Goal: Task Accomplishment & Management: Use online tool/utility

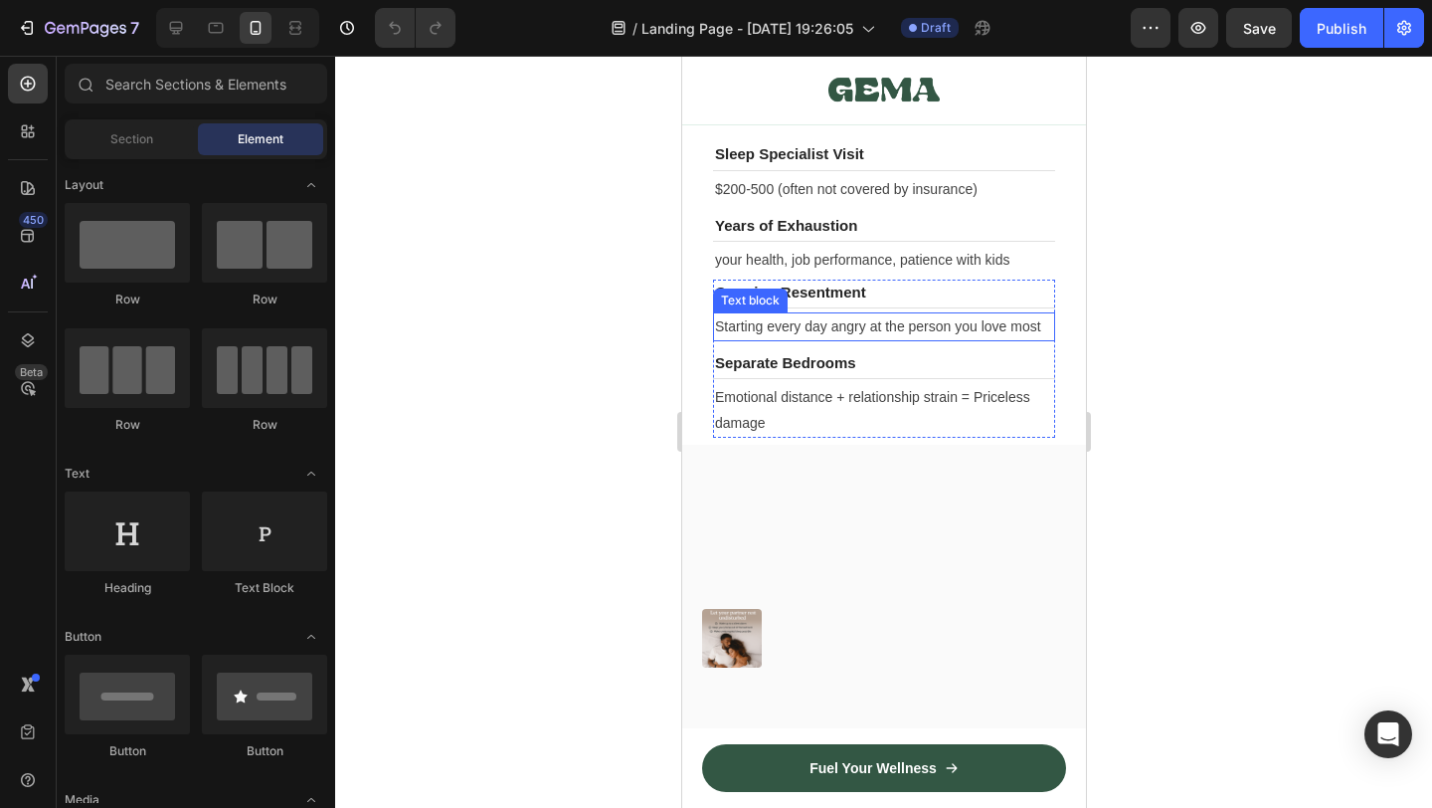
scroll to position [9944, 0]
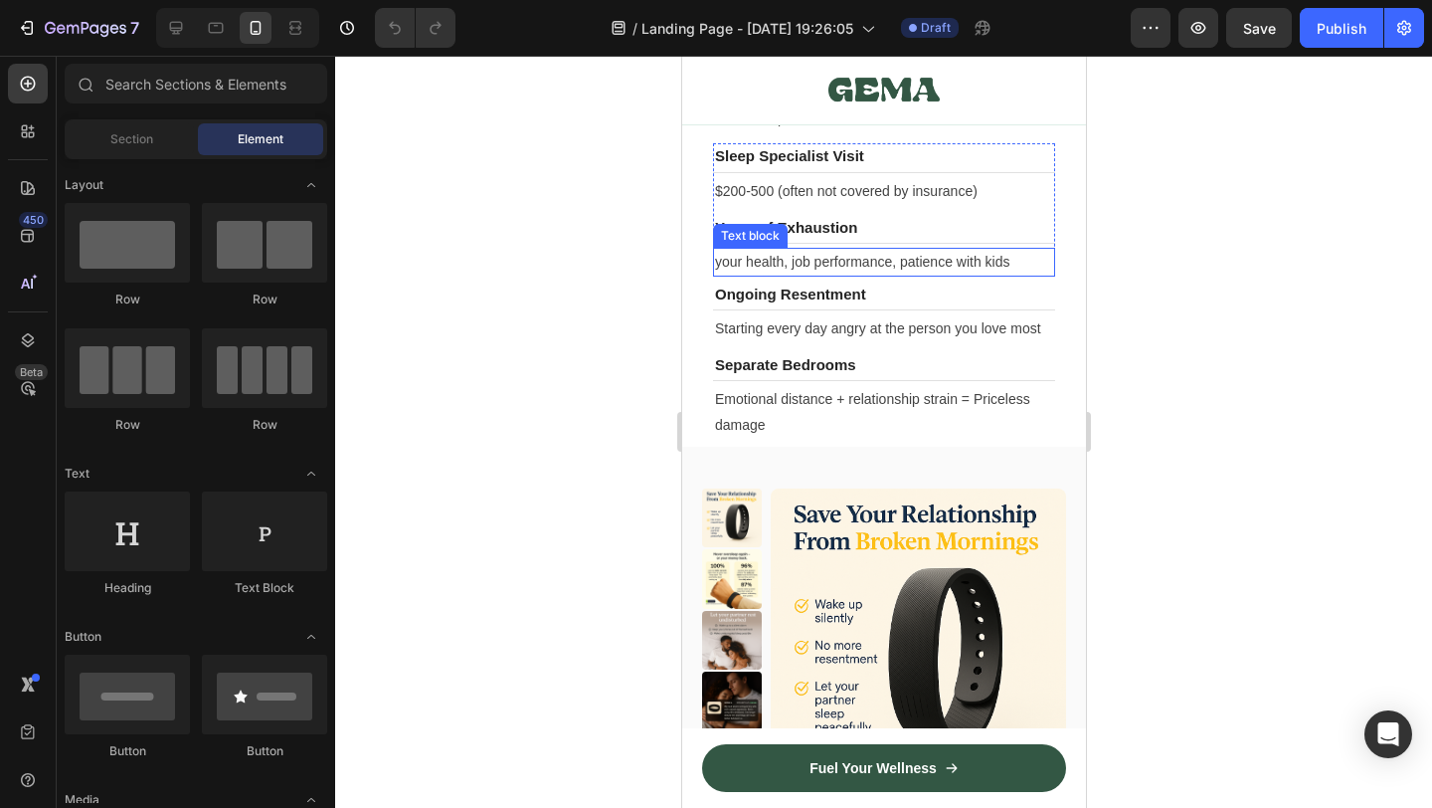
click at [867, 274] on p "your health, job performance, patience with kids" at bounding box center [883, 262] width 338 height 25
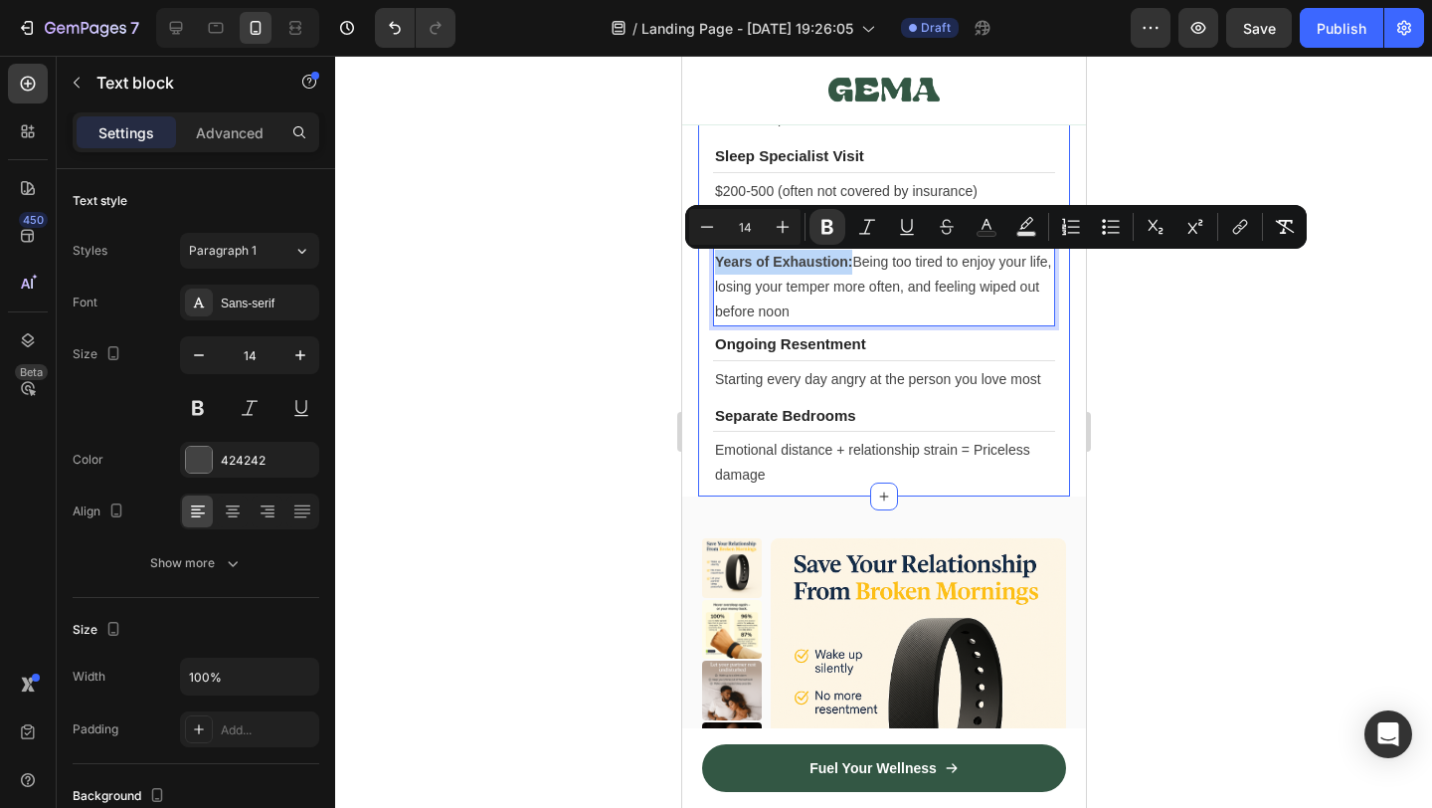
drag, startPoint x: 852, startPoint y: 271, endPoint x: 698, endPoint y: 248, distance: 155.8
click at [698, 248] on div "Sleep Study Heading Title Line $1,000-3,000 (if insurance doesn't cover) Text b…" at bounding box center [883, 247] width 372 height 497
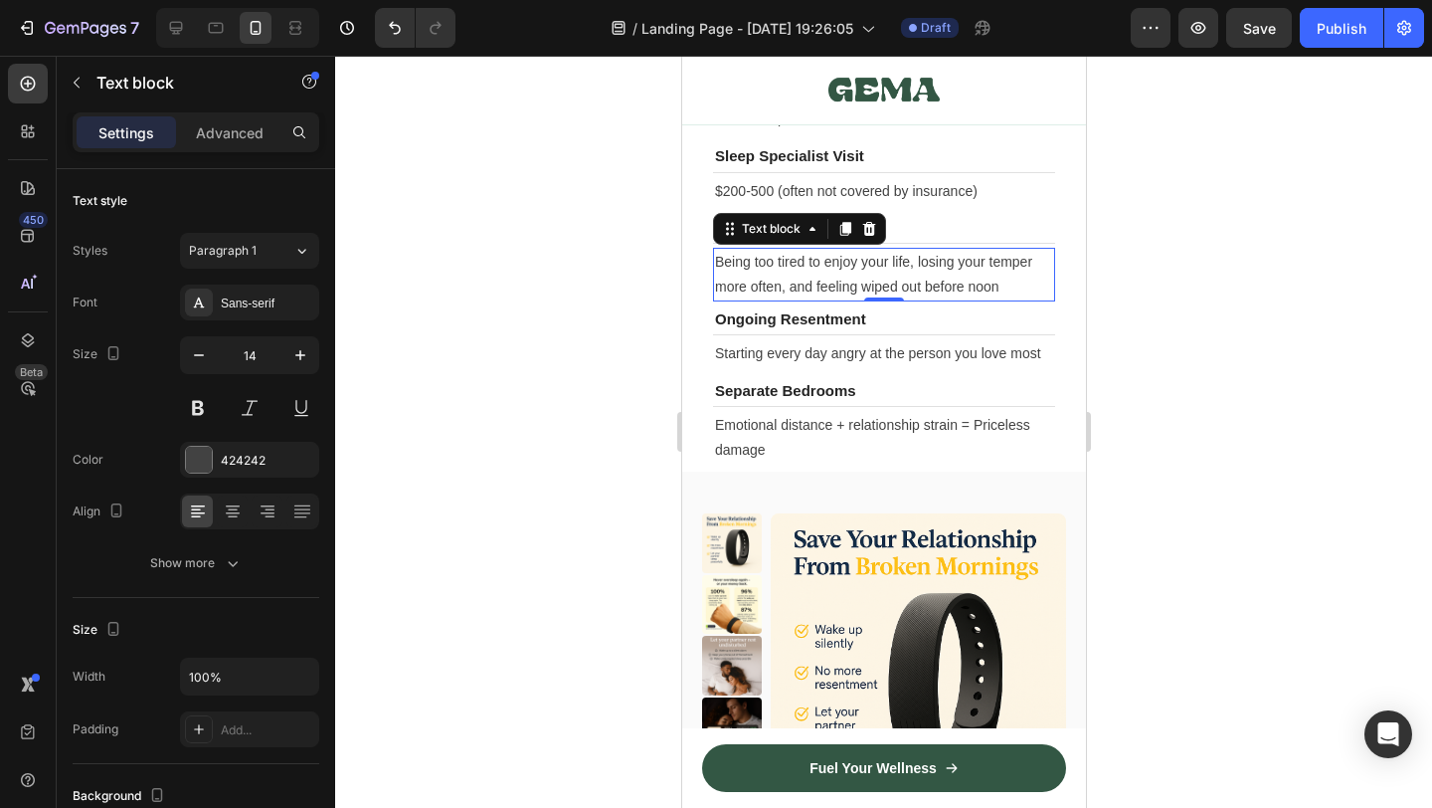
click at [1338, 542] on div at bounding box center [883, 432] width 1097 height 752
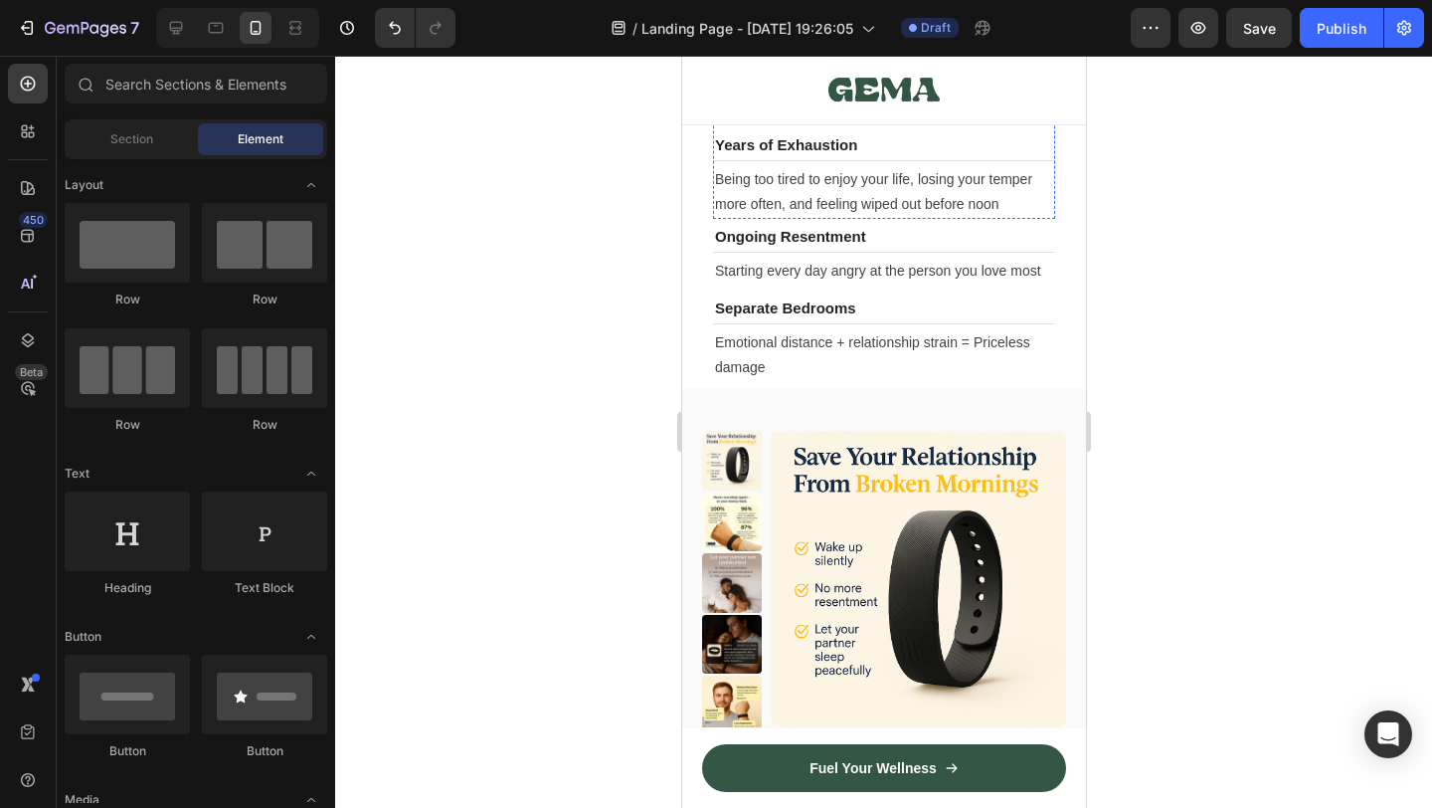
scroll to position [9612, 0]
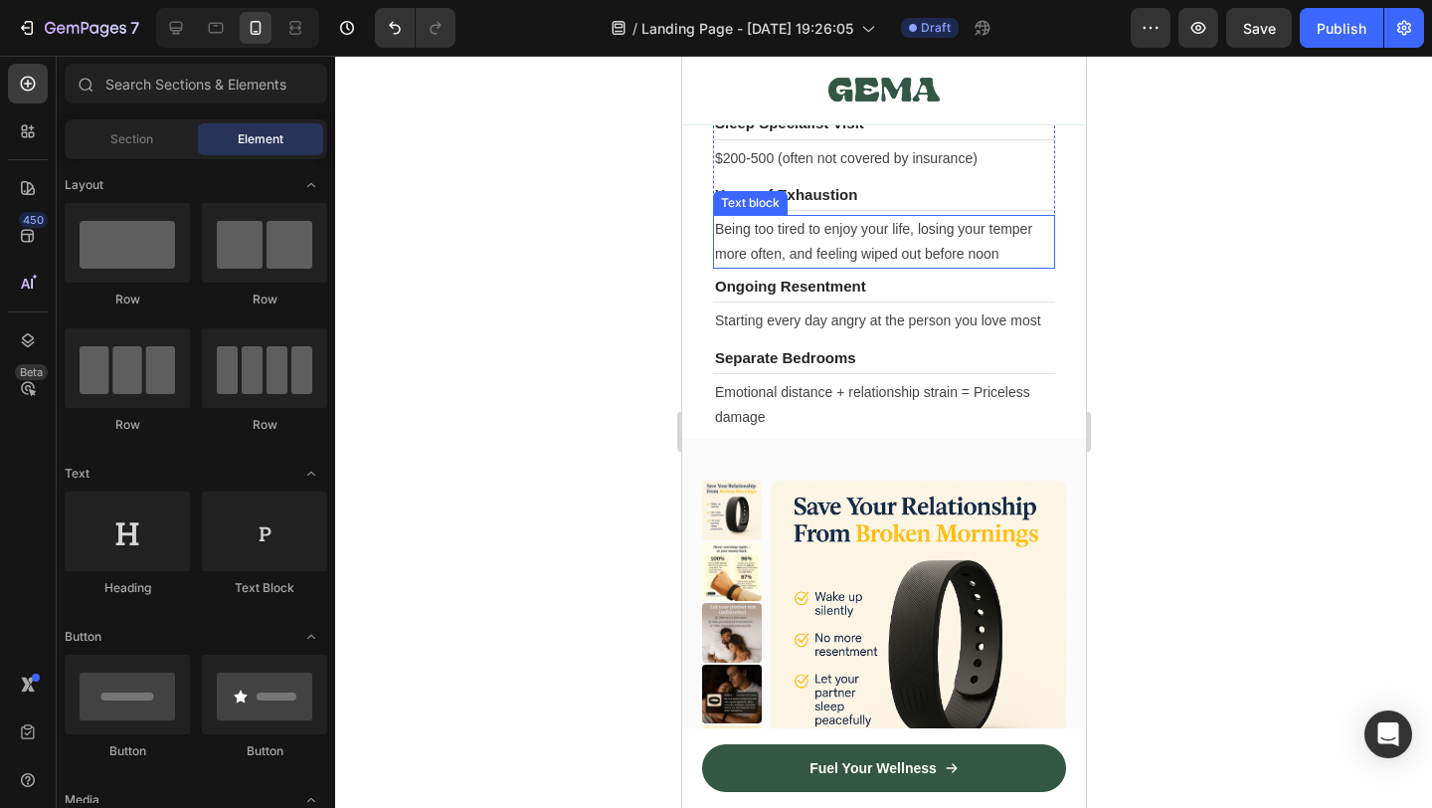
click at [791, 235] on p "Being too tired to enjoy your life, losing your temper more often, and feeling …" at bounding box center [883, 242] width 338 height 50
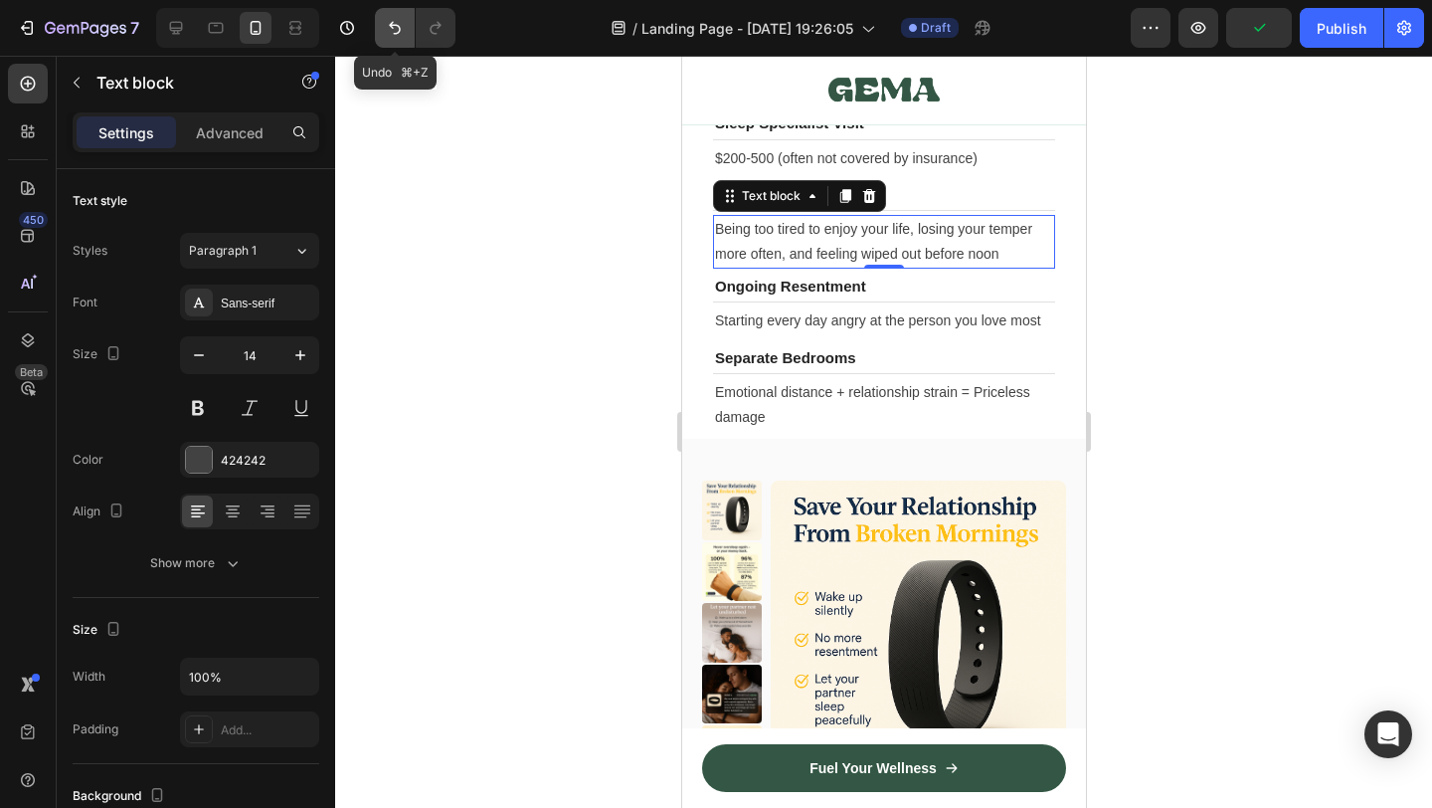
click at [387, 25] on icon "Undo/Redo" at bounding box center [395, 28] width 20 height 20
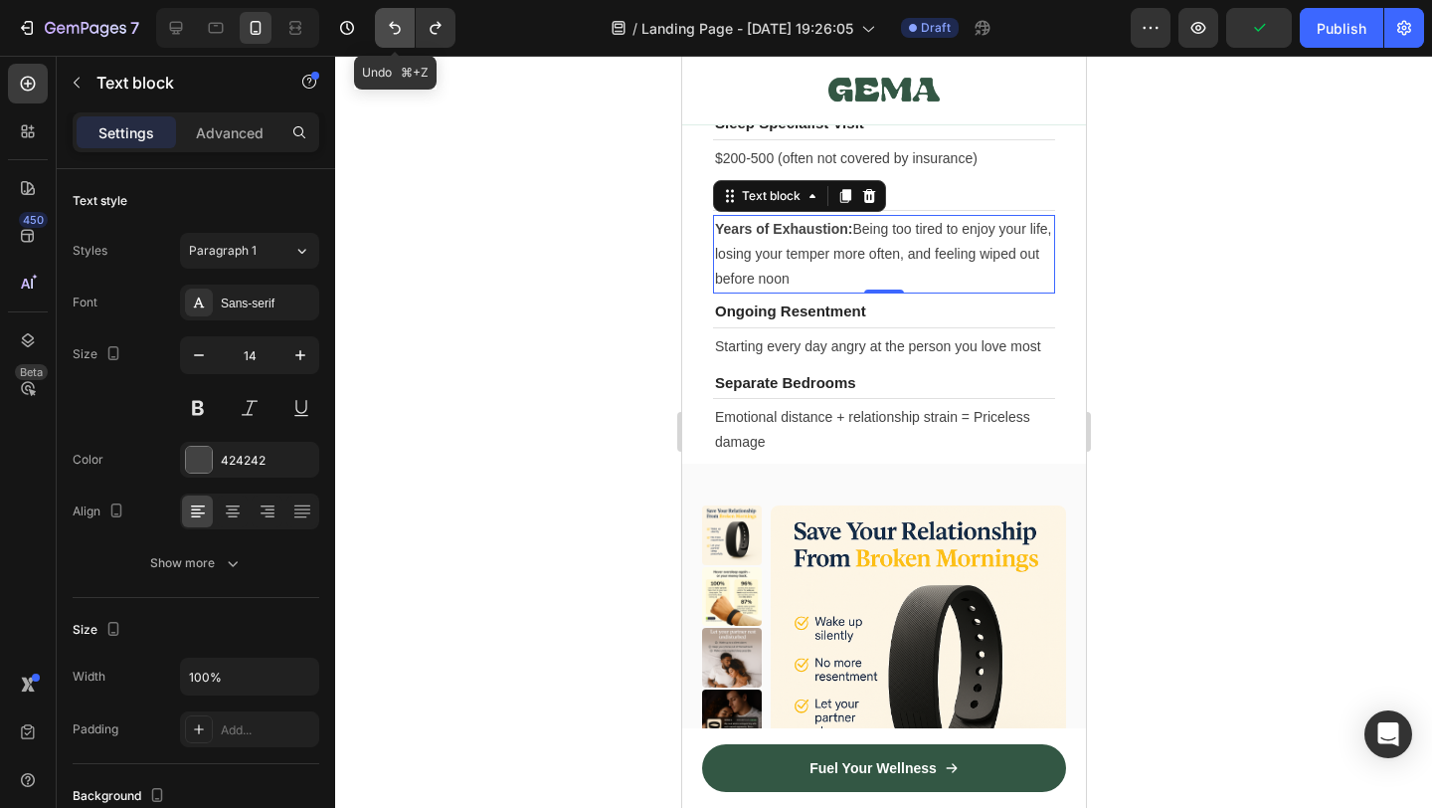
click at [387, 25] on icon "Undo/Redo" at bounding box center [395, 28] width 20 height 20
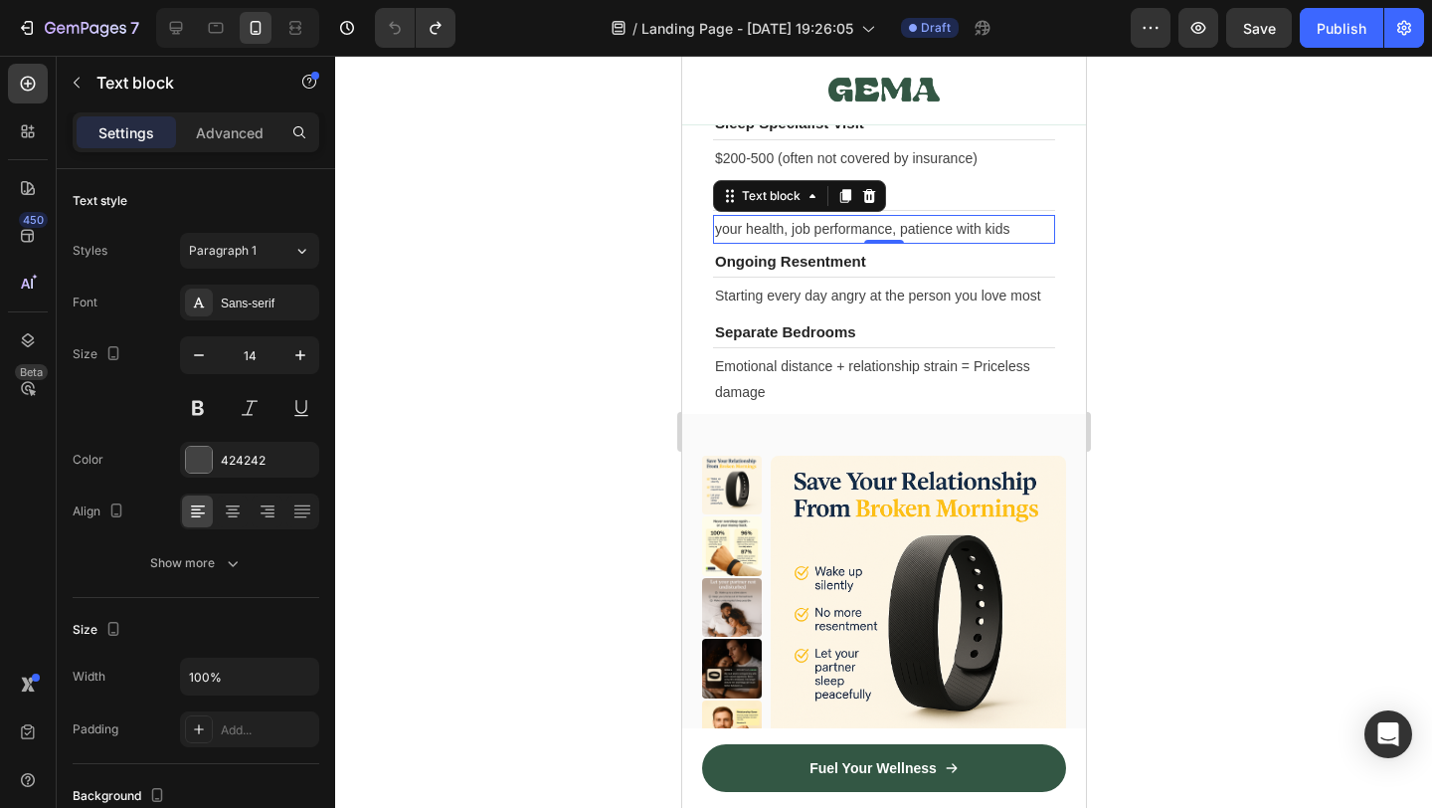
click at [582, 236] on div at bounding box center [883, 432] width 1097 height 752
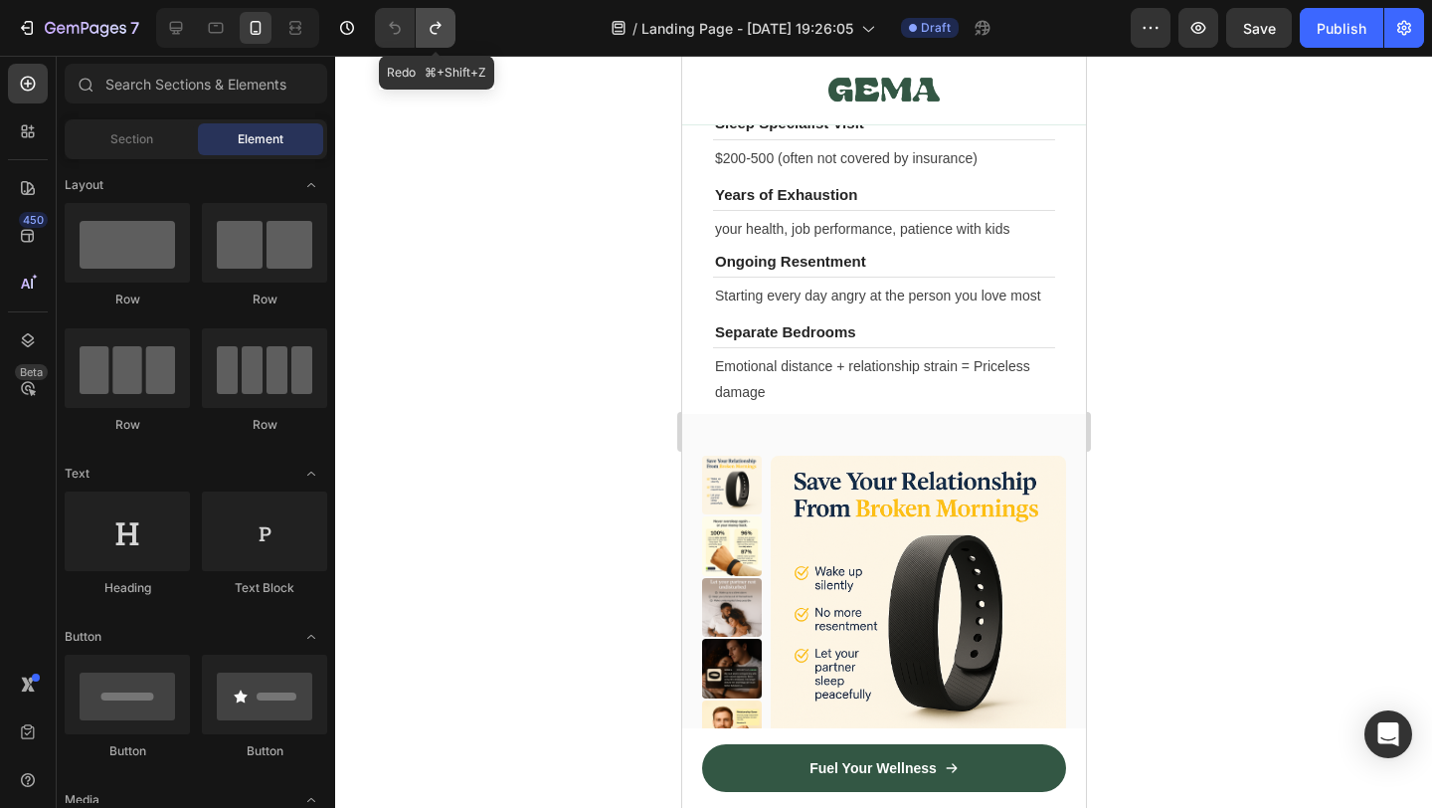
click at [429, 19] on icon "Undo/Redo" at bounding box center [436, 28] width 20 height 20
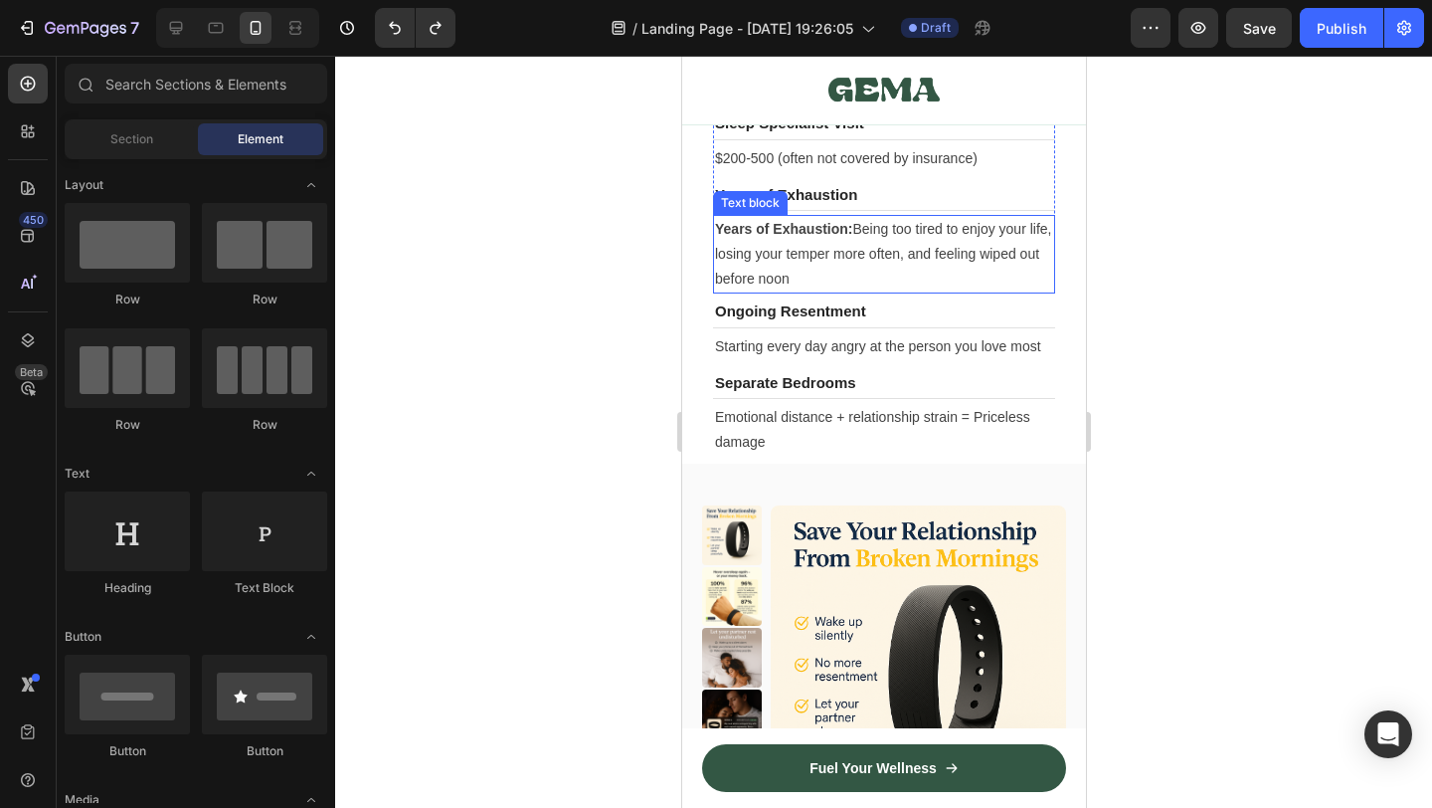
click at [843, 249] on p "Years of Exhaustion: Being too tired to enjoy your life, losing your temper mor…" at bounding box center [883, 255] width 338 height 76
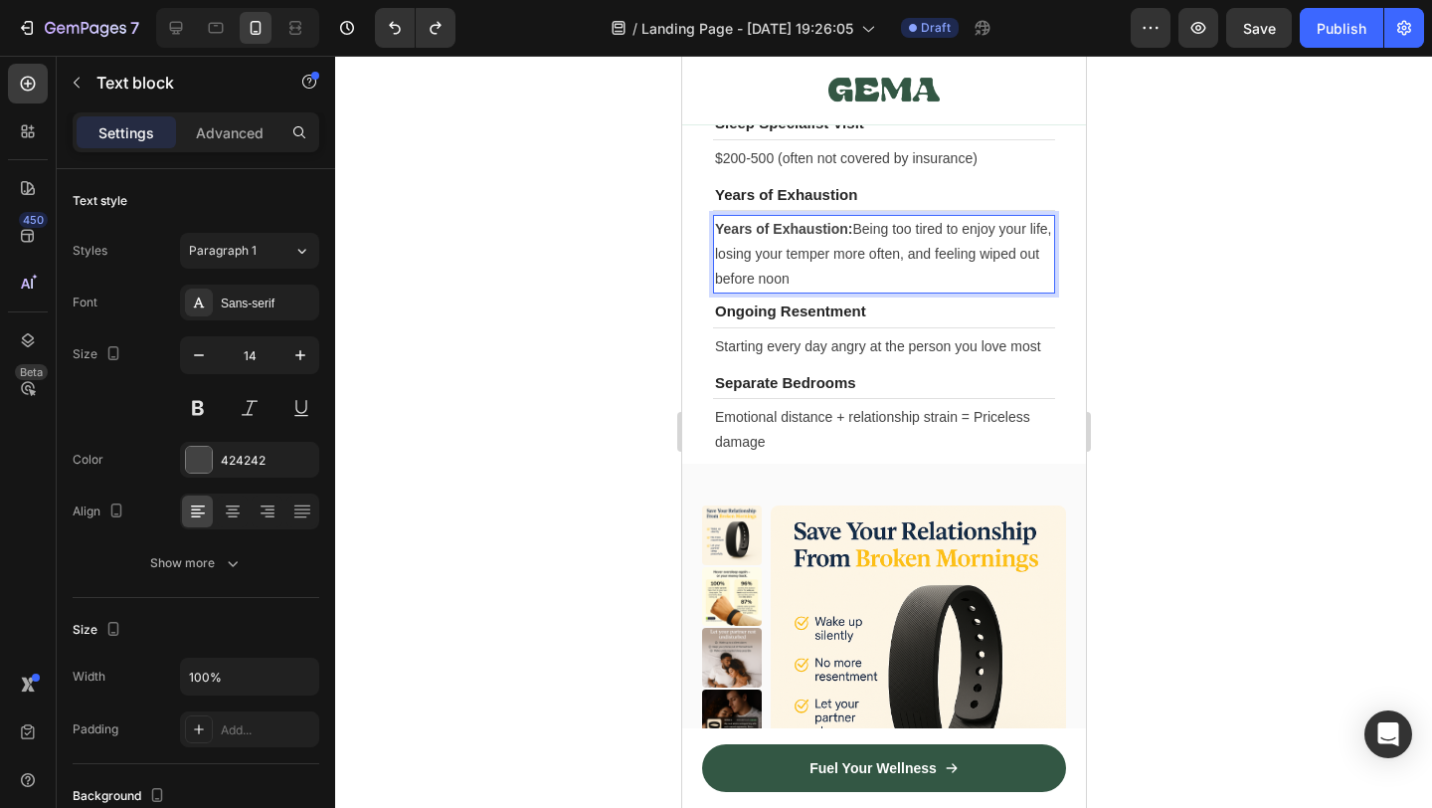
click at [859, 232] on p "Years of Exhaustion: Being too tired to enjoy your life, losing your temper mor…" at bounding box center [883, 255] width 338 height 76
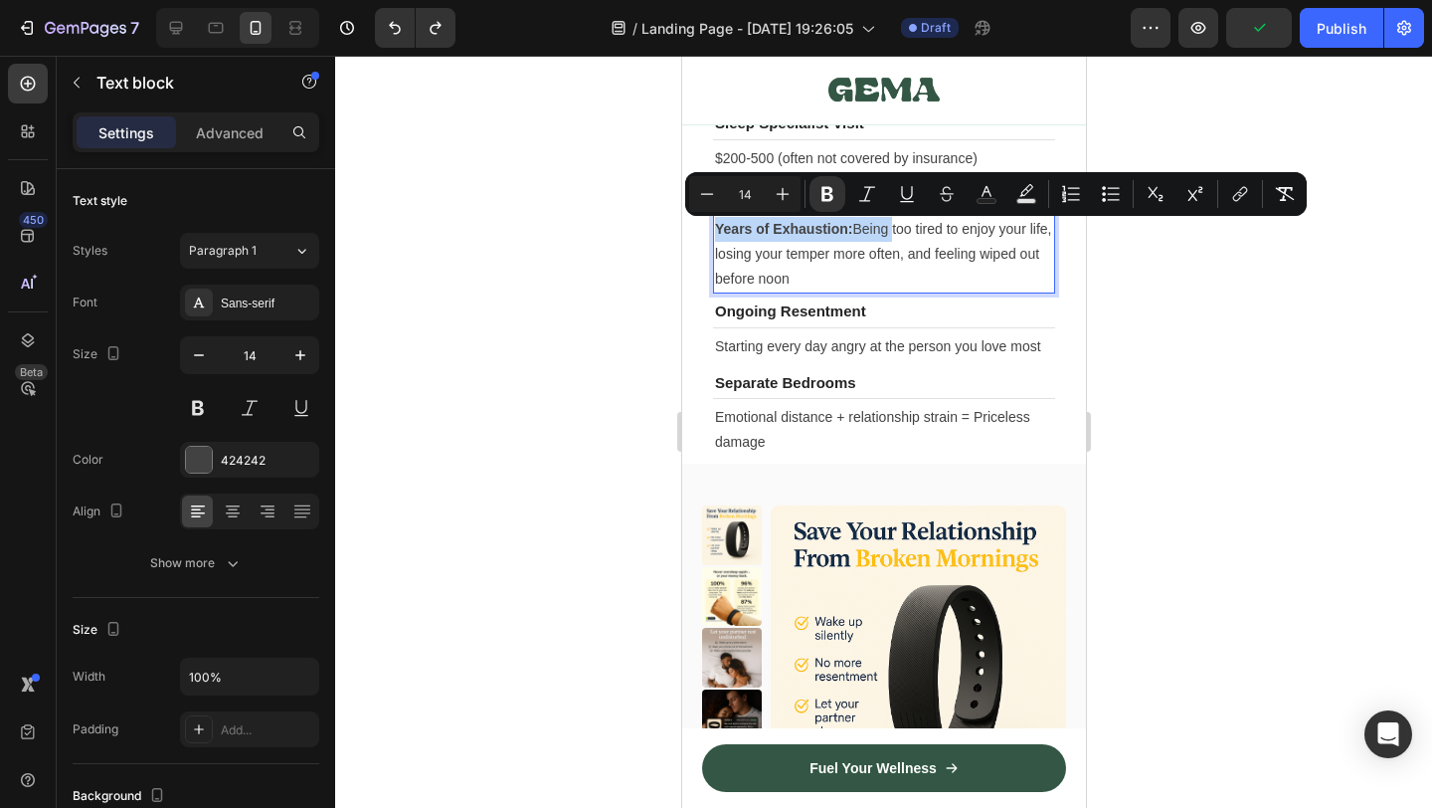
drag, startPoint x: 859, startPoint y: 232, endPoint x: 717, endPoint y: 239, distance: 142.4
click at [717, 239] on p "Years of Exhaustion: Being too tired to enjoy your life, losing your temper mor…" at bounding box center [883, 255] width 338 height 76
click at [864, 232] on p "Years of Exhaustion: Being too tired to enjoy your life, losing your temper mor…" at bounding box center [883, 255] width 338 height 76
drag, startPoint x: 858, startPoint y: 232, endPoint x: 699, endPoint y: 231, distance: 159.1
click at [699, 231] on div "Sleep Study Heading Title Line $1,000-3,000 (if insurance doesn't cover) Text b…" at bounding box center [883, 214] width 372 height 497
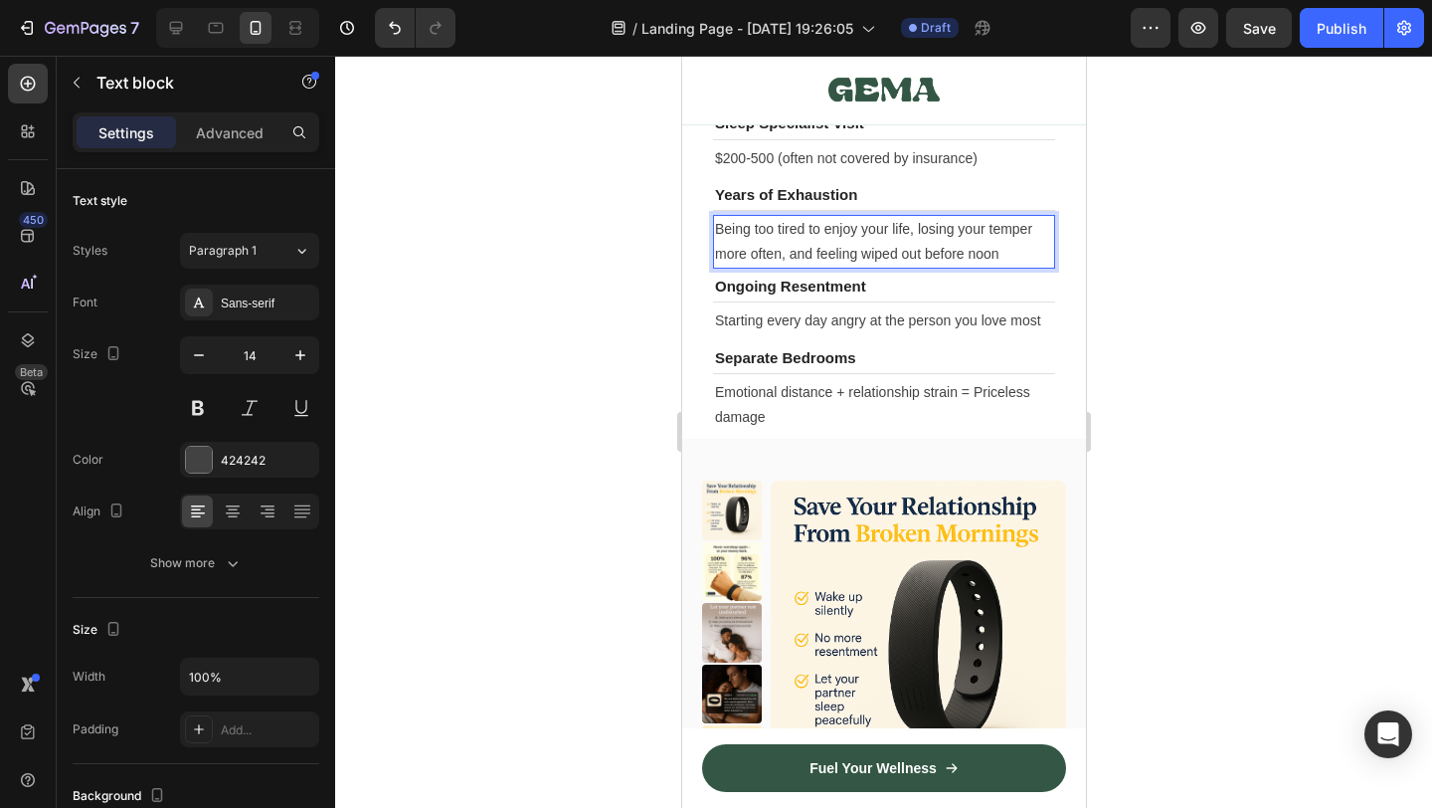
click at [1148, 495] on div at bounding box center [883, 432] width 1097 height 752
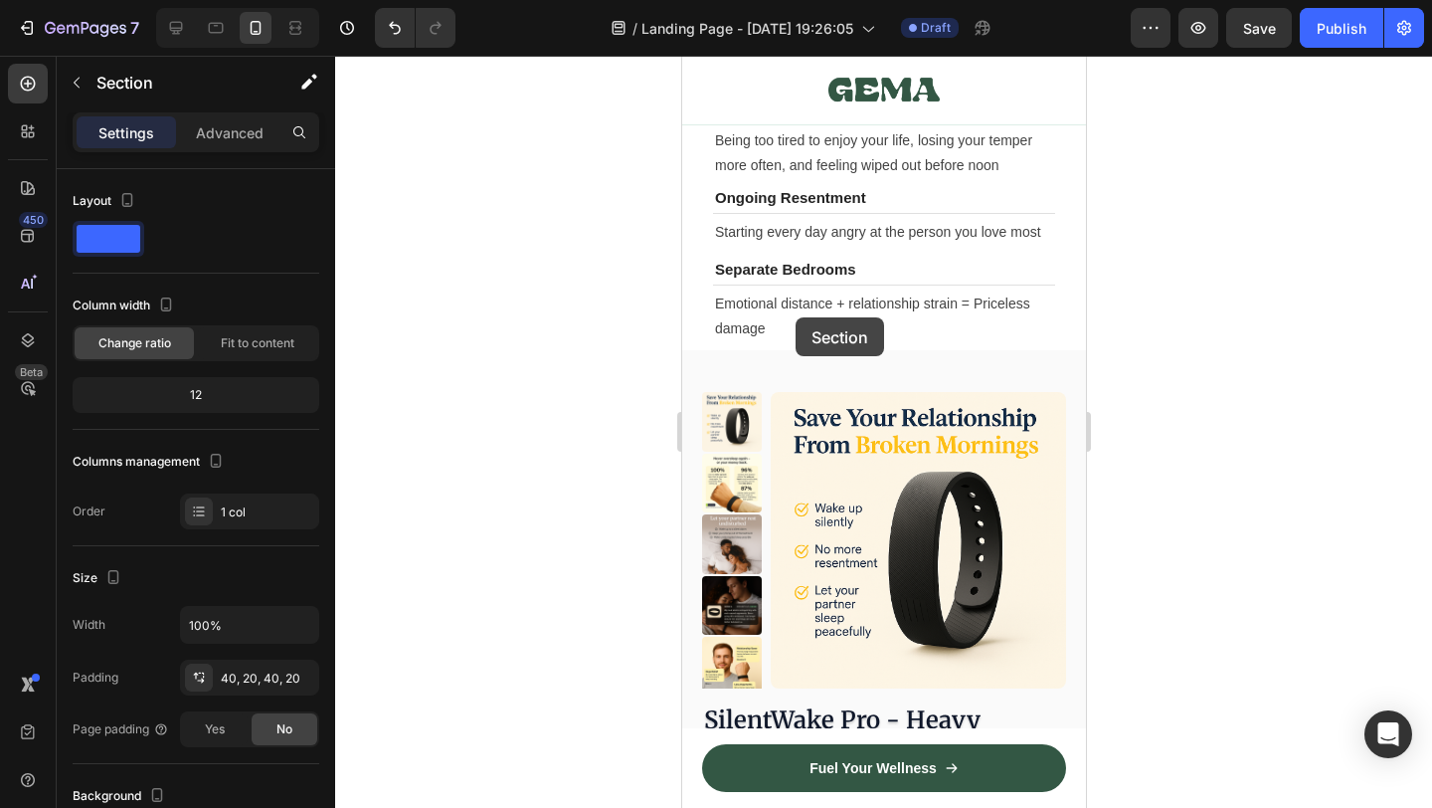
scroll to position [10057, 0]
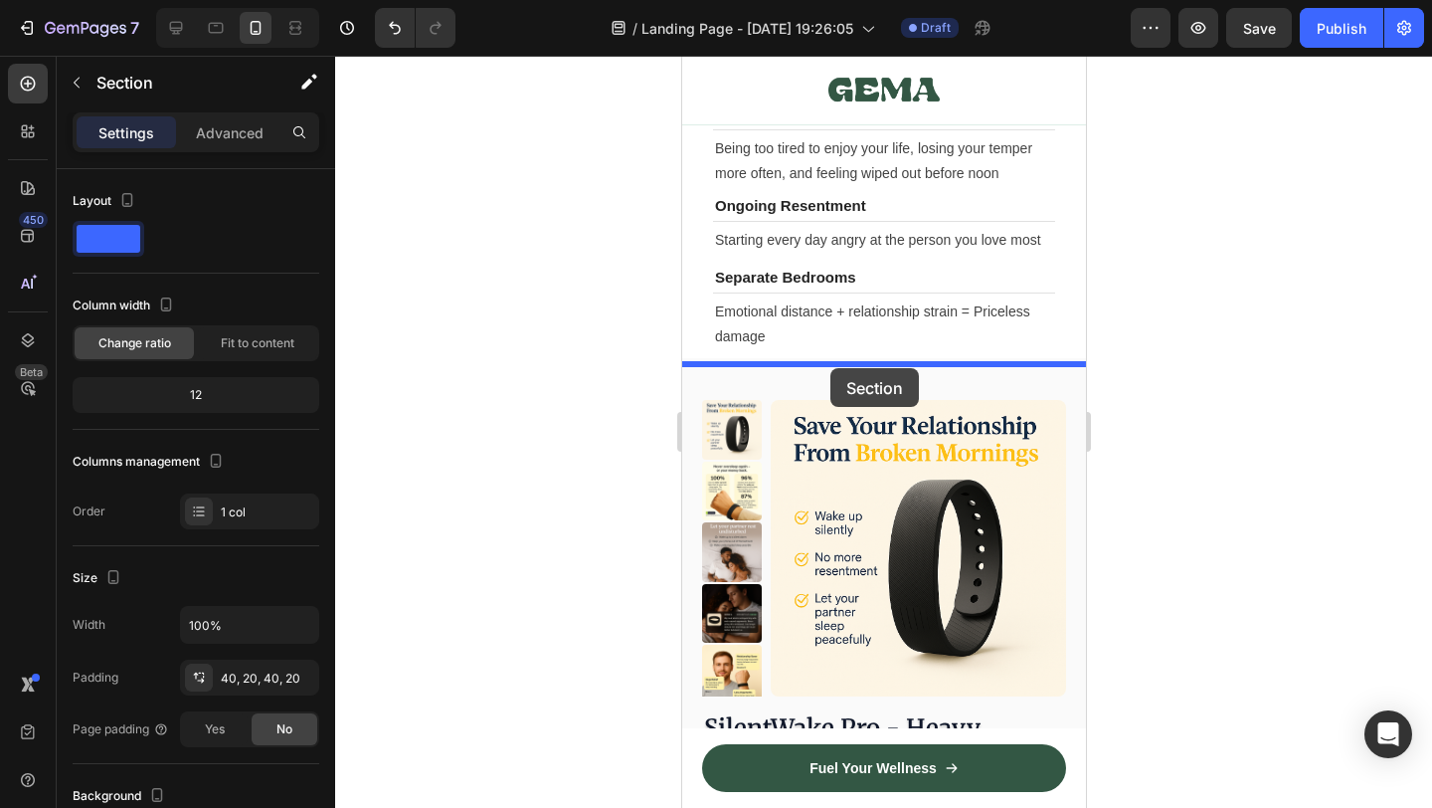
drag, startPoint x: 694, startPoint y: 187, endPoint x: 829, endPoint y: 368, distance: 226.0
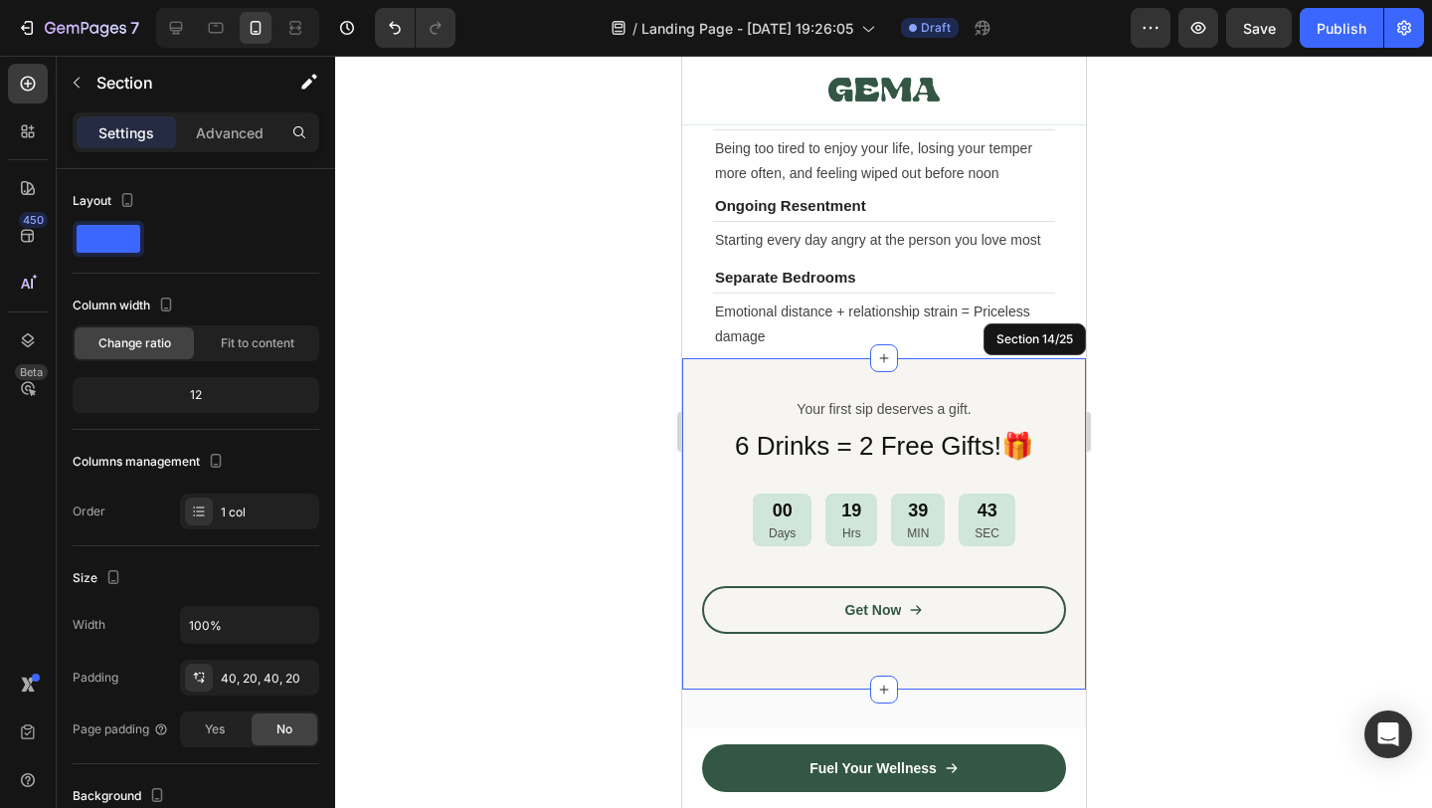
scroll to position [10099, 0]
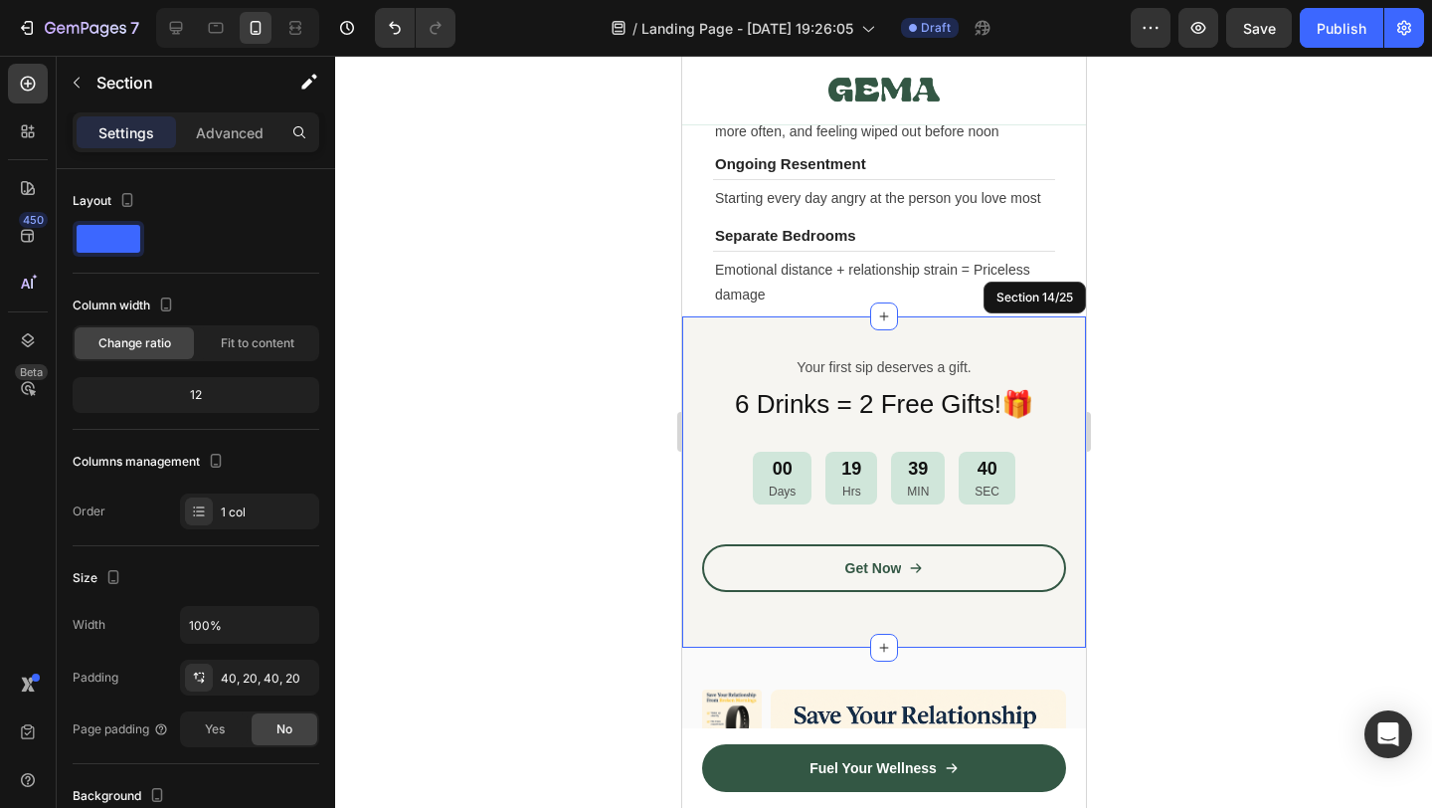
click at [1350, 409] on div at bounding box center [883, 432] width 1097 height 752
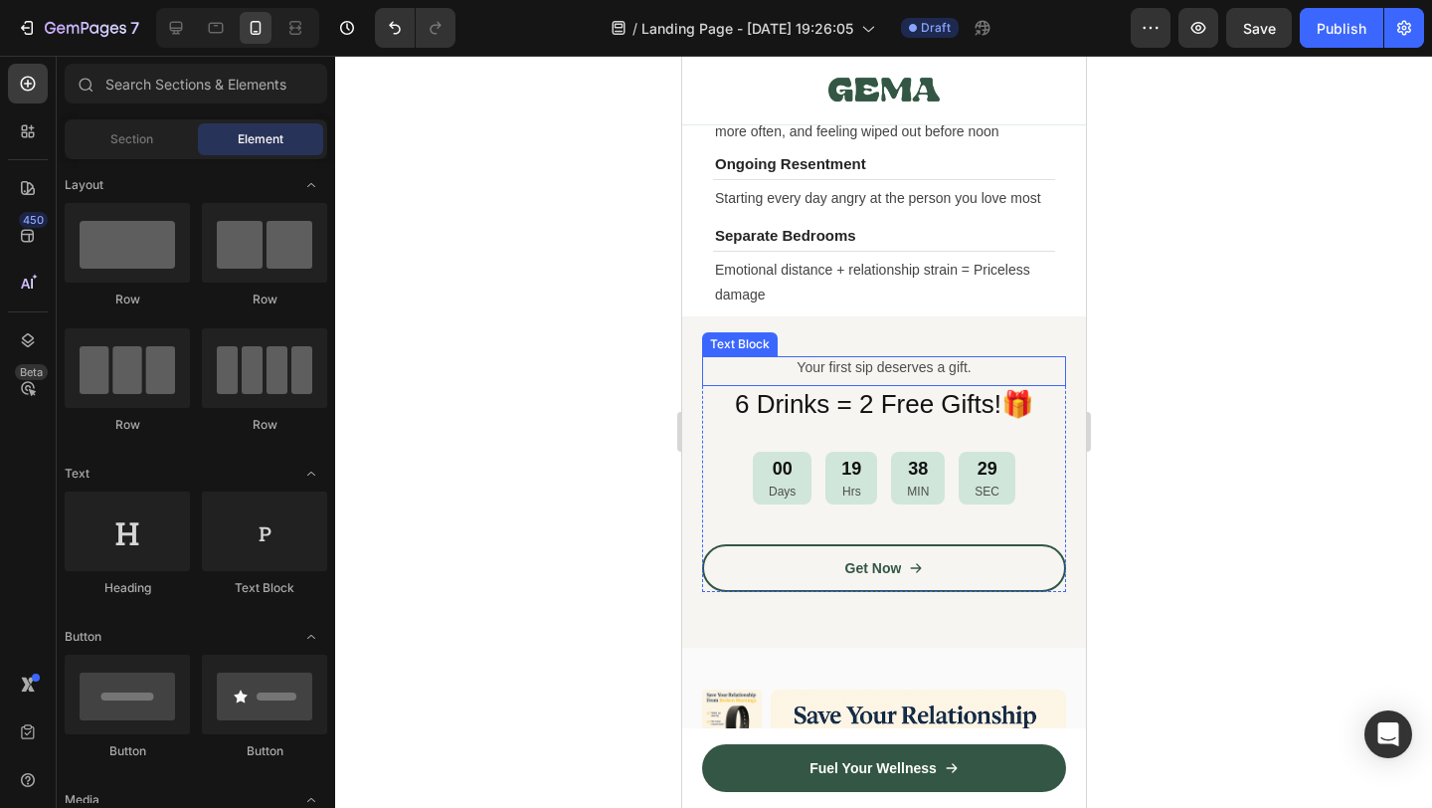
click at [880, 371] on p "Your first sip deserves a gift." at bounding box center [883, 367] width 360 height 18
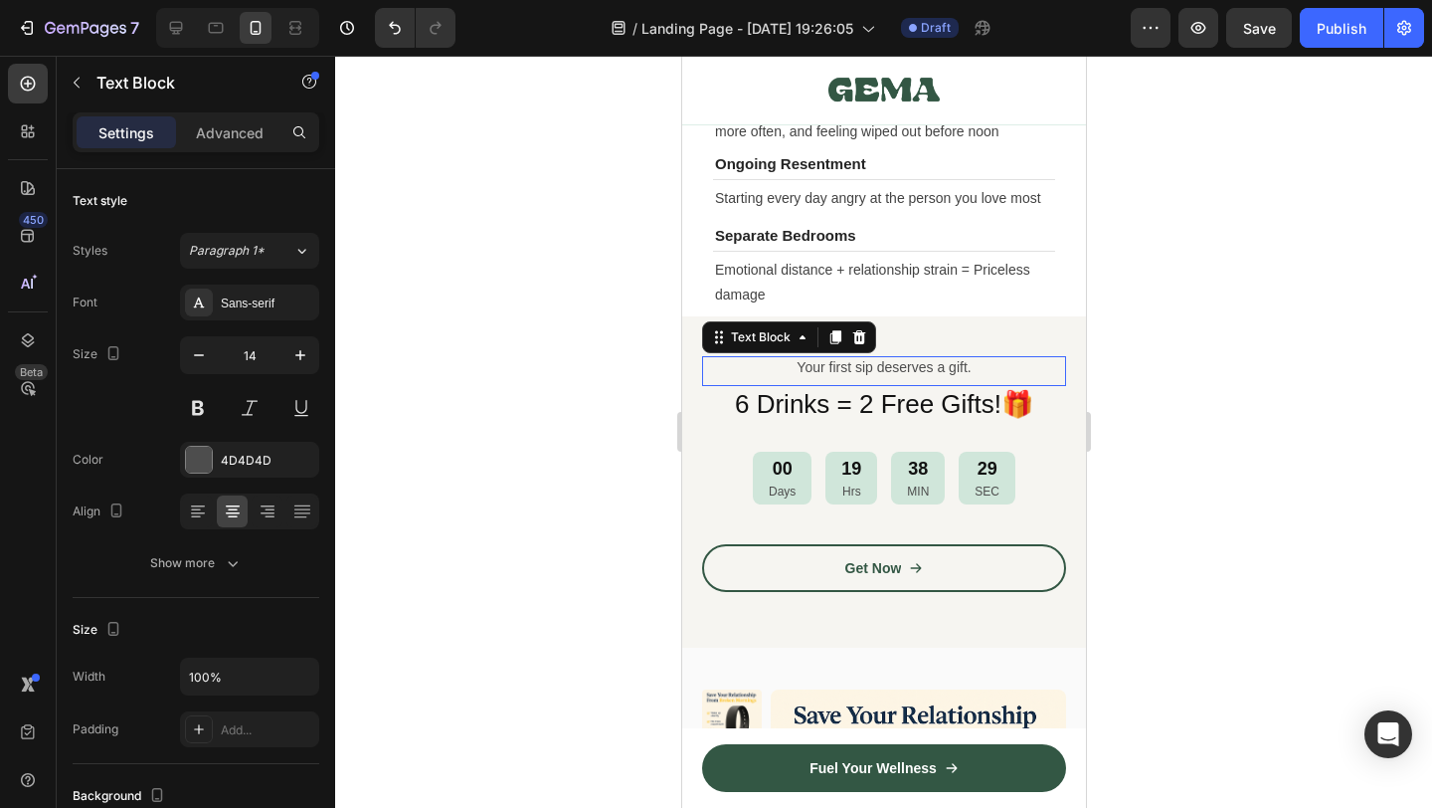
click at [880, 371] on p "Your first sip deserves a gift." at bounding box center [883, 367] width 360 height 18
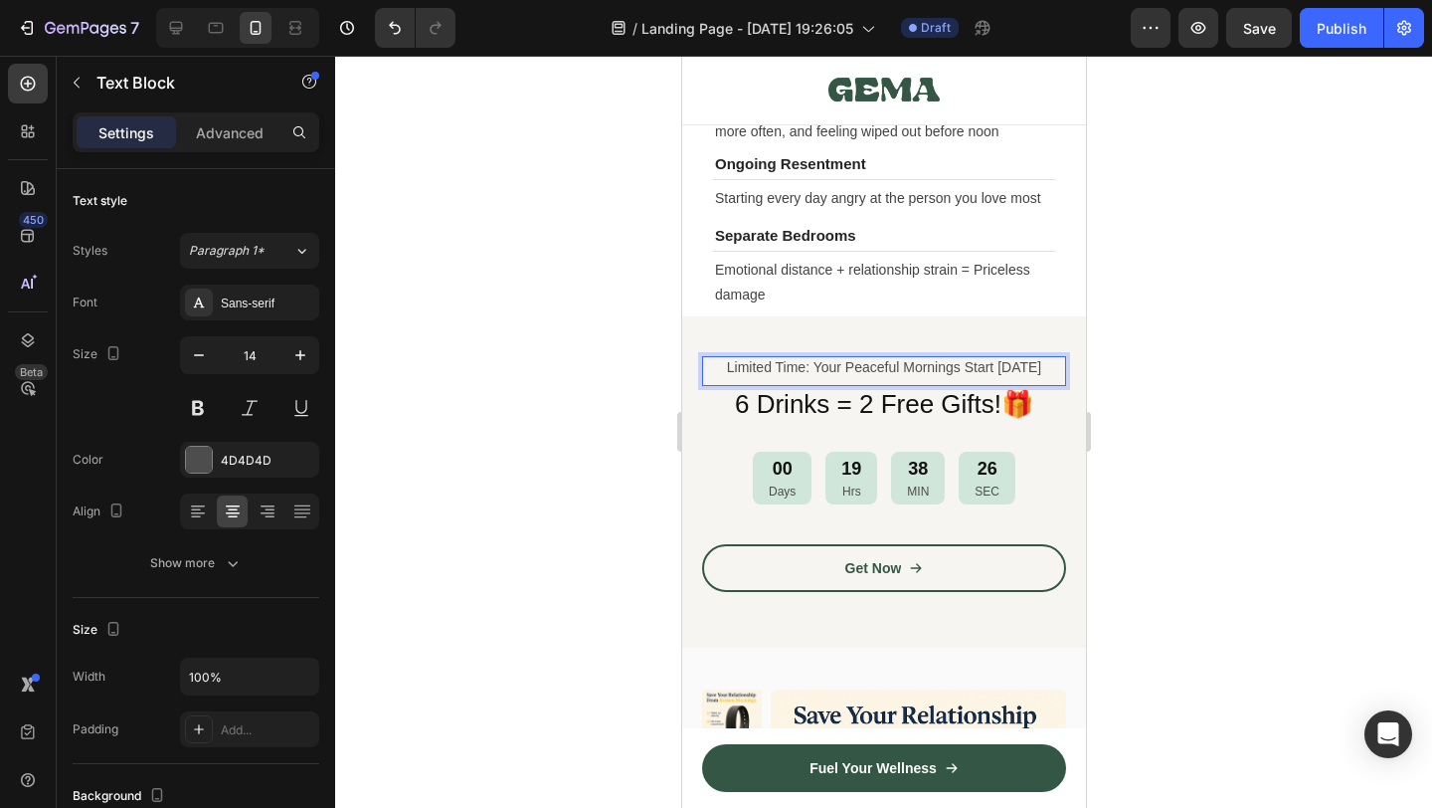
click at [1196, 428] on div at bounding box center [883, 432] width 1097 height 752
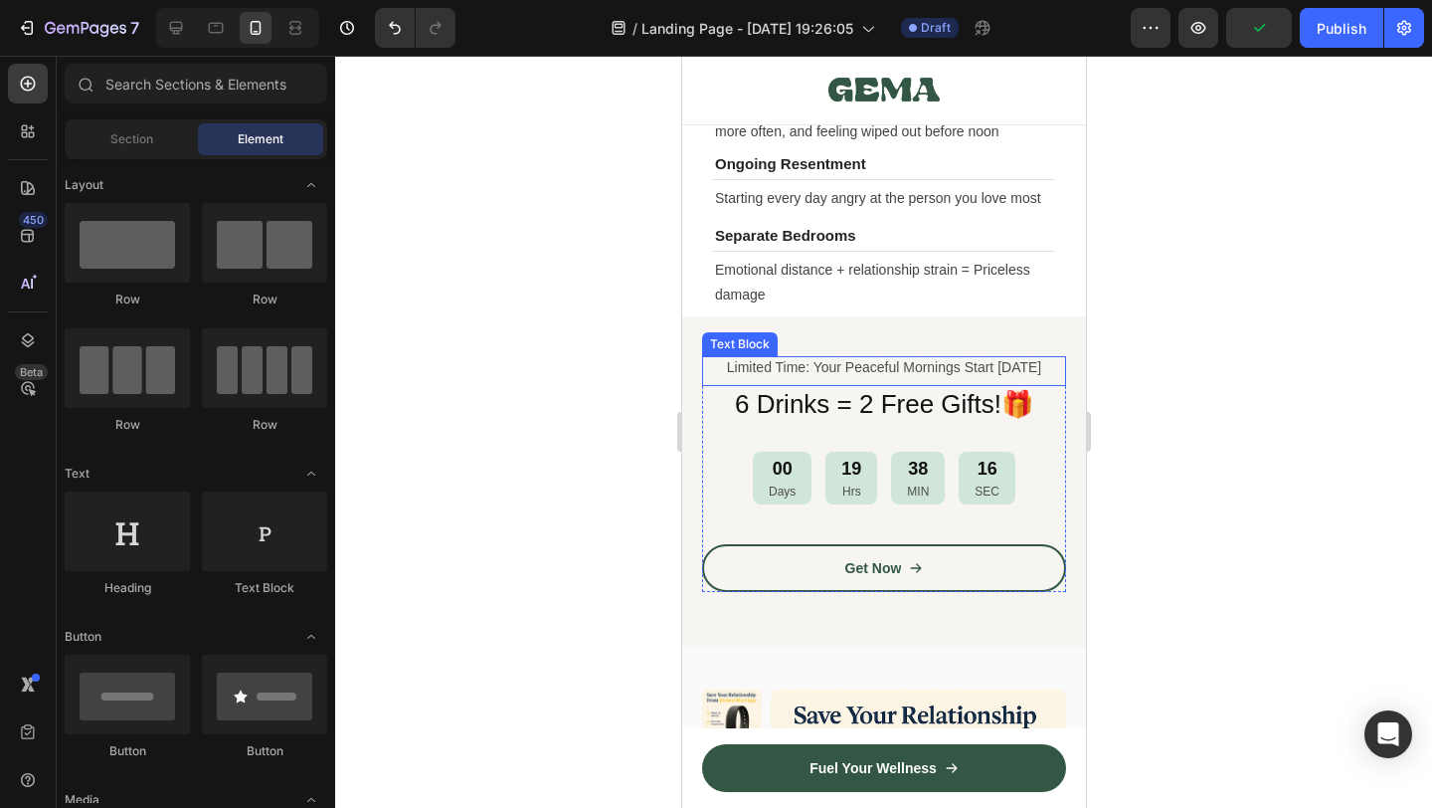
click at [901, 373] on p "Limited Time: Your Peaceful Mornings Start [DATE]" at bounding box center [883, 367] width 360 height 18
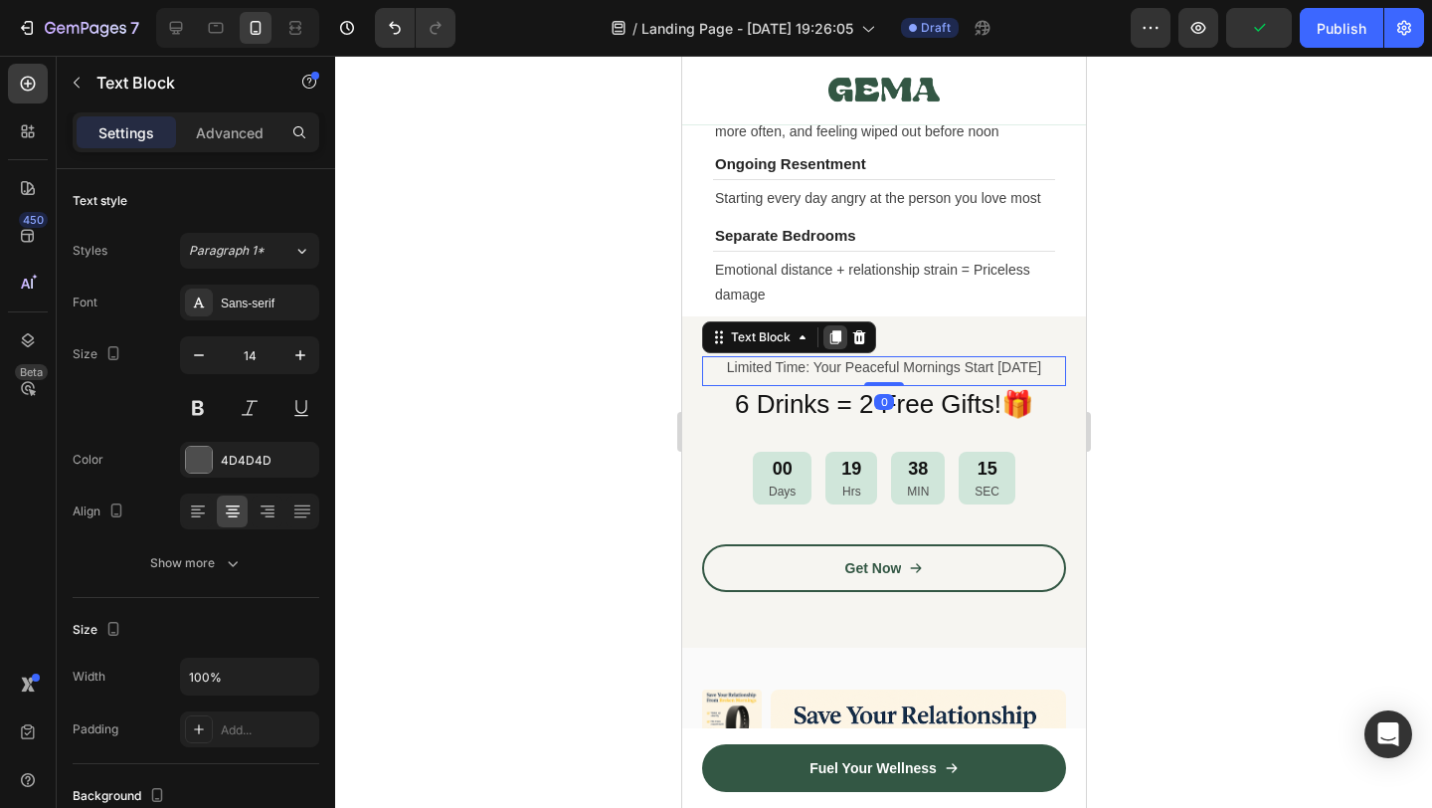
click at [829, 341] on icon at bounding box center [834, 337] width 16 height 16
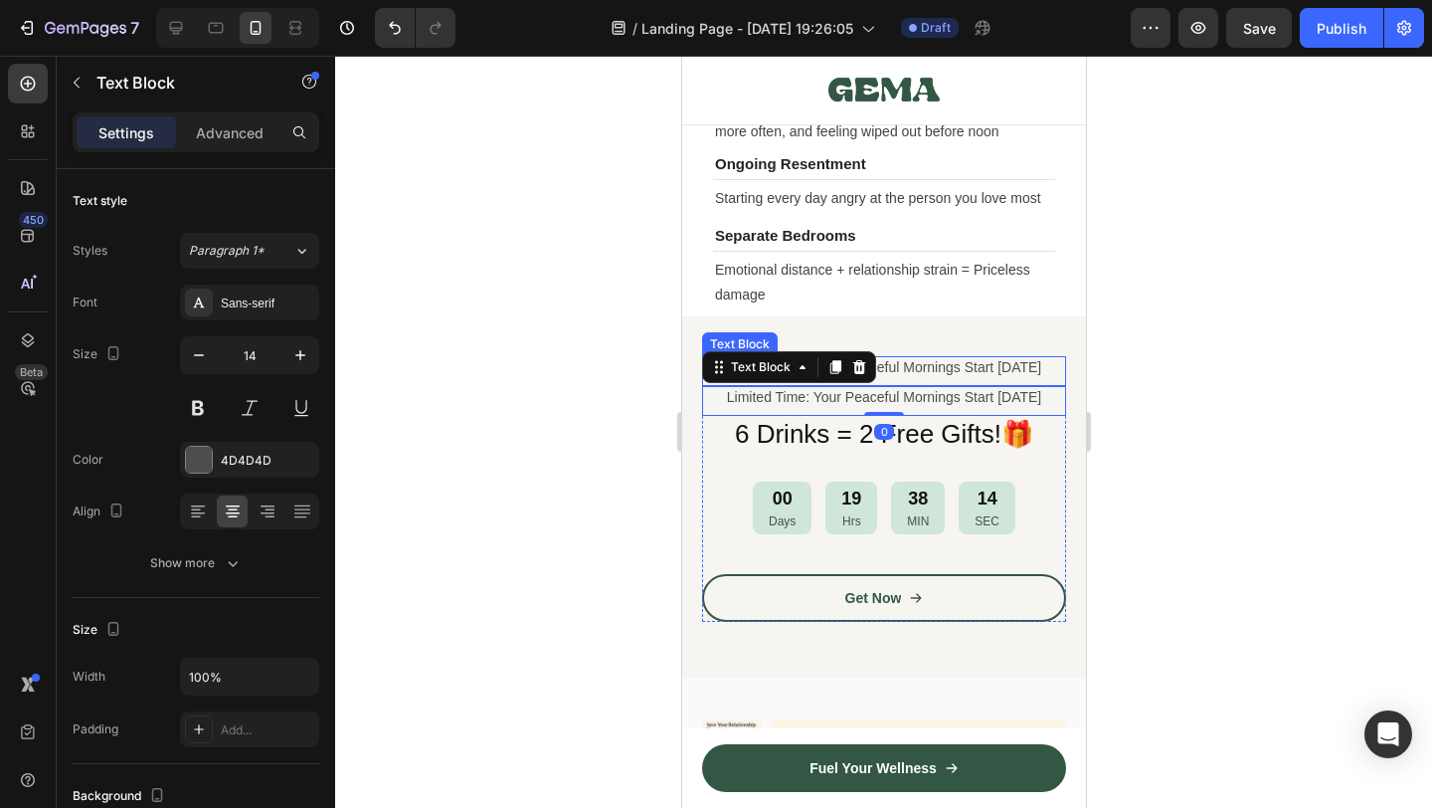
click at [910, 376] on p "Limited Time: Your Peaceful Mornings Start [DATE]" at bounding box center [883, 367] width 360 height 18
click at [910, 402] on p "Limited Time: Your Peaceful Mornings Start [DATE]" at bounding box center [883, 397] width 360 height 18
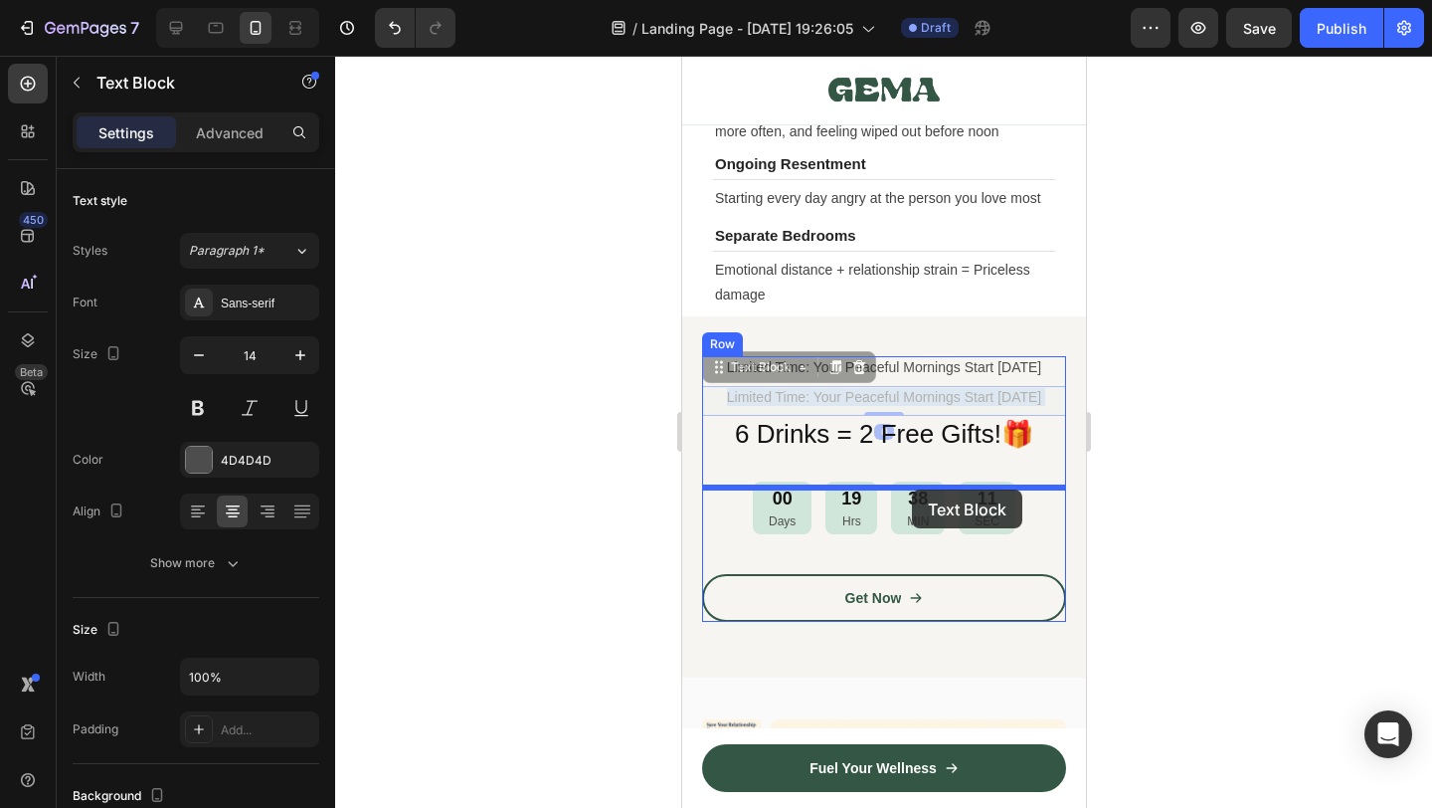
drag, startPoint x: 910, startPoint y: 402, endPoint x: 911, endPoint y: 489, distance: 87.5
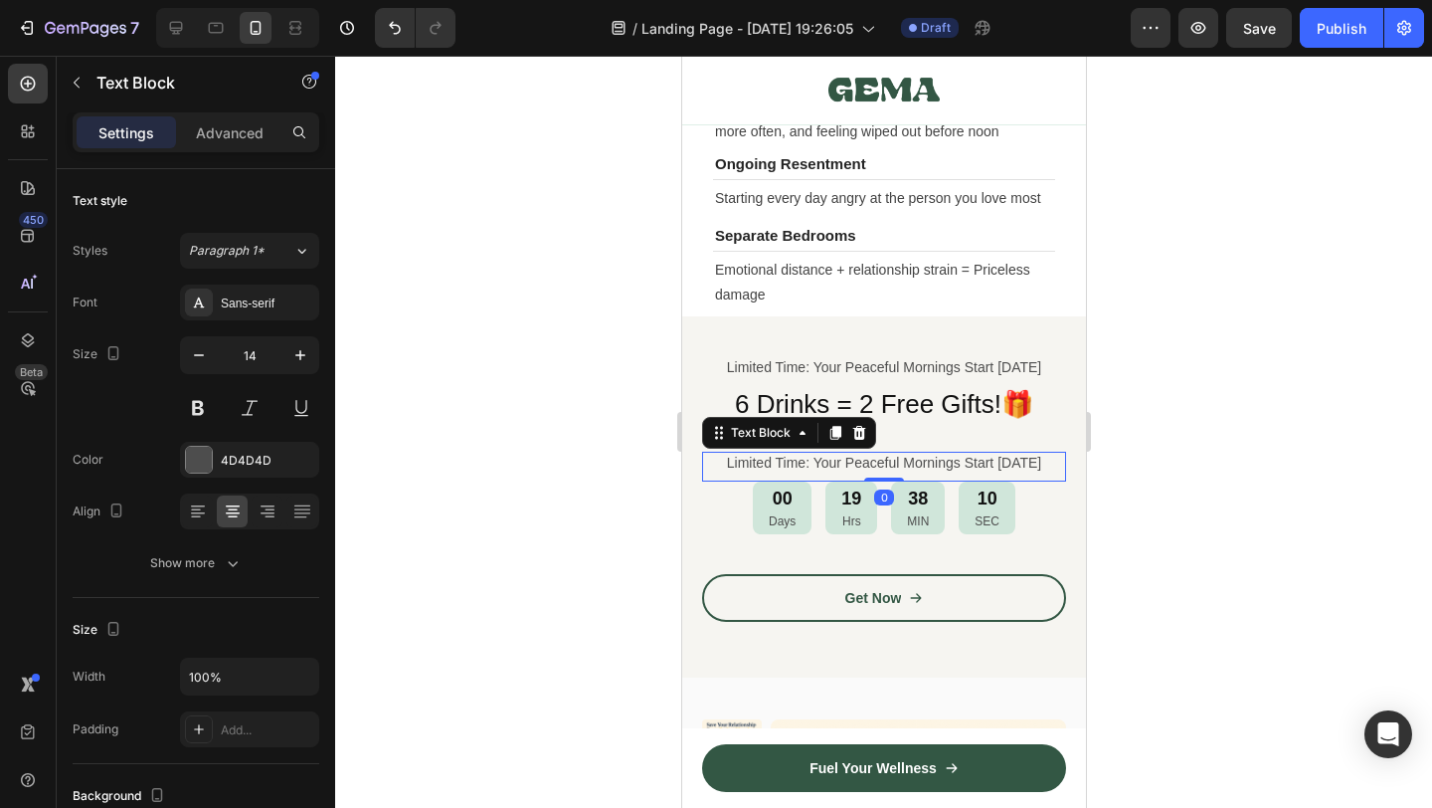
click at [1191, 518] on div at bounding box center [883, 432] width 1097 height 752
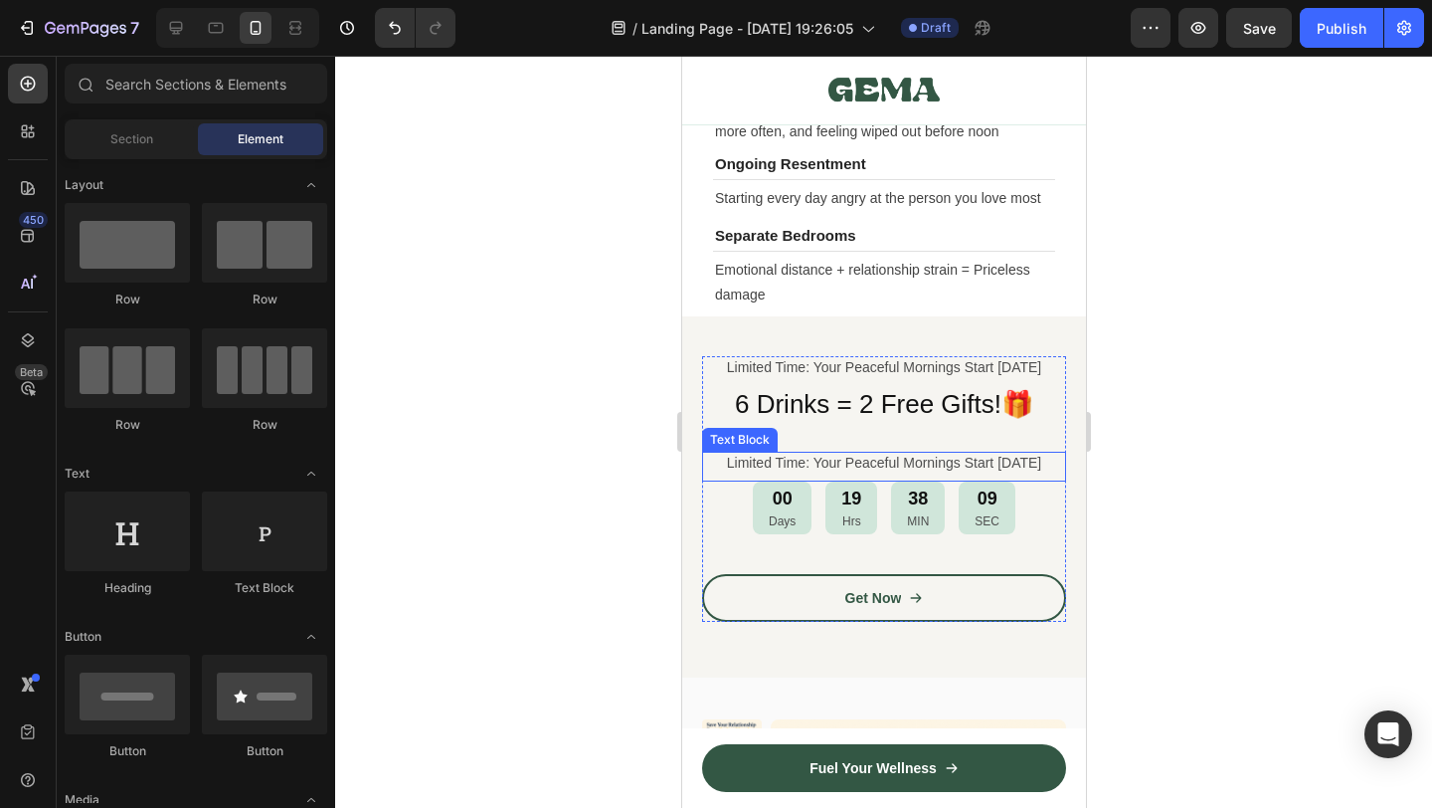
click at [945, 466] on p "Limited Time: Your Peaceful Mornings Start [DATE]" at bounding box center [883, 463] width 360 height 18
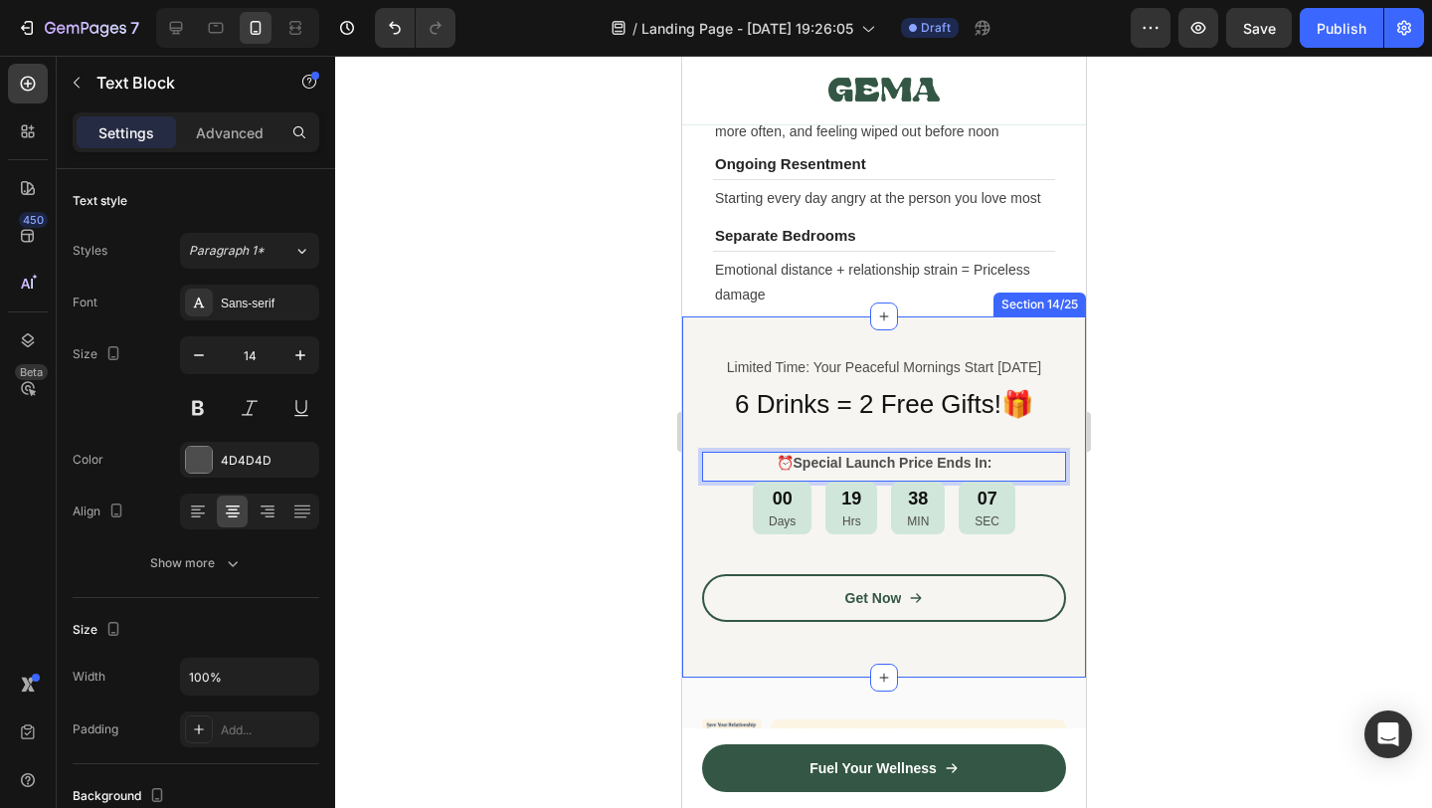
click at [1181, 536] on div at bounding box center [883, 432] width 1097 height 752
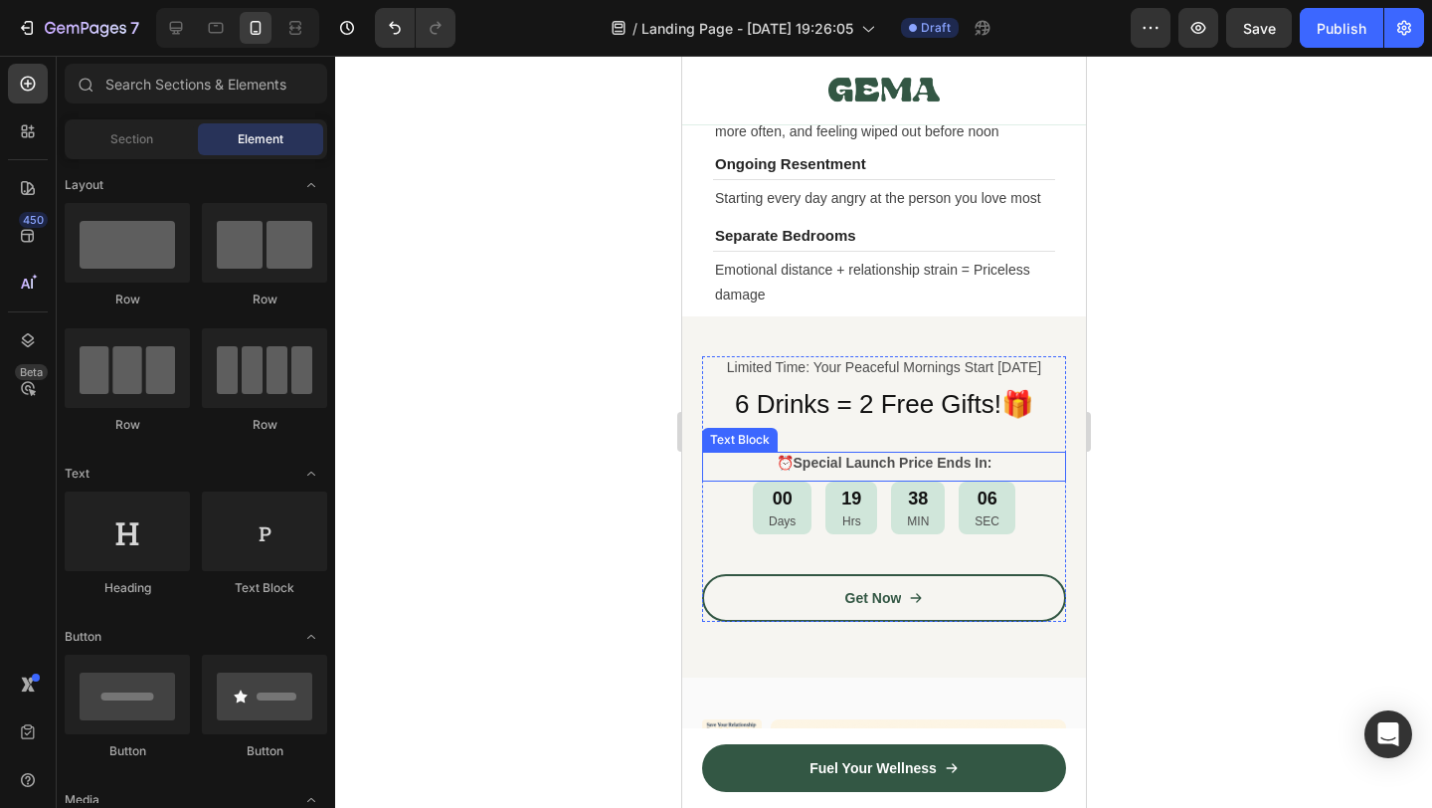
click at [988, 466] on strong "Special Launch Price Ends In:" at bounding box center [892, 463] width 199 height 16
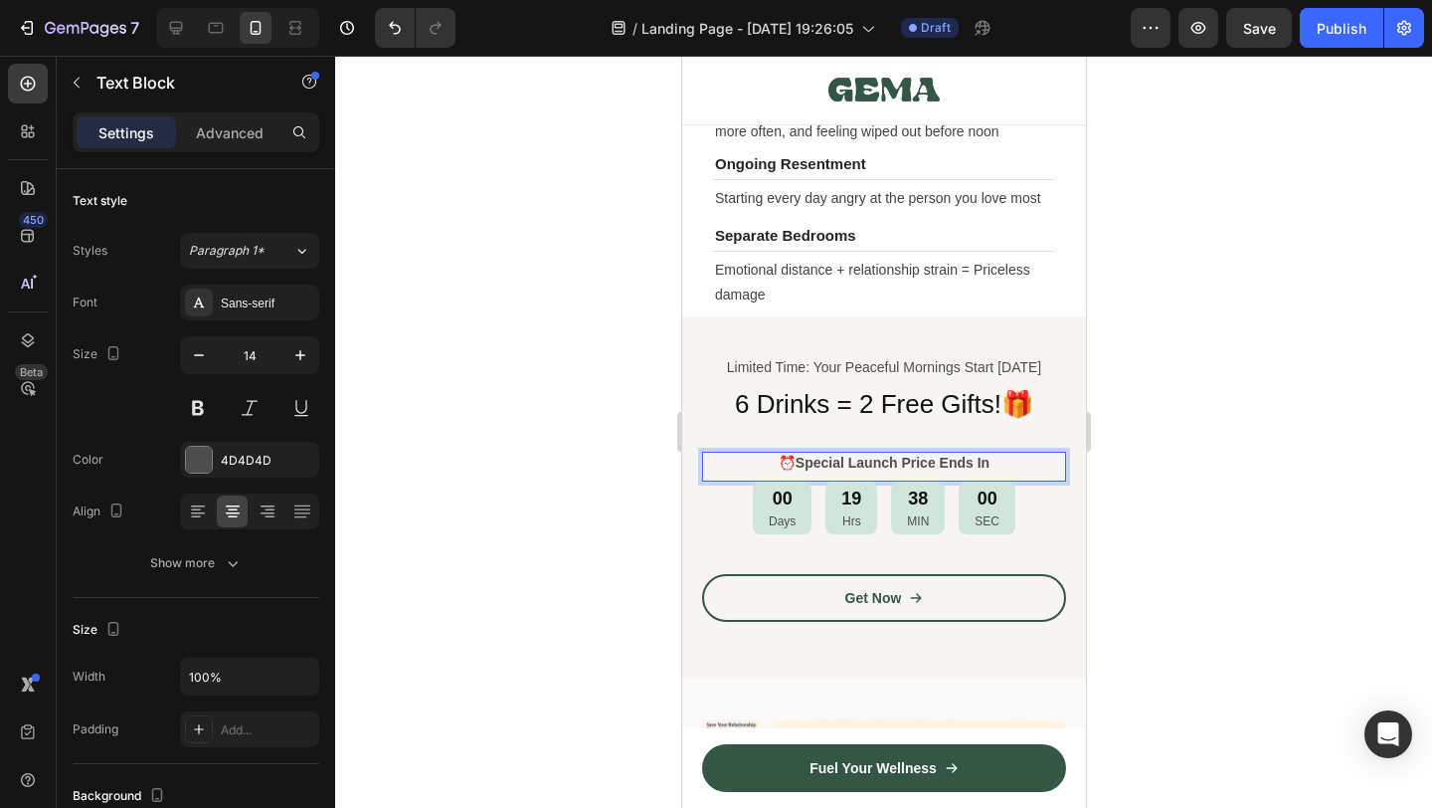
click at [830, 463] on strong "Special Launch Price Ends In" at bounding box center [892, 463] width 194 height 16
click at [787, 460] on p "⏰ Special Launch Price Ends In" at bounding box center [883, 463] width 360 height 18
click at [999, 471] on p "Special Launch Price Ends In" at bounding box center [883, 463] width 360 height 18
click at [1171, 507] on div at bounding box center [883, 432] width 1097 height 752
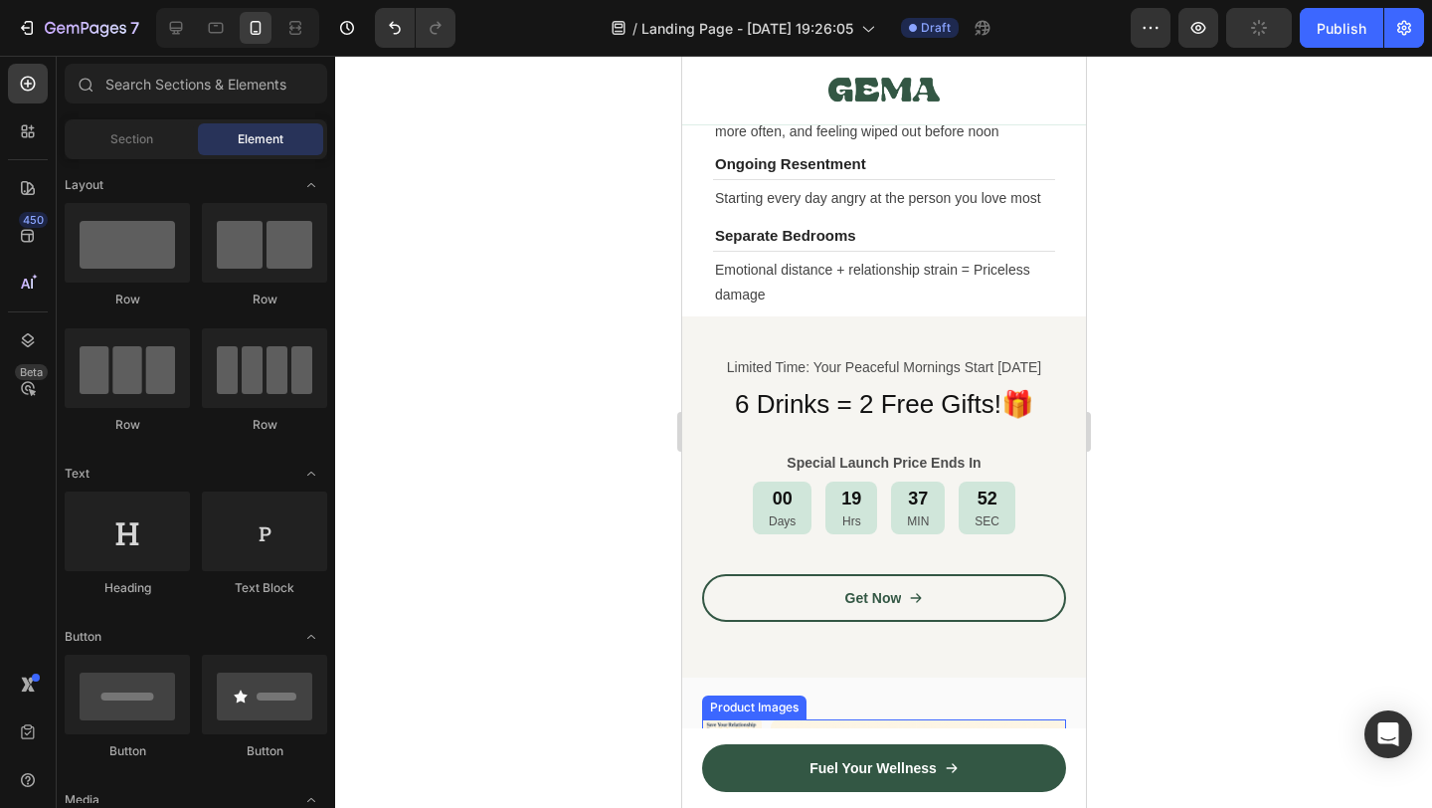
scroll to position [10212, 0]
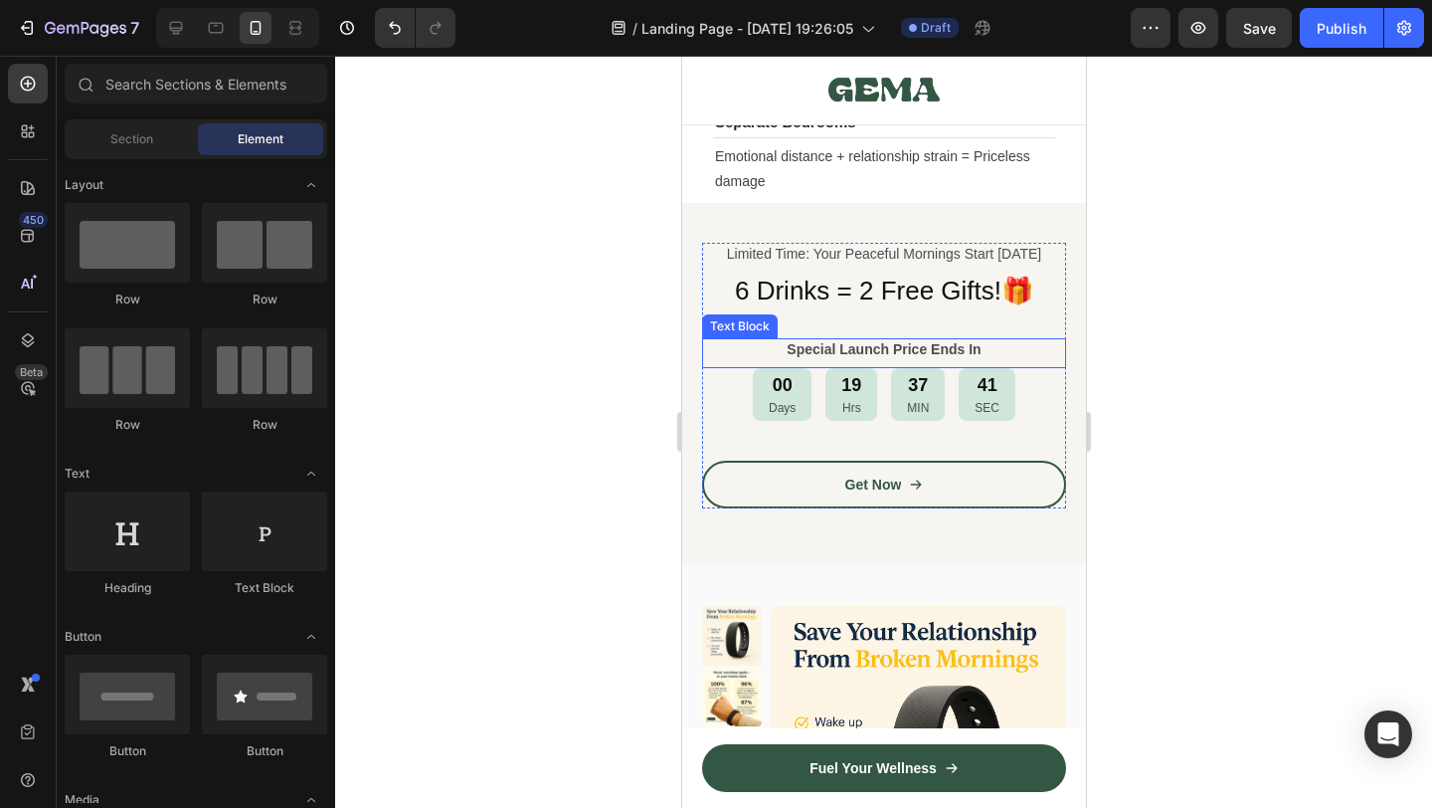
click at [951, 354] on strong "Special Launch Price Ends In" at bounding box center [883, 349] width 194 height 16
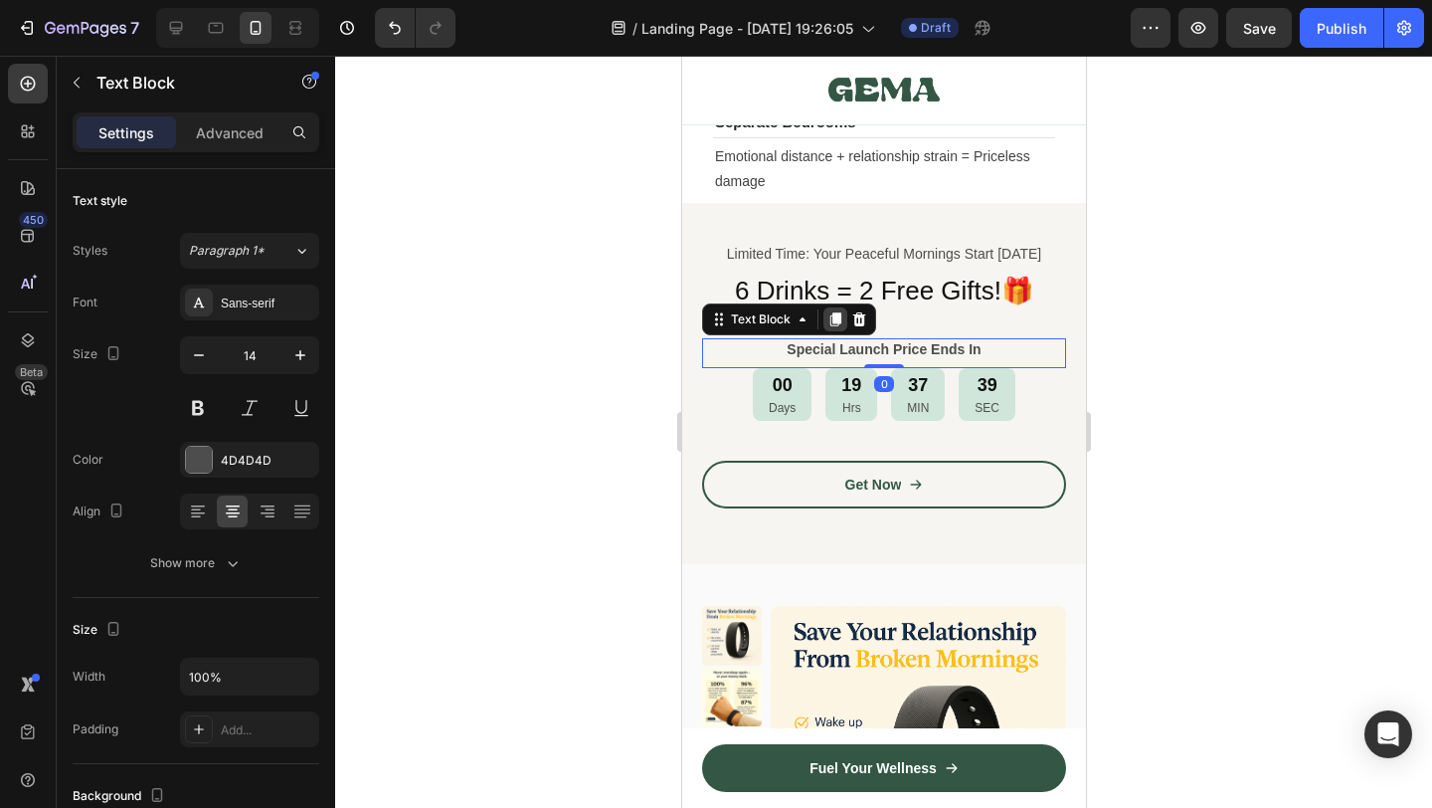
click at [831, 323] on icon at bounding box center [834, 319] width 11 height 14
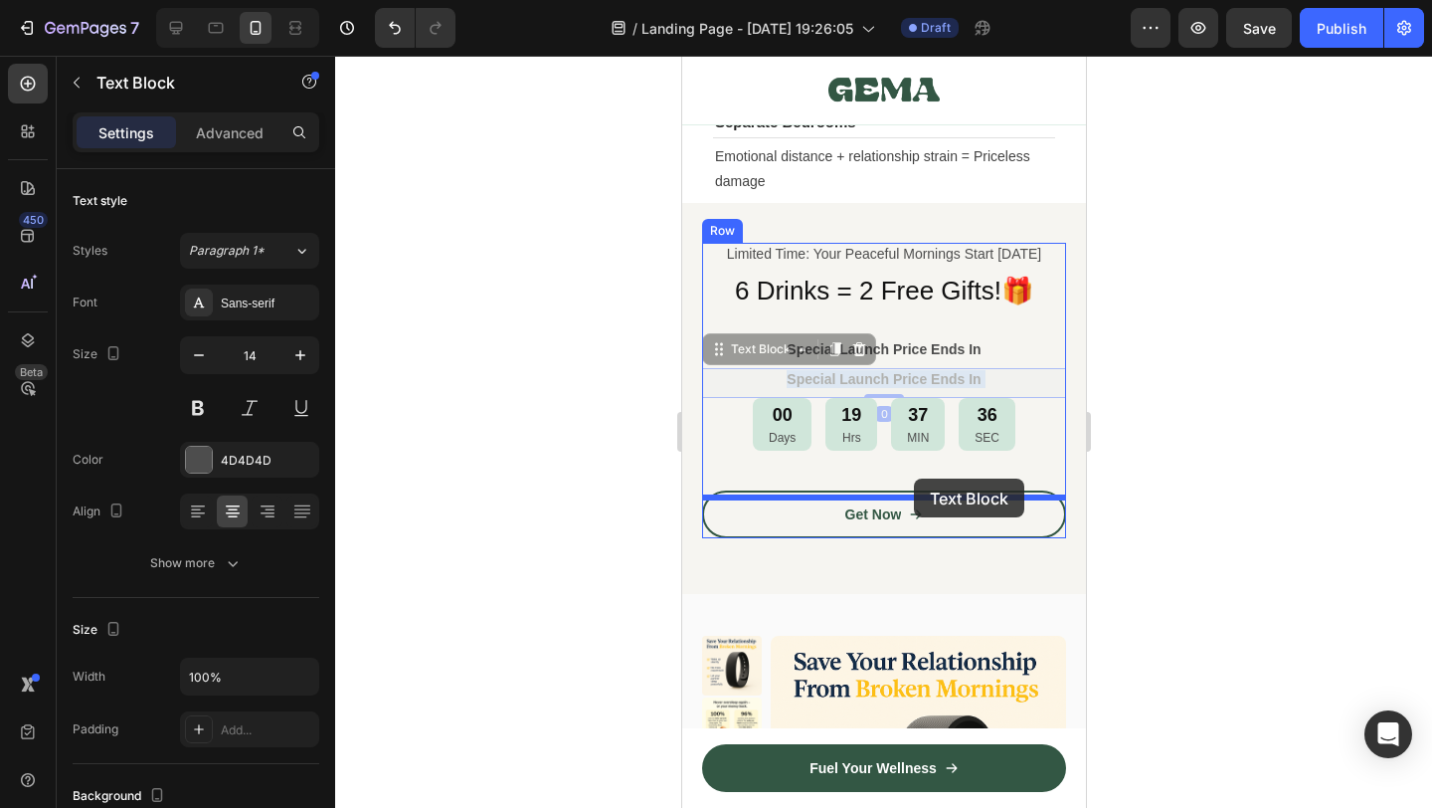
drag, startPoint x: 904, startPoint y: 387, endPoint x: 913, endPoint y: 478, distance: 91.9
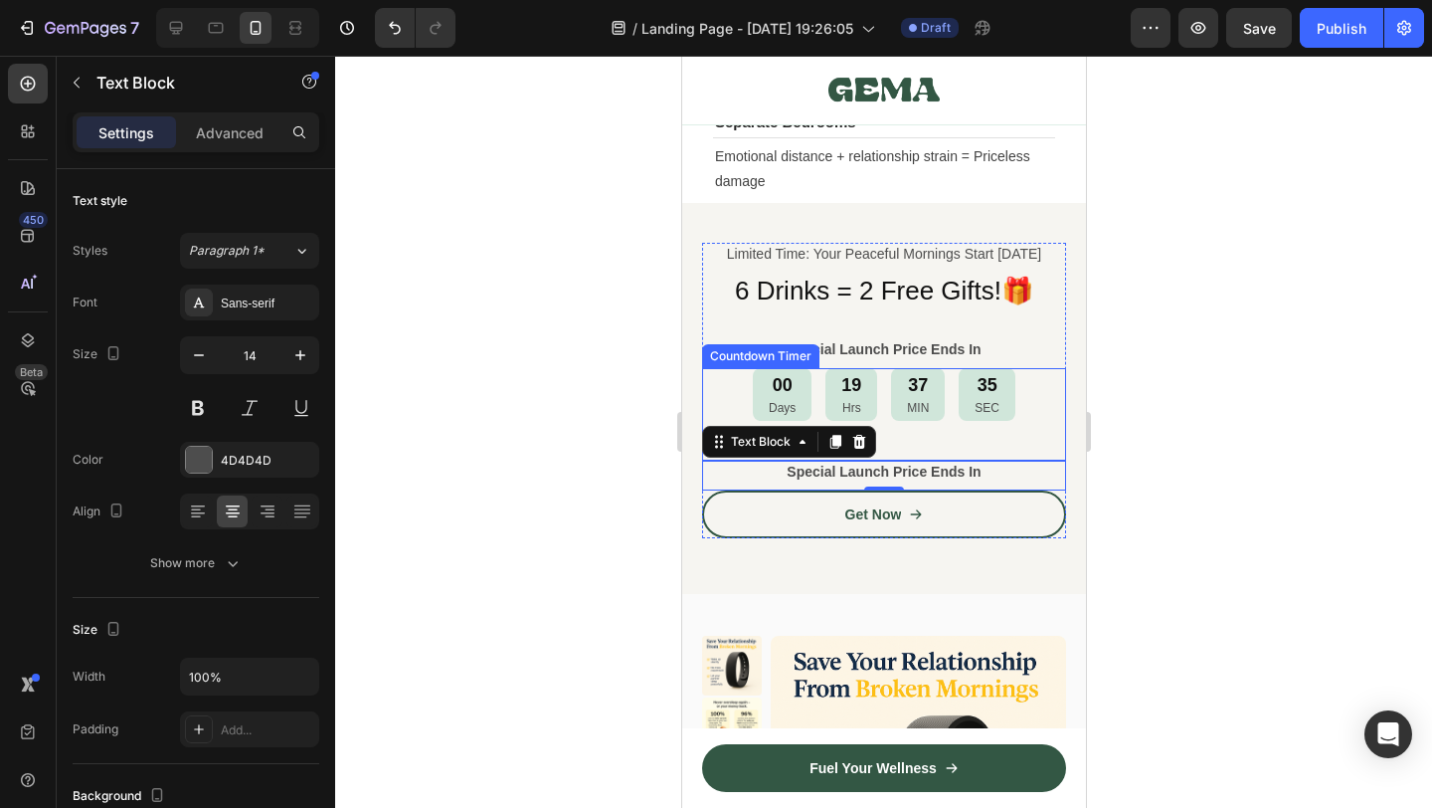
click at [1036, 421] on div "00 Days 19 Hrs 37 MIN 35 SEC" at bounding box center [883, 394] width 364 height 53
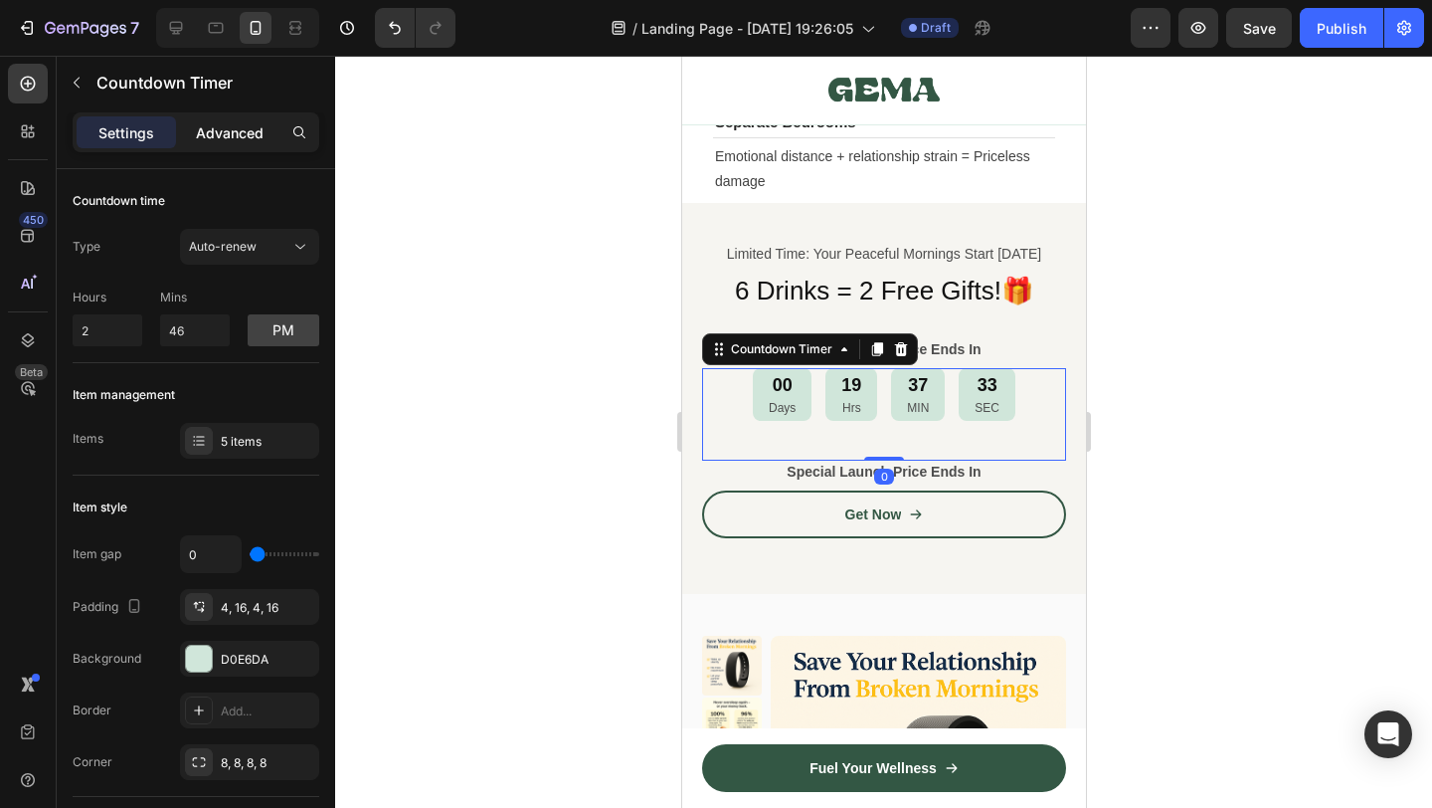
click at [220, 124] on p "Advanced" at bounding box center [230, 132] width 68 height 21
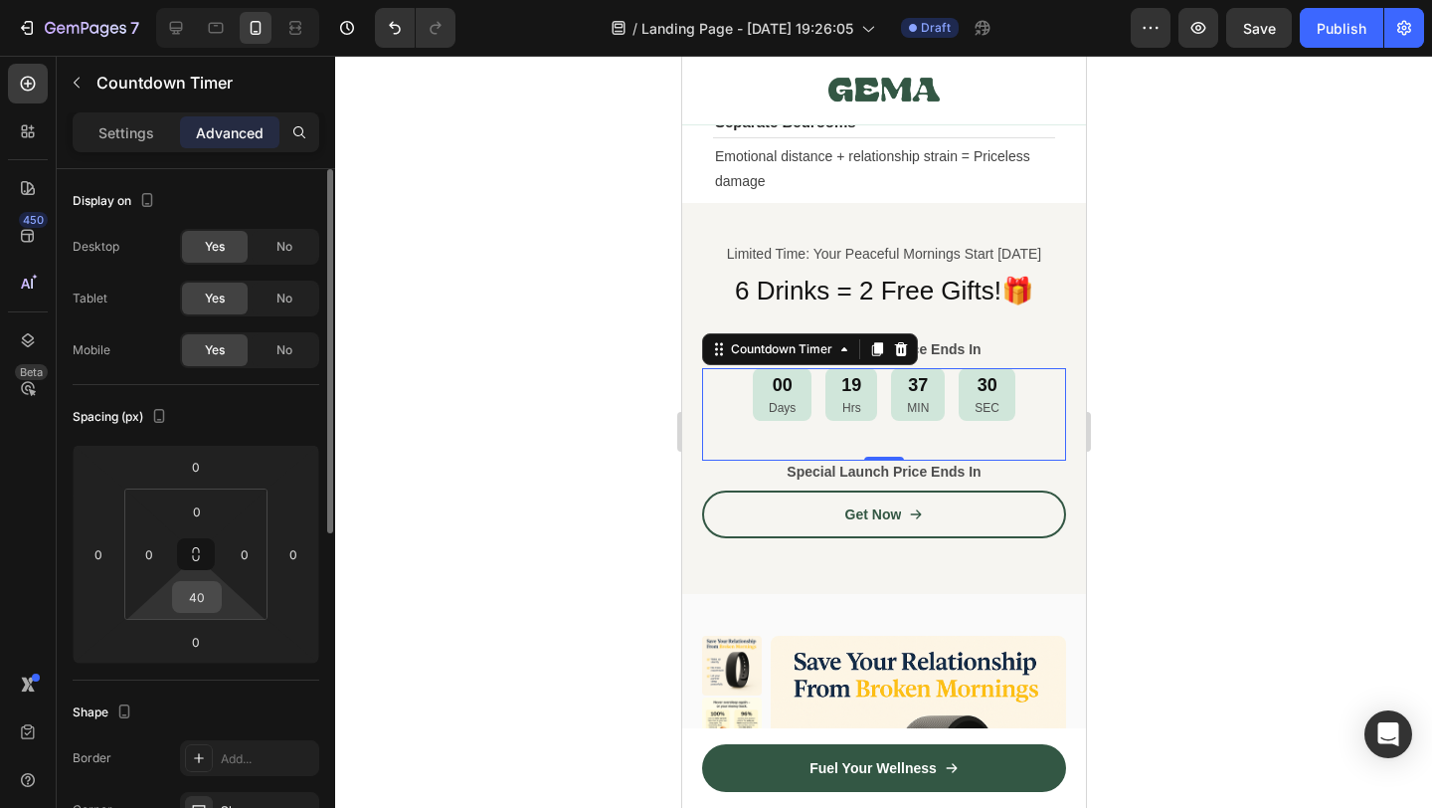
click at [200, 592] on input "40" at bounding box center [197, 597] width 40 height 30
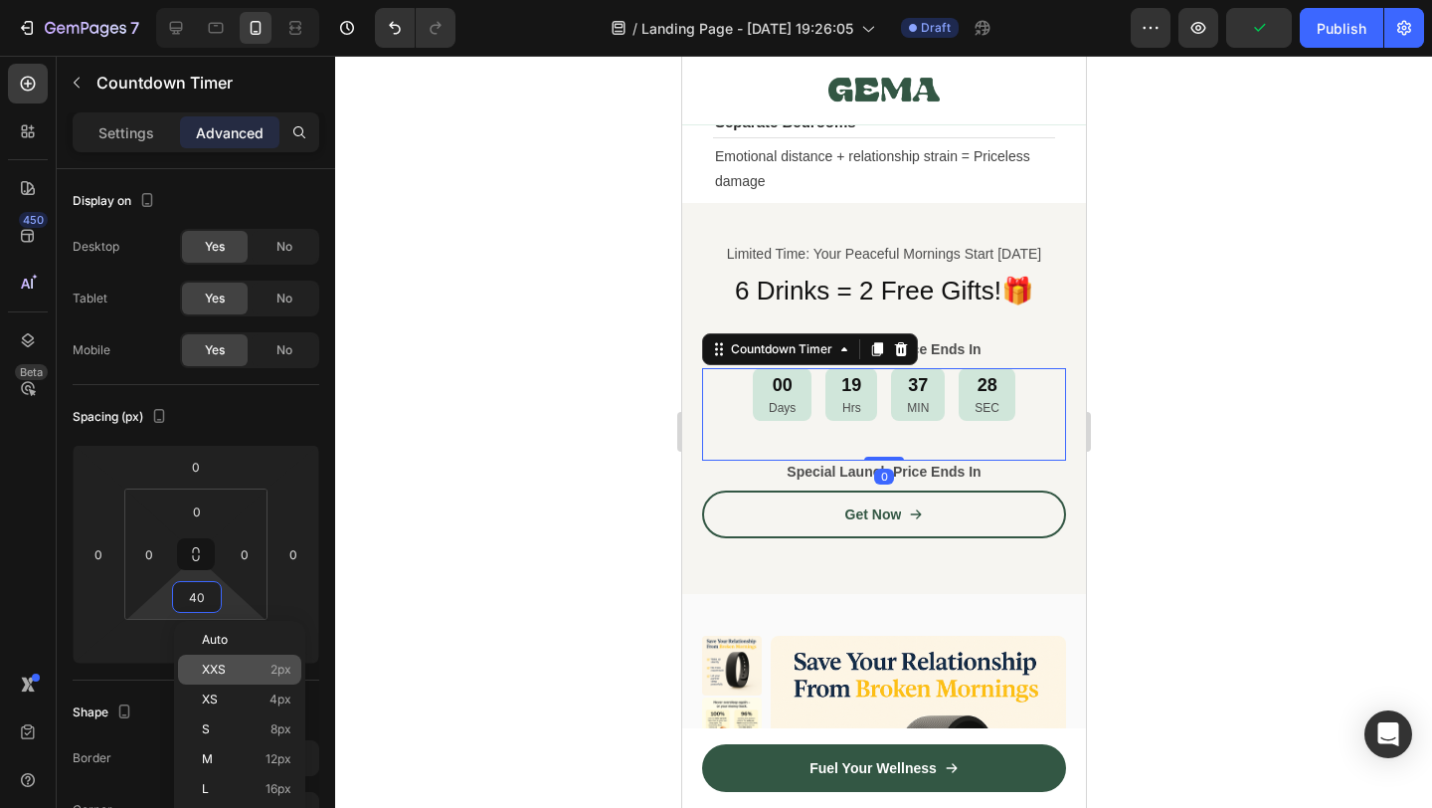
click at [254, 667] on p "XXS 2px" at bounding box center [247, 669] width 90 height 14
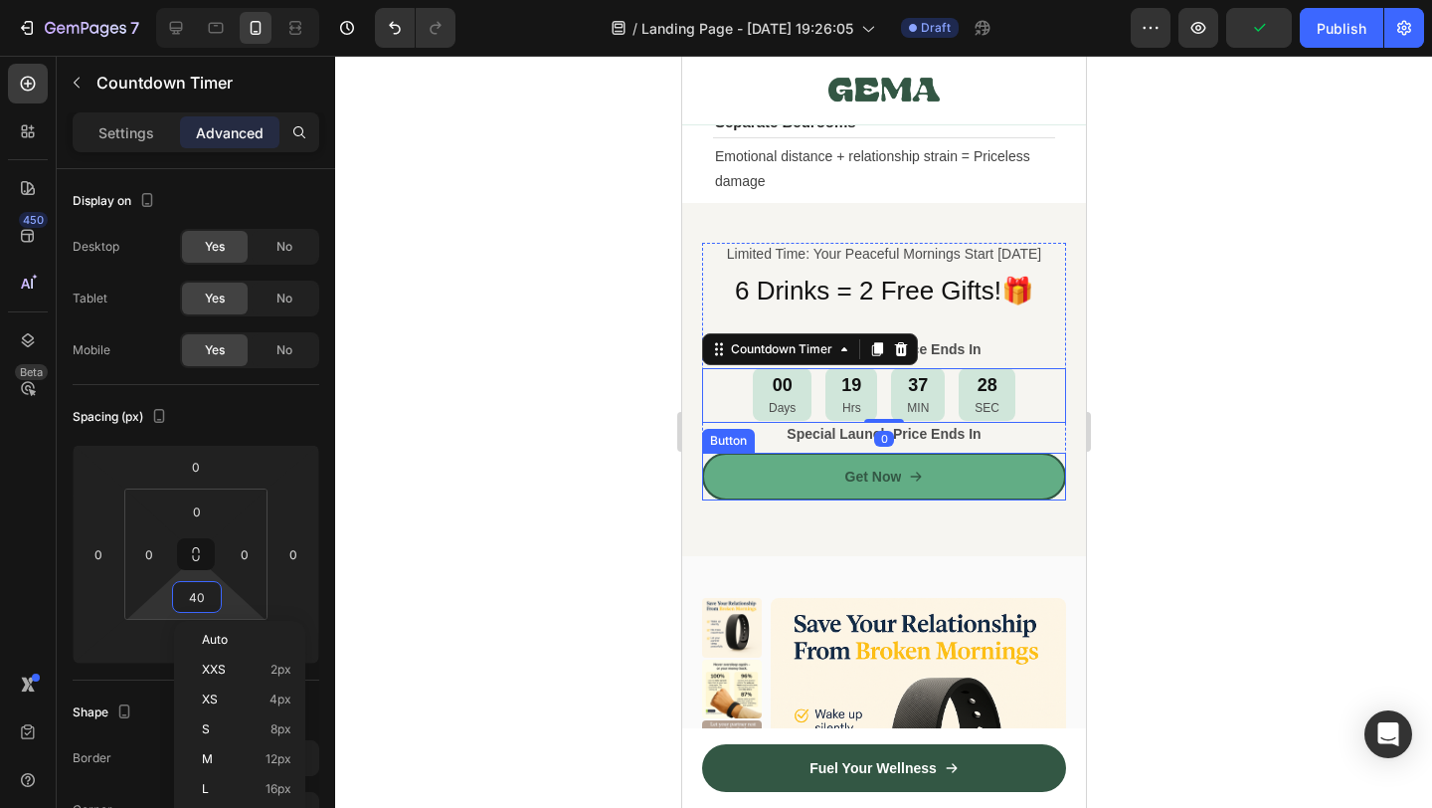
type input "2"
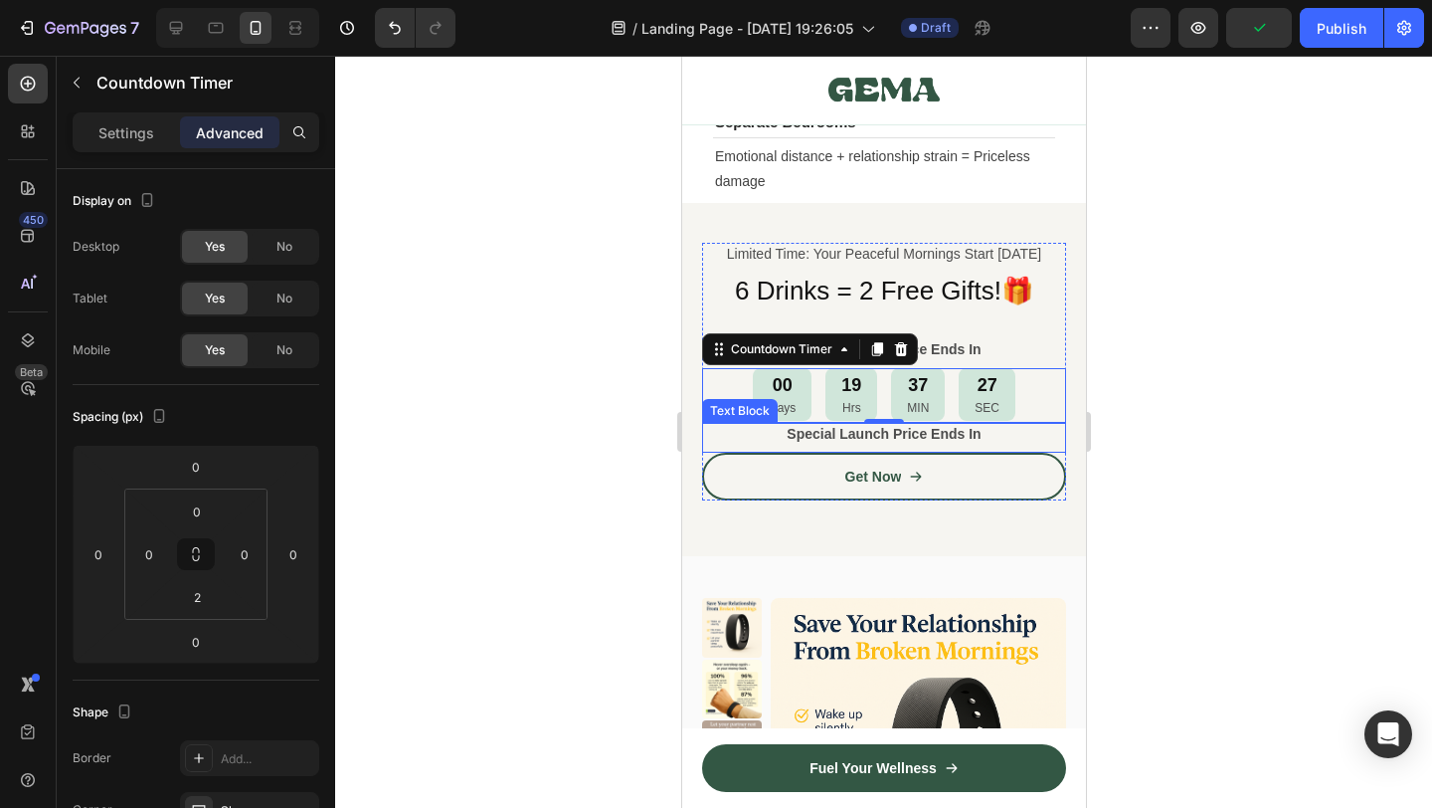
click at [939, 437] on strong "Special Launch Price Ends In" at bounding box center [883, 434] width 194 height 16
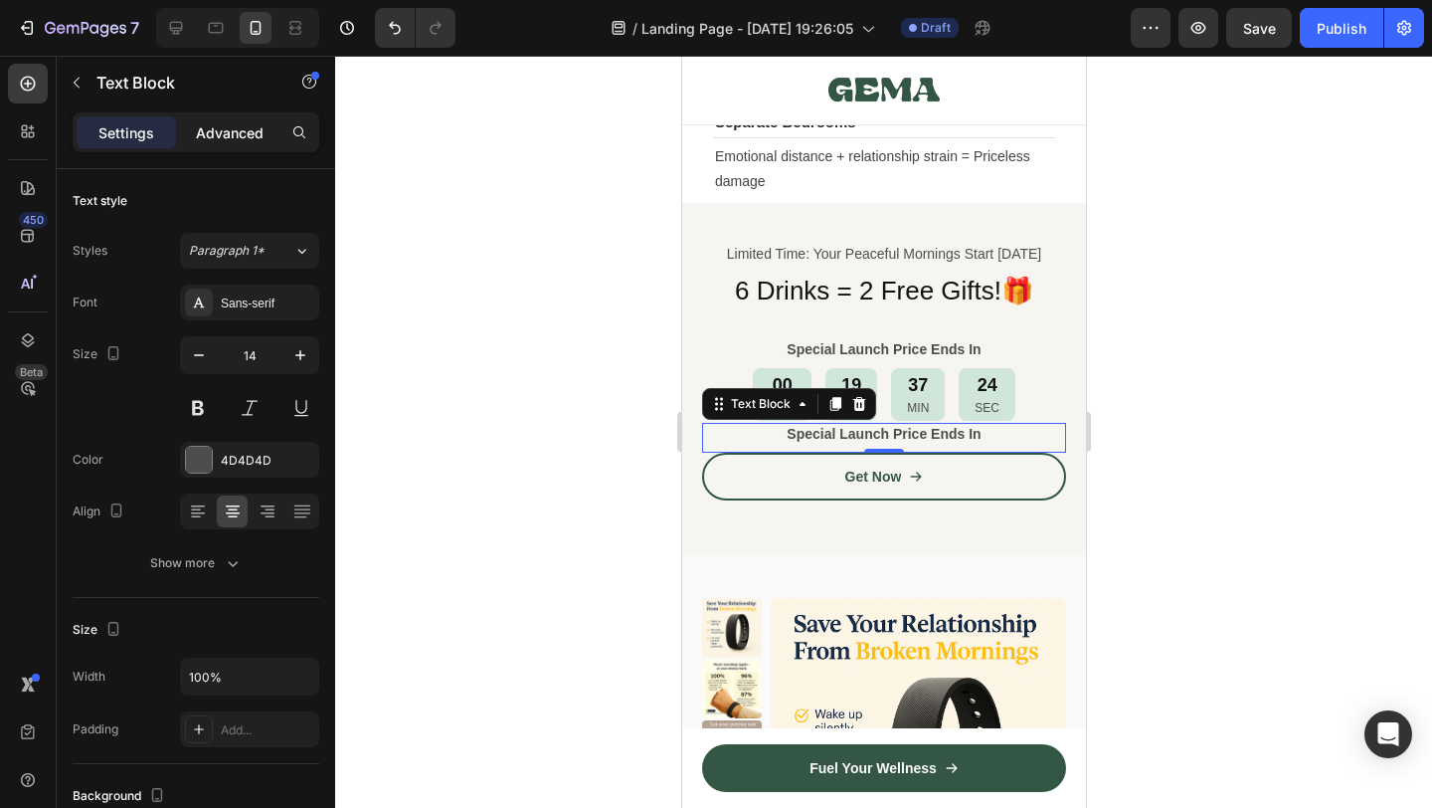
click at [232, 134] on p "Advanced" at bounding box center [230, 132] width 68 height 21
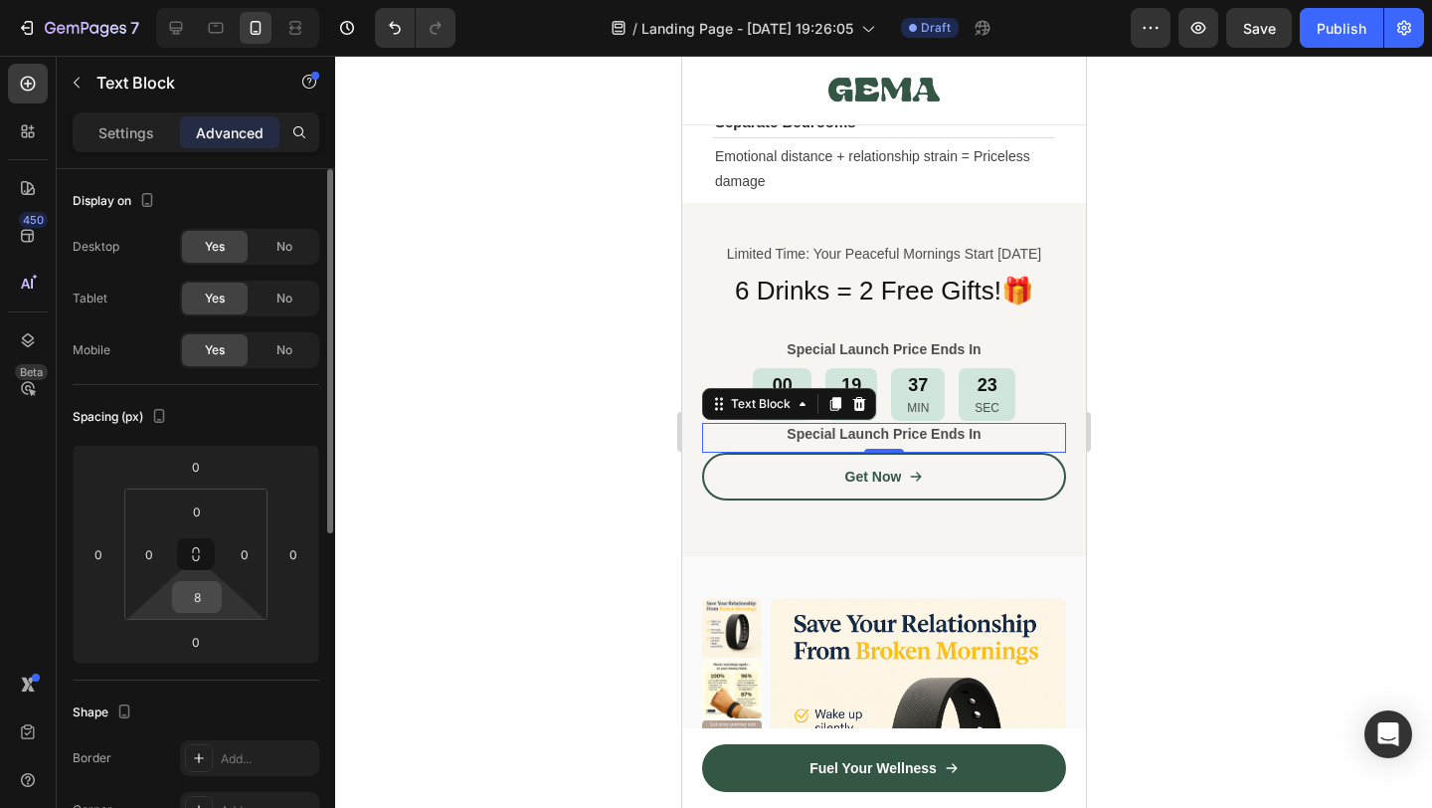
click at [198, 595] on input "8" at bounding box center [197, 597] width 40 height 30
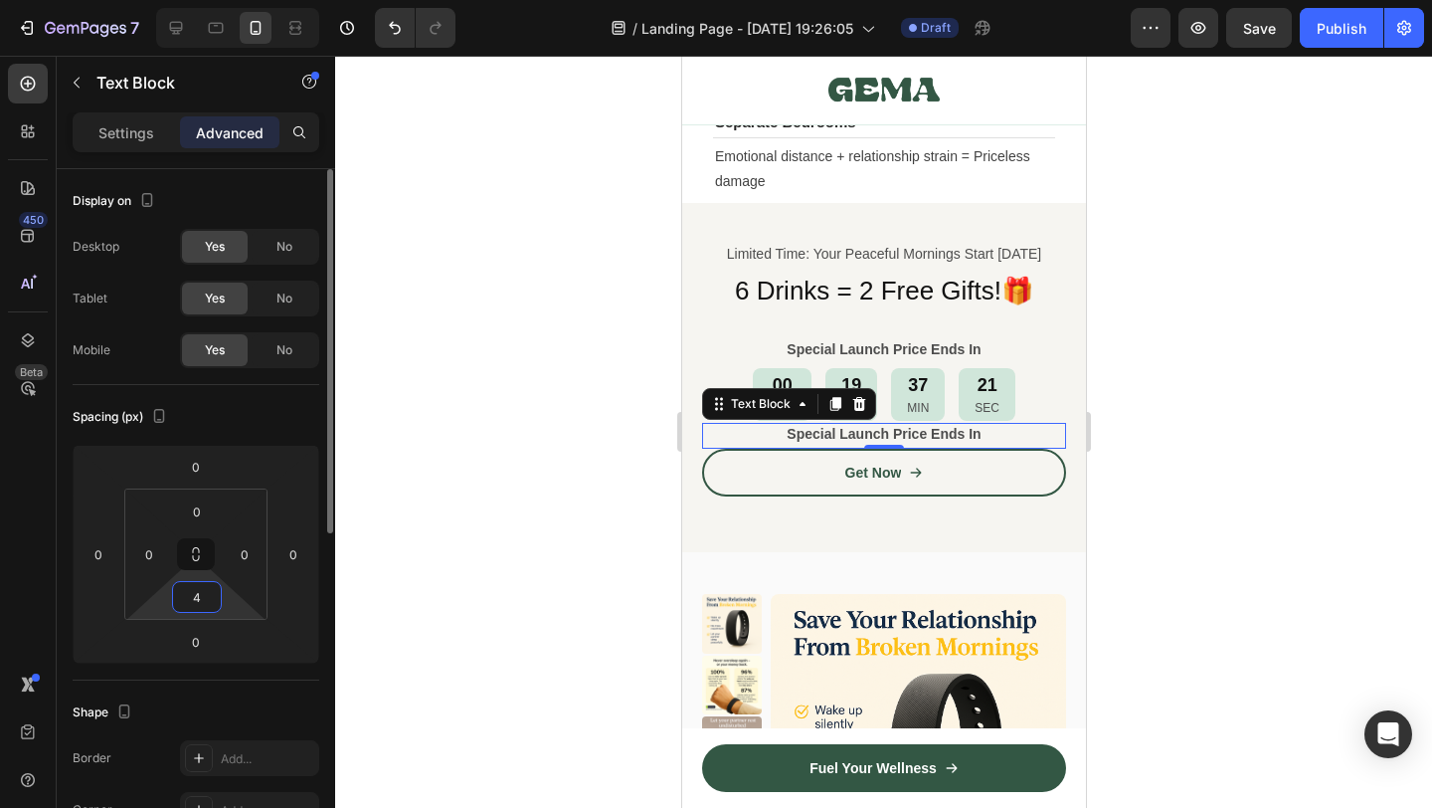
type input "40"
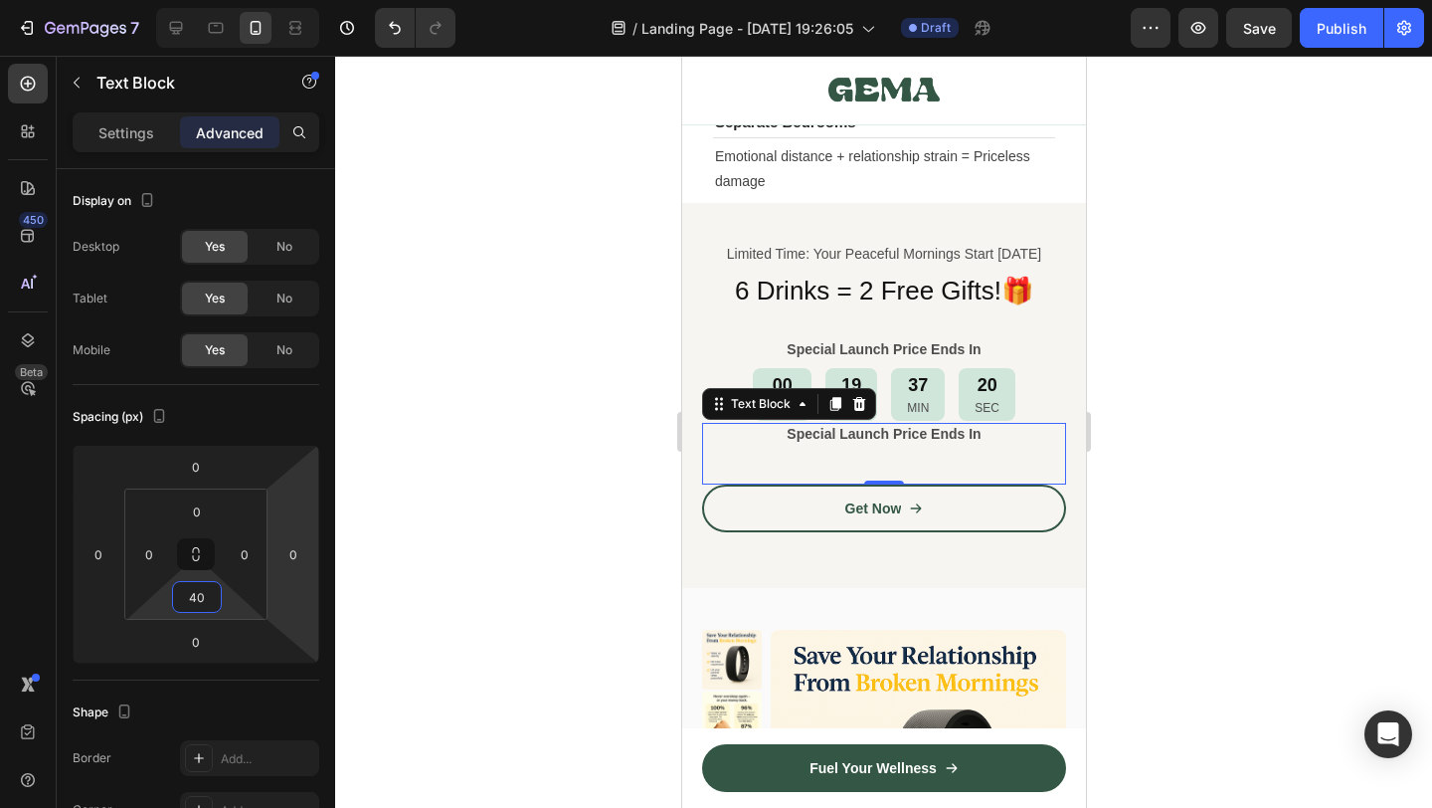
click at [1117, 589] on div at bounding box center [883, 432] width 1097 height 752
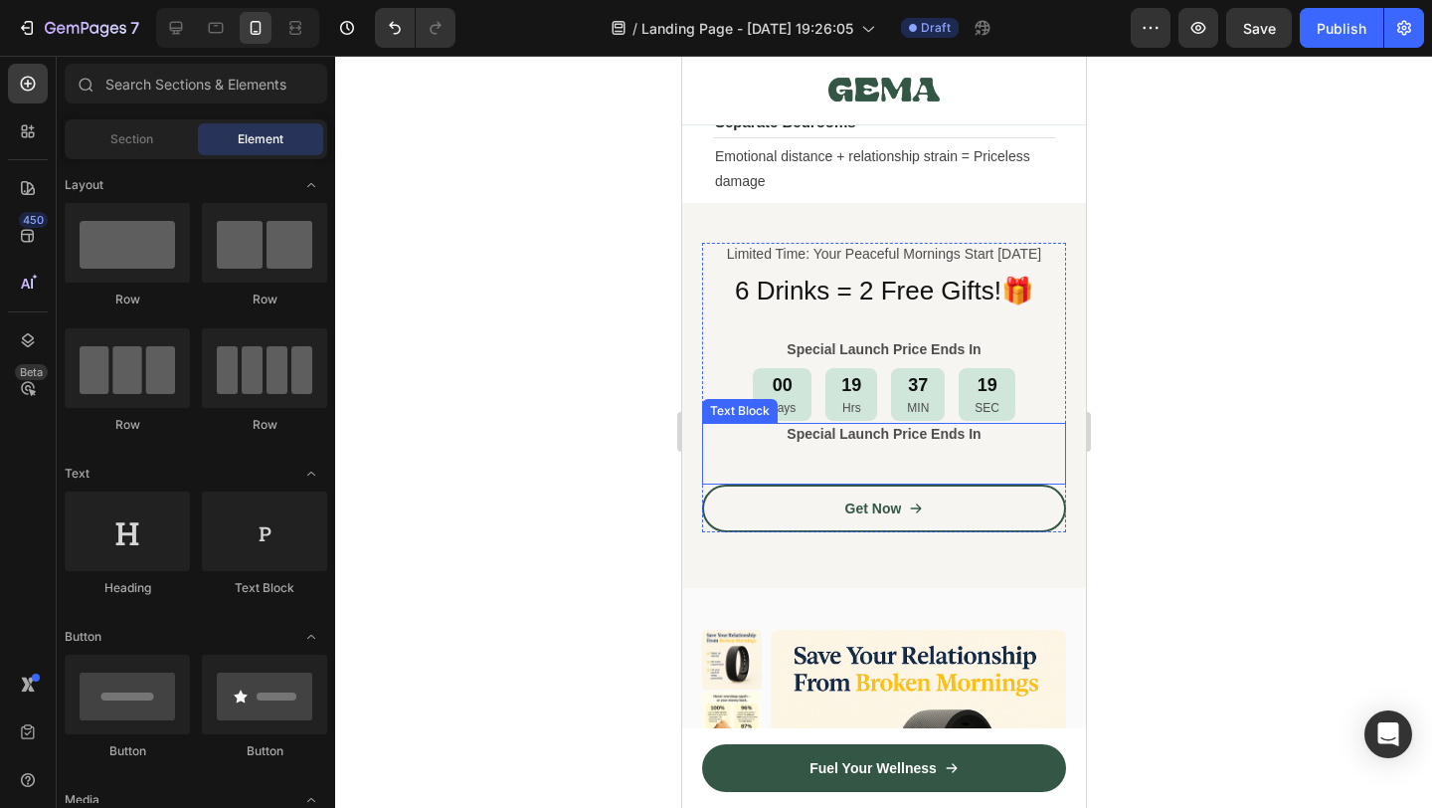
click at [855, 438] on strong "Special Launch Price Ends In" at bounding box center [883, 434] width 194 height 16
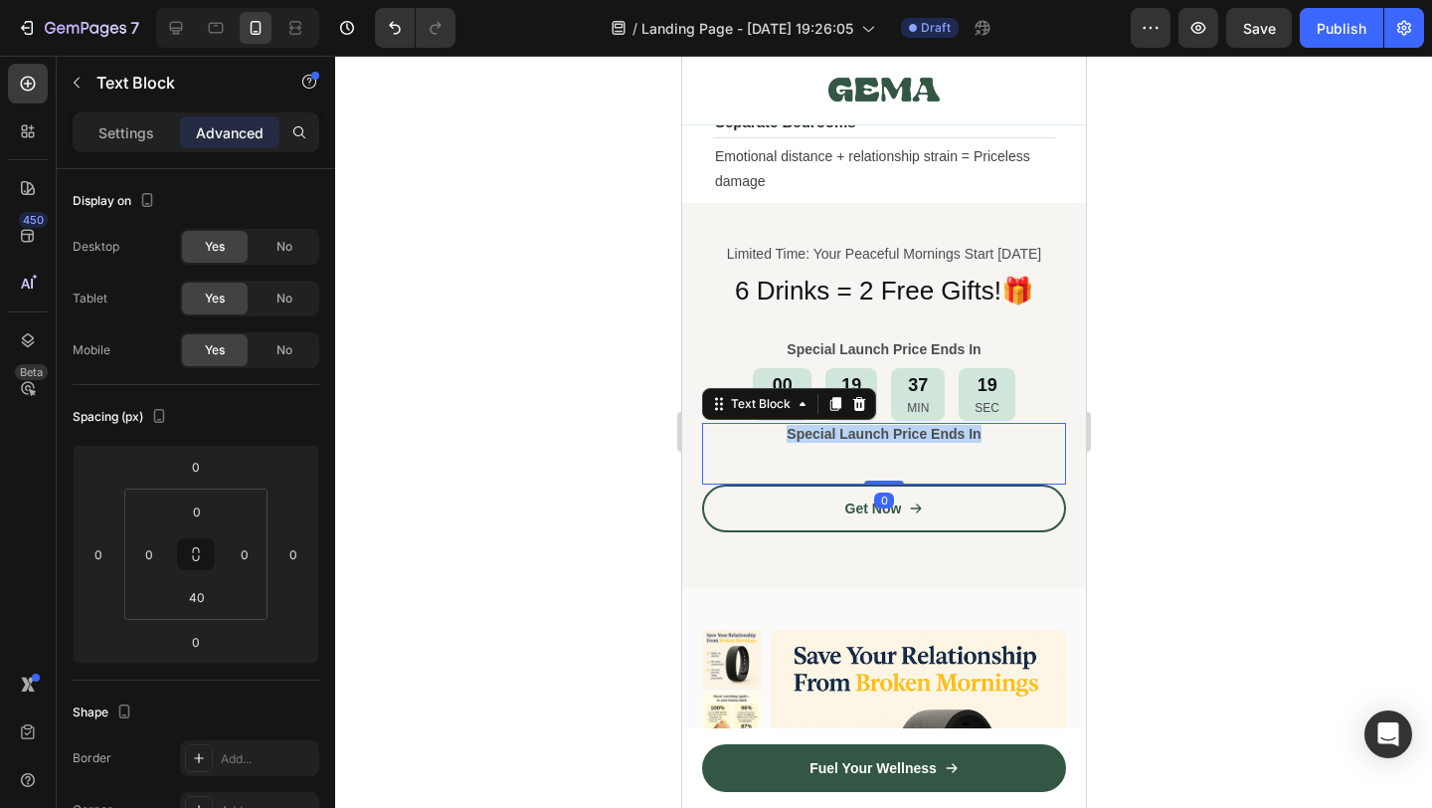
click at [855, 438] on strong "Special Launch Price Ends In" at bounding box center [883, 434] width 194 height 16
click at [1127, 480] on div at bounding box center [883, 432] width 1097 height 752
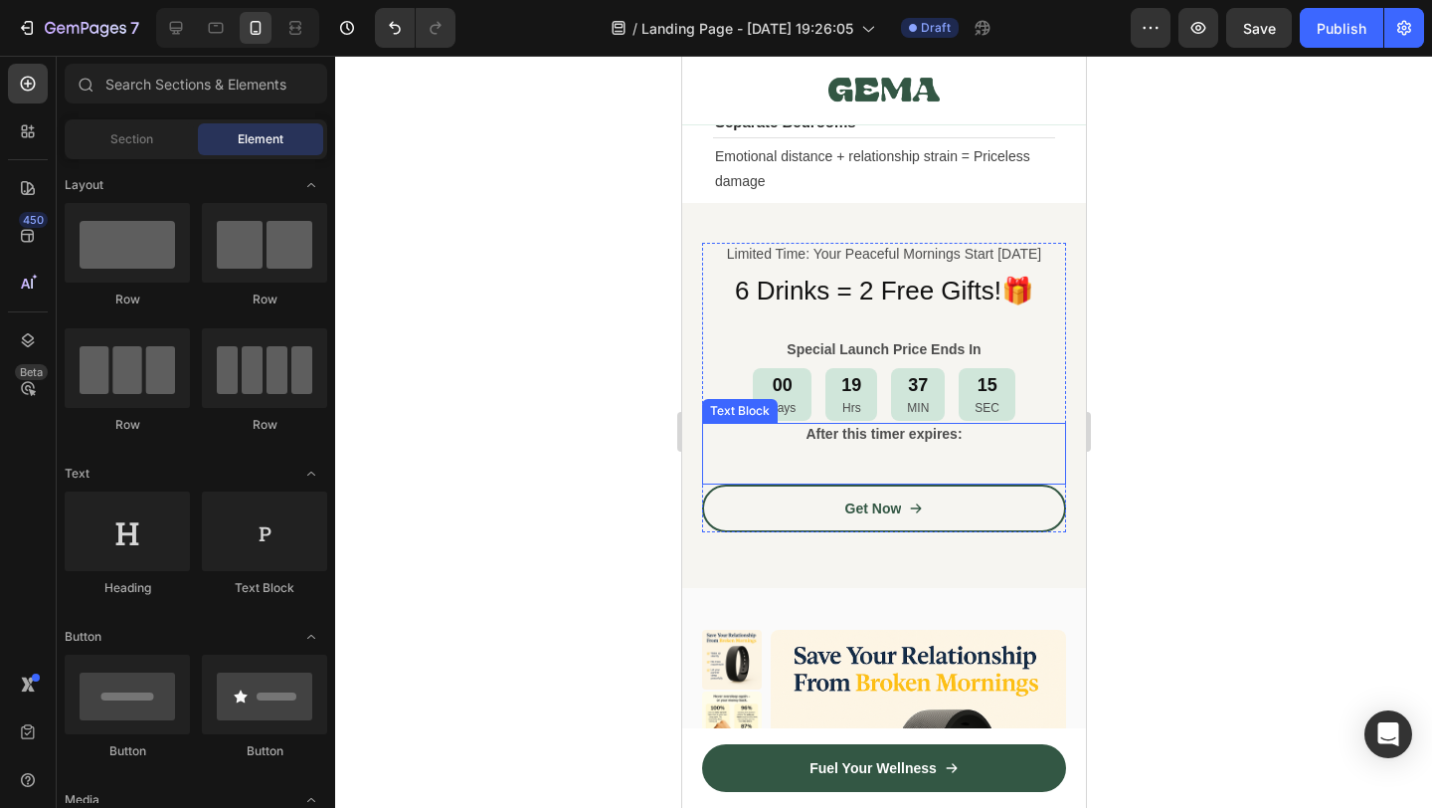
click at [896, 457] on div "After this timer expires: Text Block" at bounding box center [883, 454] width 364 height 62
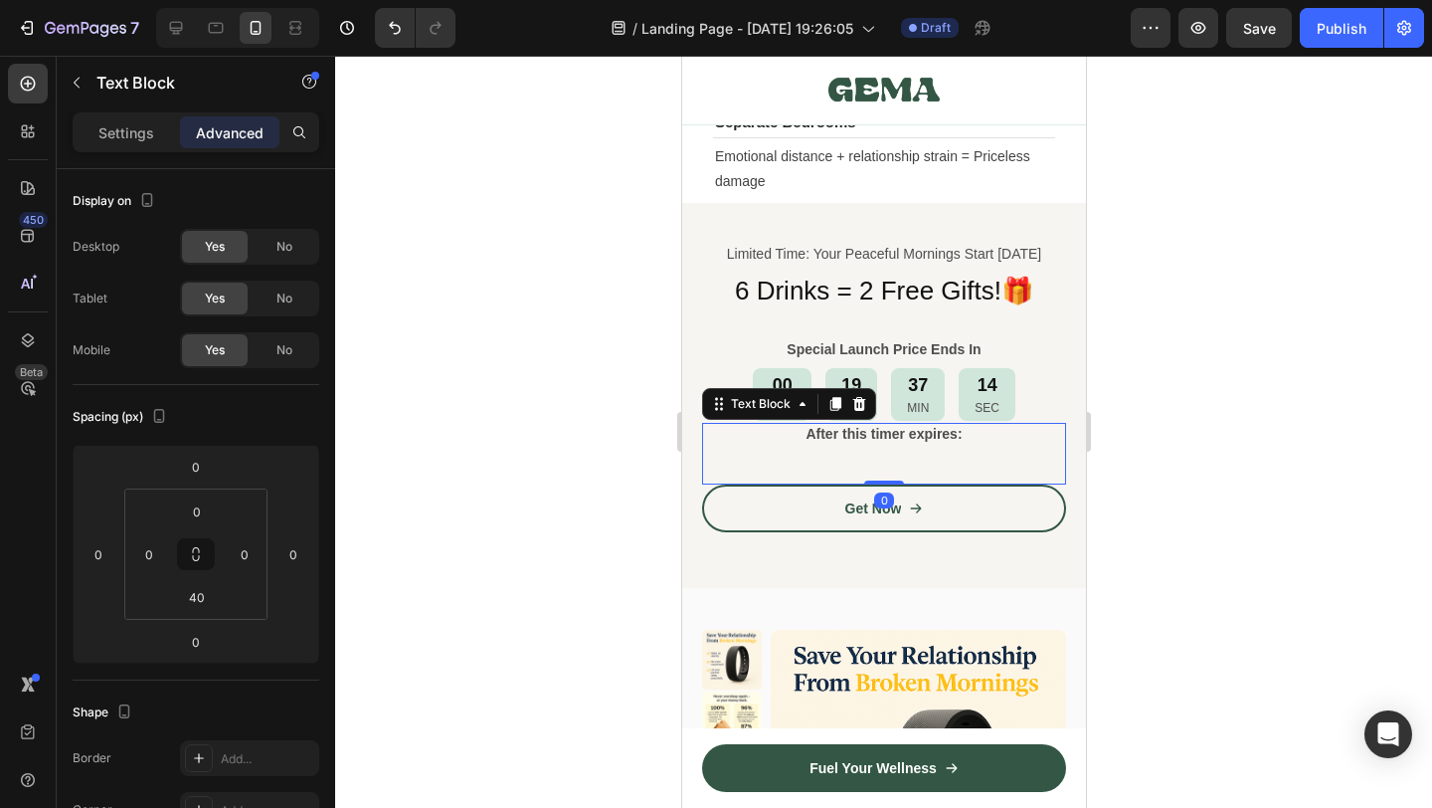
click at [927, 445] on div "After this timer expires:" at bounding box center [883, 434] width 364 height 22
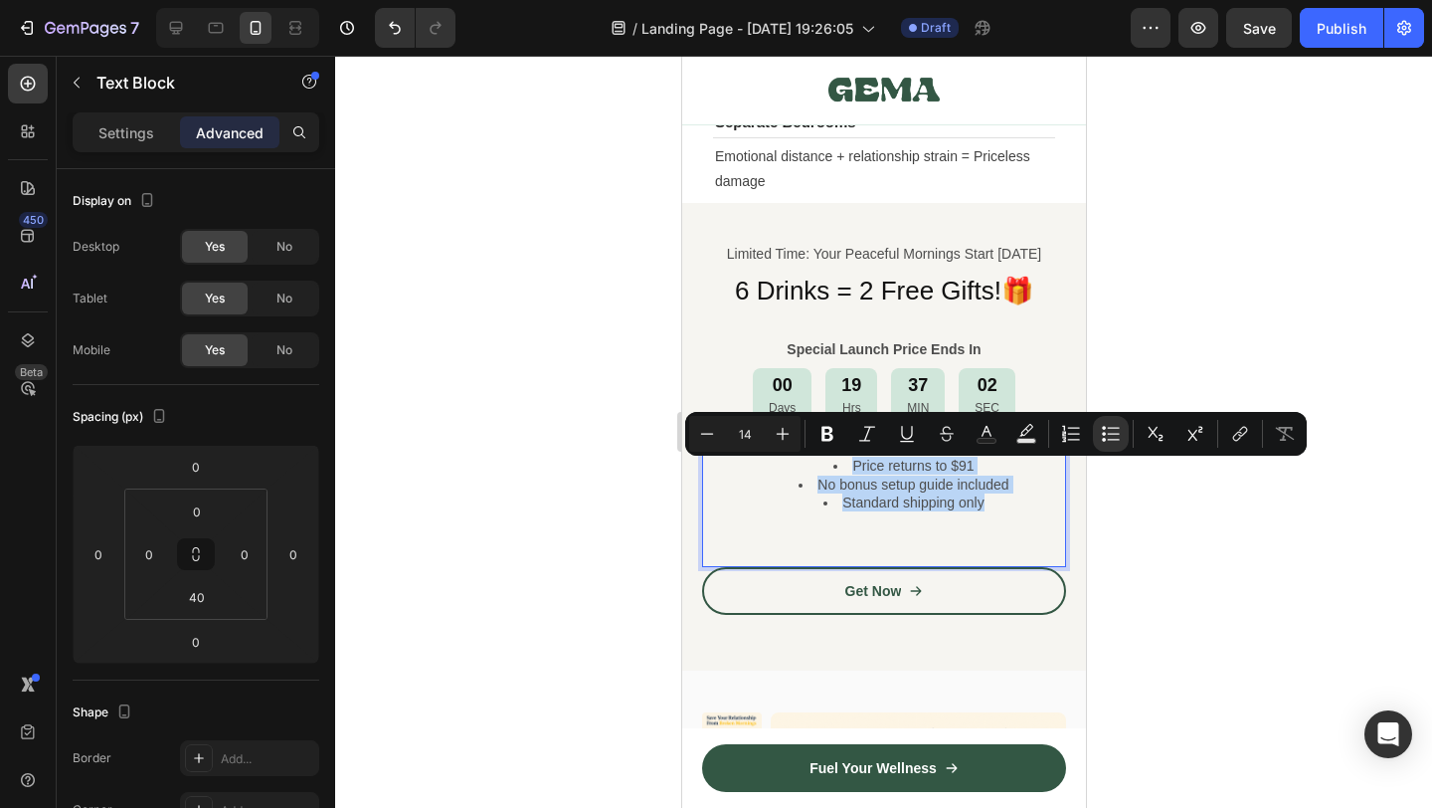
drag, startPoint x: 991, startPoint y: 510, endPoint x: 768, endPoint y: 465, distance: 227.2
click at [768, 465] on ul "Price returns to $91 No bonus setup guide included Standard shipping only" at bounding box center [883, 484] width 360 height 55
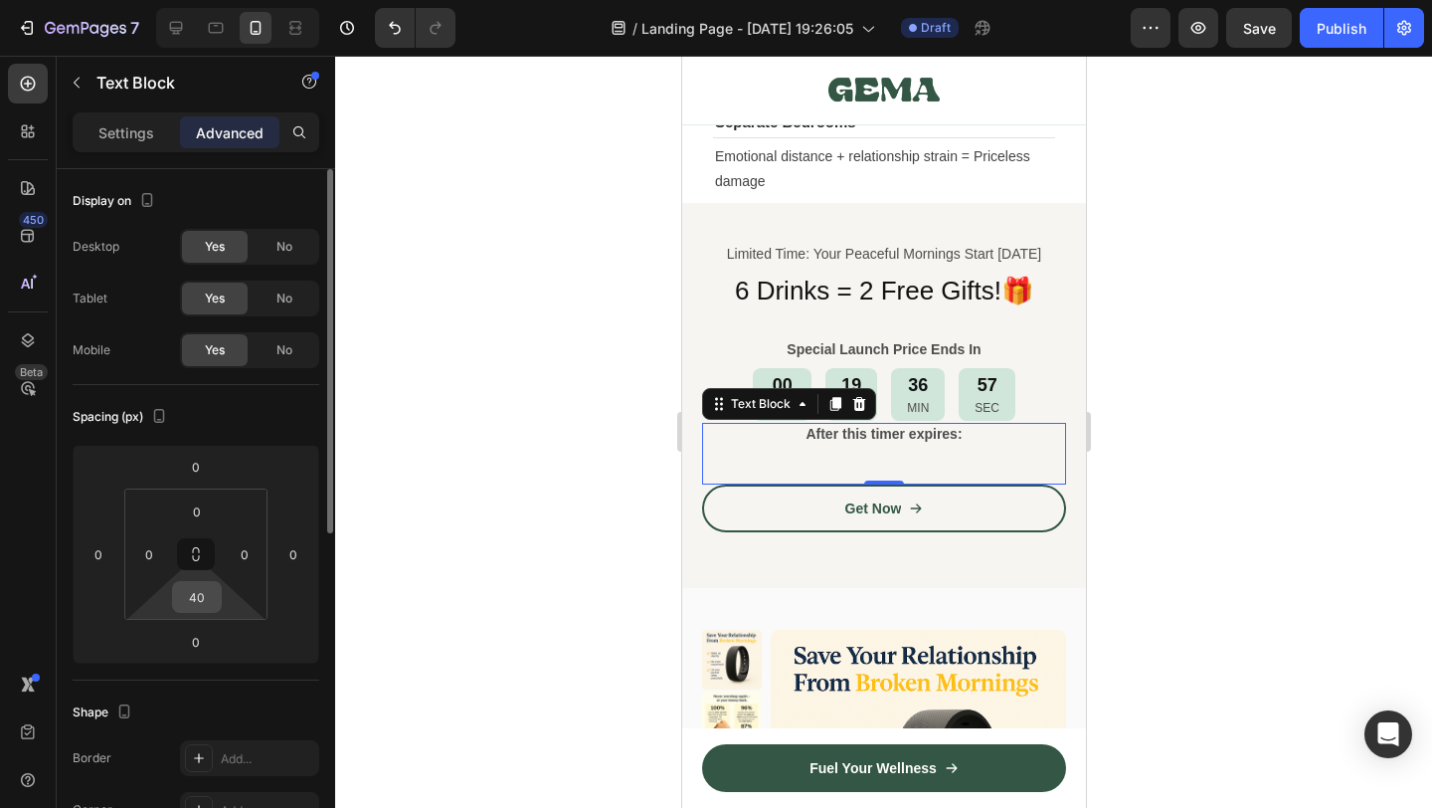
click at [189, 606] on input "40" at bounding box center [197, 597] width 40 height 30
type input "0"
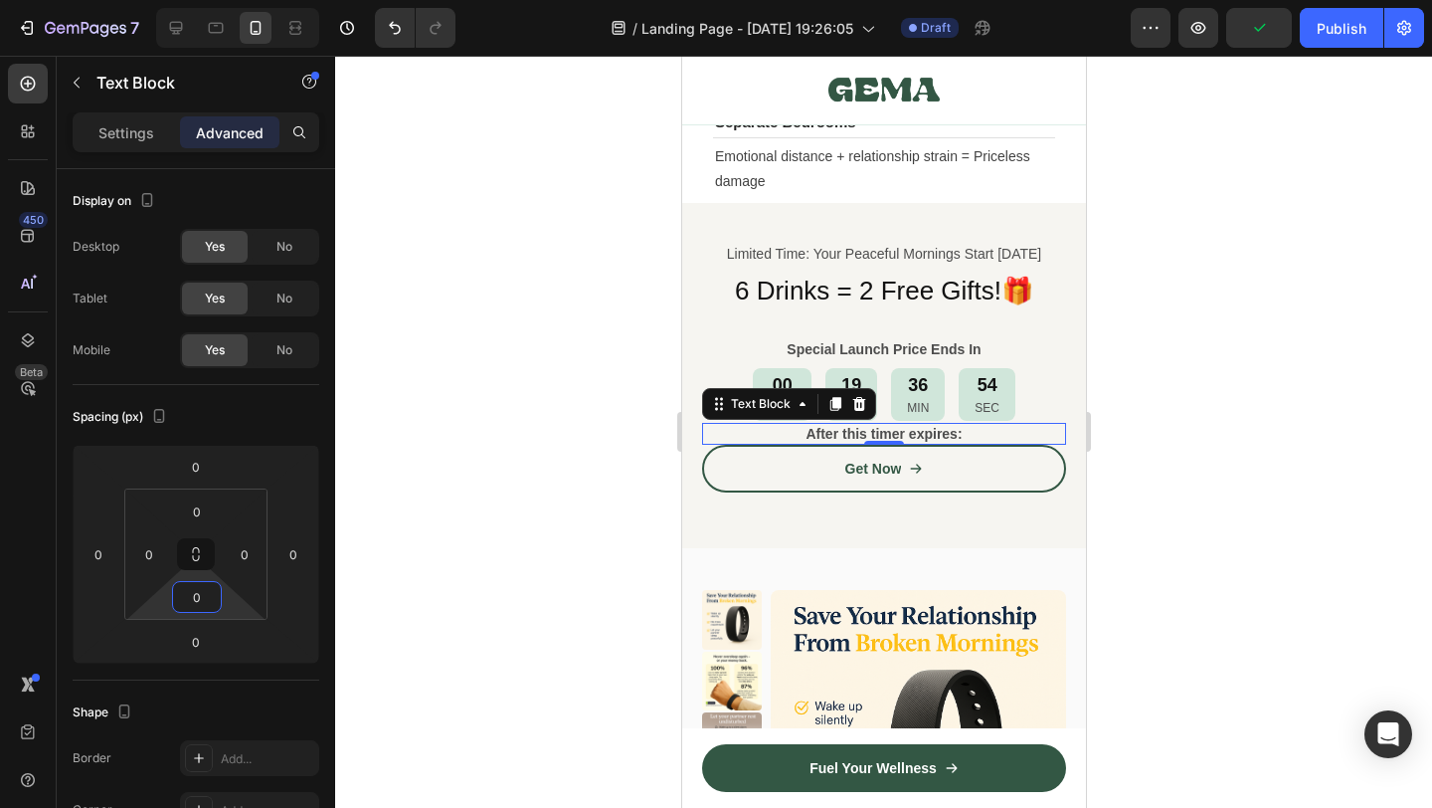
click at [1161, 511] on div at bounding box center [883, 432] width 1097 height 752
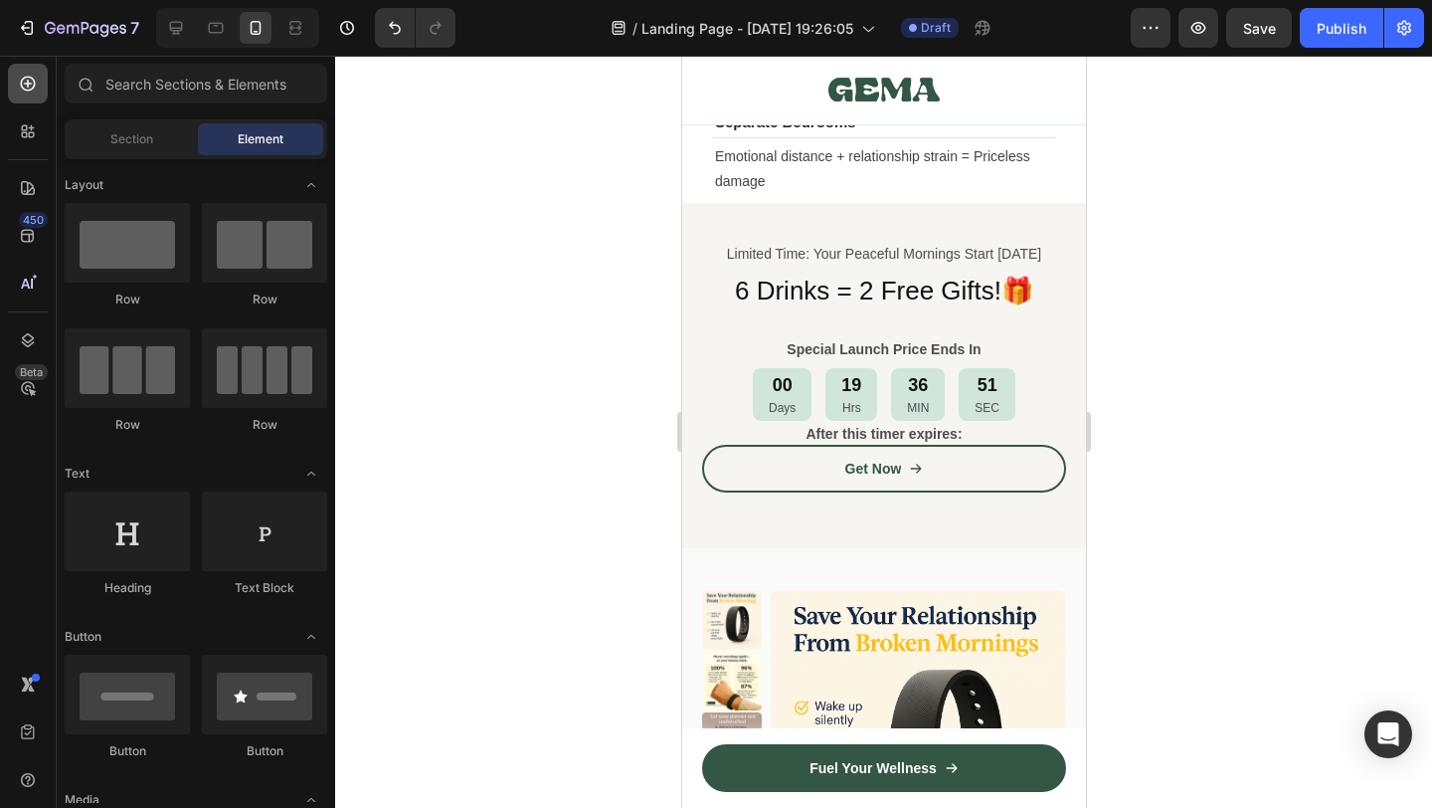
click at [26, 98] on div at bounding box center [28, 84] width 40 height 40
click at [114, 148] on div "Section" at bounding box center [131, 139] width 125 height 32
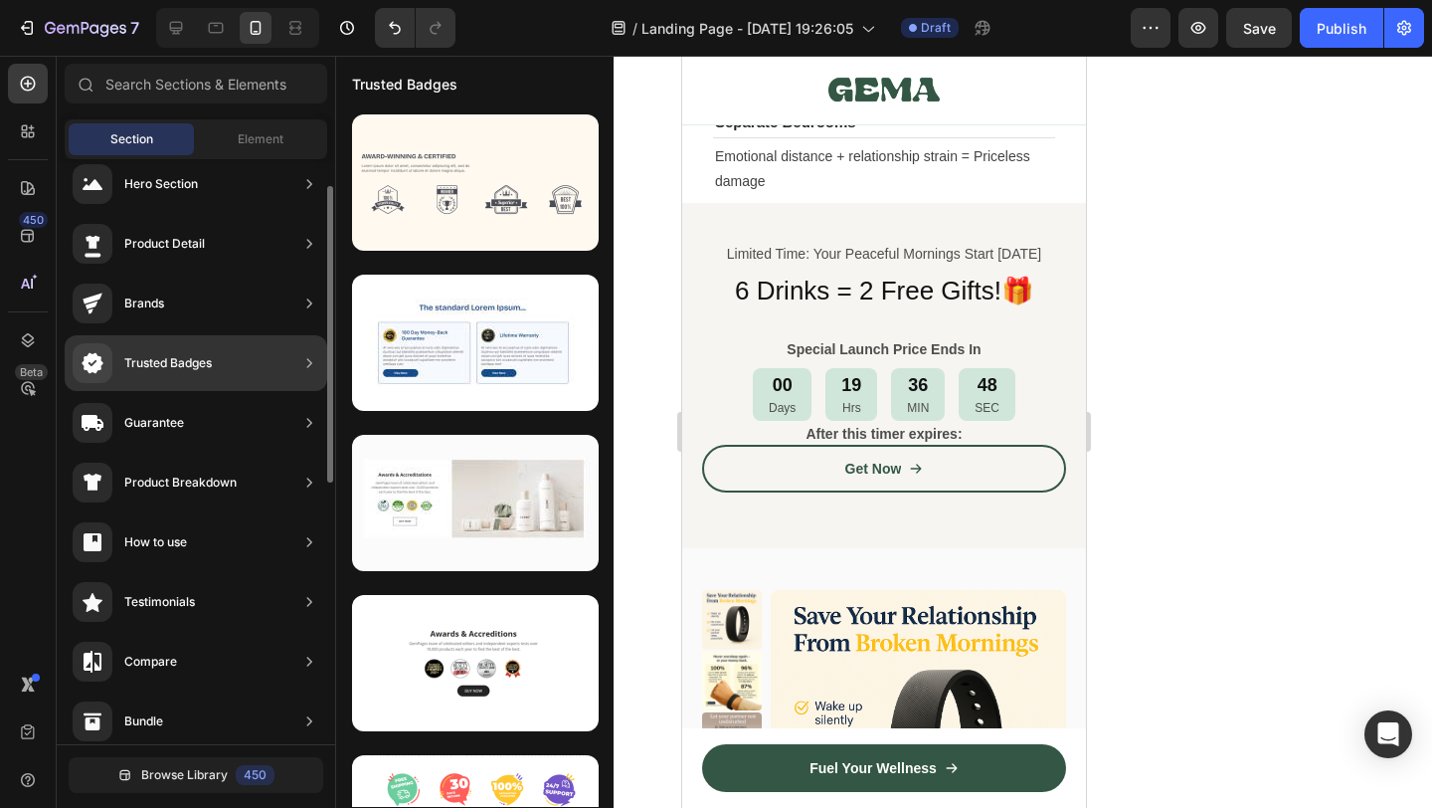
scroll to position [31, 0]
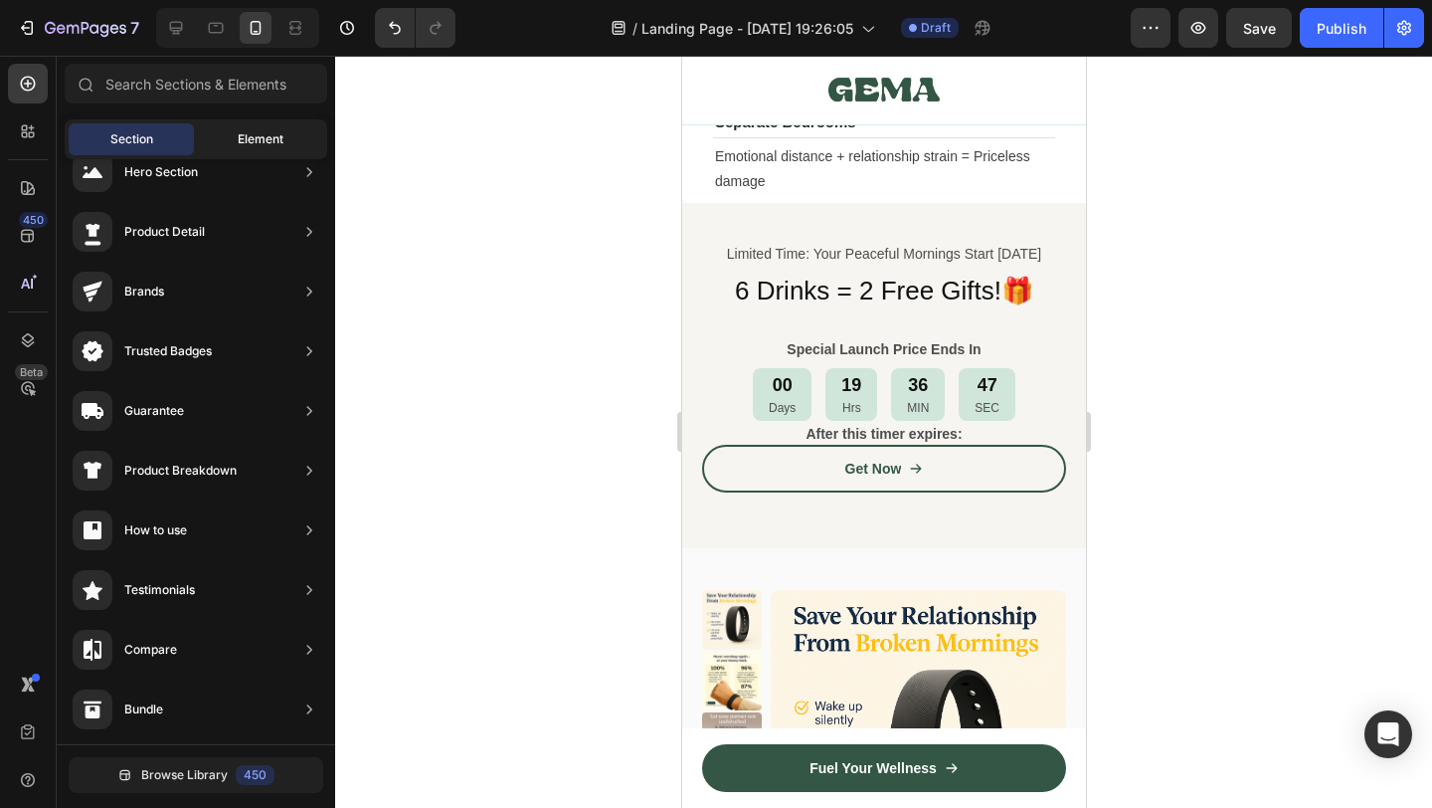
click at [237, 125] on div "Element" at bounding box center [260, 139] width 125 height 32
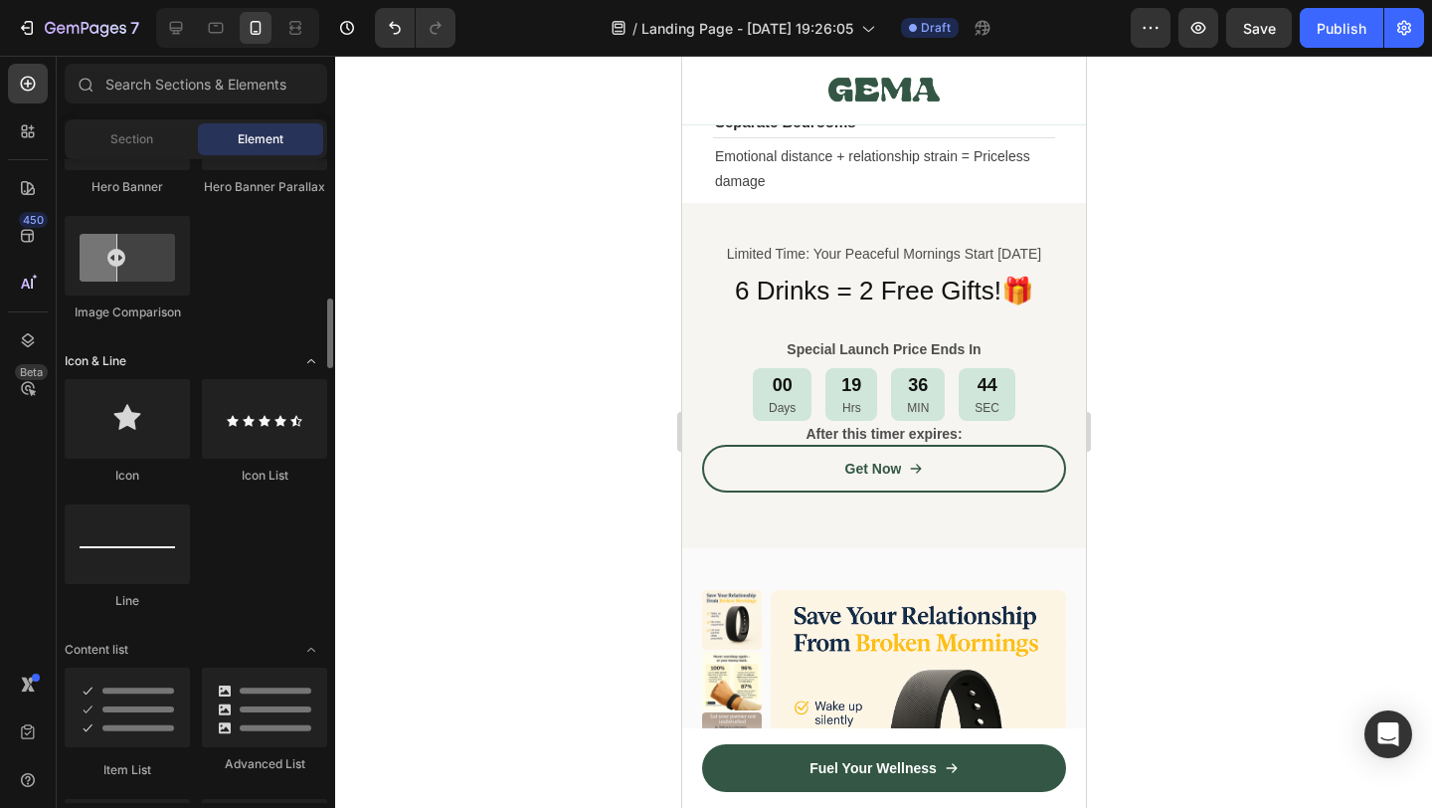
scroll to position [1343, 0]
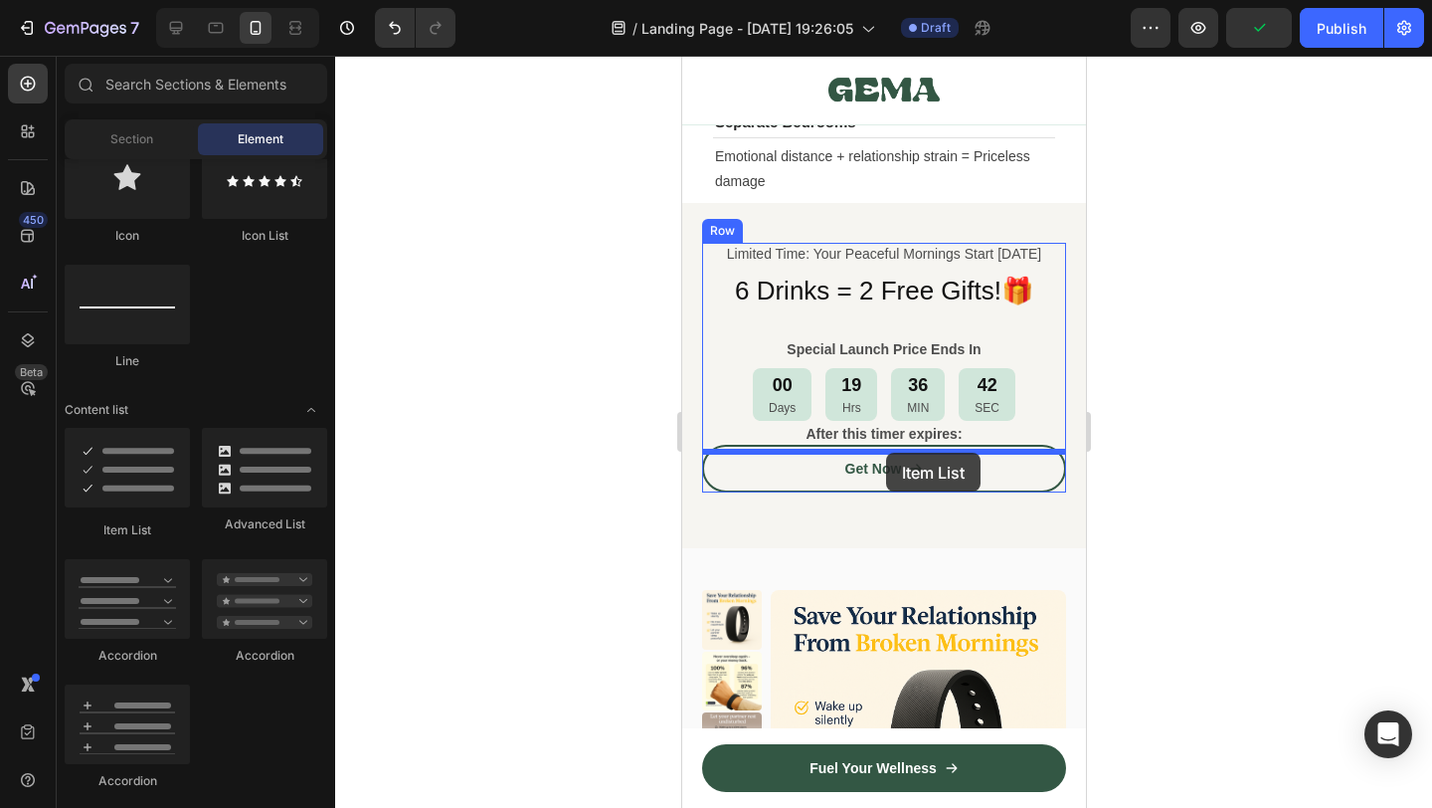
drag, startPoint x: 793, startPoint y: 526, endPoint x: 885, endPoint y: 453, distance: 118.2
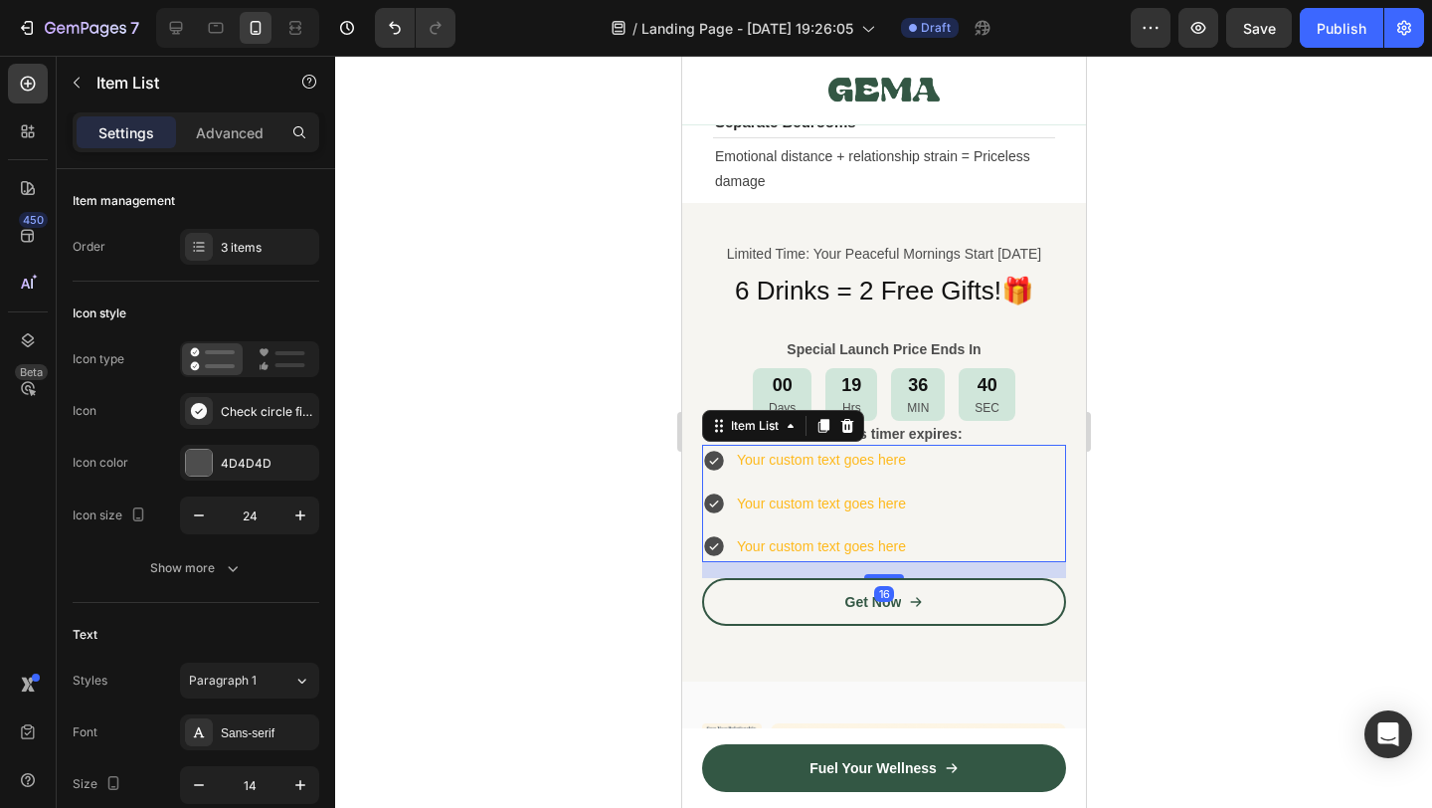
click at [873, 475] on div "Your custom text goes here" at bounding box center [820, 460] width 175 height 31
click at [873, 472] on p "Your custom text goes here" at bounding box center [820, 460] width 169 height 25
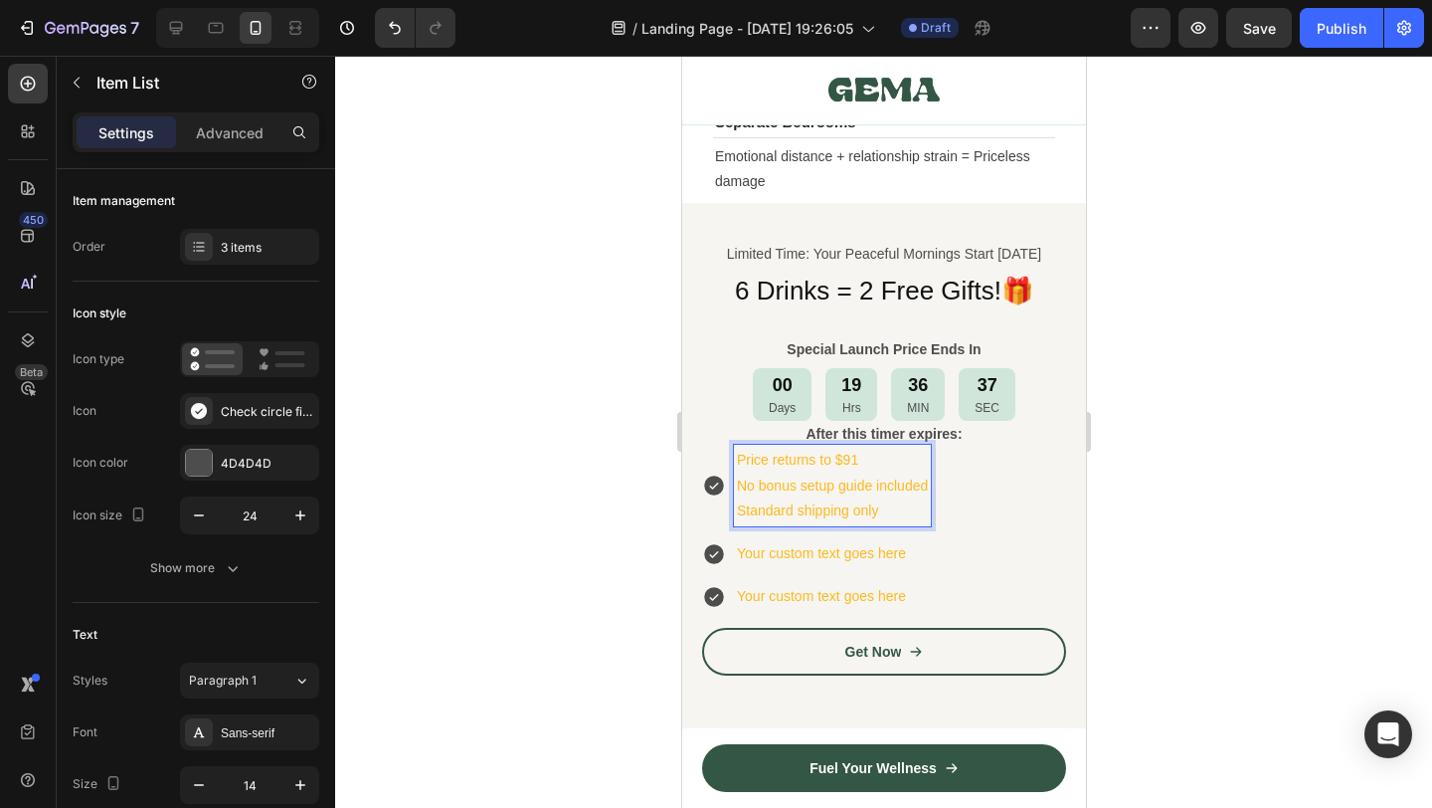
click at [803, 489] on p "No bonus setup guide included" at bounding box center [831, 485] width 191 height 25
click at [821, 558] on p "Your custom text goes here" at bounding box center [820, 553] width 169 height 25
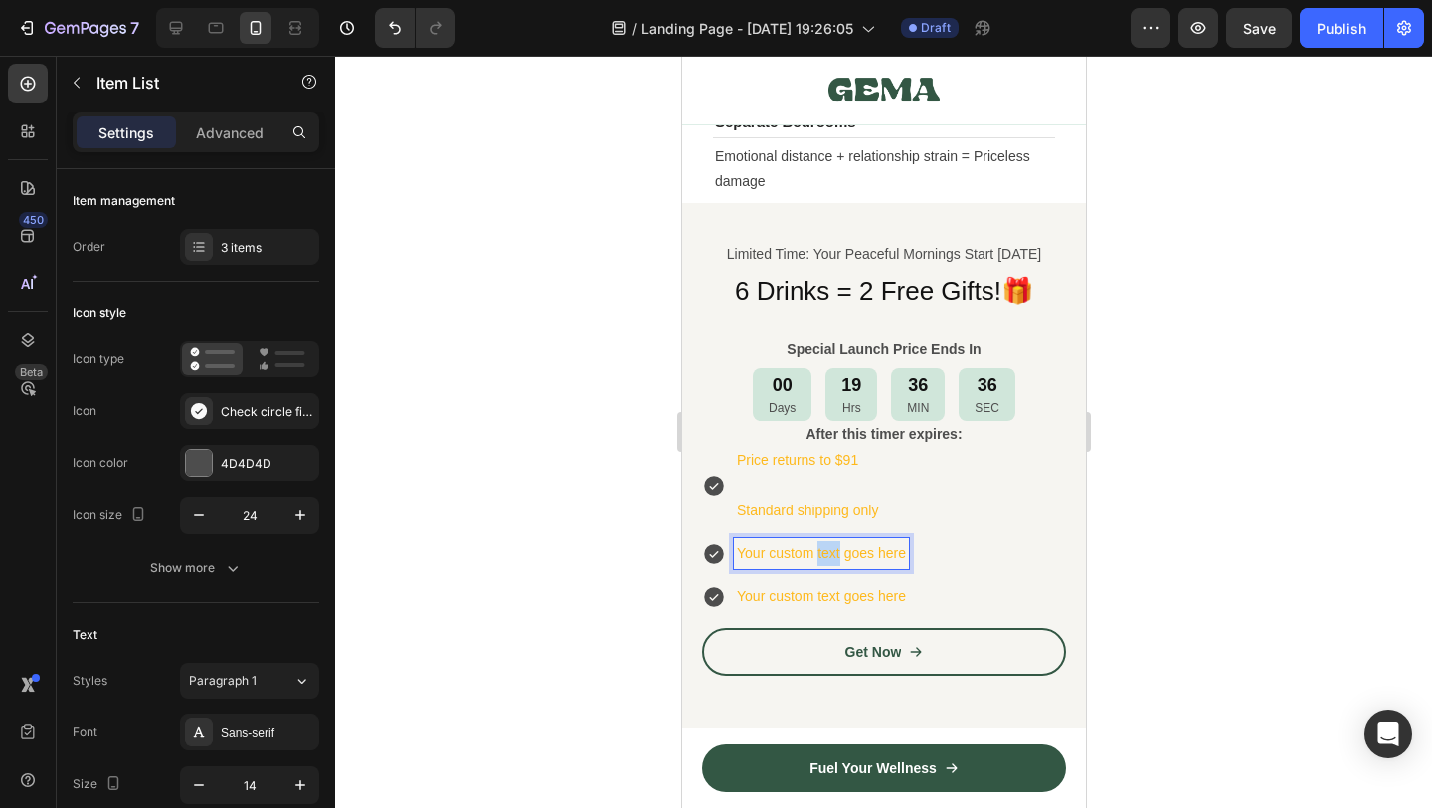
click at [821, 558] on p "Your custom text goes here" at bounding box center [820, 553] width 169 height 25
click at [800, 510] on p "Standard shipping only" at bounding box center [831, 510] width 191 height 25
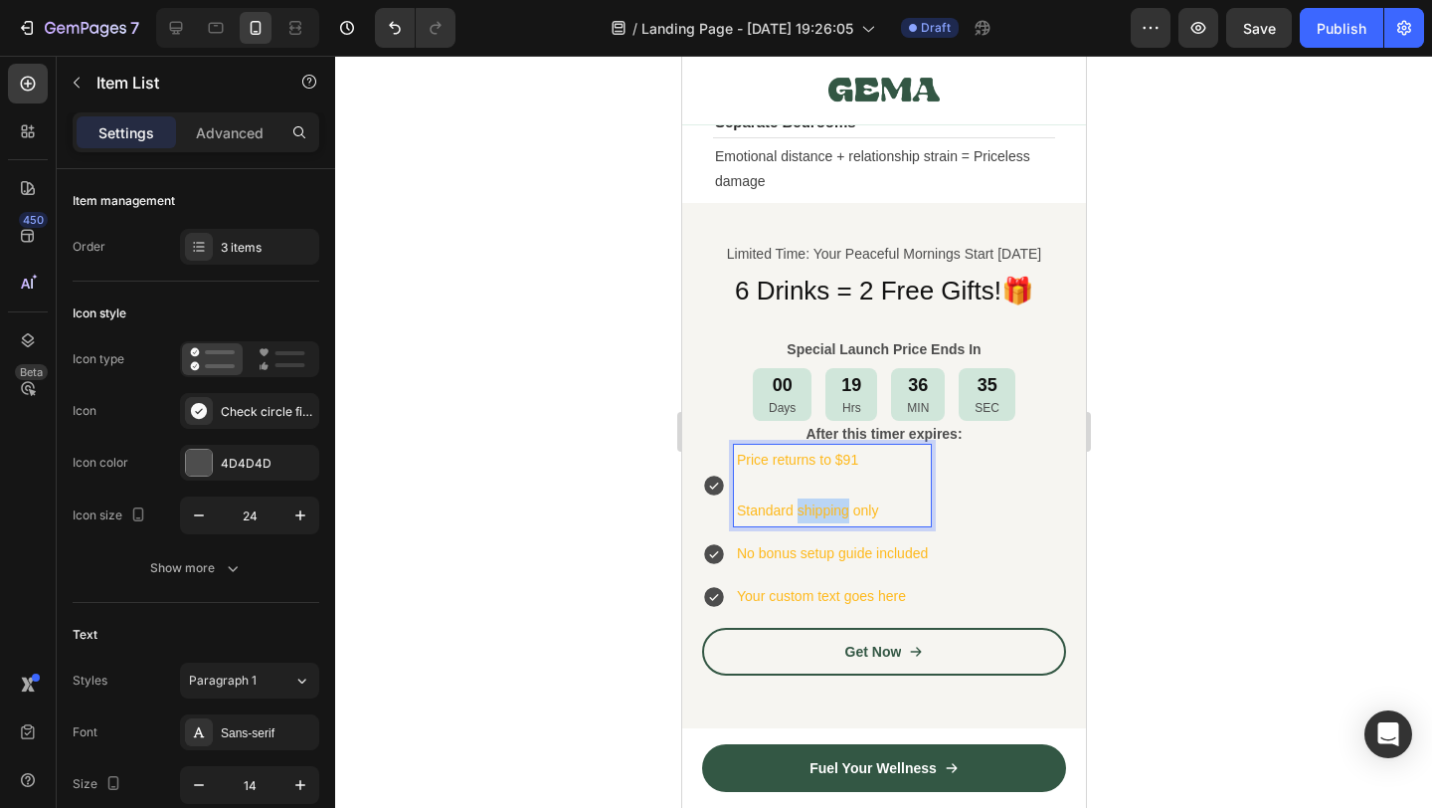
click at [800, 510] on p "Standard shipping only" at bounding box center [831, 510] width 191 height 25
click at [798, 608] on p "Your custom text goes here" at bounding box center [831, 596] width 191 height 25
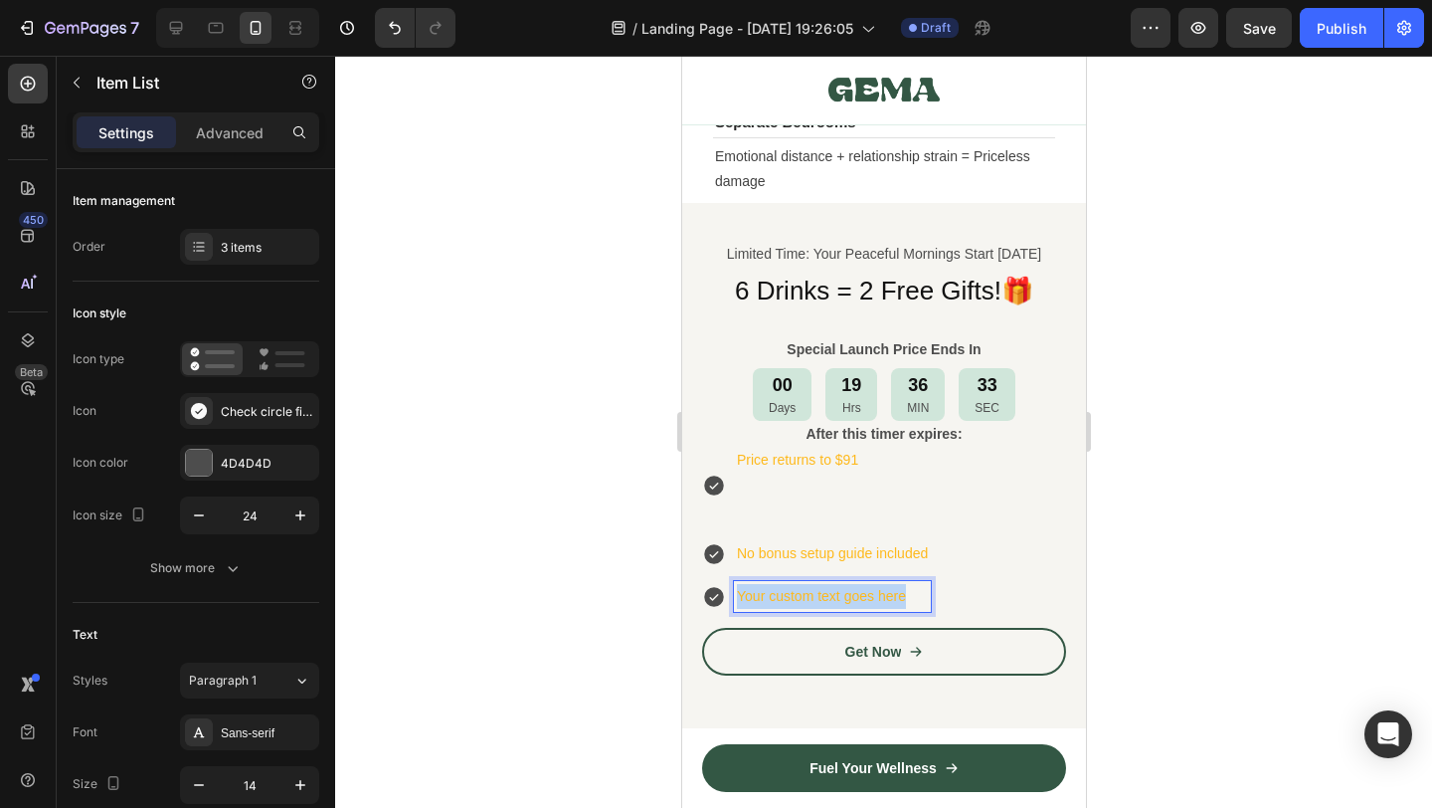
click at [798, 608] on p "Your custom text goes here" at bounding box center [831, 596] width 191 height 25
click at [803, 515] on p "Rich Text Editor. Editing area: main" at bounding box center [831, 510] width 191 height 25
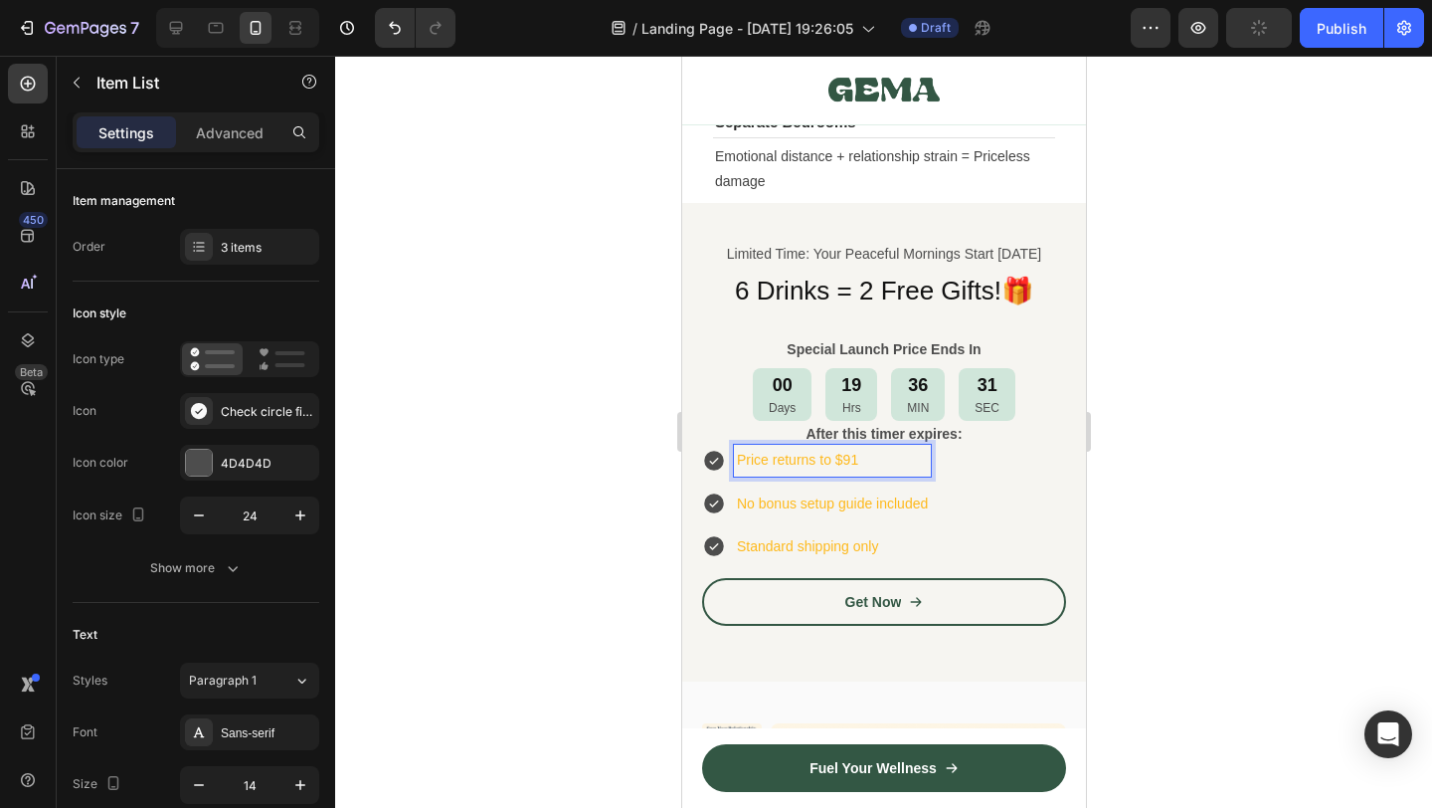
click at [1144, 503] on div at bounding box center [883, 432] width 1097 height 752
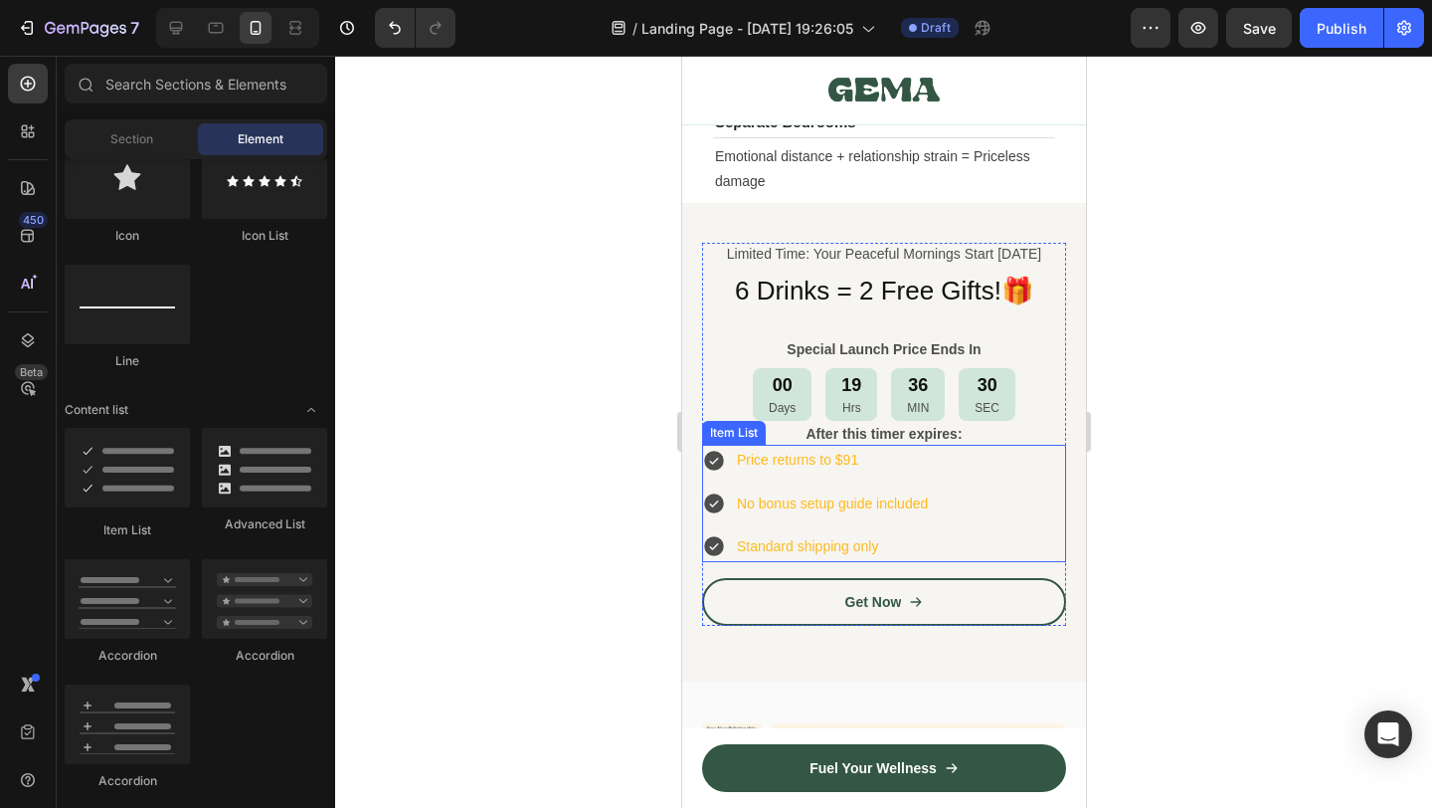
click at [956, 493] on div "Price returns to $91 No bonus setup guide included Standard shipping only" at bounding box center [883, 503] width 364 height 117
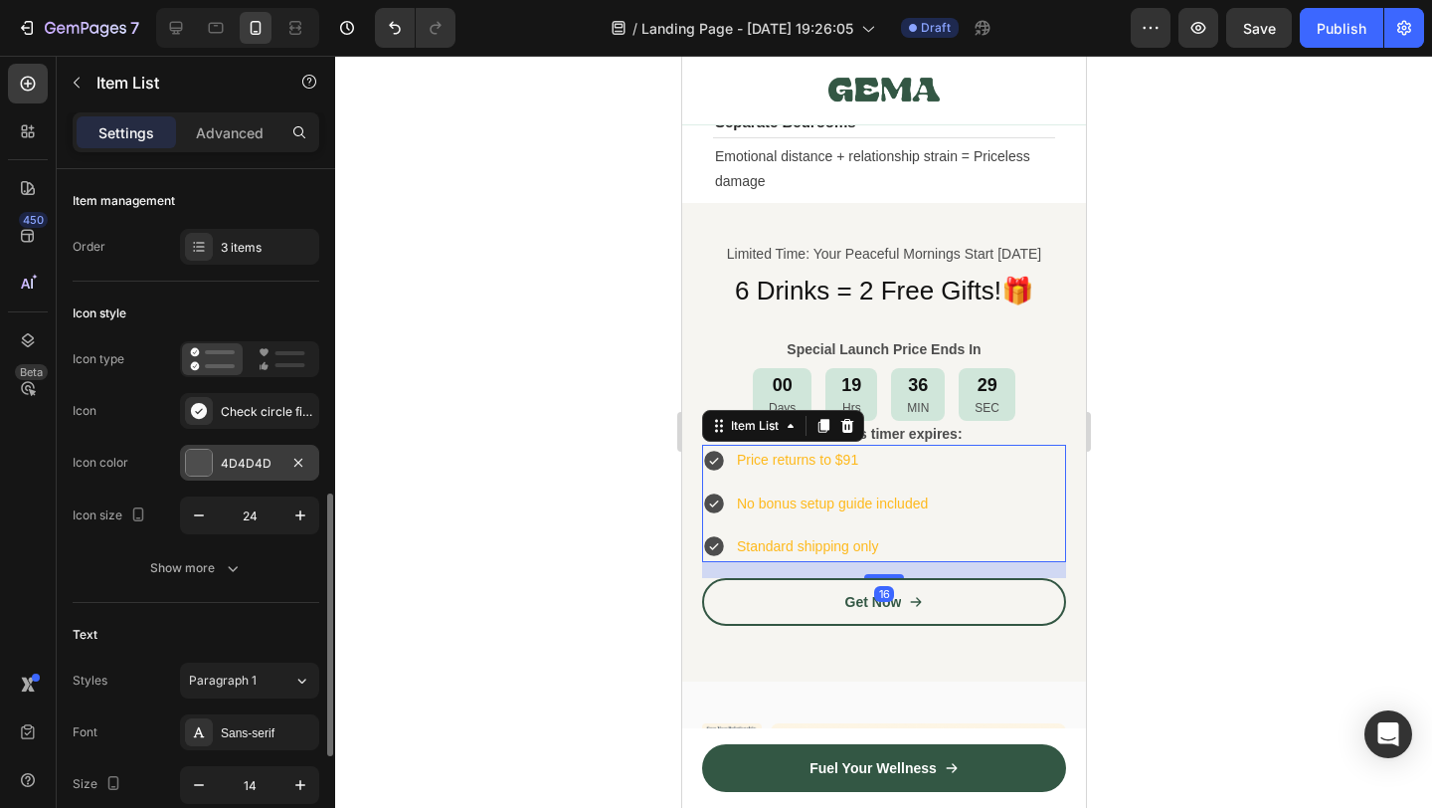
scroll to position [1142, 0]
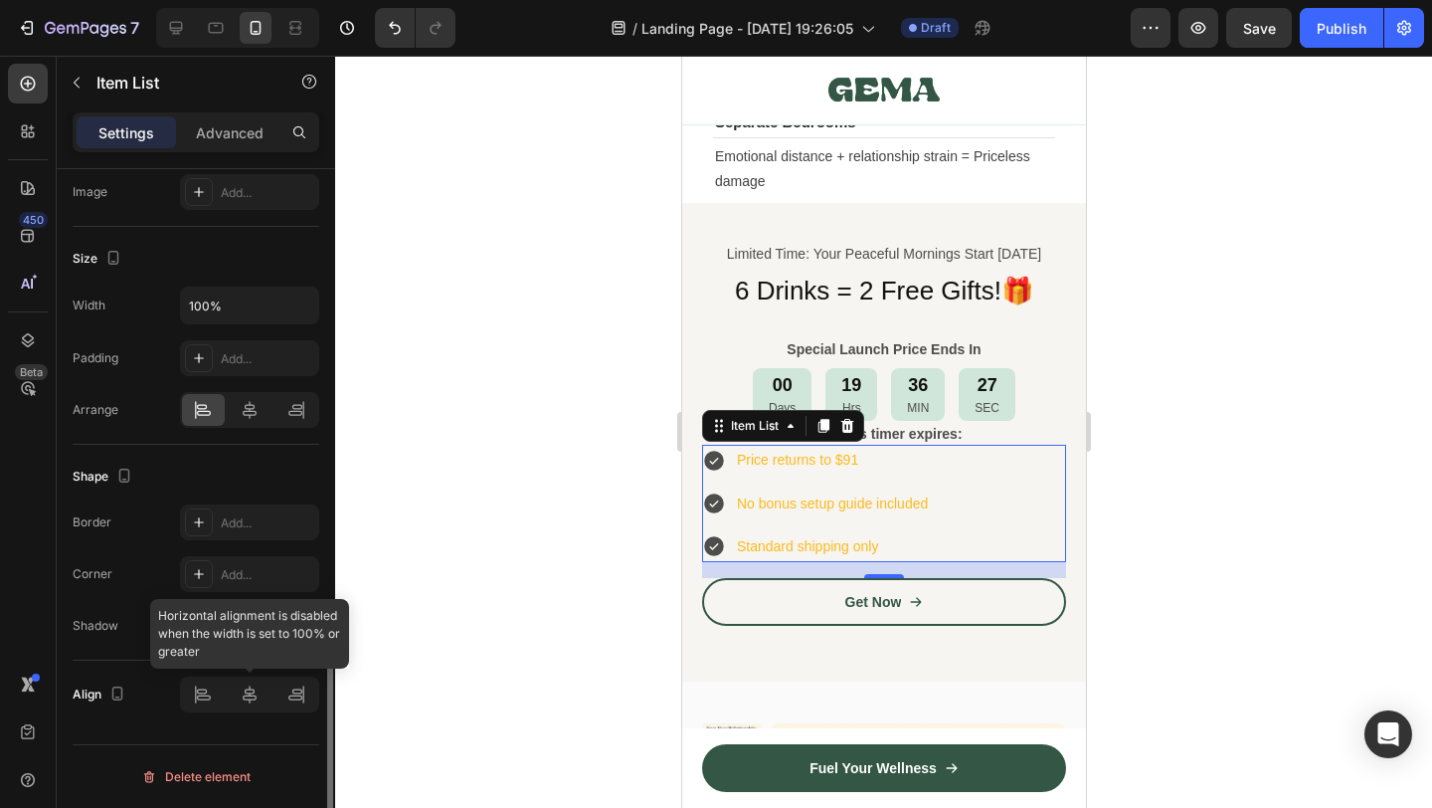
click at [244, 710] on div at bounding box center [249, 694] width 139 height 36
click at [248, 698] on div at bounding box center [249, 694] width 139 height 36
click at [209, 698] on div at bounding box center [249, 694] width 139 height 36
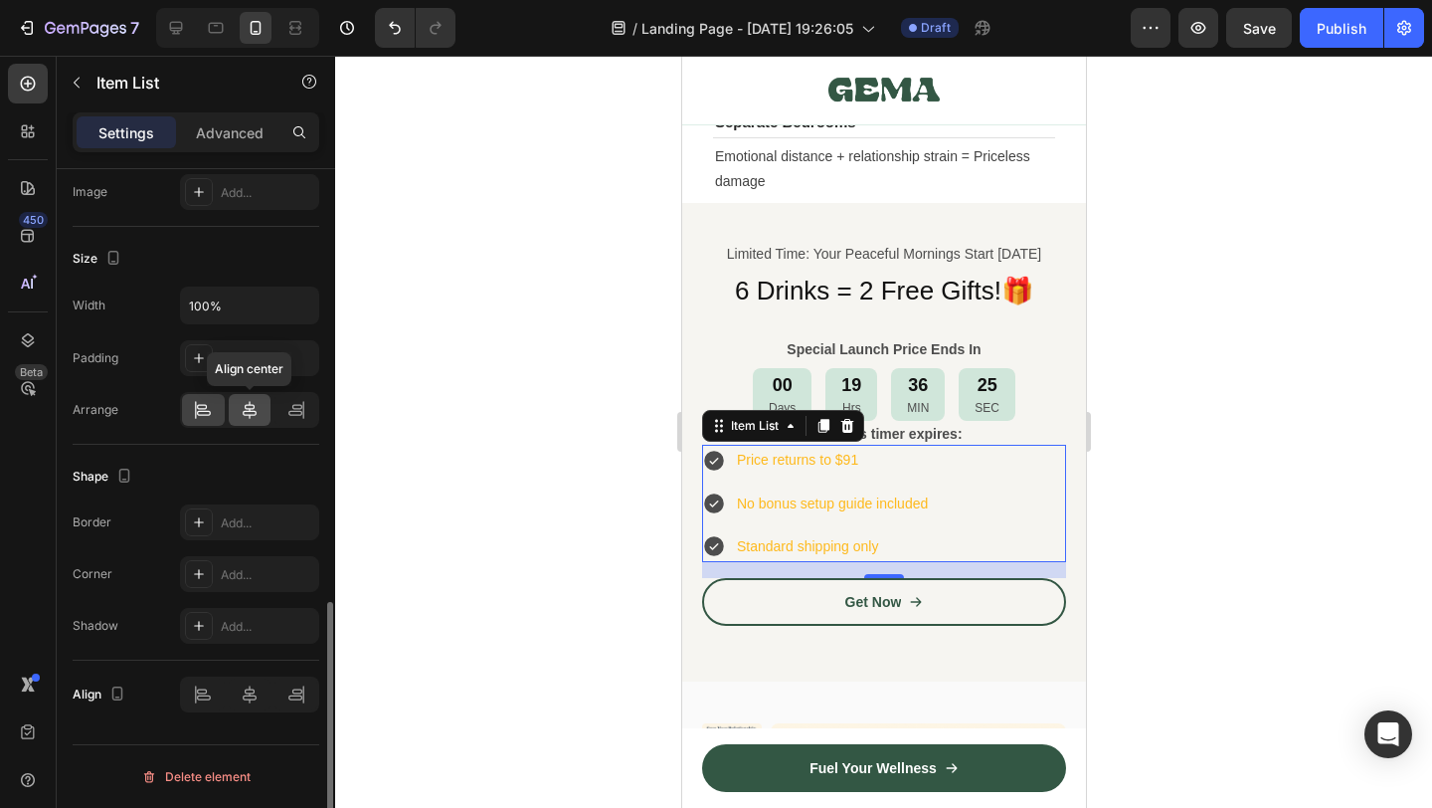
click at [258, 414] on icon at bounding box center [250, 410] width 20 height 20
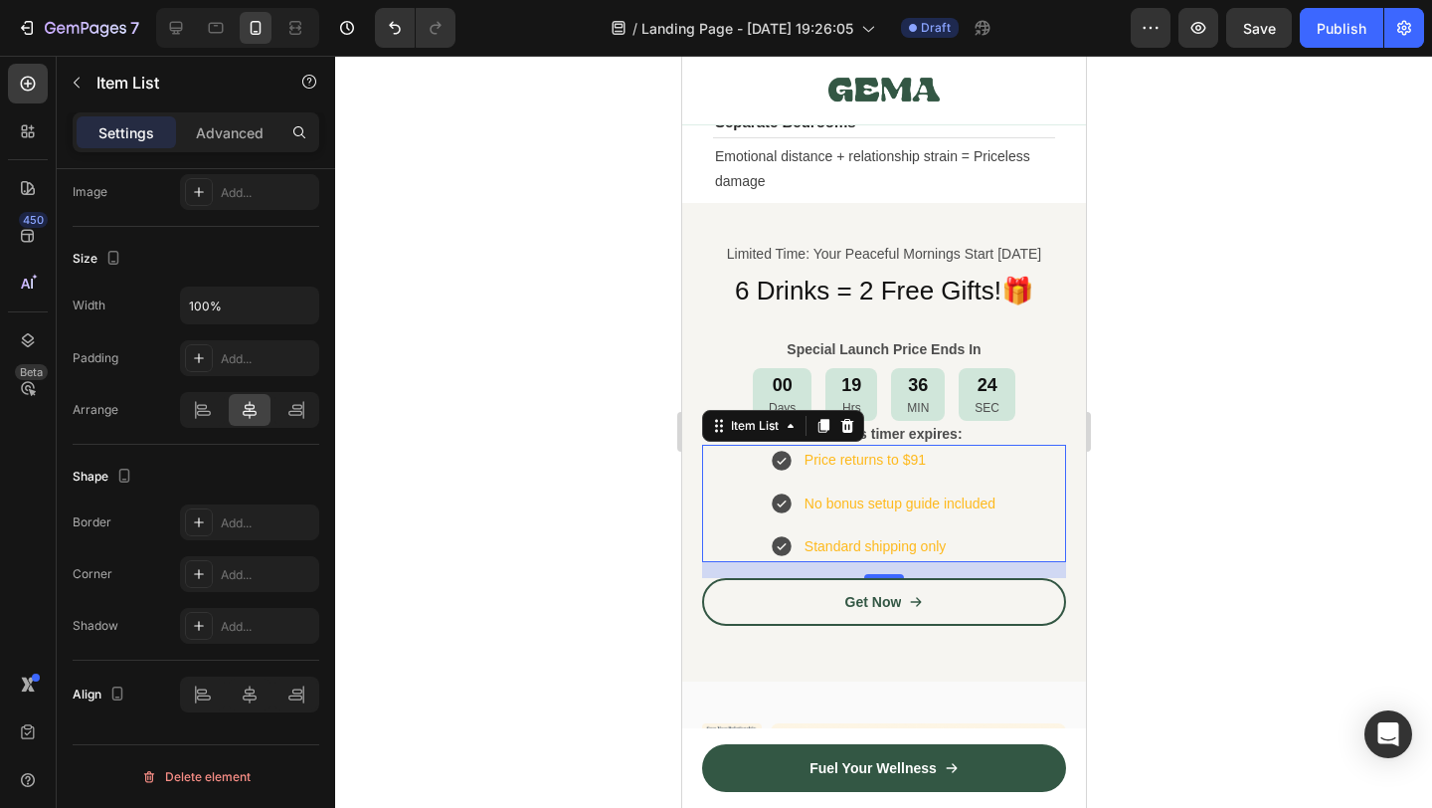
click at [1363, 533] on div at bounding box center [883, 432] width 1097 height 752
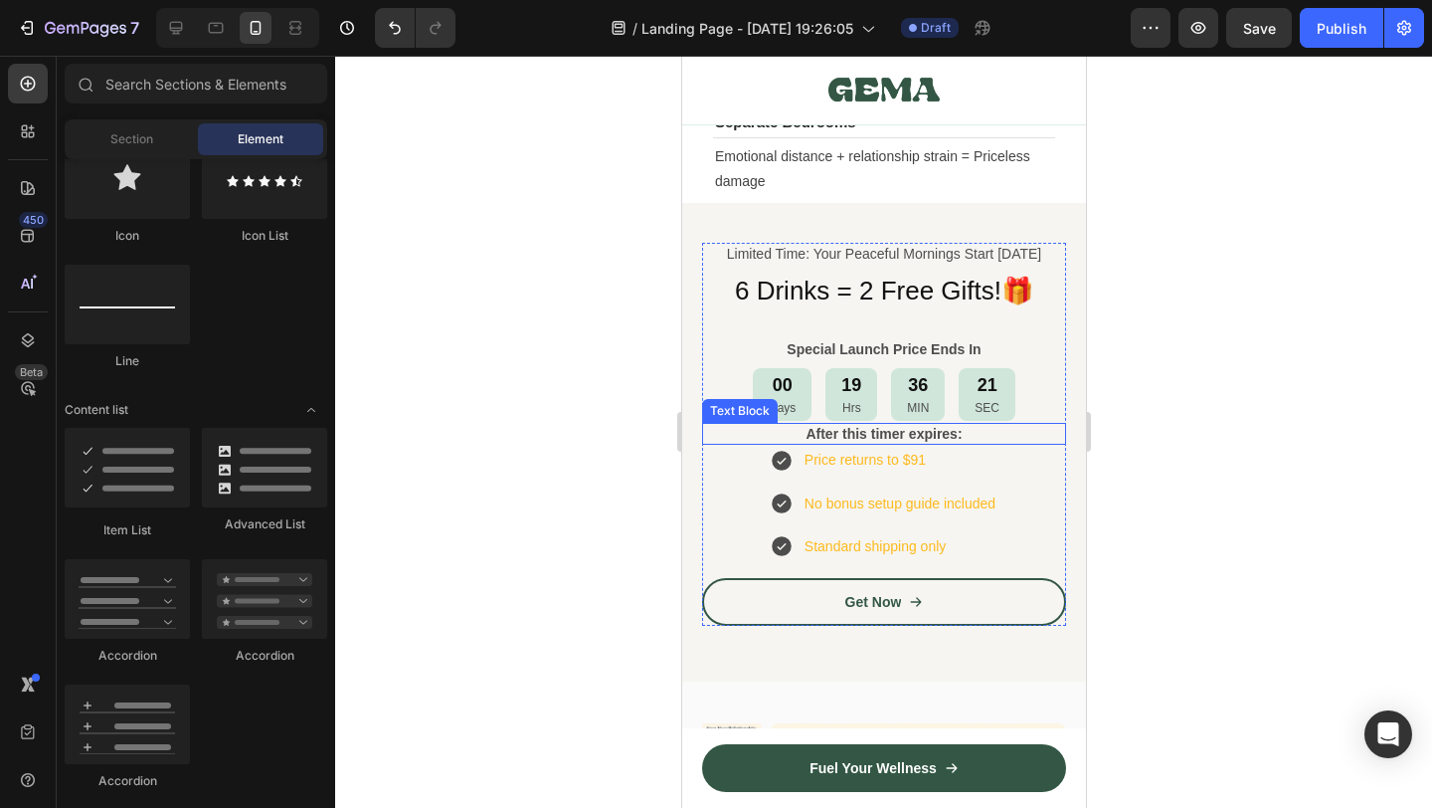
click at [928, 438] on strong "After this timer expires:" at bounding box center [883, 434] width 156 height 16
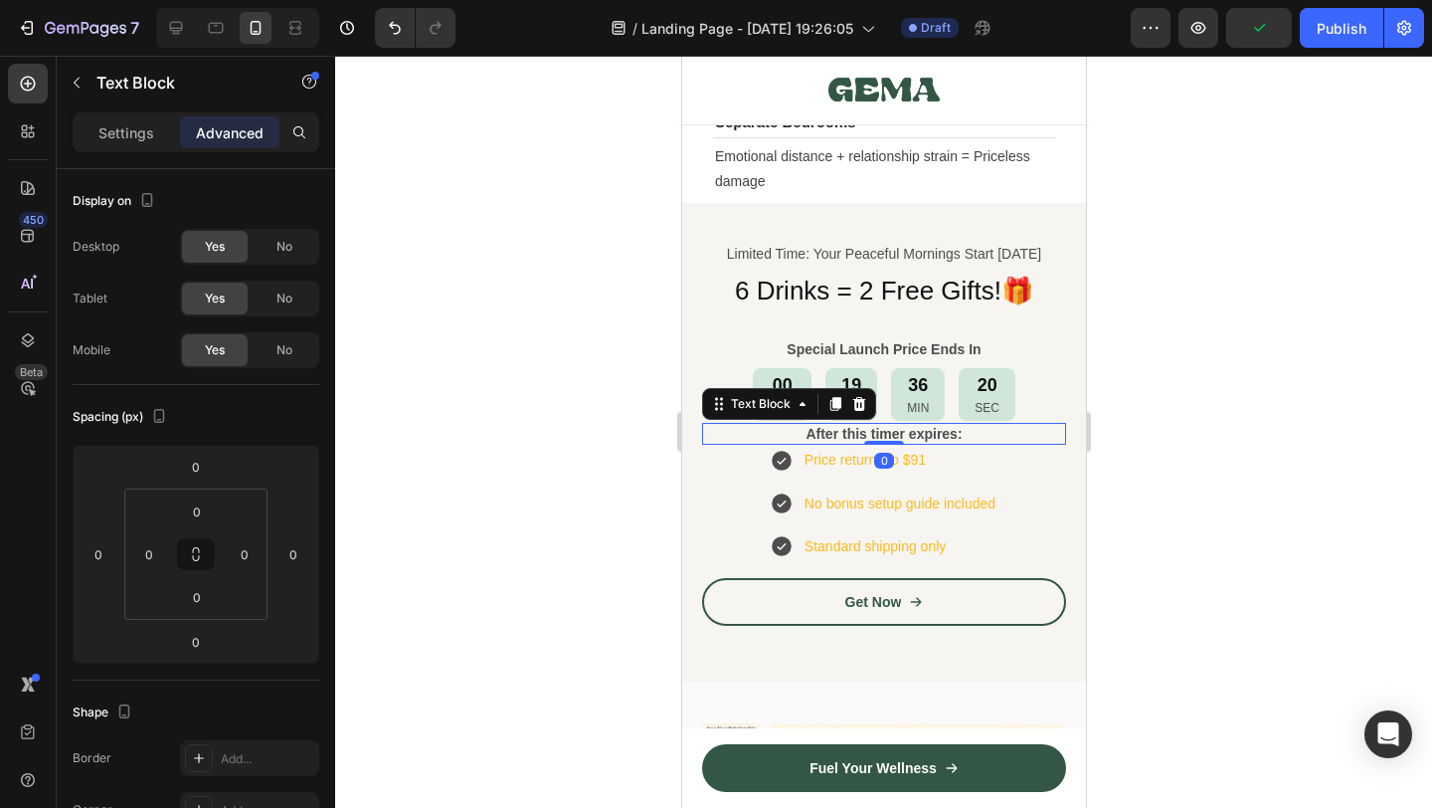
click at [1186, 469] on div at bounding box center [883, 432] width 1097 height 752
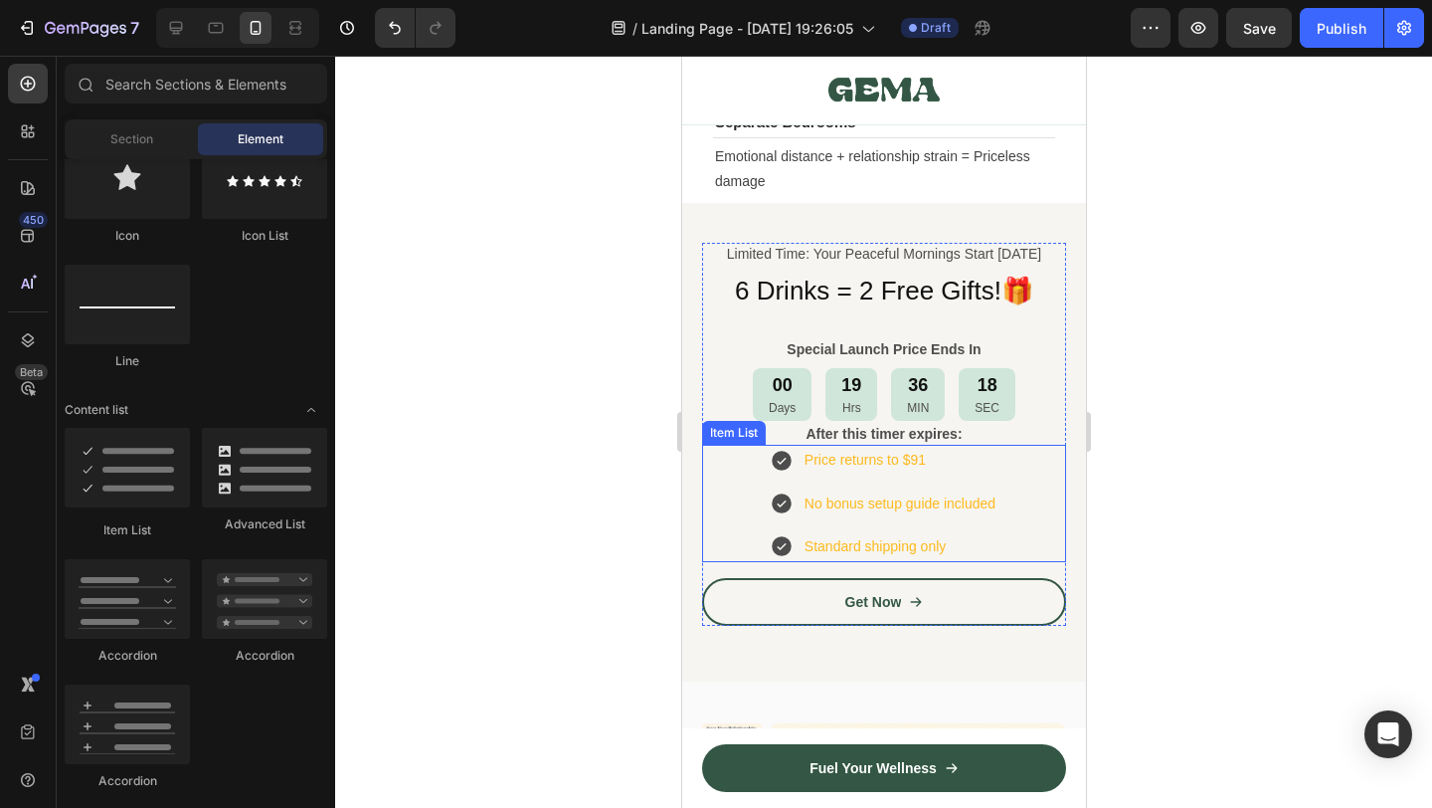
click at [777, 465] on icon at bounding box center [781, 461] width 20 height 20
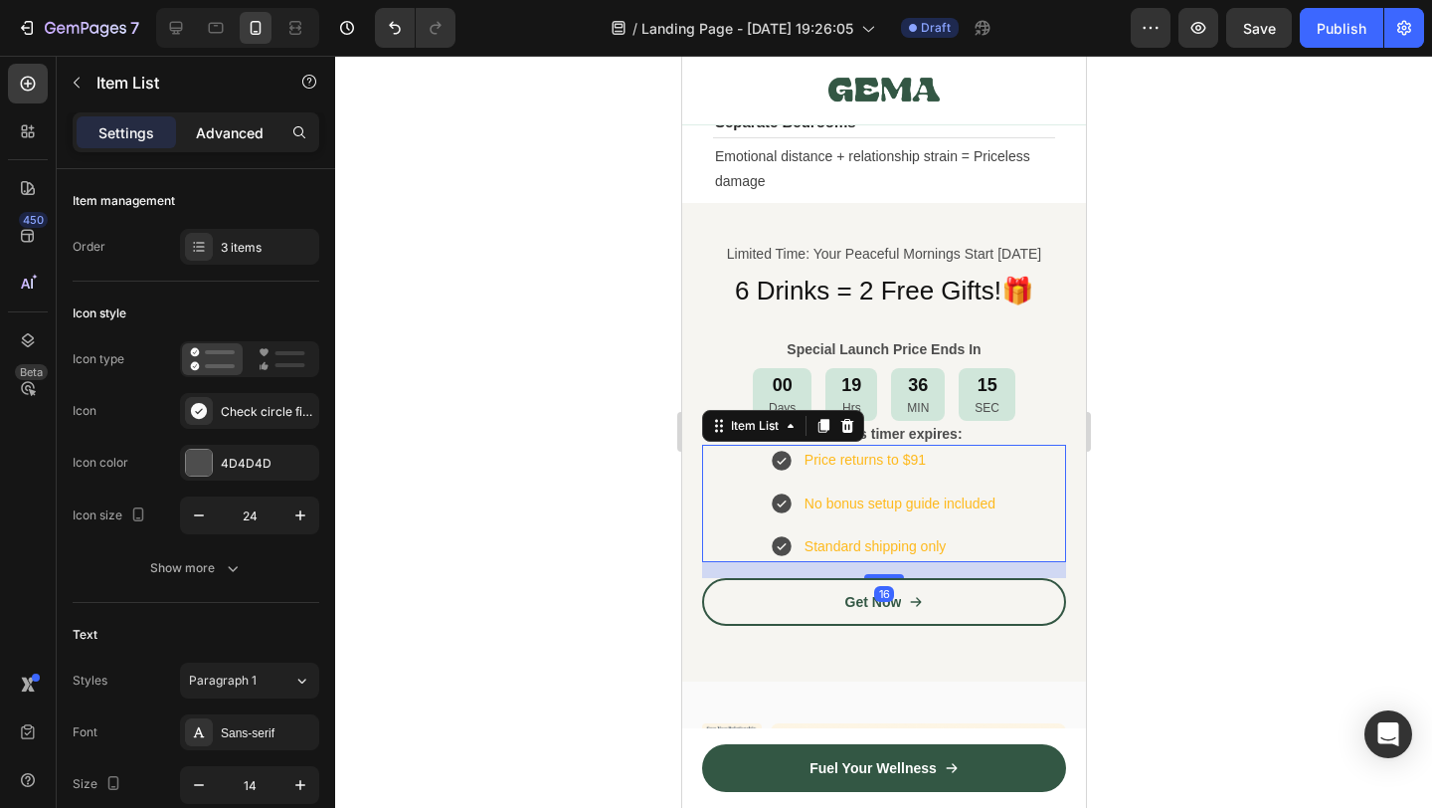
click at [236, 127] on p "Advanced" at bounding box center [230, 132] width 68 height 21
type input "100%"
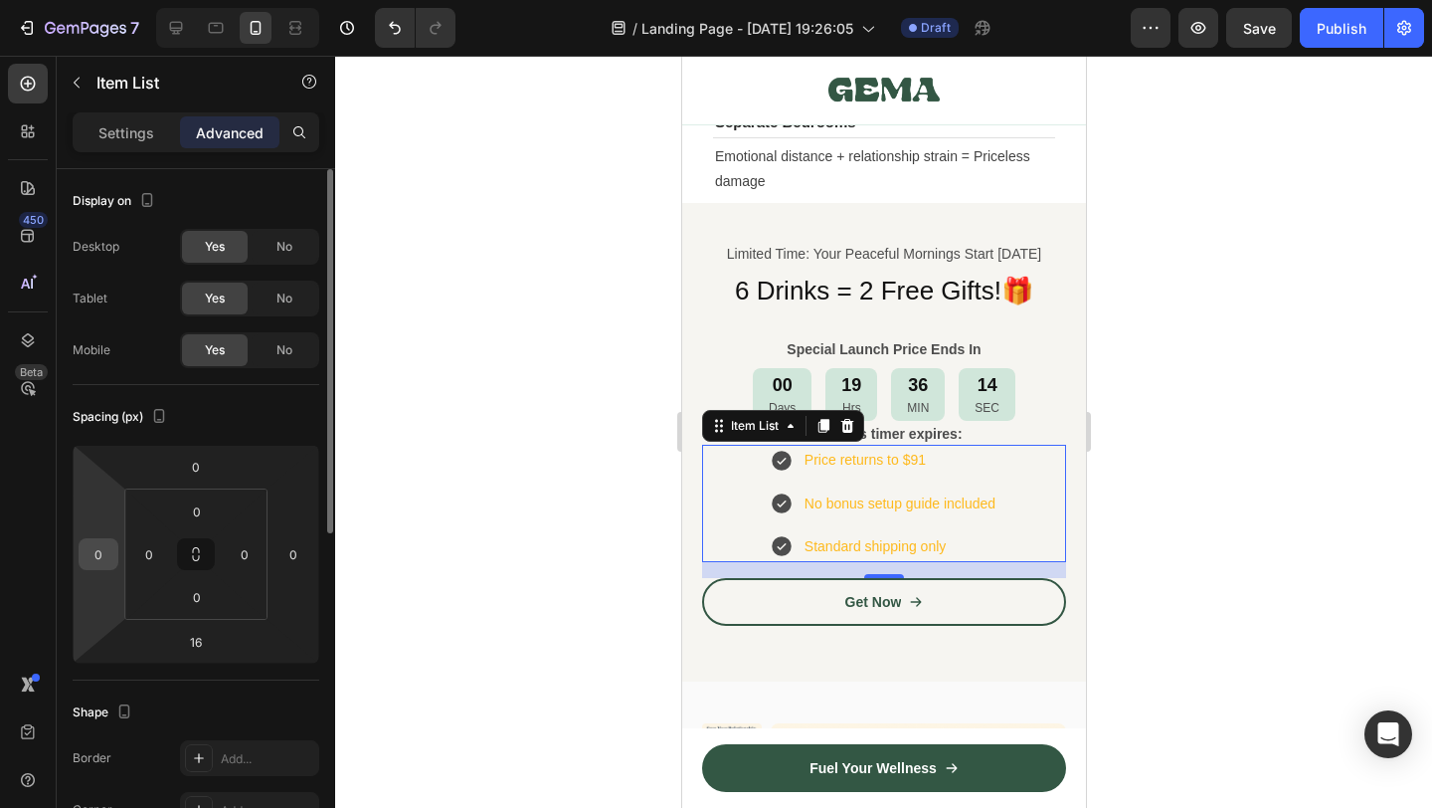
click at [91, 552] on input "0" at bounding box center [99, 554] width 30 height 30
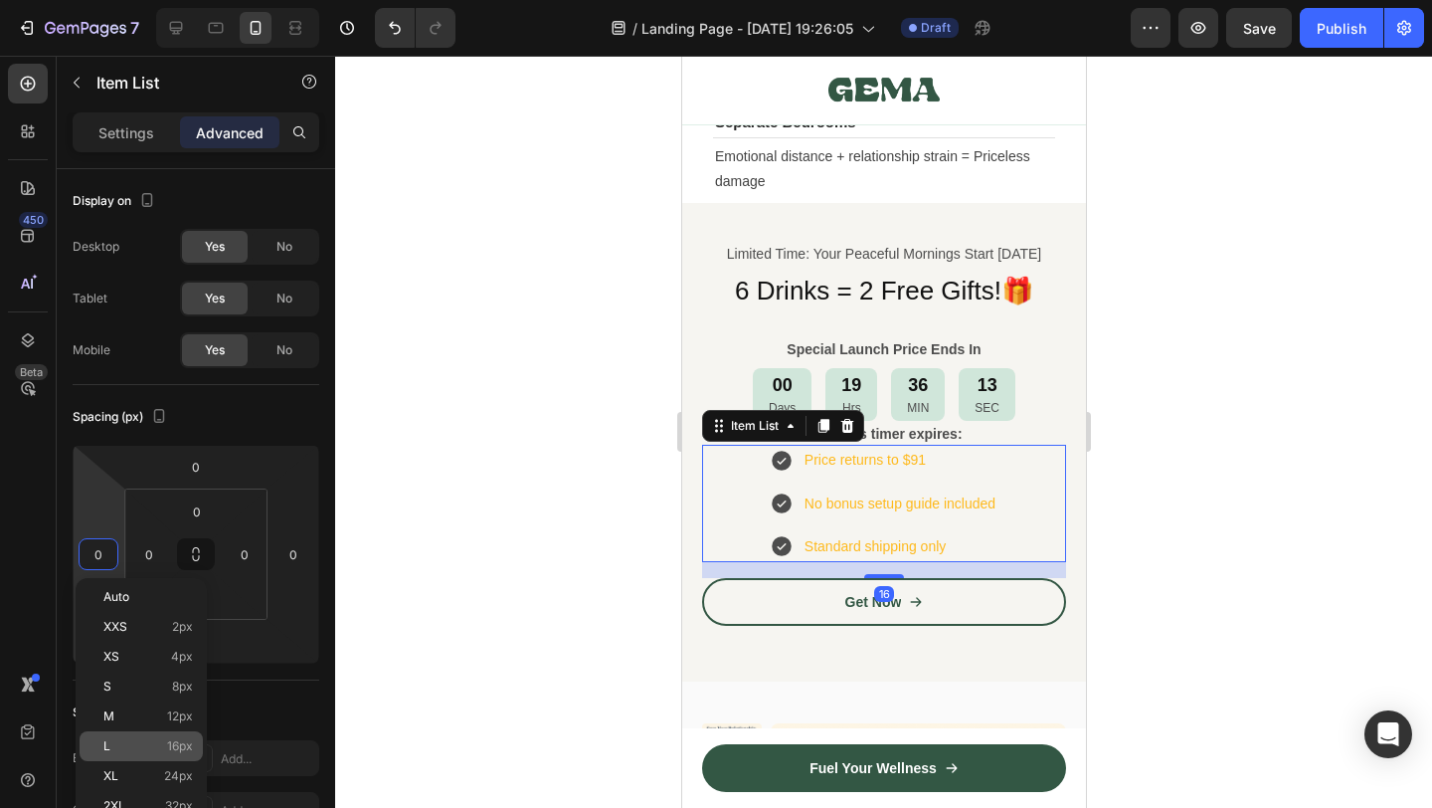
click at [195, 750] on div "L 16px" at bounding box center [141, 746] width 123 height 30
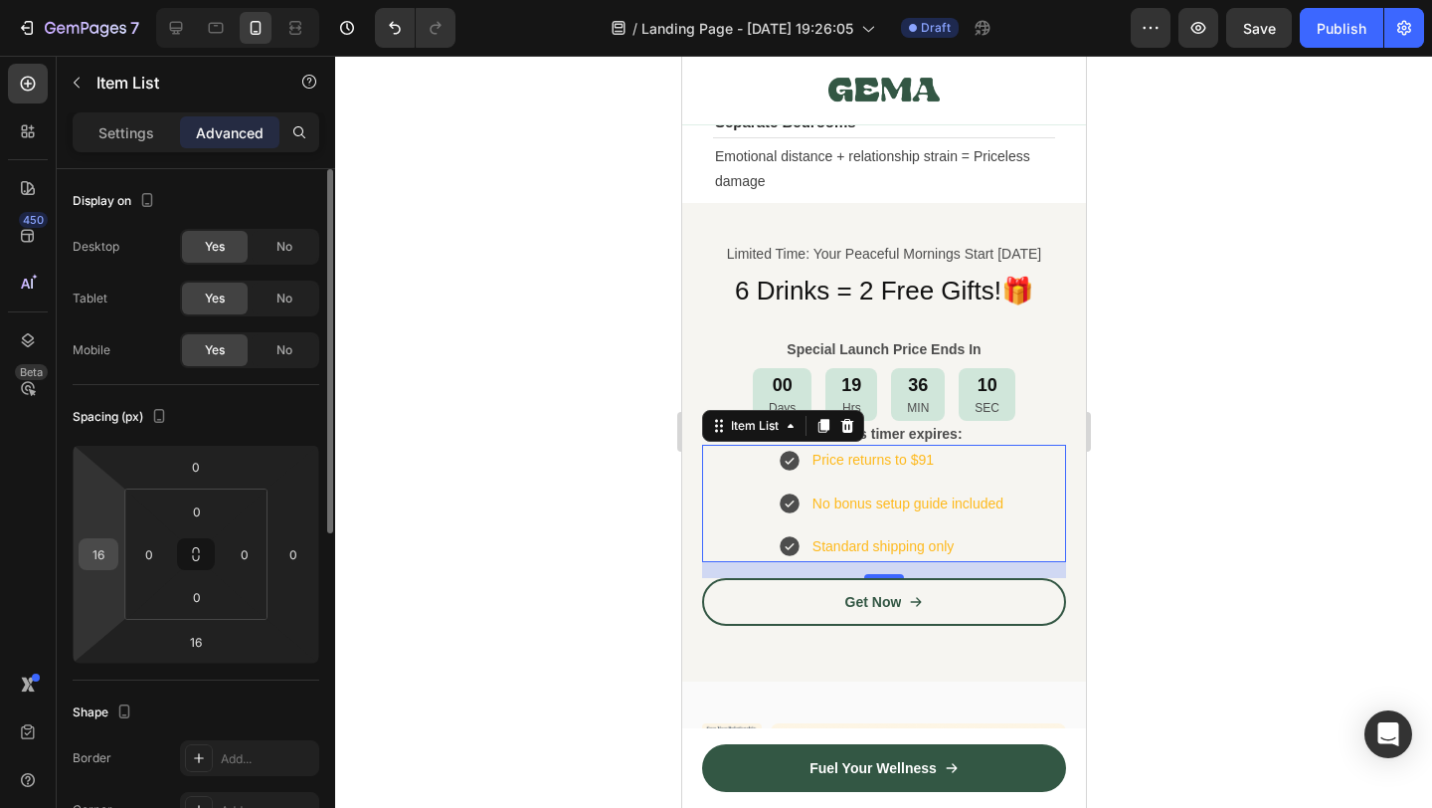
click at [104, 549] on input "16" at bounding box center [99, 554] width 30 height 30
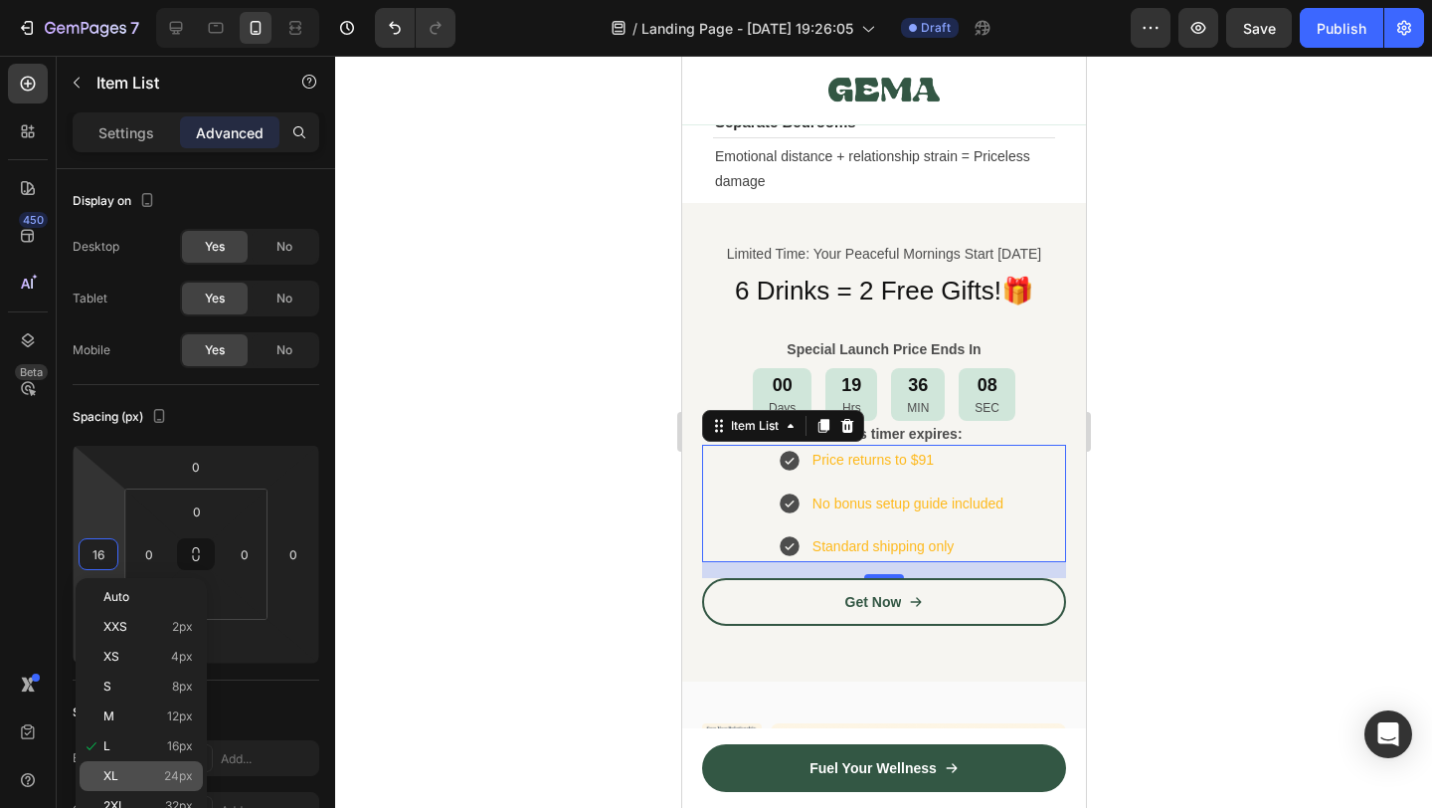
click at [180, 777] on span "24px" at bounding box center [178, 776] width 29 height 14
type input "24"
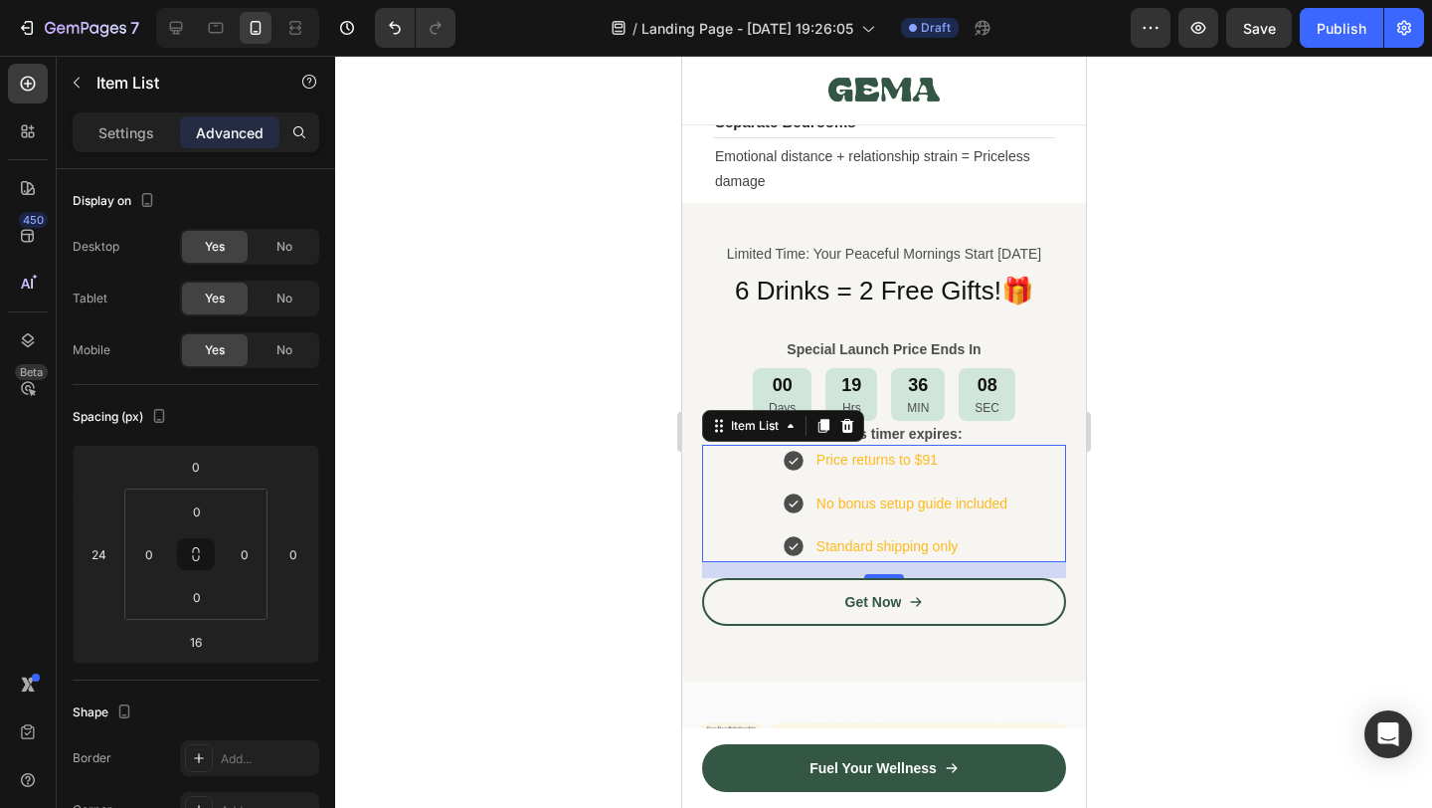
click at [1276, 527] on div at bounding box center [883, 432] width 1097 height 752
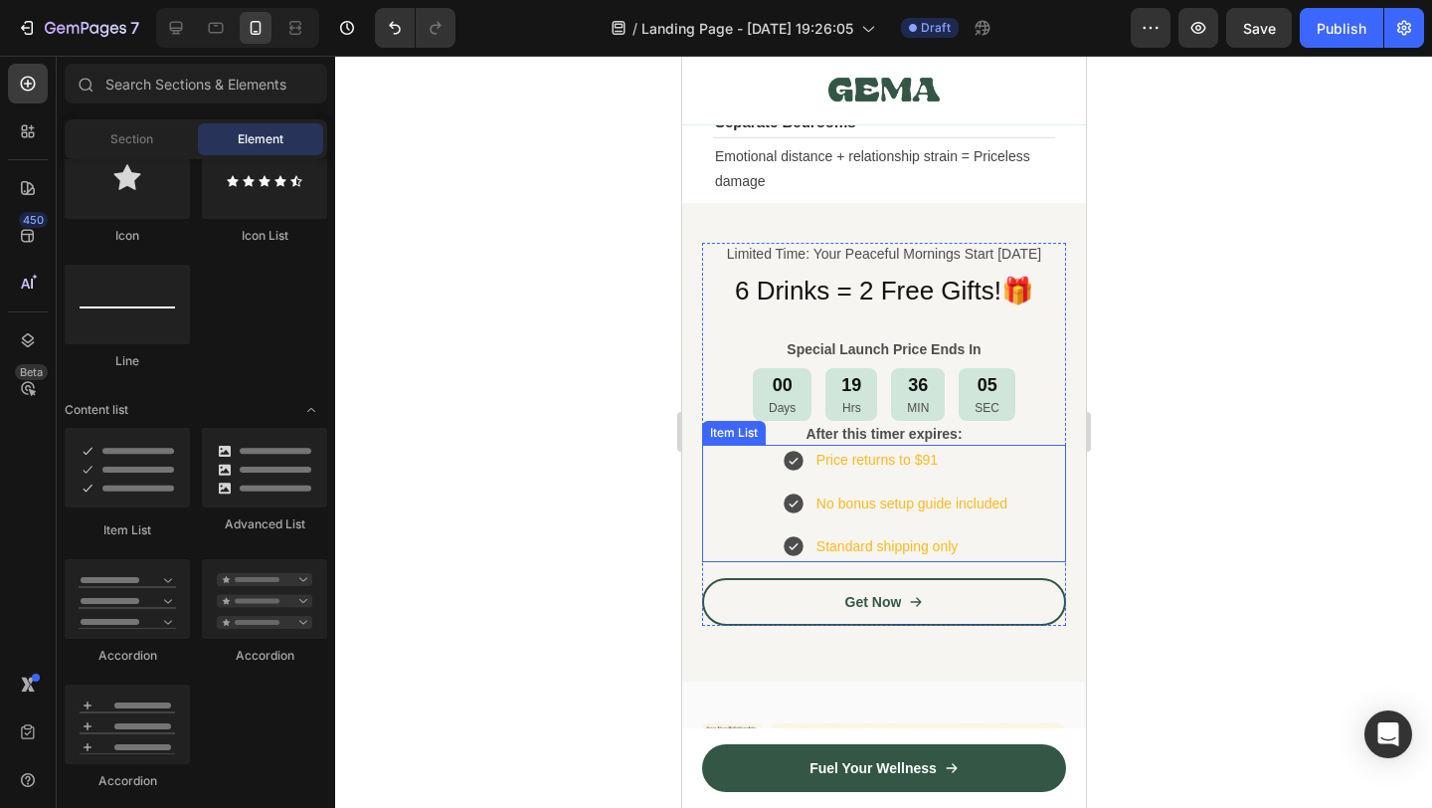
click at [728, 535] on div "Price returns to $91 No bonus setup guide included Standard shipping only" at bounding box center [895, 503] width 340 height 117
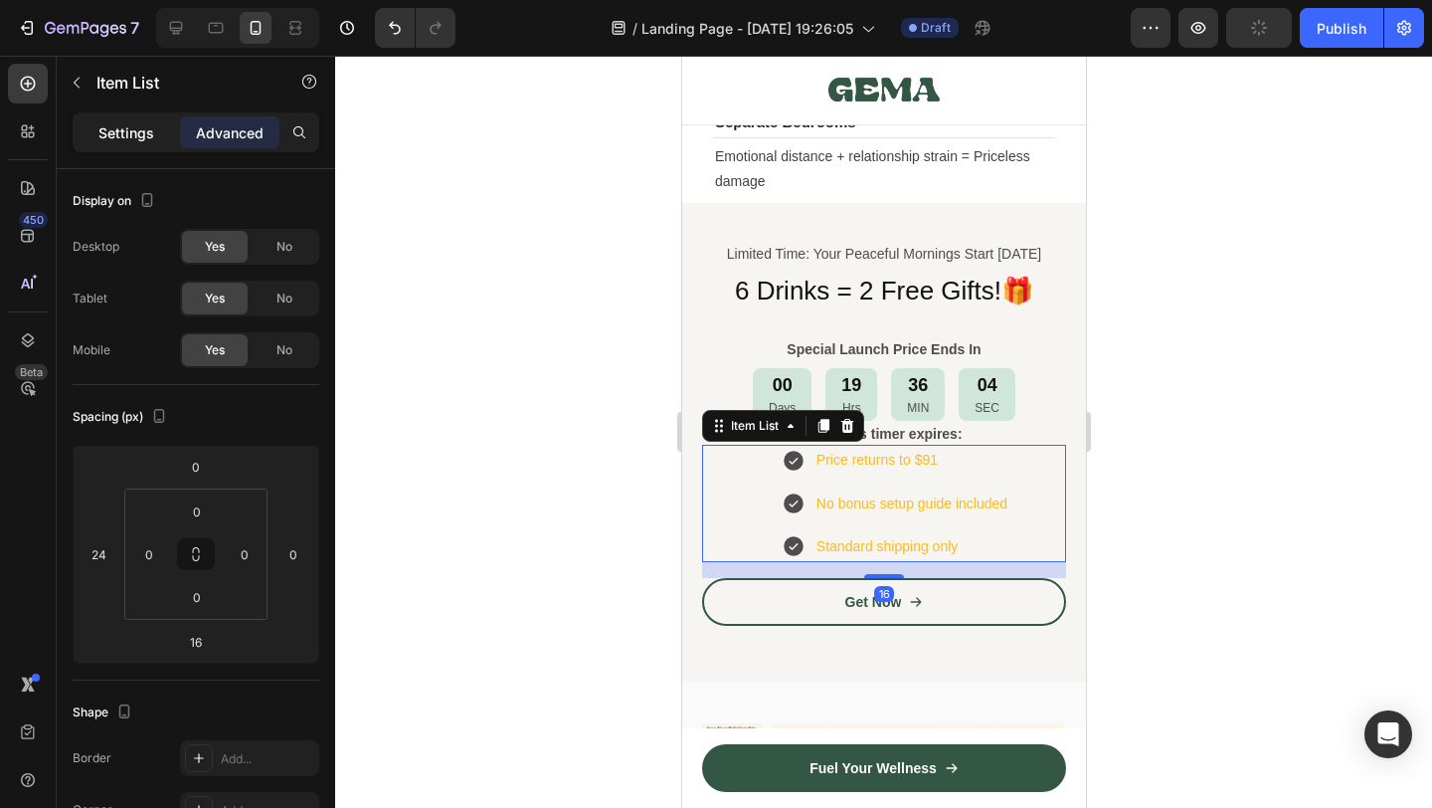
click at [138, 140] on p "Settings" at bounding box center [126, 132] width 56 height 21
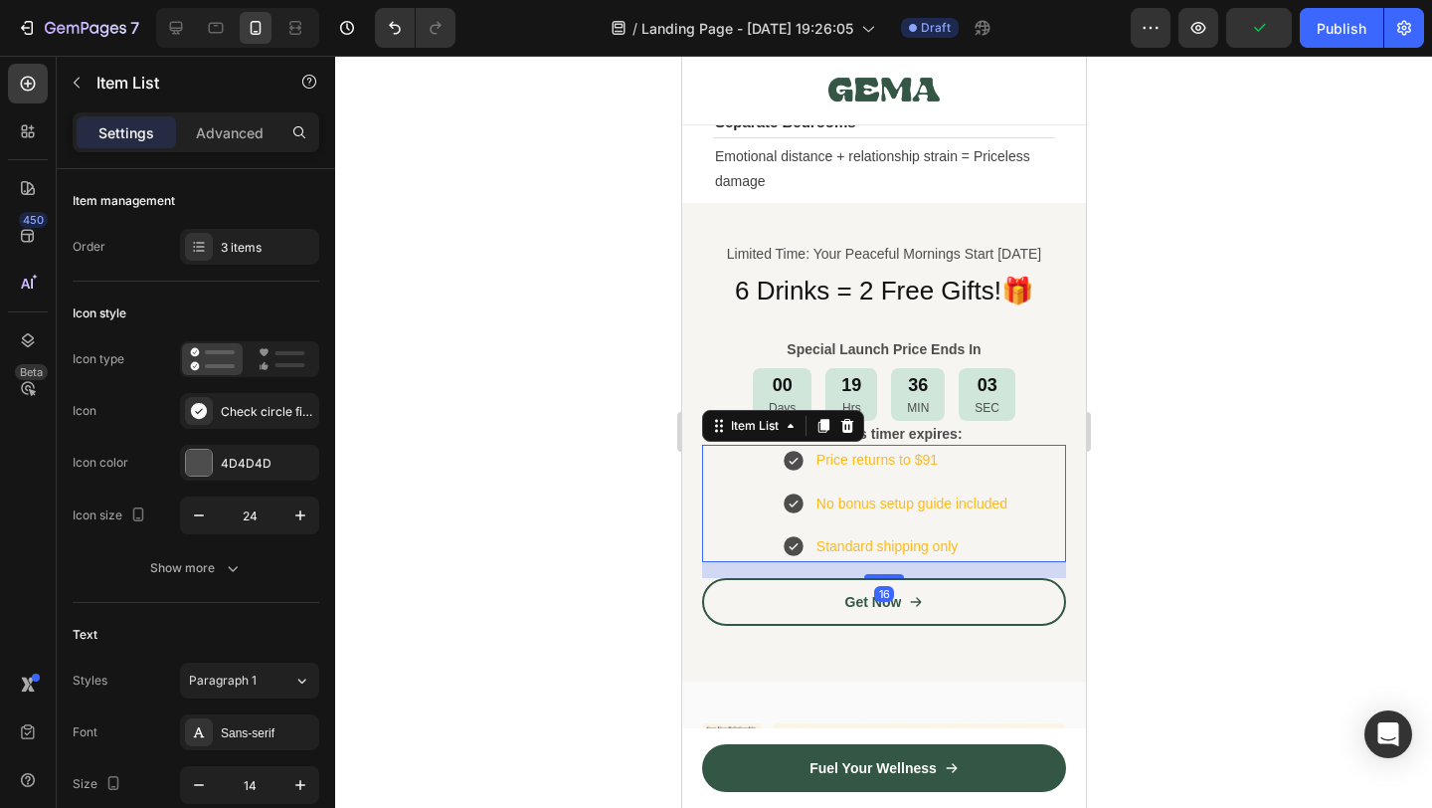
type input "8"
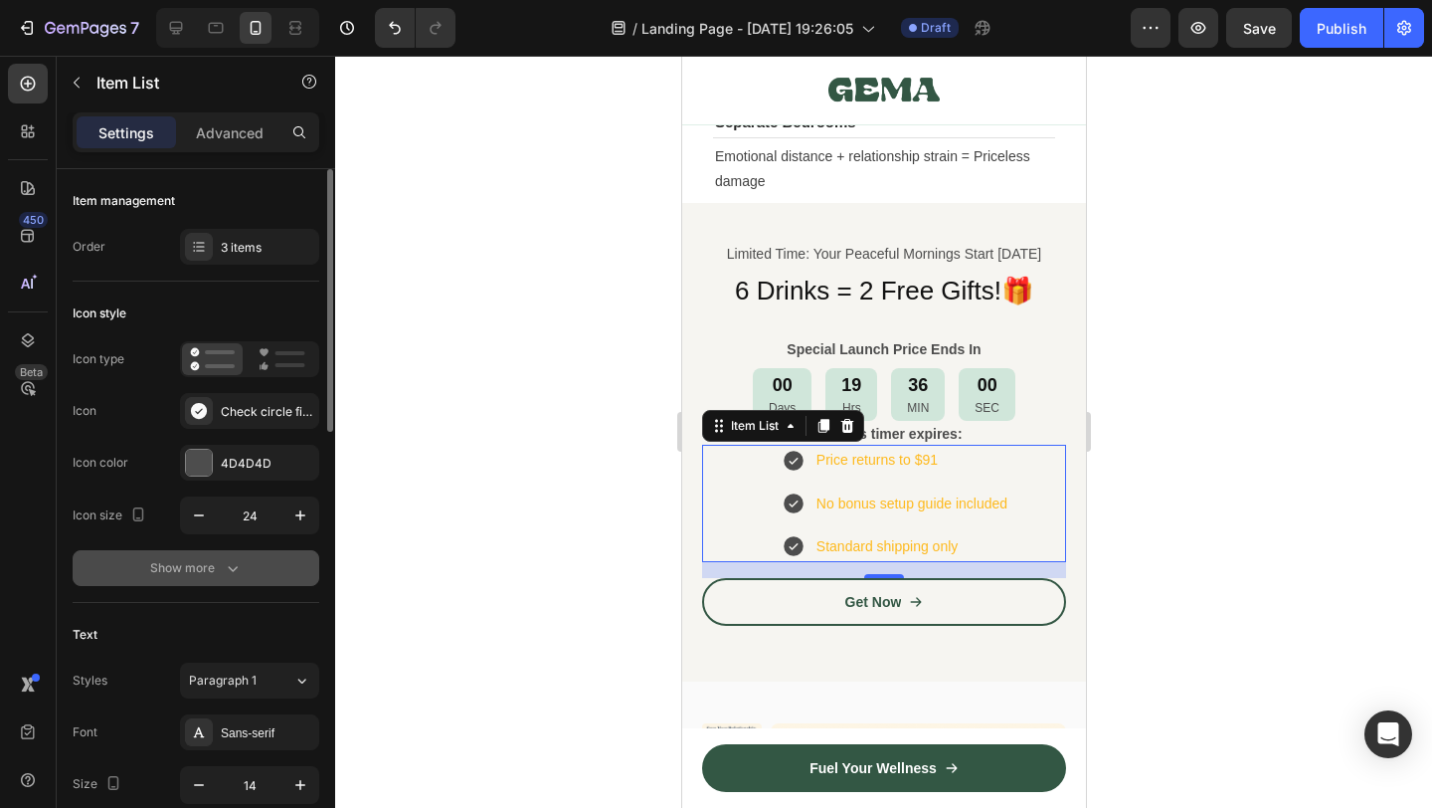
click at [198, 580] on button "Show more" at bounding box center [196, 568] width 247 height 36
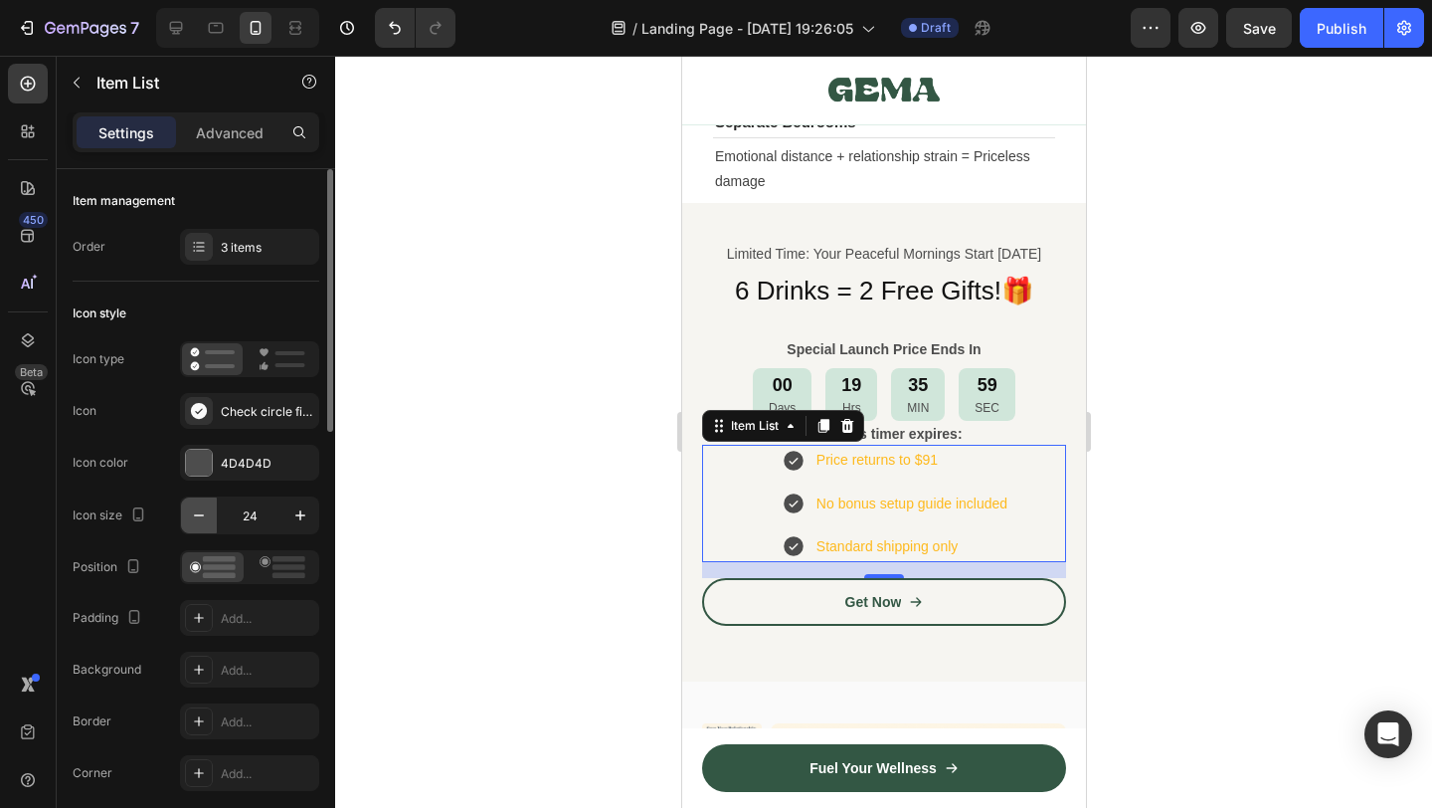
click at [185, 512] on button "button" at bounding box center [199, 515] width 36 height 36
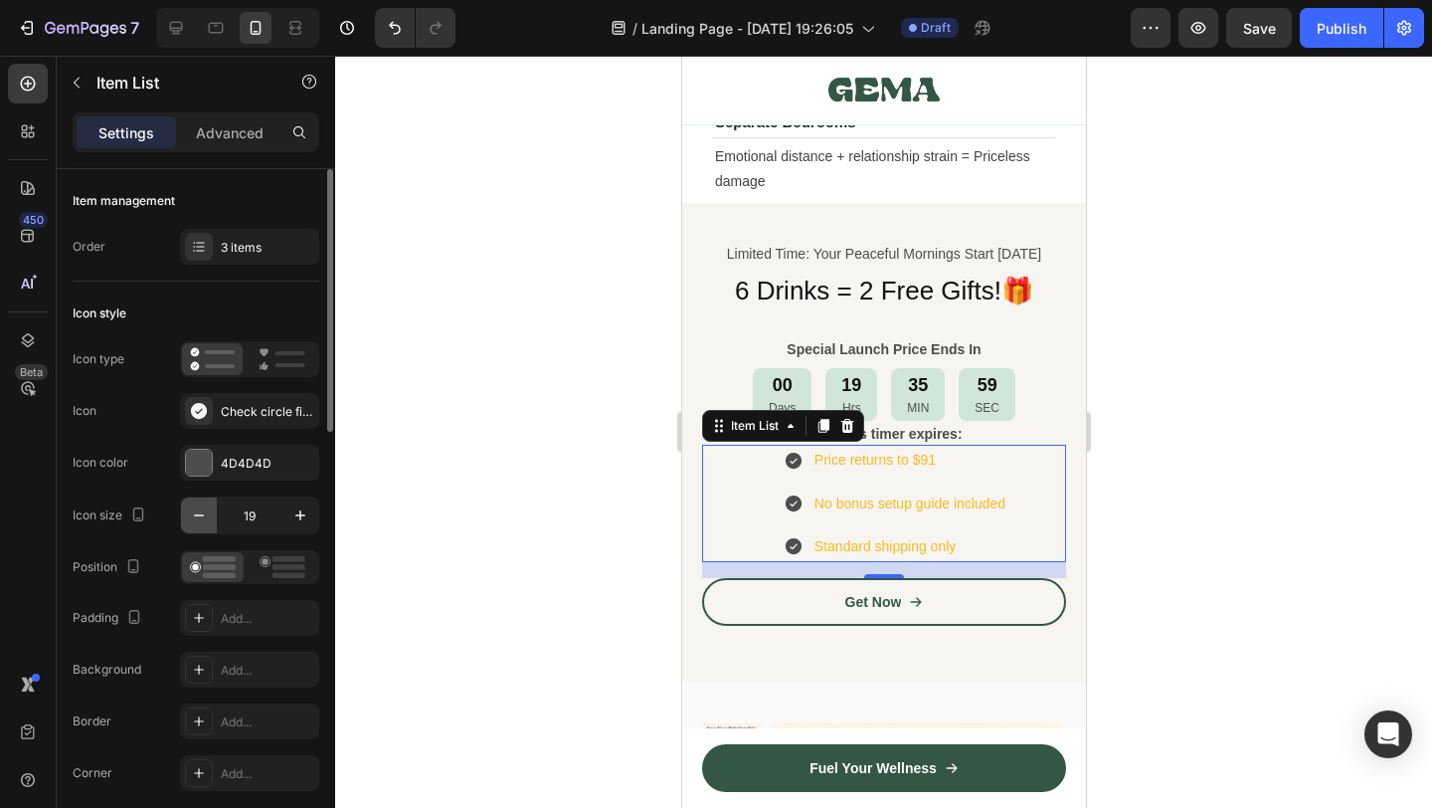
click at [185, 512] on button "button" at bounding box center [199, 515] width 36 height 36
type input "18"
click at [266, 559] on circle at bounding box center [265, 561] width 6 height 6
click at [230, 561] on rect at bounding box center [219, 559] width 33 height 6
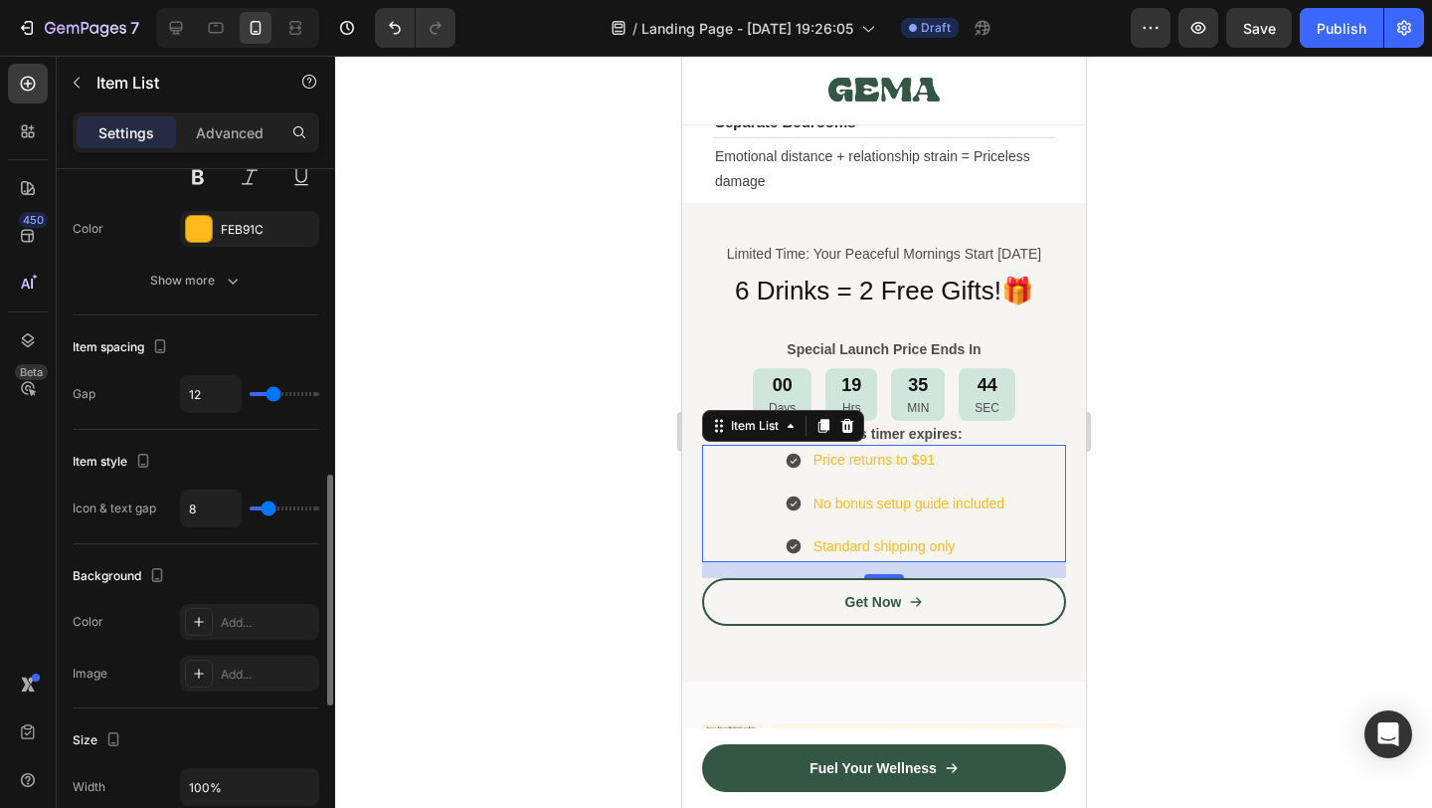
scroll to position [1044, 0]
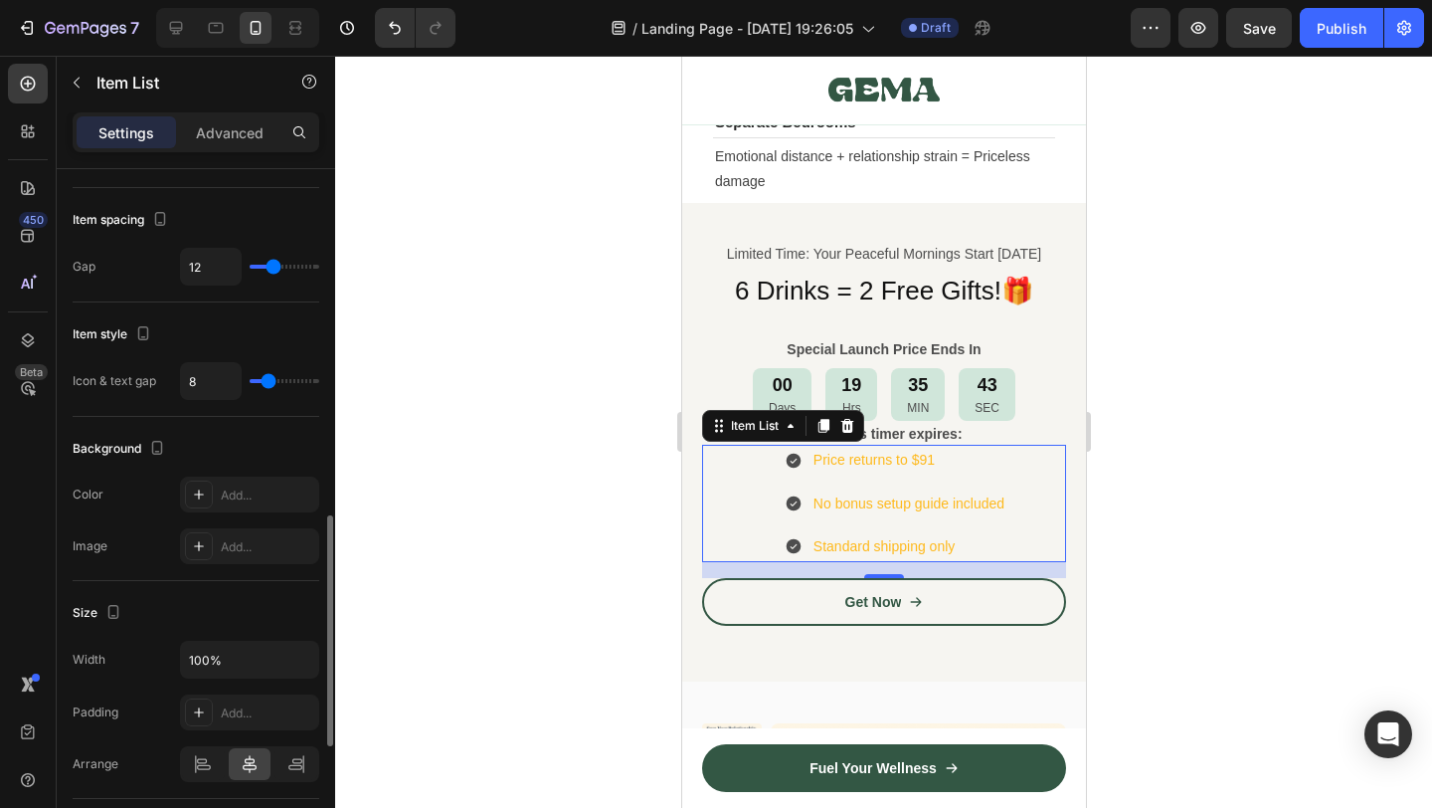
type input "3"
type input "0"
drag, startPoint x: 265, startPoint y: 380, endPoint x: 222, endPoint y: 383, distance: 42.9
type input "0"
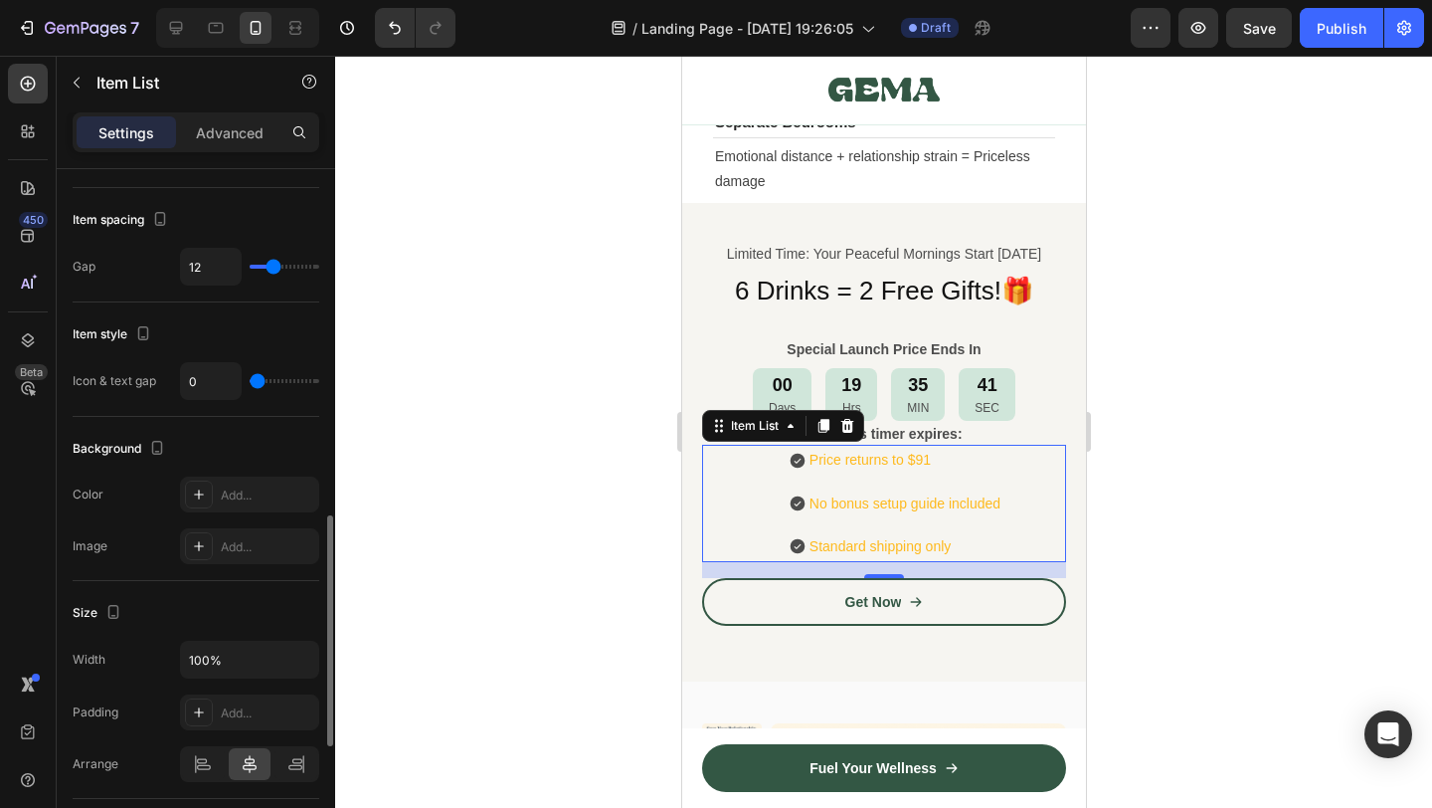
click at [250, 383] on input "range" at bounding box center [285, 381] width 70 height 4
click at [476, 469] on div at bounding box center [883, 432] width 1097 height 752
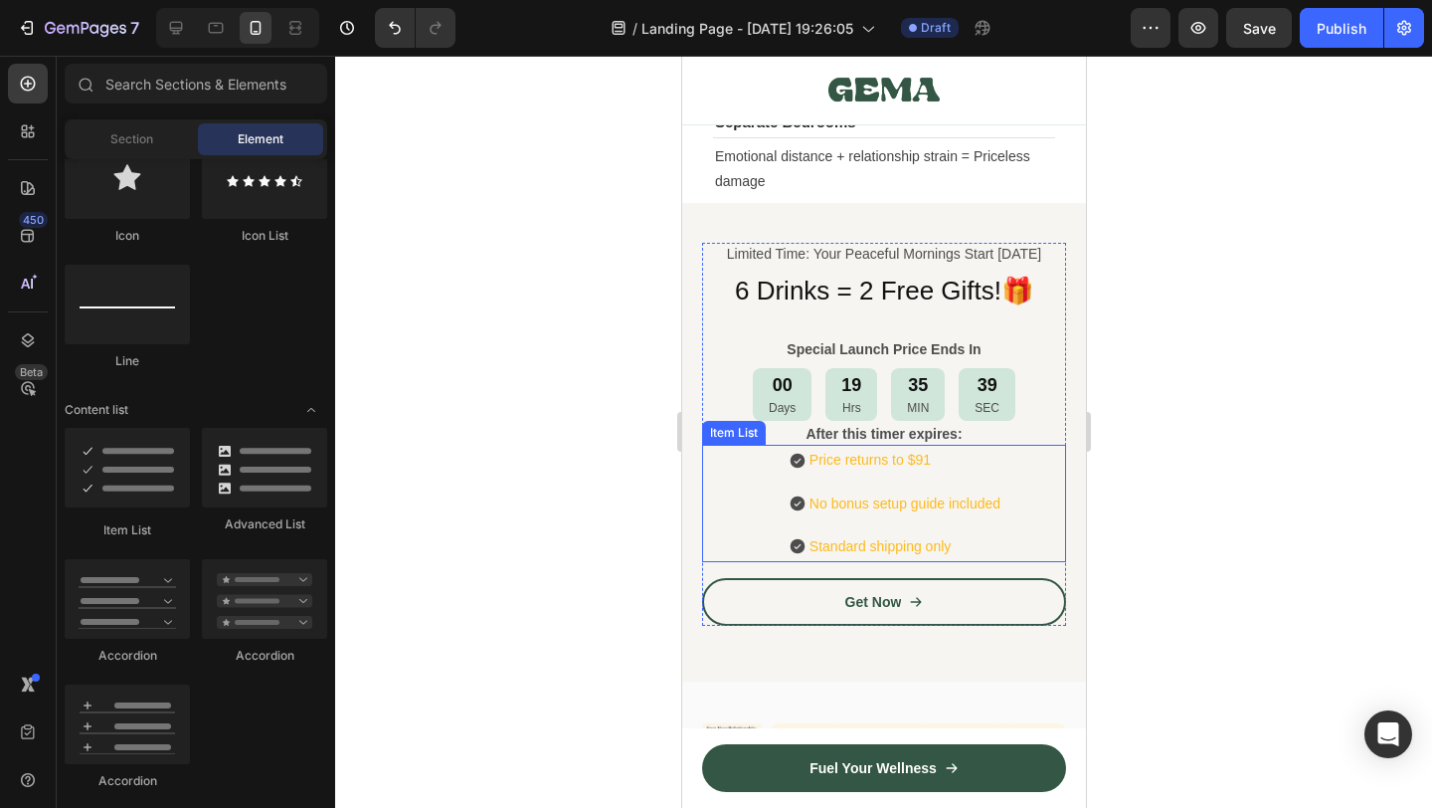
click at [763, 489] on div "Price returns to $91 No bonus setup guide included Standard shipping only" at bounding box center [895, 503] width 340 height 117
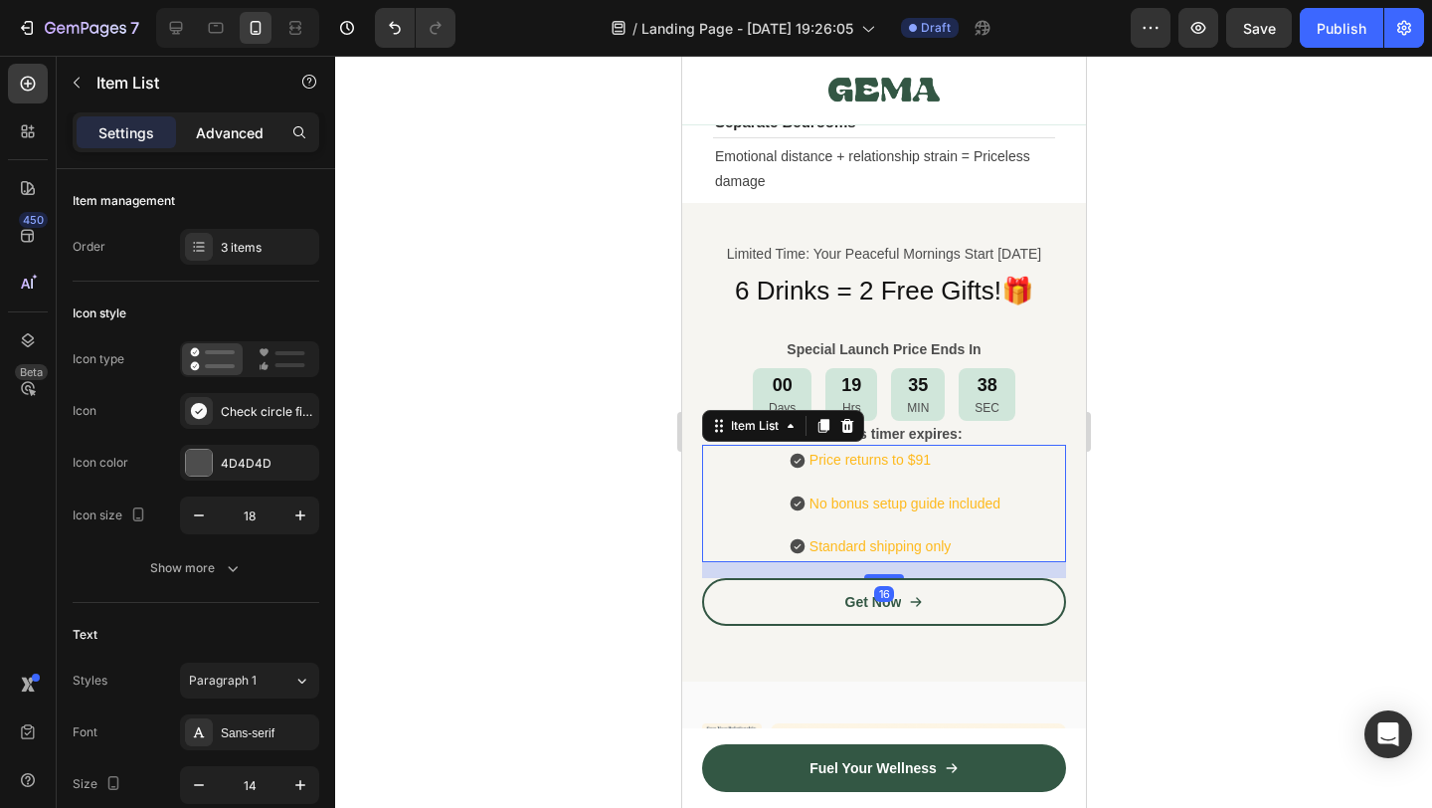
click at [226, 130] on p "Advanced" at bounding box center [230, 132] width 68 height 21
type input "100%"
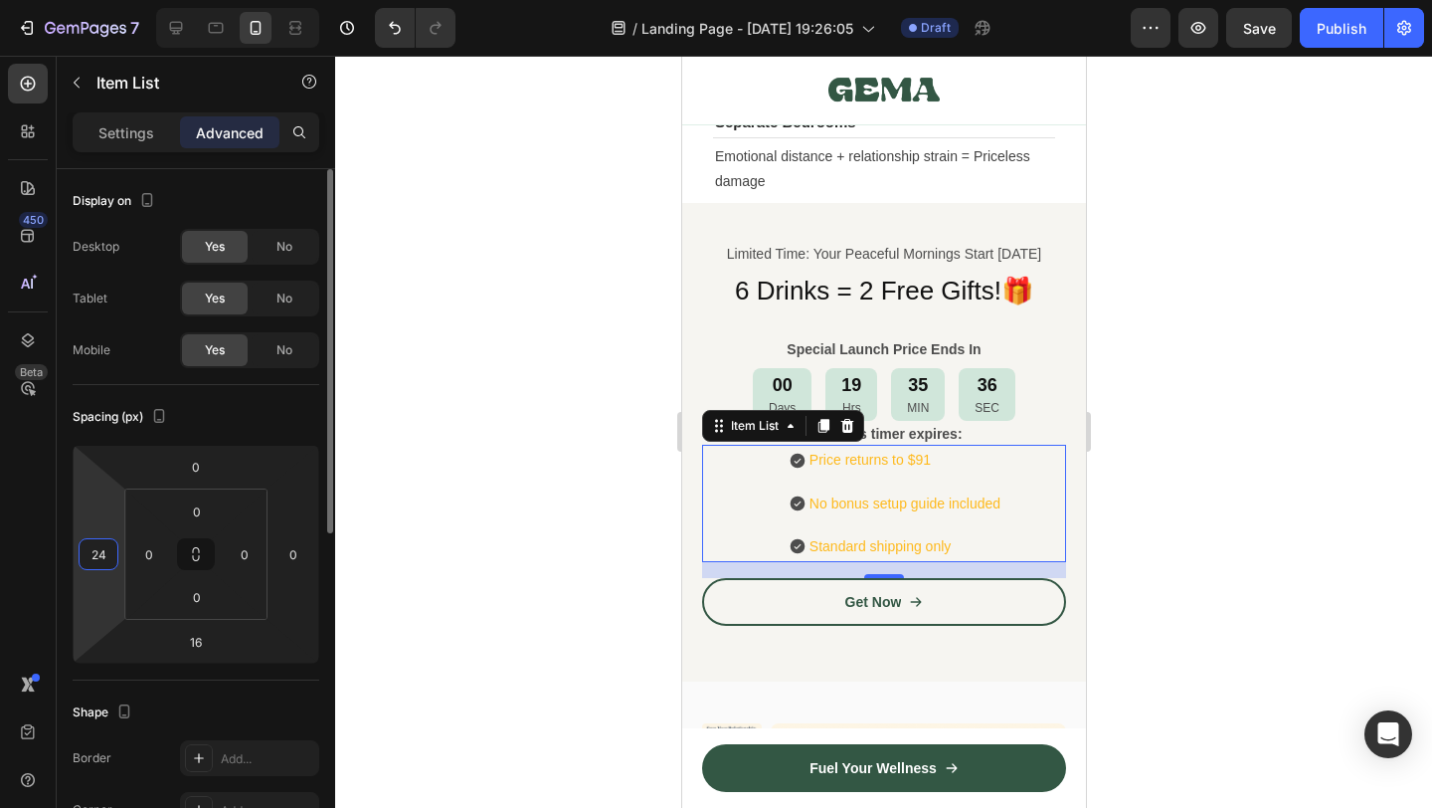
click at [97, 555] on input "24" at bounding box center [99, 554] width 30 height 30
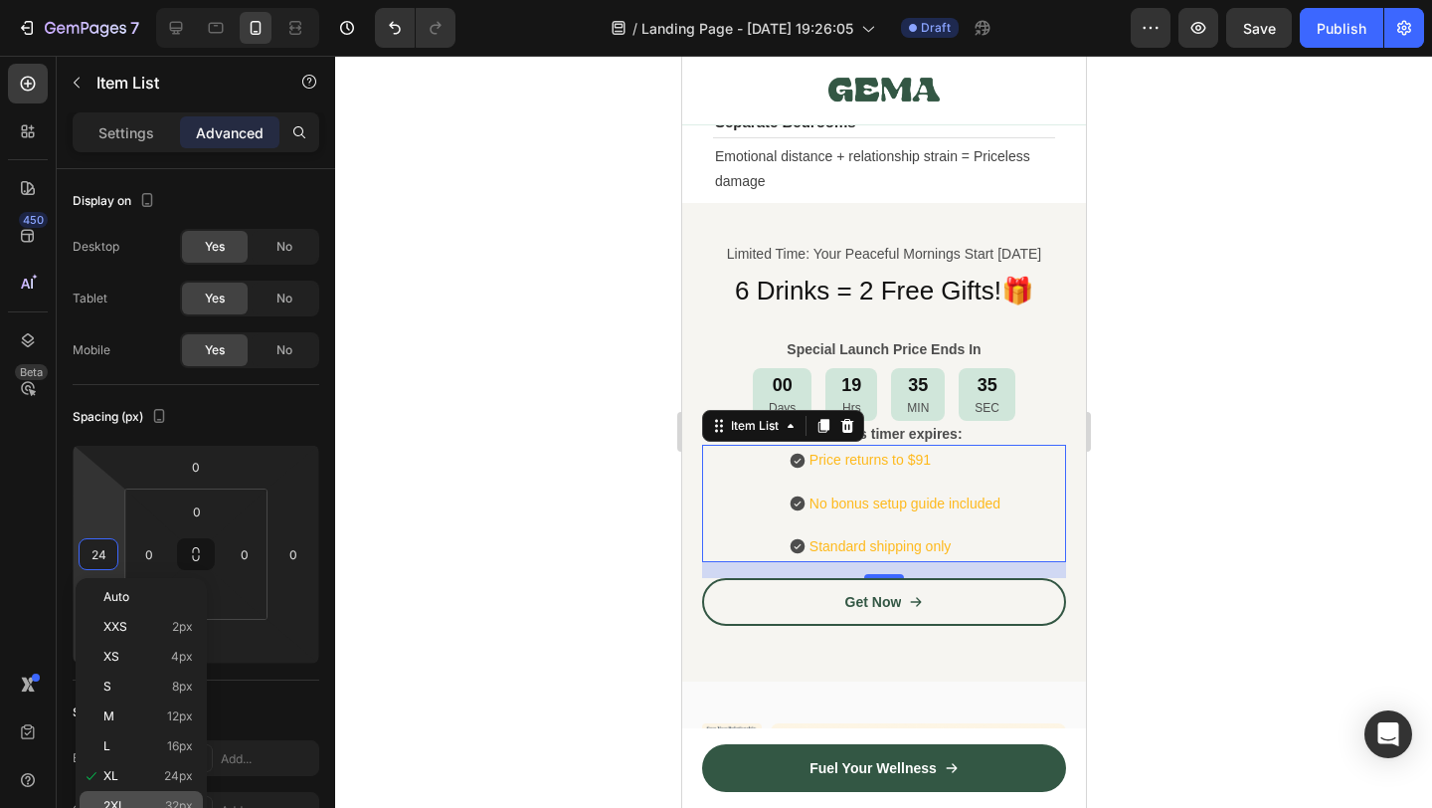
click at [180, 805] on span "32px" at bounding box center [179, 806] width 28 height 14
type input "32"
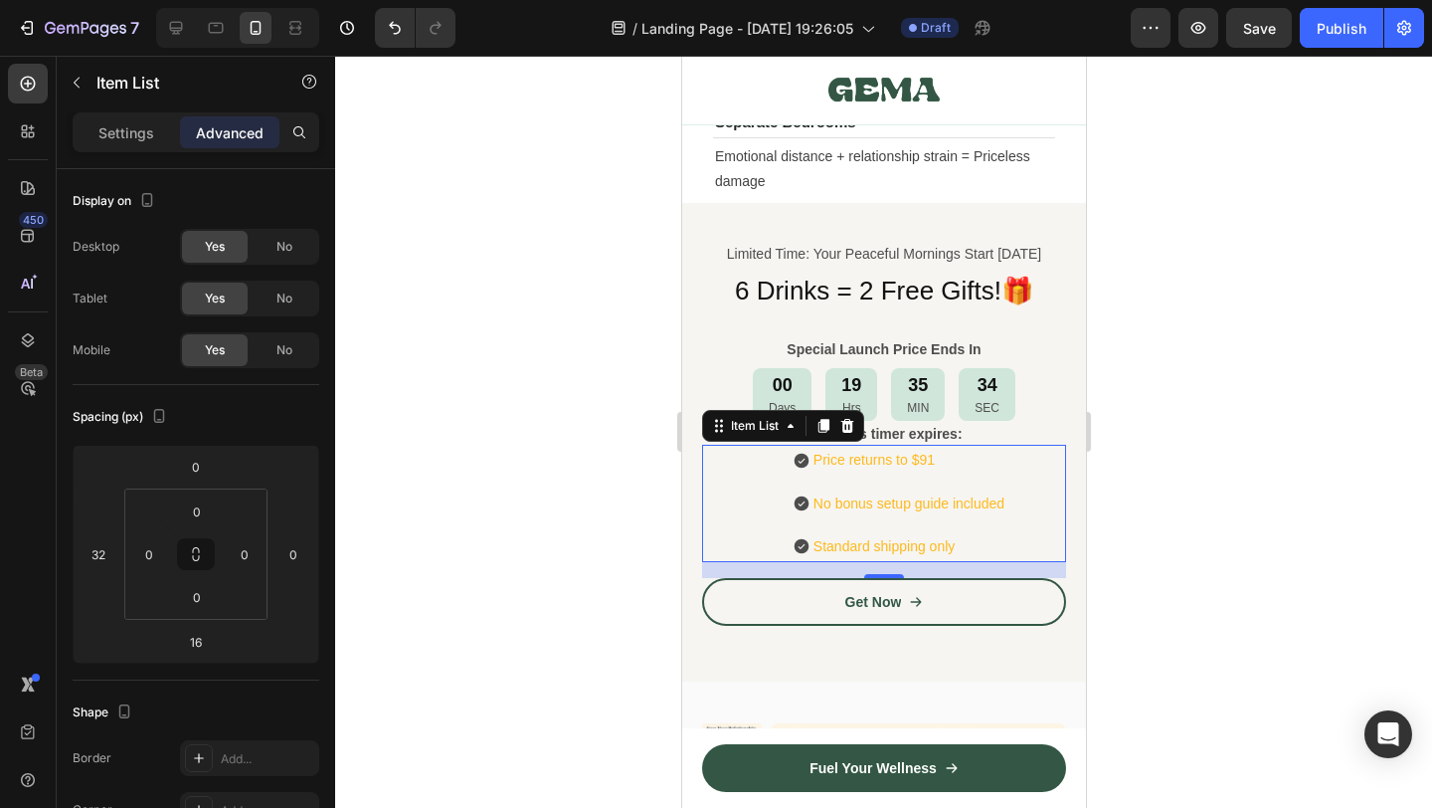
click at [596, 489] on div at bounding box center [883, 432] width 1097 height 752
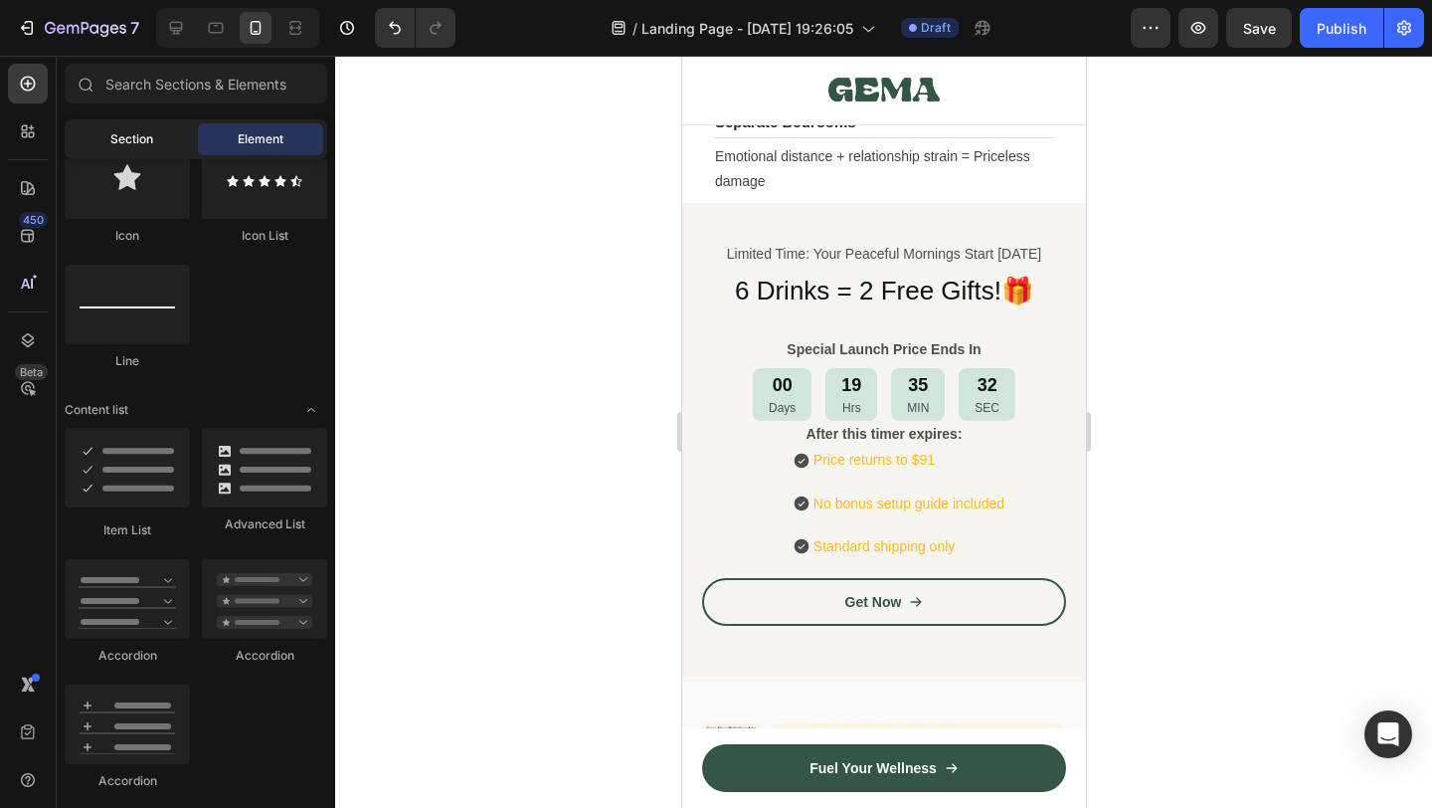
click at [158, 130] on div "Section" at bounding box center [131, 139] width 125 height 32
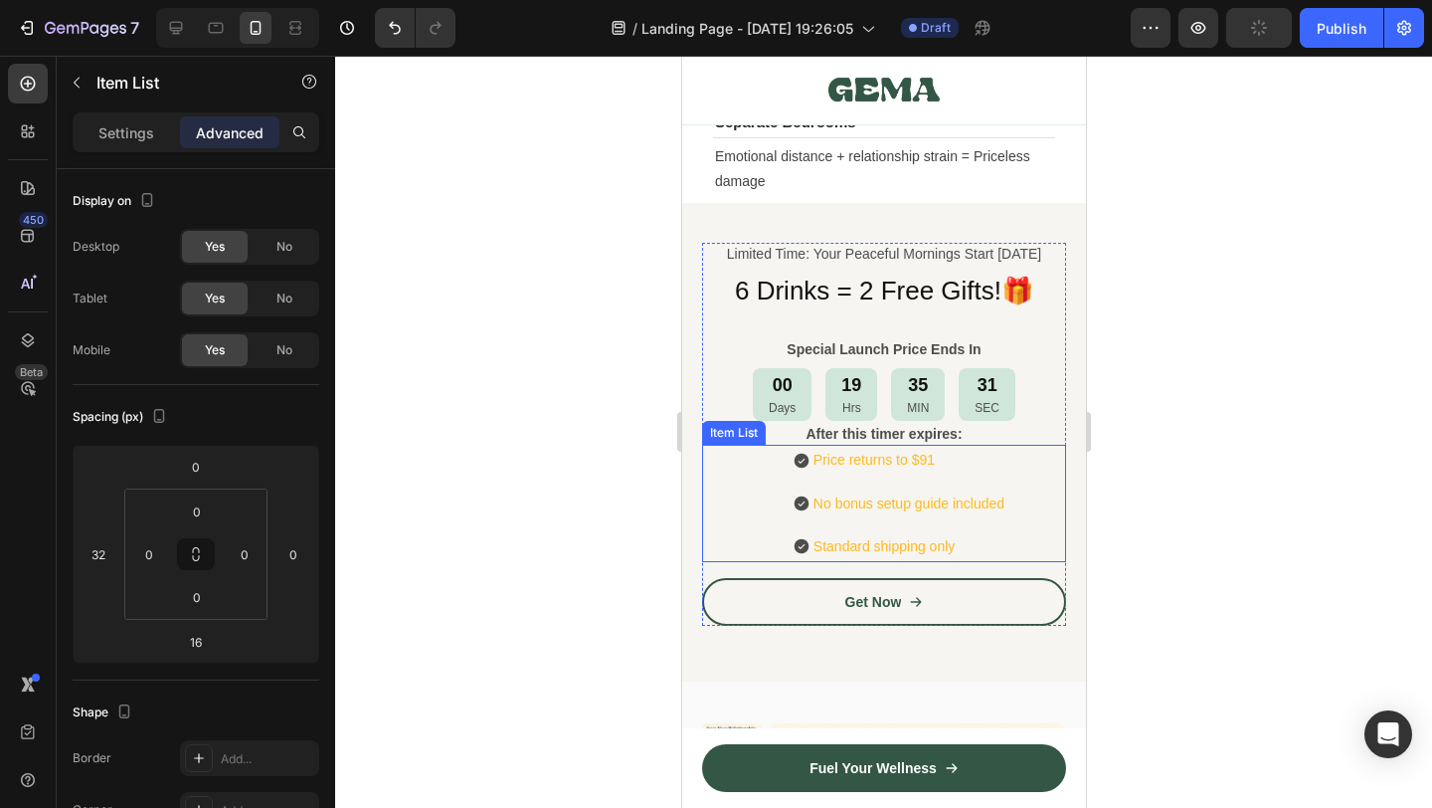
click at [778, 506] on div "Price returns to $91 No bonus setup guide included Standard shipping only" at bounding box center [899, 503] width 332 height 117
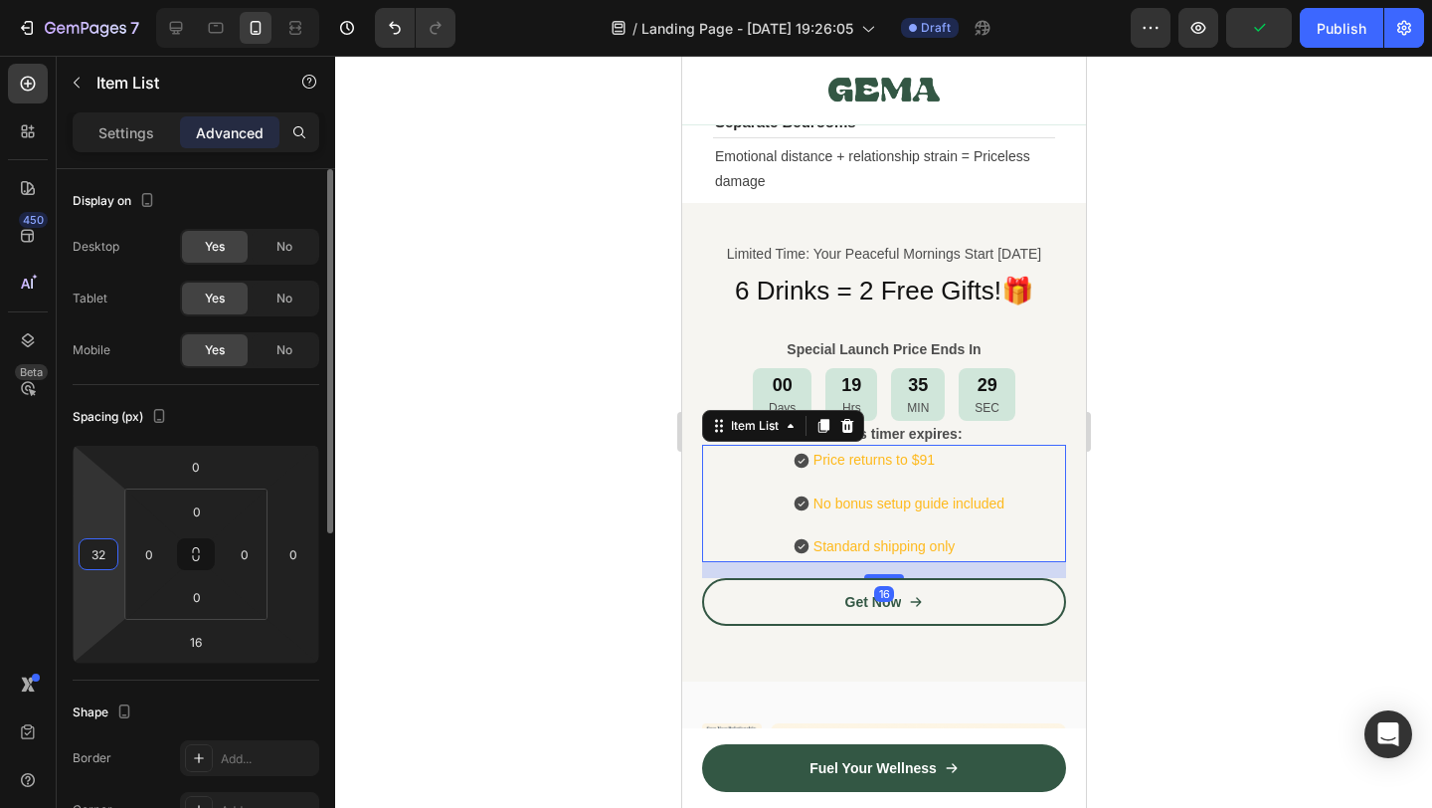
click at [96, 550] on input "32" at bounding box center [99, 554] width 30 height 30
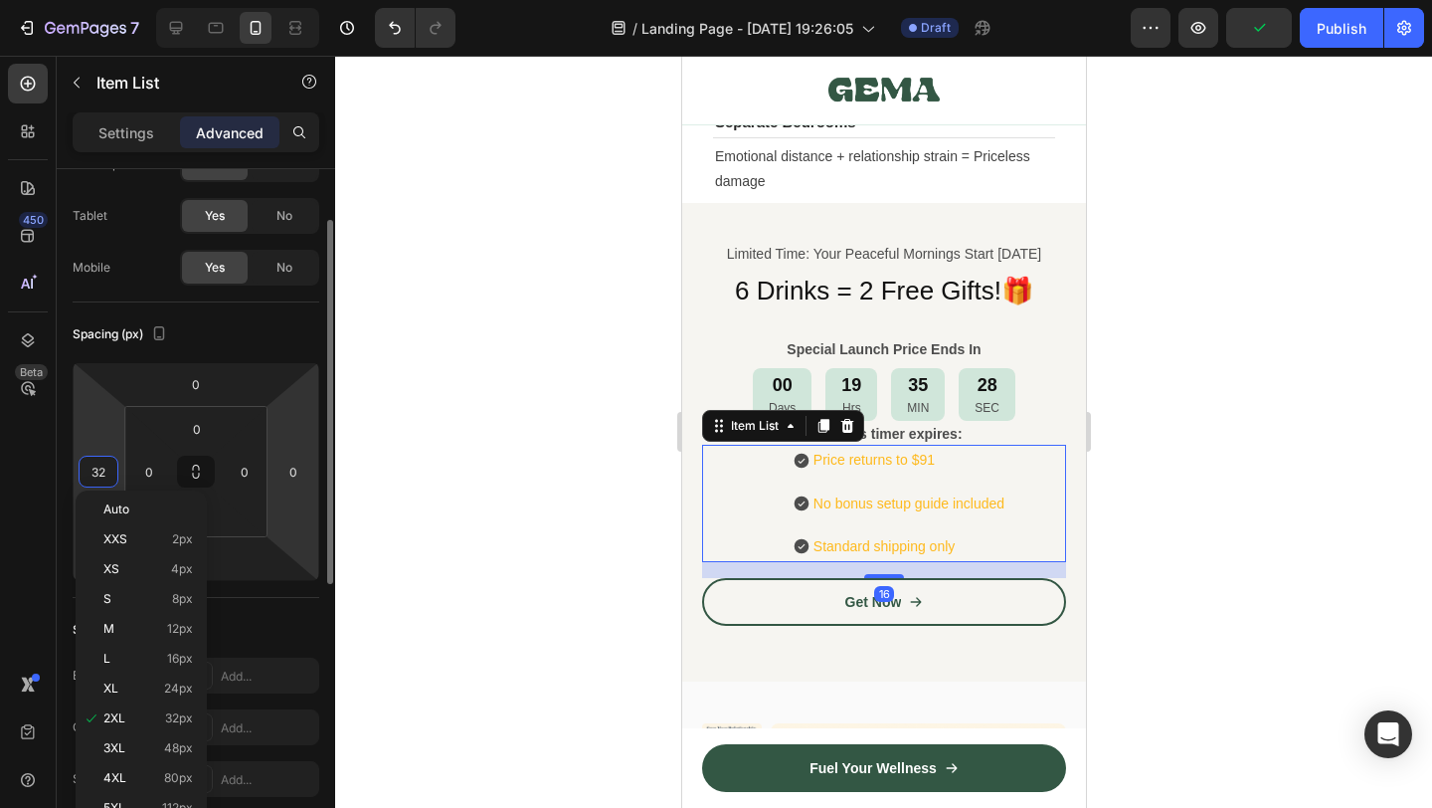
scroll to position [88, 0]
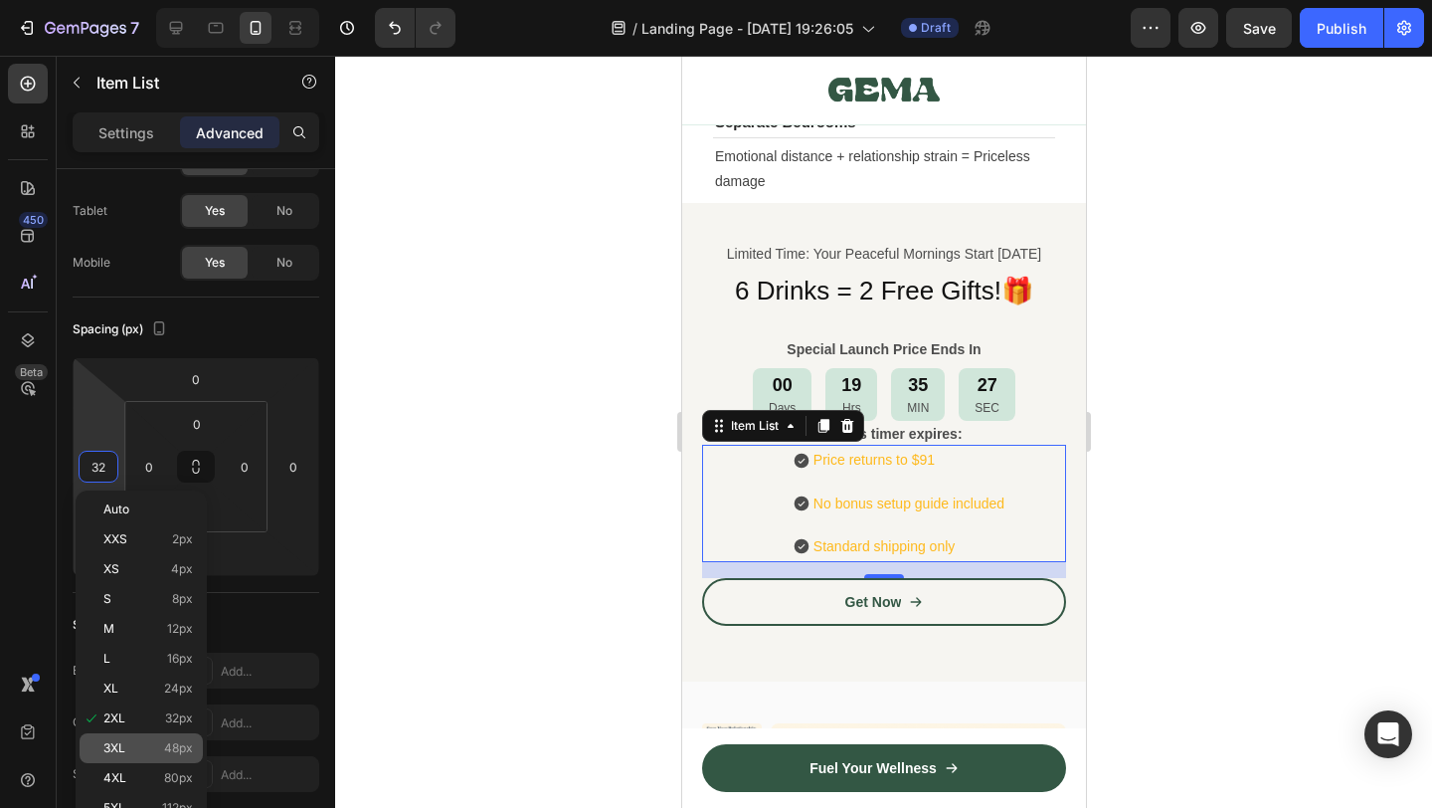
click at [155, 754] on p "3XL 48px" at bounding box center [148, 748] width 90 height 14
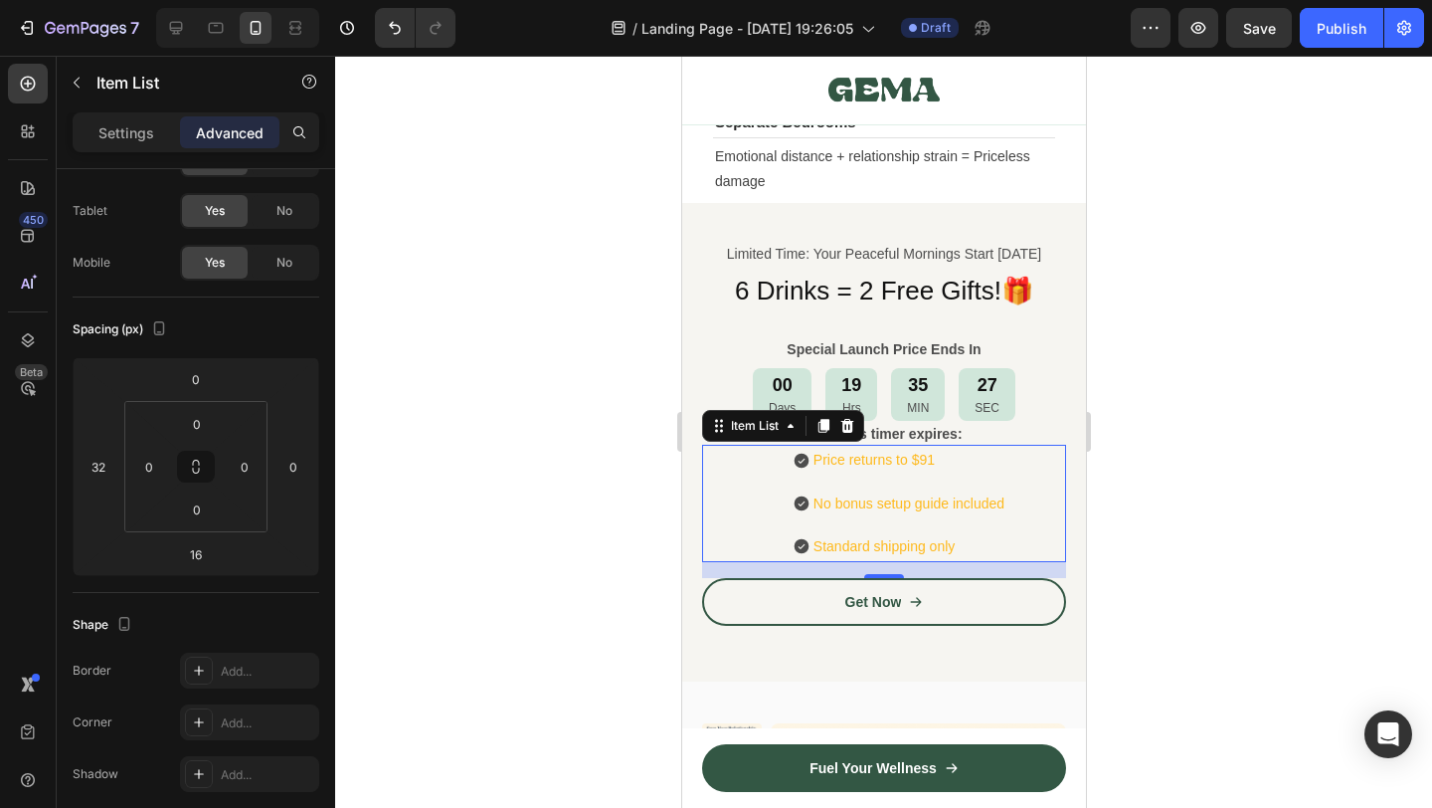
type input "48"
click at [455, 548] on div at bounding box center [883, 432] width 1097 height 752
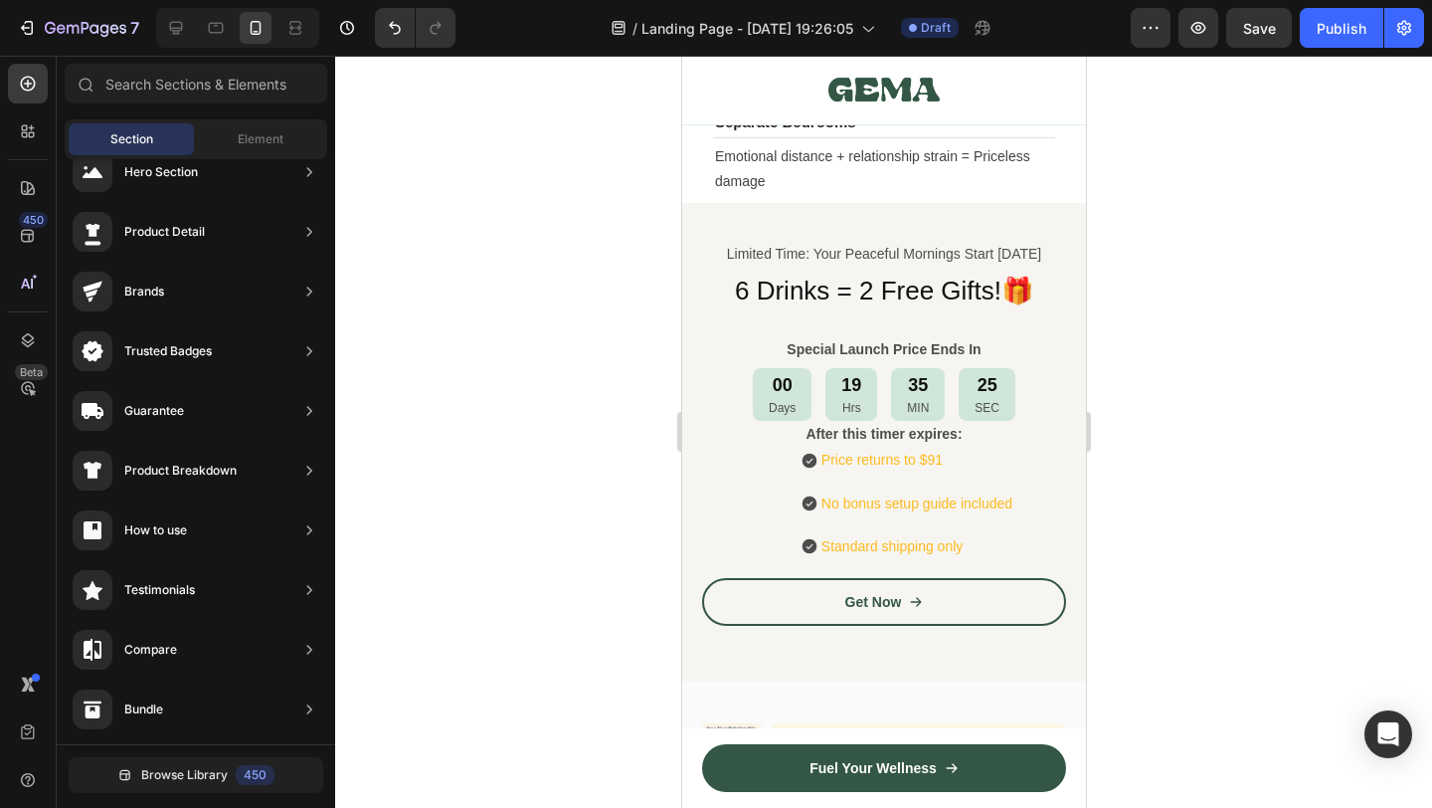
click at [1229, 476] on div at bounding box center [883, 432] width 1097 height 752
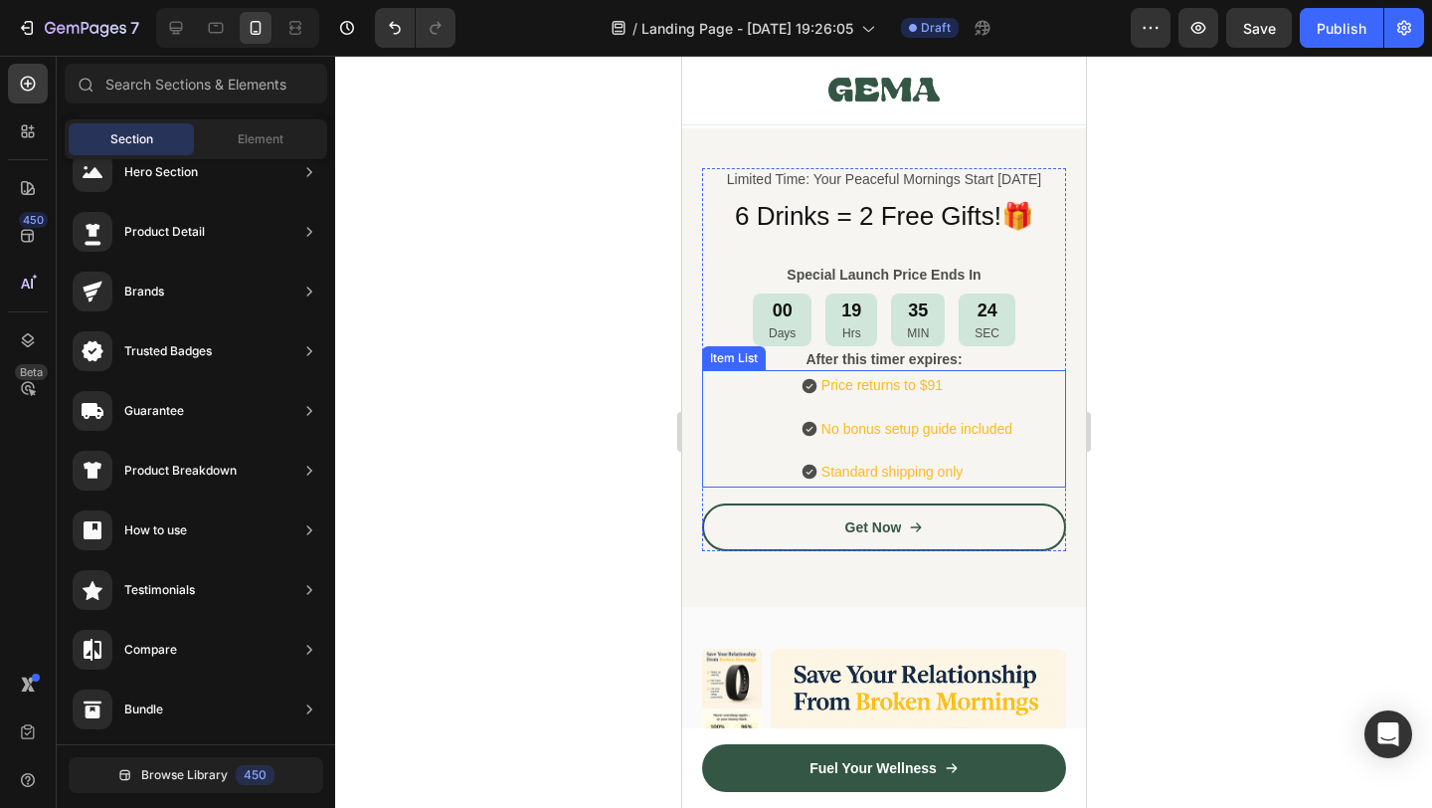
scroll to position [10288, 0]
click at [881, 394] on p "Price returns to $91" at bounding box center [916, 384] width 191 height 25
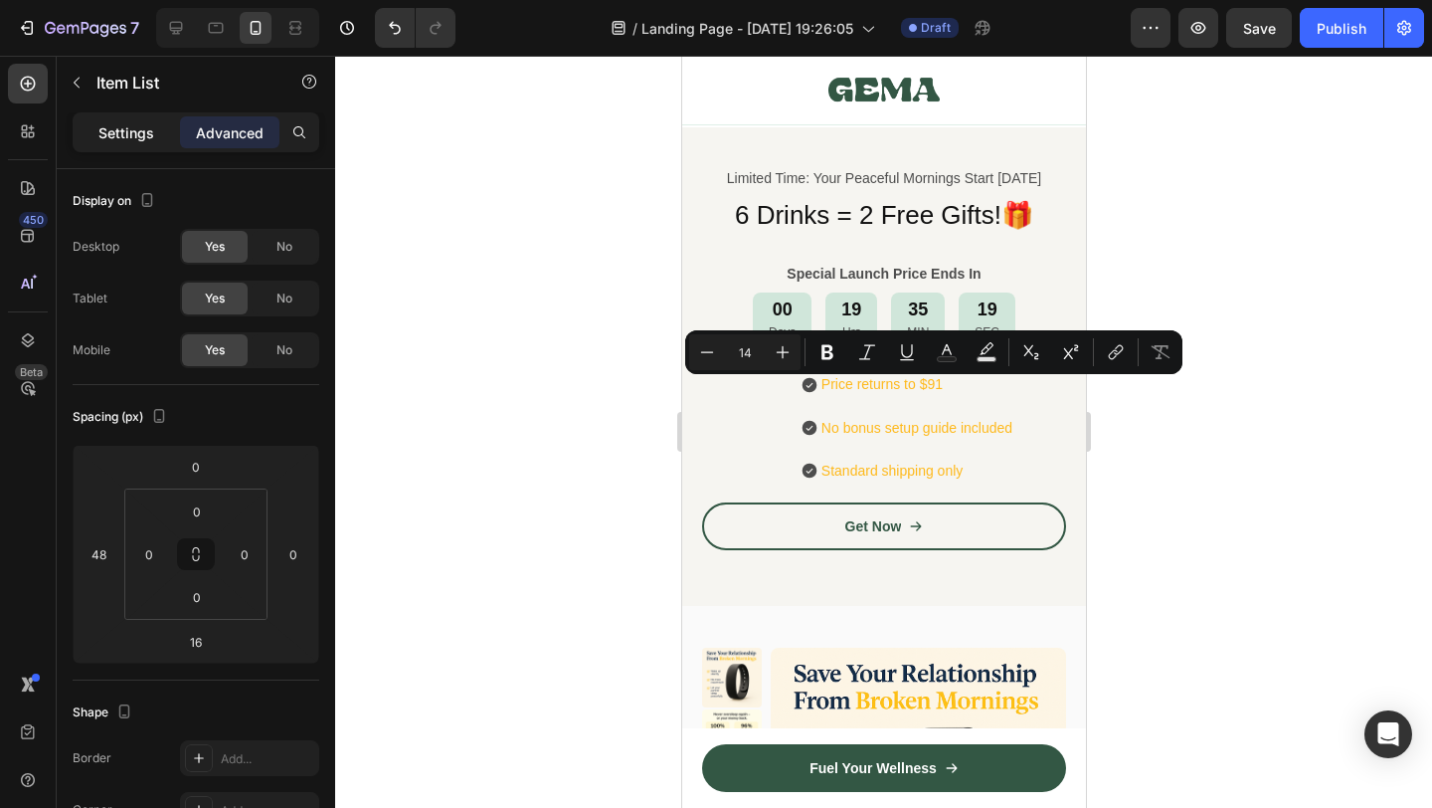
click at [143, 130] on p "Settings" at bounding box center [126, 132] width 56 height 21
type input "0"
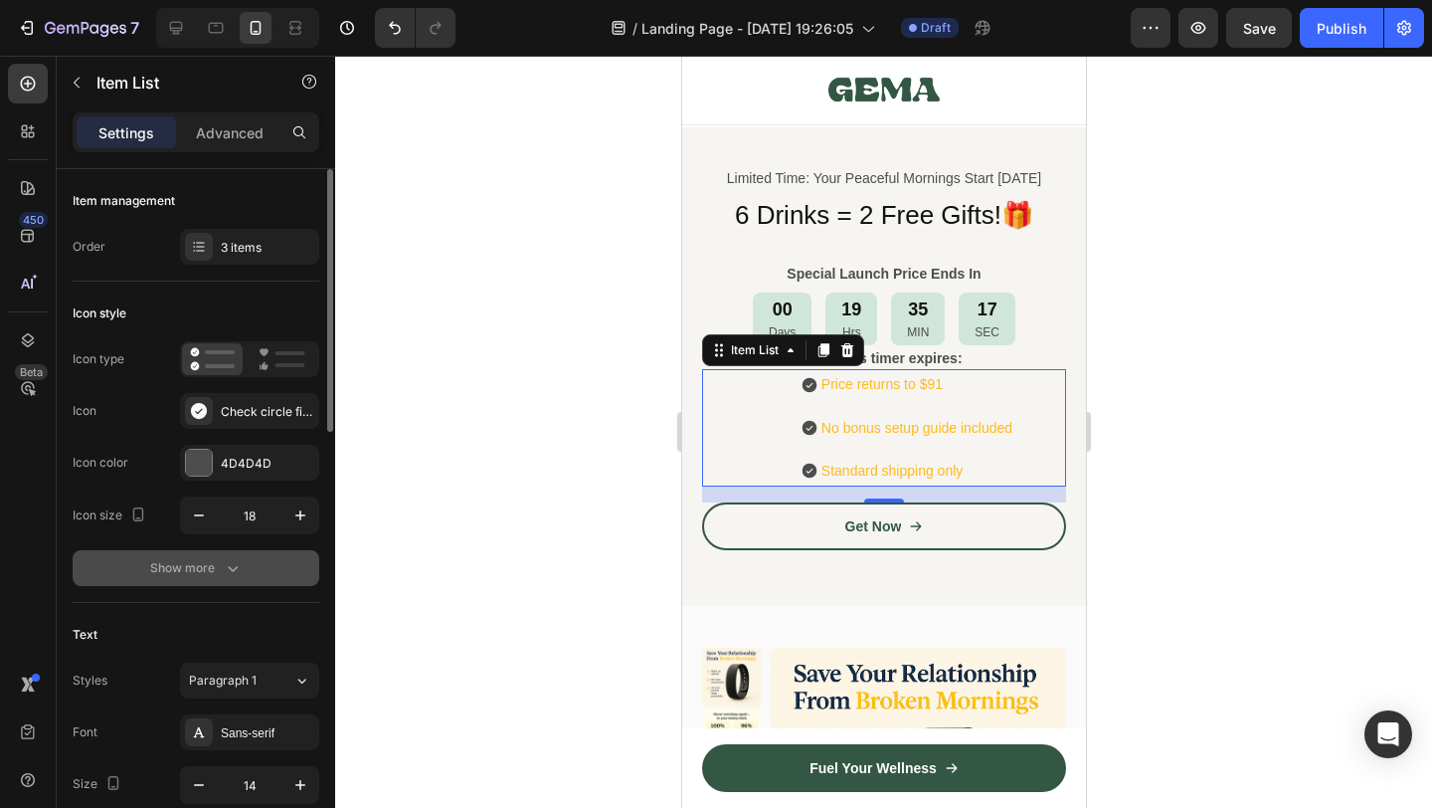
click at [215, 556] on button "Show more" at bounding box center [196, 568] width 247 height 36
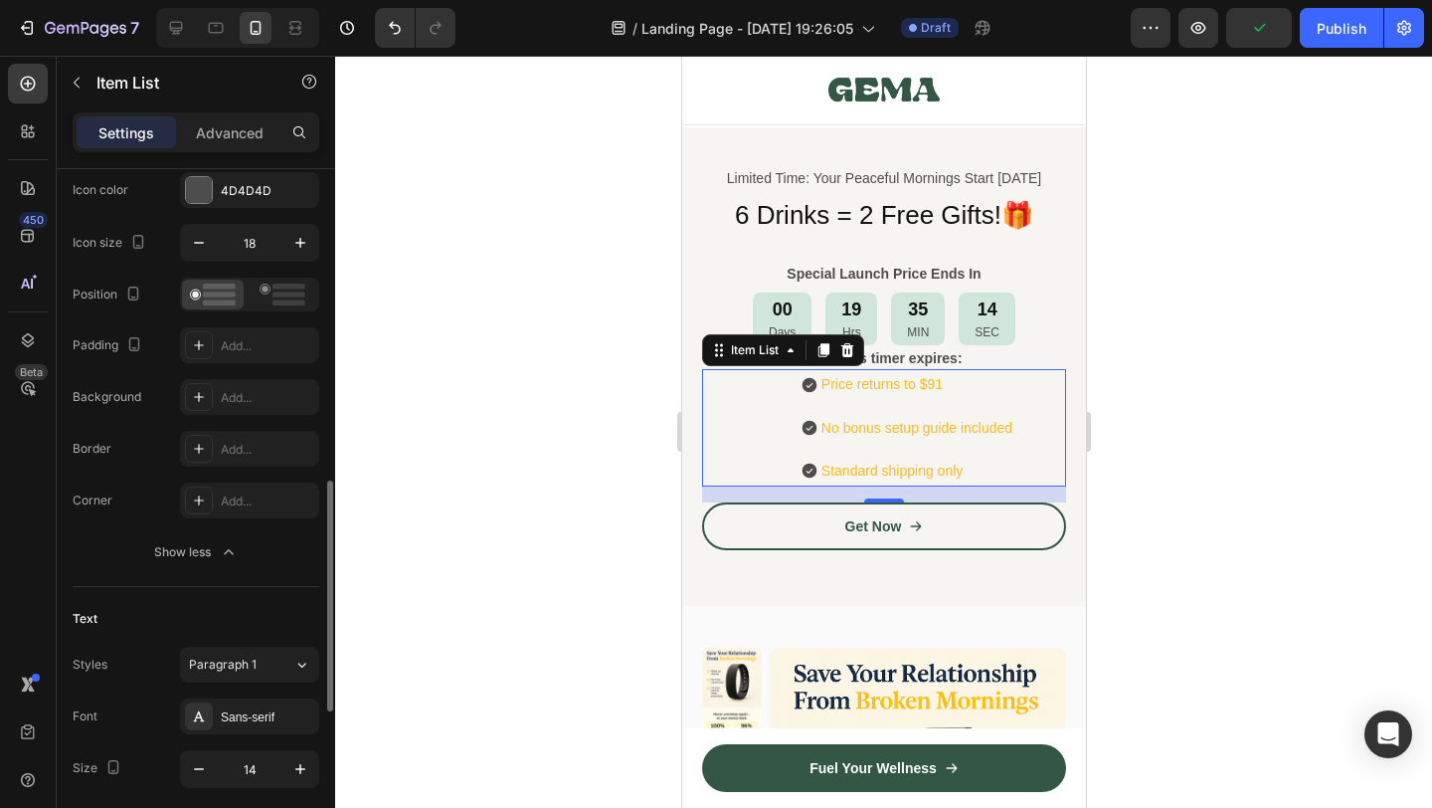
scroll to position [447, 0]
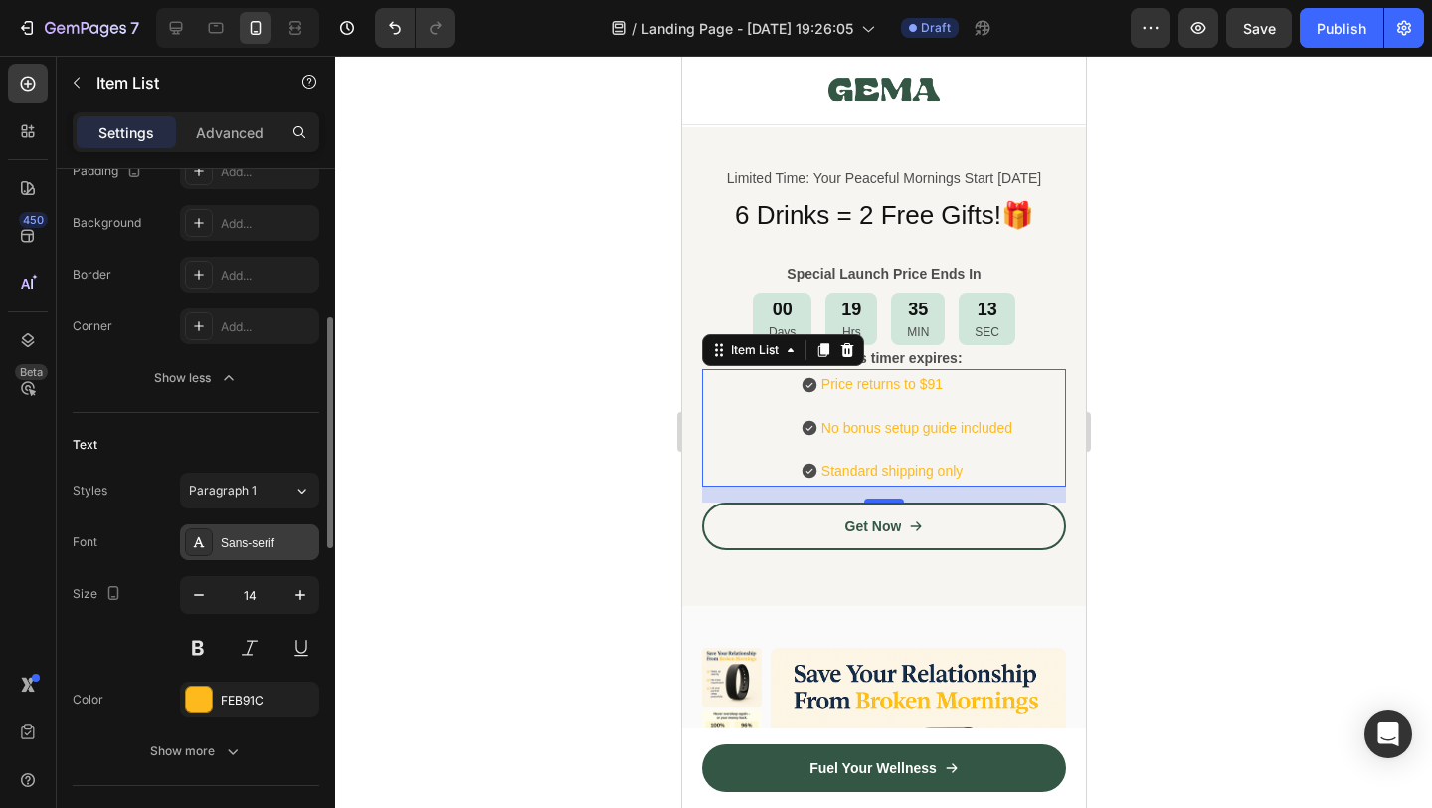
click at [274, 555] on div "Sans-serif" at bounding box center [249, 542] width 139 height 36
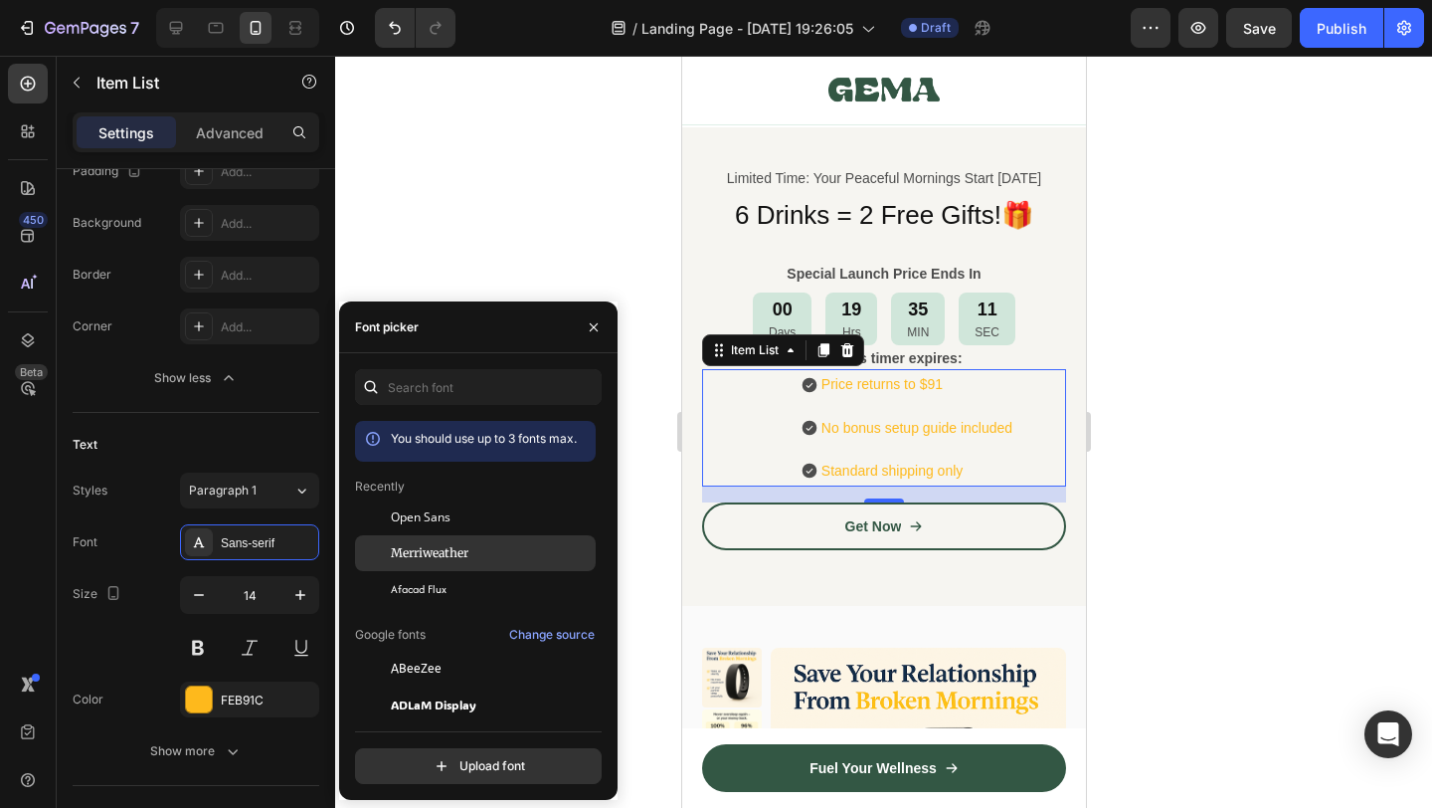
click at [439, 545] on span "Merriweather" at bounding box center [430, 553] width 78 height 18
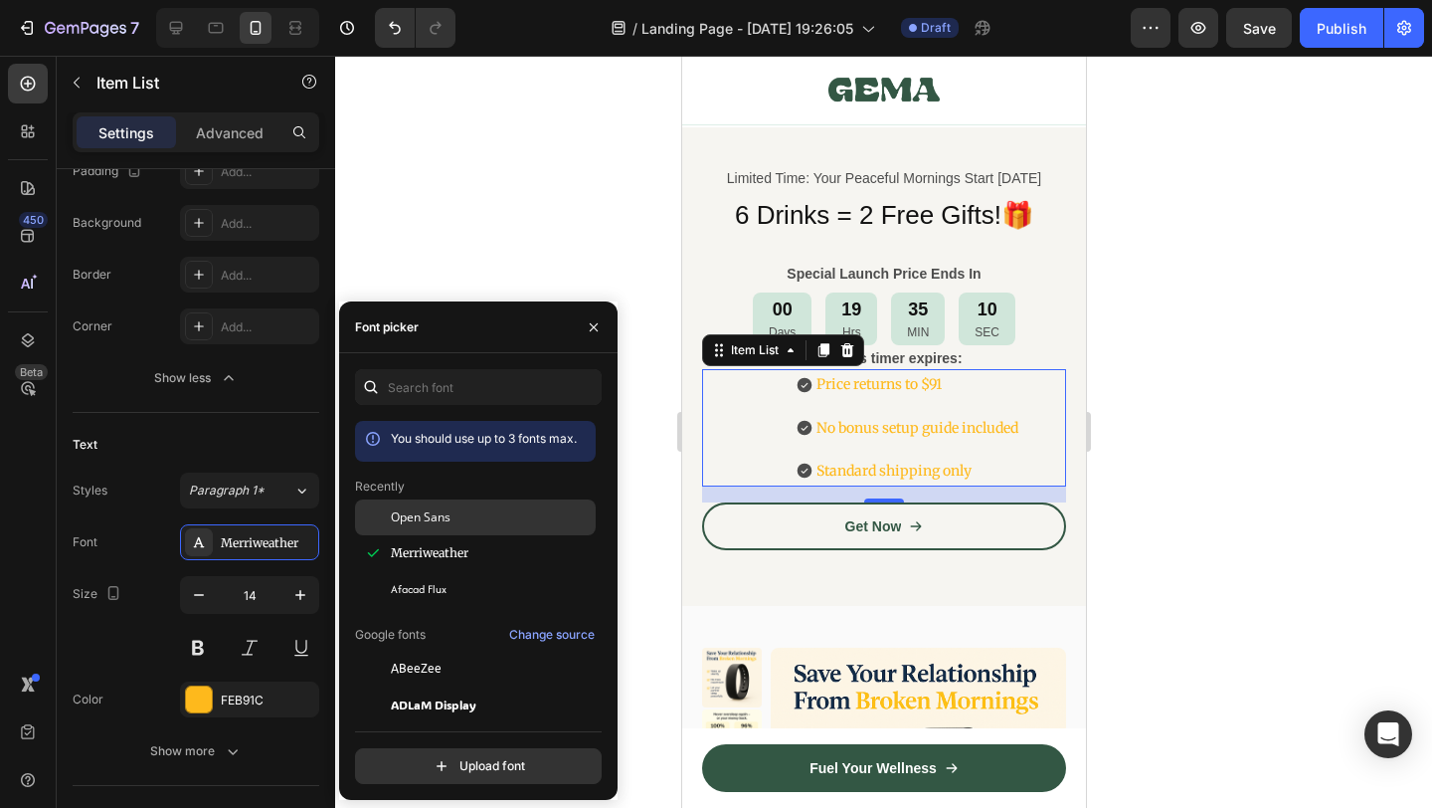
click at [459, 511] on div "Open Sans" at bounding box center [491, 517] width 201 height 18
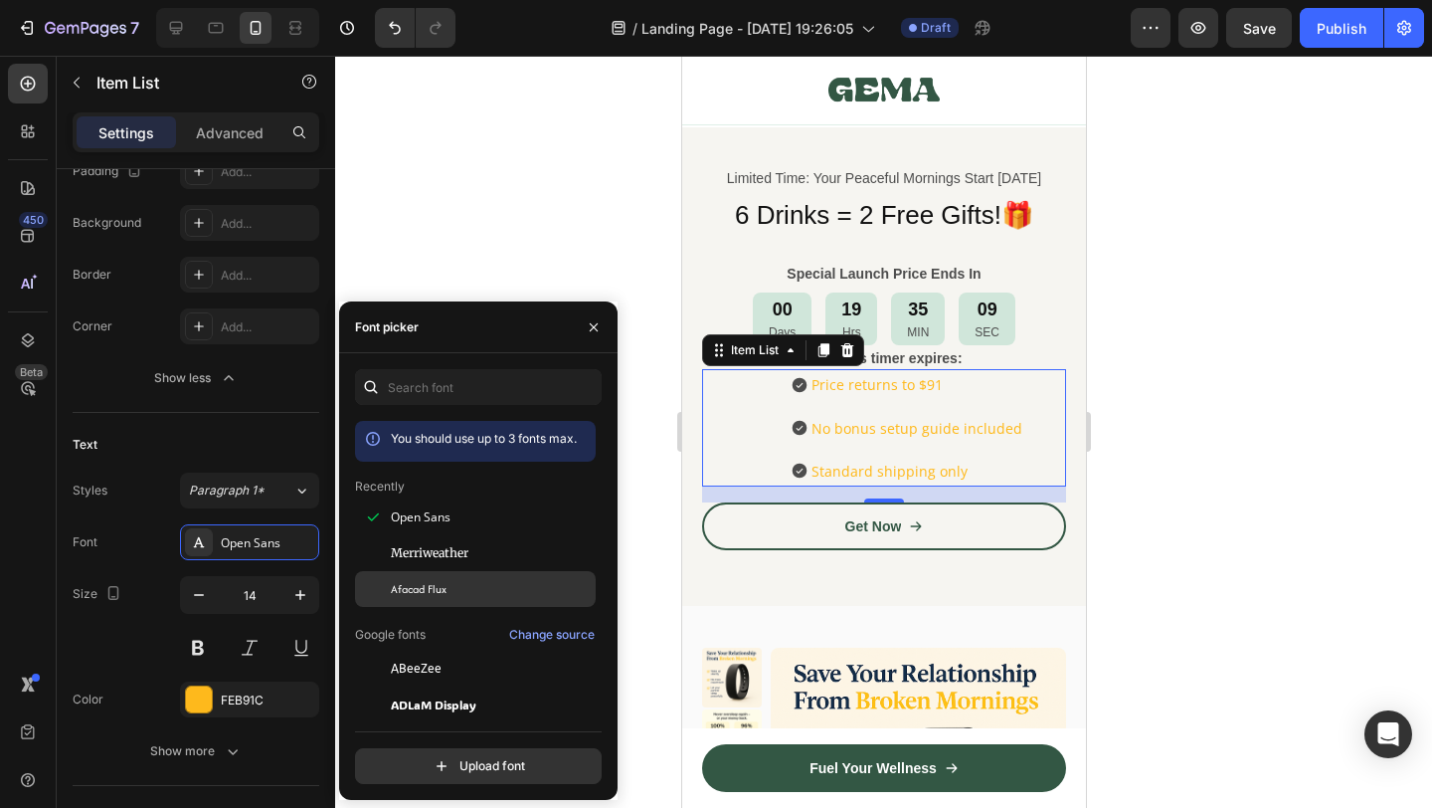
click at [459, 581] on div "Afacad Flux" at bounding box center [491, 589] width 201 height 18
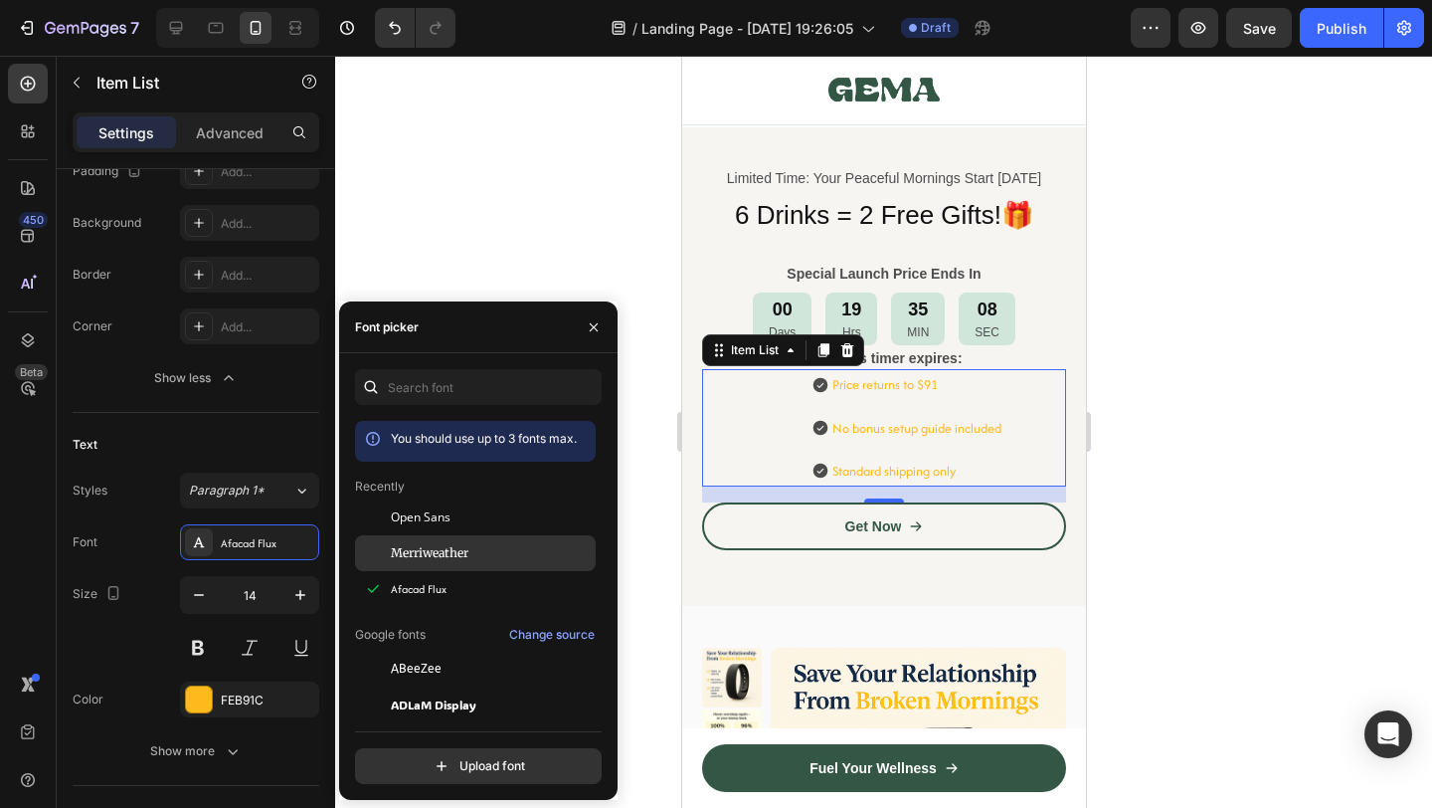
click at [466, 758] on div "Merriweather" at bounding box center [475, 776] width 241 height 36
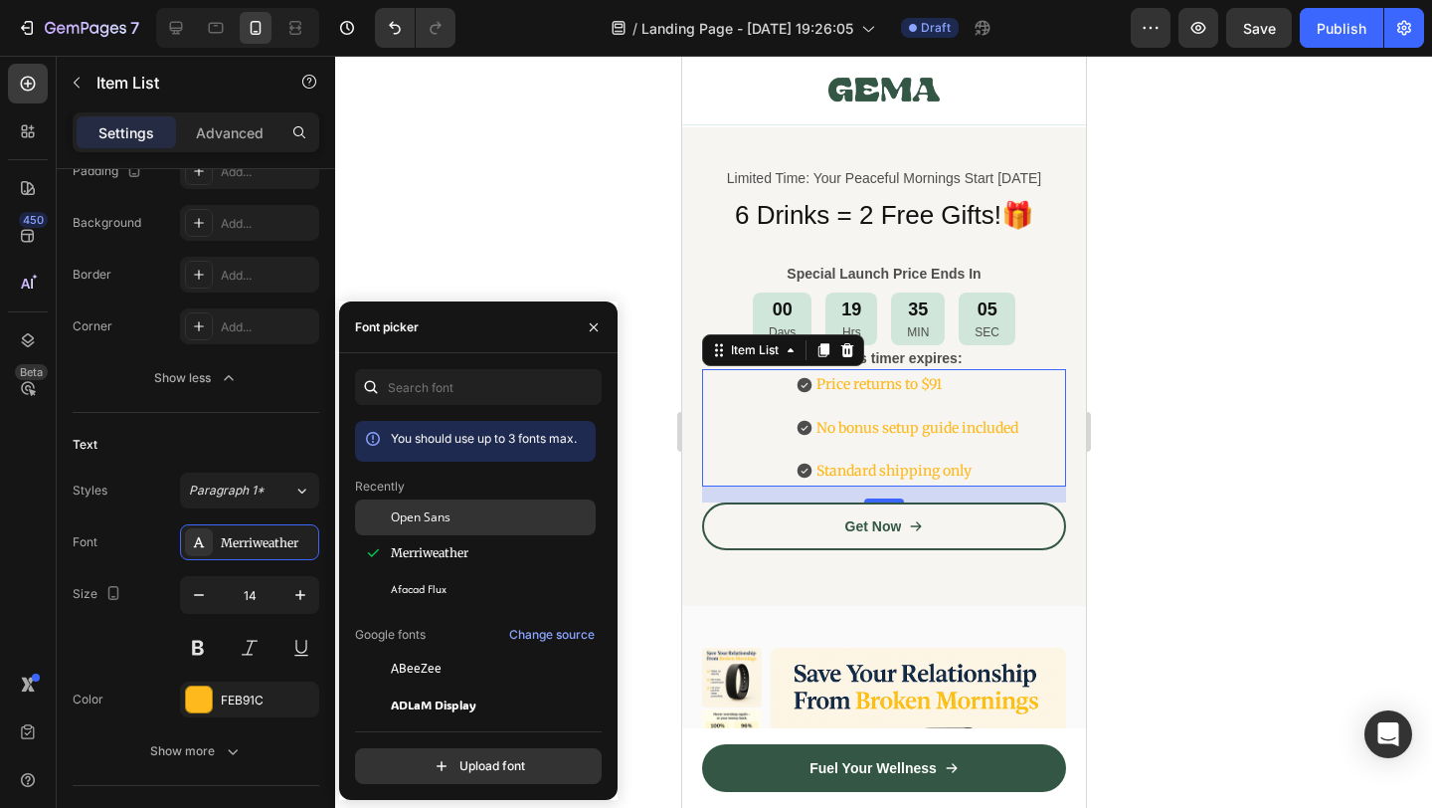
click at [472, 519] on div "Open Sans" at bounding box center [491, 517] width 201 height 18
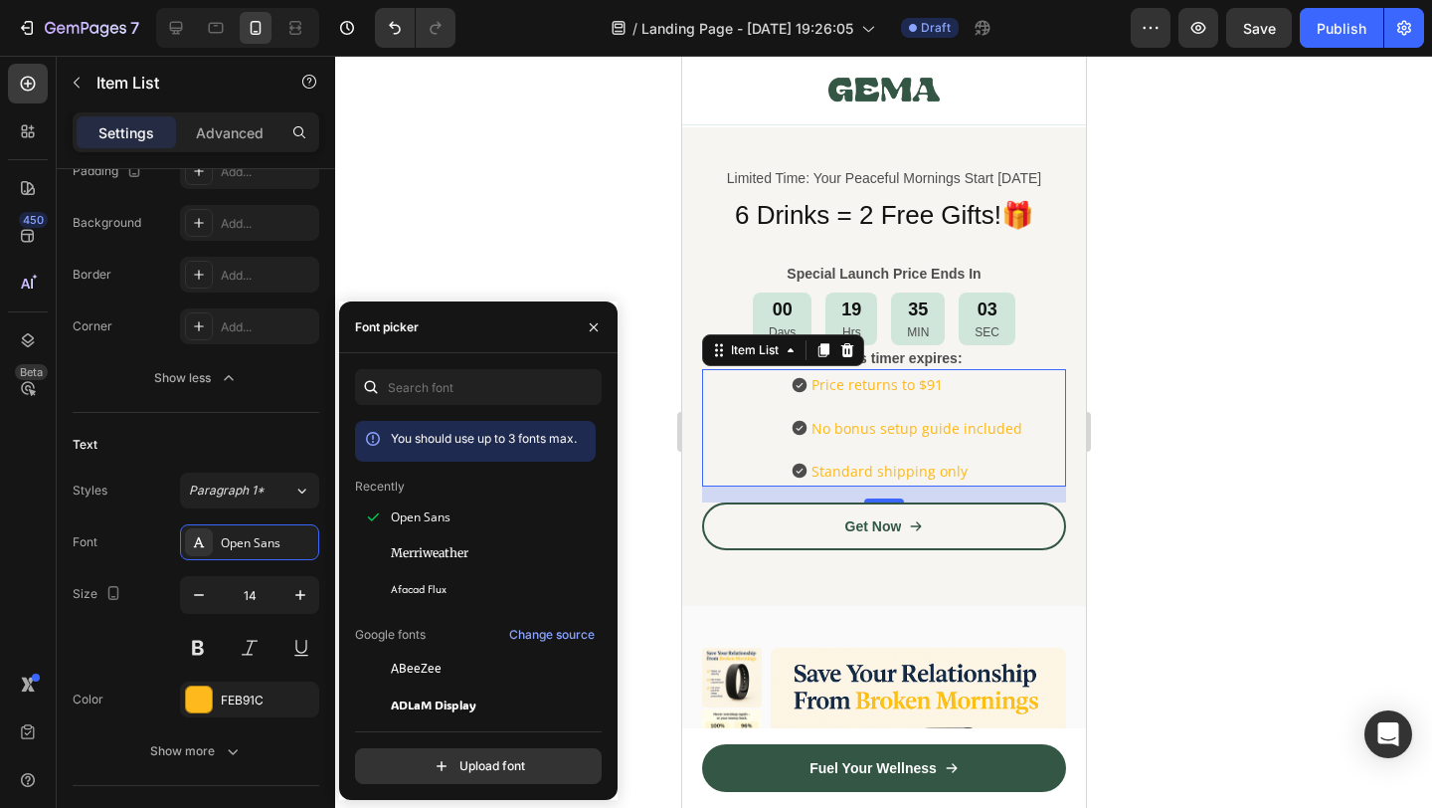
click at [1119, 496] on div at bounding box center [883, 432] width 1097 height 752
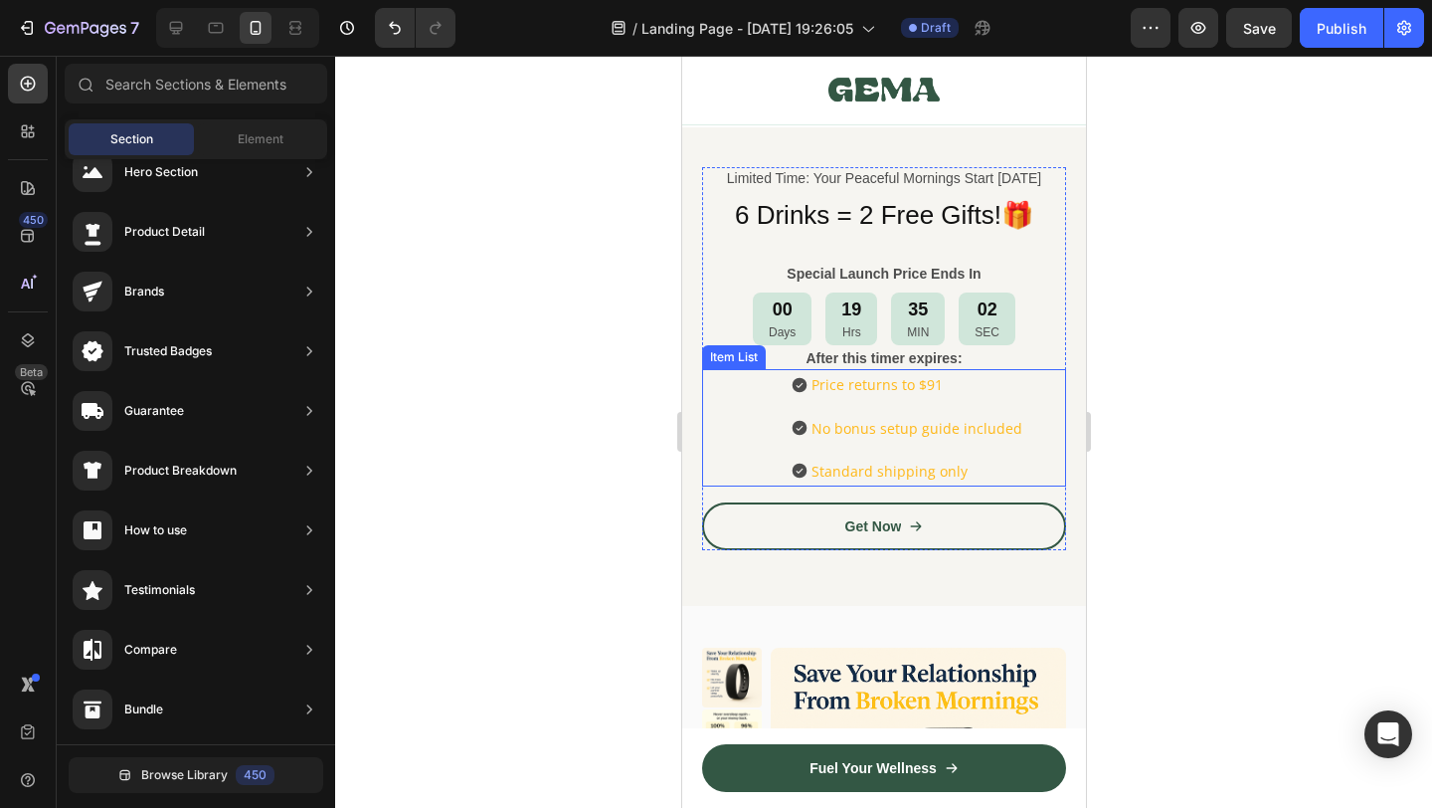
click at [893, 389] on p "Price returns to $91" at bounding box center [916, 384] width 211 height 25
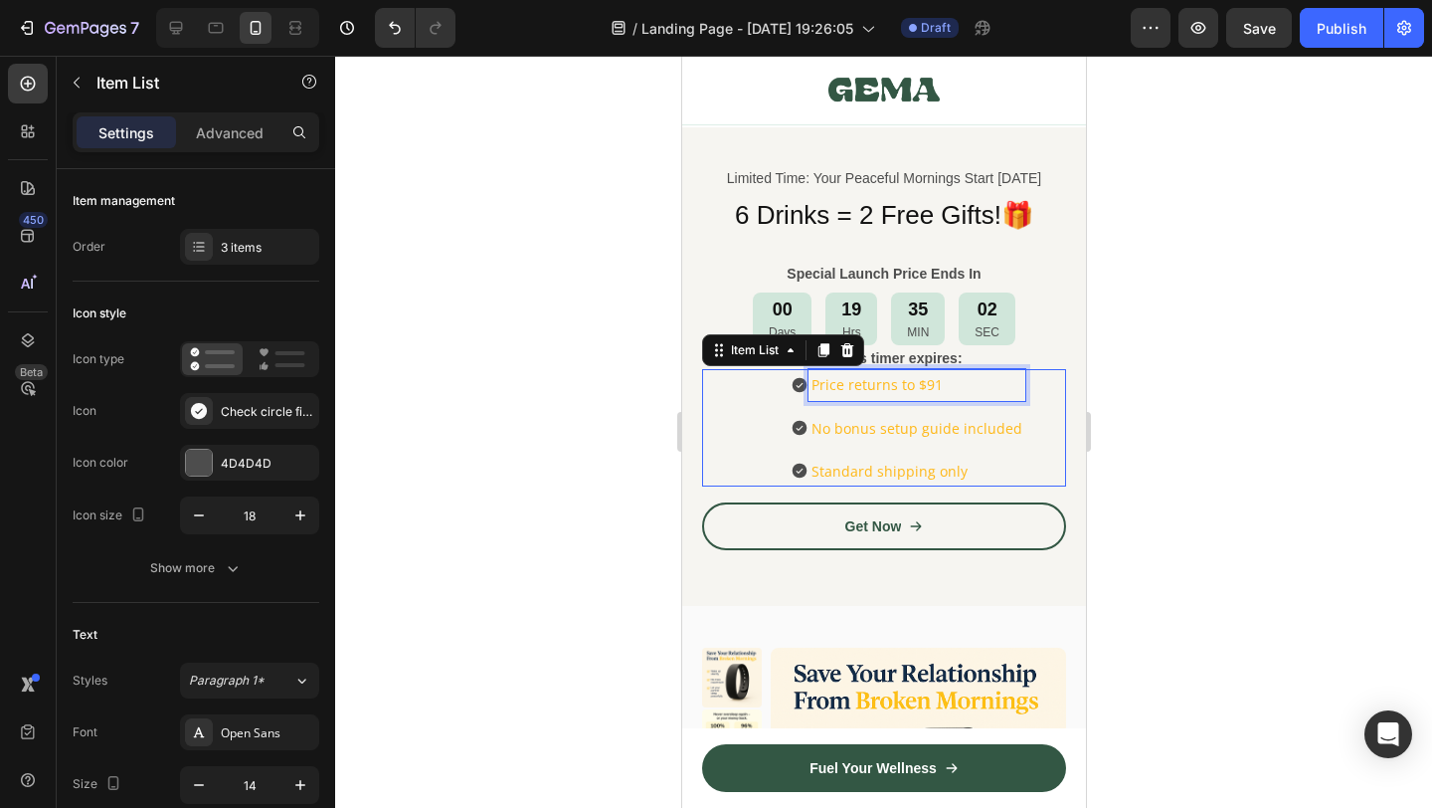
click at [893, 389] on p "Price returns to $91" at bounding box center [916, 384] width 211 height 25
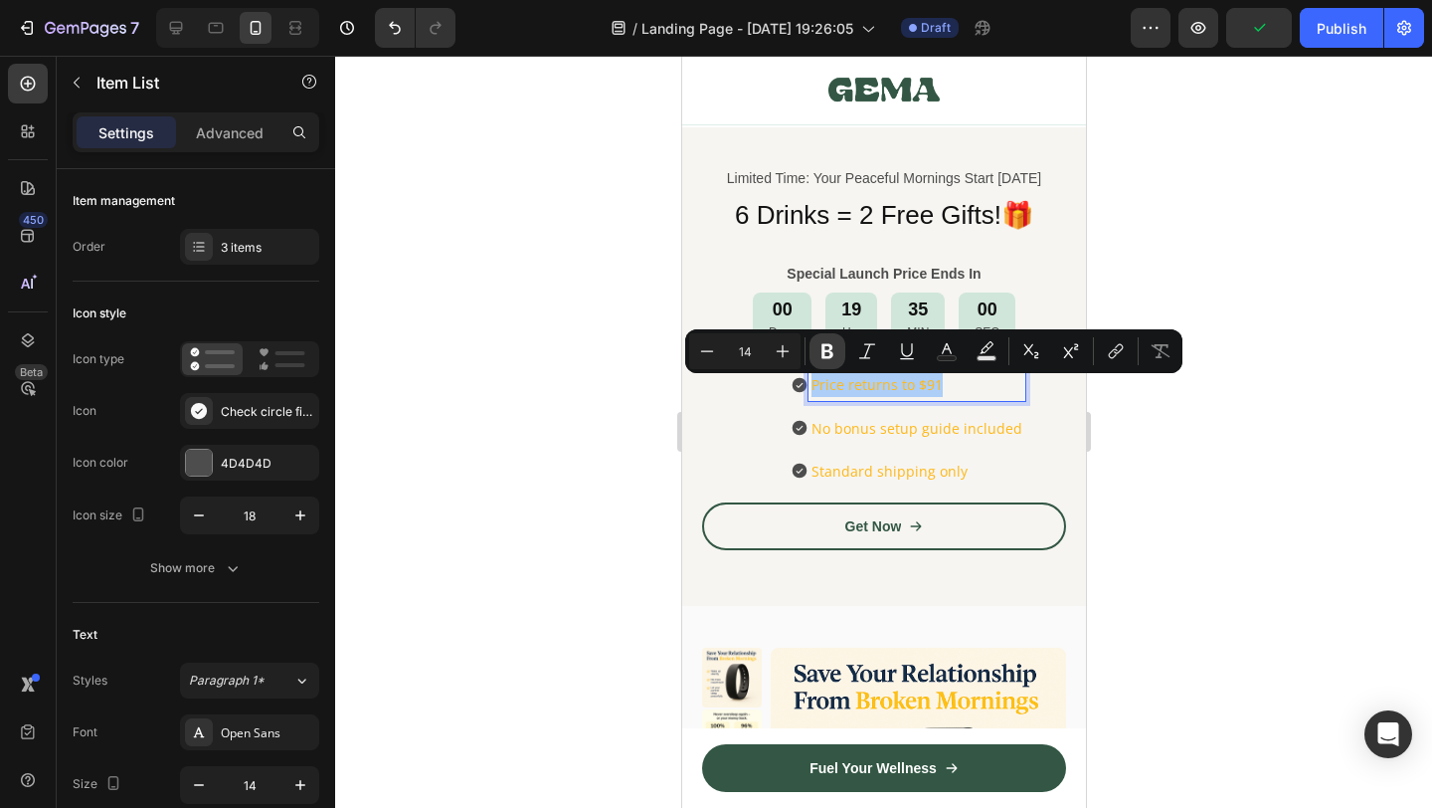
click at [837, 354] on button "Bold" at bounding box center [828, 351] width 36 height 36
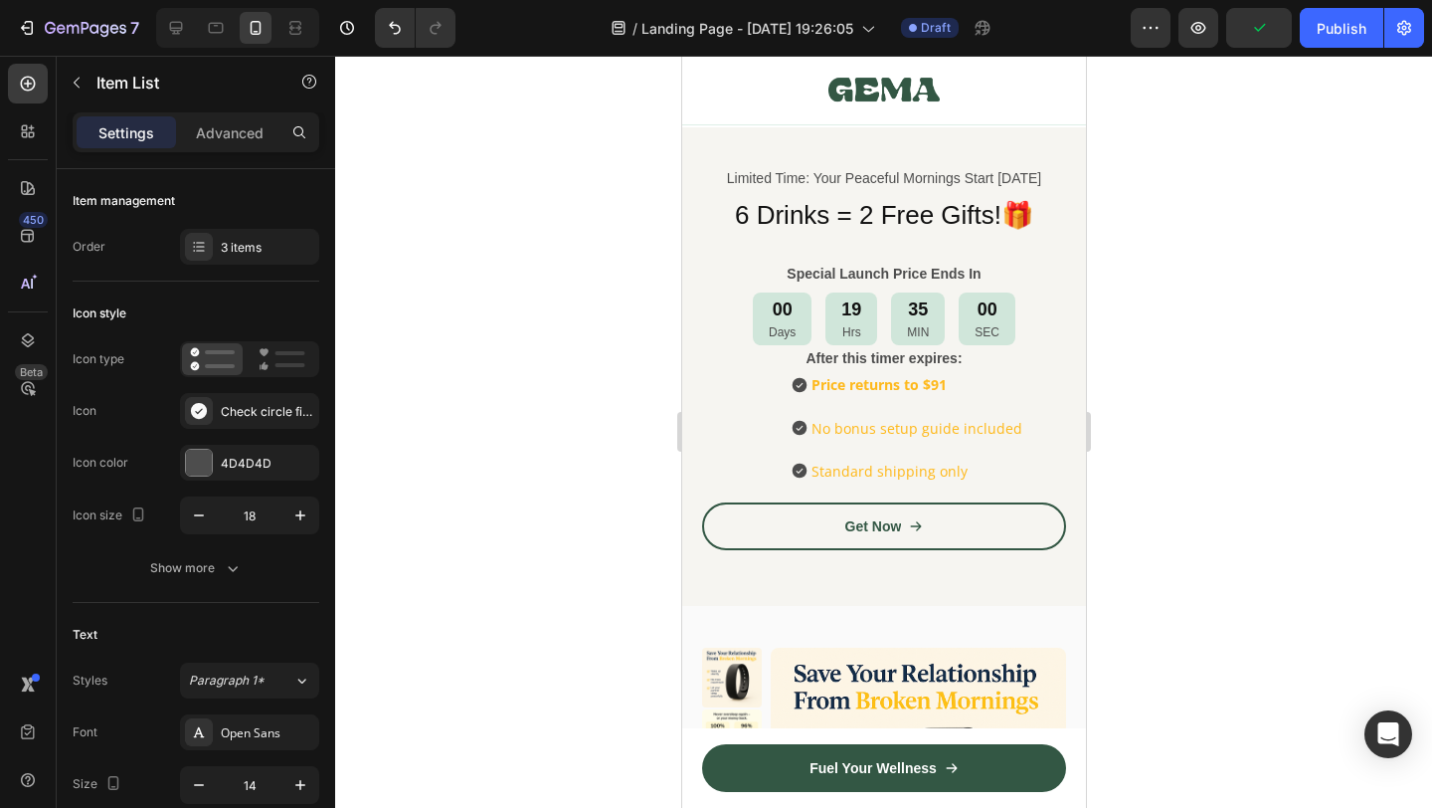
click at [836, 354] on div "After this timer expires:" at bounding box center [883, 358] width 364 height 22
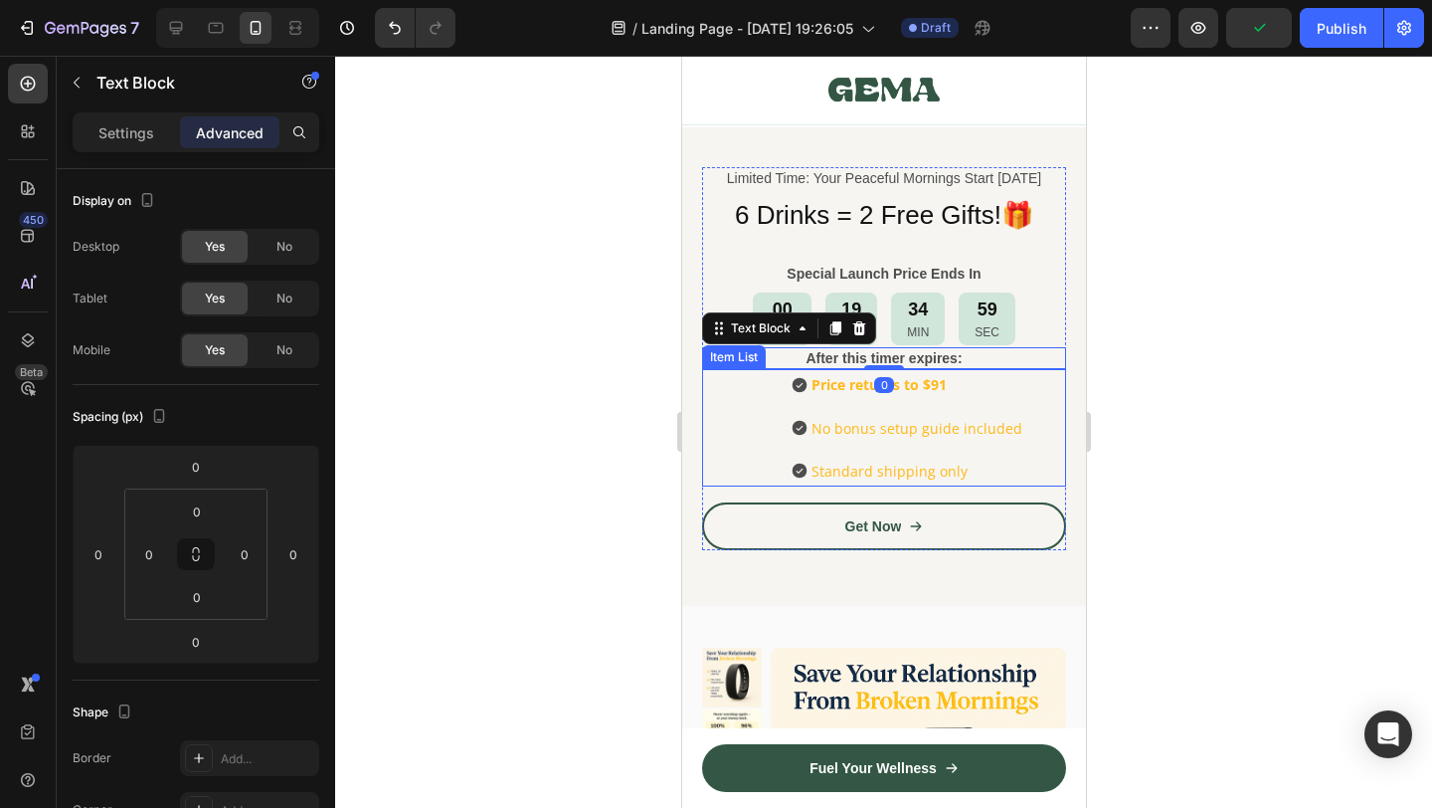
click at [862, 386] on strong "Price returns to $91" at bounding box center [878, 384] width 135 height 19
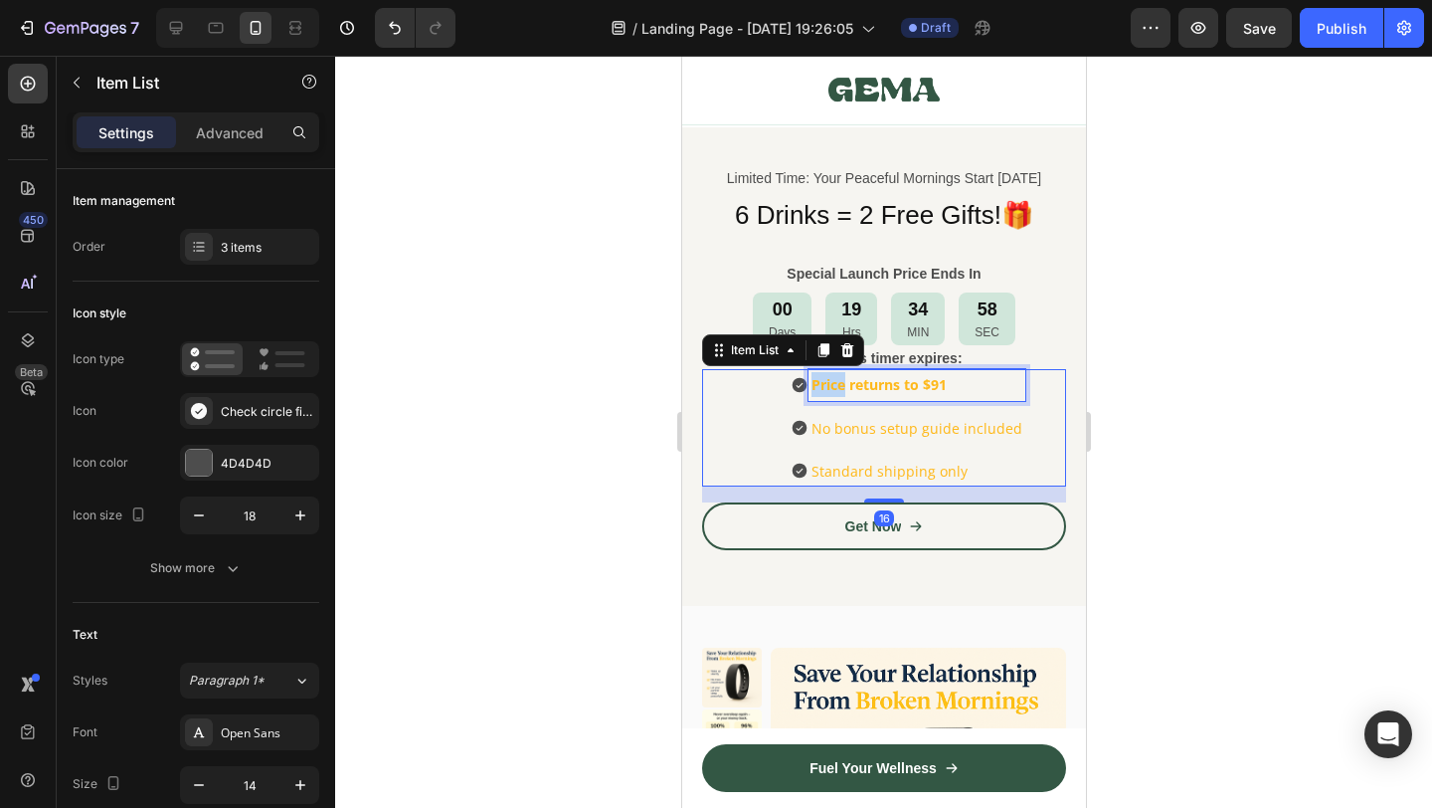
click at [843, 387] on strong "Price returns to $91" at bounding box center [878, 384] width 135 height 19
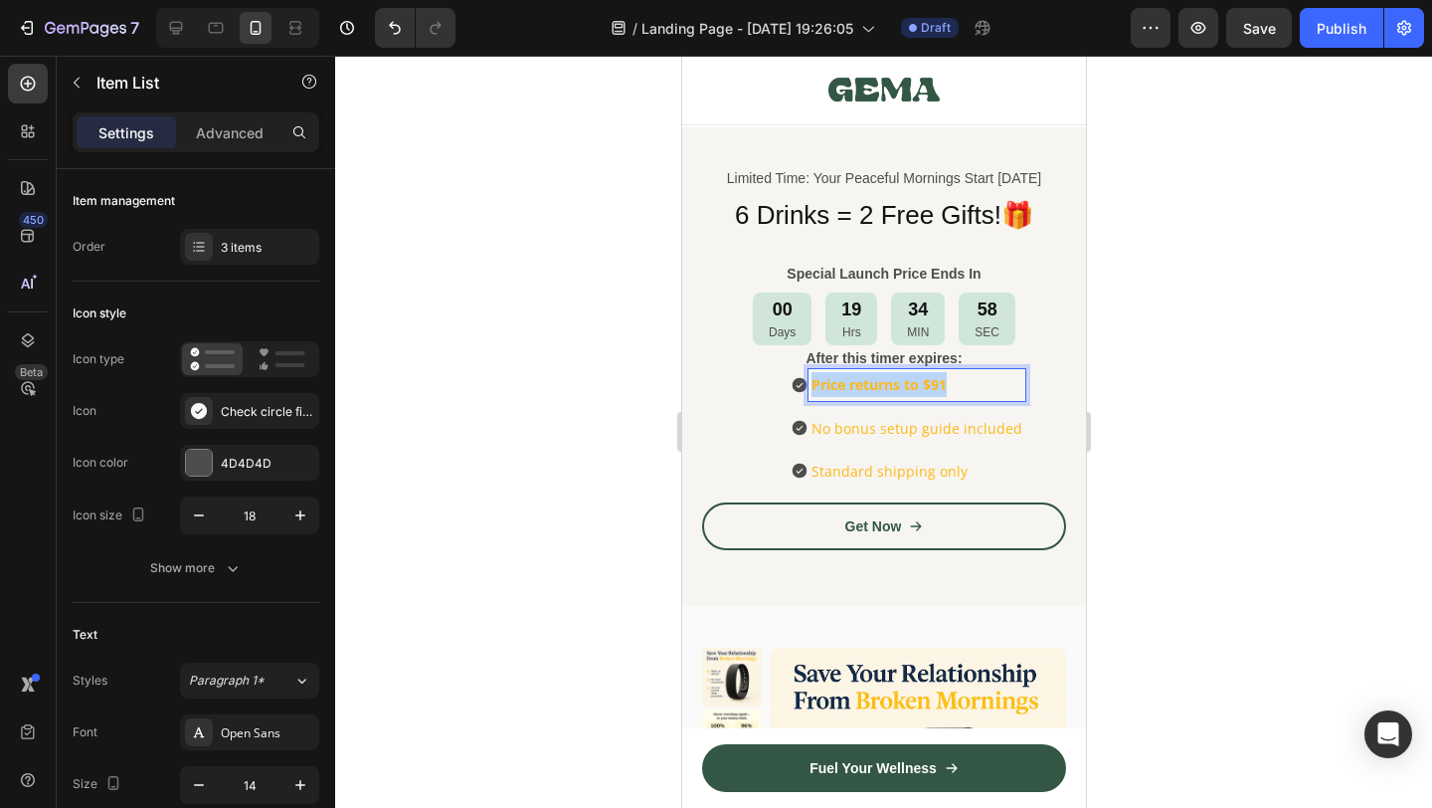
click at [843, 387] on strong "Price returns to $91" at bounding box center [878, 384] width 135 height 19
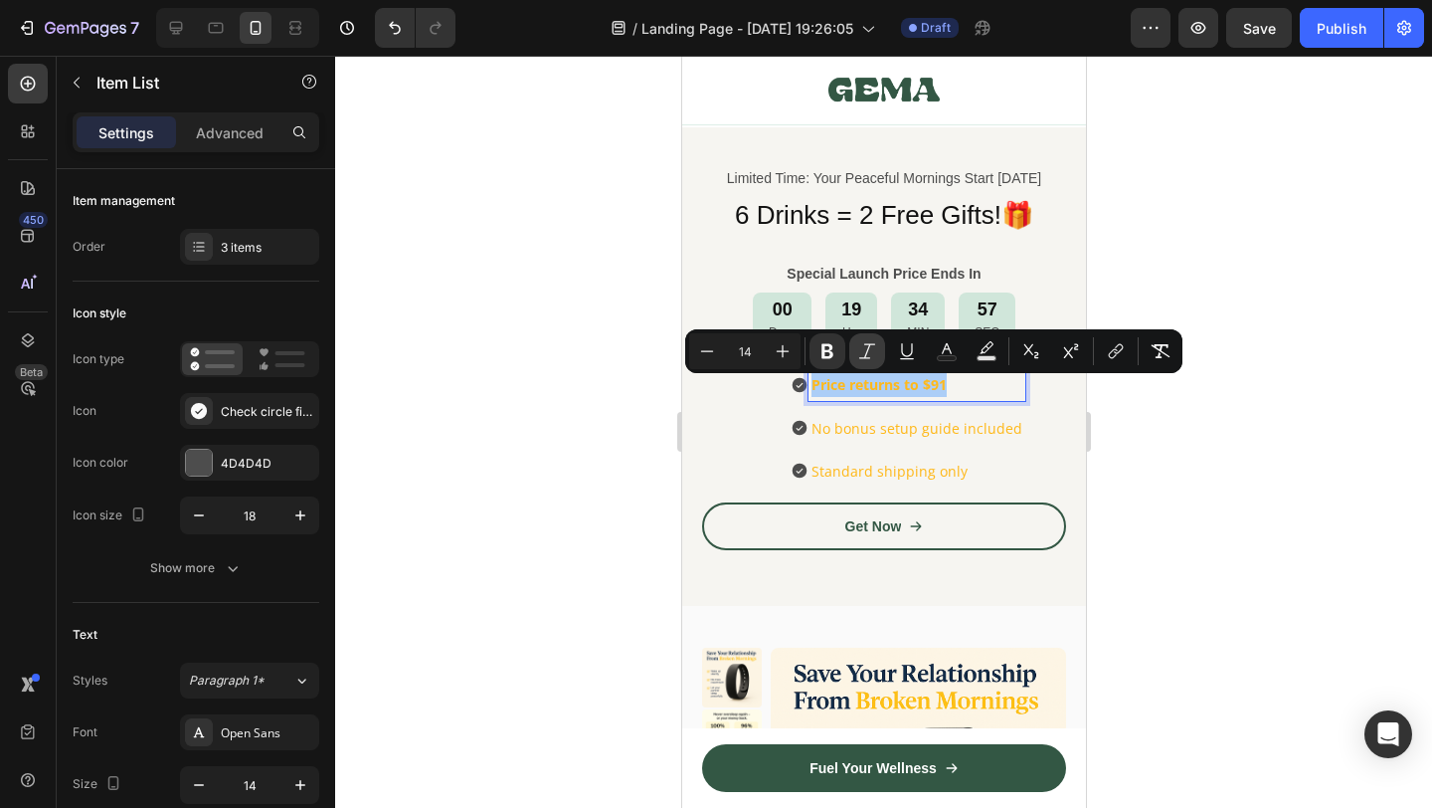
click at [876, 359] on icon "Editor contextual toolbar" at bounding box center [867, 351] width 20 height 20
click at [947, 357] on rect "Editor contextual toolbar" at bounding box center [947, 358] width 19 height 5
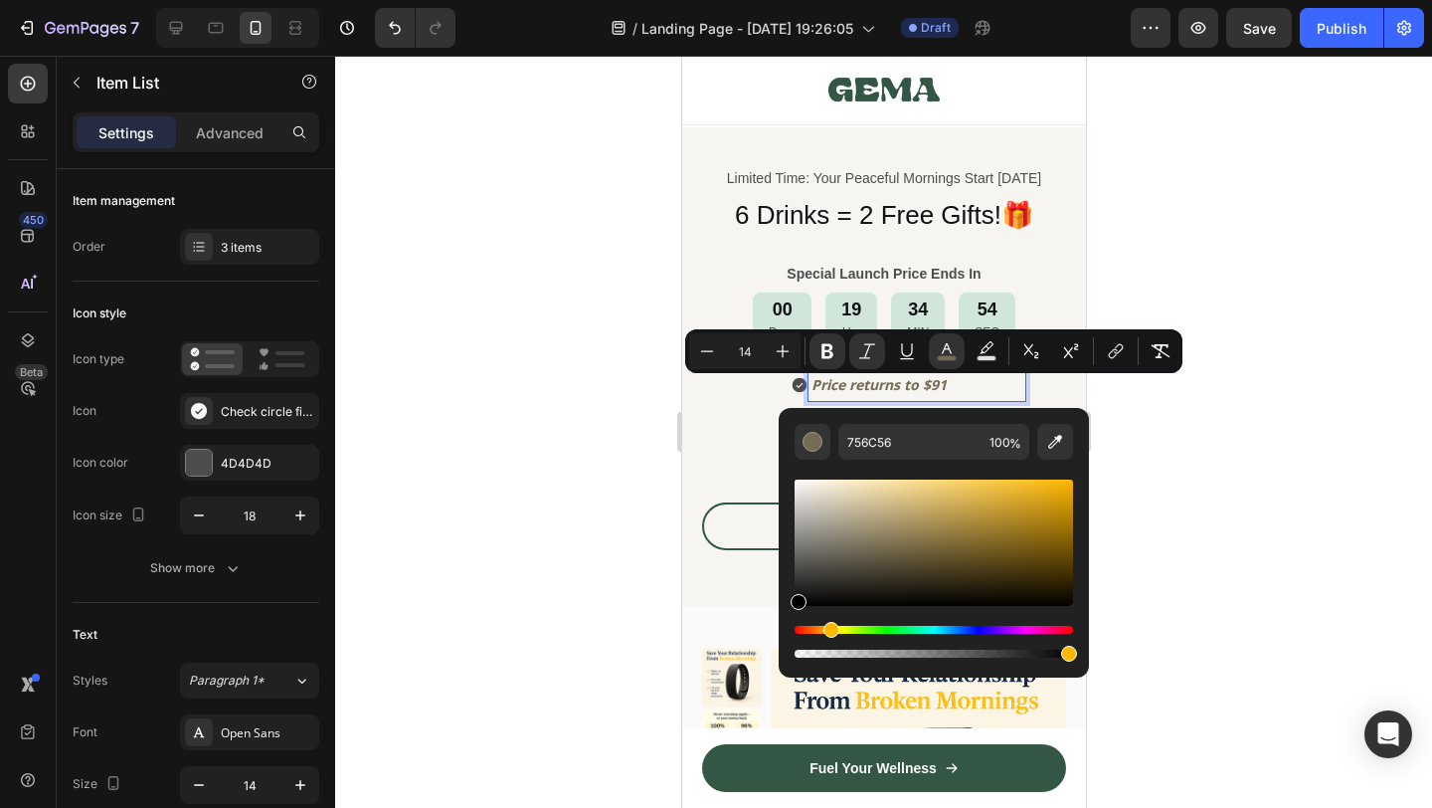
drag, startPoint x: 867, startPoint y: 547, endPoint x: 916, endPoint y: 517, distance: 57.1
click at [788, 608] on div "756C56 100 %" at bounding box center [934, 535] width 310 height 254
type input "000000"
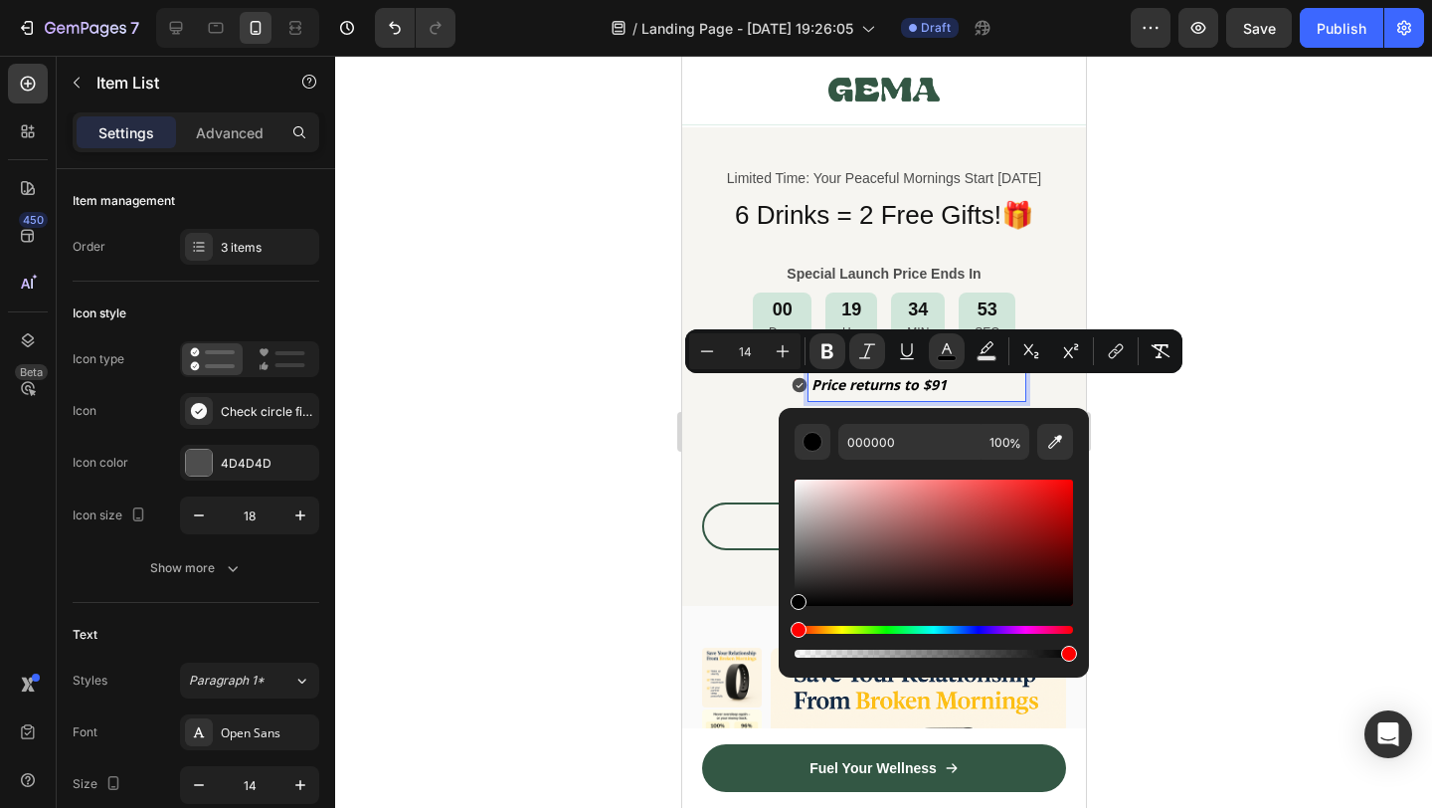
click at [1223, 458] on div at bounding box center [883, 432] width 1097 height 752
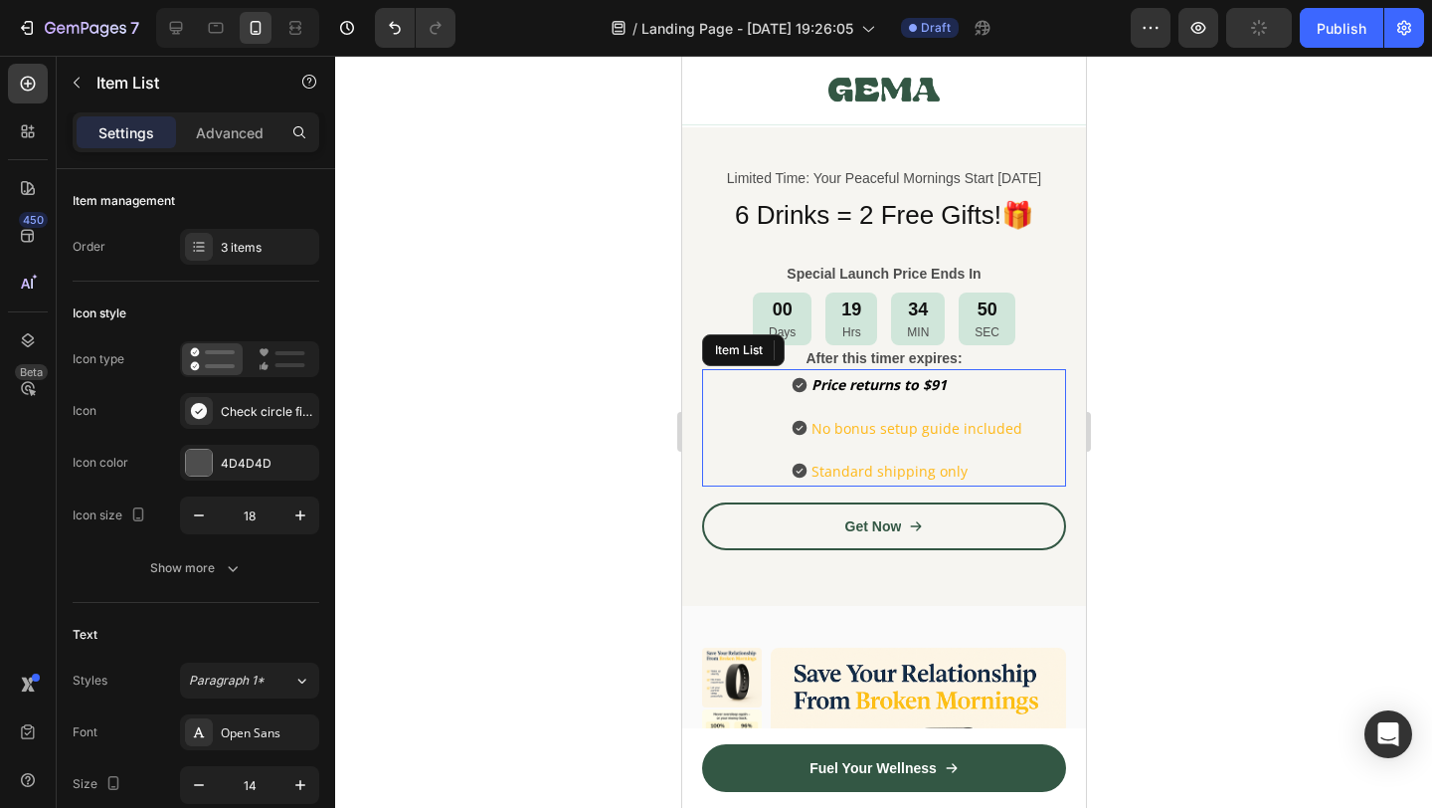
click at [968, 428] on p "No bonus setup guide included" at bounding box center [916, 428] width 211 height 25
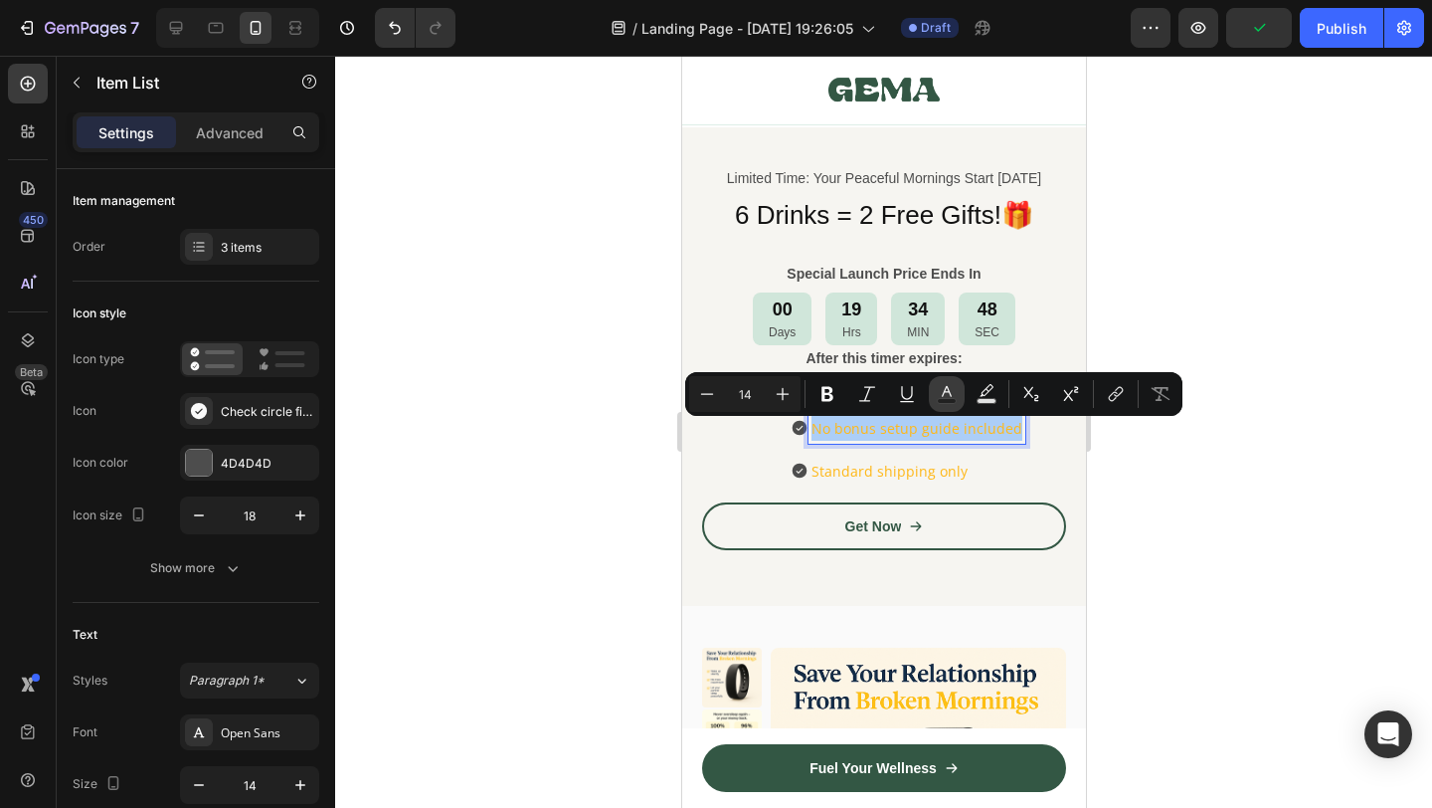
click at [953, 393] on icon "Editor contextual toolbar" at bounding box center [947, 394] width 20 height 20
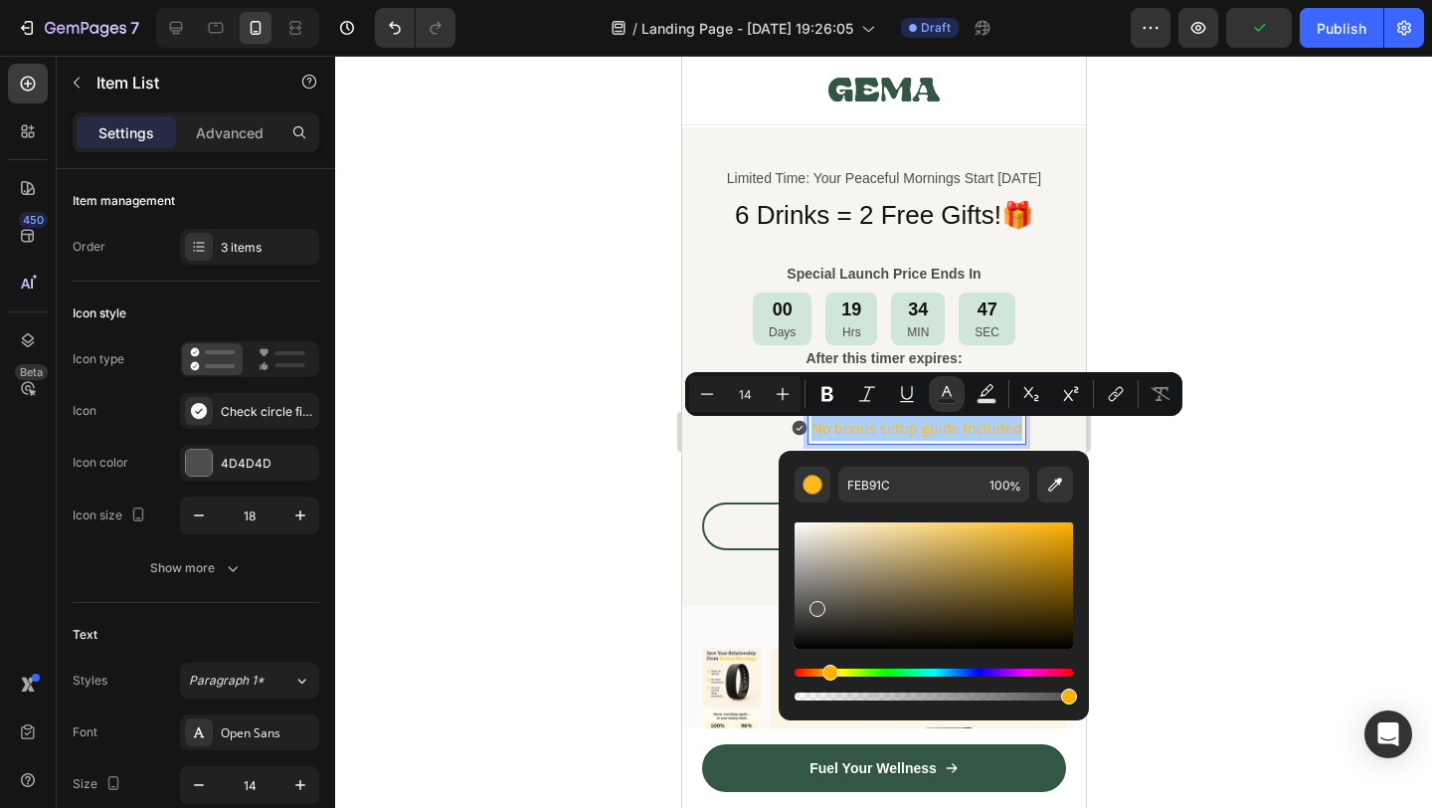
drag, startPoint x: 827, startPoint y: 589, endPoint x: 778, endPoint y: 673, distance: 98.1
click at [779, 673] on div "FEB91C 100 %" at bounding box center [934, 578] width 310 height 254
click at [1242, 495] on div at bounding box center [883, 432] width 1097 height 752
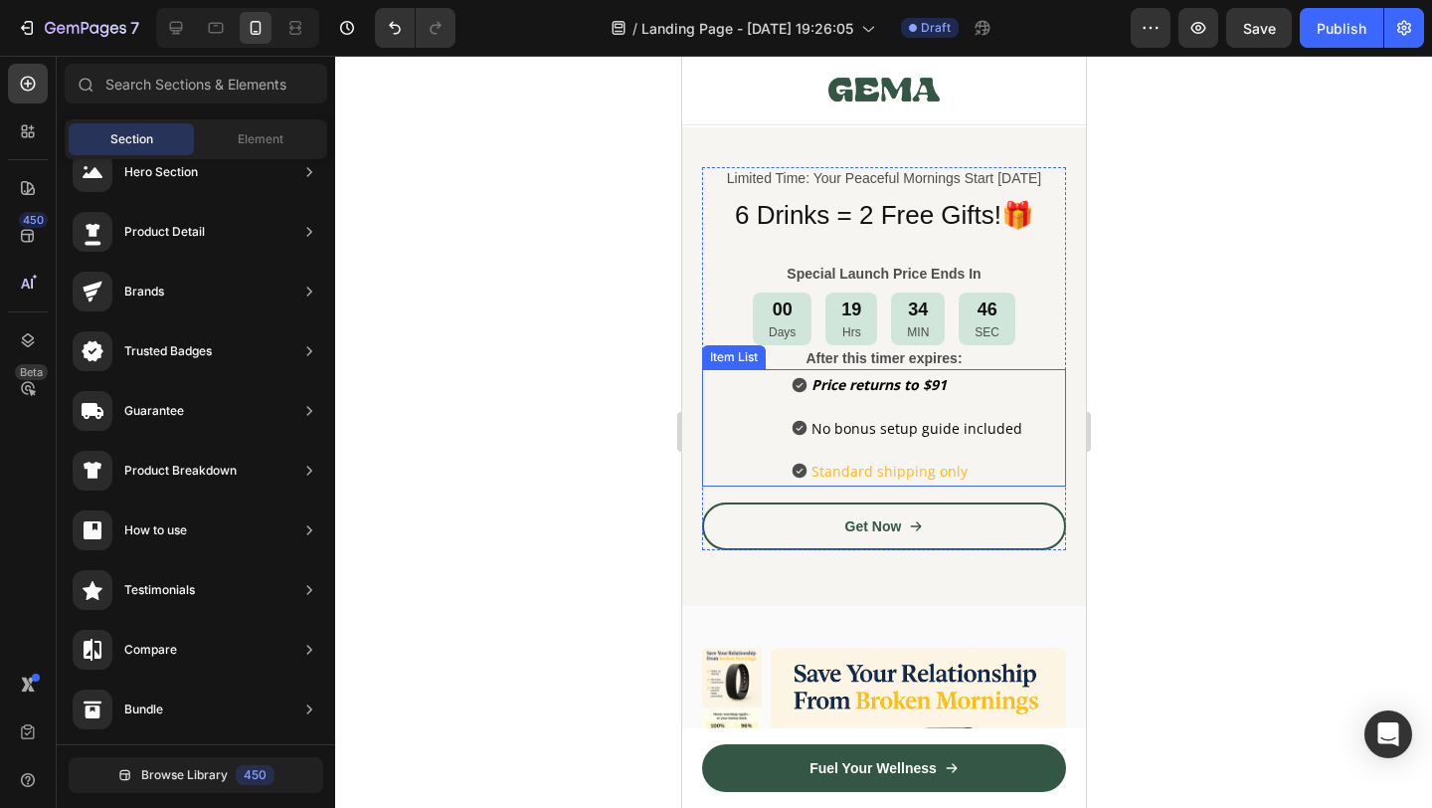
click at [925, 471] on p "Standard shipping only" at bounding box center [916, 470] width 211 height 25
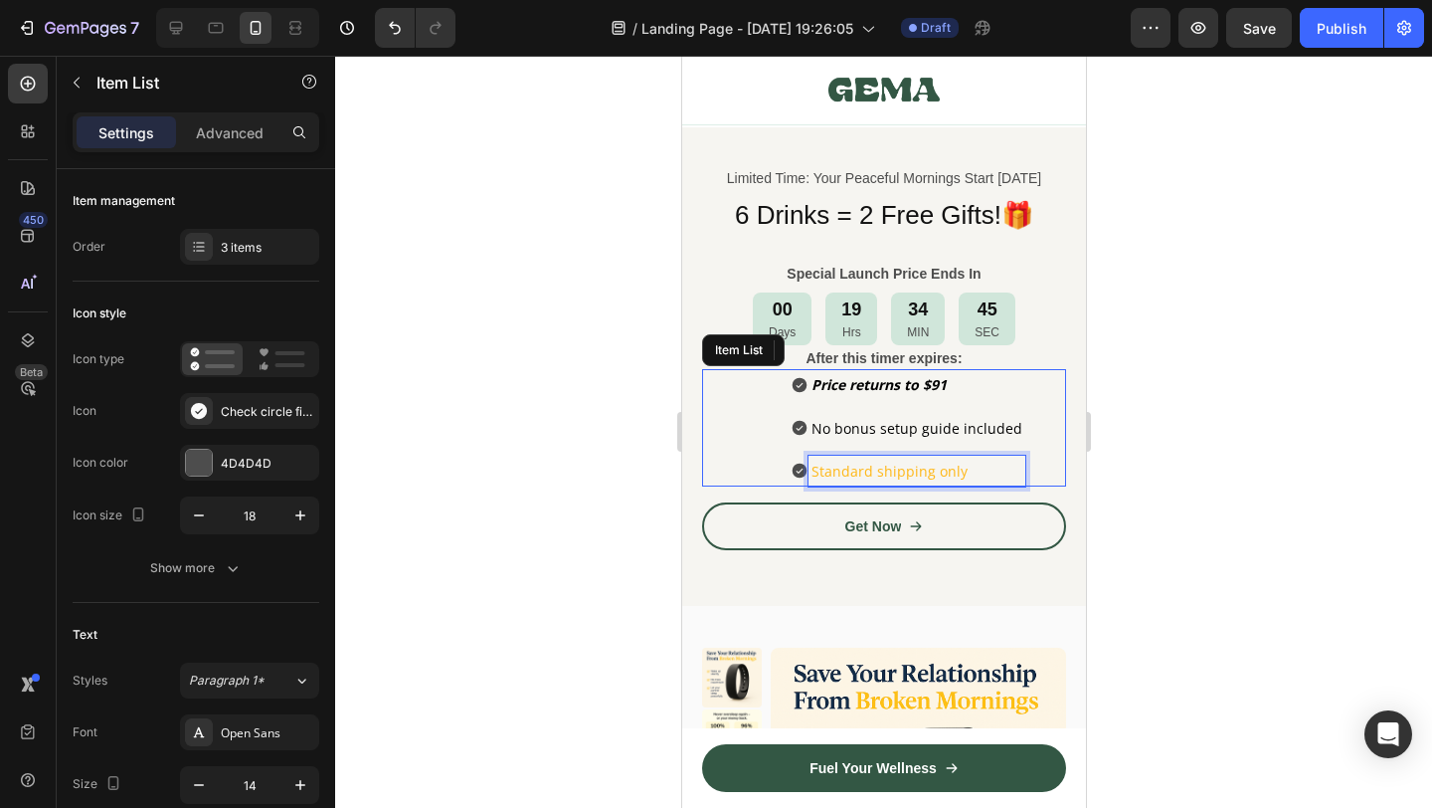
click at [925, 471] on p "Standard shipping only" at bounding box center [916, 470] width 211 height 25
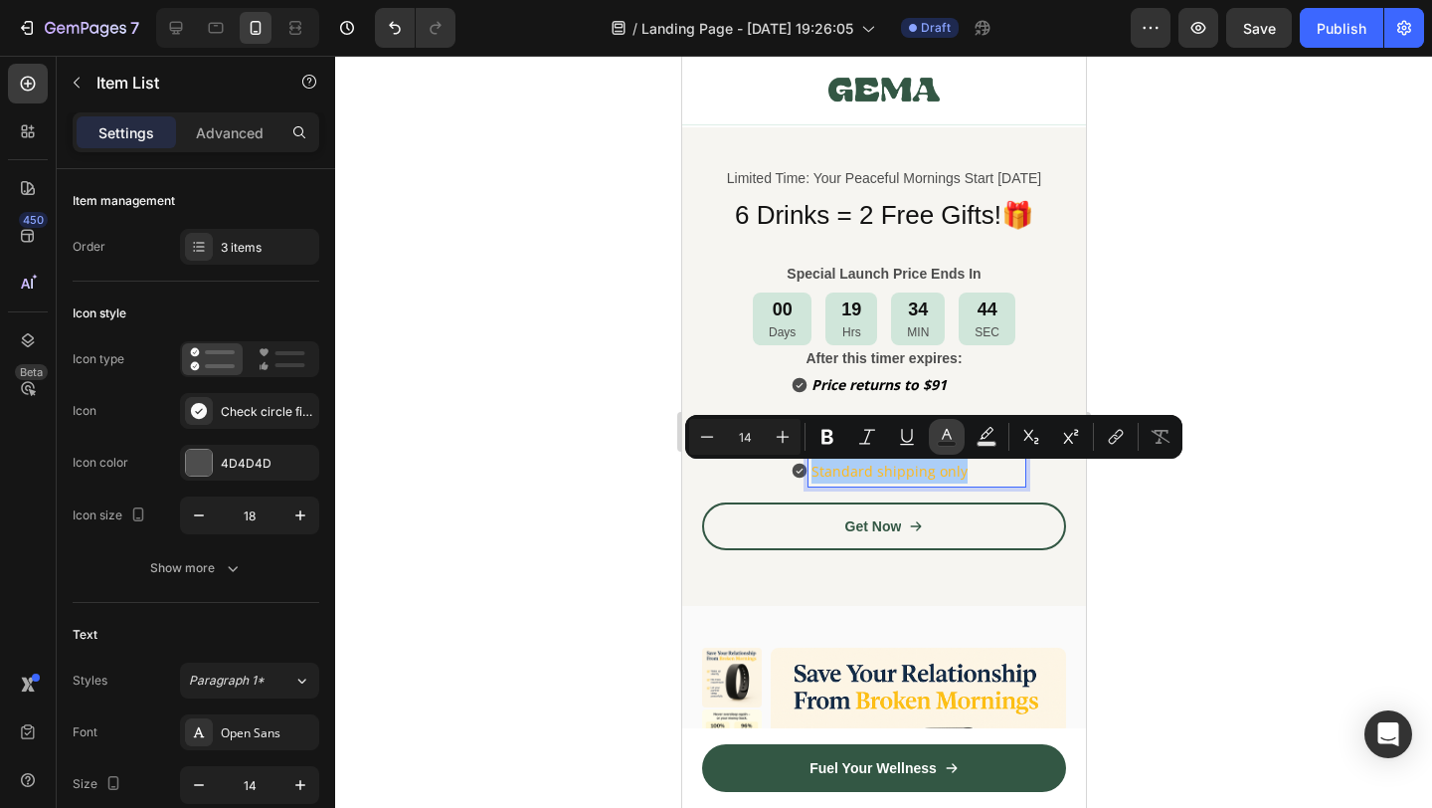
click at [951, 436] on icon "Editor contextual toolbar" at bounding box center [947, 437] width 20 height 20
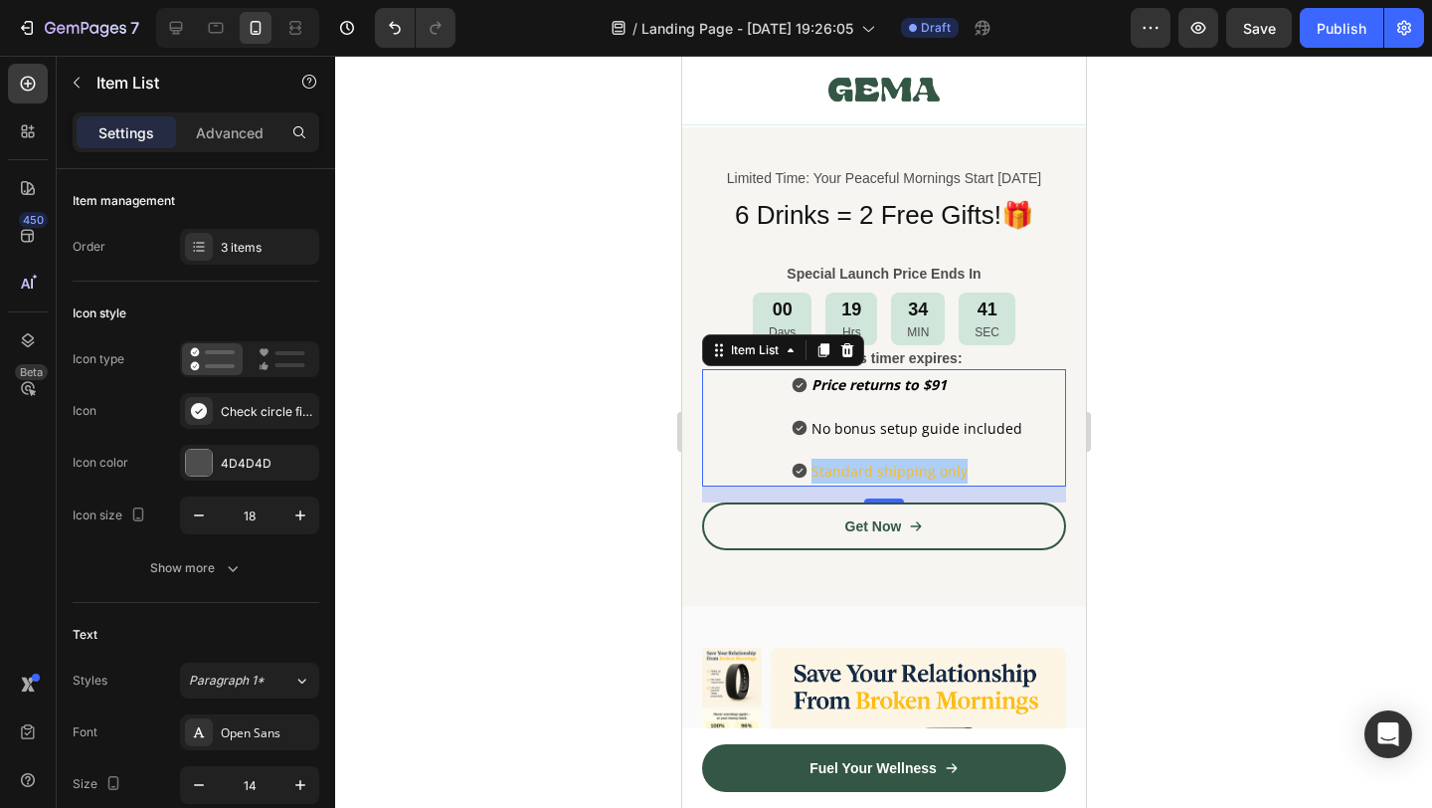
drag, startPoint x: 1543, startPoint y: 611, endPoint x: 918, endPoint y: 490, distance: 636.1
click at [934, 458] on div "Price returns to $91 No bonus setup guide included Standard shipping only" at bounding box center [907, 427] width 235 height 117
click at [934, 465] on p "Standard shipping only" at bounding box center [916, 470] width 211 height 25
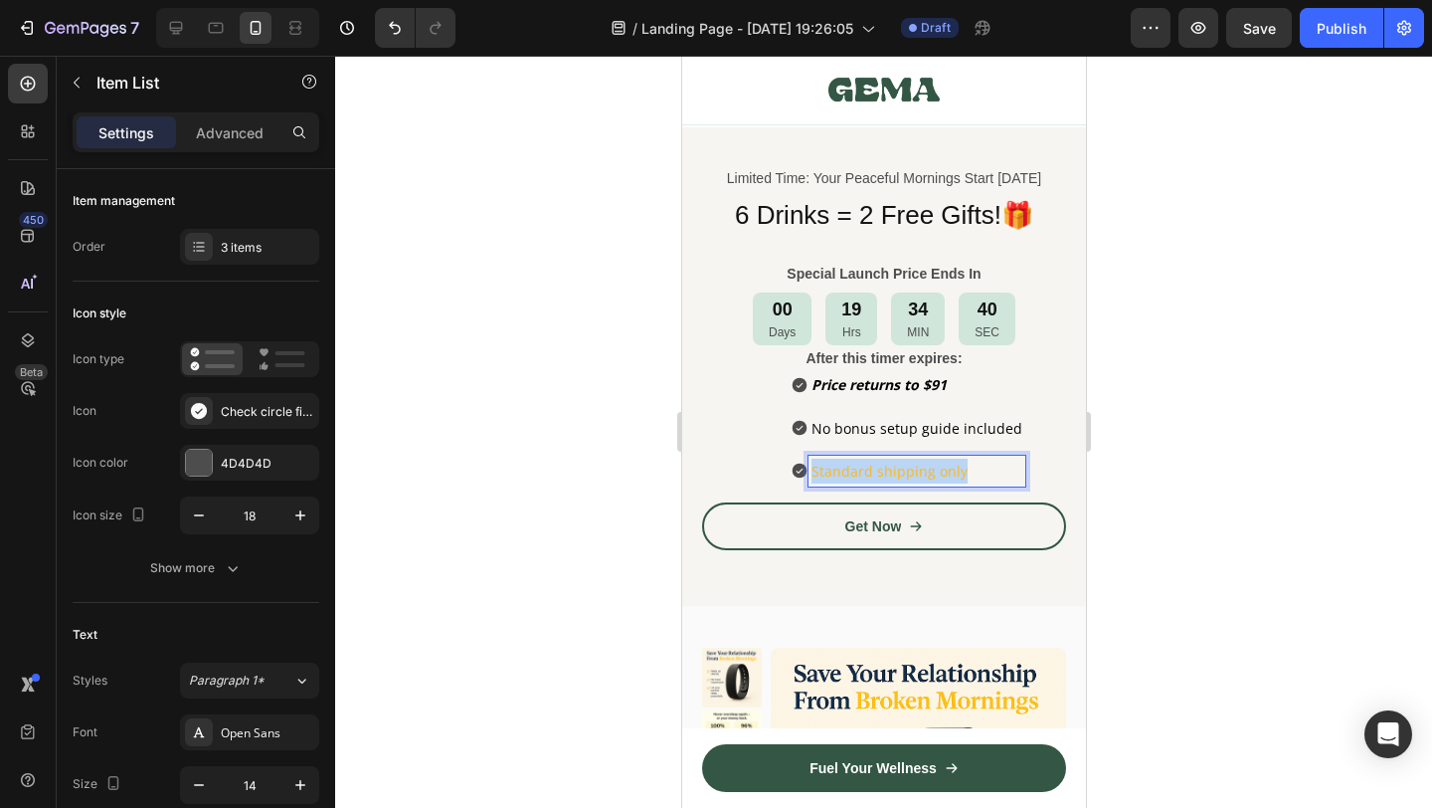
click at [934, 465] on p "Standard shipping only" at bounding box center [916, 470] width 211 height 25
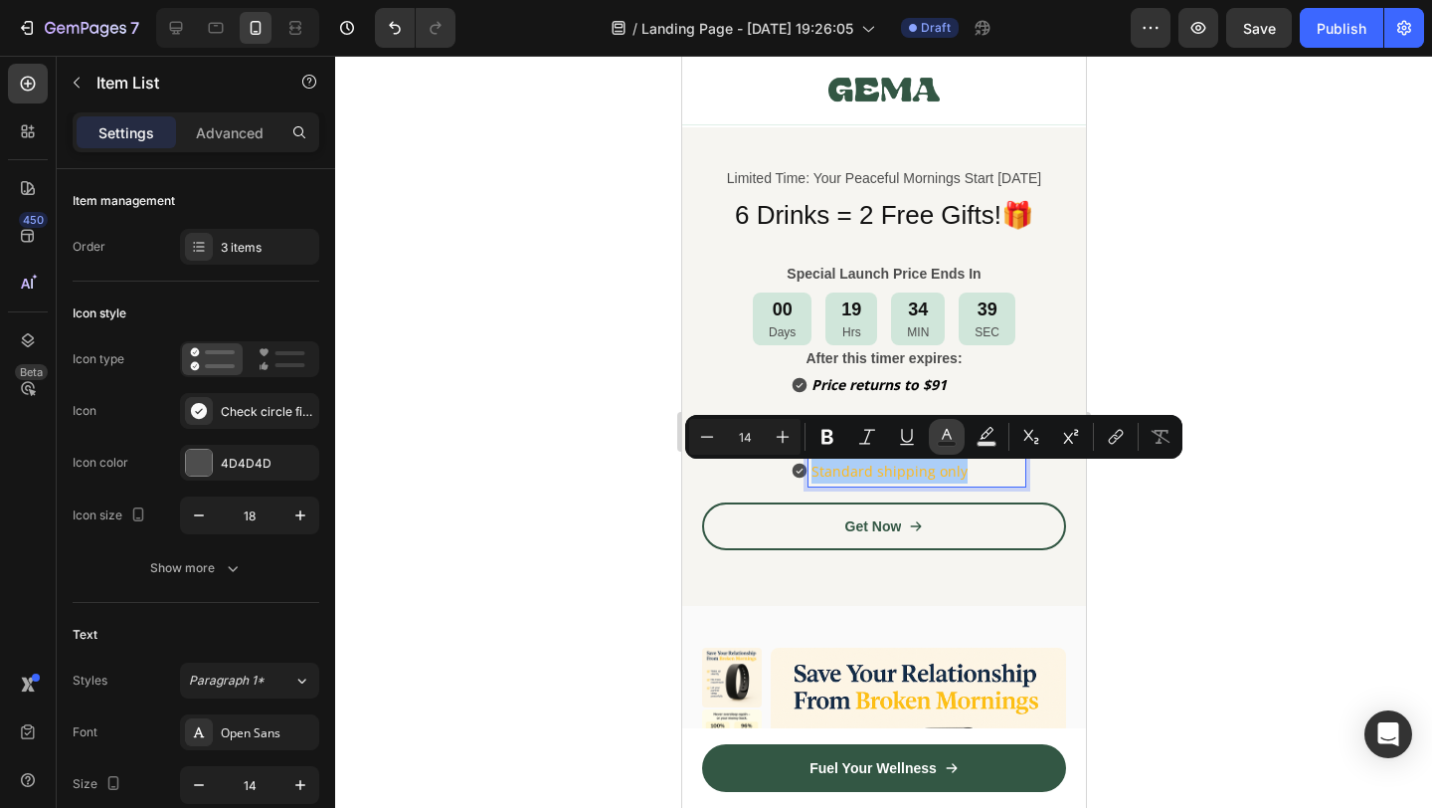
click at [939, 430] on icon "Editor contextual toolbar" at bounding box center [947, 437] width 20 height 20
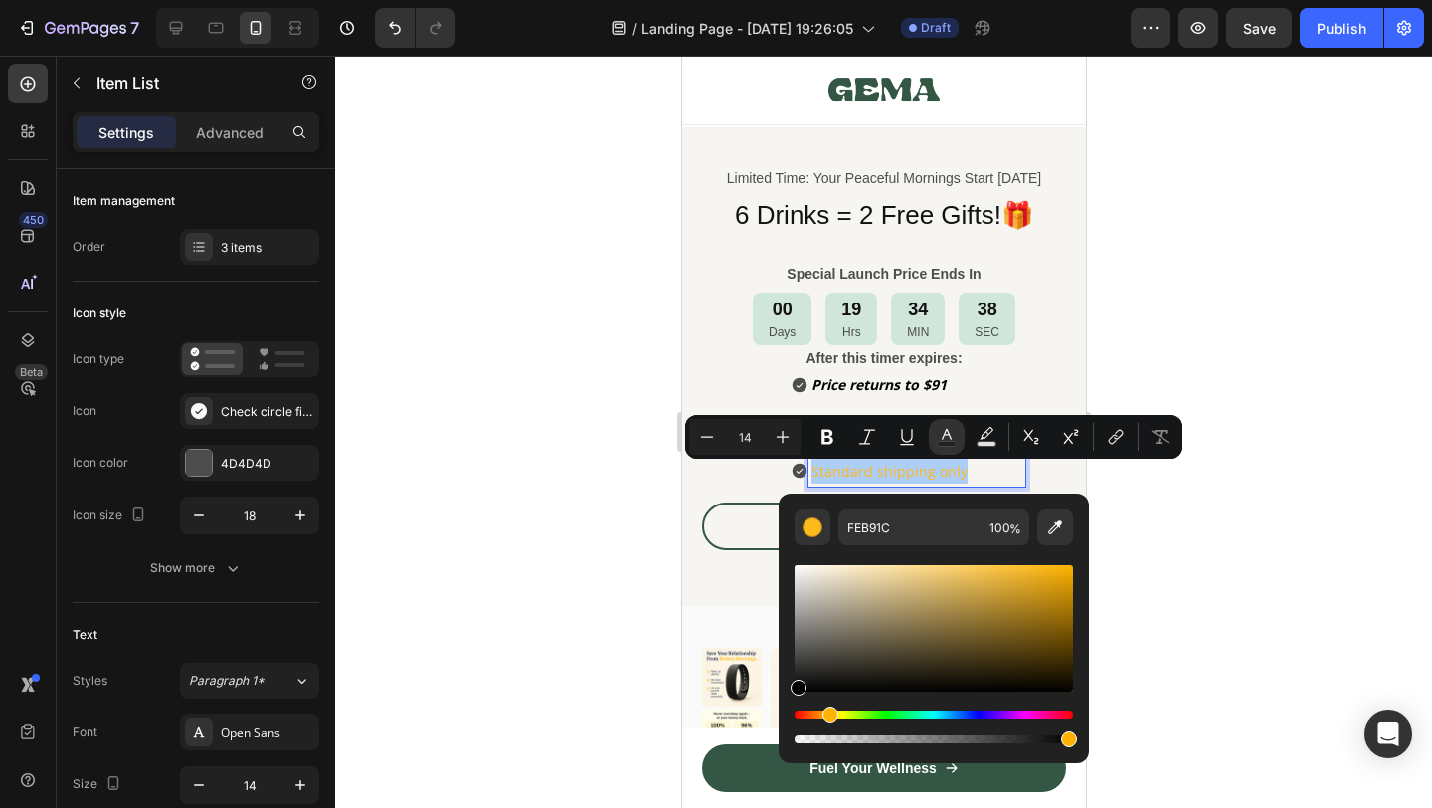
drag, startPoint x: 851, startPoint y: 606, endPoint x: 786, endPoint y: 708, distance: 121.7
click at [786, 708] on div "FEB91C 100 %" at bounding box center [934, 620] width 310 height 254
click at [1239, 534] on div at bounding box center [883, 432] width 1097 height 752
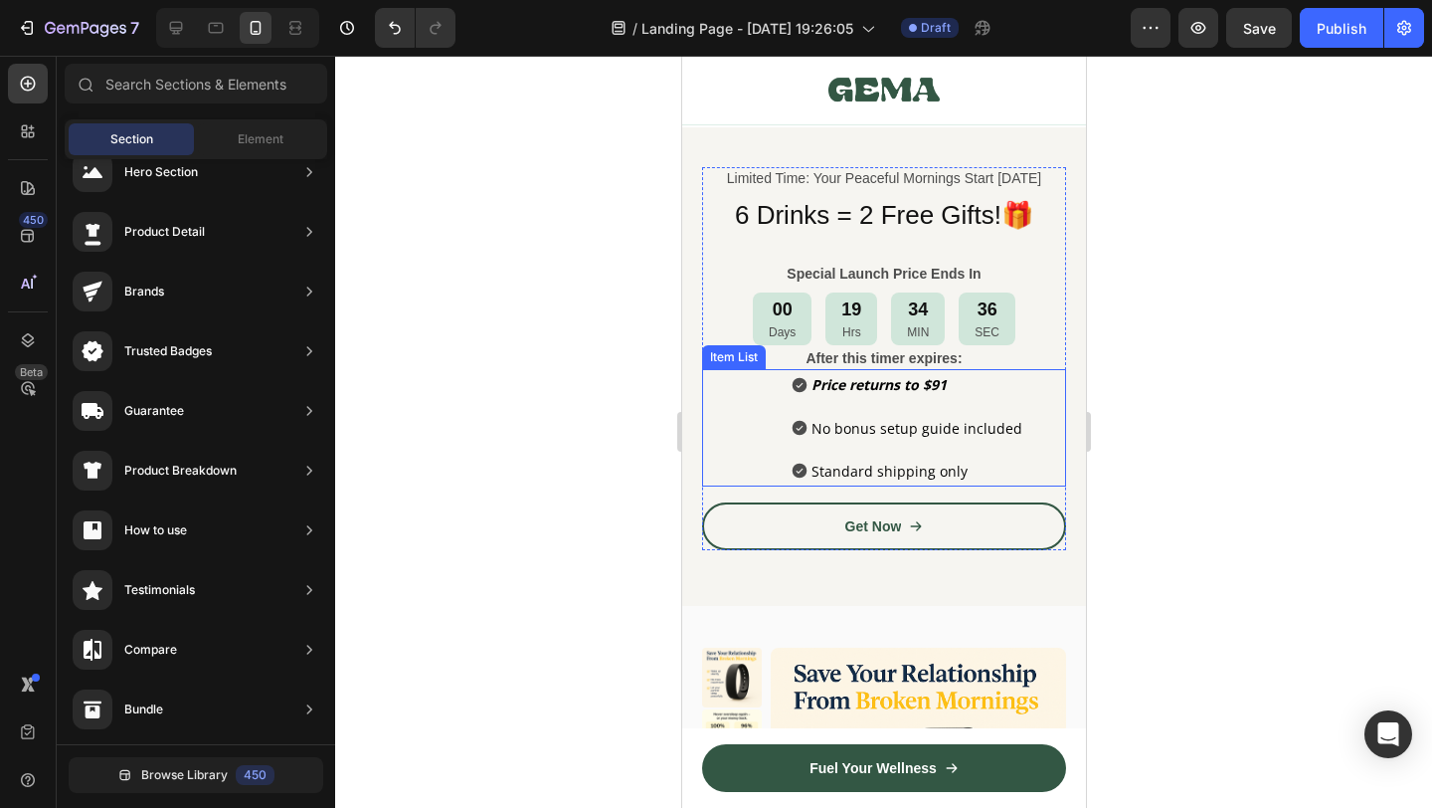
click at [923, 426] on span "No bonus setup guide included" at bounding box center [916, 428] width 211 height 19
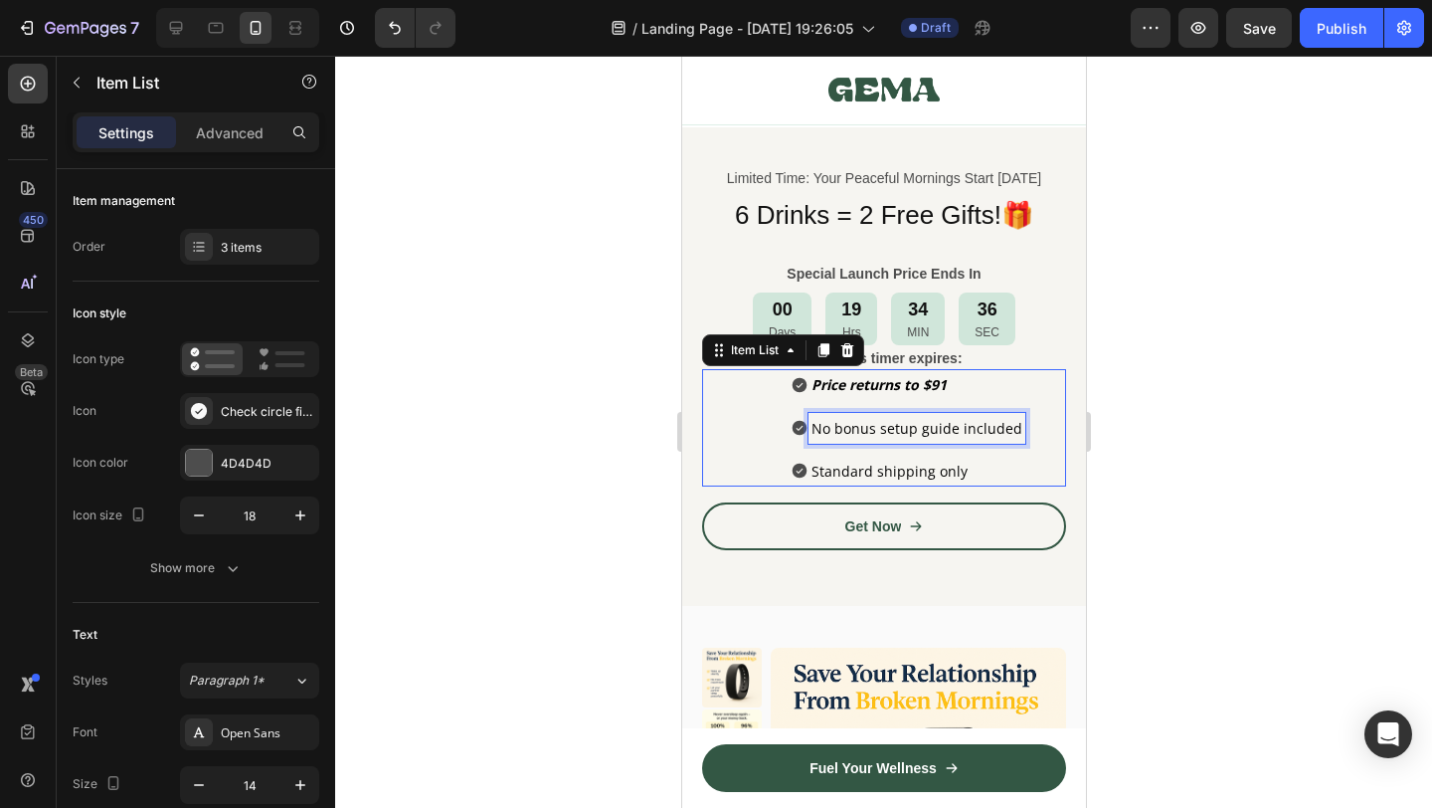
click at [923, 426] on span "No bonus setup guide included" at bounding box center [916, 428] width 211 height 19
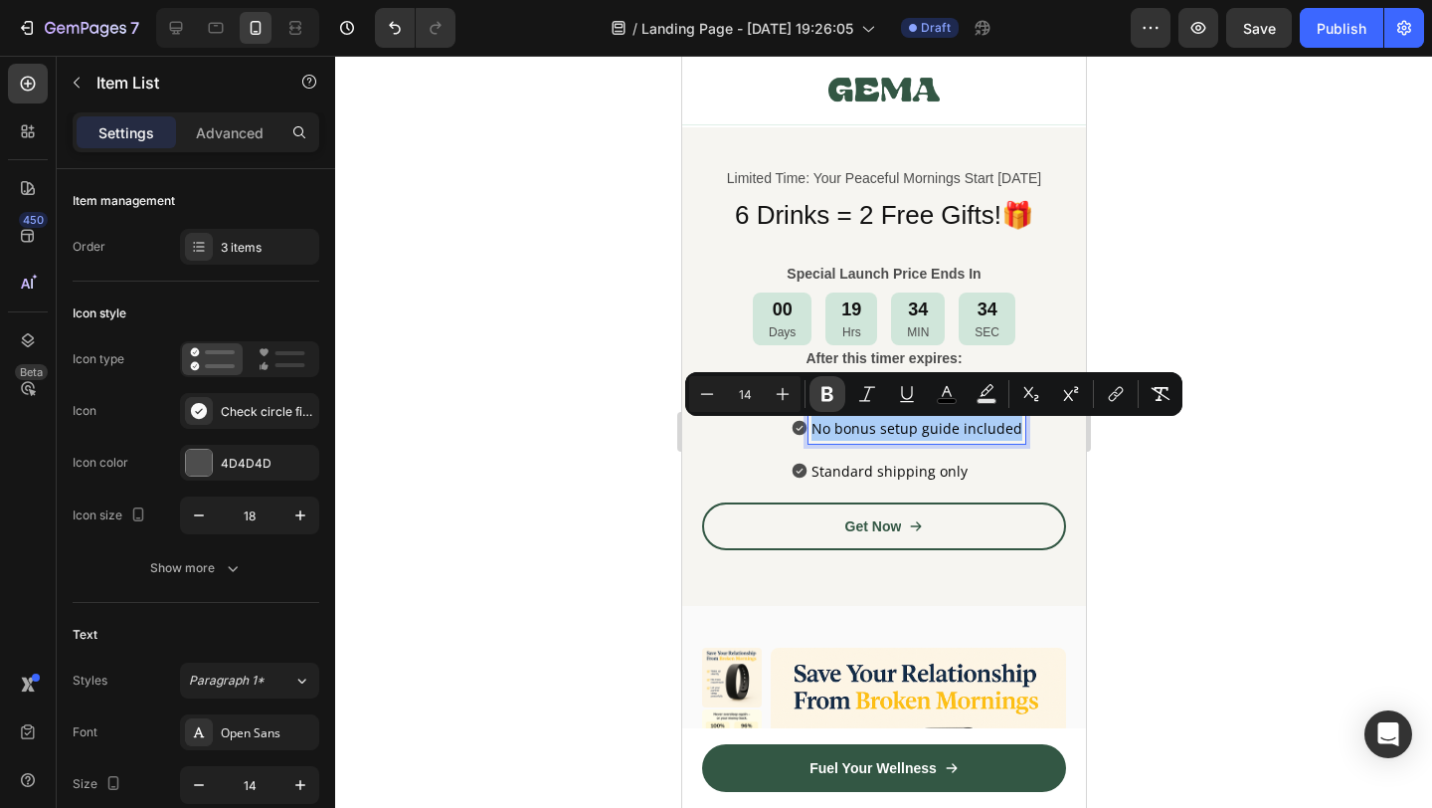
click at [839, 388] on button "Bold" at bounding box center [828, 394] width 36 height 36
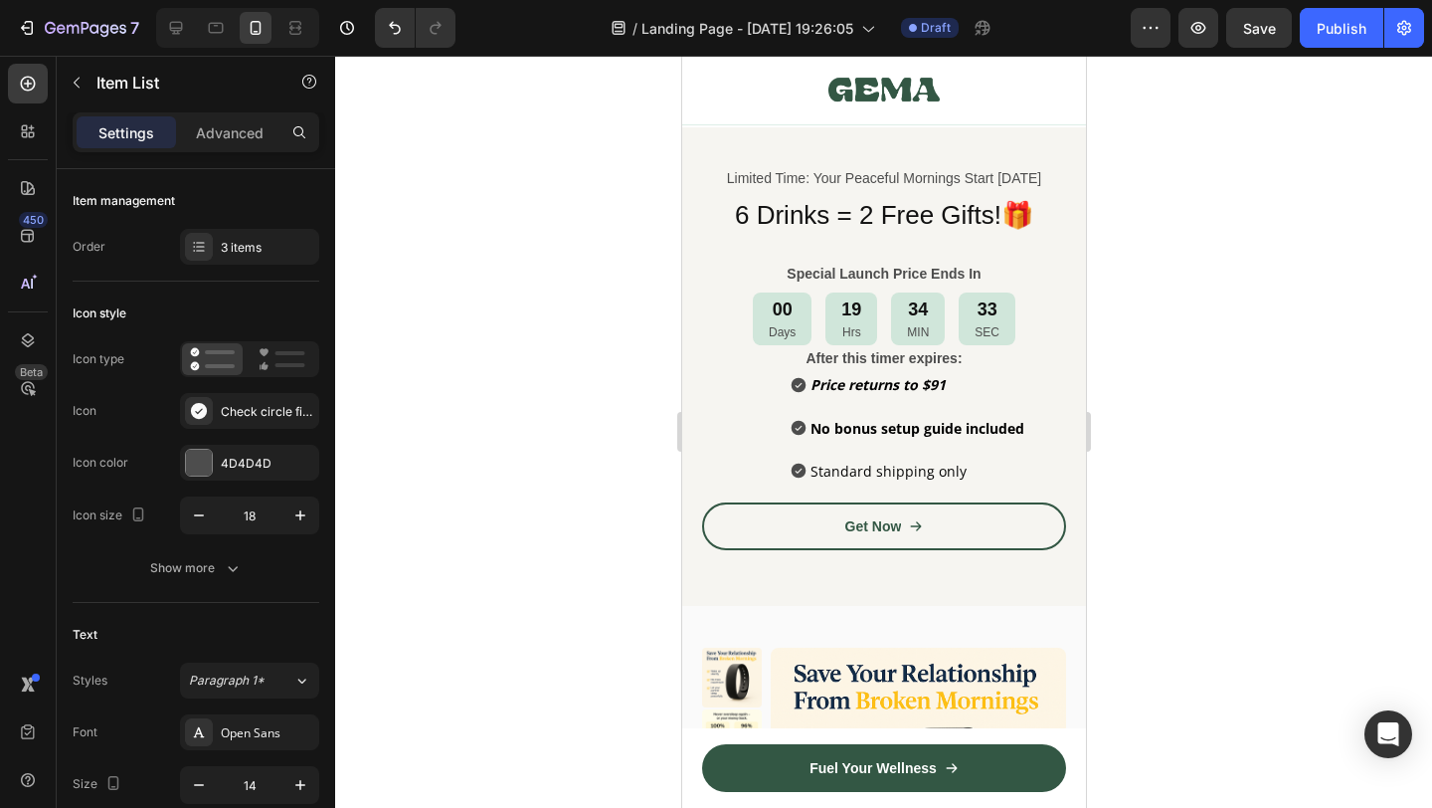
click at [872, 472] on span "Standard shipping only" at bounding box center [888, 470] width 156 height 19
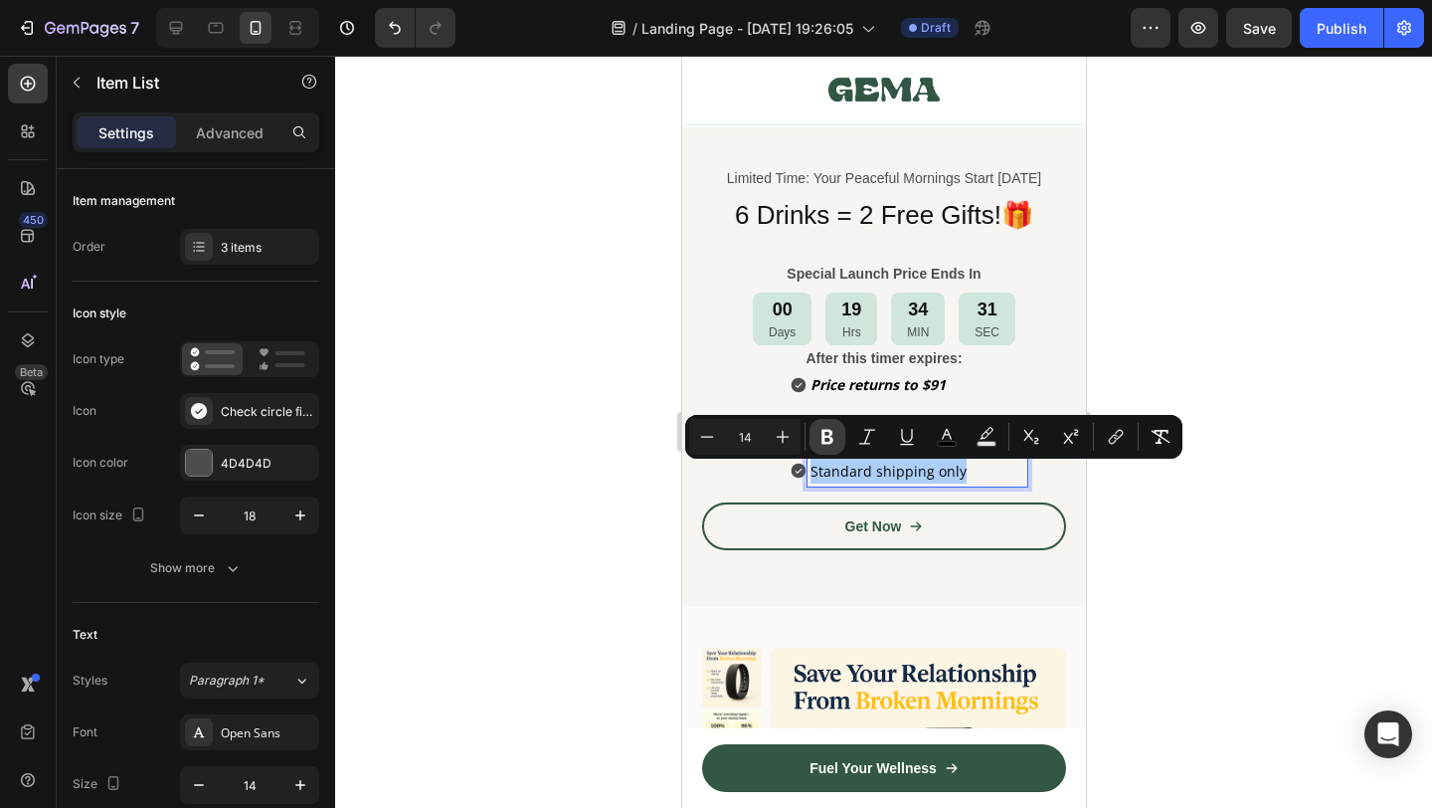
click at [831, 435] on icon "Editor contextual toolbar" at bounding box center [828, 437] width 12 height 15
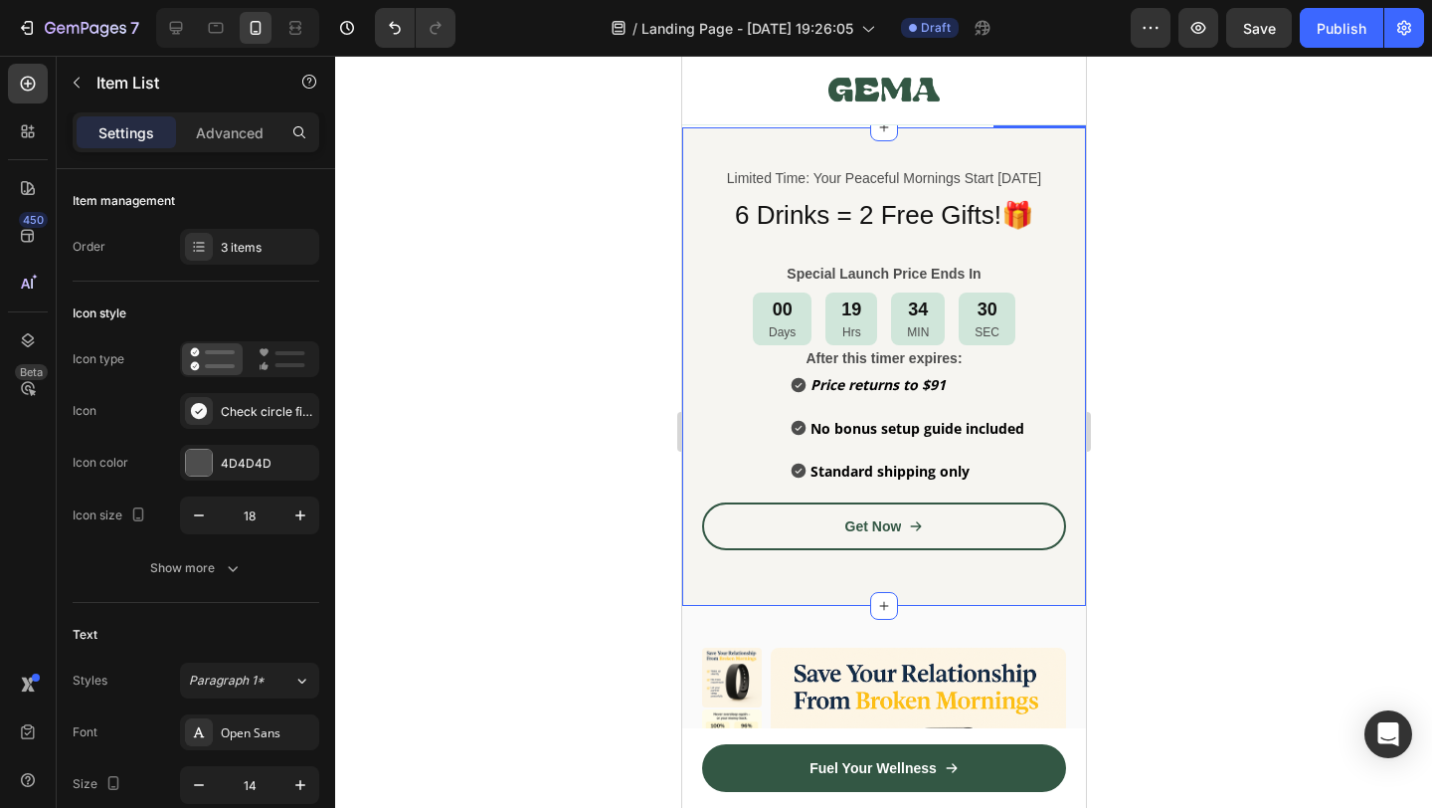
click at [1123, 528] on div at bounding box center [883, 432] width 1097 height 752
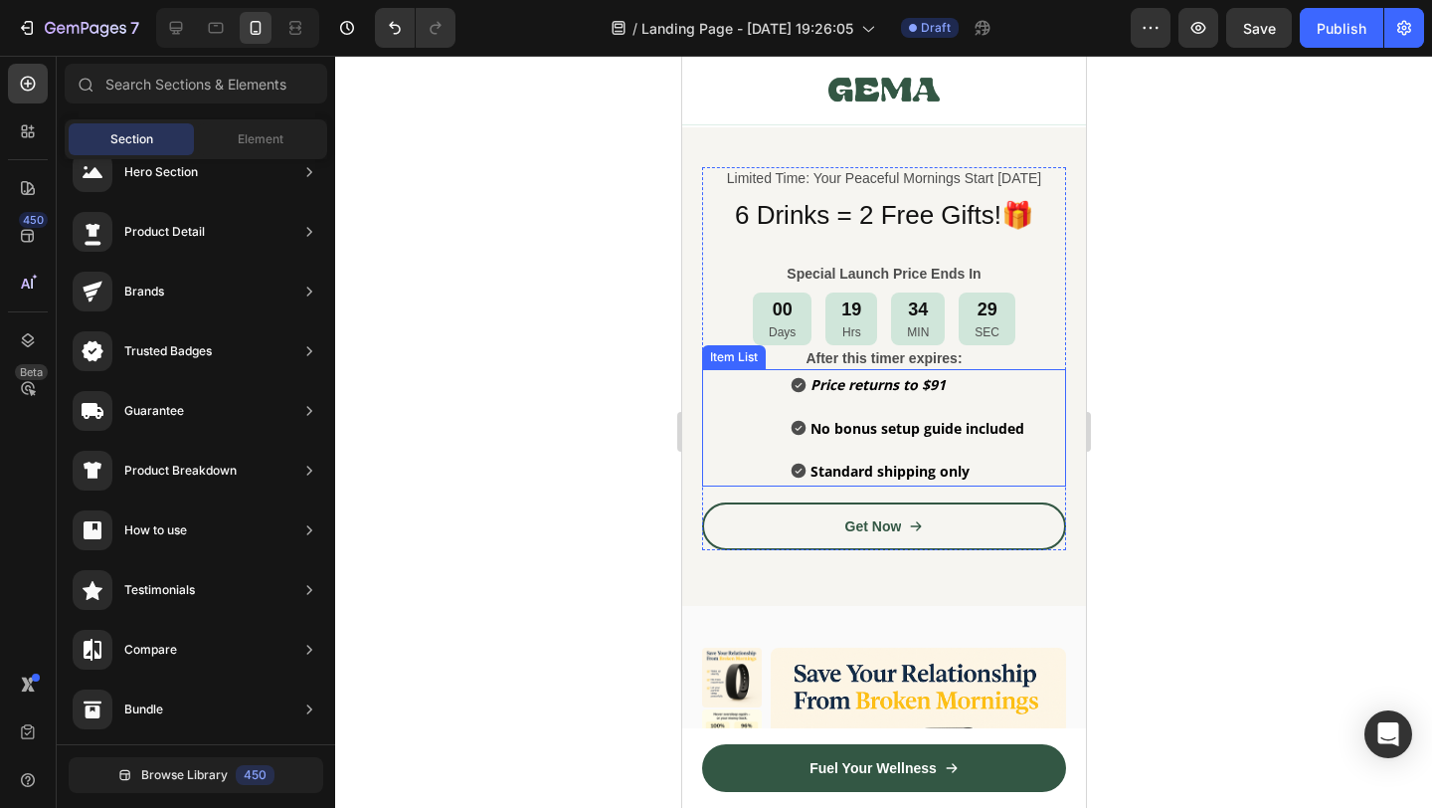
click at [1023, 470] on div "Standard shipping only" at bounding box center [917, 471] width 220 height 31
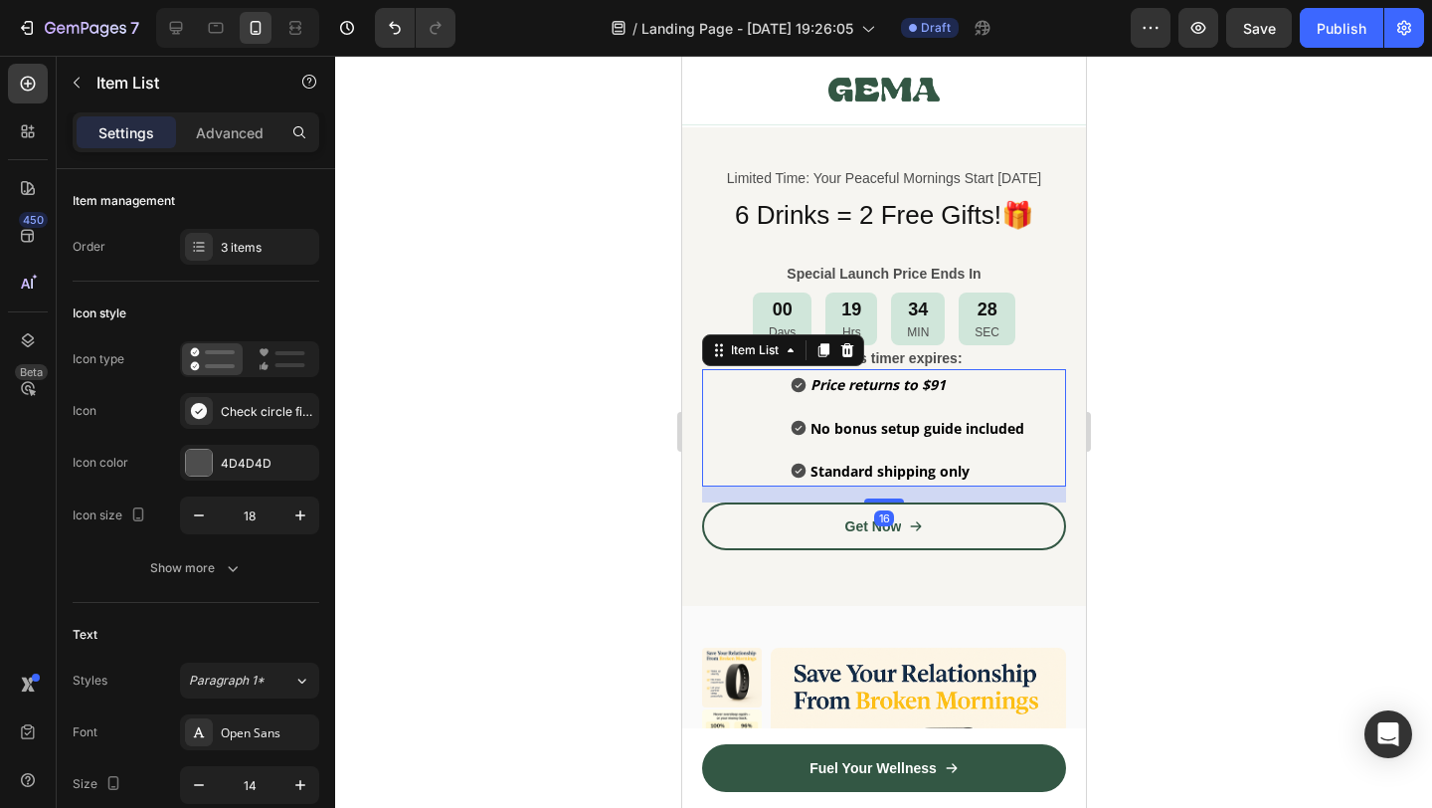
click at [751, 438] on div "Price returns to $91 No bonus setup guide included Standard shipping only" at bounding box center [907, 427] width 316 height 117
click at [194, 511] on icon "button" at bounding box center [199, 515] width 20 height 20
click at [303, 509] on icon "button" at bounding box center [300, 515] width 20 height 20
type input "18"
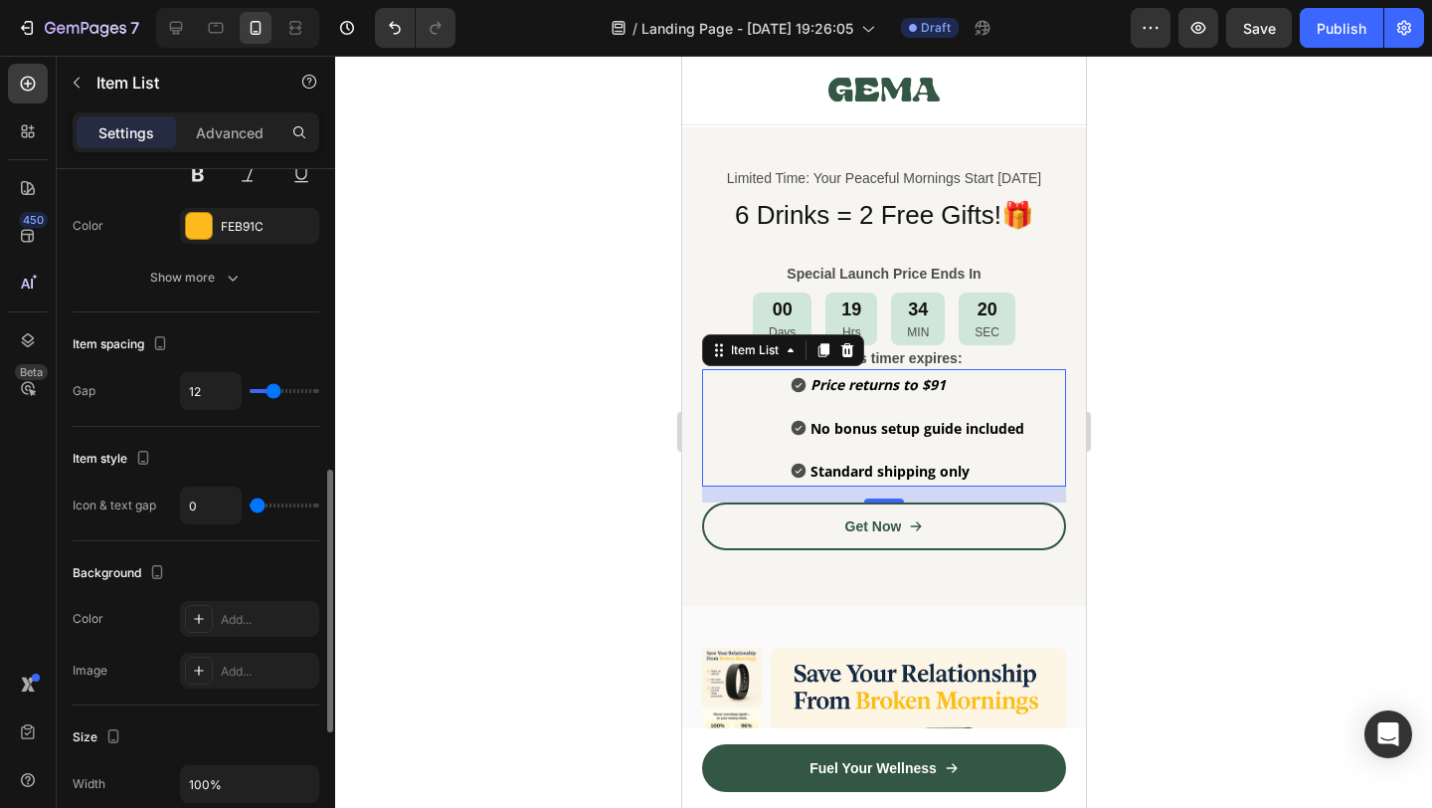
scroll to position [741, 0]
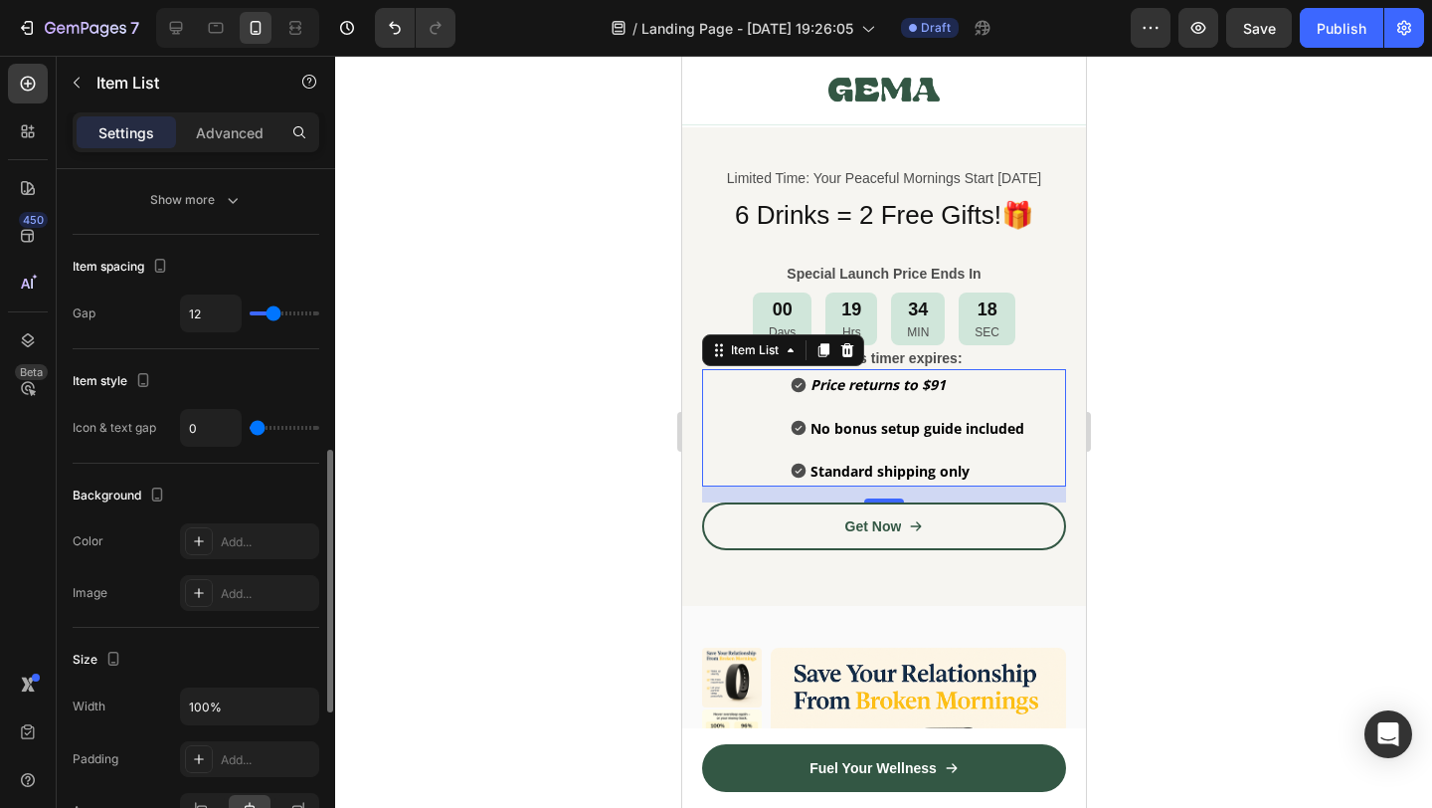
type input "5"
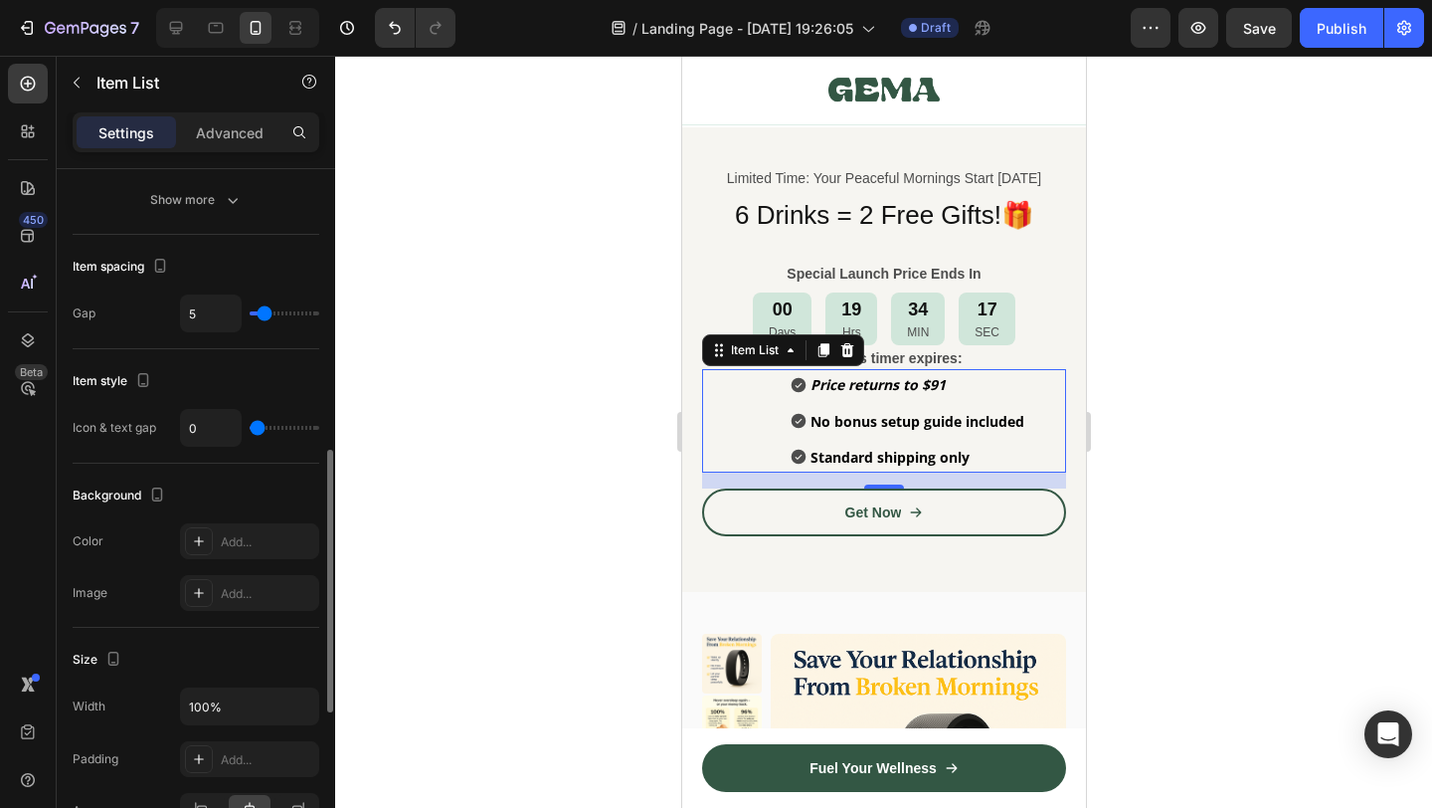
type input "4"
type input "1"
type input "0"
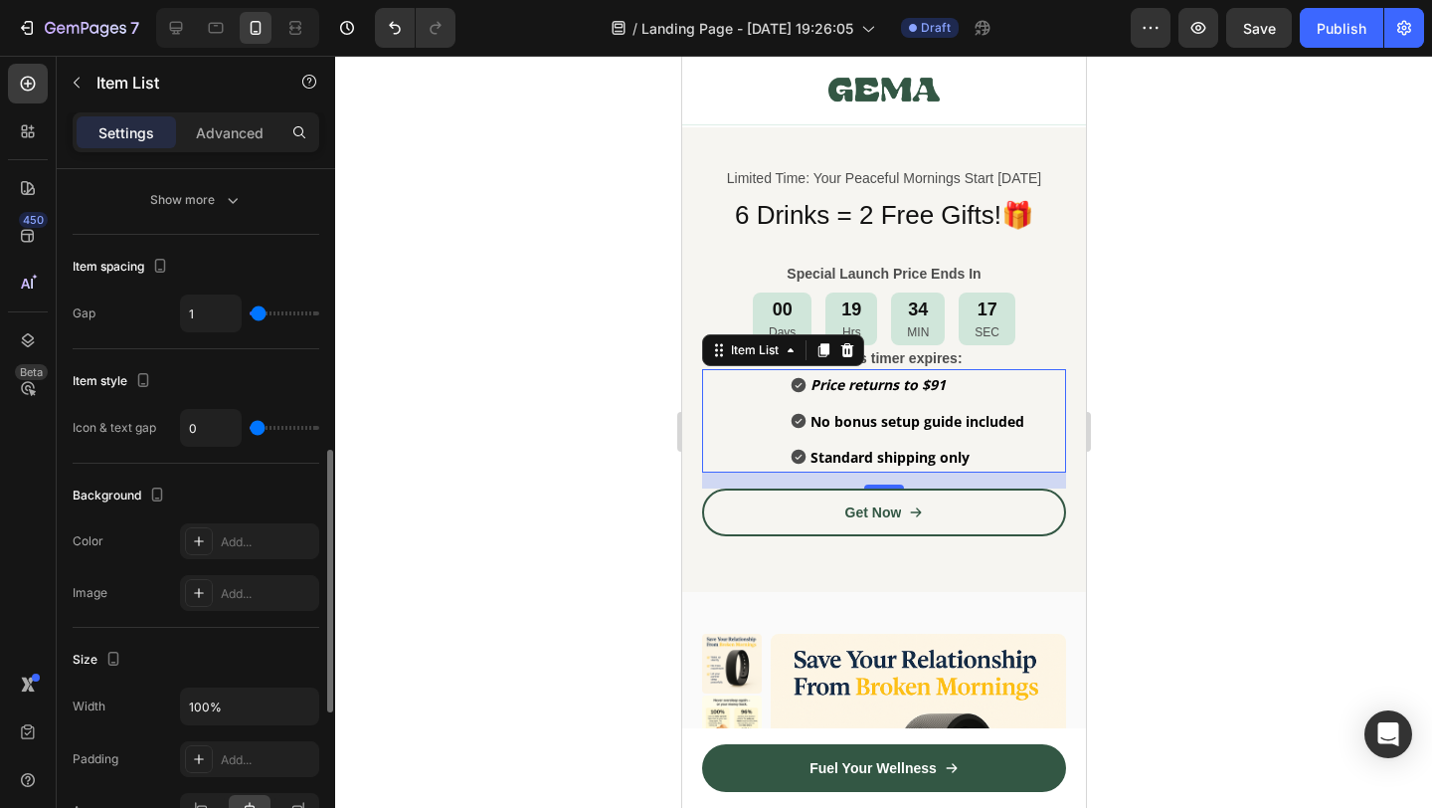
type input "0"
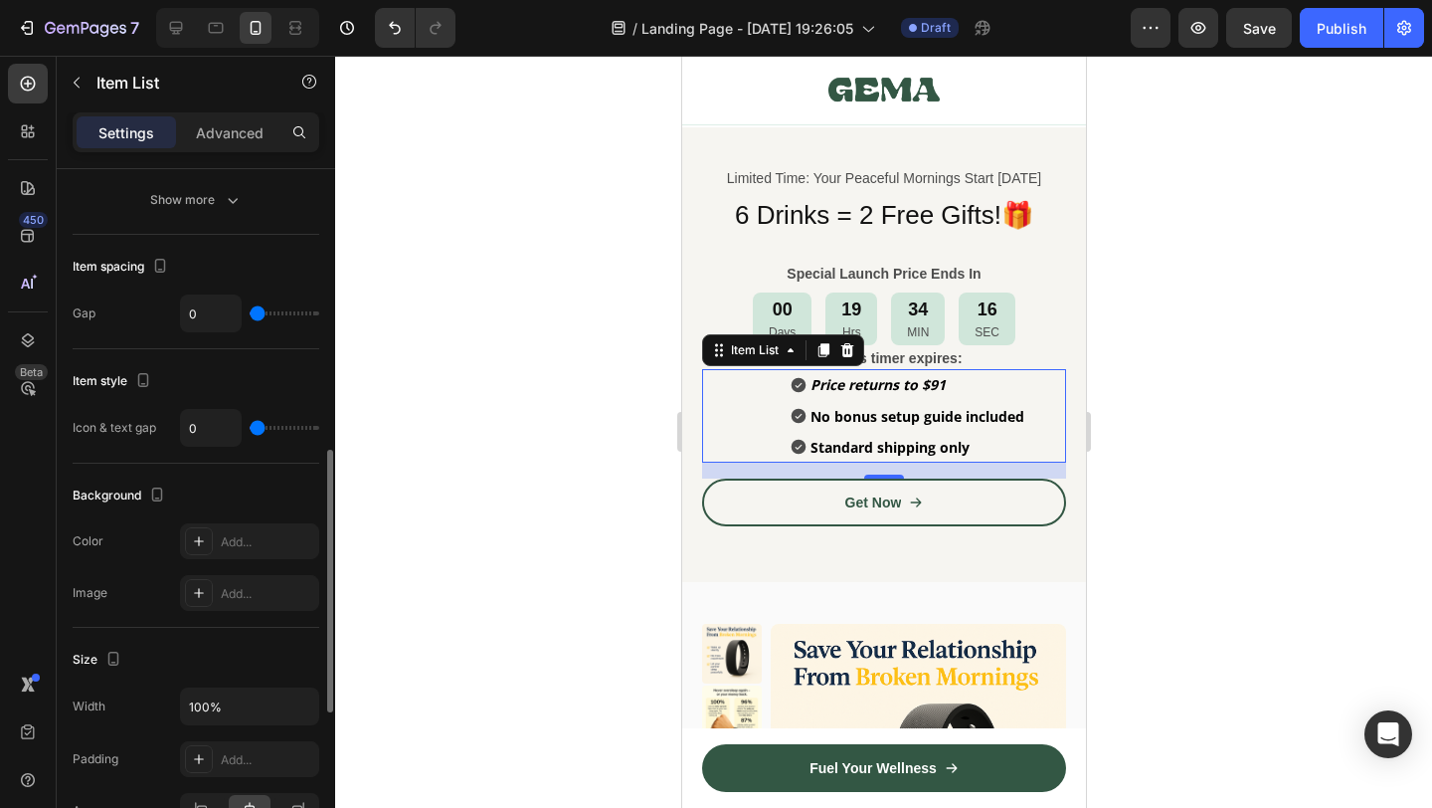
type input "4"
type input "8"
type input "15"
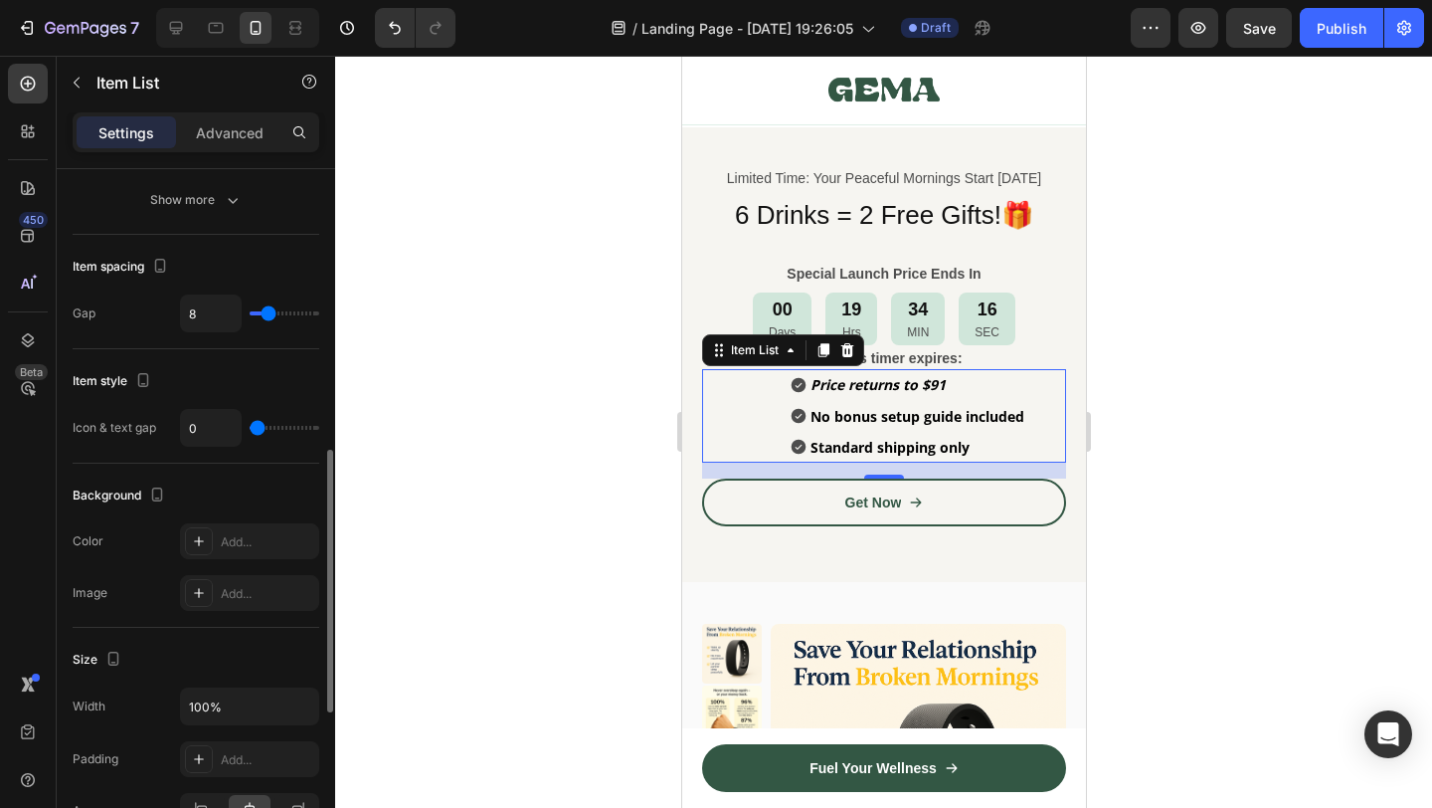
type input "15"
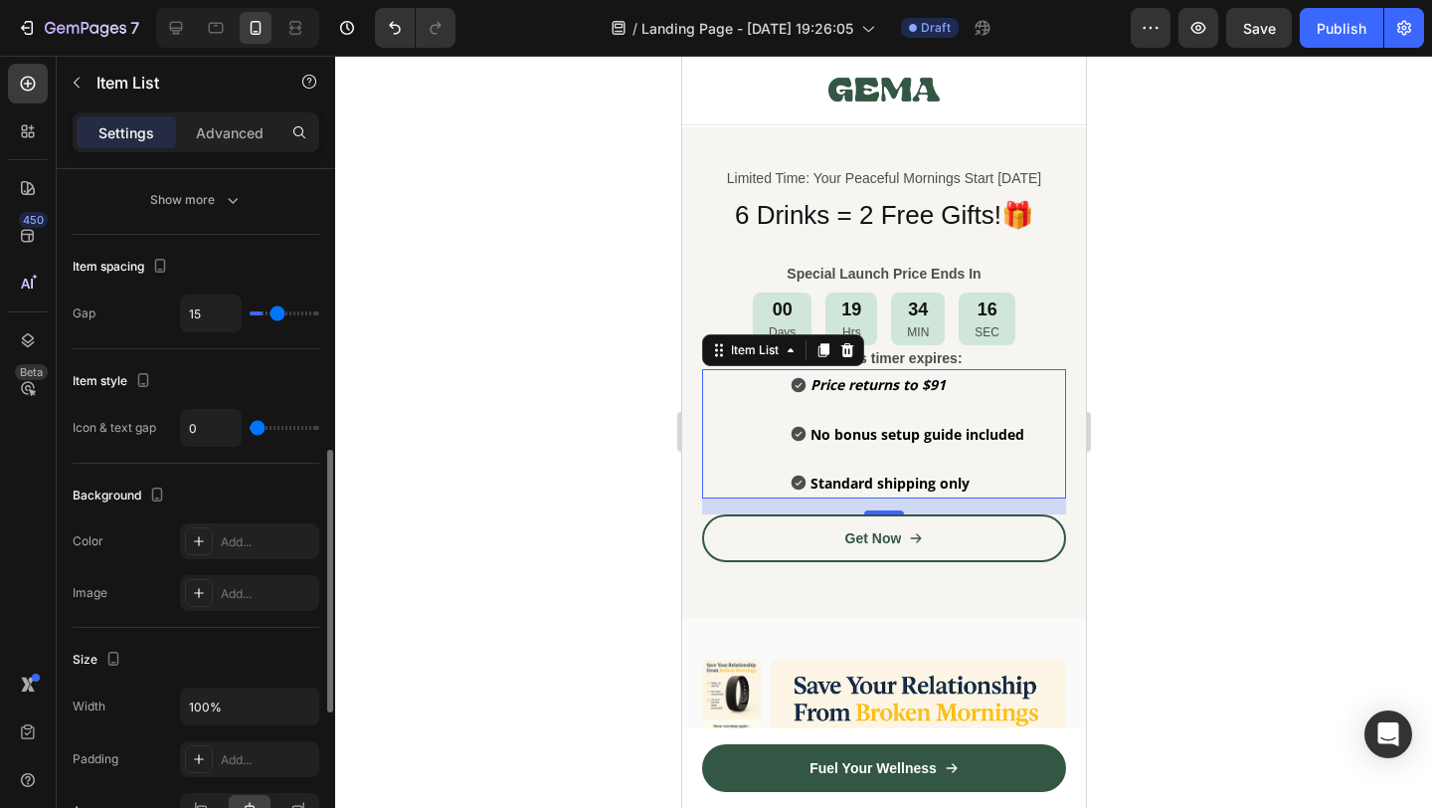
type input "18"
type input "21"
type input "22"
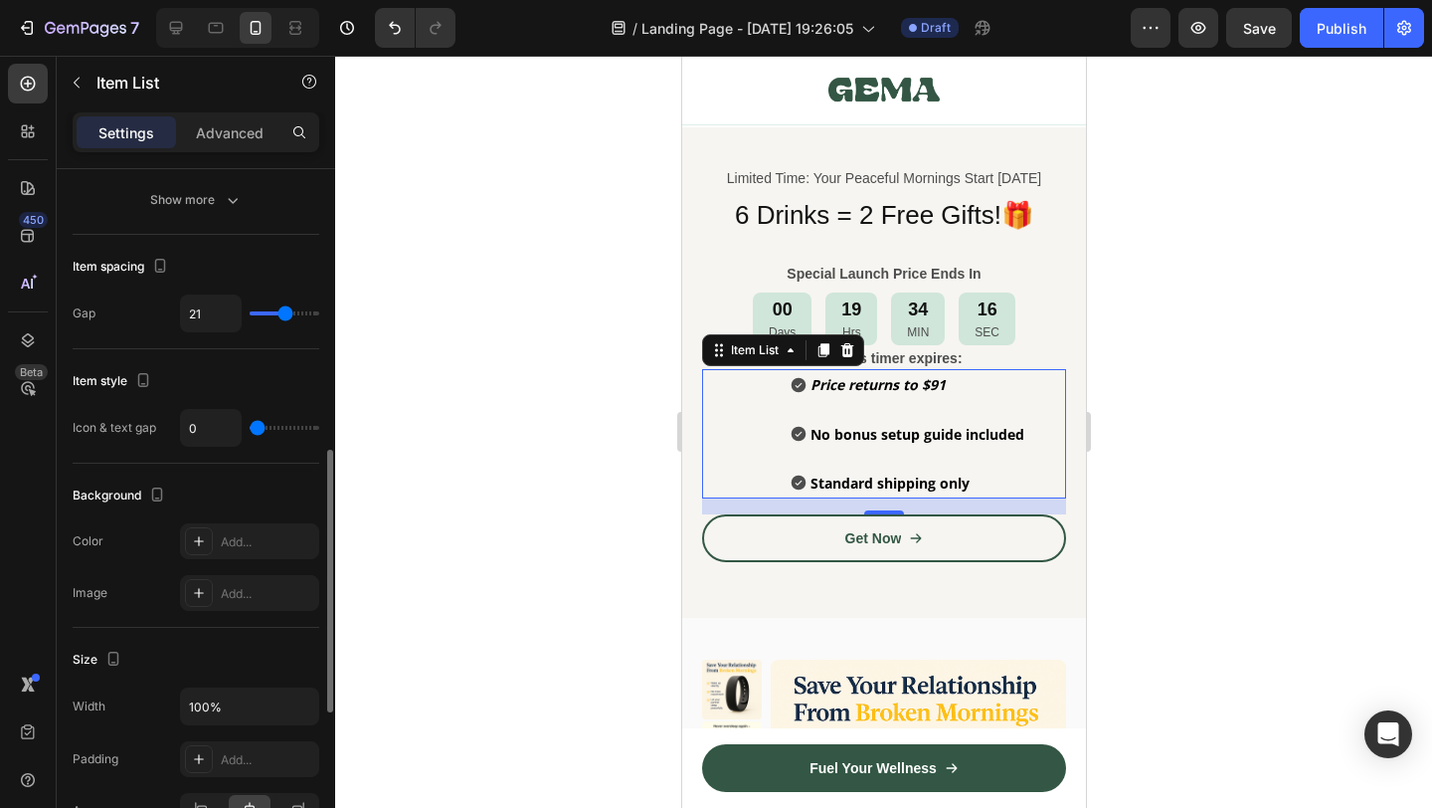
type input "22"
type input "23"
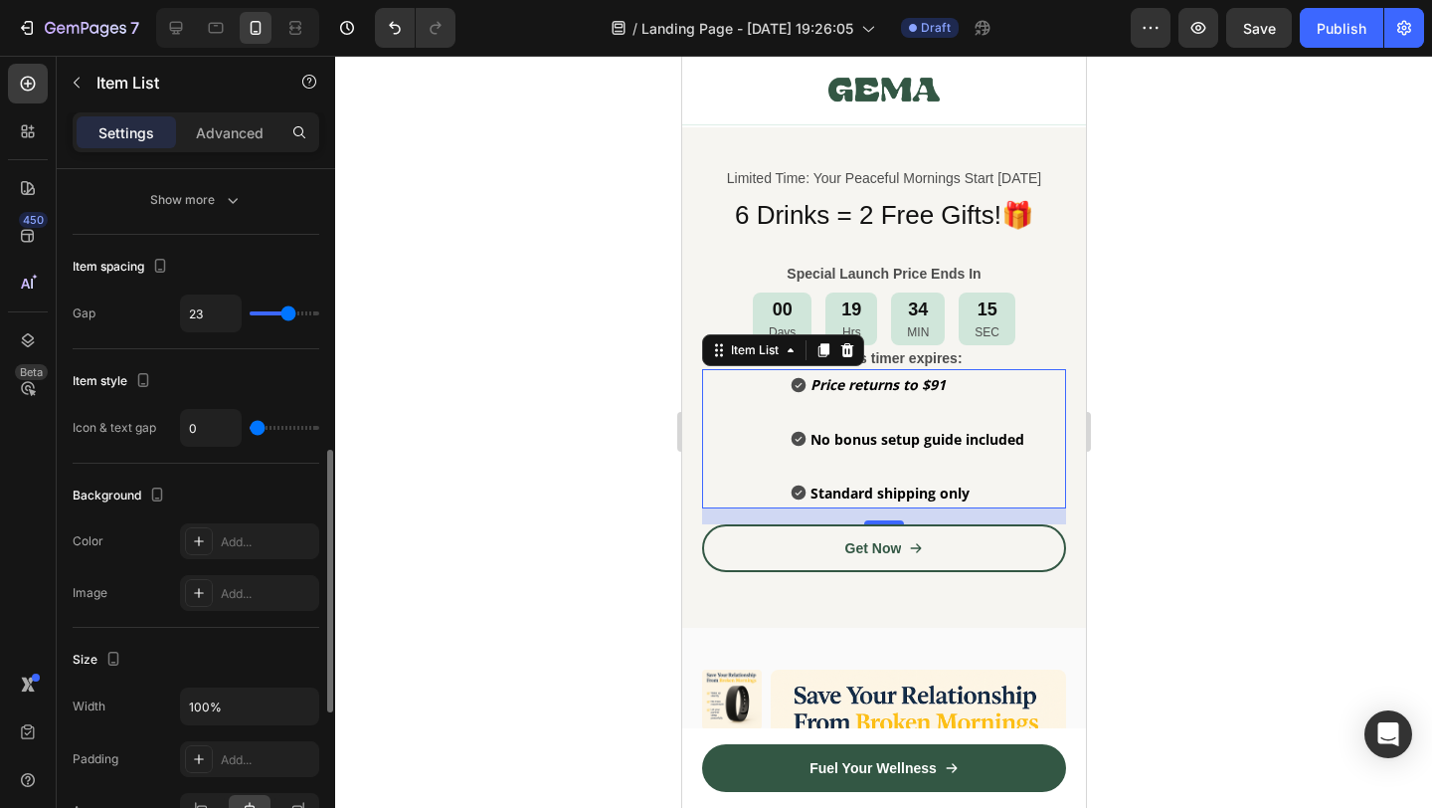
type input "22"
type input "21"
type input "1"
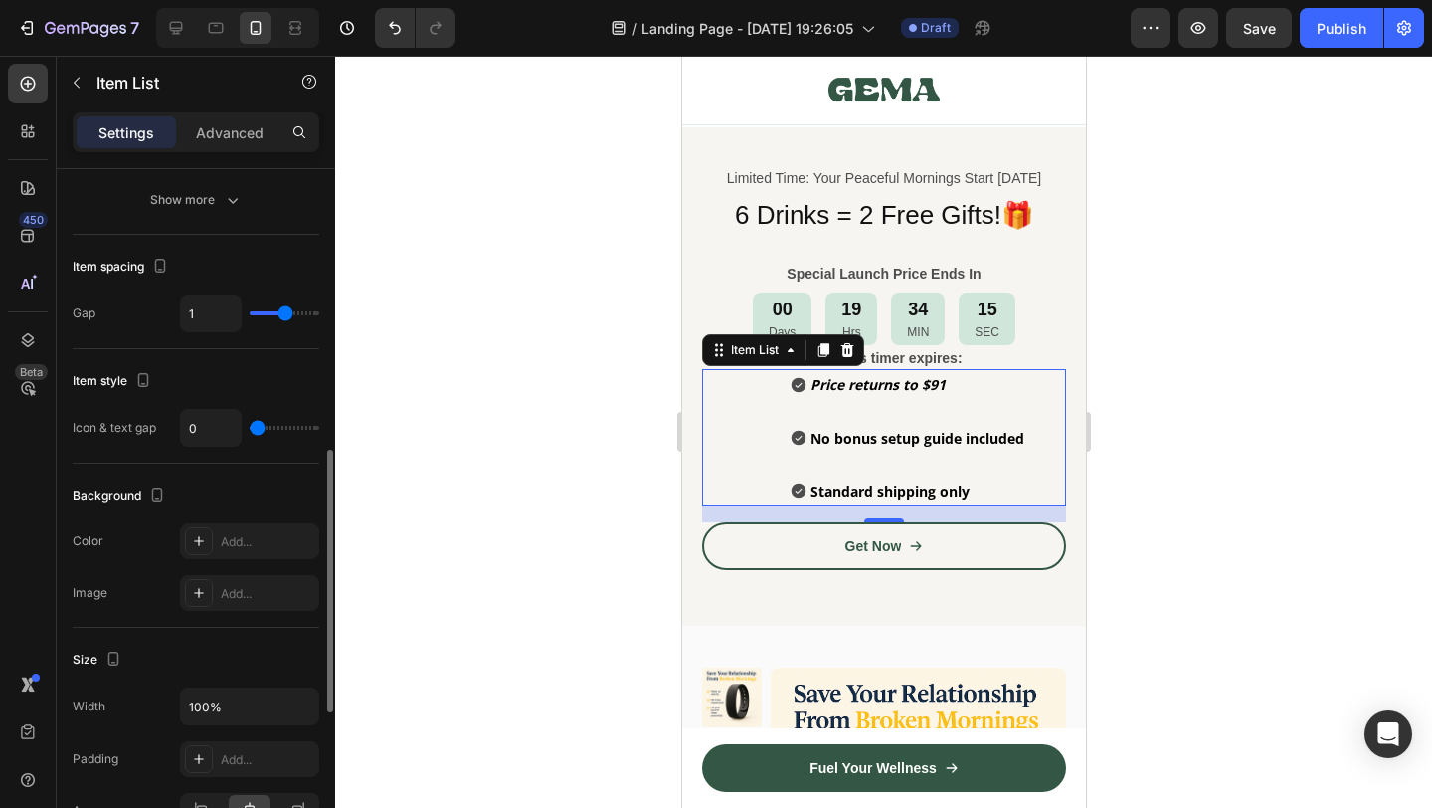
type input "1"
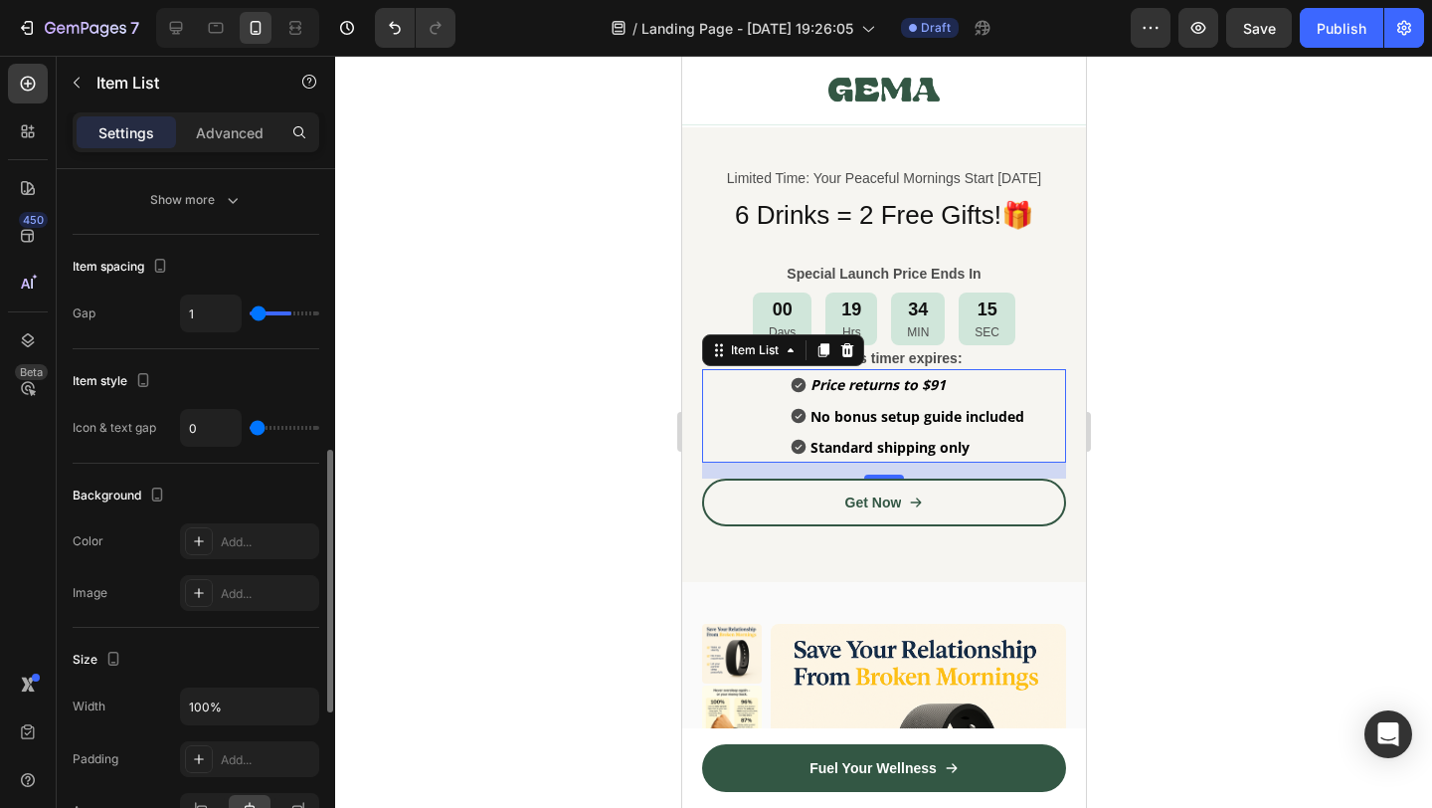
type input "0"
type input "6"
type input "40"
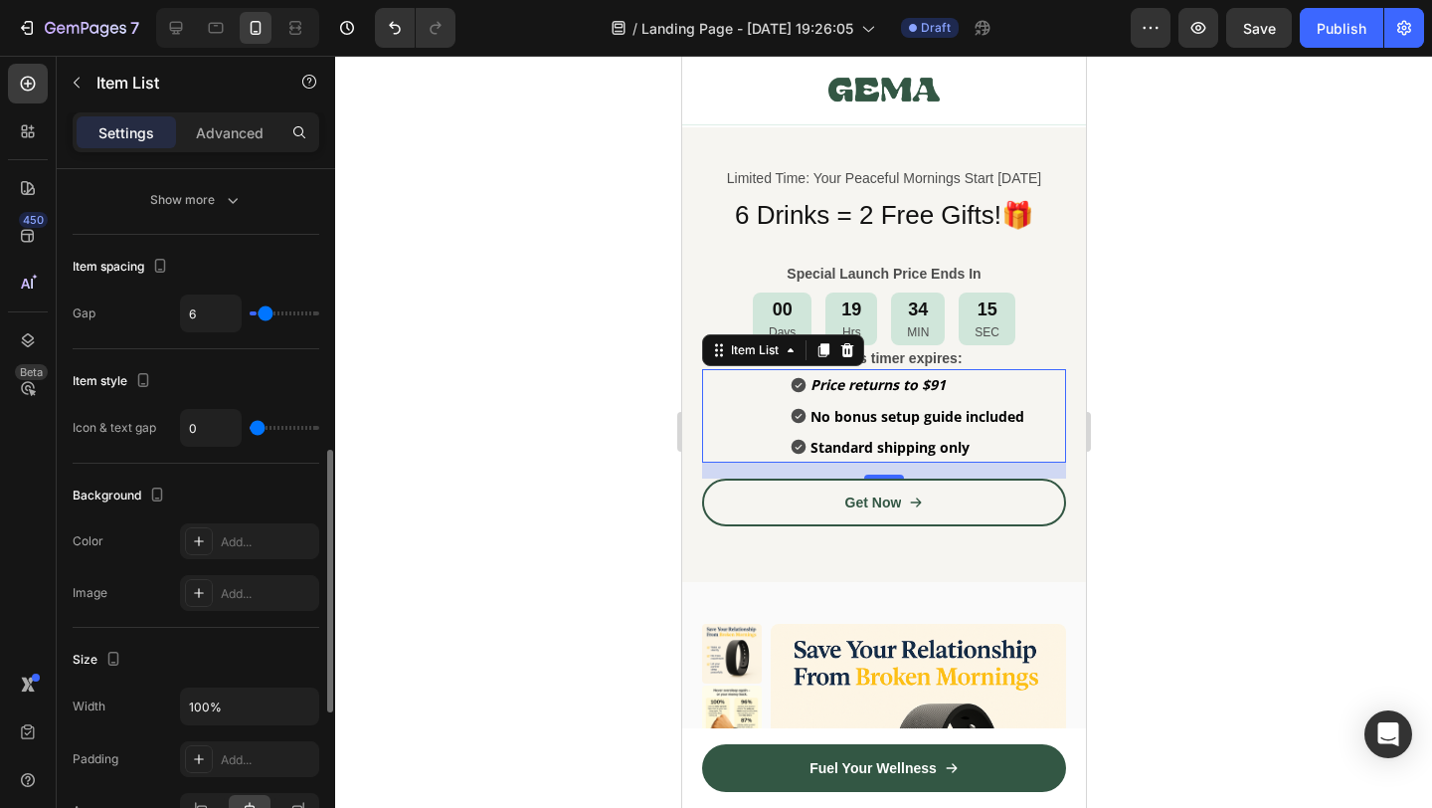
type input "40"
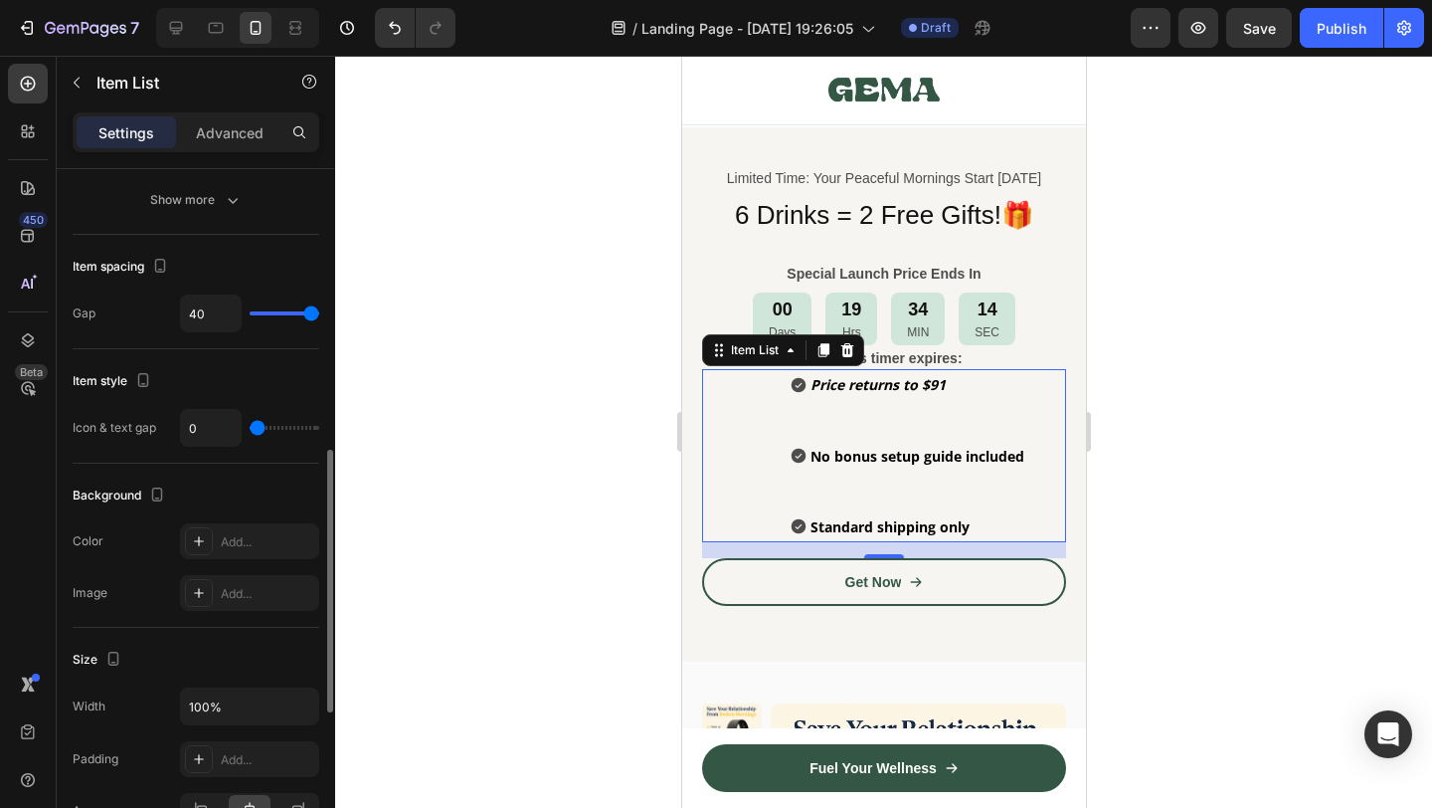
type input "39"
type input "0"
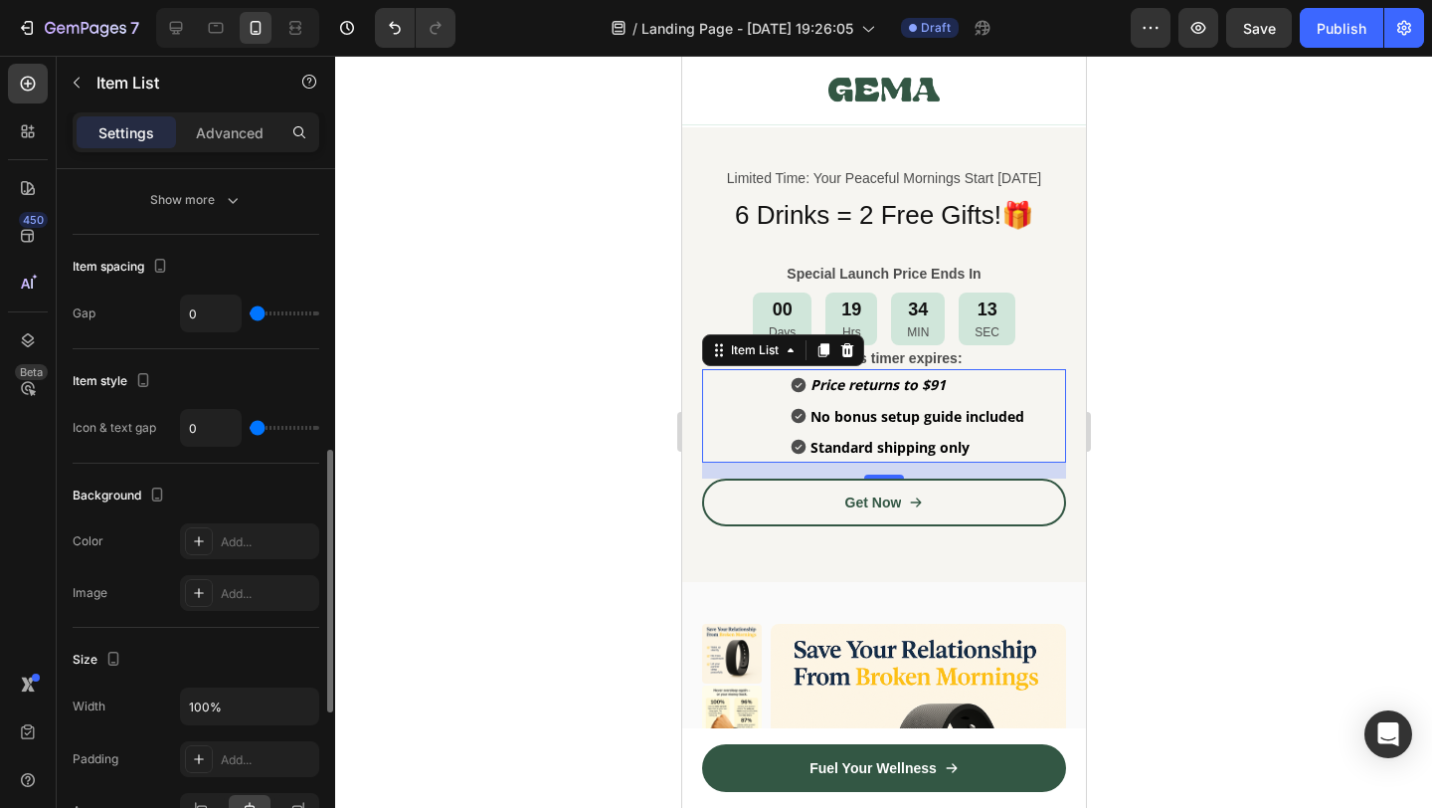
drag, startPoint x: 270, startPoint y: 312, endPoint x: 208, endPoint y: 323, distance: 62.6
type input "0"
click at [250, 315] on input "range" at bounding box center [285, 313] width 70 height 4
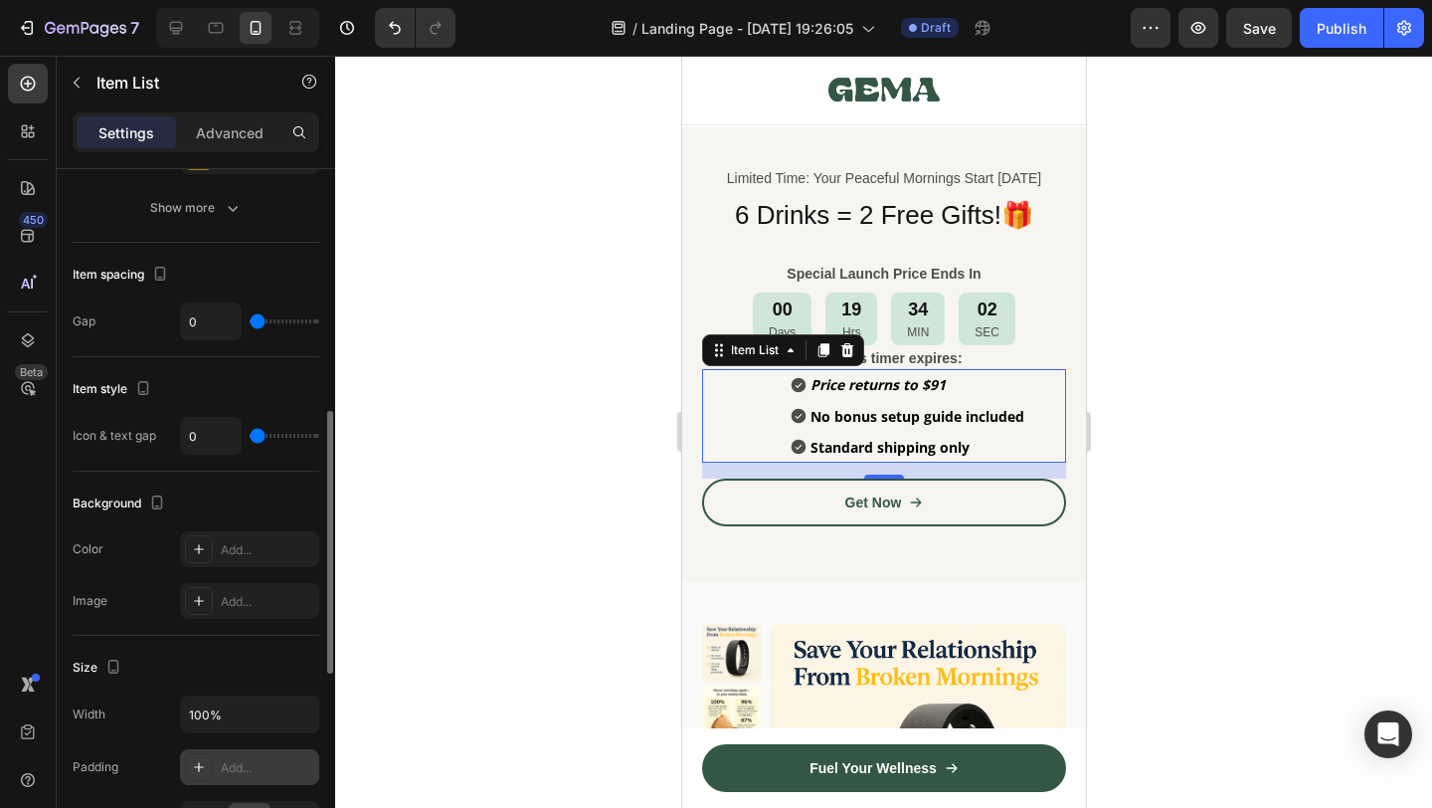
scroll to position [683, 0]
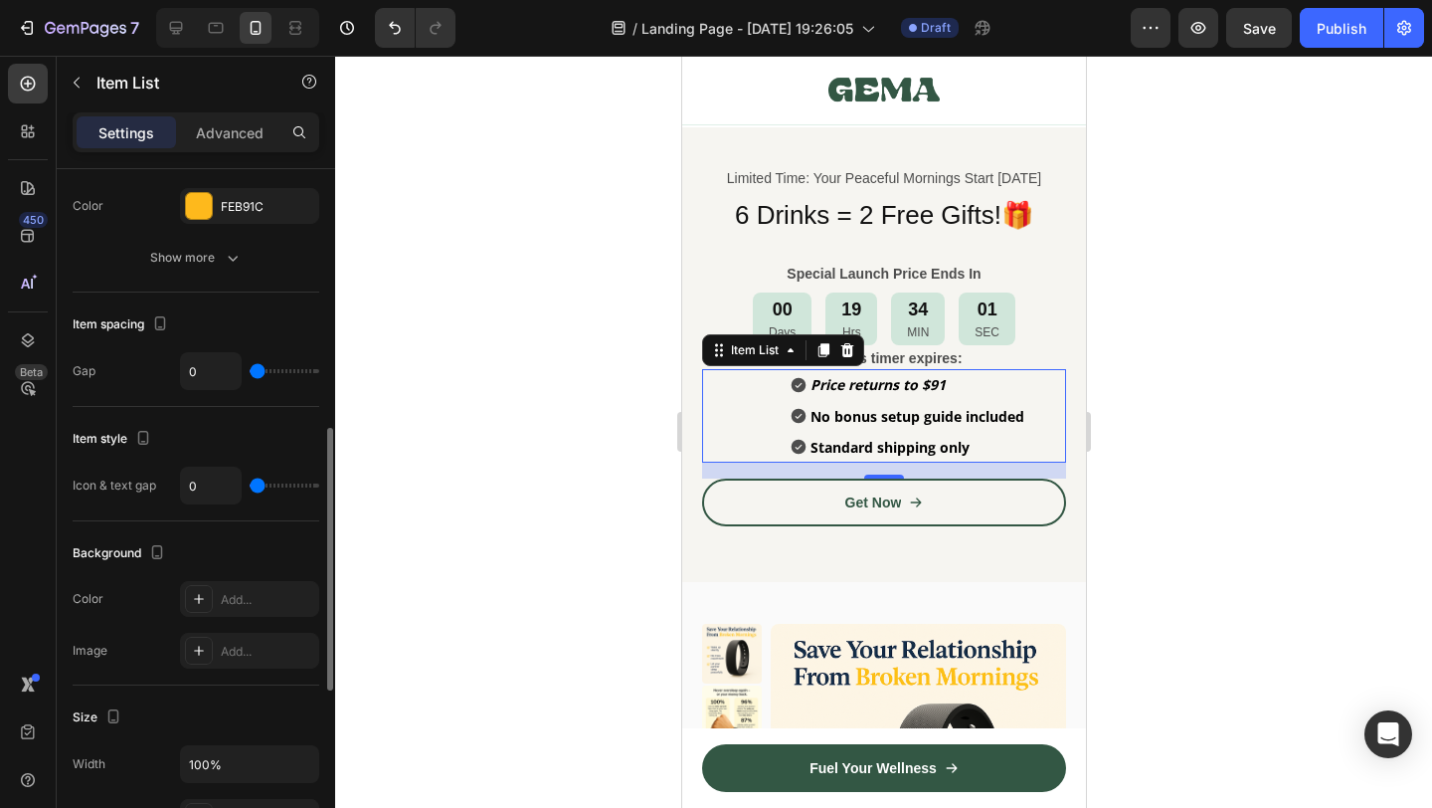
click at [1284, 540] on div at bounding box center [883, 432] width 1097 height 752
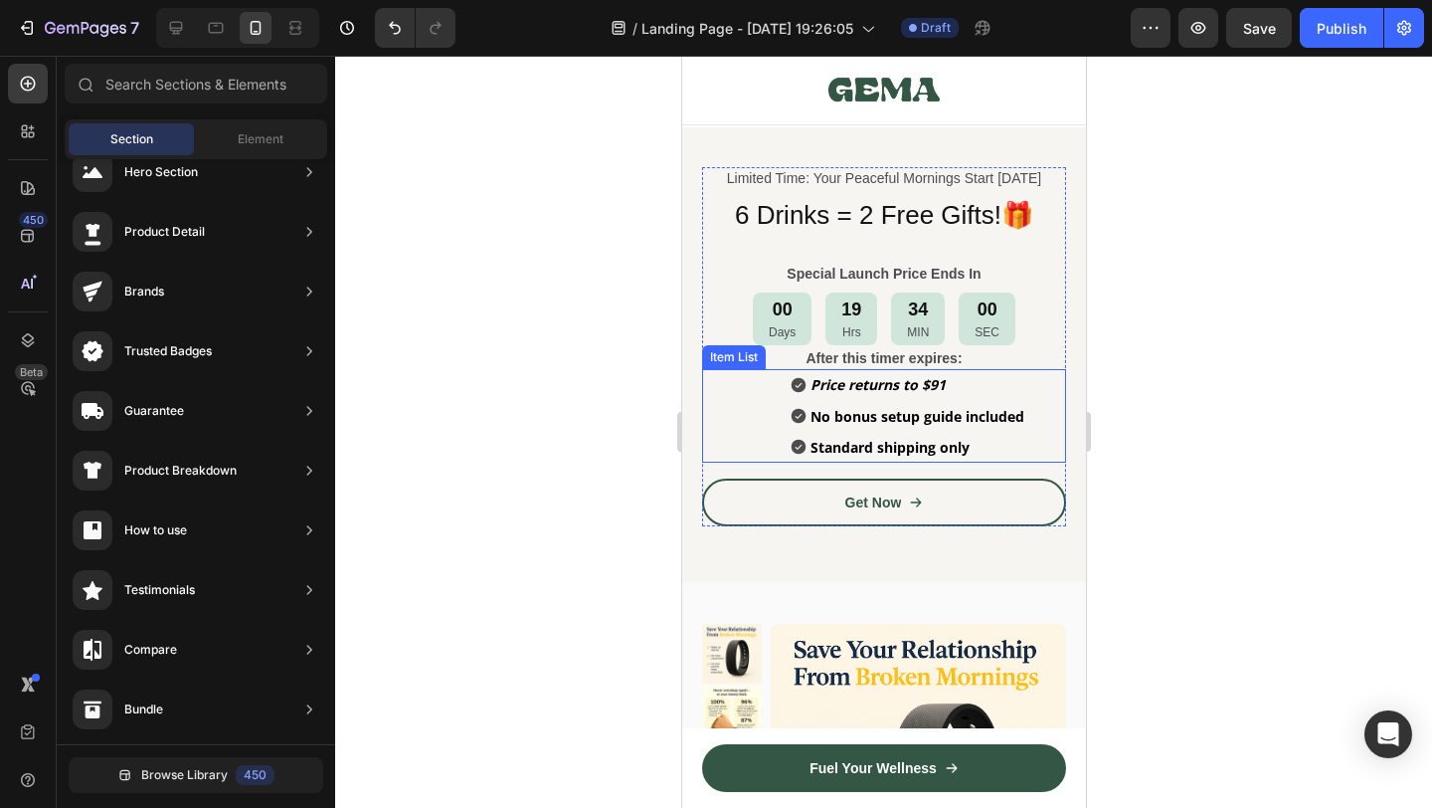
click at [778, 420] on div "Price returns to $91 No bonus setup guide included Standard shipping only" at bounding box center [907, 415] width 316 height 93
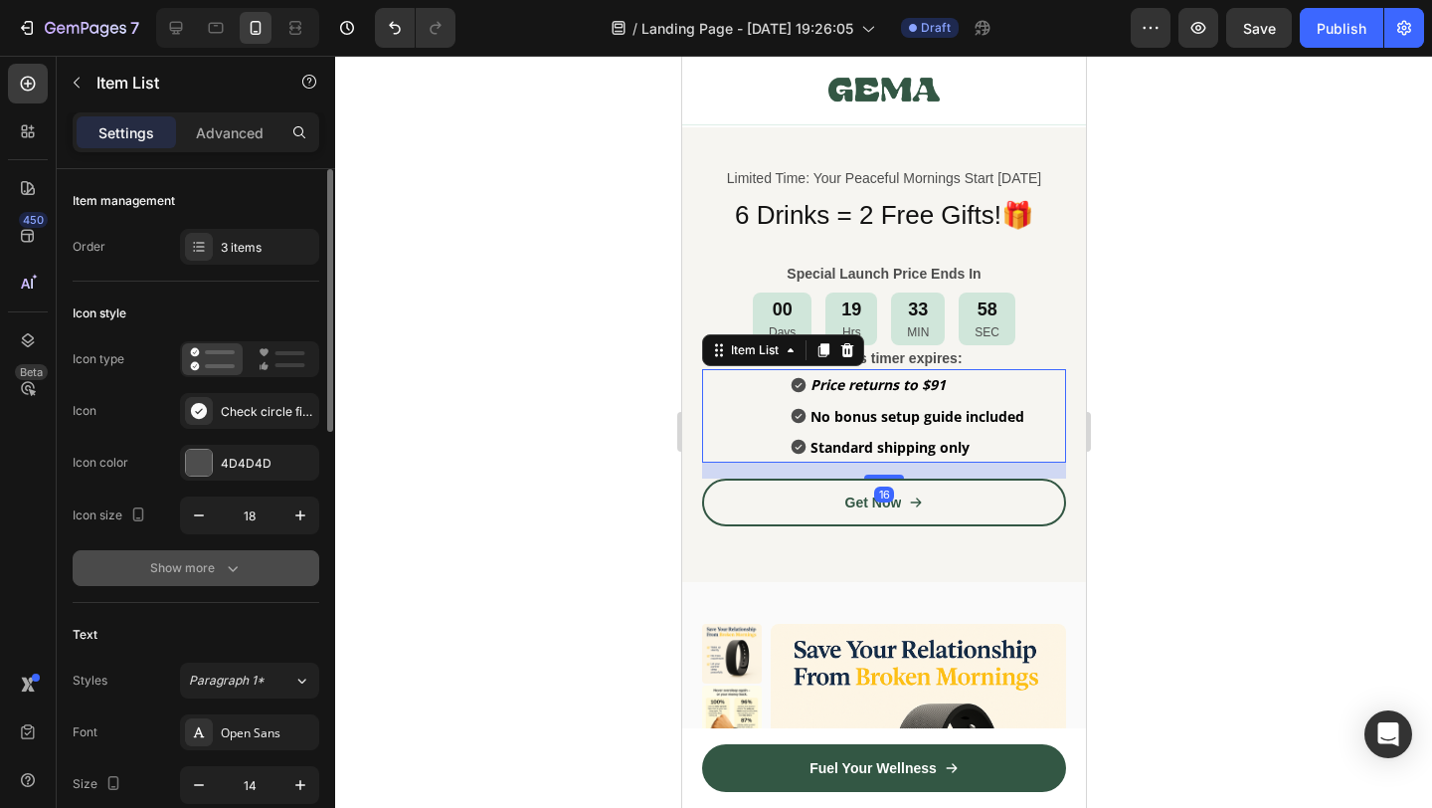
click at [197, 580] on button "Show more" at bounding box center [196, 568] width 247 height 36
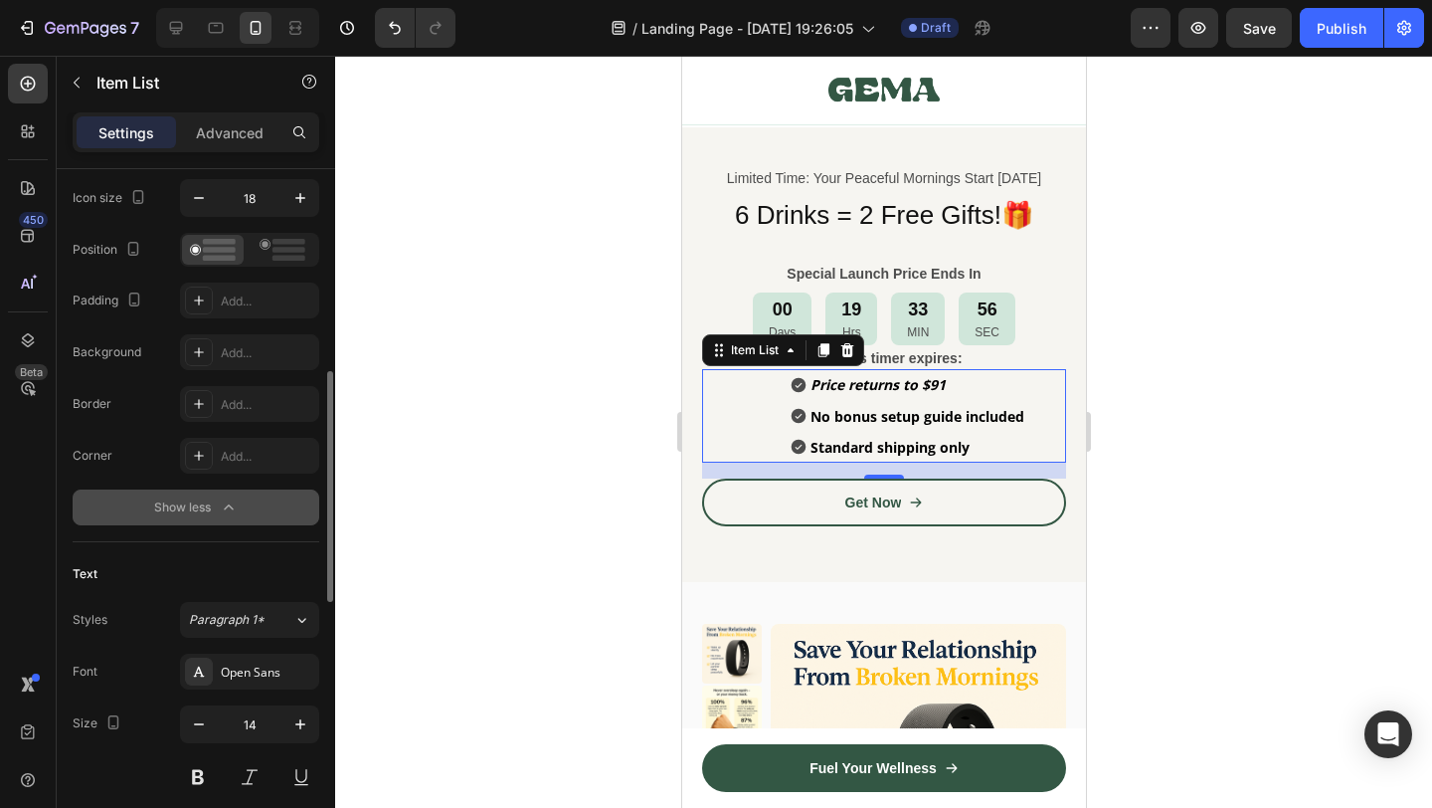
scroll to position [457, 0]
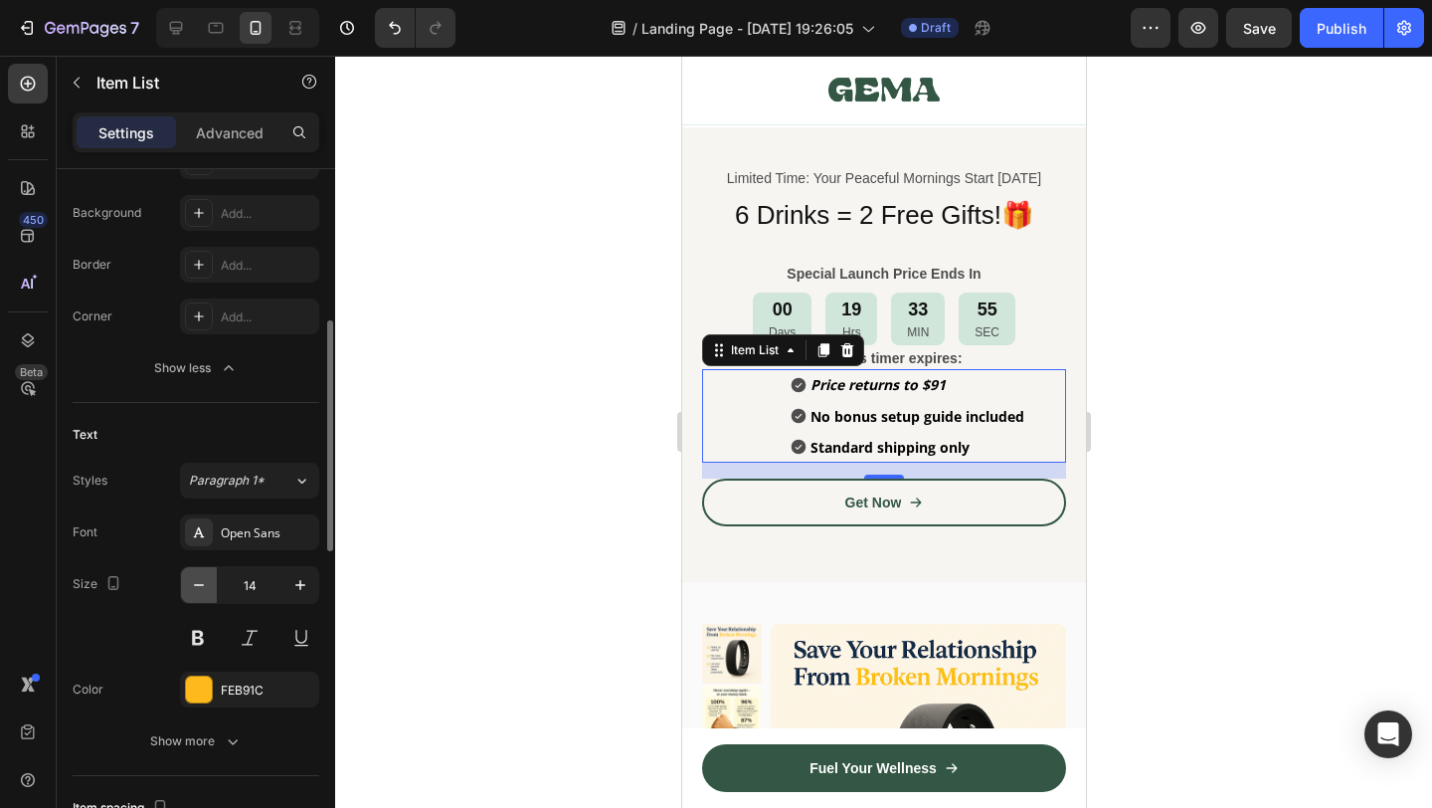
click at [195, 586] on icon "button" at bounding box center [199, 585] width 20 height 20
type input "13"
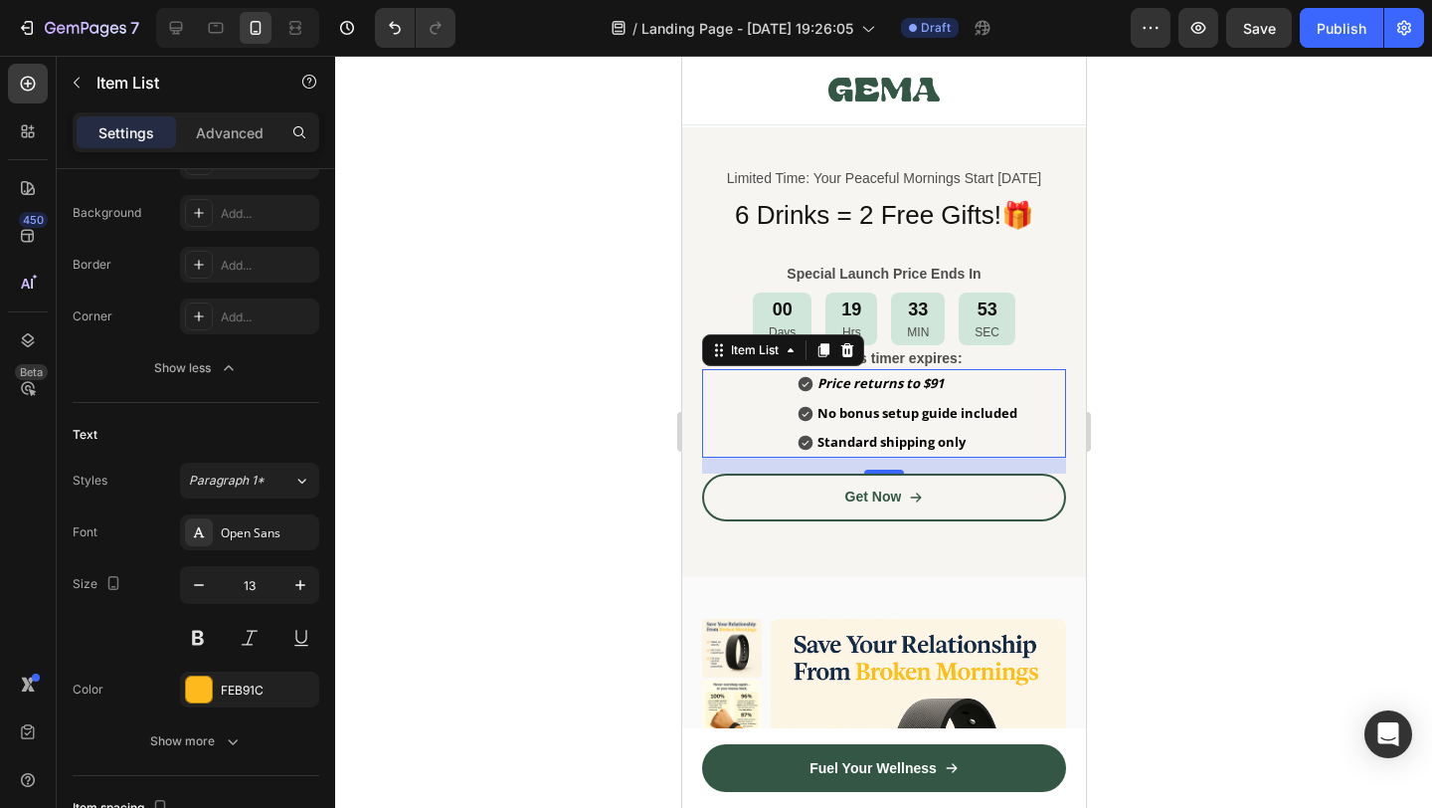
click at [1282, 562] on div at bounding box center [883, 432] width 1097 height 752
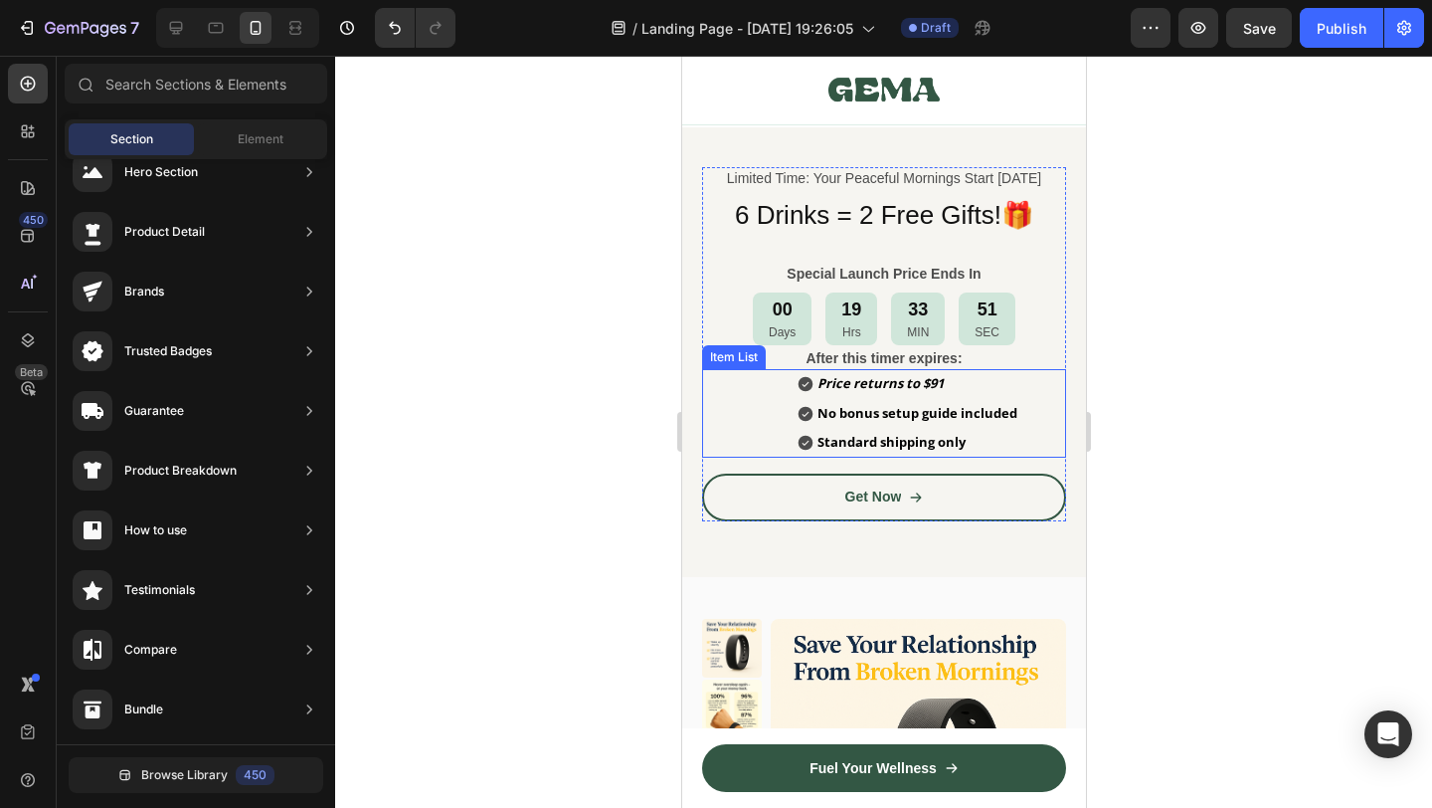
click at [785, 432] on div "Price returns to $91 No bonus setup guide included Standard shipping only" at bounding box center [907, 413] width 316 height 88
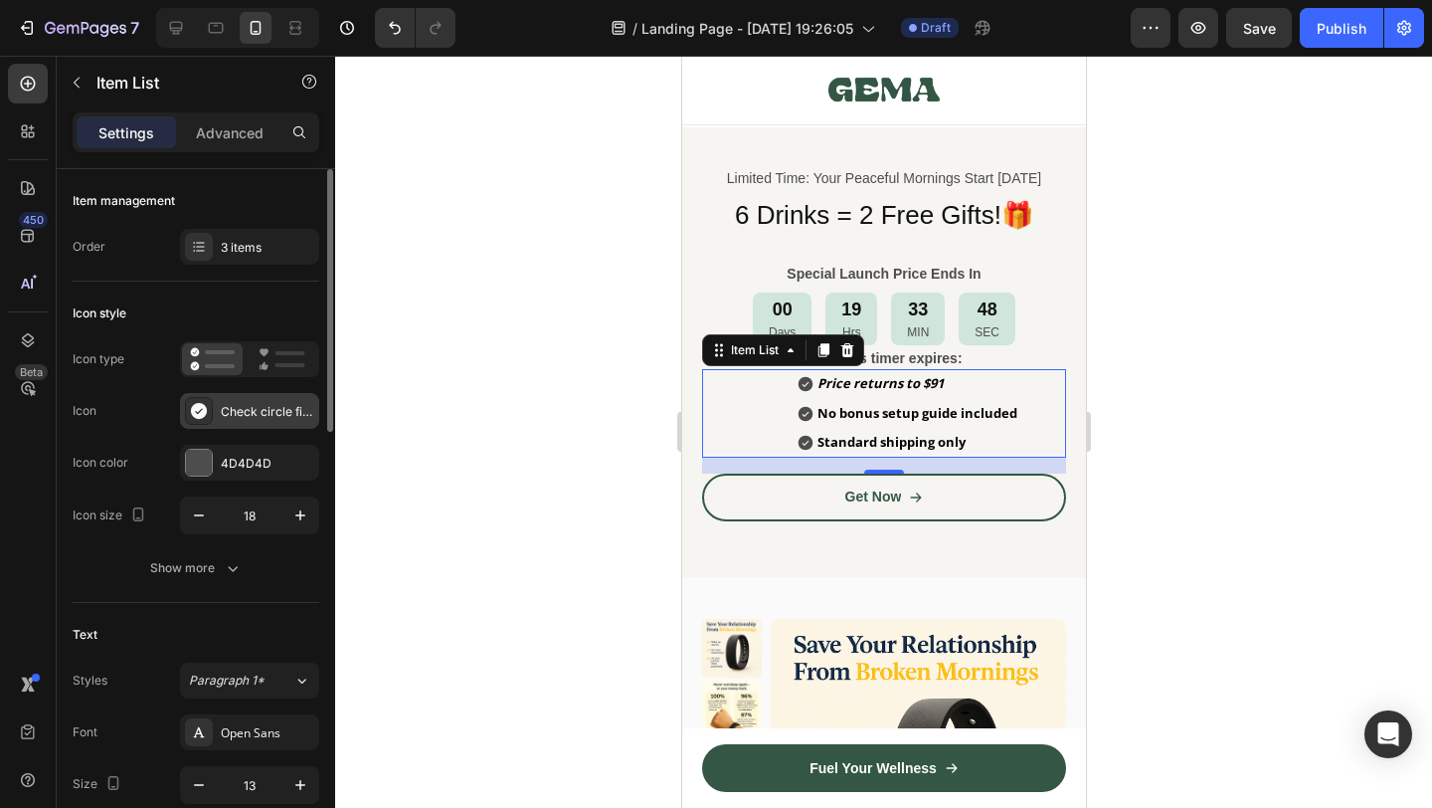
click at [274, 415] on div "Check circle filled" at bounding box center [267, 412] width 93 height 18
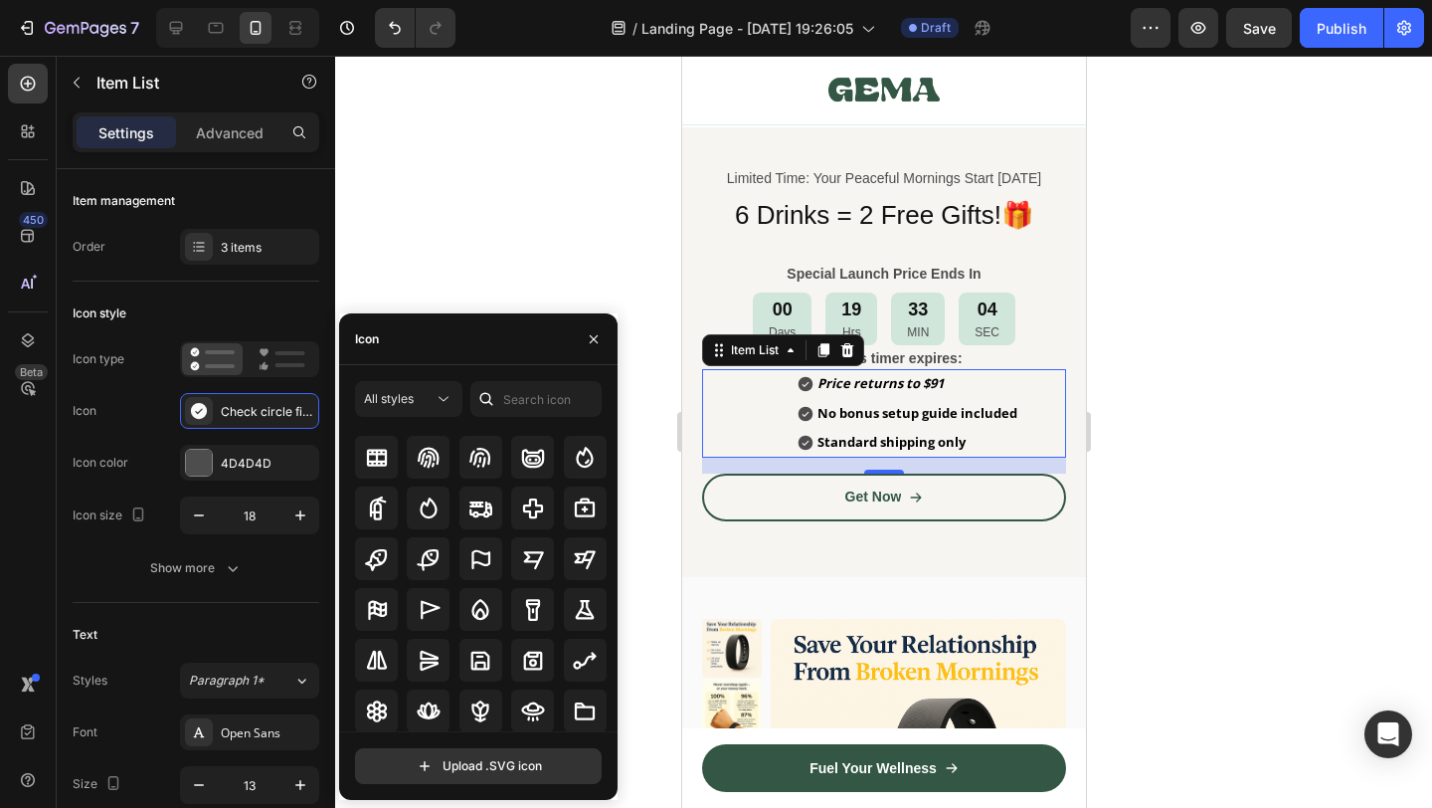
scroll to position [5265, 0]
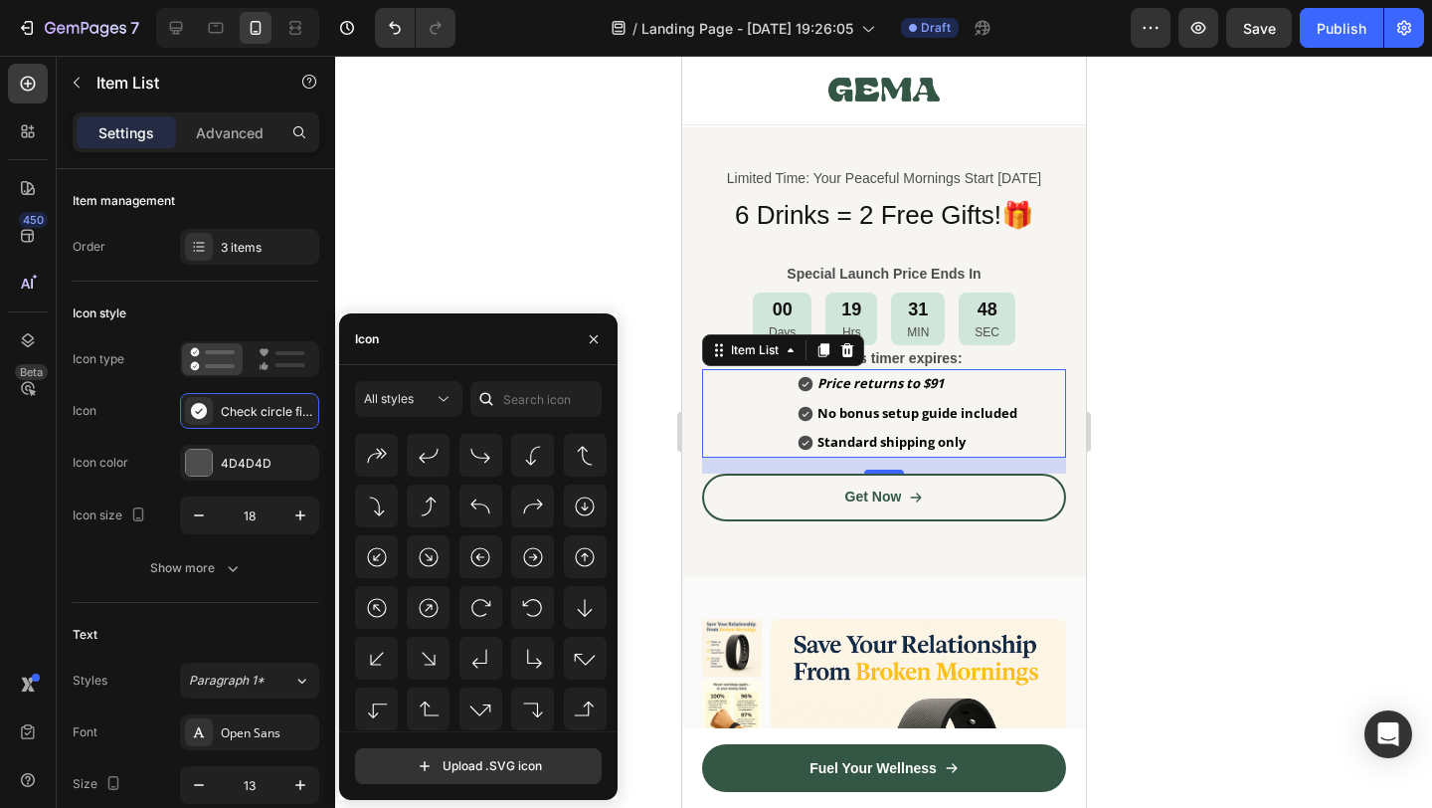
scroll to position [13476, 0]
click at [512, 393] on input "text" at bounding box center [535, 399] width 131 height 36
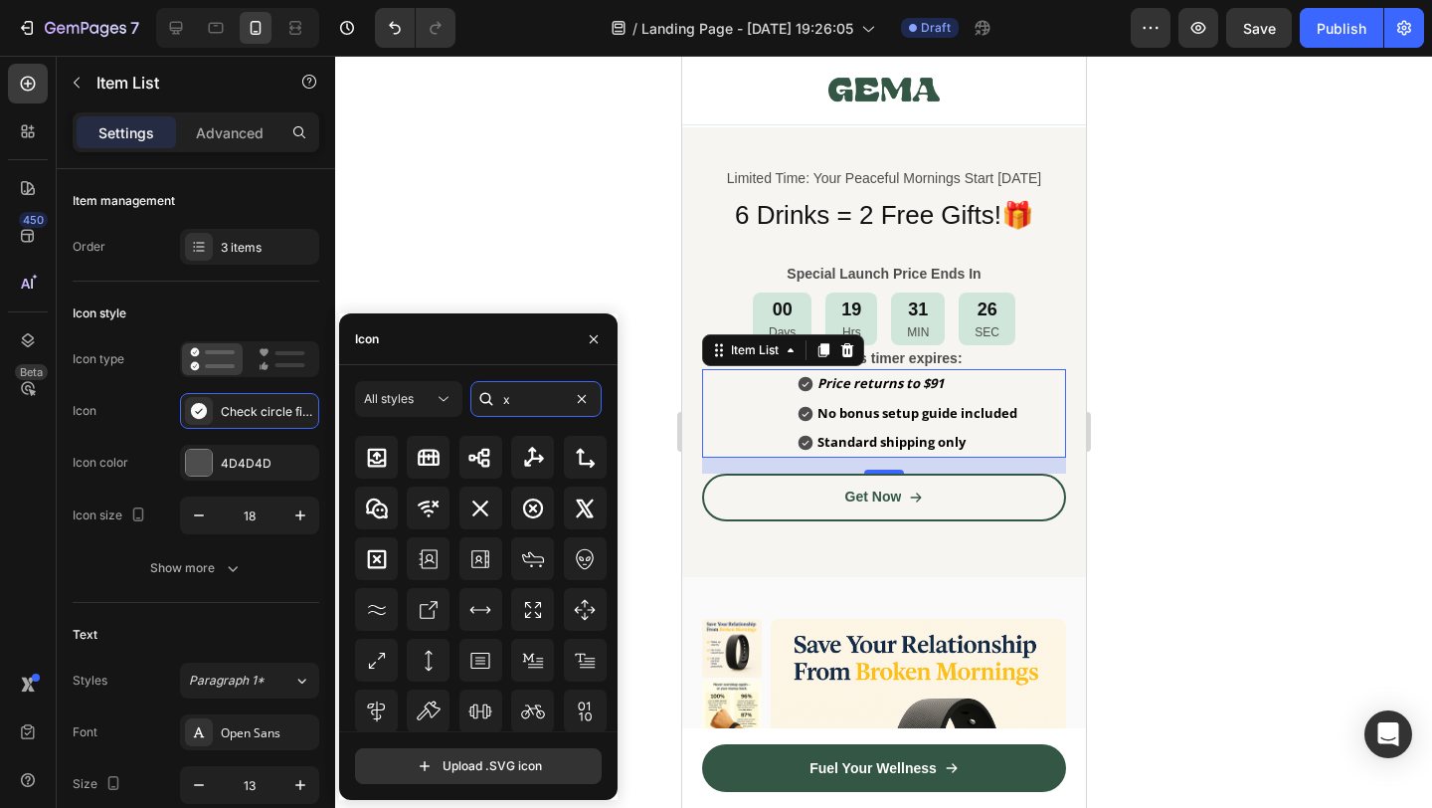
scroll to position [1756, 0]
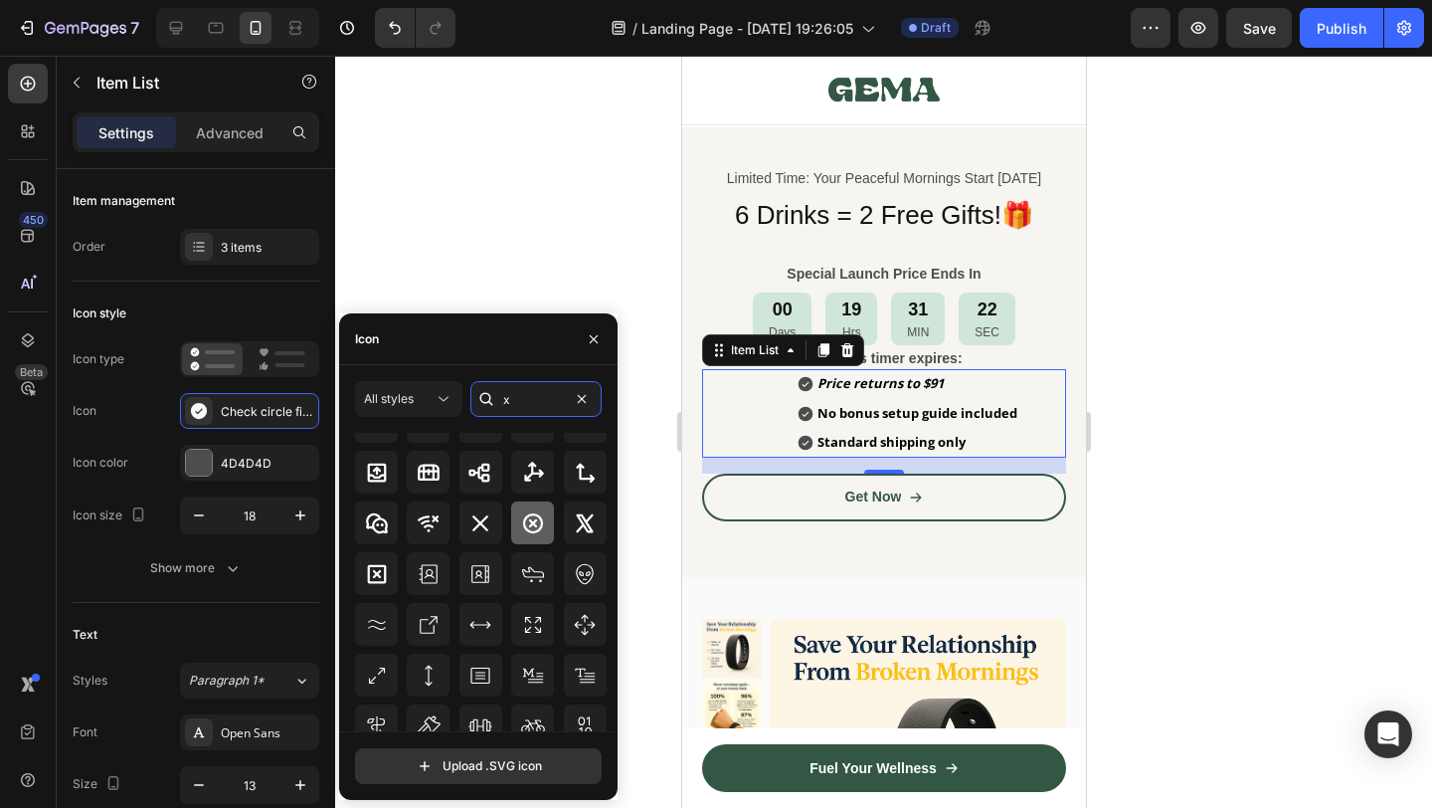
type input "x"
click at [536, 520] on icon at bounding box center [533, 522] width 20 height 20
click at [496, 514] on div at bounding box center [480, 522] width 43 height 43
click at [515, 517] on div at bounding box center [532, 522] width 43 height 43
click at [487, 515] on icon at bounding box center [480, 523] width 24 height 24
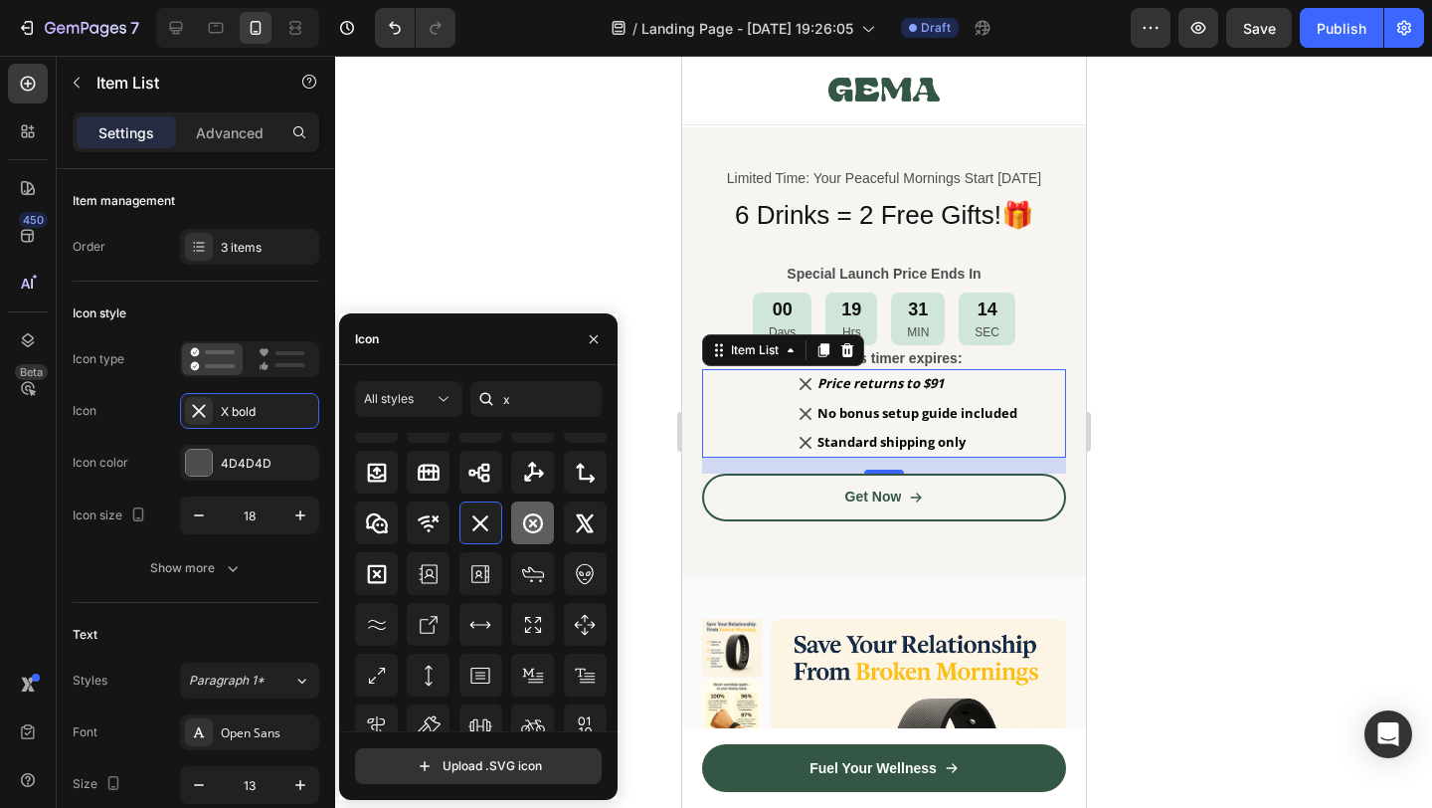
click at [512, 523] on div at bounding box center [532, 522] width 43 height 43
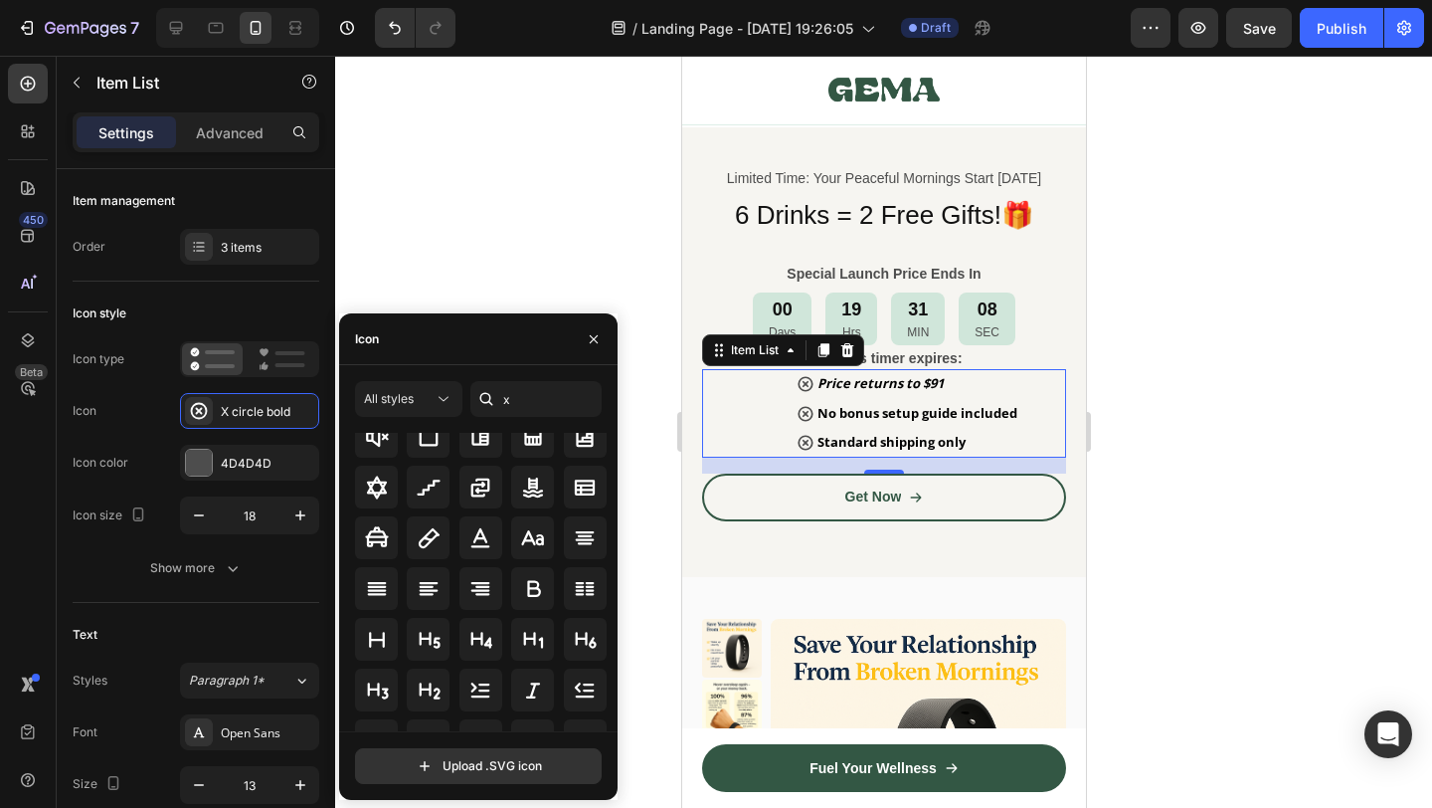
scroll to position [1433, 0]
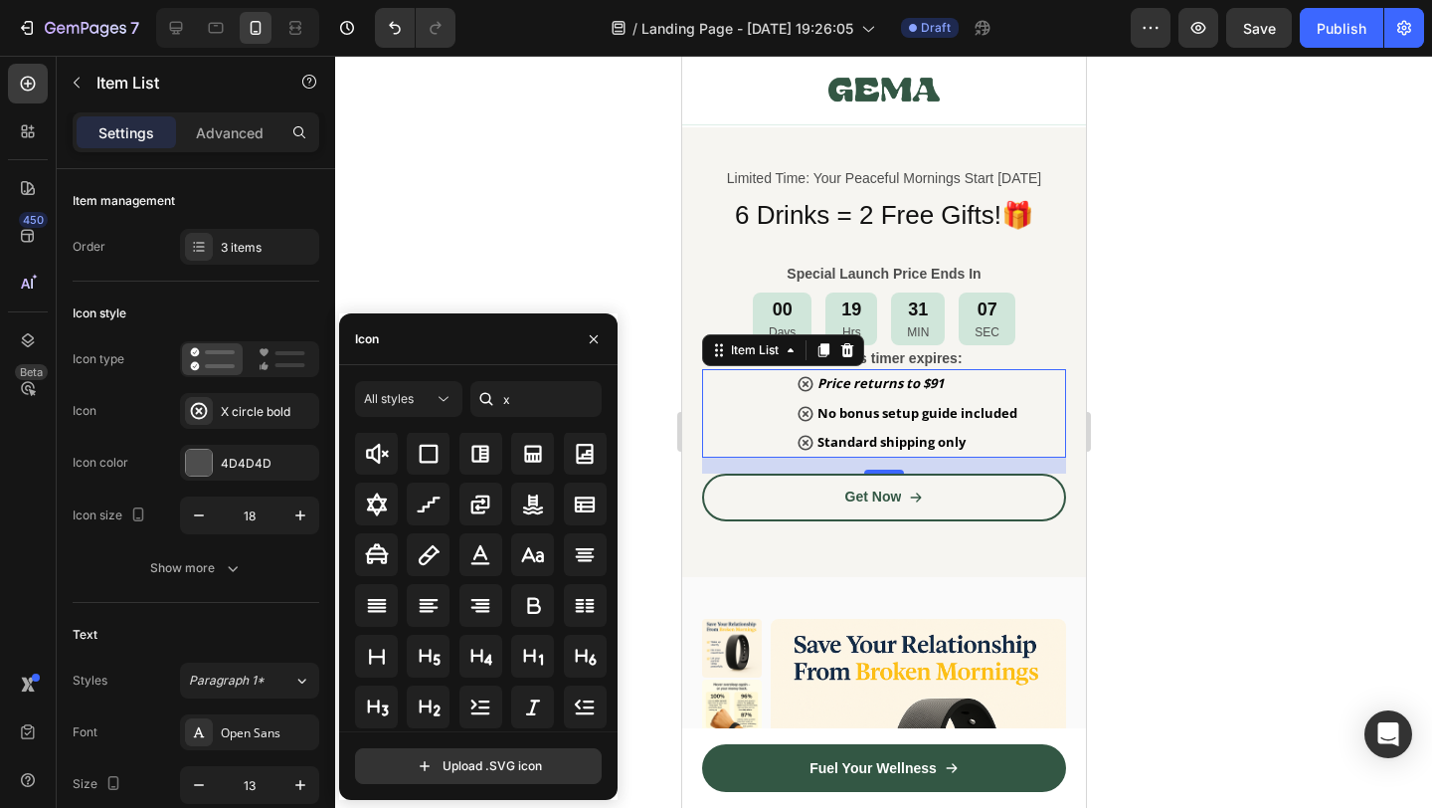
click at [1169, 562] on div at bounding box center [883, 432] width 1097 height 752
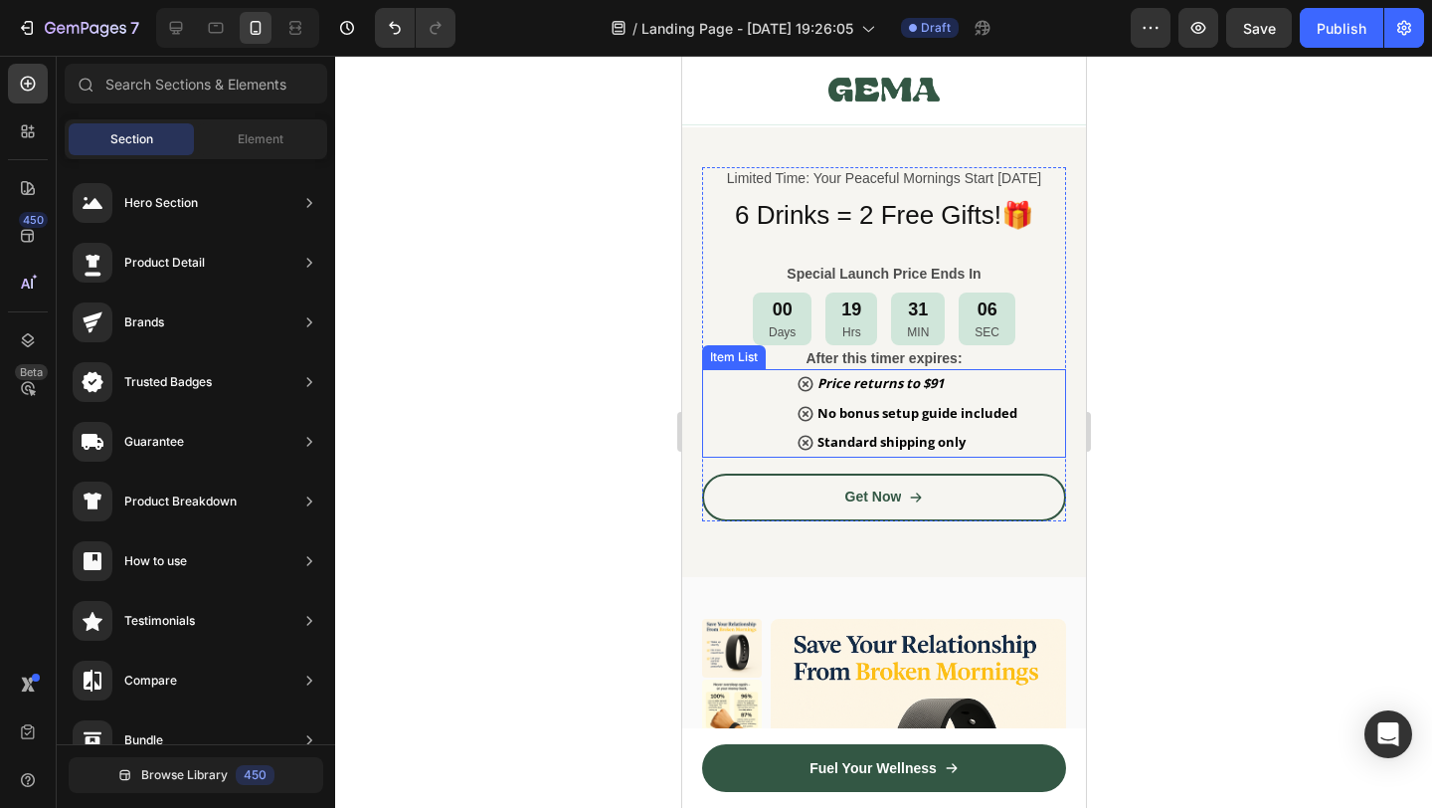
scroll to position [10229, 0]
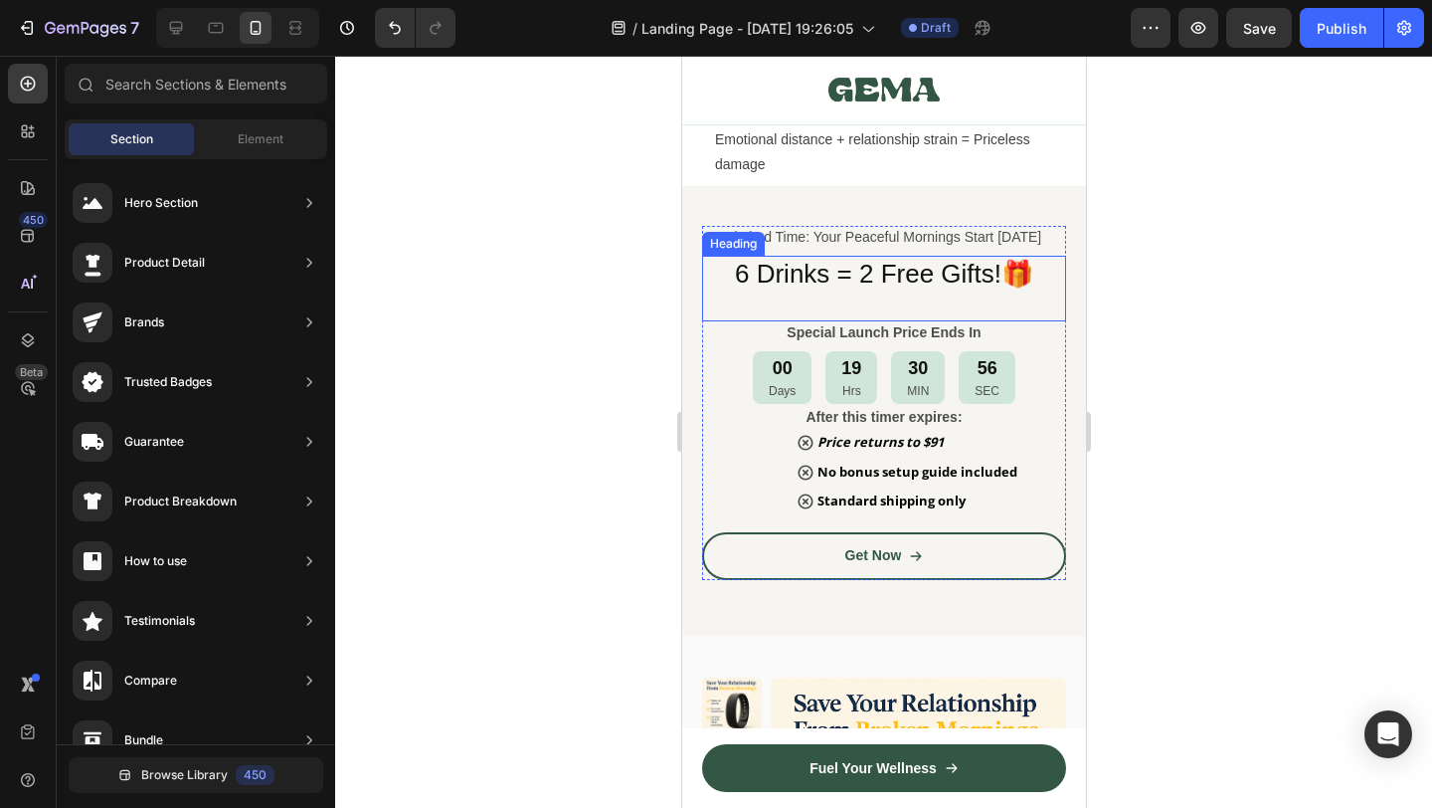
click at [908, 280] on h2 "6 Drinks = 2 Free Gifts!🎁" at bounding box center [883, 275] width 364 height 38
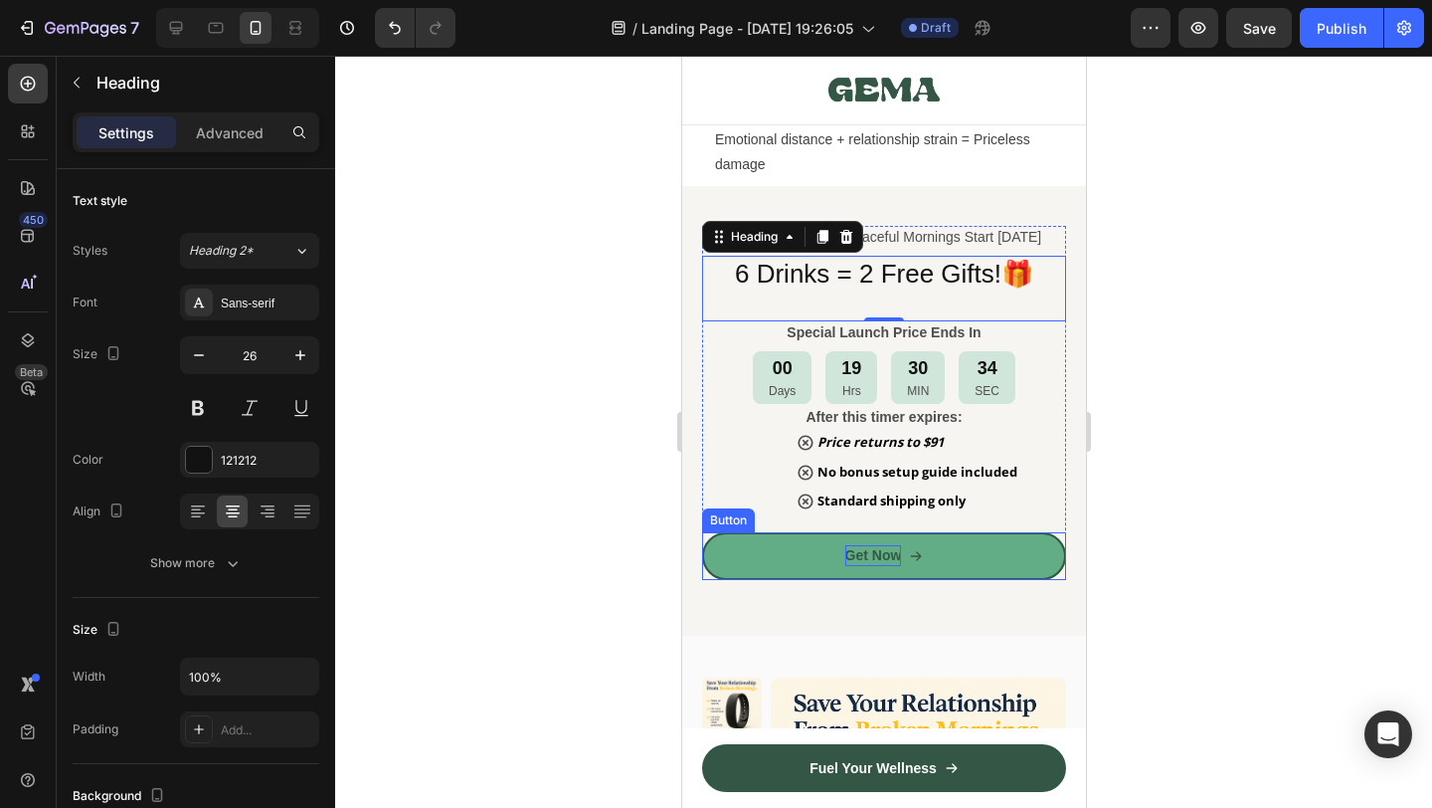
click at [881, 558] on p "Get Now" at bounding box center [872, 555] width 57 height 21
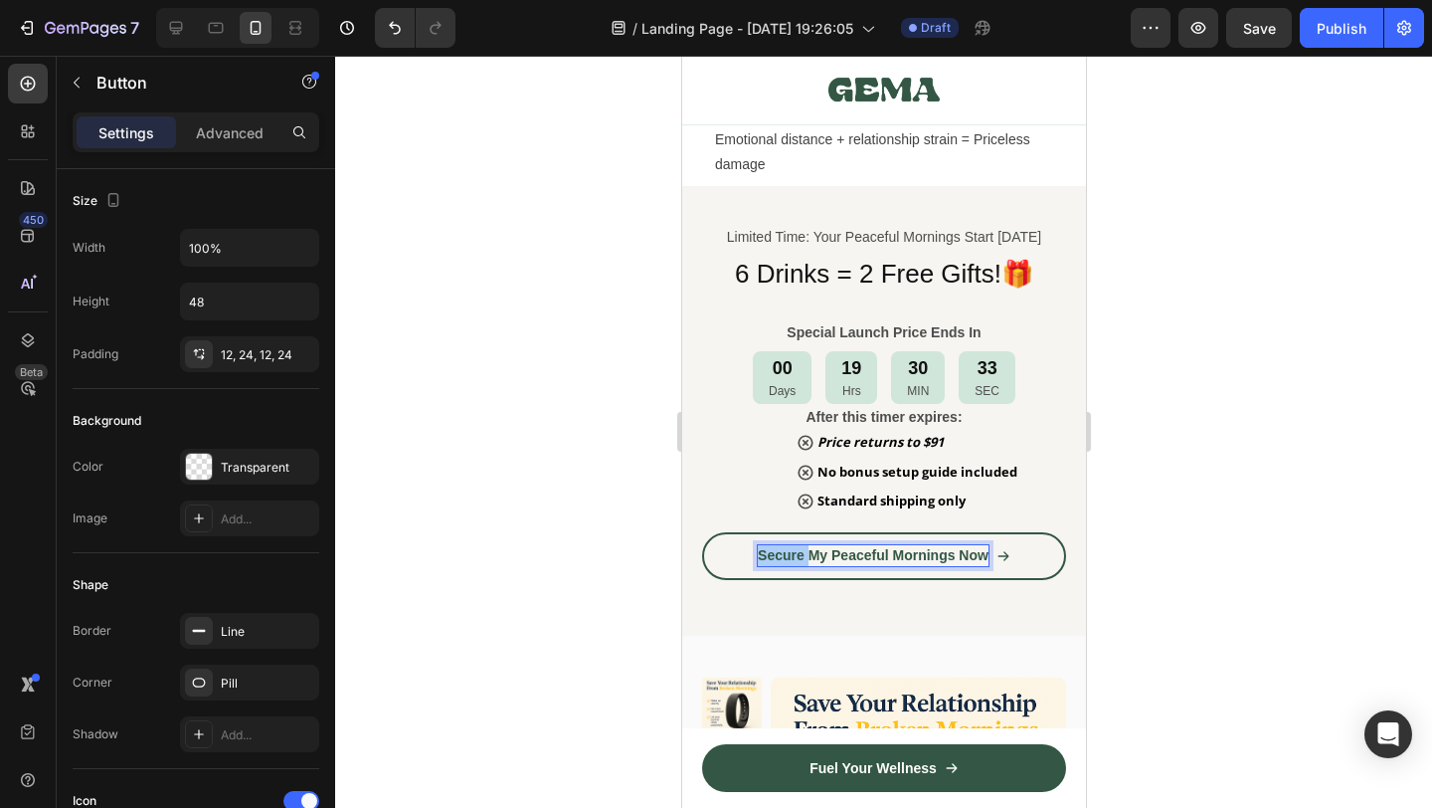
click at [1192, 531] on div at bounding box center [883, 432] width 1097 height 752
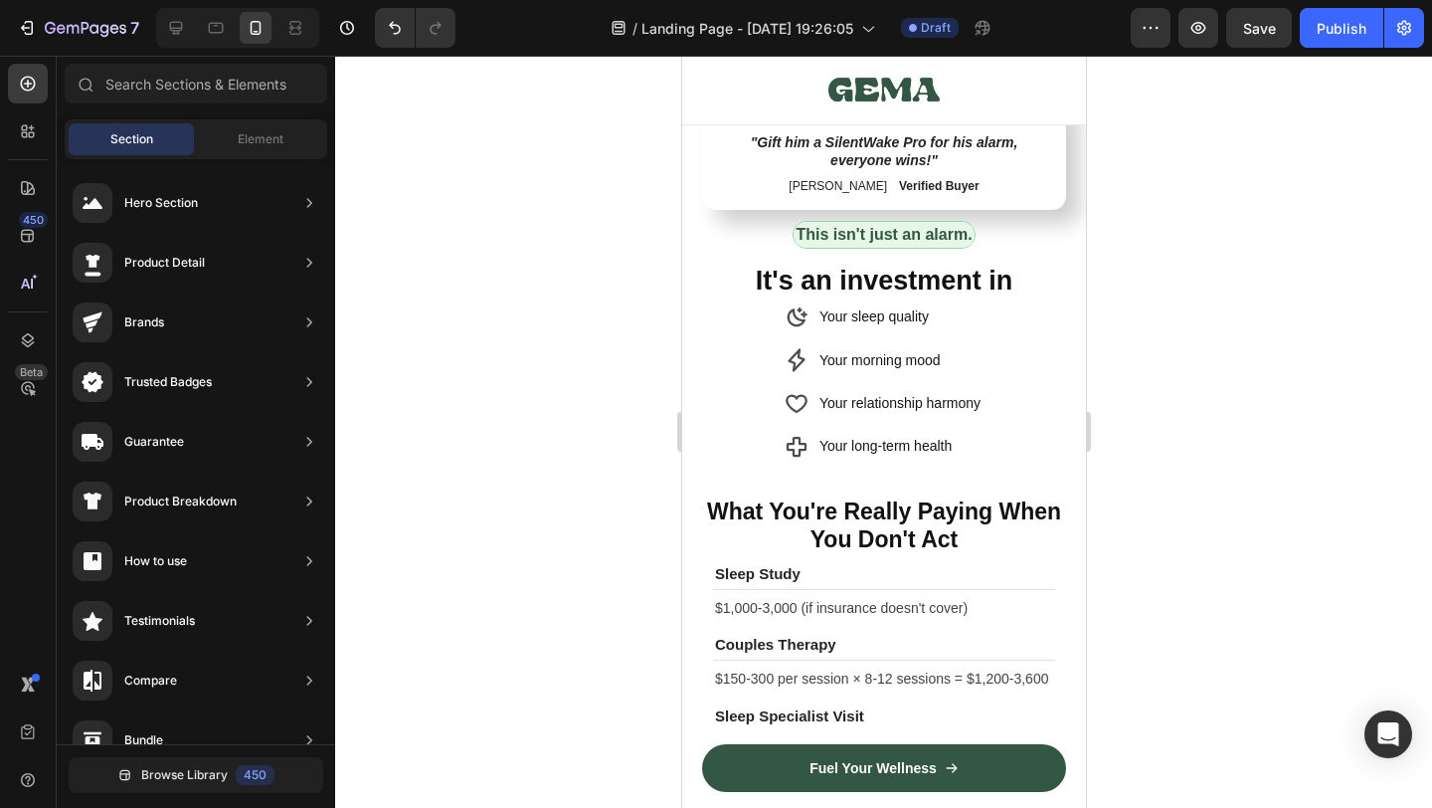
scroll to position [9206, 0]
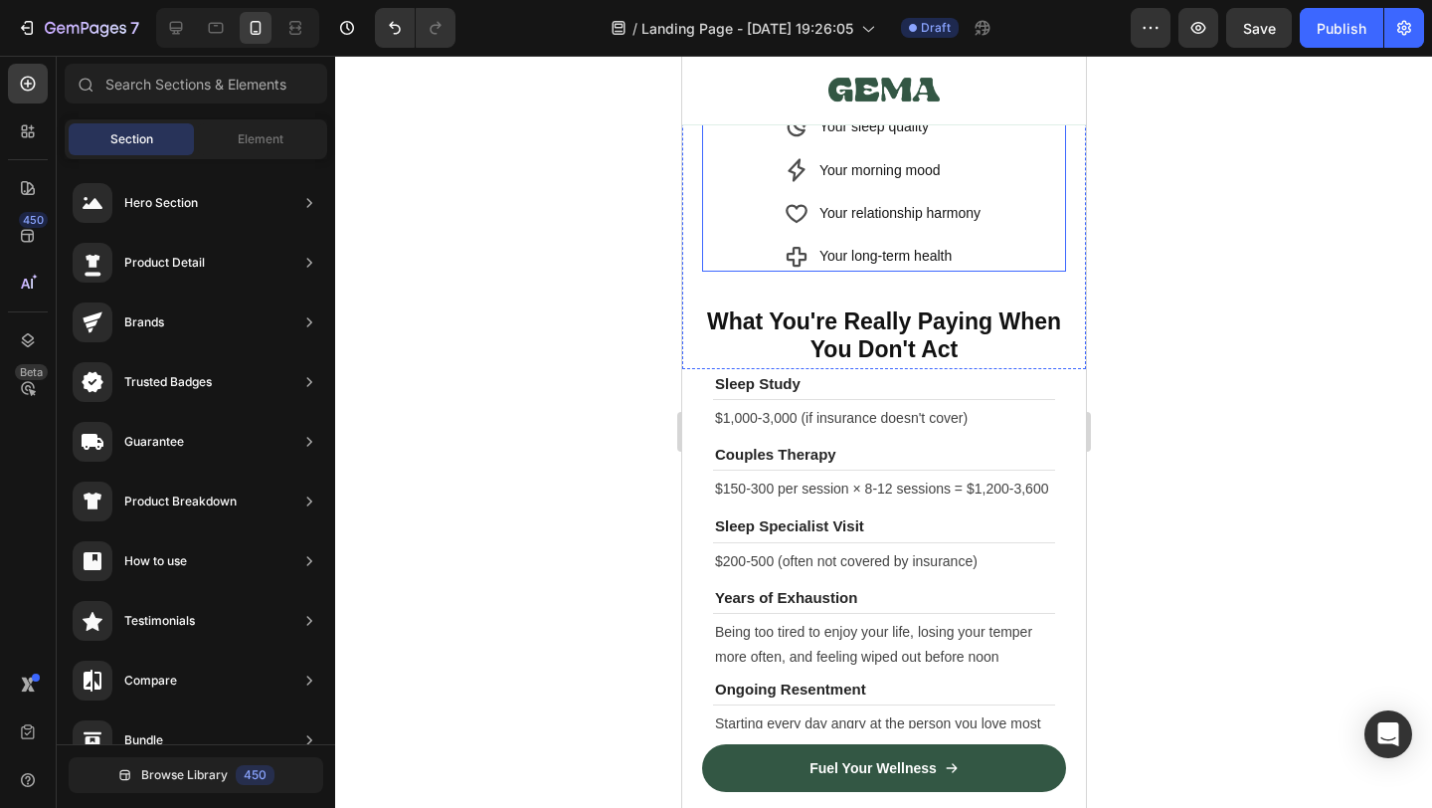
click at [798, 139] on icon at bounding box center [796, 127] width 24 height 24
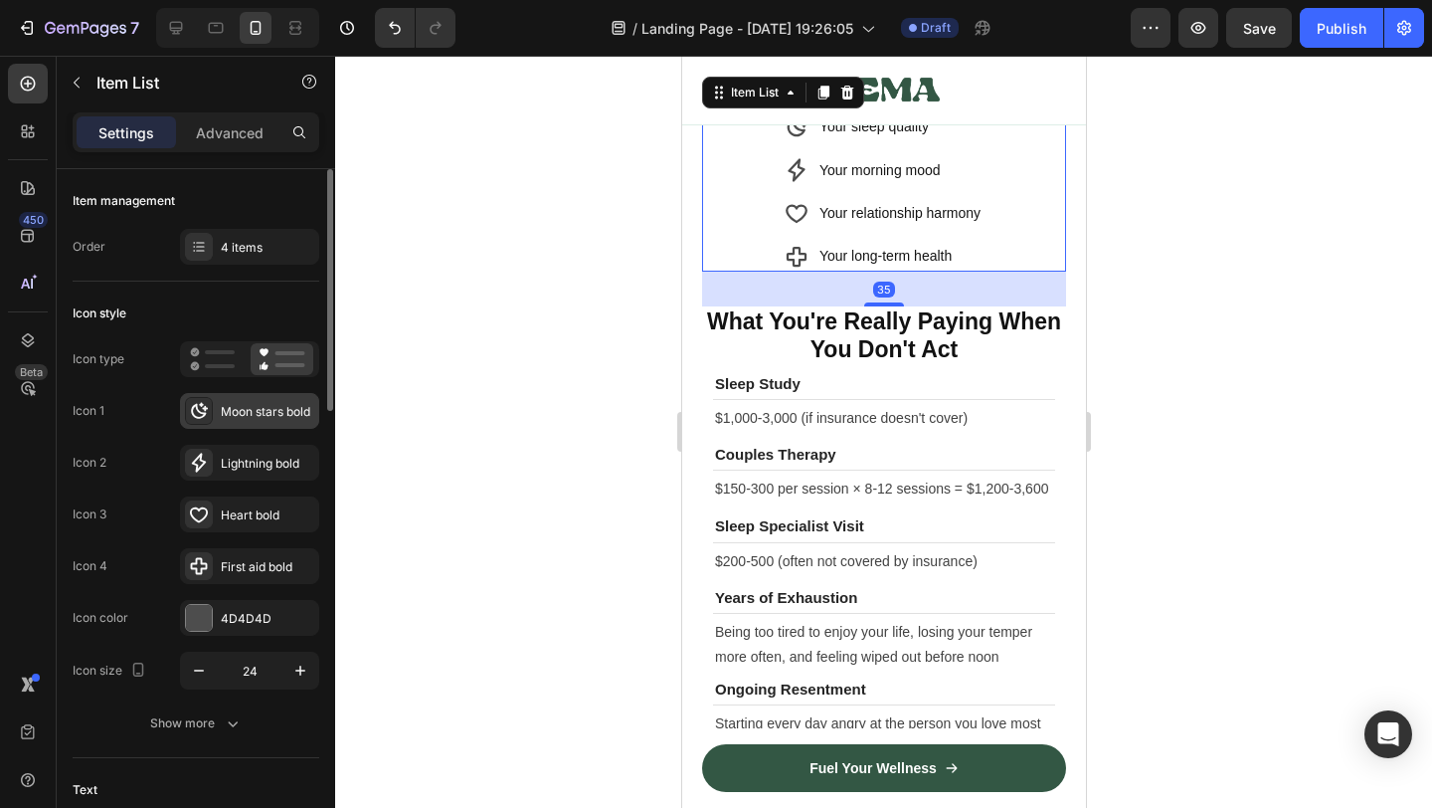
click at [236, 417] on div "Moon stars bold" at bounding box center [267, 412] width 93 height 18
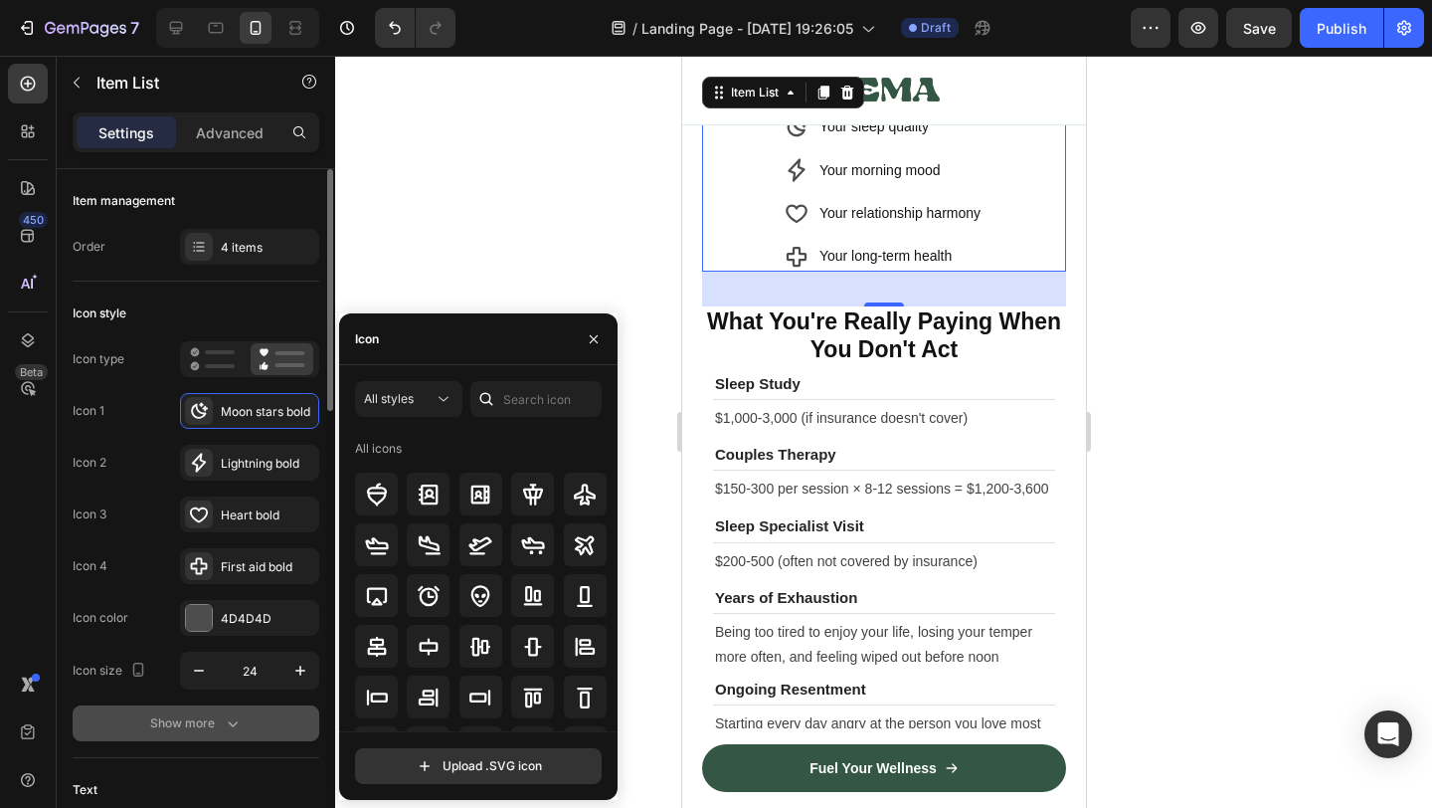
click at [217, 716] on div "Show more" at bounding box center [196, 723] width 92 height 20
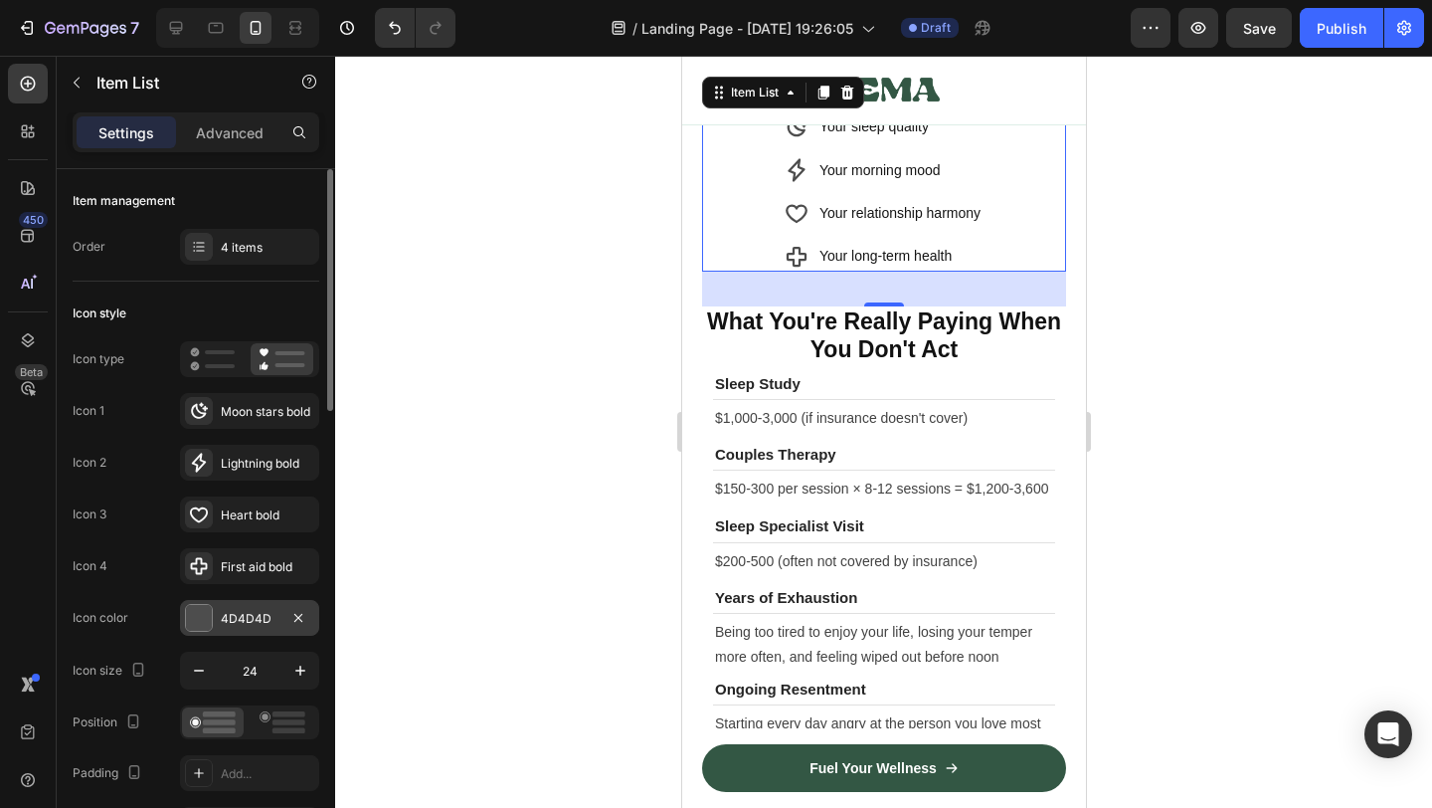
click at [194, 631] on div at bounding box center [199, 618] width 28 height 28
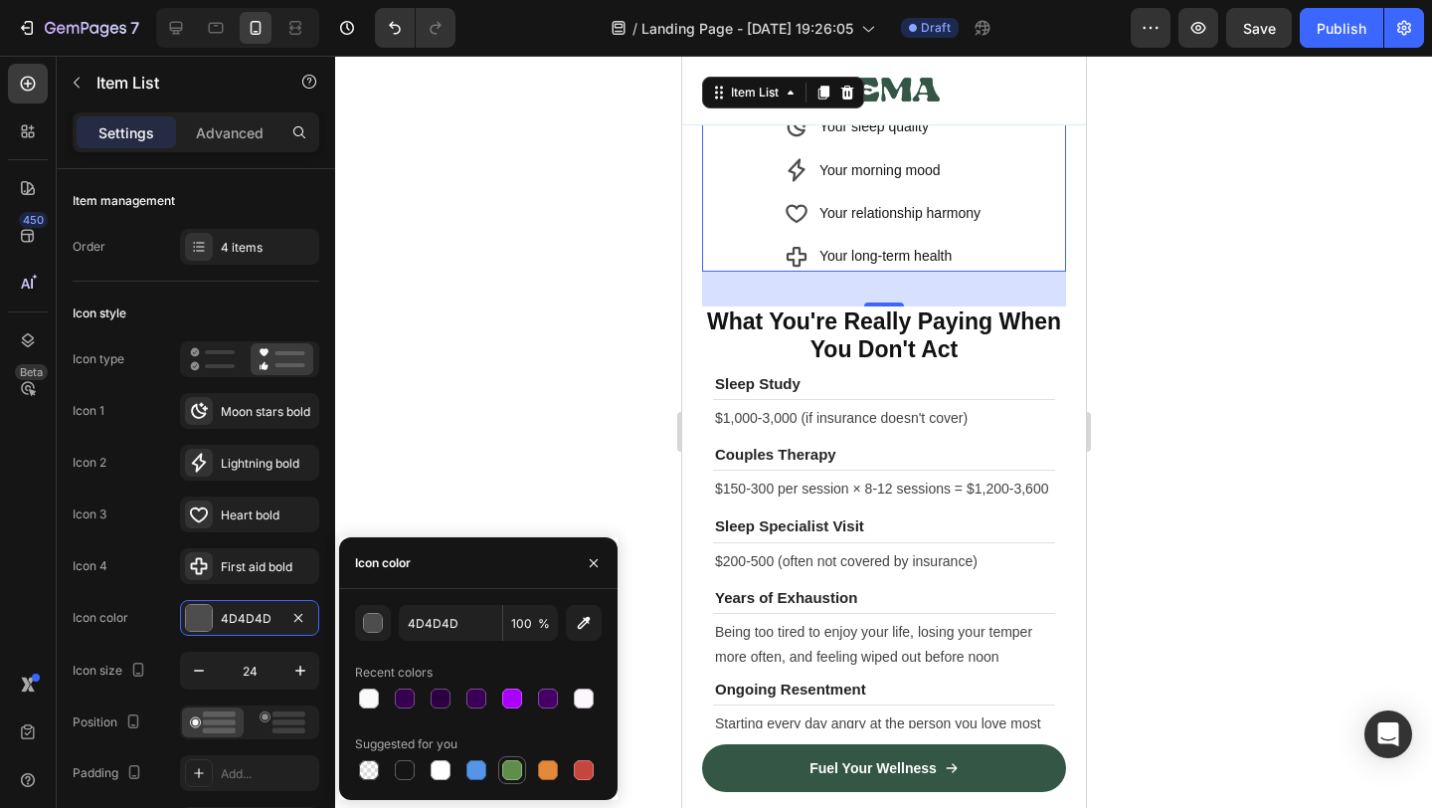
click at [510, 761] on div at bounding box center [512, 770] width 20 height 20
click at [470, 694] on div at bounding box center [476, 698] width 20 height 20
click at [503, 767] on div at bounding box center [512, 770] width 20 height 20
click at [473, 768] on div at bounding box center [476, 770] width 20 height 20
click at [506, 770] on div at bounding box center [512, 770] width 20 height 20
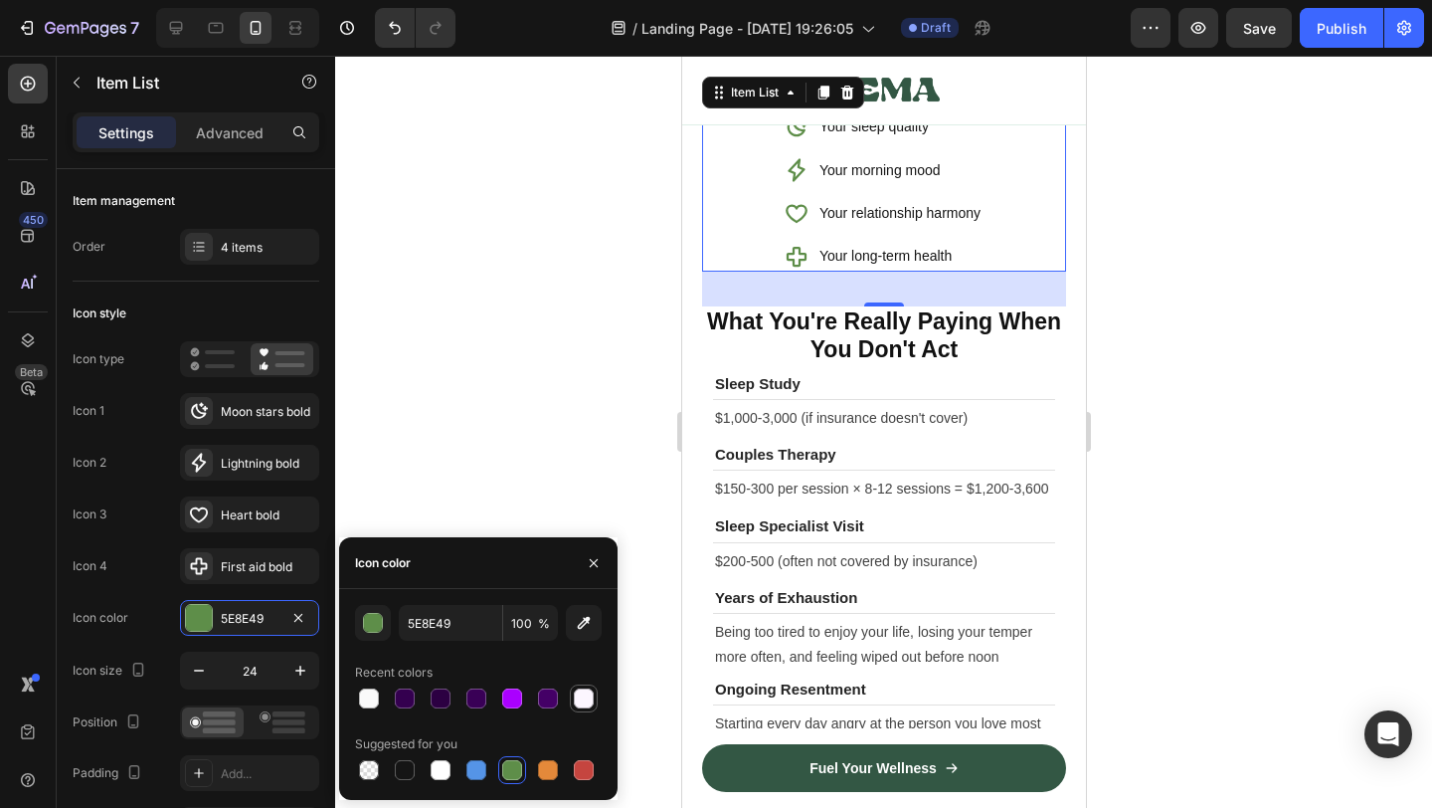
click at [593, 684] on div at bounding box center [584, 698] width 28 height 28
click at [591, 775] on div at bounding box center [584, 770] width 20 height 20
click at [542, 766] on div at bounding box center [548, 770] width 20 height 20
click at [507, 760] on div at bounding box center [512, 770] width 20 height 20
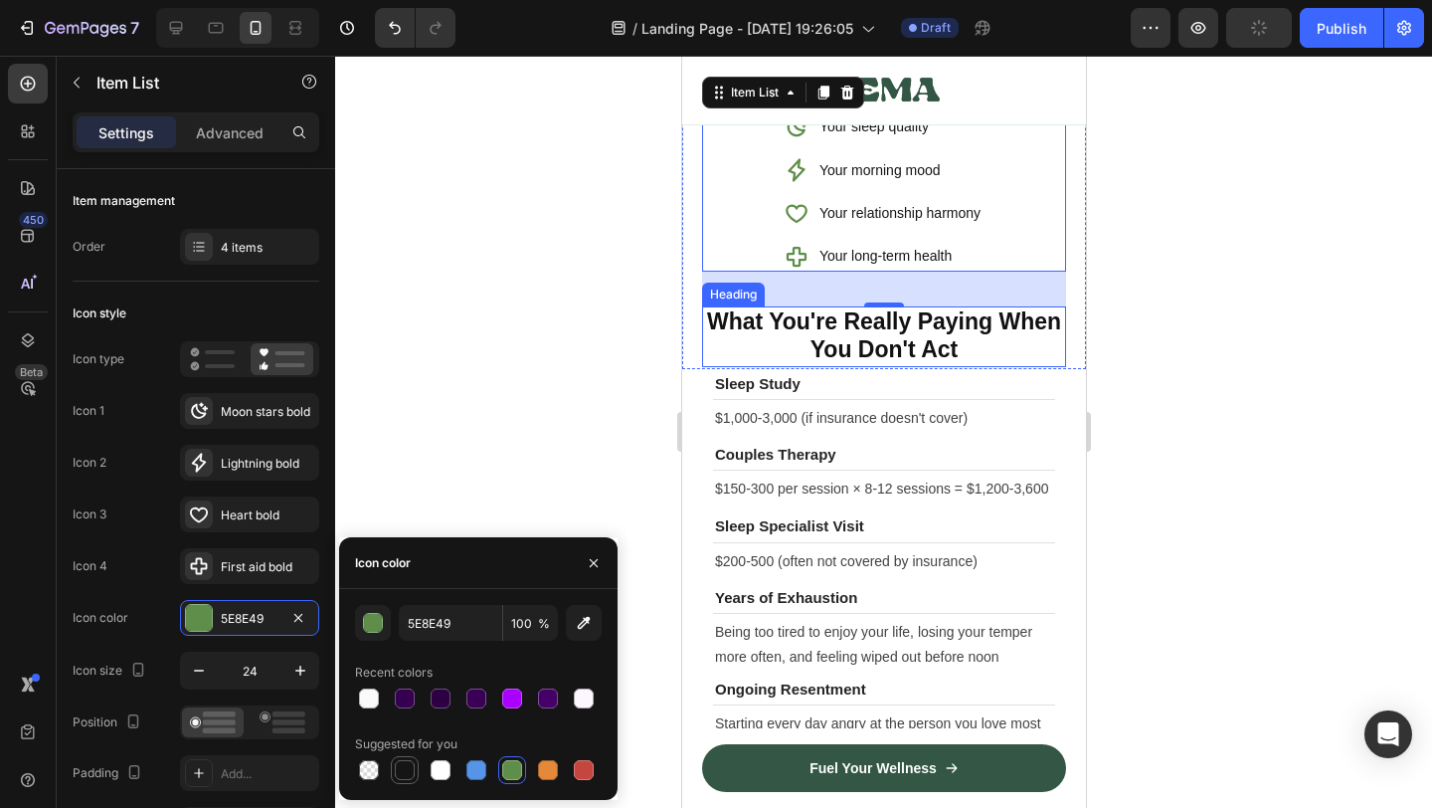
click at [400, 774] on div at bounding box center [405, 770] width 20 height 20
click at [520, 766] on div at bounding box center [512, 770] width 20 height 20
type input "5E8E49"
click at [1224, 578] on div at bounding box center [883, 432] width 1097 height 752
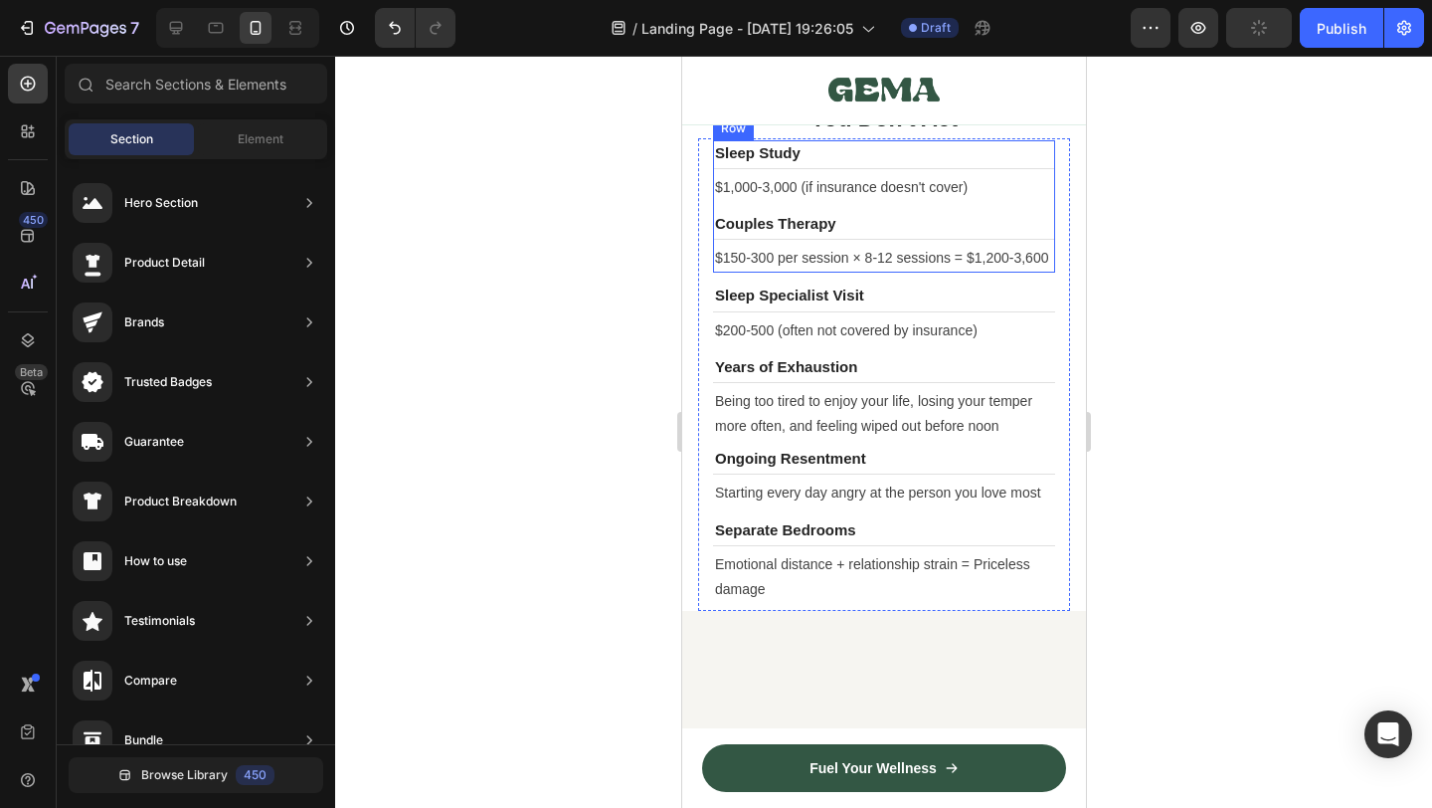
scroll to position [9402, 0]
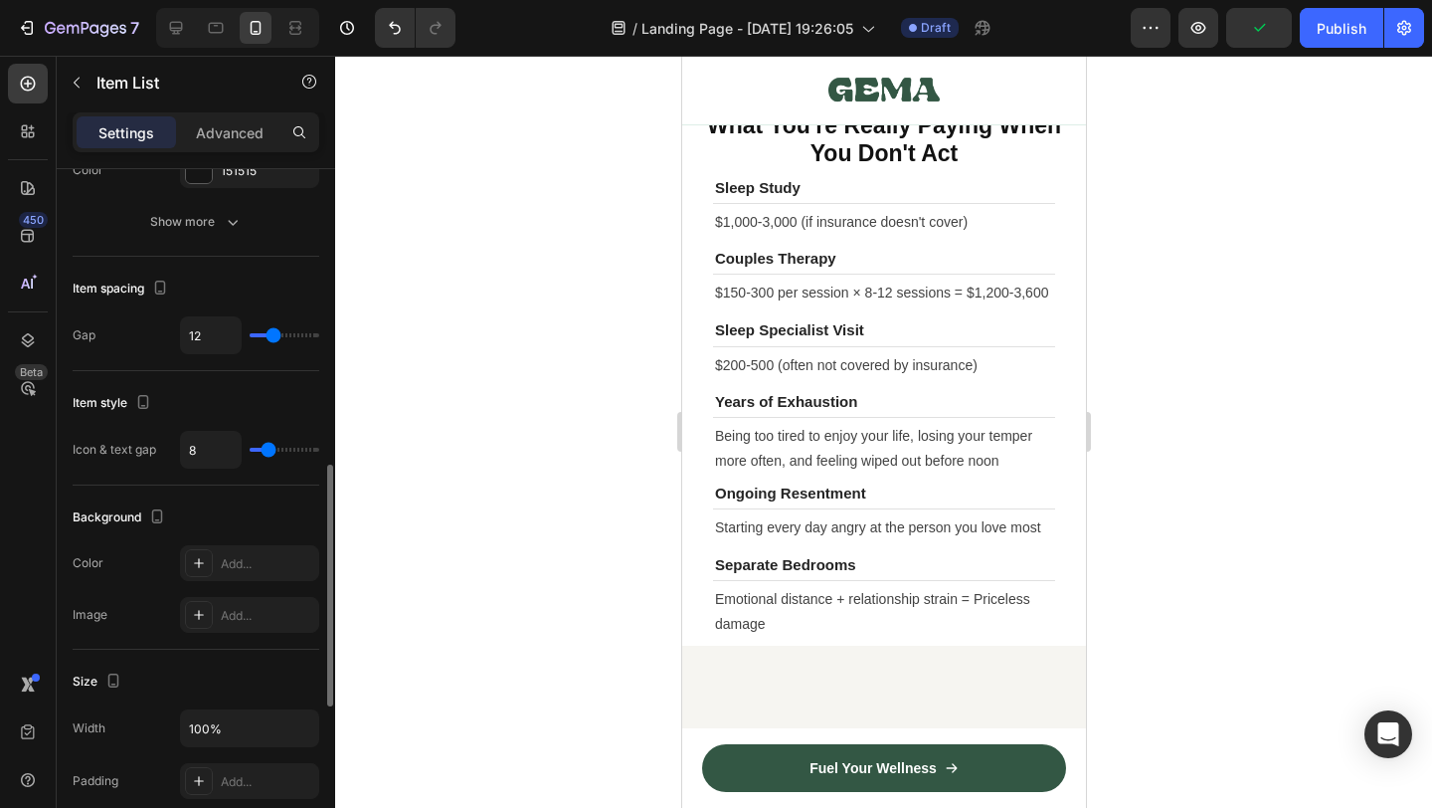
scroll to position [816, 0]
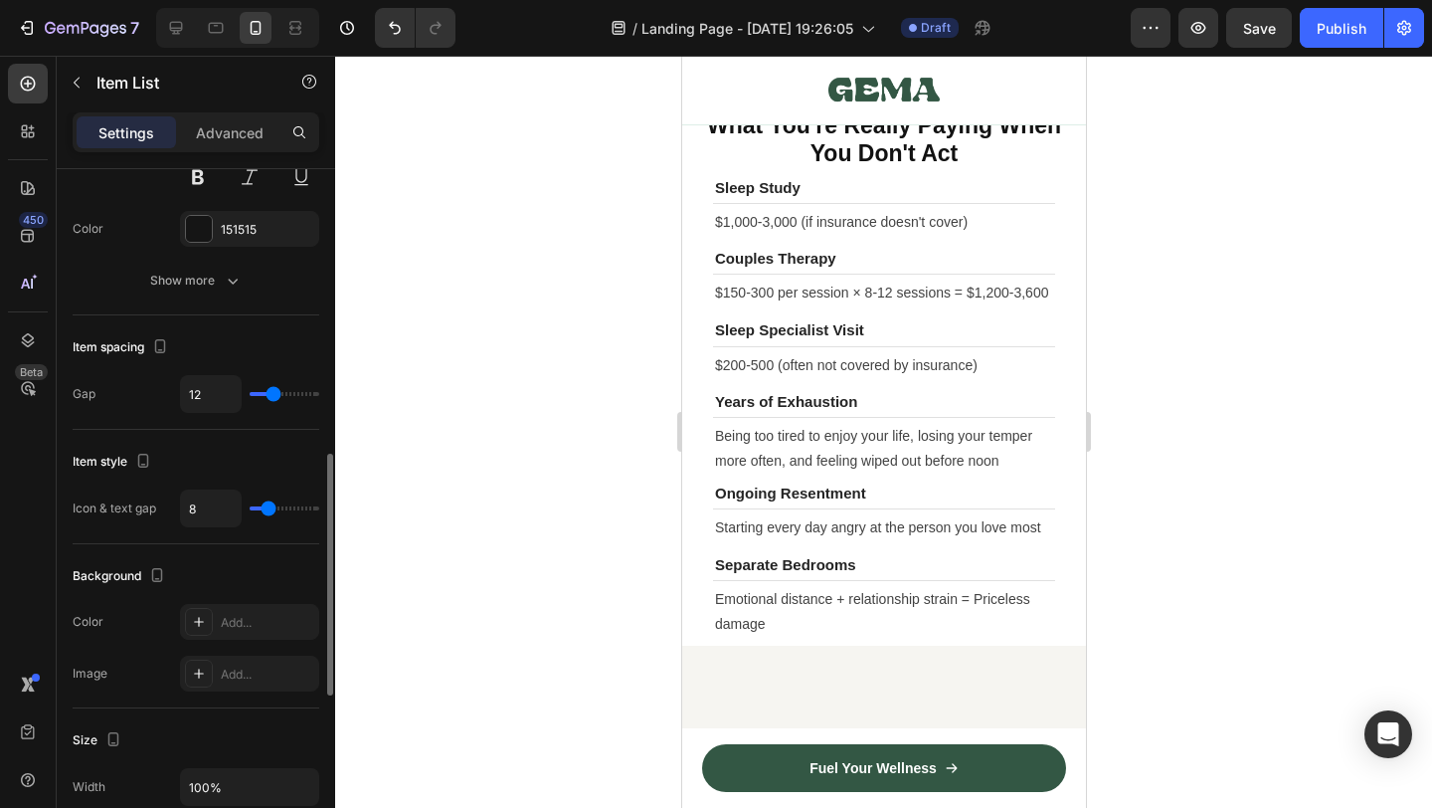
type input "6"
type input "4"
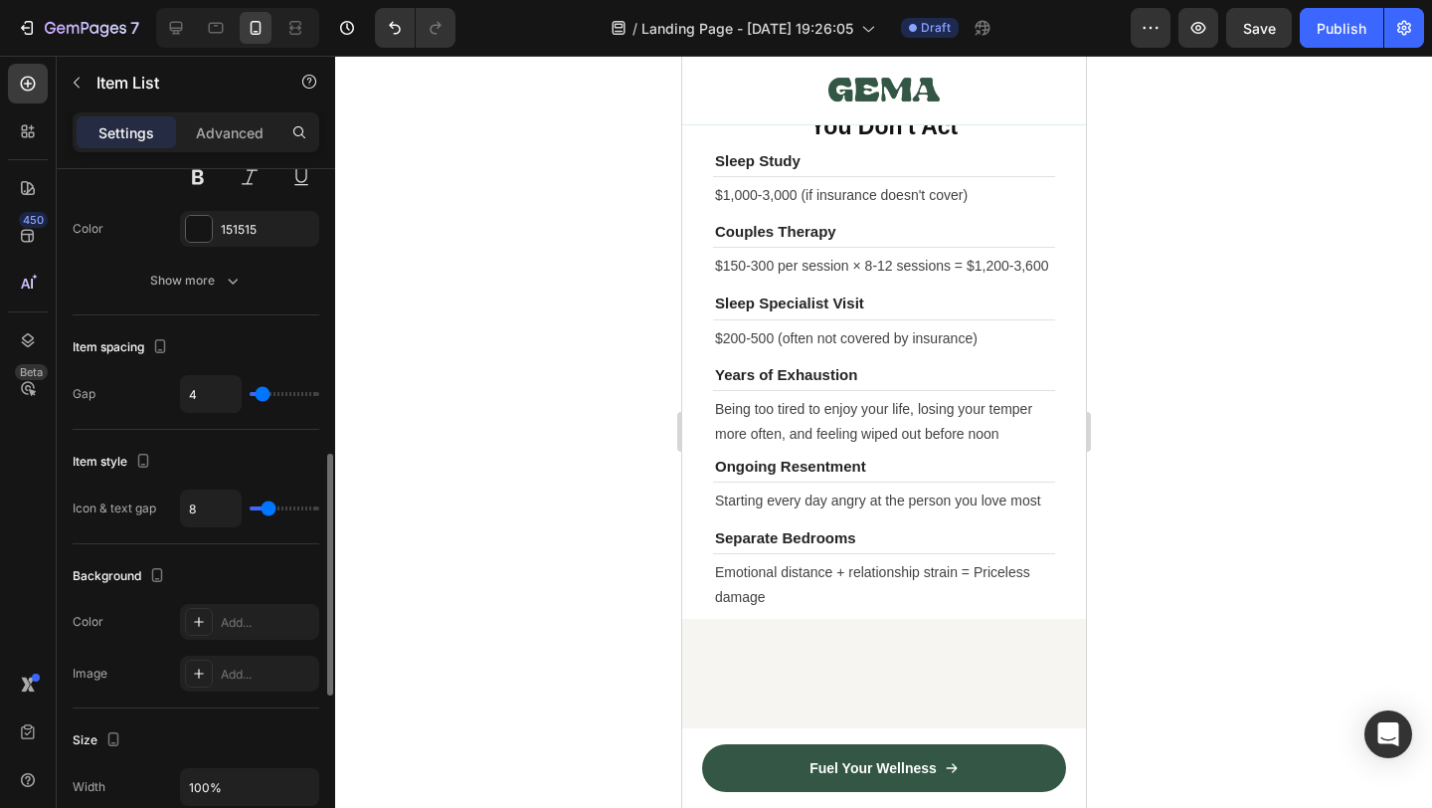
type input "3"
type input "2"
type input "0"
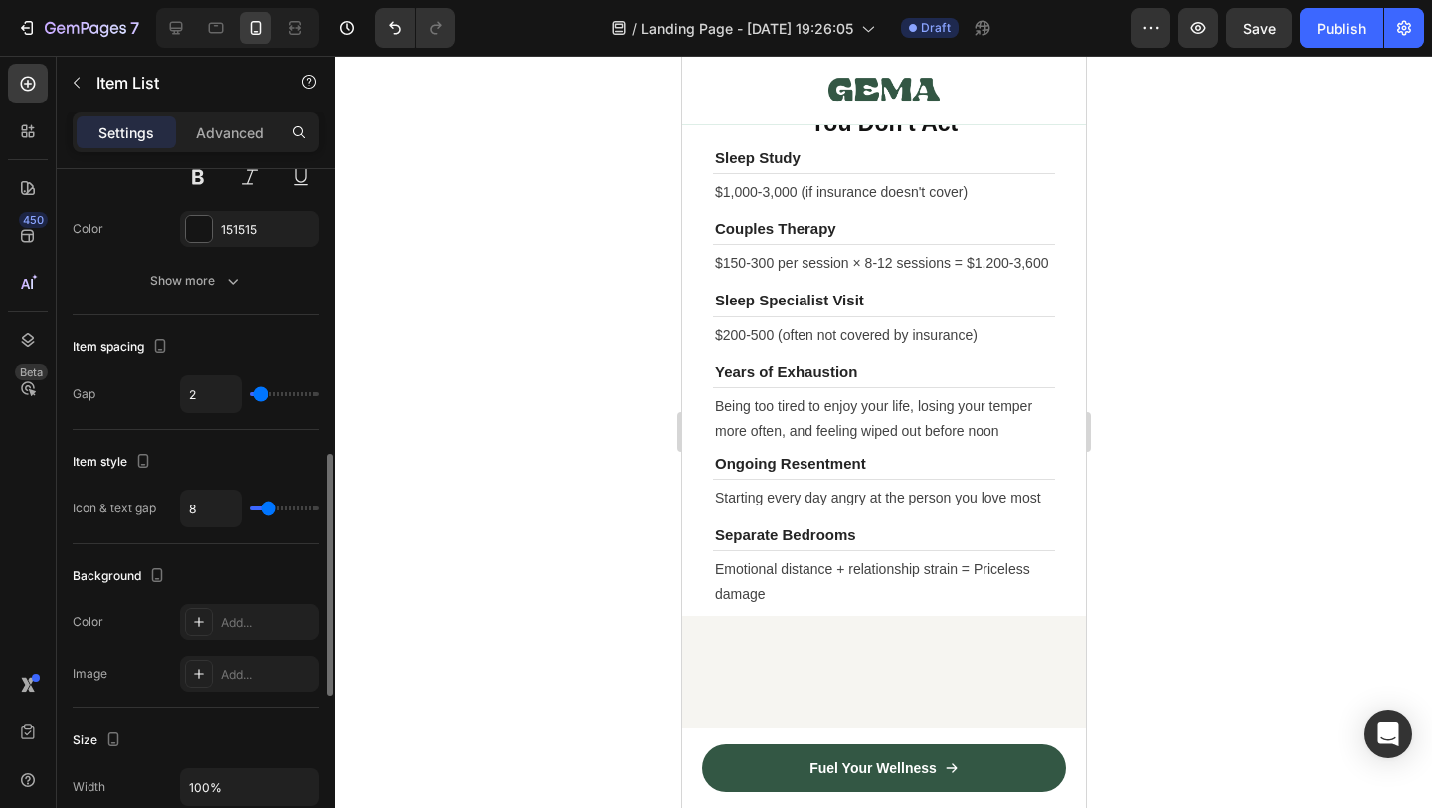
type input "0"
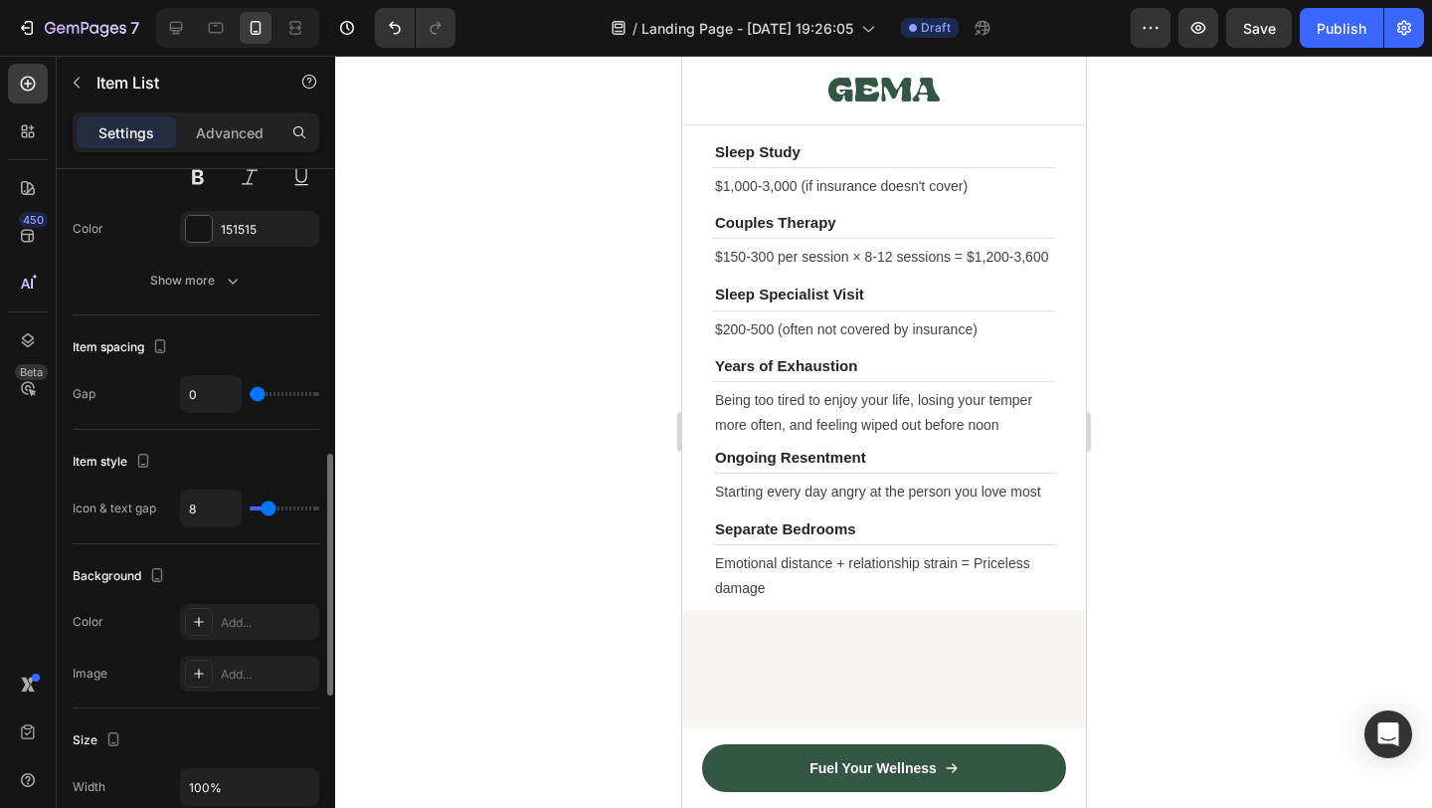
type input "3"
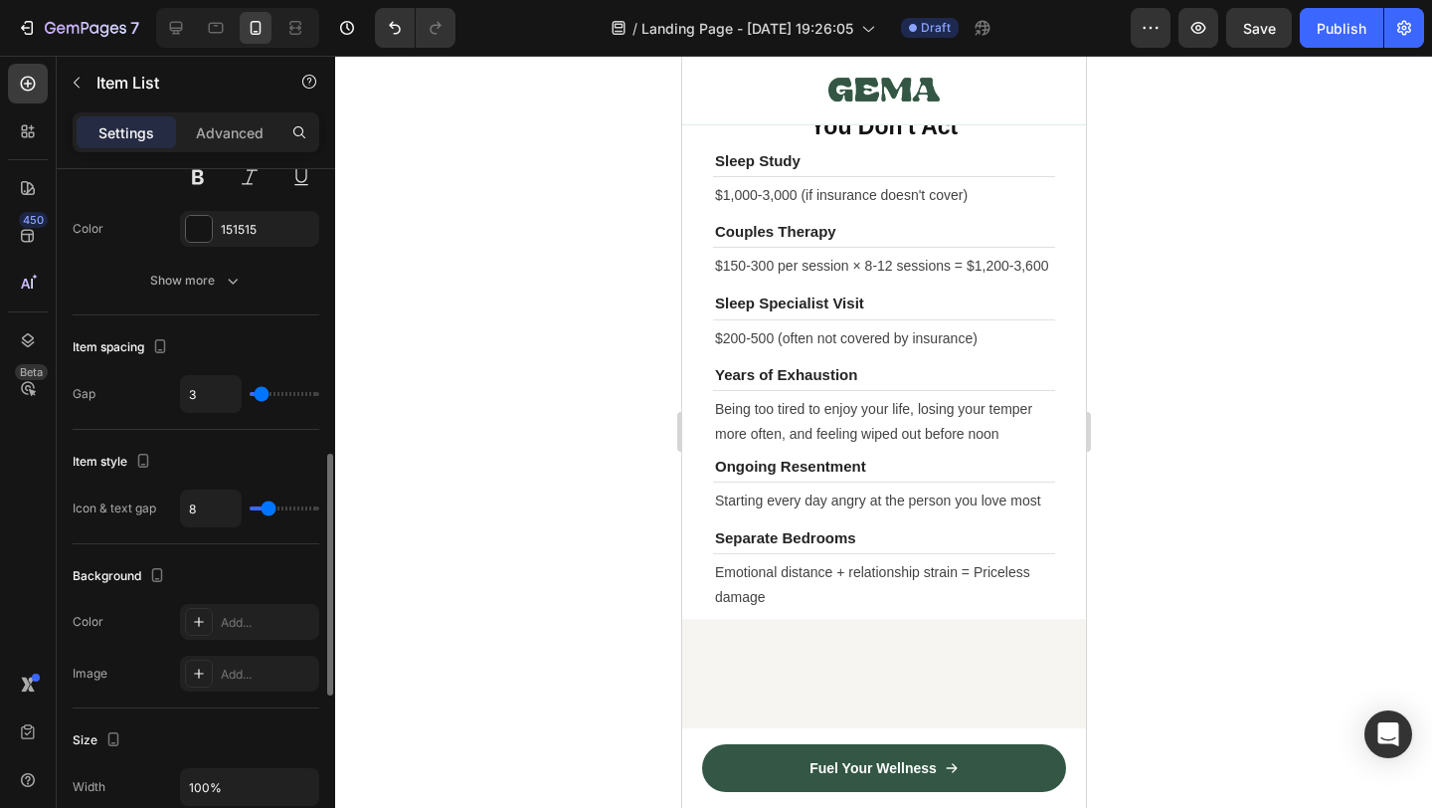
type input "2"
type input "1"
type input "0"
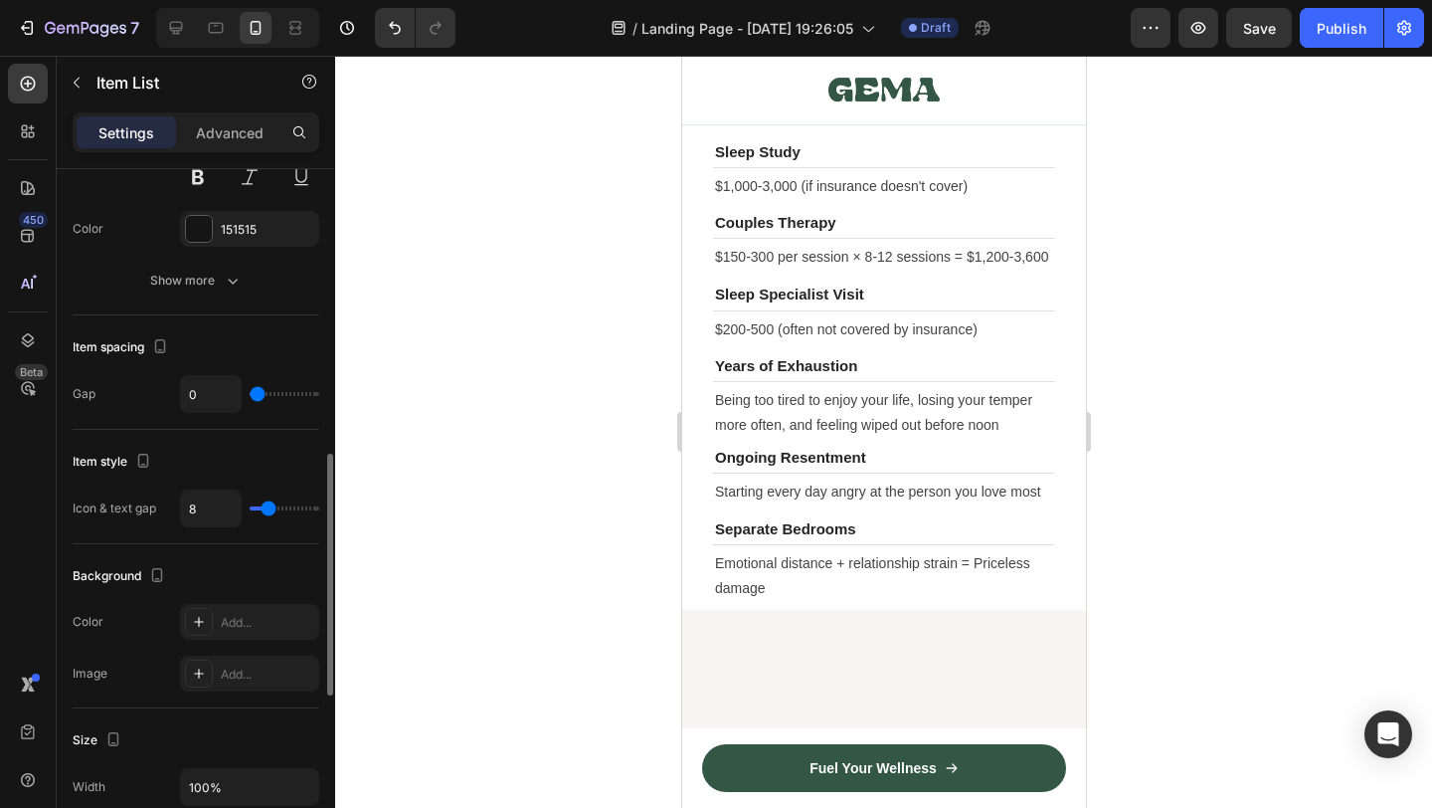
drag, startPoint x: 275, startPoint y: 401, endPoint x: 313, endPoint y: 370, distance: 48.8
type input "0"
click at [250, 396] on input "range" at bounding box center [285, 394] width 70 height 4
type input "4"
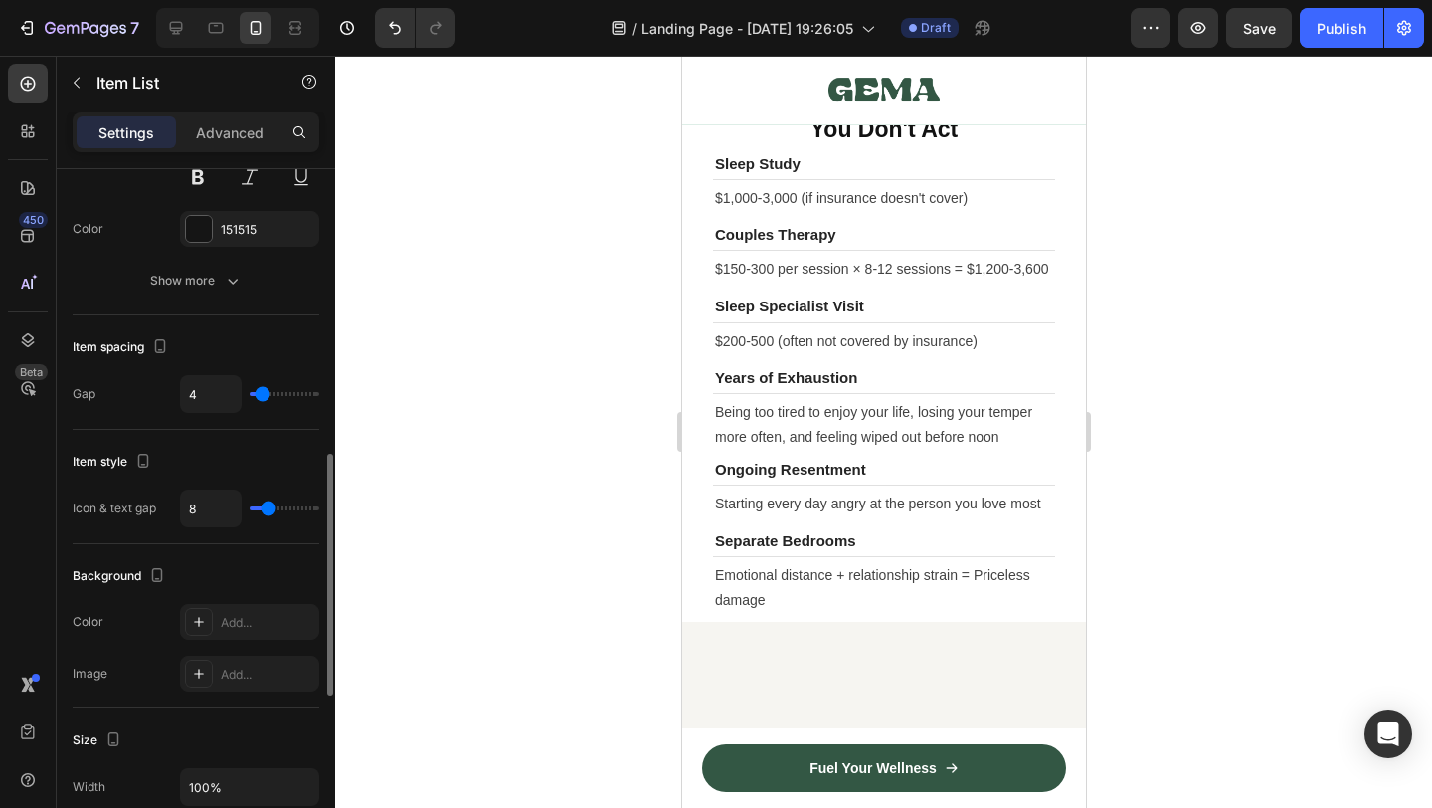
type input "4"
click at [263, 396] on input "range" at bounding box center [285, 394] width 70 height 4
click at [1138, 544] on div at bounding box center [883, 432] width 1097 height 752
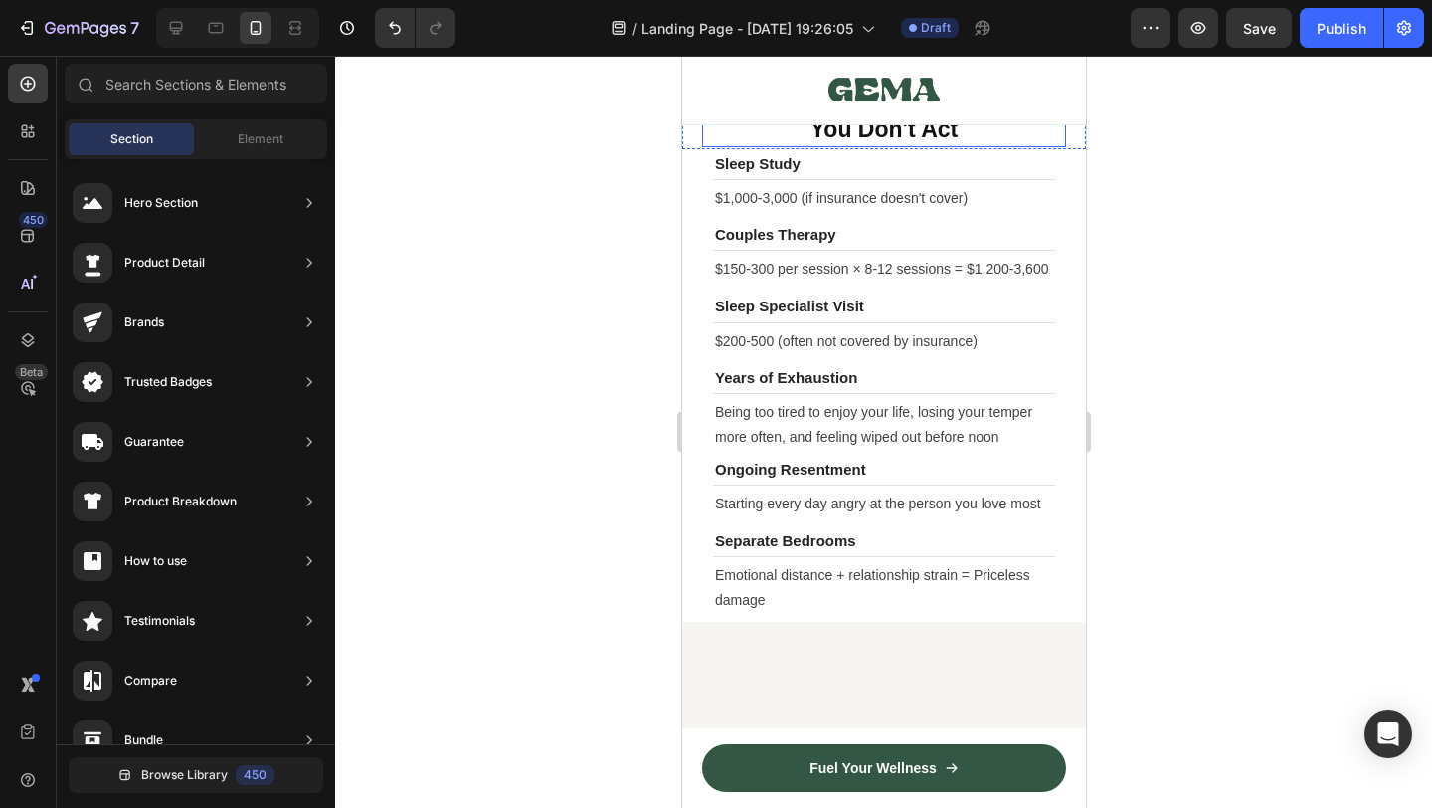
scroll to position [9319, 0]
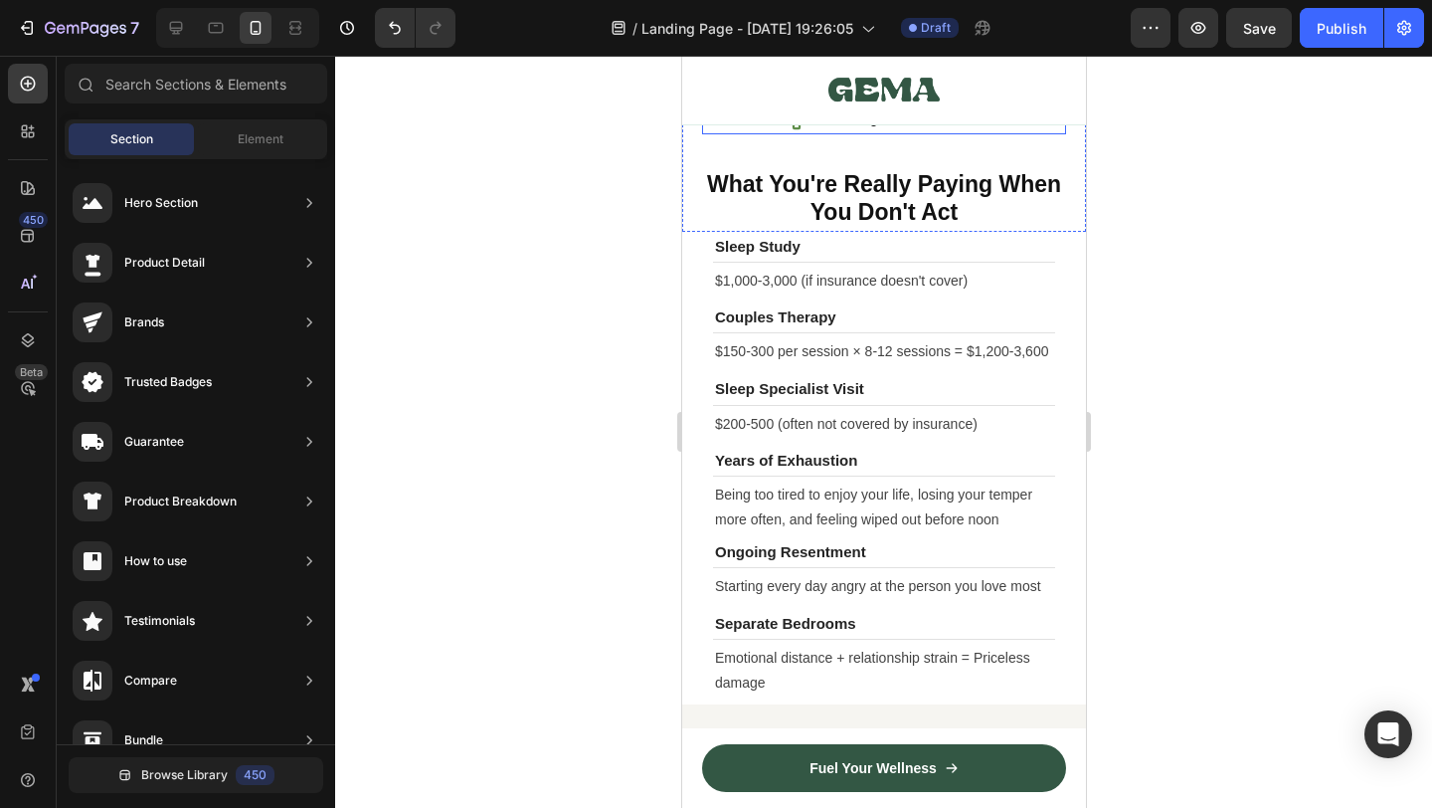
click at [1001, 134] on div "Your sleep quality Your morning mood Your relationship harmony Your long-term h…" at bounding box center [883, 66] width 364 height 136
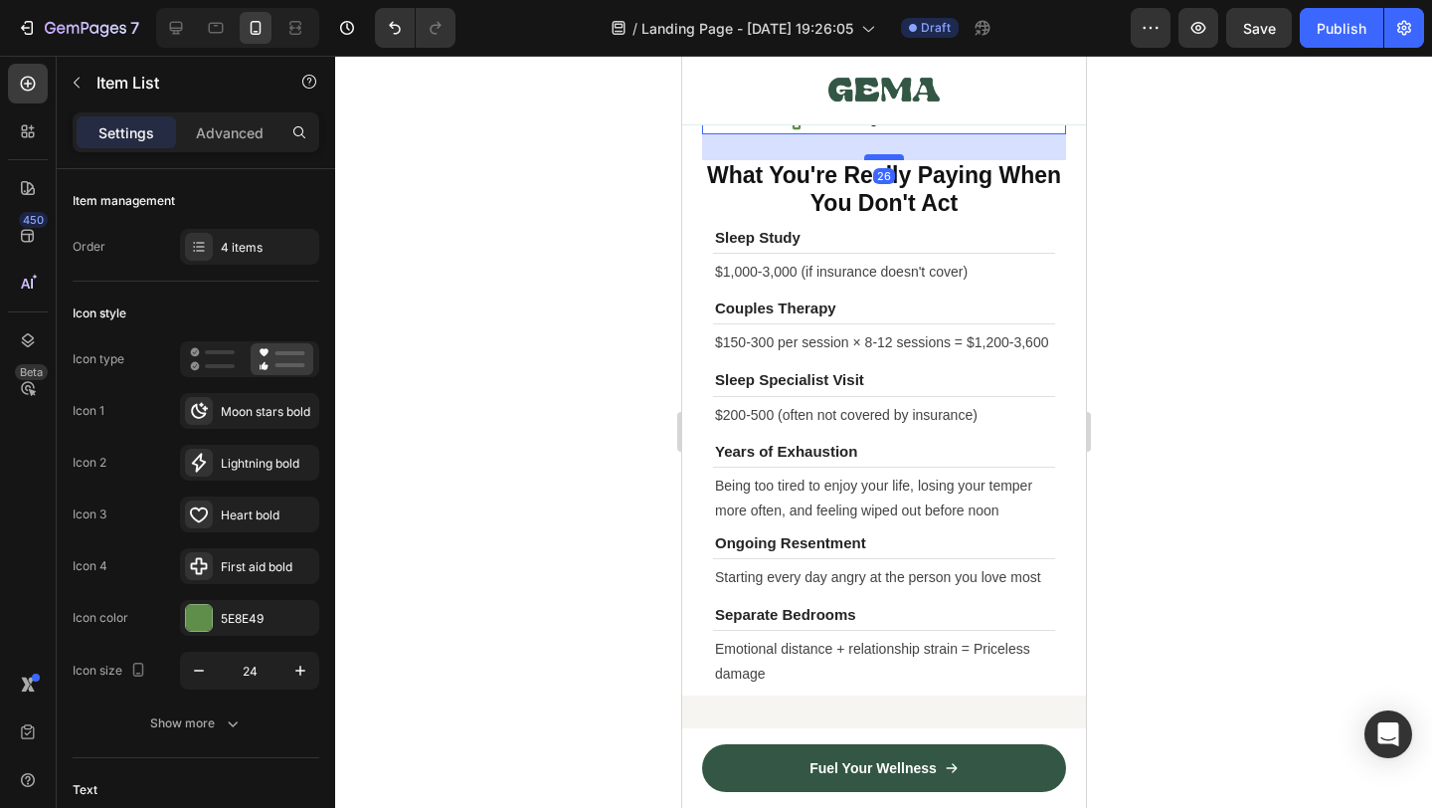
drag, startPoint x: 885, startPoint y: 530, endPoint x: 892, endPoint y: 521, distance: 11.3
click at [892, 160] on div at bounding box center [883, 157] width 40 height 6
type input "100%"
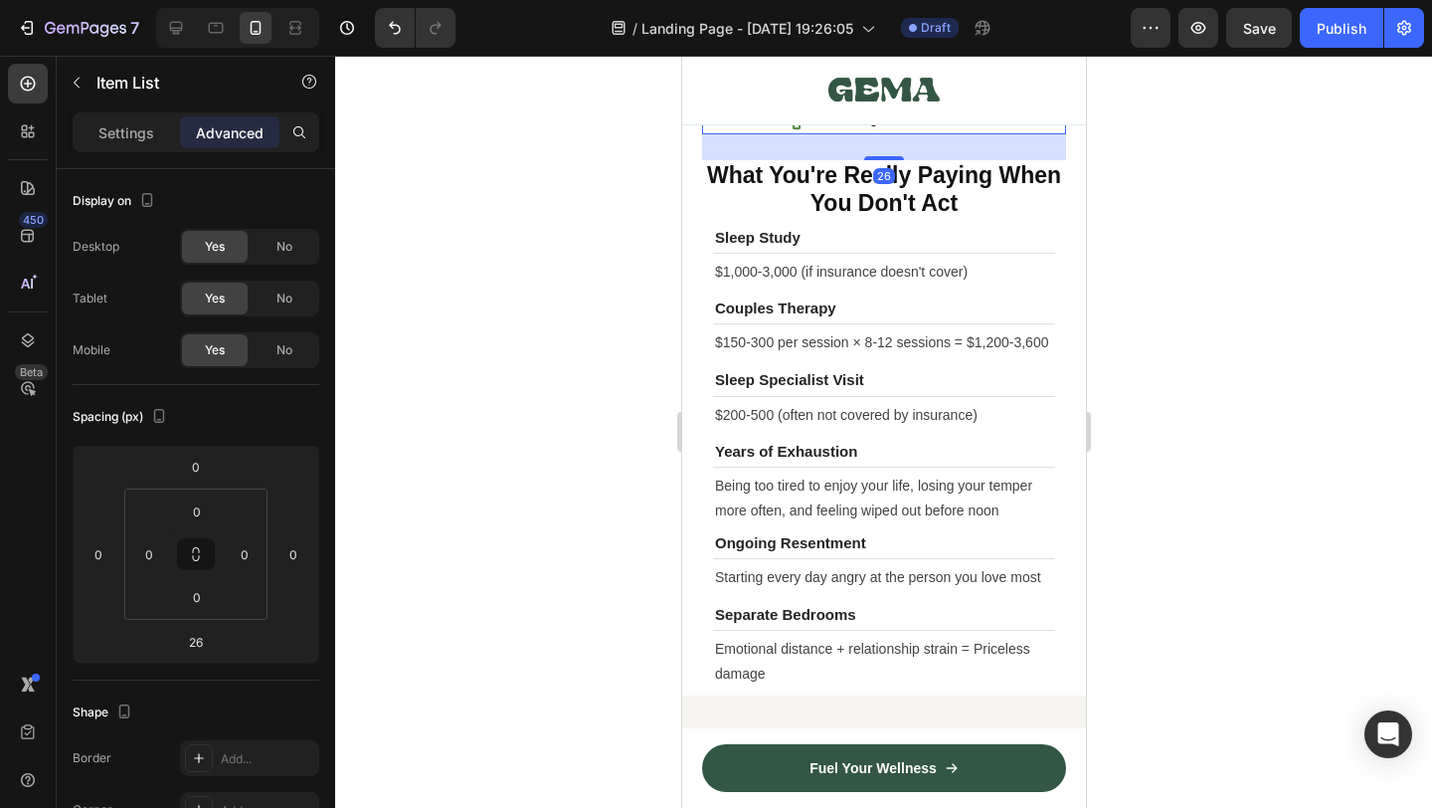
click at [1185, 584] on div at bounding box center [883, 432] width 1097 height 752
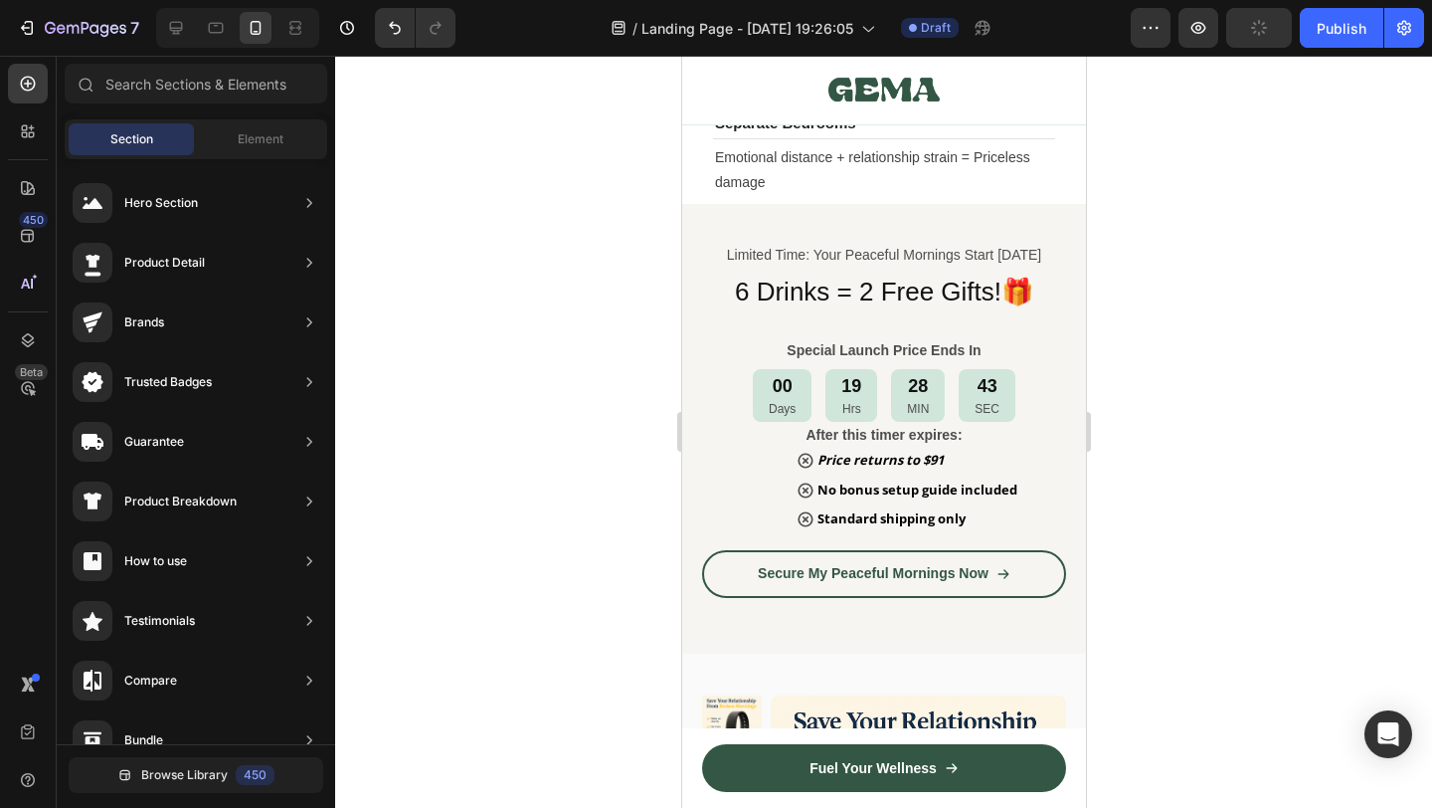
scroll to position [10170, 0]
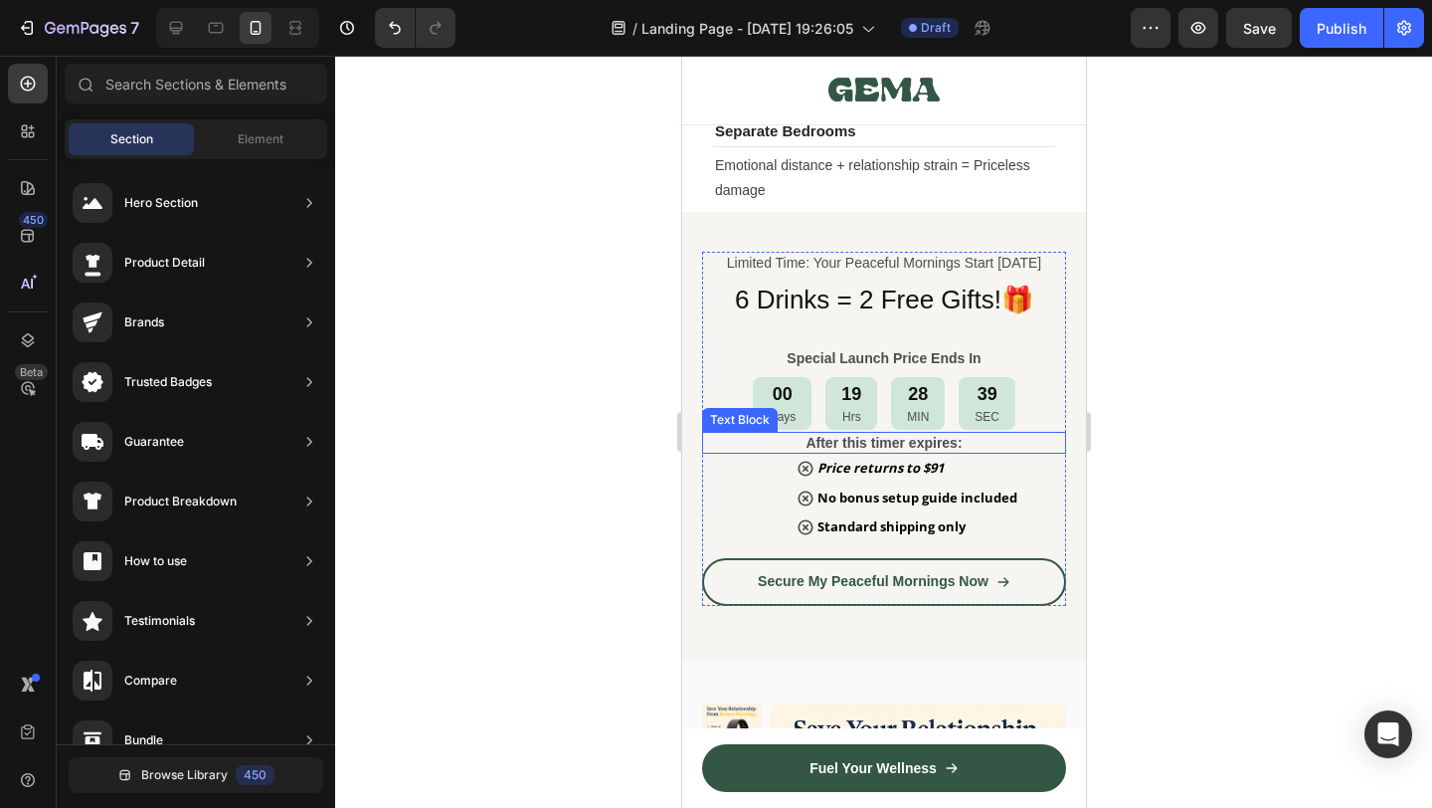
click at [891, 448] on strong "After this timer expires:" at bounding box center [883, 443] width 156 height 16
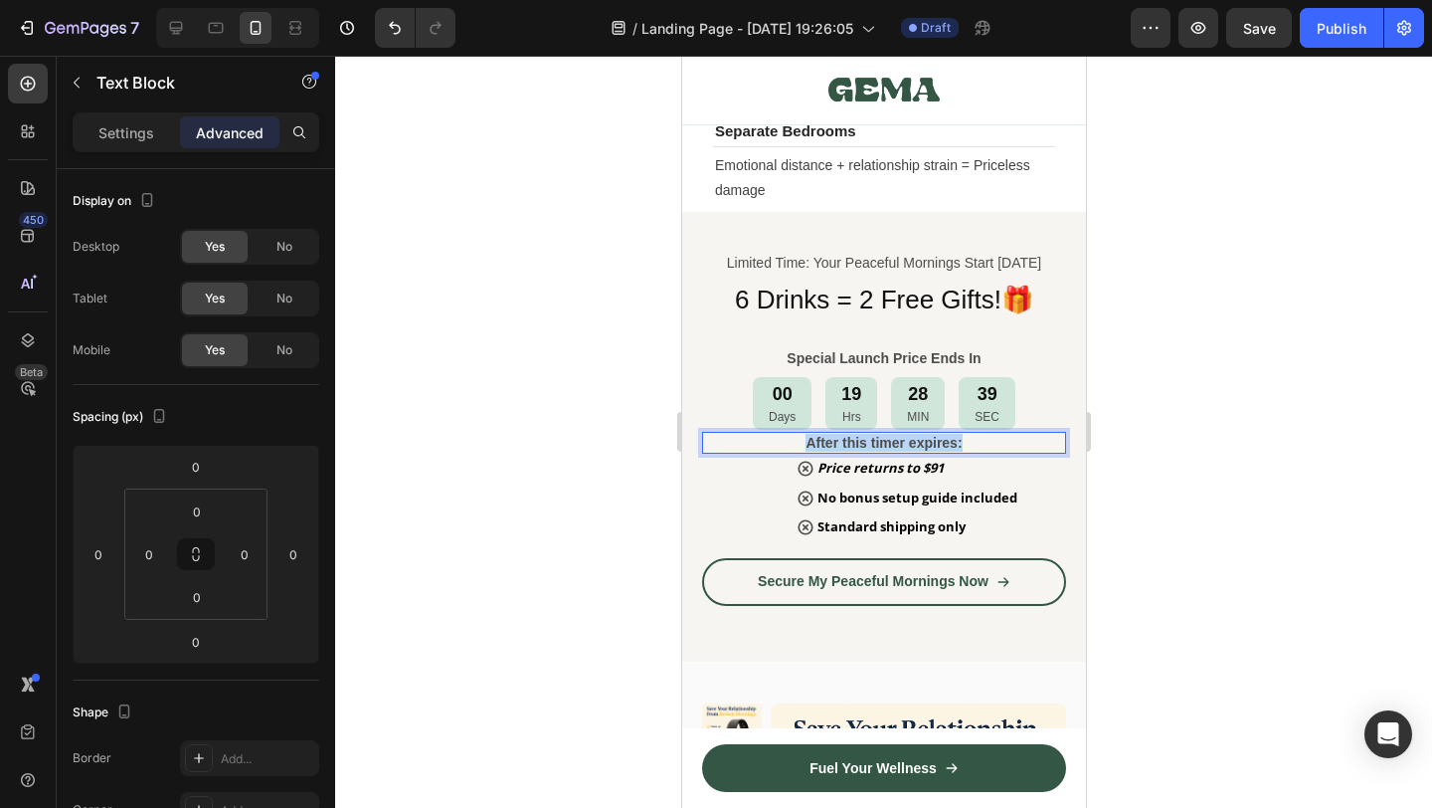
click at [891, 448] on strong "After this timer expires:" at bounding box center [883, 443] width 156 height 16
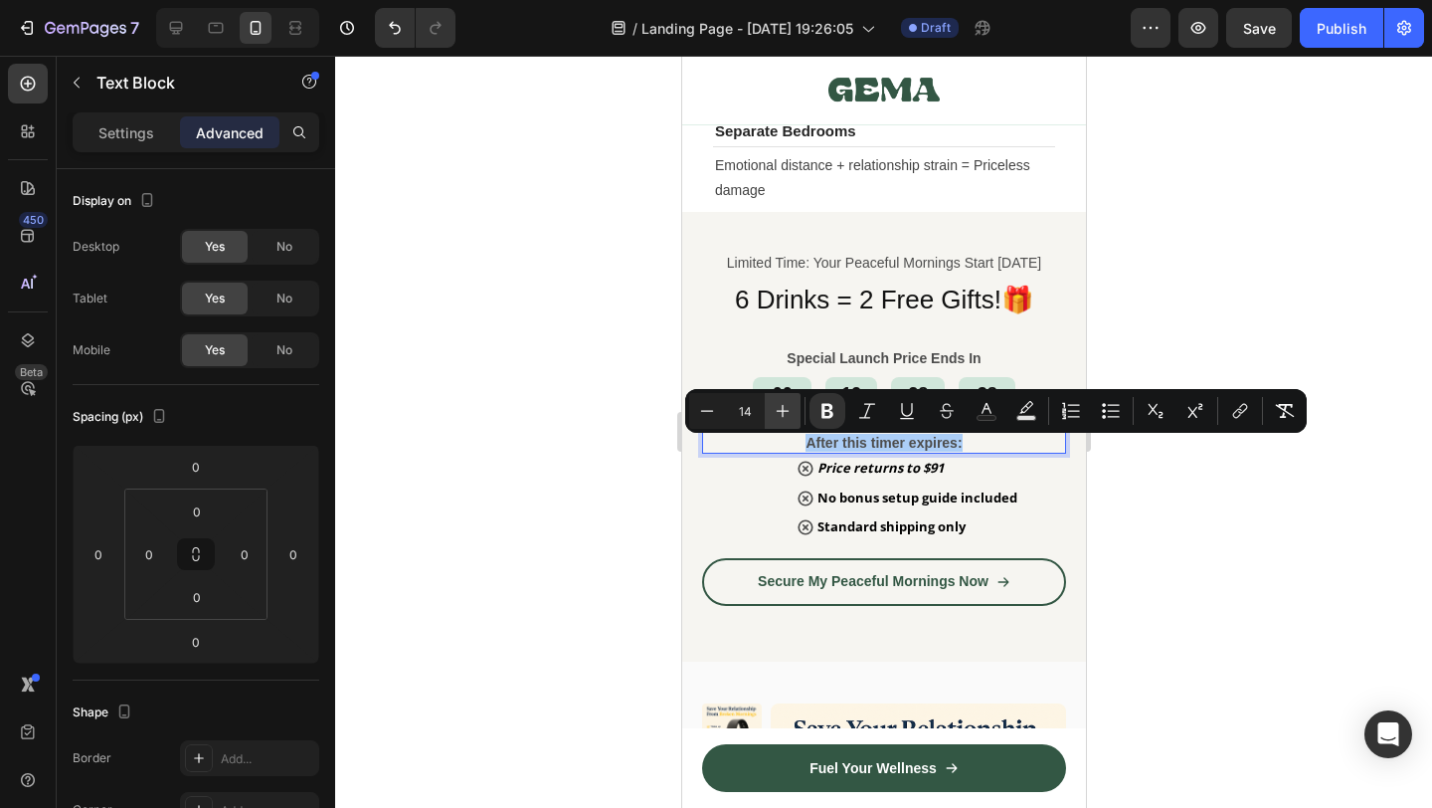
click at [784, 414] on icon "Editor contextual toolbar" at bounding box center [783, 411] width 20 height 20
type input "18"
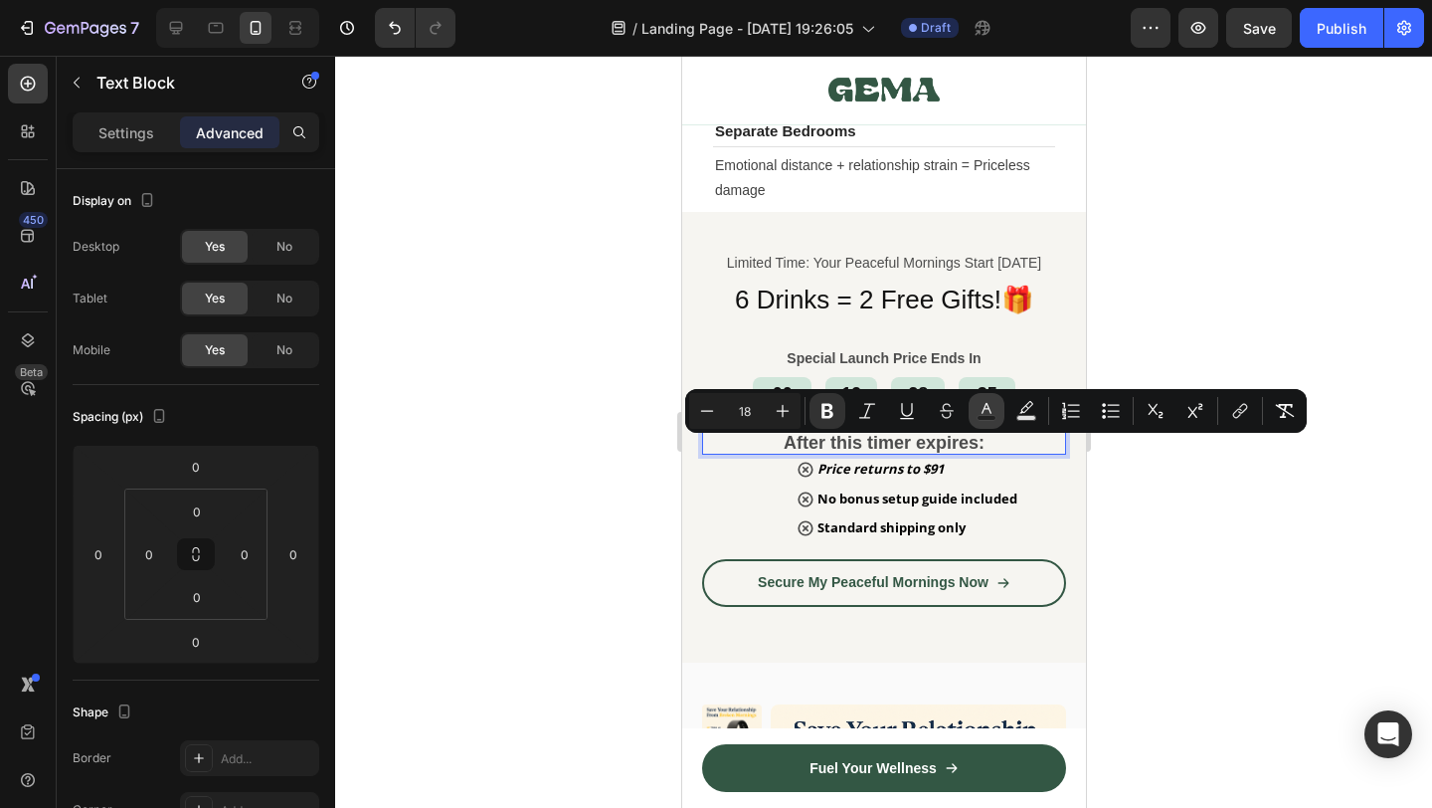
click at [997, 416] on button "Text Color" at bounding box center [987, 411] width 36 height 36
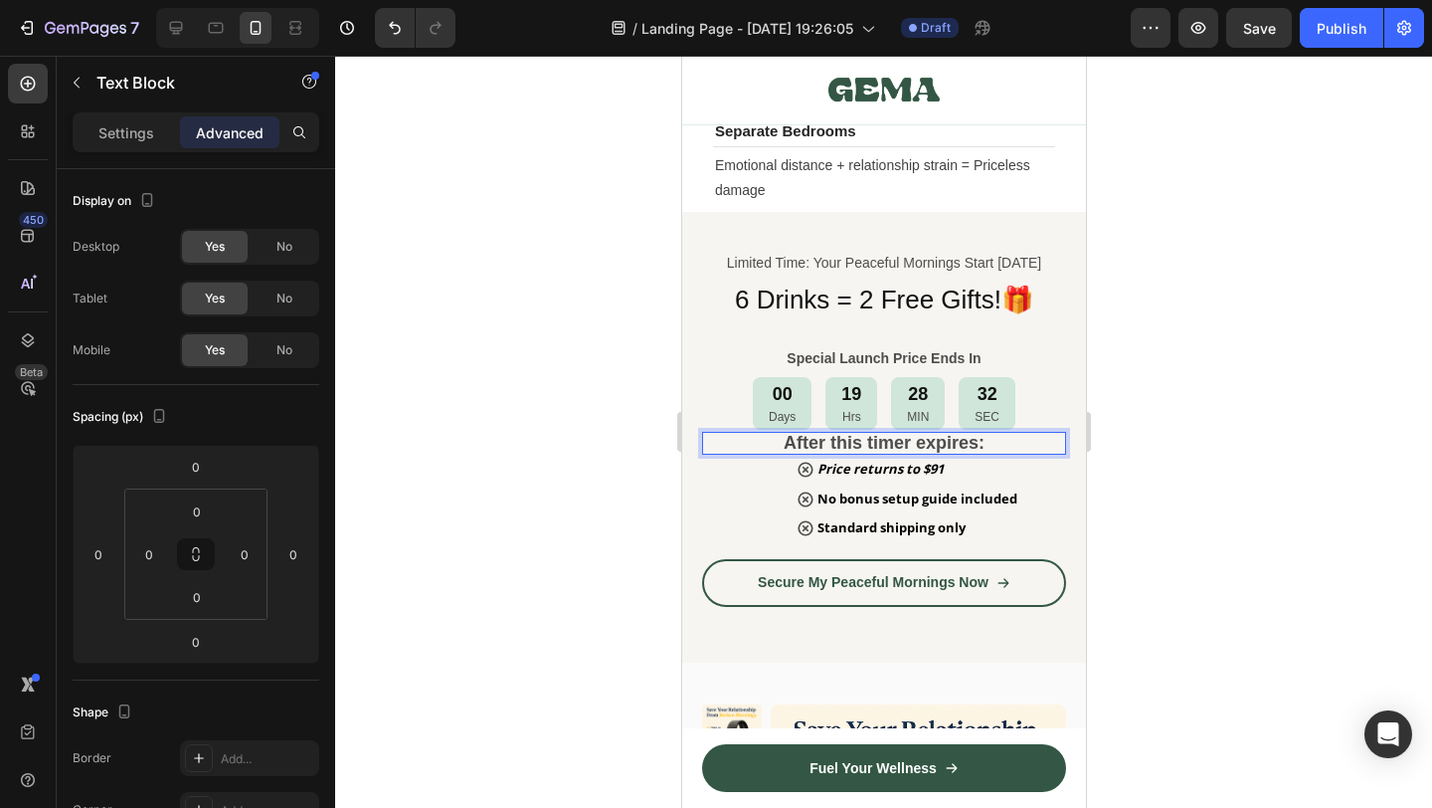
click at [949, 448] on strong "After this timer expires:" at bounding box center [883, 443] width 201 height 20
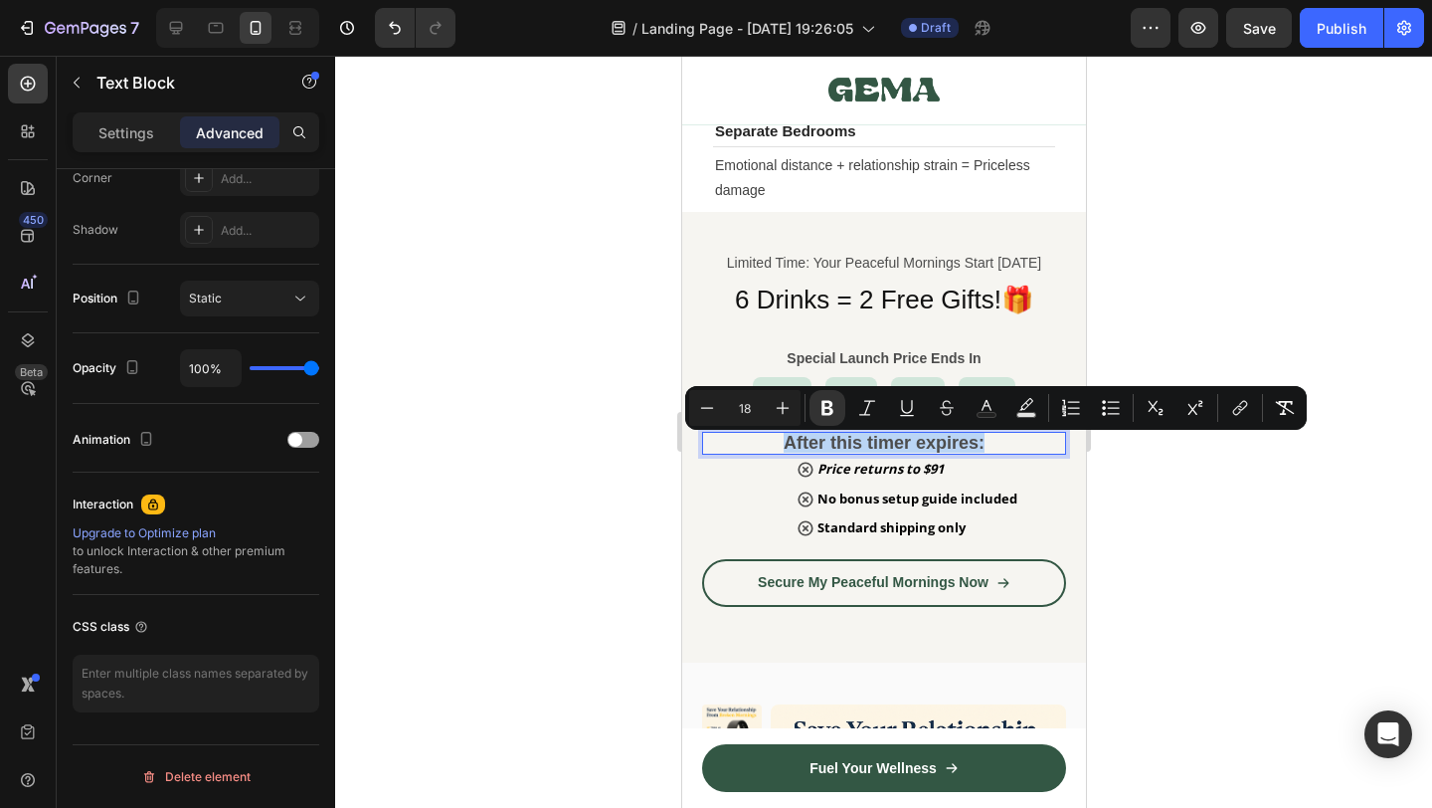
scroll to position [0, 0]
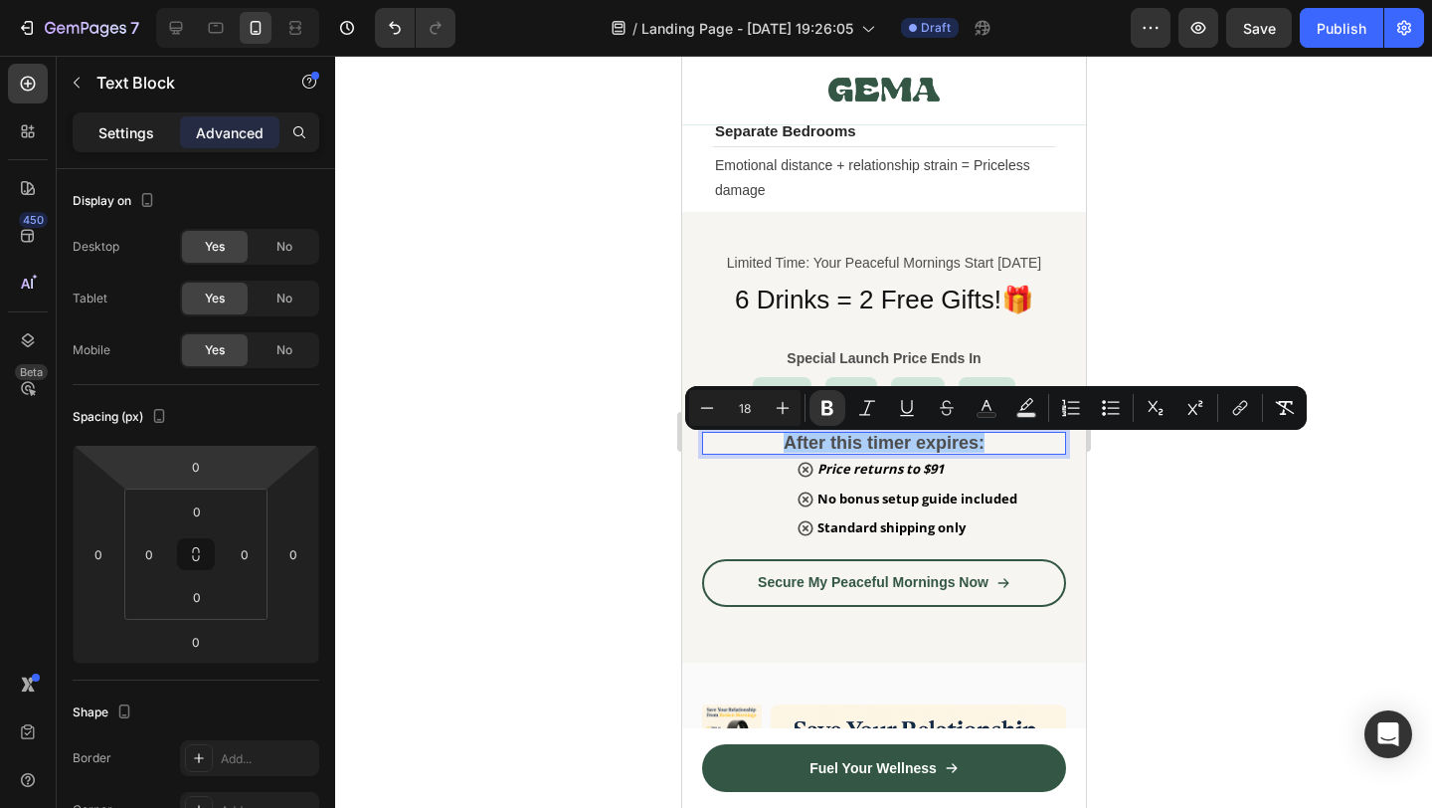
click at [132, 143] on div "Settings" at bounding box center [126, 132] width 99 height 32
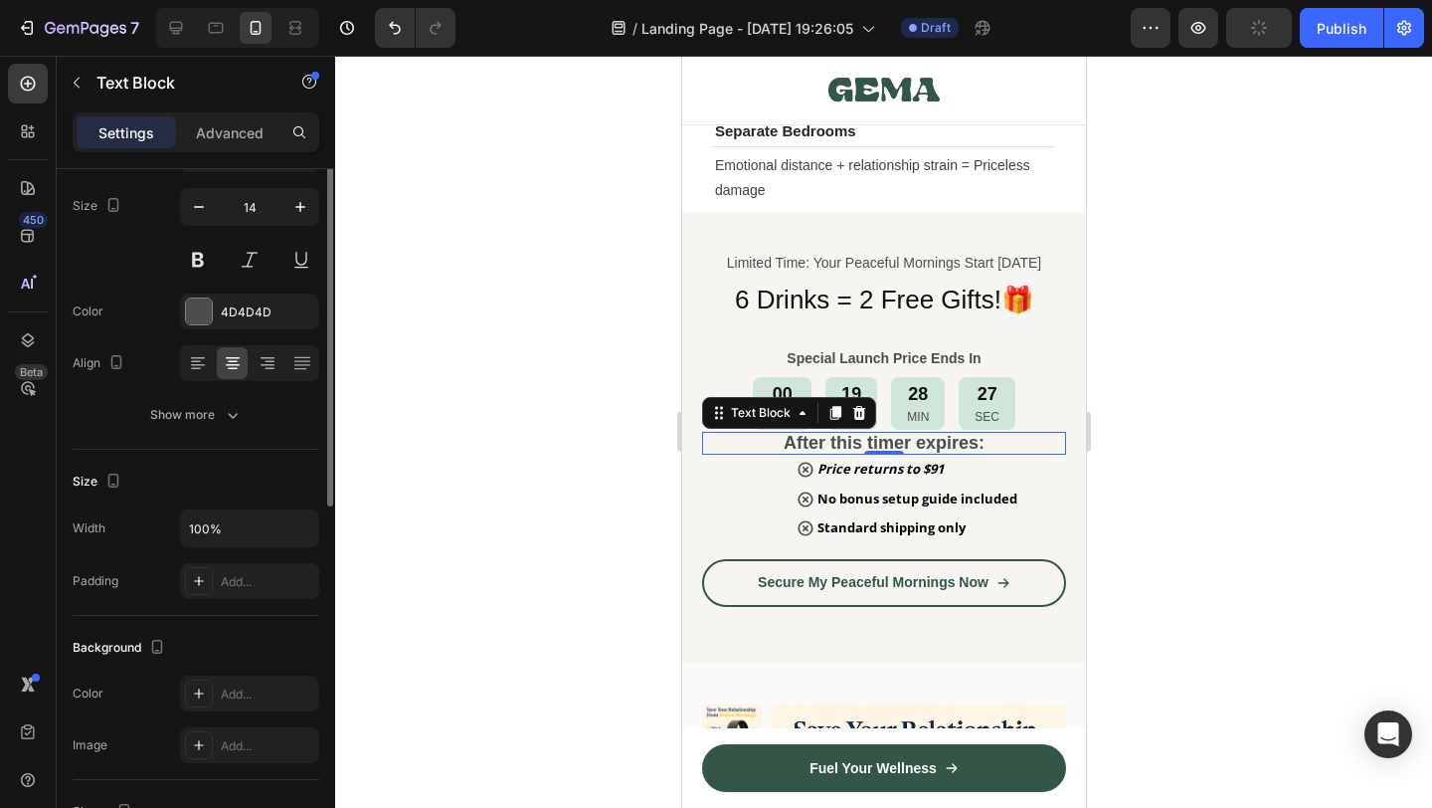
scroll to position [48, 0]
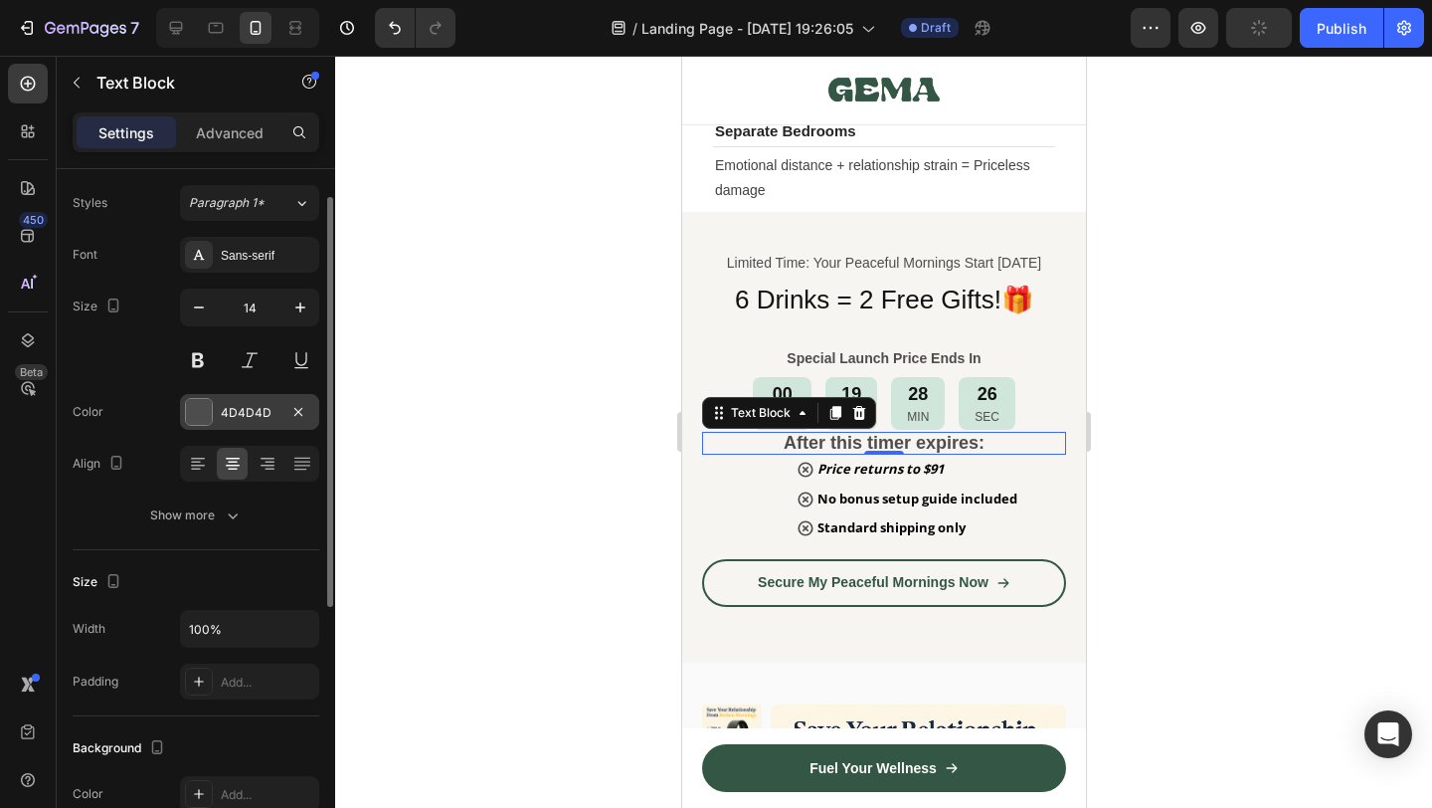
click at [207, 421] on div at bounding box center [199, 412] width 26 height 26
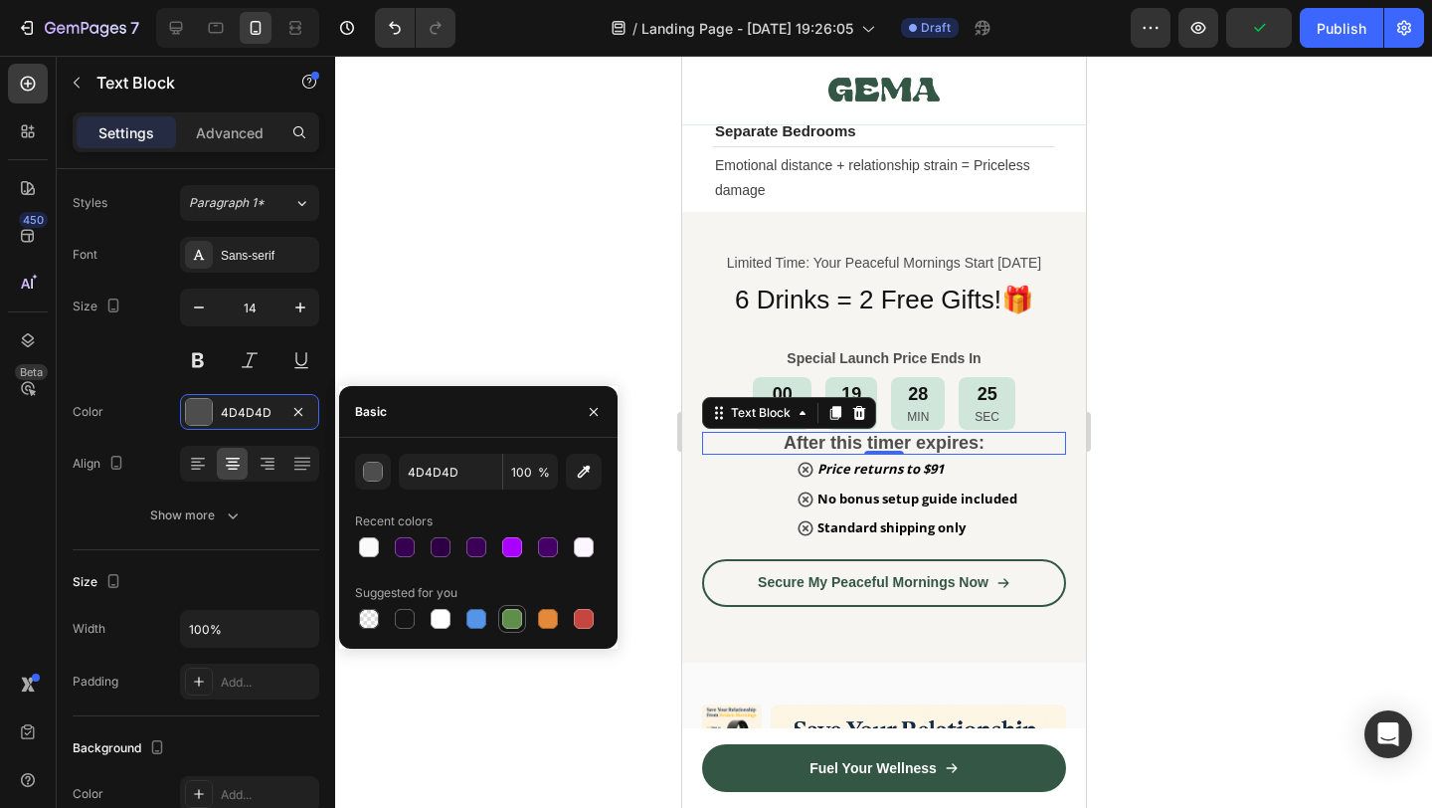
click at [514, 617] on div at bounding box center [512, 619] width 20 height 20
click at [577, 627] on div at bounding box center [584, 619] width 20 height 20
type input "C5453F"
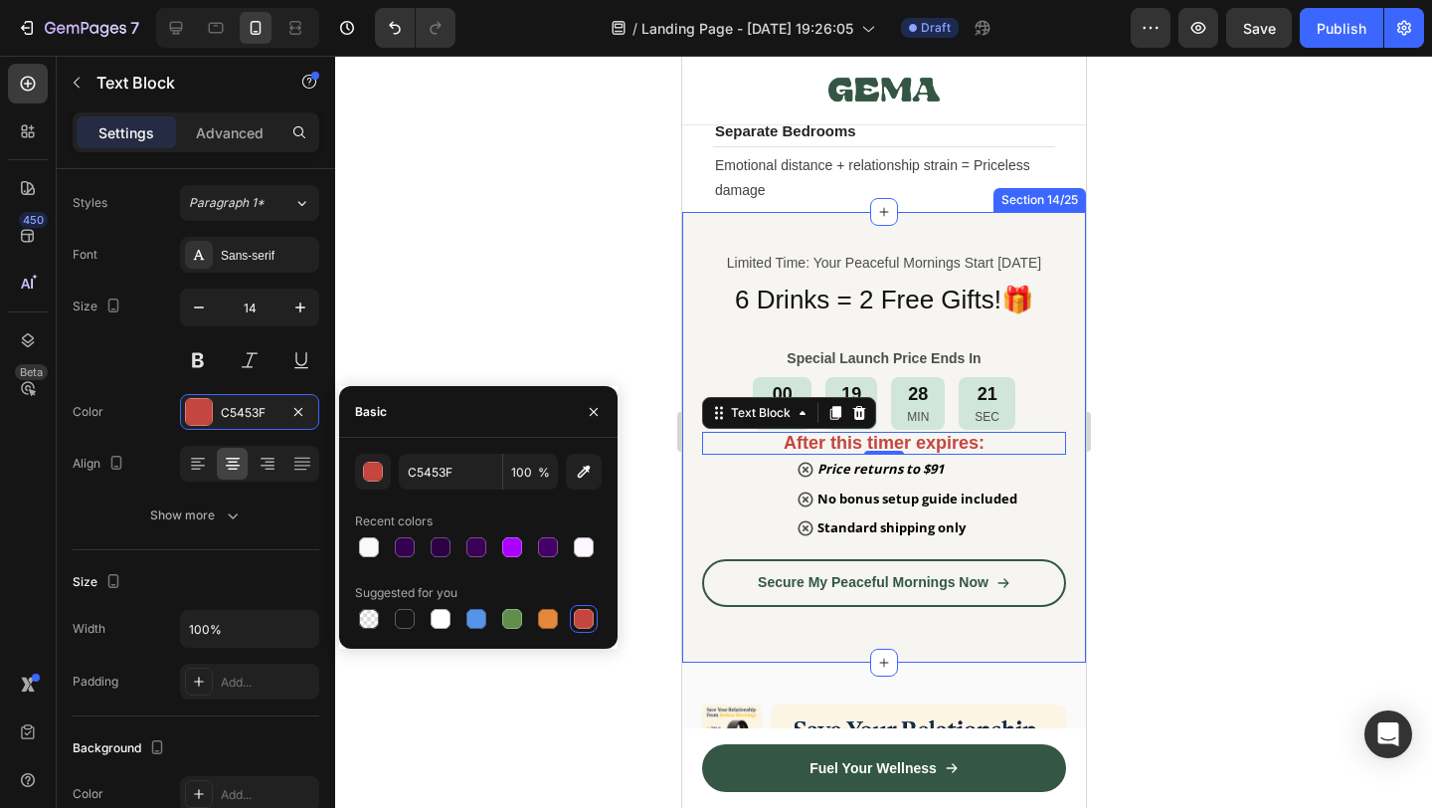
click at [1165, 569] on div at bounding box center [883, 432] width 1097 height 752
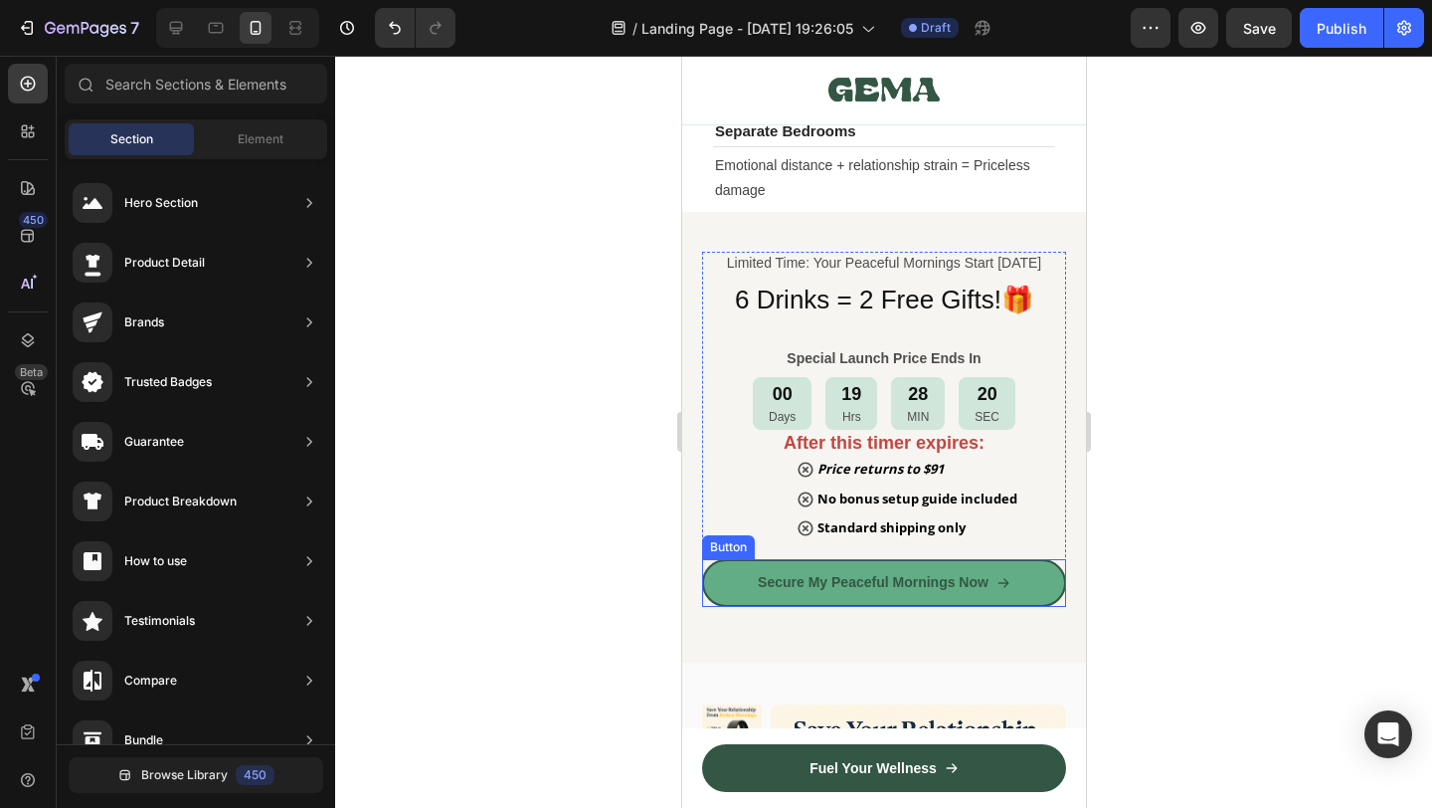
scroll to position [10243, 0]
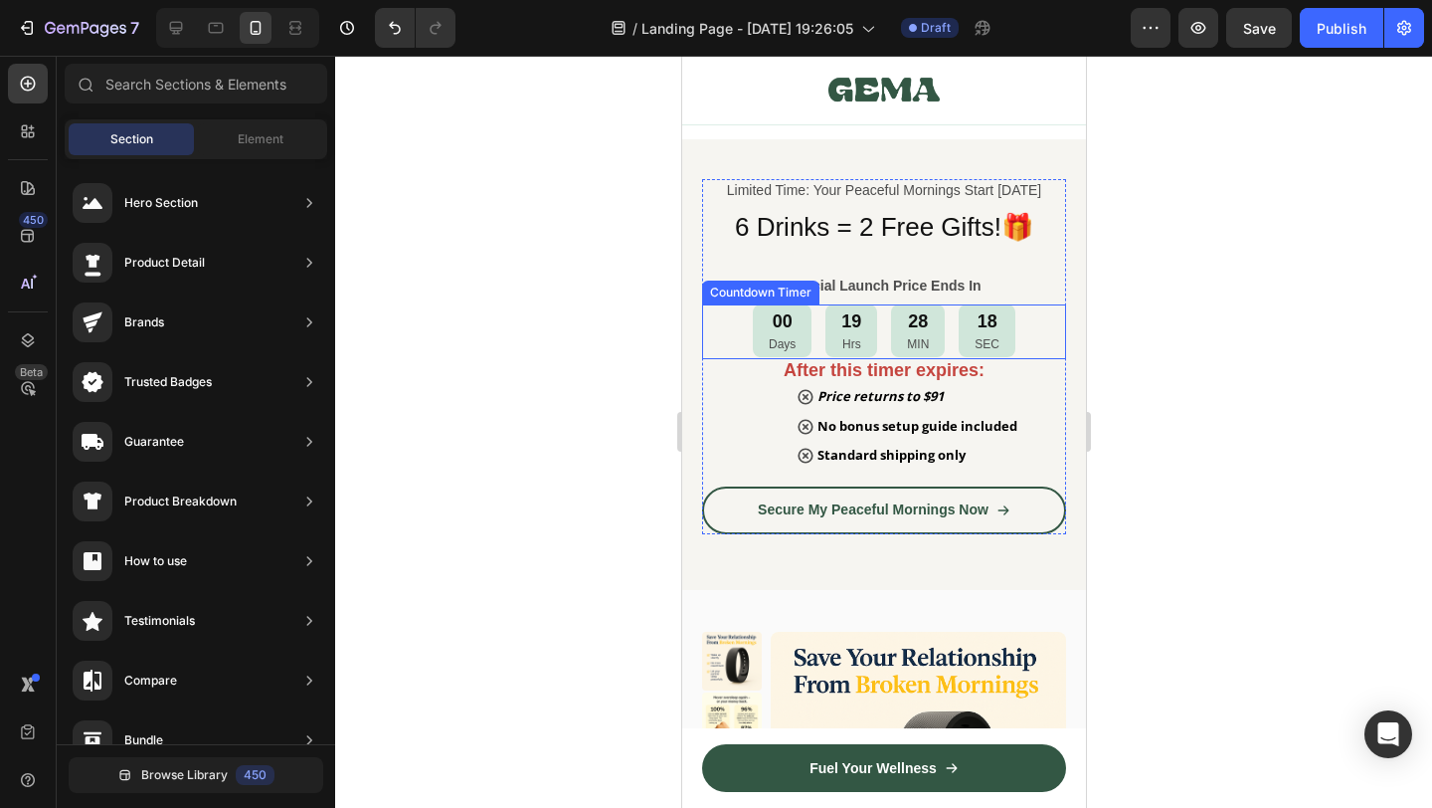
click at [1013, 346] on div "18 SEC" at bounding box center [986, 330] width 57 height 53
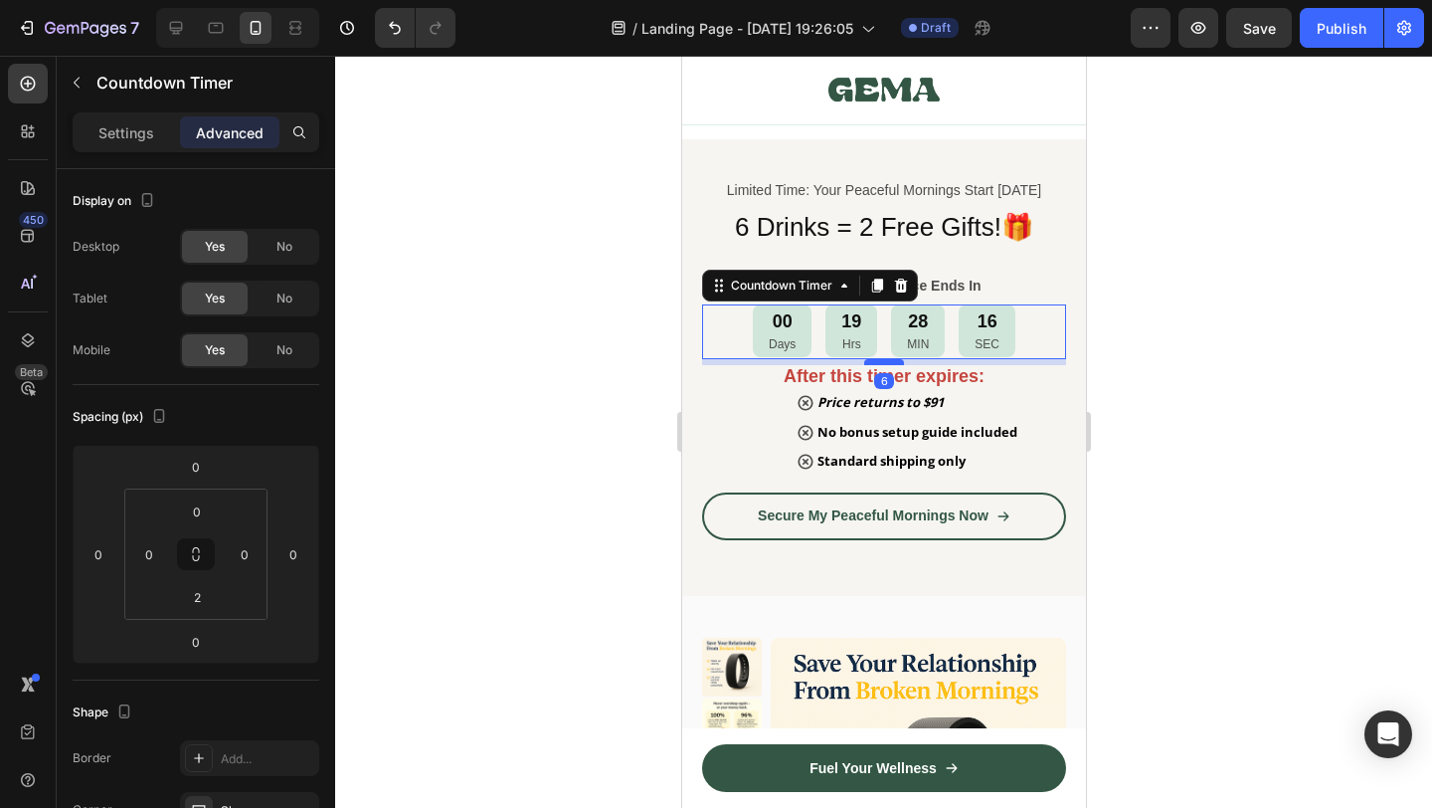
click at [895, 365] on div at bounding box center [883, 362] width 40 height 6
type input "6"
click at [1016, 410] on div "Price returns to $91" at bounding box center [917, 402] width 206 height 29
click at [1036, 425] on div "Price returns to $91 No bonus setup guide included Standard shipping only" at bounding box center [907, 432] width 316 height 88
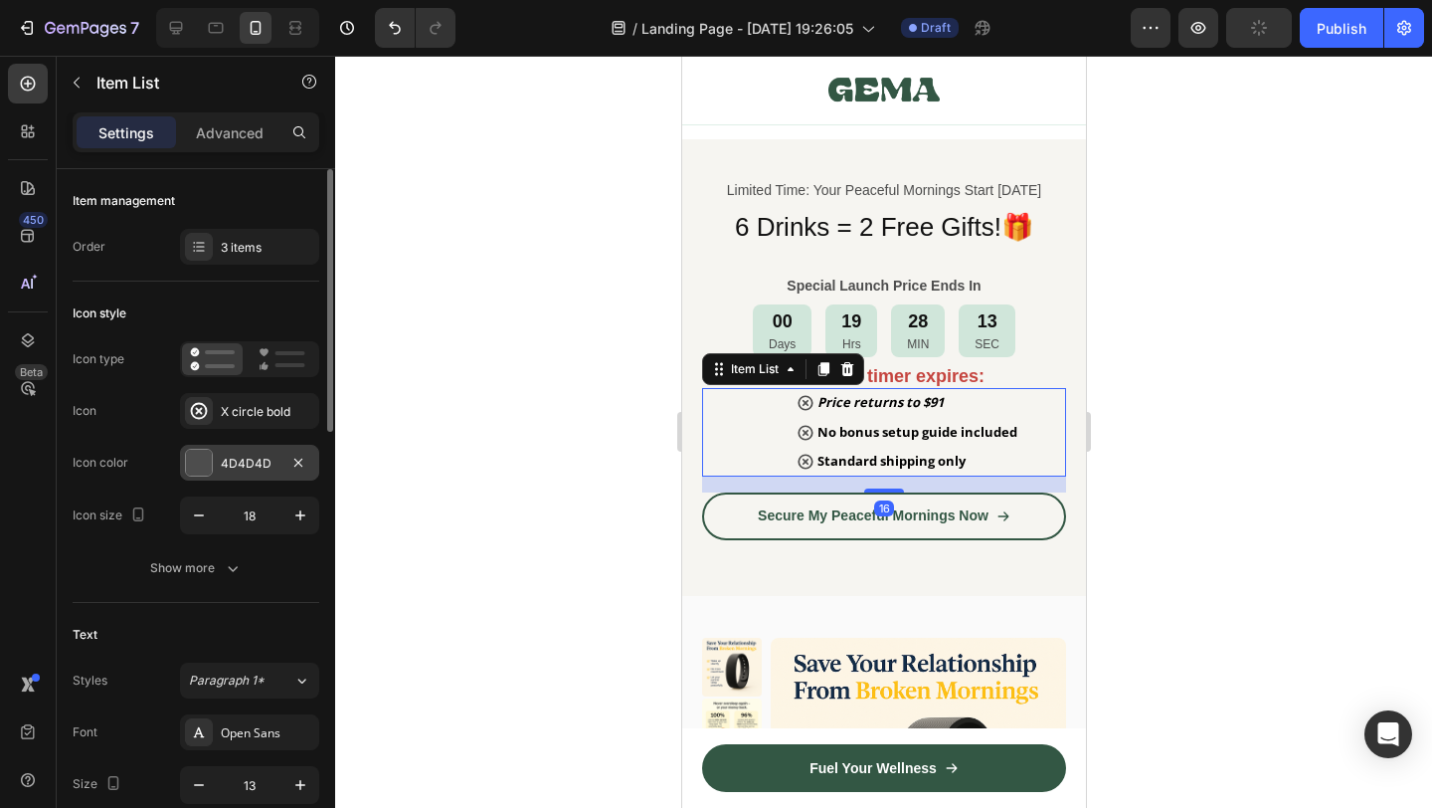
click at [209, 457] on div at bounding box center [199, 463] width 26 height 26
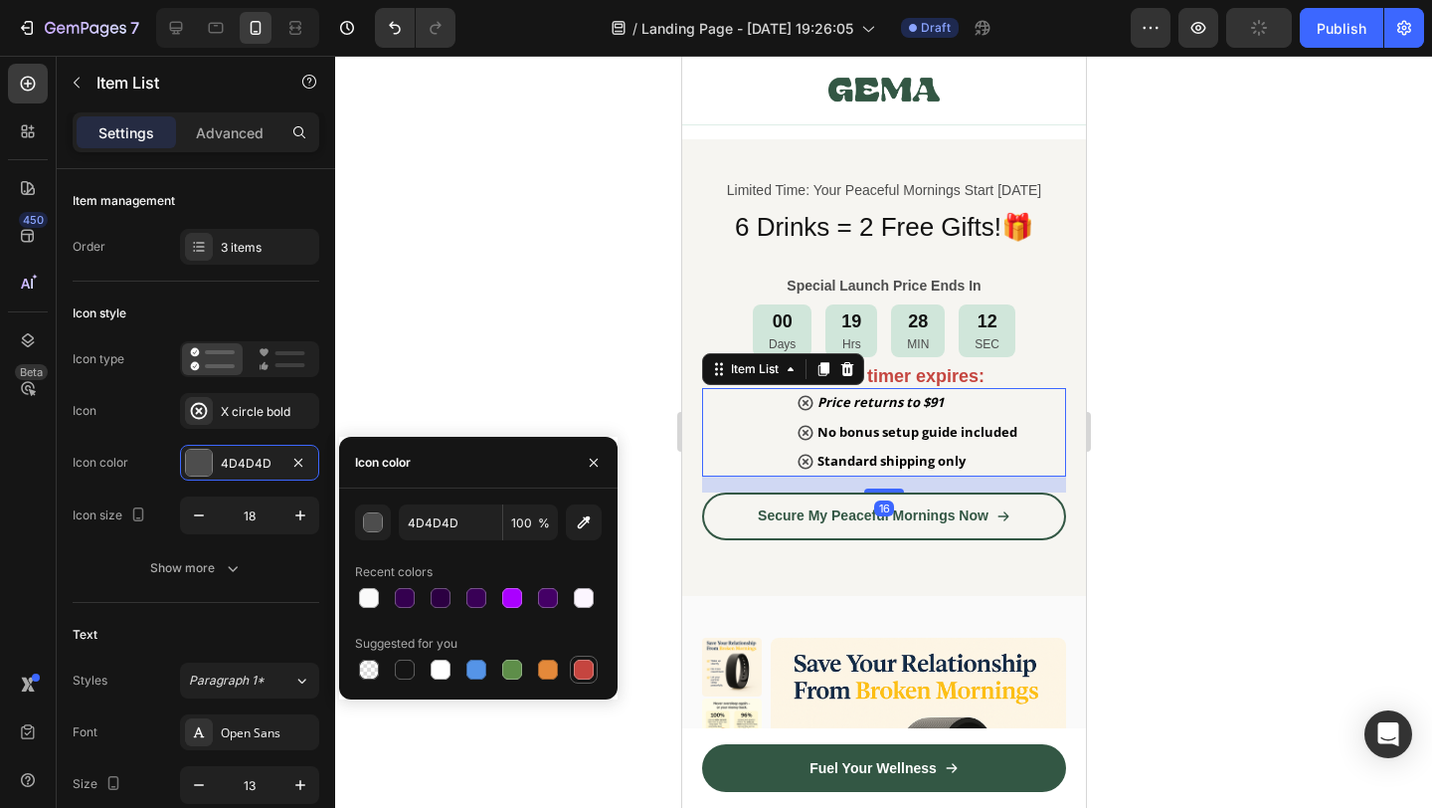
click at [582, 671] on div at bounding box center [584, 669] width 20 height 20
type input "C5453F"
click at [1194, 622] on div at bounding box center [883, 432] width 1097 height 752
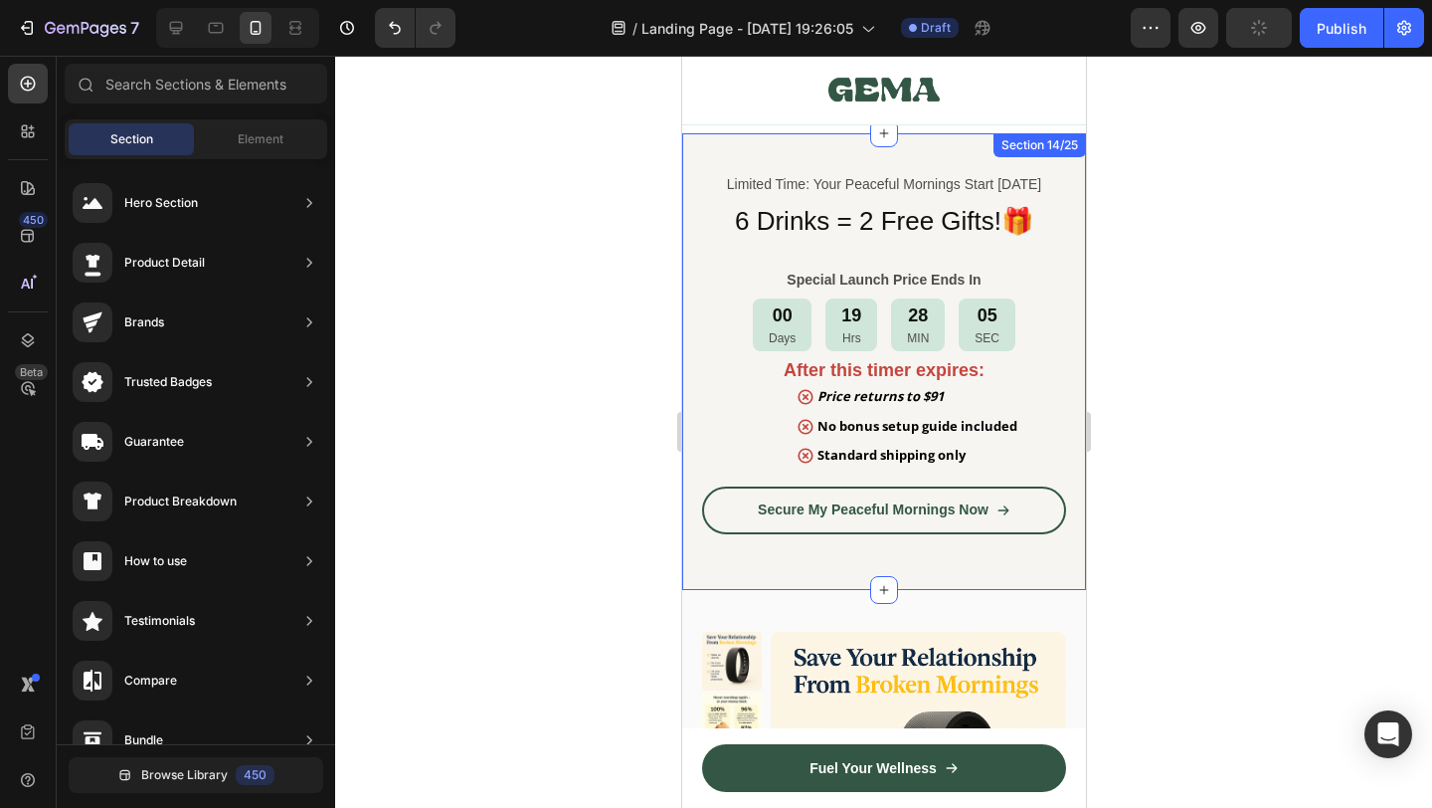
scroll to position [10232, 0]
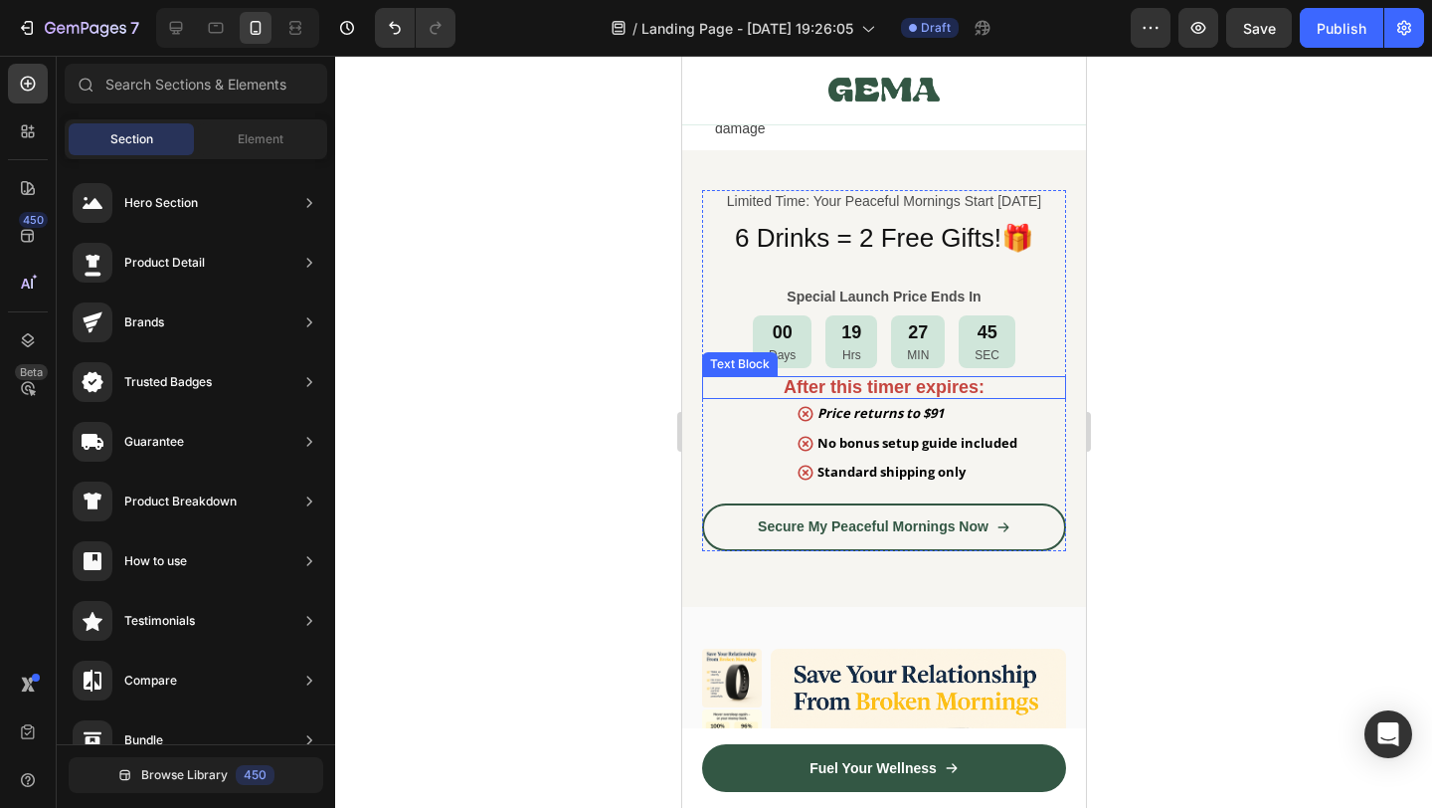
click at [915, 385] on strong "After this timer expires:" at bounding box center [883, 387] width 201 height 20
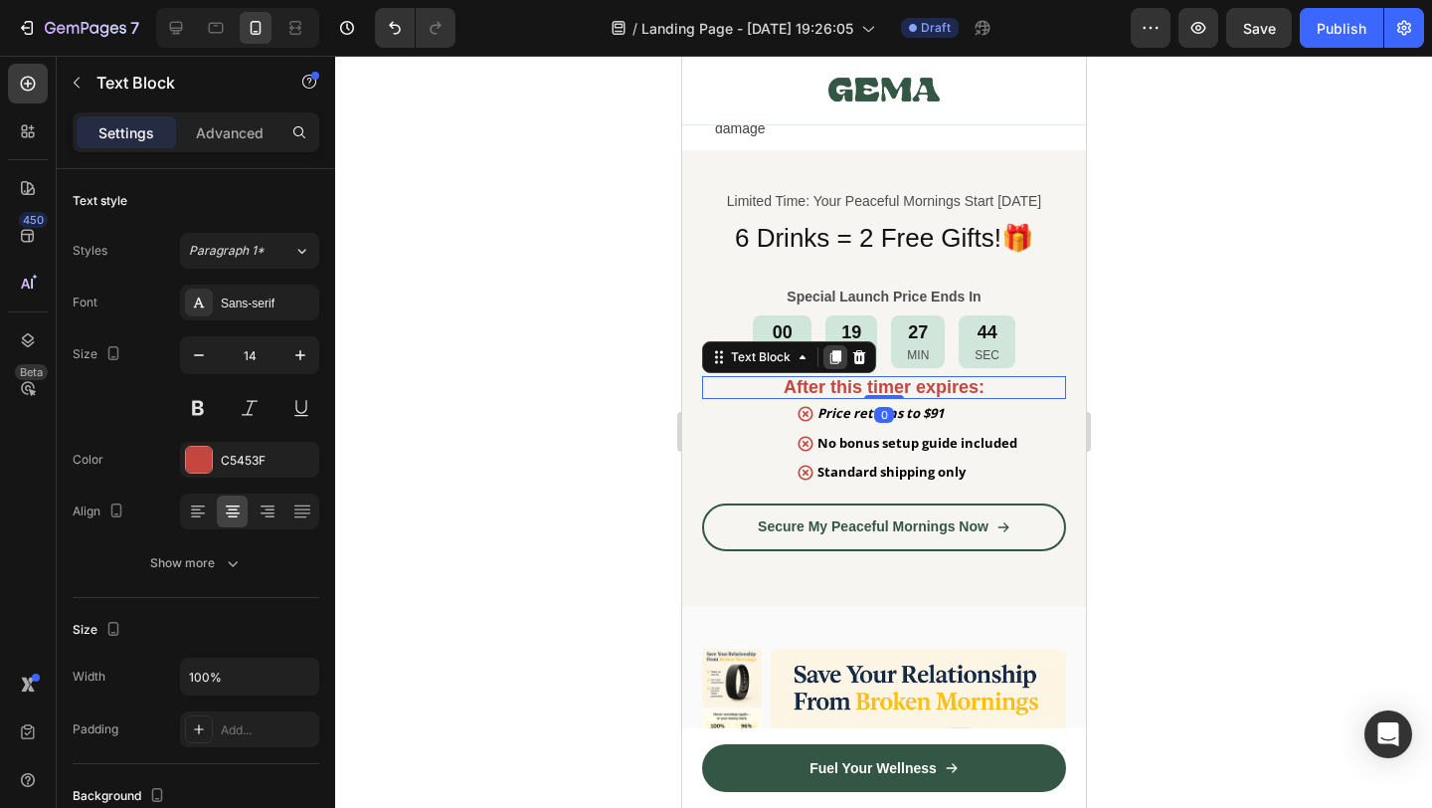
click at [829, 364] on icon at bounding box center [834, 357] width 11 height 14
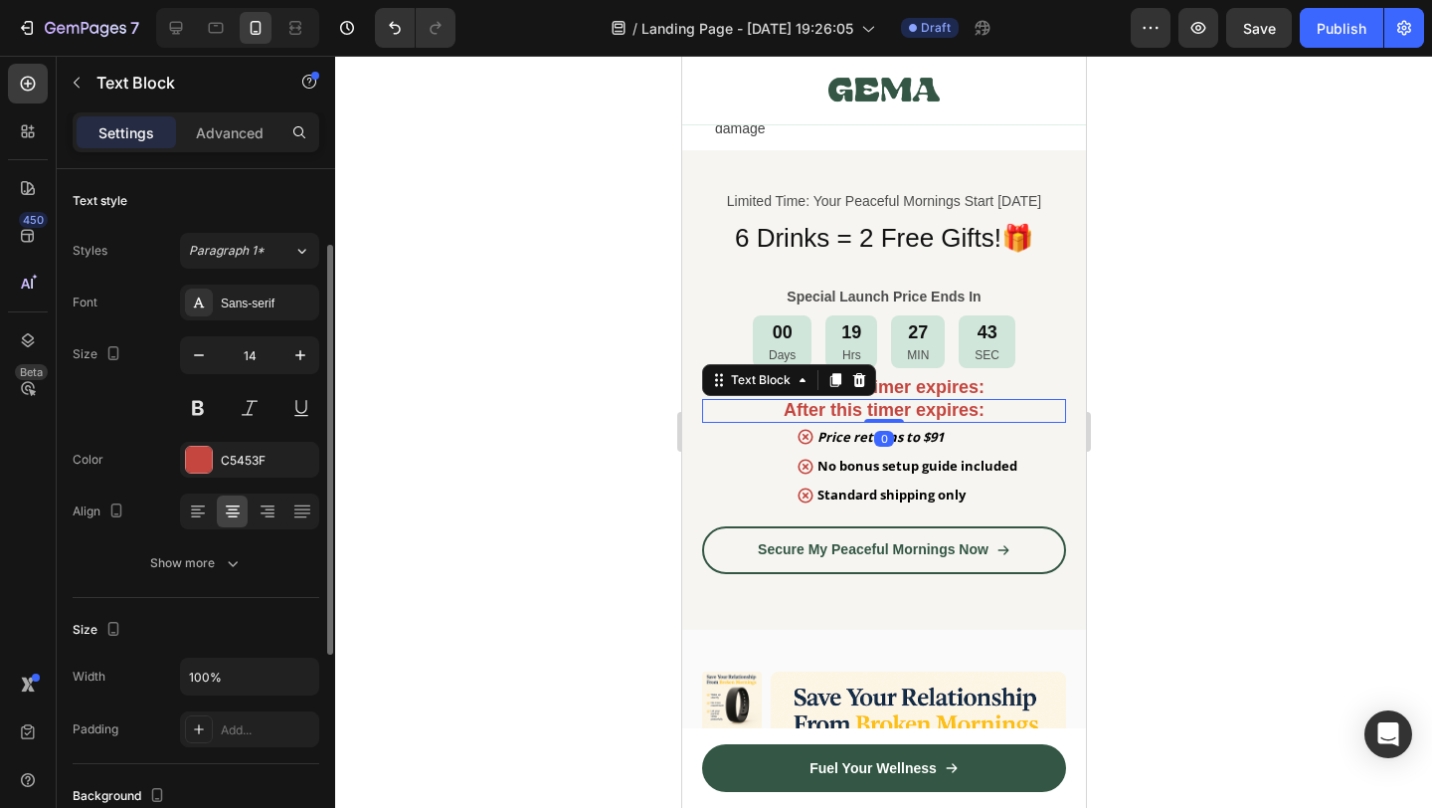
scroll to position [48, 0]
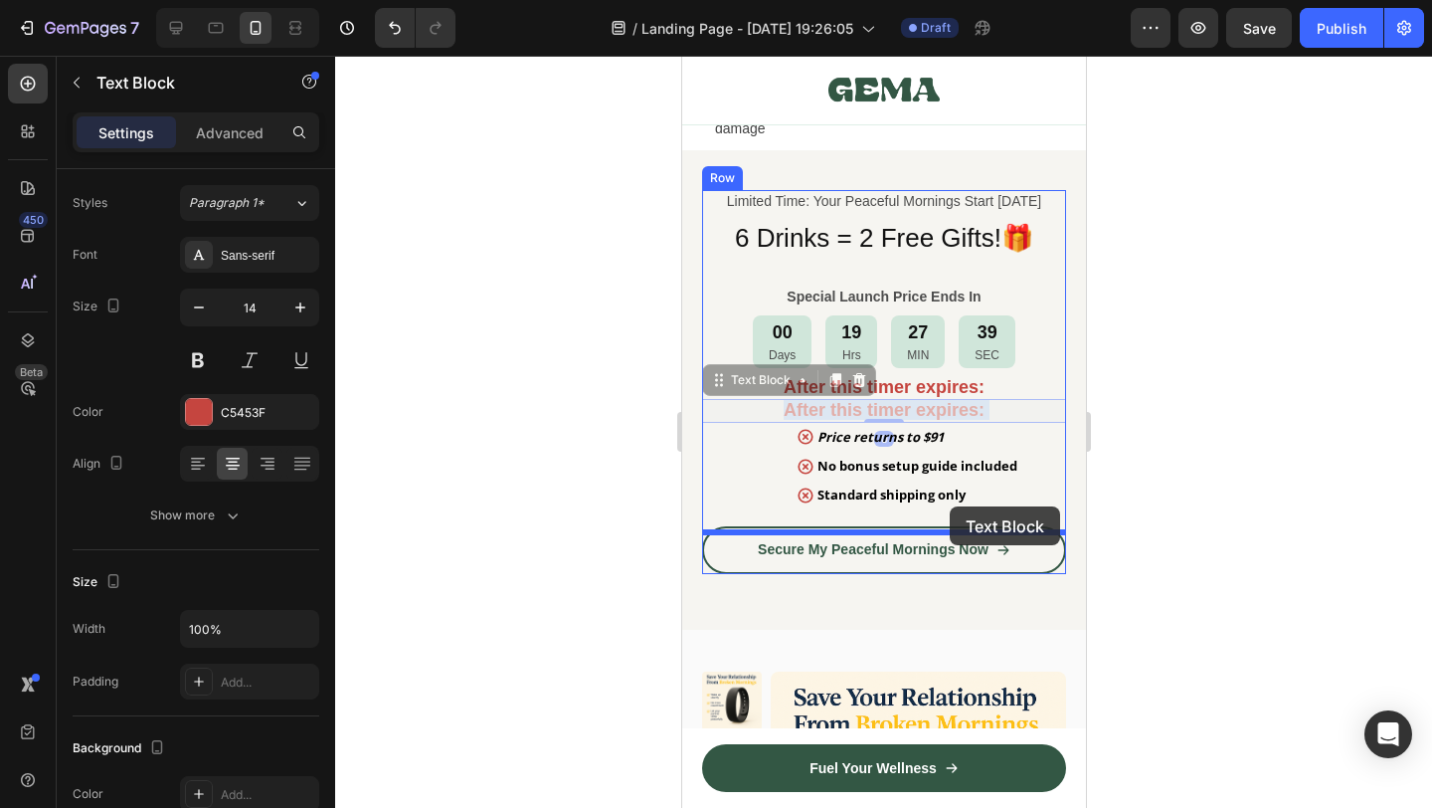
drag, startPoint x: 965, startPoint y: 416, endPoint x: 949, endPoint y: 506, distance: 91.9
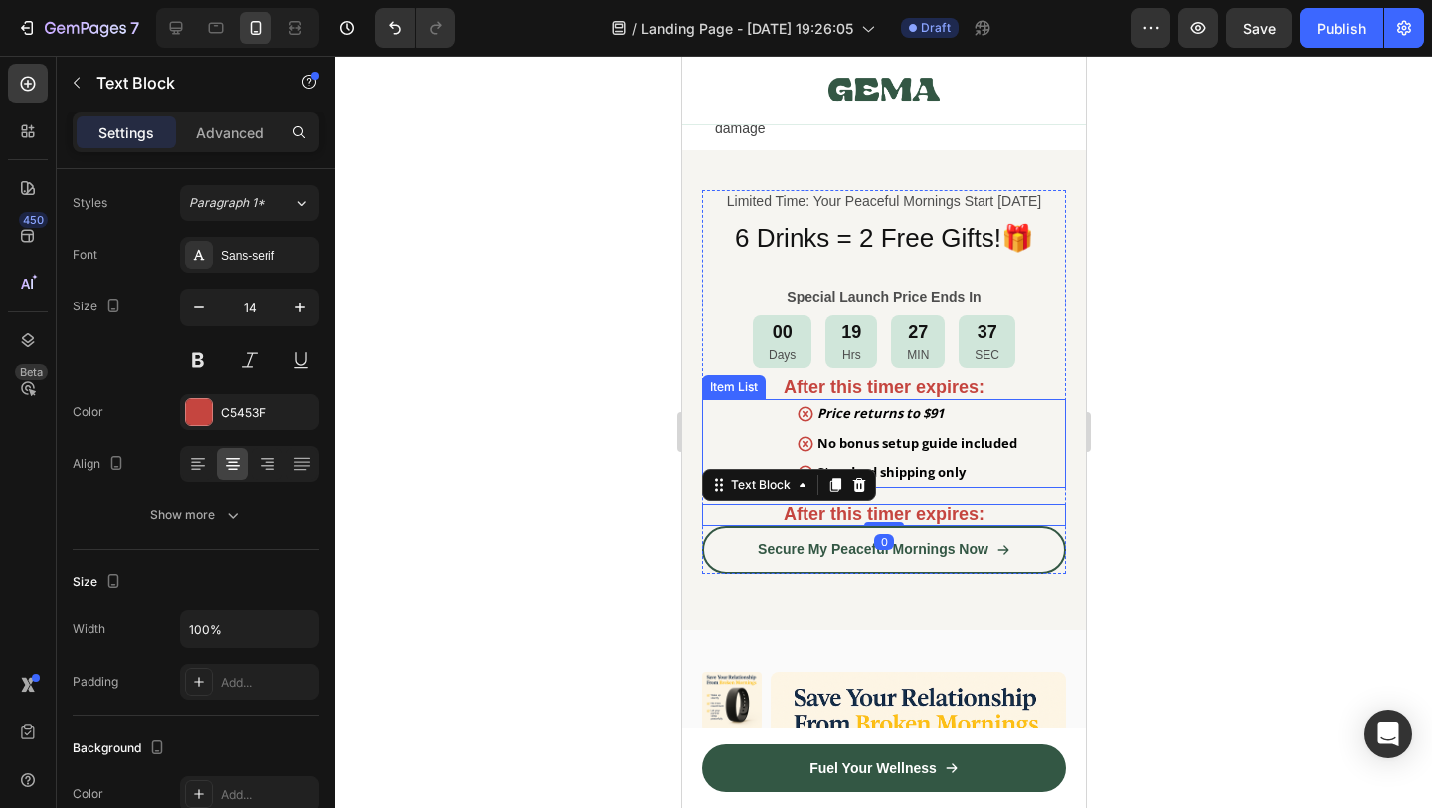
click at [743, 457] on div "Price returns to $91 No bonus setup guide included Standard shipping only Item …" at bounding box center [883, 443] width 364 height 88
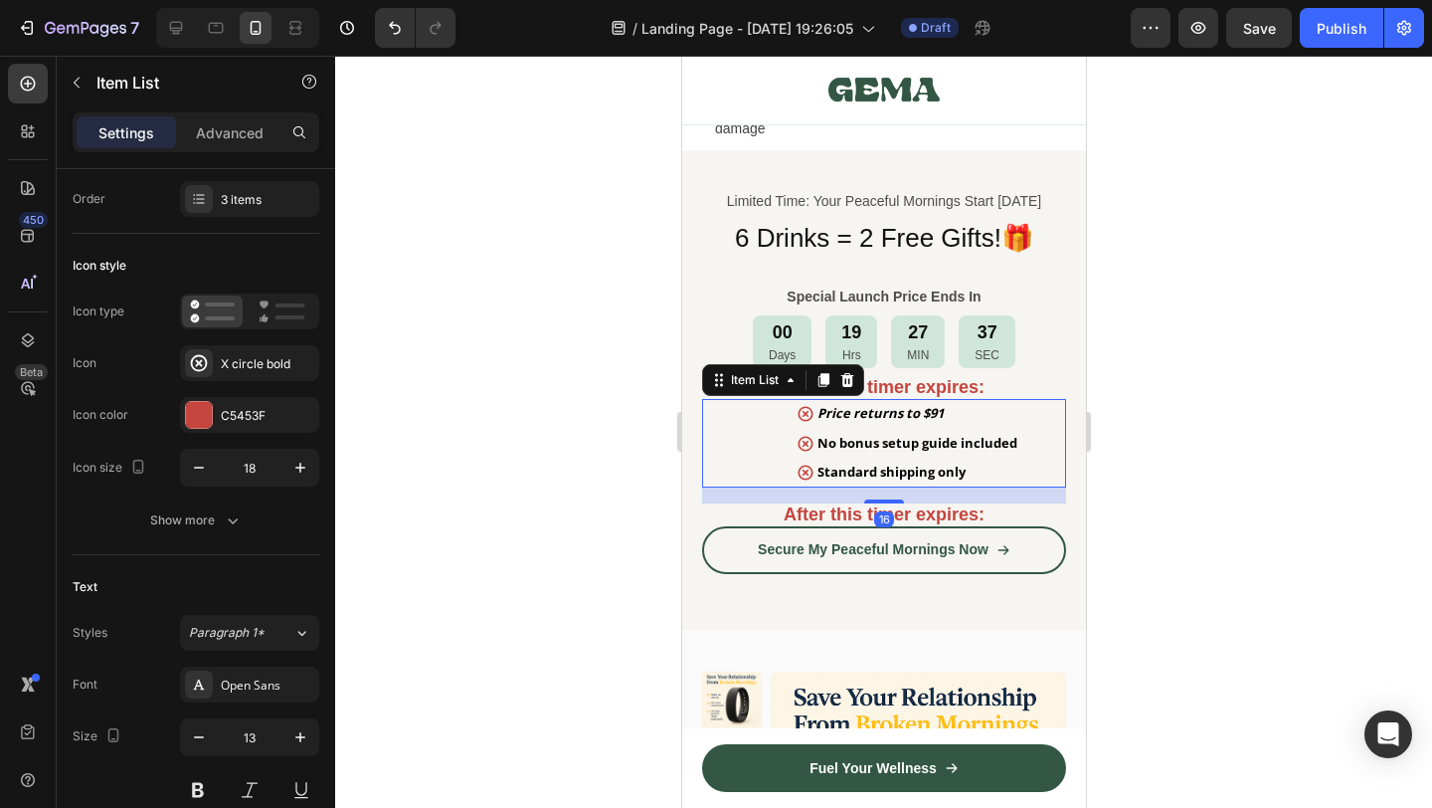
scroll to position [0, 0]
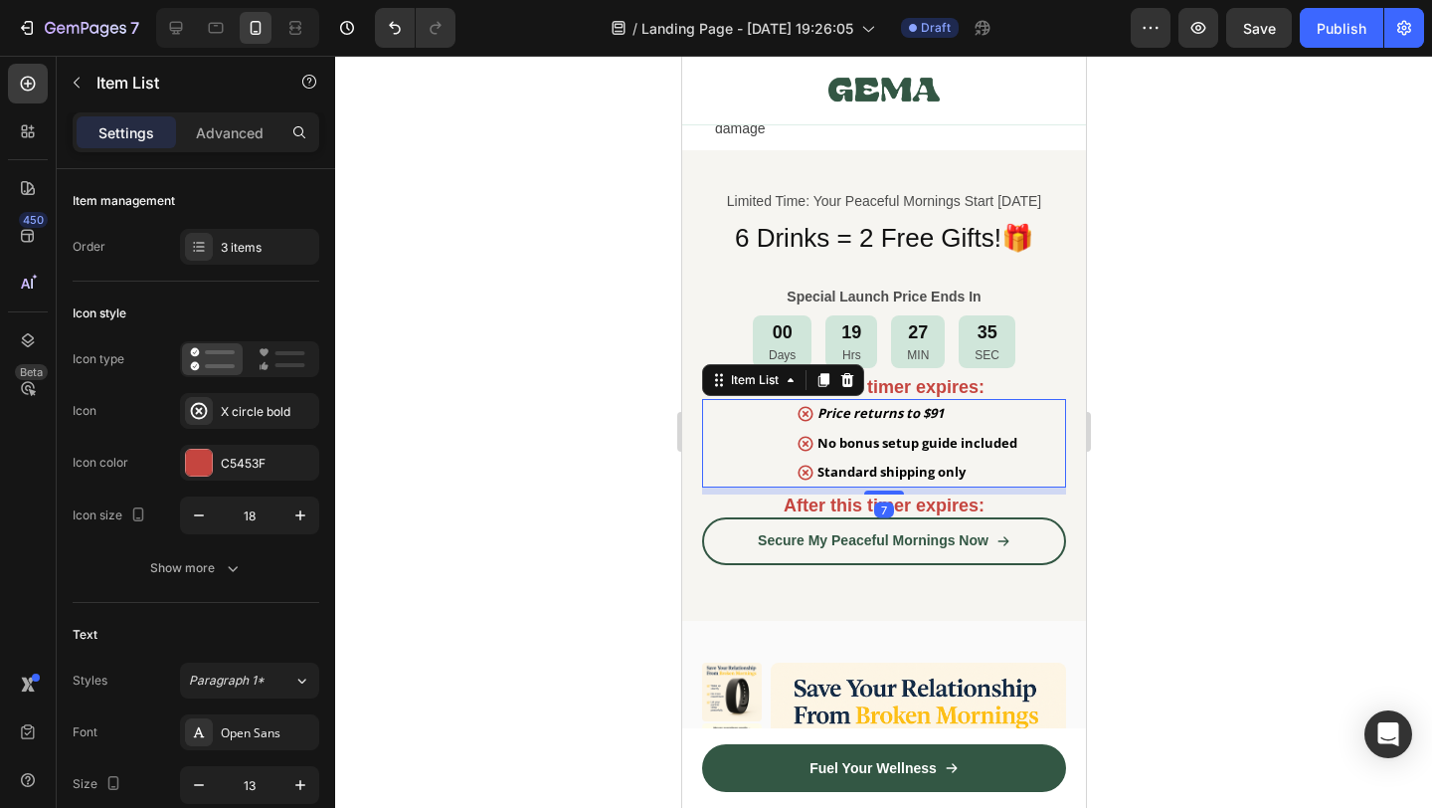
drag, startPoint x: 897, startPoint y: 507, endPoint x: 860, endPoint y: 511, distance: 37.0
click at [901, 494] on div at bounding box center [883, 492] width 40 height 4
type input "100%"
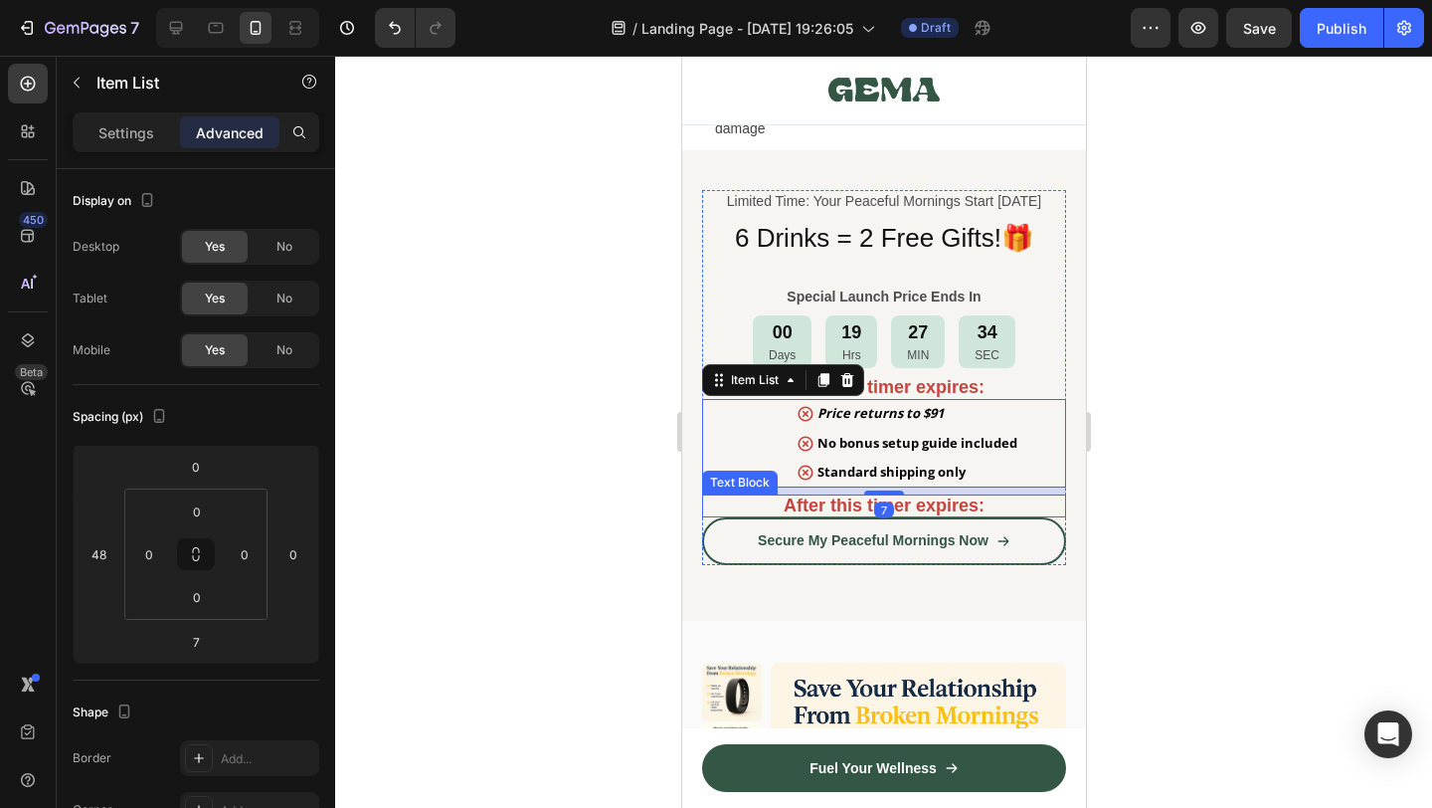
click at [827, 511] on strong "After this timer expires:" at bounding box center [883, 505] width 201 height 20
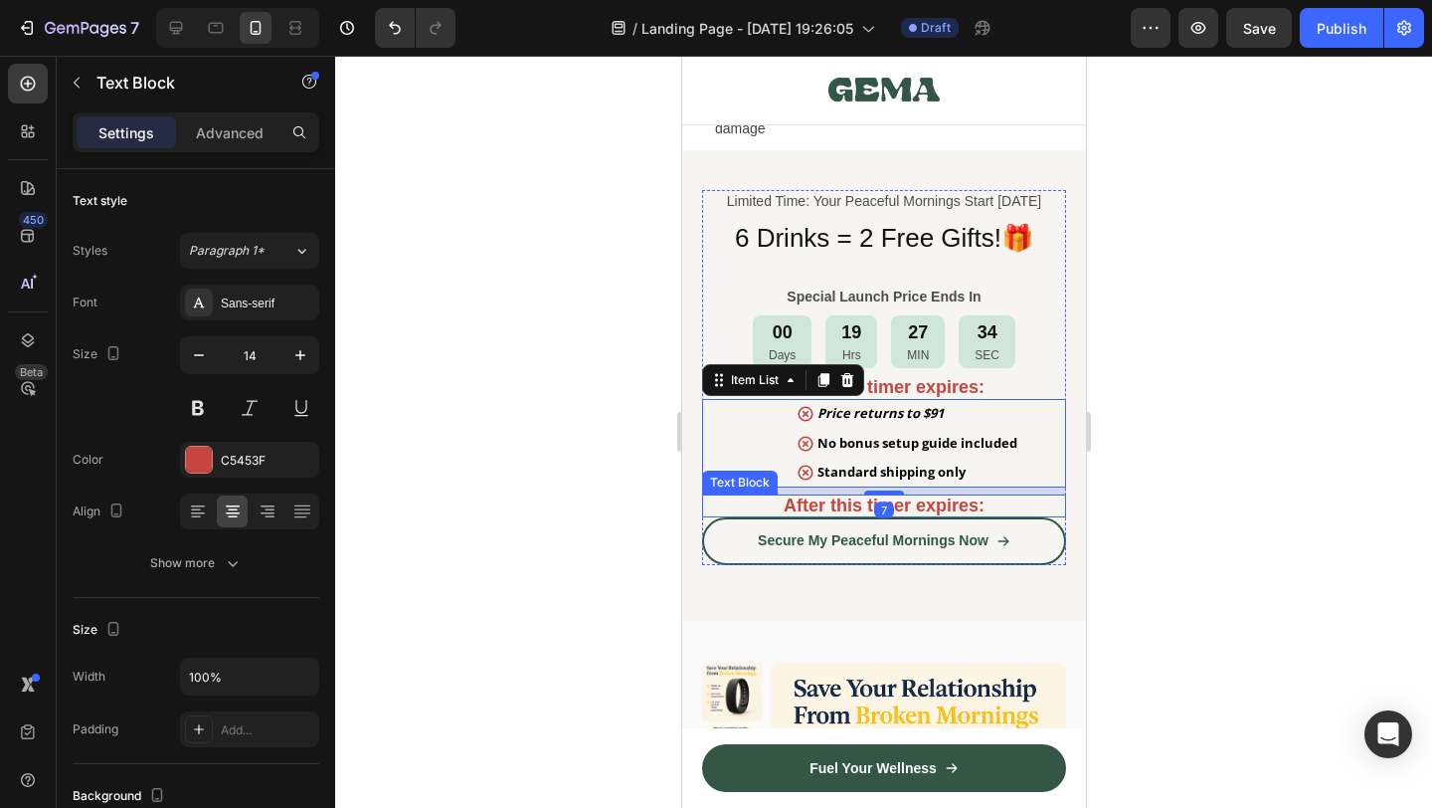
click at [827, 511] on strong "After this timer expires:" at bounding box center [883, 505] width 201 height 20
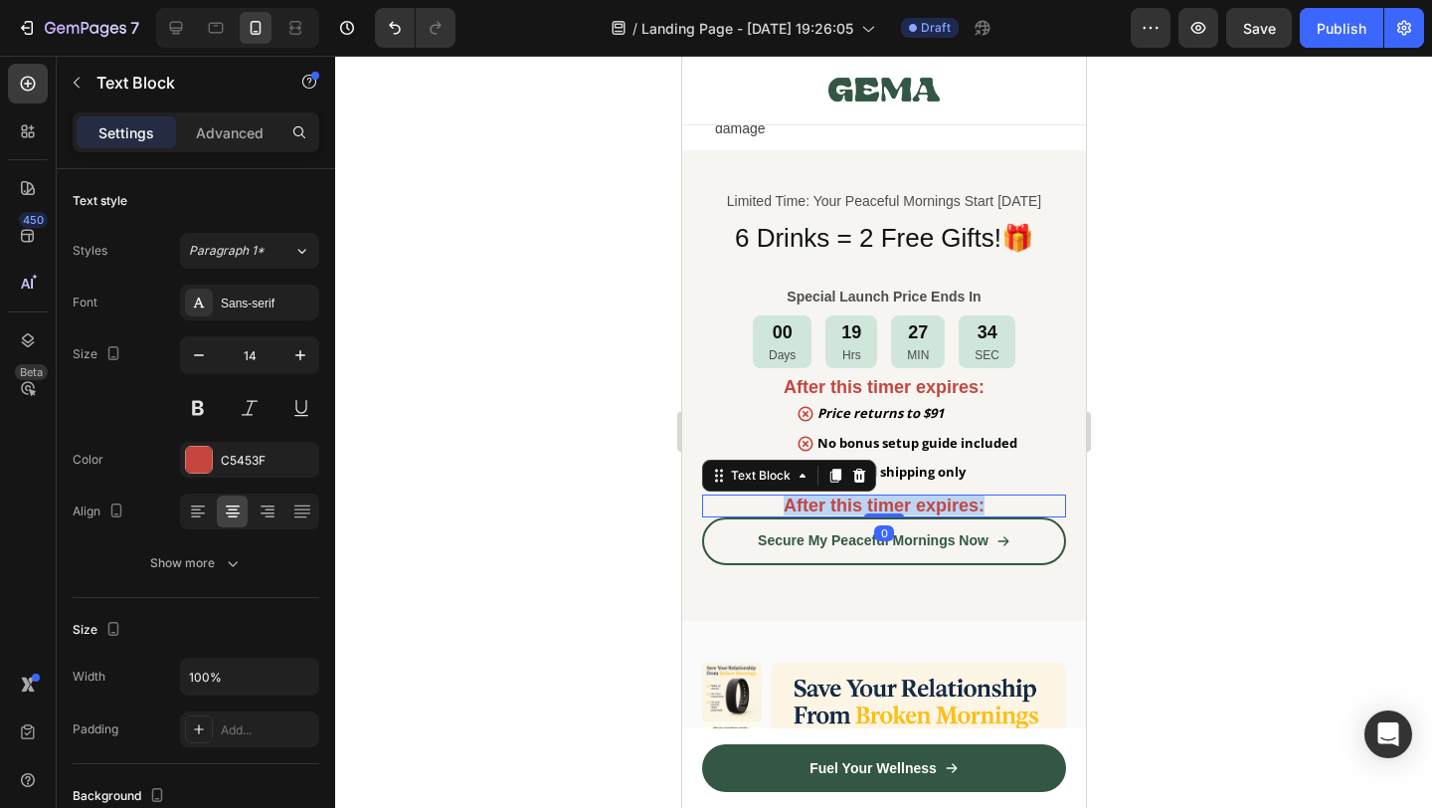
click at [827, 511] on strong "After this timer expires:" at bounding box center [883, 505] width 201 height 20
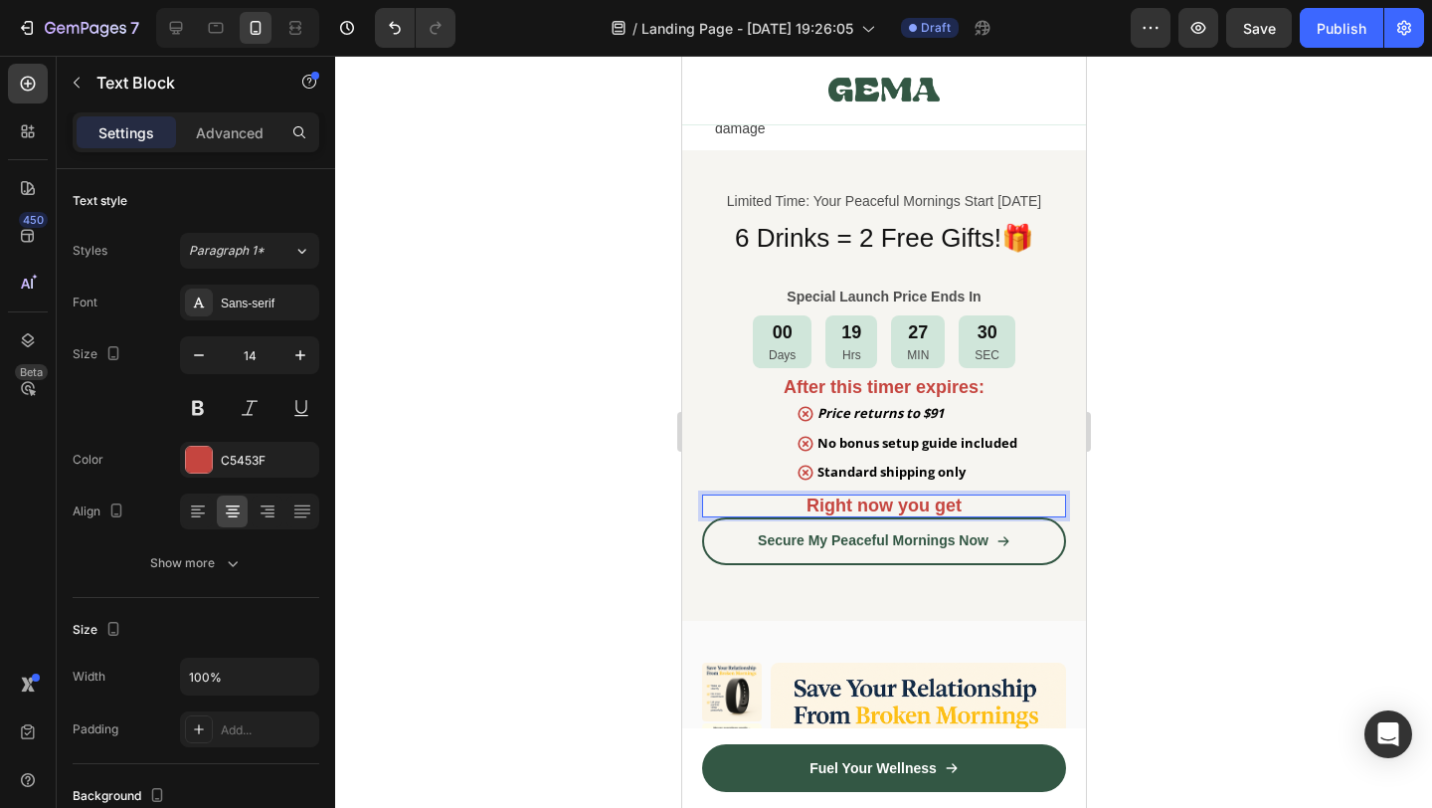
click at [926, 508] on strong "Right now you get" at bounding box center [883, 505] width 155 height 20
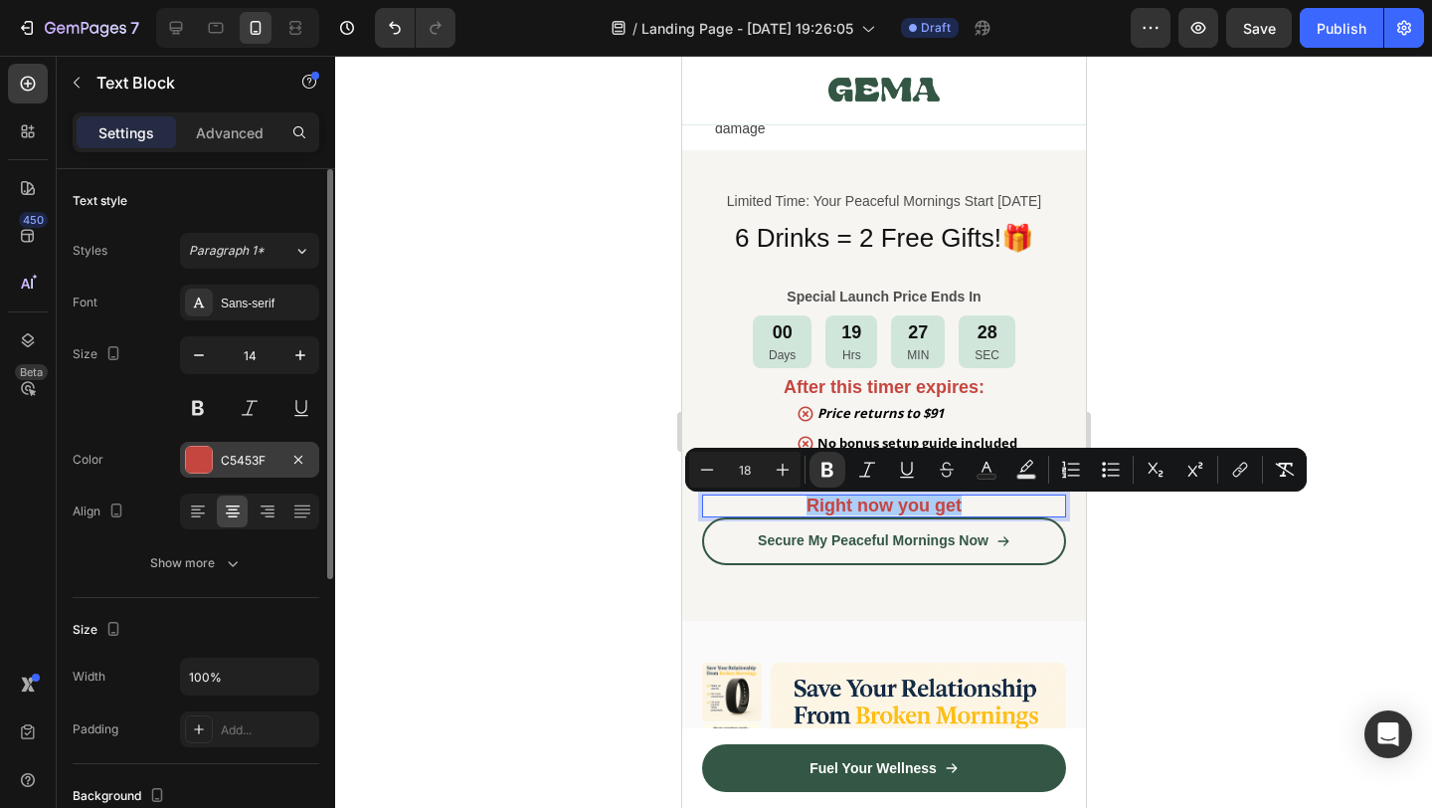
click at [200, 446] on div at bounding box center [199, 460] width 28 height 28
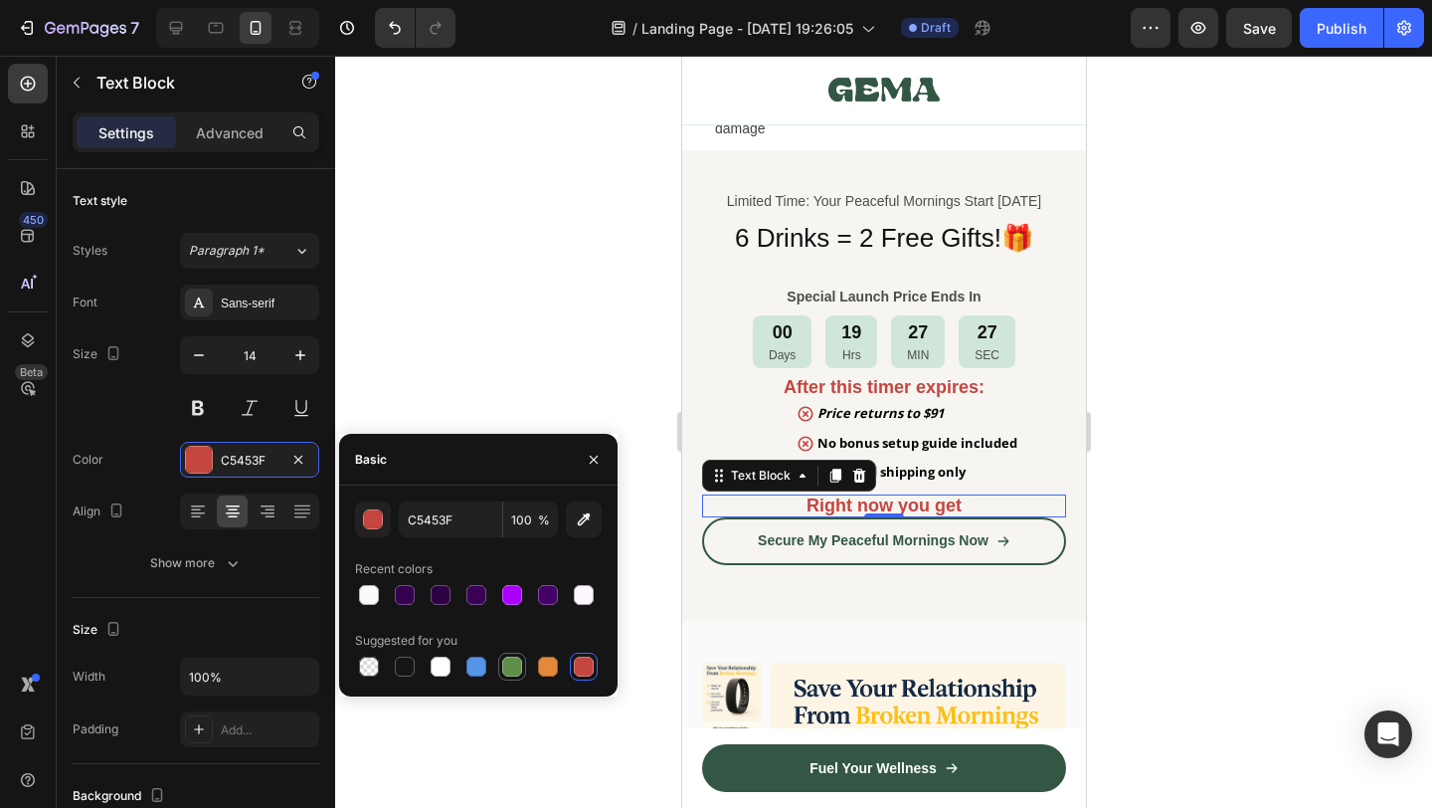
click at [520, 671] on div at bounding box center [512, 666] width 20 height 20
type input "5E8E49"
click at [1145, 549] on div at bounding box center [883, 432] width 1097 height 752
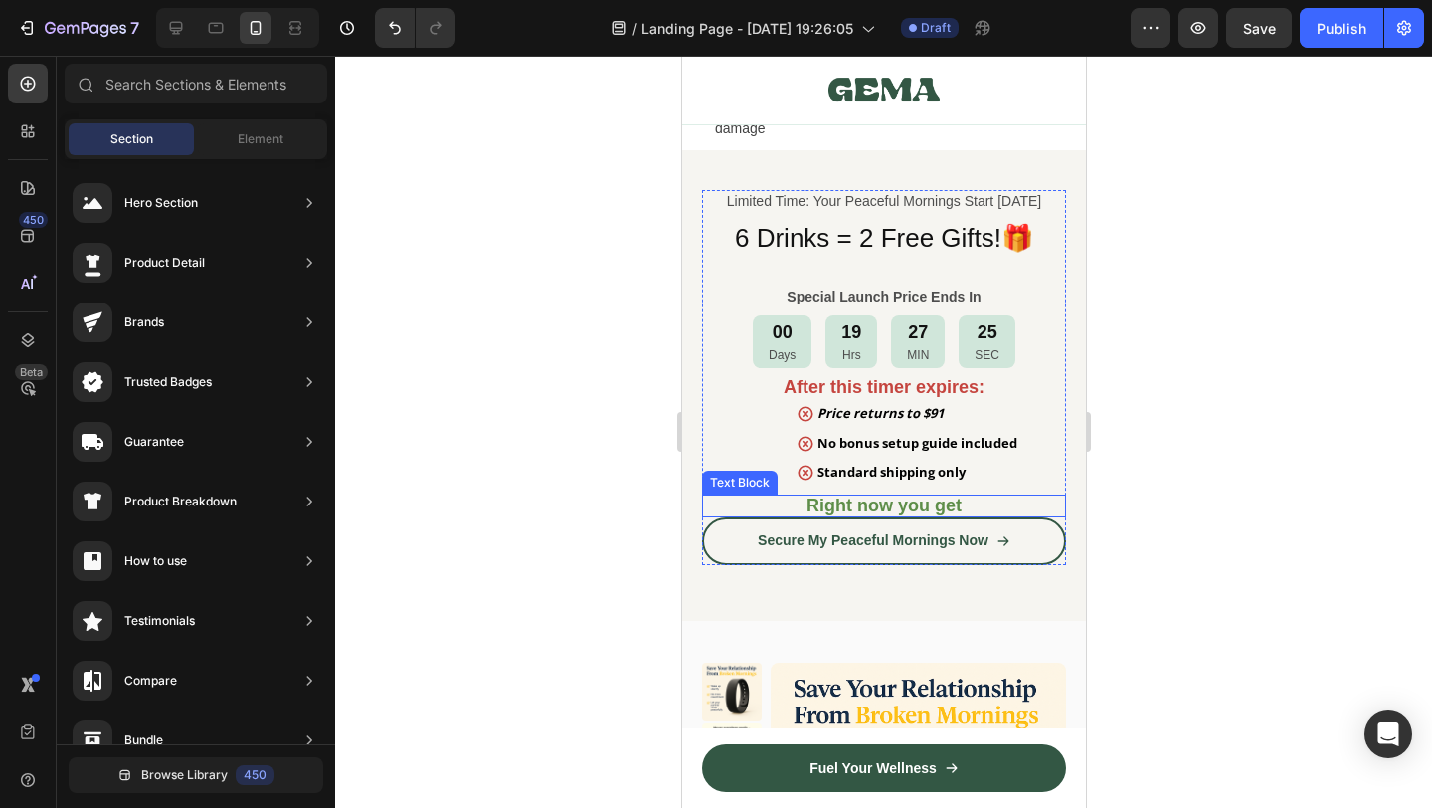
click at [980, 508] on p "Right now you get" at bounding box center [883, 505] width 360 height 19
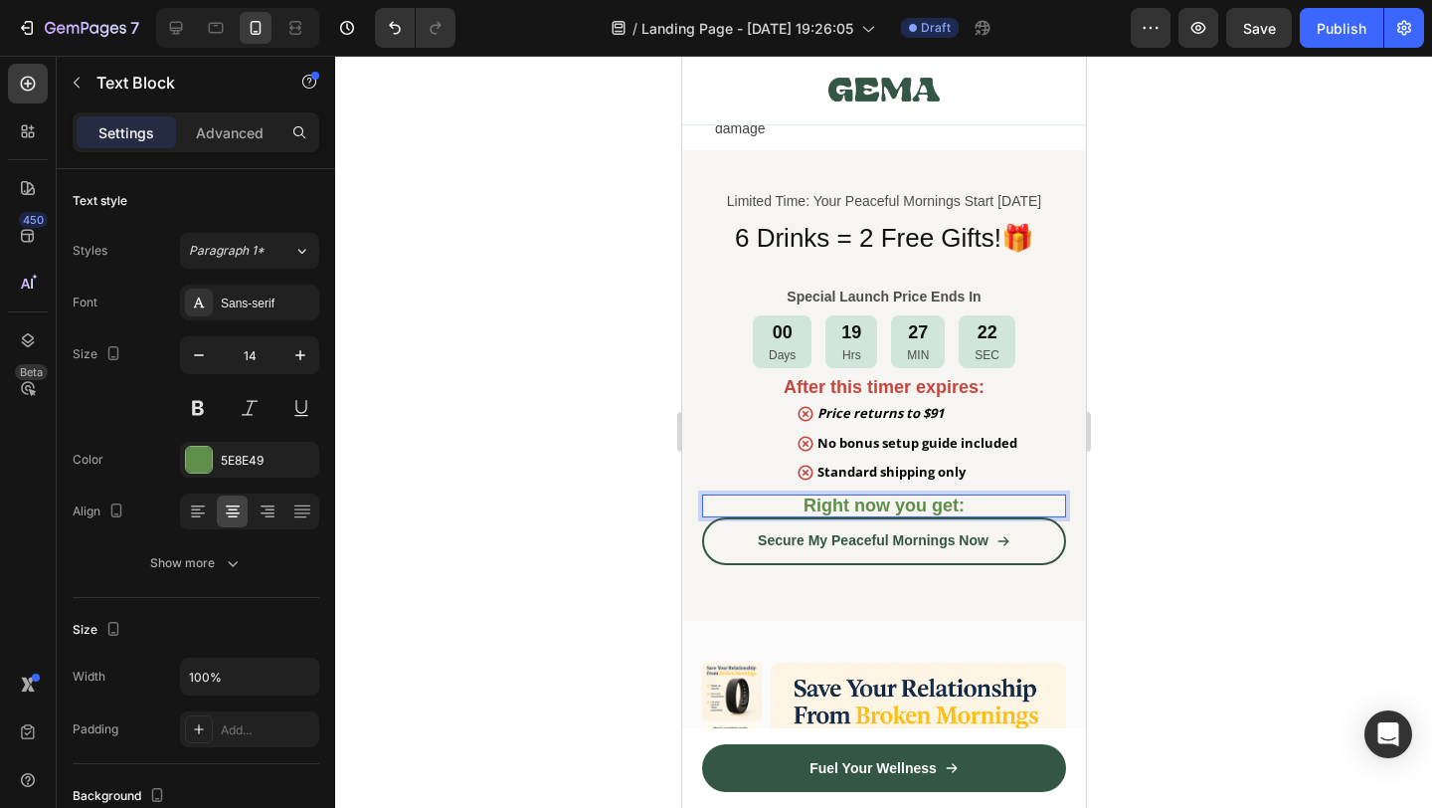
click at [1192, 514] on div at bounding box center [883, 432] width 1097 height 752
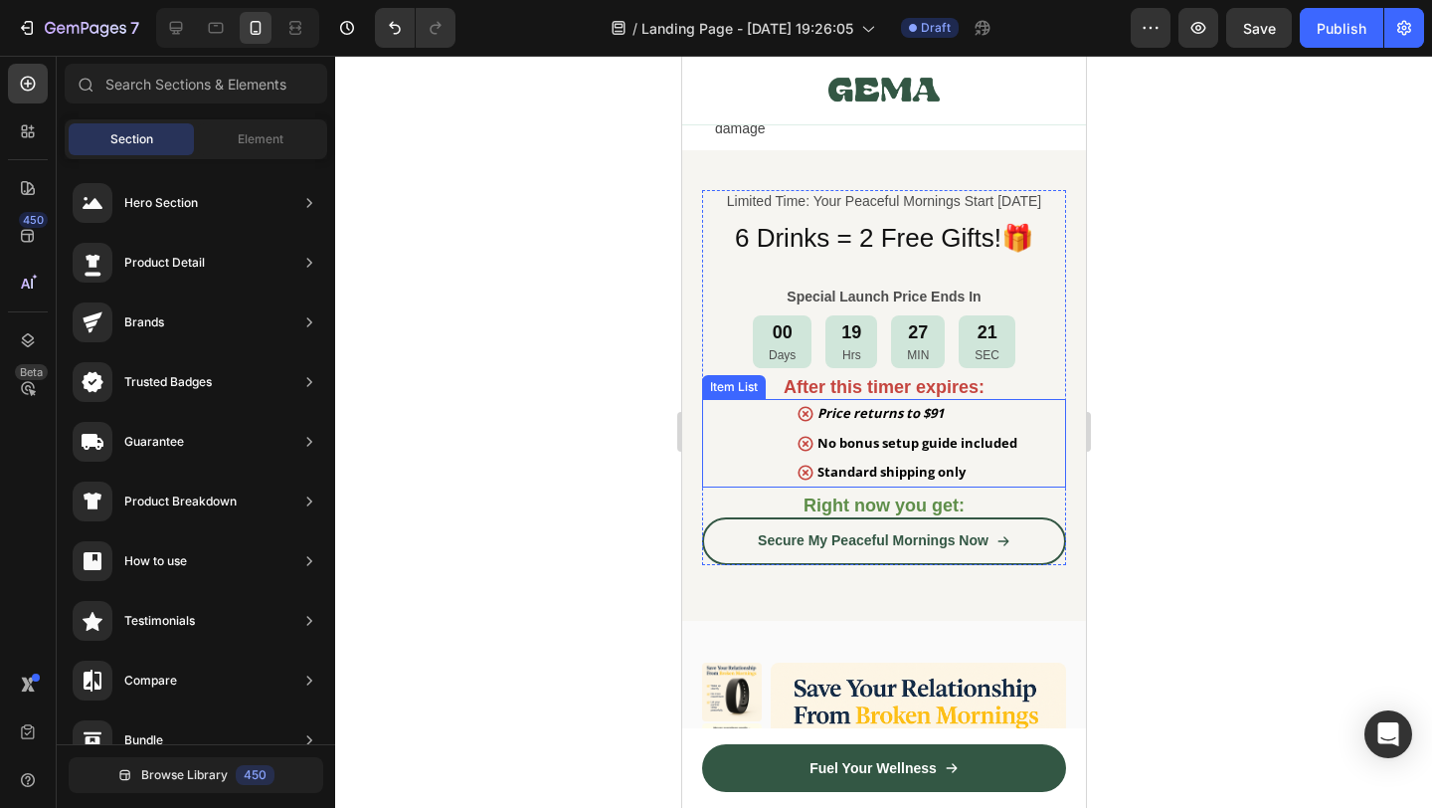
click at [1045, 444] on div "Price returns to $91 No bonus setup guide included Standard shipping only" at bounding box center [907, 443] width 316 height 88
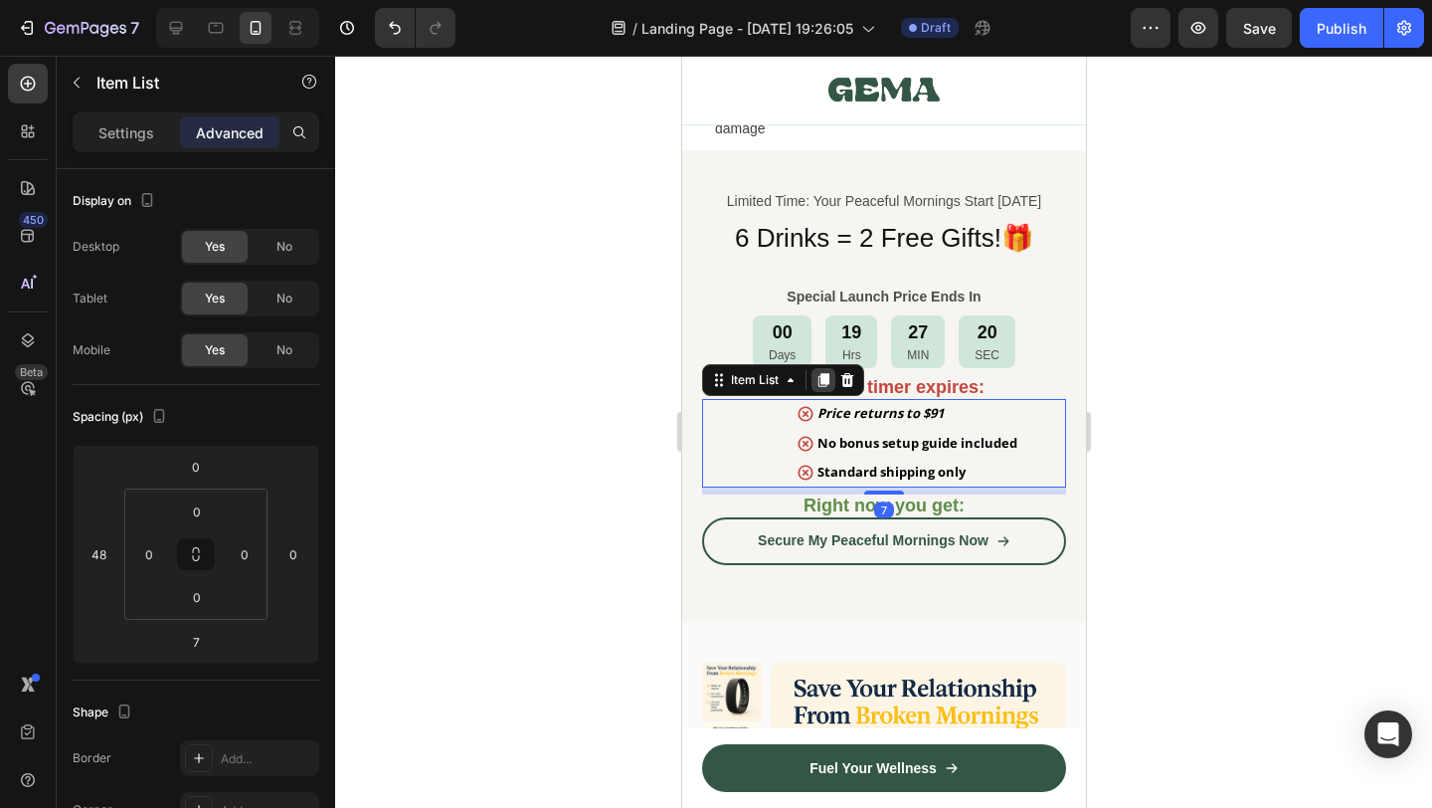
click at [825, 382] on icon at bounding box center [823, 381] width 11 height 14
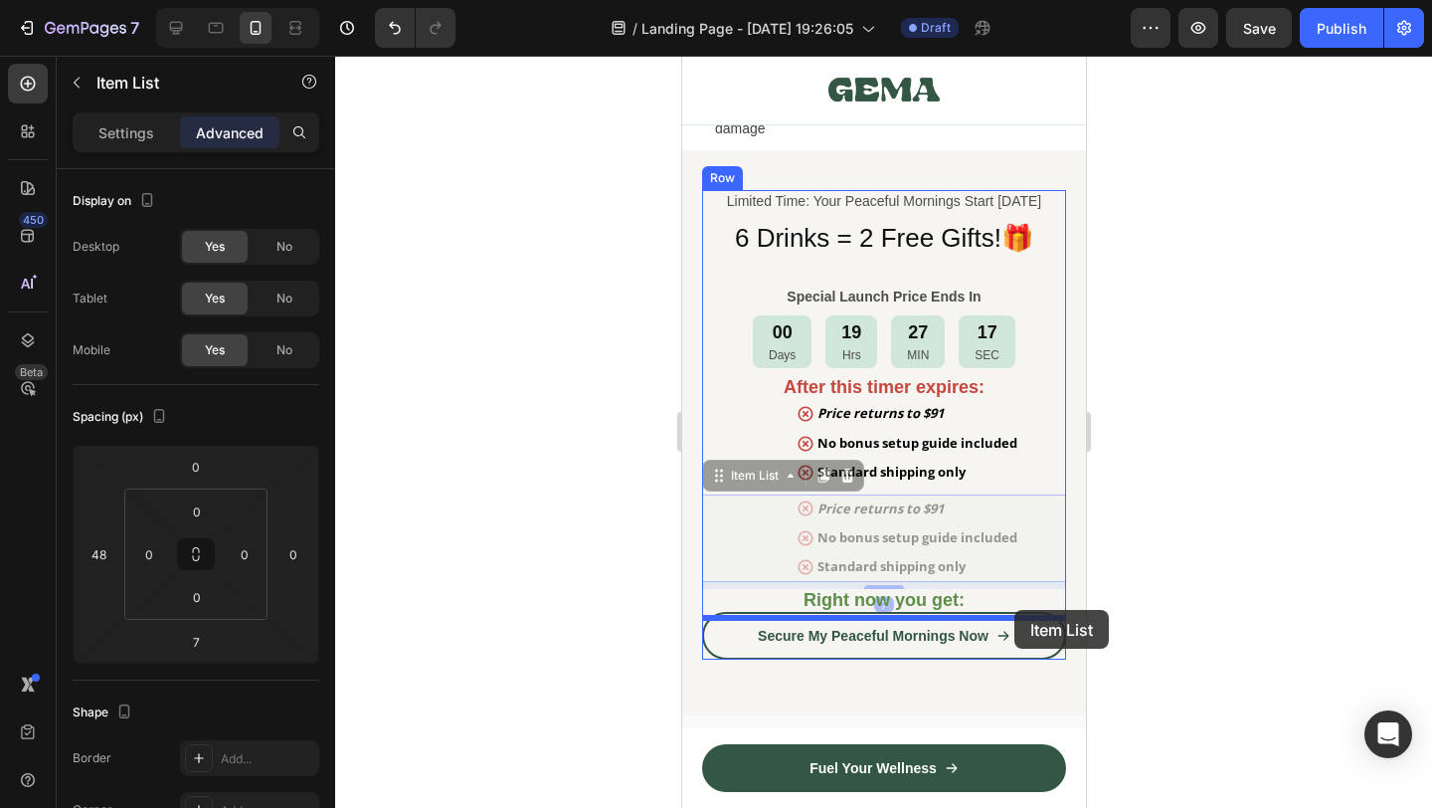
drag, startPoint x: 1046, startPoint y: 519, endPoint x: 1850, endPoint y: 640, distance: 812.7
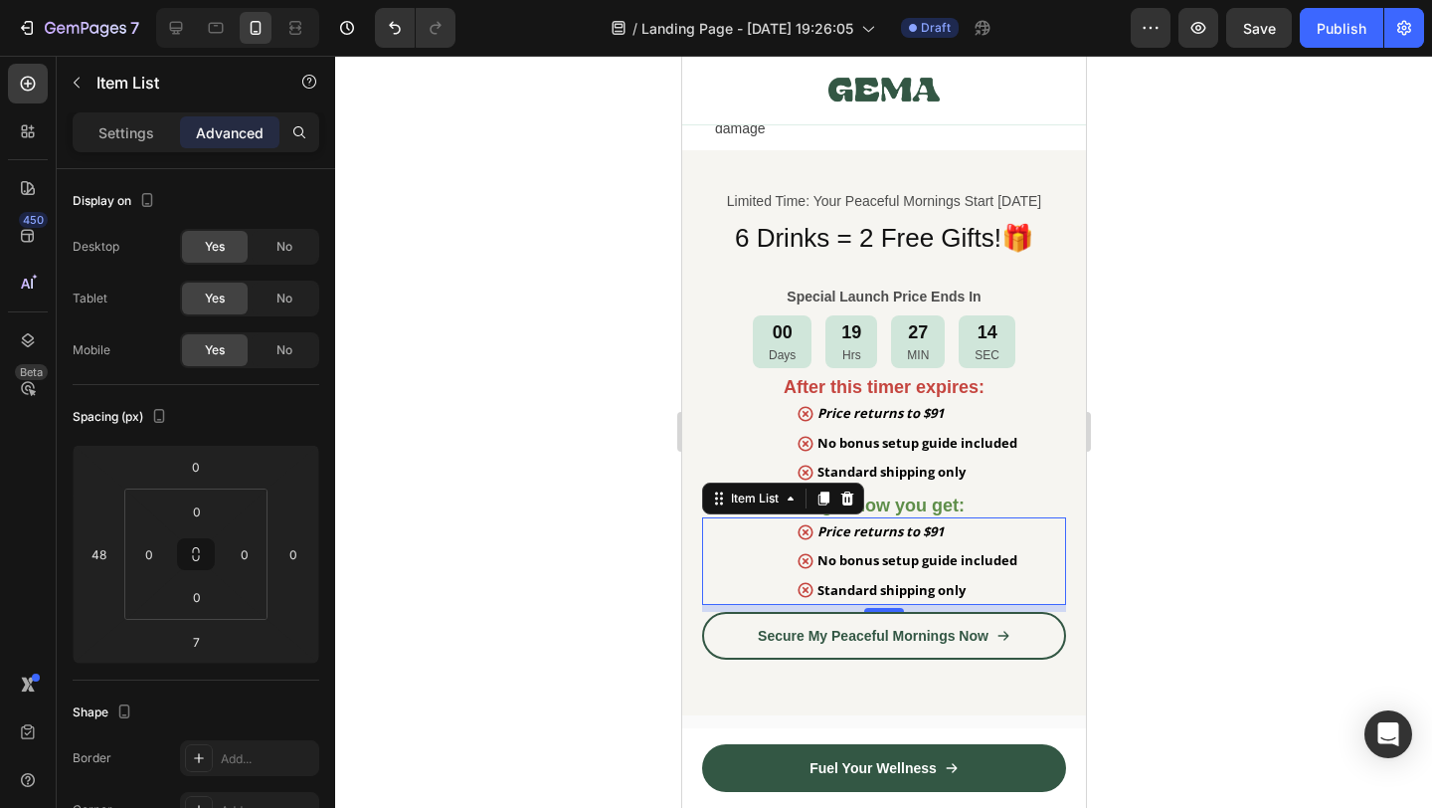
click at [788, 555] on div "Price returns to $91 No bonus setup guide included Standard shipping only" at bounding box center [907, 561] width 316 height 88
click at [106, 137] on p "Settings" at bounding box center [126, 132] width 56 height 21
type input "0"
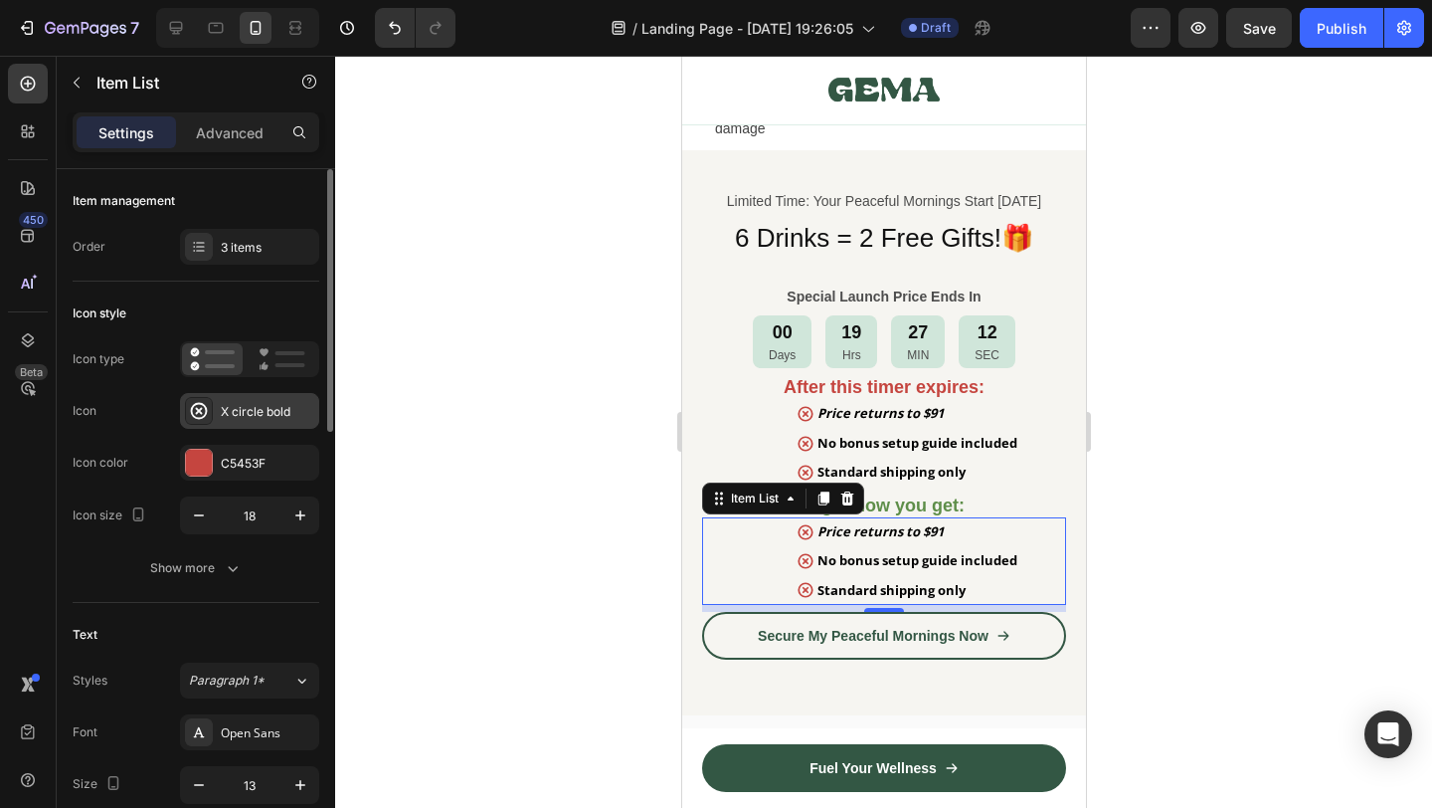
click at [235, 409] on div "X circle bold" at bounding box center [267, 412] width 93 height 18
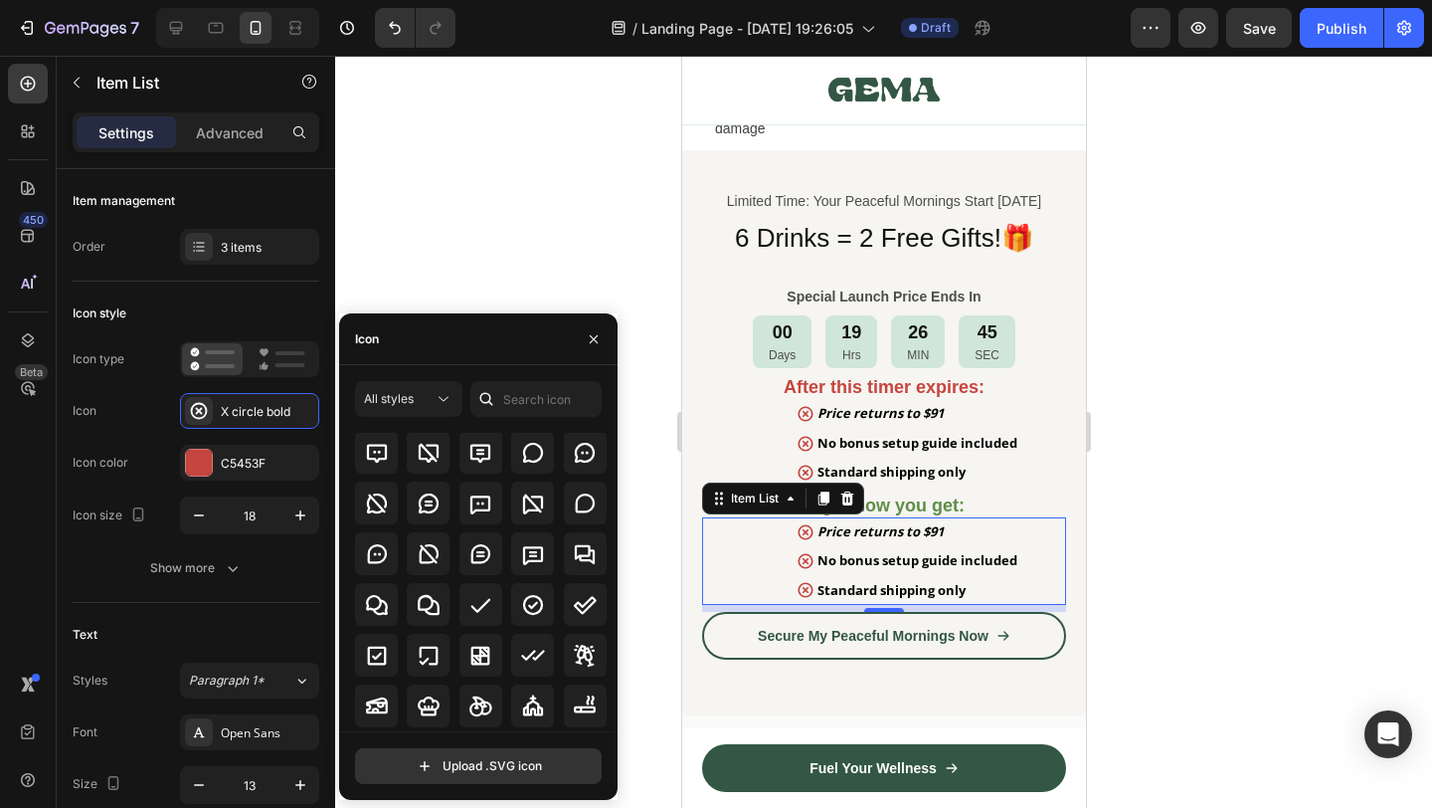
scroll to position [3007, 0]
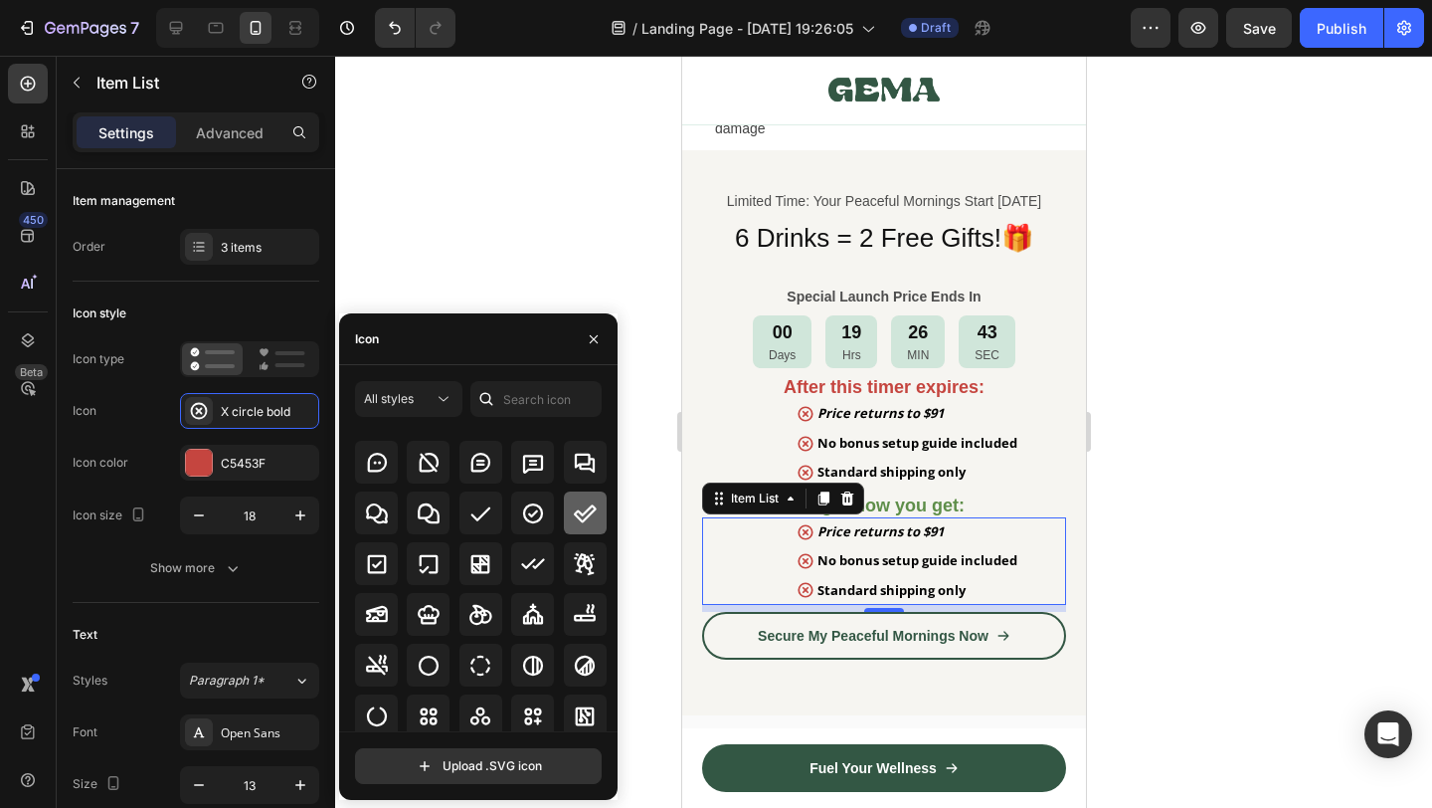
click at [575, 522] on icon at bounding box center [585, 513] width 24 height 24
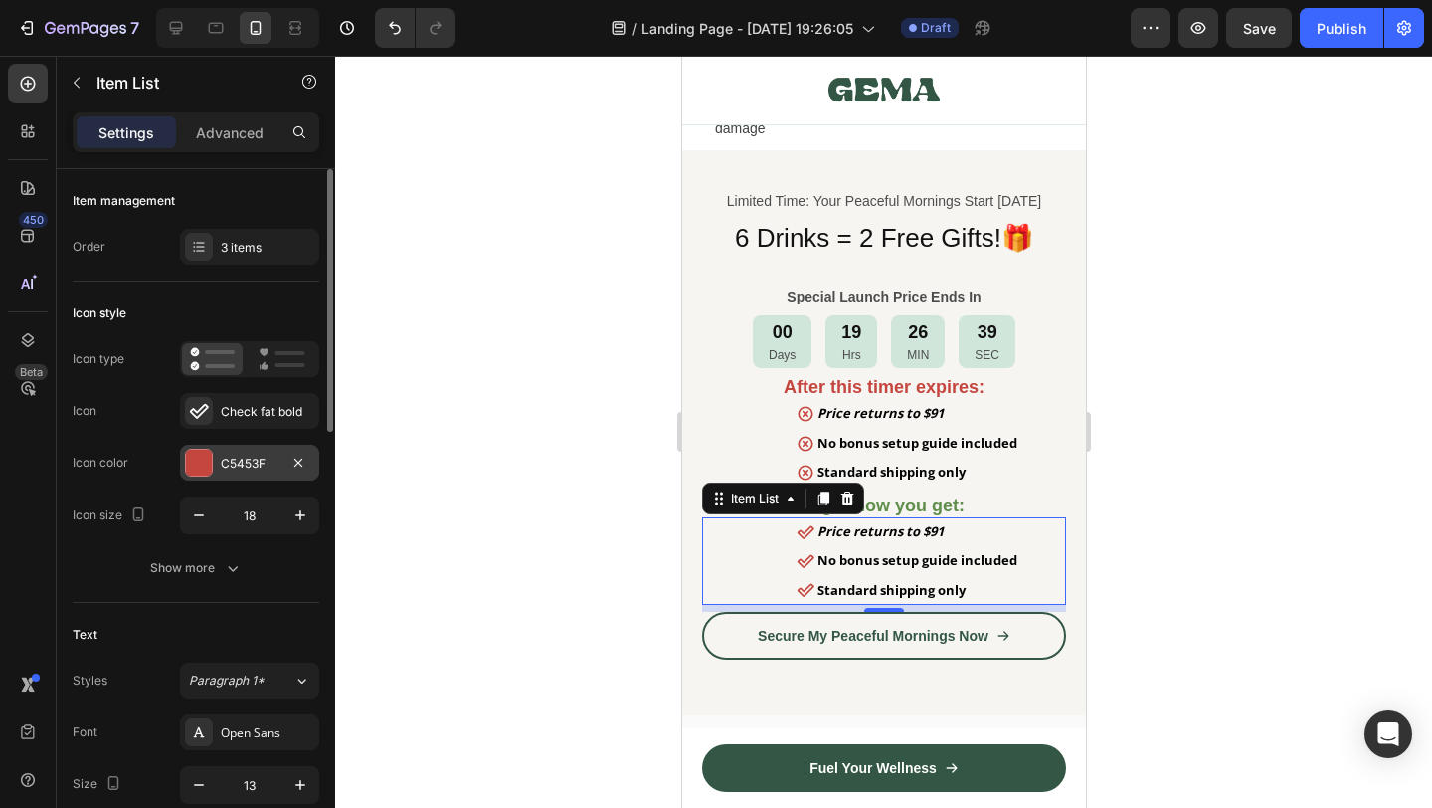
click at [206, 452] on div at bounding box center [199, 463] width 26 height 26
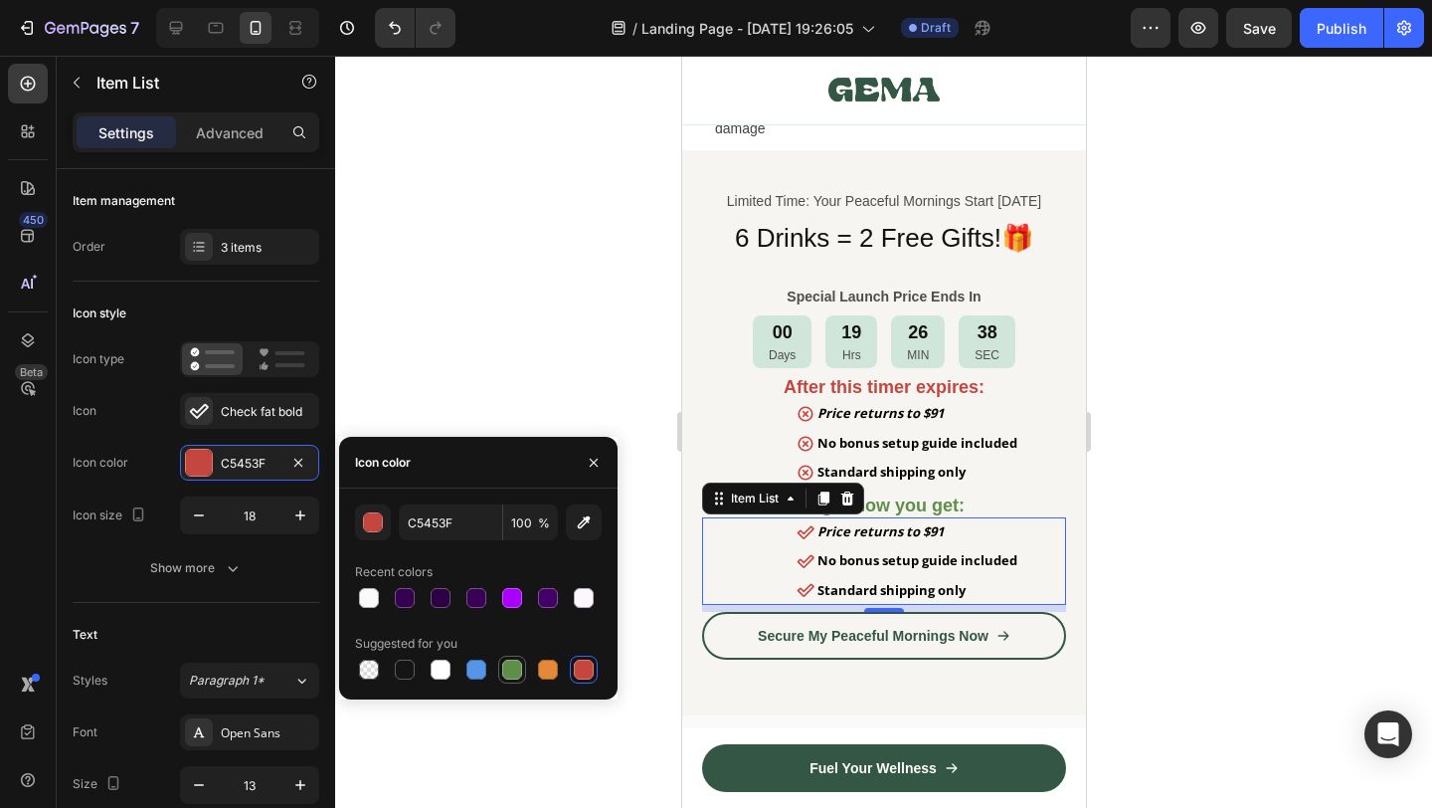
click at [511, 670] on div at bounding box center [512, 669] width 20 height 20
type input "5E8E49"
click at [926, 534] on strong "Price returns to $91" at bounding box center [880, 531] width 126 height 18
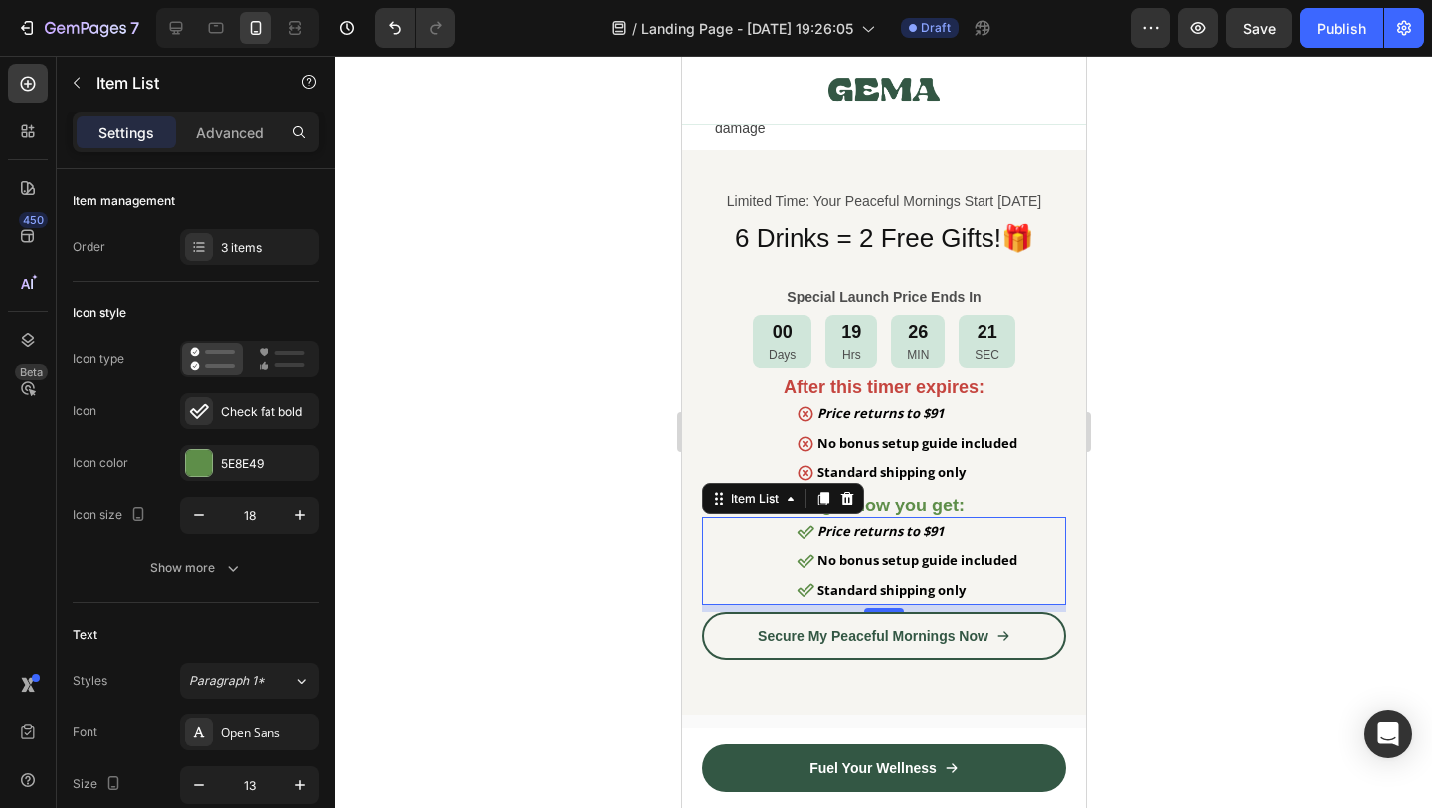
click at [926, 534] on strong "Price returns to $91" at bounding box center [880, 531] width 126 height 18
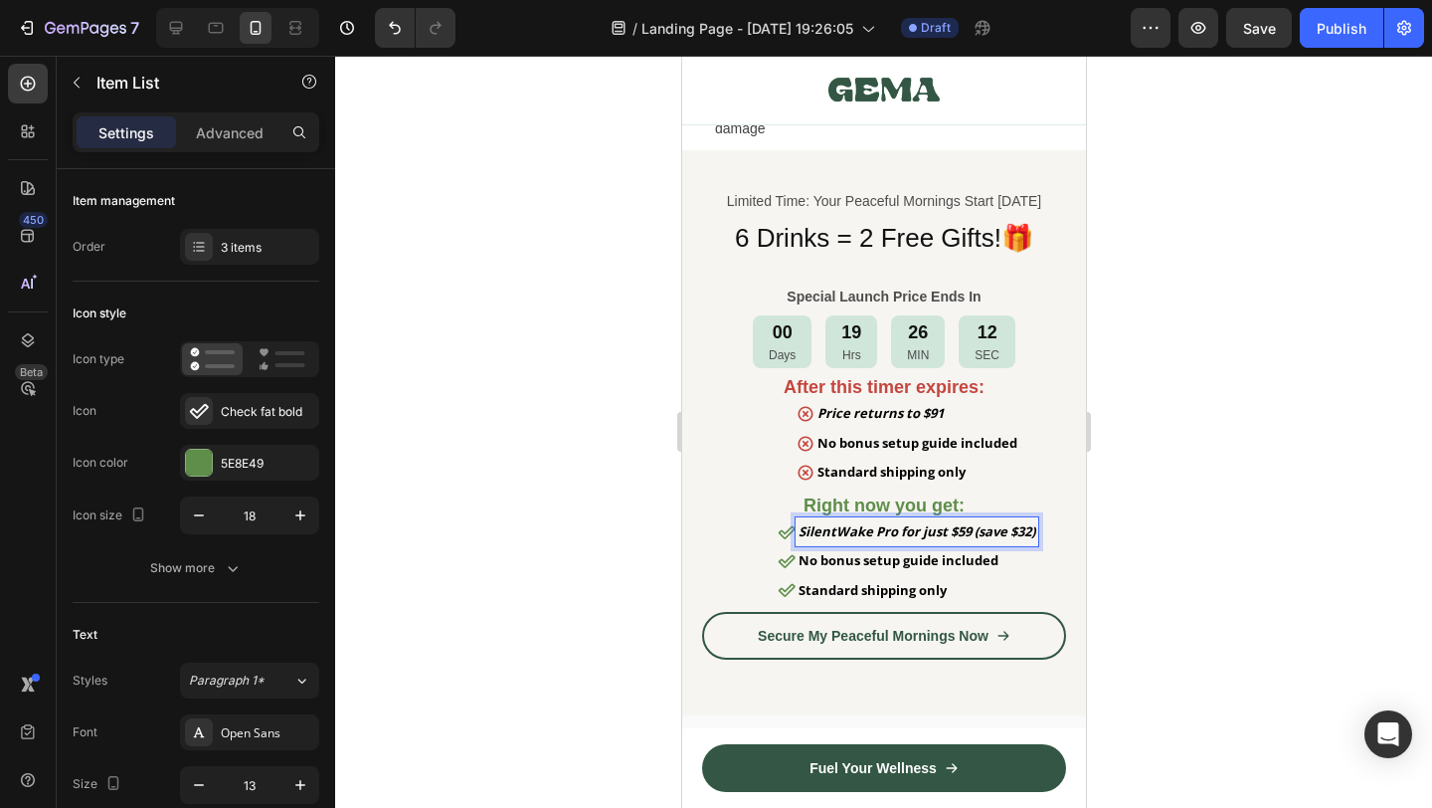
click at [875, 569] on strong "No bonus setup guide included" at bounding box center [898, 560] width 200 height 18
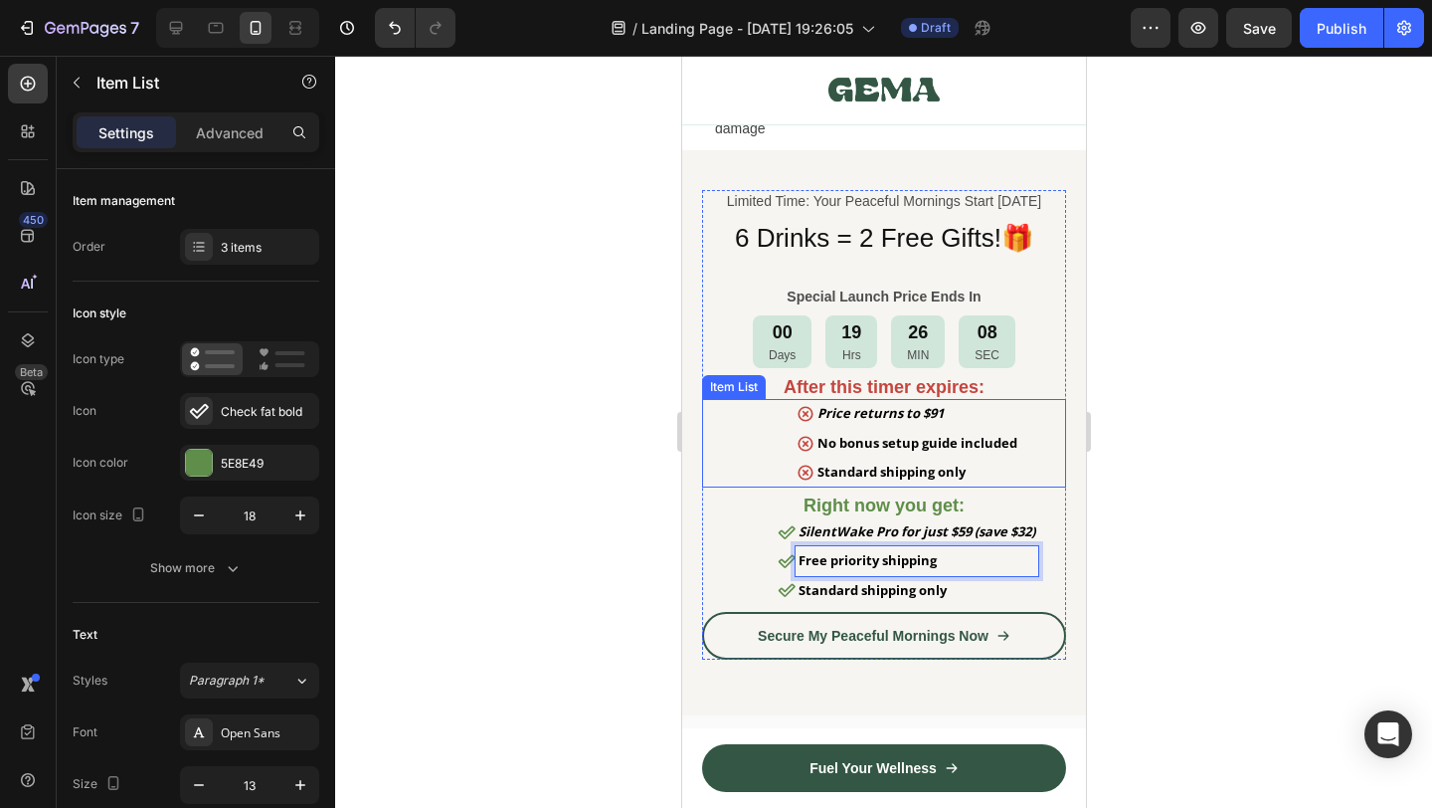
click at [892, 452] on strong "No bonus setup guide included" at bounding box center [917, 443] width 200 height 18
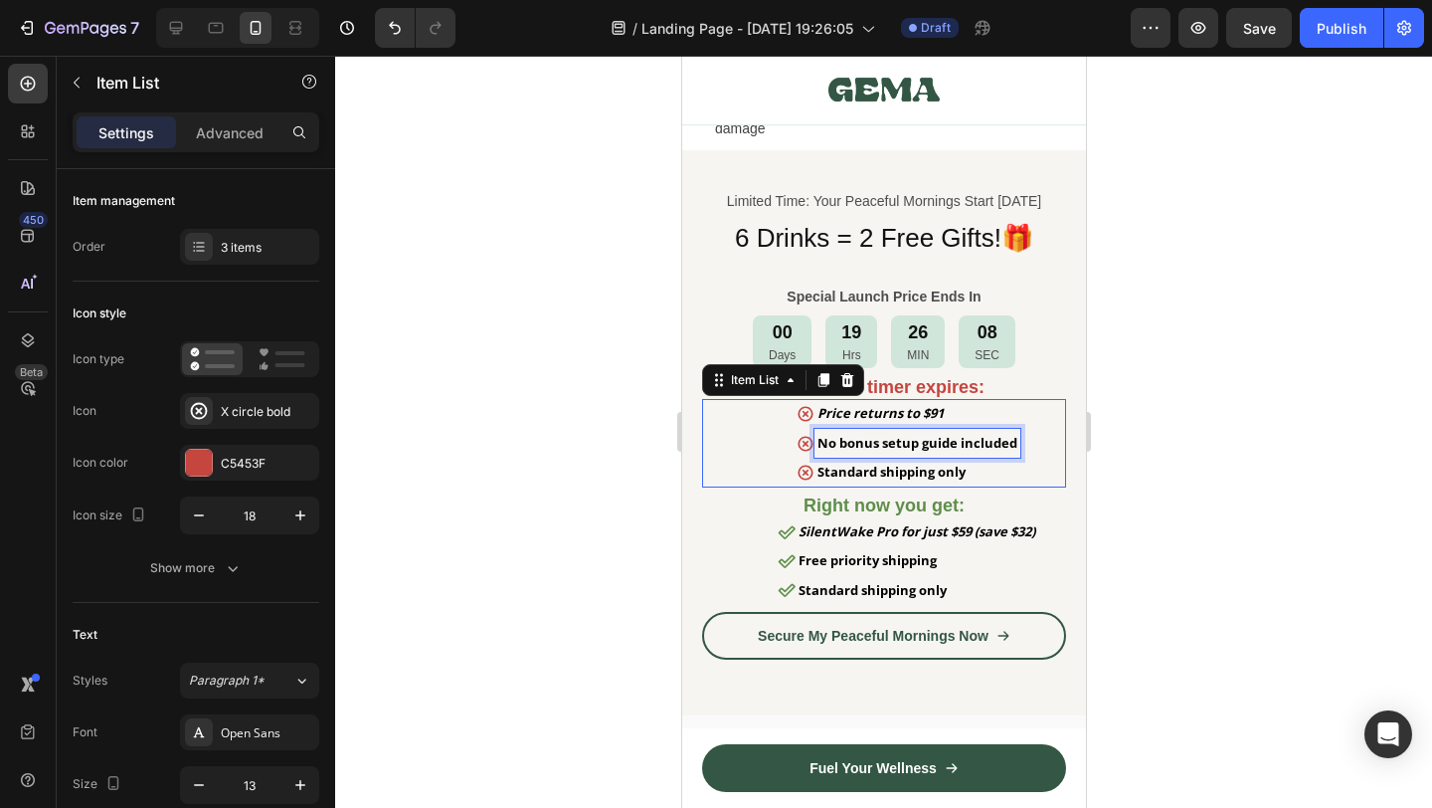
click at [892, 452] on strong "No bonus setup guide included" at bounding box center [917, 443] width 200 height 18
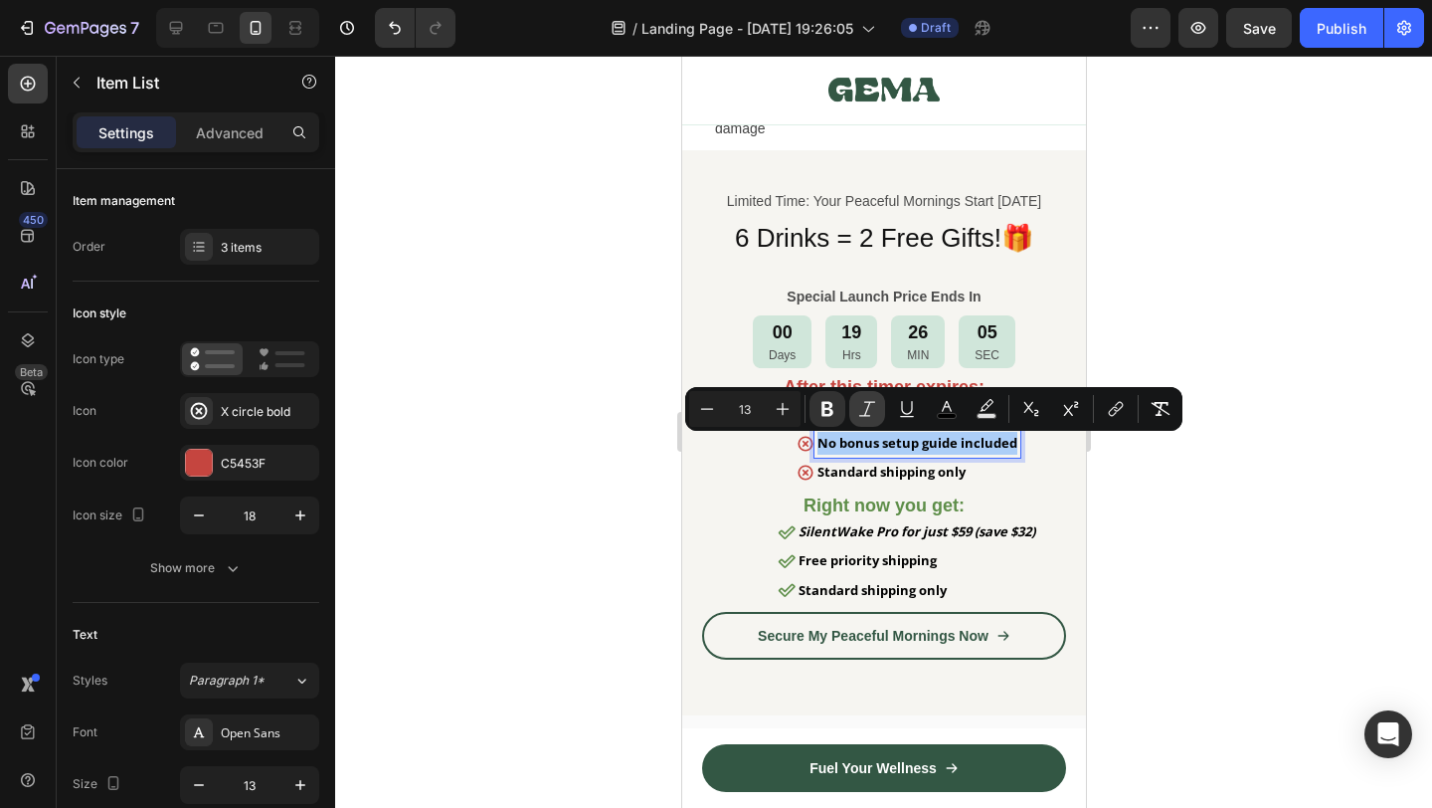
click at [863, 411] on icon "Editor contextual toolbar" at bounding box center [867, 409] width 20 height 20
click at [894, 480] on strong "Standard shipping only" at bounding box center [891, 471] width 148 height 18
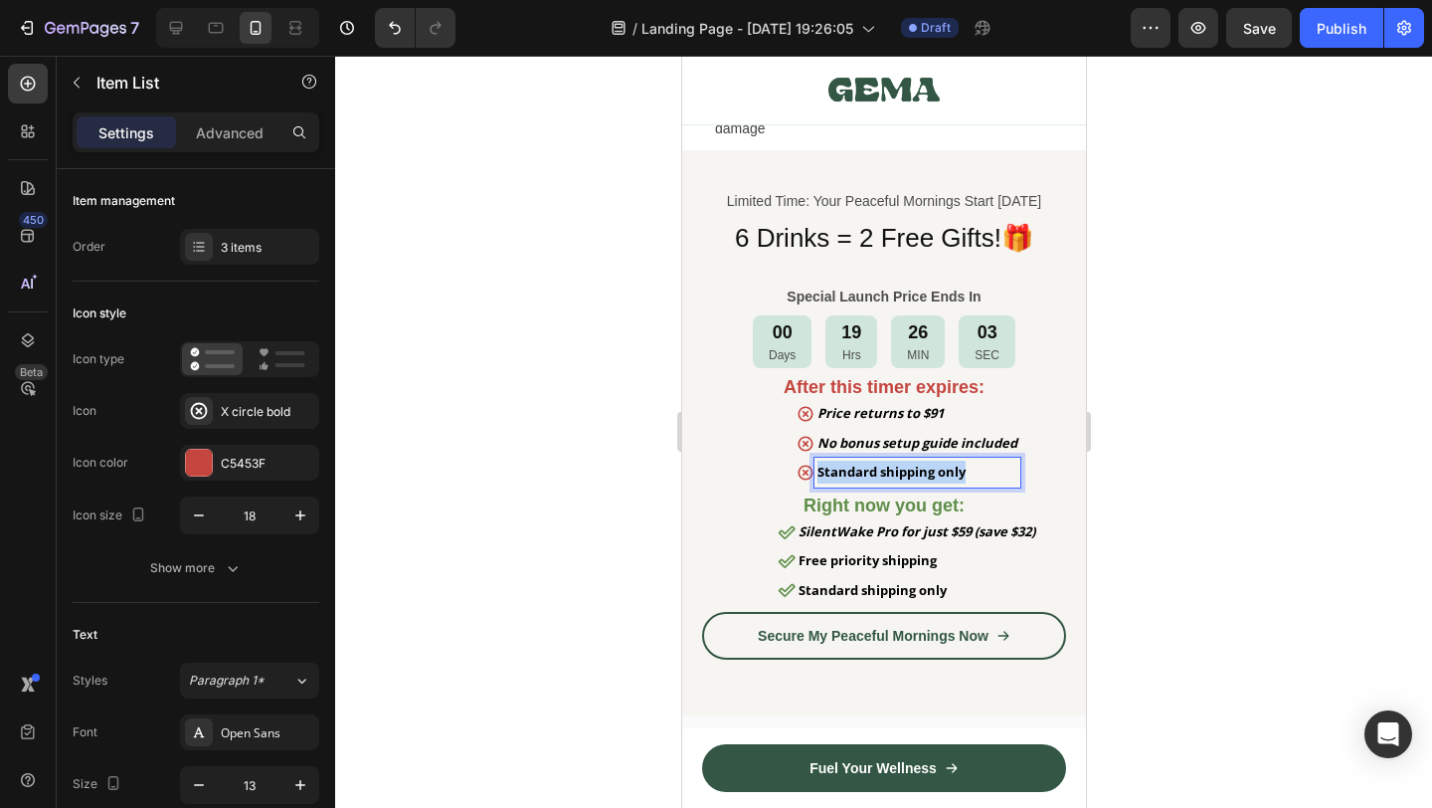
click at [894, 480] on strong "Standard shipping only" at bounding box center [891, 471] width 148 height 18
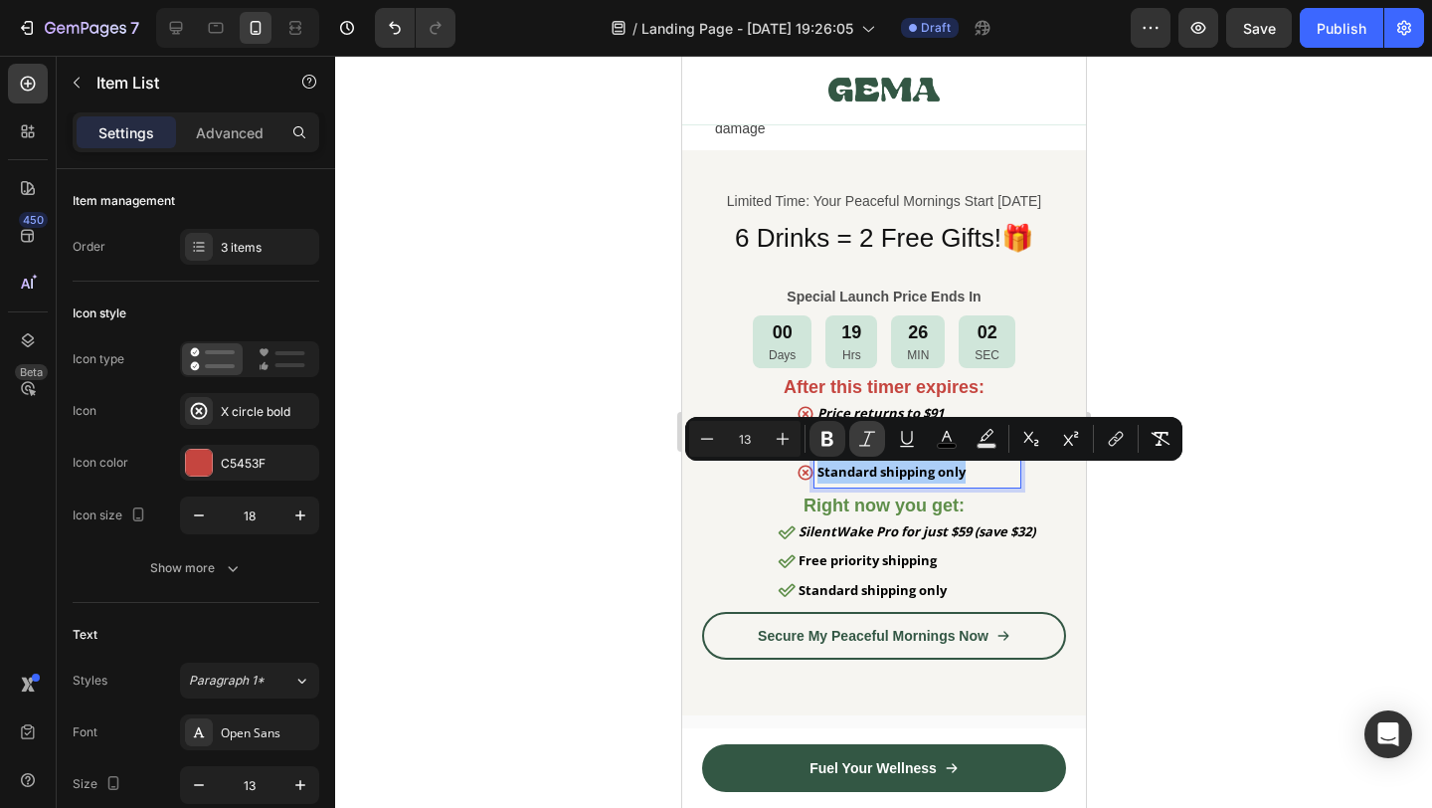
click at [873, 441] on icon "Editor contextual toolbar" at bounding box center [867, 439] width 20 height 20
click at [1161, 560] on div at bounding box center [883, 432] width 1097 height 752
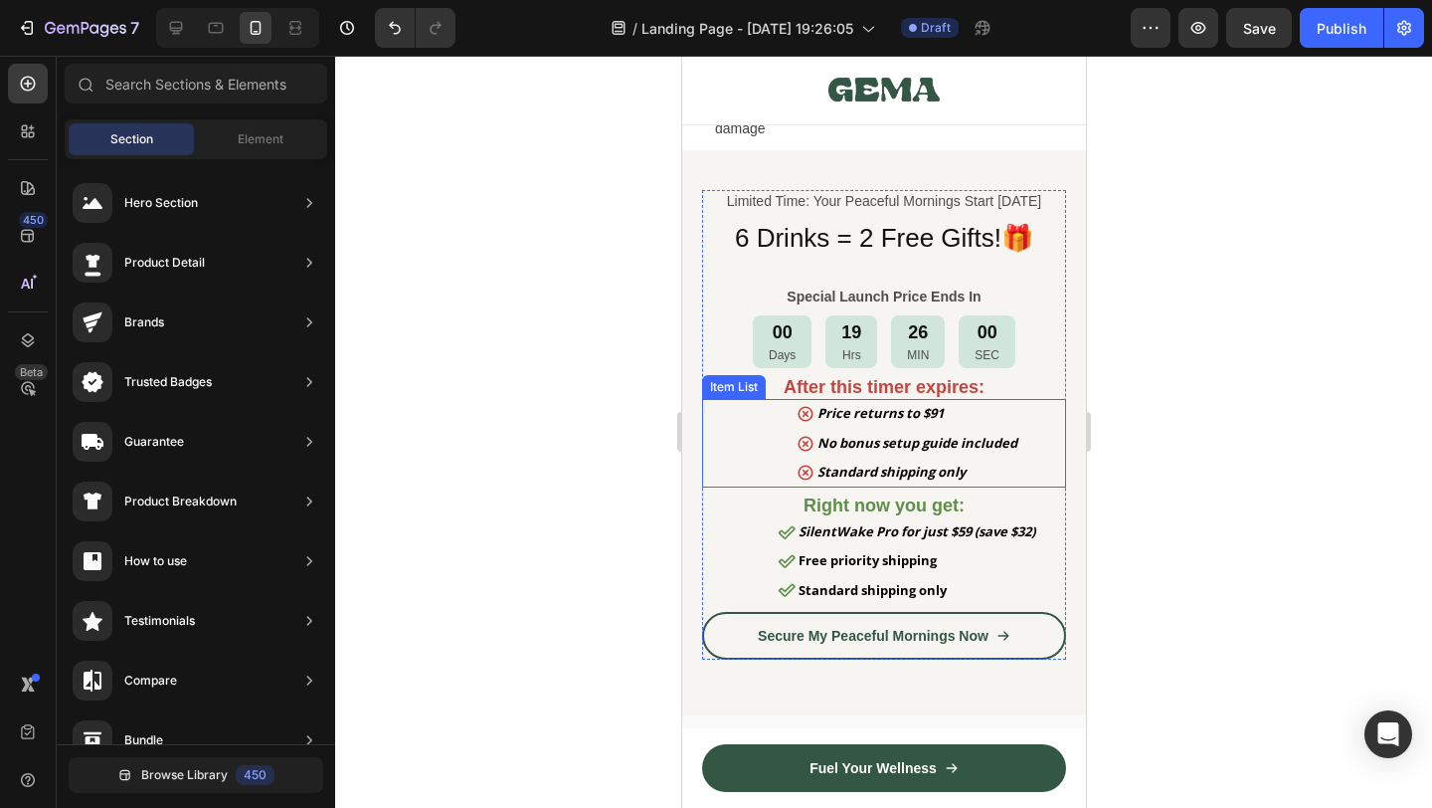
click at [873, 425] on p "Price returns to $91" at bounding box center [917, 413] width 200 height 23
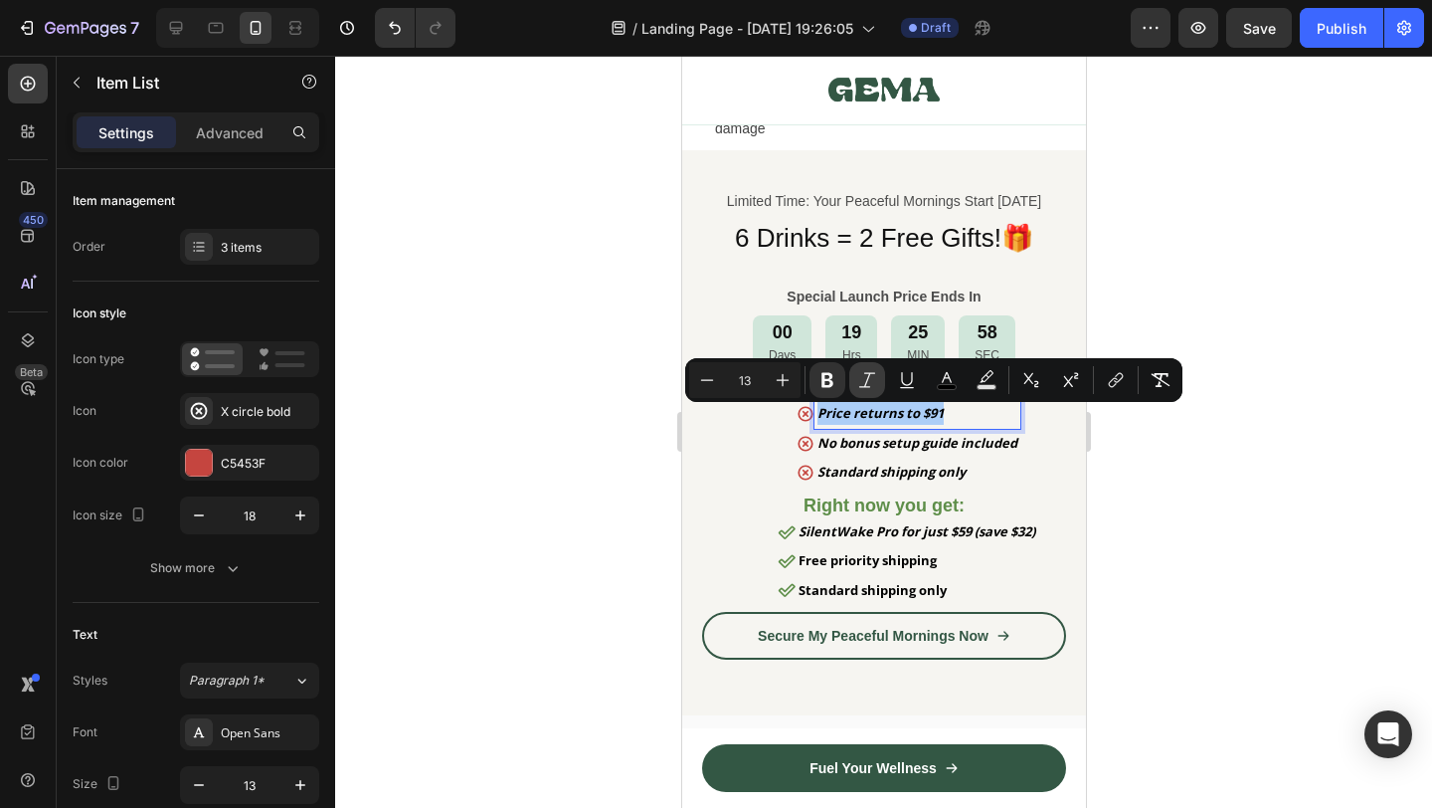
click at [872, 383] on icon "Editor contextual toolbar" at bounding box center [867, 380] width 20 height 20
click at [873, 425] on p "Price returns to $91" at bounding box center [917, 413] width 200 height 23
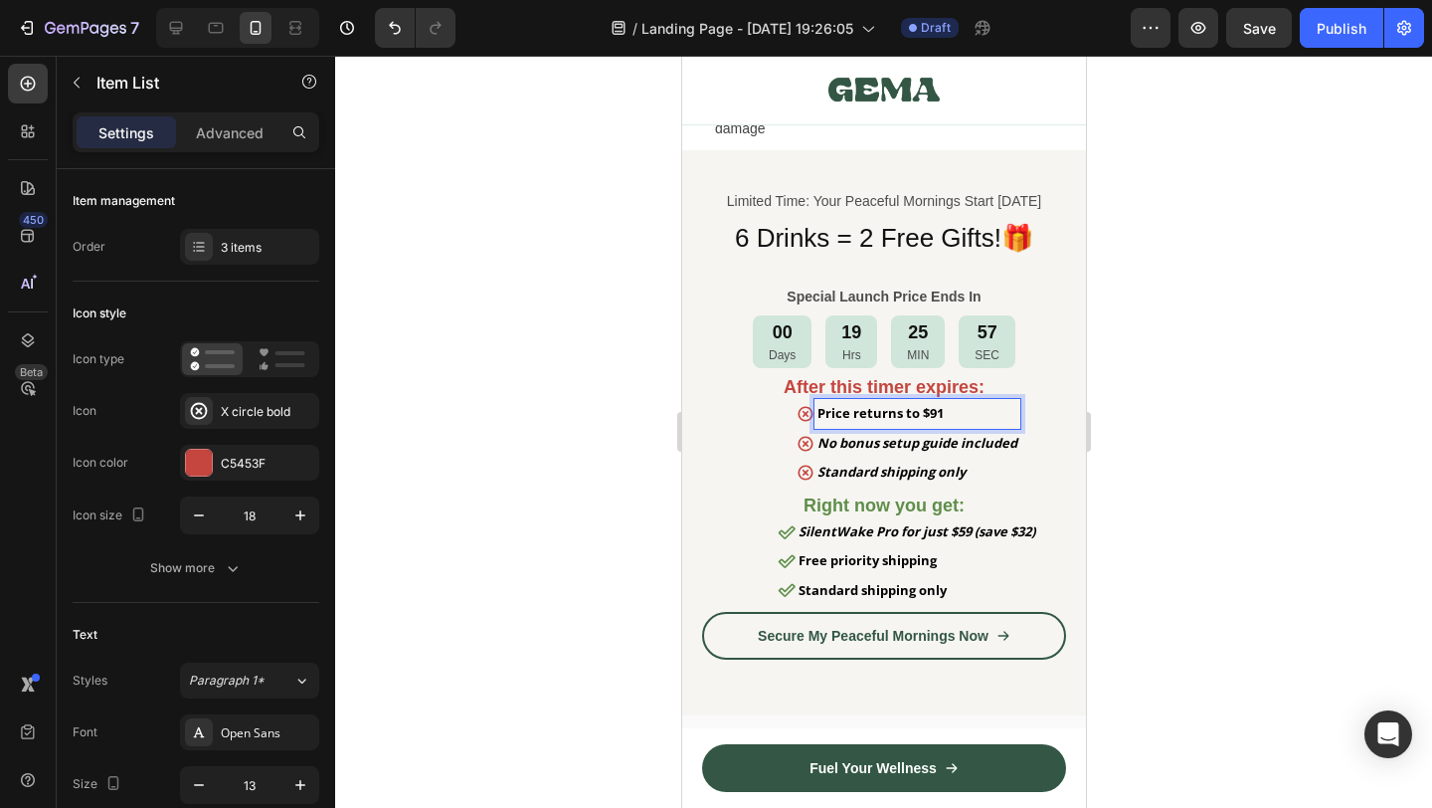
click at [874, 436] on div "No bonus setup guide included" at bounding box center [917, 443] width 206 height 29
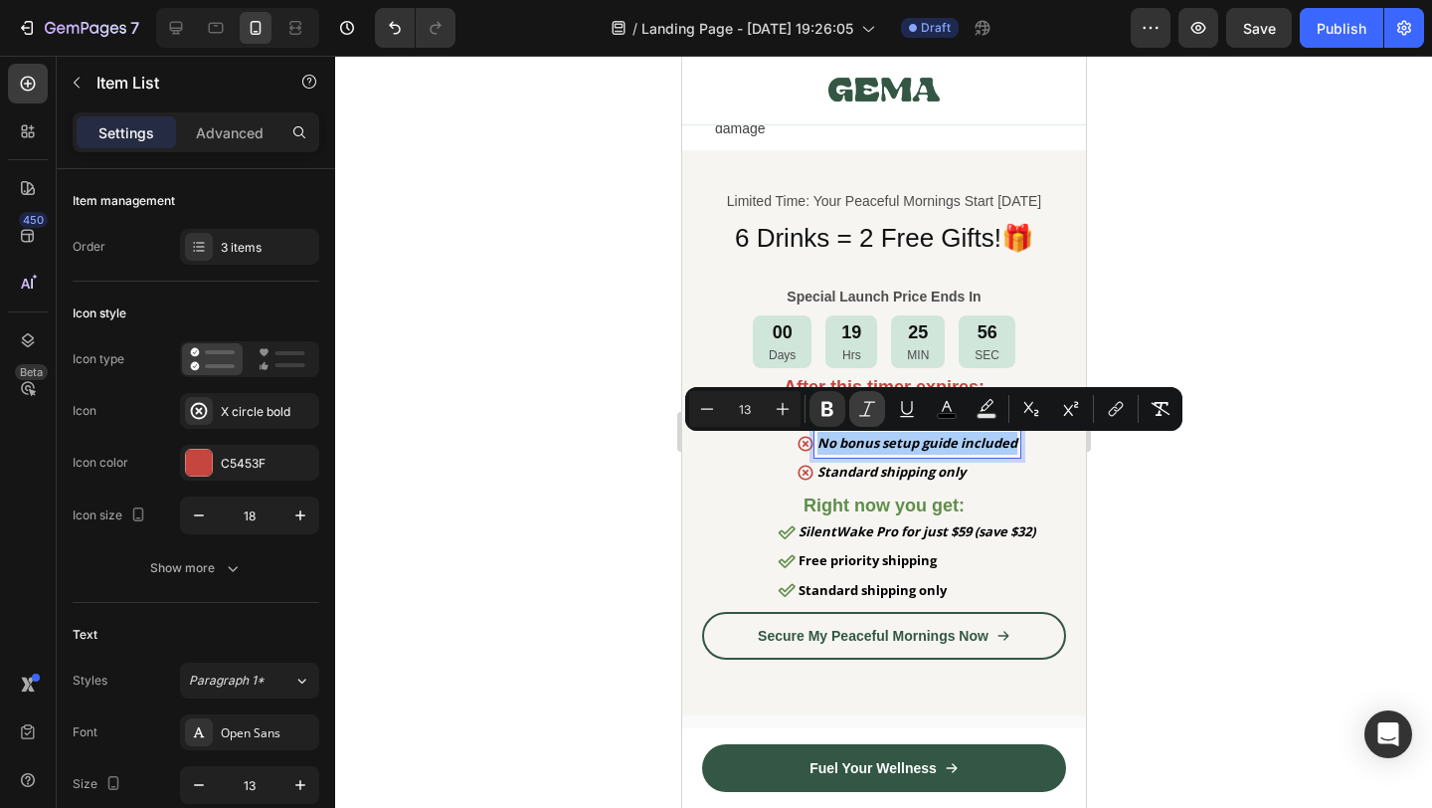
click at [867, 418] on icon "Editor contextual toolbar" at bounding box center [867, 409] width 20 height 20
click at [867, 476] on strong "Standard shipping only" at bounding box center [891, 471] width 148 height 18
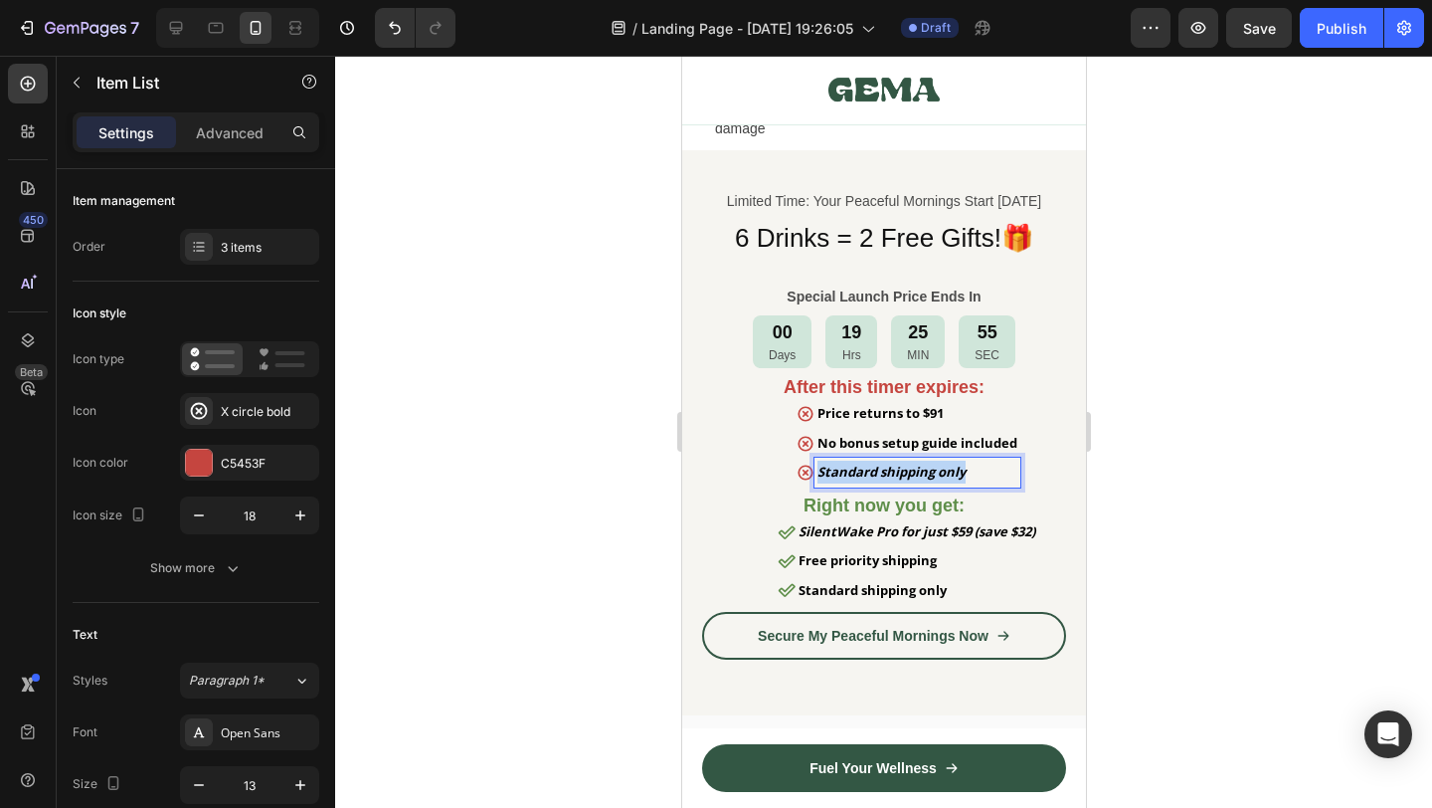
click at [867, 476] on strong "Standard shipping only" at bounding box center [891, 471] width 148 height 18
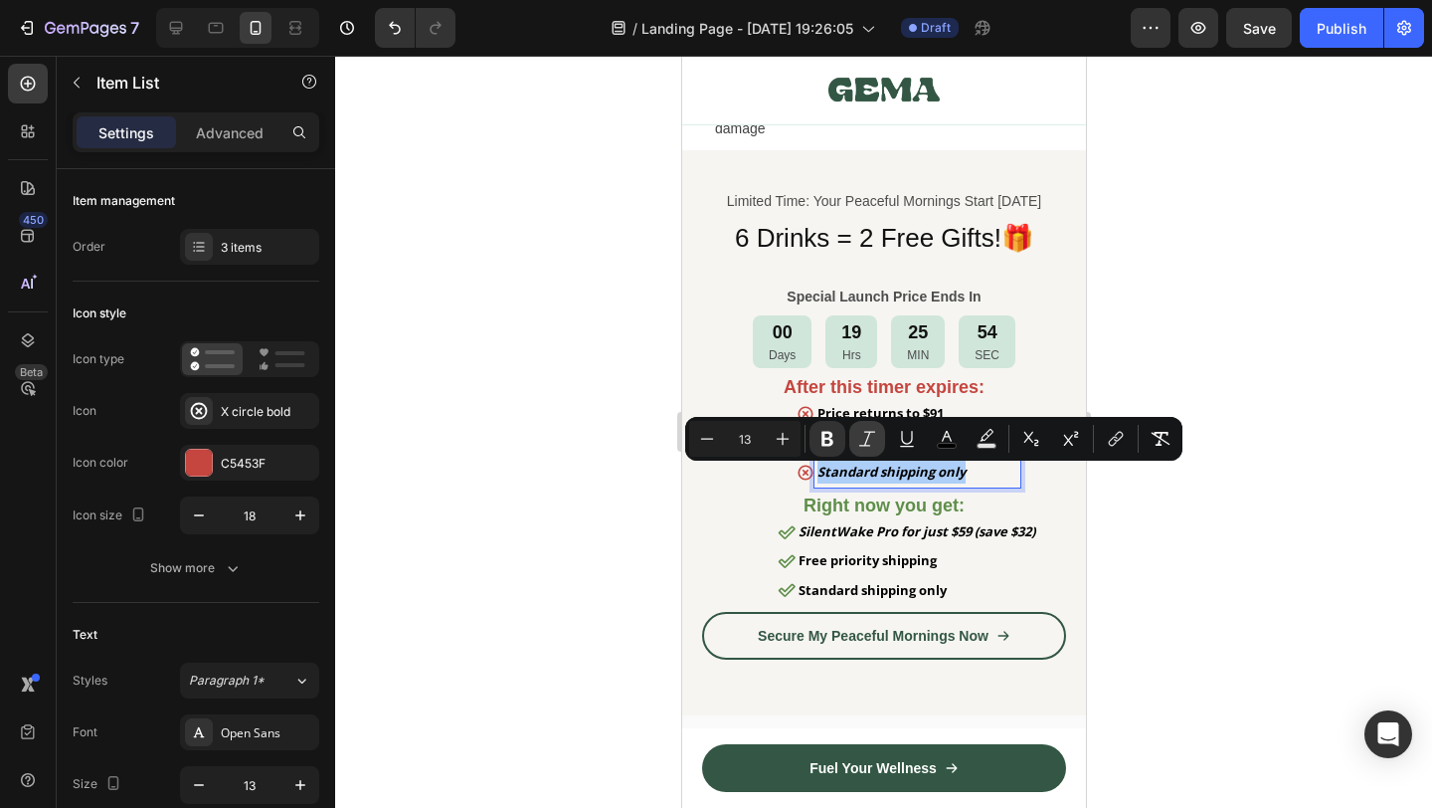
click at [869, 442] on icon "Editor contextual toolbar" at bounding box center [867, 439] width 20 height 20
click at [1167, 577] on div at bounding box center [883, 432] width 1097 height 752
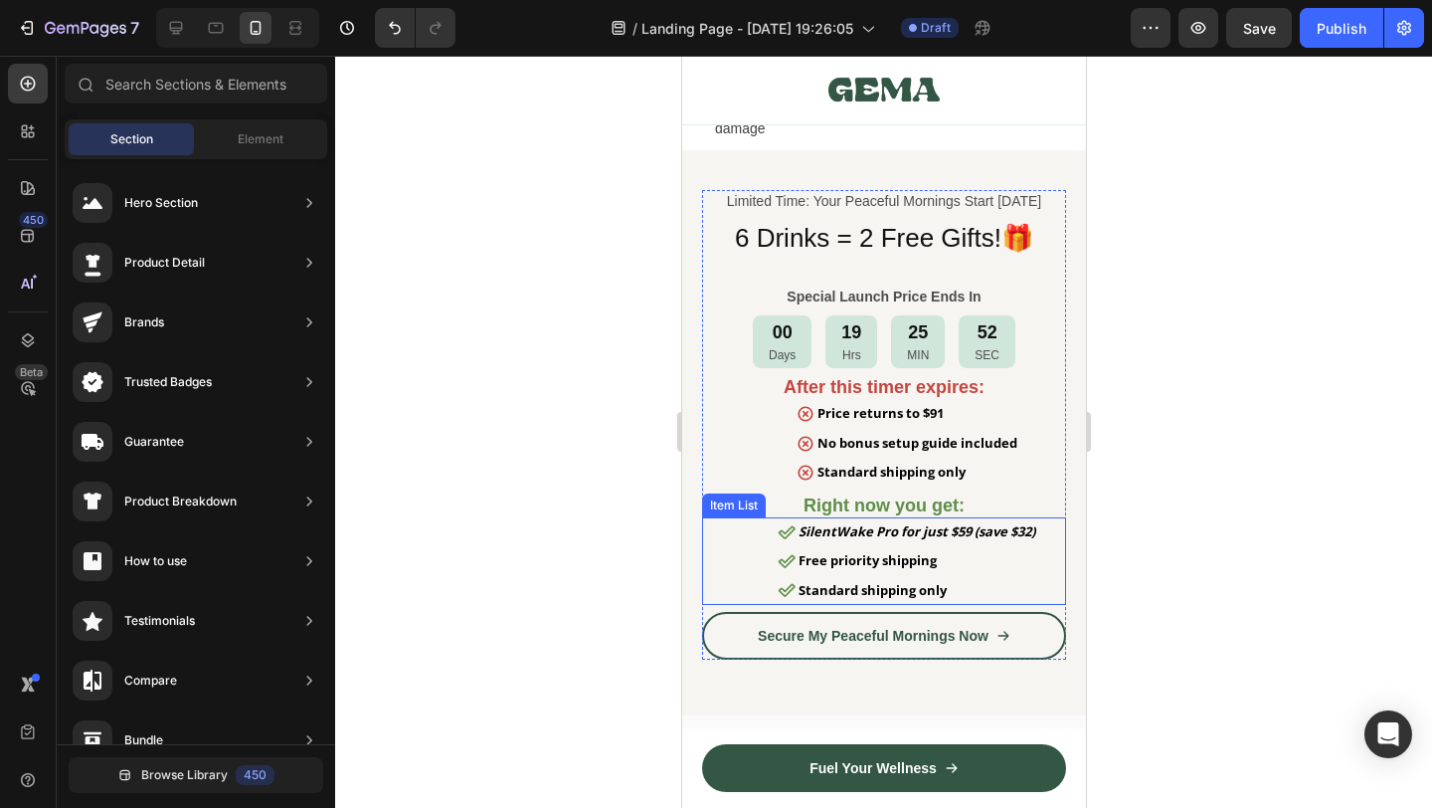
scroll to position [10297, 0]
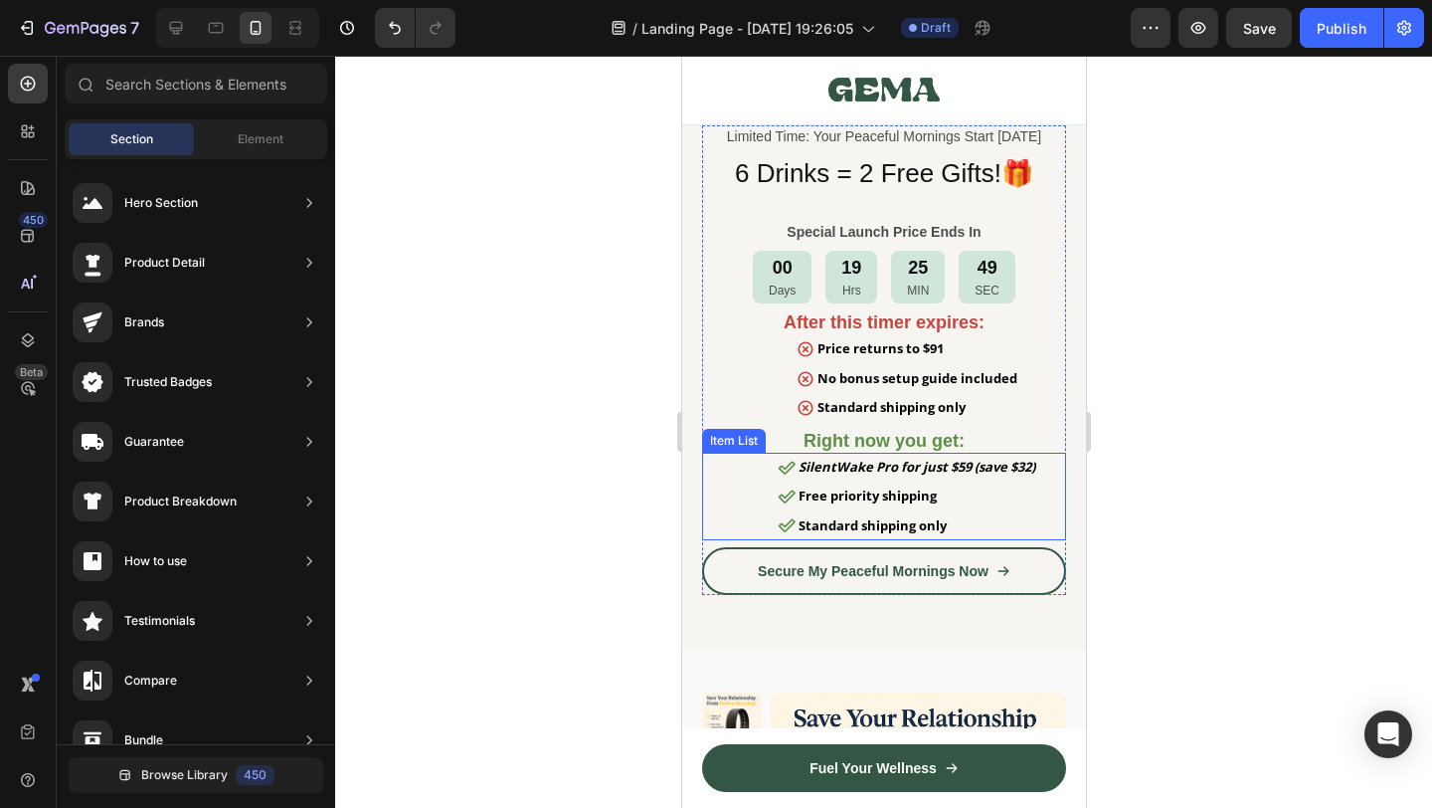
click at [846, 502] on strong "Free priority shipping" at bounding box center [867, 495] width 138 height 18
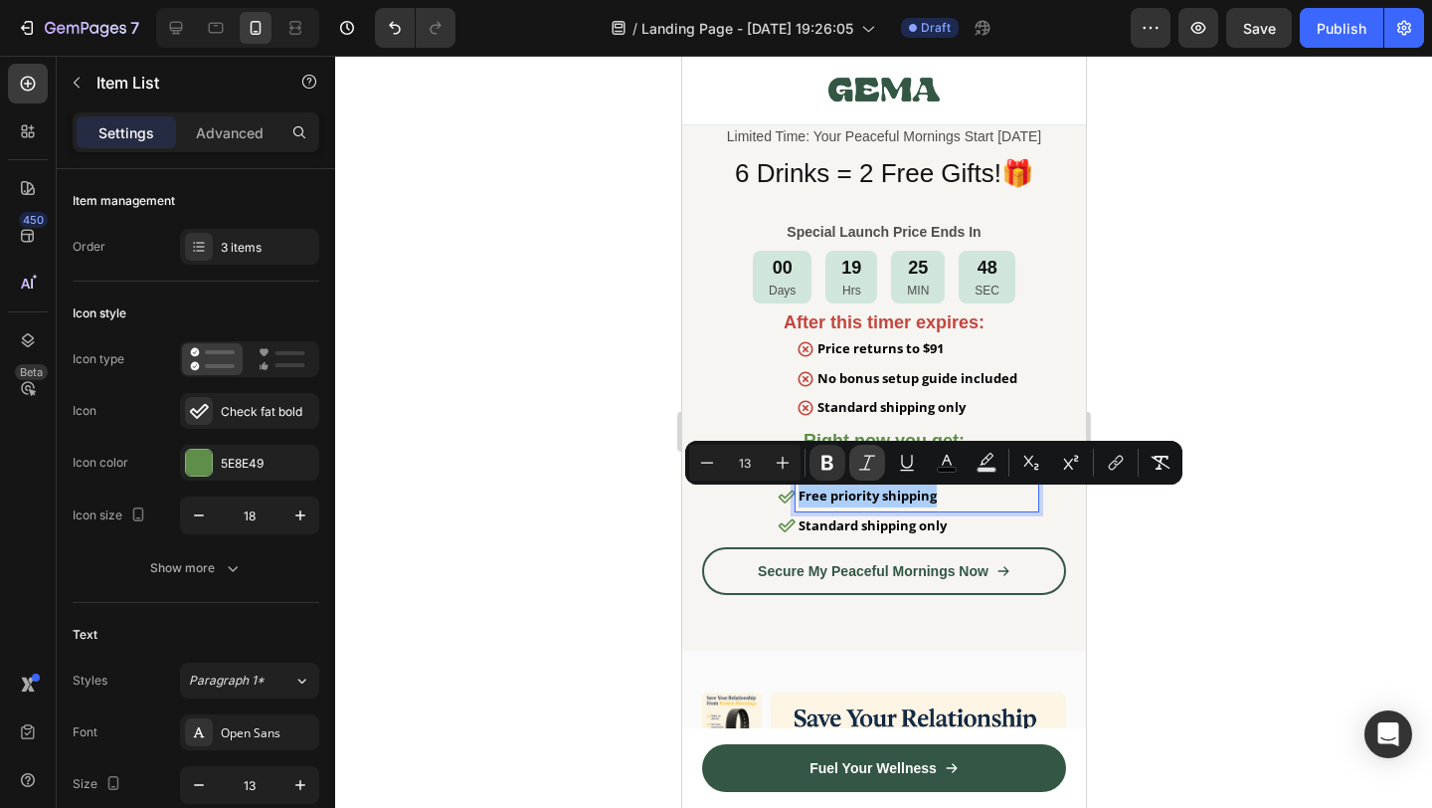
click at [878, 468] on button "Italic" at bounding box center [867, 463] width 36 height 36
click at [872, 524] on strong "Standard shipping only" at bounding box center [872, 525] width 148 height 18
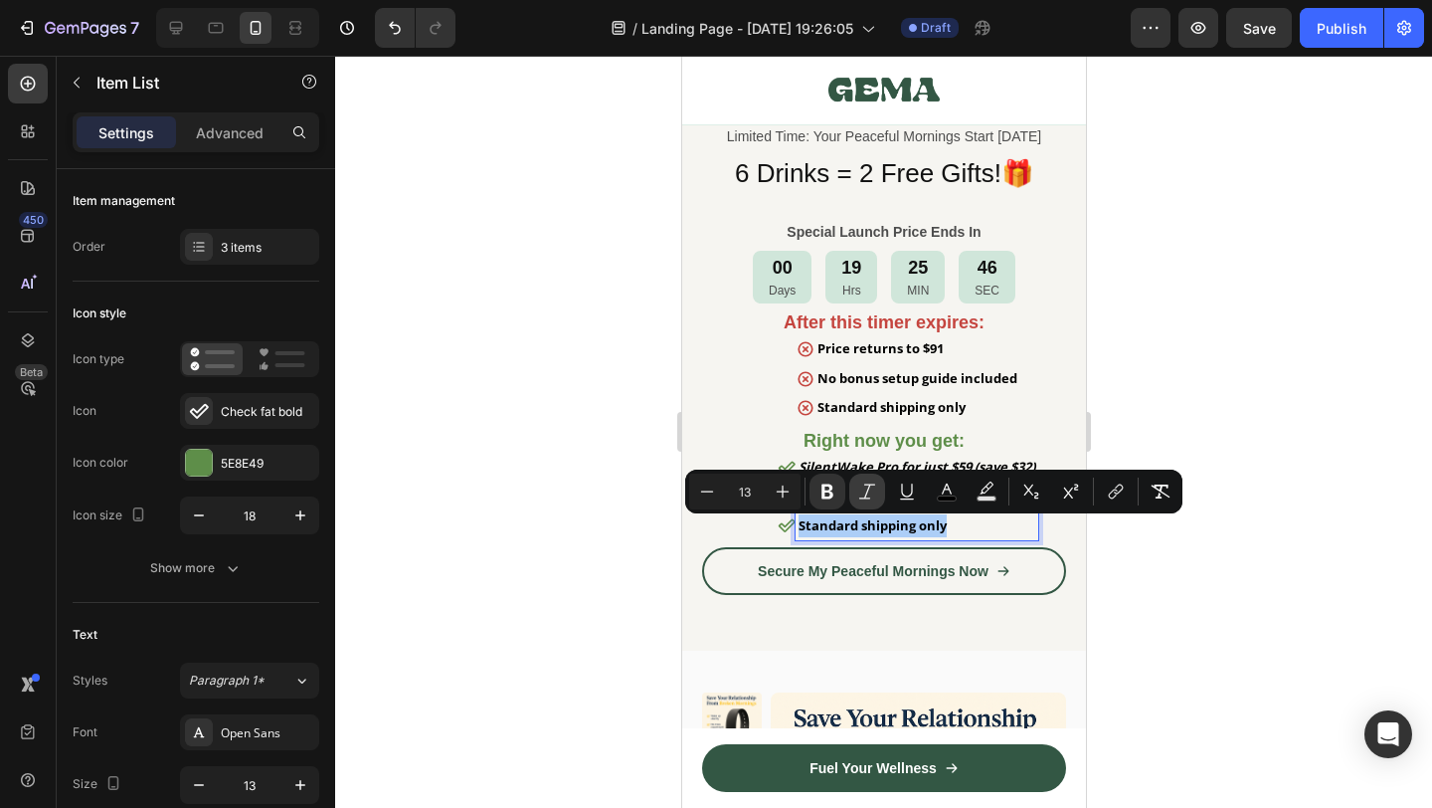
click at [867, 489] on icon "Editor contextual toolbar" at bounding box center [867, 490] width 16 height 15
click at [1134, 540] on div at bounding box center [883, 432] width 1097 height 752
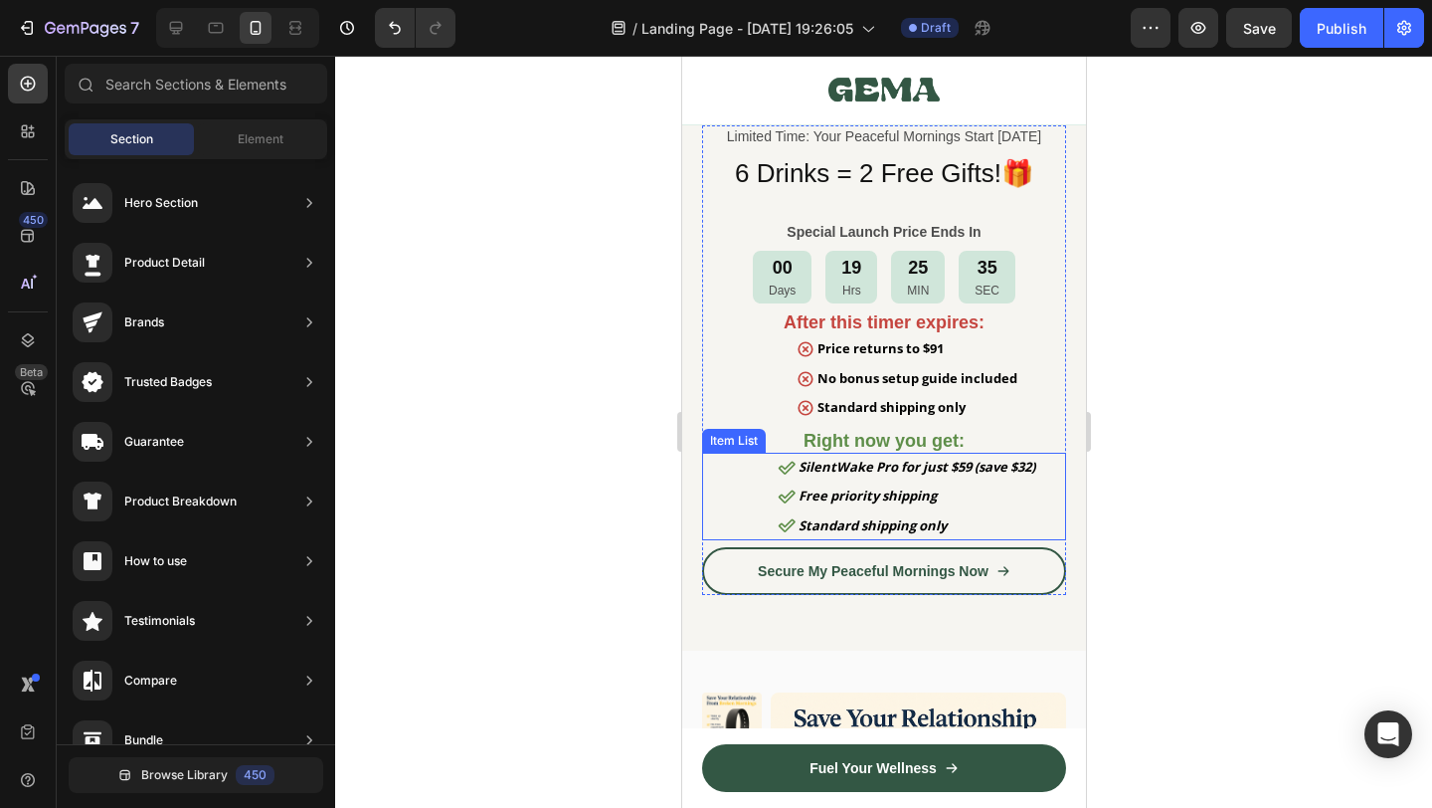
click at [865, 527] on strong "Standard shipping only" at bounding box center [872, 525] width 148 height 18
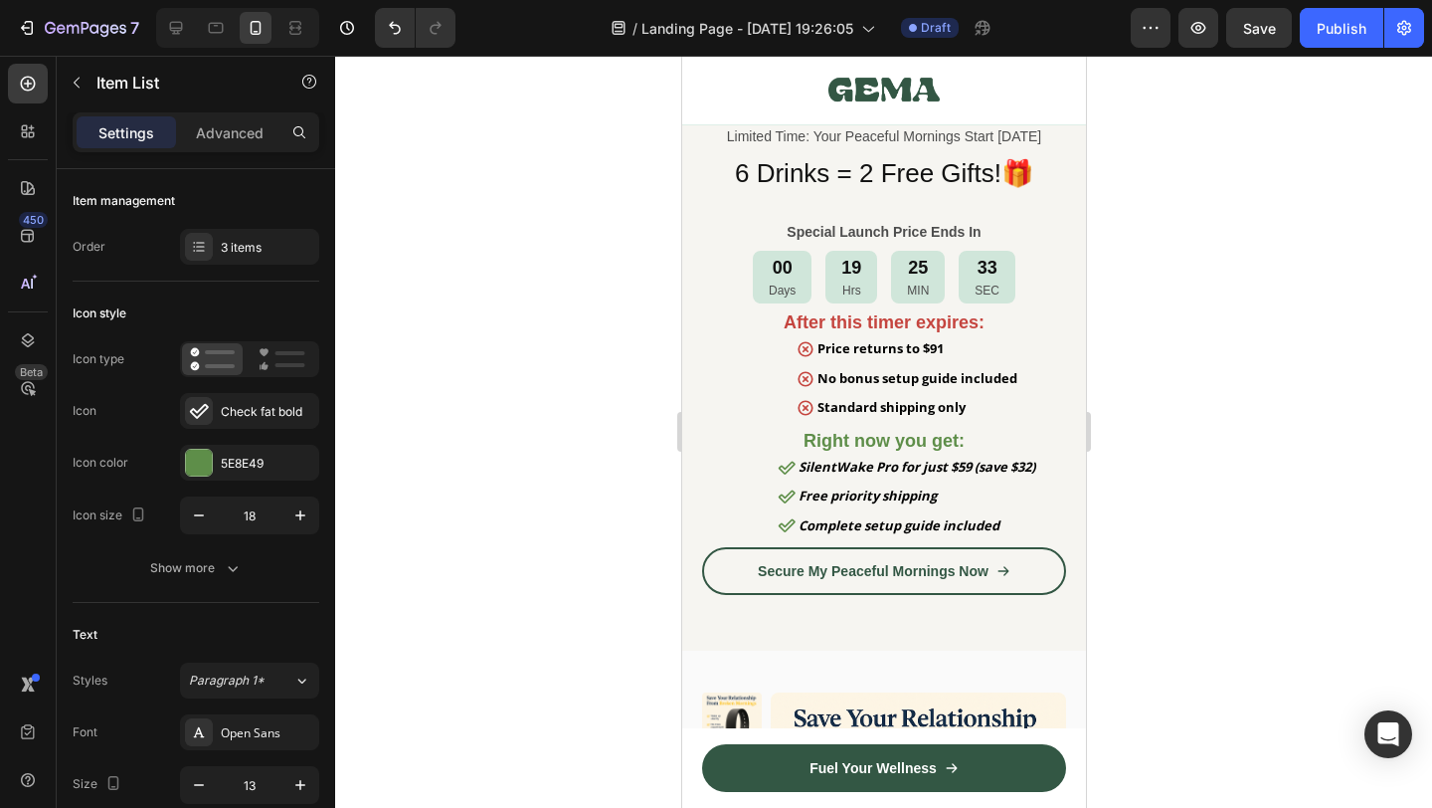
click at [1051, 521] on div "SilentWake Pro for just $59 (save $32) Free priority shipping Complete setup gu…" at bounding box center [907, 497] width 316 height 88
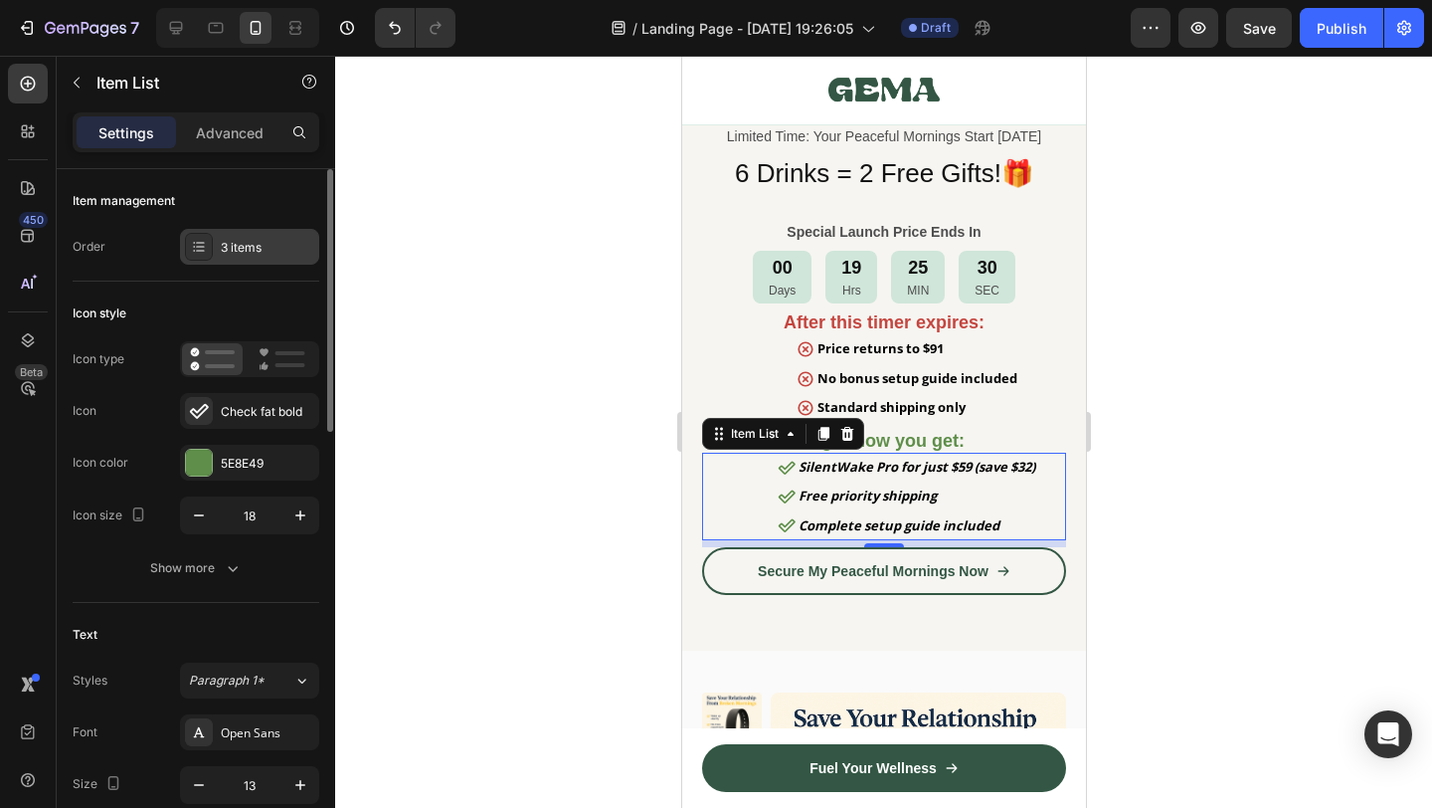
click at [270, 247] on div "3 items" at bounding box center [267, 248] width 93 height 18
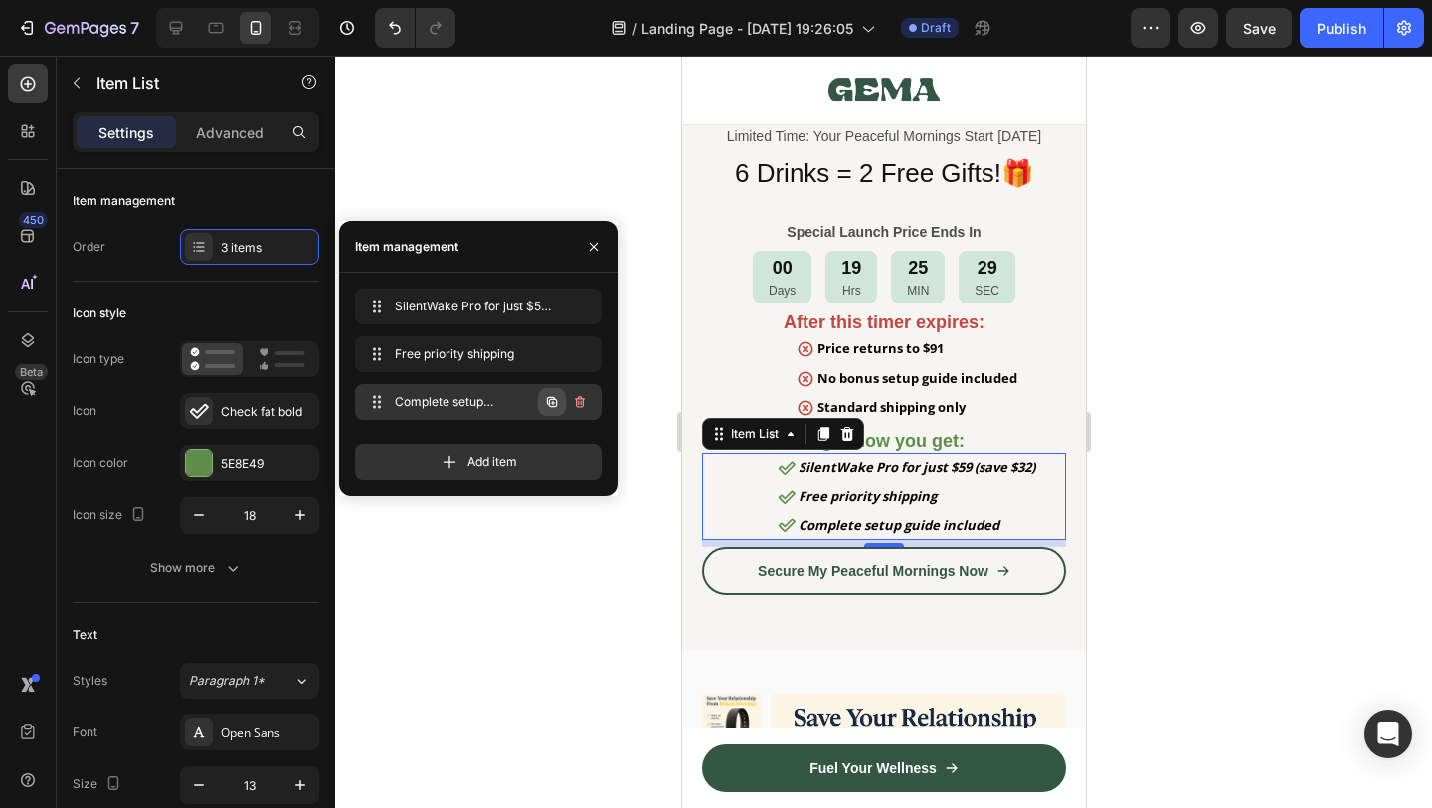
click at [550, 404] on icon "button" at bounding box center [552, 402] width 16 height 16
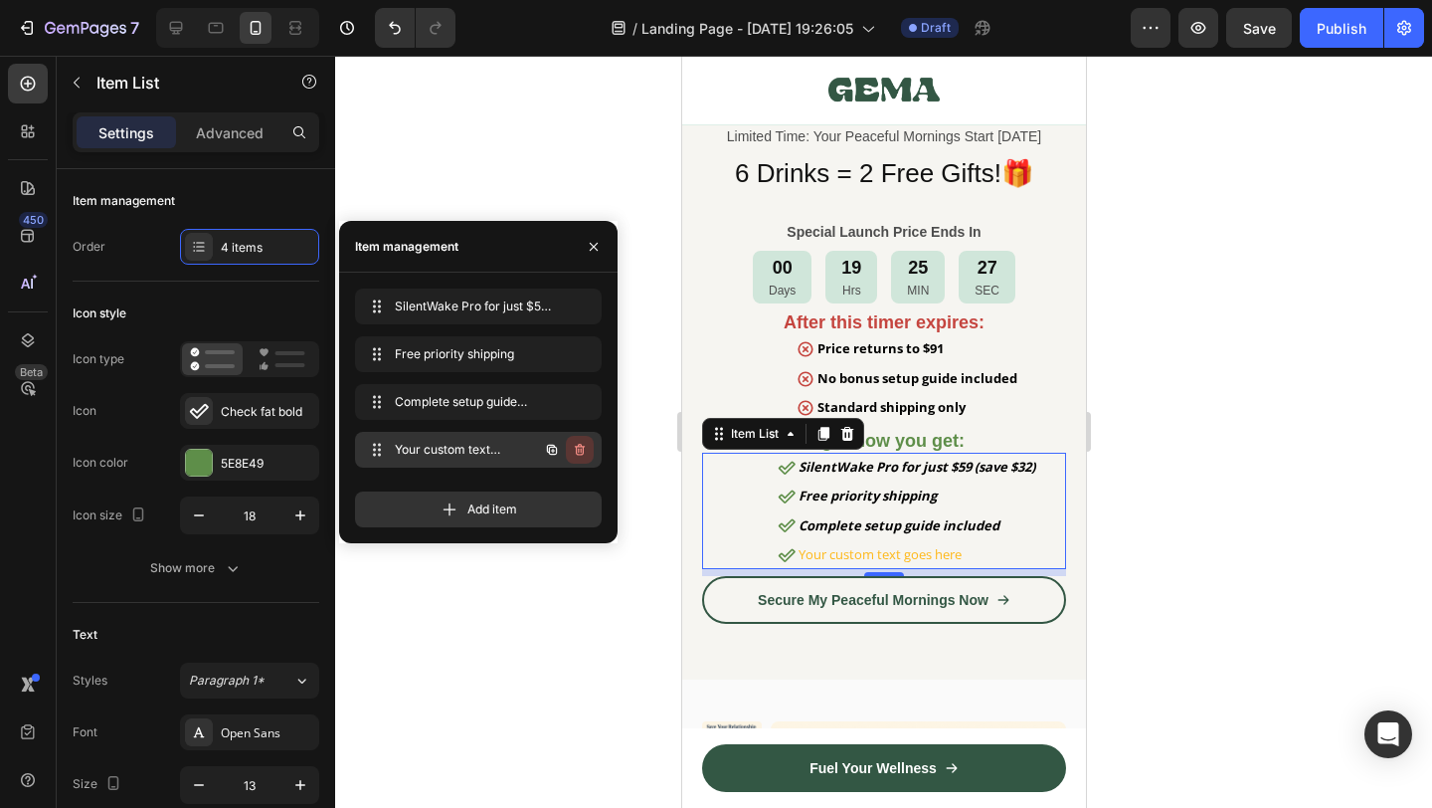
click at [581, 447] on icon "button" at bounding box center [580, 450] width 16 height 16
click at [582, 451] on div "Delete" at bounding box center [566, 450] width 37 height 18
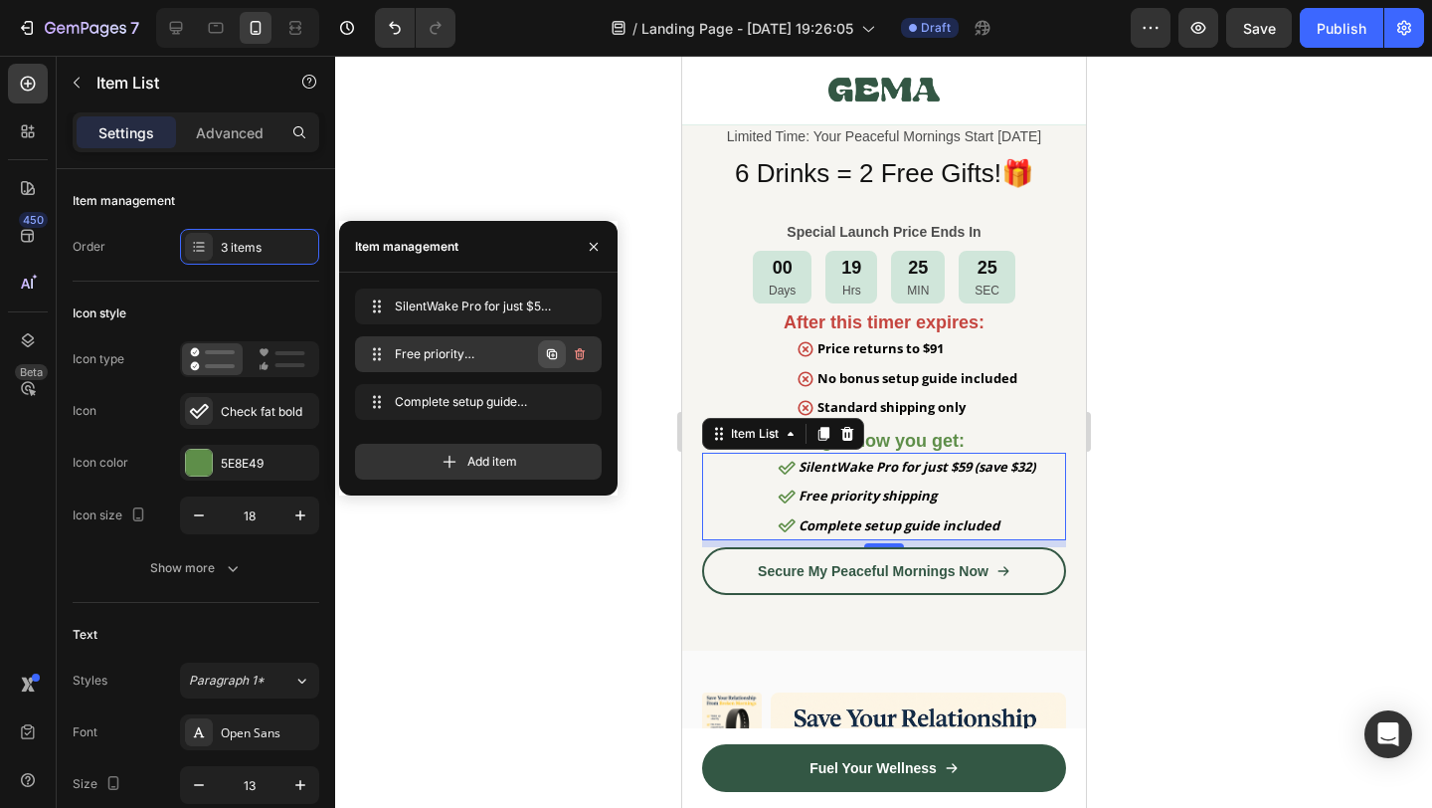
click at [551, 347] on icon "button" at bounding box center [552, 354] width 16 height 16
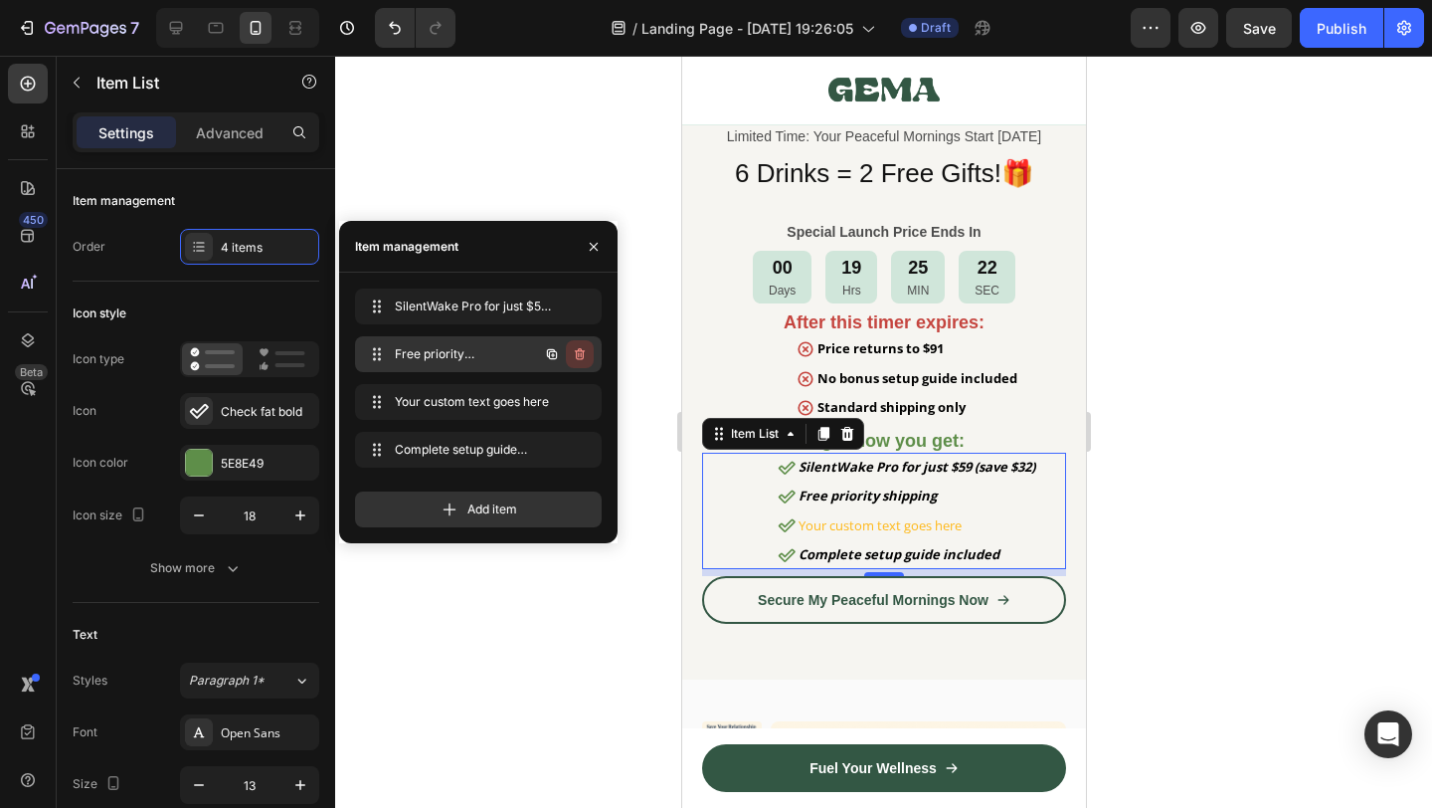
click at [566, 354] on button "button" at bounding box center [580, 354] width 28 height 28
click at [566, 354] on div "Delete" at bounding box center [566, 354] width 37 height 18
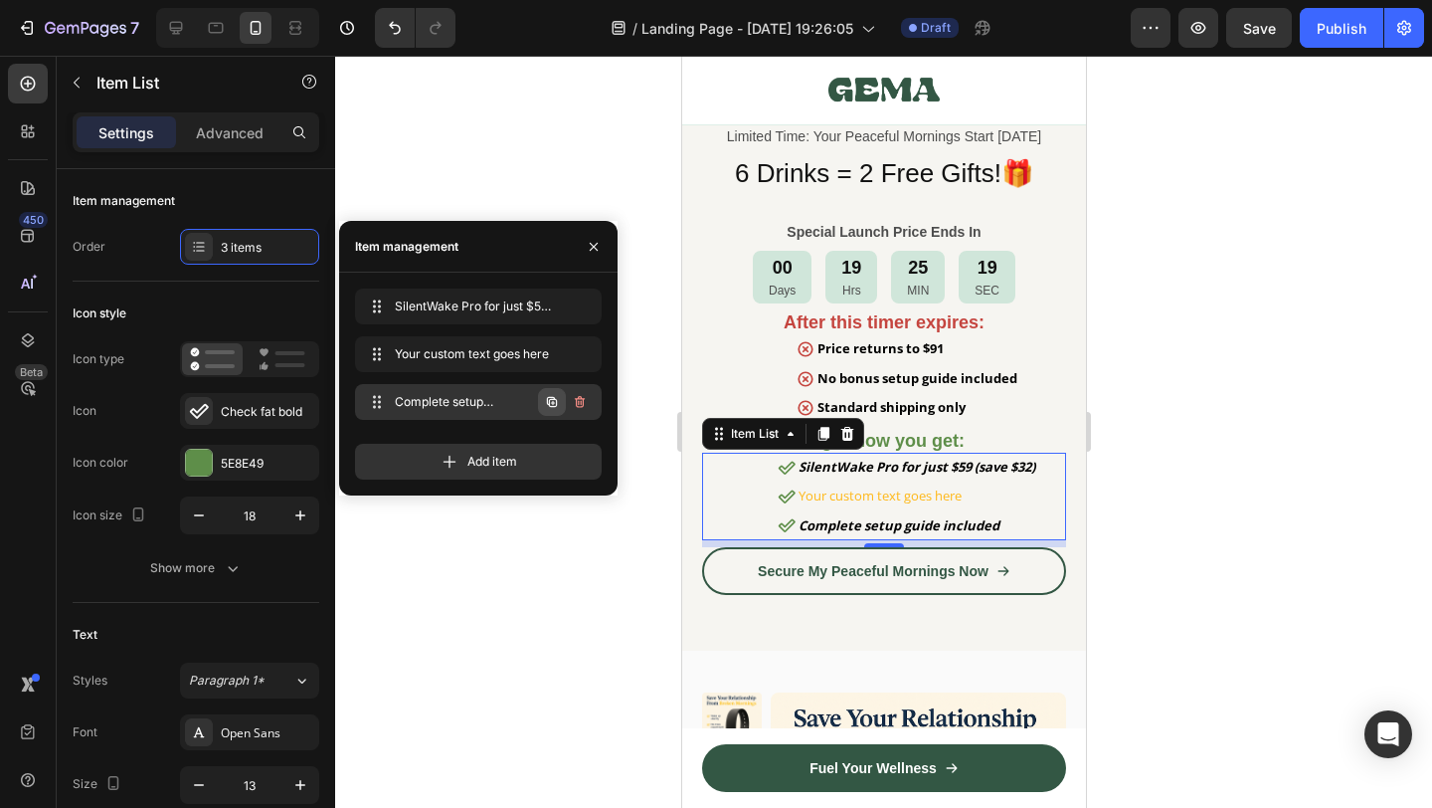
click at [549, 404] on icon "button" at bounding box center [552, 402] width 10 height 10
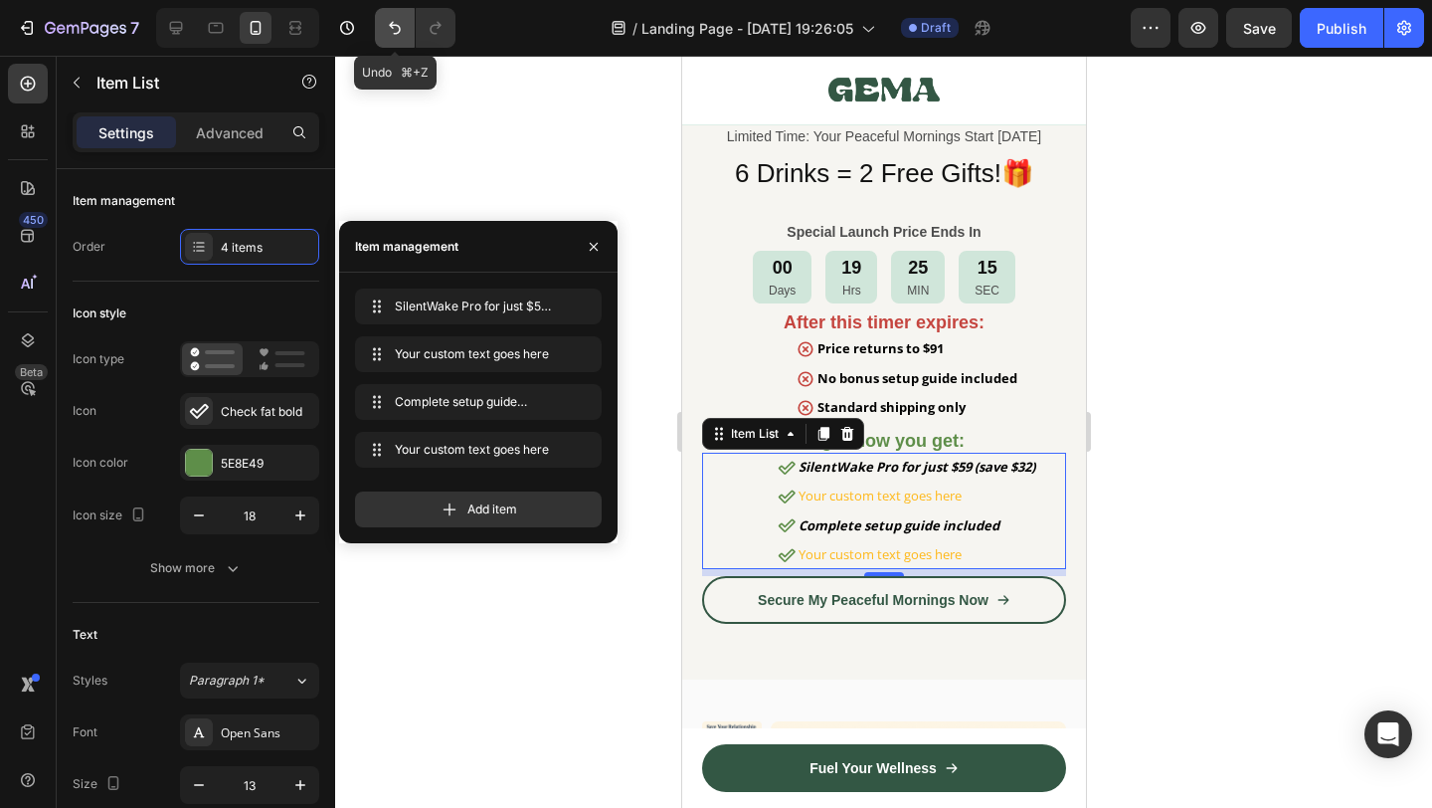
click at [394, 30] on icon "Undo/Redo" at bounding box center [395, 28] width 20 height 20
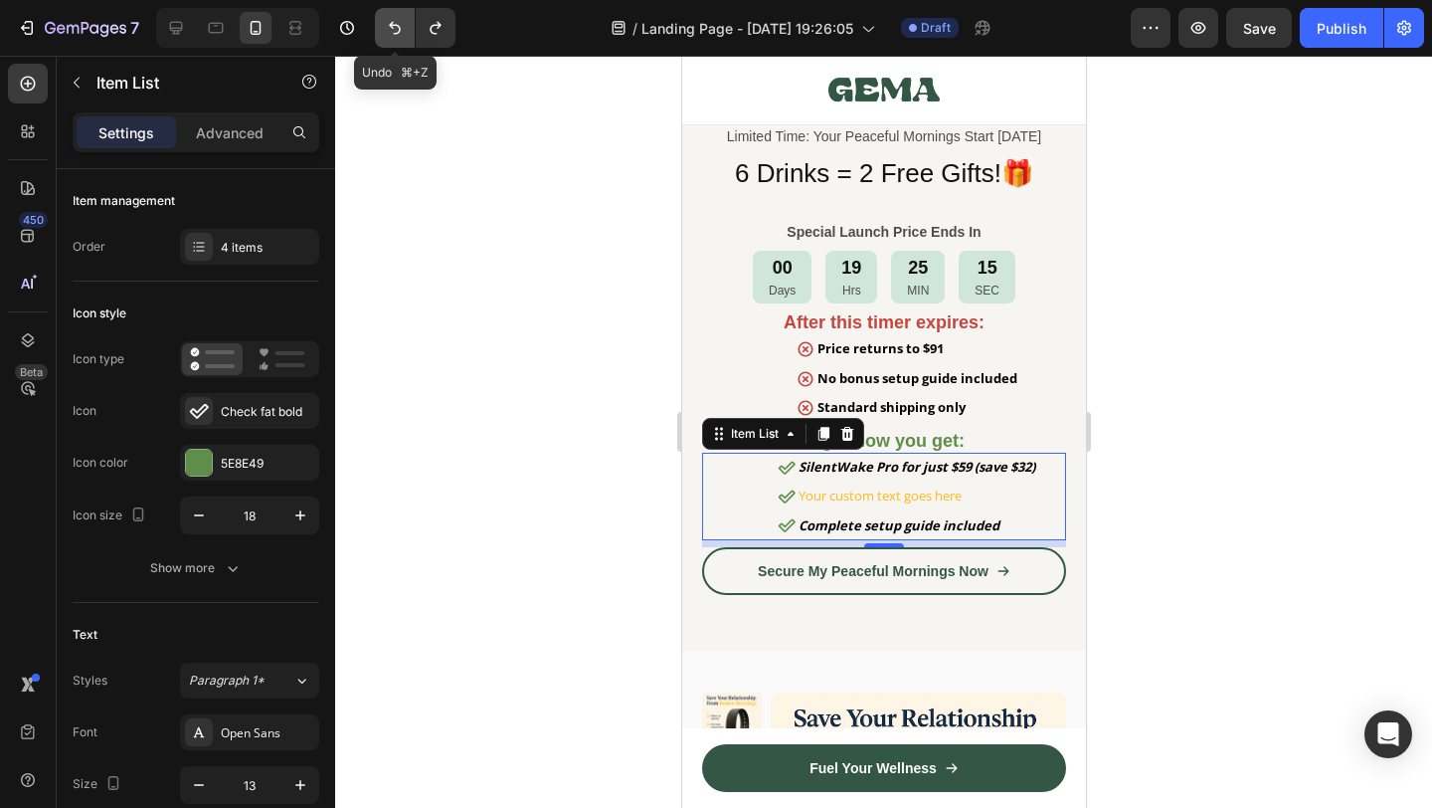
click at [394, 30] on icon "Undo/Redo" at bounding box center [395, 28] width 20 height 20
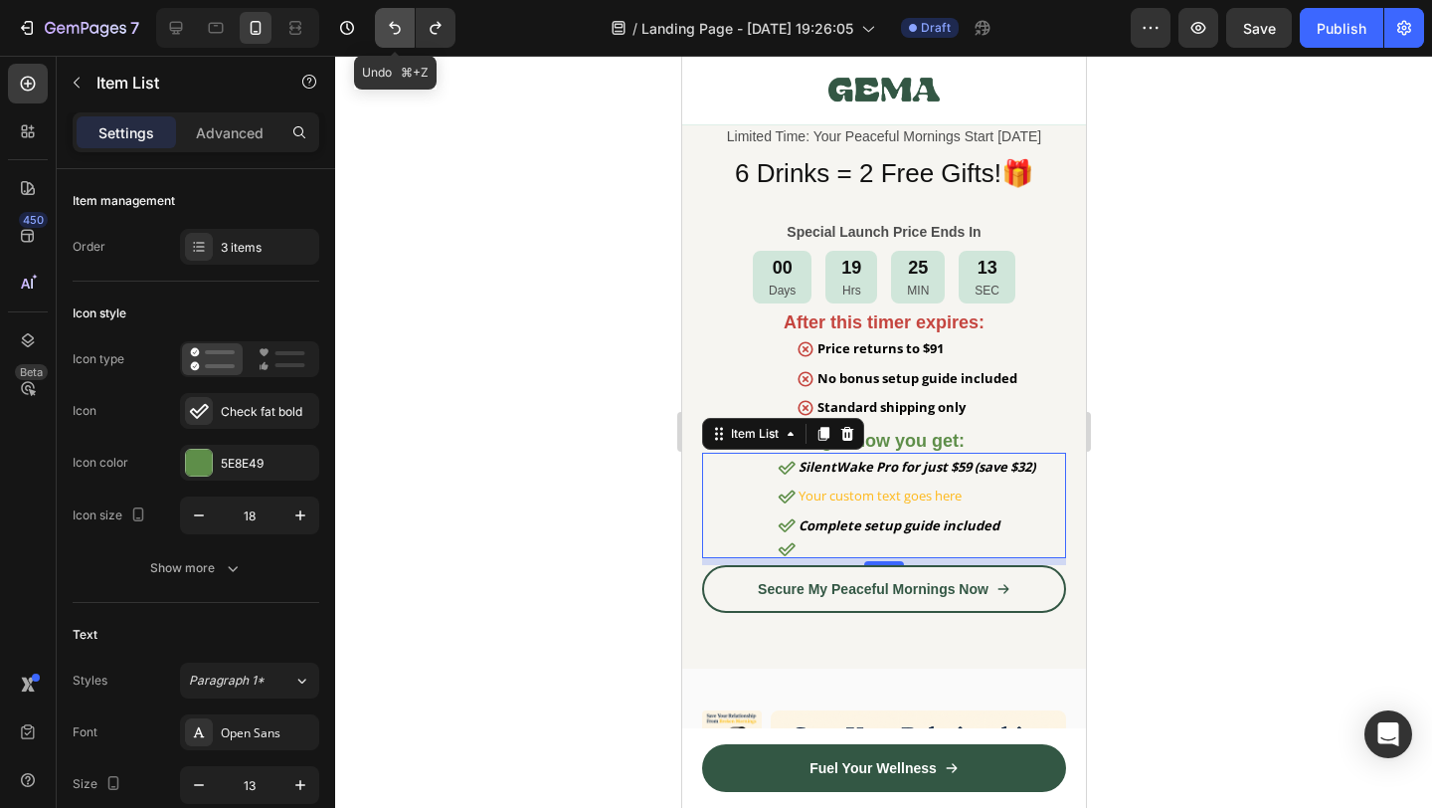
click at [394, 30] on icon "Undo/Redo" at bounding box center [395, 28] width 20 height 20
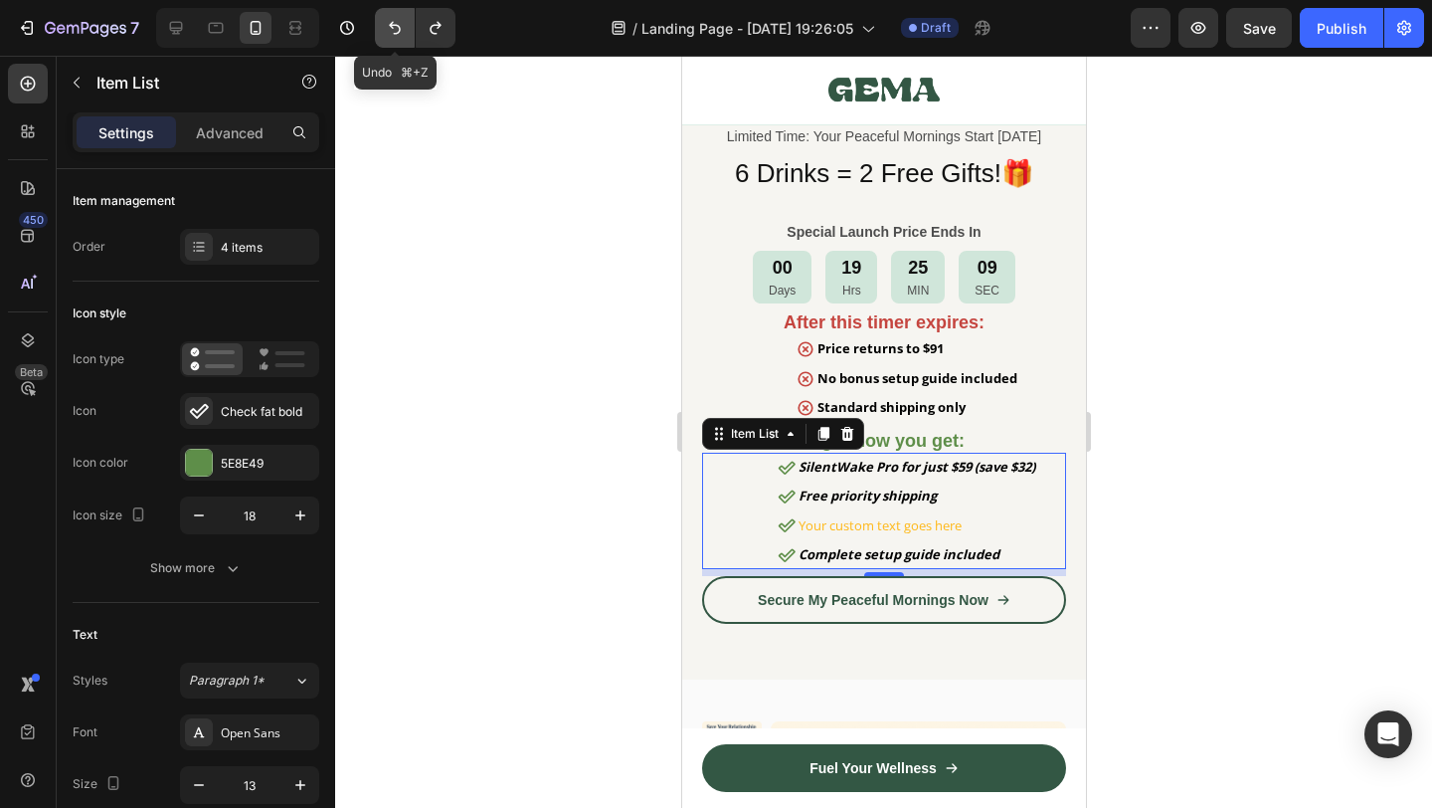
click at [388, 29] on icon "Undo/Redo" at bounding box center [395, 28] width 20 height 20
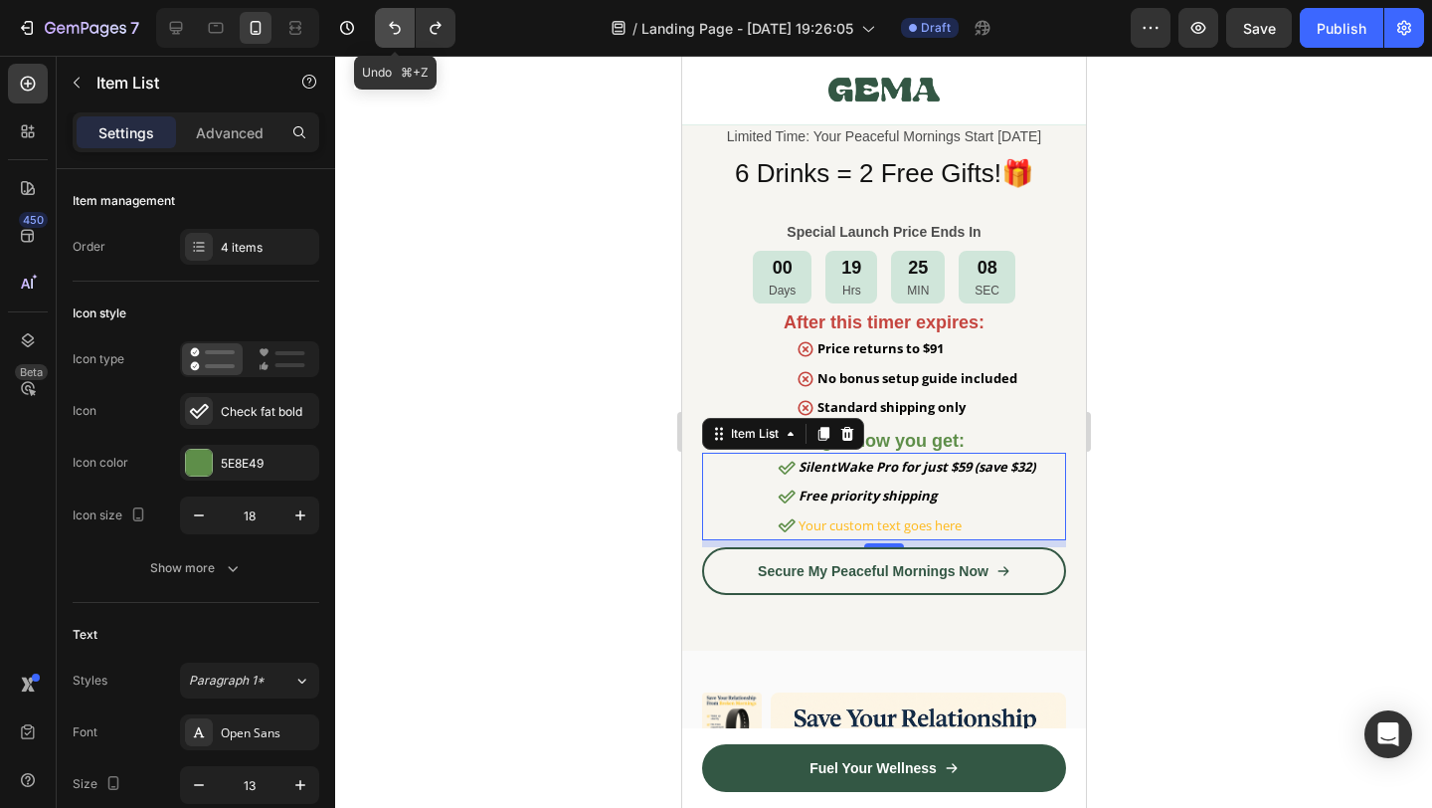
click at [388, 29] on icon "Undo/Redo" at bounding box center [395, 28] width 20 height 20
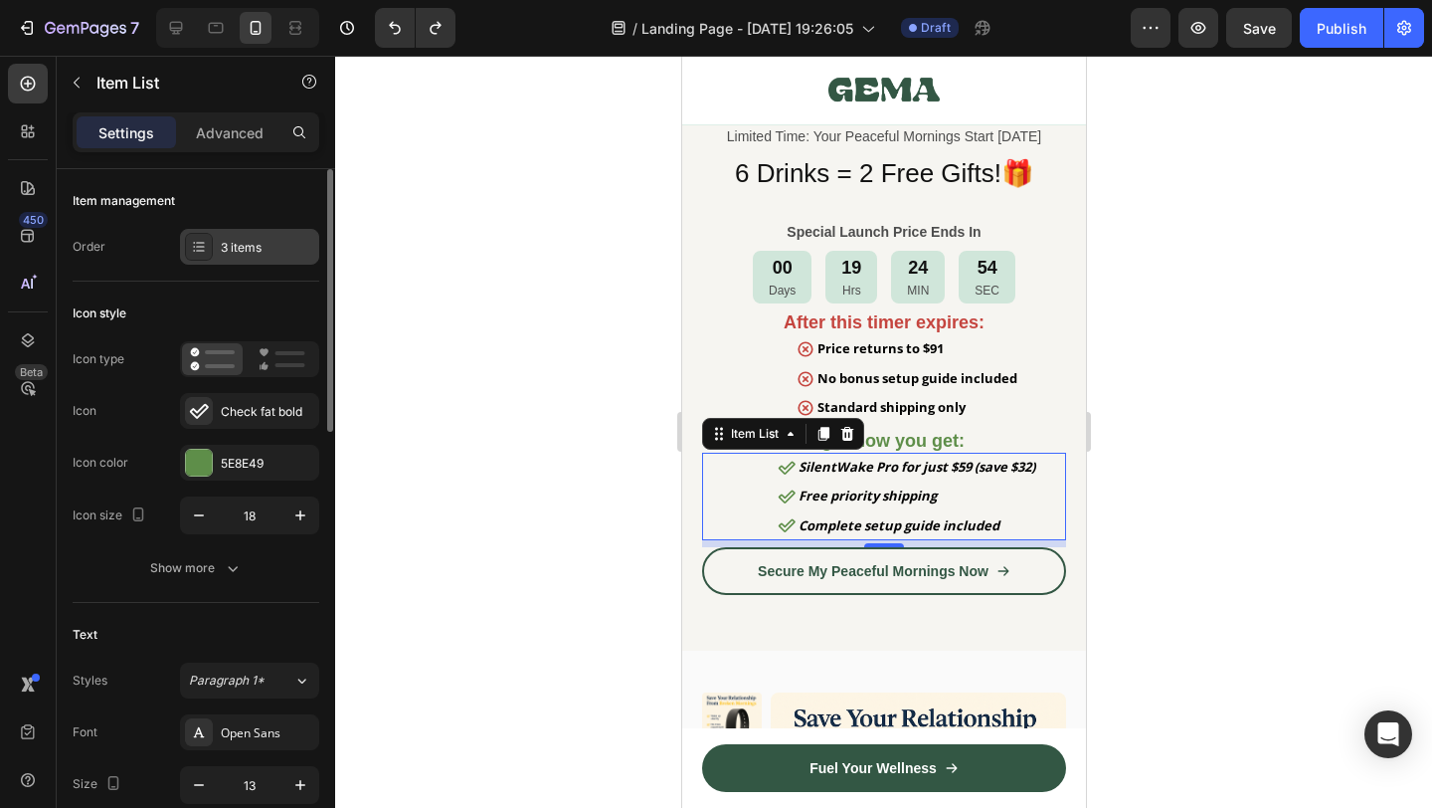
click at [262, 252] on div "3 items" at bounding box center [267, 248] width 93 height 18
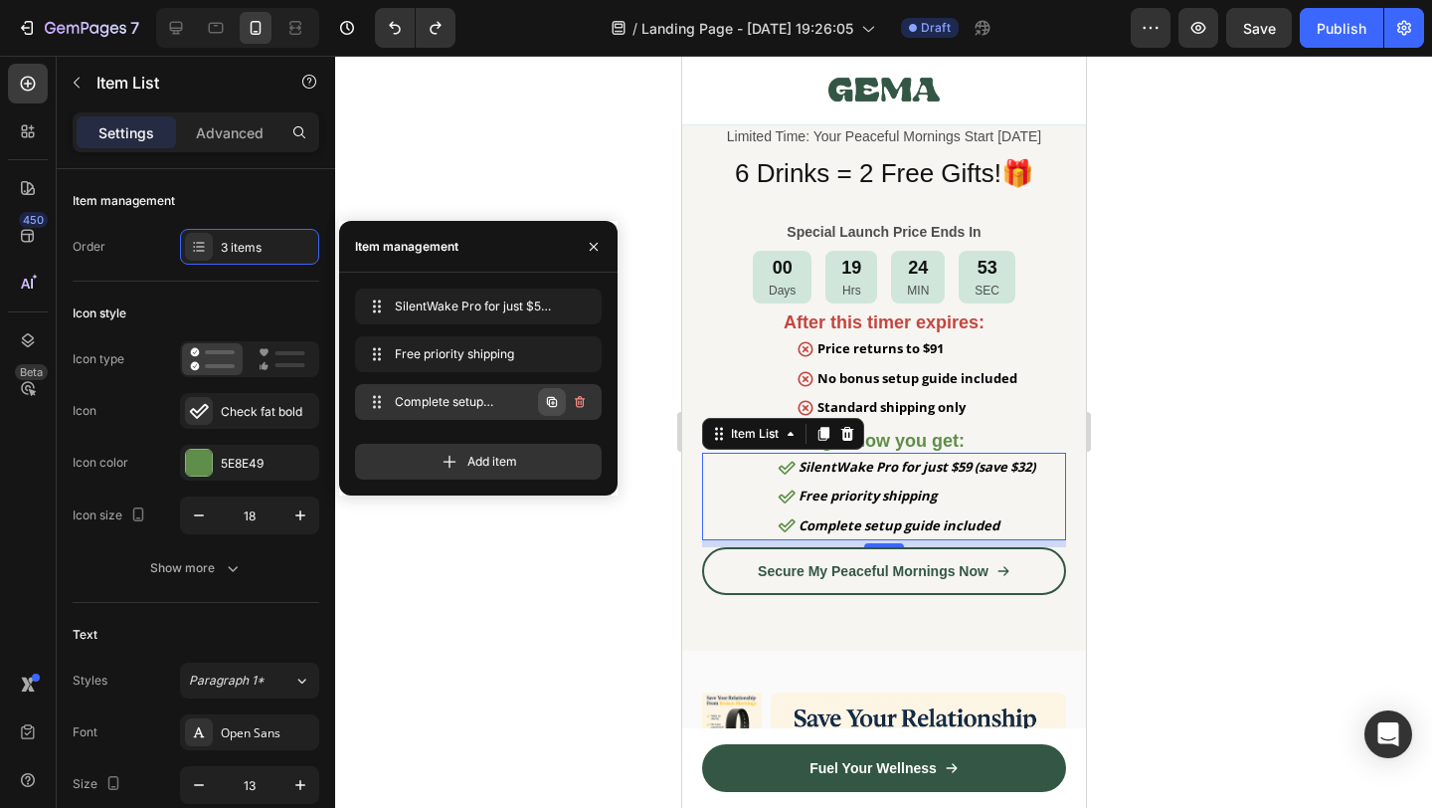
click at [553, 406] on icon "button" at bounding box center [552, 402] width 10 height 10
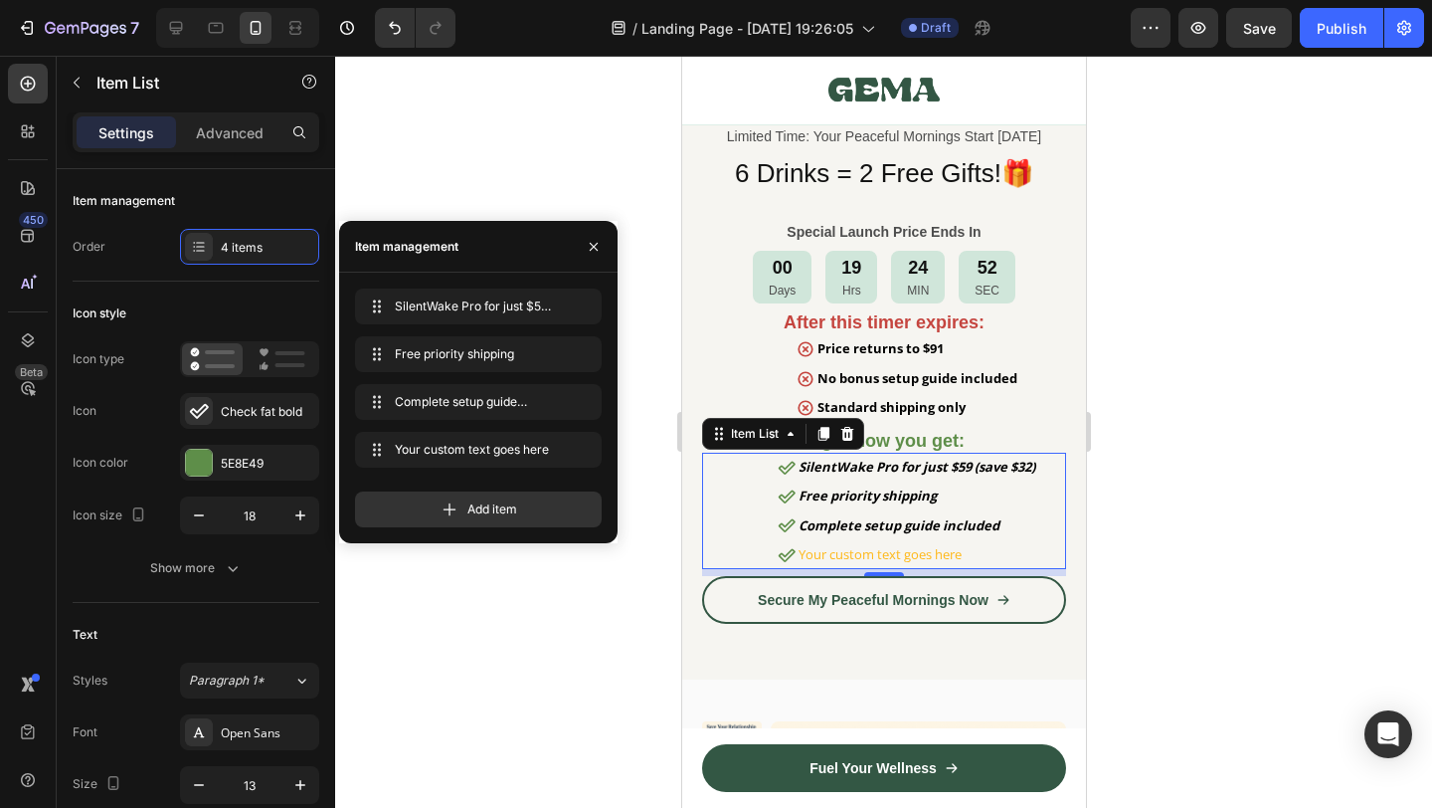
click at [871, 559] on div "Your custom text goes here" at bounding box center [916, 554] width 243 height 29
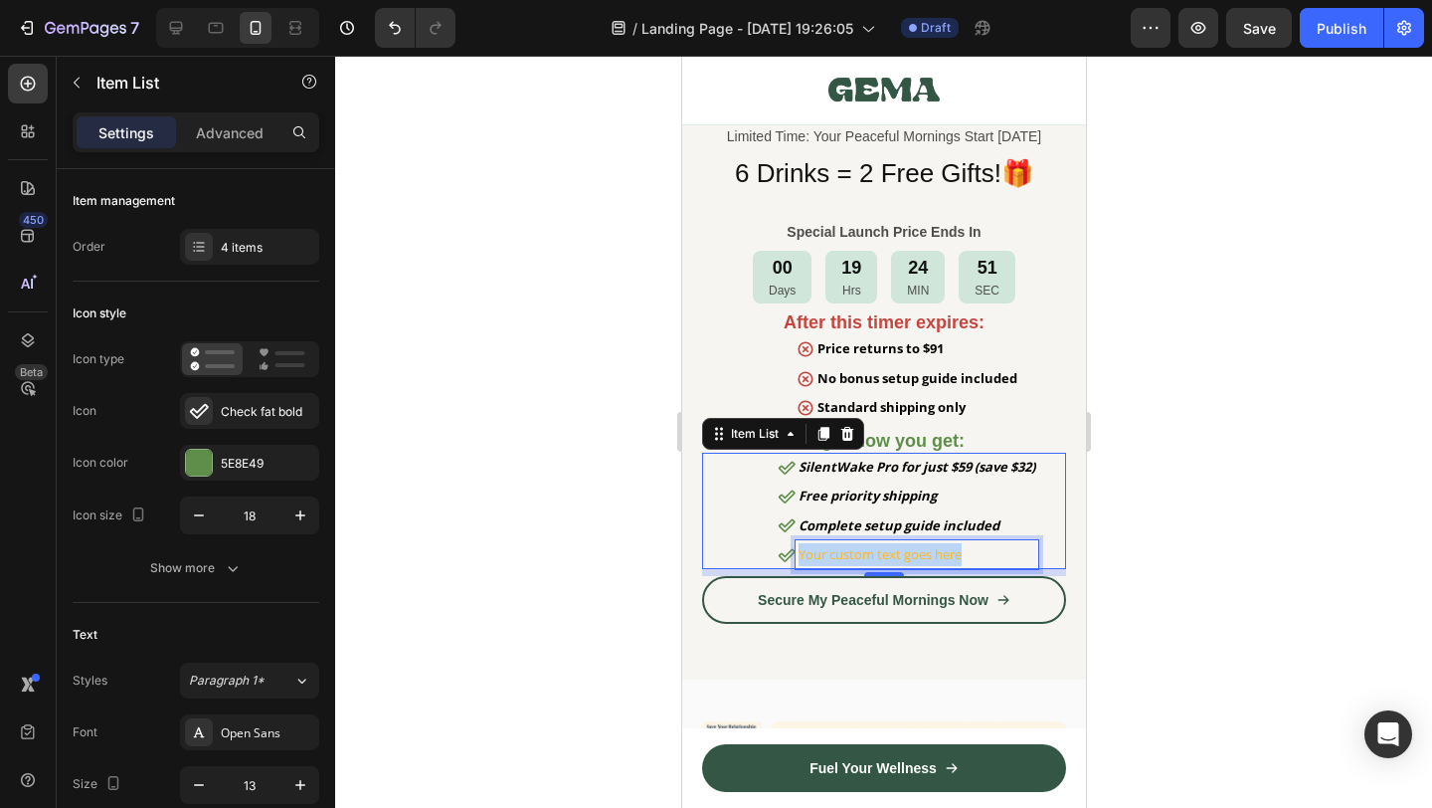
click at [871, 559] on p "Your custom text goes here" at bounding box center [916, 554] width 237 height 23
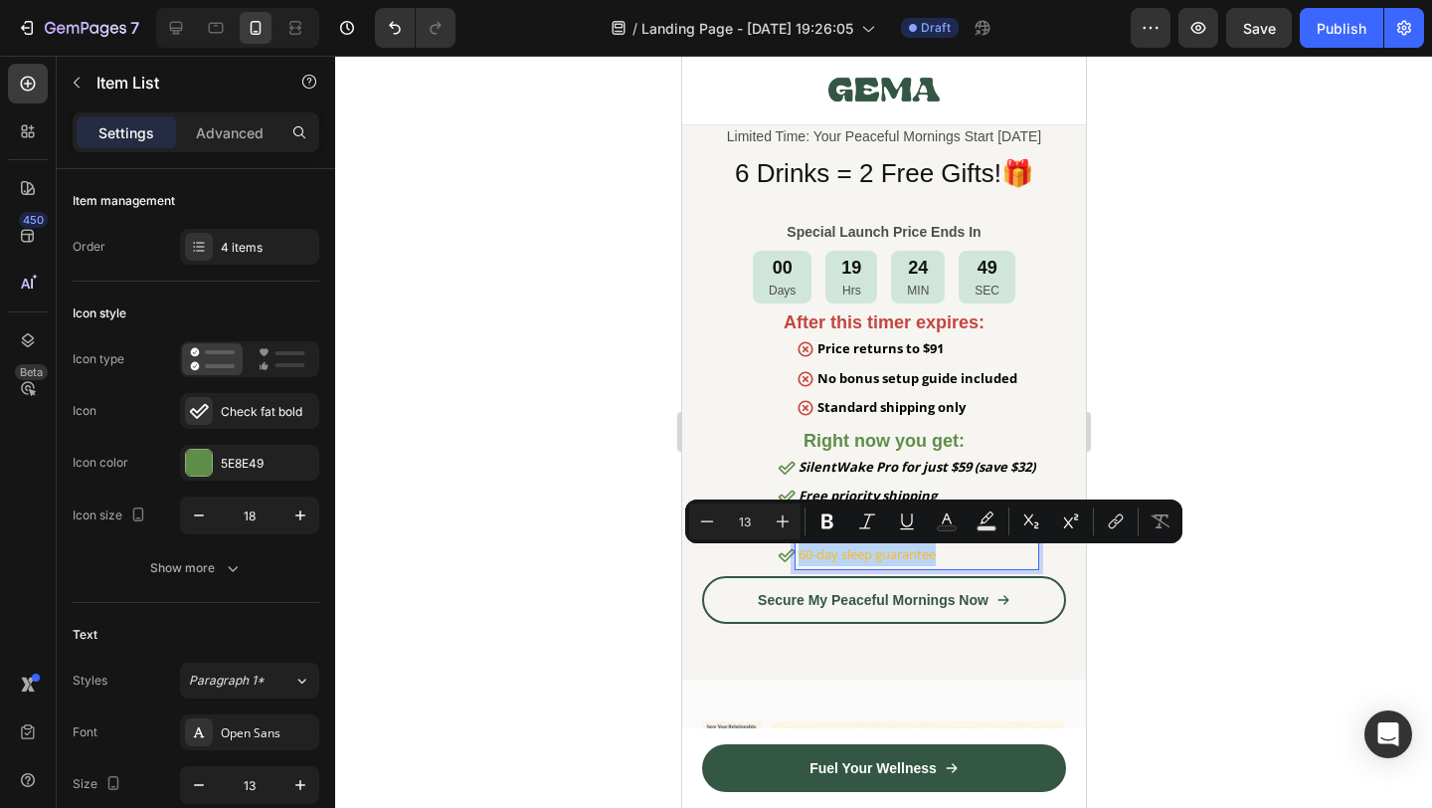
drag, startPoint x: 955, startPoint y: 552, endPoint x: 774, endPoint y: 543, distance: 181.2
click at [777, 543] on div "SilentWake Pro for just $59 (save $32) Free priority shipping Complete setup gu…" at bounding box center [907, 511] width 261 height 117
click at [933, 550] on p "60-day sleep guarantee" at bounding box center [916, 554] width 237 height 23
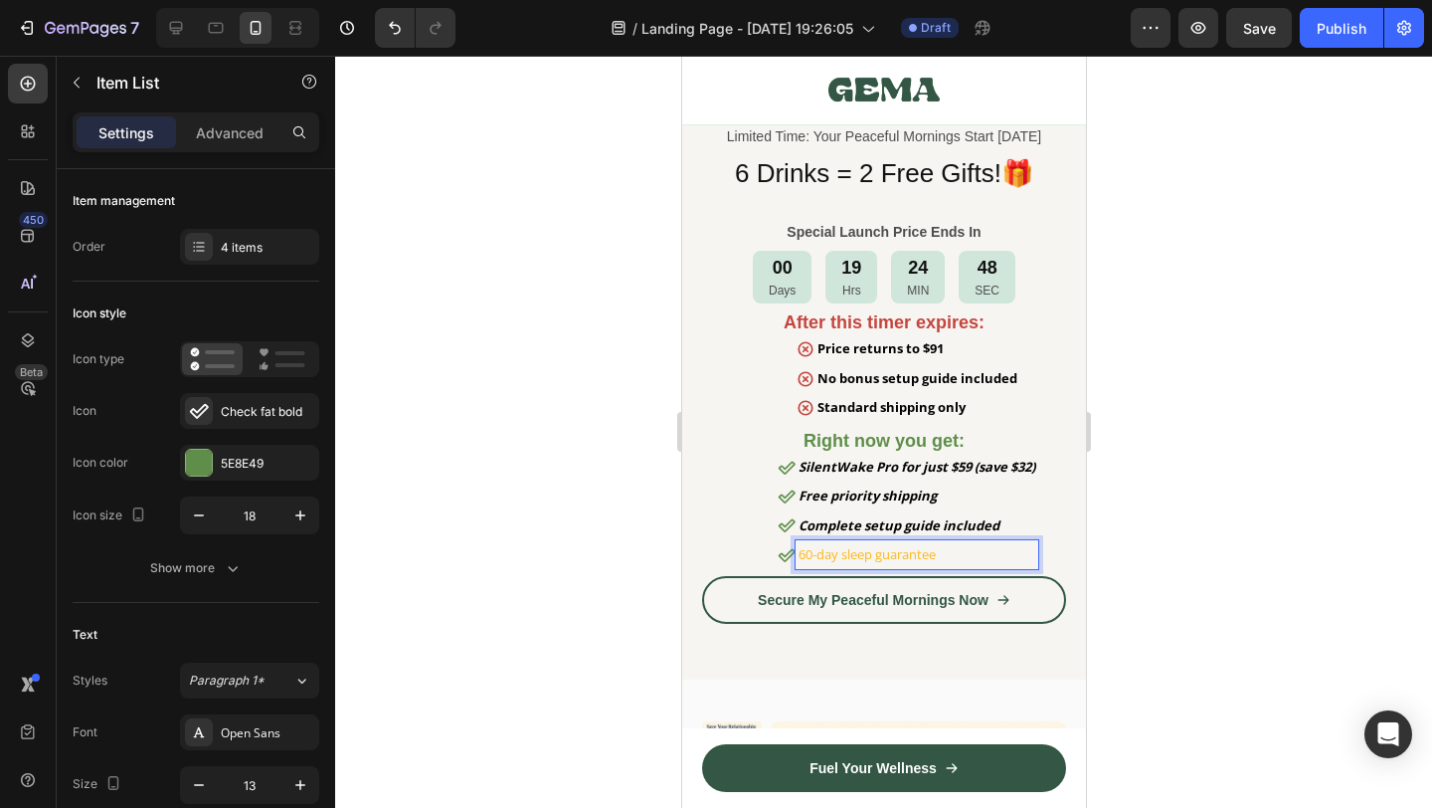
click at [914, 527] on strong "Complete setup guide included" at bounding box center [898, 525] width 201 height 18
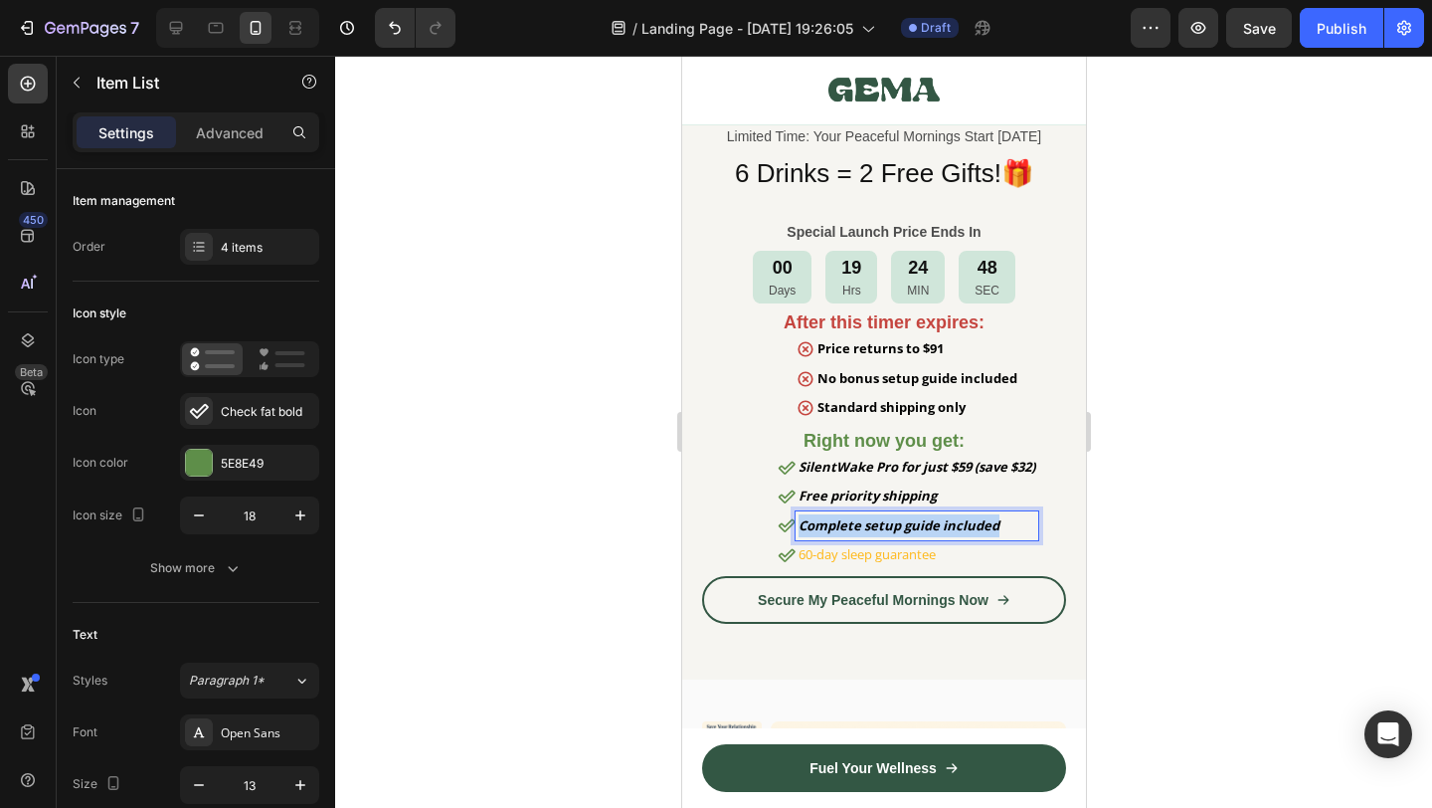
click at [914, 527] on strong "Complete setup guide included" at bounding box center [898, 525] width 201 height 18
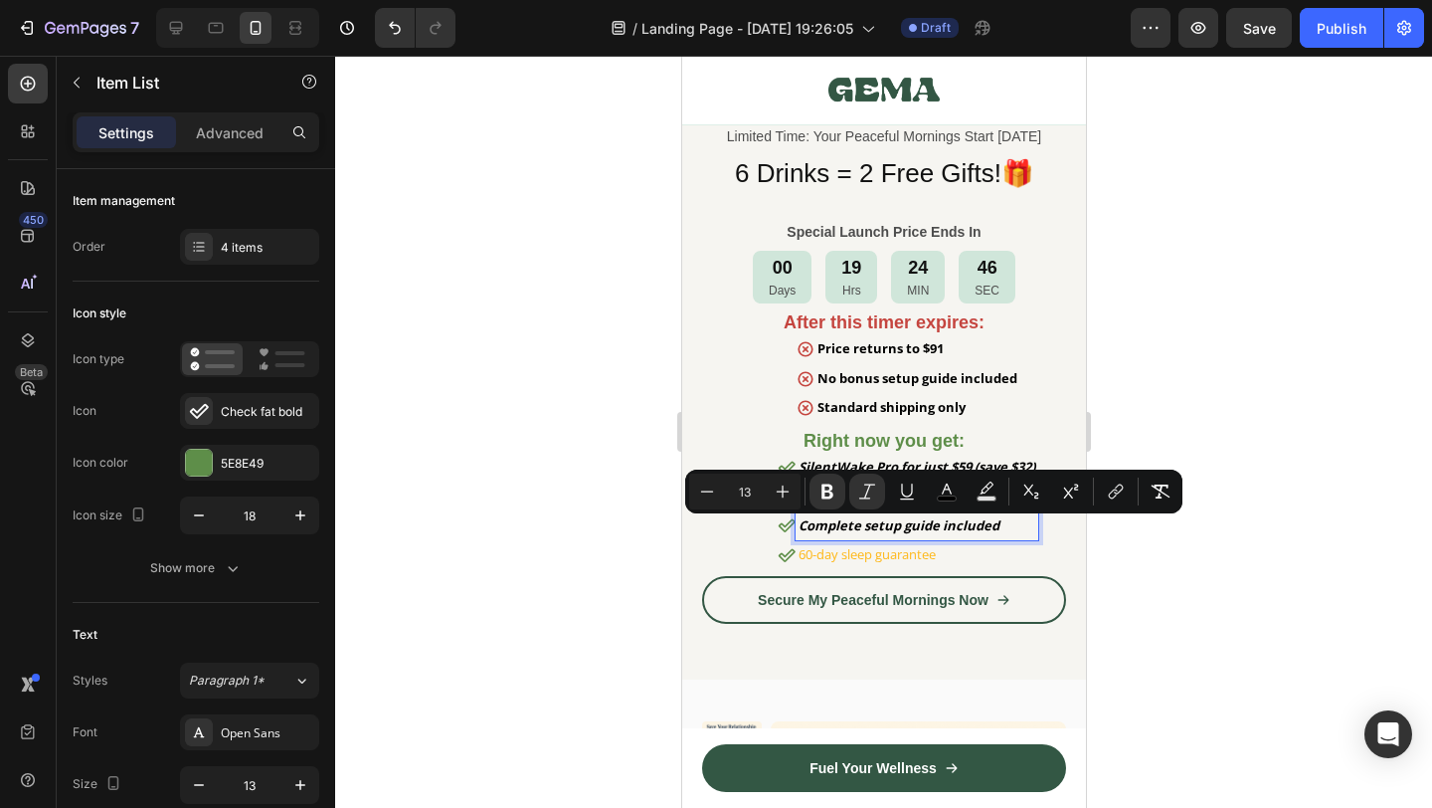
click at [901, 563] on p "60-day sleep guarantee" at bounding box center [916, 554] width 237 height 23
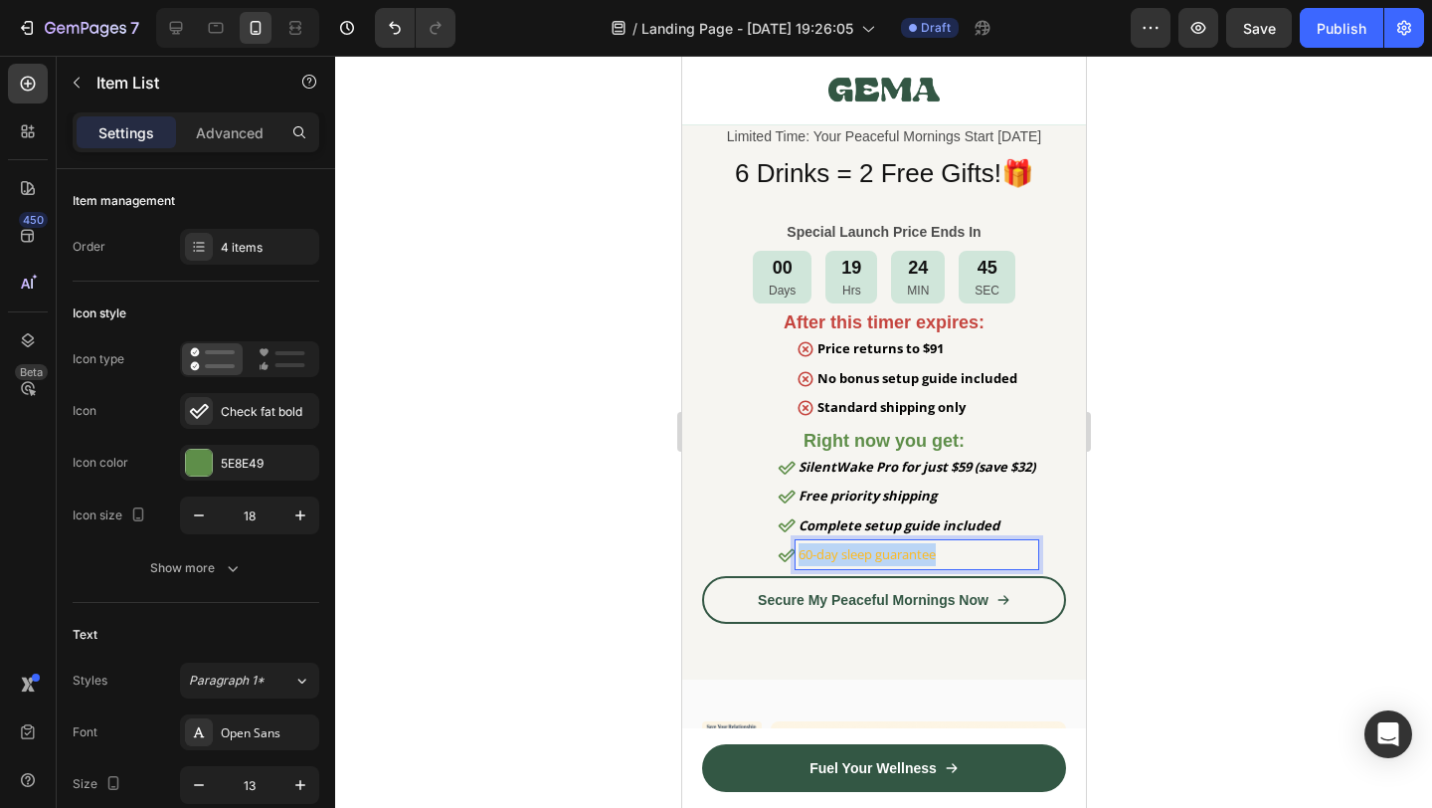
click at [901, 563] on p "60-day sleep guarantee" at bounding box center [916, 554] width 237 height 23
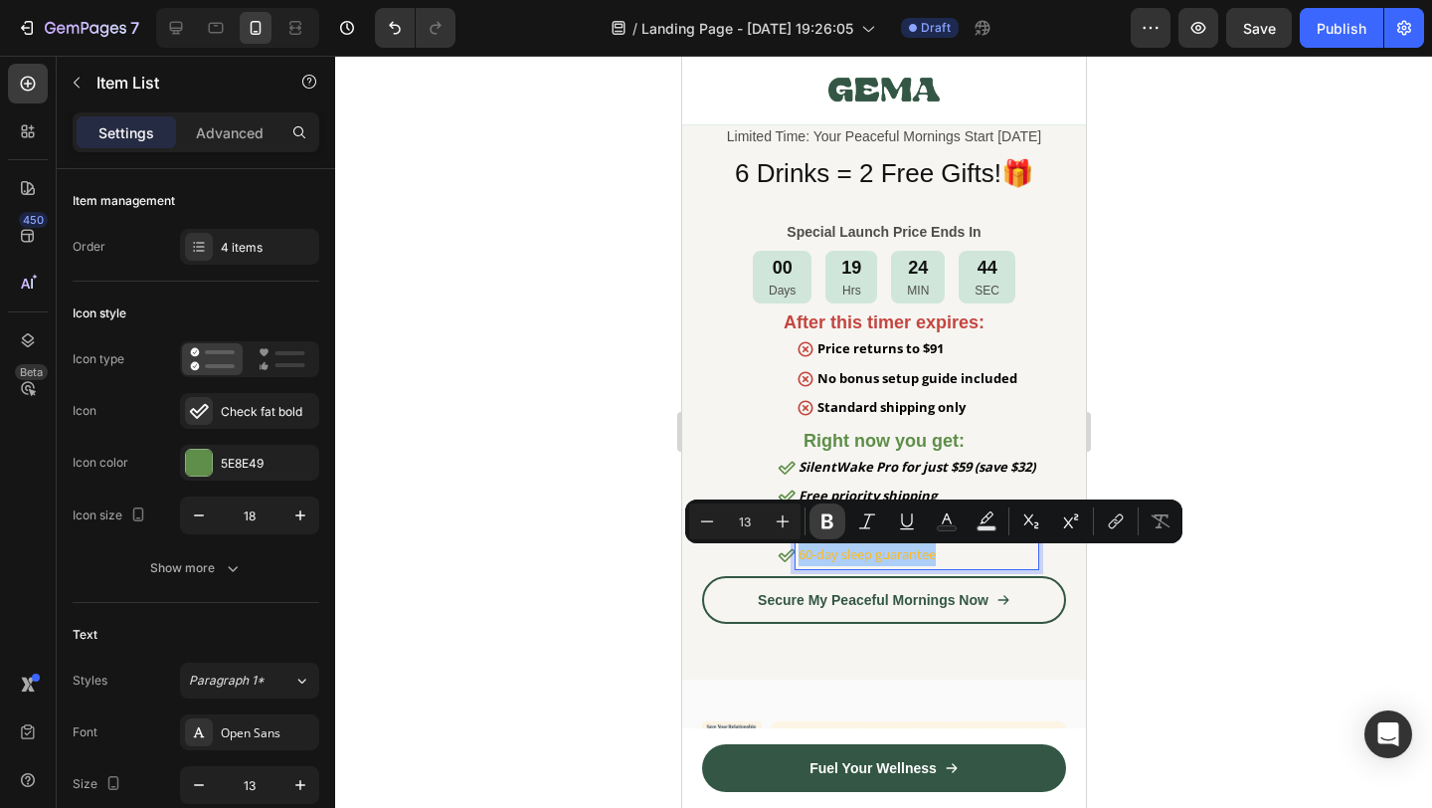
click at [825, 523] on icon "Editor contextual toolbar" at bounding box center [828, 521] width 20 height 20
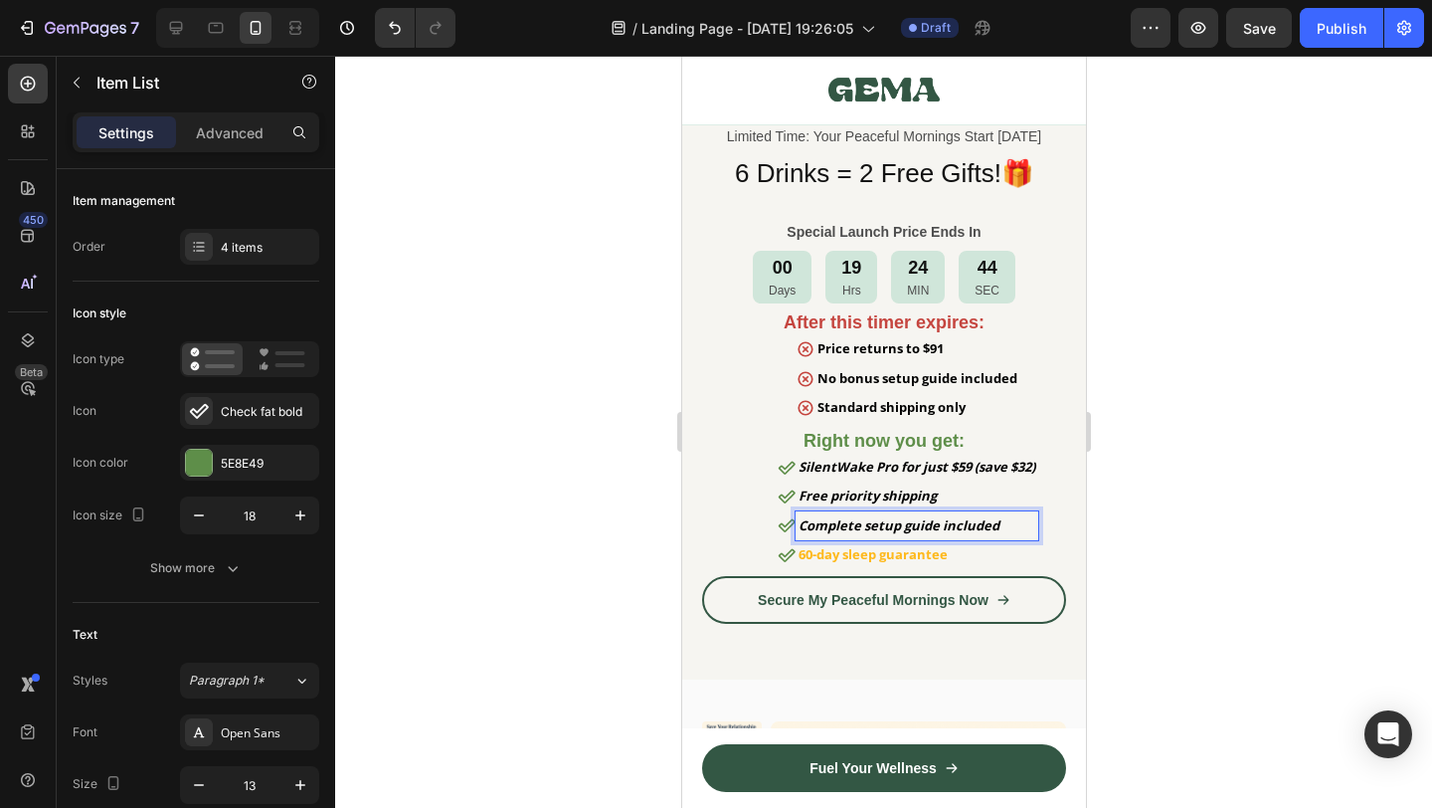
click at [865, 525] on strong "Complete setup guide included" at bounding box center [898, 525] width 201 height 18
click at [878, 563] on strong "60-day sleep guarantee" at bounding box center [872, 554] width 149 height 18
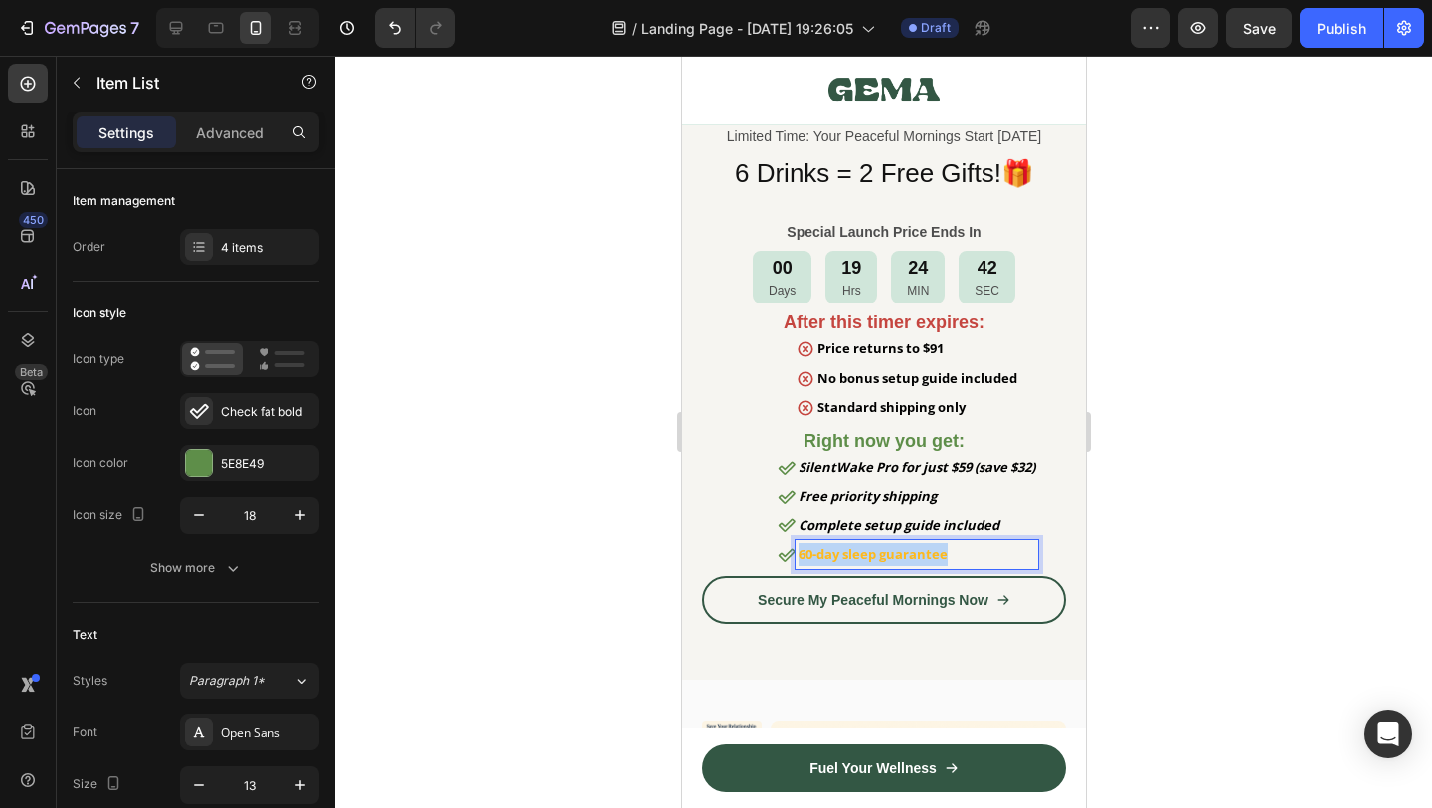
click at [878, 563] on strong "60-day sleep guarantee" at bounding box center [872, 554] width 149 height 18
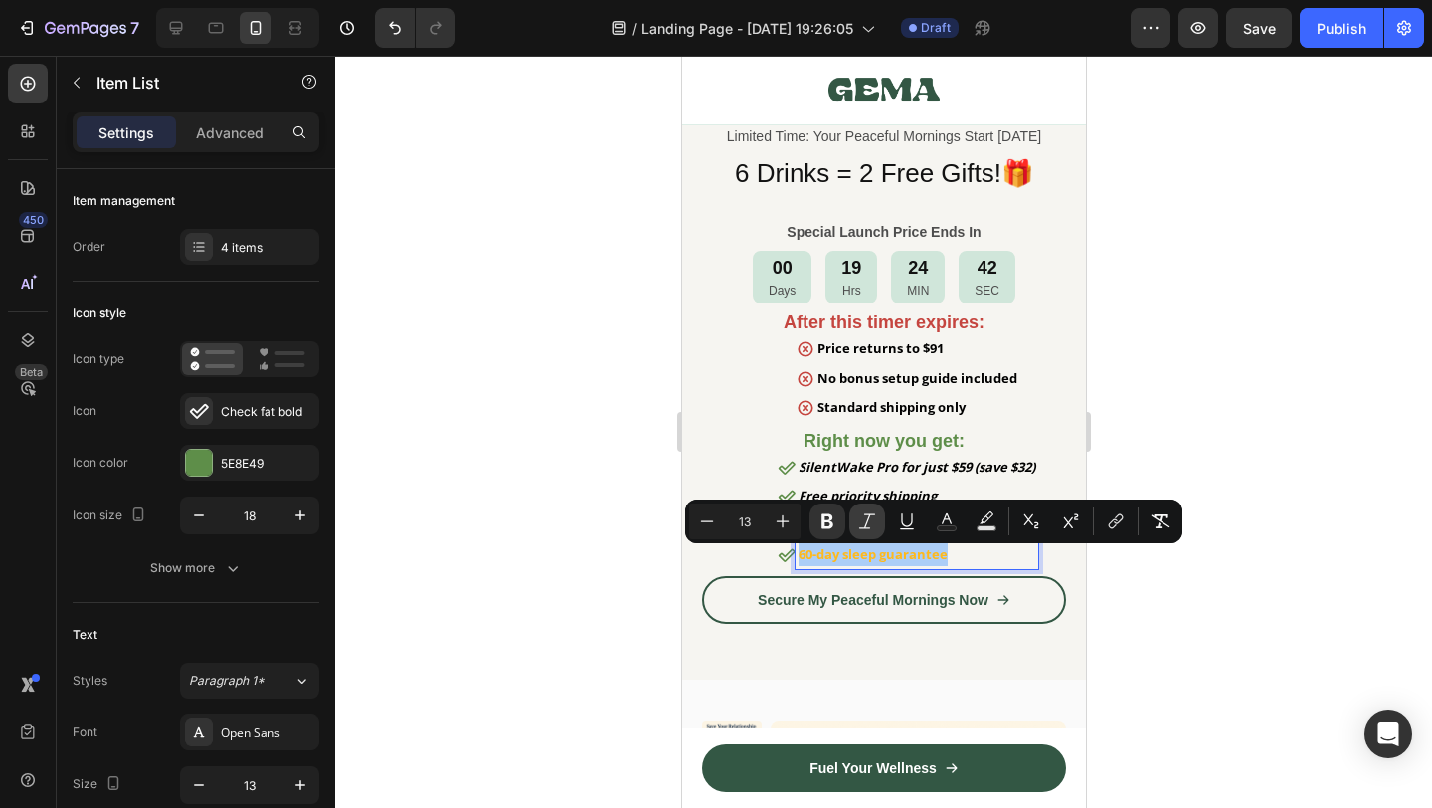
click at [859, 529] on icon "Editor contextual toolbar" at bounding box center [867, 521] width 20 height 20
click at [1125, 608] on div at bounding box center [883, 432] width 1097 height 752
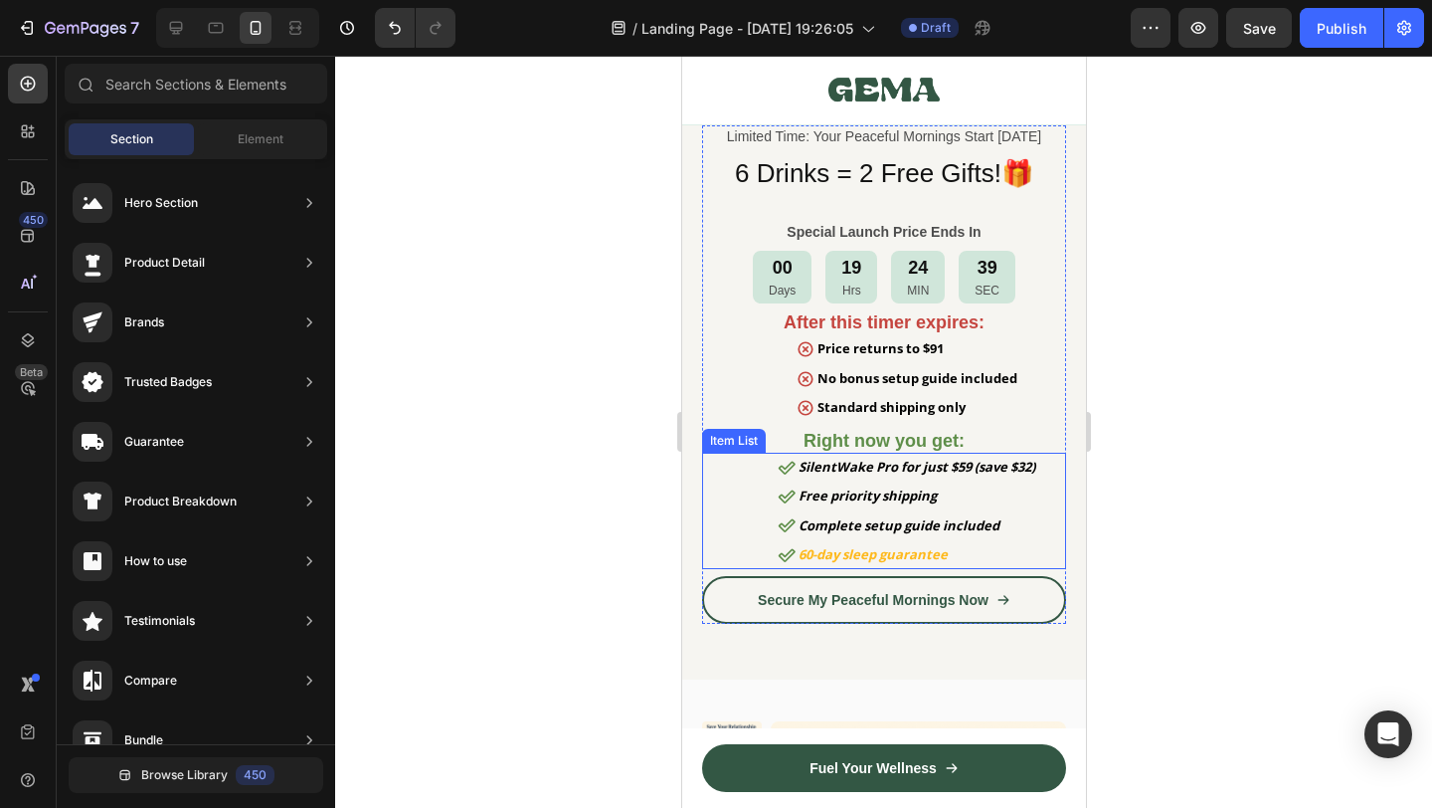
click at [922, 528] on strong "Complete setup guide included" at bounding box center [898, 525] width 201 height 18
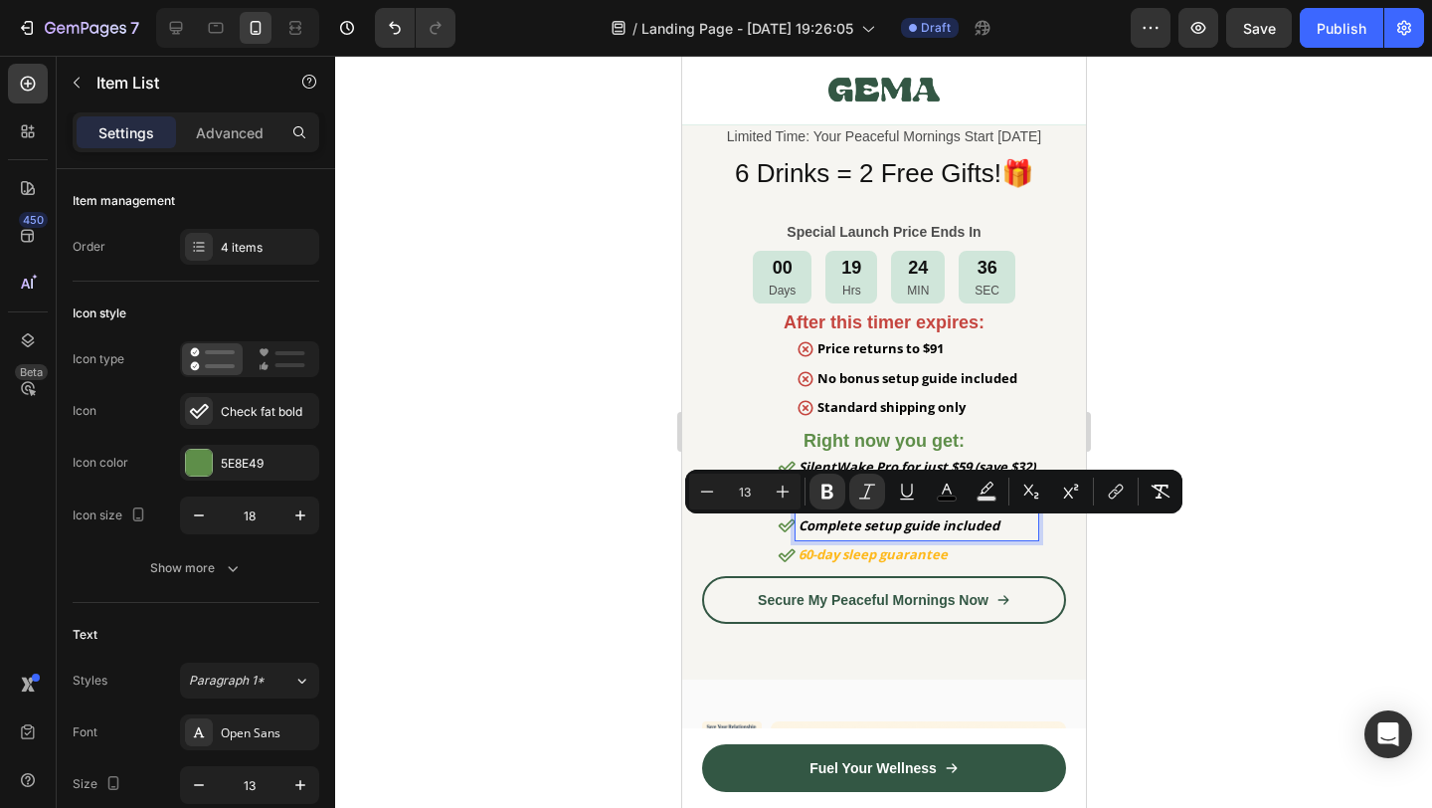
click at [857, 563] on strong "60-day sleep guarantee" at bounding box center [872, 554] width 149 height 18
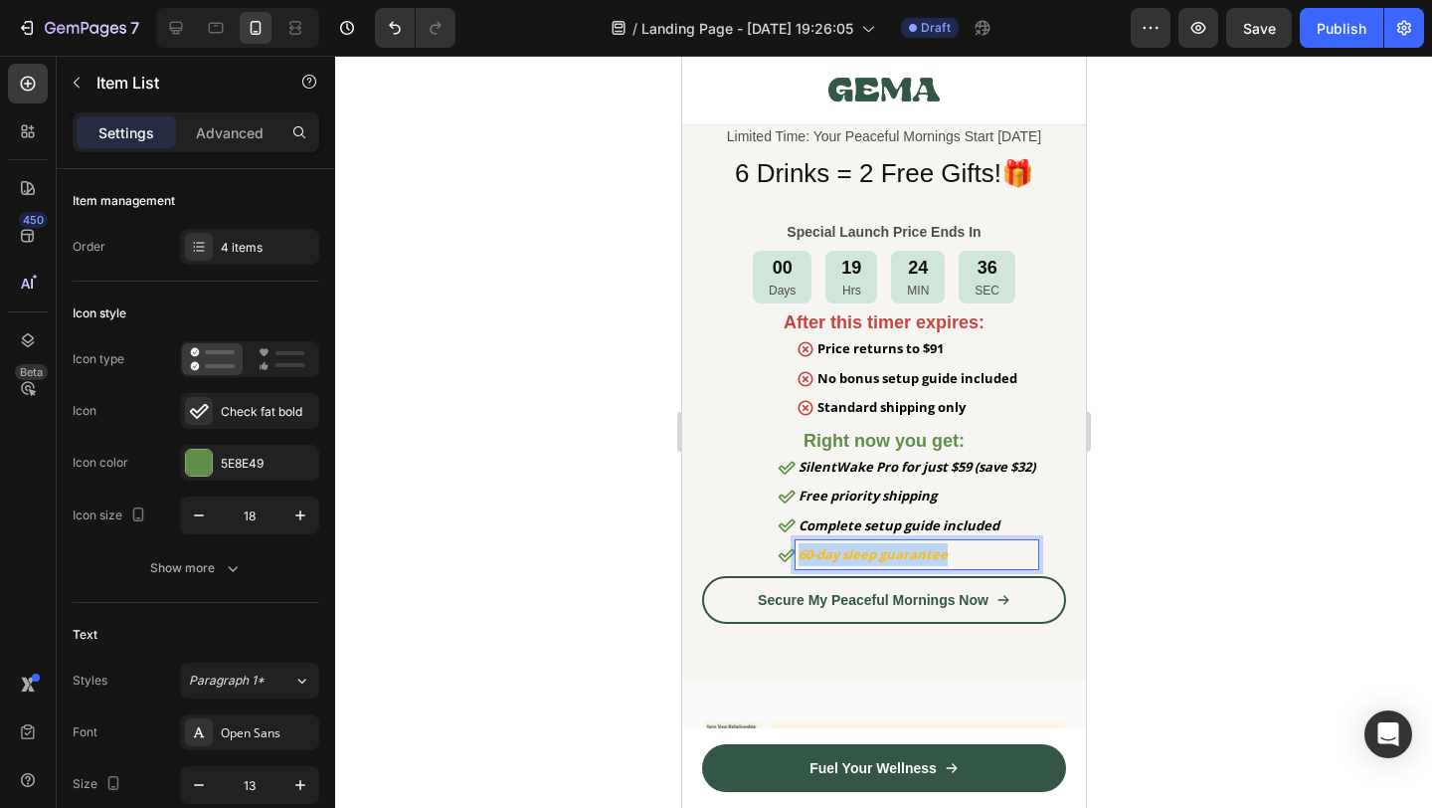
click at [857, 563] on strong "60-day sleep guarantee" at bounding box center [872, 554] width 149 height 18
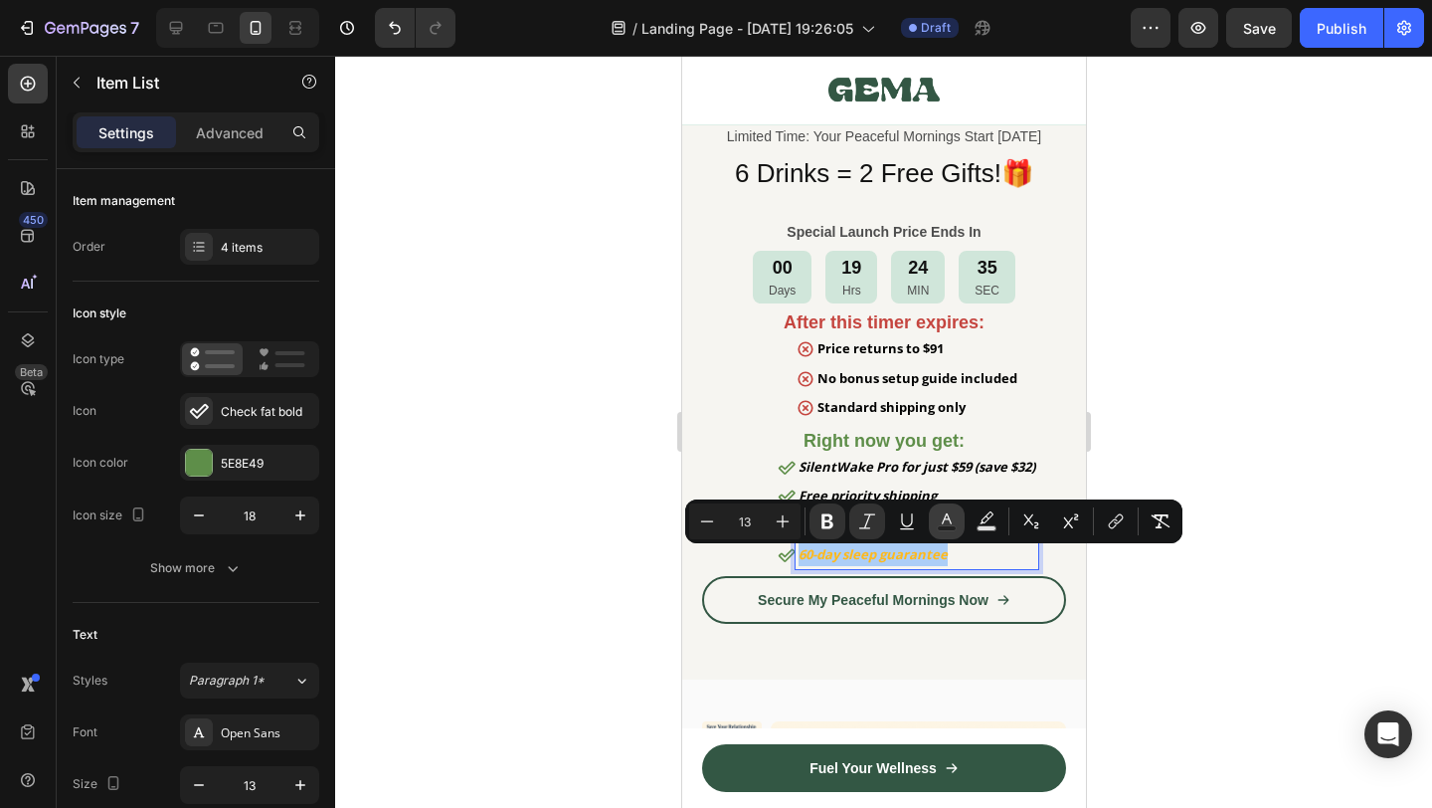
click at [952, 530] on rect "Editor contextual toolbar" at bounding box center [947, 528] width 19 height 5
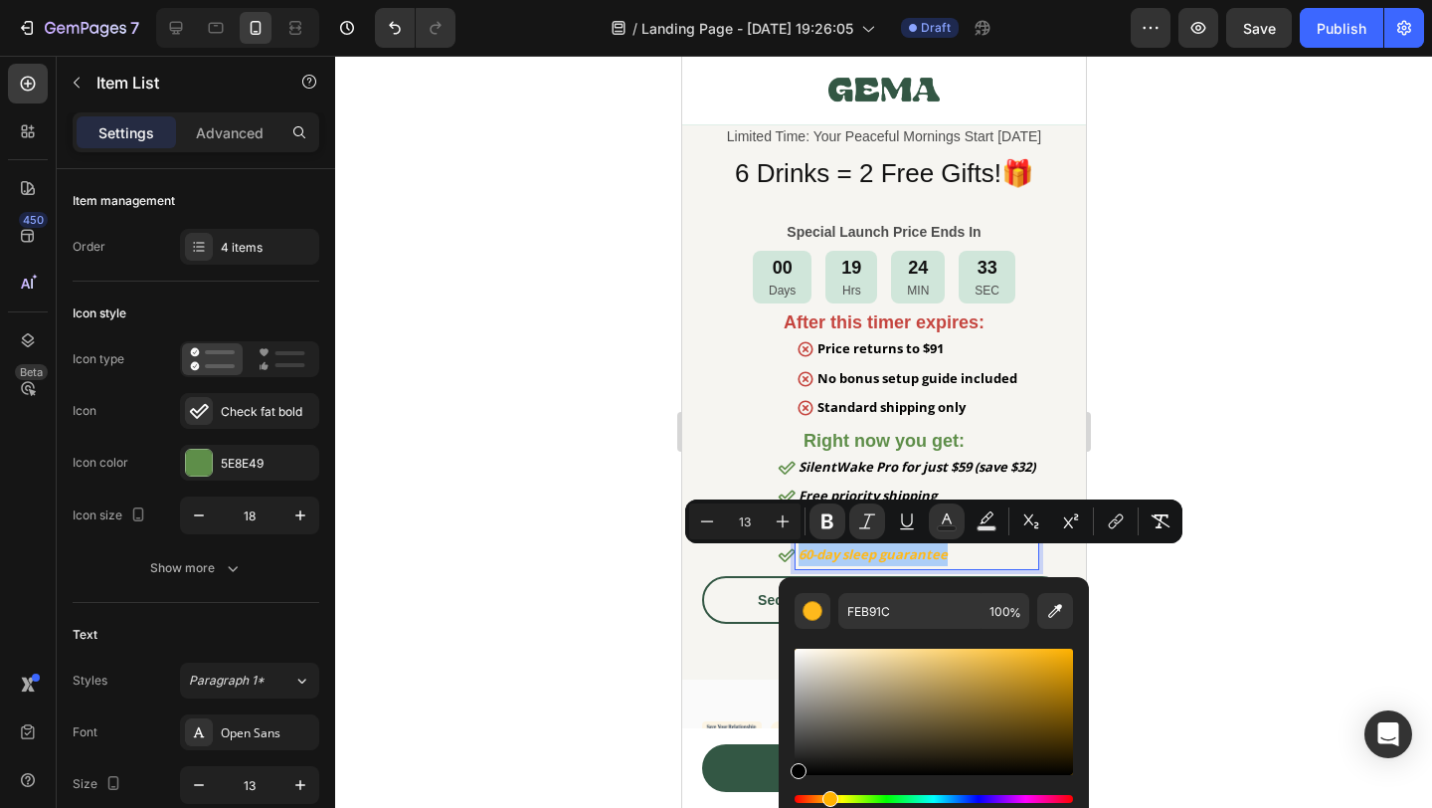
drag, startPoint x: 834, startPoint y: 682, endPoint x: 779, endPoint y: 796, distance: 126.3
click at [779, 796] on div "FEB91C 100 %" at bounding box center [934, 704] width 310 height 254
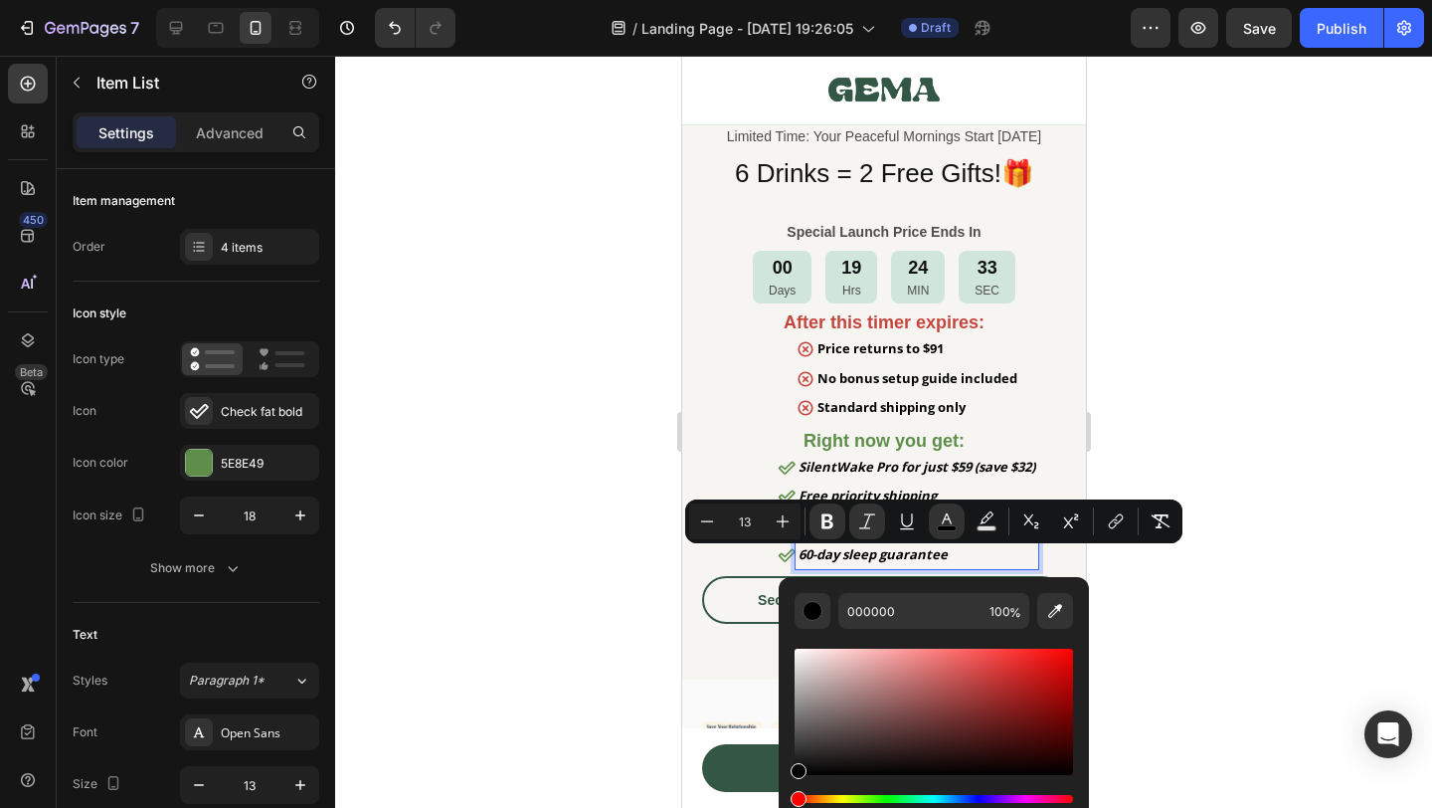
click at [1215, 683] on div at bounding box center [883, 432] width 1097 height 752
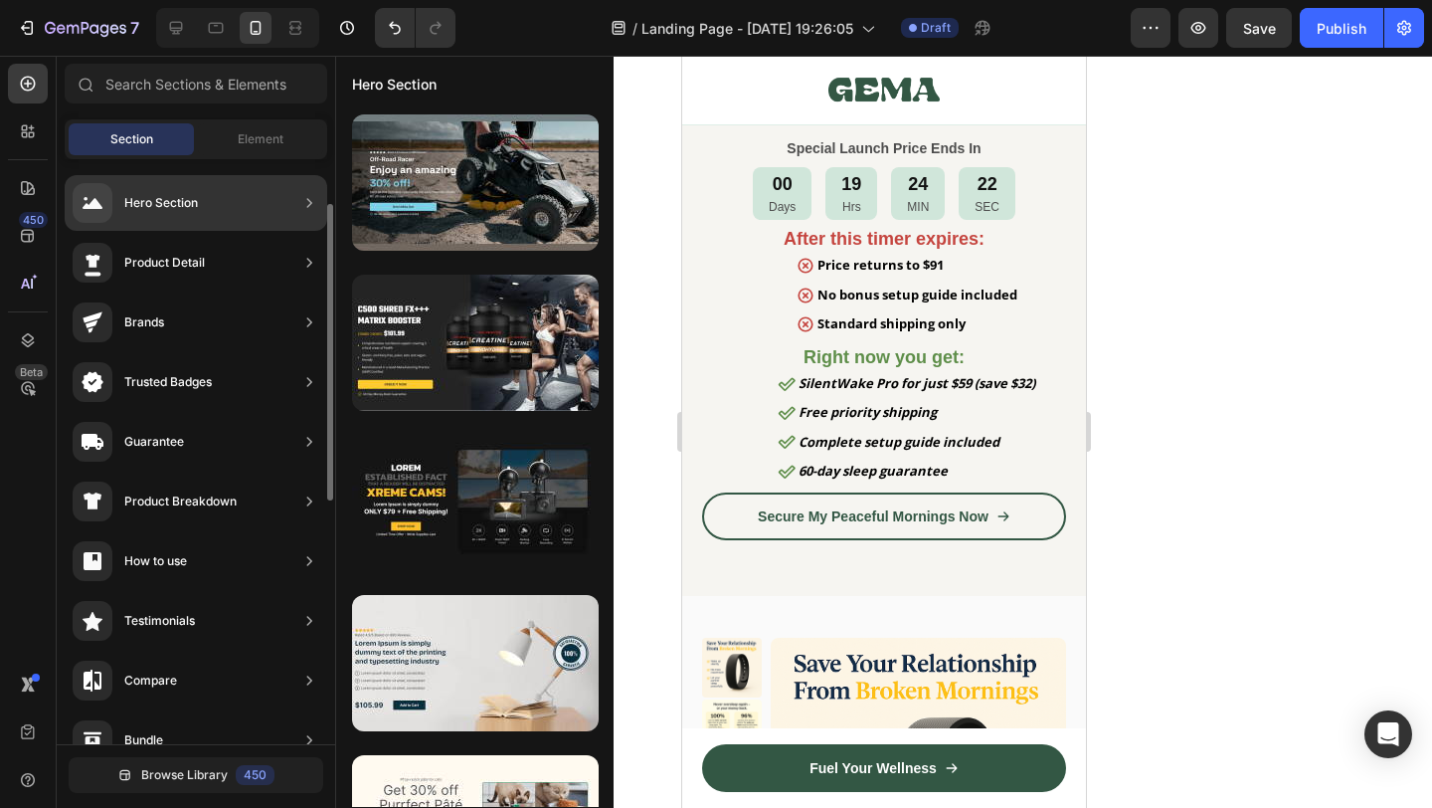
scroll to position [0, 0]
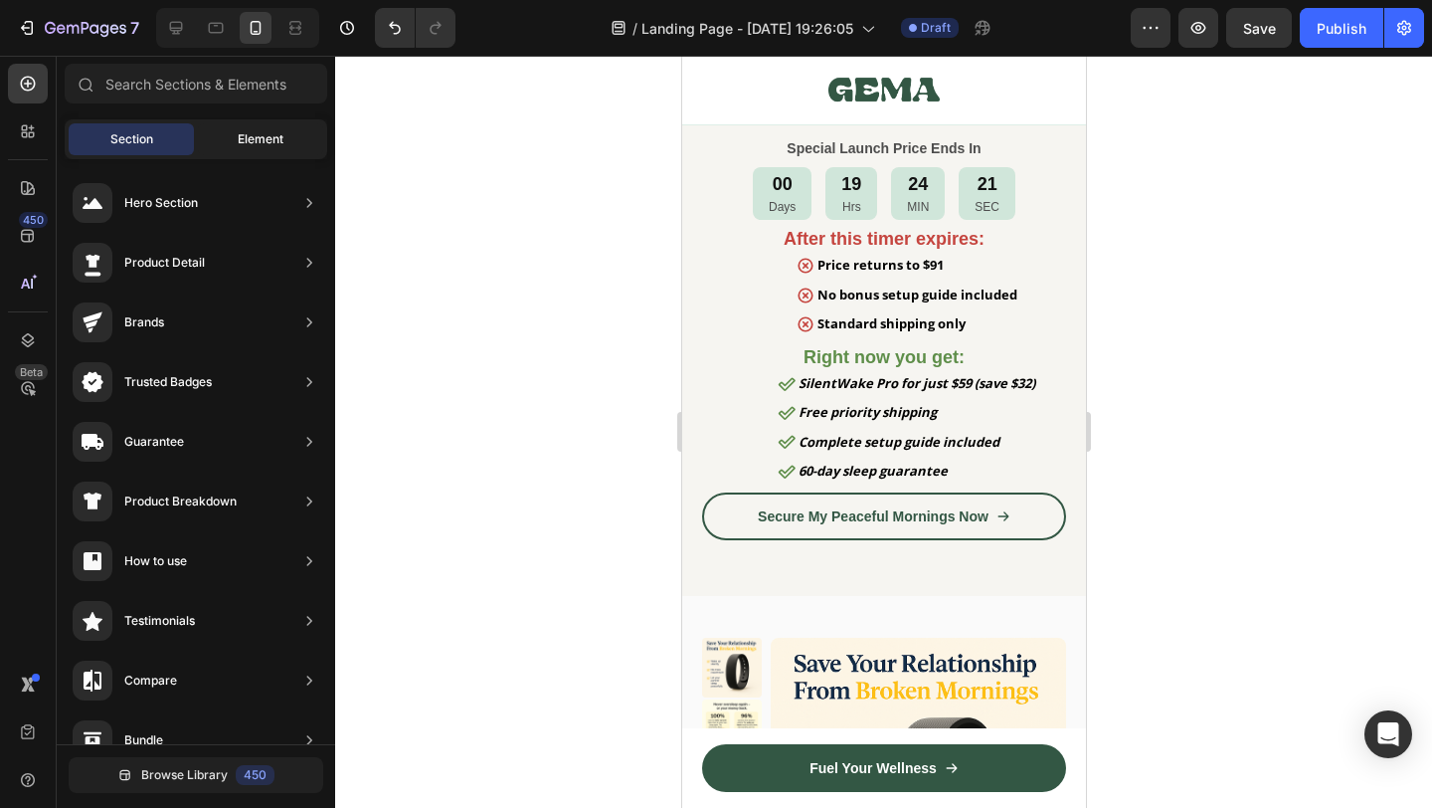
click at [205, 133] on div "Element" at bounding box center [260, 139] width 125 height 32
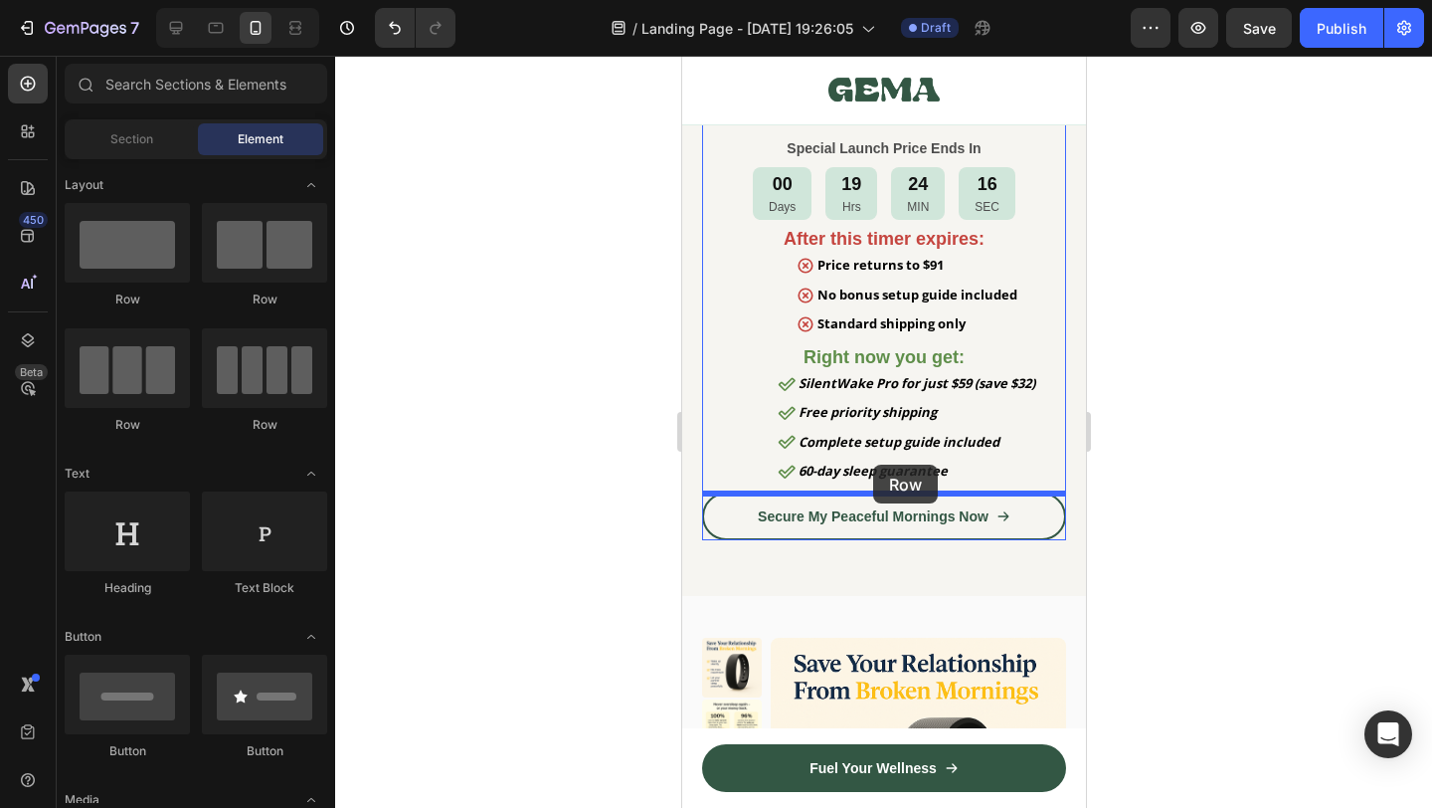
drag, startPoint x: 930, startPoint y: 320, endPoint x: 872, endPoint y: 464, distance: 155.3
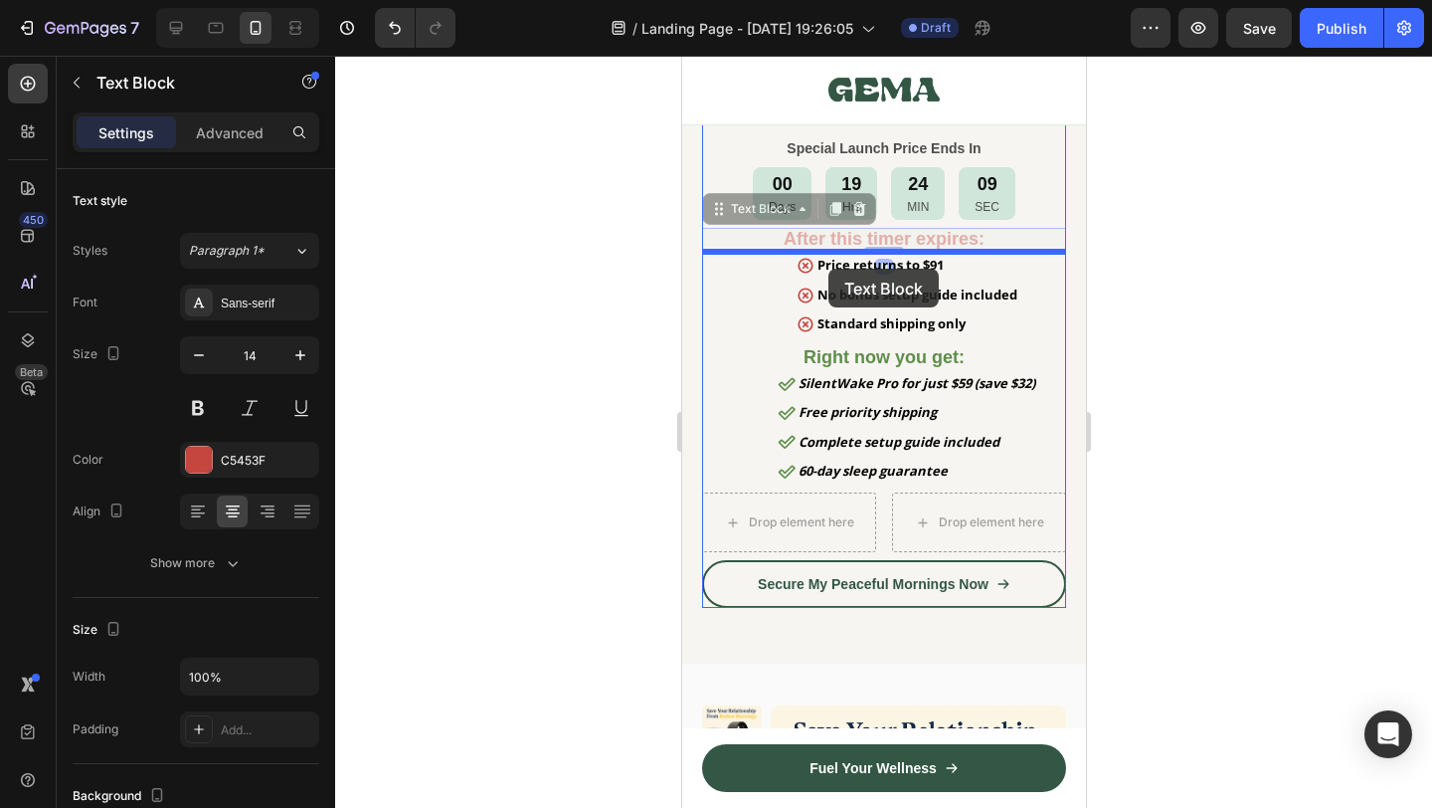
drag, startPoint x: 770, startPoint y: 242, endPoint x: 827, endPoint y: 269, distance: 63.6
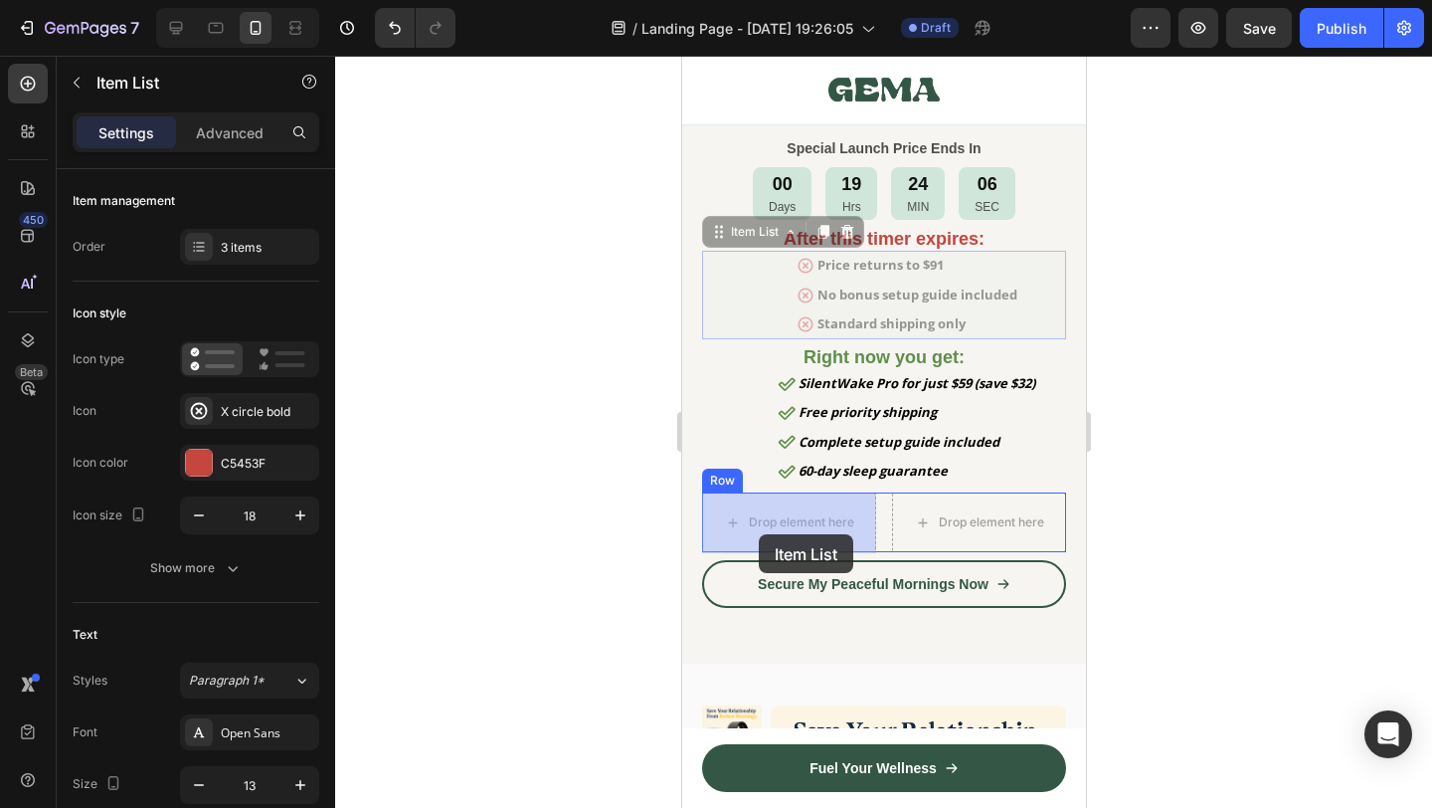
drag, startPoint x: 730, startPoint y: 362, endPoint x: 758, endPoint y: 534, distance: 174.3
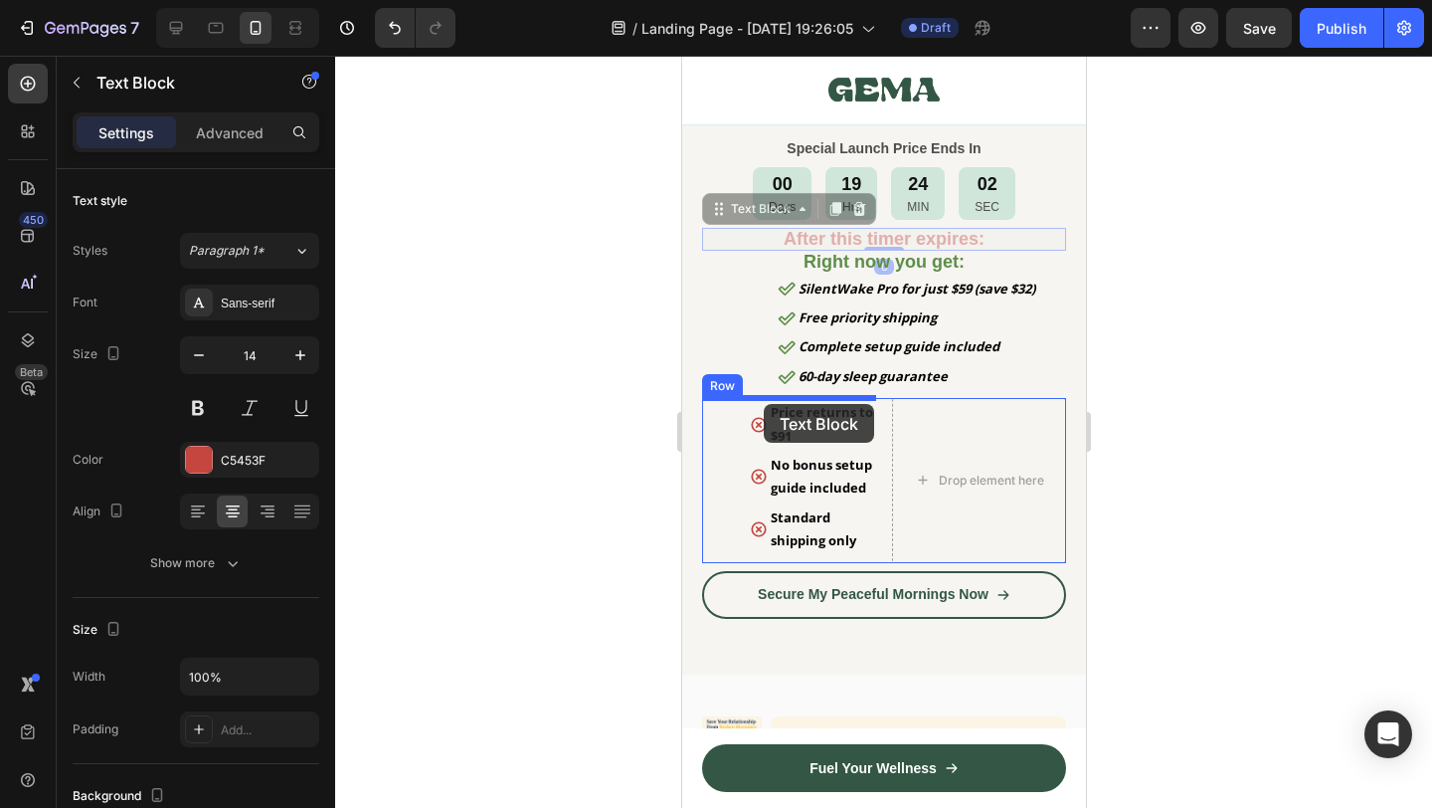
drag, startPoint x: 808, startPoint y: 241, endPoint x: 763, endPoint y: 404, distance: 169.1
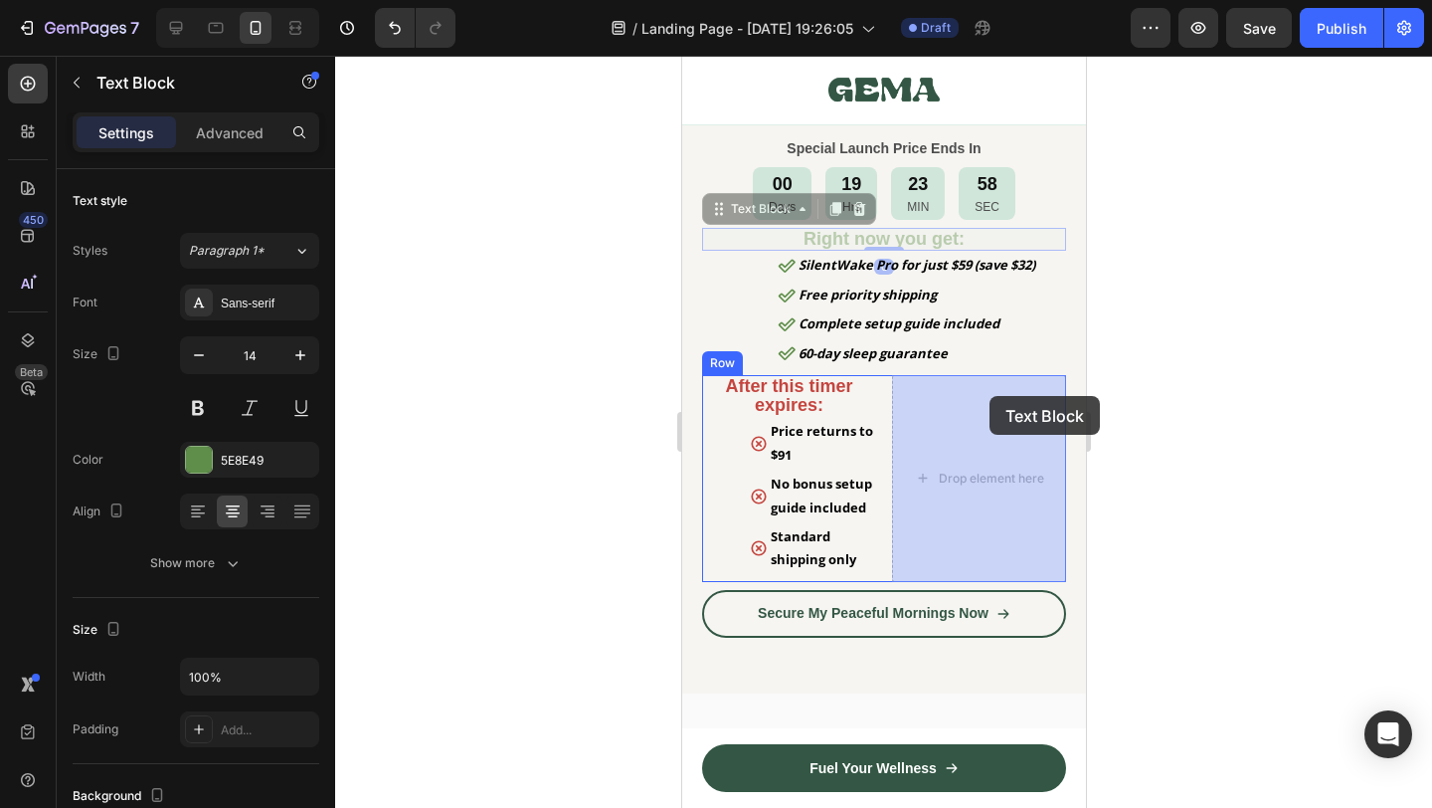
drag, startPoint x: 898, startPoint y: 236, endPoint x: 989, endPoint y: 396, distance: 183.9
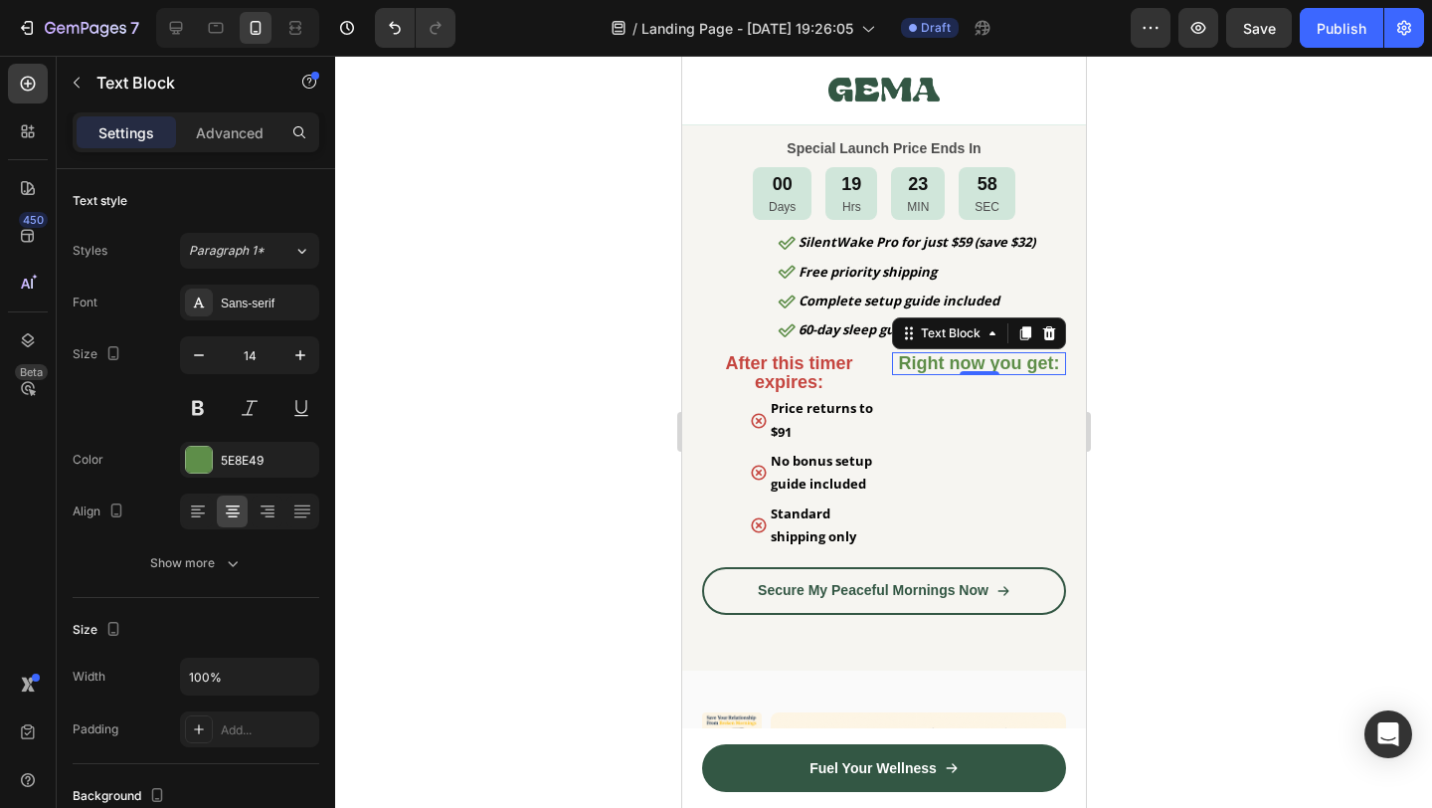
scroll to position [10387, 0]
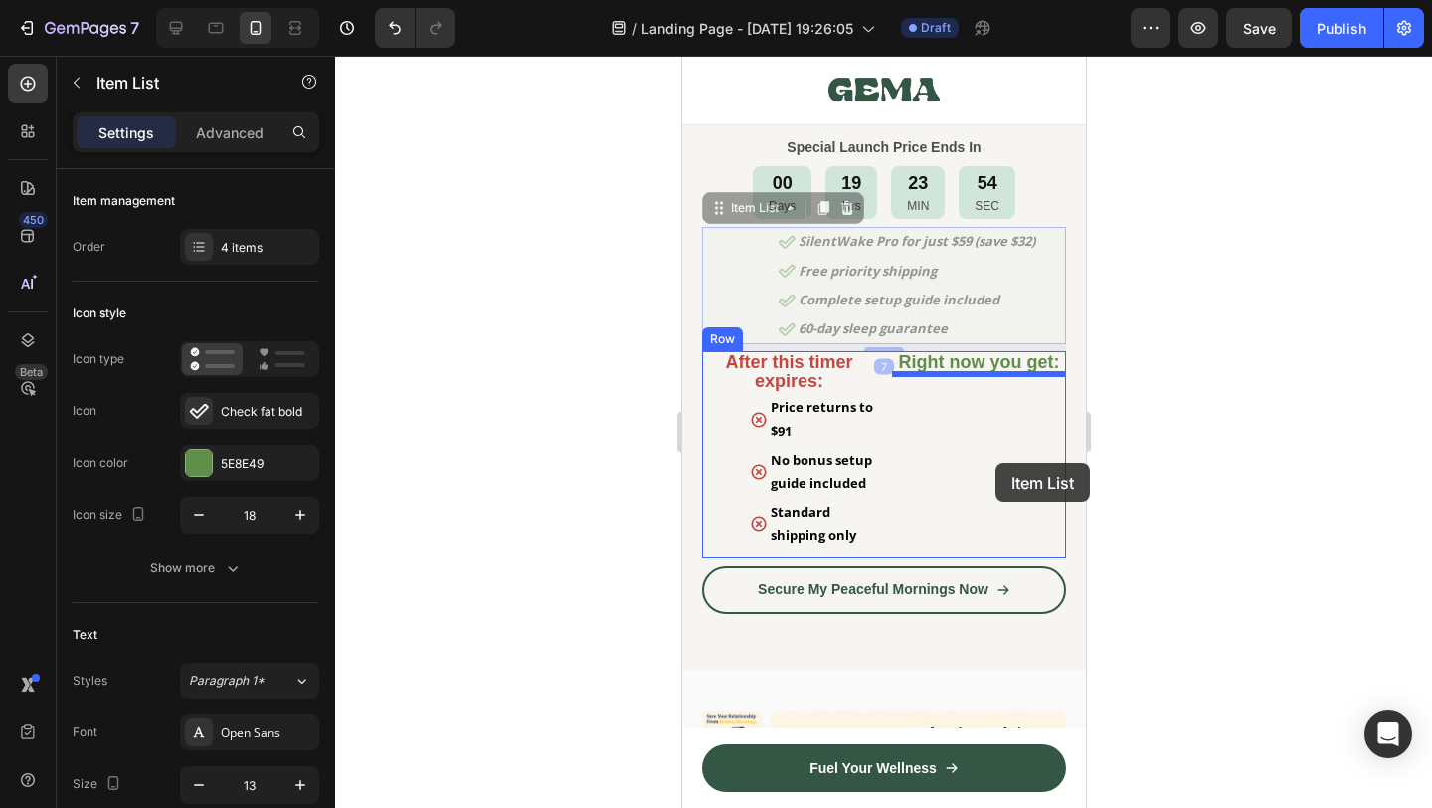
drag, startPoint x: 1049, startPoint y: 278, endPoint x: 993, endPoint y: 460, distance: 190.6
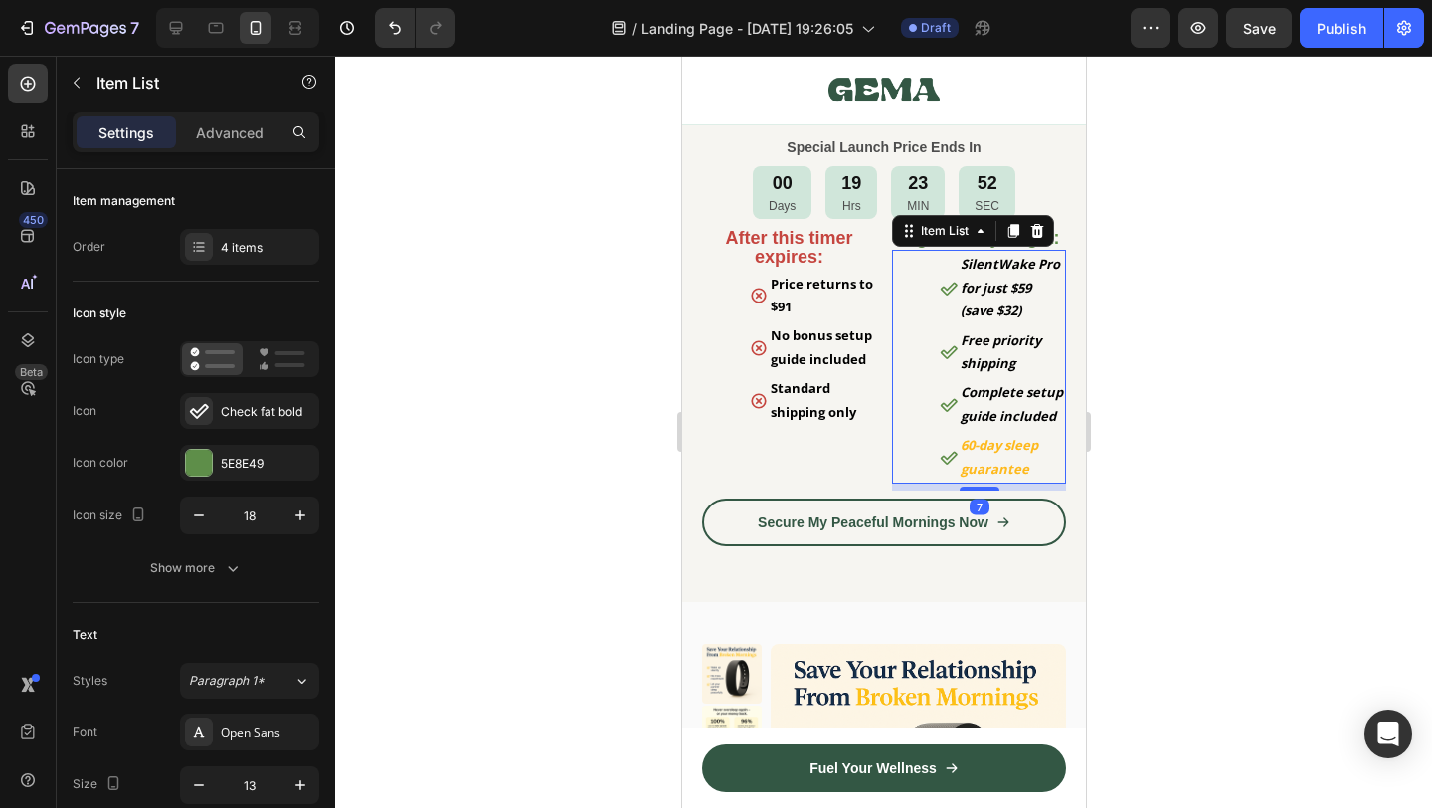
click at [1128, 457] on div at bounding box center [883, 432] width 1097 height 752
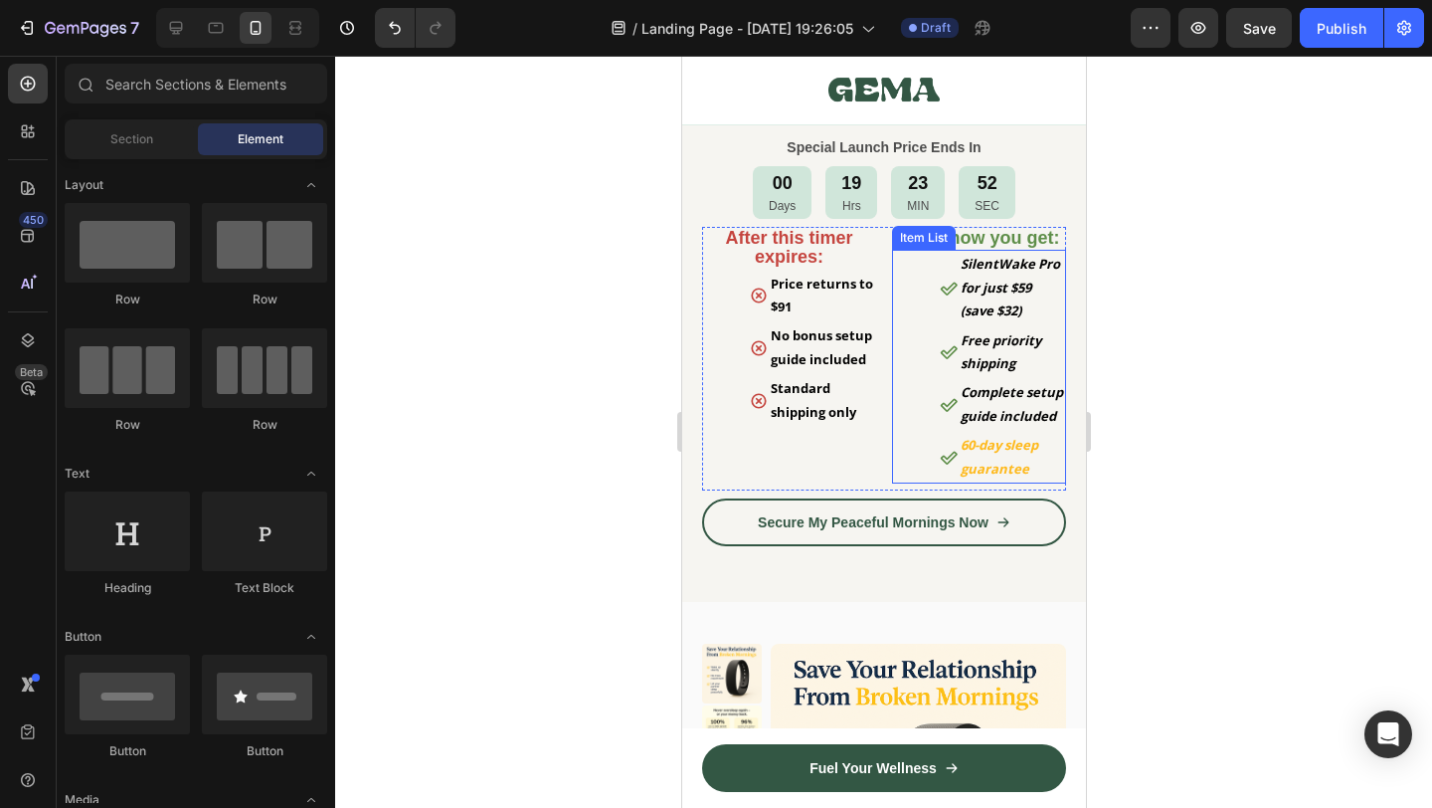
click at [1017, 463] on strong "60-day sleep guarantee" at bounding box center [999, 456] width 78 height 41
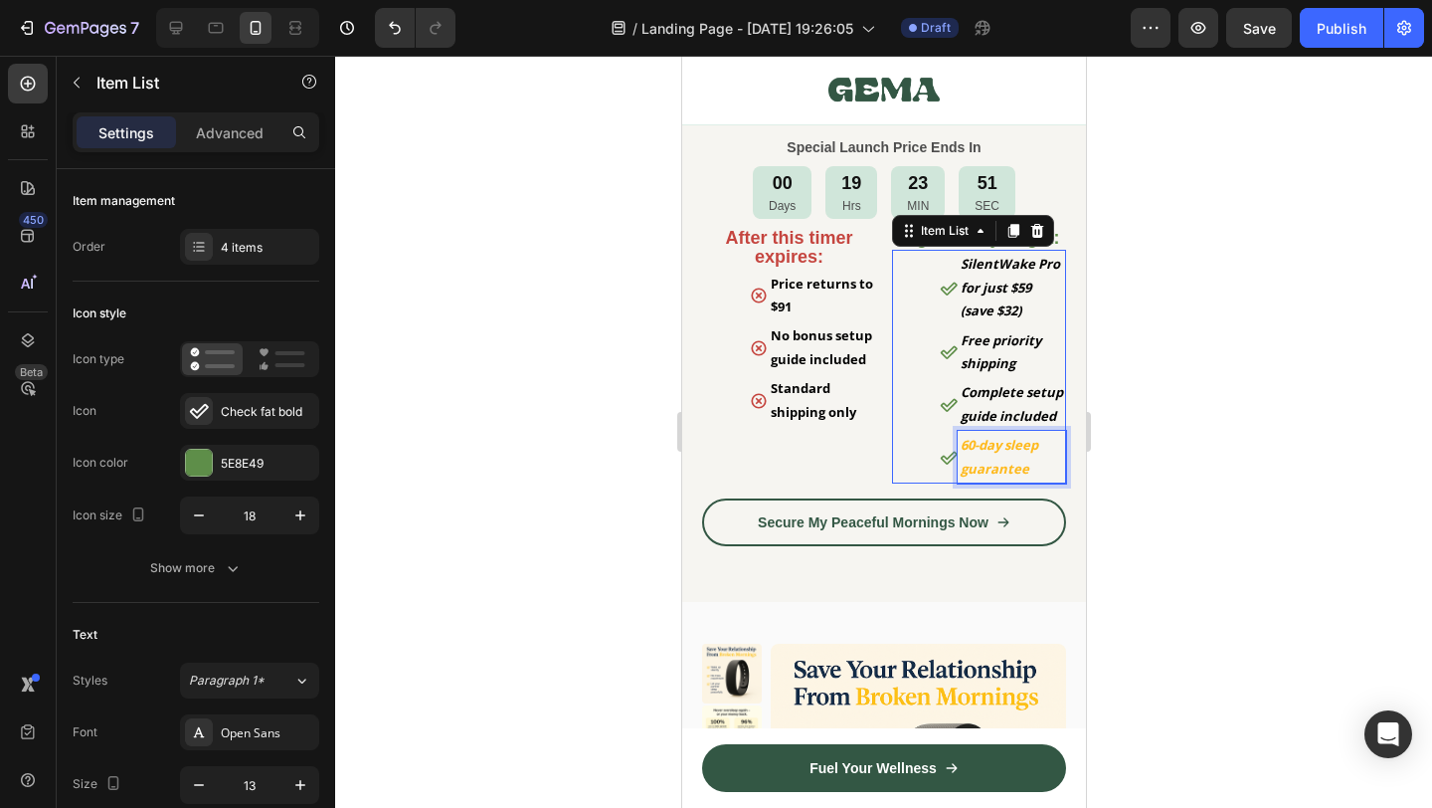
click at [1017, 463] on strong "60-day sleep guarantee" at bounding box center [999, 456] width 78 height 41
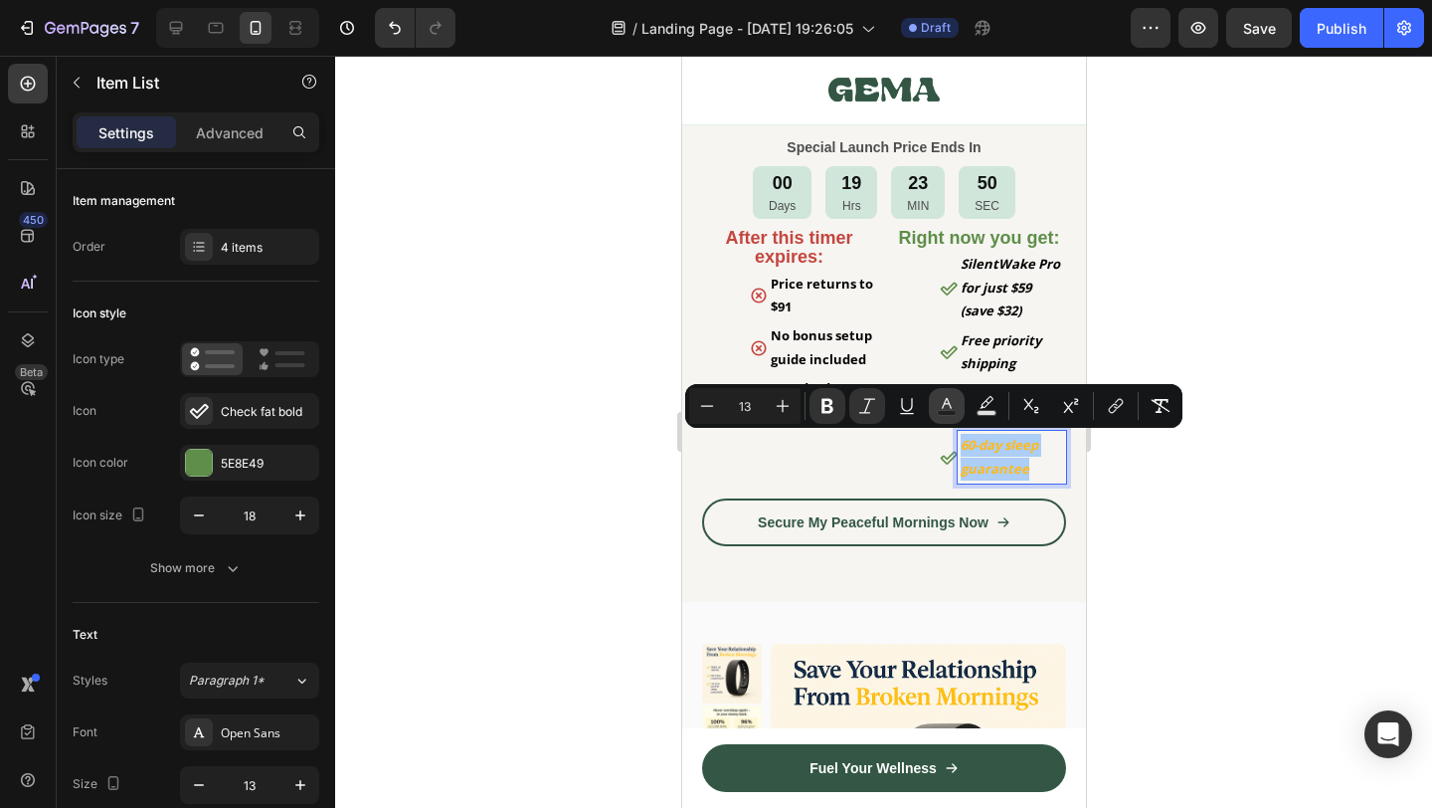
click at [947, 405] on icon "Editor contextual toolbar" at bounding box center [947, 406] width 20 height 20
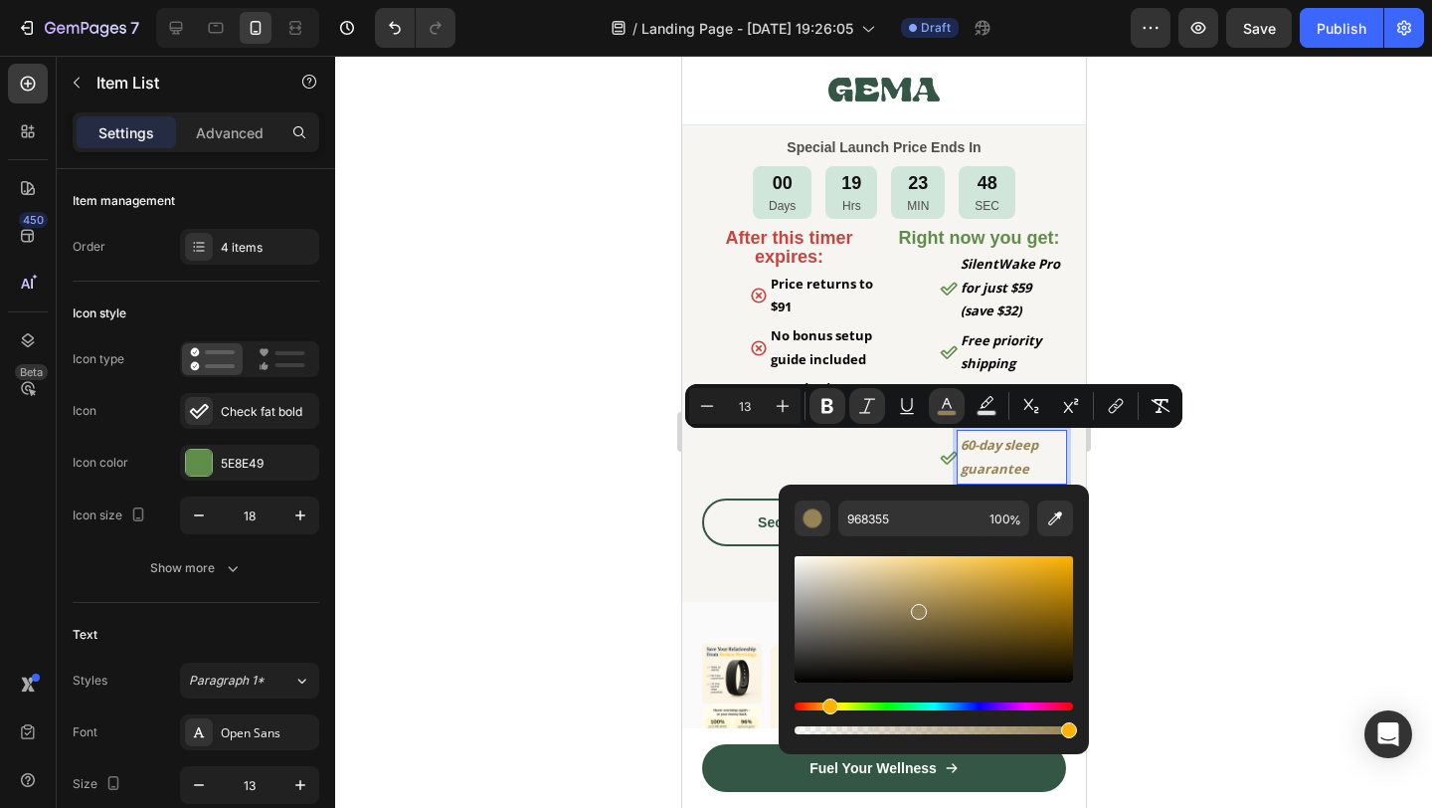
drag, startPoint x: 1598, startPoint y: 663, endPoint x: 775, endPoint y: 693, distance: 824.0
type input "000000"
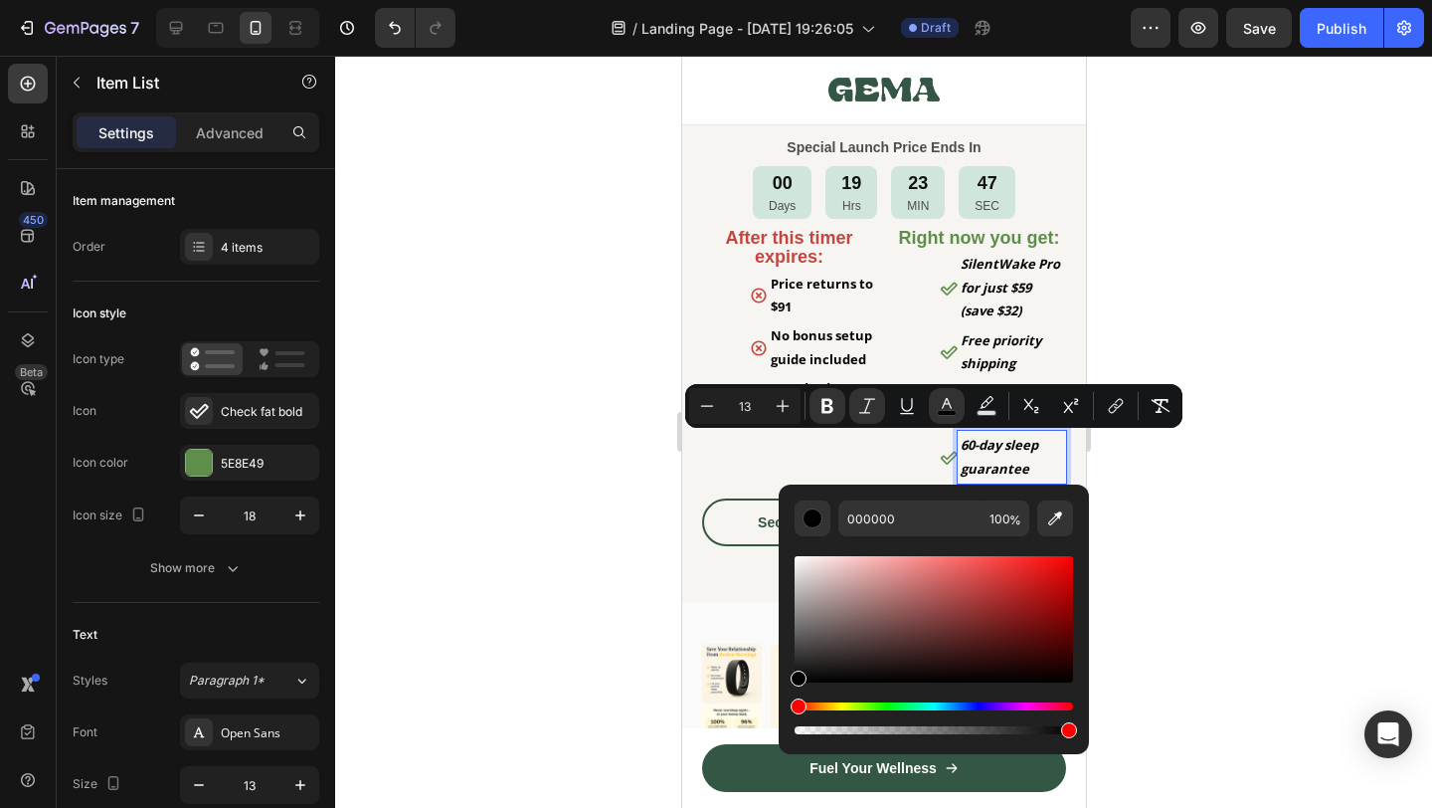
click at [1251, 551] on div at bounding box center [883, 432] width 1097 height 752
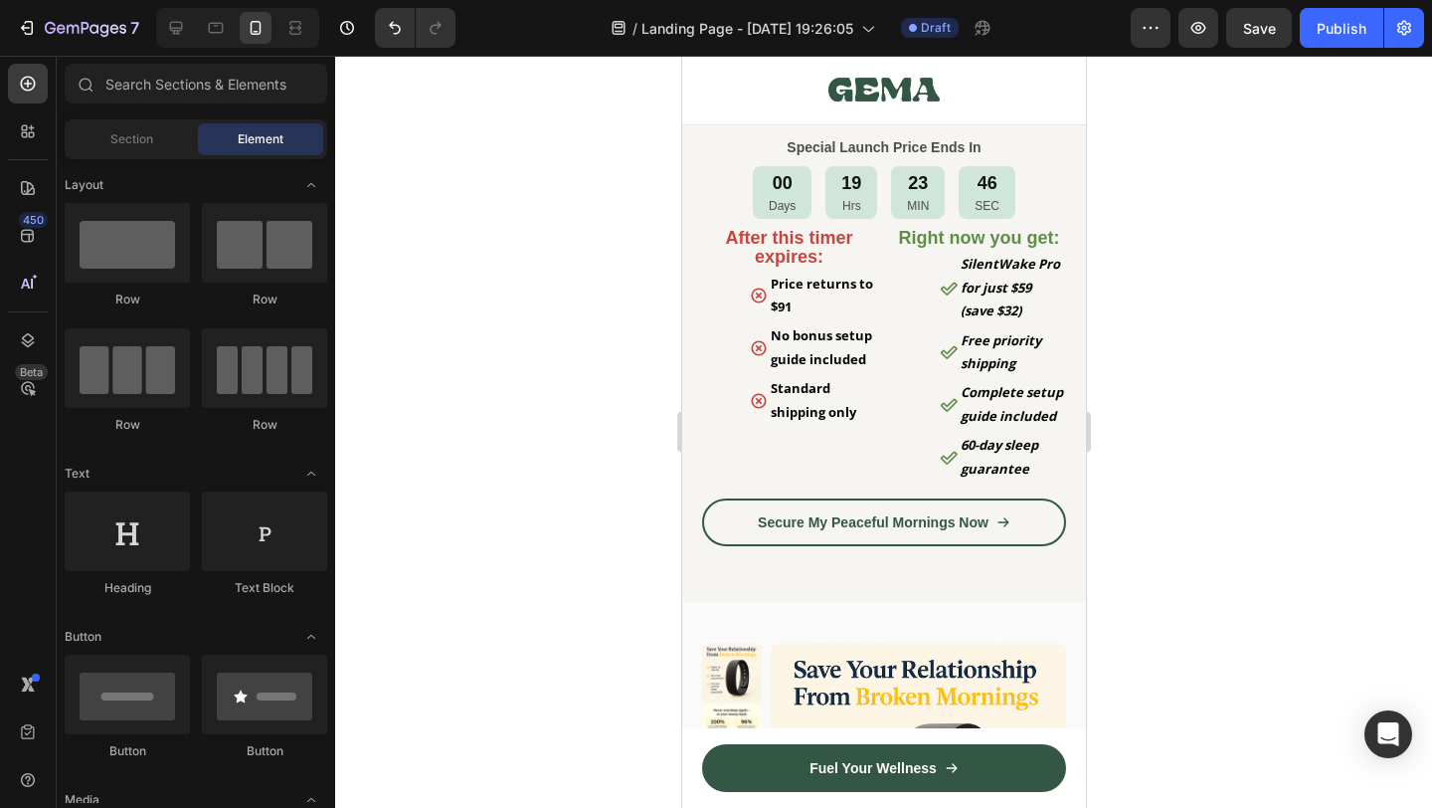
click at [1251, 551] on div at bounding box center [883, 432] width 1097 height 752
click at [815, 256] on strong "After this timer expires:" at bounding box center [787, 247] width 127 height 39
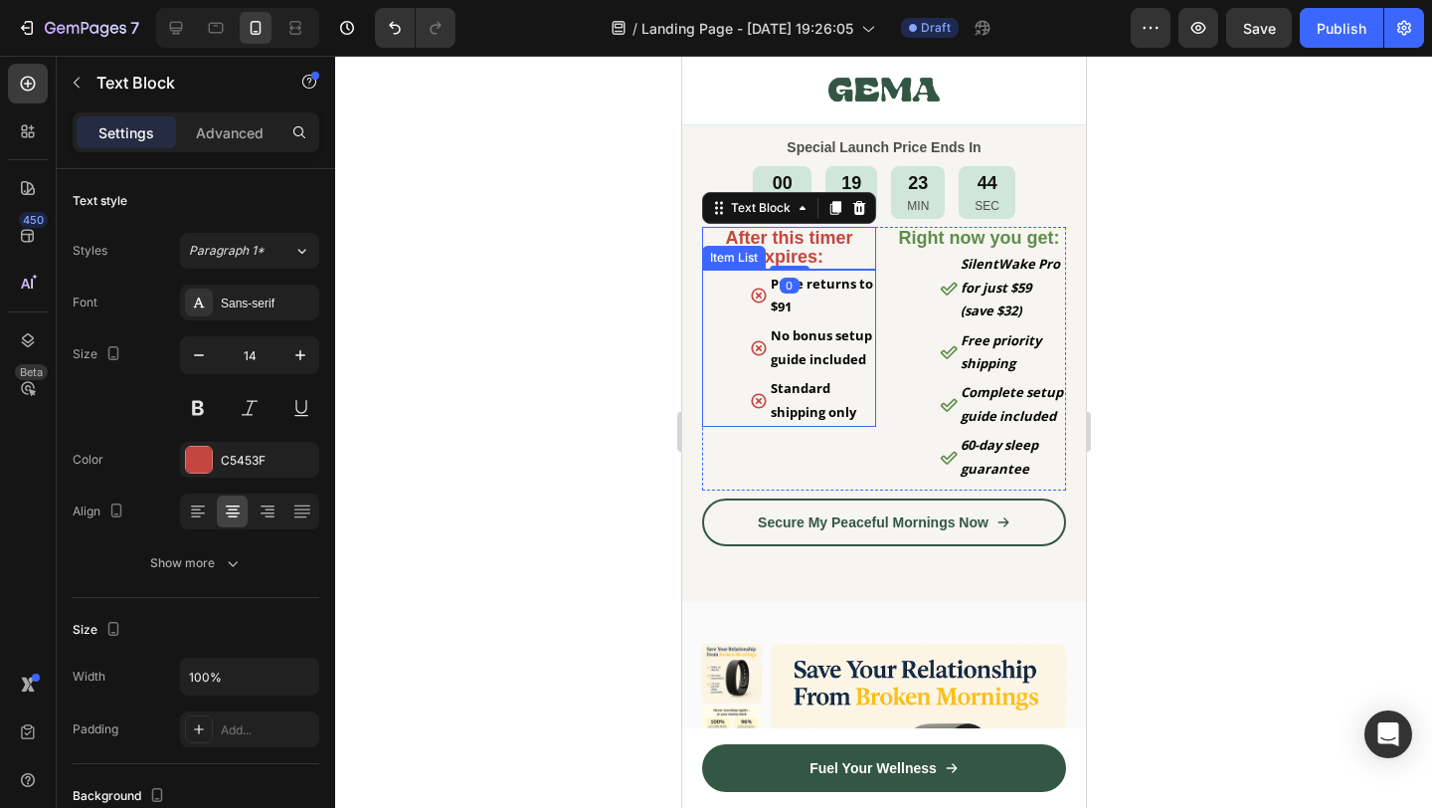
click at [739, 334] on div "Price returns to $91 No bonus setup guide included Standard shipping only Item …" at bounding box center [788, 348] width 174 height 157
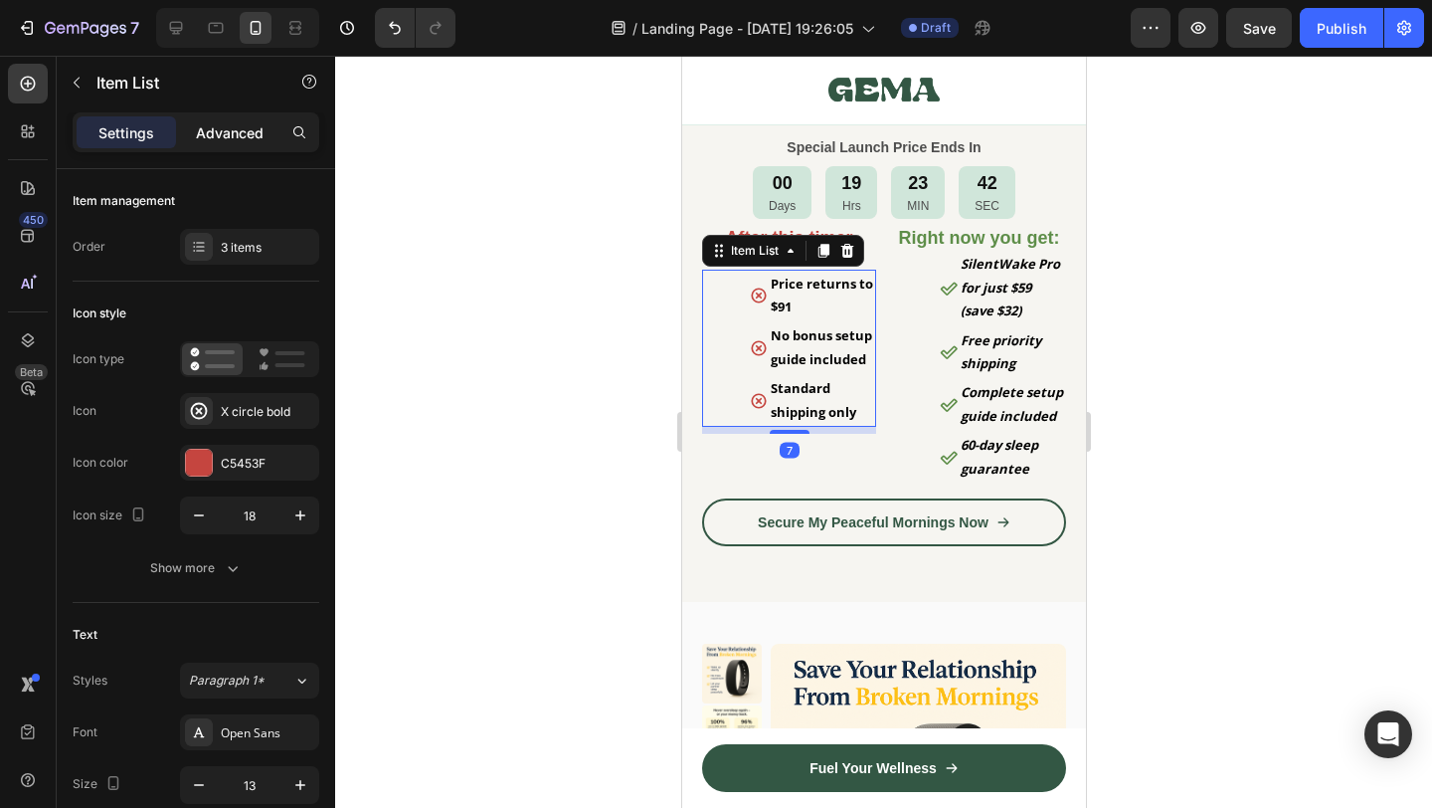
click at [241, 133] on p "Advanced" at bounding box center [230, 132] width 68 height 21
type input "100%"
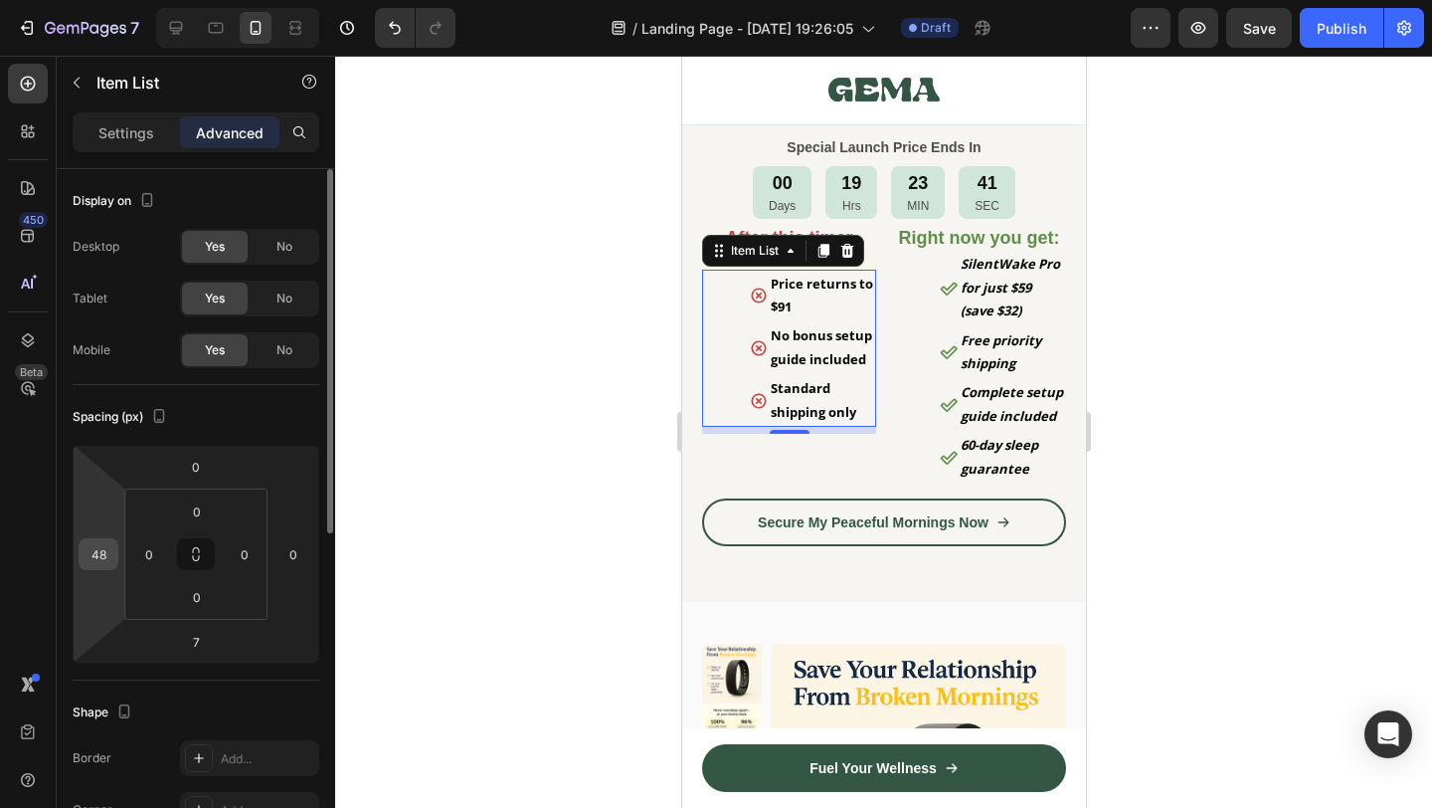
click at [103, 551] on input "48" at bounding box center [99, 554] width 30 height 30
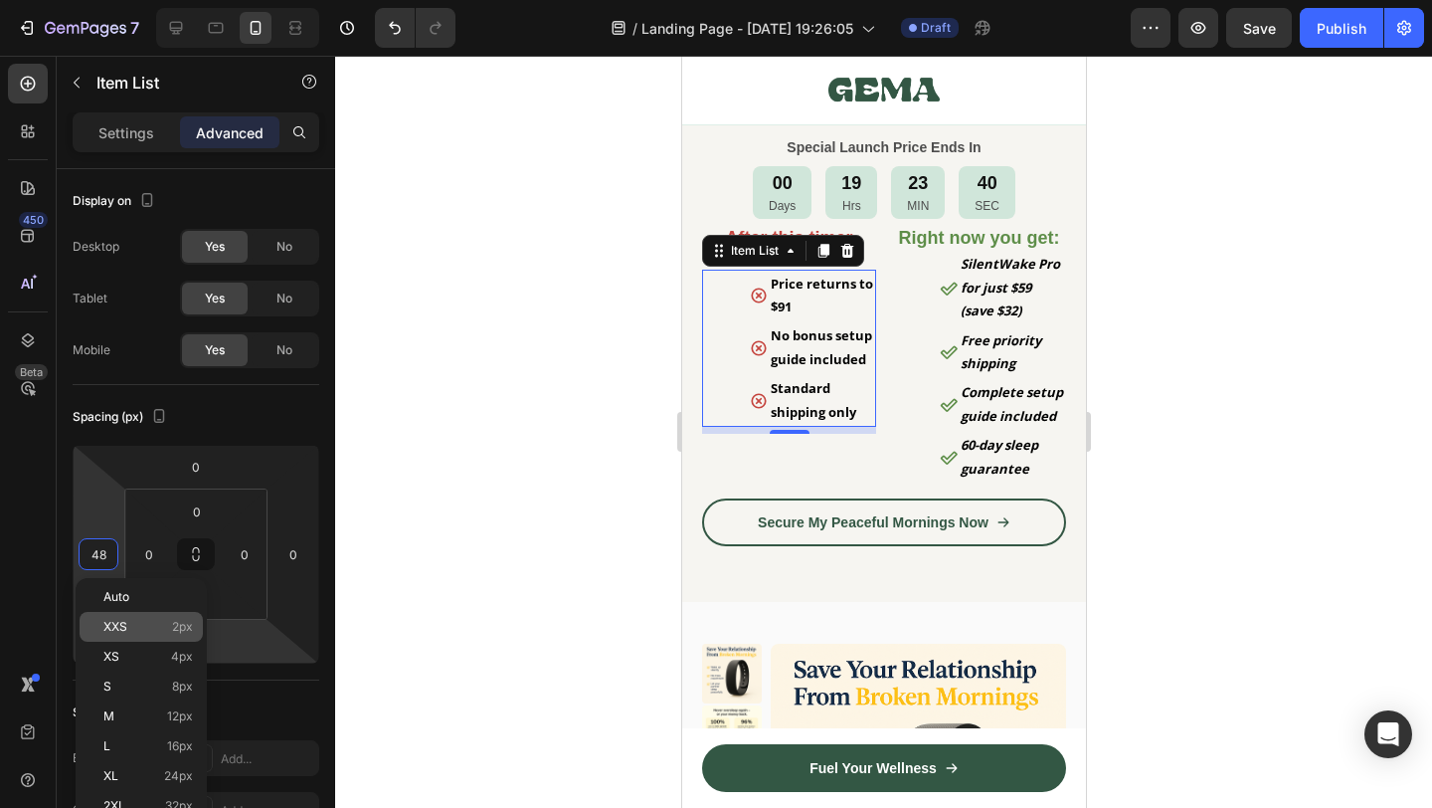
click at [181, 625] on span "2px" at bounding box center [182, 627] width 21 height 14
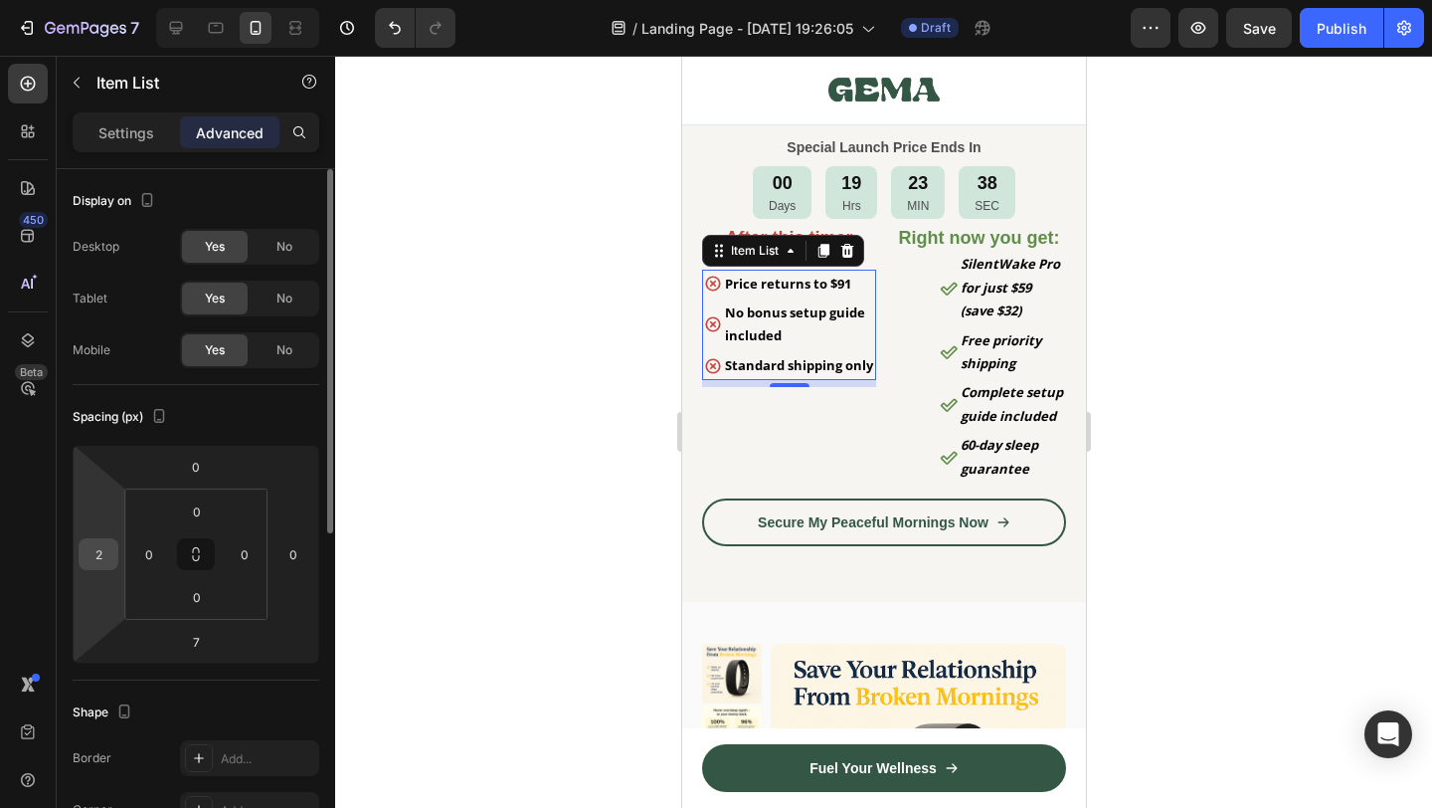
click at [92, 544] on input "2" at bounding box center [99, 554] width 30 height 30
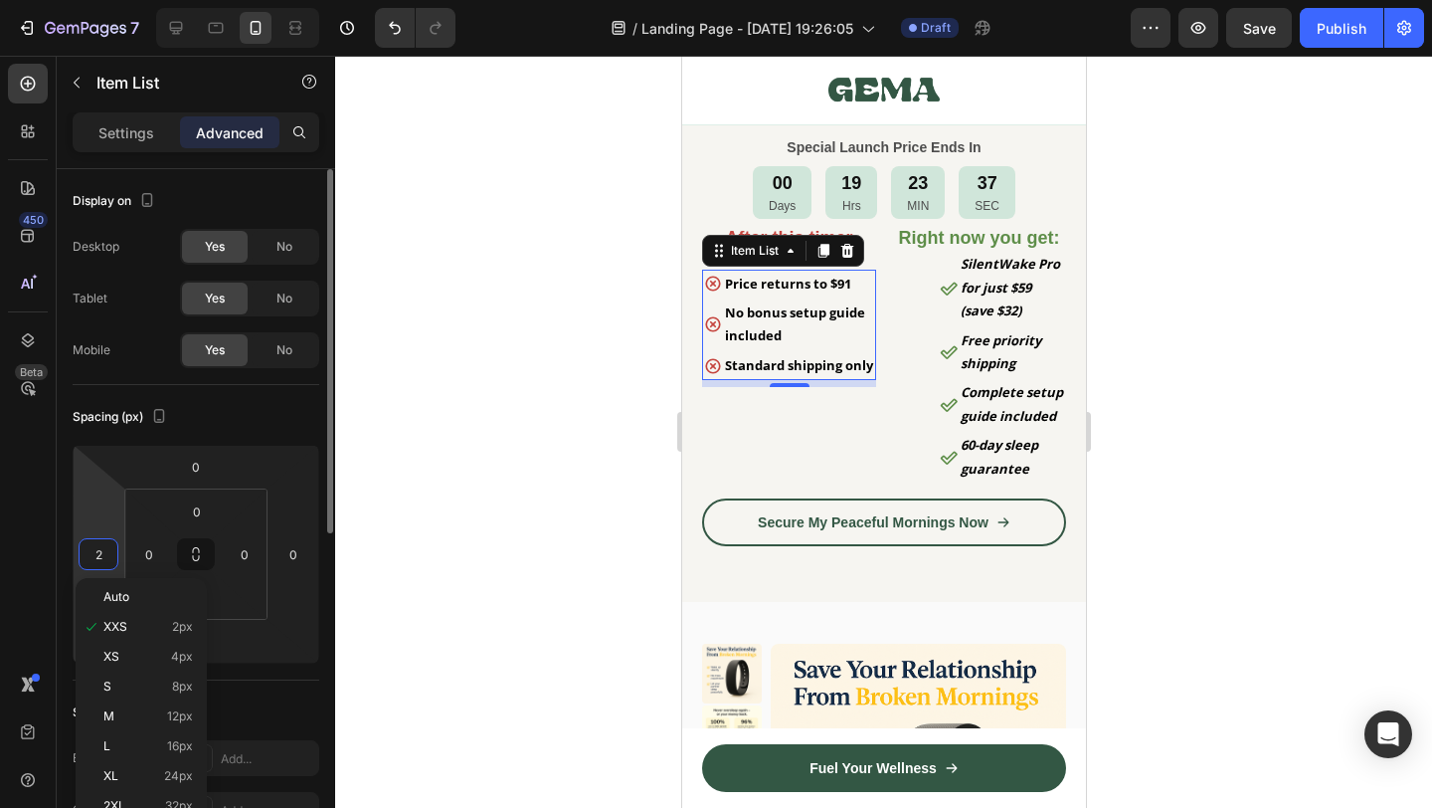
type input "0"
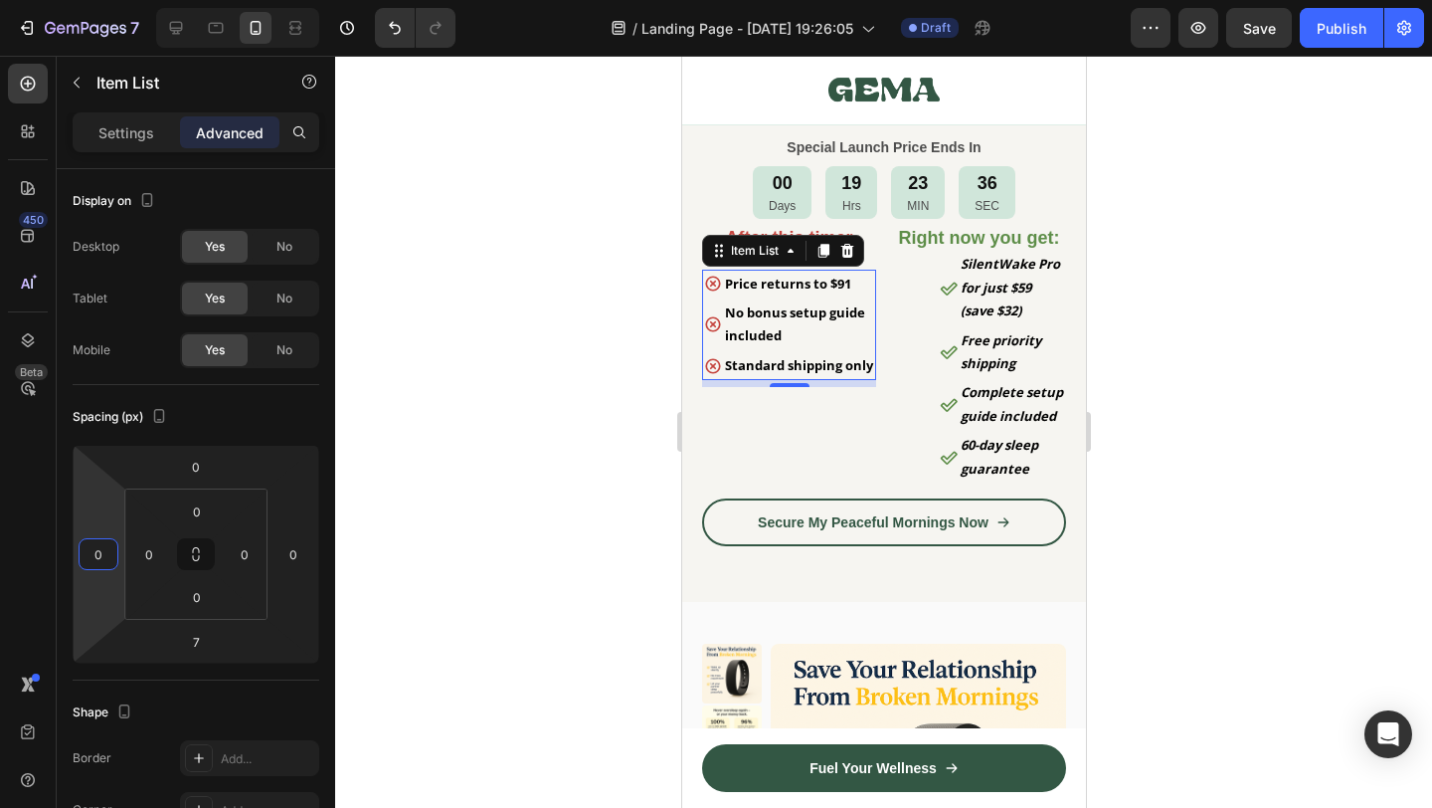
click at [601, 389] on div at bounding box center [883, 432] width 1097 height 752
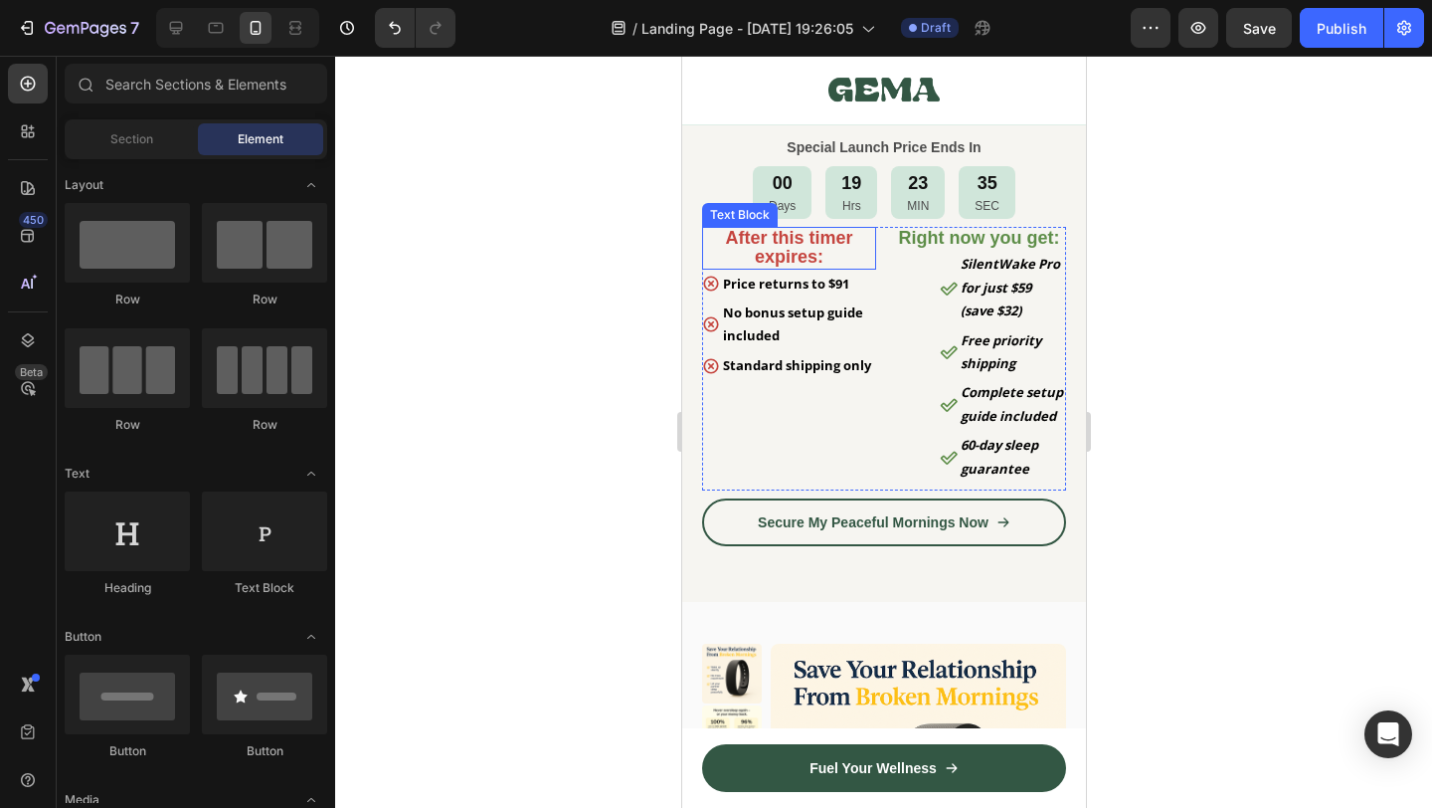
click at [791, 237] on strong "After this timer expires:" at bounding box center [787, 247] width 127 height 39
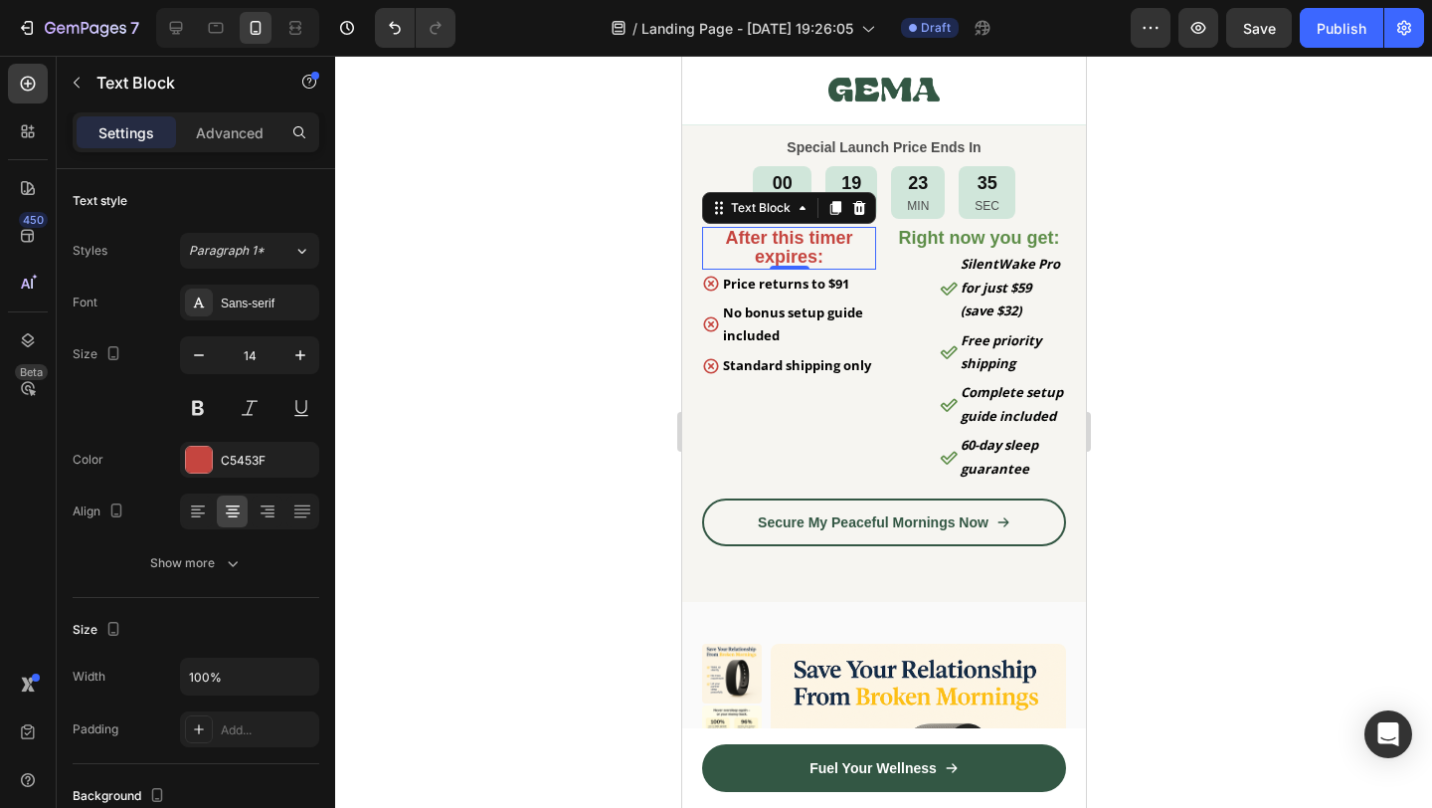
click at [791, 237] on strong "After this timer expires:" at bounding box center [787, 247] width 127 height 39
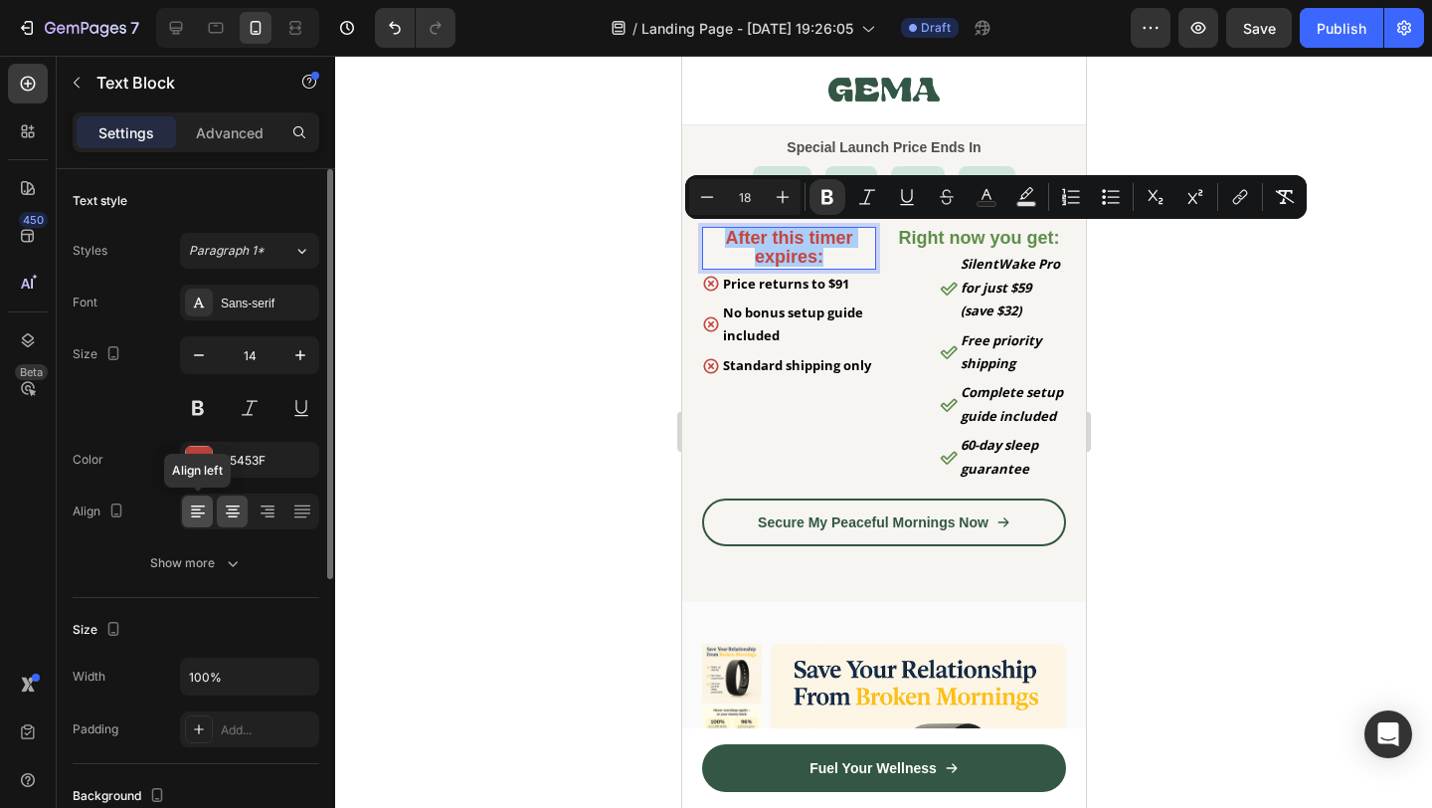
click at [193, 510] on icon at bounding box center [198, 511] width 20 height 20
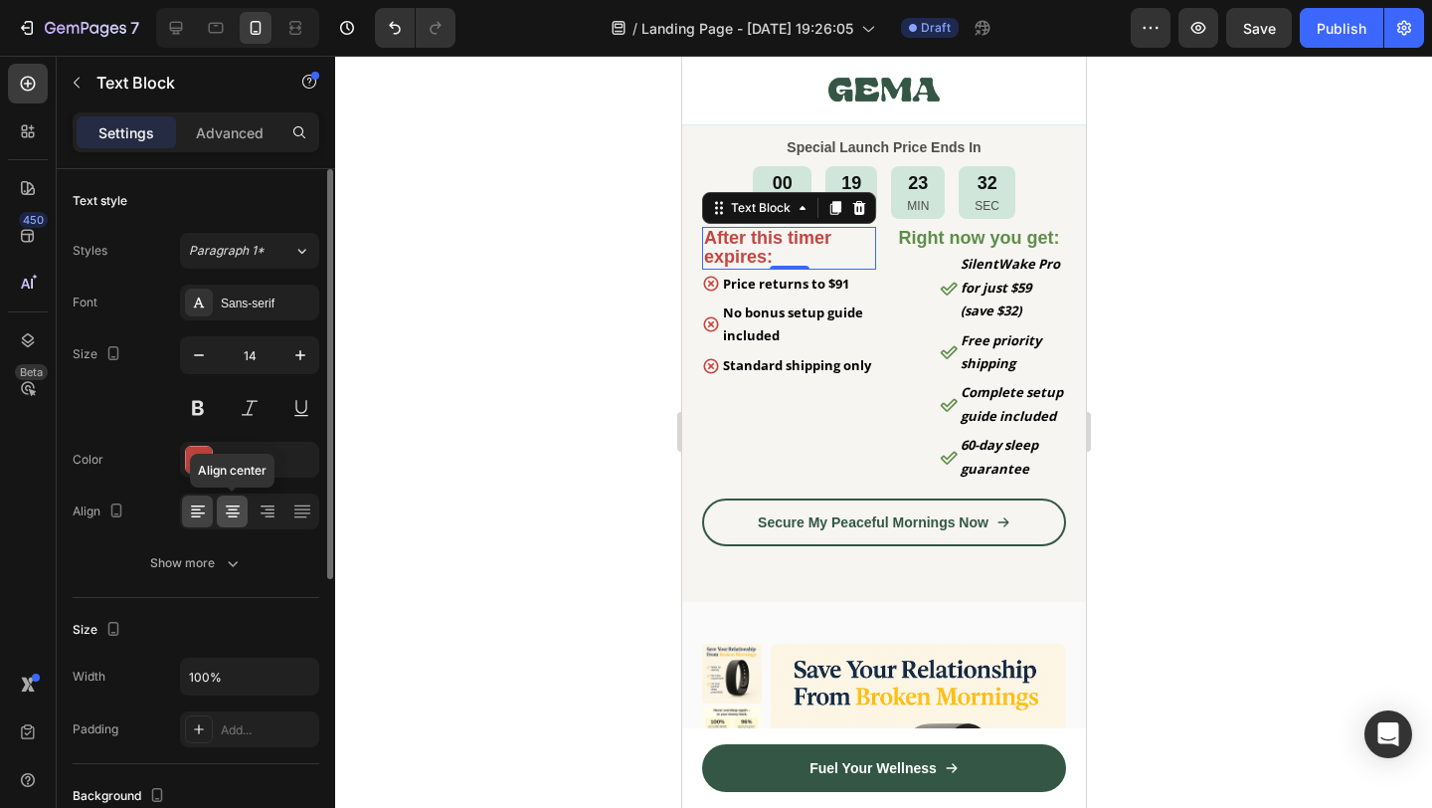
click at [245, 512] on div at bounding box center [232, 511] width 31 height 32
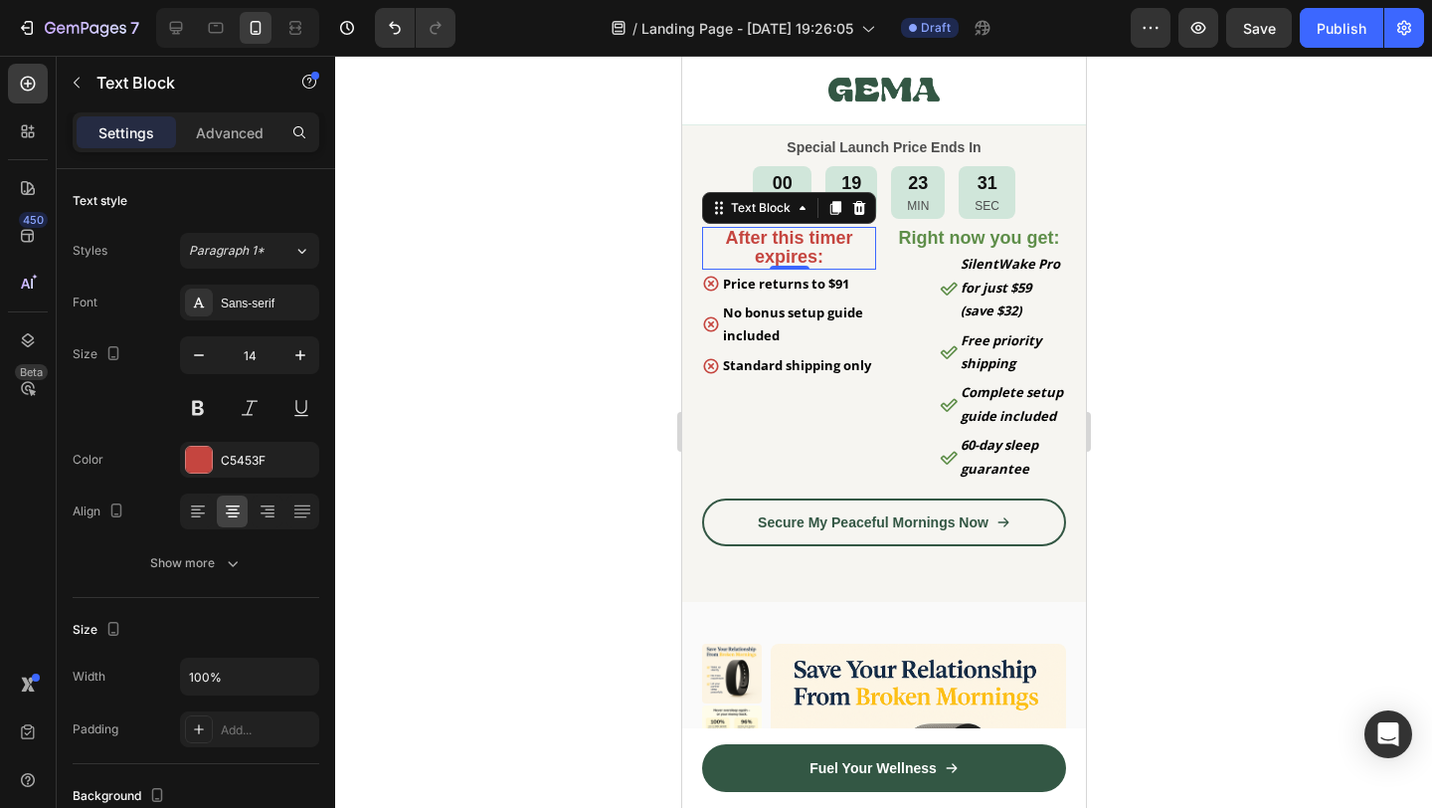
click at [385, 493] on div at bounding box center [883, 432] width 1097 height 752
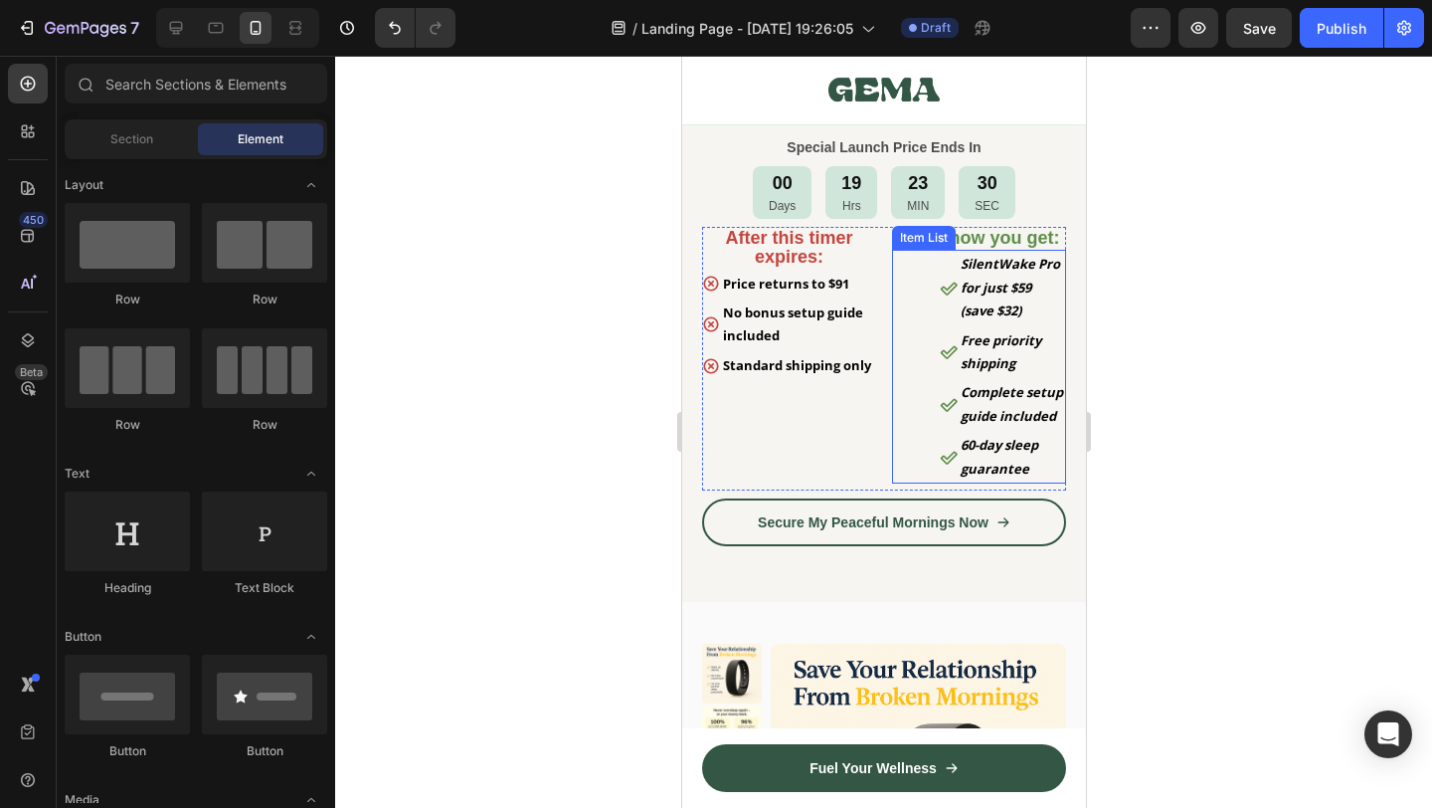
click at [918, 307] on div "SilentWake Pro for just $59 (save $32) Free priority shipping Complete setup gu…" at bounding box center [978, 367] width 174 height 234
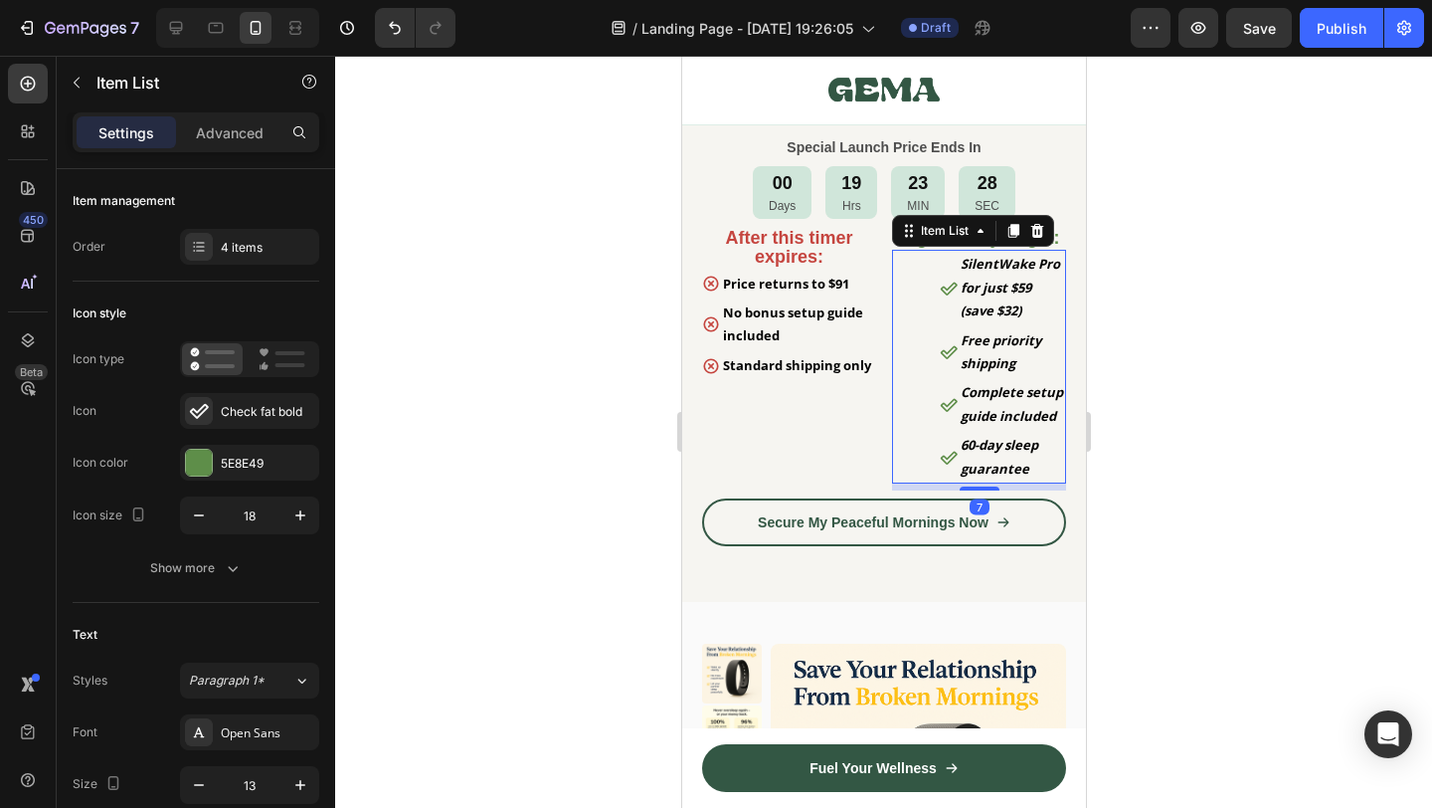
click at [236, 148] on div "Settings Advanced" at bounding box center [196, 132] width 247 height 40
click at [227, 134] on p "Advanced" at bounding box center [230, 132] width 68 height 21
type input "100%"
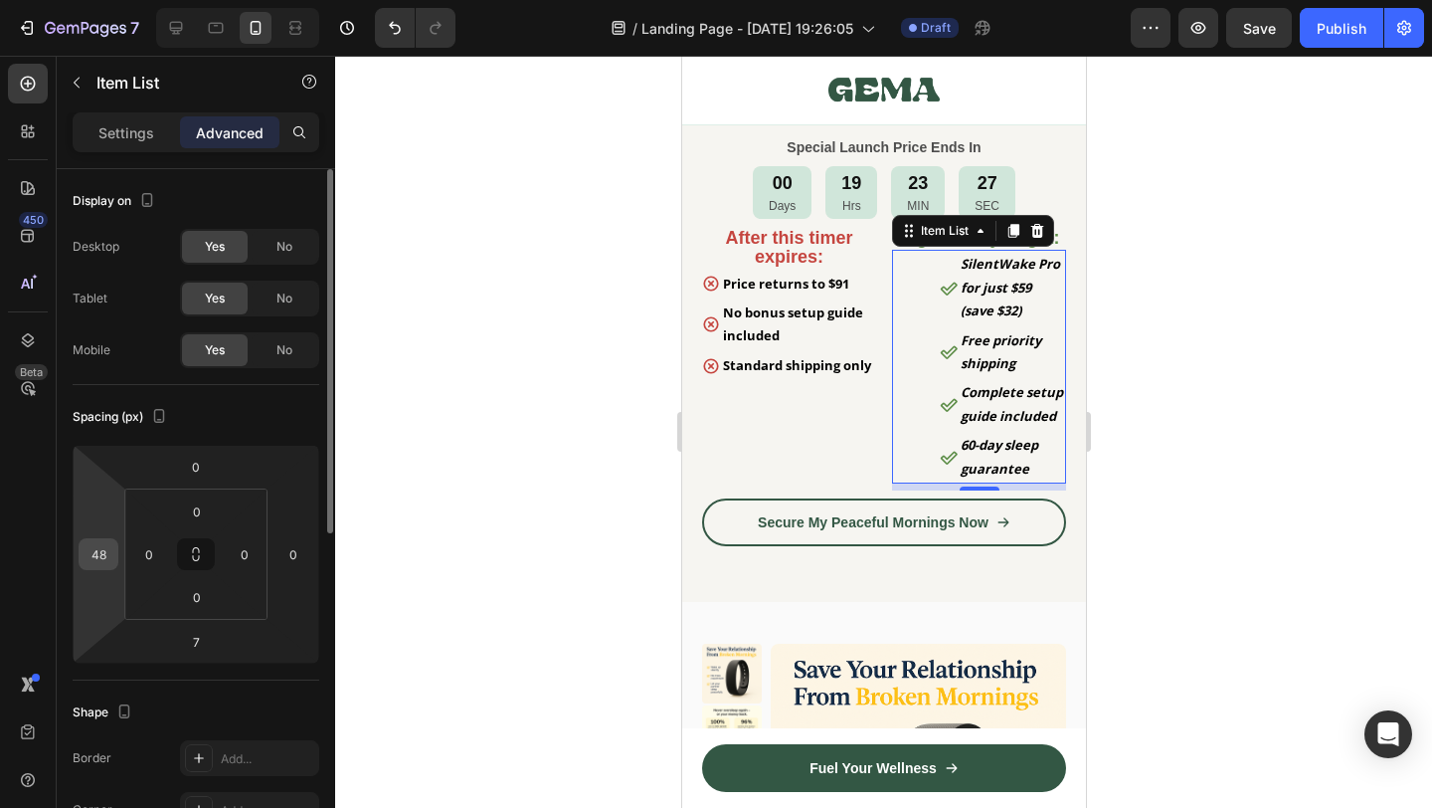
click at [103, 541] on input "48" at bounding box center [99, 554] width 30 height 30
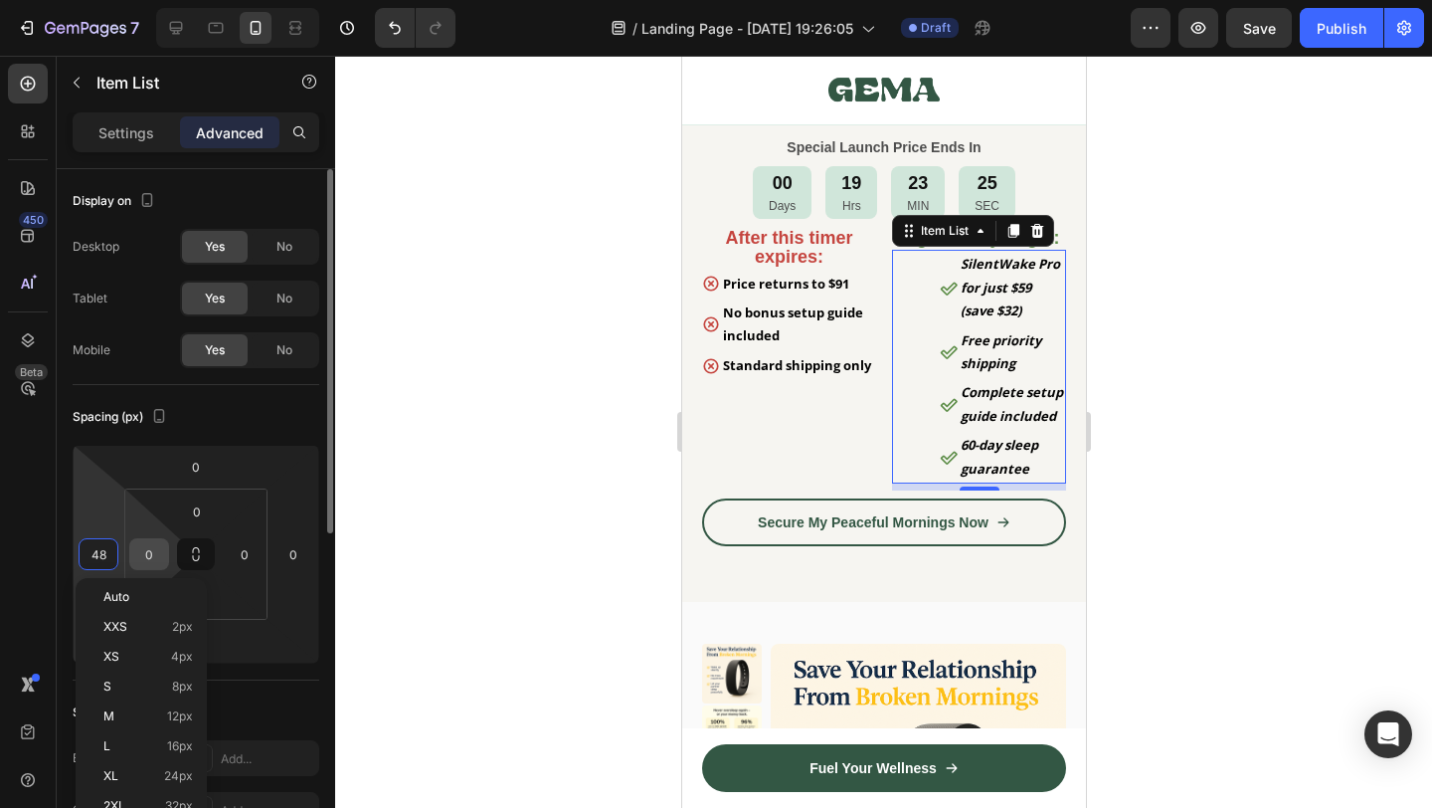
type input "0"
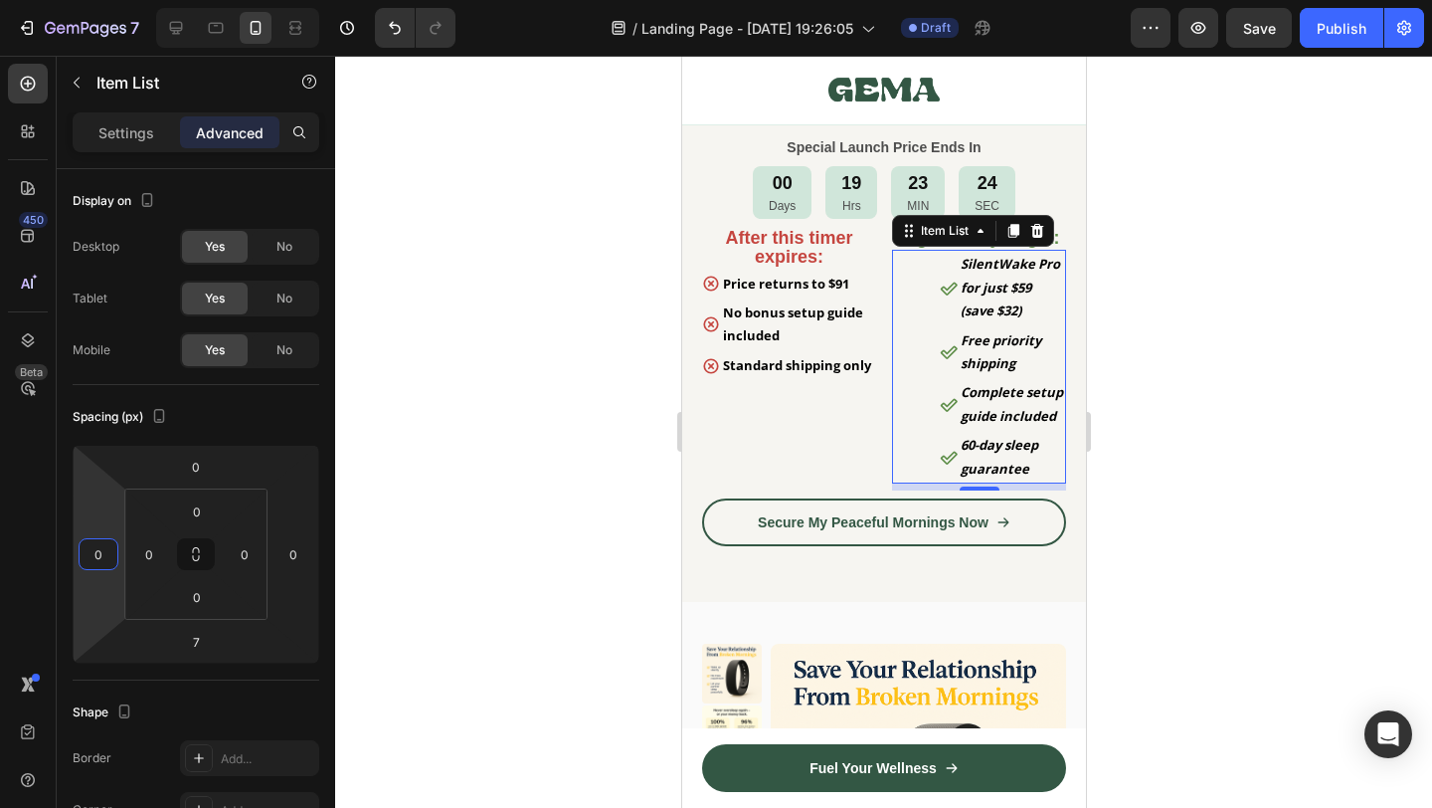
click at [541, 616] on div at bounding box center [883, 432] width 1097 height 752
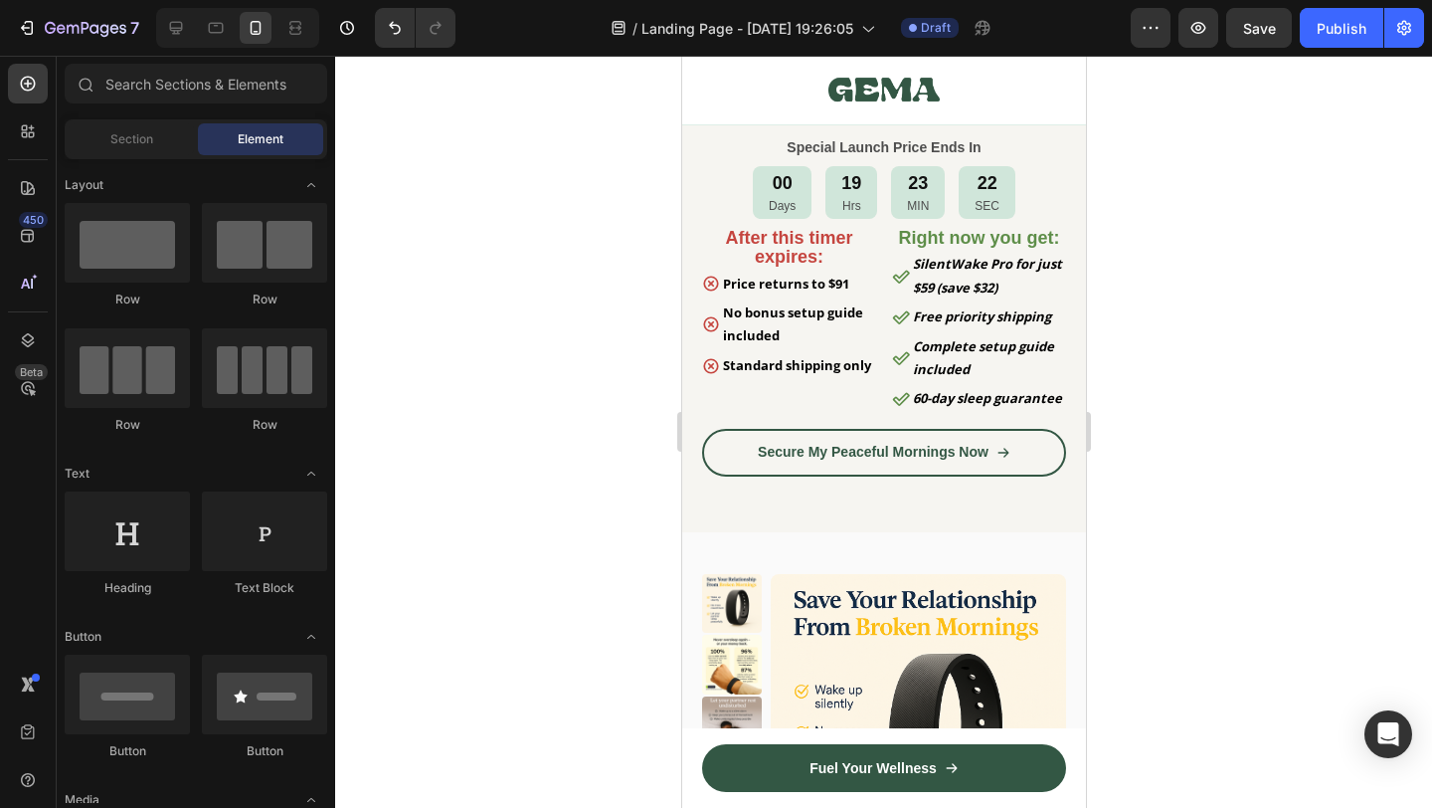
click at [1199, 295] on div at bounding box center [883, 432] width 1097 height 752
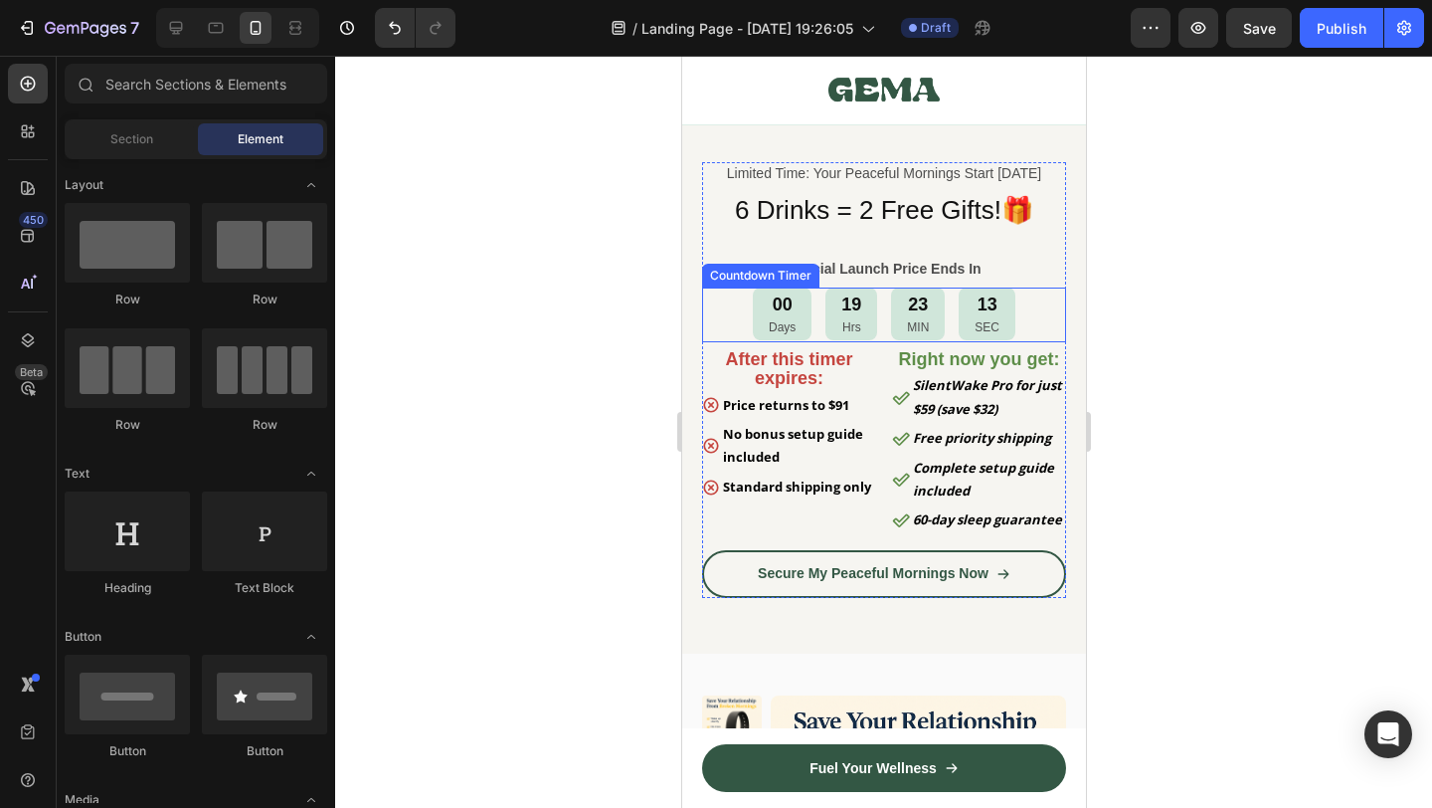
click at [1048, 331] on div "00 Days 19 Hrs 23 MIN 13 SEC" at bounding box center [883, 313] width 364 height 53
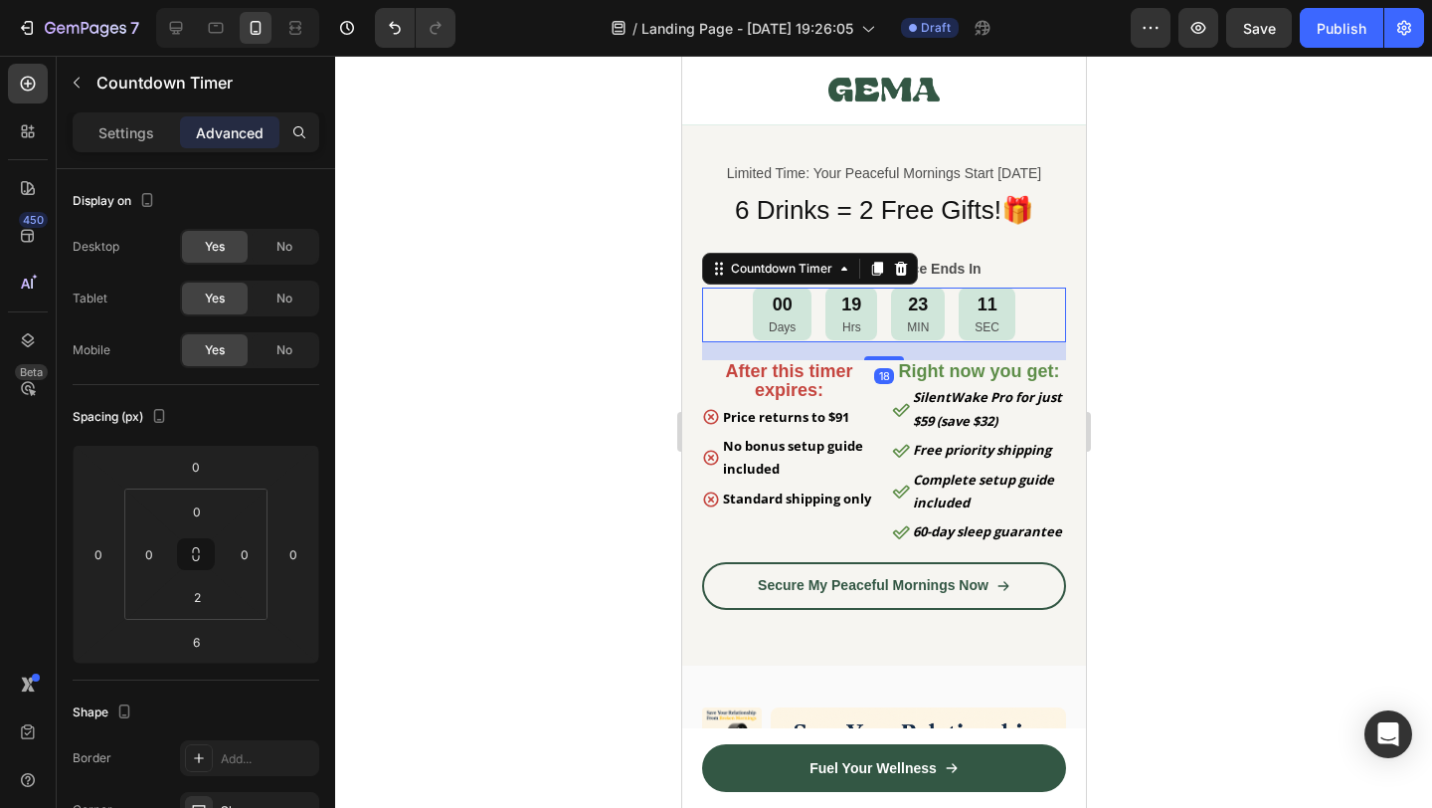
drag, startPoint x: 1048, startPoint y: 331, endPoint x: 880, endPoint y: 364, distance: 171.3
click at [880, 360] on div at bounding box center [883, 358] width 40 height 4
type input "18"
click at [1147, 422] on div at bounding box center [883, 432] width 1097 height 752
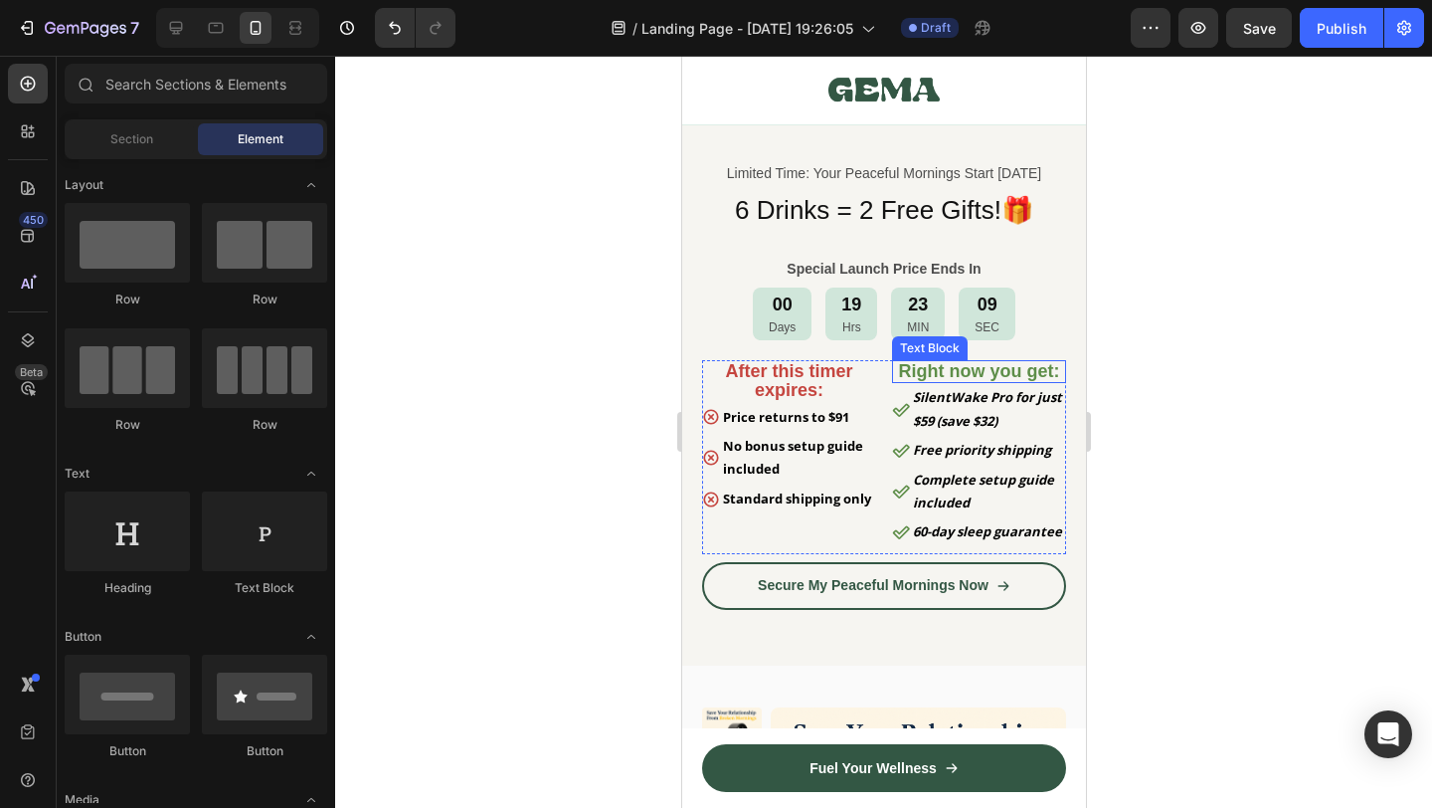
click at [989, 379] on strong "Right now you get:" at bounding box center [978, 371] width 161 height 20
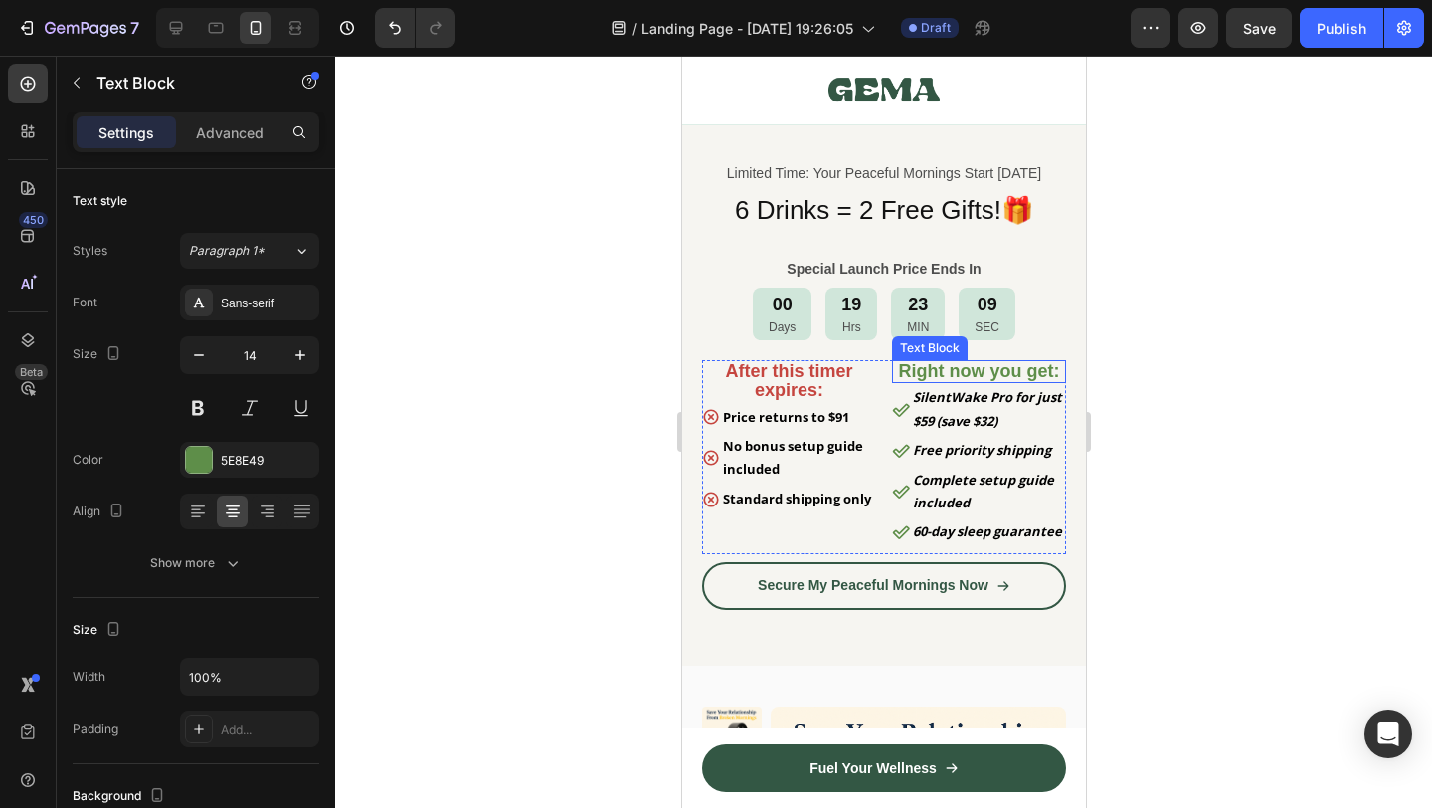
click at [989, 379] on strong "Right now you get:" at bounding box center [978, 371] width 161 height 20
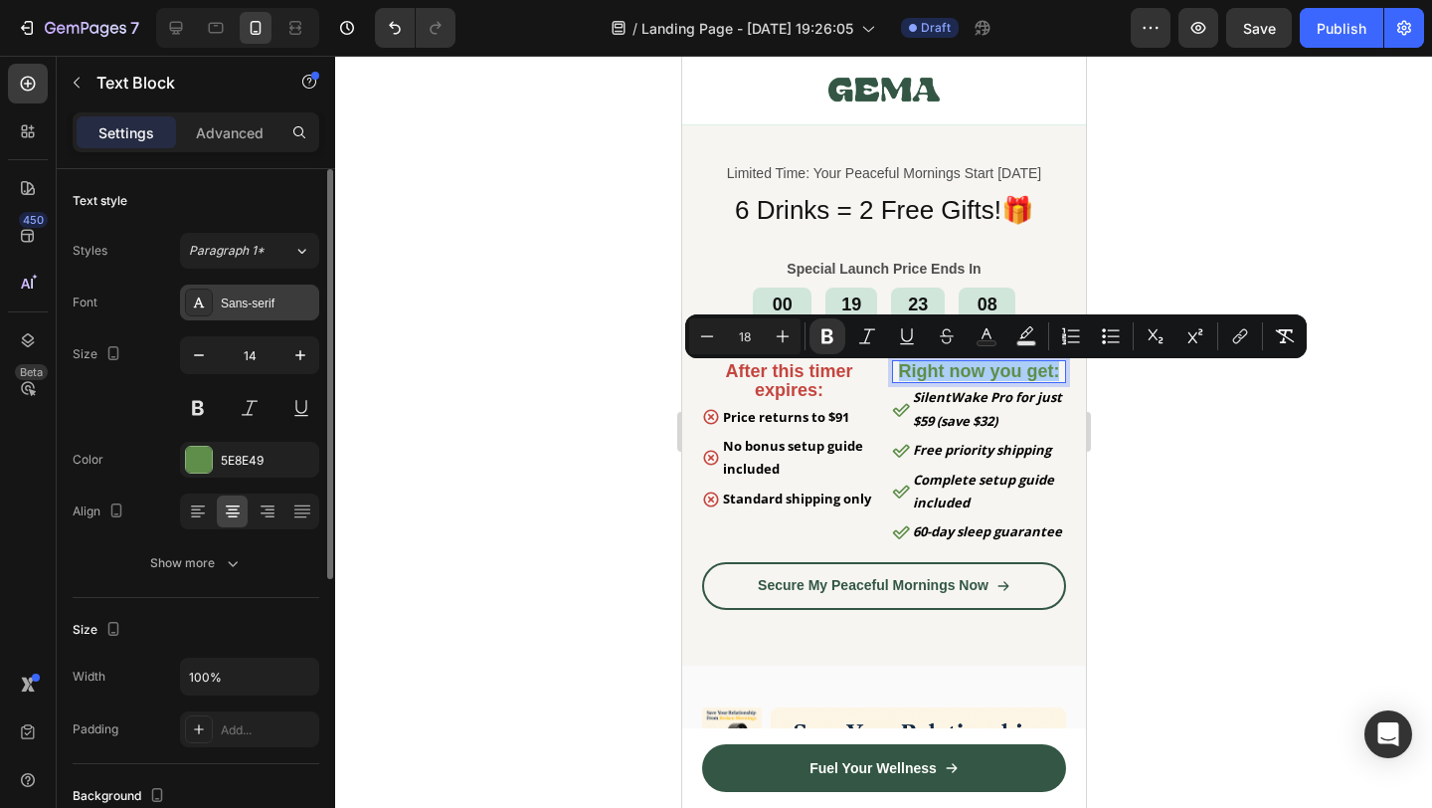
click at [248, 294] on div "Sans-serif" at bounding box center [267, 303] width 93 height 18
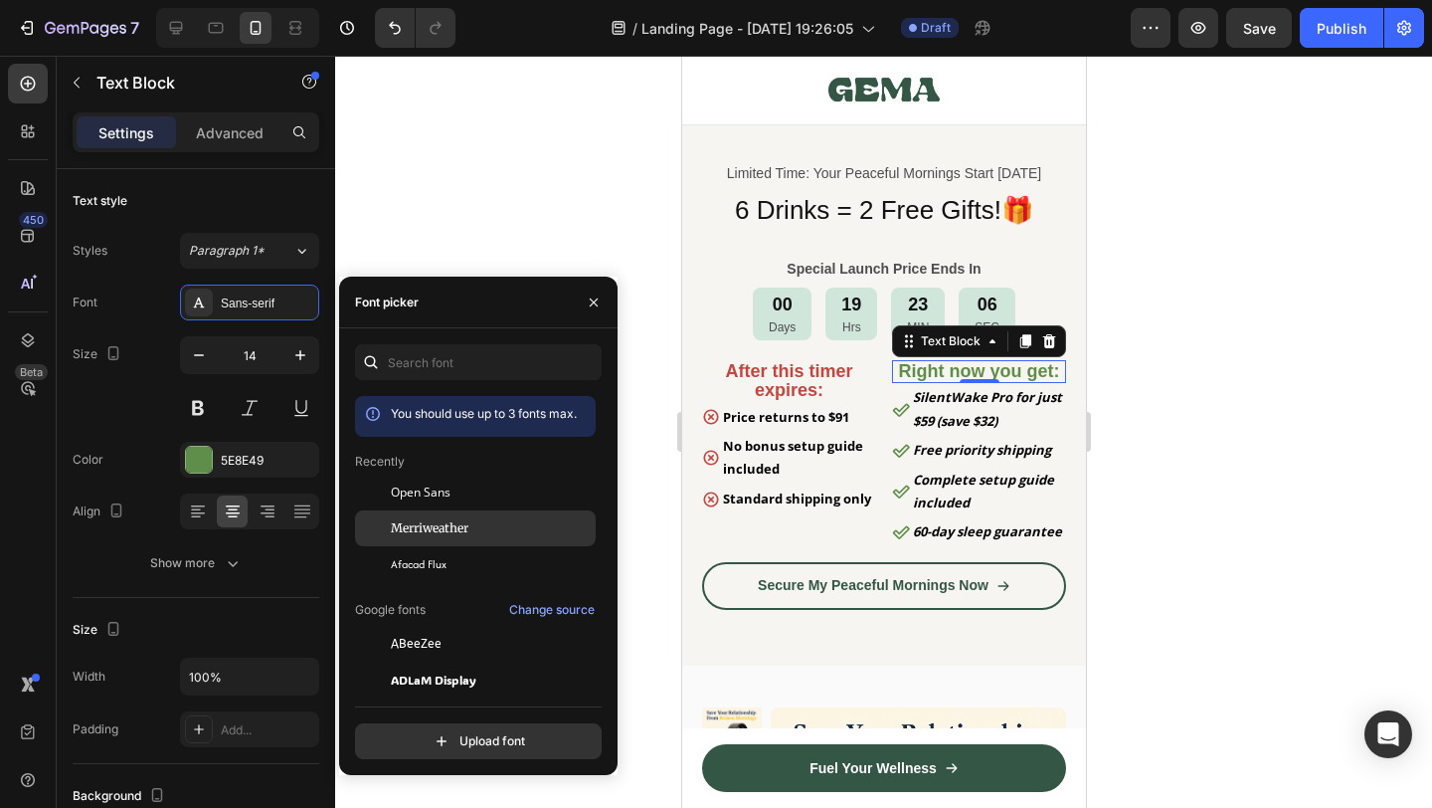
click at [480, 529] on div "Merriweather" at bounding box center [491, 528] width 201 height 18
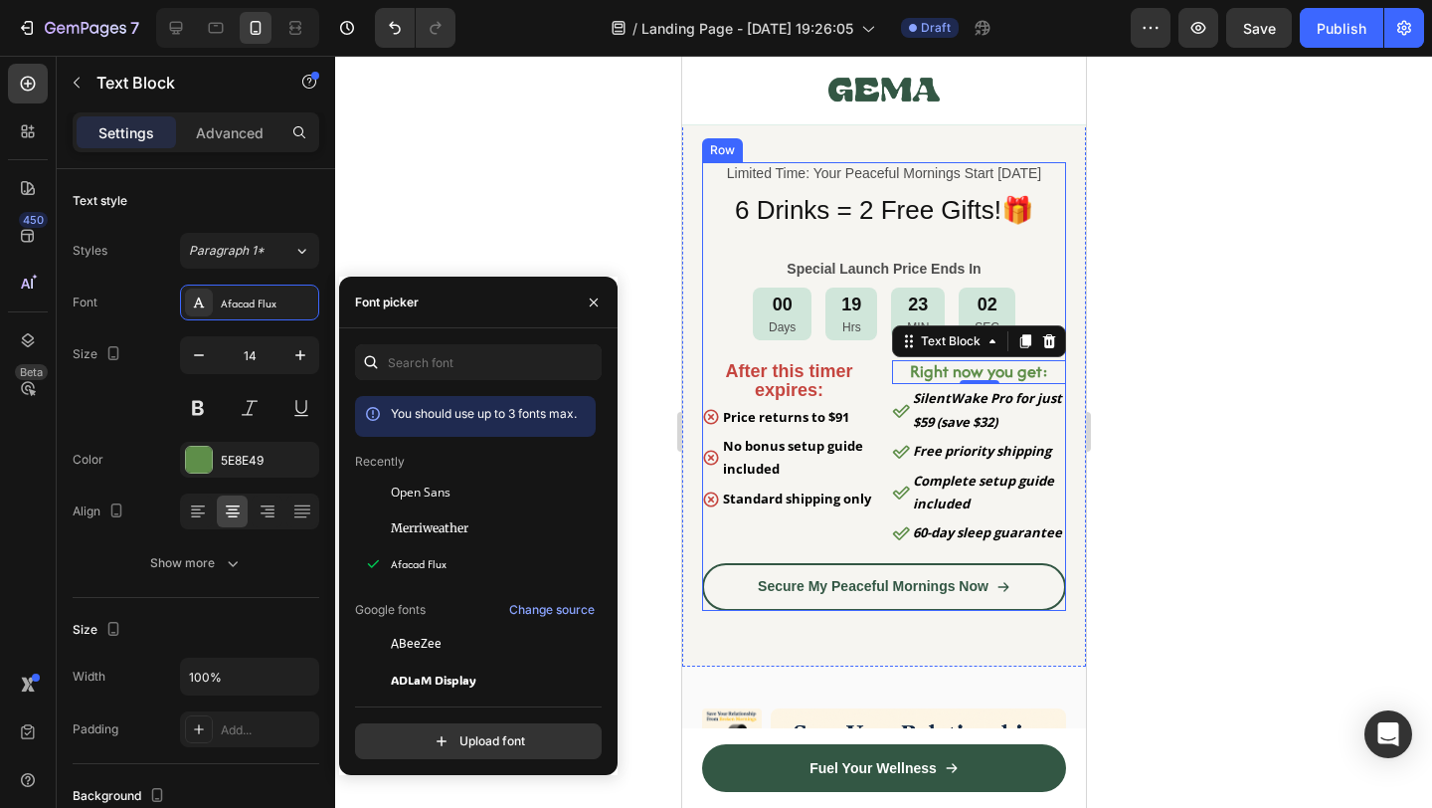
click at [790, 389] on strong "After this timer expires:" at bounding box center [787, 380] width 127 height 39
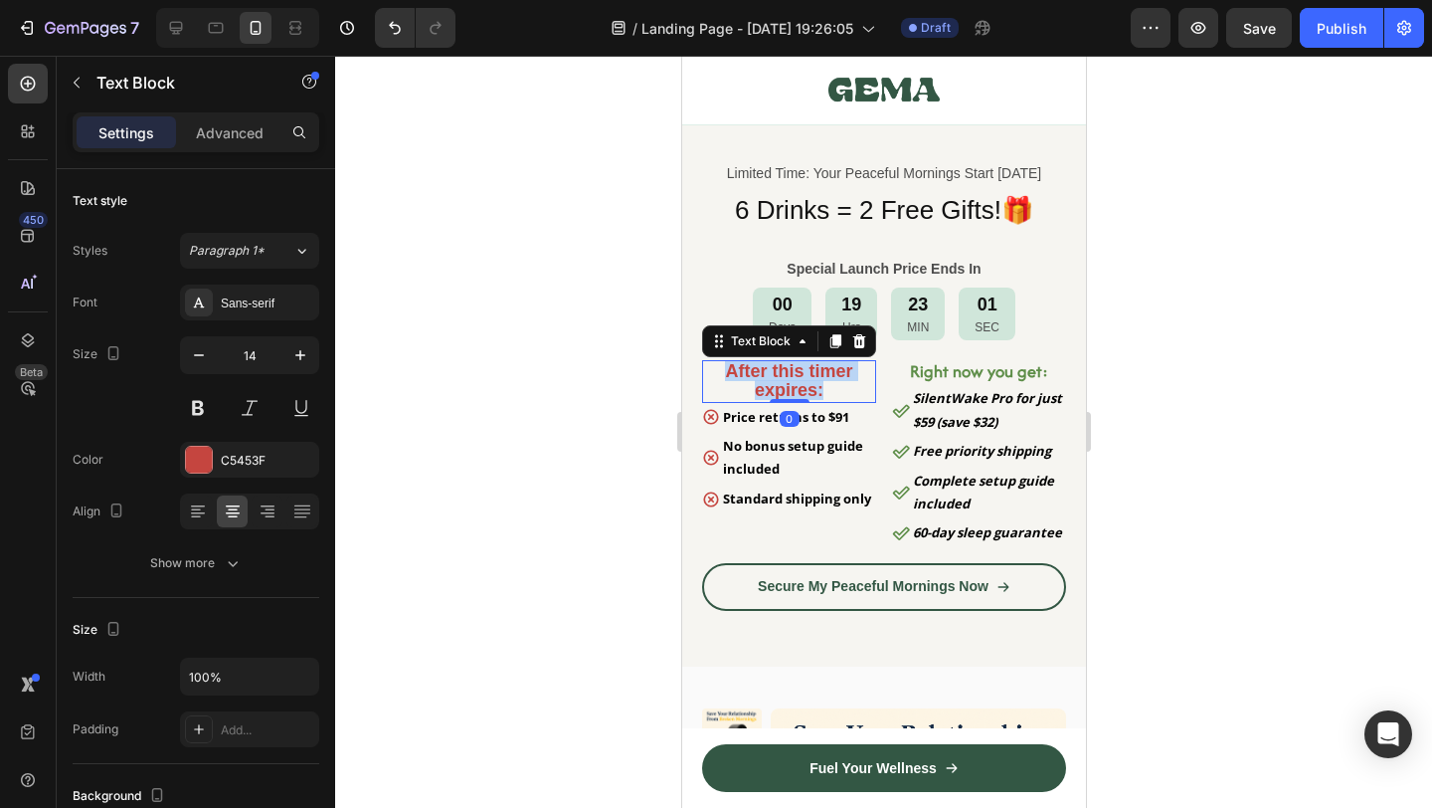
click at [790, 389] on strong "After this timer expires:" at bounding box center [787, 380] width 127 height 39
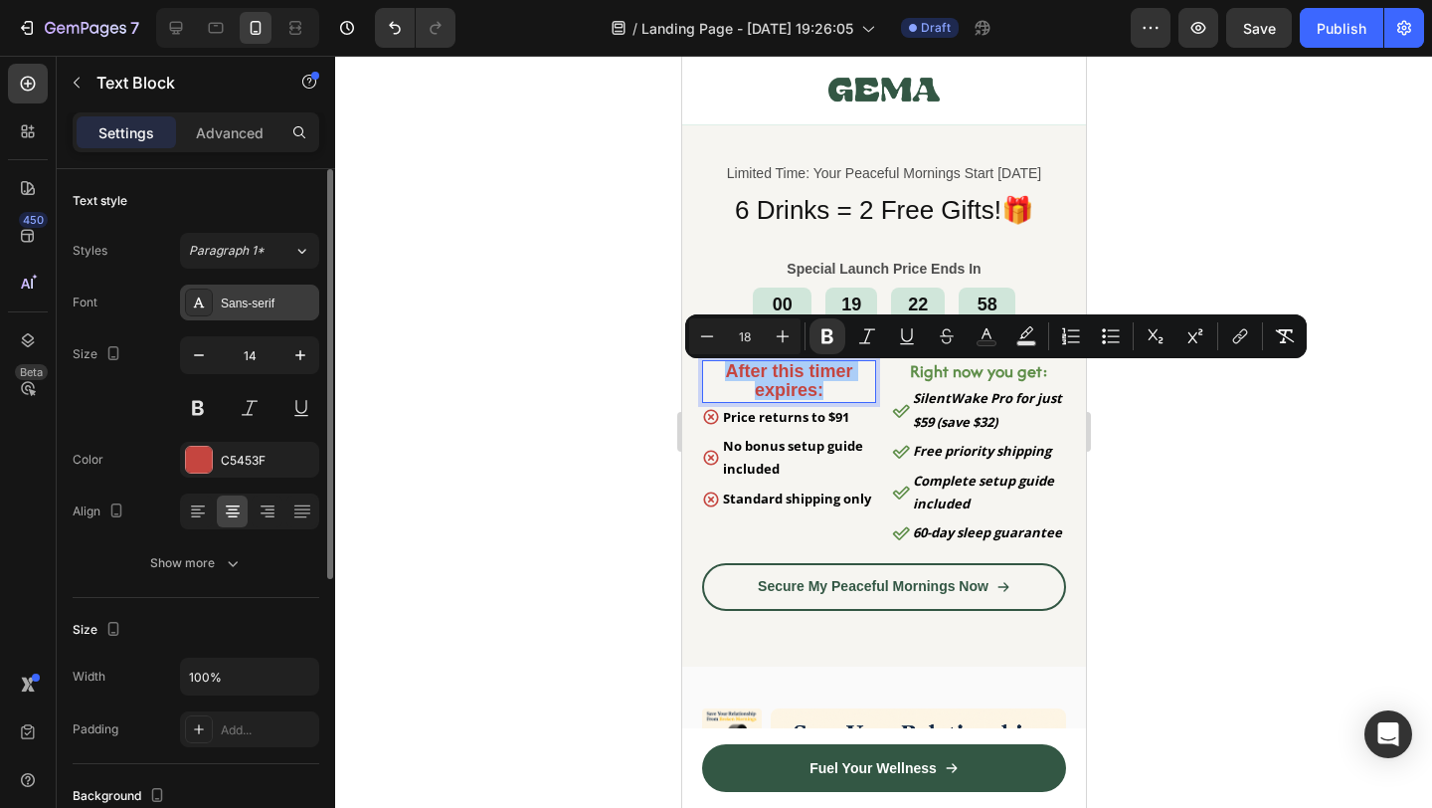
click at [241, 316] on div "Sans-serif" at bounding box center [249, 302] width 139 height 36
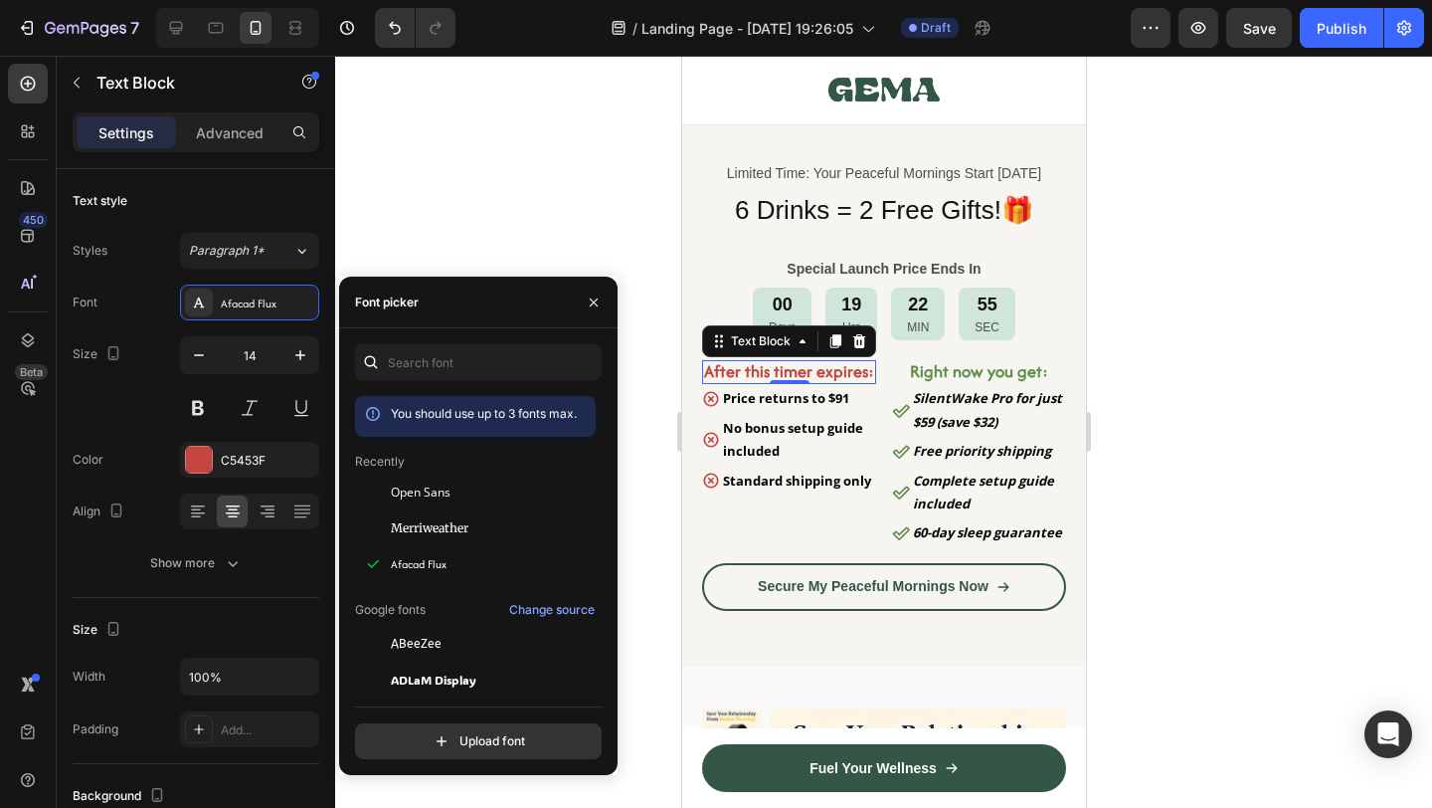
click at [652, 532] on div at bounding box center [883, 432] width 1097 height 752
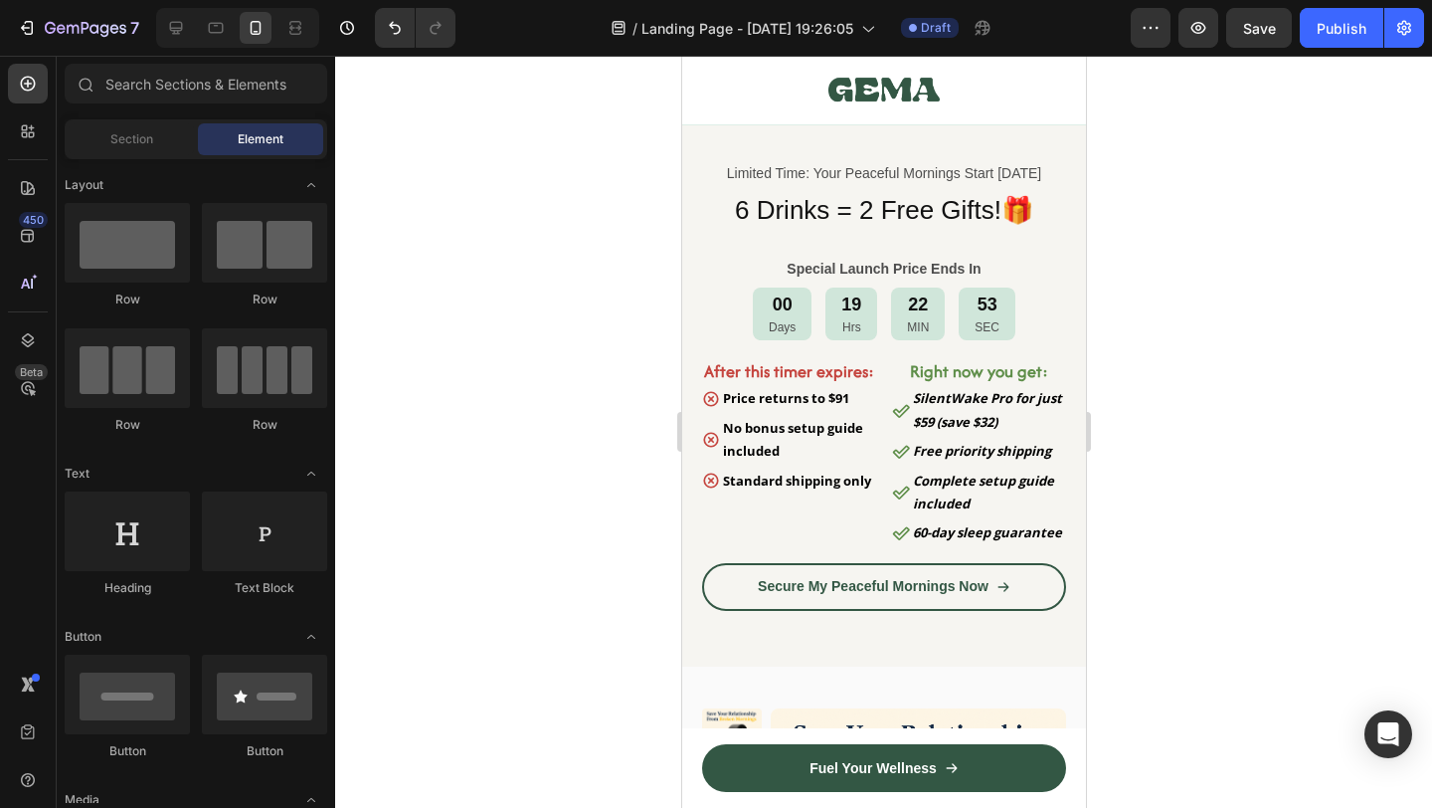
click at [1192, 590] on div at bounding box center [883, 432] width 1097 height 752
click at [785, 383] on strong "After this timer expires:" at bounding box center [788, 371] width 170 height 24
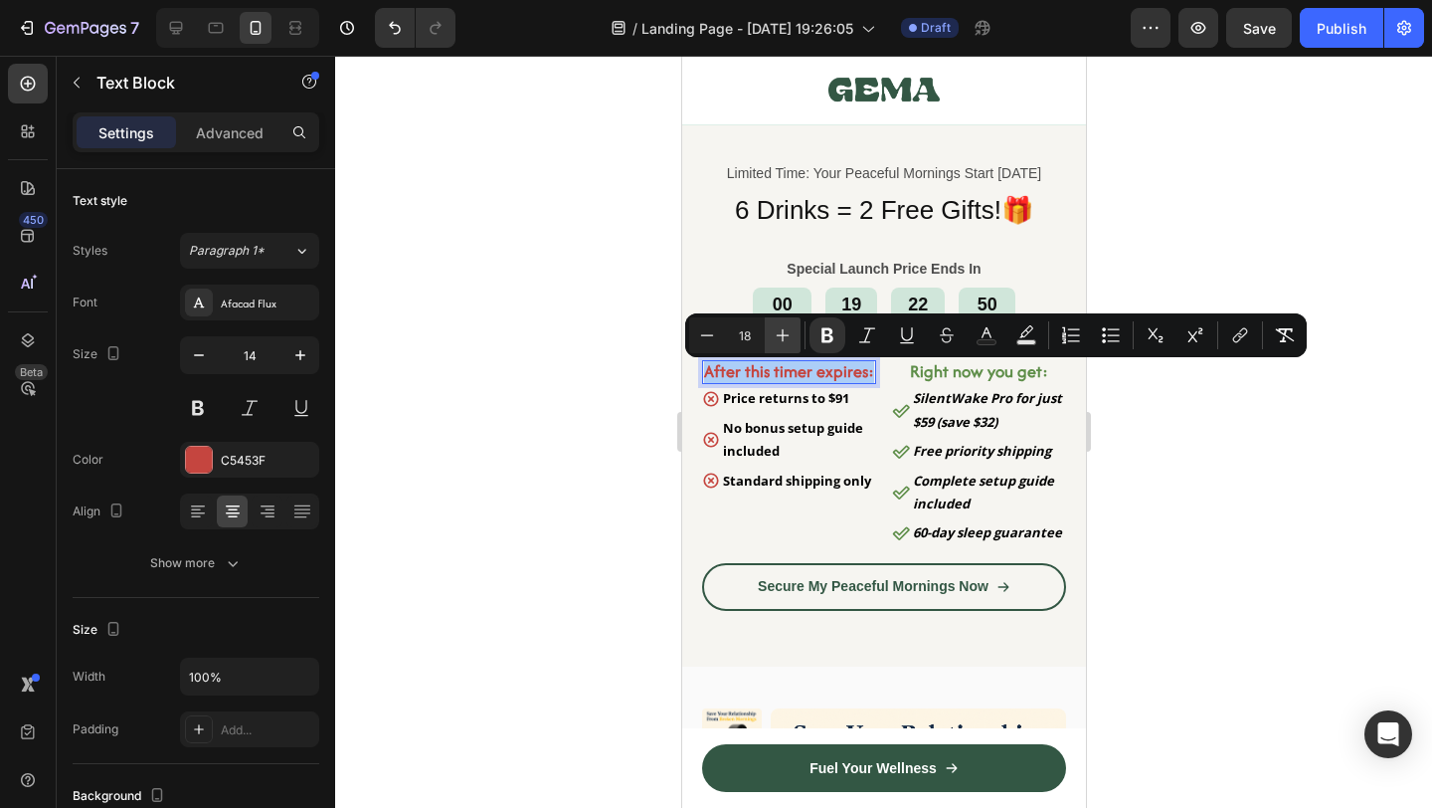
click at [785, 343] on icon "Editor contextual toolbar" at bounding box center [783, 335] width 20 height 20
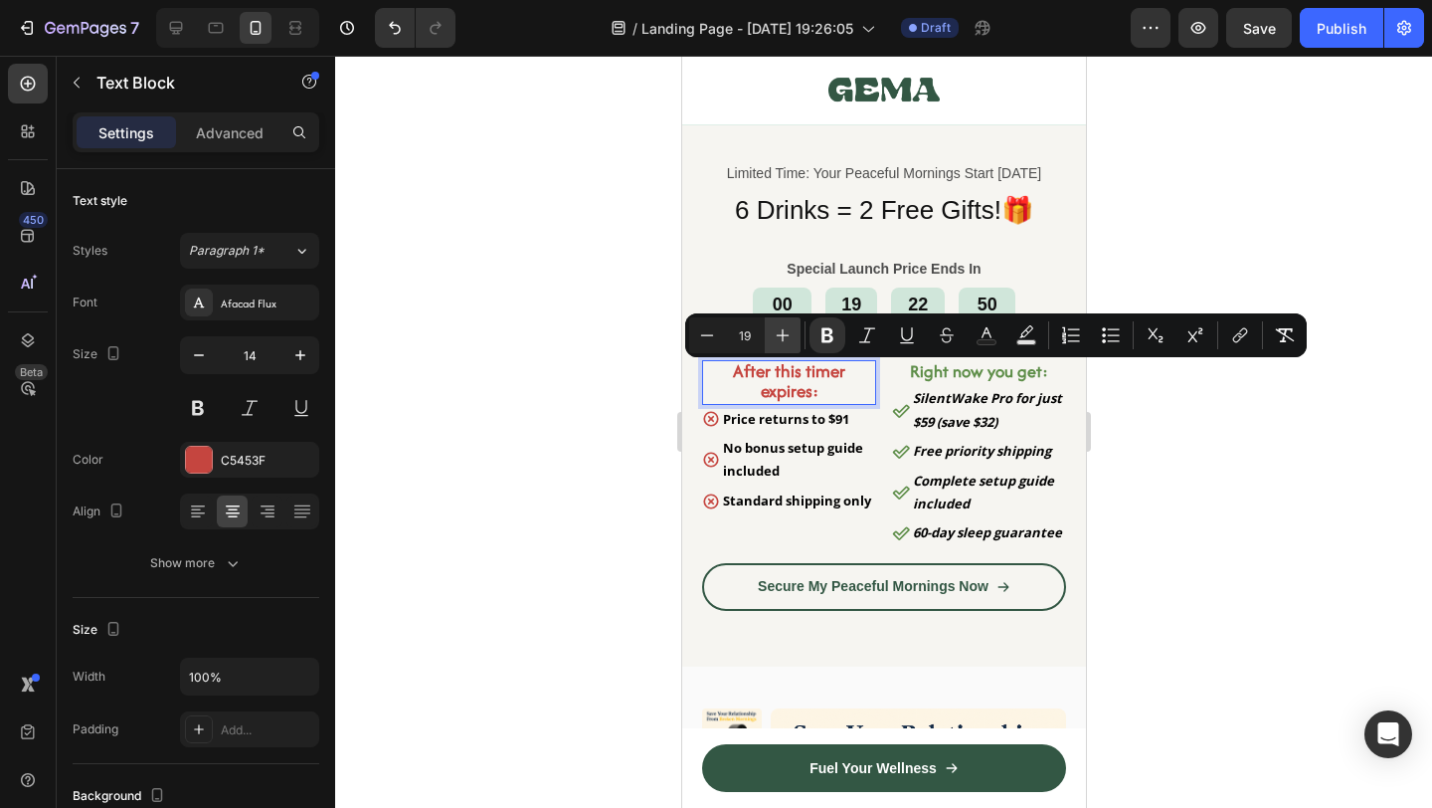
click at [785, 343] on icon "Editor contextual toolbar" at bounding box center [783, 335] width 20 height 20
type input "22"
click at [967, 376] on strong "Right now you get:" at bounding box center [978, 371] width 138 height 24
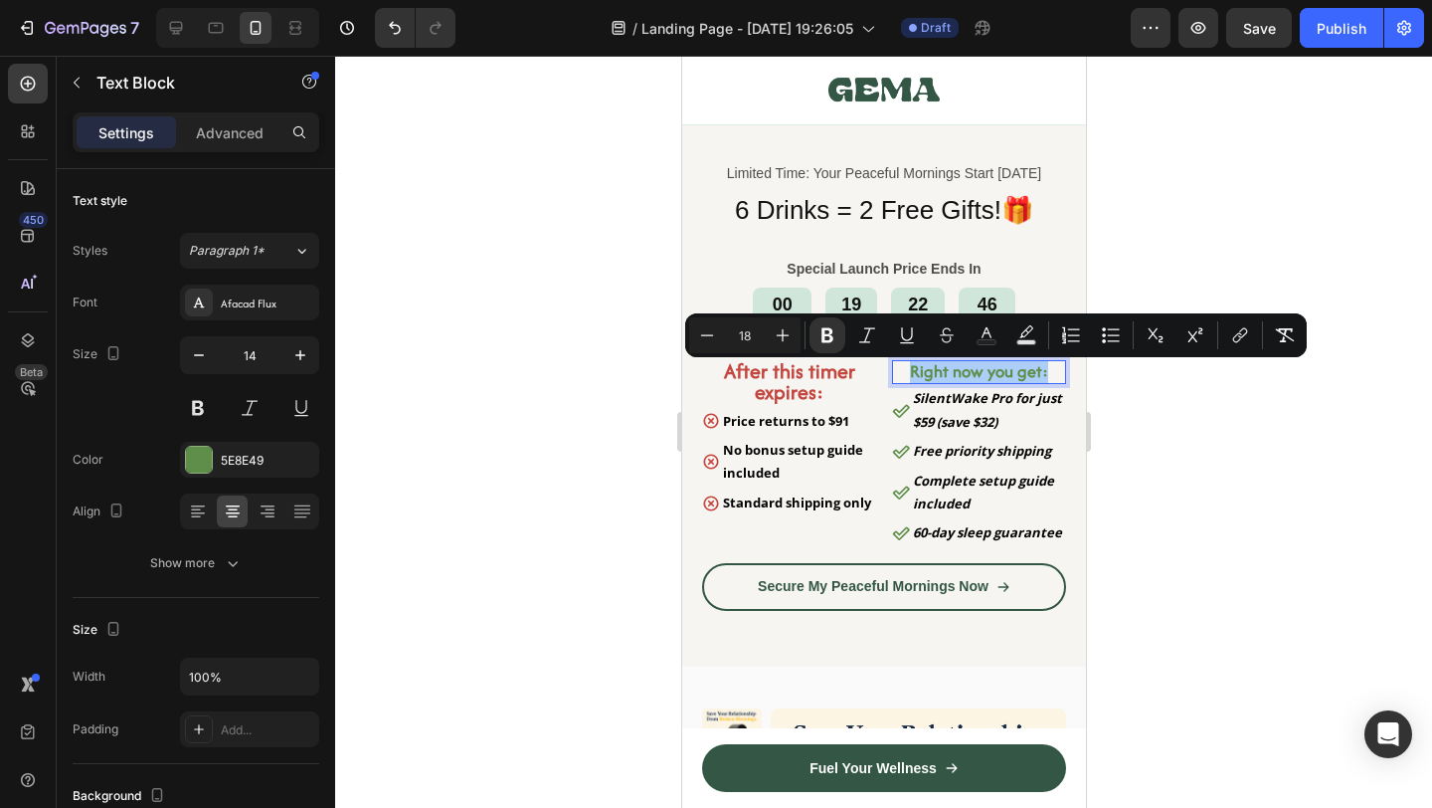
click at [736, 330] on input "18" at bounding box center [745, 335] width 40 height 24
type input "22"
click at [1191, 568] on div at bounding box center [883, 432] width 1097 height 752
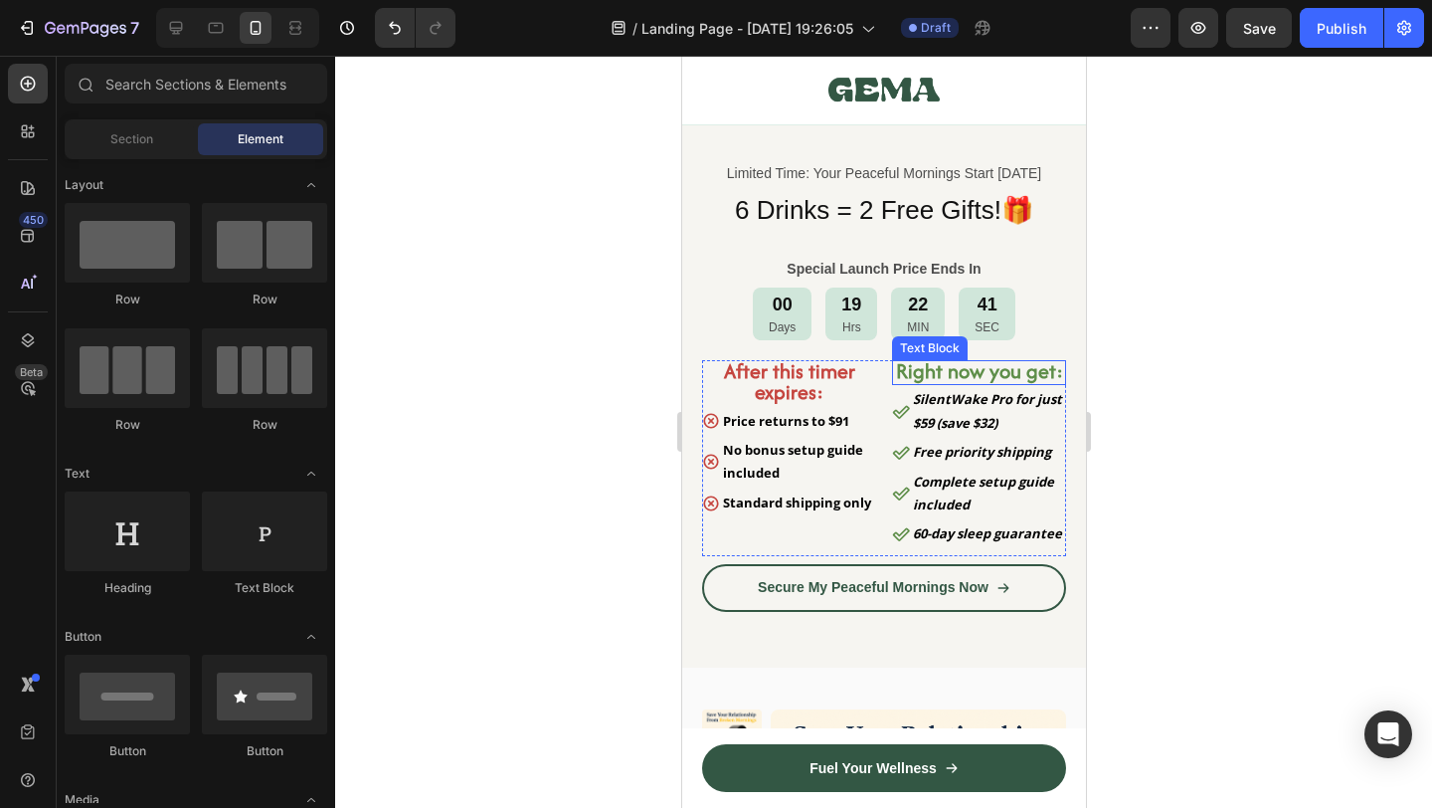
click at [1012, 377] on strong "Right now you get:" at bounding box center [978, 370] width 167 height 29
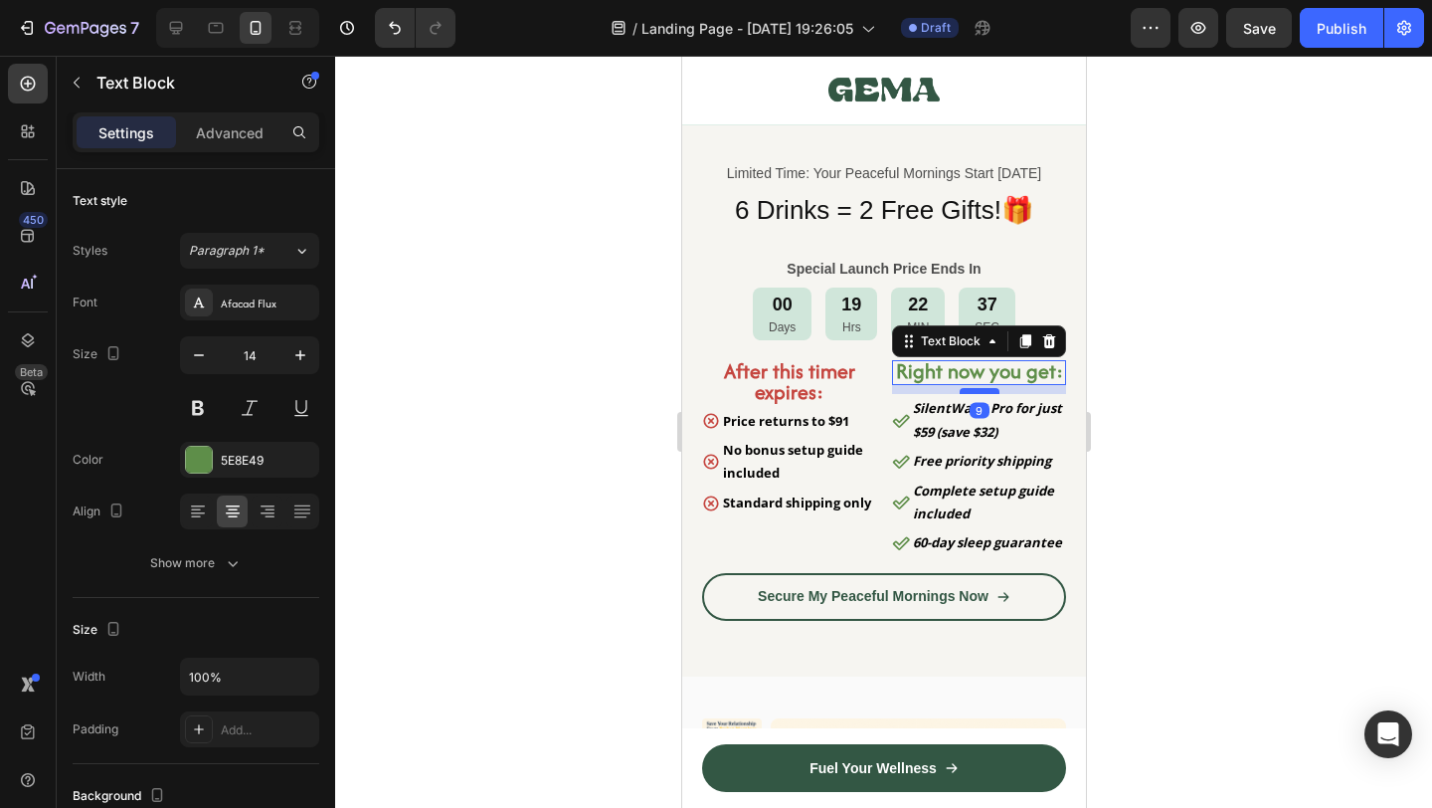
click at [979, 394] on div at bounding box center [979, 391] width 40 height 6
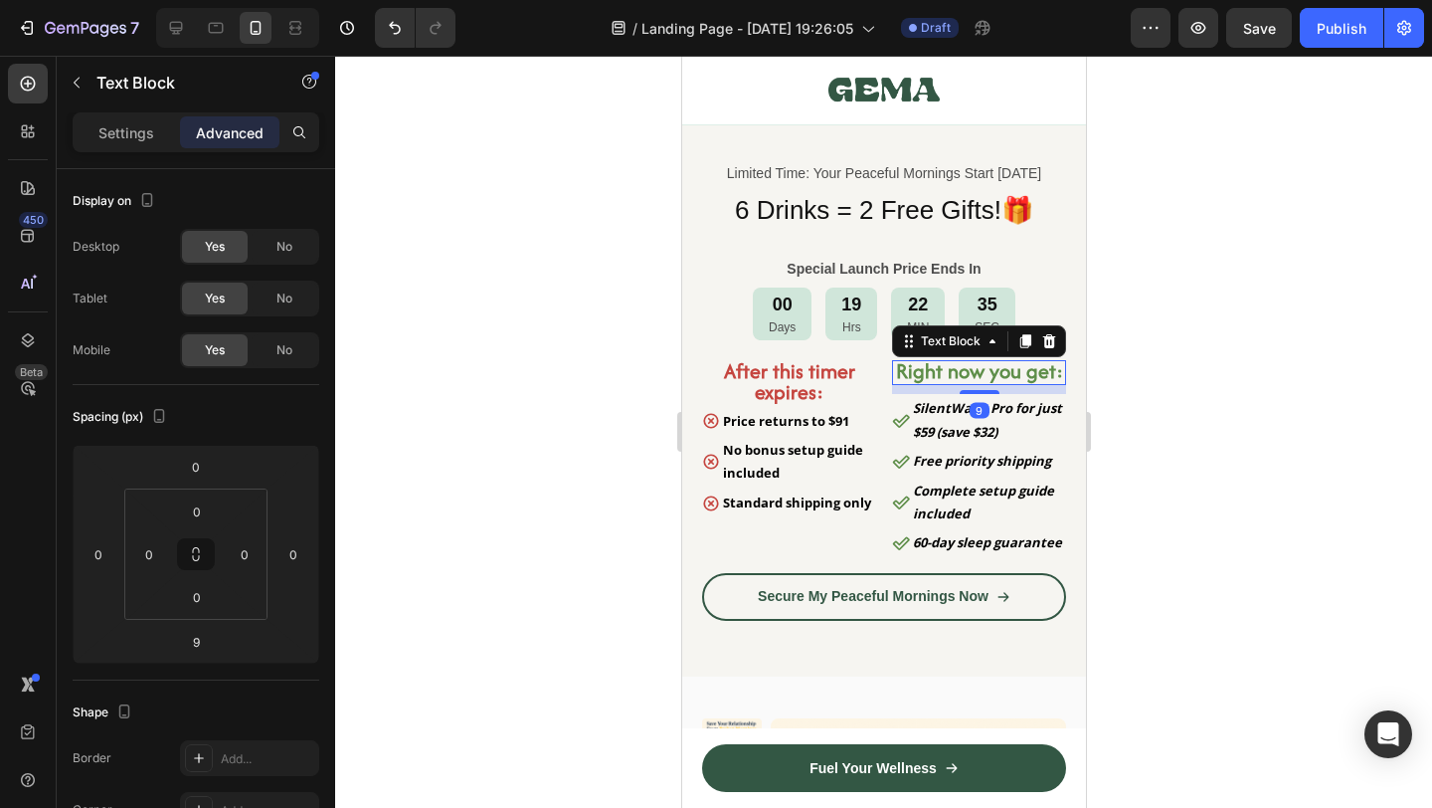
click at [1248, 522] on div at bounding box center [883, 432] width 1097 height 752
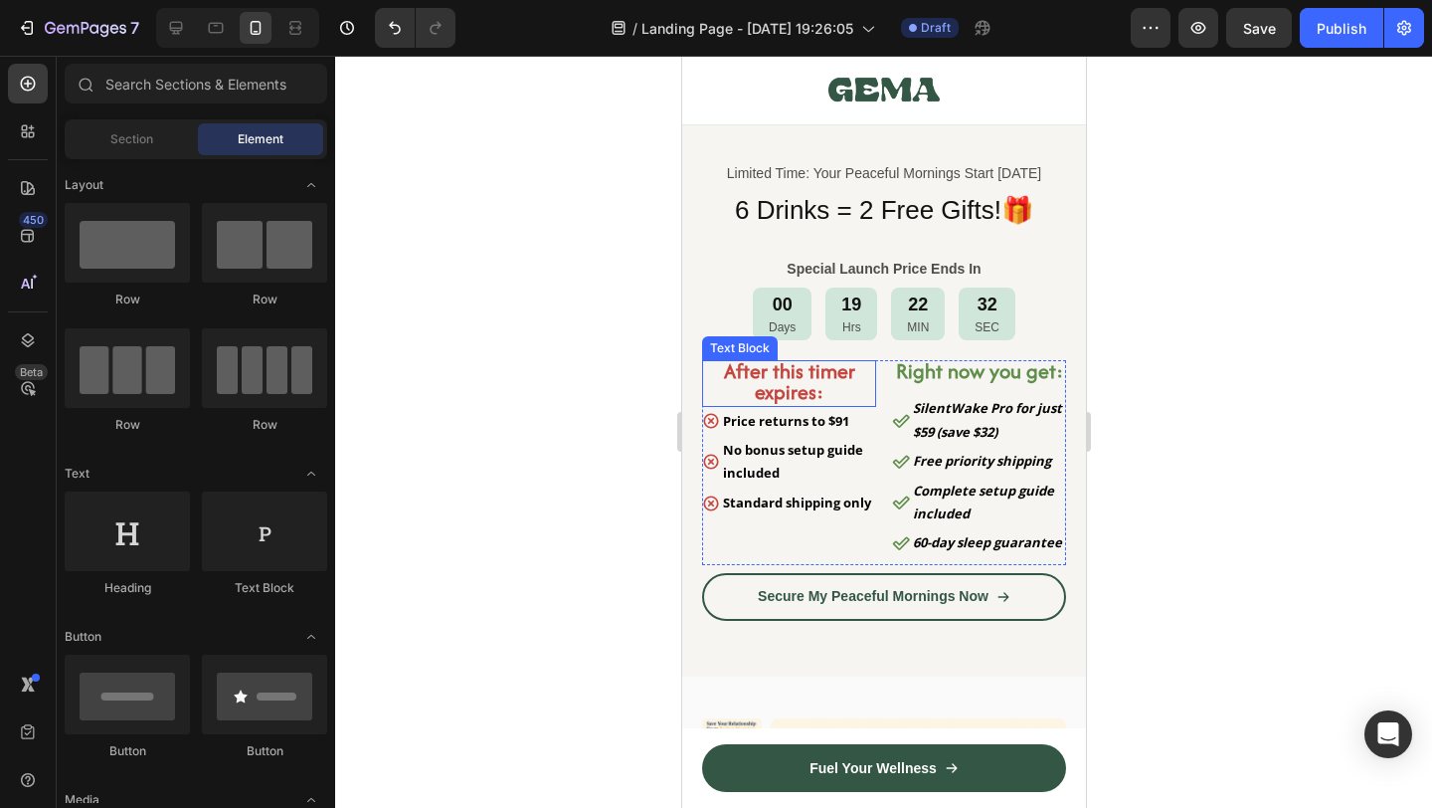
click at [769, 398] on strong "After this timer expires:" at bounding box center [788, 381] width 131 height 50
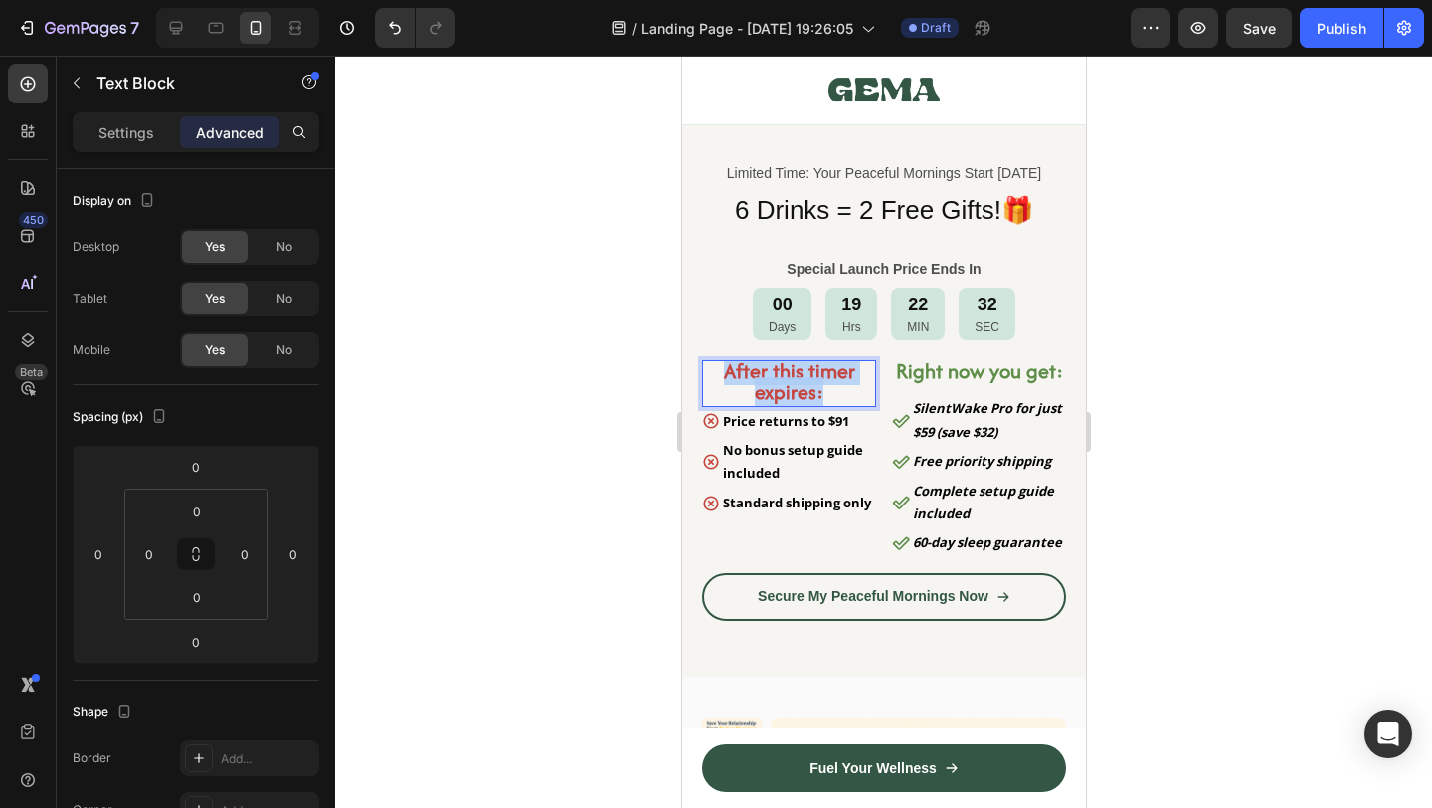
click at [769, 398] on strong "After this timer expires:" at bounding box center [788, 381] width 131 height 50
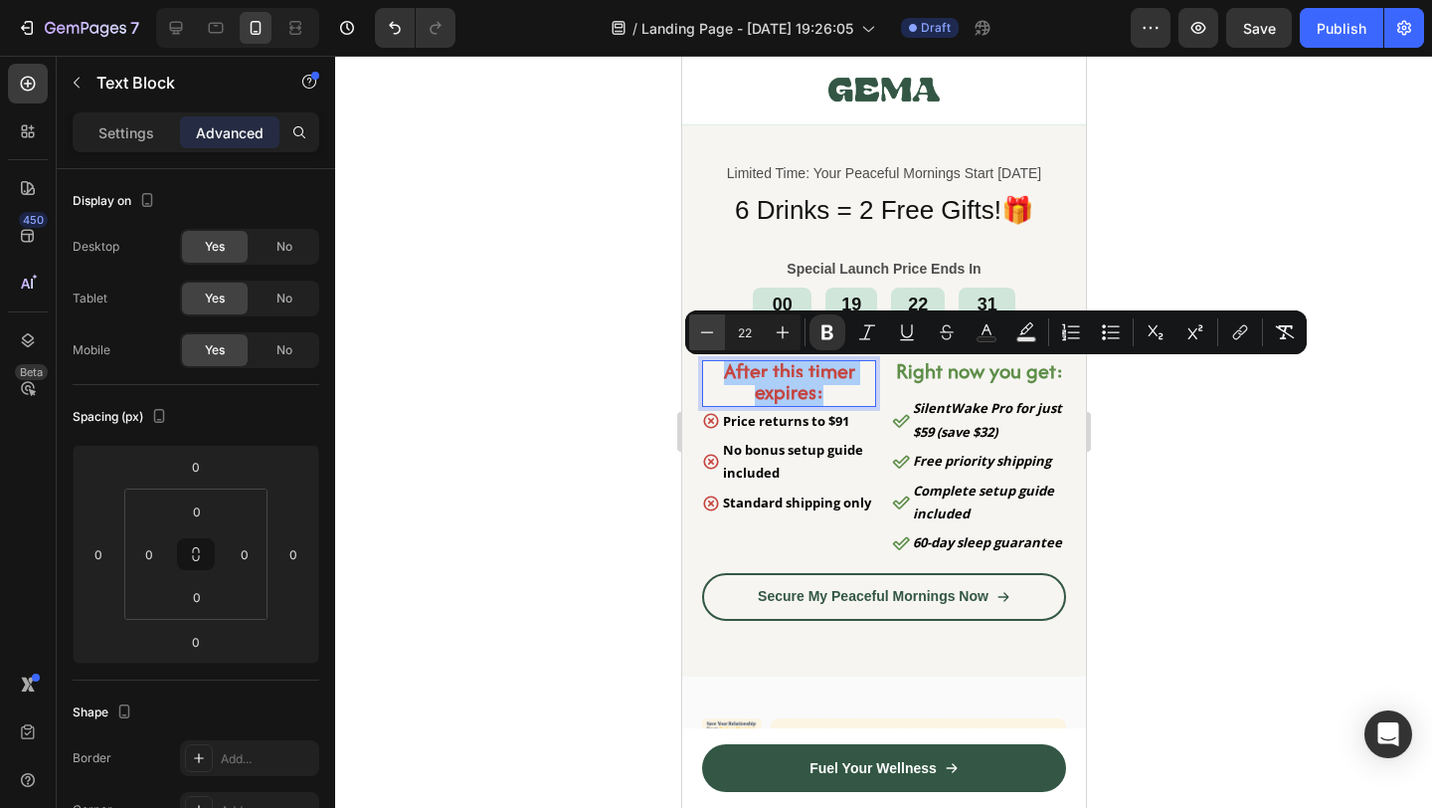
click at [702, 335] on icon "Editor contextual toolbar" at bounding box center [707, 332] width 20 height 20
type input "18"
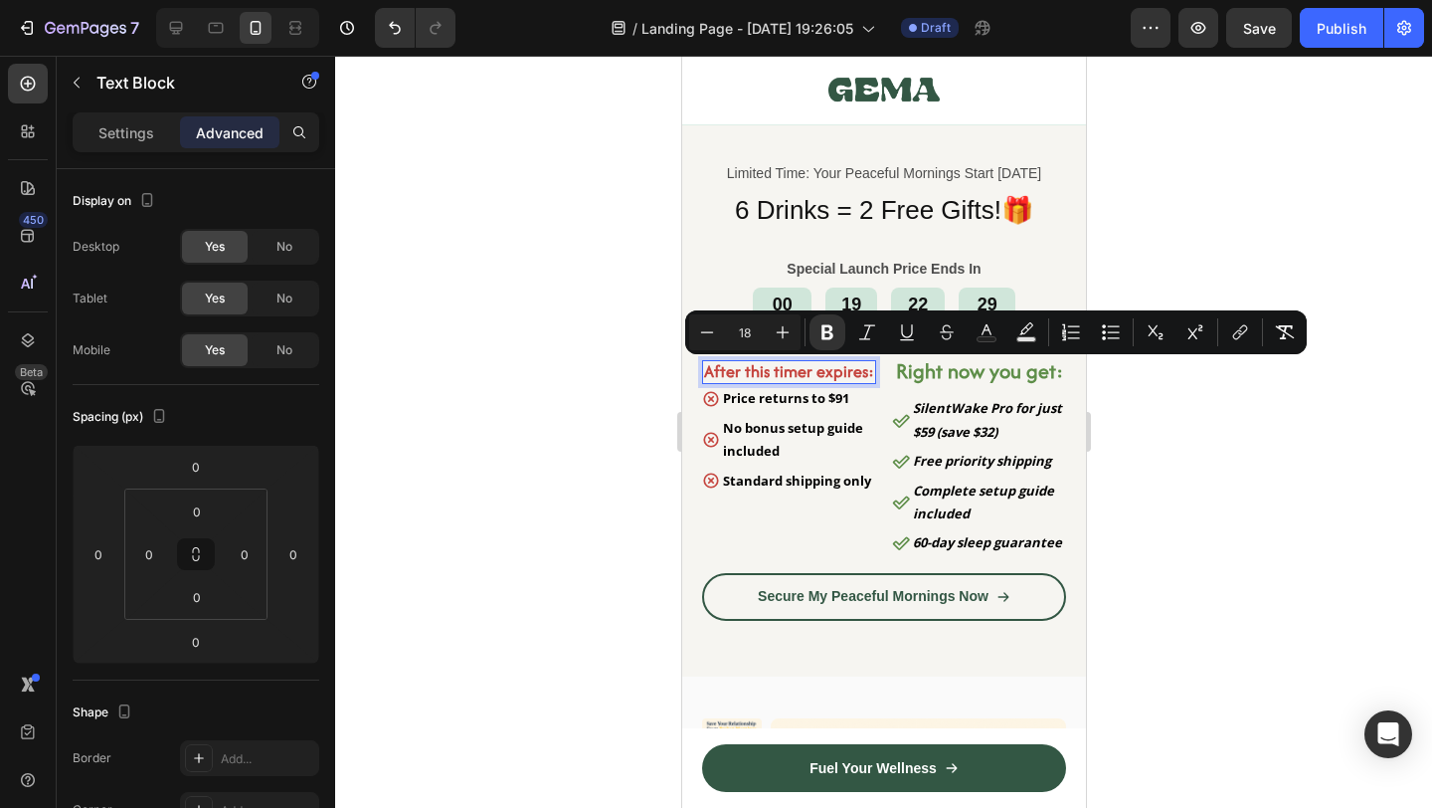
click at [1232, 509] on div at bounding box center [883, 432] width 1097 height 752
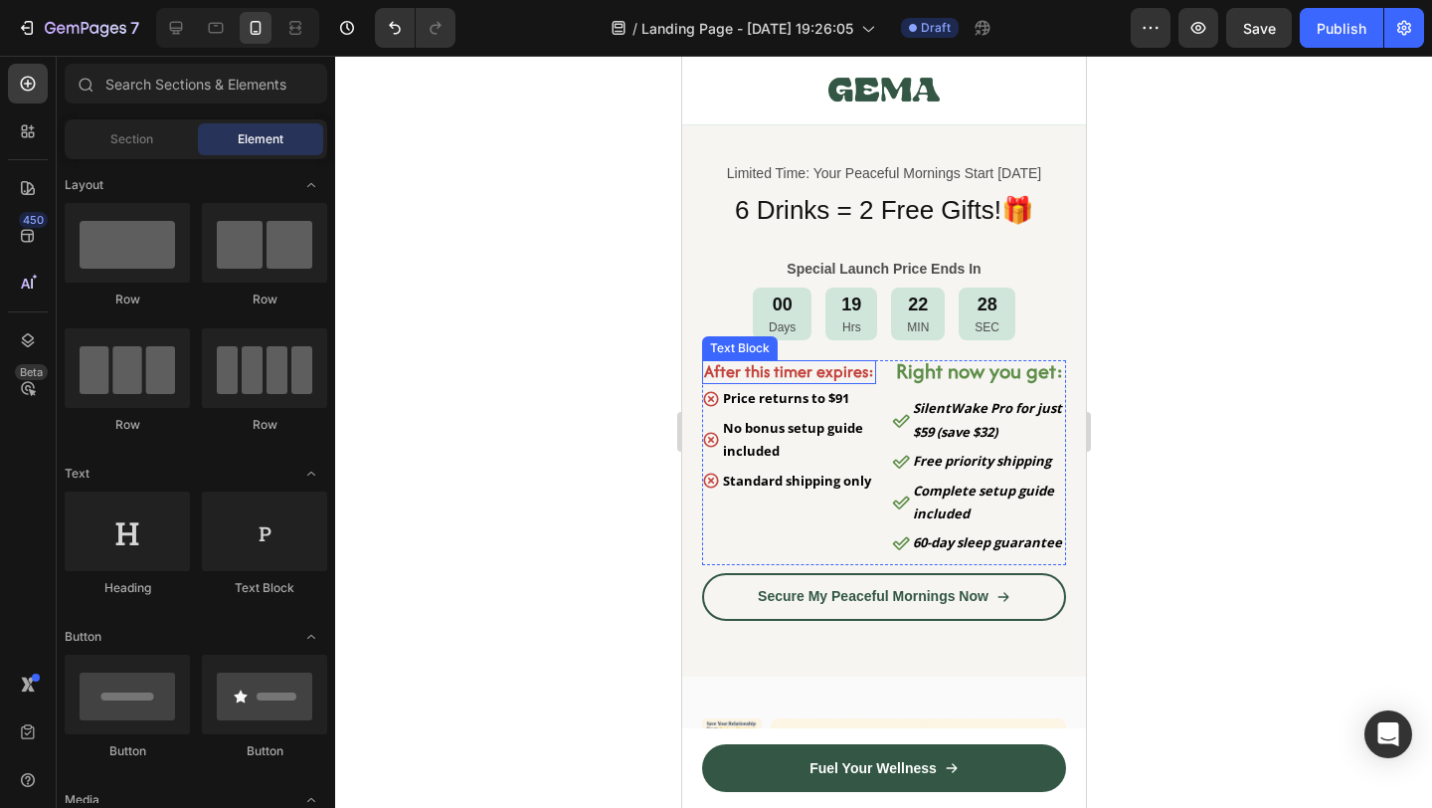
click at [821, 379] on strong "After this timer expires:" at bounding box center [788, 371] width 170 height 24
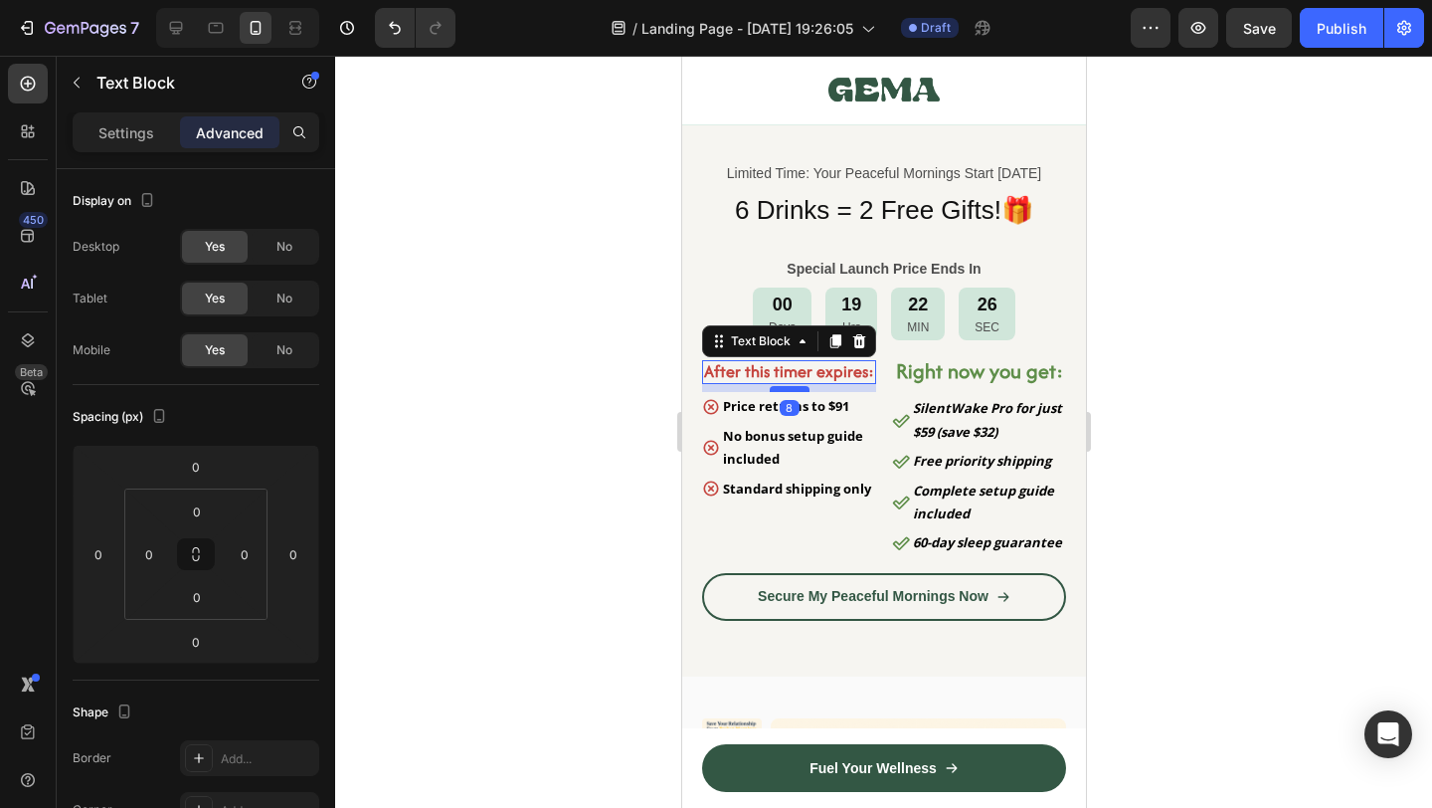
click at [794, 392] on div at bounding box center [789, 389] width 40 height 6
type input "8"
click at [1008, 382] on strong "Right now you get:" at bounding box center [978, 370] width 167 height 29
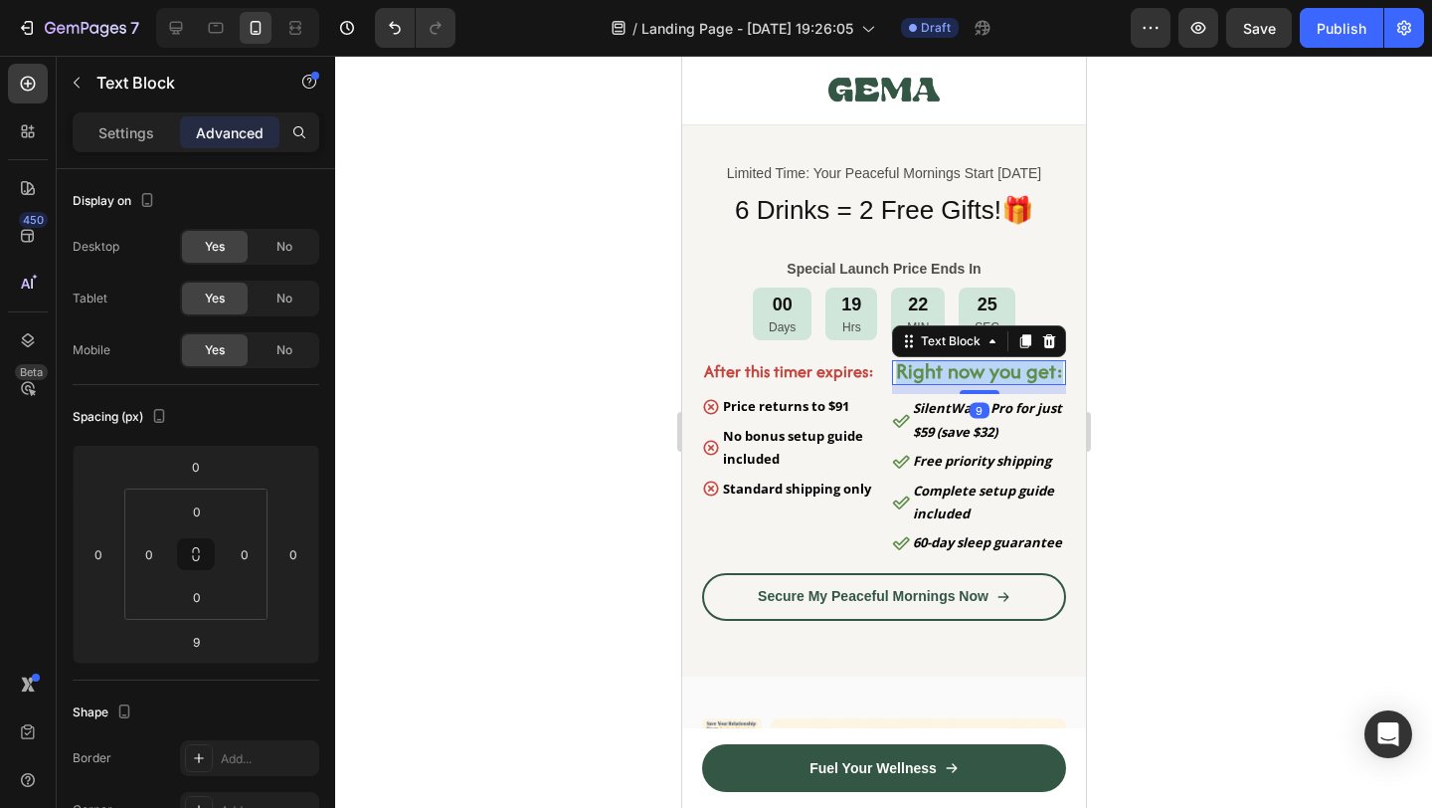
click at [1008, 382] on strong "Right now you get:" at bounding box center [978, 370] width 167 height 29
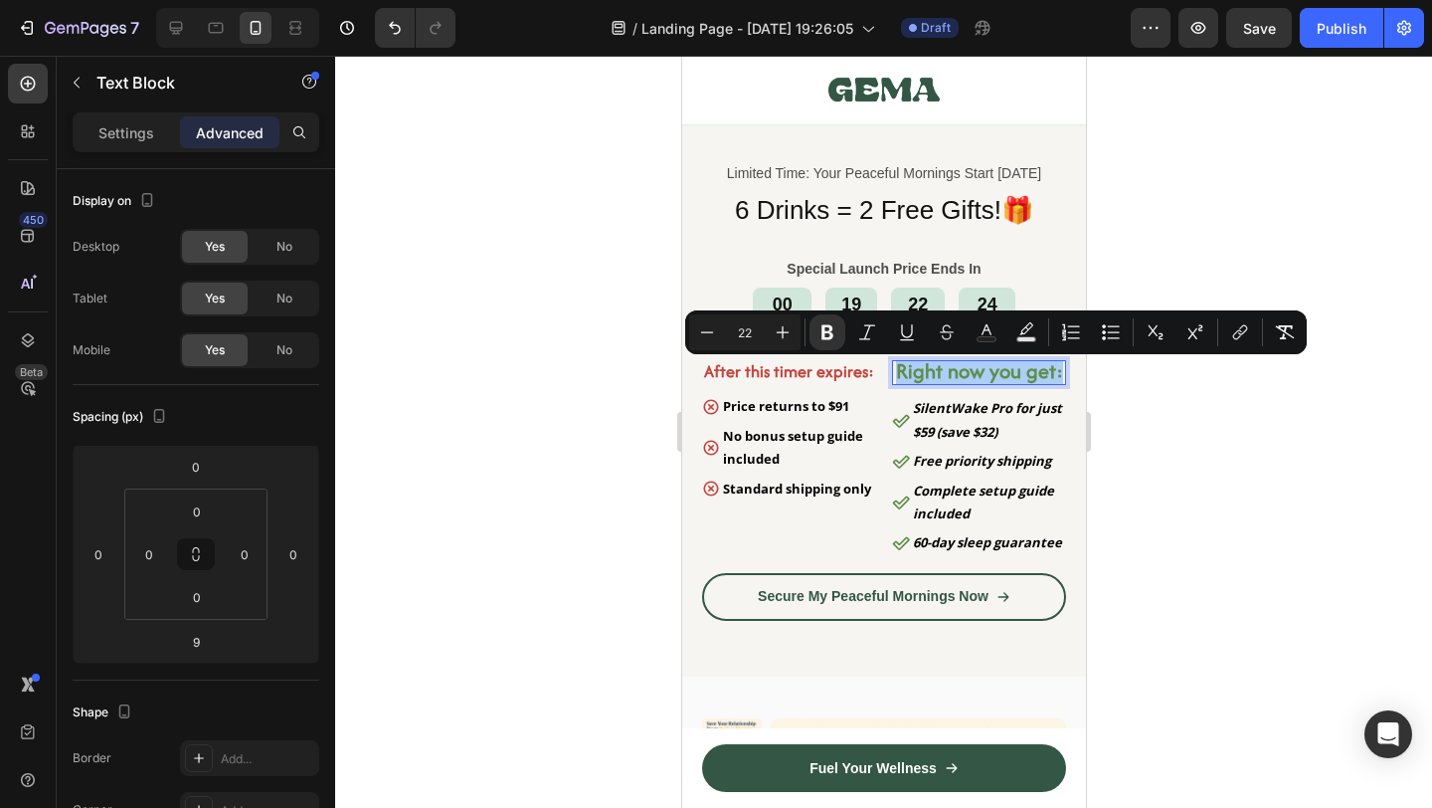
click at [736, 325] on input "22" at bounding box center [745, 332] width 40 height 24
type input "18"
click at [1249, 550] on div at bounding box center [883, 432] width 1097 height 752
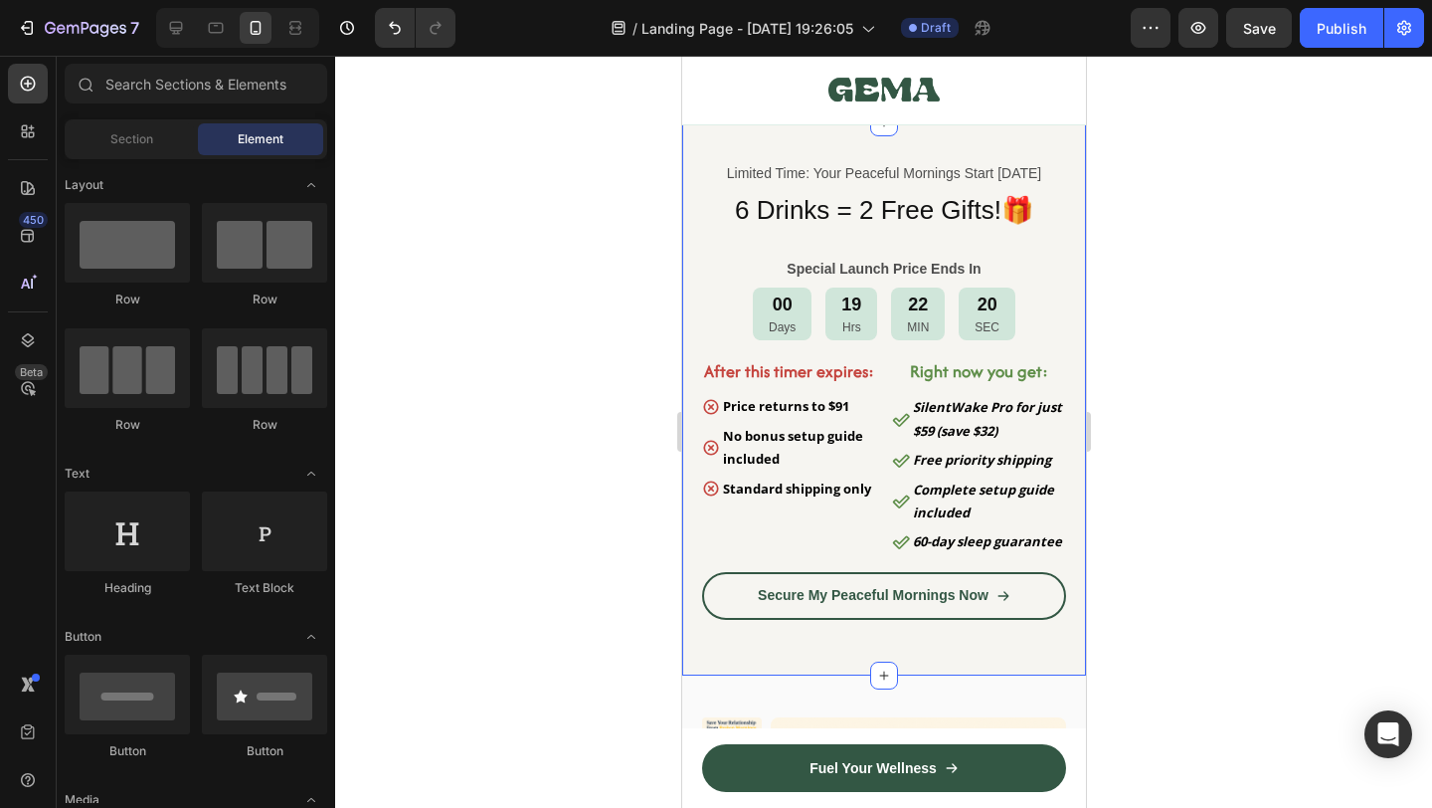
click at [1136, 471] on div at bounding box center [883, 432] width 1097 height 752
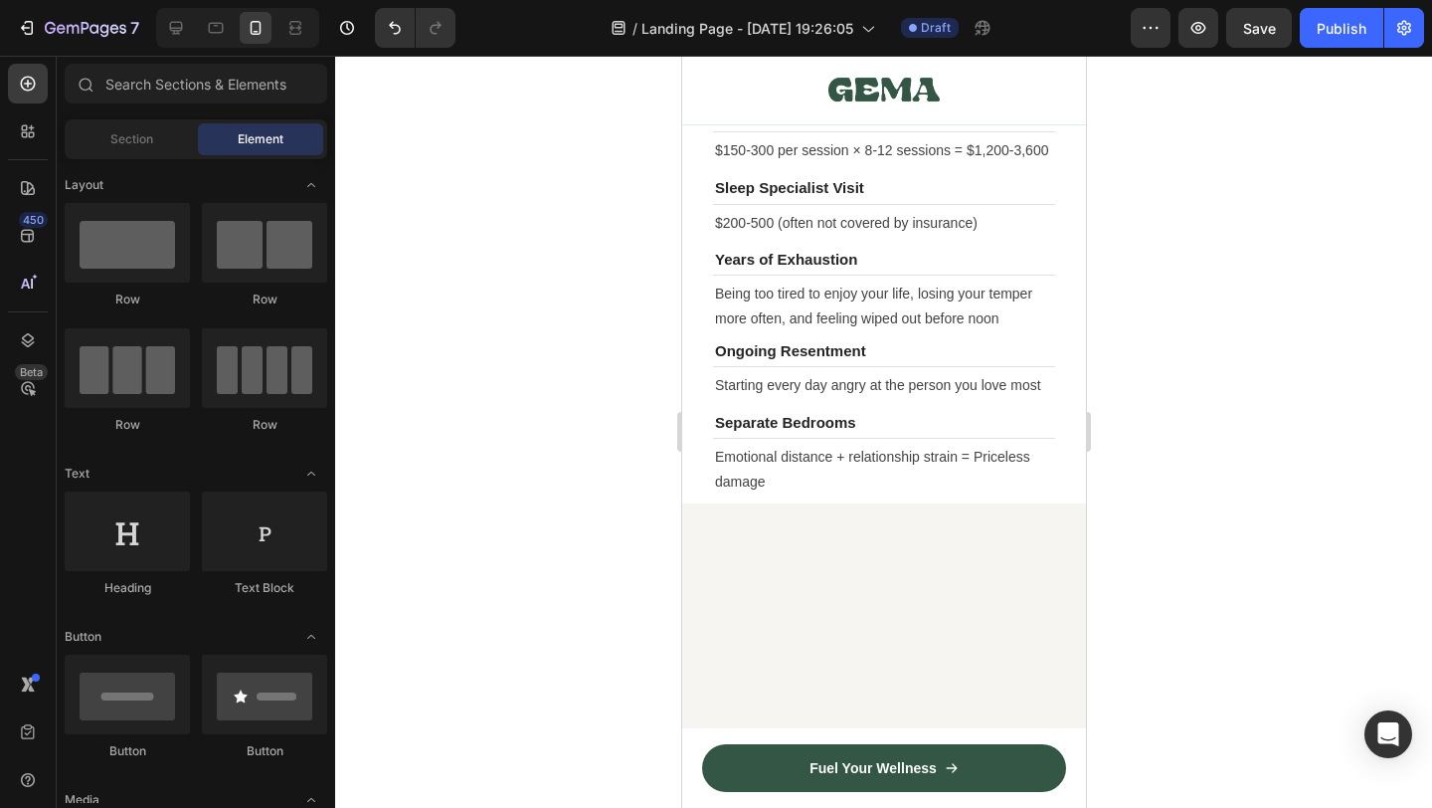
scroll to position [9052, 0]
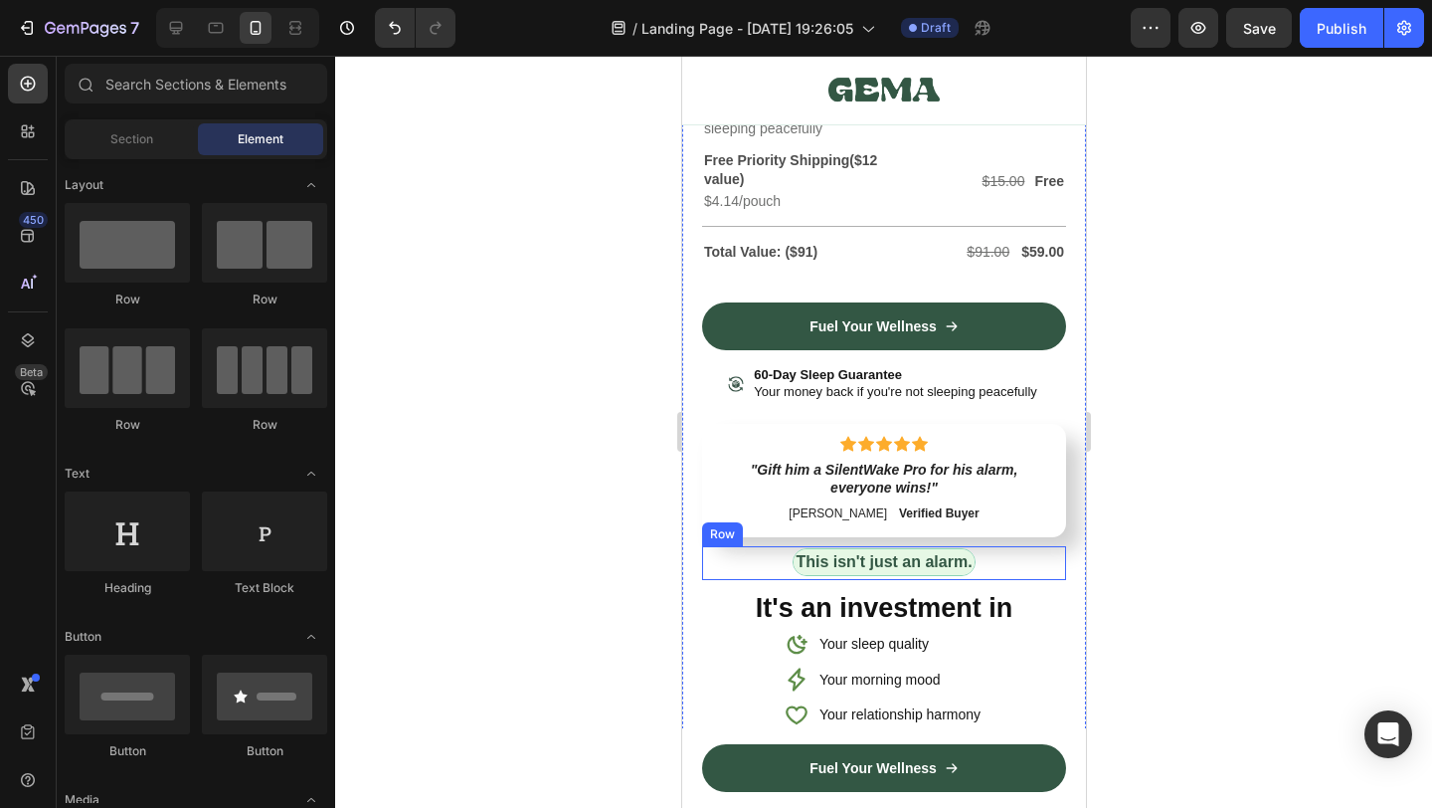
click at [976, 563] on div "This isn't just an alarm. Text Block Row" at bounding box center [883, 563] width 364 height 34
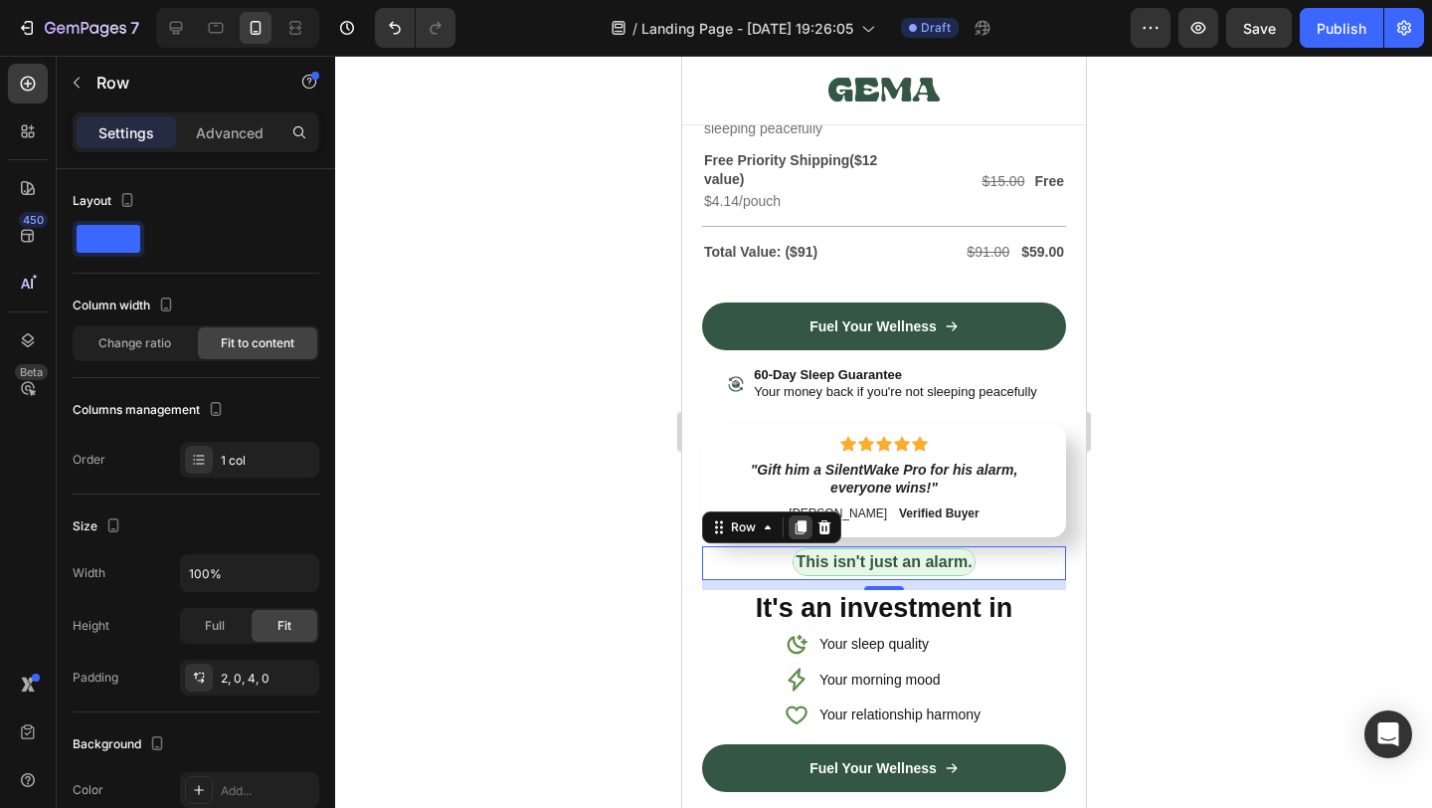
click at [806, 531] on icon at bounding box center [800, 527] width 16 height 16
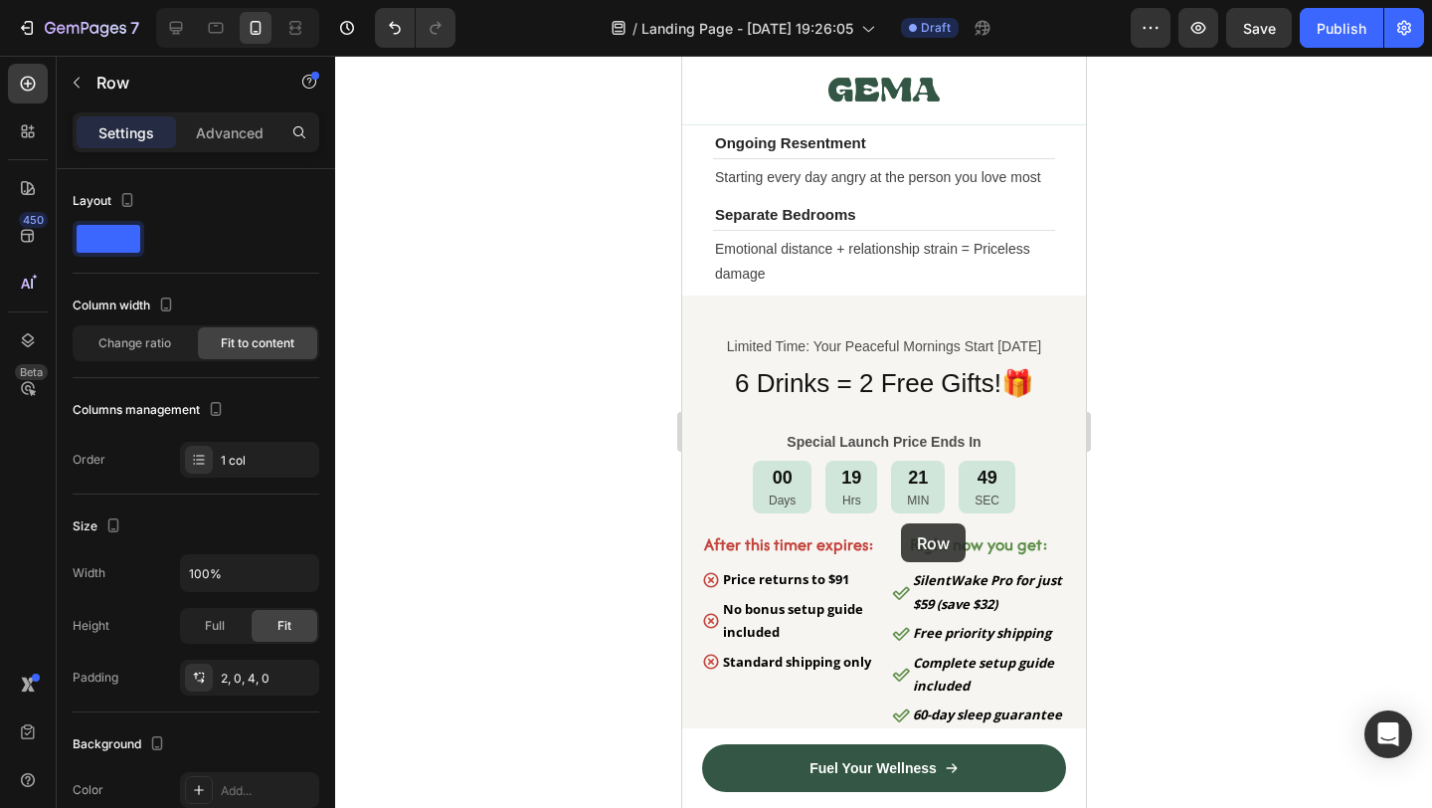
scroll to position [10417, 0]
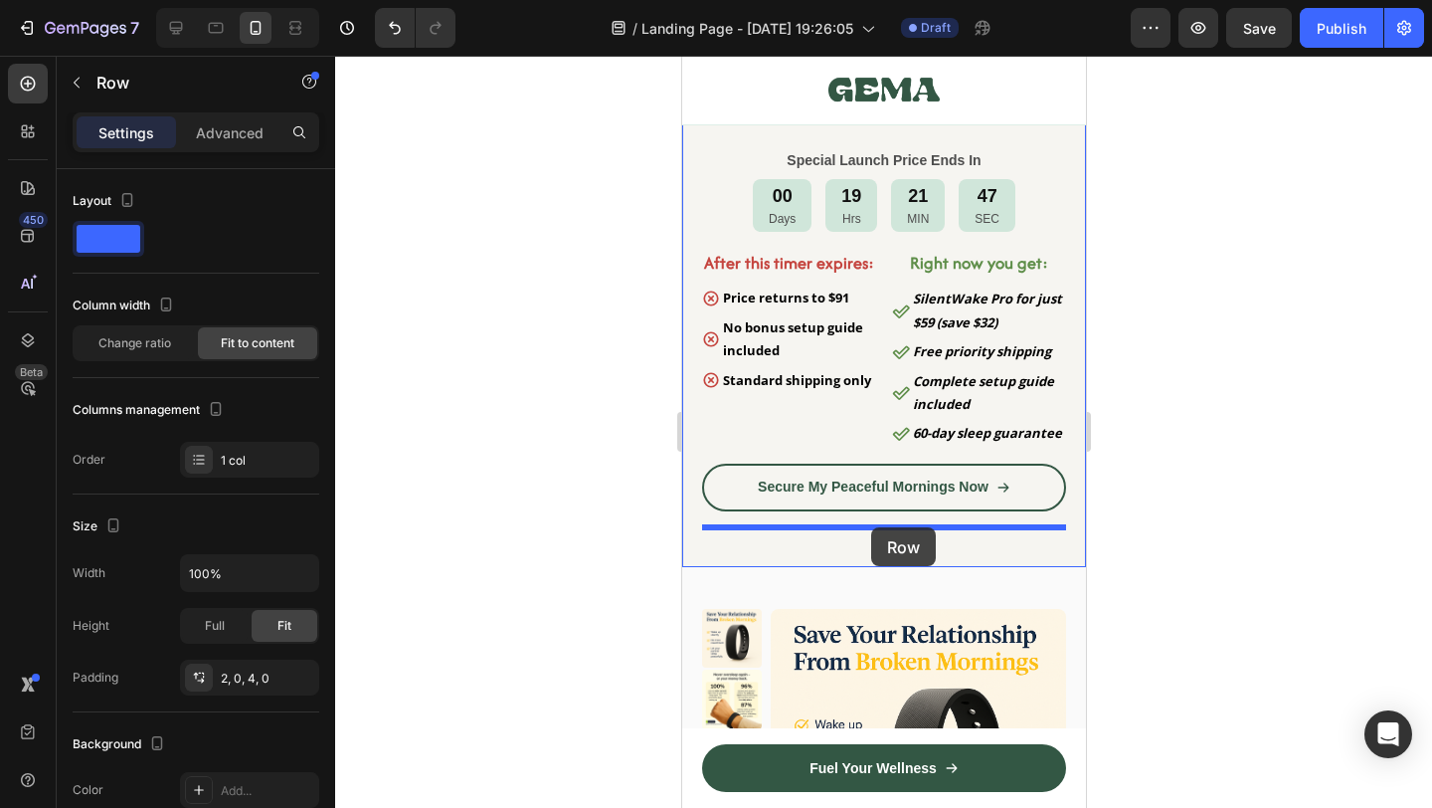
drag, startPoint x: 764, startPoint y: 605, endPoint x: 870, endPoint y: 527, distance: 131.7
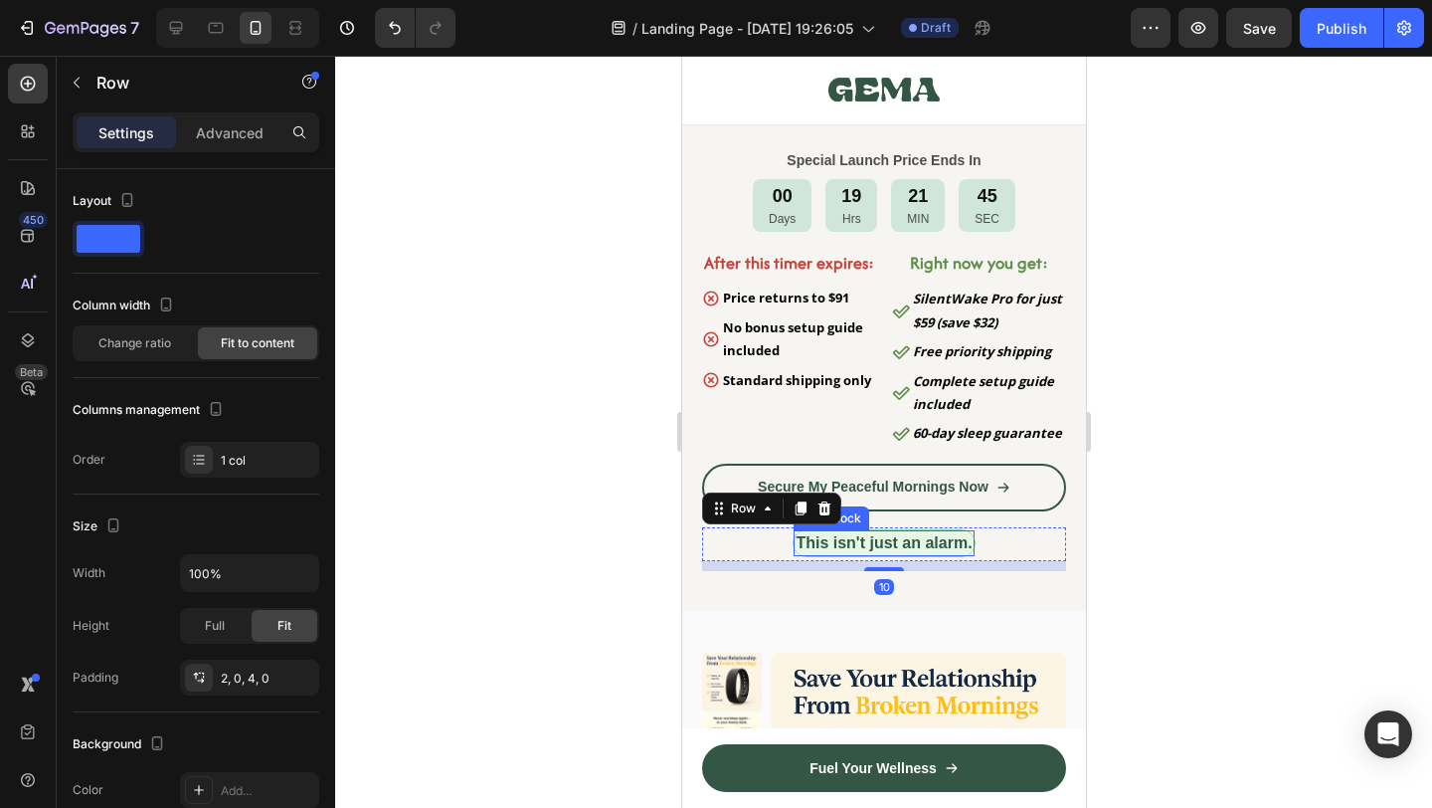
click at [906, 544] on strong "This isn't just an alarm." at bounding box center [883, 542] width 176 height 17
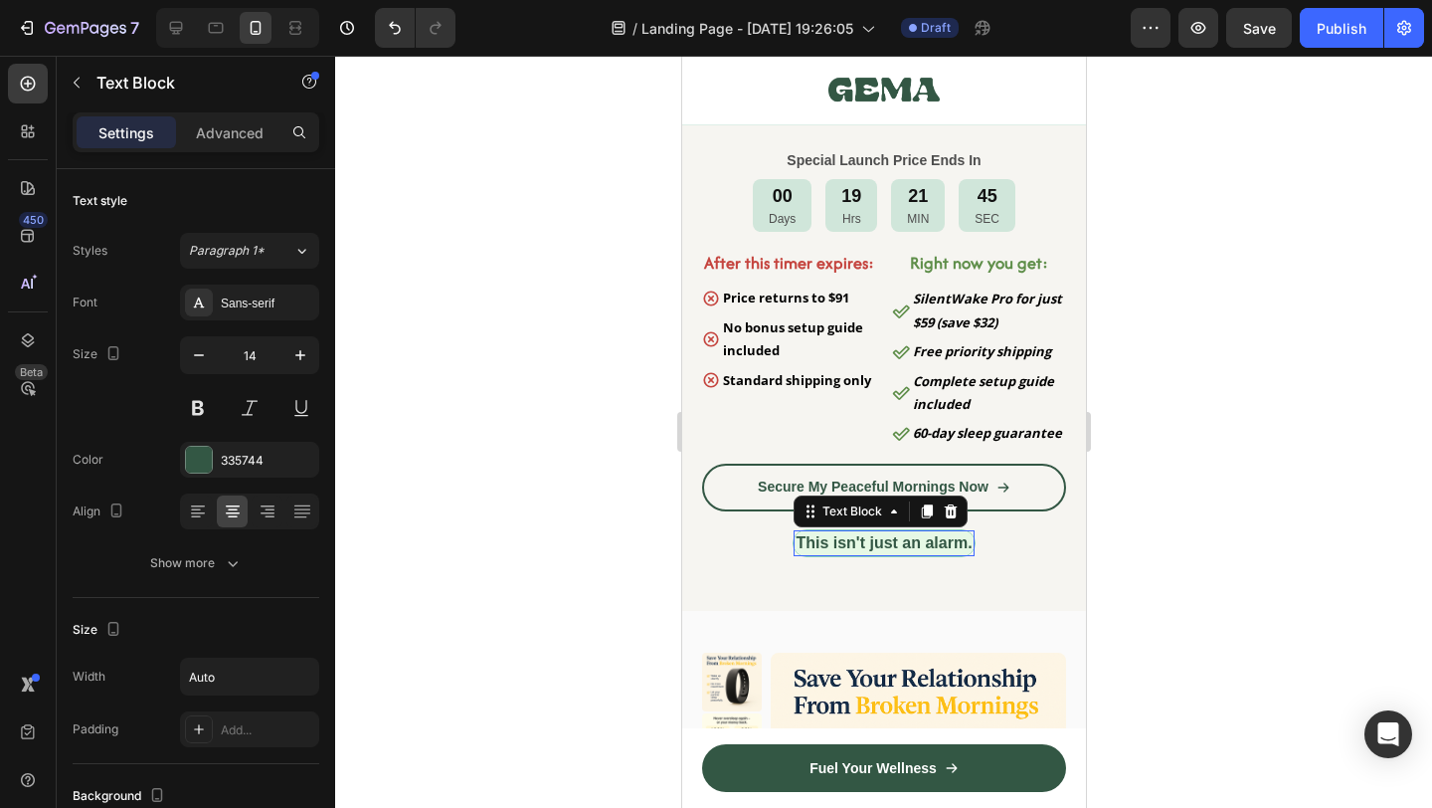
click at [906, 544] on strong "This isn't just an alarm." at bounding box center [883, 542] width 176 height 17
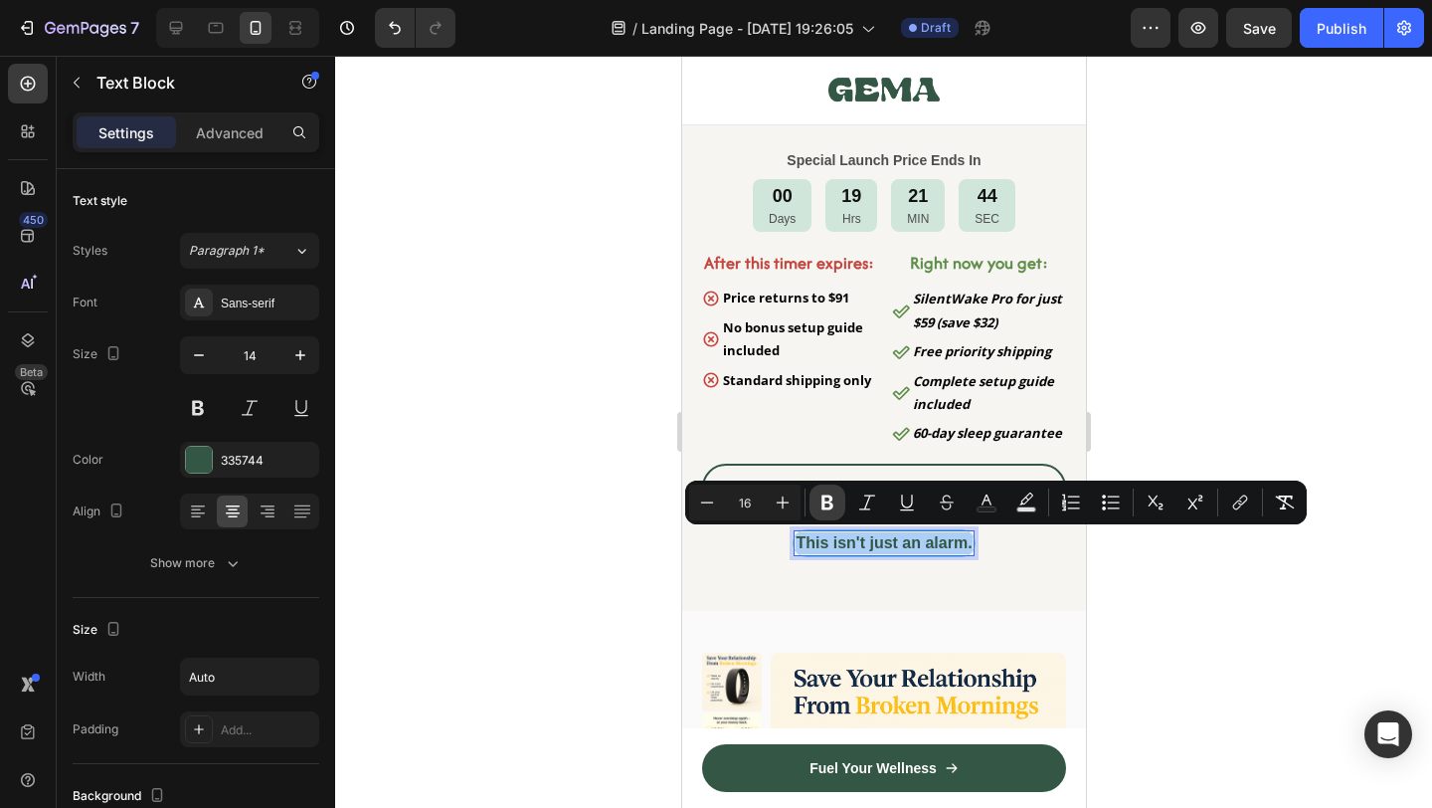
click at [833, 504] on icon "Editor contextual toolbar" at bounding box center [828, 502] width 20 height 20
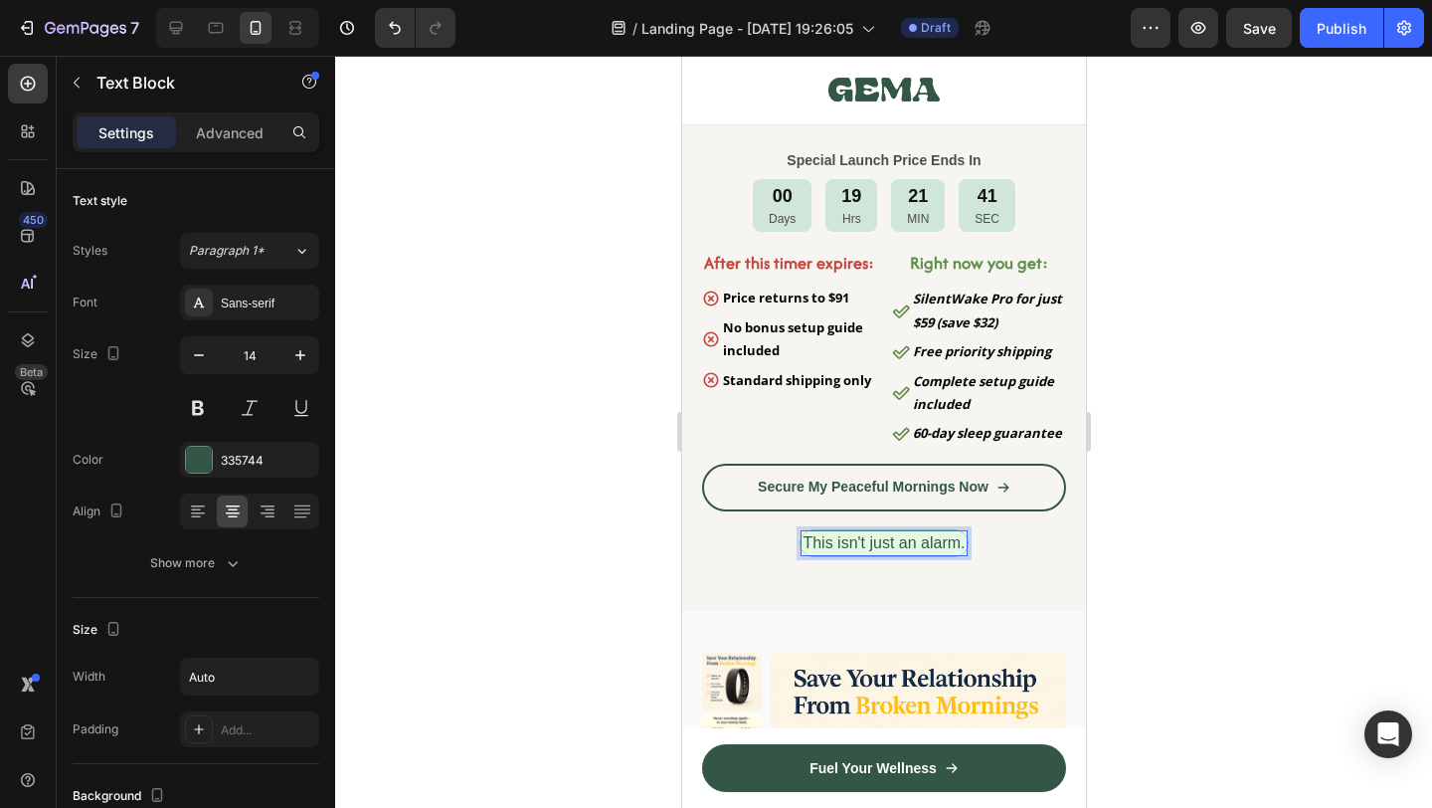
click at [870, 544] on span "This isn't just an alarm." at bounding box center [883, 542] width 162 height 17
click at [1153, 567] on div at bounding box center [883, 432] width 1097 height 752
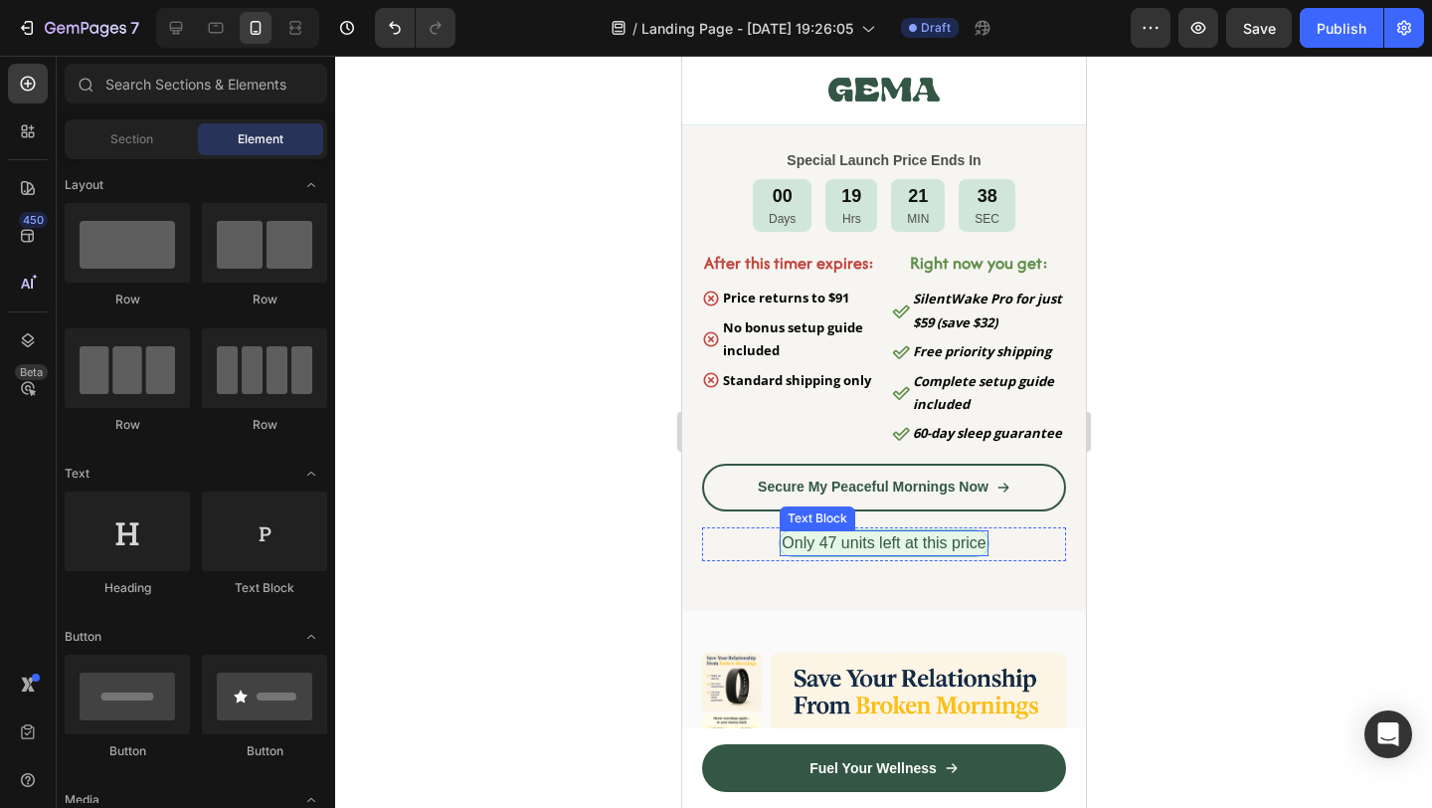
click at [873, 541] on span "Only 47 units left at this price" at bounding box center [883, 542] width 204 height 17
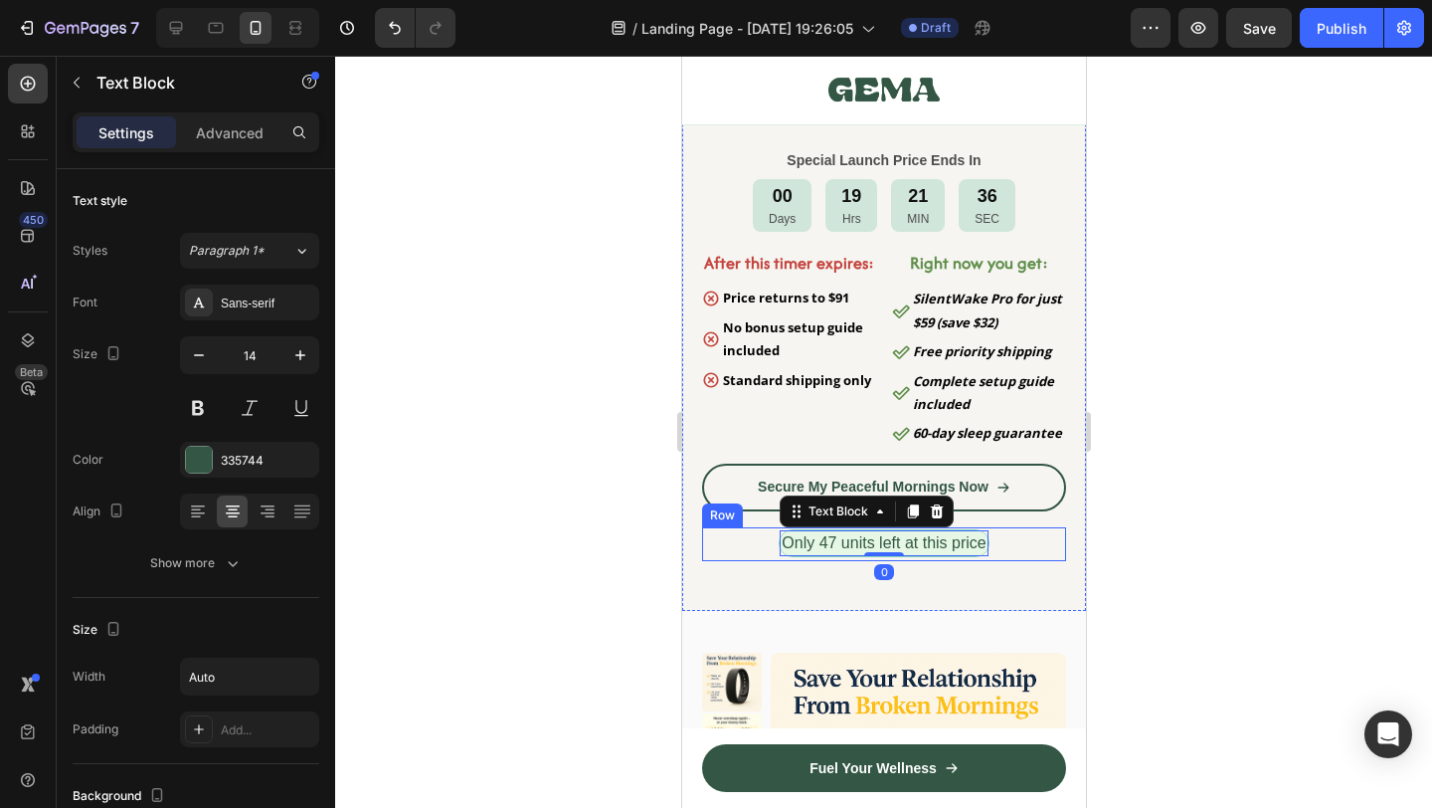
click at [727, 546] on div "Only 47 units left at this price Text Block 0 Row" at bounding box center [883, 544] width 364 height 34
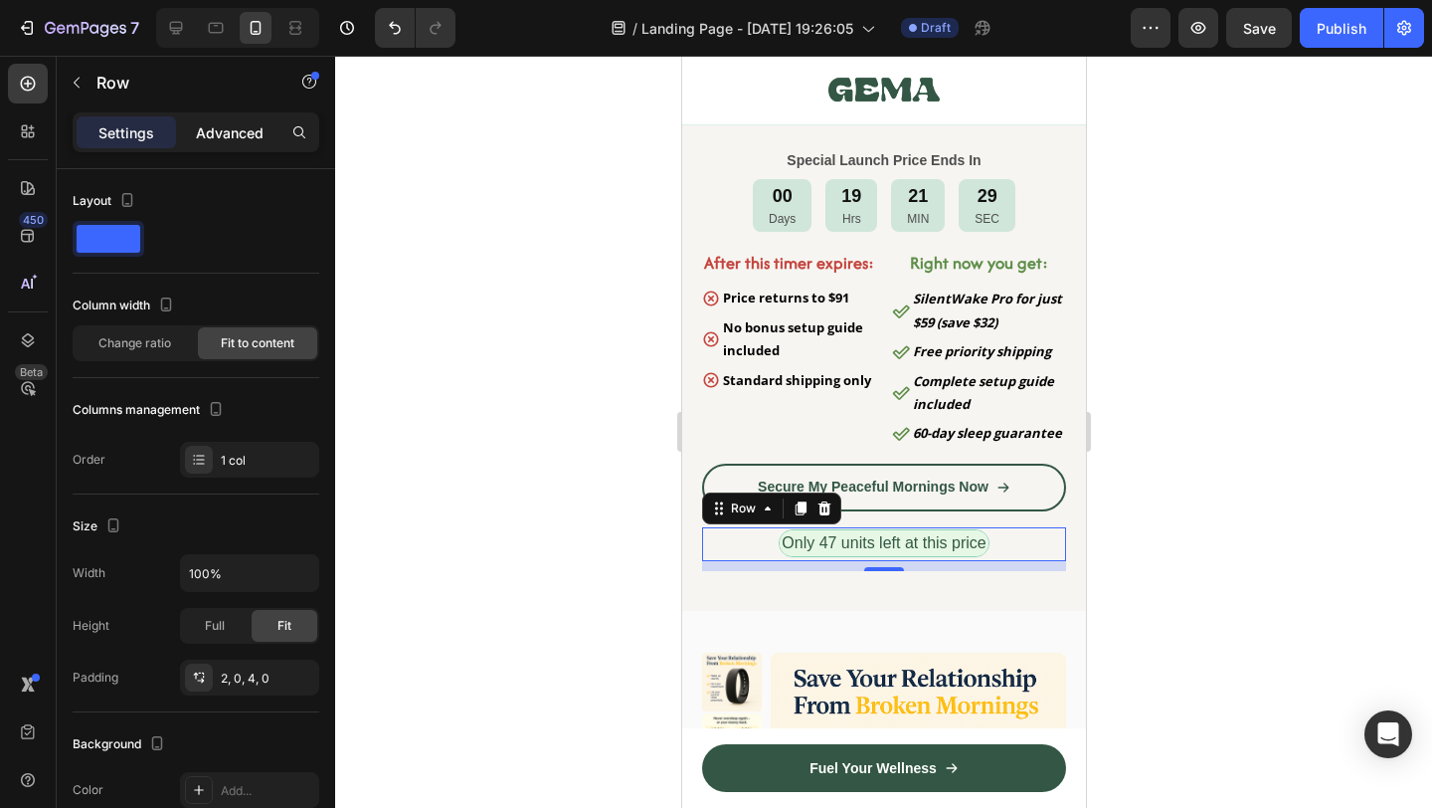
click at [244, 142] on div "Advanced" at bounding box center [229, 132] width 99 height 32
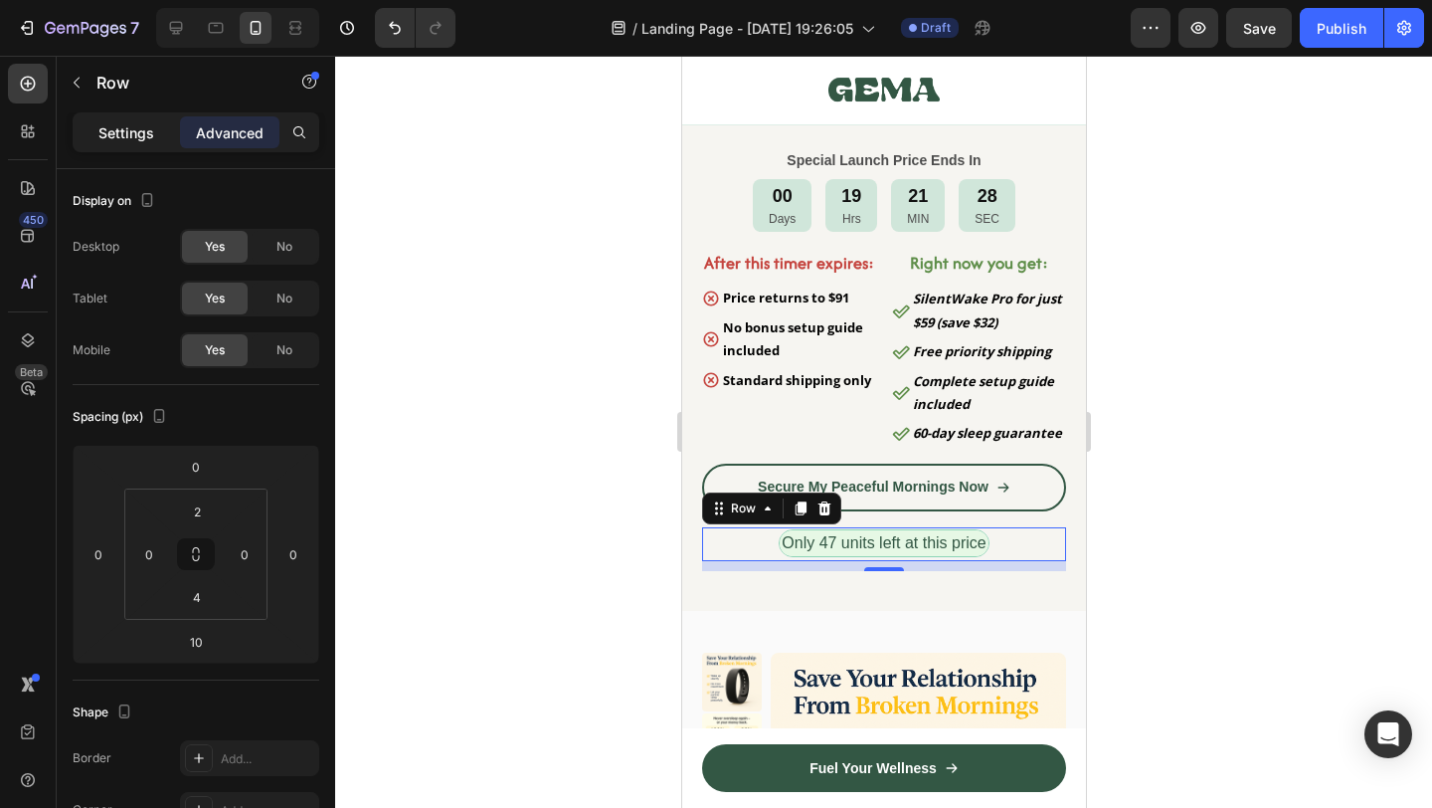
click at [138, 128] on p "Settings" at bounding box center [126, 132] width 56 height 21
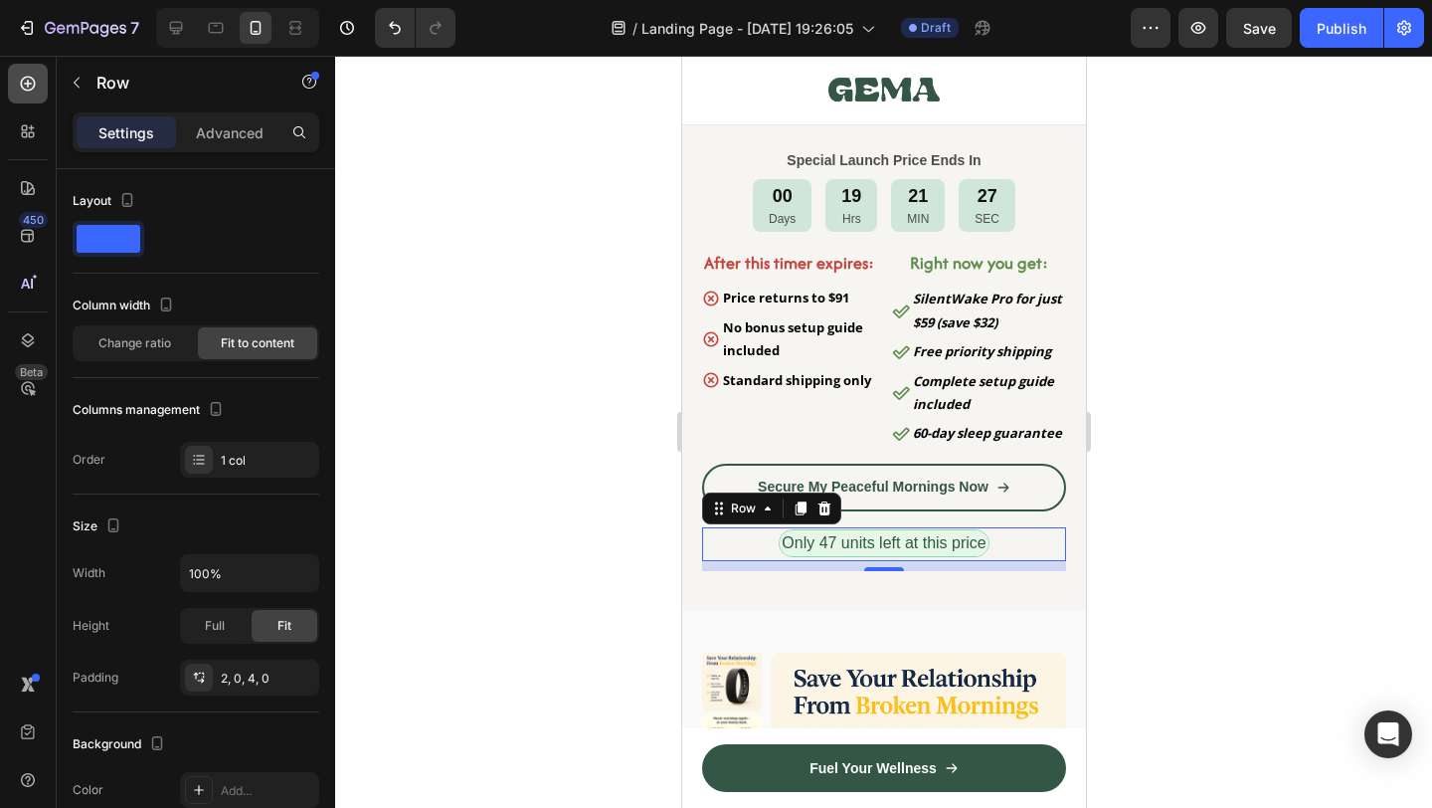
click at [16, 91] on div at bounding box center [28, 84] width 40 height 40
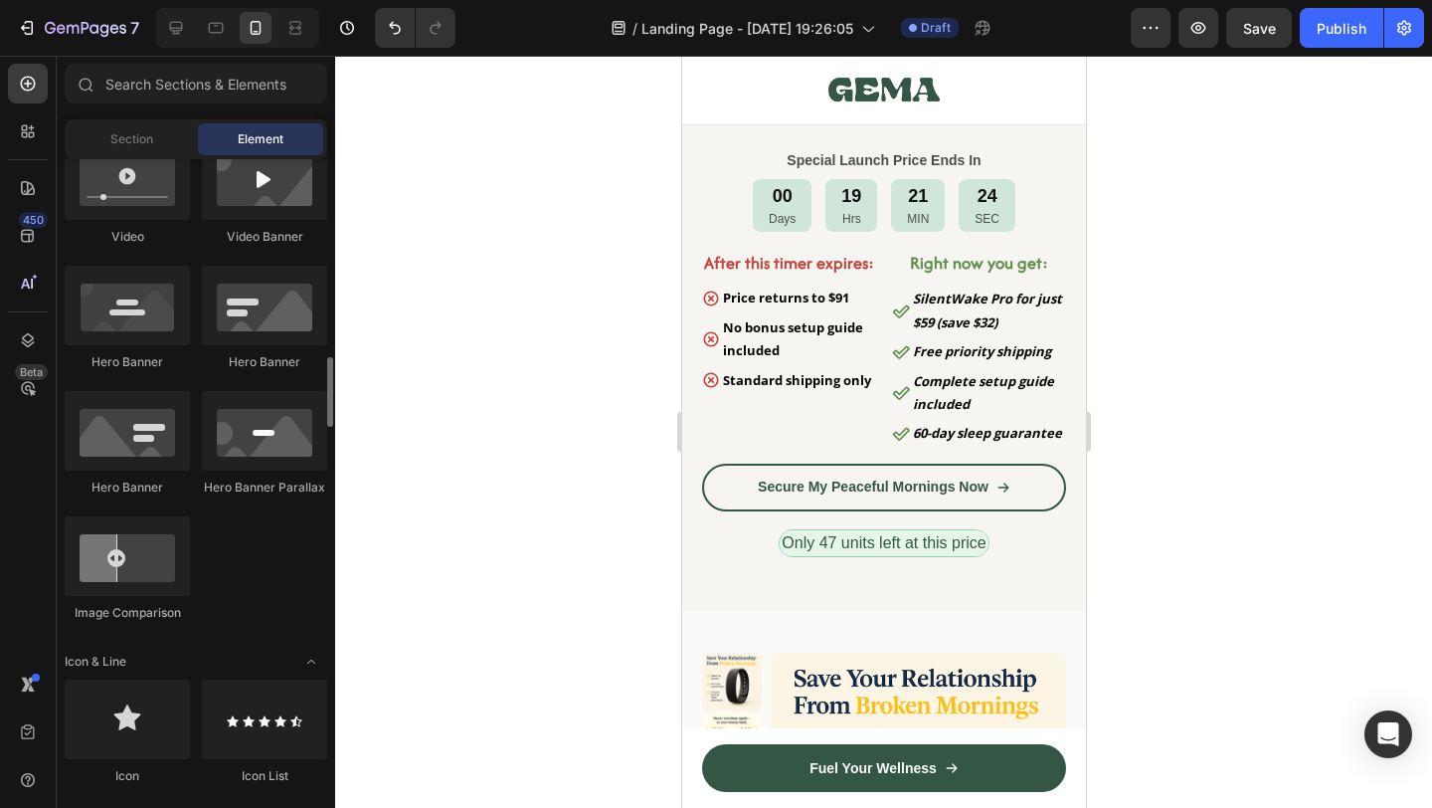
scroll to position [1002, 0]
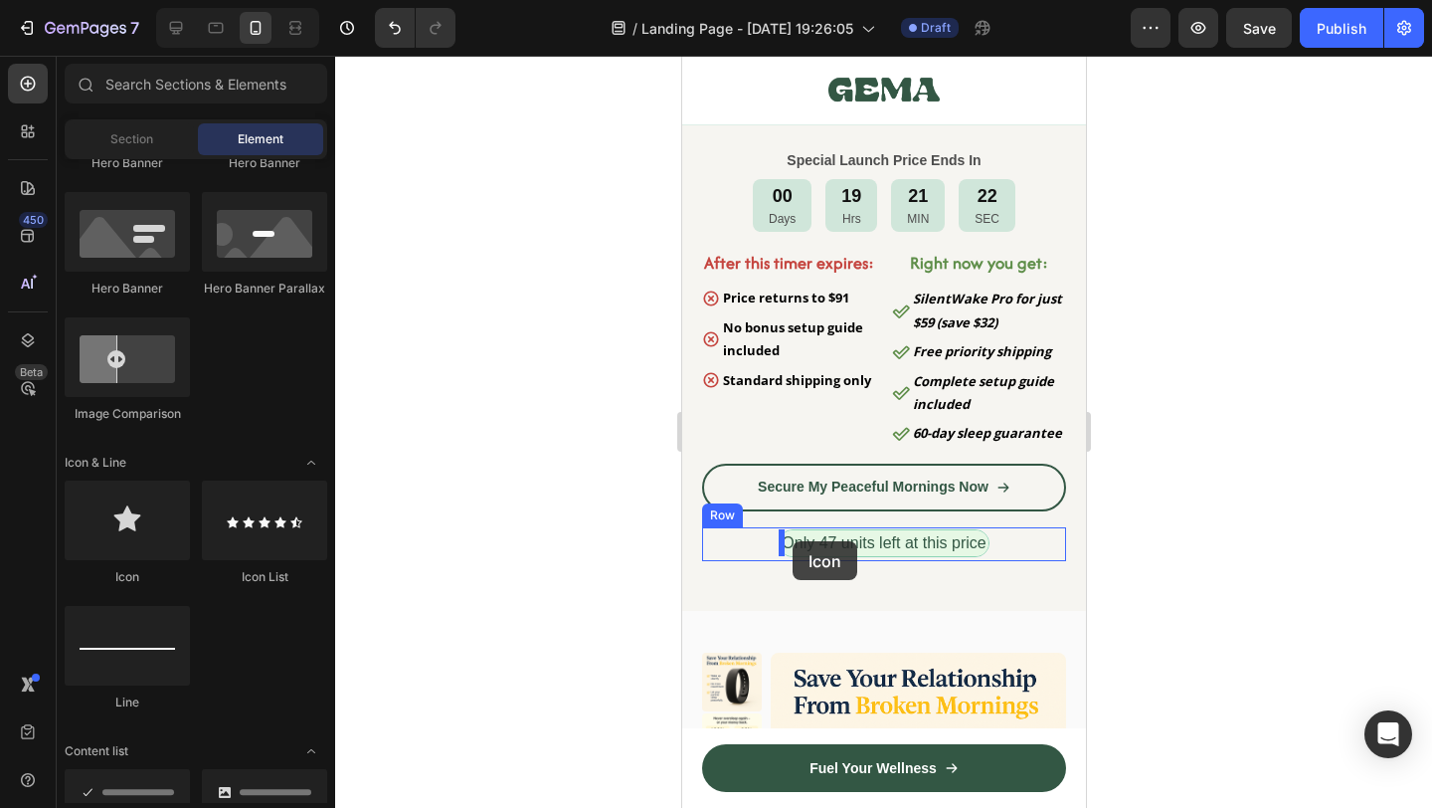
drag, startPoint x: 807, startPoint y: 572, endPoint x: 792, endPoint y: 541, distance: 34.3
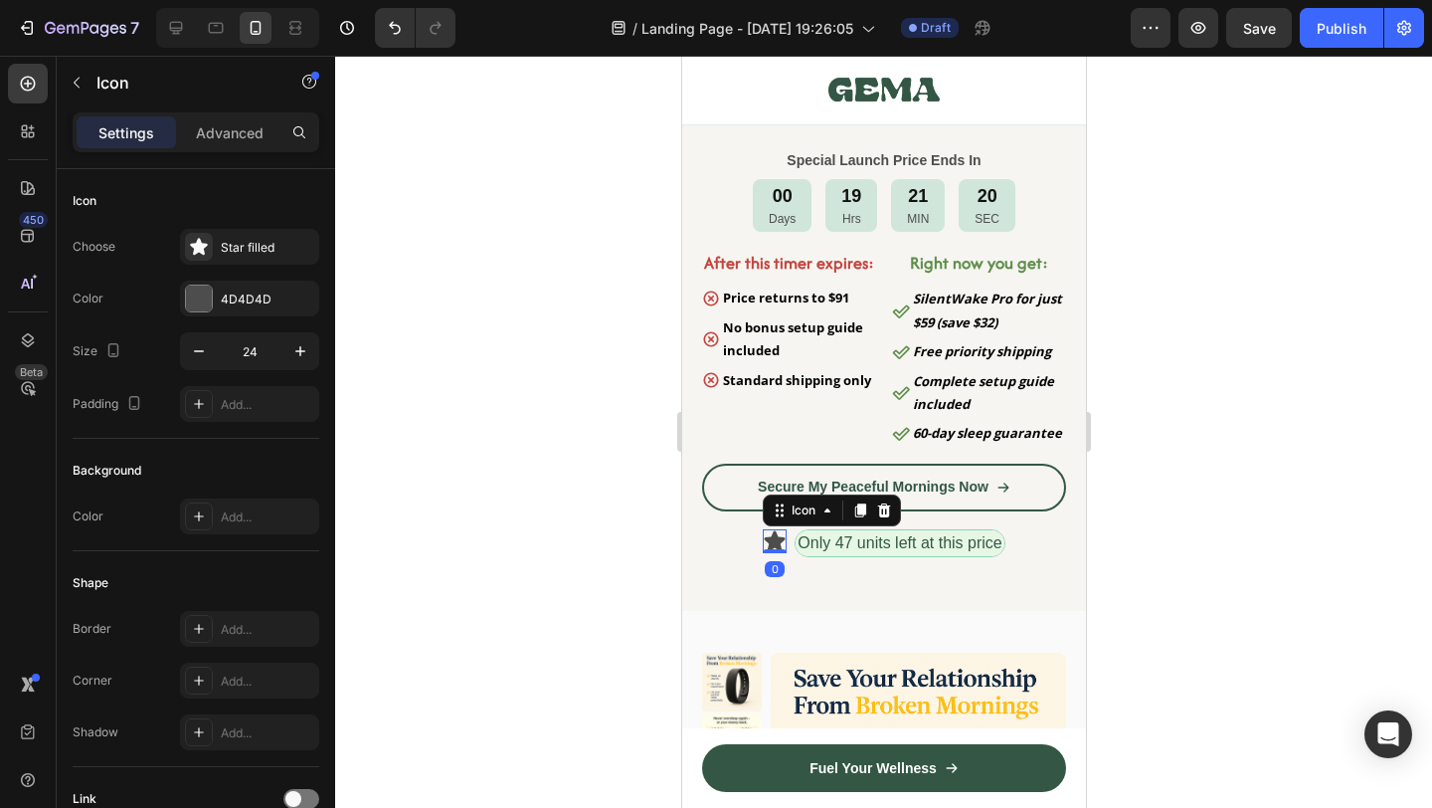
click at [1187, 588] on div at bounding box center [883, 432] width 1097 height 752
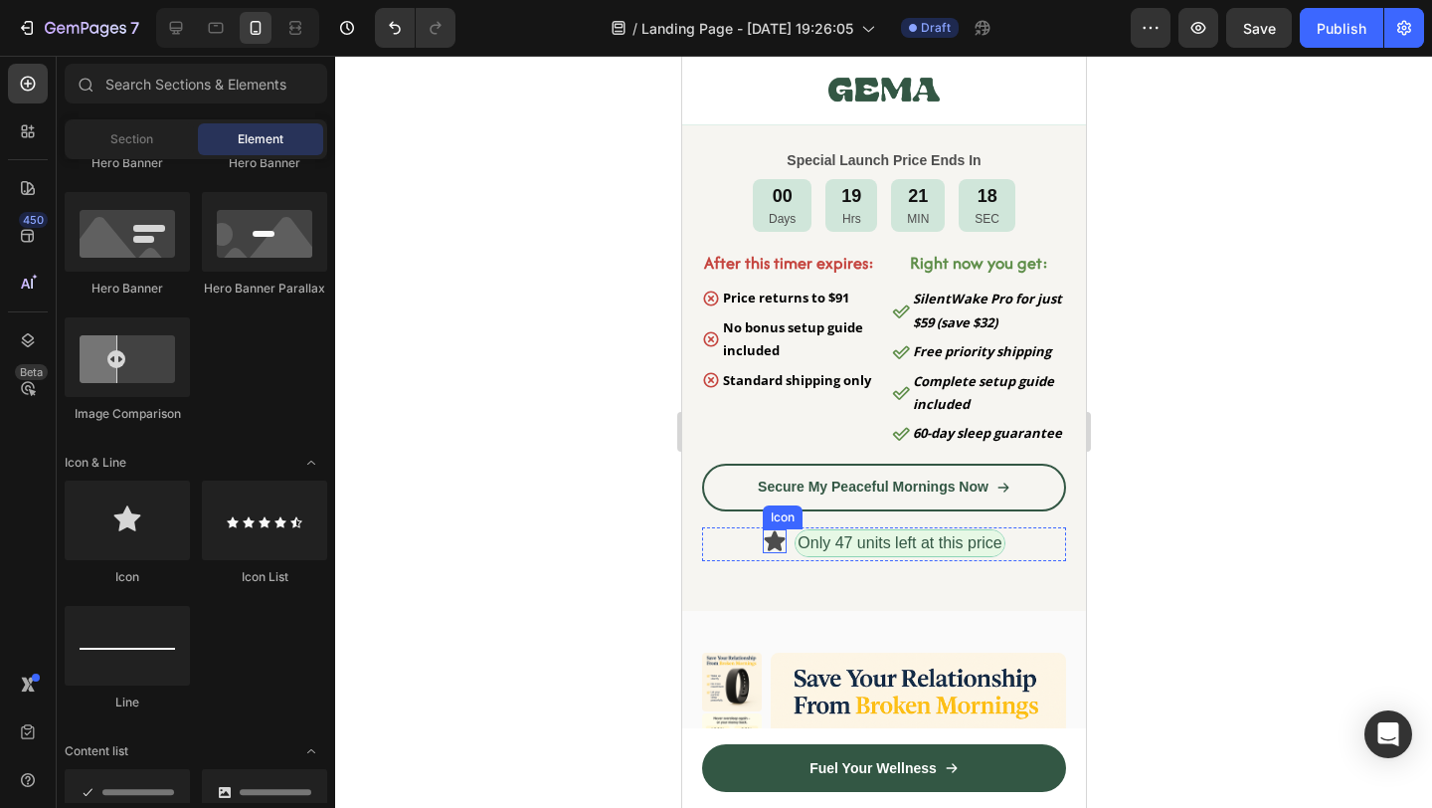
click at [768, 544] on icon at bounding box center [774, 541] width 24 height 24
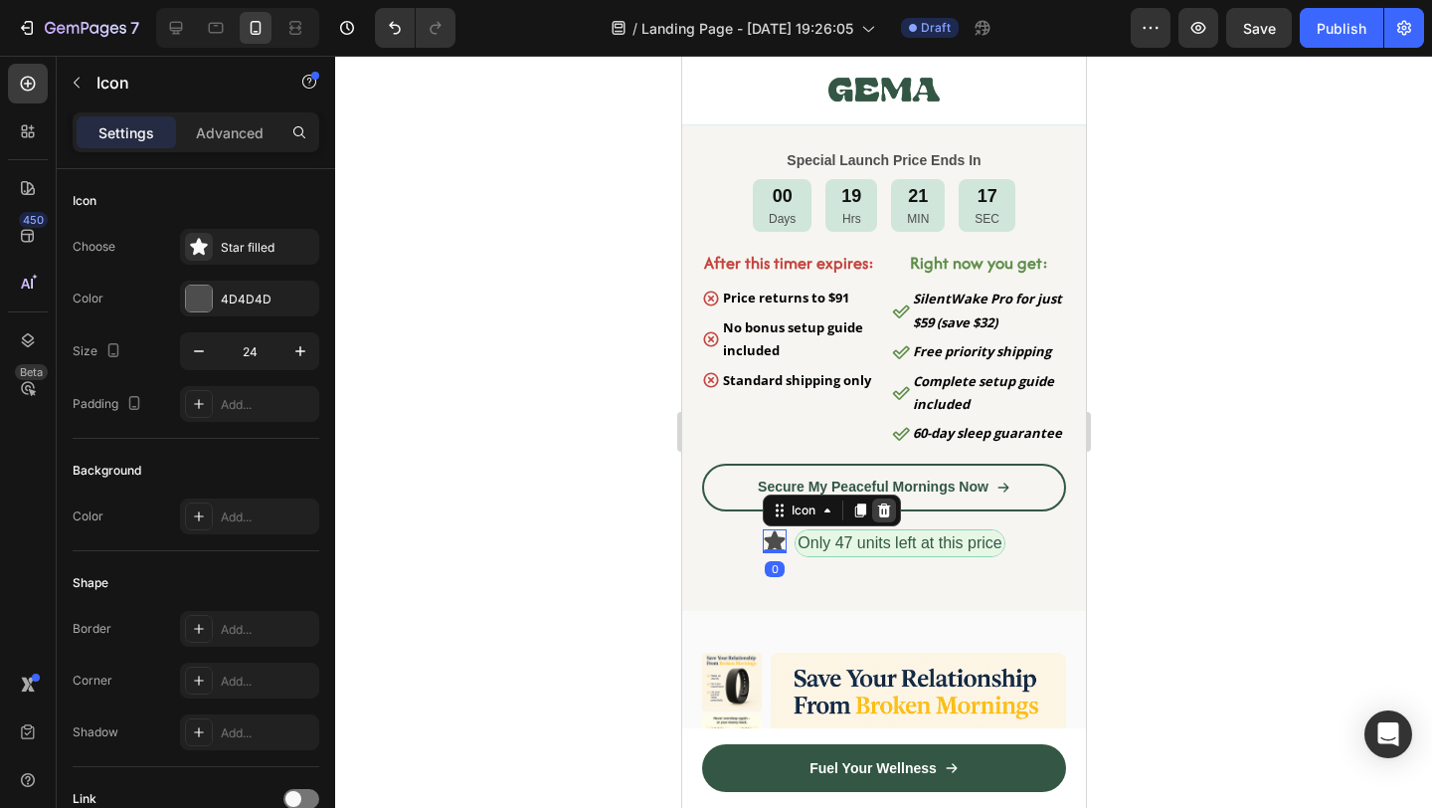
click at [885, 516] on icon at bounding box center [883, 510] width 13 height 14
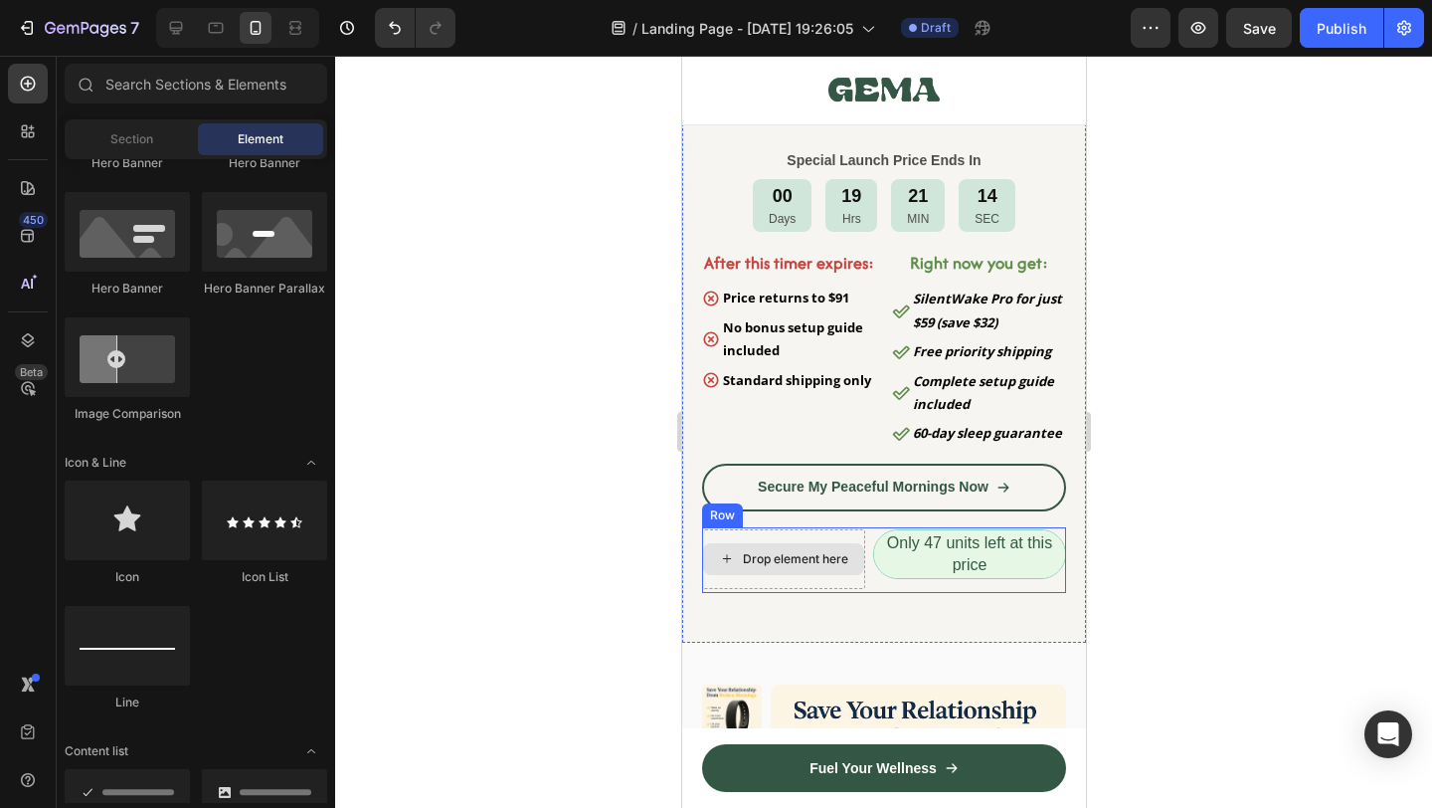
click at [823, 570] on div "Drop element here" at bounding box center [782, 559] width 161 height 32
click at [821, 561] on div "Drop element here" at bounding box center [794, 559] width 105 height 16
click at [888, 580] on div "Only 47 units left at this price Text Block" at bounding box center [968, 559] width 193 height 60
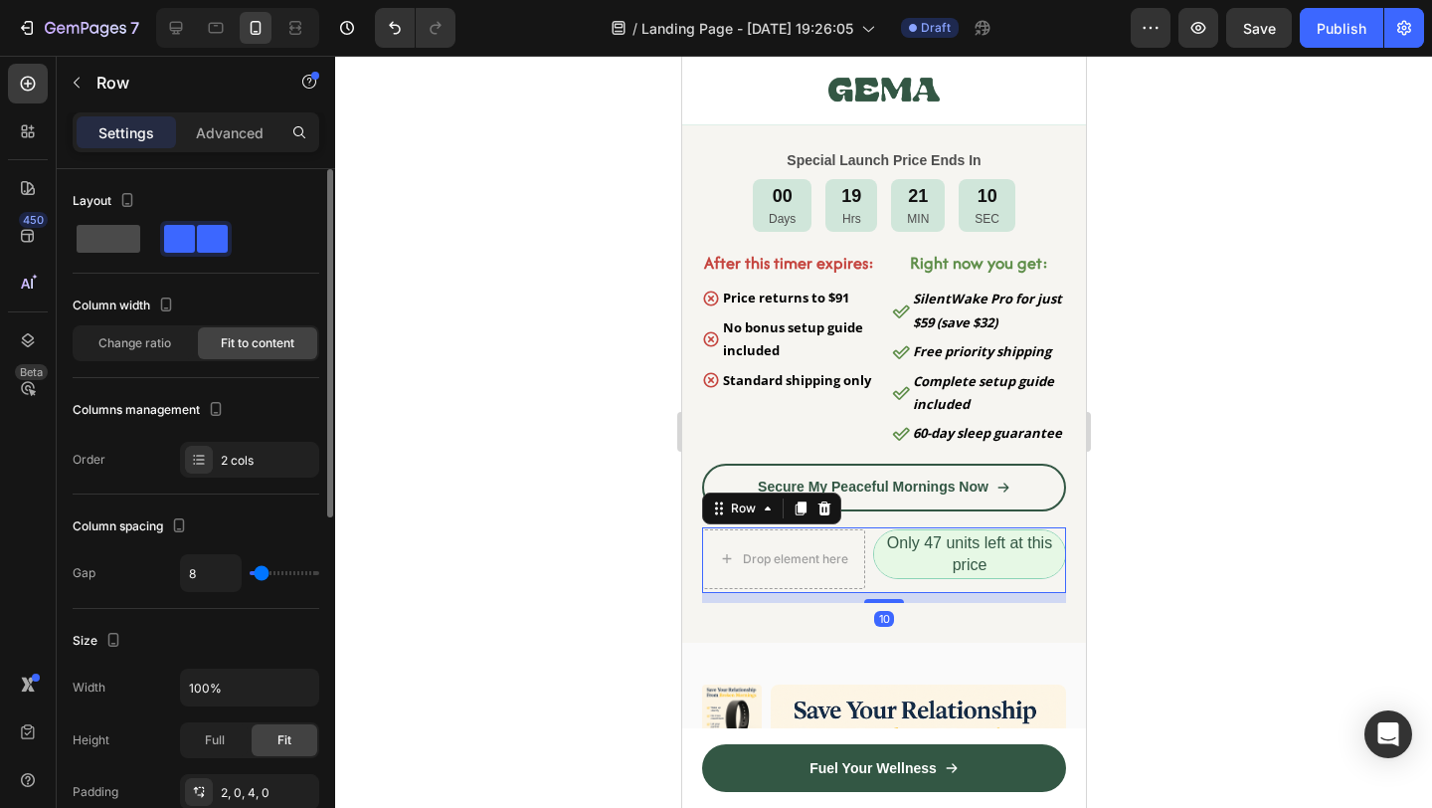
click at [91, 243] on span at bounding box center [109, 239] width 64 height 28
type input "0"
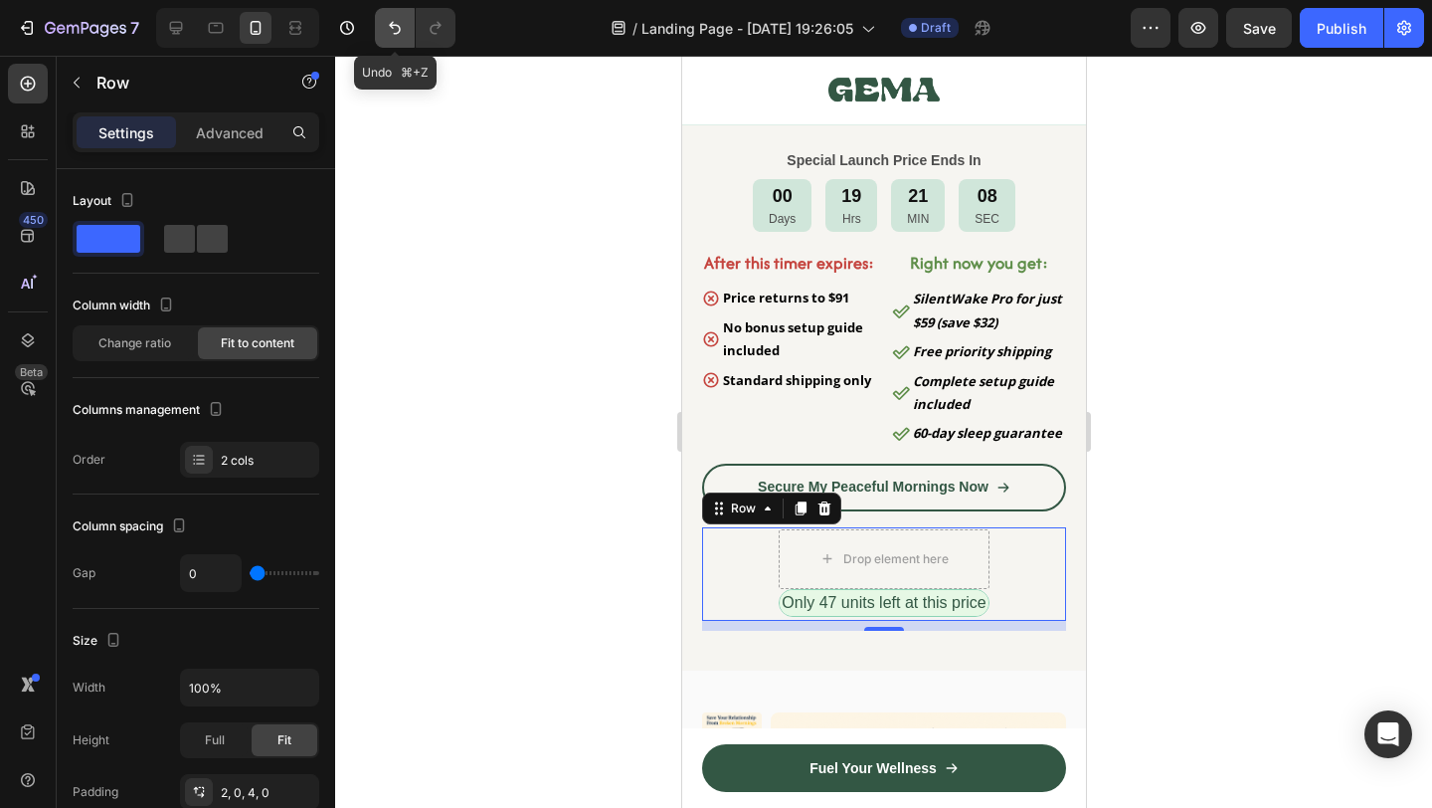
click at [408, 28] on button "Undo/Redo" at bounding box center [395, 28] width 40 height 40
type input "8"
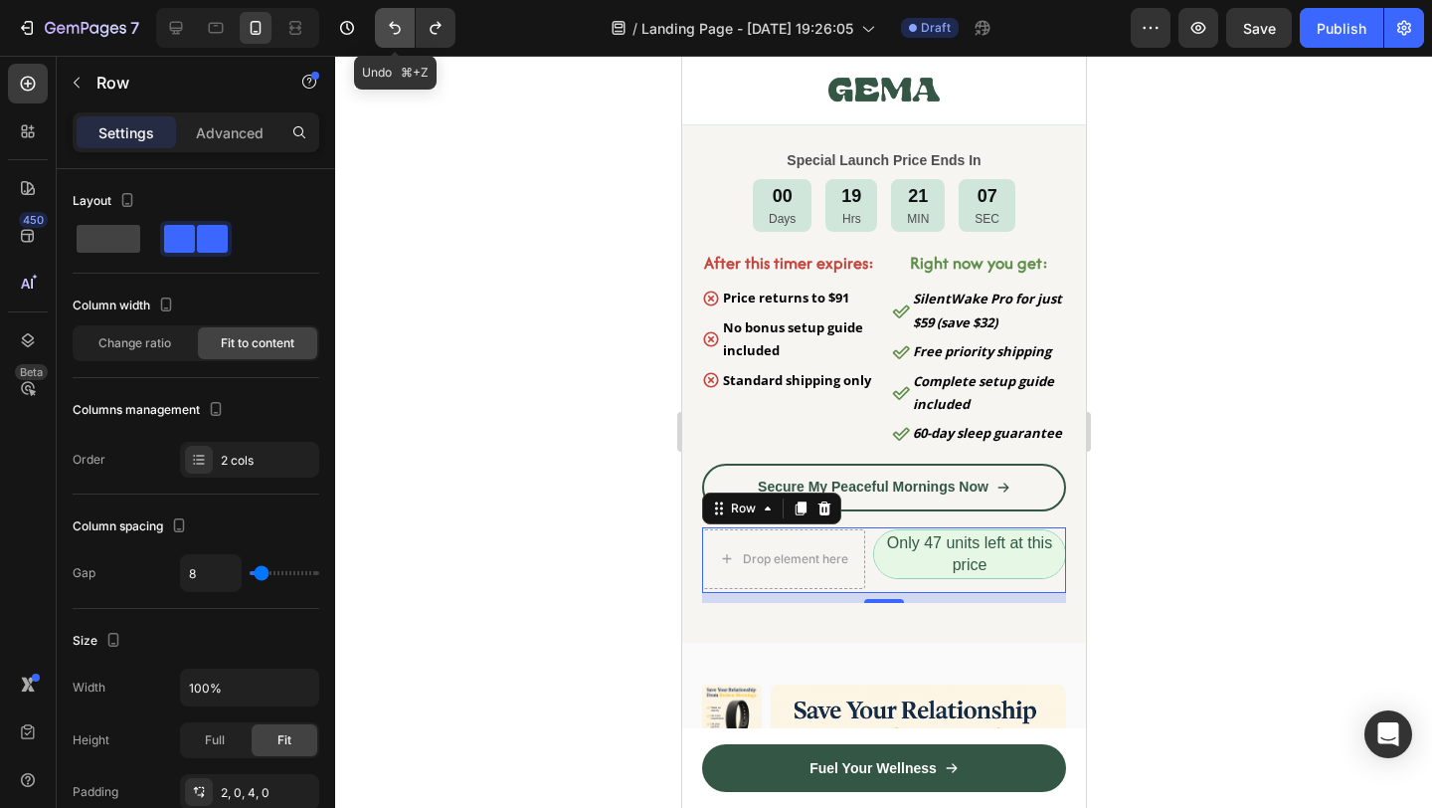
click at [408, 28] on button "Undo/Redo" at bounding box center [395, 28] width 40 height 40
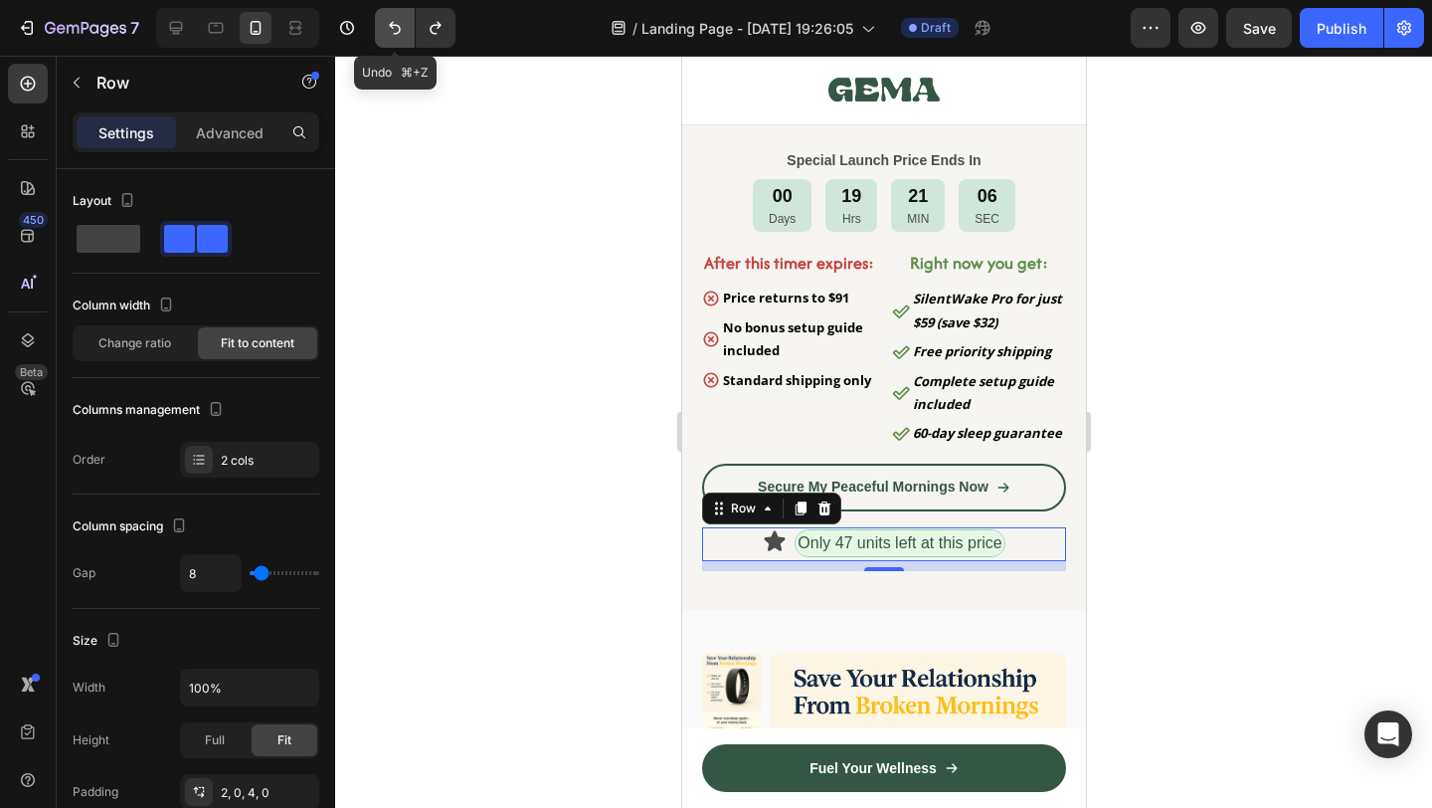
click at [390, 31] on icon "Undo/Redo" at bounding box center [395, 28] width 20 height 20
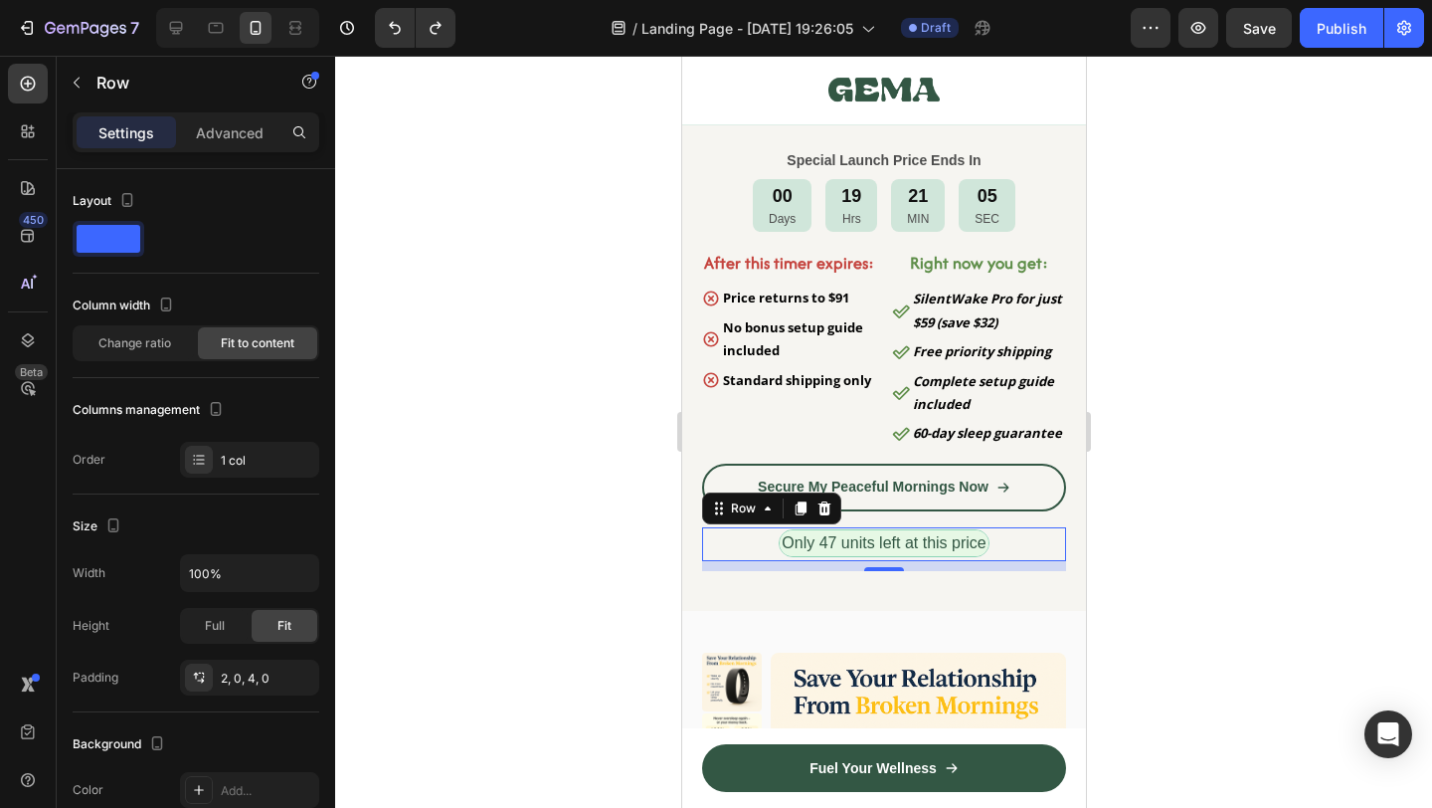
click at [1207, 577] on div at bounding box center [883, 432] width 1097 height 752
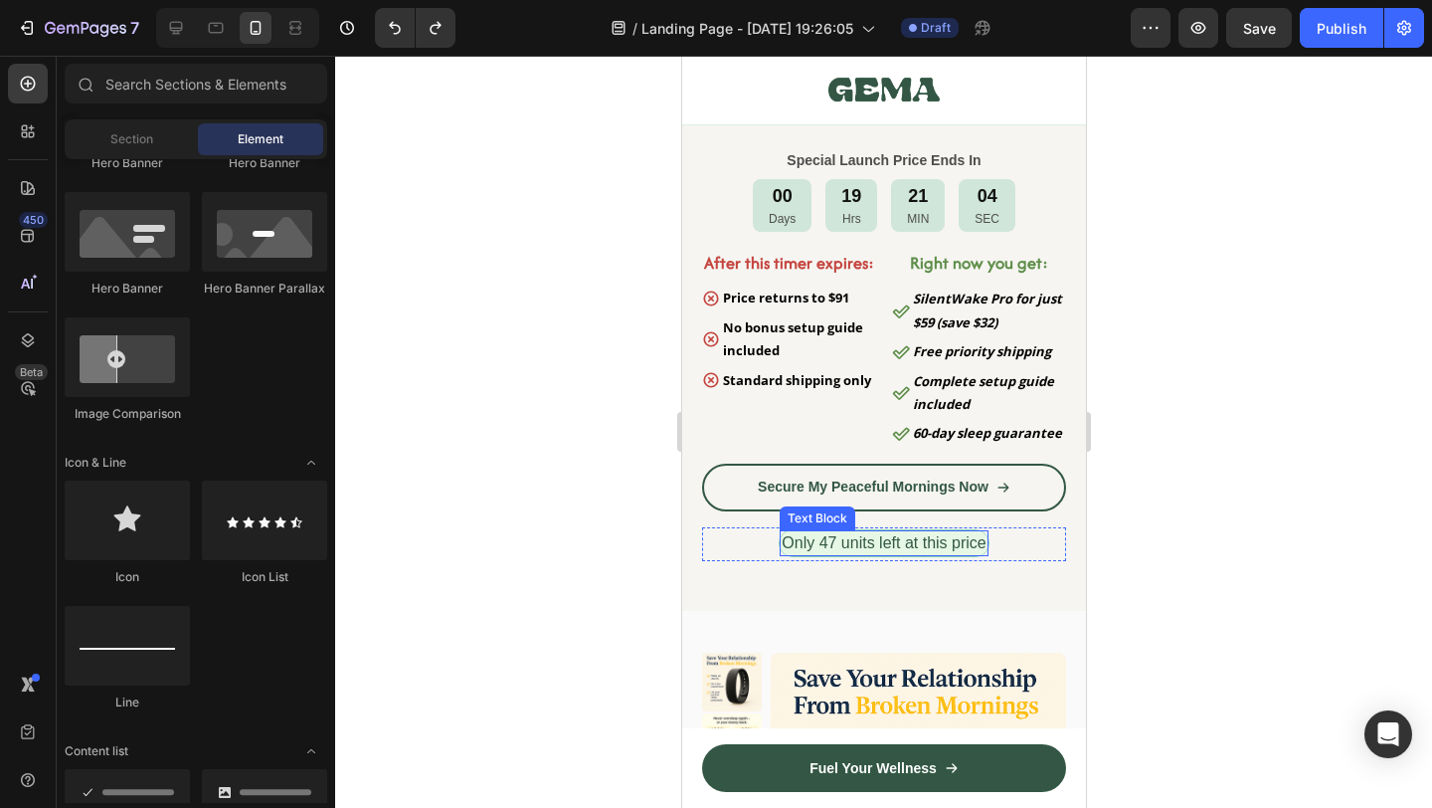
click at [869, 543] on span "Only 47 units left at this price" at bounding box center [883, 542] width 204 height 17
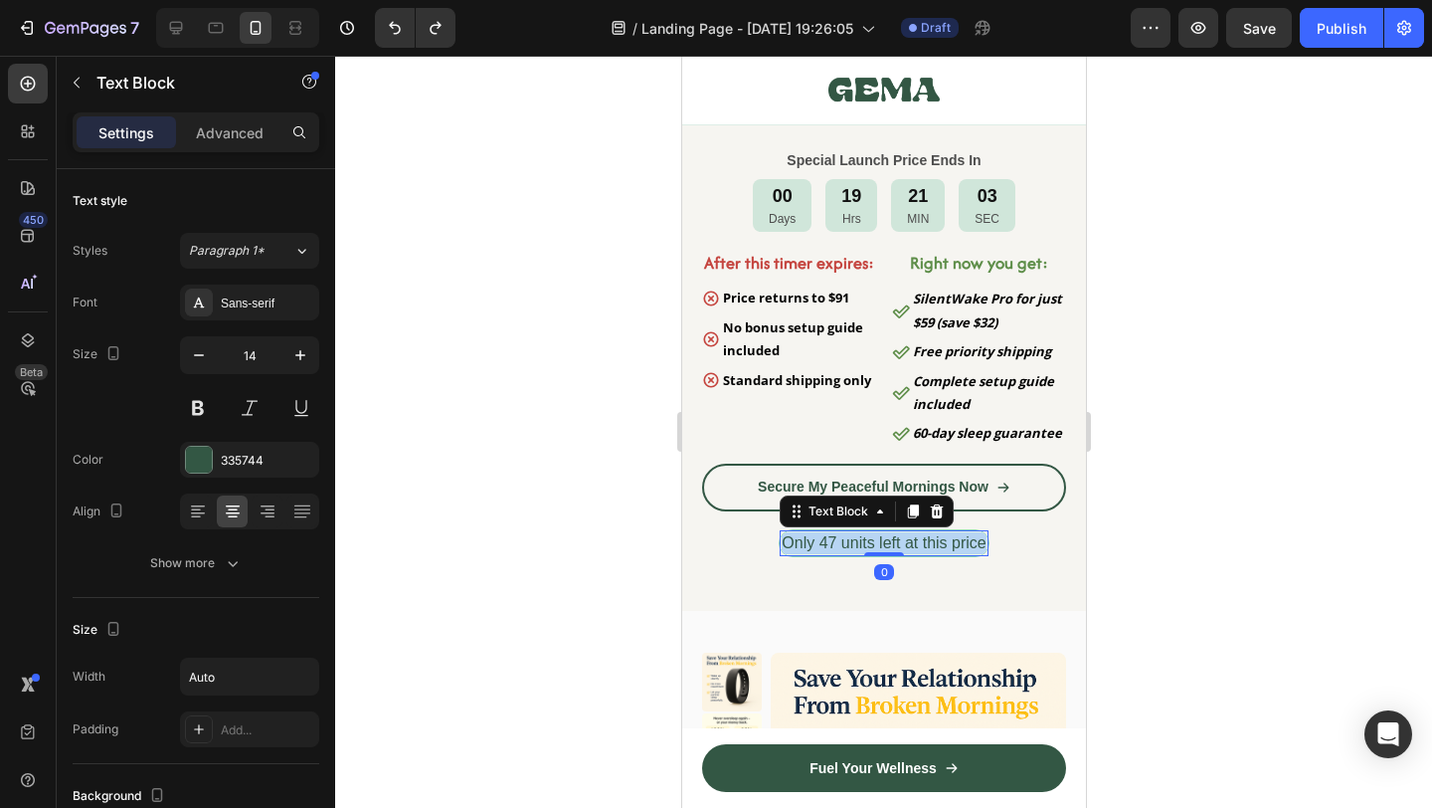
click at [869, 543] on span "Only 47 units left at this price" at bounding box center [883, 542] width 204 height 17
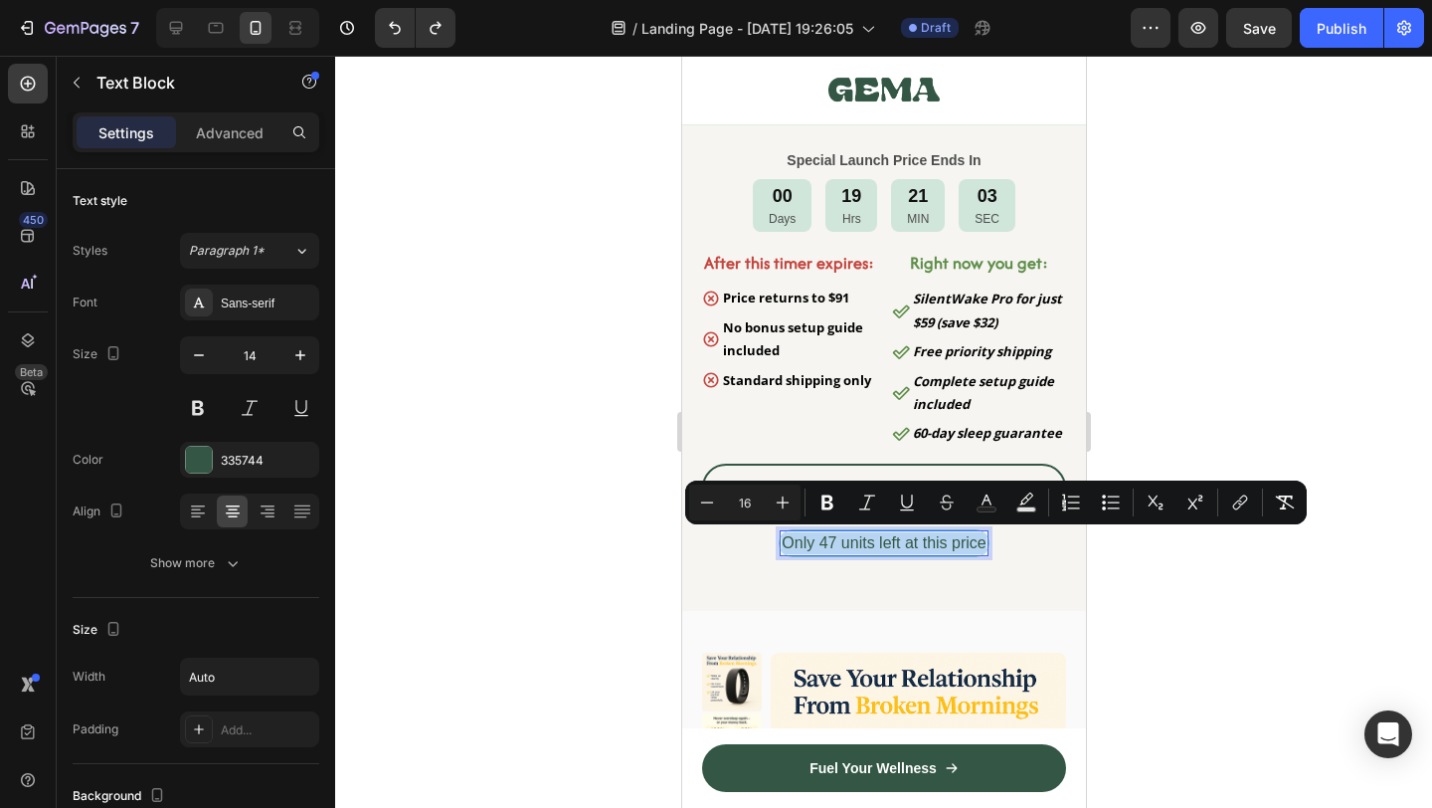
click at [869, 543] on span "Only 47 units left at this price" at bounding box center [883, 542] width 204 height 17
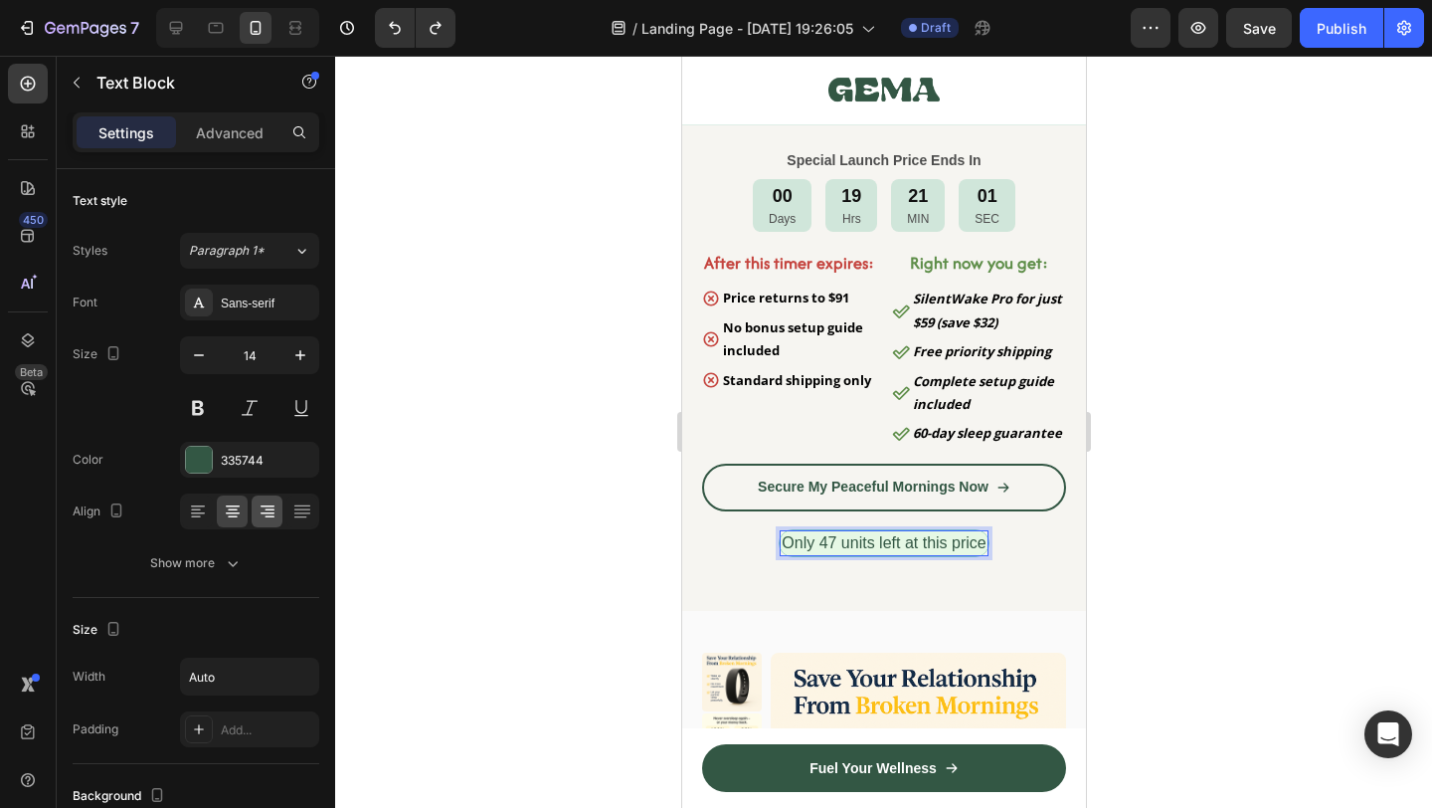
scroll to position [483, 0]
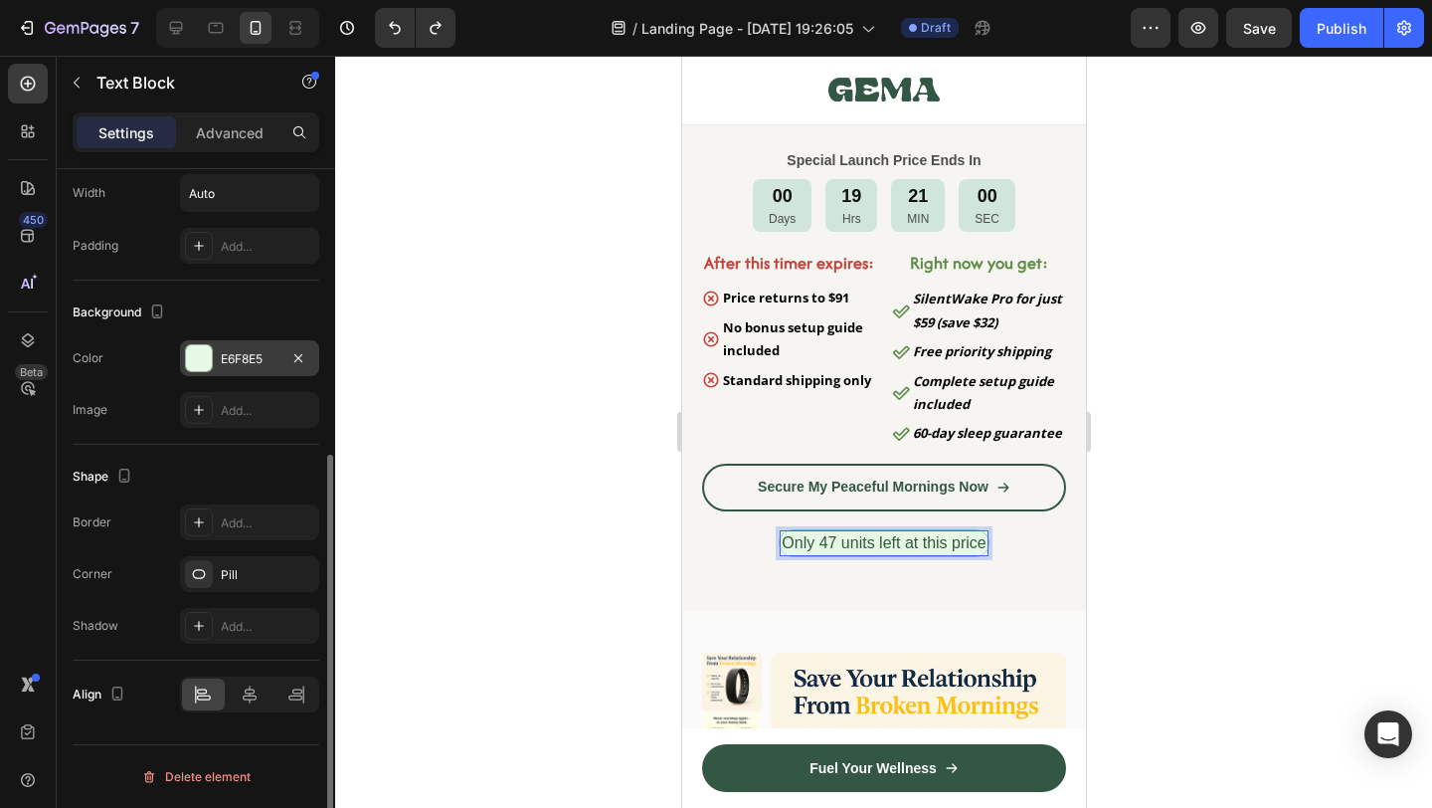
click at [205, 352] on div at bounding box center [199, 358] width 26 height 26
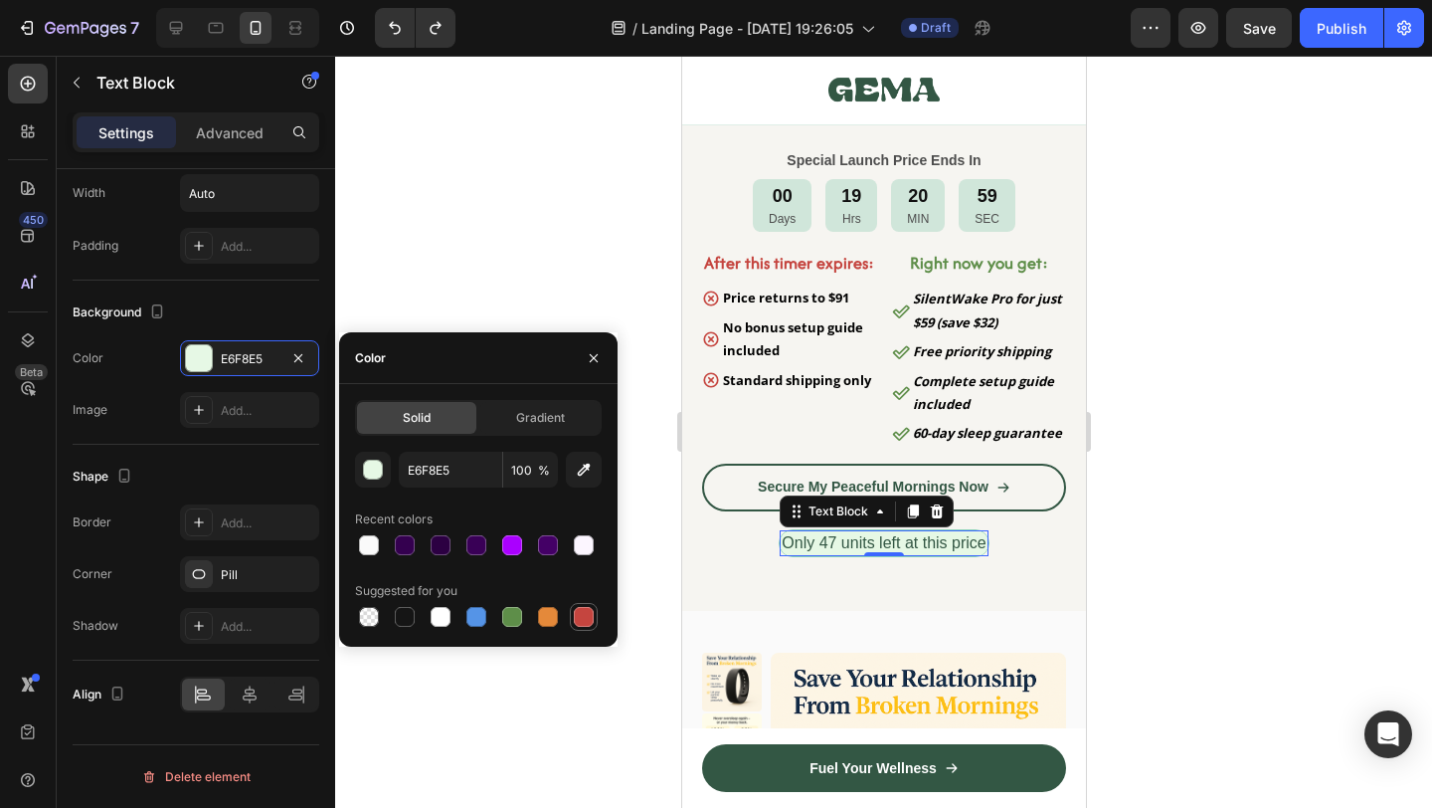
click at [584, 612] on div at bounding box center [584, 617] width 20 height 20
click at [384, 471] on button "button" at bounding box center [373, 470] width 36 height 36
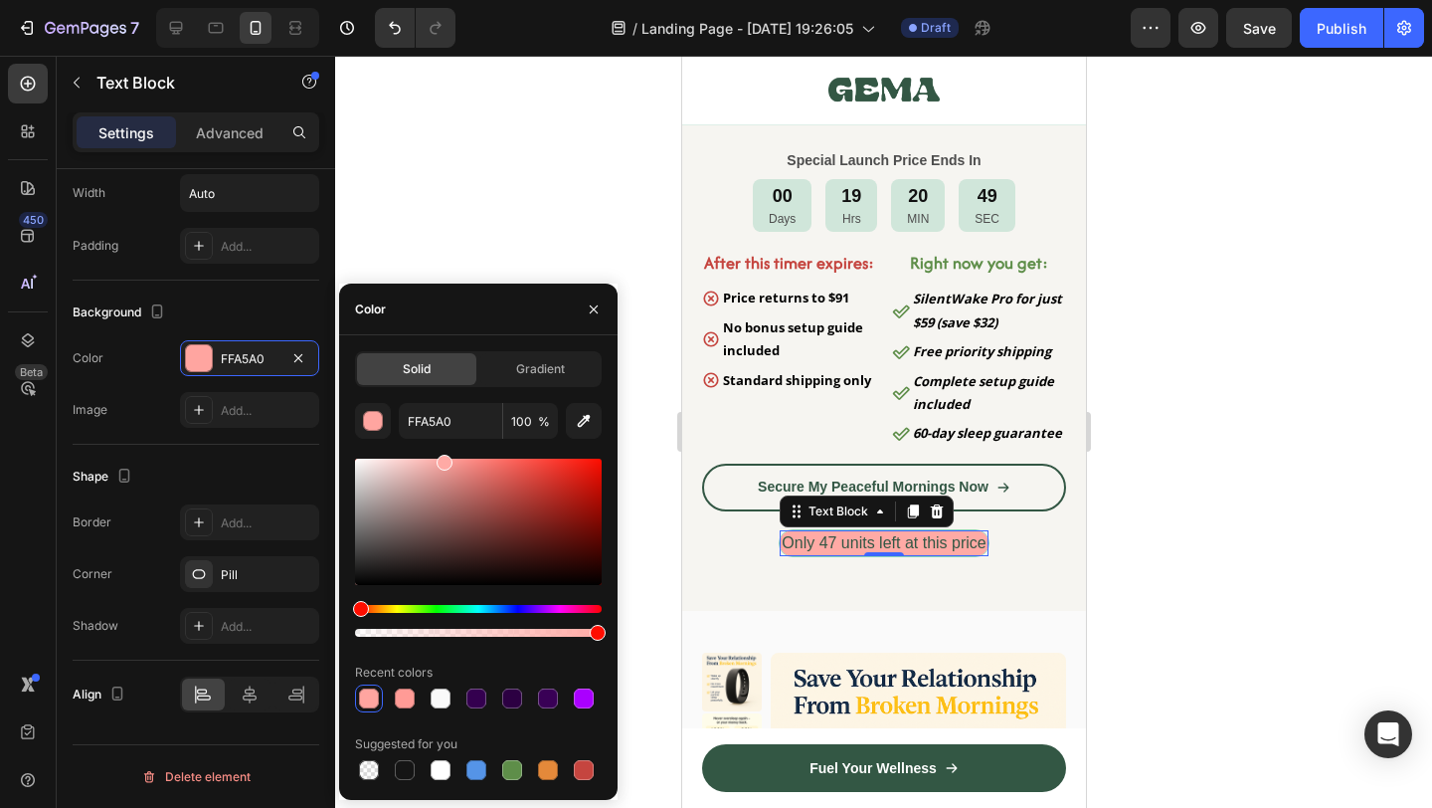
drag, startPoint x: 407, startPoint y: 490, endPoint x: 443, endPoint y: 456, distance: 49.9
click at [443, 458] on div at bounding box center [478, 521] width 247 height 126
type input "FFAAA5"
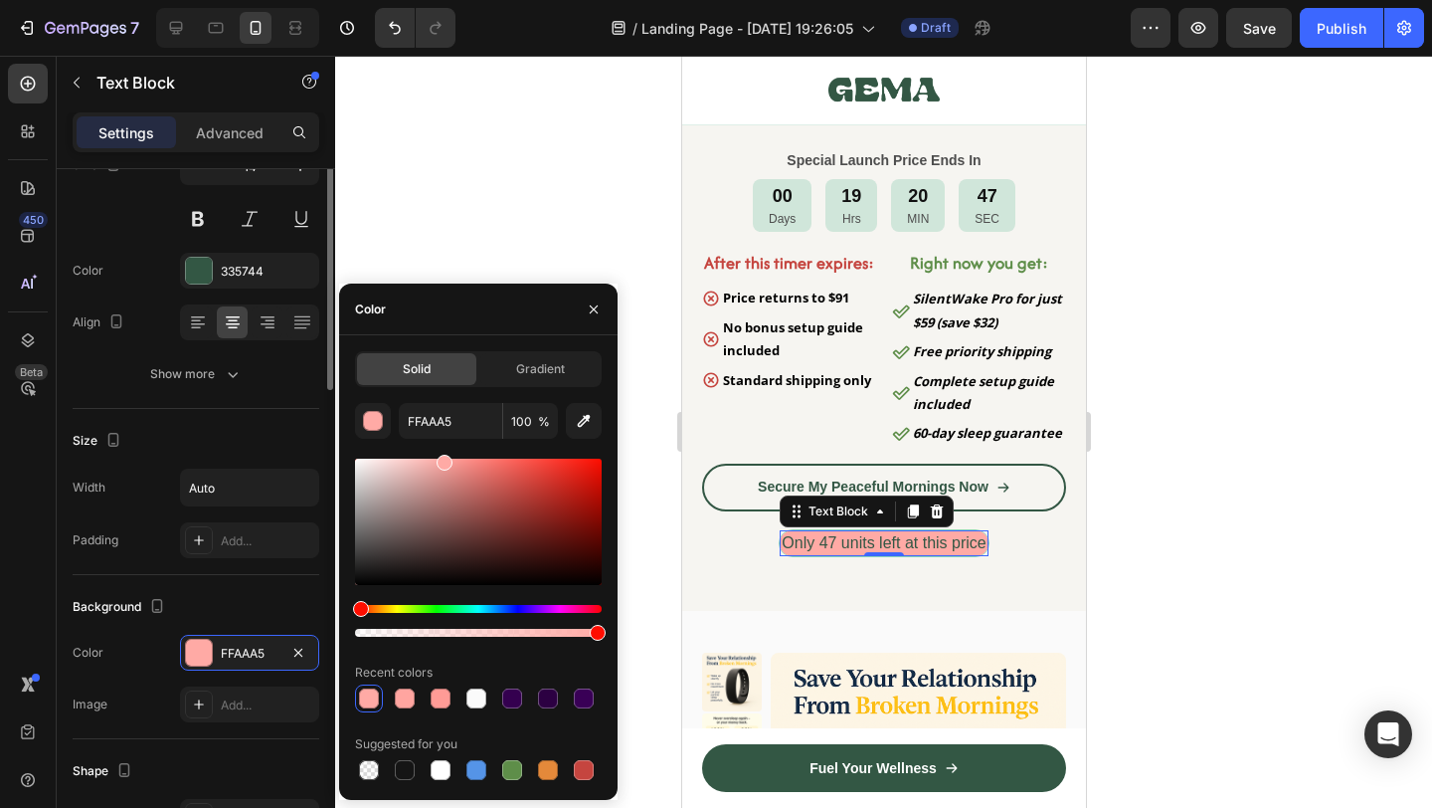
scroll to position [0, 0]
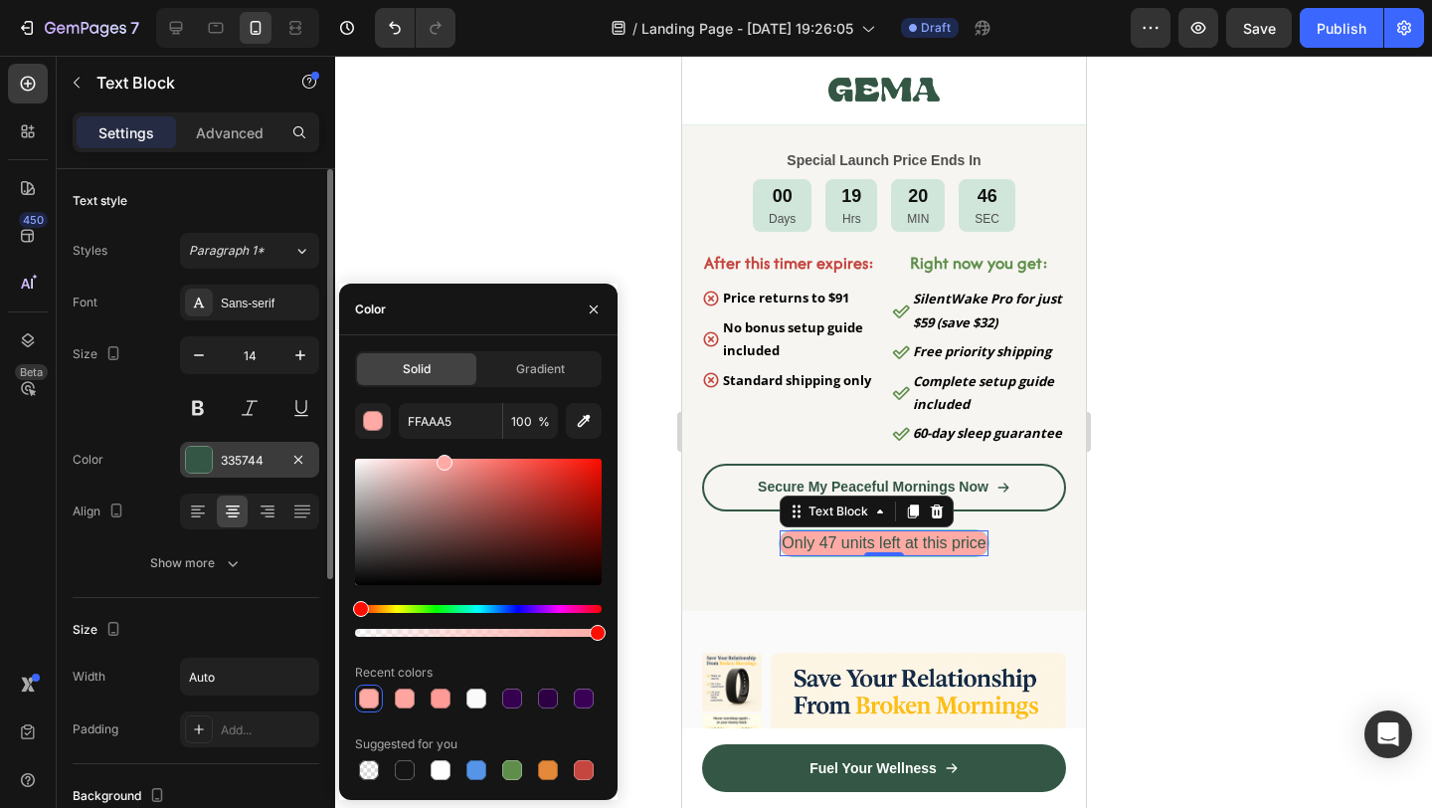
click at [206, 463] on div at bounding box center [199, 460] width 26 height 26
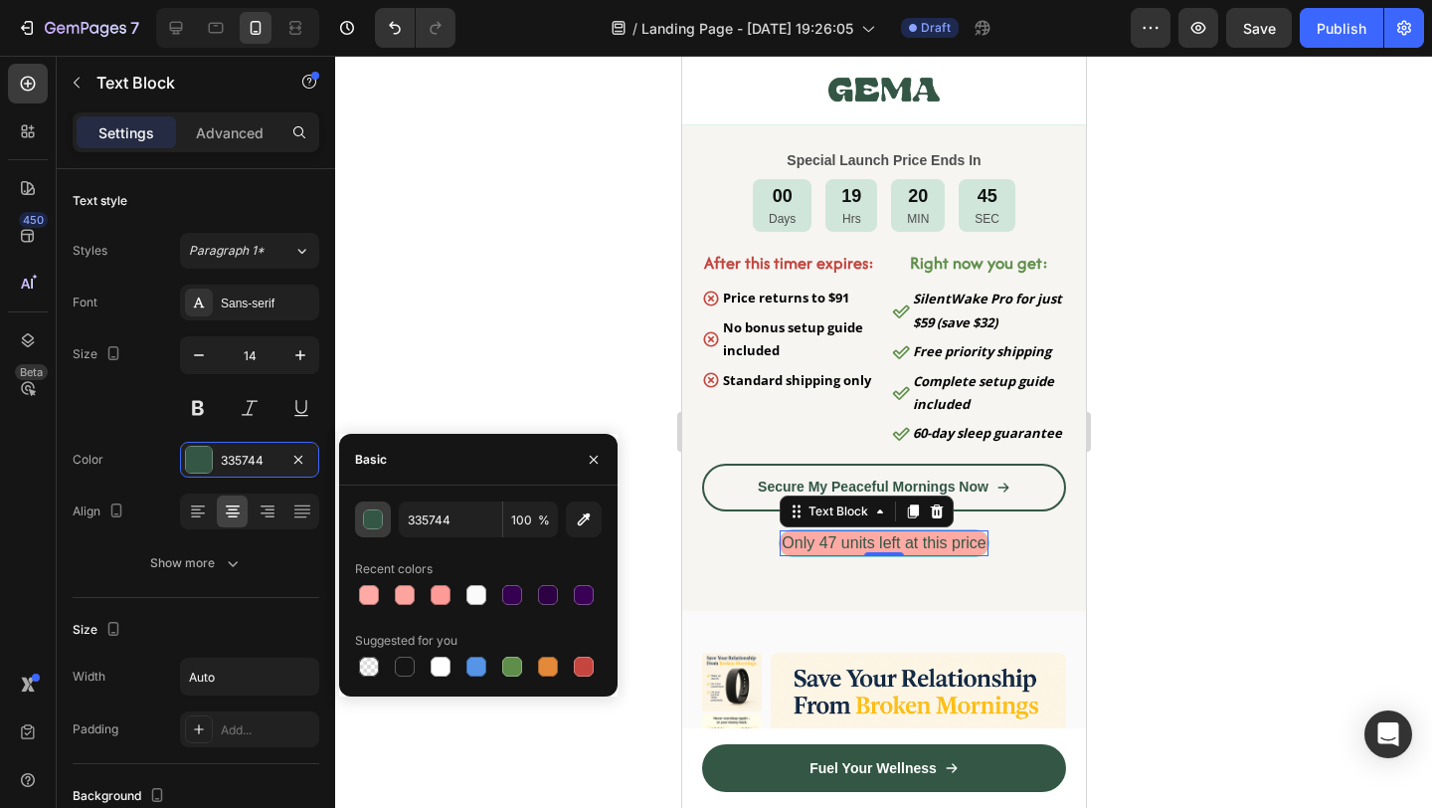
click at [378, 523] on div "button" at bounding box center [374, 520] width 20 height 20
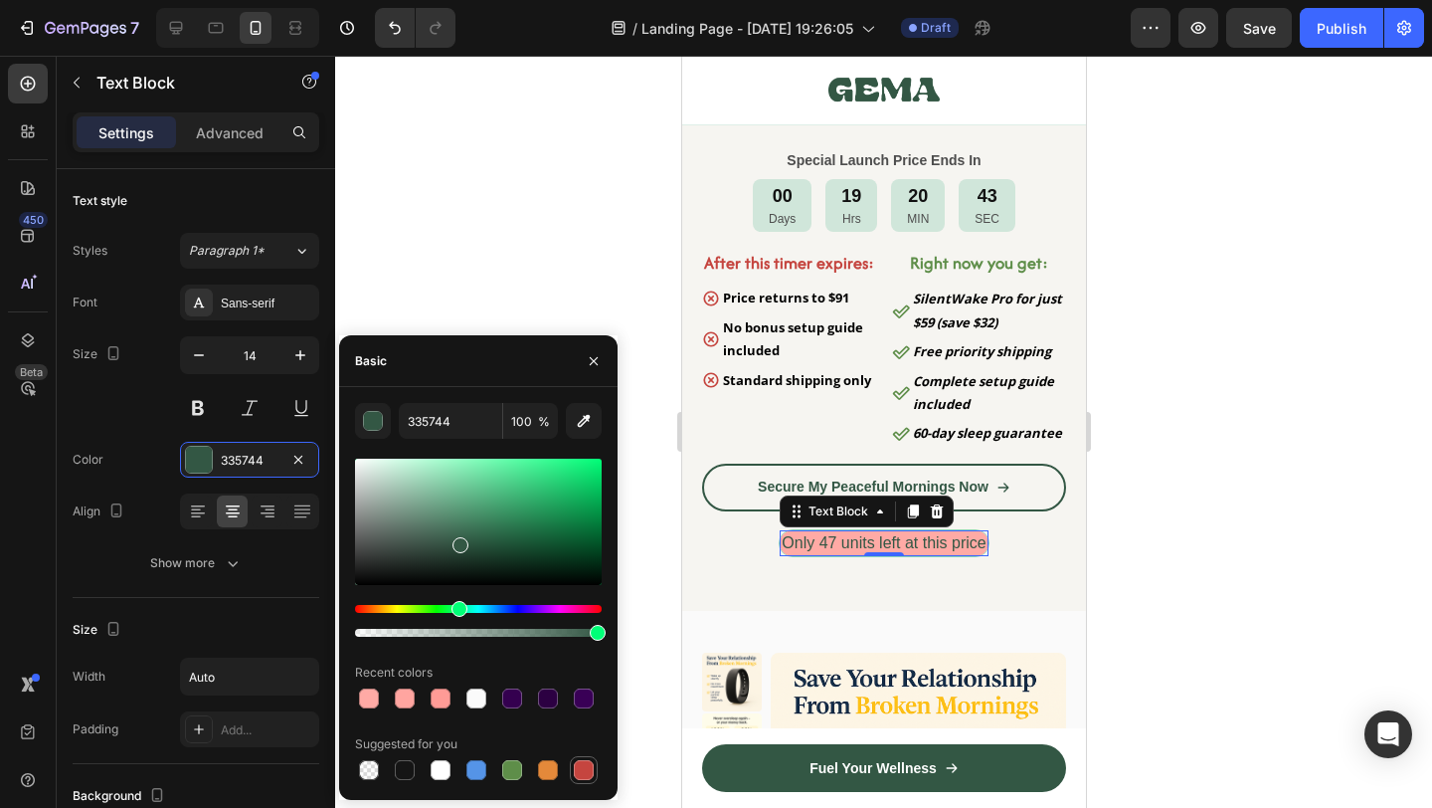
click at [590, 772] on div at bounding box center [584, 770] width 20 height 20
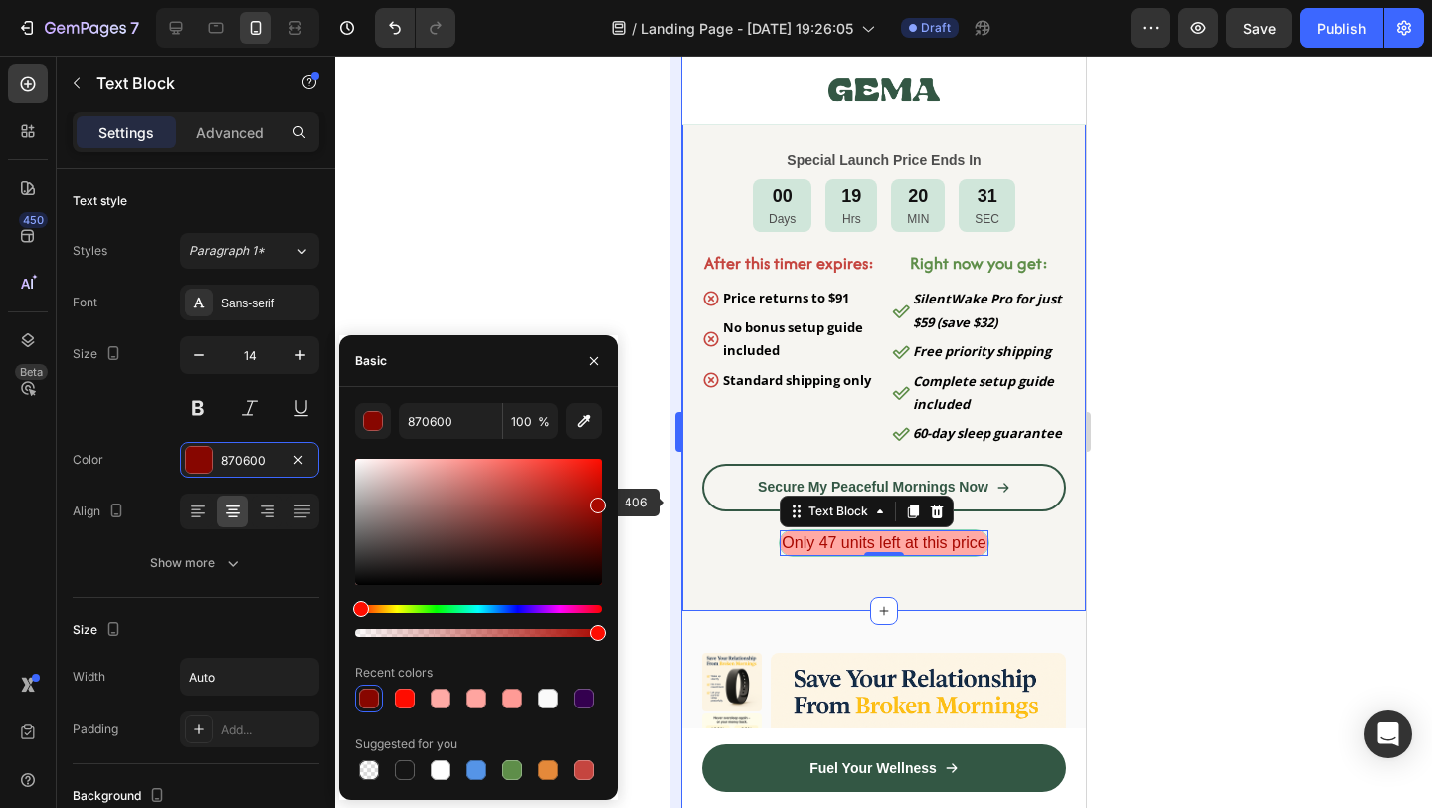
drag, startPoint x: 540, startPoint y: 526, endPoint x: 671, endPoint y: 501, distance: 133.6
click at [671, 0] on div "7 Version history / Landing Page - Aug 24, 19:26:05 Draft Preview Save Publish …" at bounding box center [716, 0] width 1432 height 0
type input "A80800"
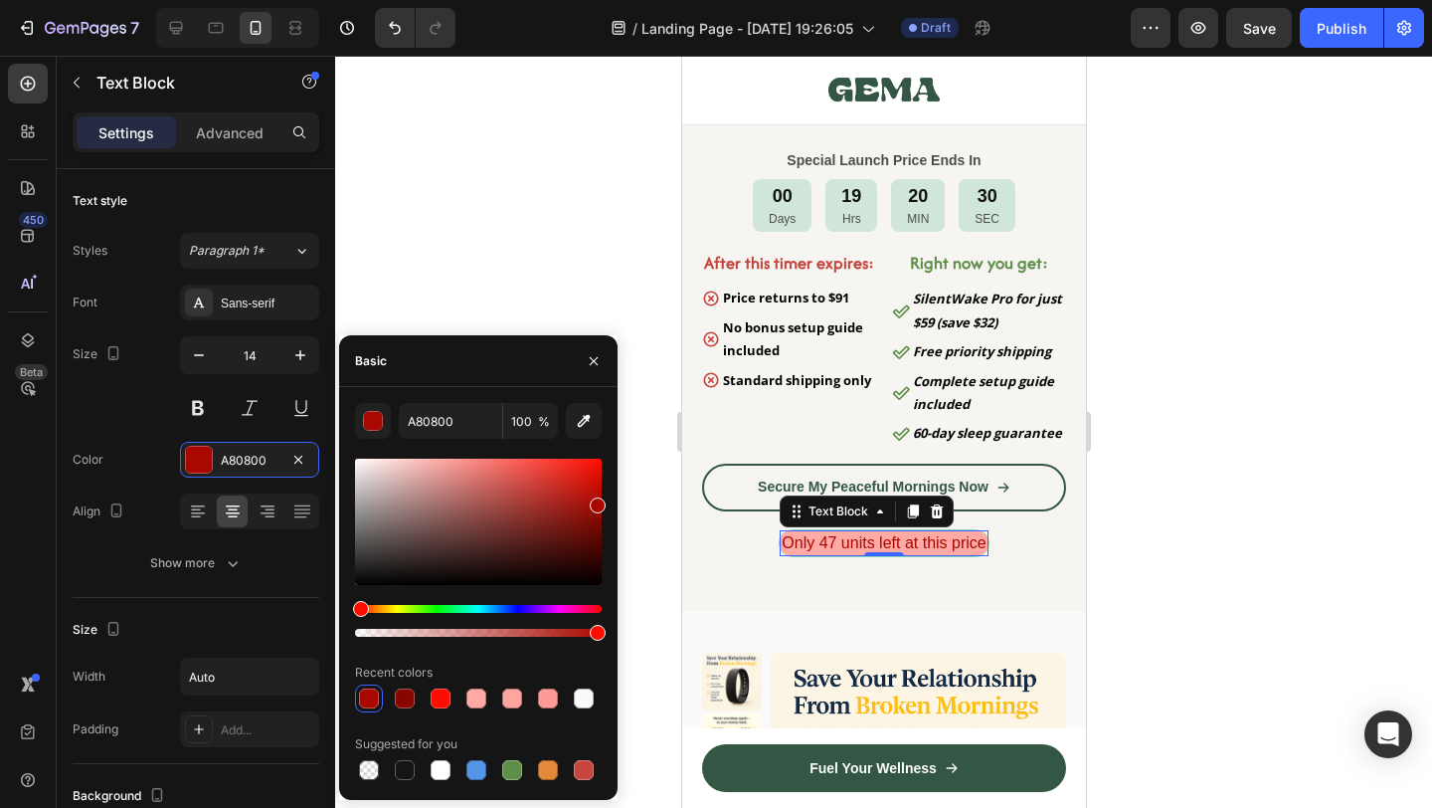
click at [1150, 637] on div at bounding box center [883, 432] width 1097 height 752
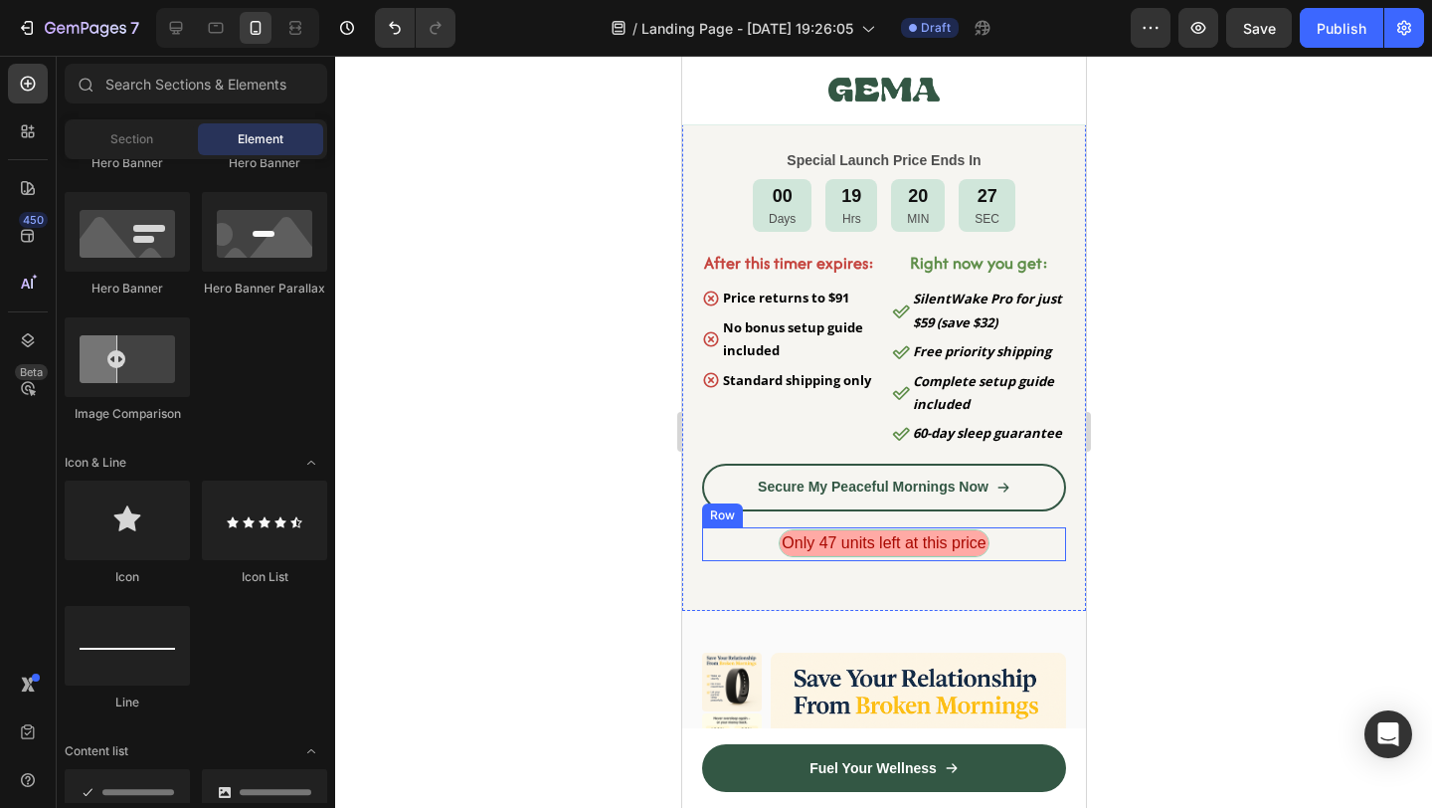
click at [1002, 544] on div "Only 47 units left at this price Text Block Row" at bounding box center [883, 544] width 364 height 34
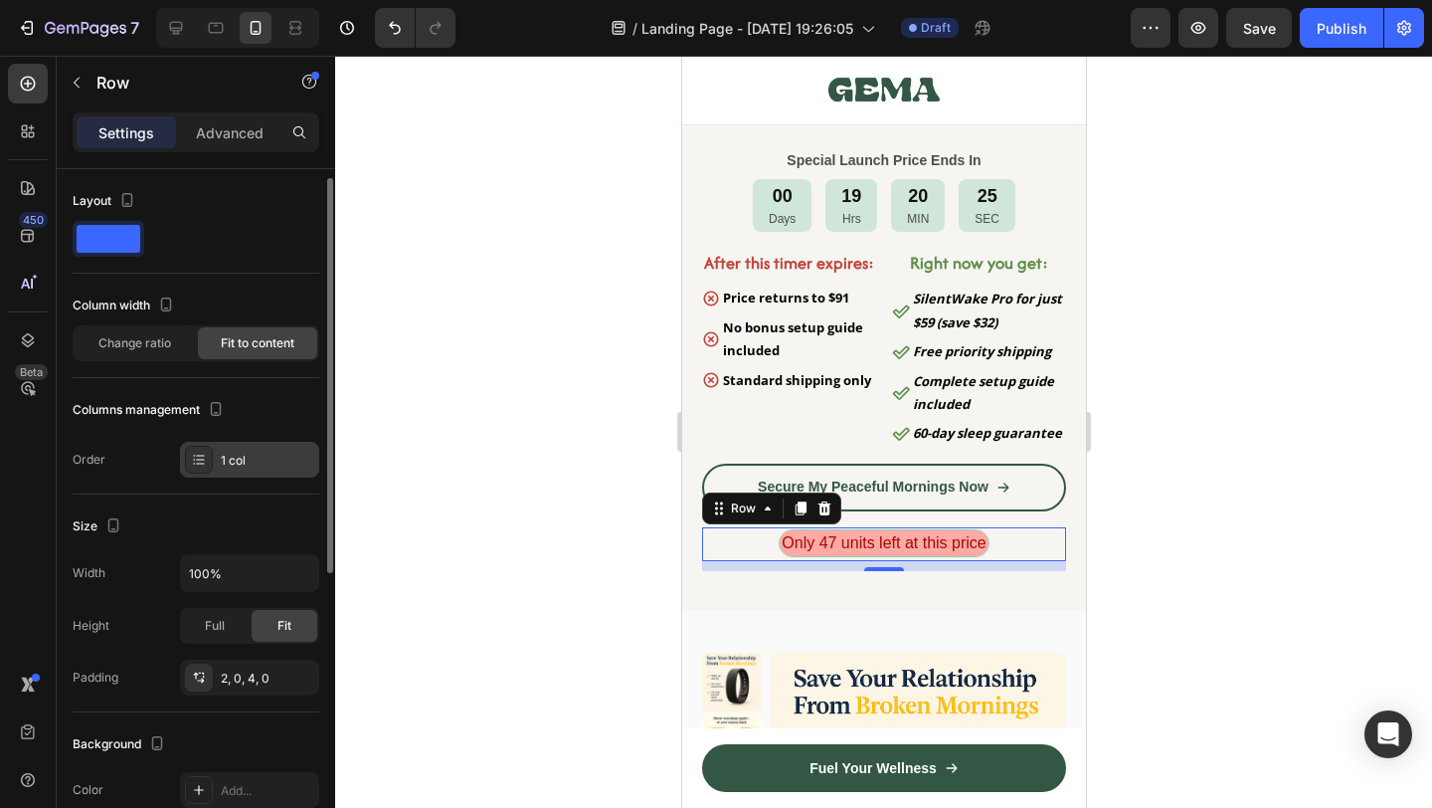
scroll to position [29, 0]
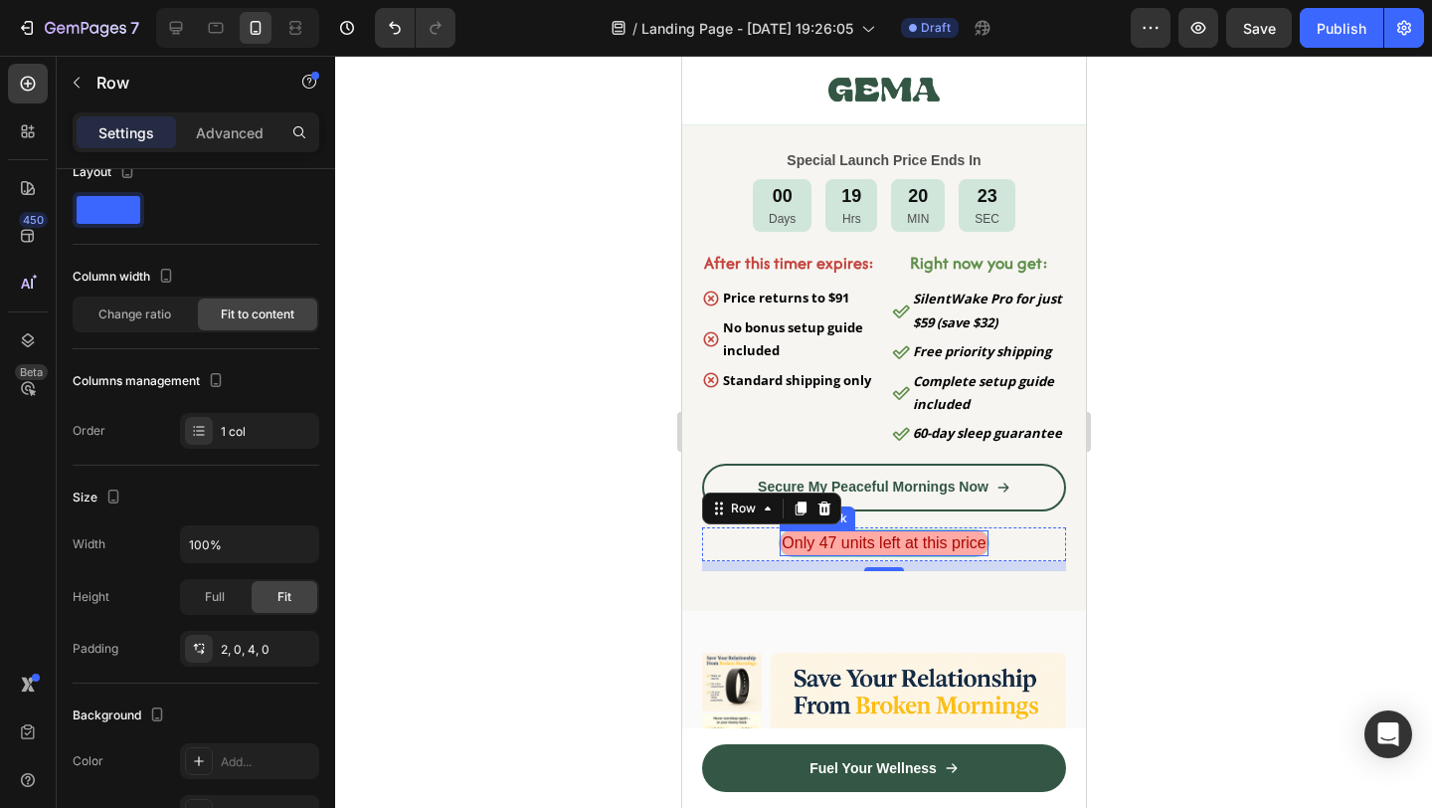
click at [822, 543] on span "Only 47 units left at this price" at bounding box center [883, 542] width 204 height 17
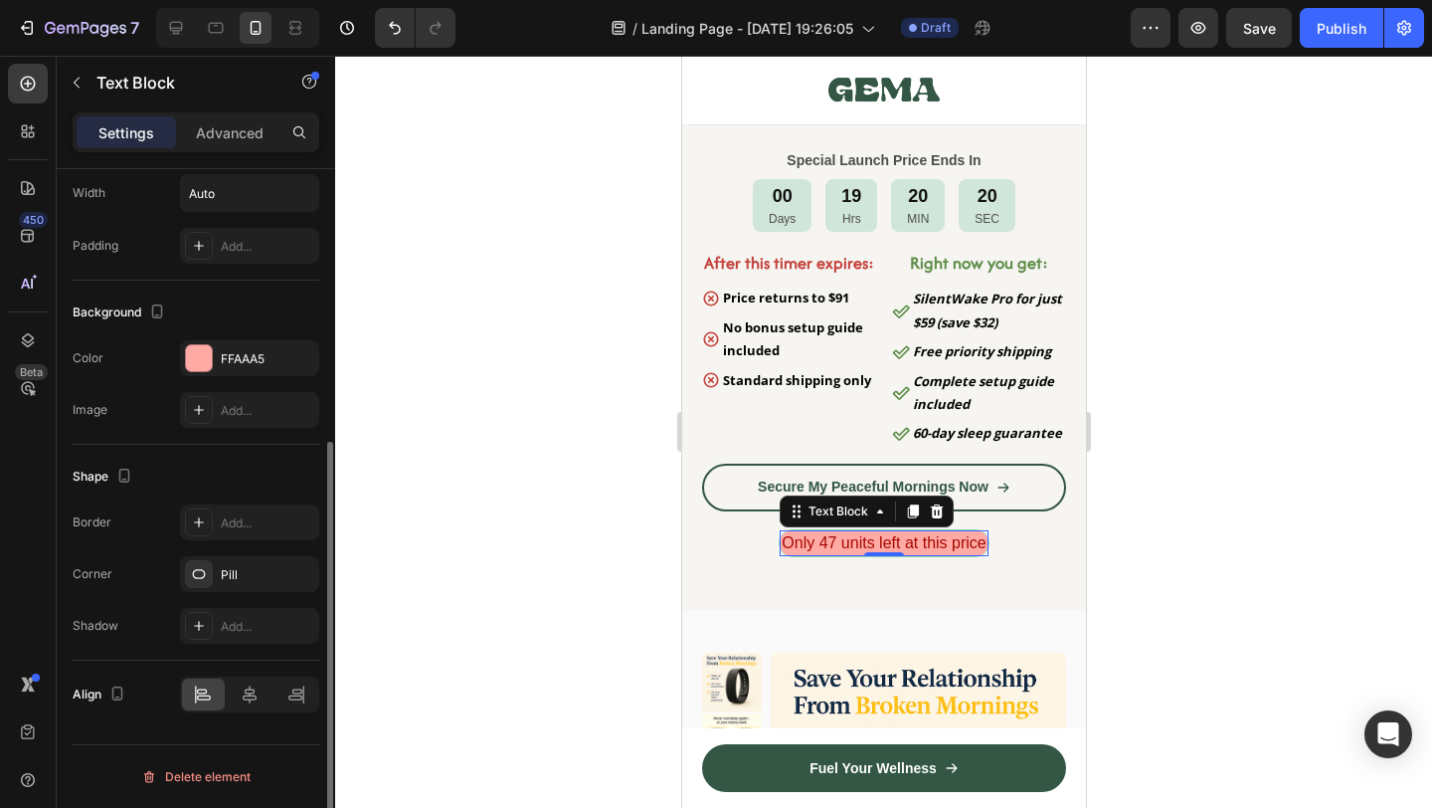
scroll to position [420, 0]
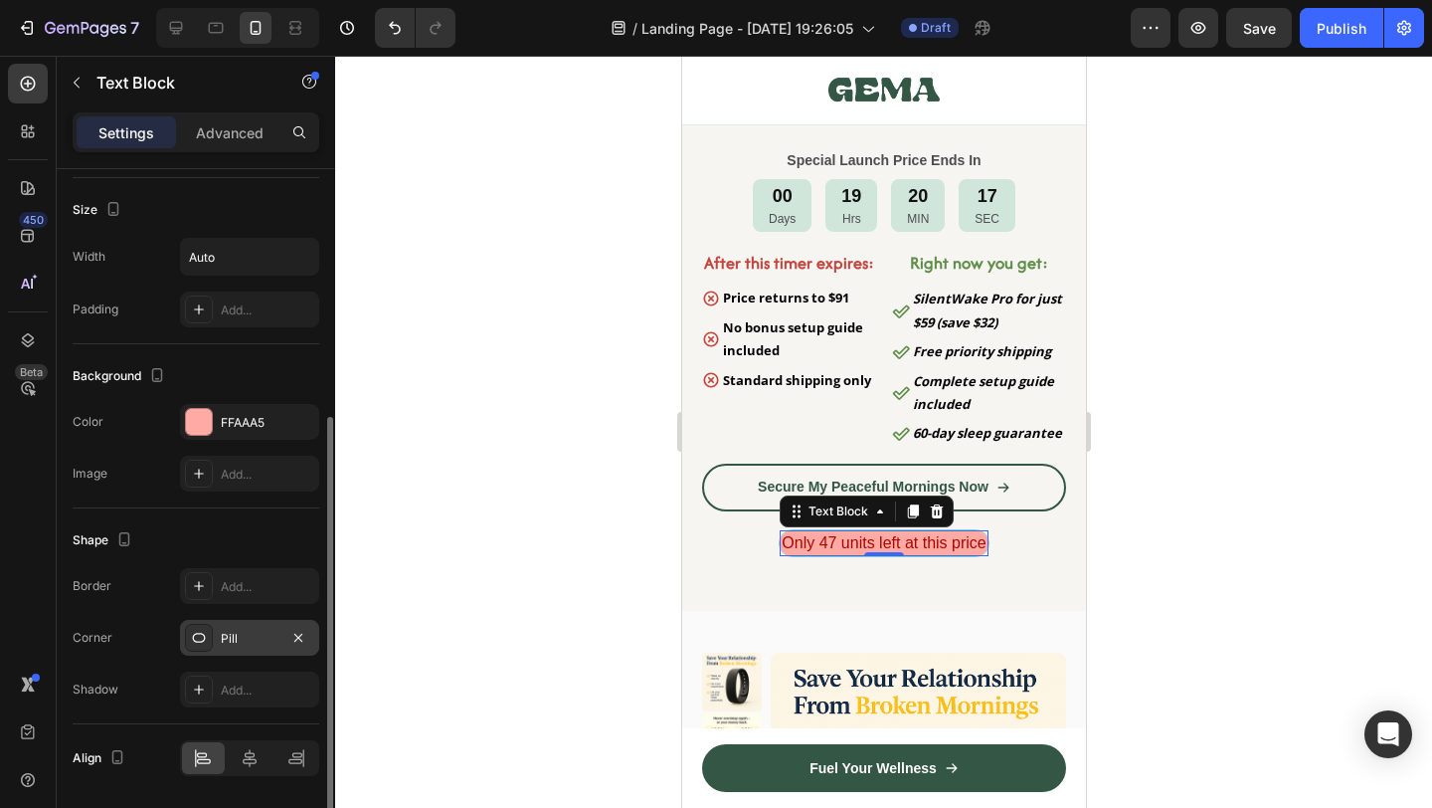
click at [239, 648] on div "Pill" at bounding box center [249, 638] width 139 height 36
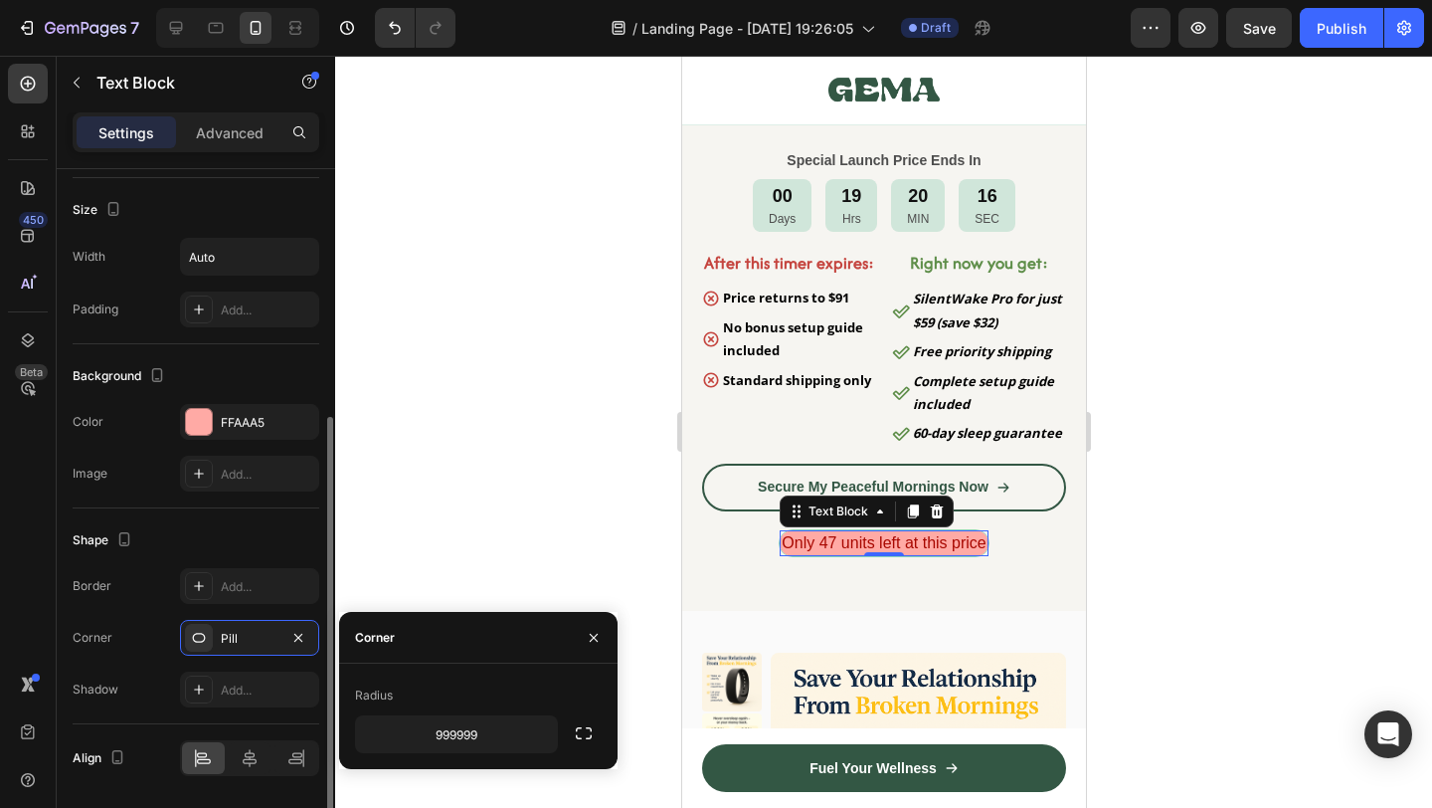
click at [237, 530] on div "Shape" at bounding box center [196, 540] width 247 height 32
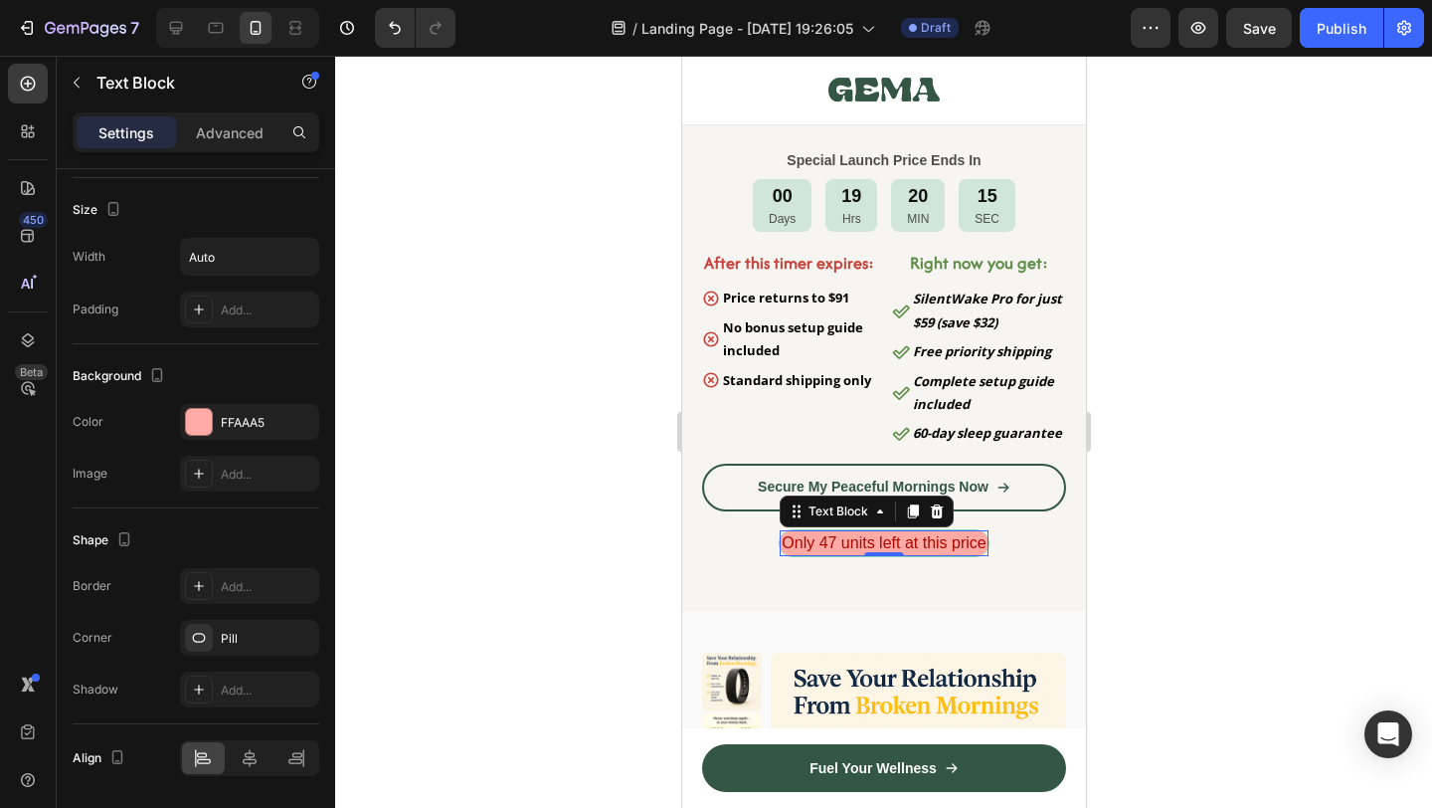
scroll to position [0, 0]
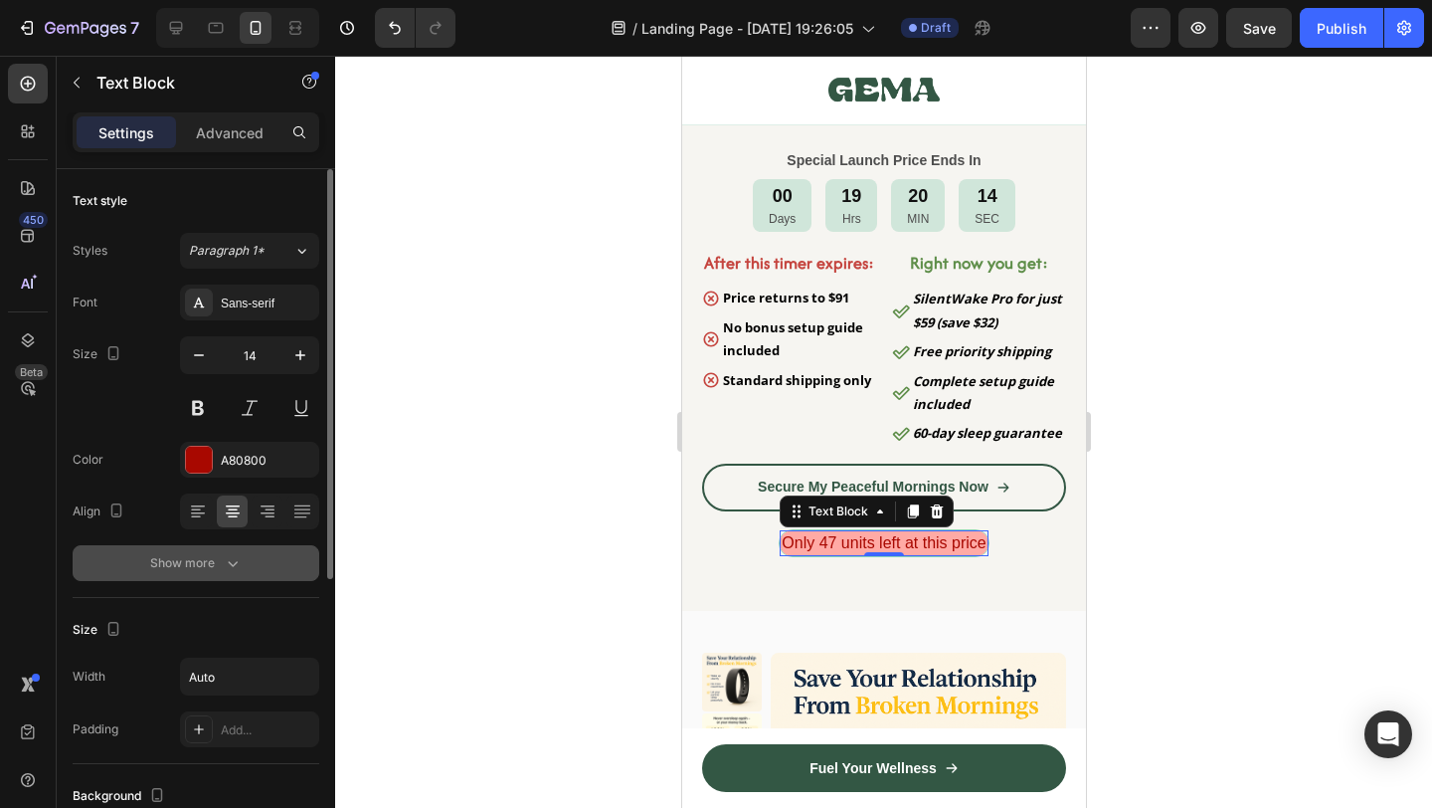
click at [222, 579] on button "Show more" at bounding box center [196, 563] width 247 height 36
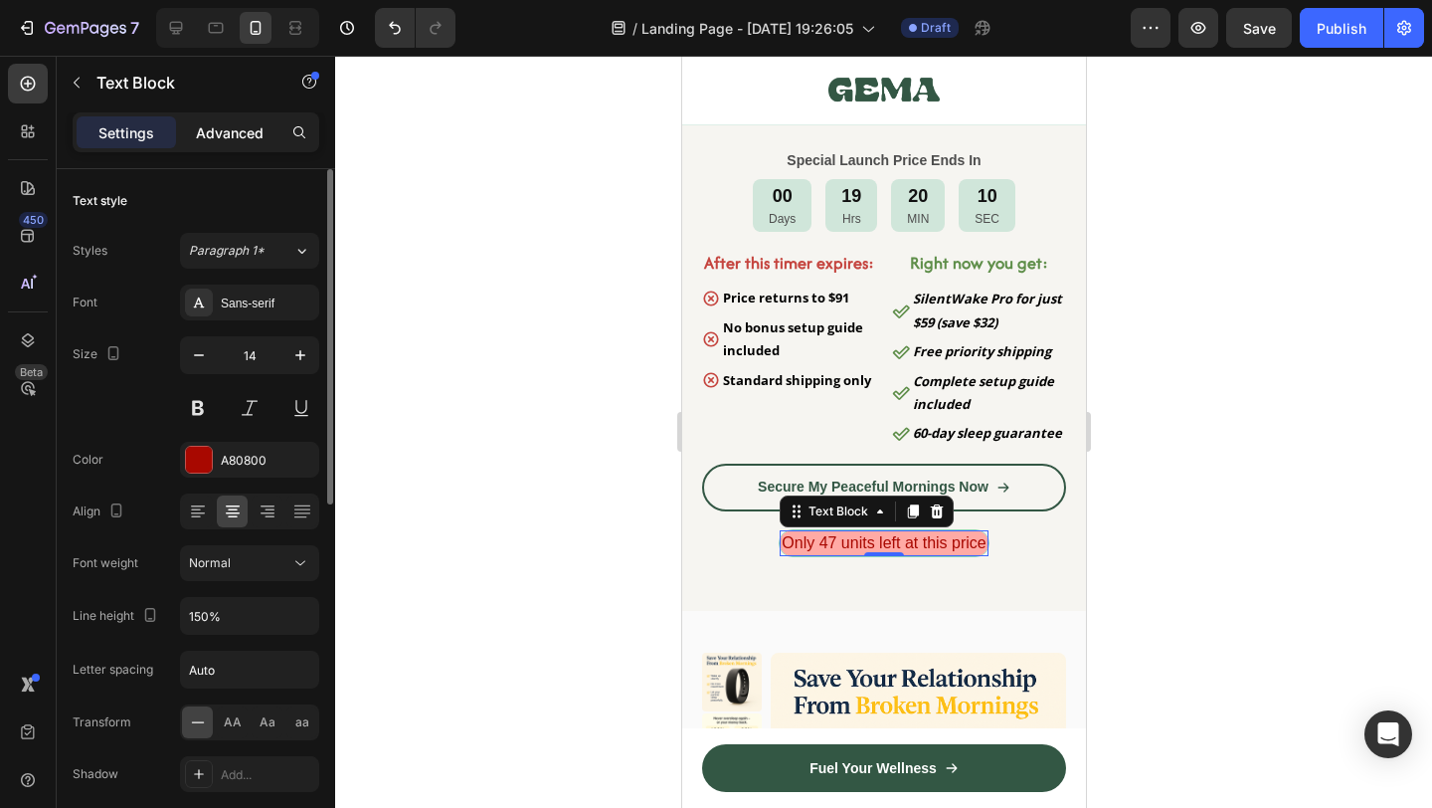
click at [223, 145] on div "Advanced" at bounding box center [229, 132] width 99 height 32
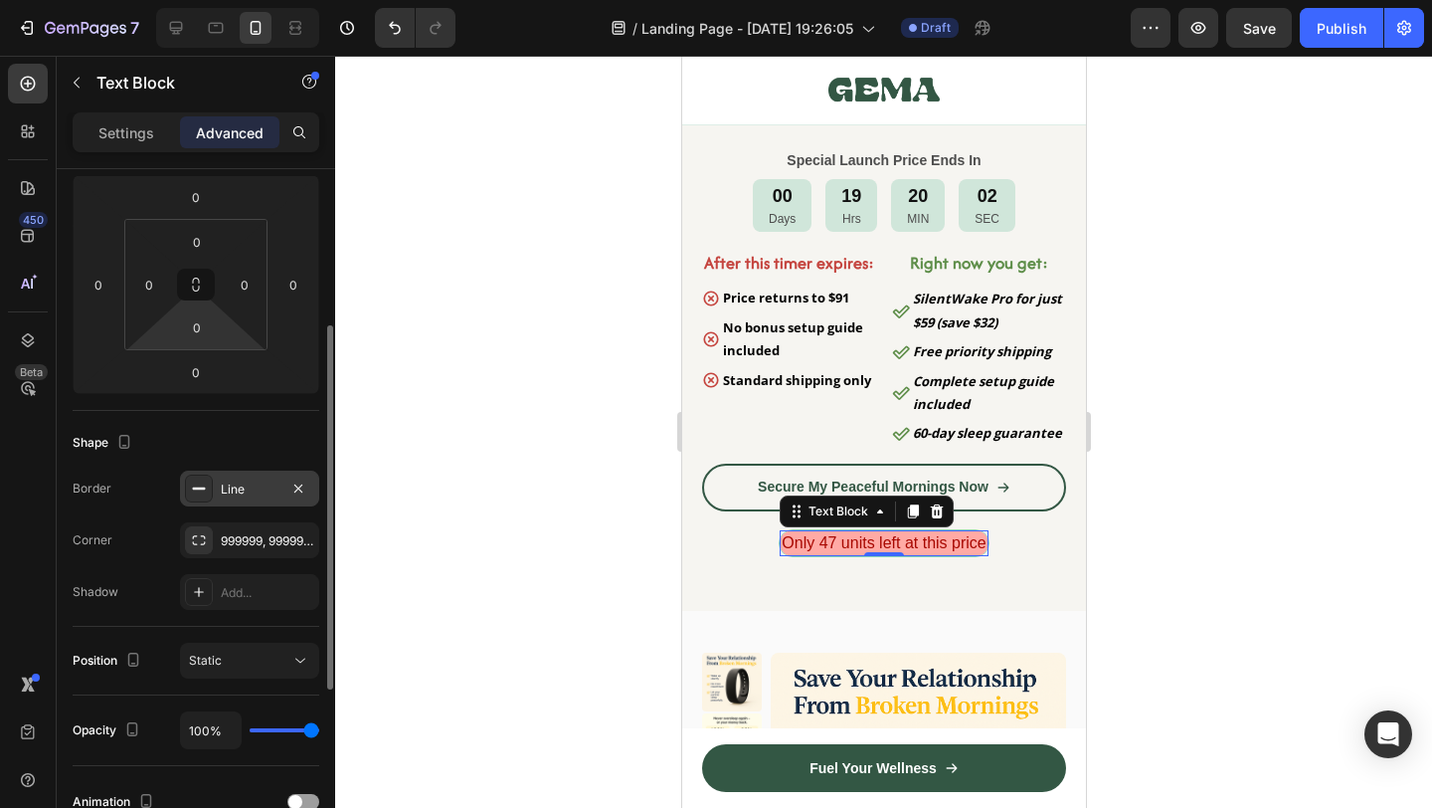
scroll to position [281, 0]
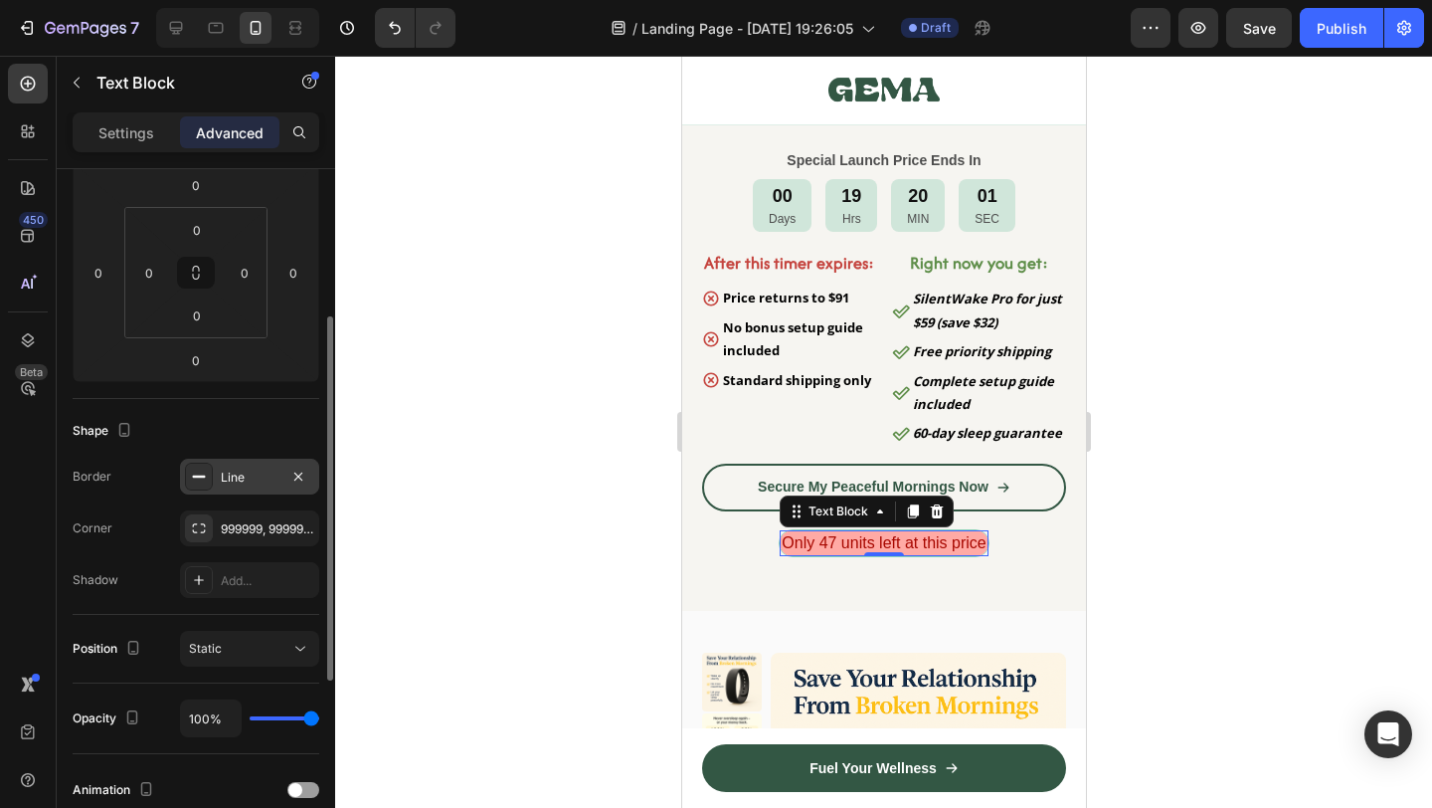
click at [241, 474] on div "Line" at bounding box center [250, 477] width 58 height 18
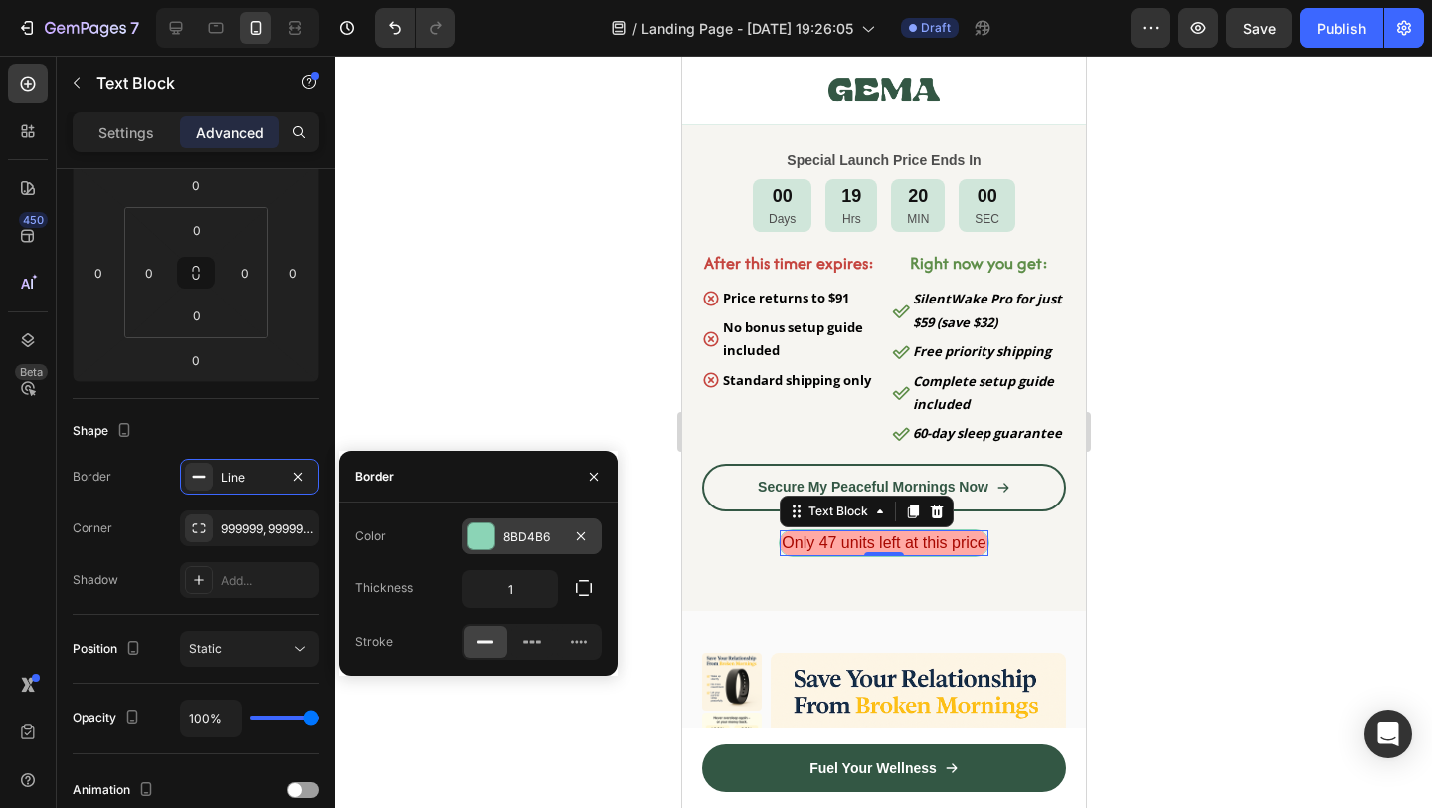
click at [481, 527] on div at bounding box center [481, 536] width 26 height 26
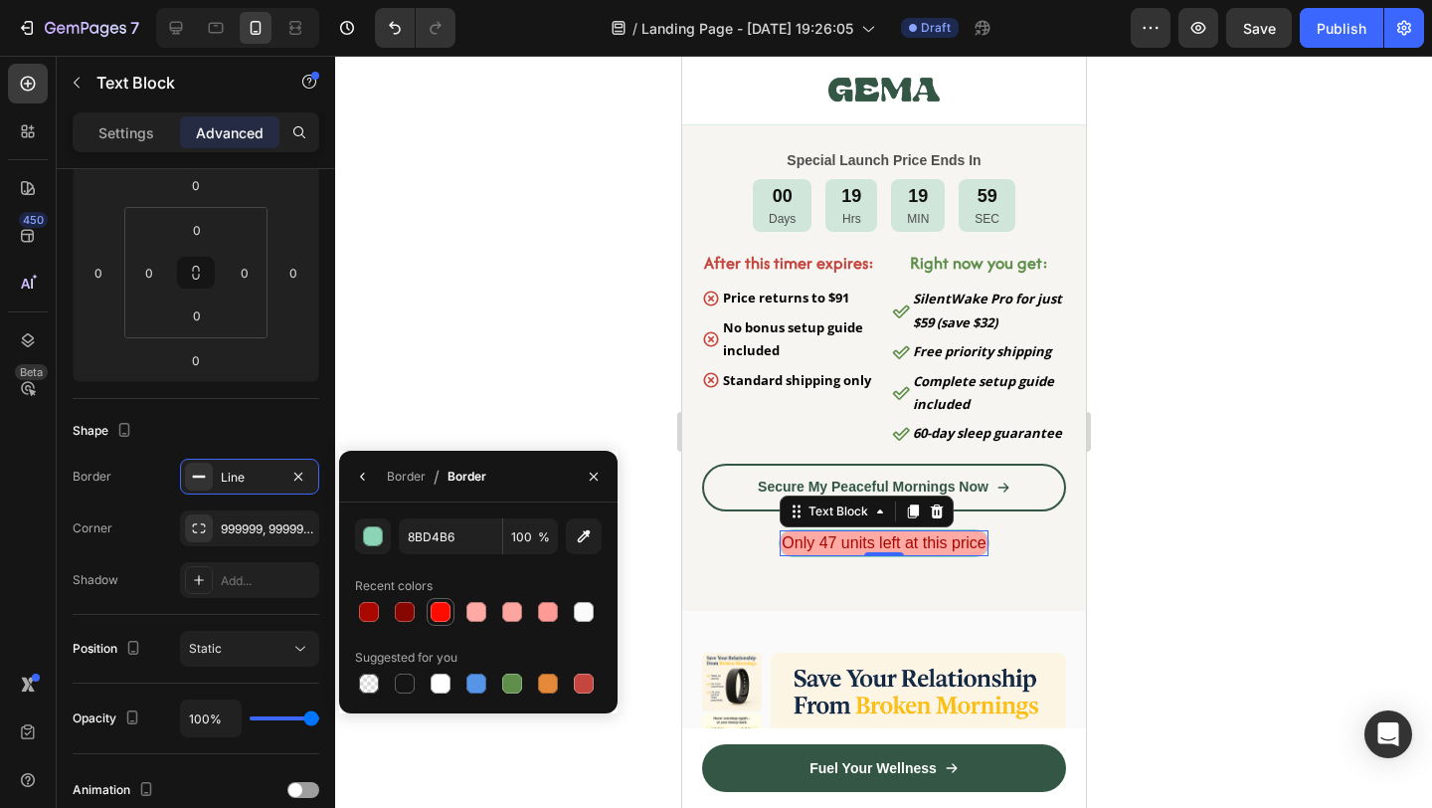
click at [434, 625] on div at bounding box center [441, 612] width 28 height 28
click at [371, 619] on div at bounding box center [369, 612] width 20 height 20
click at [395, 614] on div at bounding box center [405, 612] width 20 height 20
type input "870600"
click at [1263, 652] on div at bounding box center [883, 432] width 1097 height 752
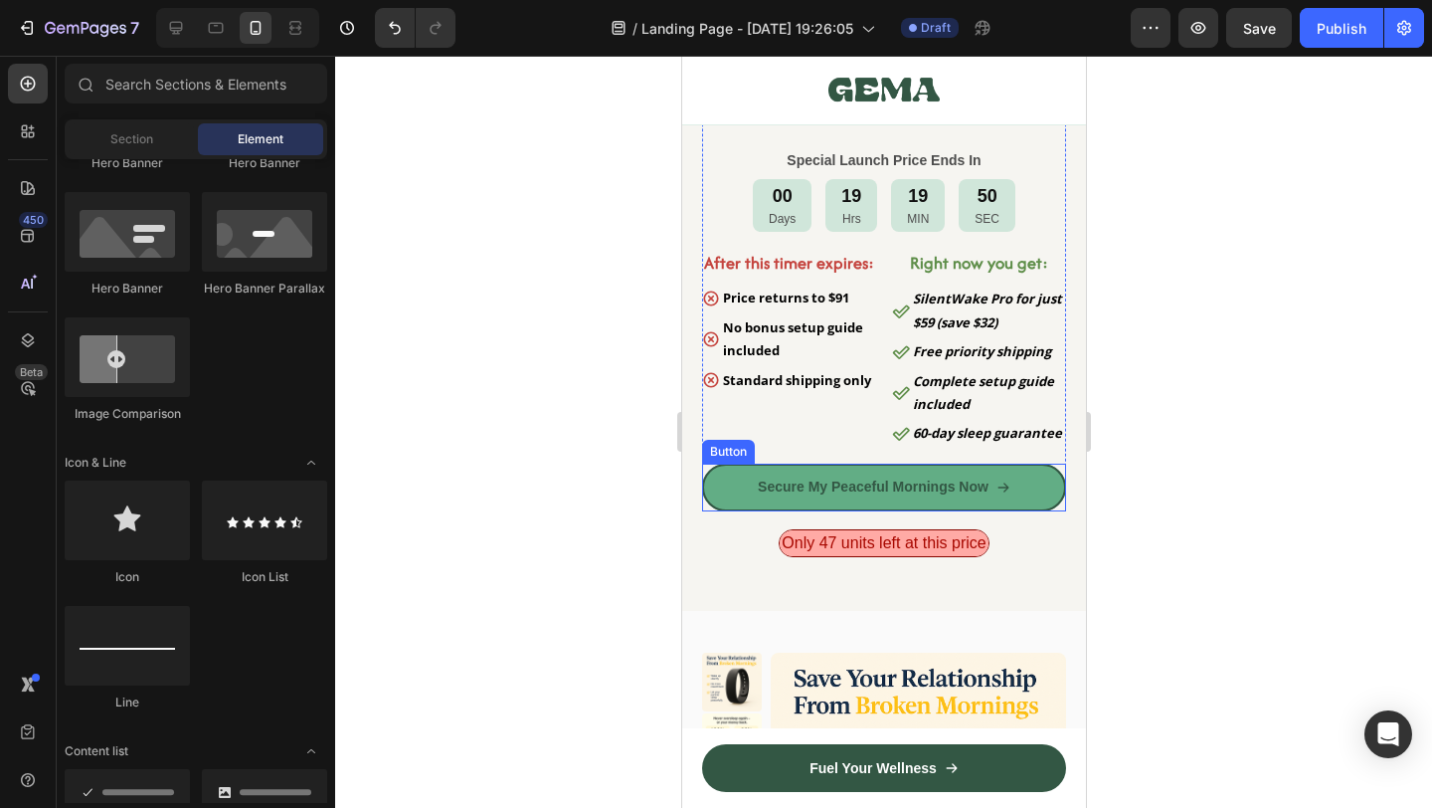
scroll to position [10296, 0]
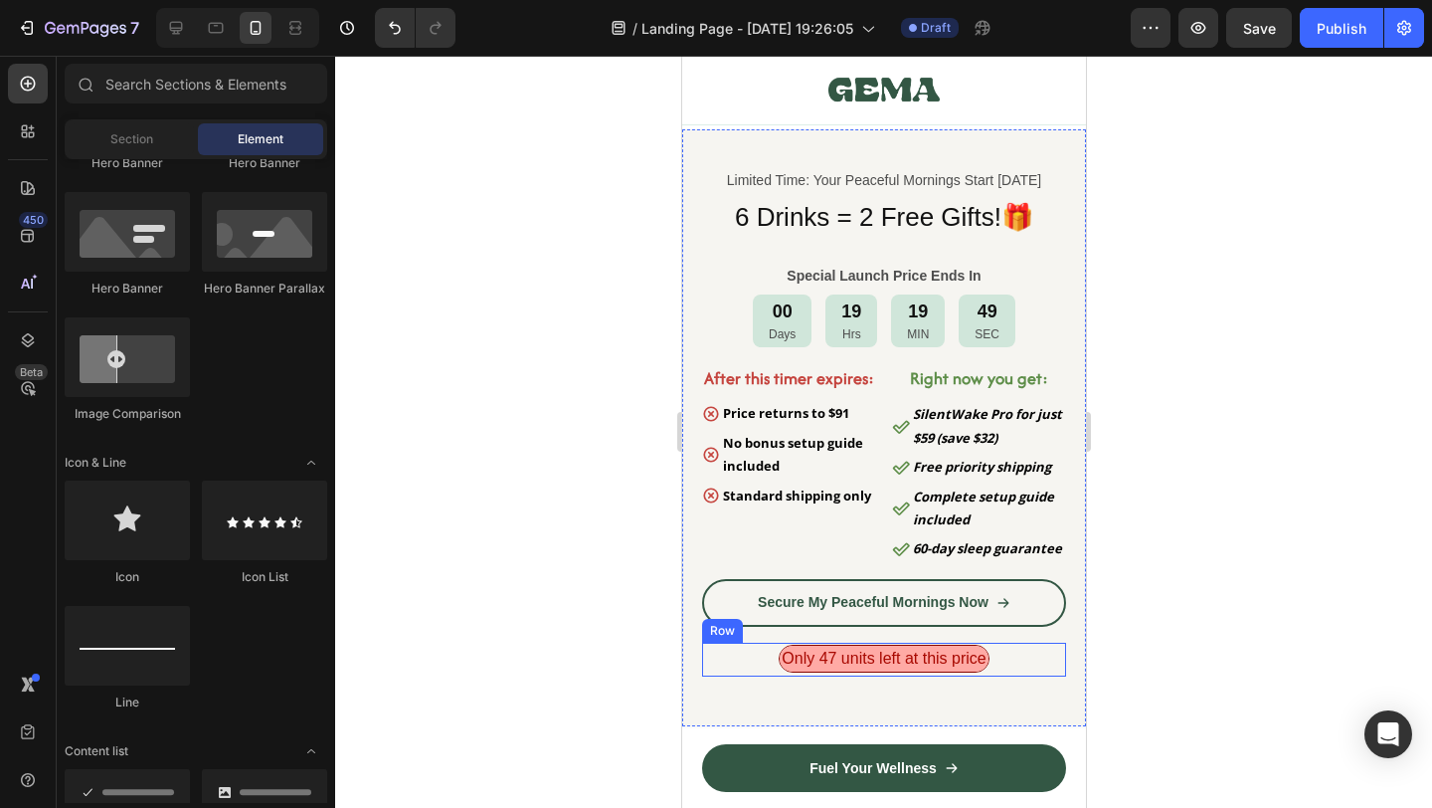
click at [1018, 673] on div "Only 47 units left at this price Text Block Row" at bounding box center [883, 659] width 364 height 34
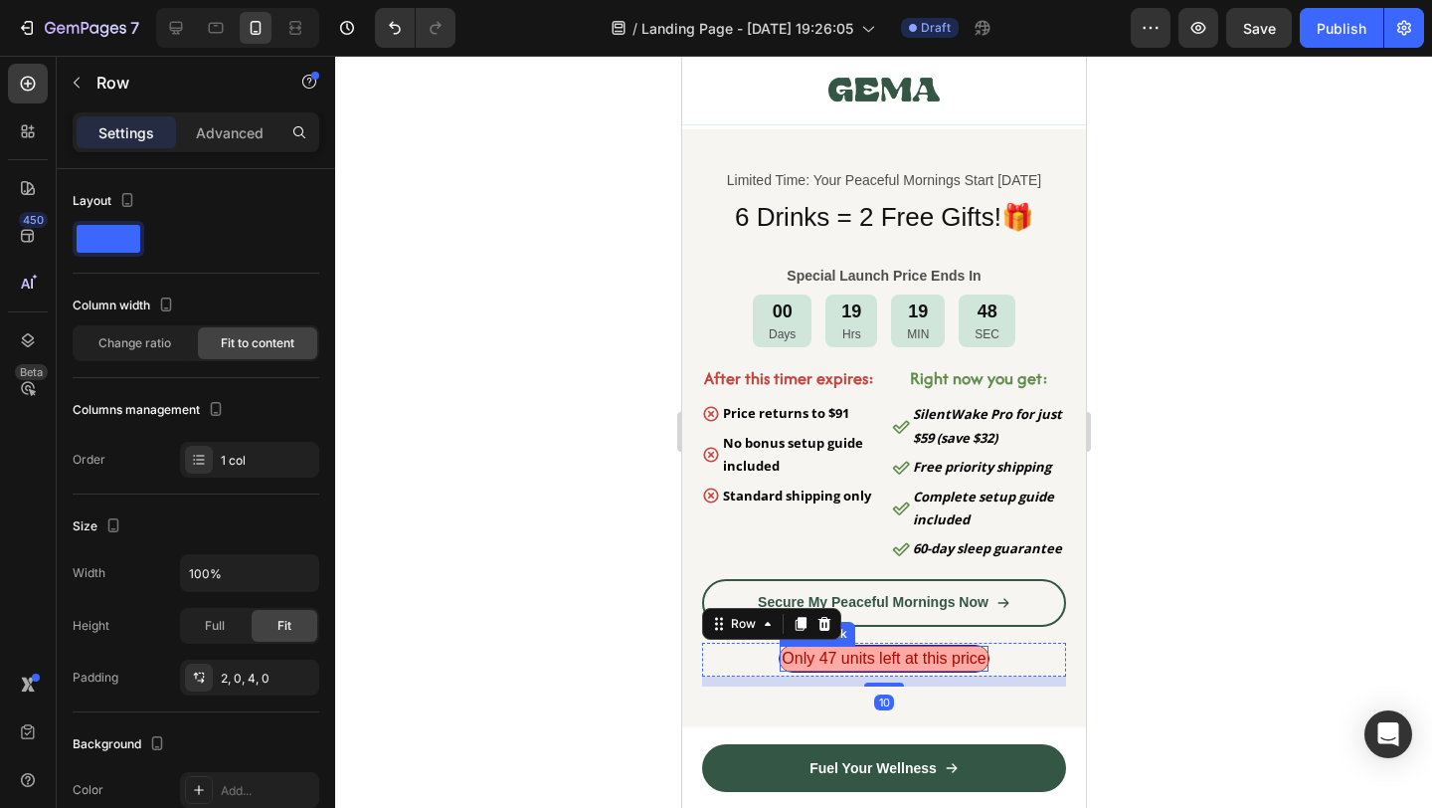
click at [927, 662] on span "Only 47 units left at this price" at bounding box center [883, 657] width 204 height 17
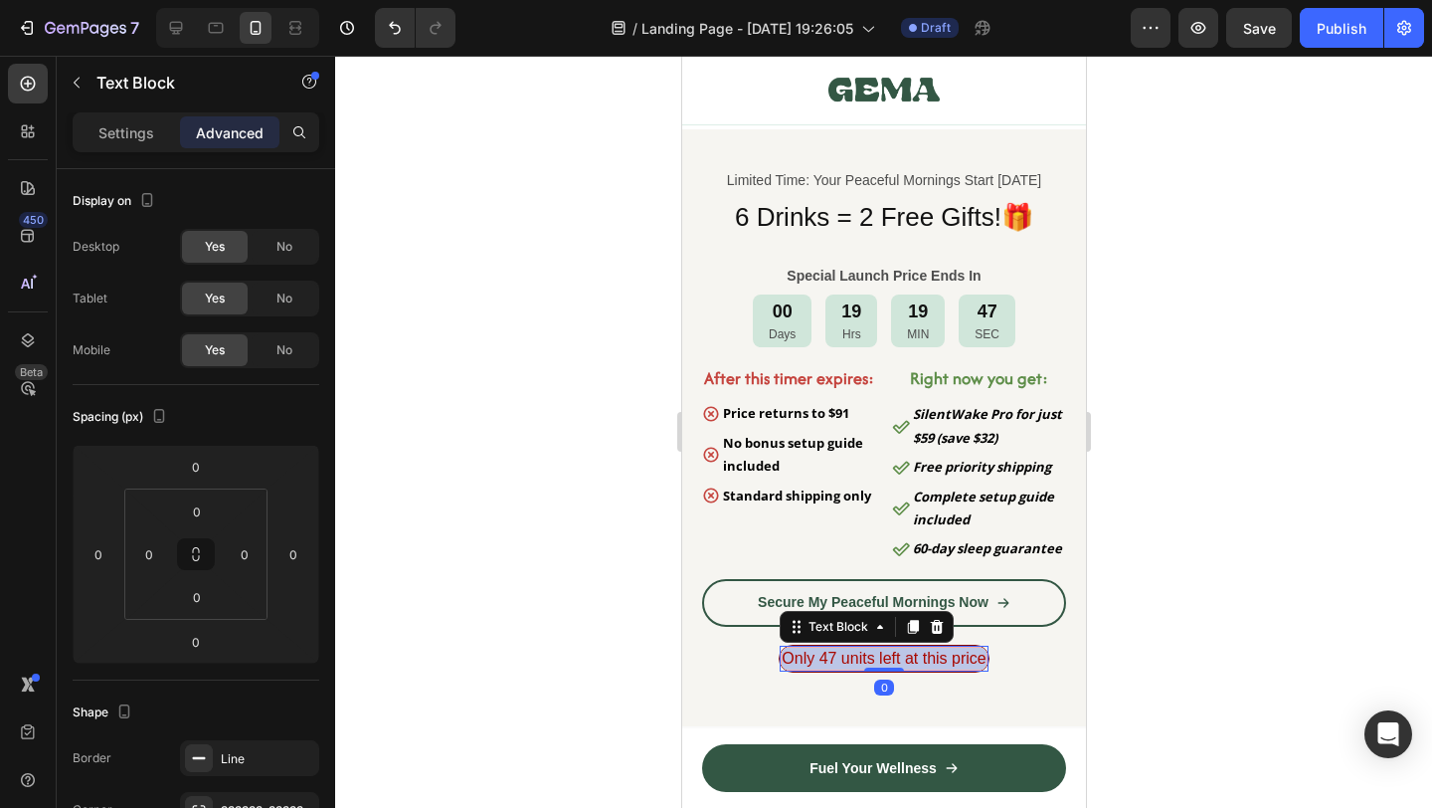
click at [927, 662] on span "Only 47 units left at this price" at bounding box center [883, 657] width 204 height 17
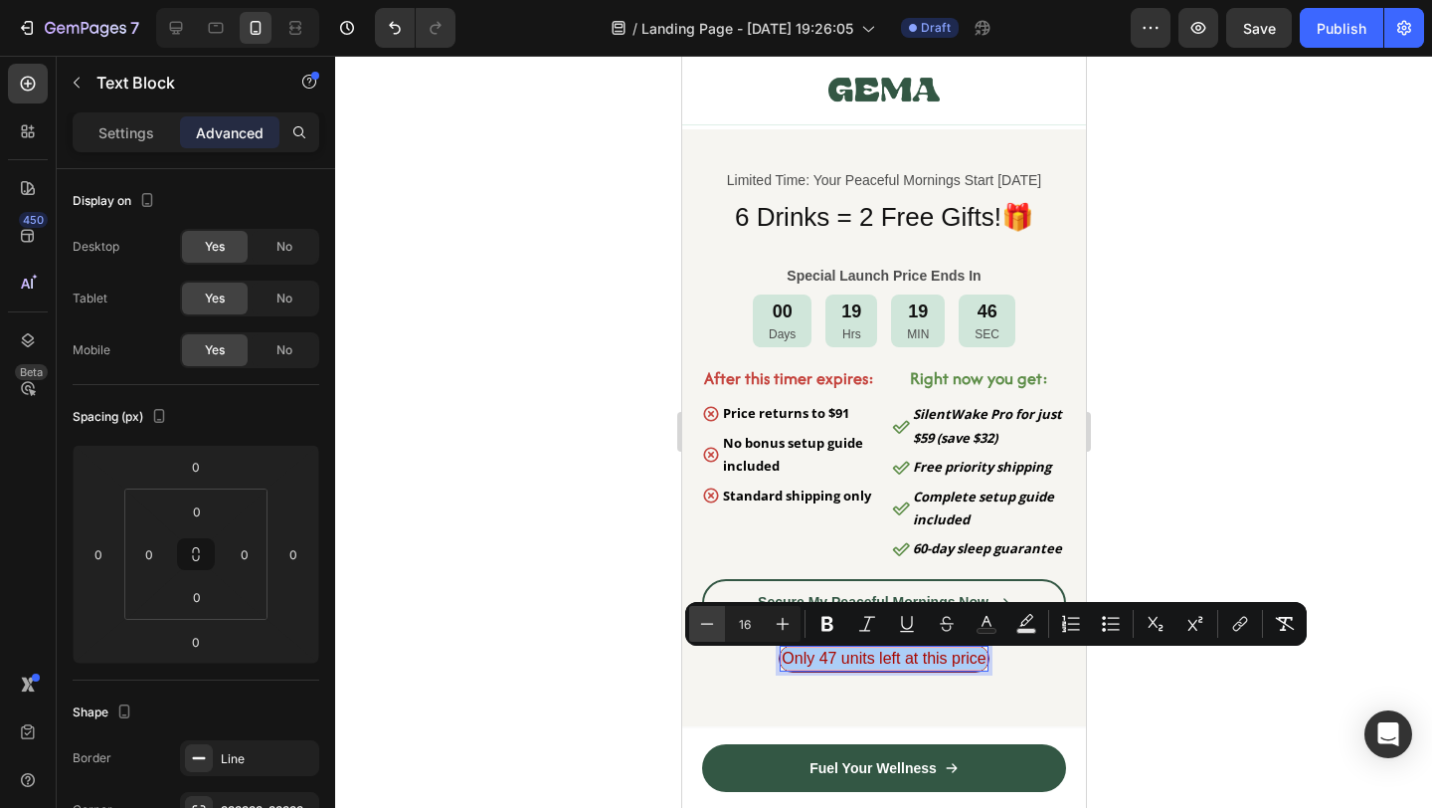
click at [700, 615] on icon "Editor contextual toolbar" at bounding box center [707, 624] width 20 height 20
type input "14"
click at [1190, 512] on div at bounding box center [883, 432] width 1097 height 752
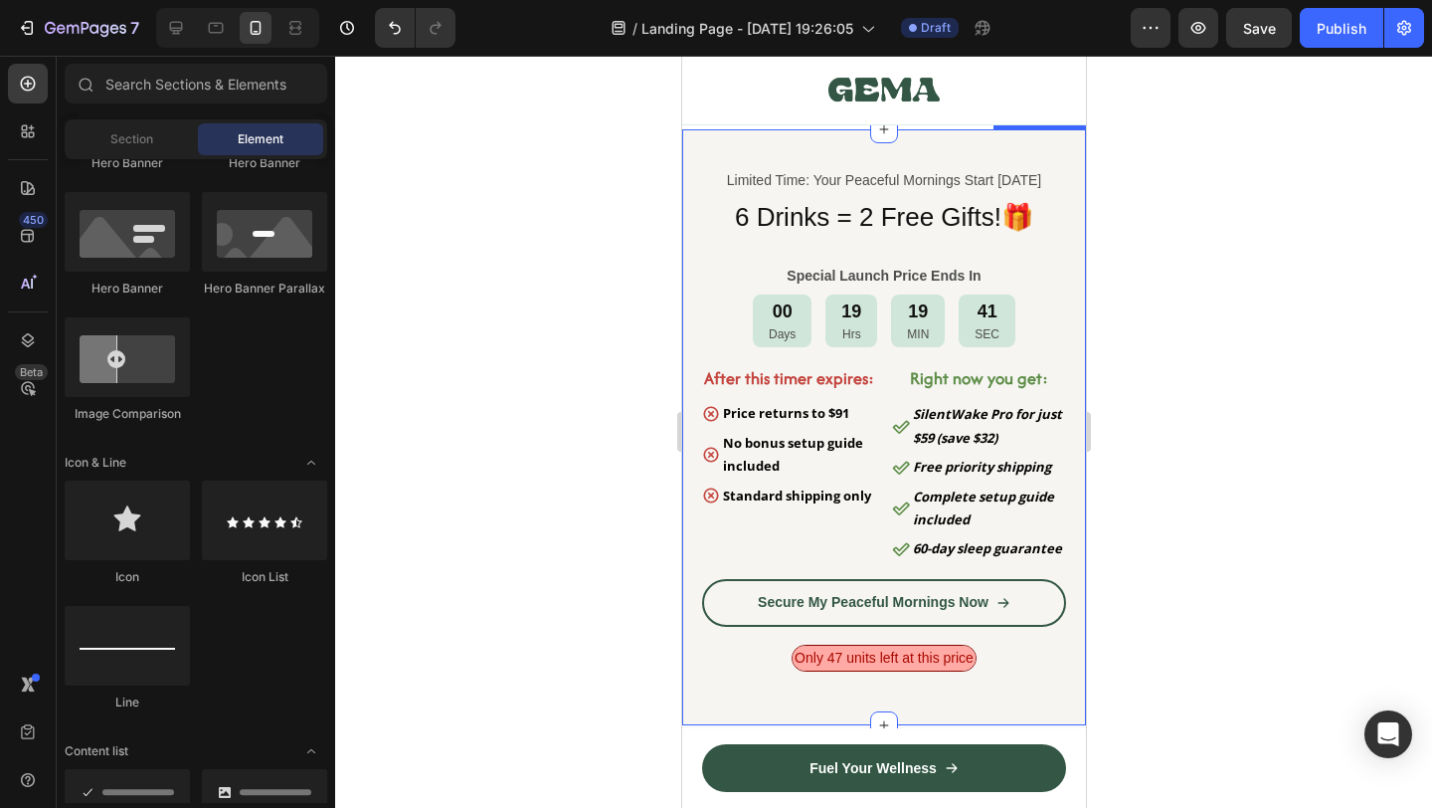
click at [1065, 630] on div "Limited Time: Your Peaceful Mornings Start Tomorrow Text Block 6 Drinks = 2 Fre…" at bounding box center [883, 427] width 404 height 596
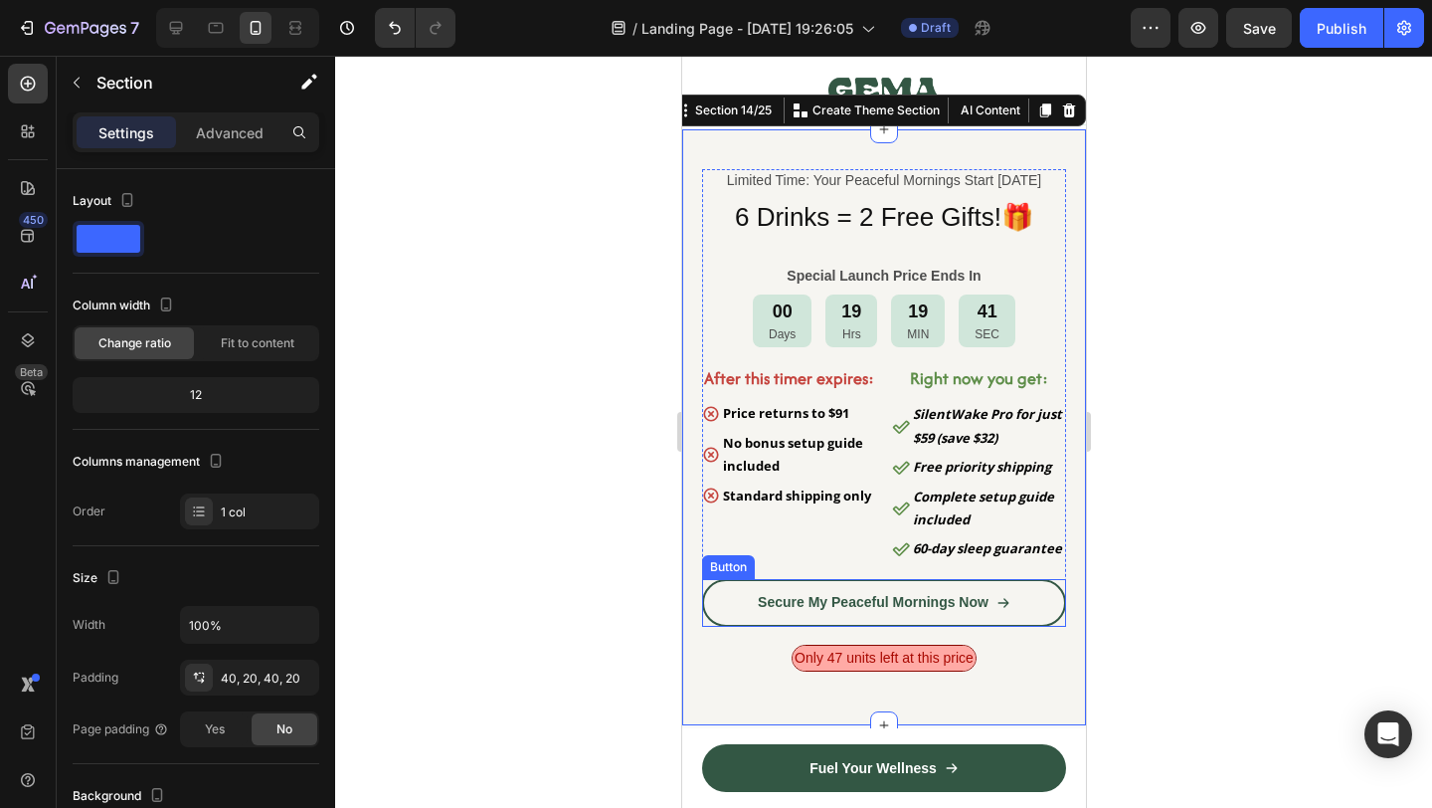
click at [1059, 627] on div "Secure My Peaceful Mornings Now Button" at bounding box center [883, 603] width 364 height 48
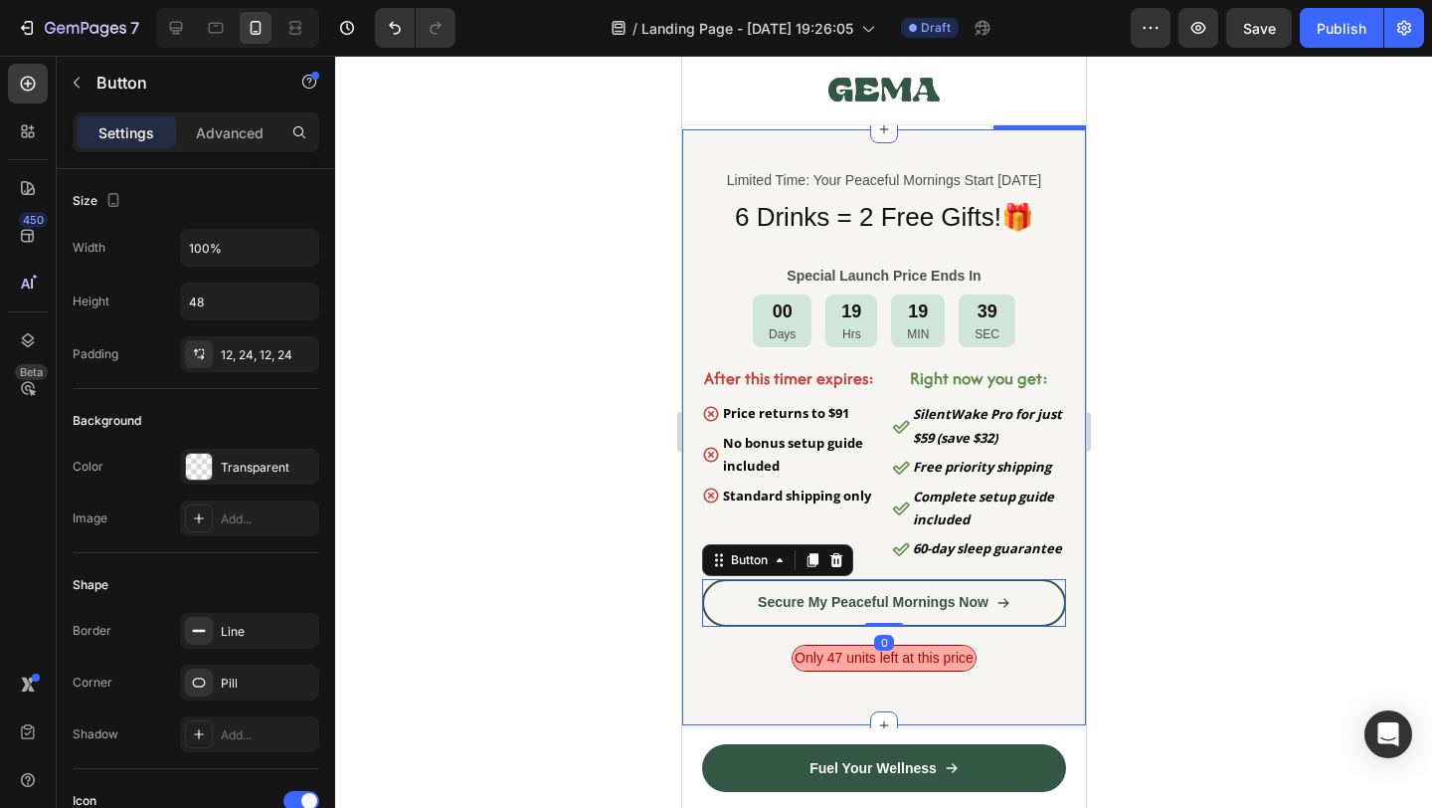
click at [934, 640] on div "Limited Time: Your Peaceful Mornings Start Tomorrow Text Block 6 Drinks = 2 Fre…" at bounding box center [883, 427] width 364 height 516
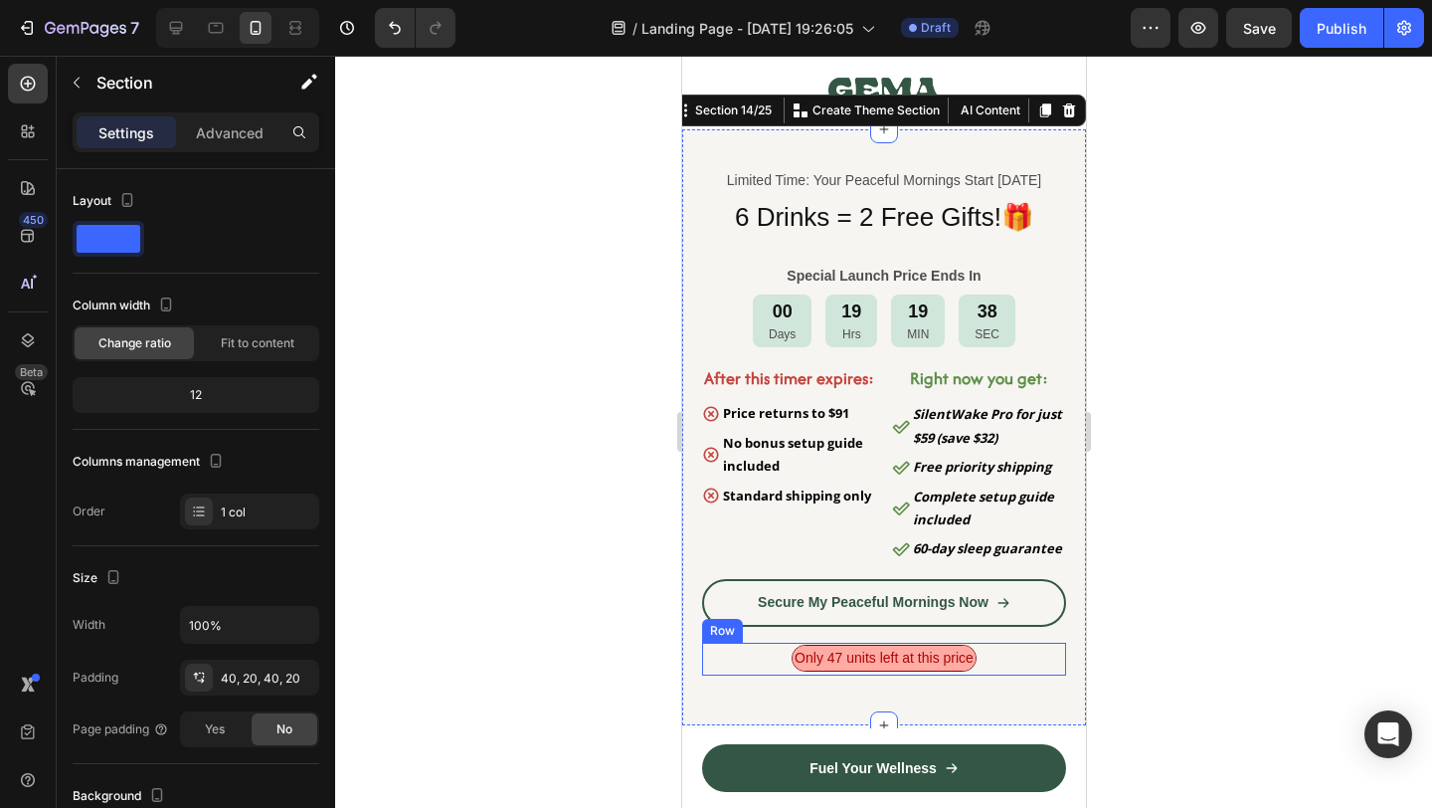
click at [993, 655] on div "Only 47 units left at this price Text Block Row" at bounding box center [883, 658] width 364 height 33
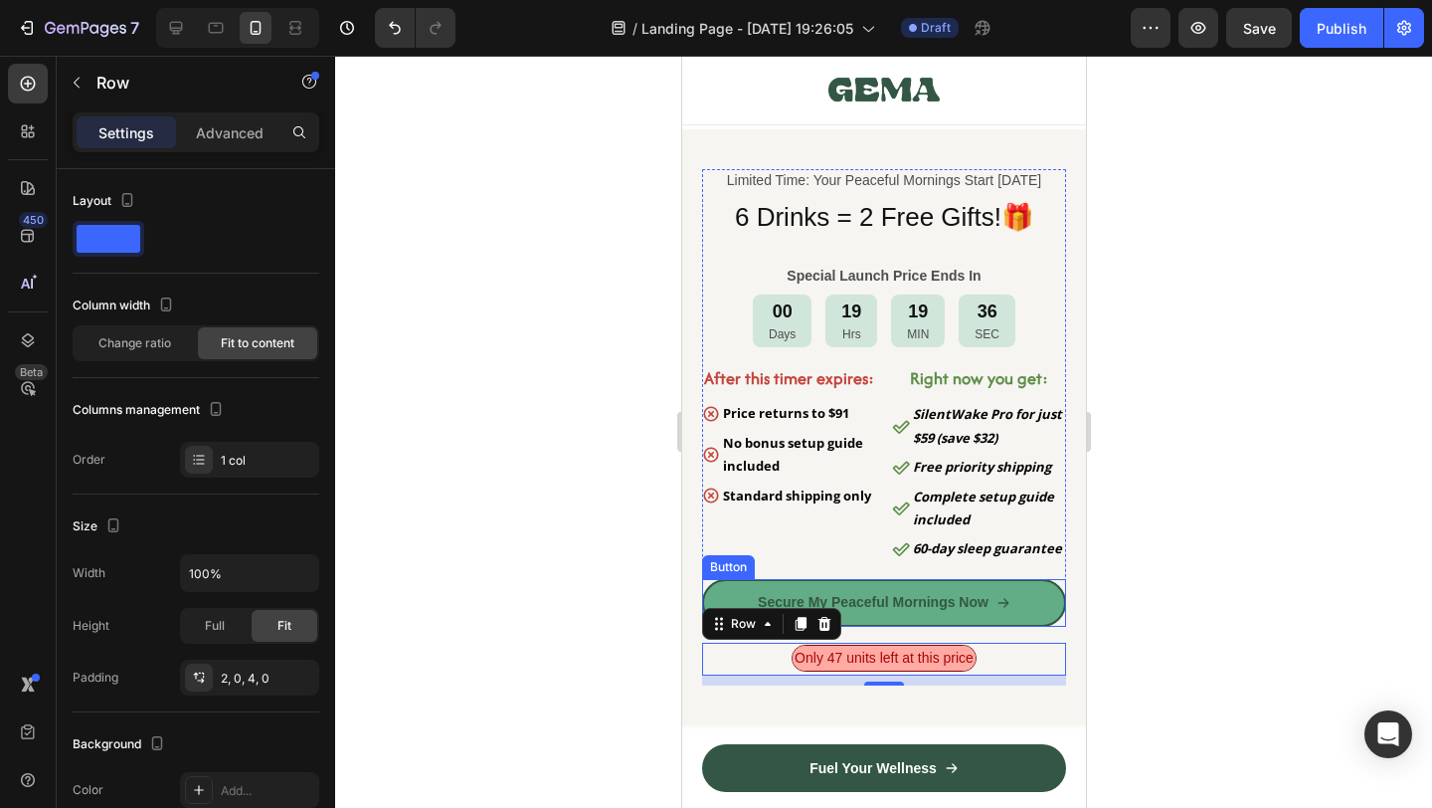
click at [726, 596] on link "Secure My Peaceful Mornings Now" at bounding box center [883, 603] width 364 height 48
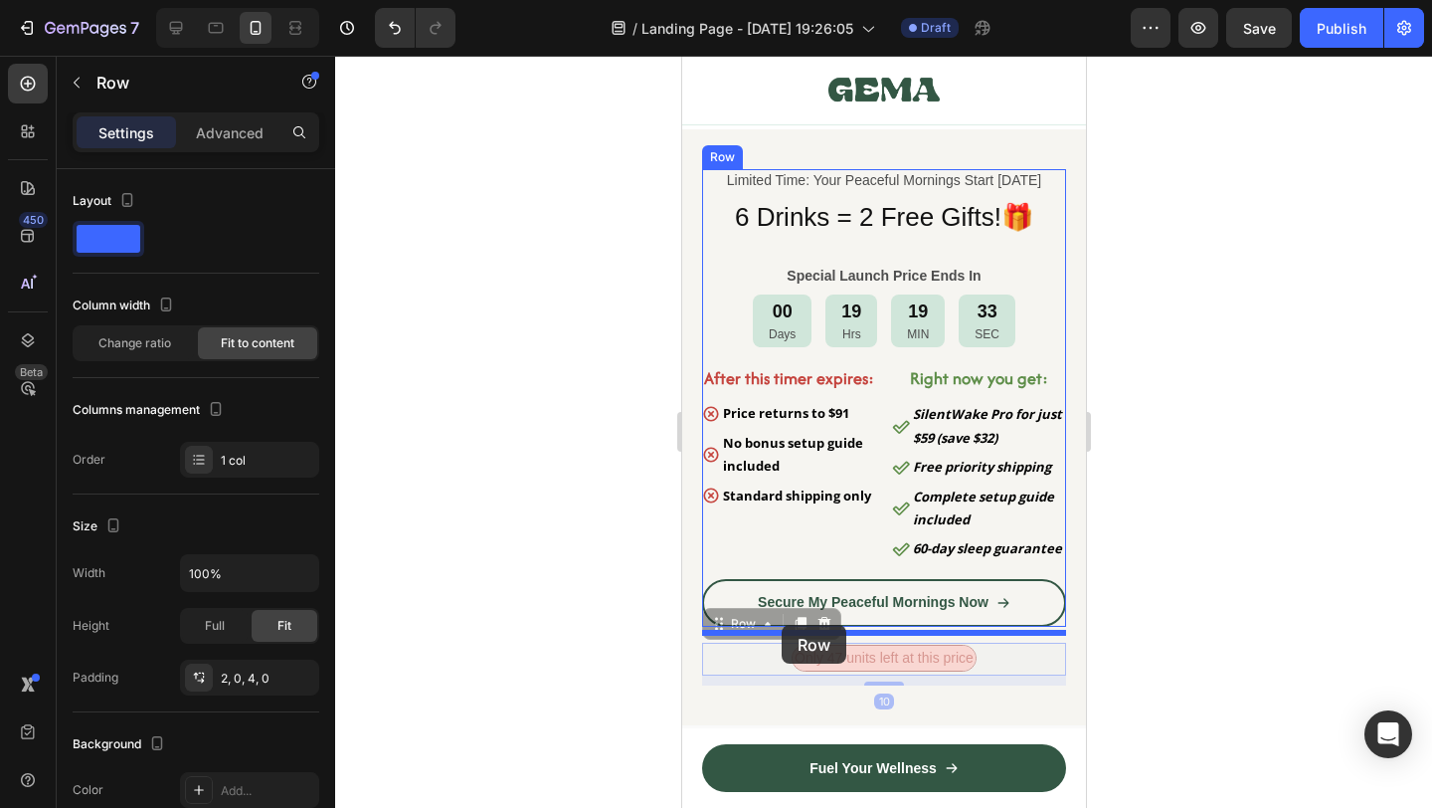
drag, startPoint x: 754, startPoint y: 669, endPoint x: 781, endPoint y: 625, distance: 52.2
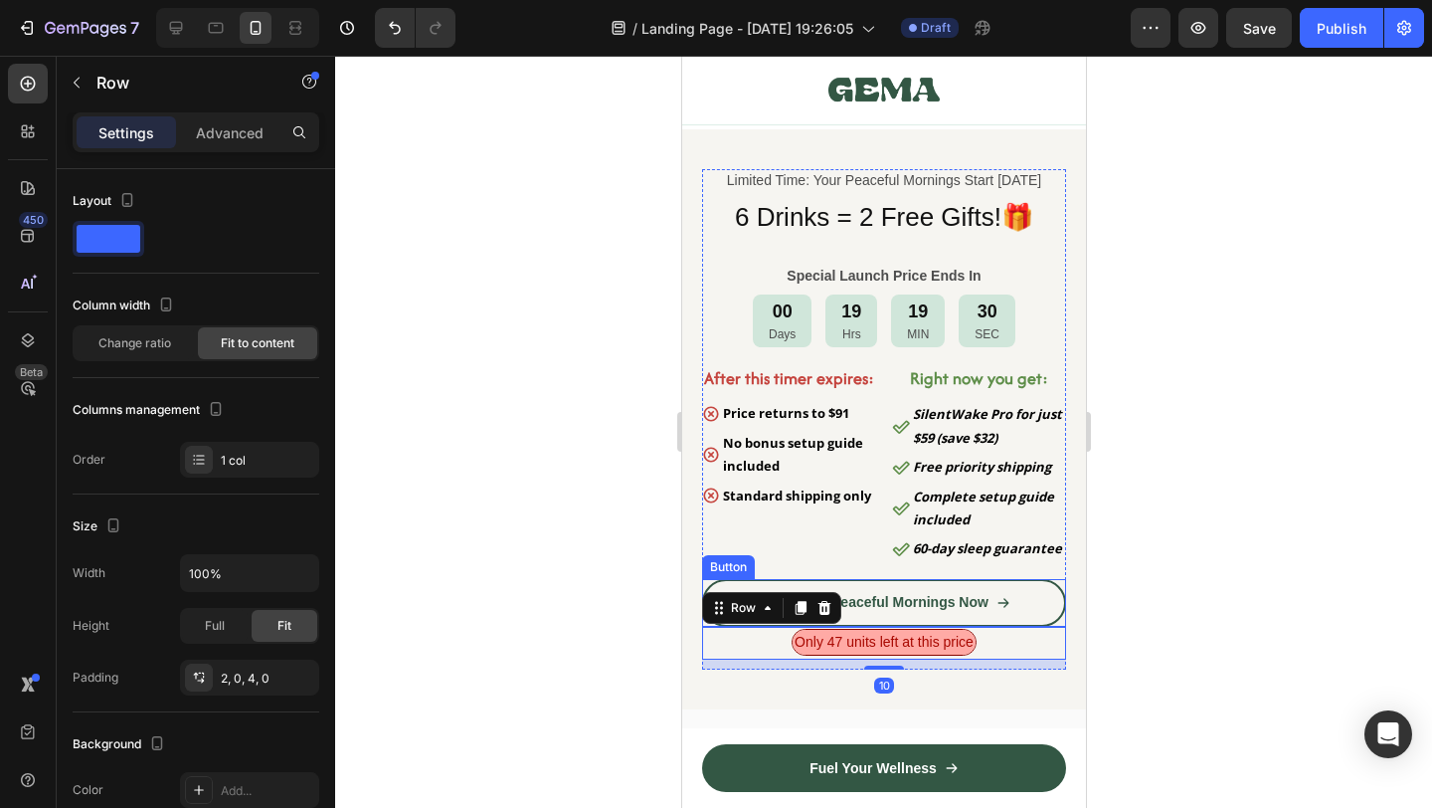
click at [1063, 625] on div "Secure My Peaceful Mornings Now Button" at bounding box center [883, 603] width 364 height 48
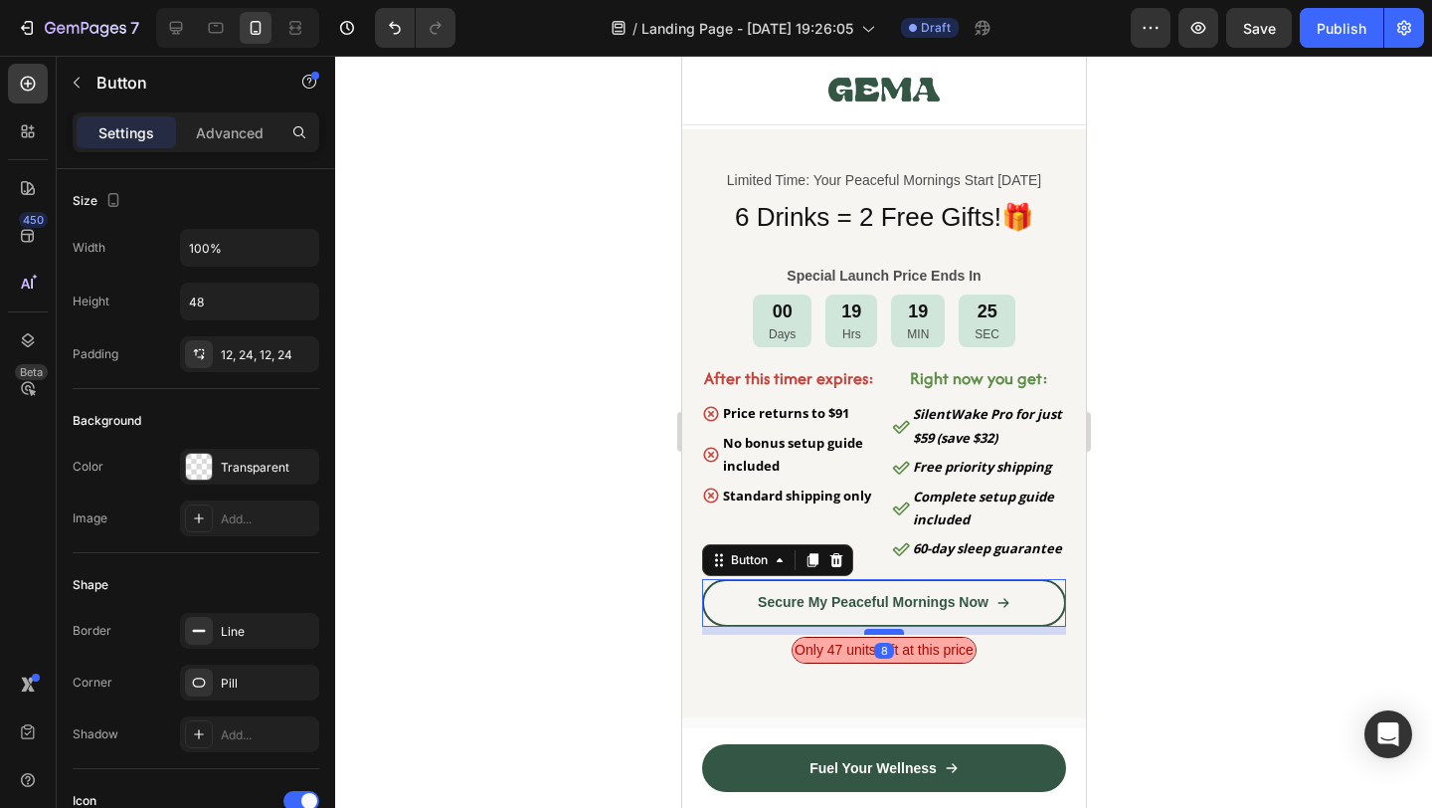
click at [893, 635] on div at bounding box center [883, 632] width 40 height 6
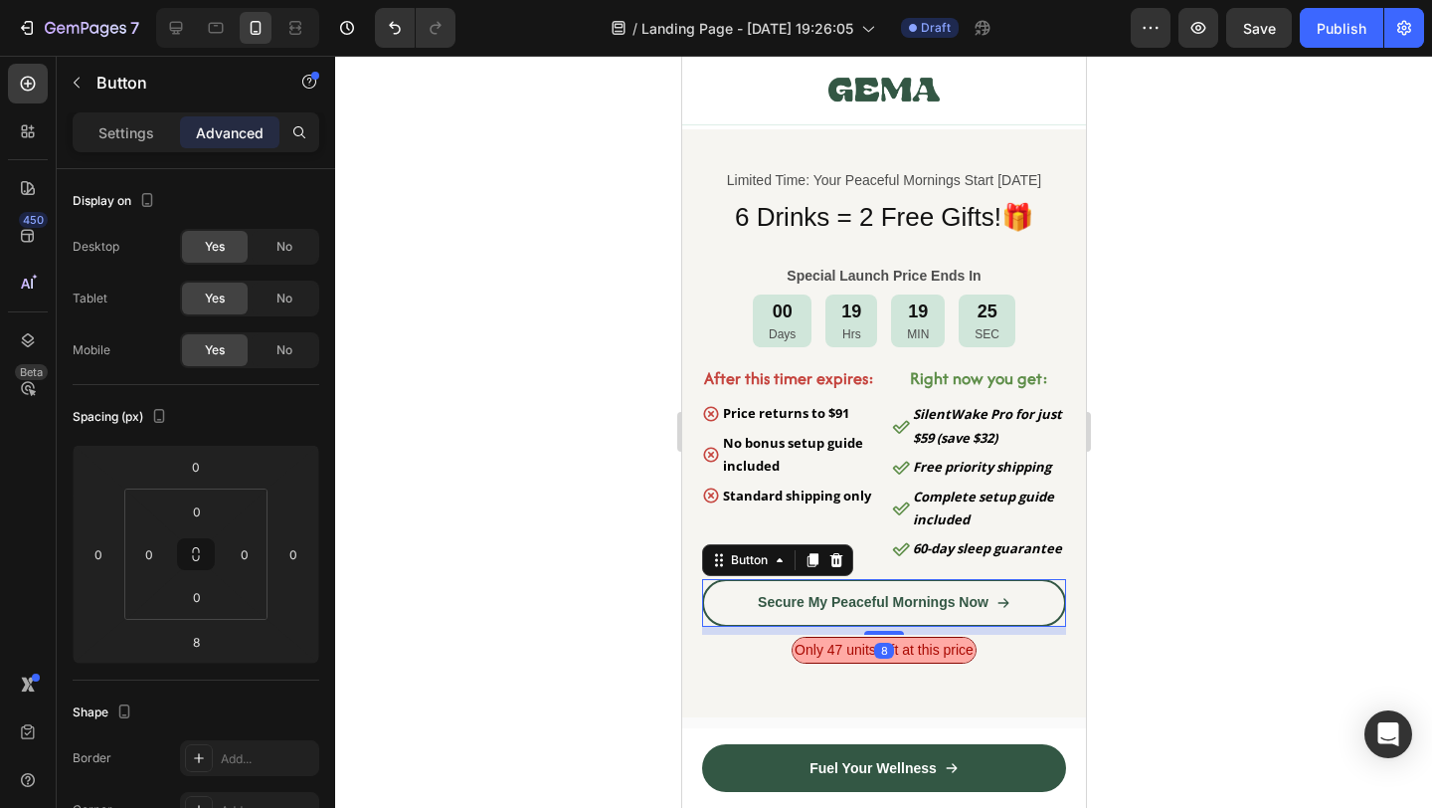
click at [1226, 658] on div at bounding box center [883, 432] width 1097 height 752
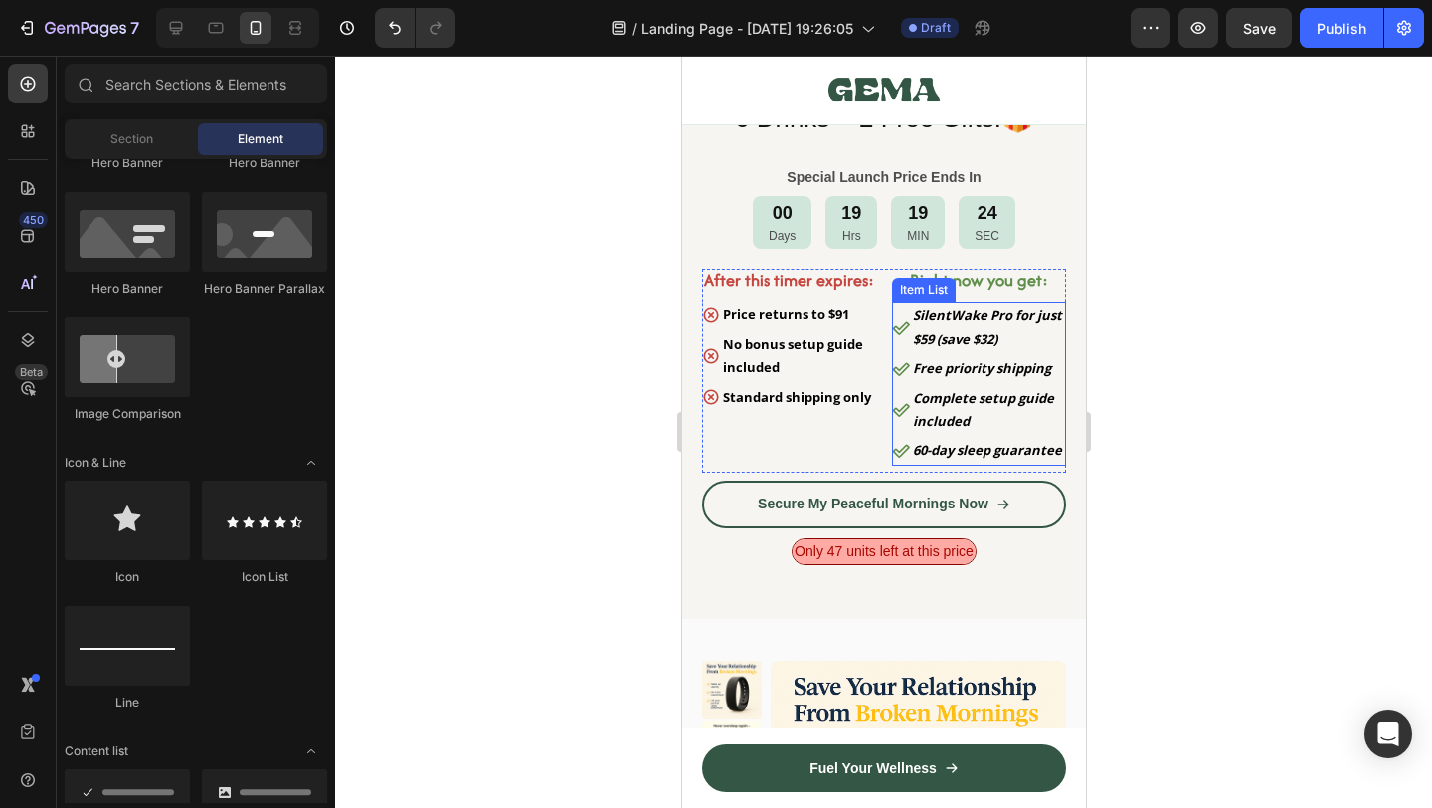
scroll to position [10402, 0]
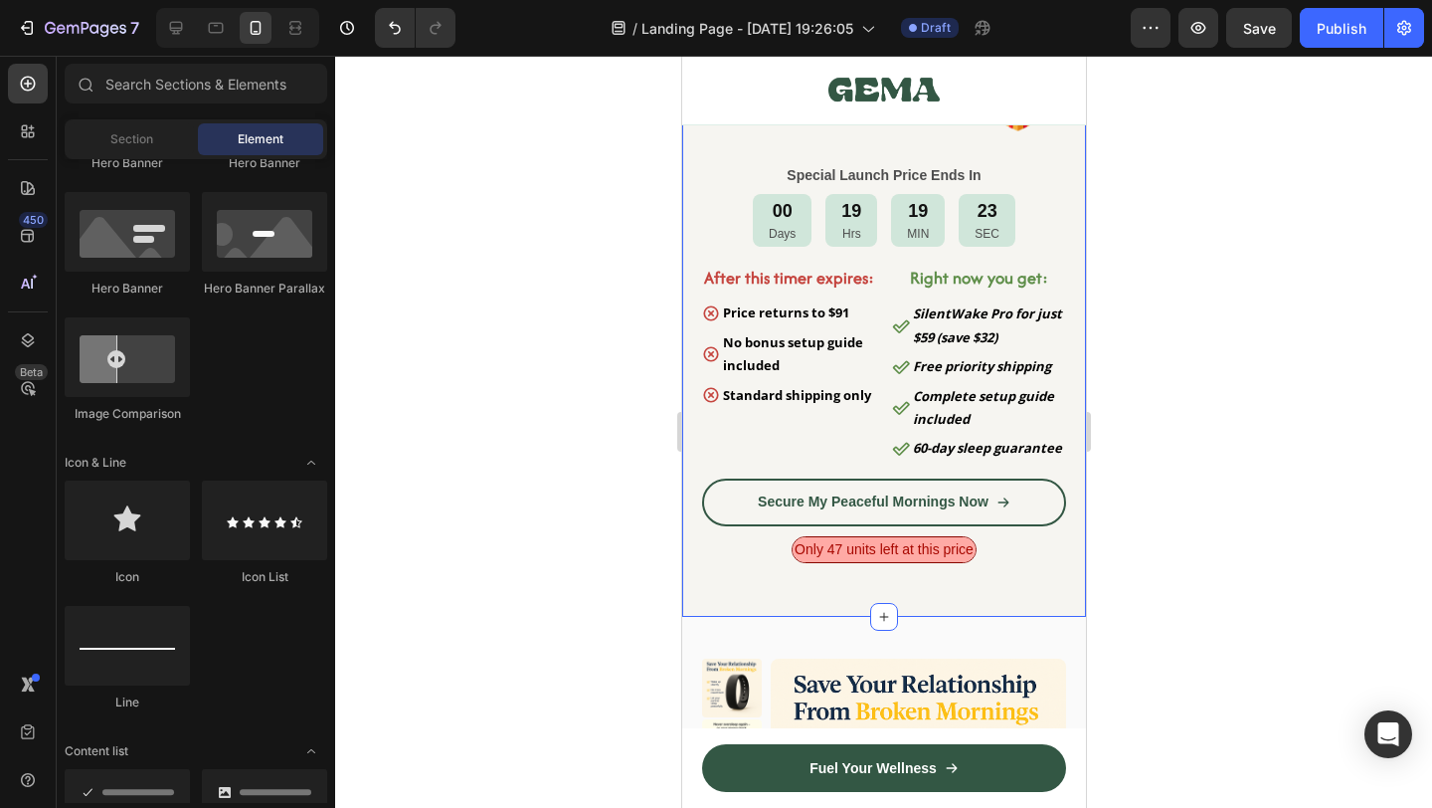
click at [919, 594] on div "Limited Time: Your Peaceful Mornings Start Tomorrow Text Block 6 Drinks = 2 Fre…" at bounding box center [883, 323] width 404 height 588
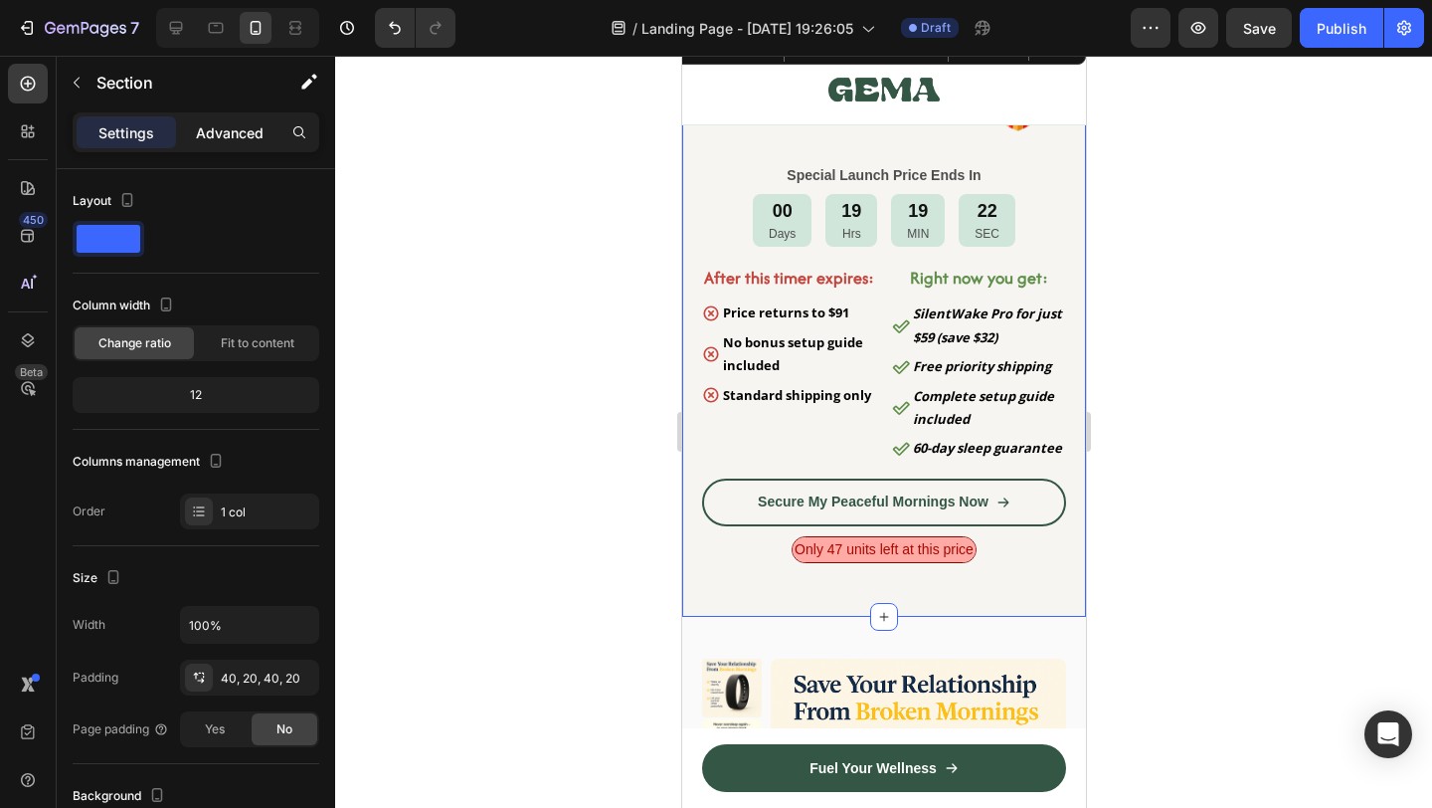
click at [205, 139] on p "Advanced" at bounding box center [230, 132] width 68 height 21
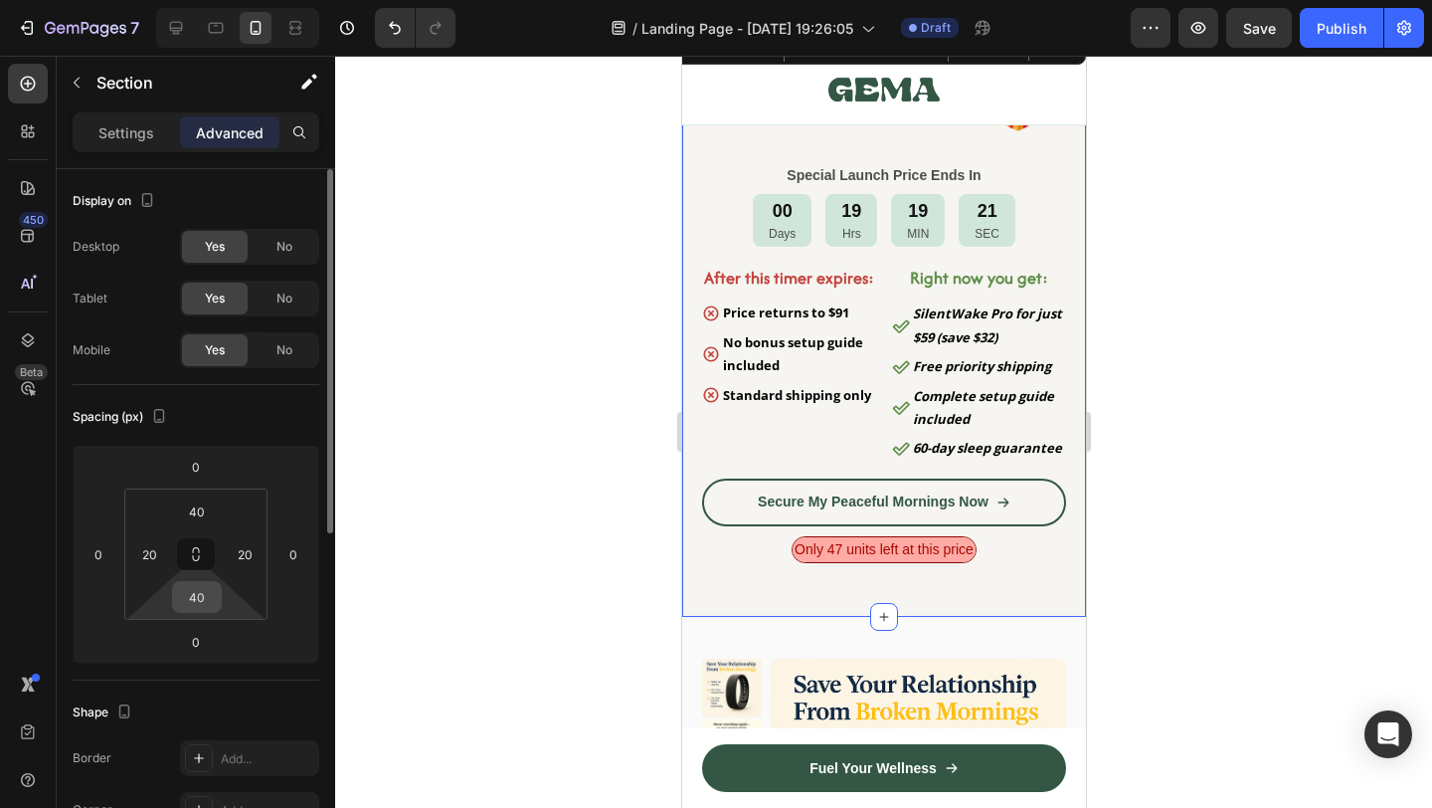
click at [196, 587] on input "40" at bounding box center [197, 597] width 40 height 30
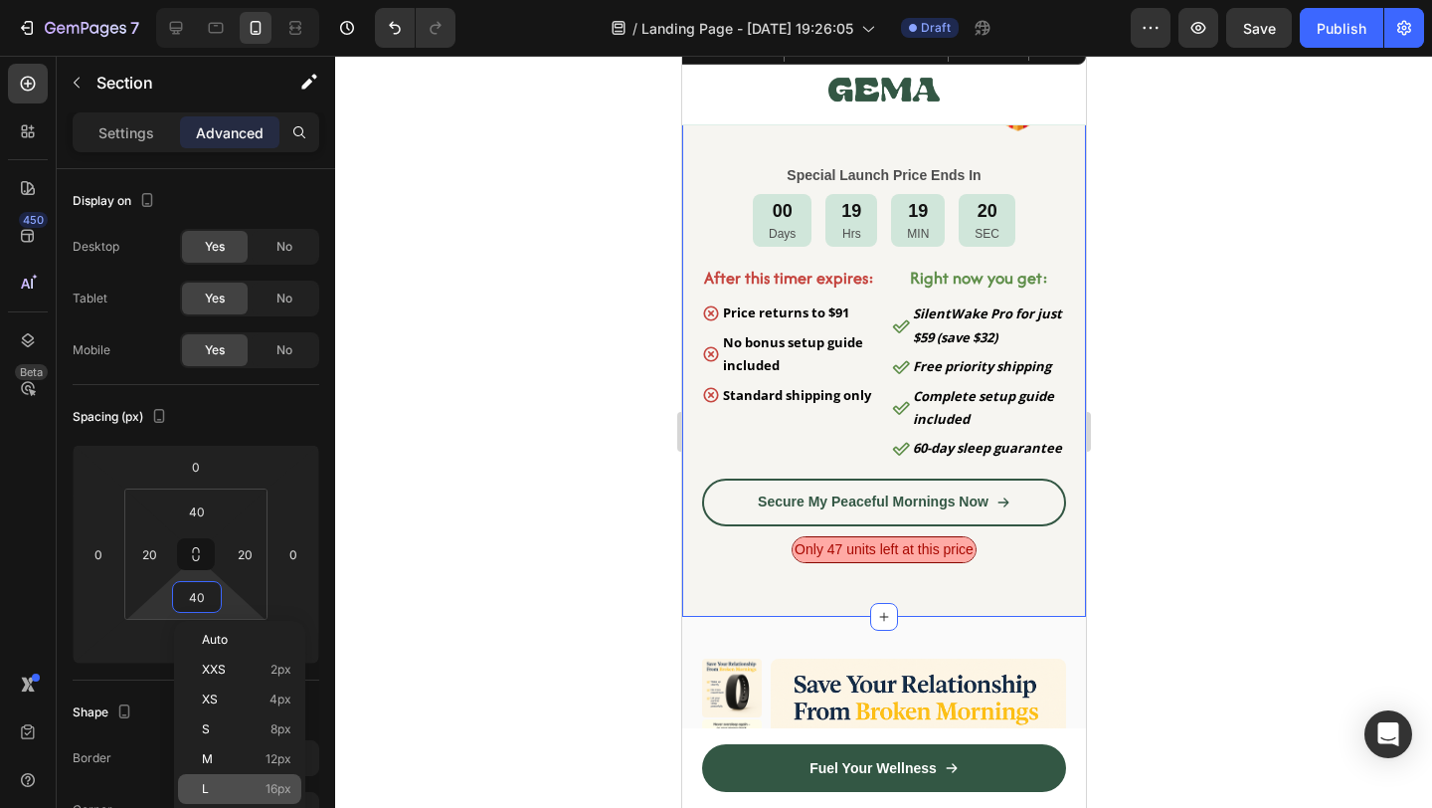
click at [280, 784] on span "16px" at bounding box center [279, 789] width 26 height 14
type input "16"
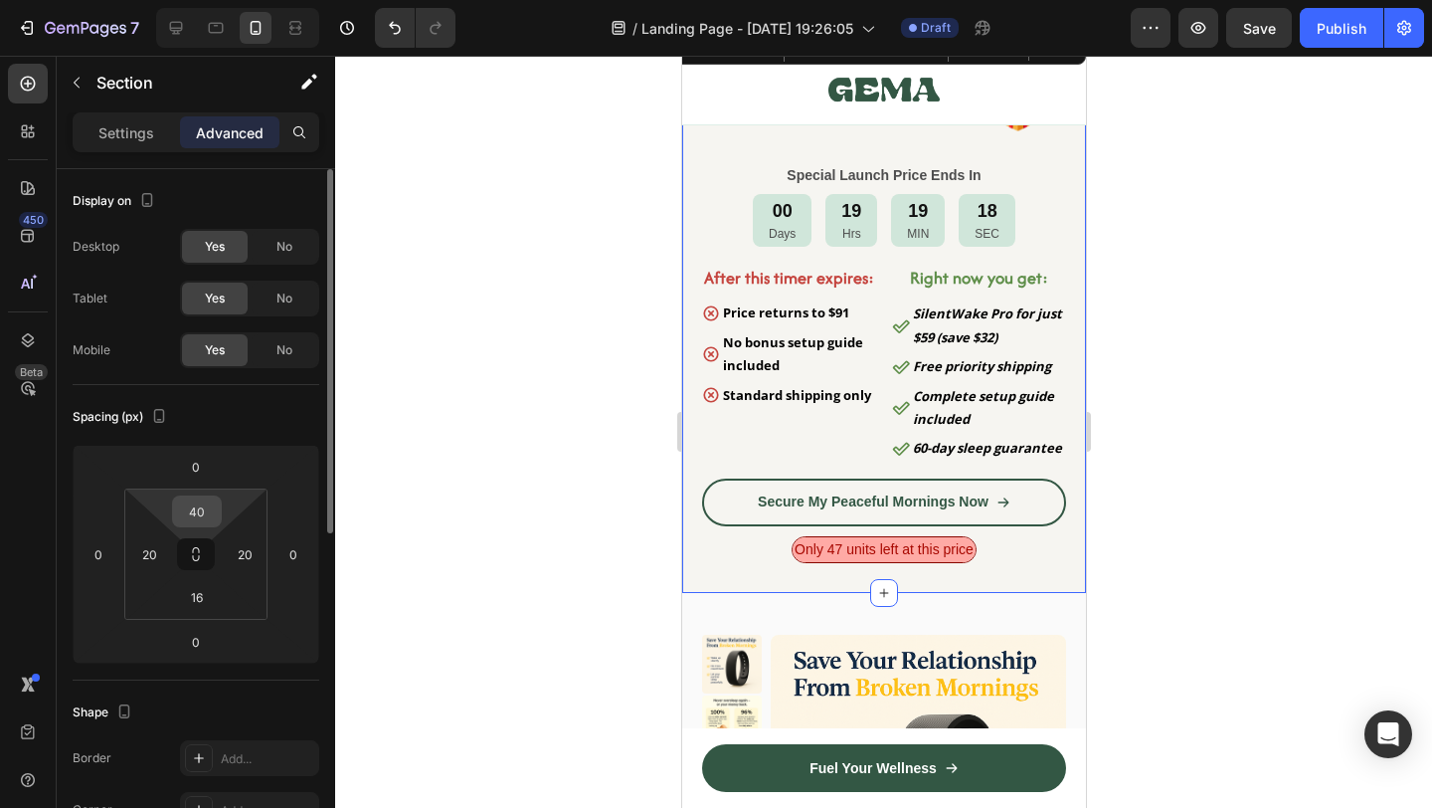
click at [199, 510] on input "40" at bounding box center [197, 511] width 40 height 30
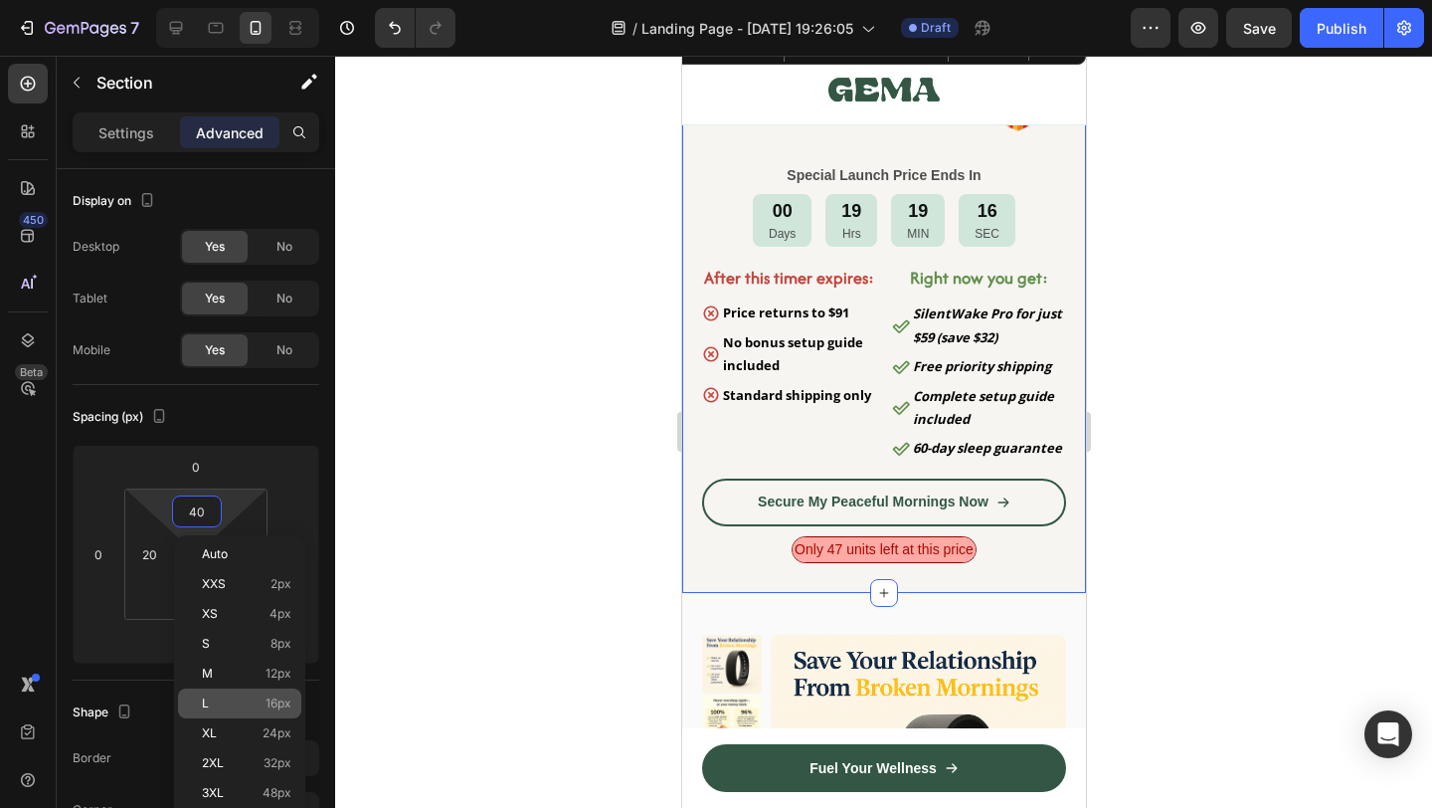
click at [243, 689] on div "L 16px" at bounding box center [239, 703] width 123 height 30
type input "16"
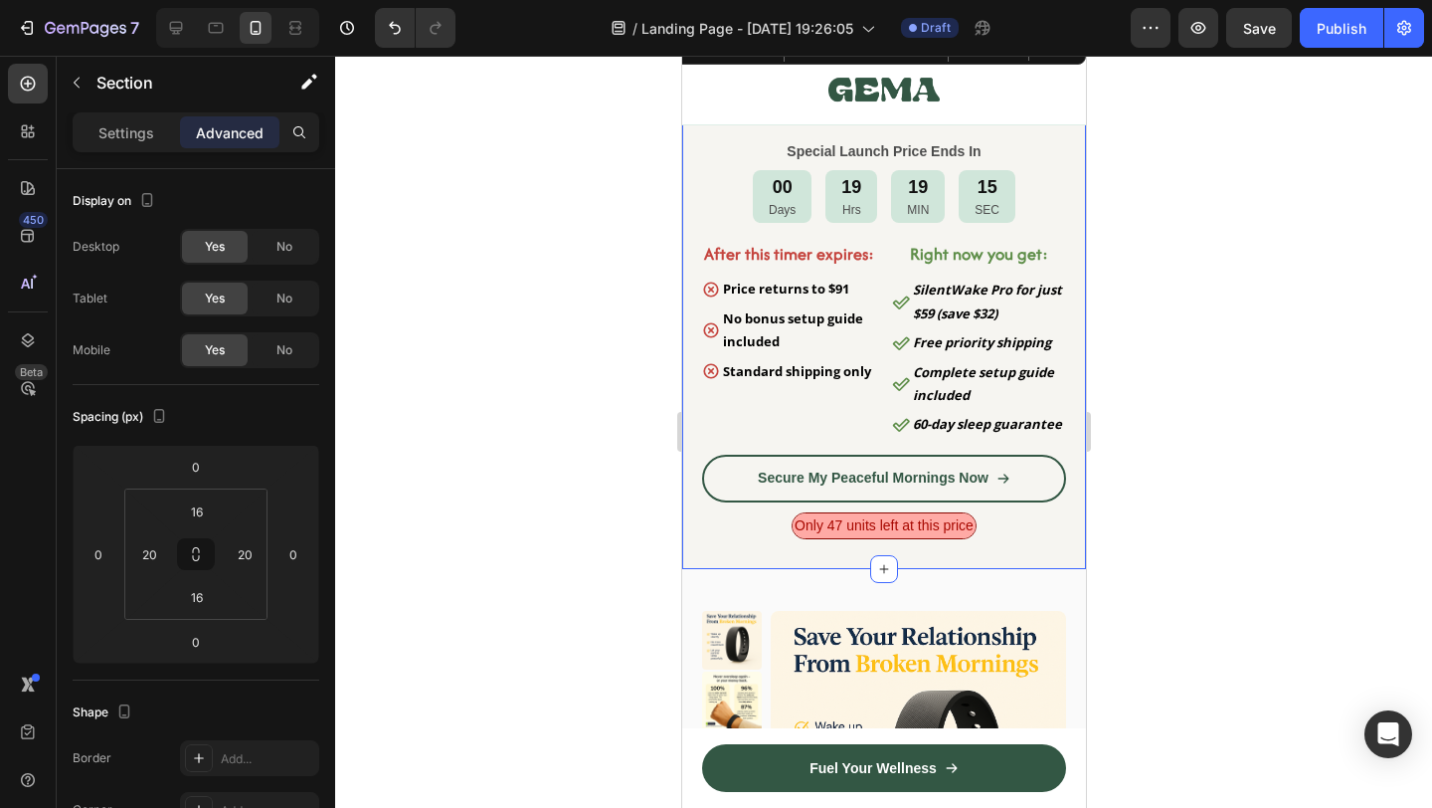
click at [618, 438] on div at bounding box center [883, 432] width 1097 height 752
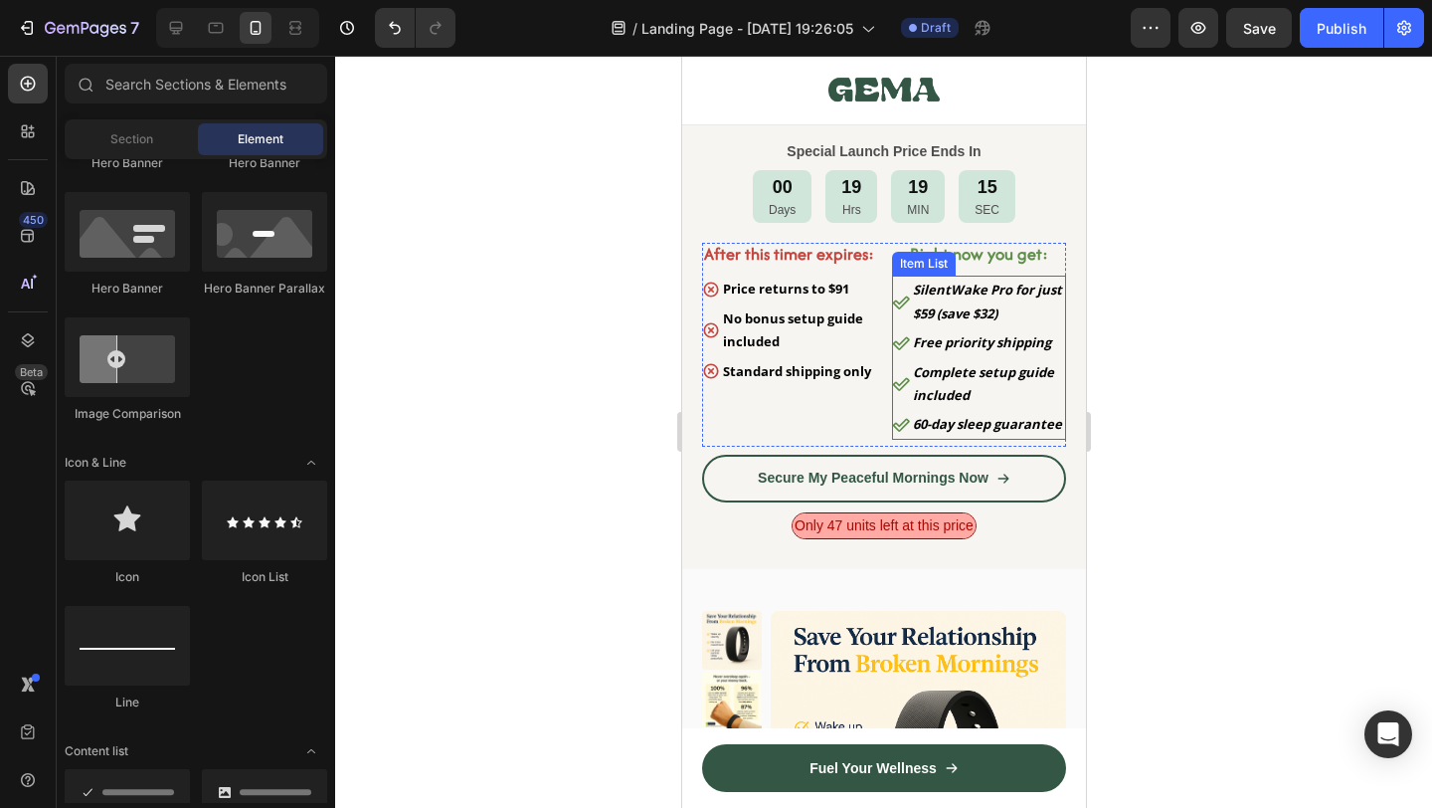
scroll to position [10281, 0]
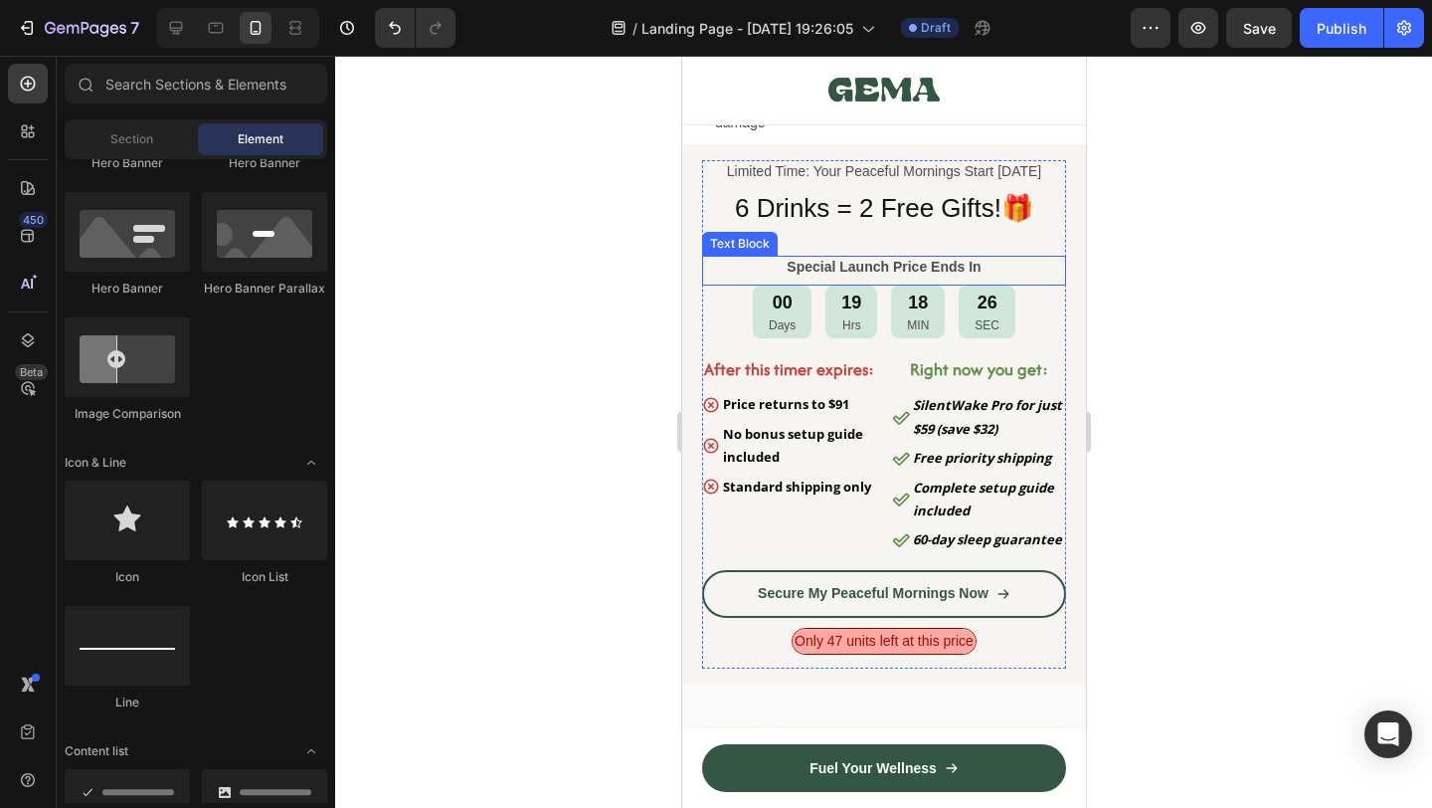
click at [865, 271] on strong "Special Launch Price Ends In" at bounding box center [883, 267] width 194 height 16
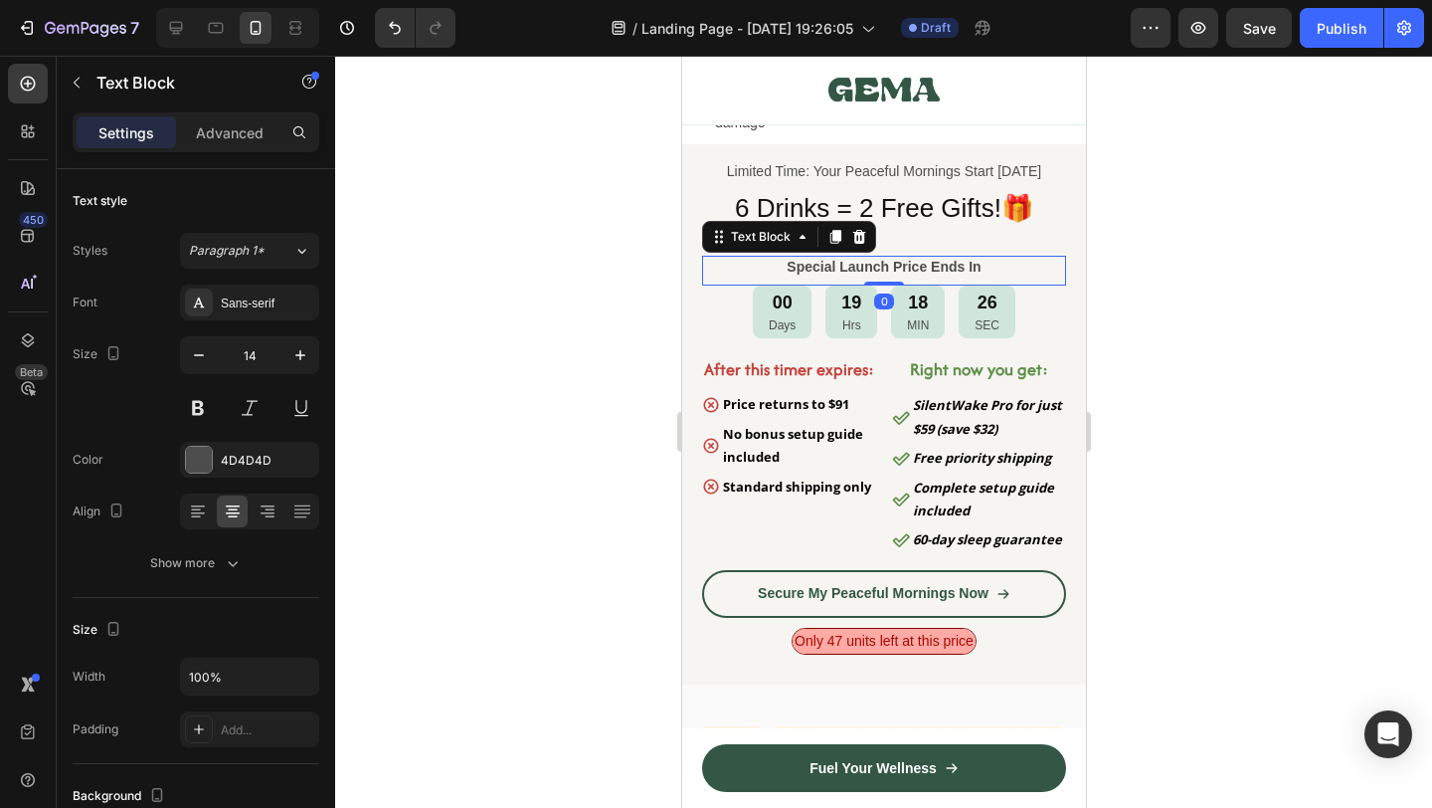
click at [865, 271] on strong "Special Launch Price Ends In" at bounding box center [883, 267] width 194 height 16
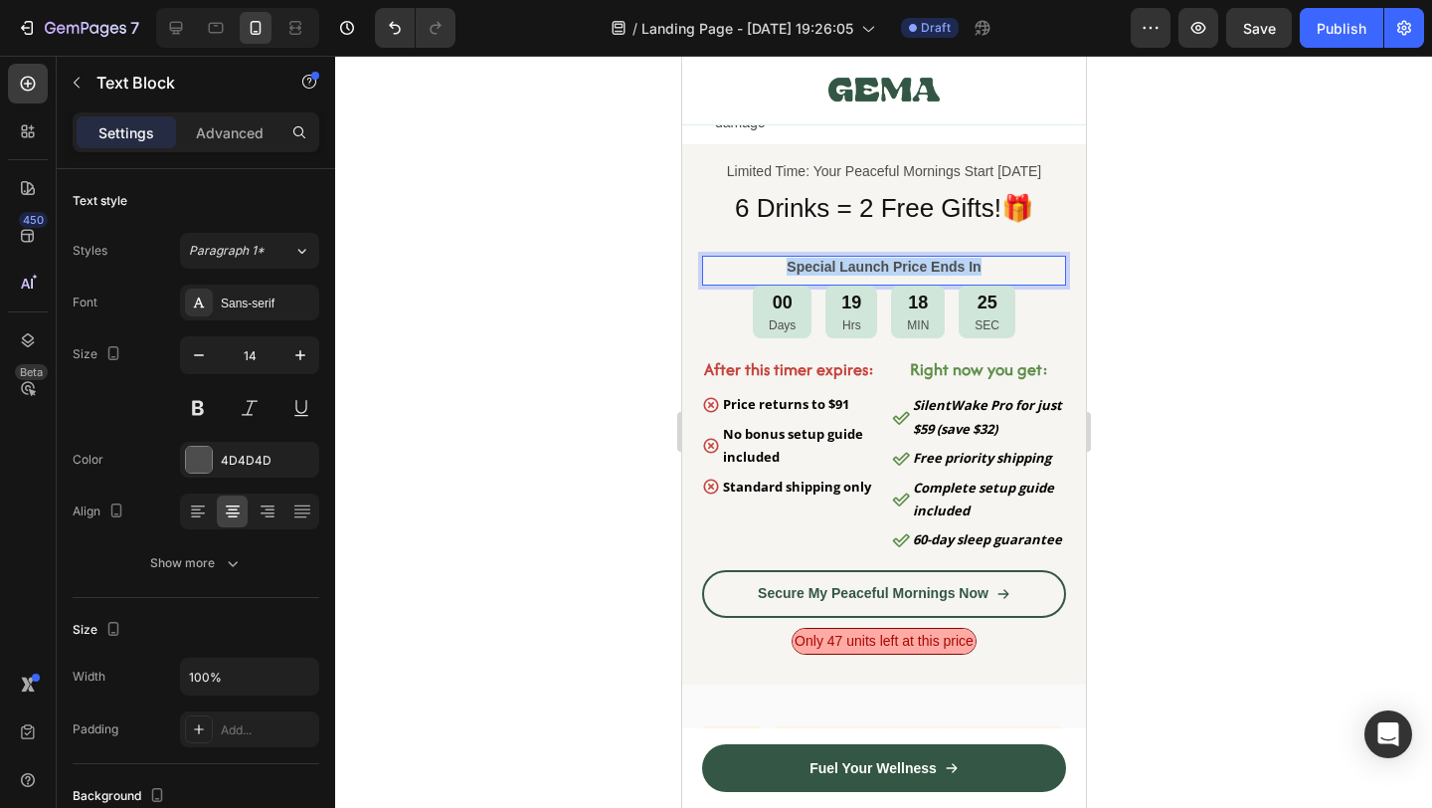
copy strong "Special Launch Price Ends In"
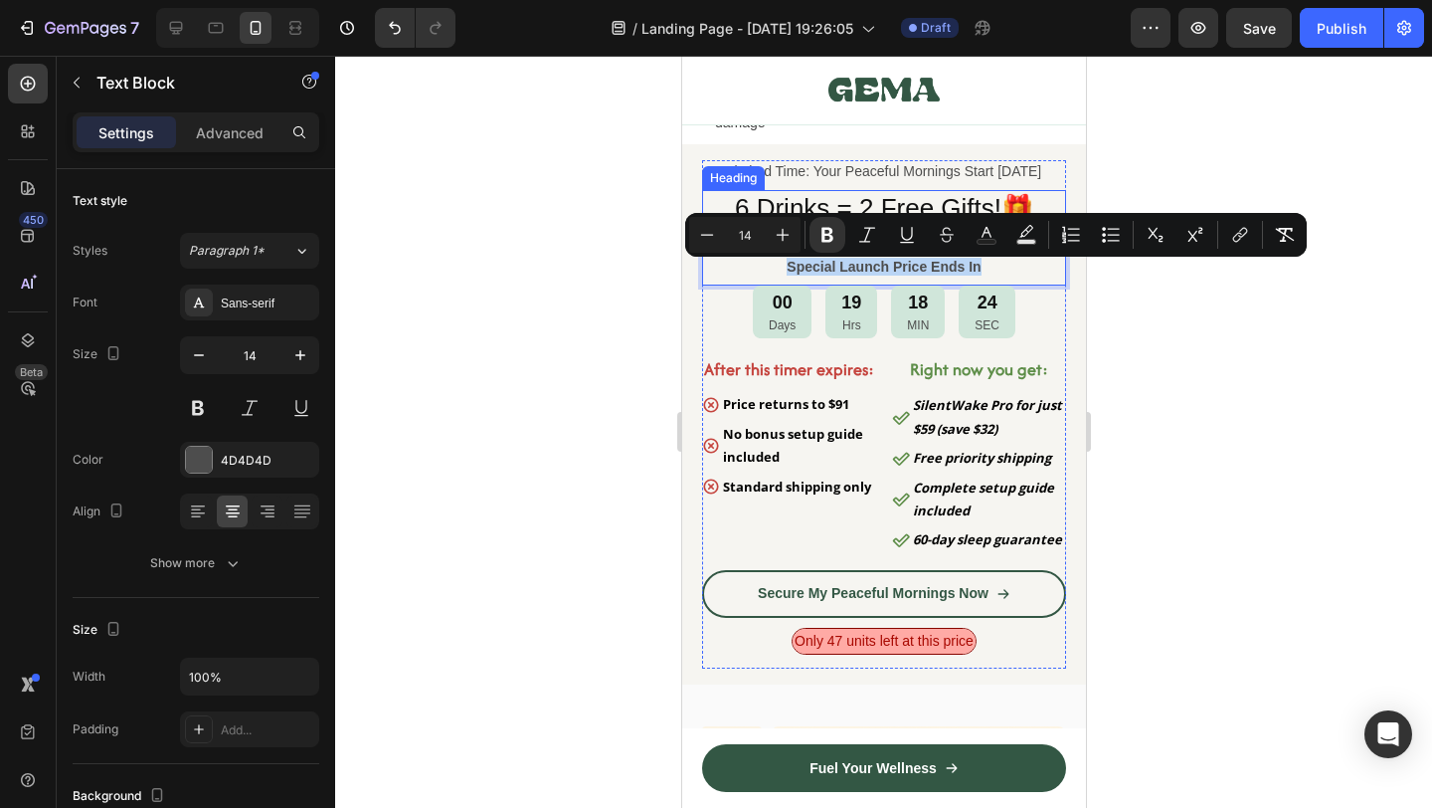
click at [864, 209] on h2 "6 Drinks = 2 Free Gifts!🎁" at bounding box center [883, 209] width 364 height 38
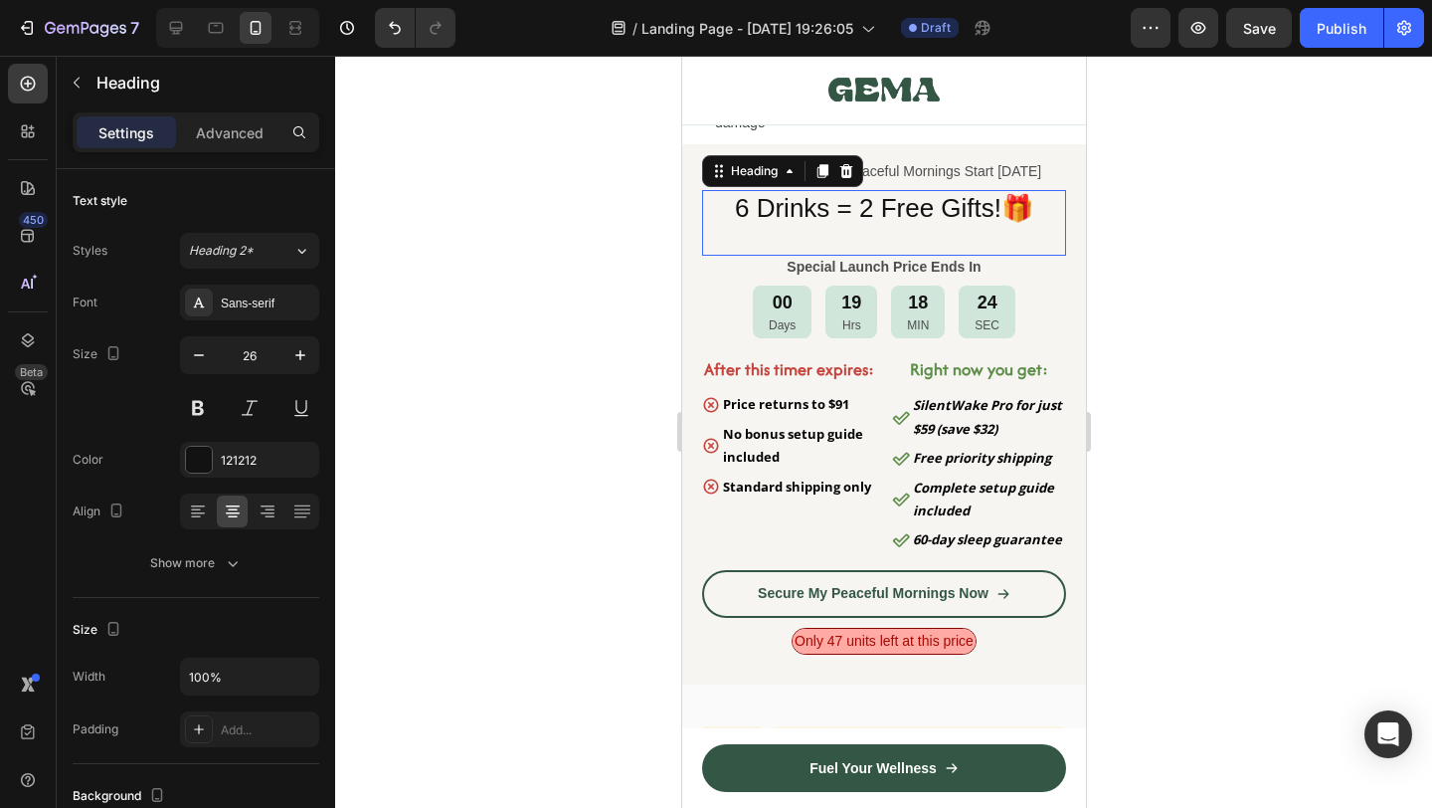
click at [864, 209] on h2 "6 Drinks = 2 Free Gifts!🎁" at bounding box center [883, 209] width 364 height 38
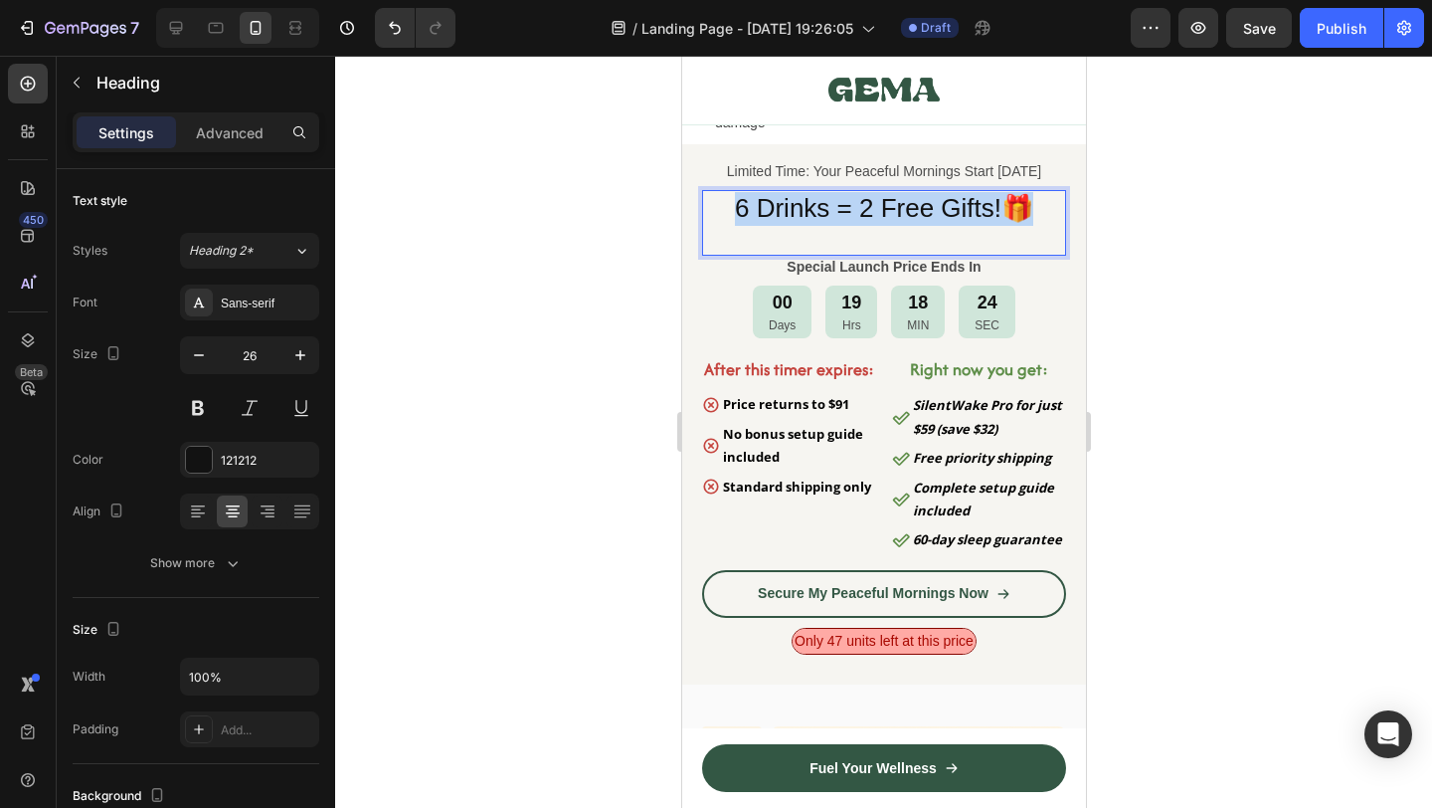
click at [864, 209] on p "6 Drinks = 2 Free Gifts!🎁" at bounding box center [883, 209] width 360 height 34
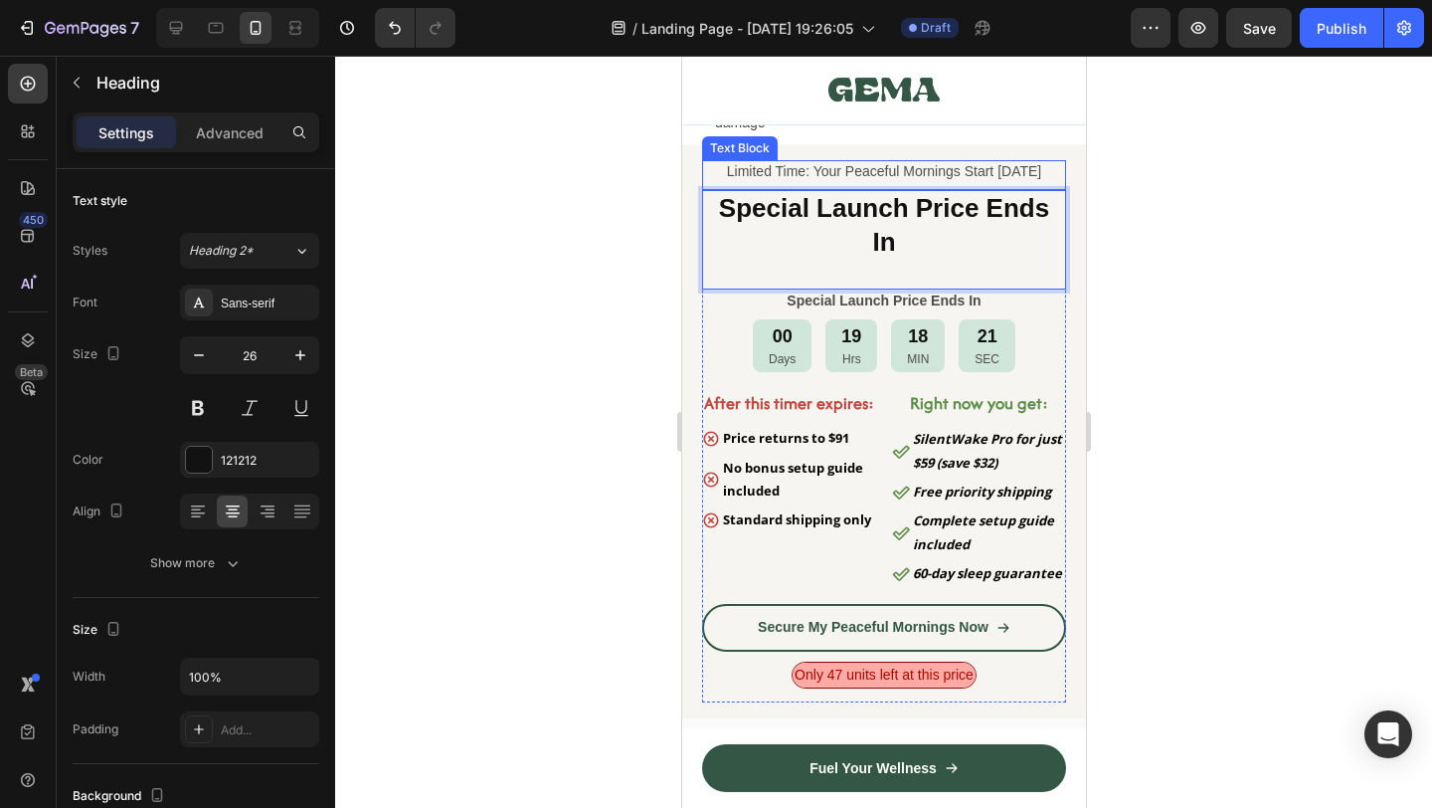
click at [935, 172] on p "Limited Time: Your Peaceful Mornings Start [DATE]" at bounding box center [883, 171] width 360 height 18
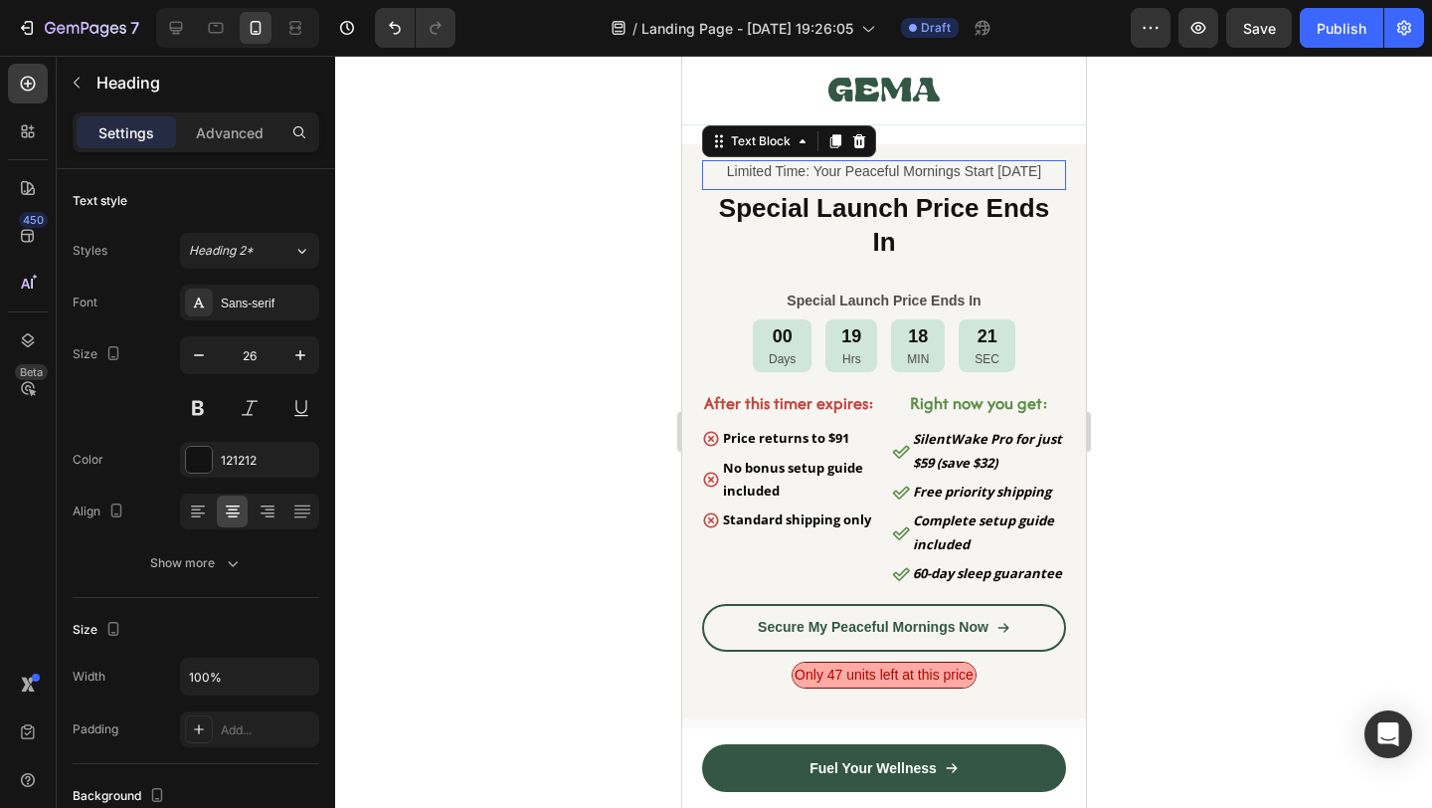
click at [935, 172] on p "Limited Time: Your Peaceful Mornings Start [DATE]" at bounding box center [883, 171] width 360 height 18
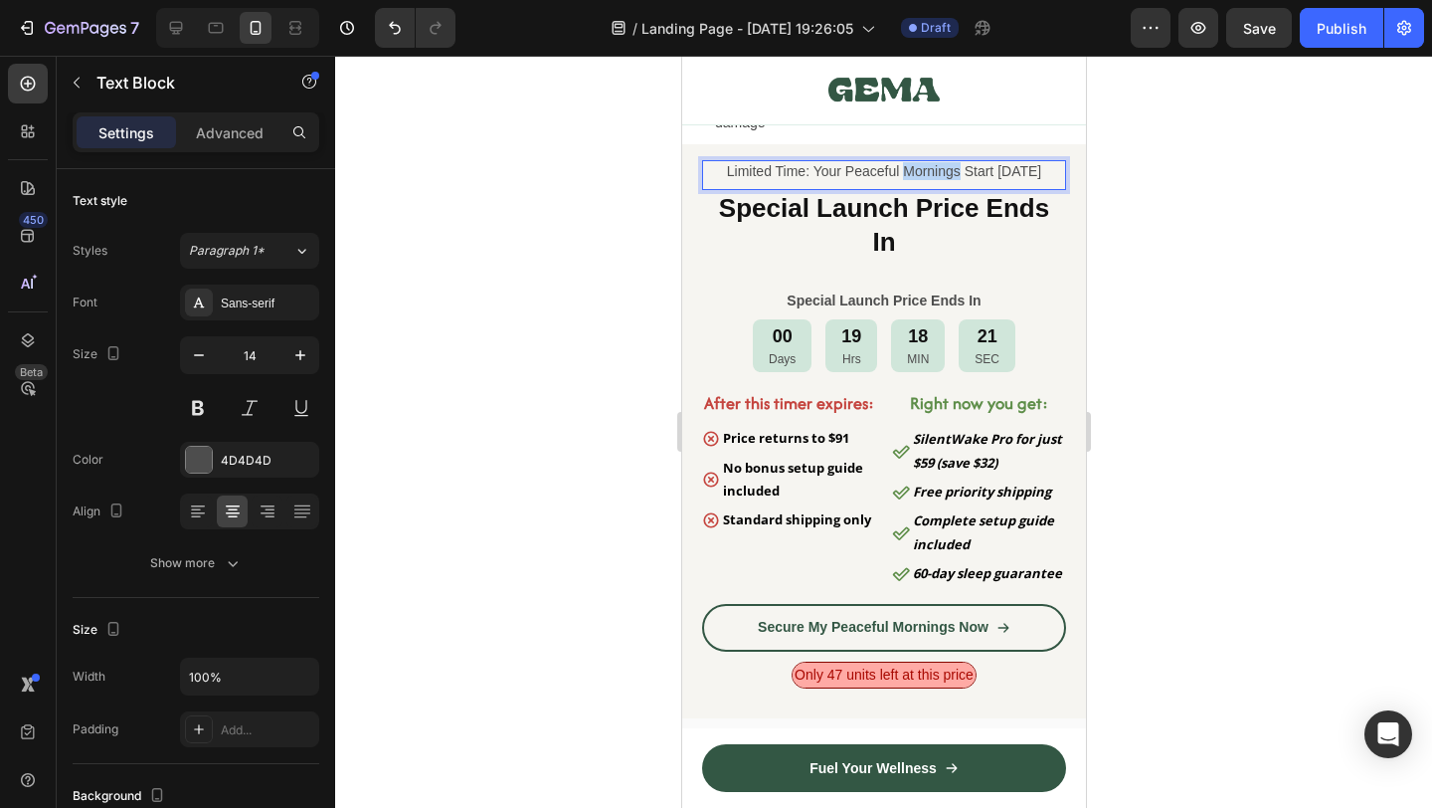
click at [935, 172] on p "Limited Time: Your Peaceful Mornings Start [DATE]" at bounding box center [883, 171] width 360 height 18
copy p "Limited Time: Your Peaceful Mornings Start [DATE]"
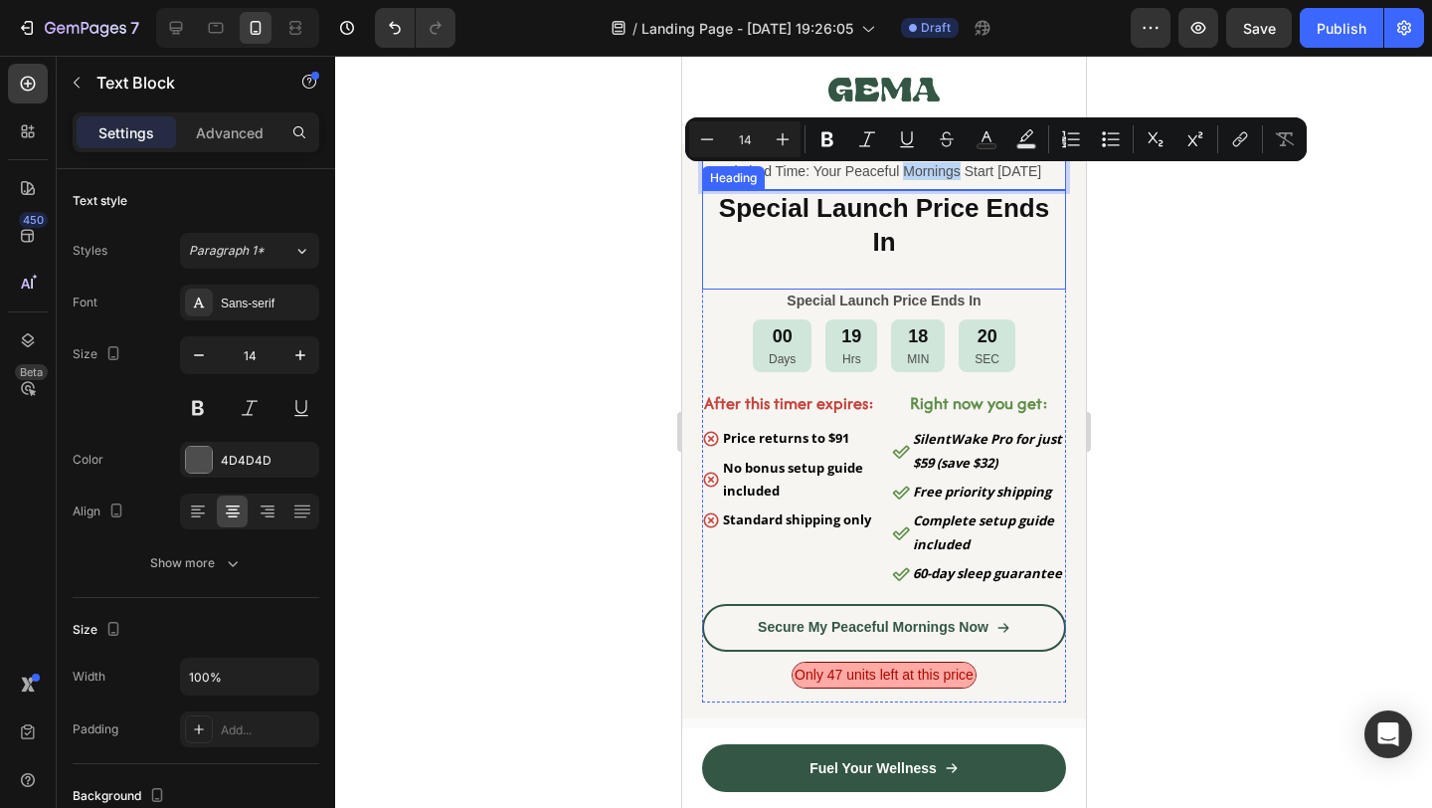
click at [914, 207] on strong "Special Launch Price Ends In" at bounding box center [883, 225] width 330 height 64
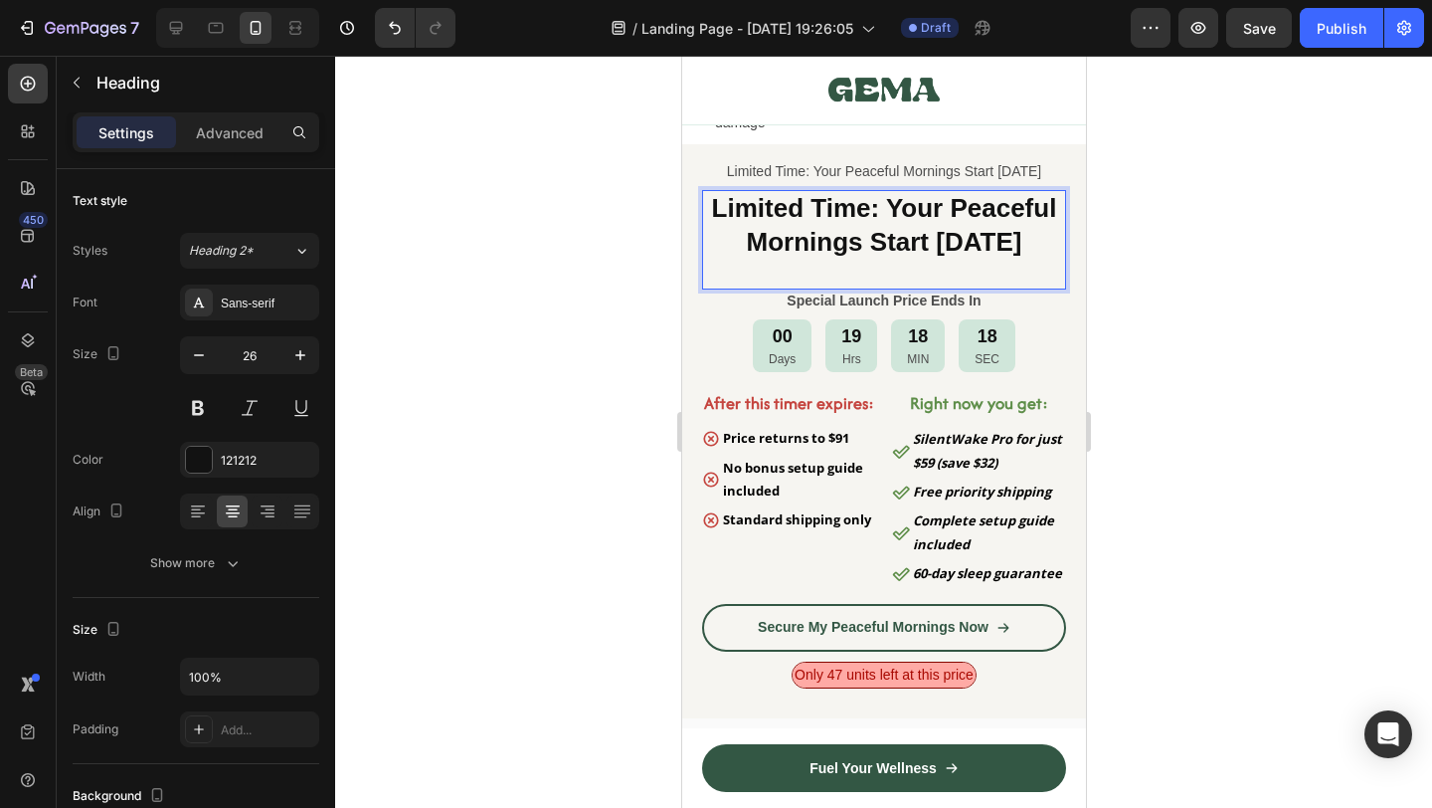
click at [888, 214] on strong "Limited Time: Your Peaceful Mornings Start [DATE]" at bounding box center [883, 225] width 345 height 64
drag, startPoint x: 888, startPoint y: 214, endPoint x: 1061, endPoint y: 281, distance: 185.8
click at [1061, 281] on div "Limited Time: Your Peaceful Mornings Start Tomorrow Heading 0" at bounding box center [883, 239] width 364 height 99
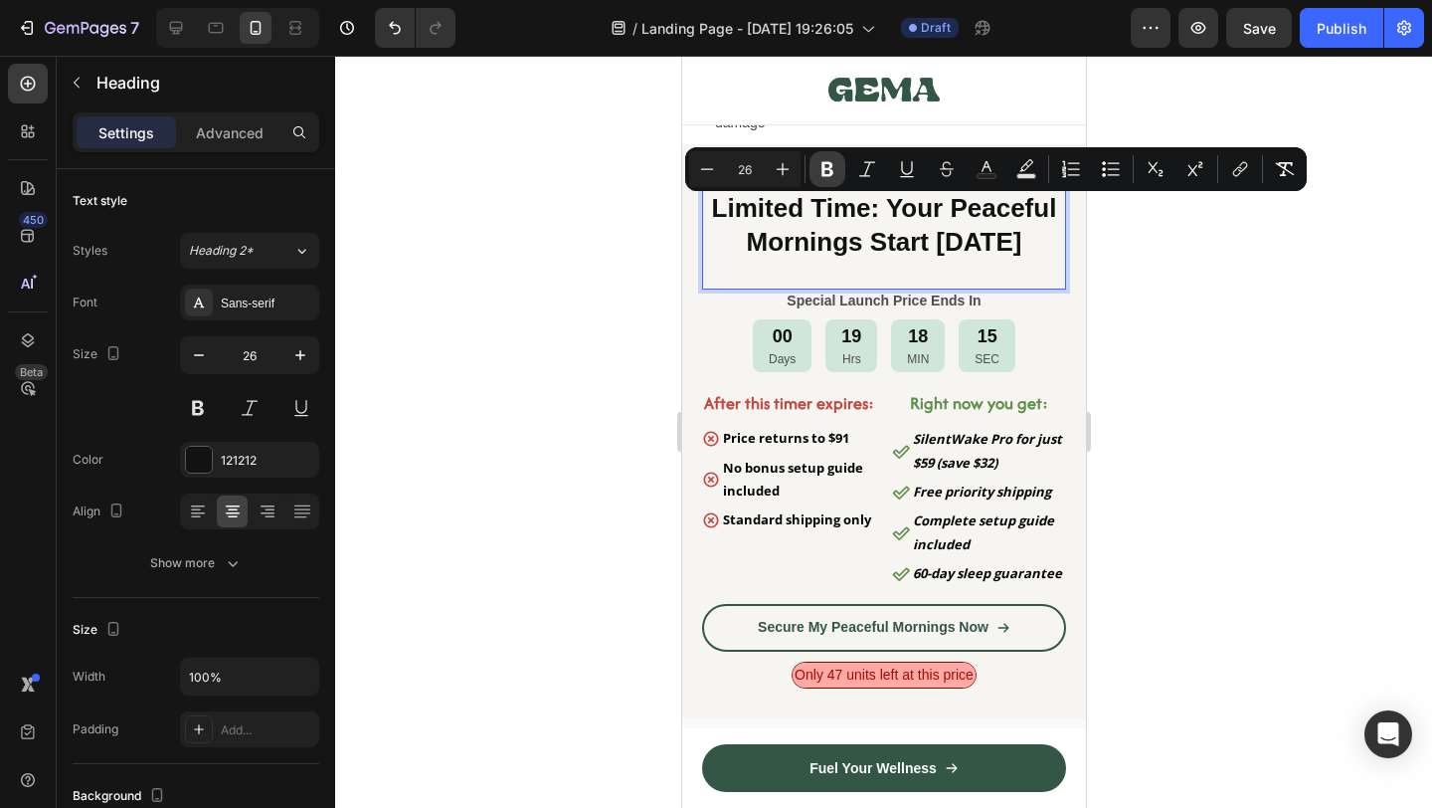
click at [829, 160] on icon "Editor contextual toolbar" at bounding box center [828, 169] width 20 height 20
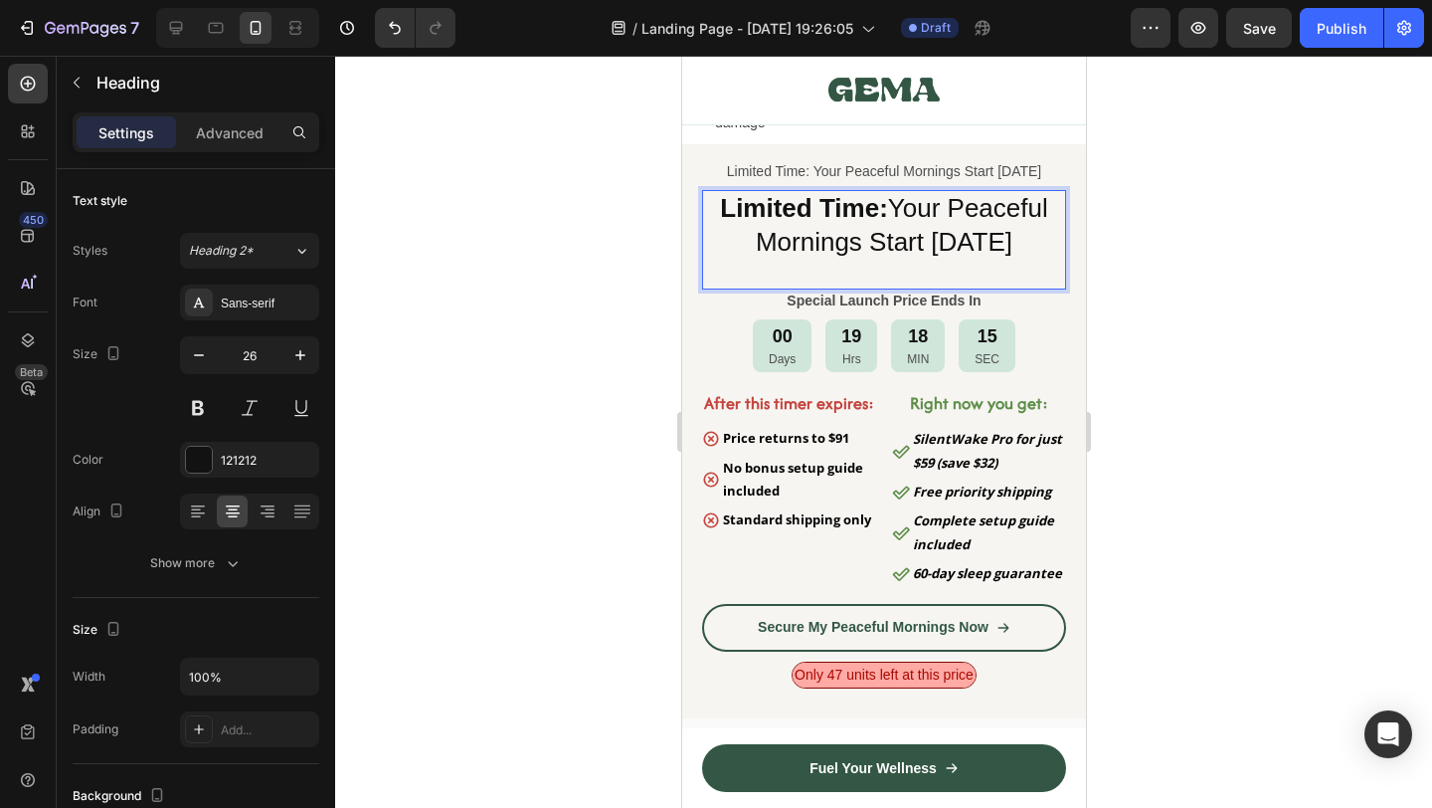
click at [1188, 305] on div at bounding box center [883, 432] width 1097 height 752
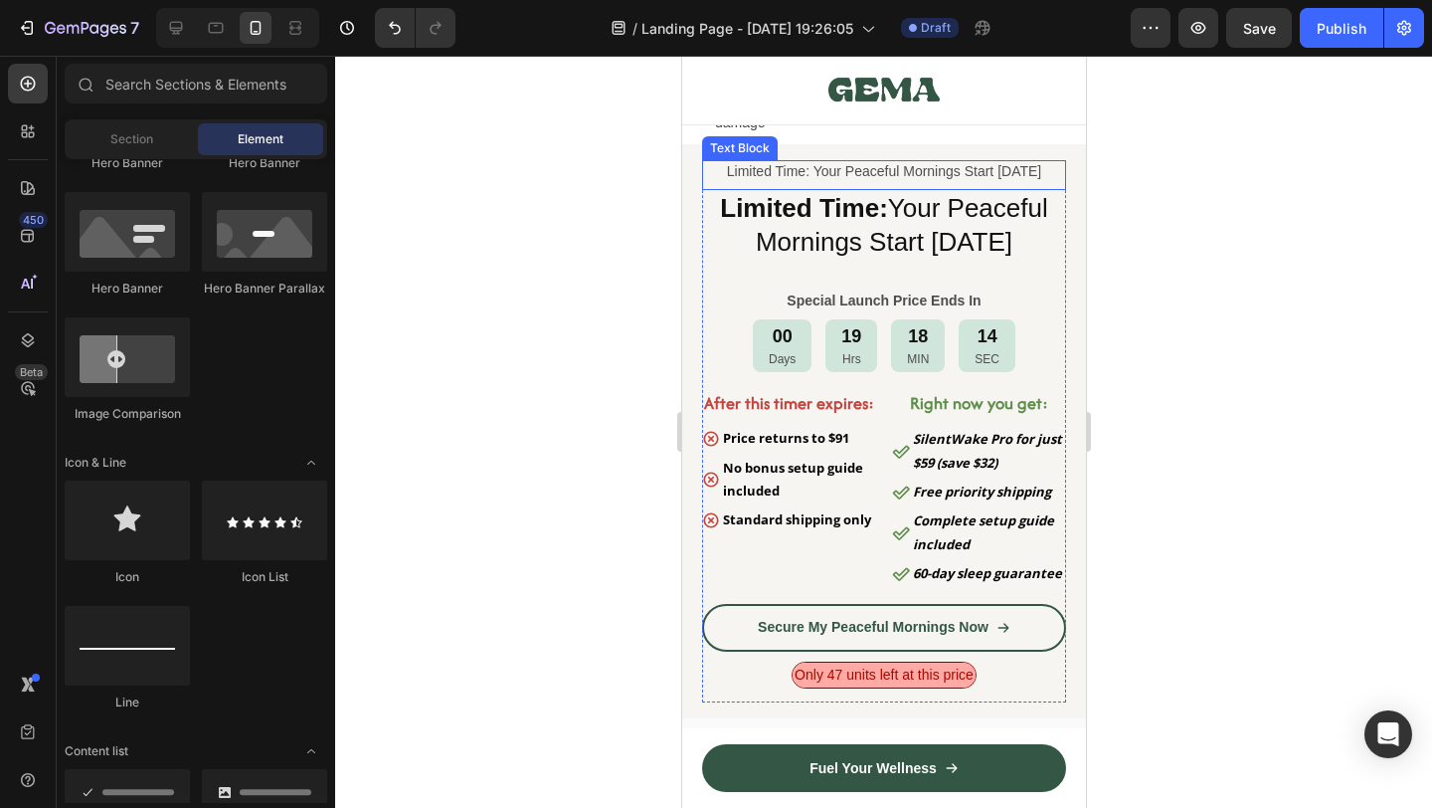
click at [883, 178] on p "Limited Time: Your Peaceful Mornings Start [DATE]" at bounding box center [883, 171] width 360 height 18
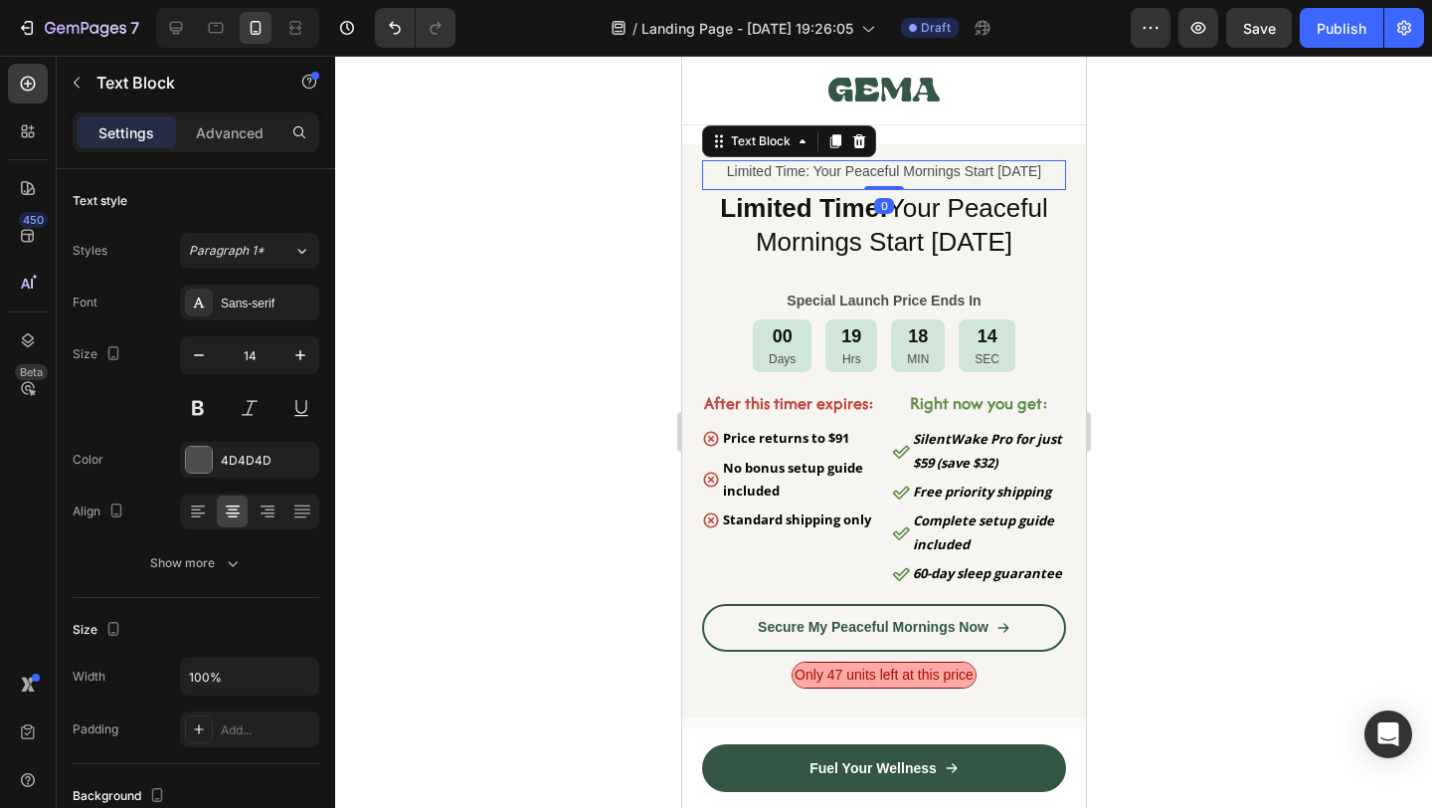
click at [883, 178] on p "Limited Time: Your Peaceful Mornings Start [DATE]" at bounding box center [883, 171] width 360 height 18
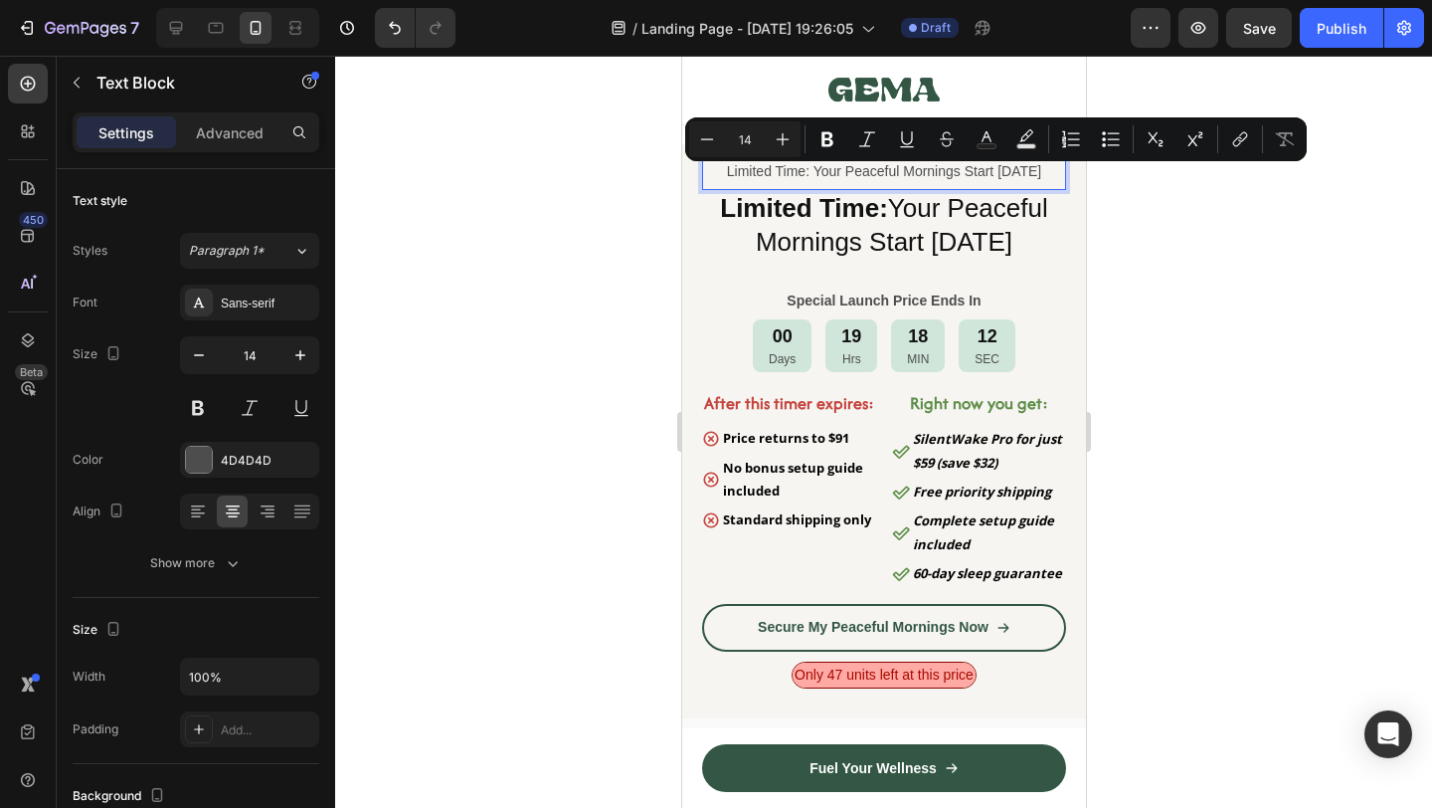
click at [1283, 280] on div at bounding box center [883, 432] width 1097 height 752
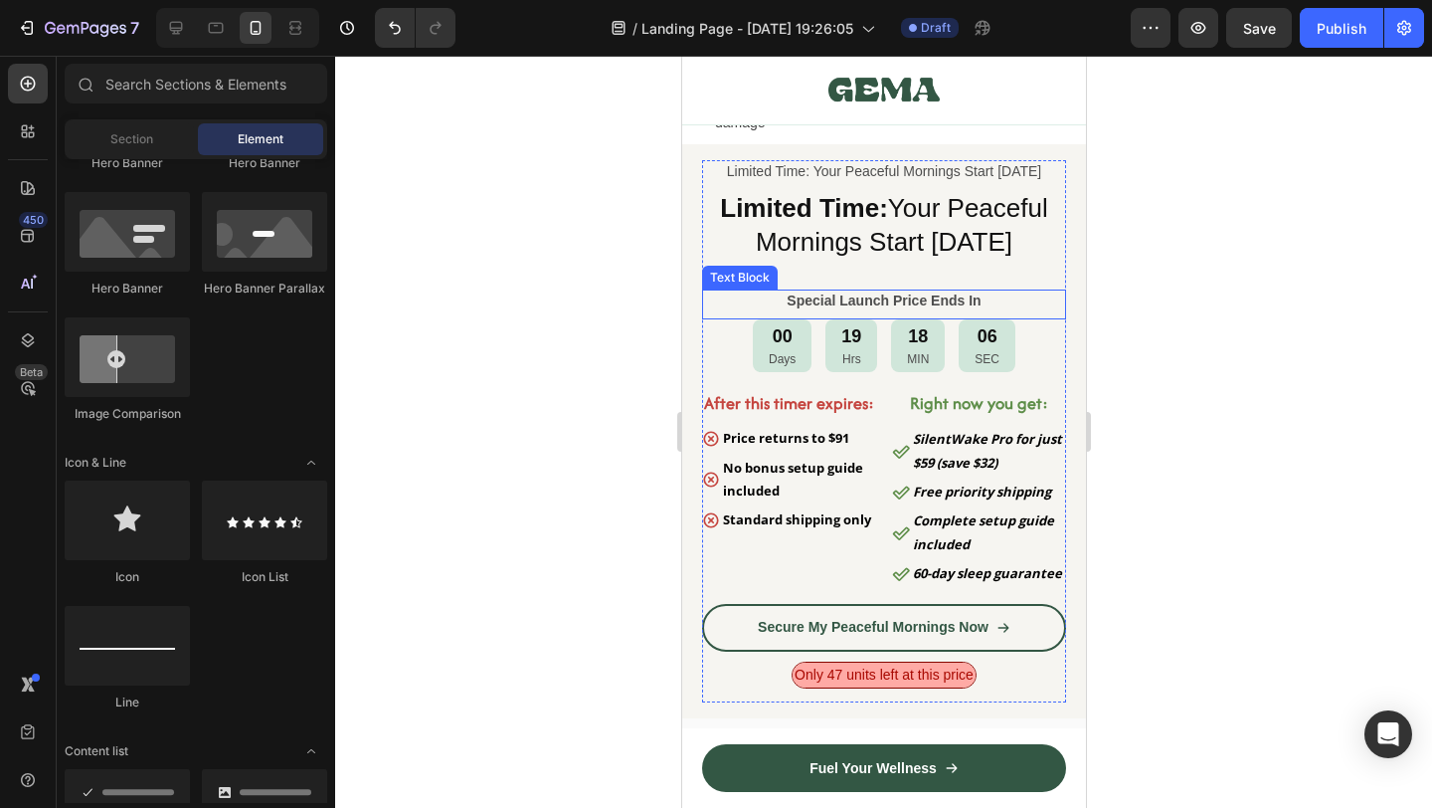
click at [885, 308] on strong "Special Launch Price Ends In" at bounding box center [883, 300] width 194 height 16
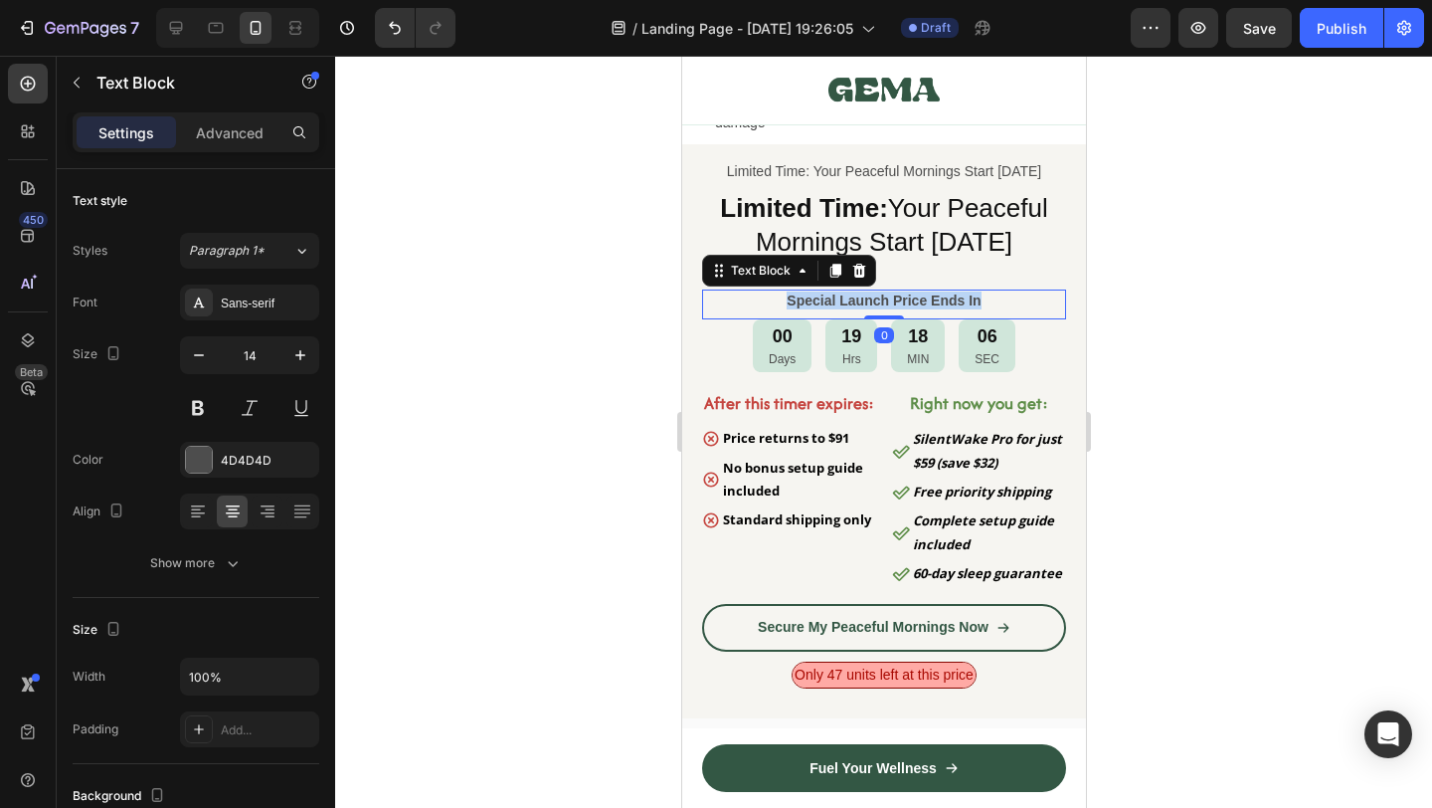
click at [885, 308] on strong "Special Launch Price Ends In" at bounding box center [883, 300] width 194 height 16
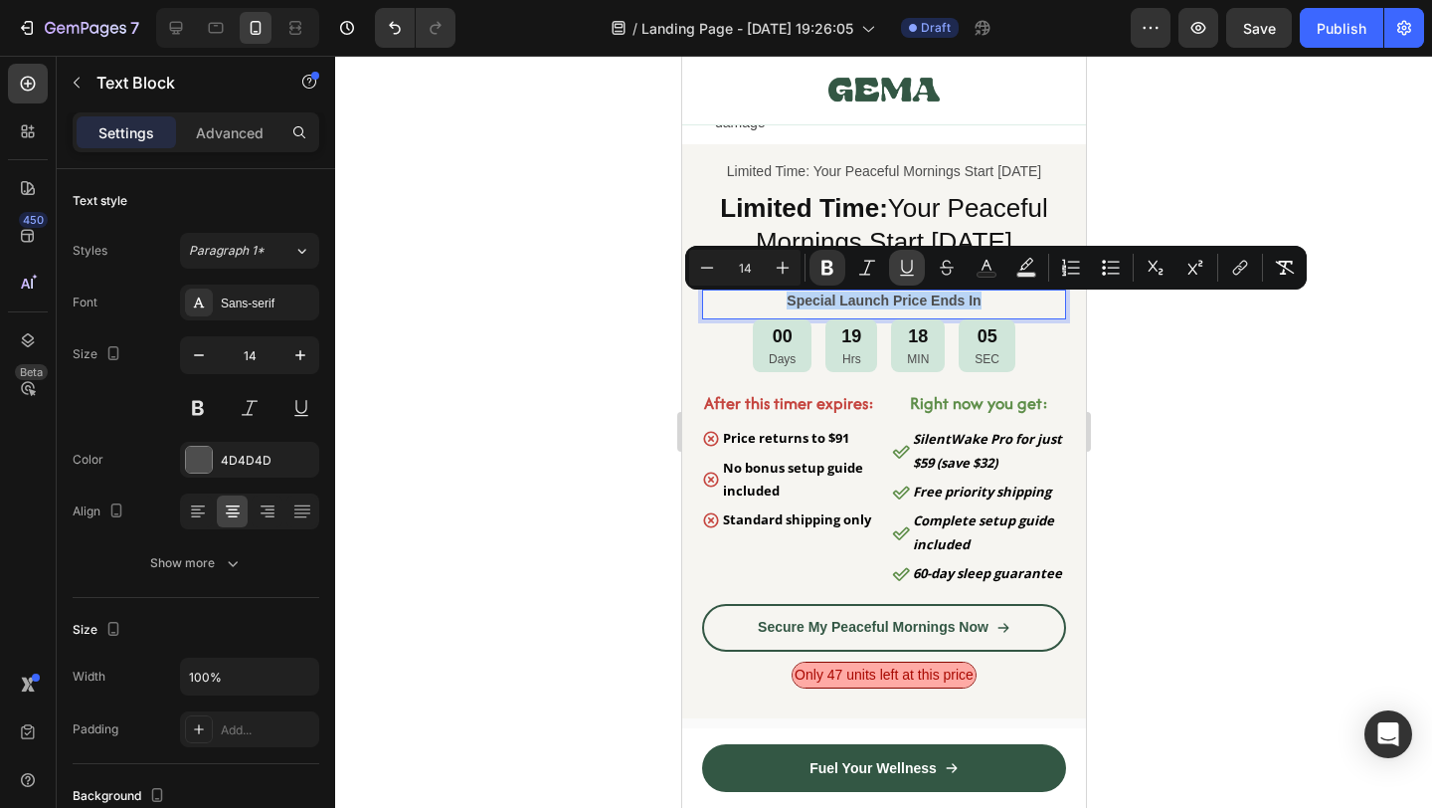
copy strong "Special Launch Price Ends In"
click at [855, 209] on strong "Limited Time:" at bounding box center [803, 208] width 168 height 30
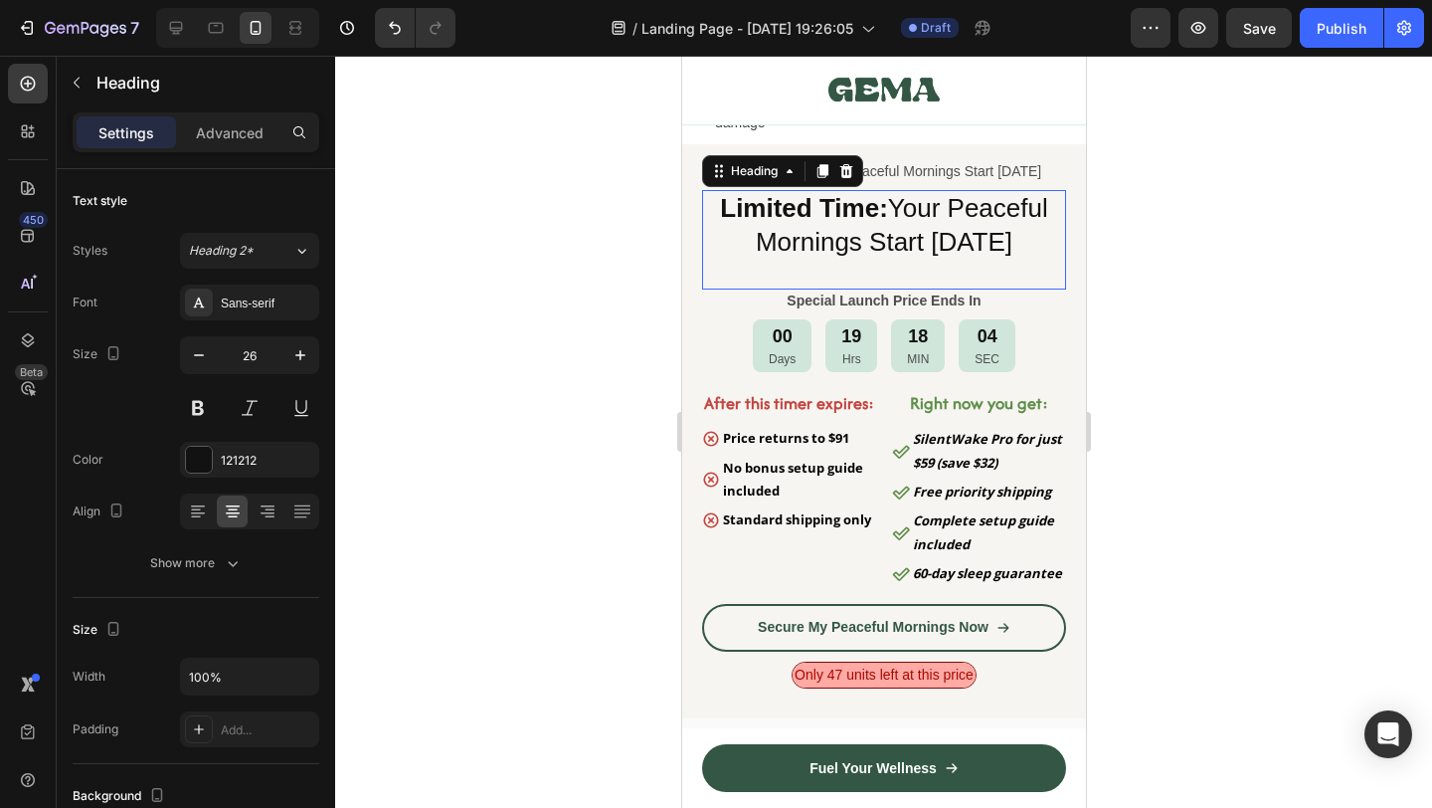
click at [855, 209] on strong "Limited Time:" at bounding box center [803, 208] width 168 height 30
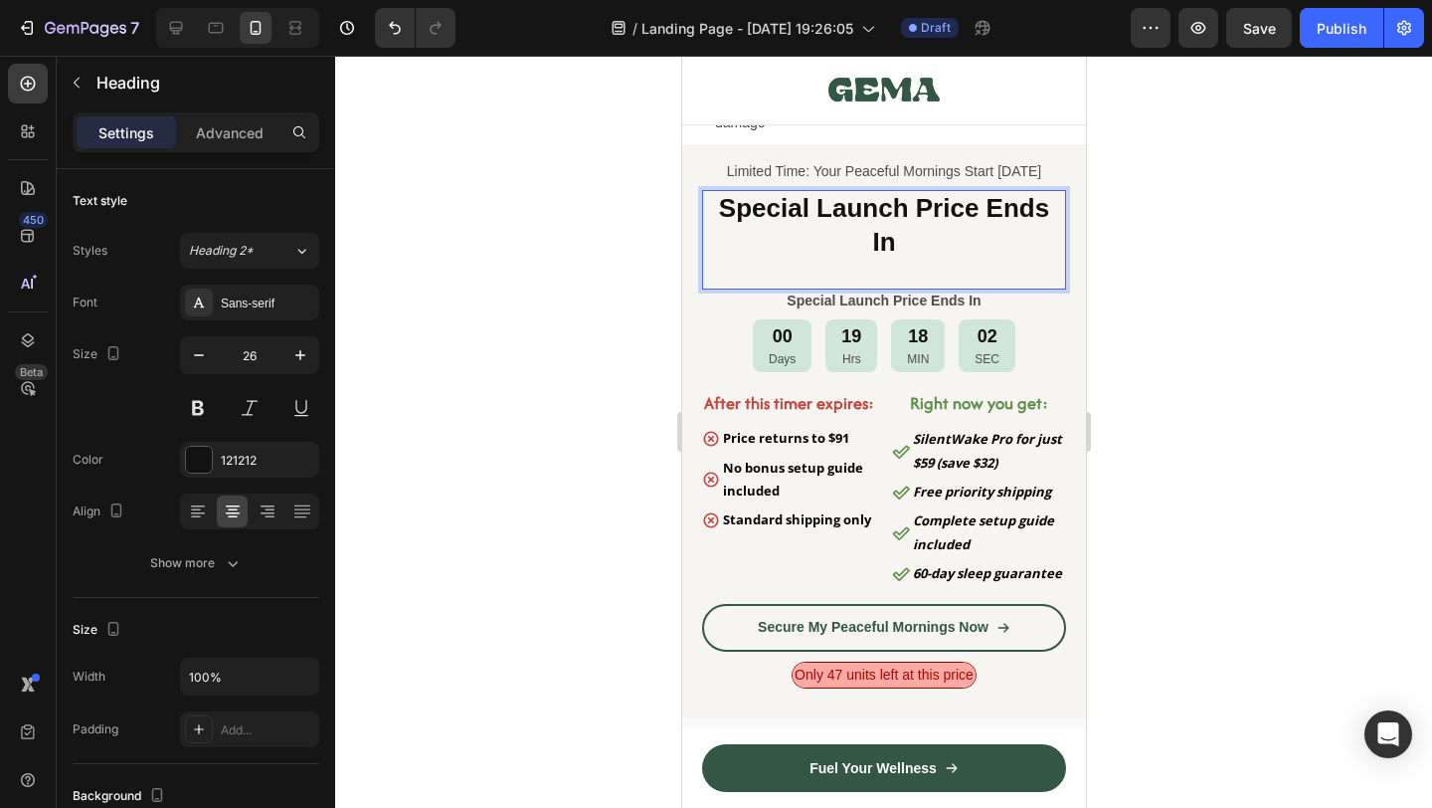
click at [952, 248] on p "Special Launch Price Ends In" at bounding box center [883, 226] width 360 height 68
click at [852, 207] on strong "Special Launch Price Ends In" at bounding box center [883, 225] width 330 height 64
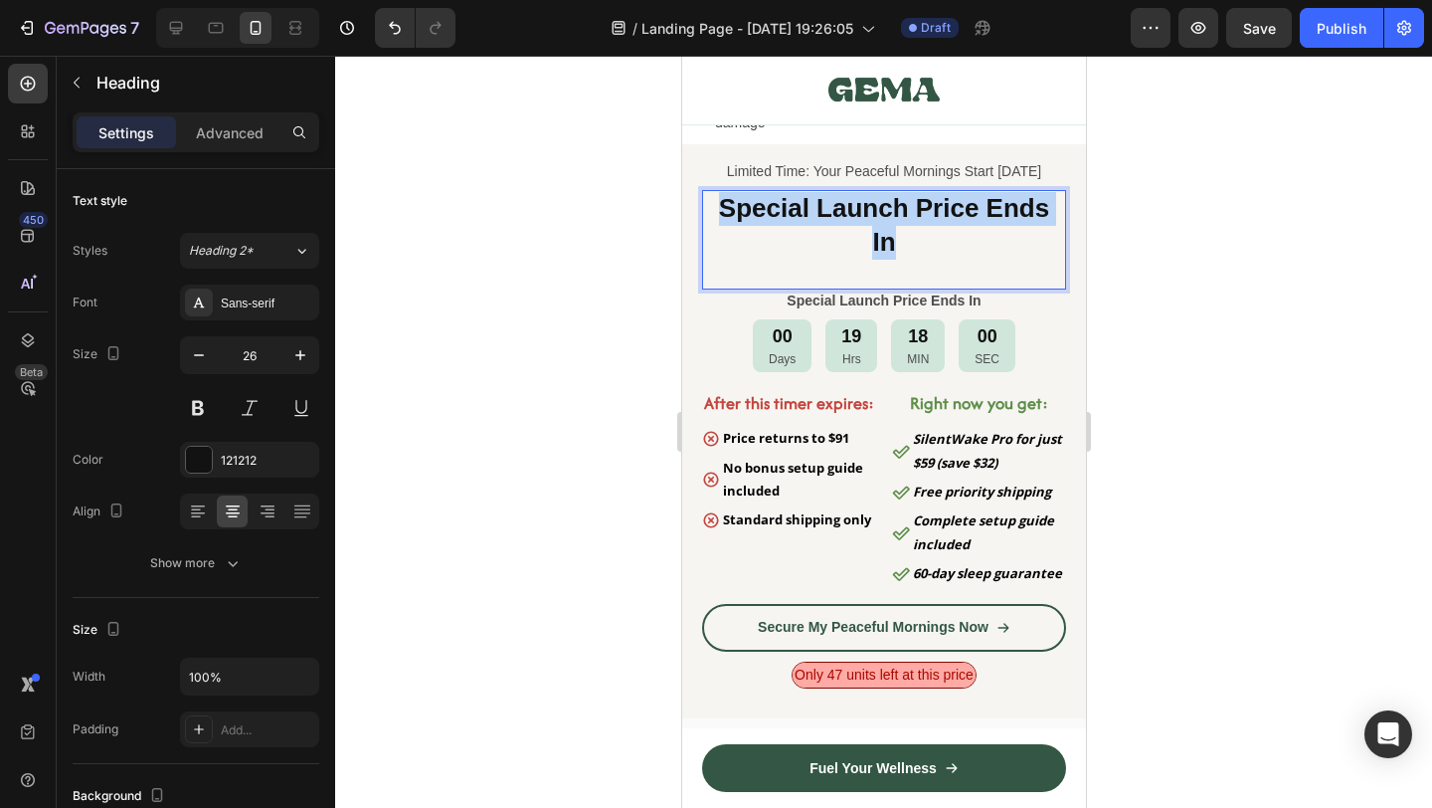
click at [852, 207] on strong "Special Launch Price Ends In" at bounding box center [883, 225] width 330 height 64
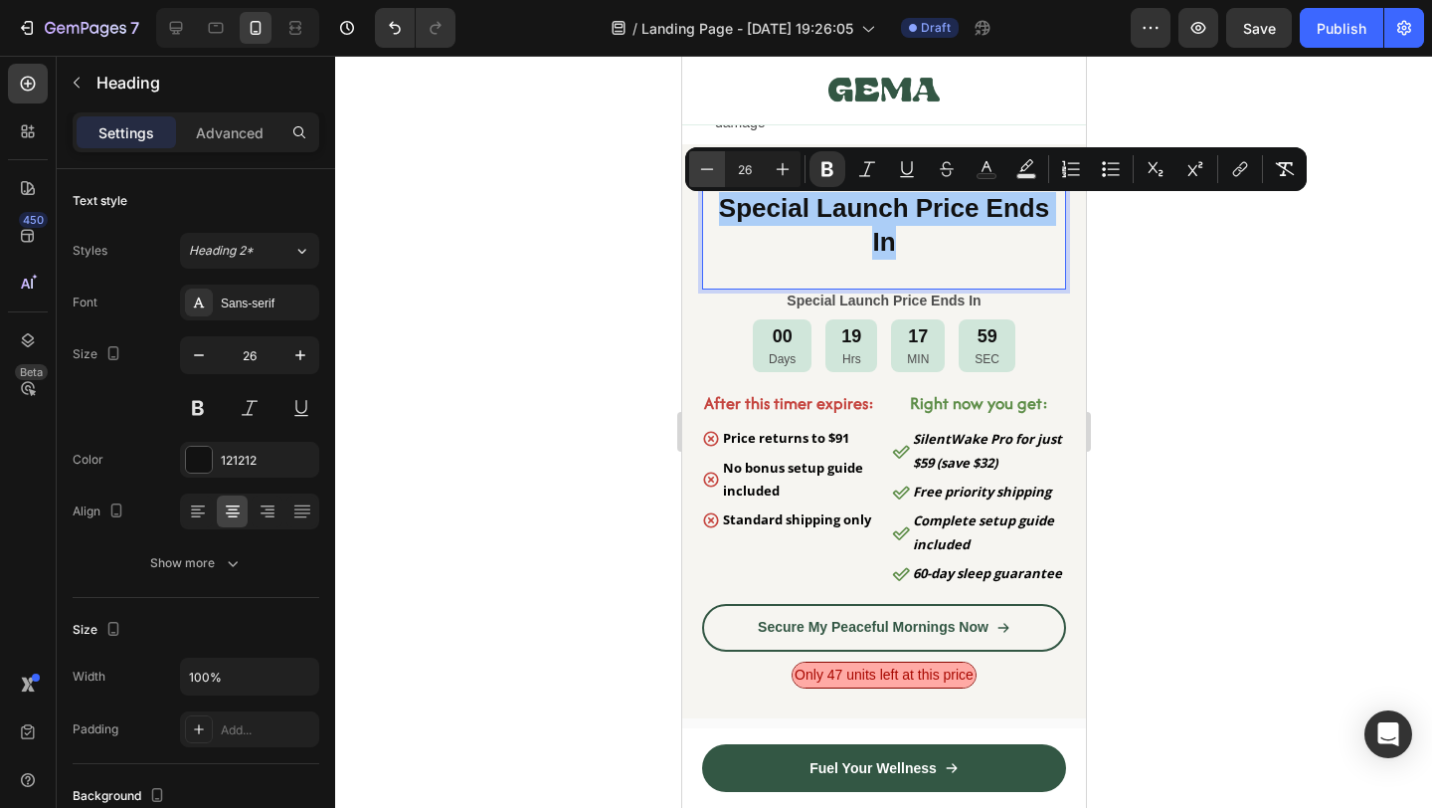
click at [713, 156] on button "Minus" at bounding box center [707, 169] width 36 height 36
type input "25"
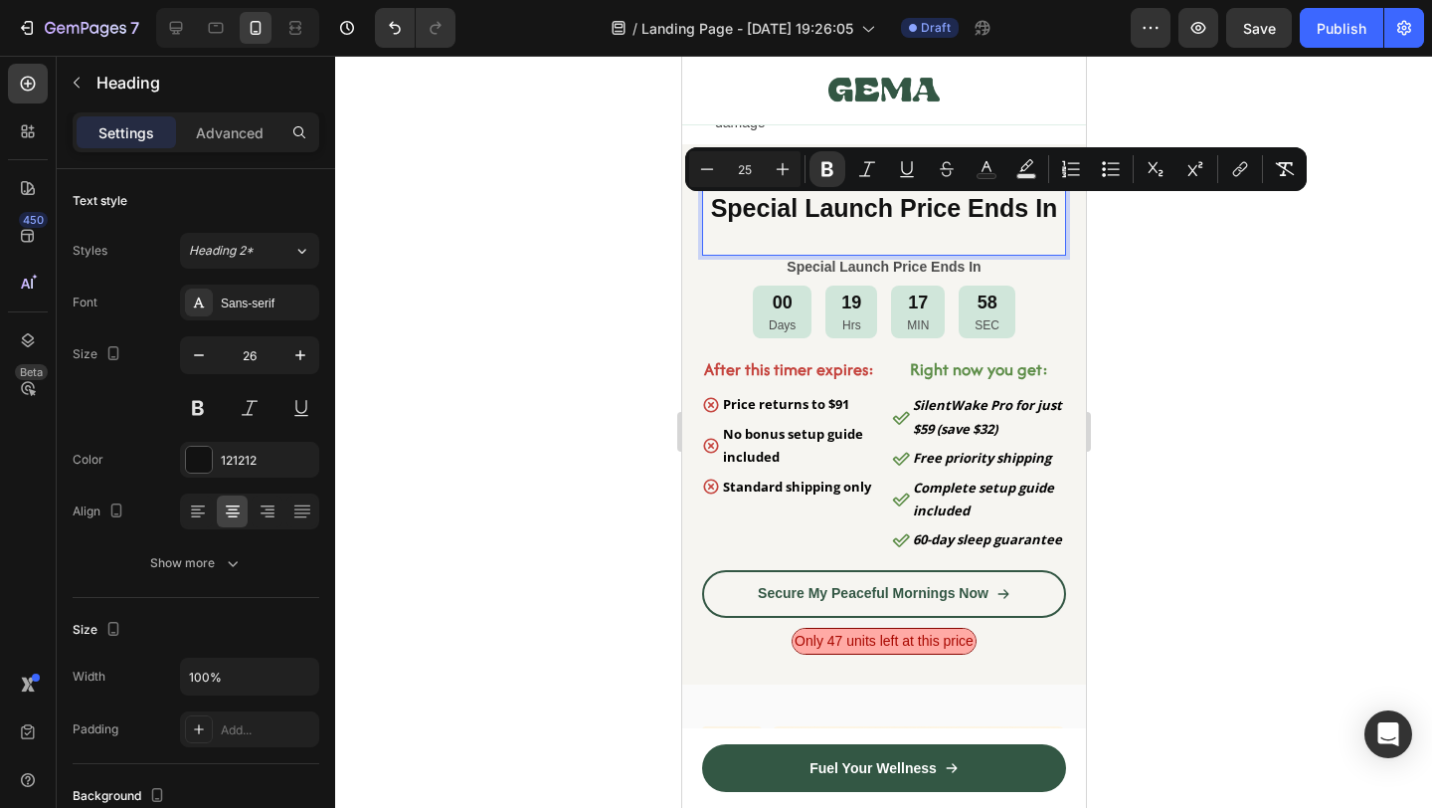
click at [1153, 360] on div at bounding box center [883, 432] width 1097 height 752
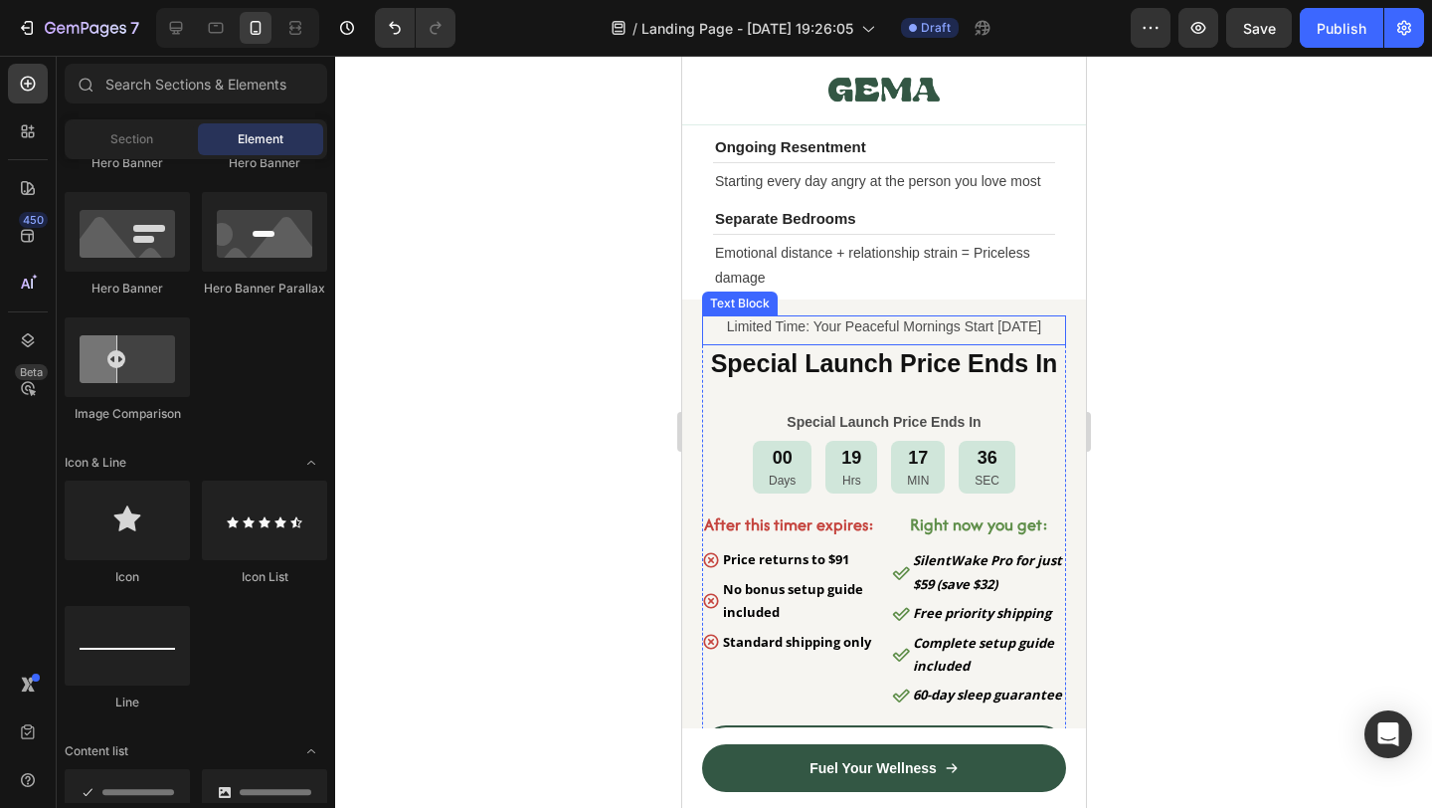
scroll to position [10184, 0]
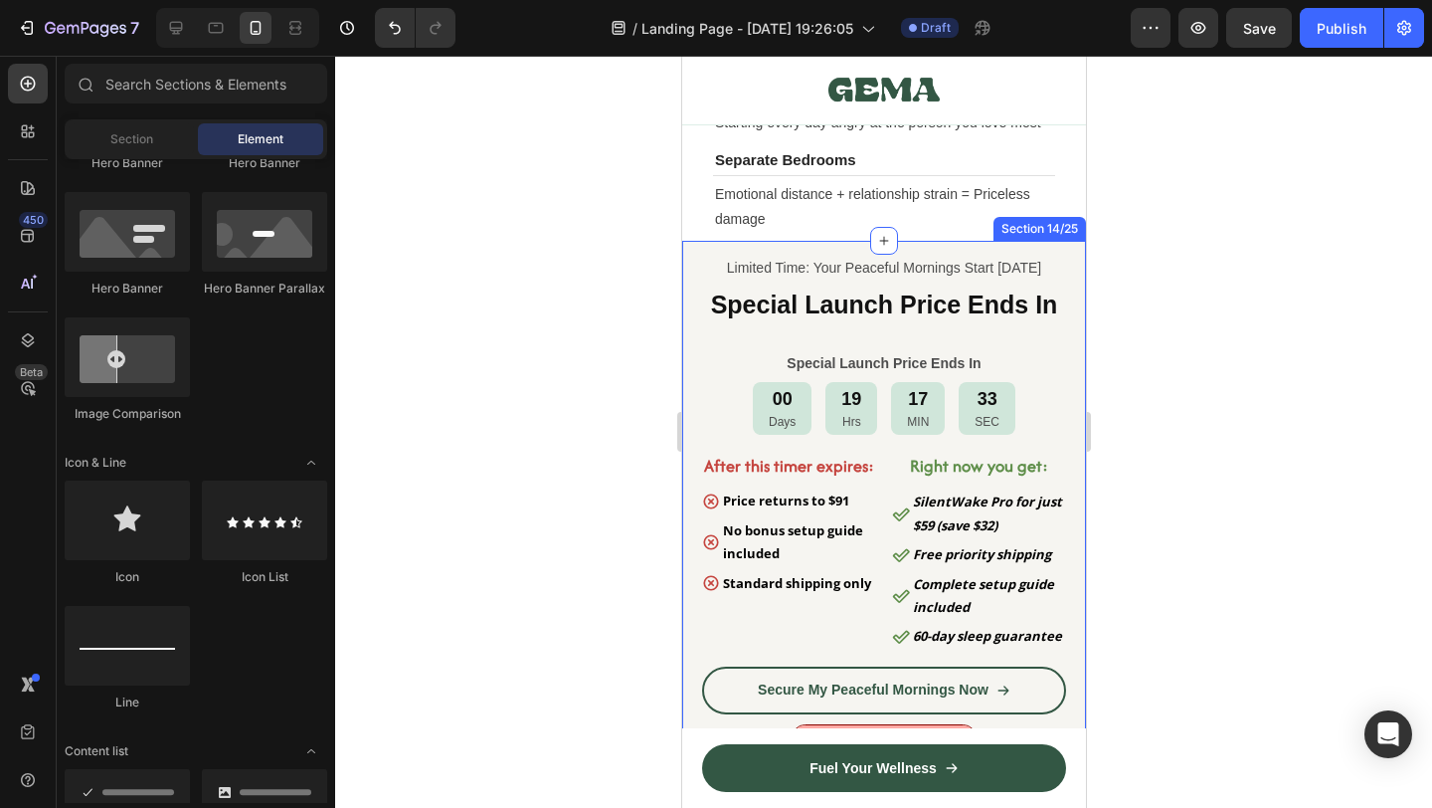
click at [689, 373] on div "Limited Time: Your Peaceful Mornings Start Tomorrow Text Block ⁠⁠⁠⁠⁠⁠⁠ Special …" at bounding box center [883, 511] width 404 height 540
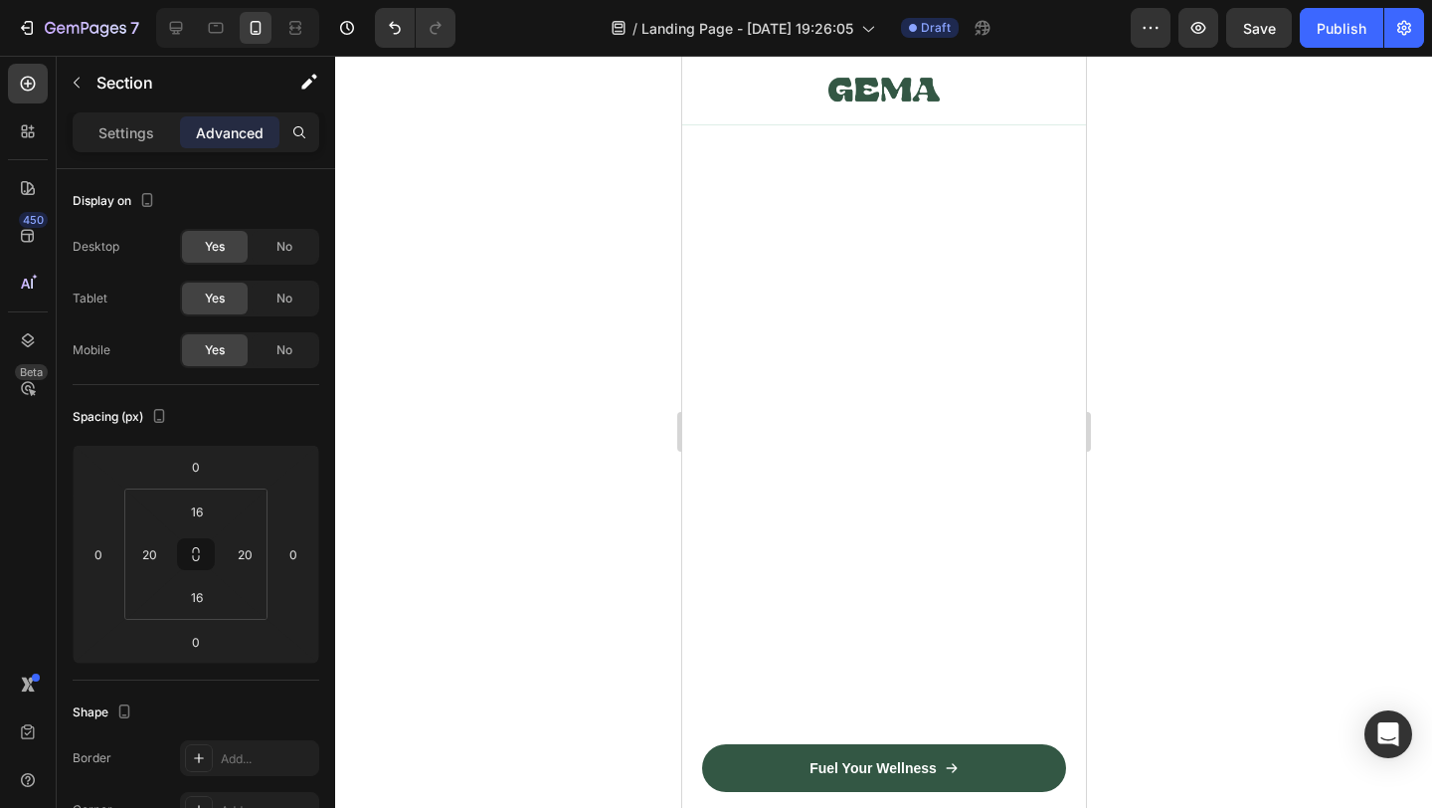
scroll to position [0, 0]
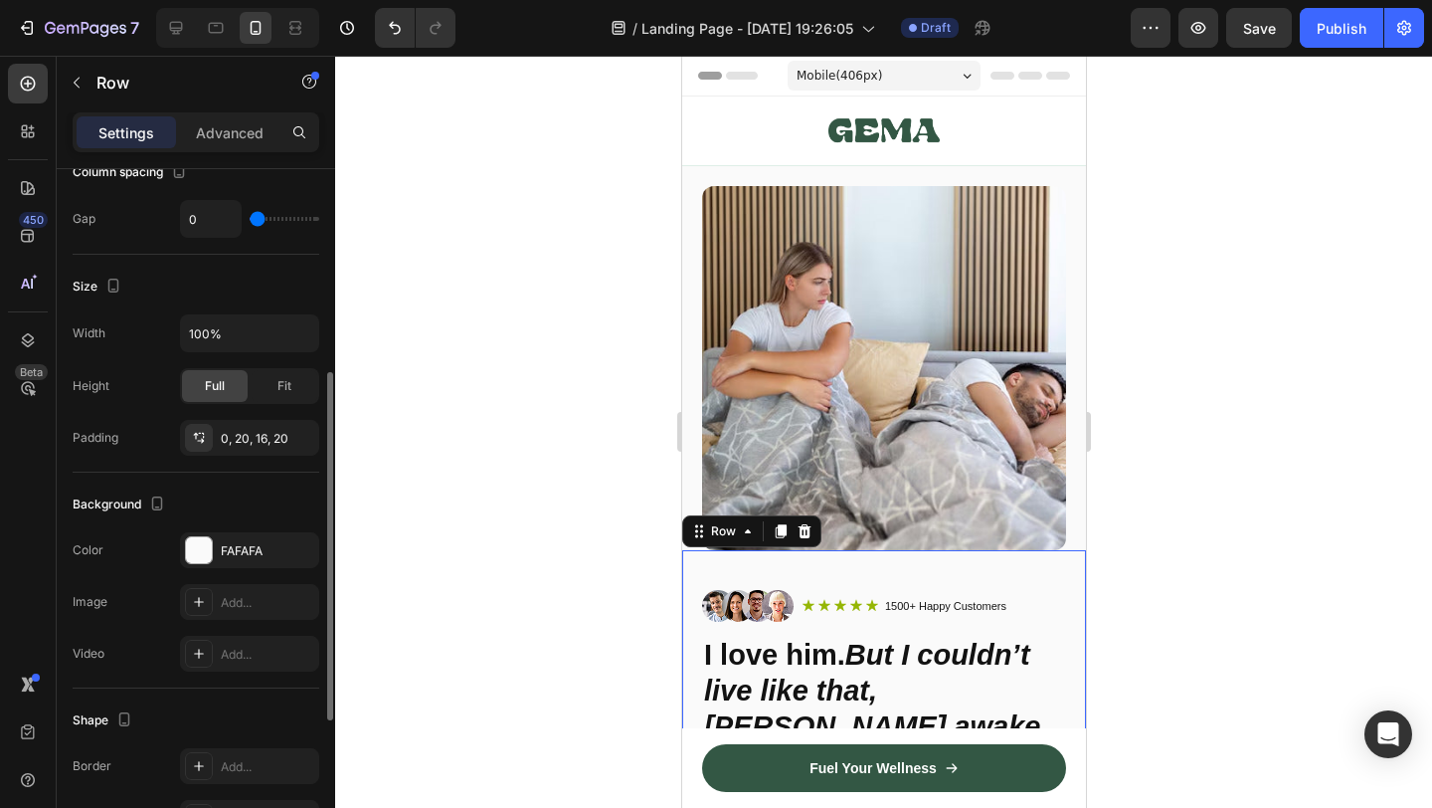
scroll to position [656, 0]
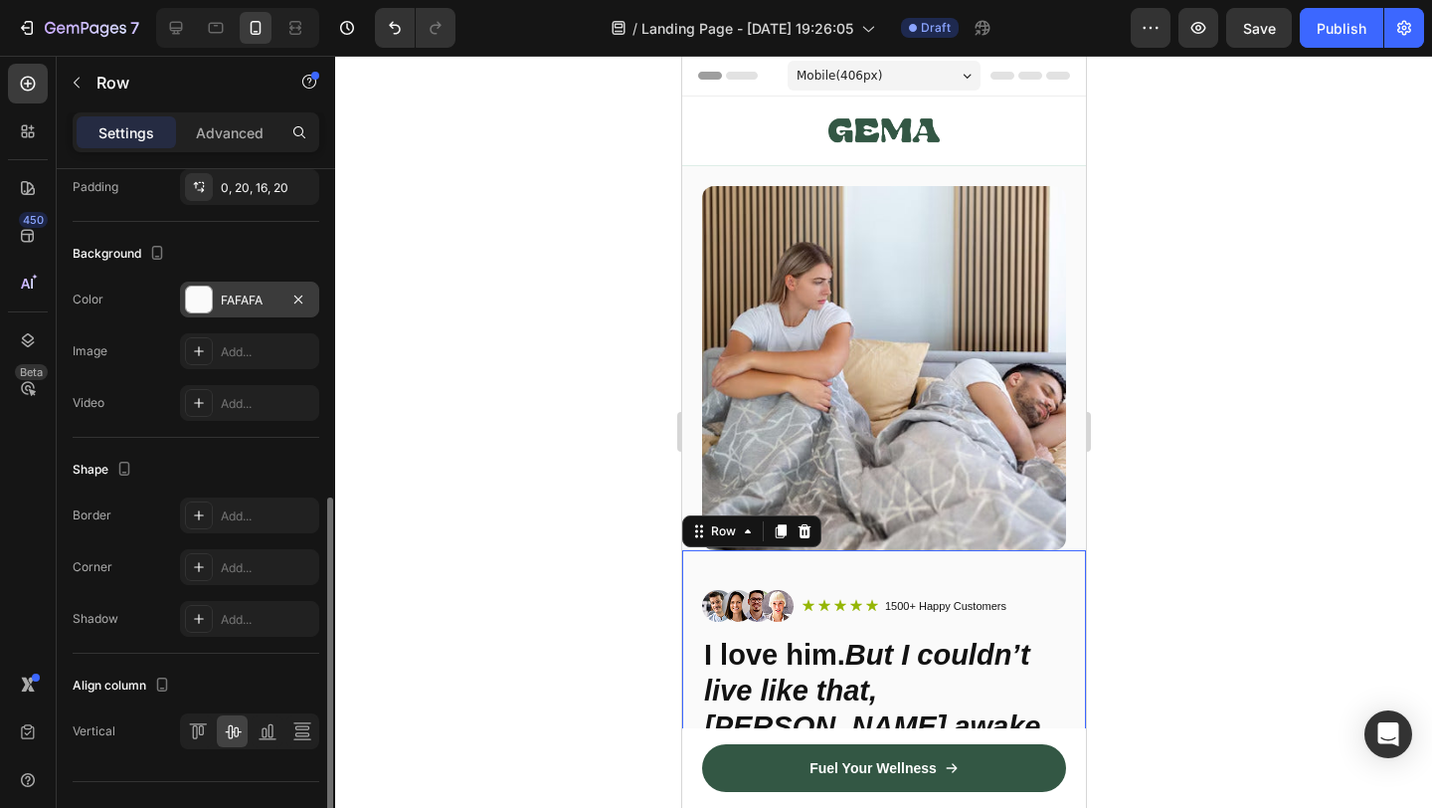
click at [195, 299] on div at bounding box center [199, 299] width 26 height 26
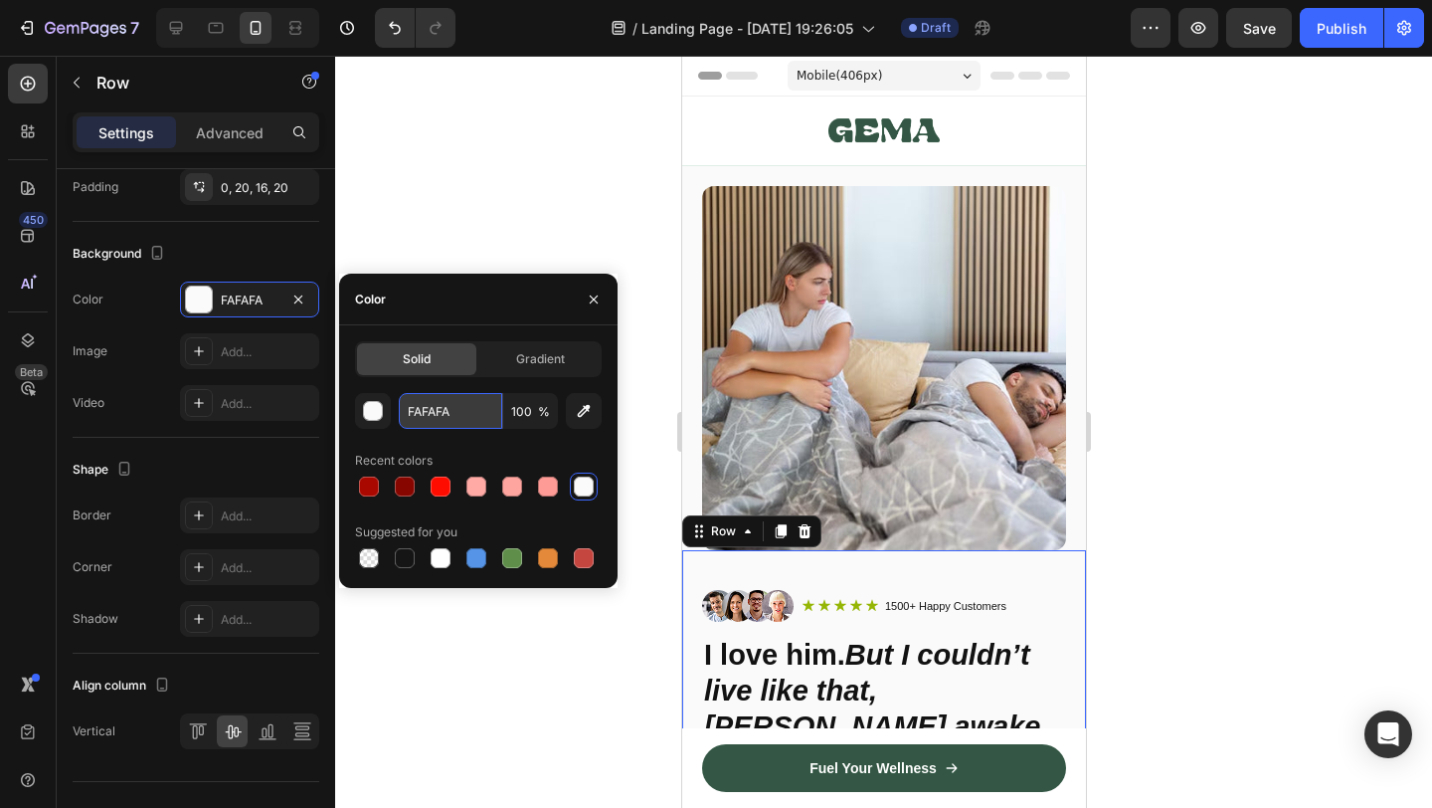
click at [454, 425] on input "FAFAFA" at bounding box center [450, 411] width 103 height 36
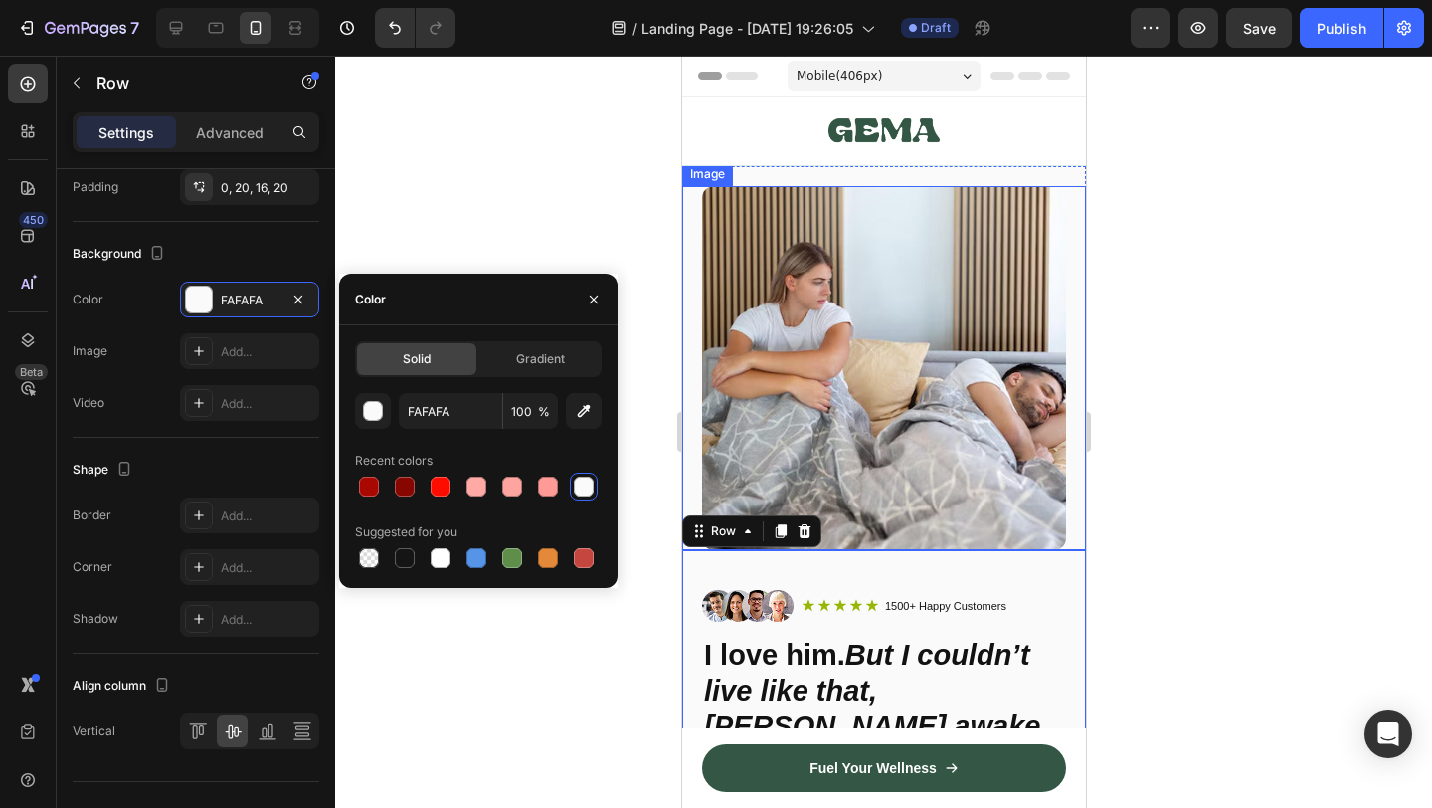
click at [1217, 554] on div at bounding box center [883, 432] width 1097 height 752
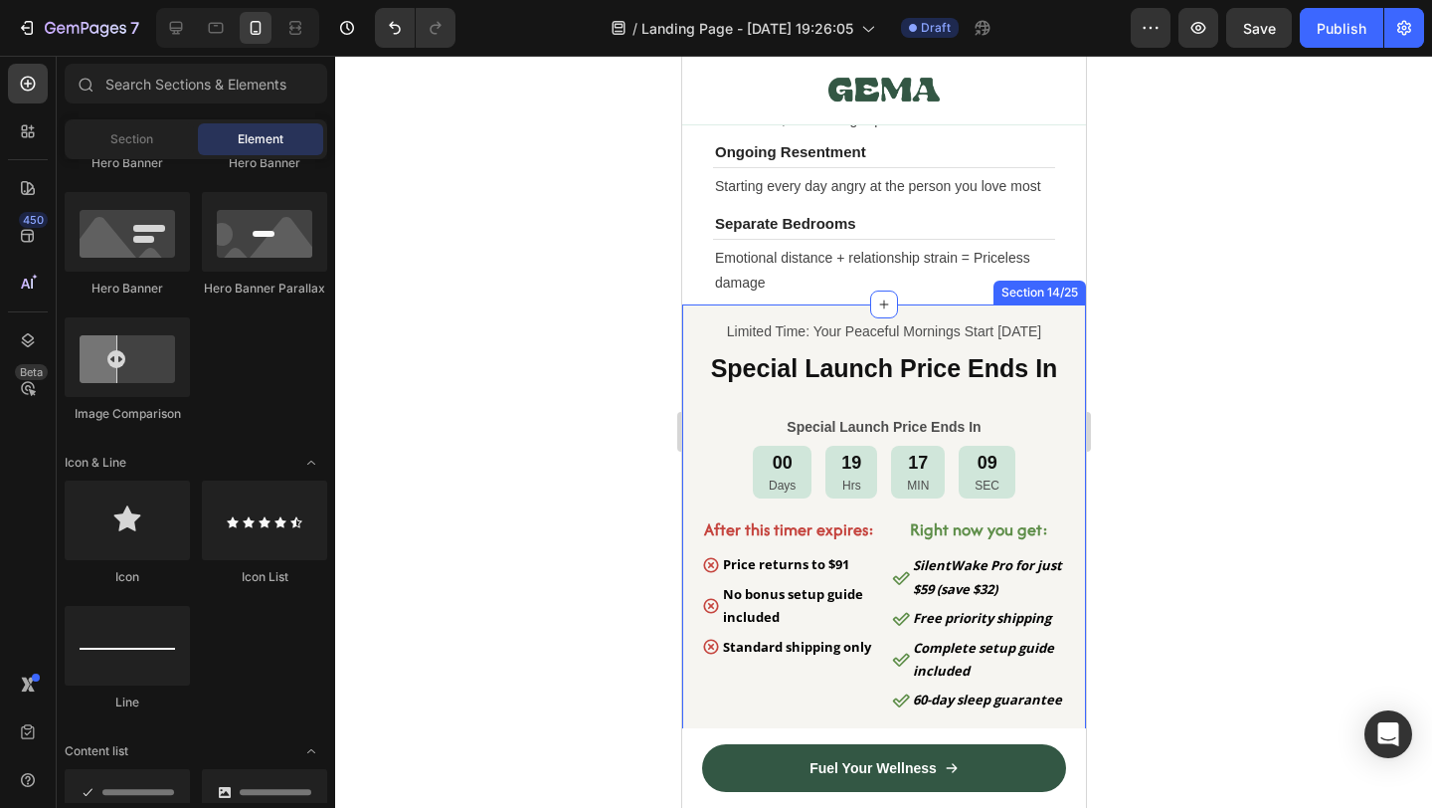
scroll to position [10268, 0]
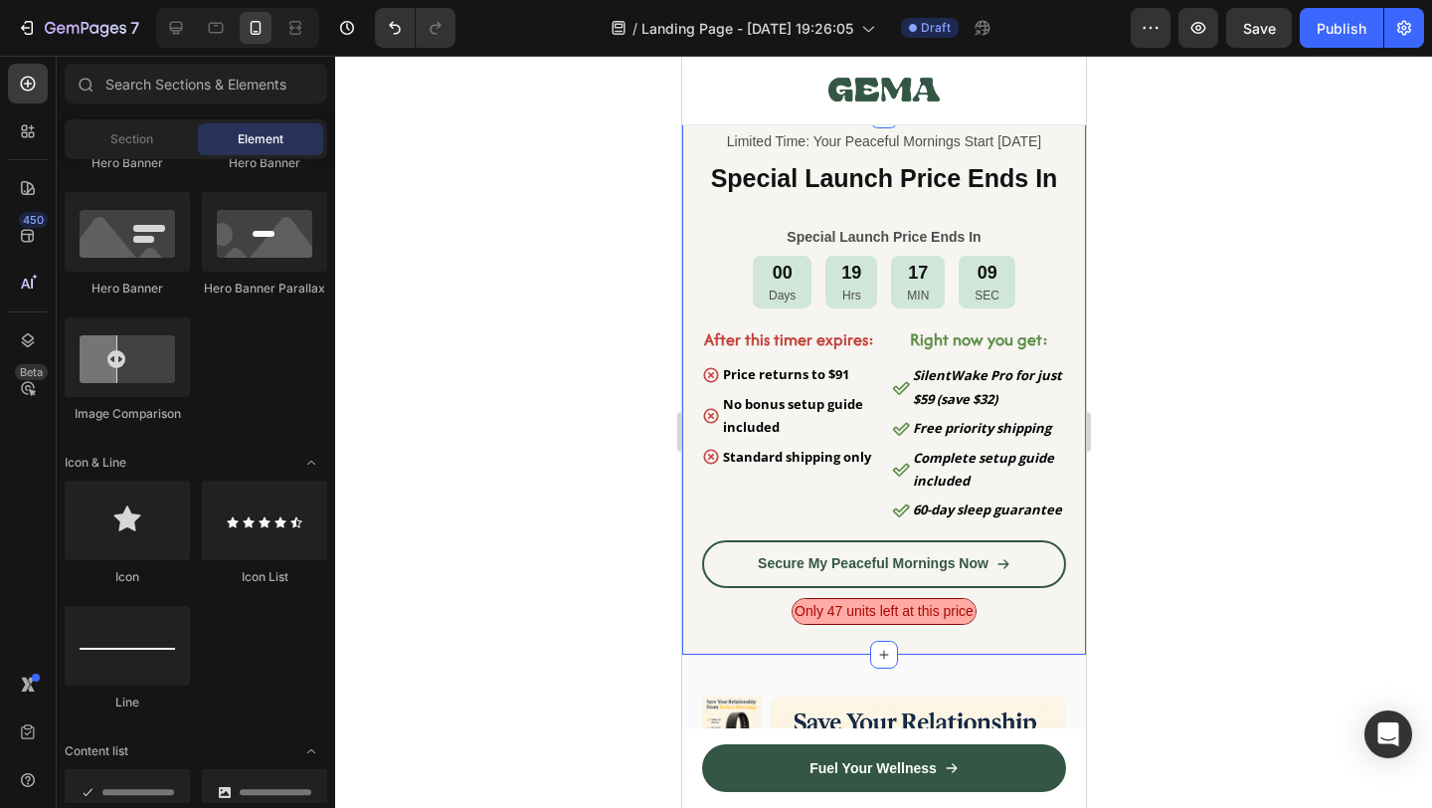
click at [685, 536] on div "Limited Time: Your Peaceful Mornings Start Tomorrow Text Block Special Launch P…" at bounding box center [883, 384] width 404 height 540
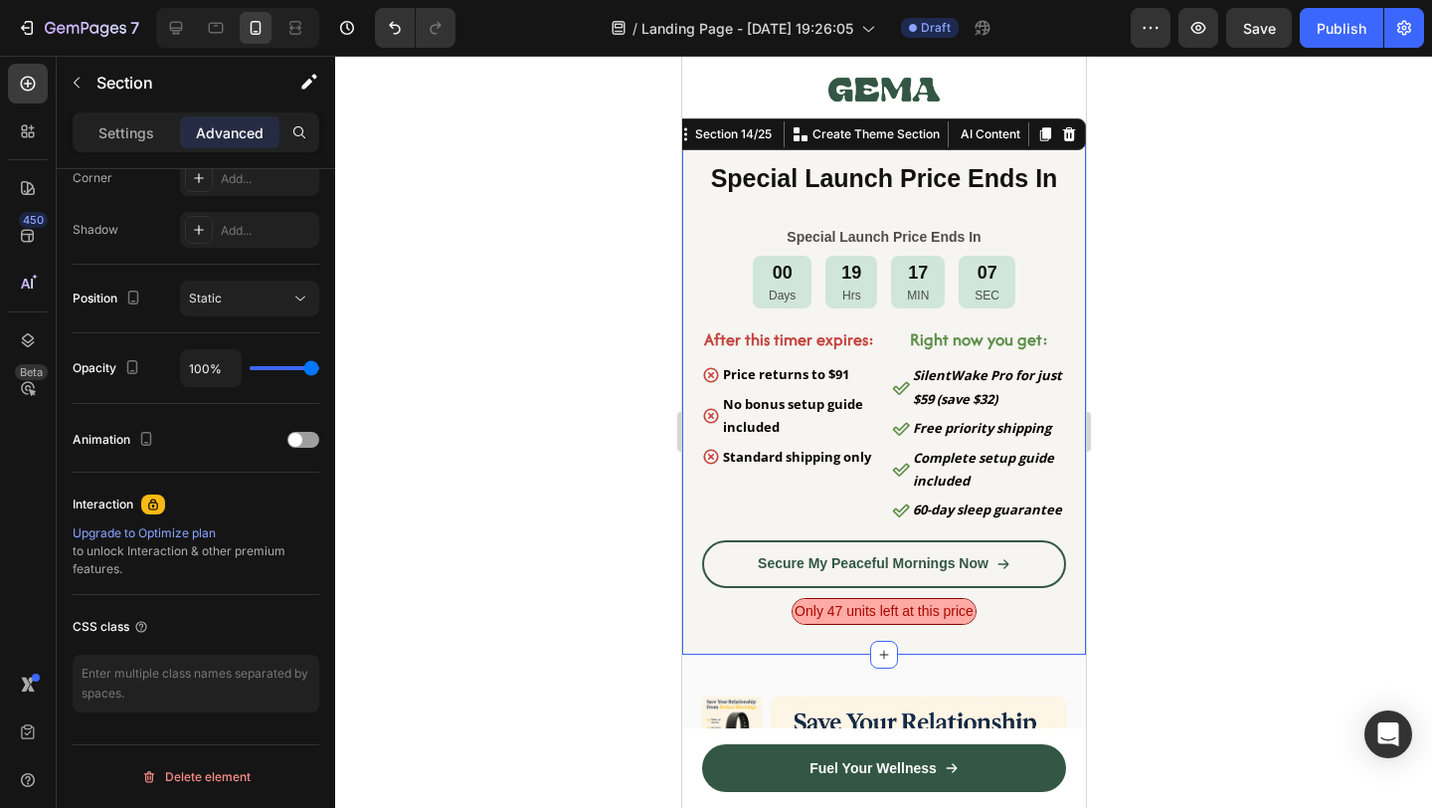
scroll to position [0, 0]
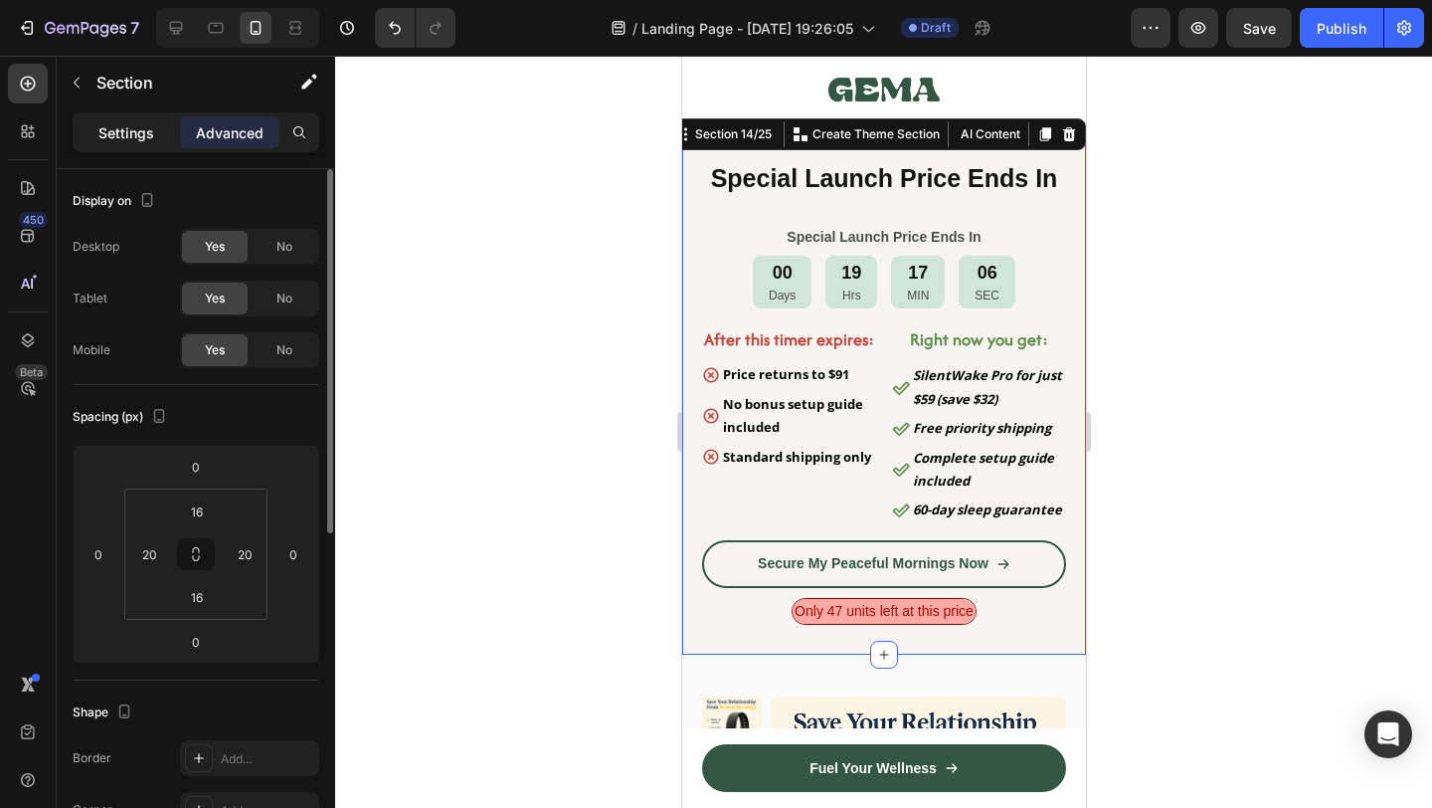
click at [132, 139] on p "Settings" at bounding box center [126, 132] width 56 height 21
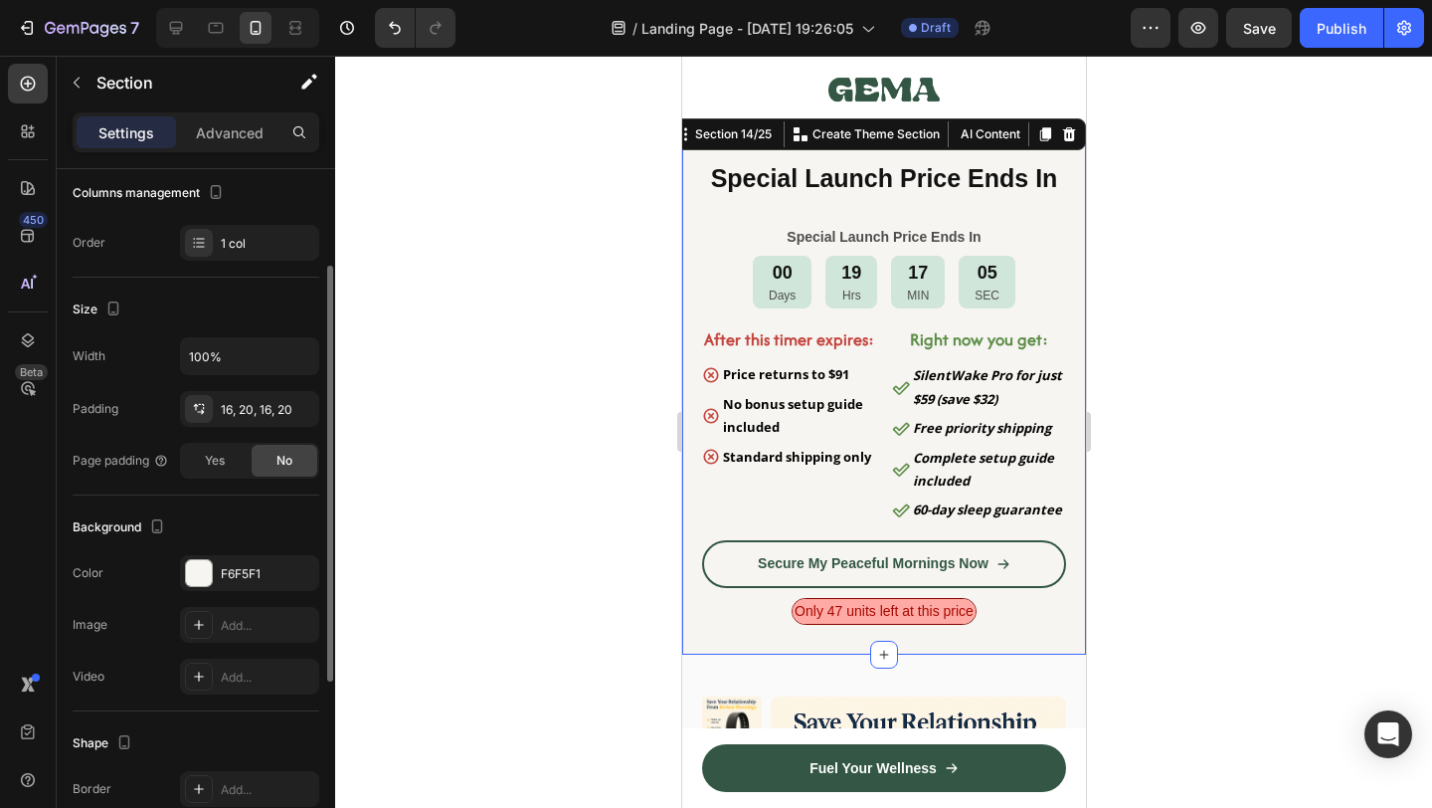
scroll to position [331, 0]
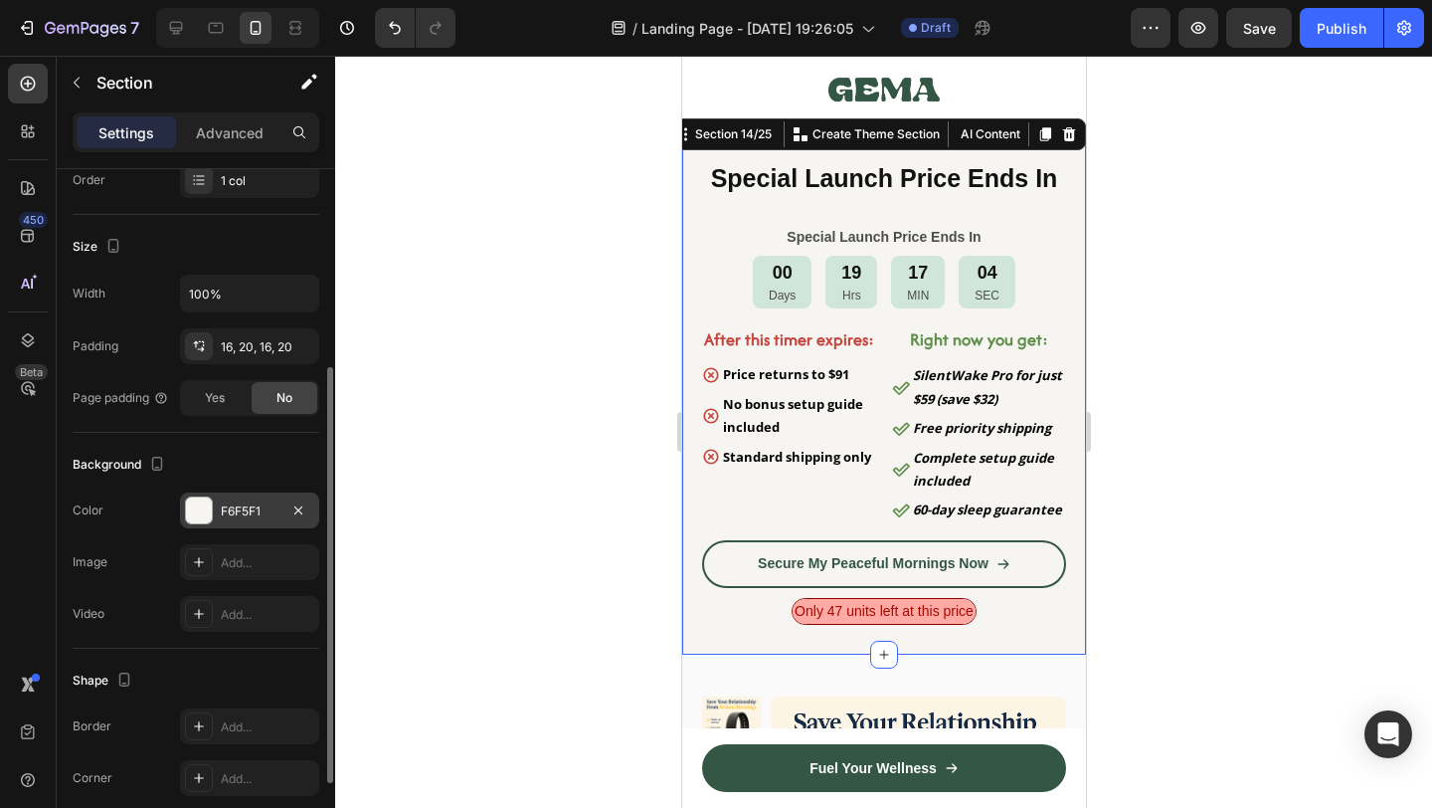
click at [212, 514] on div at bounding box center [199, 510] width 28 height 28
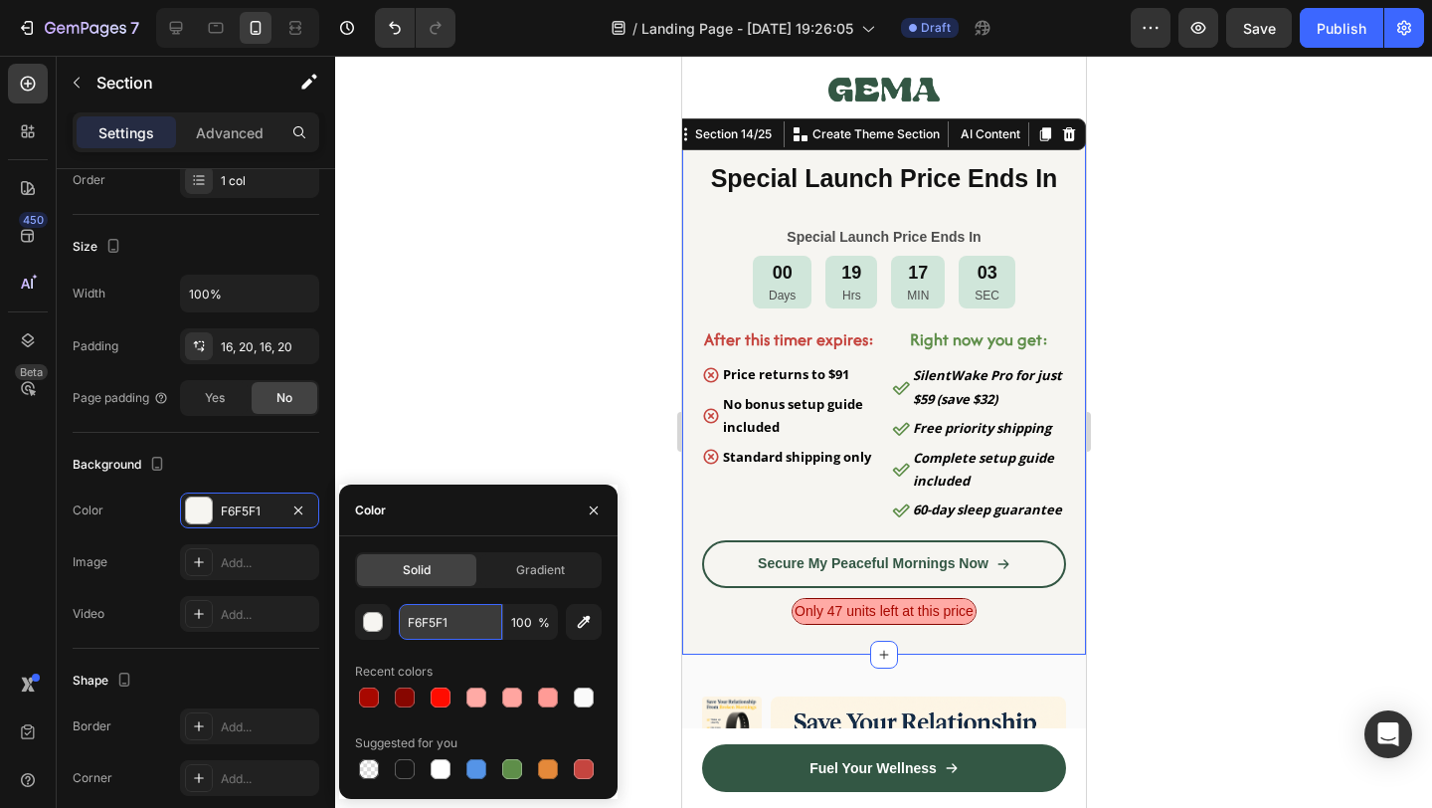
click at [454, 618] on input "F6F5F1" at bounding box center [450, 622] width 103 height 36
paste input "AFAFA"
type input "FAFAFA"
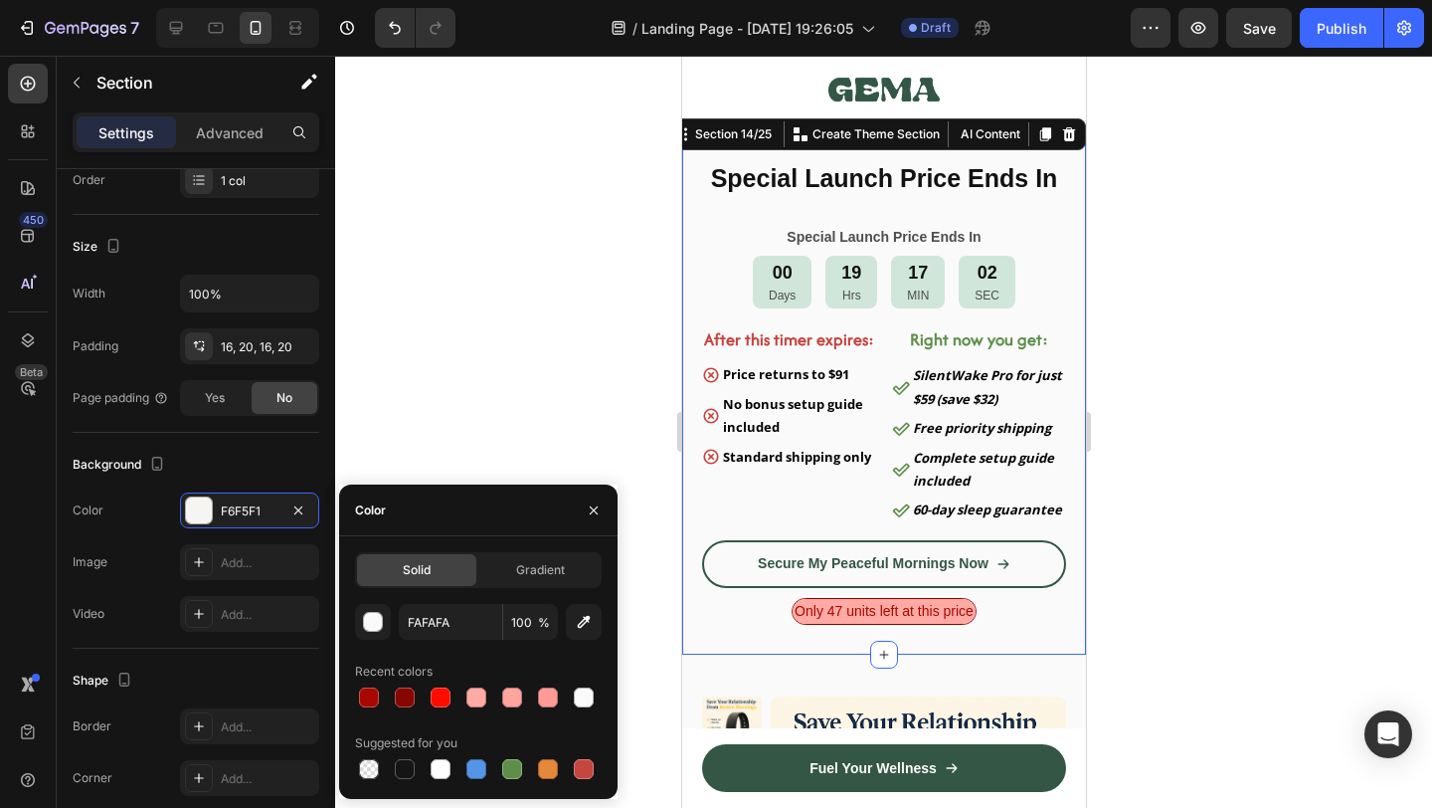
click at [1244, 471] on div at bounding box center [883, 432] width 1097 height 752
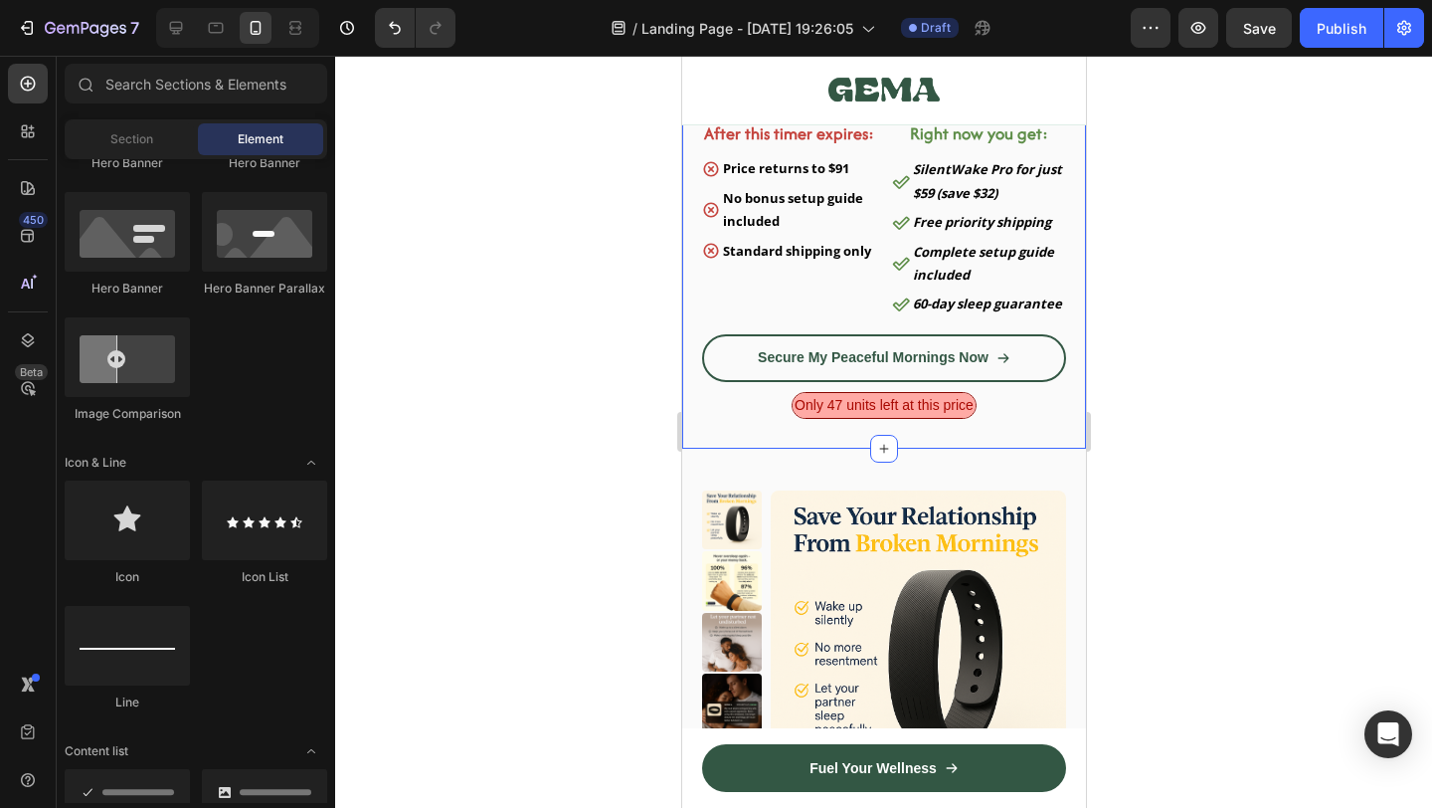
scroll to position [10494, 0]
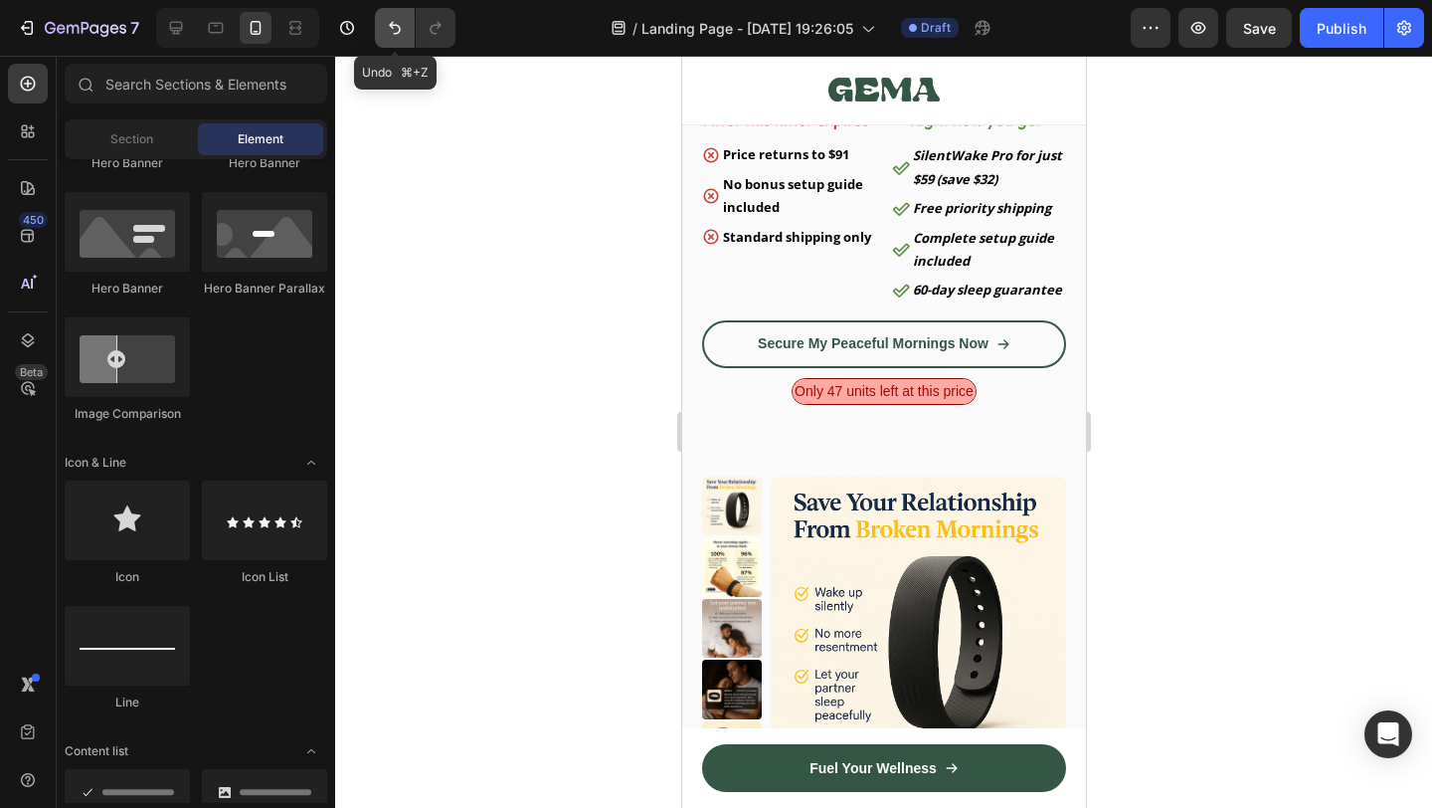
click at [383, 30] on button "Undo/Redo" at bounding box center [395, 28] width 40 height 40
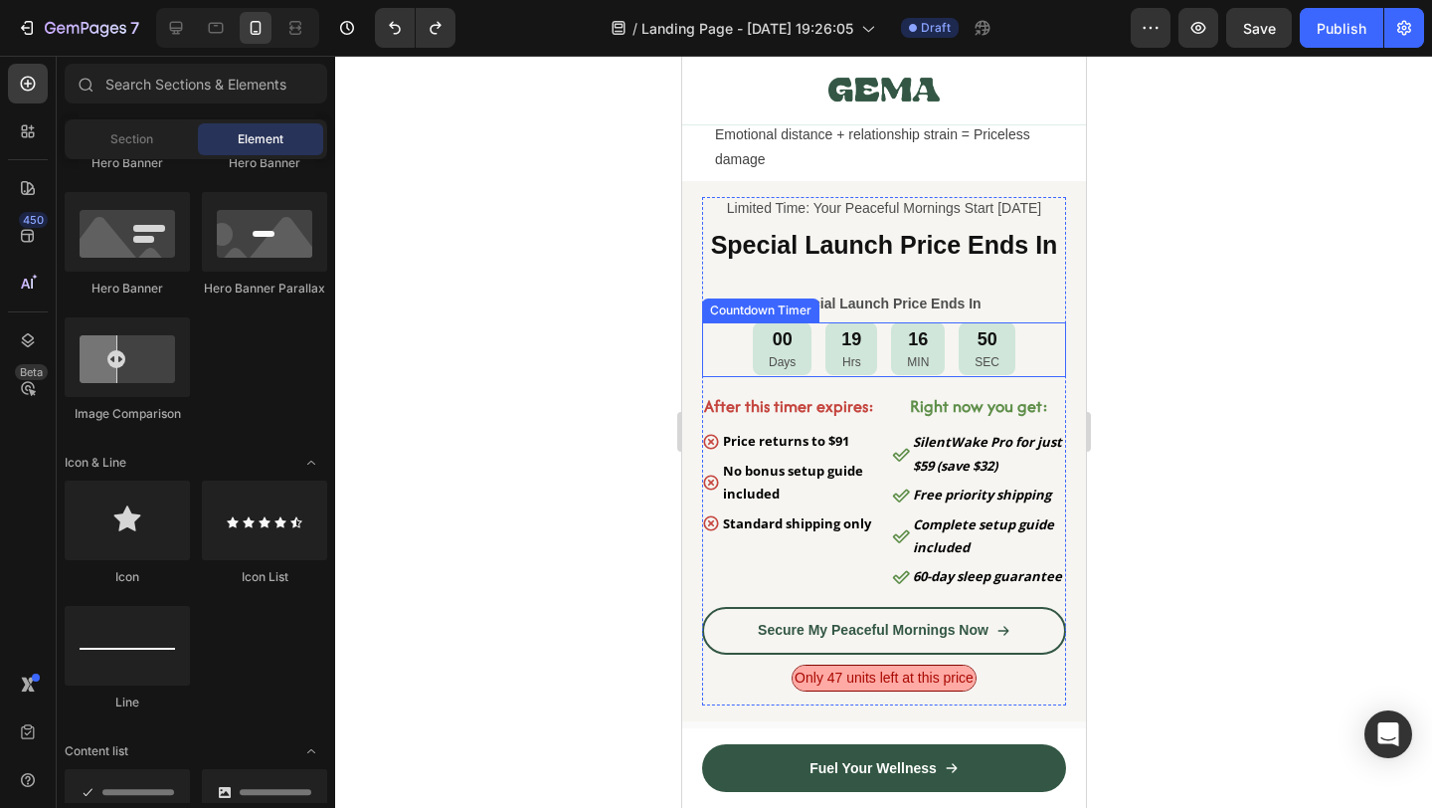
scroll to position [10168, 0]
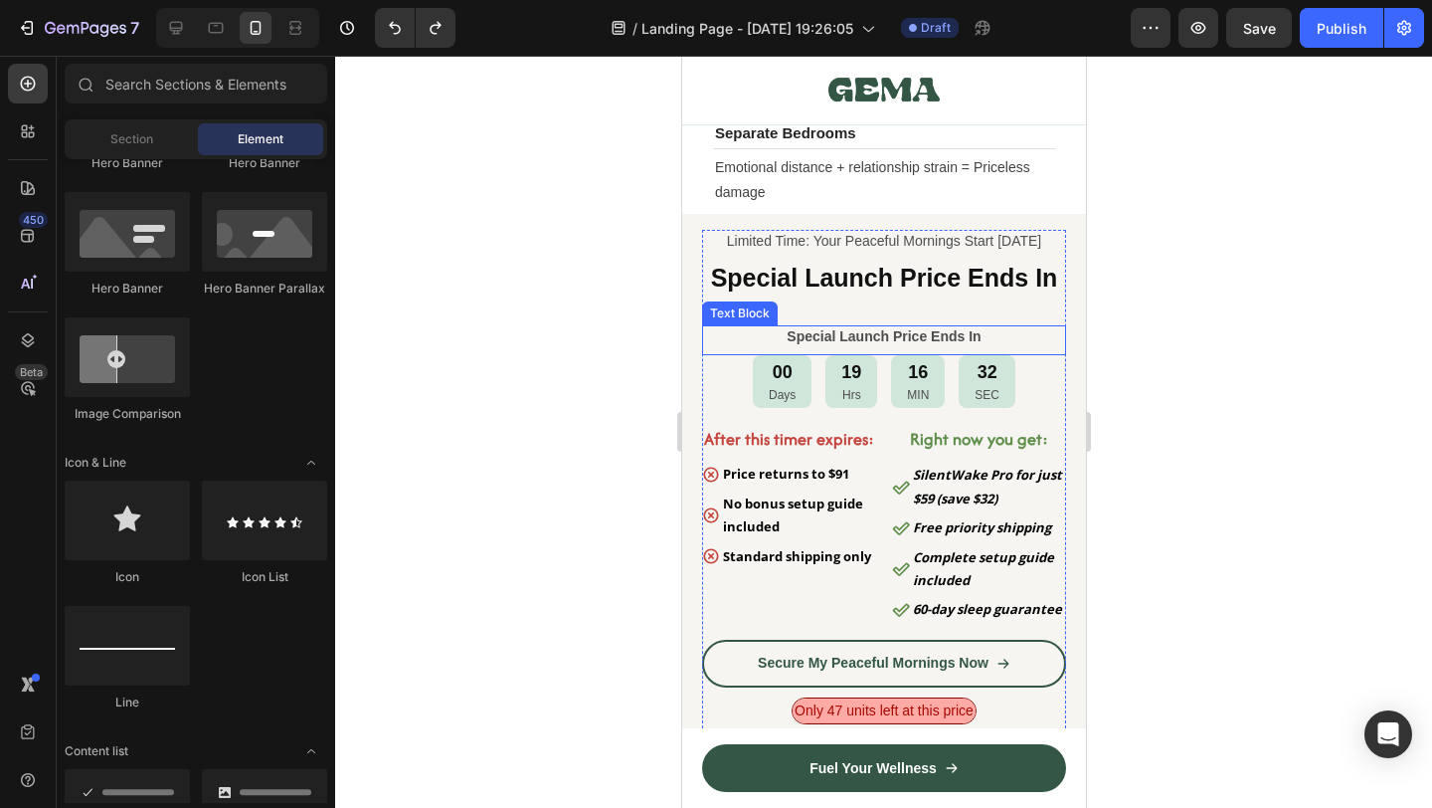
click at [988, 336] on p "Special Launch Price Ends In" at bounding box center [883, 336] width 360 height 18
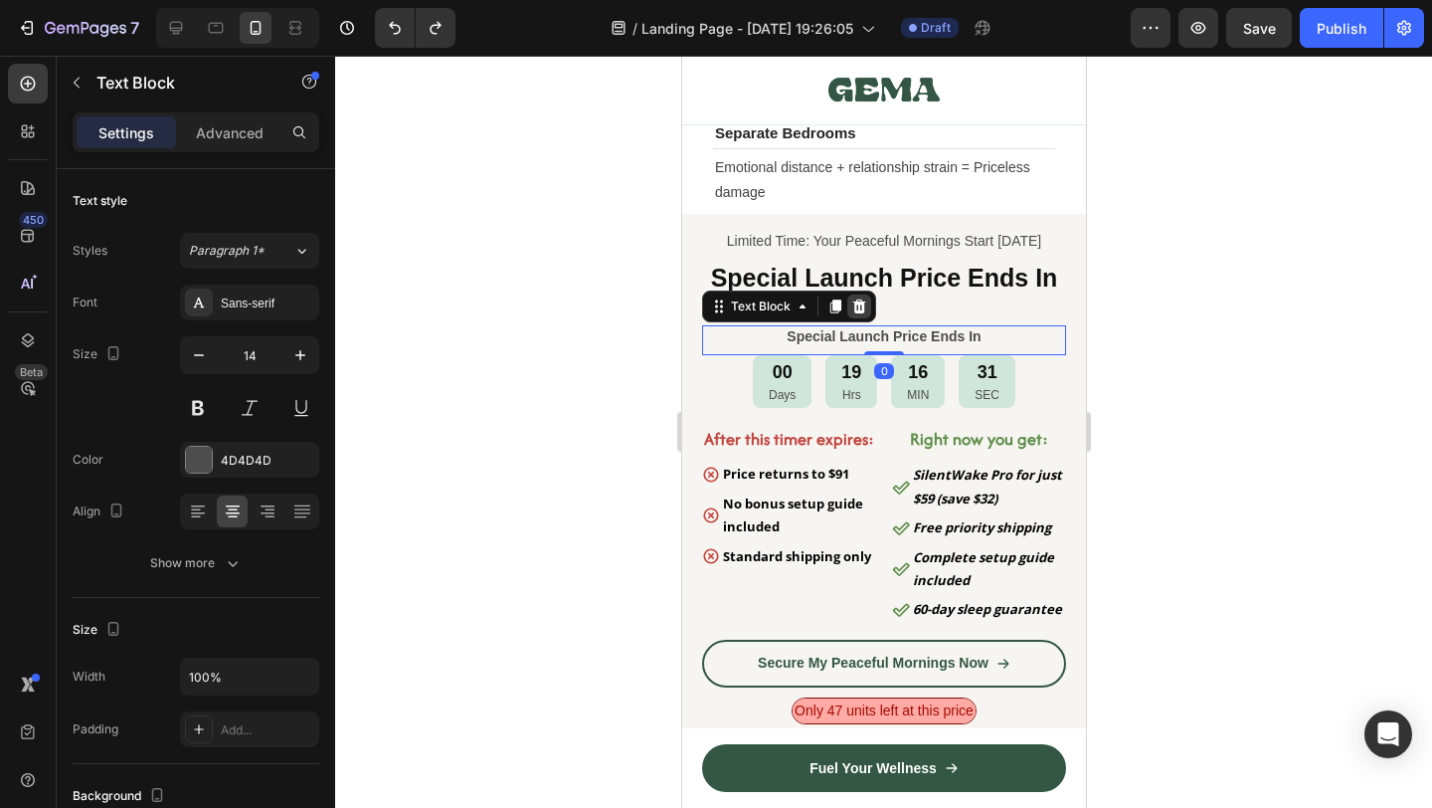
click at [856, 310] on icon at bounding box center [858, 306] width 16 height 16
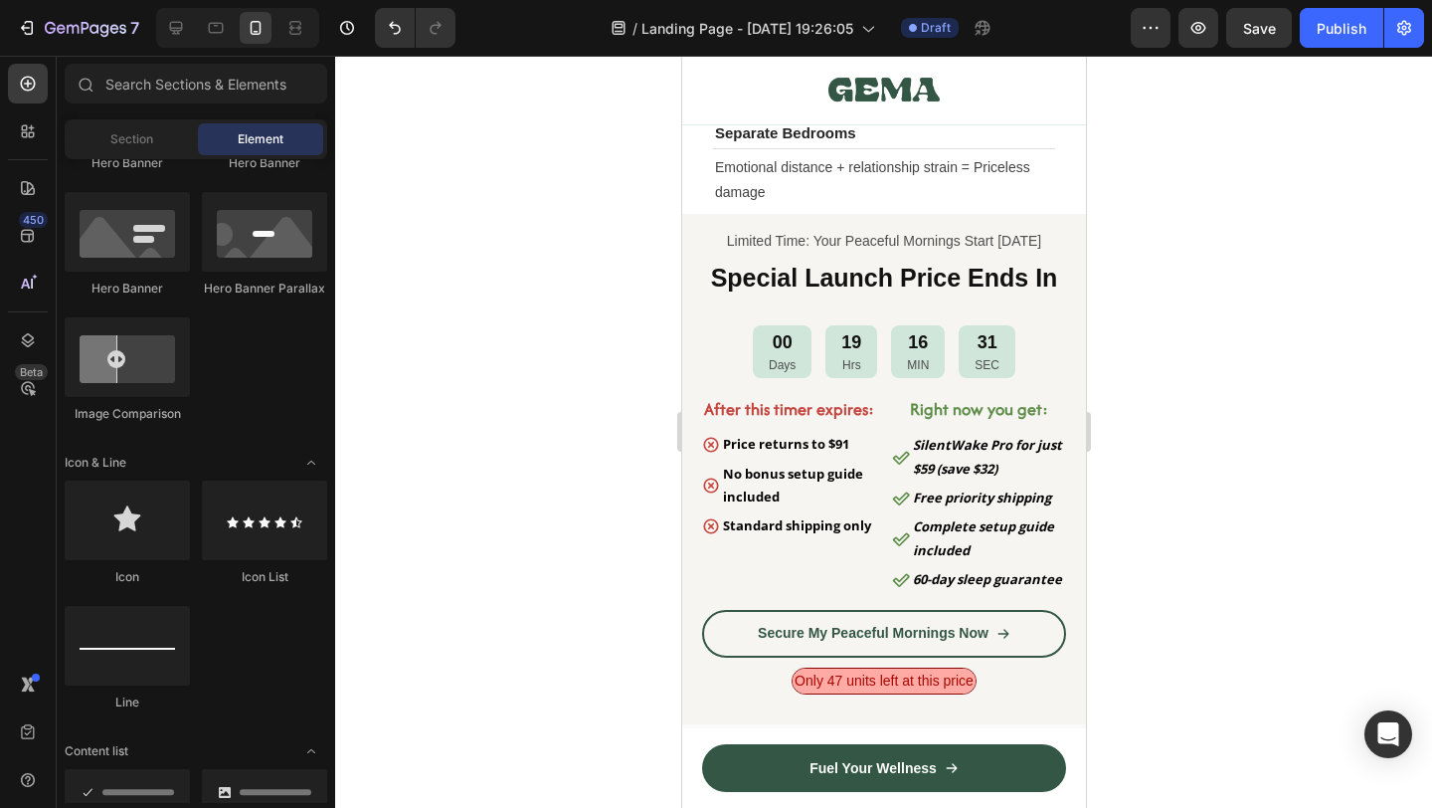
click at [1280, 406] on div at bounding box center [883, 432] width 1097 height 752
click at [957, 297] on h2 "Special Launch Price Ends In" at bounding box center [883, 279] width 364 height 38
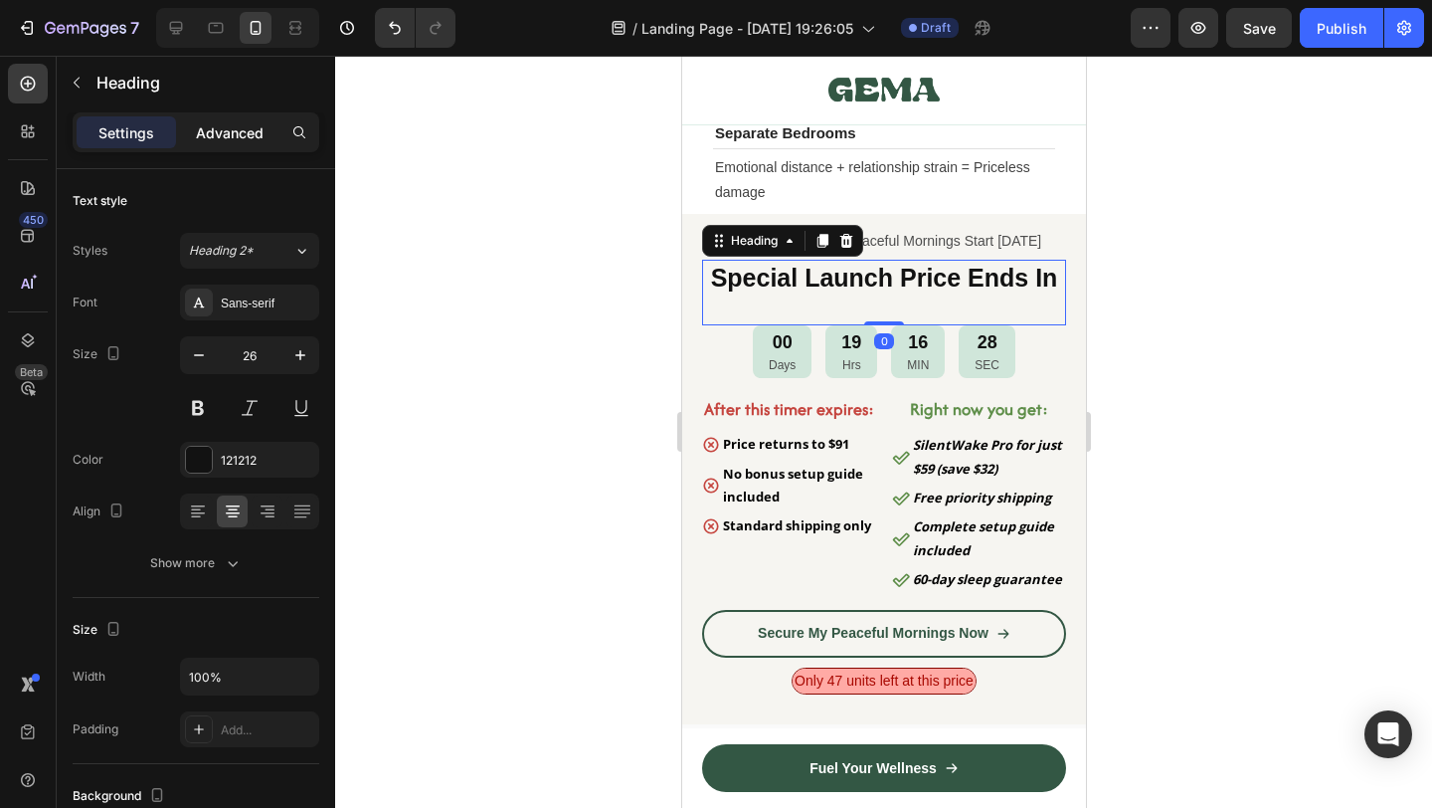
click at [232, 145] on div "Advanced" at bounding box center [229, 132] width 99 height 32
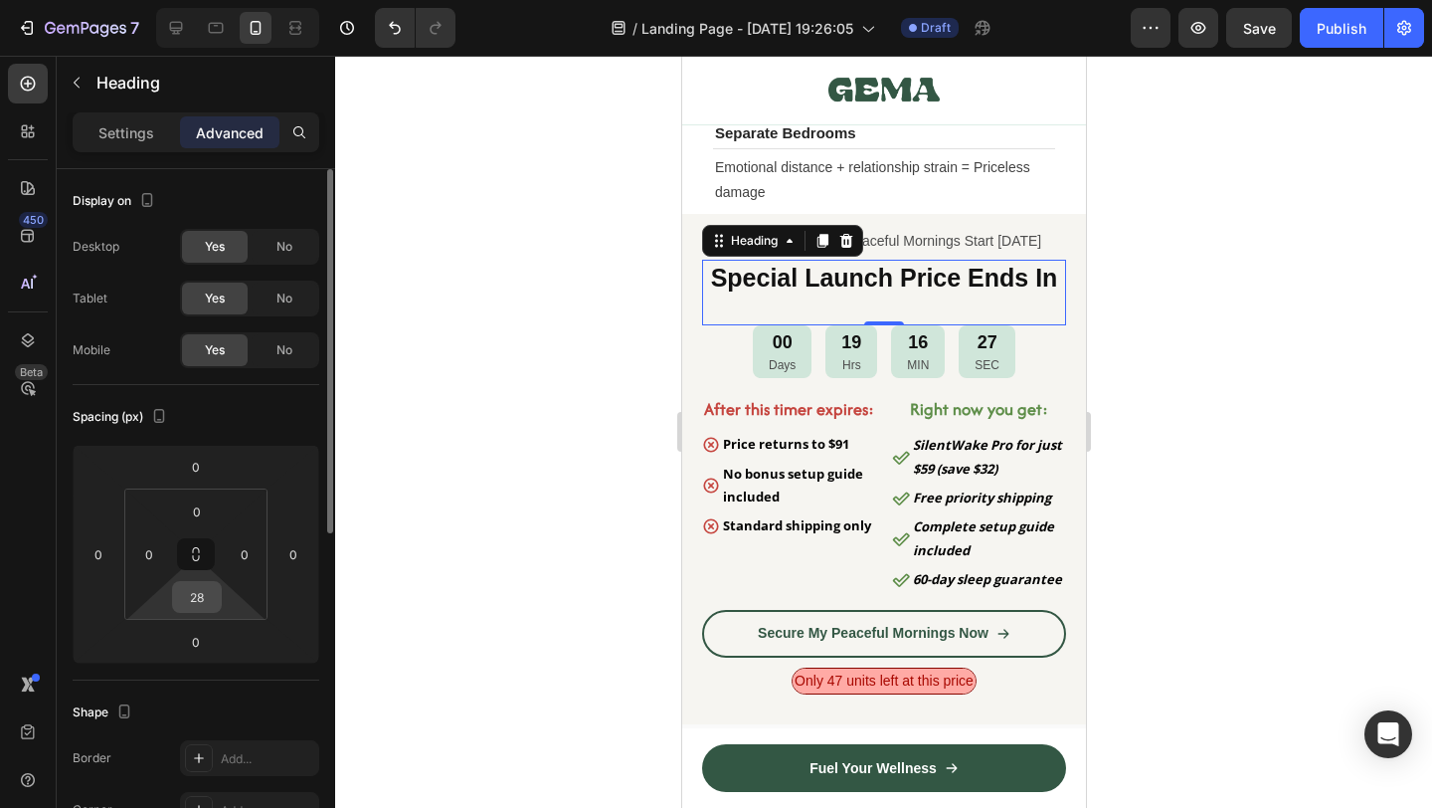
click at [209, 588] on input "28" at bounding box center [197, 597] width 40 height 30
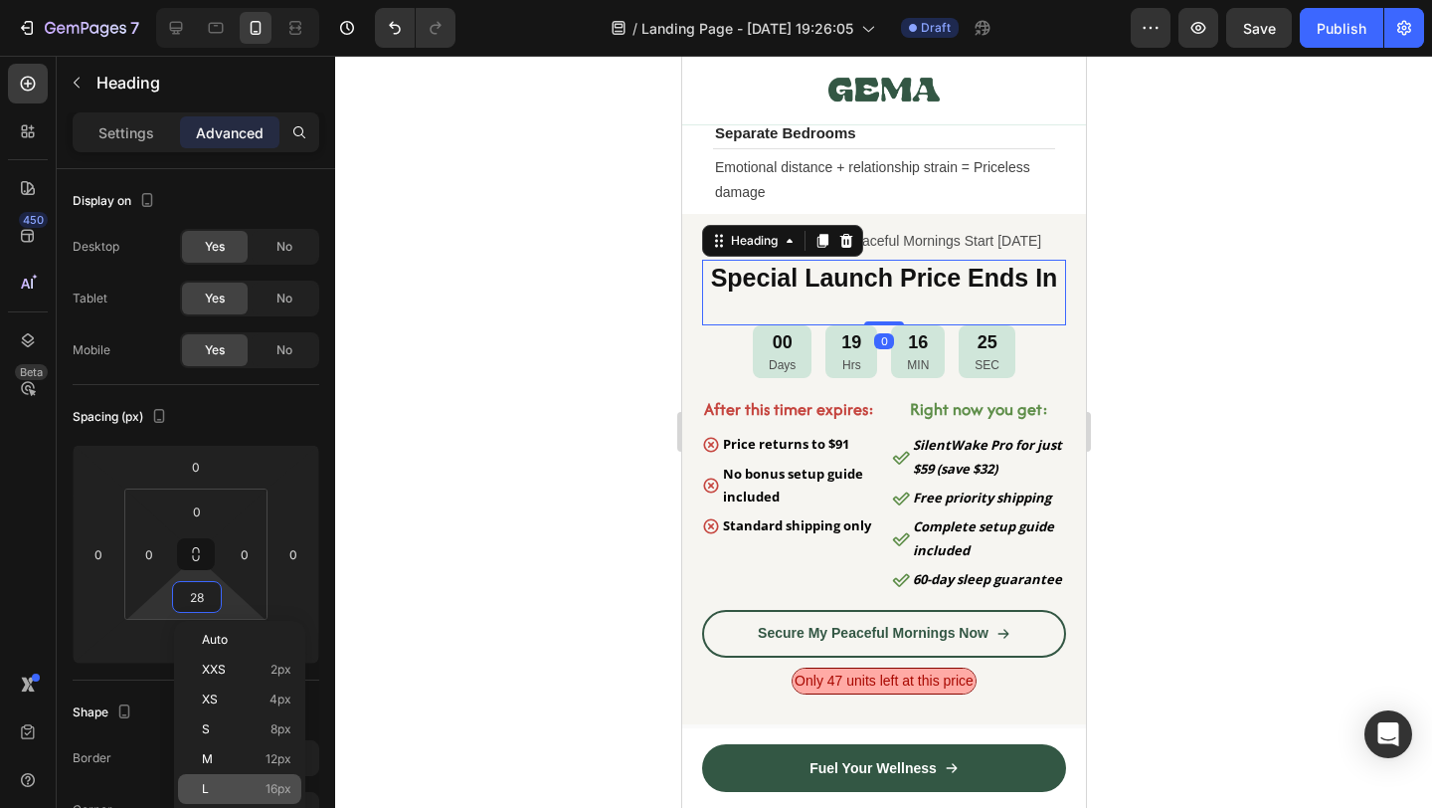
click at [272, 786] on span "16px" at bounding box center [279, 789] width 26 height 14
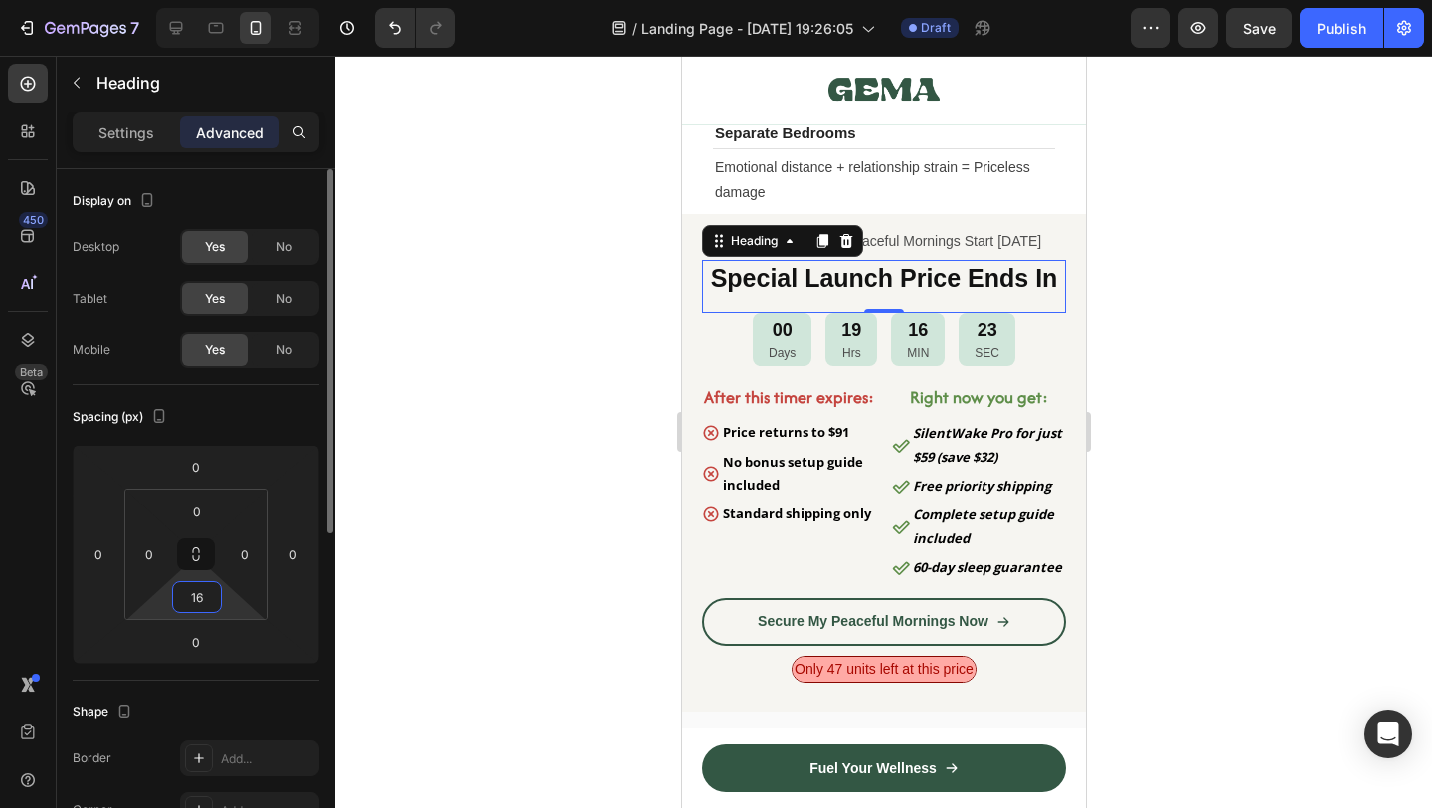
click at [187, 602] on input "16" at bounding box center [197, 597] width 40 height 30
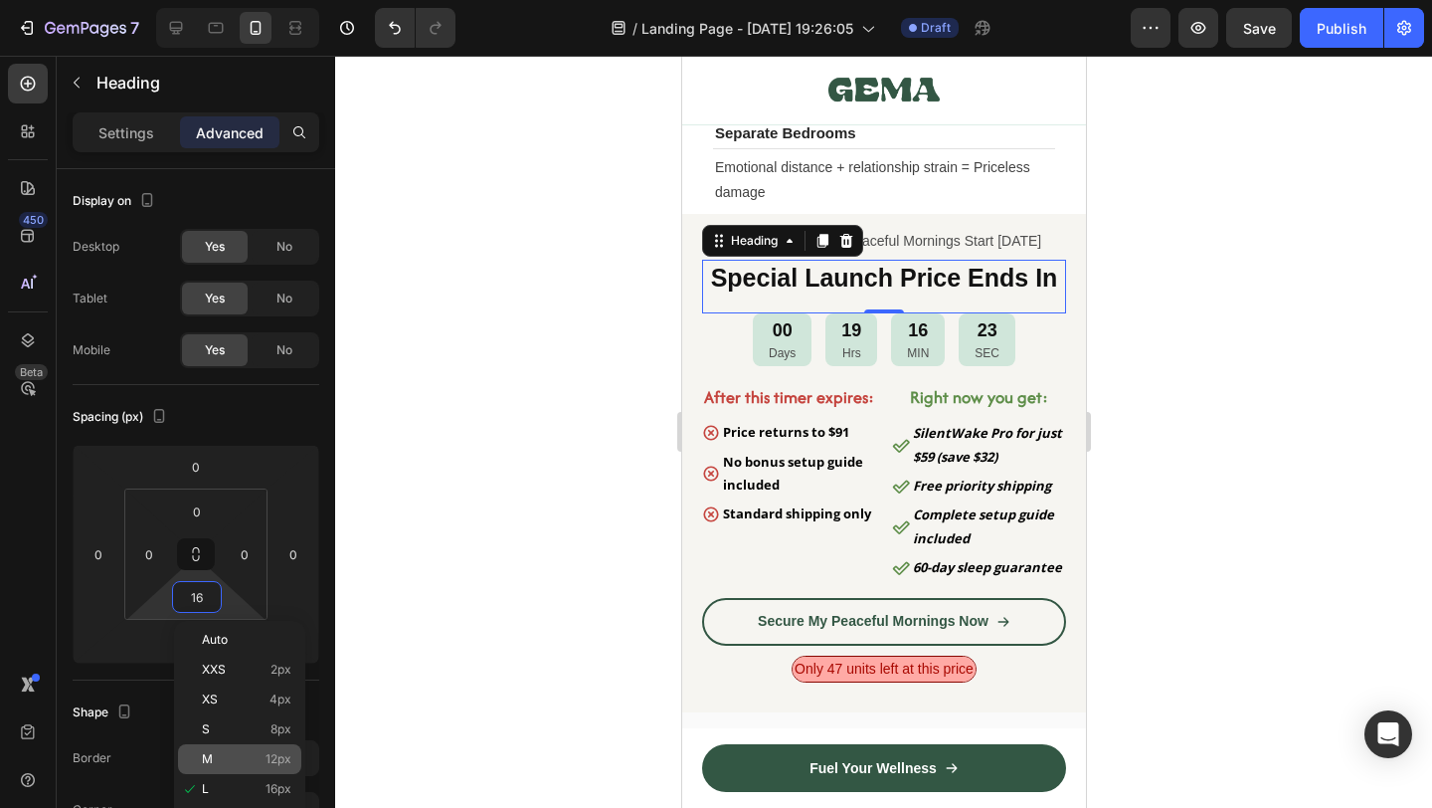
click at [267, 754] on span "12px" at bounding box center [279, 759] width 26 height 14
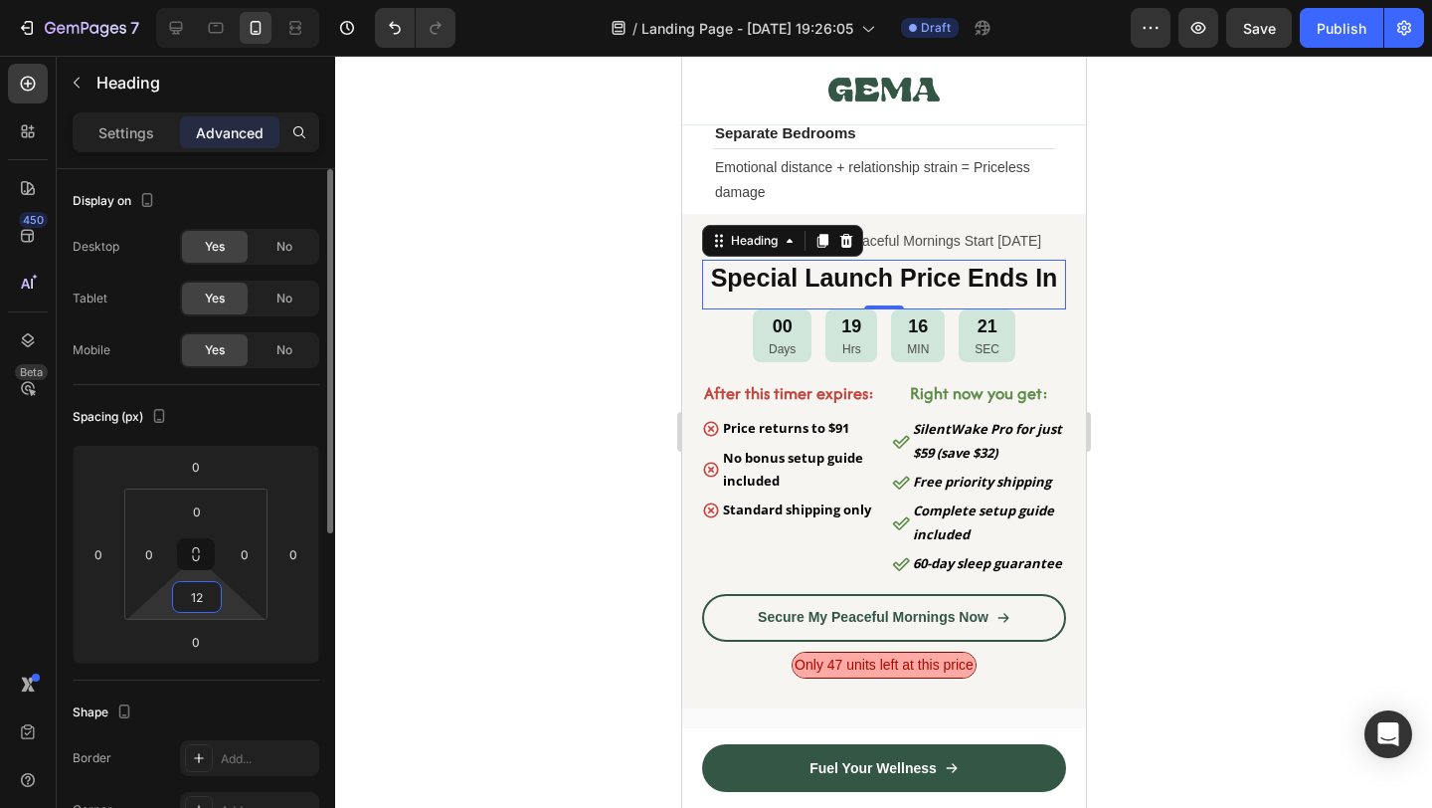
click at [193, 592] on input "12" at bounding box center [197, 597] width 40 height 30
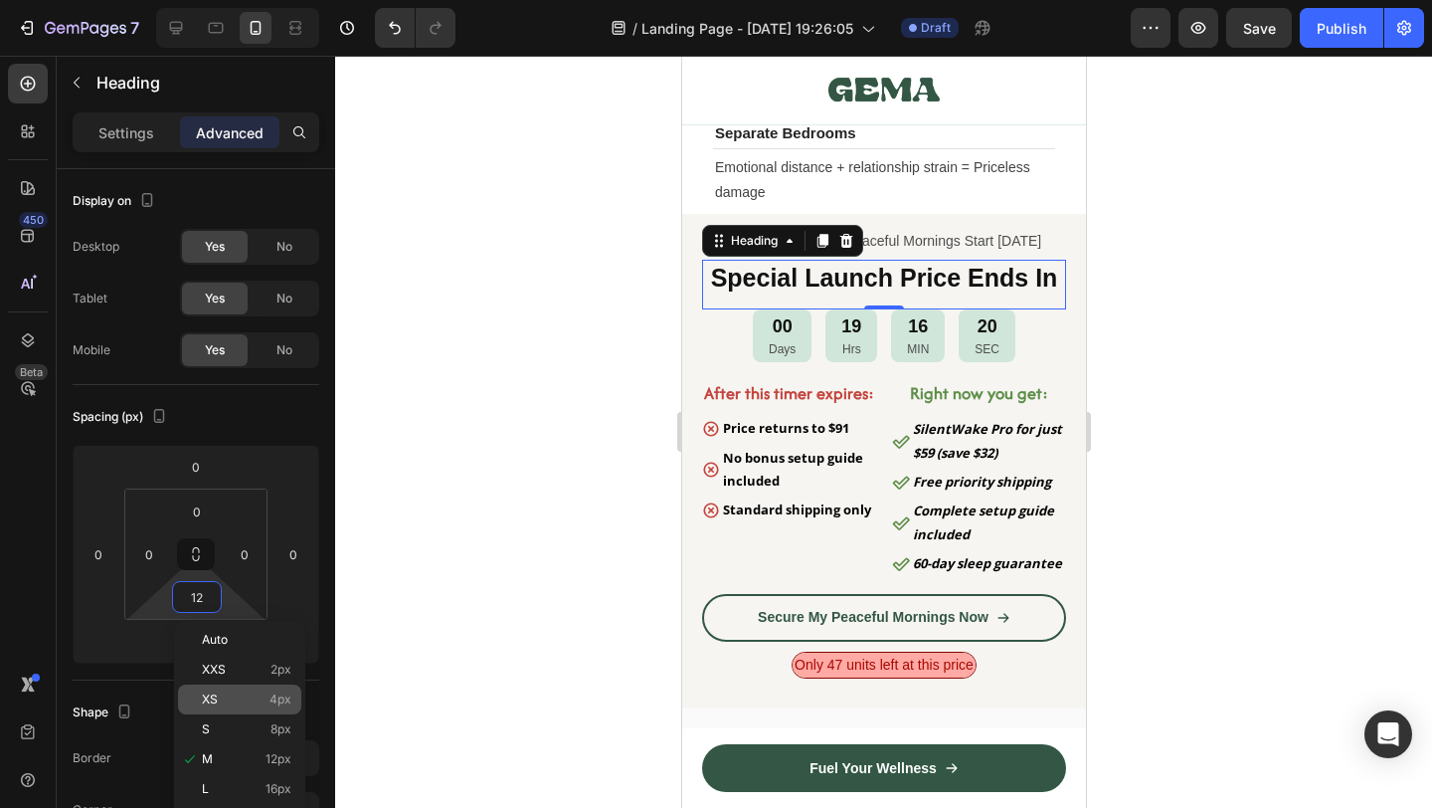
click at [265, 712] on div "XS 4px" at bounding box center [239, 699] width 123 height 30
type input "4"
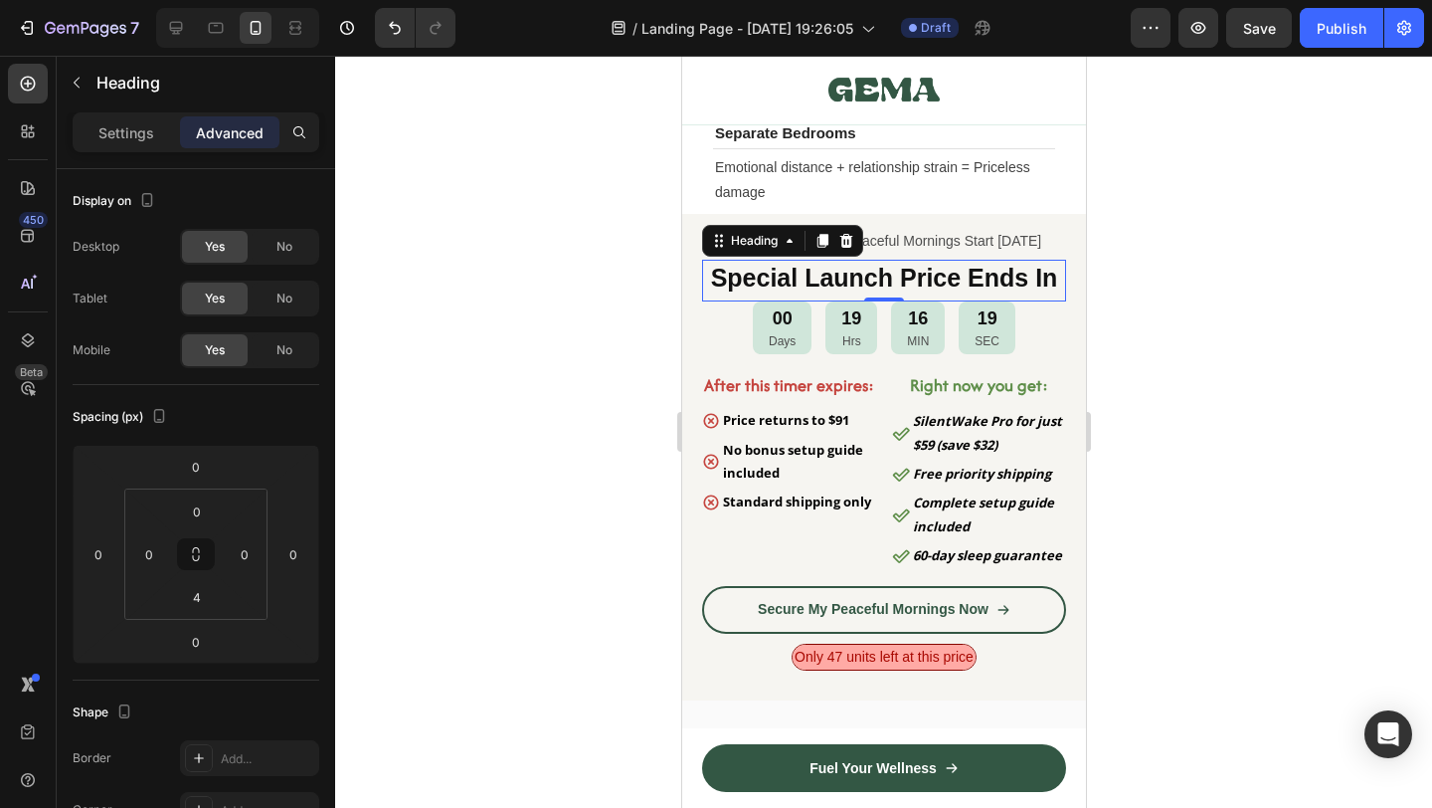
click at [417, 637] on div at bounding box center [883, 432] width 1097 height 752
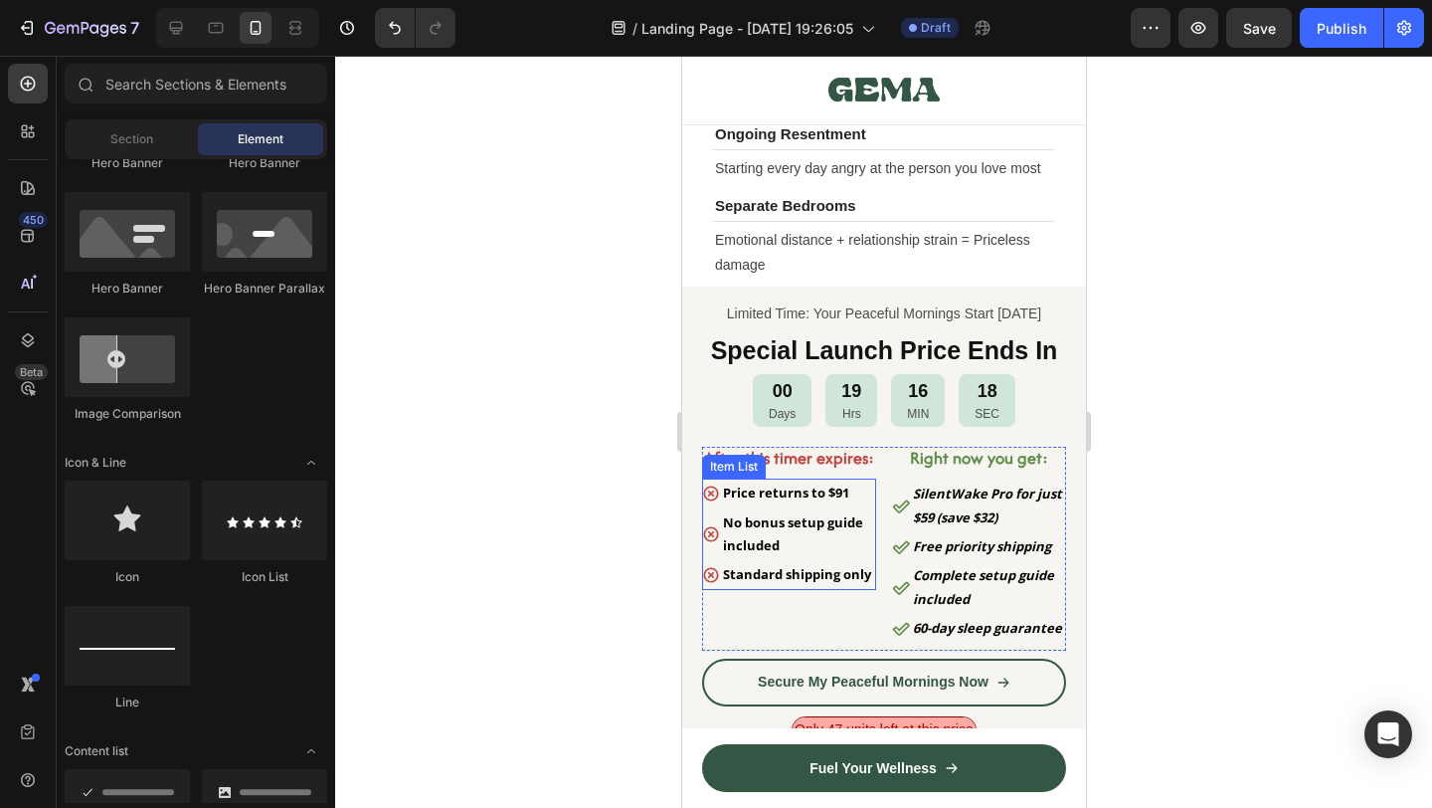
scroll to position [10073, 0]
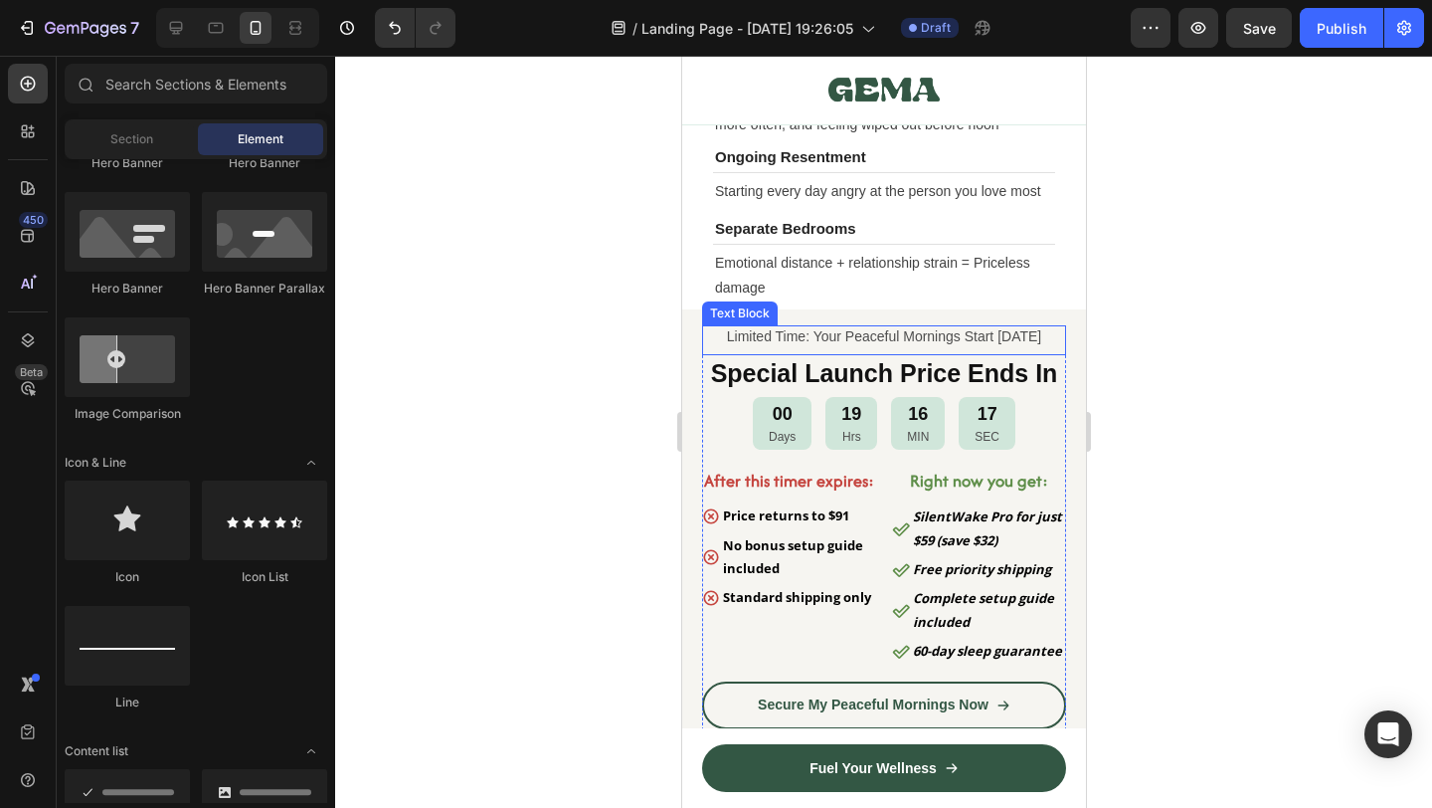
click at [932, 341] on p "Limited Time: Your Peaceful Mornings Start [DATE]" at bounding box center [883, 336] width 360 height 18
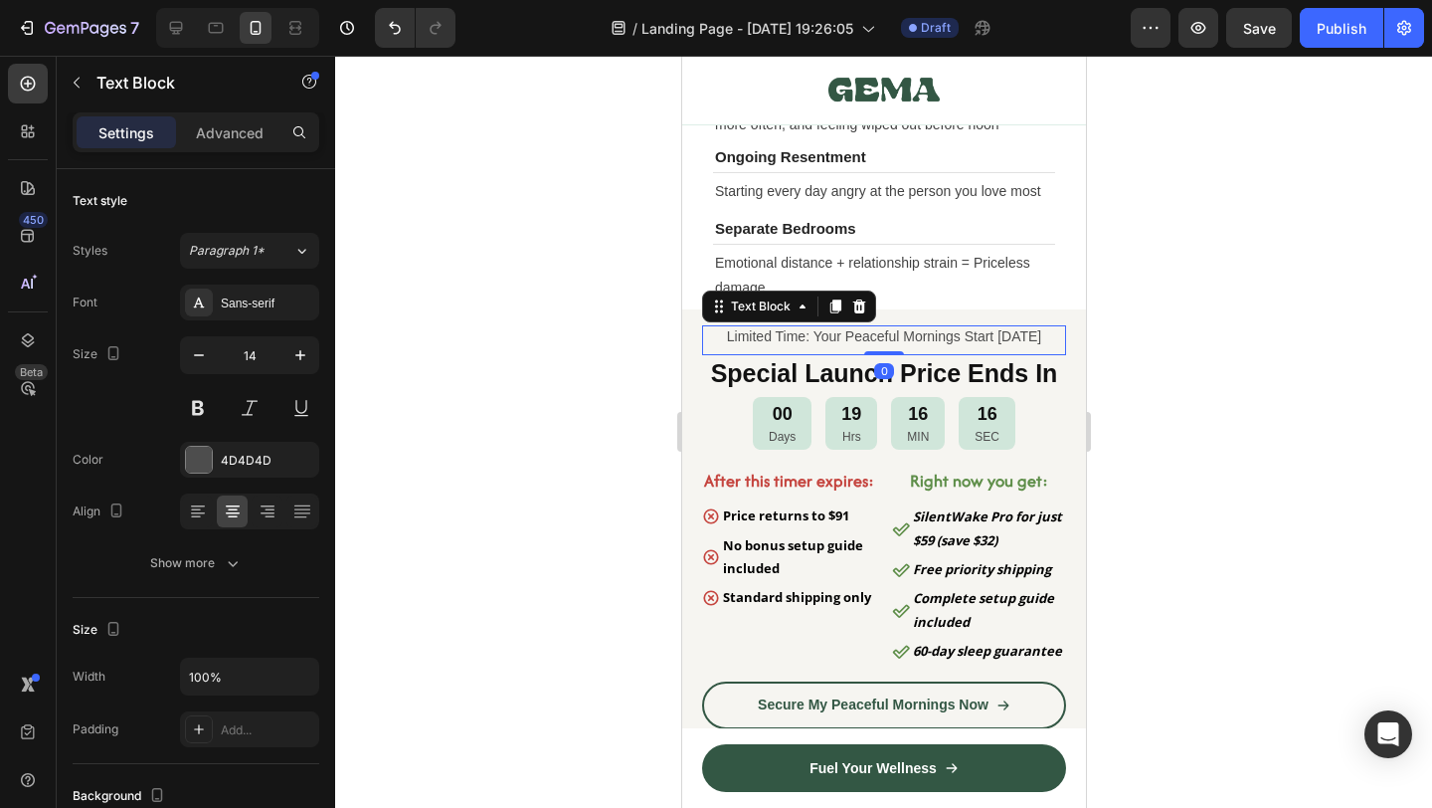
click at [828, 345] on p "Limited Time: Your Peaceful Mornings Start [DATE]" at bounding box center [883, 336] width 360 height 18
drag, startPoint x: 799, startPoint y: 343, endPoint x: 715, endPoint y: 343, distance: 83.5
click at [715, 343] on p "Limited Time: Your Peaceful Mornings Start [DATE]" at bounding box center [883, 336] width 360 height 18
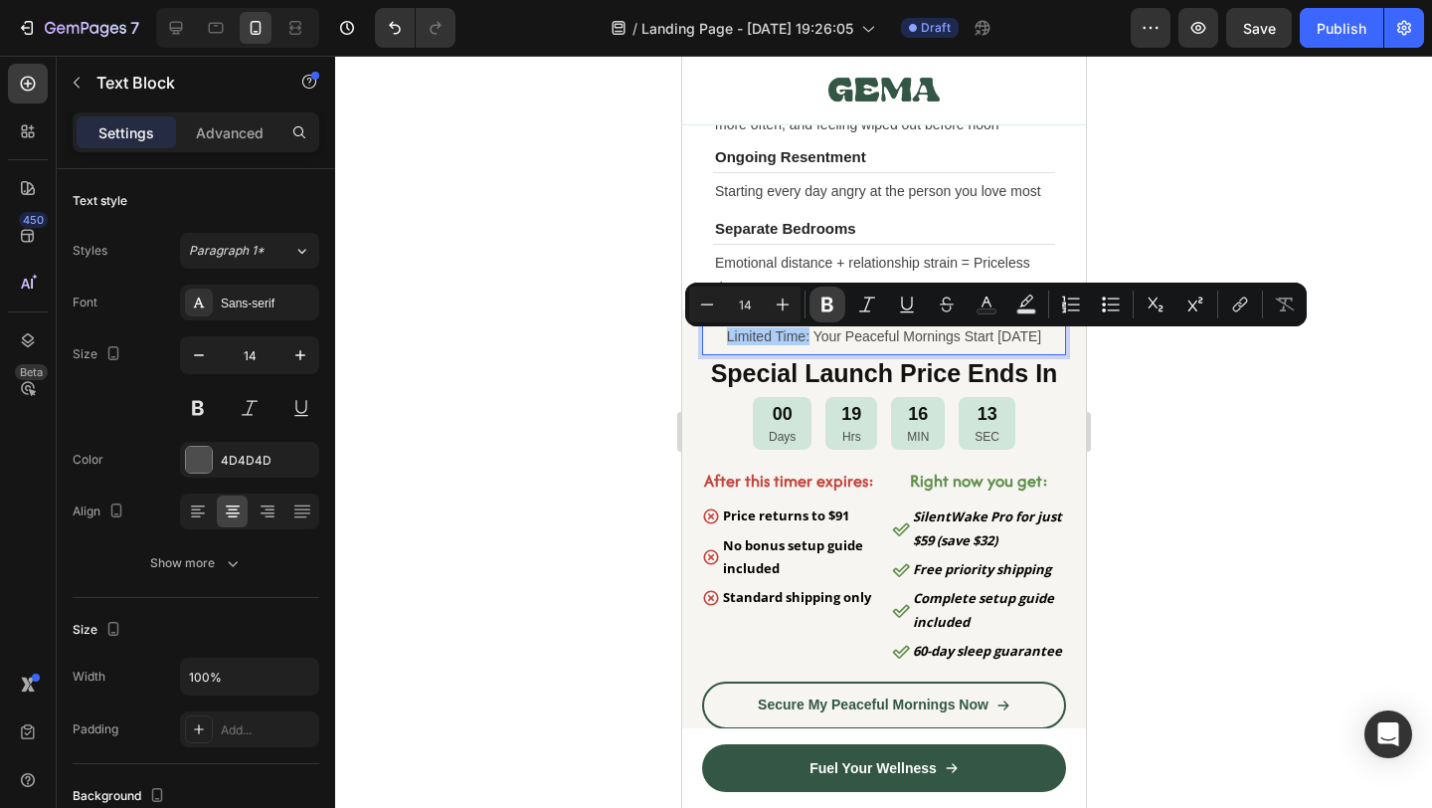
click at [833, 308] on icon "Editor contextual toolbar" at bounding box center [828, 304] width 20 height 20
click at [858, 300] on p "Emotional distance + relationship strain = Priceless damage" at bounding box center [883, 276] width 338 height 50
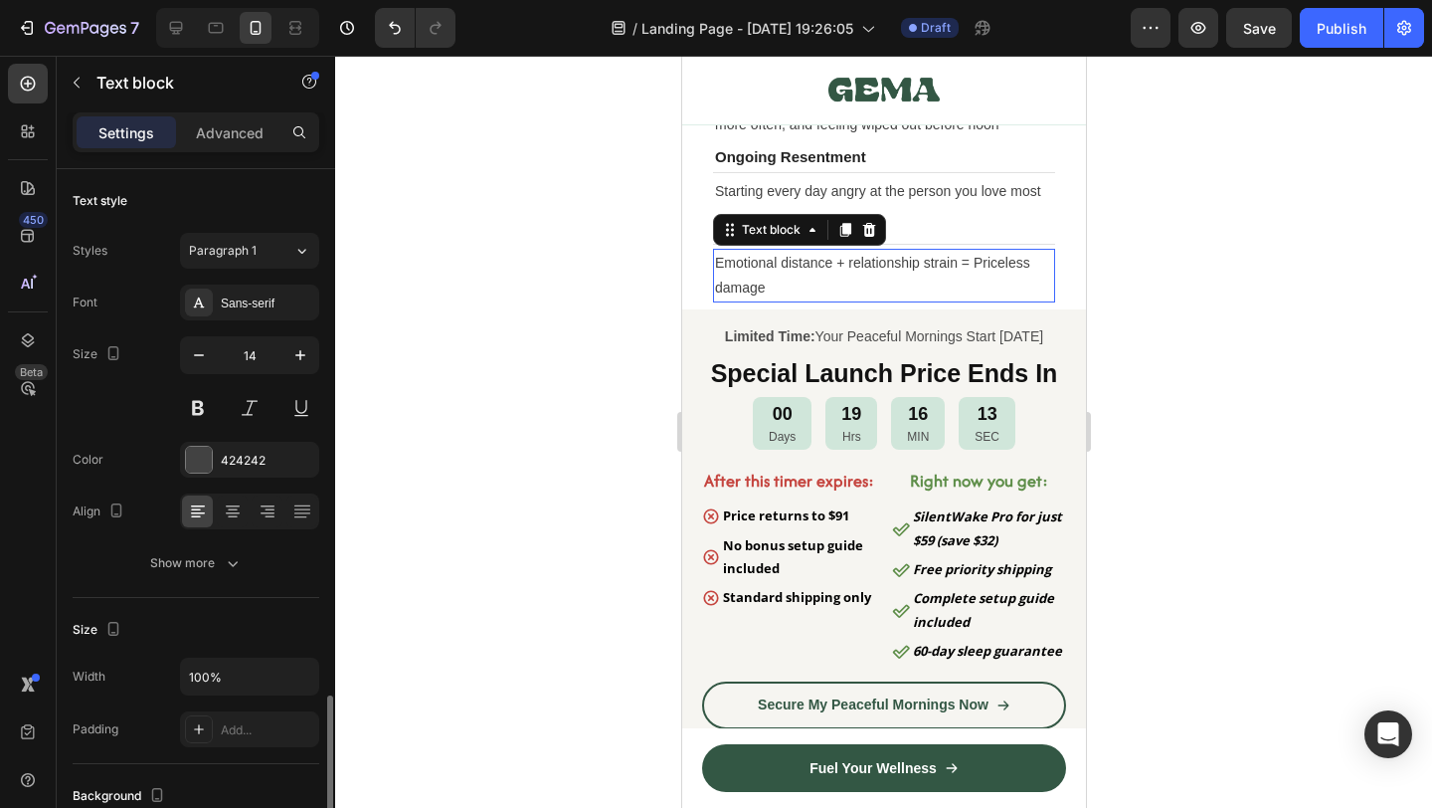
scroll to position [331, 0]
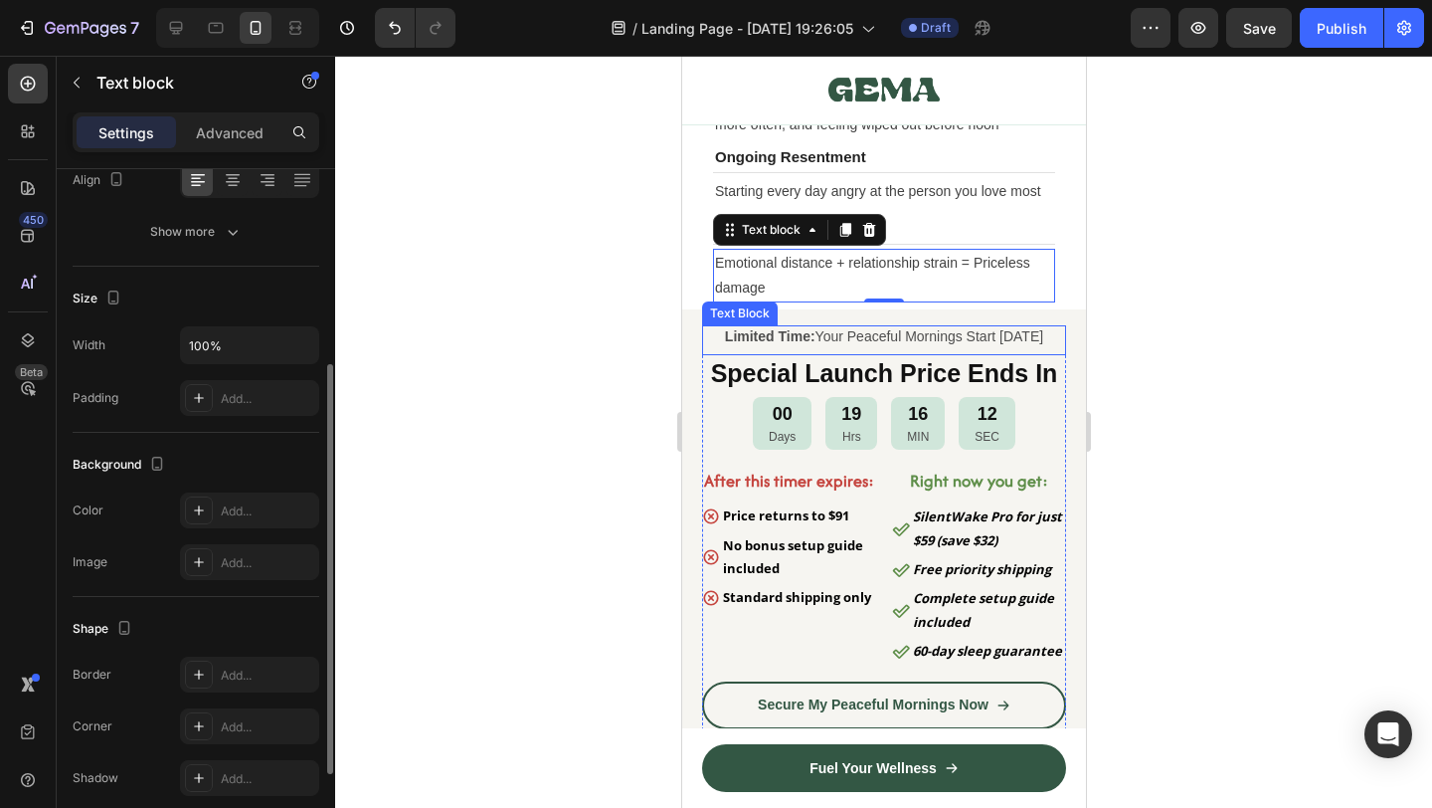
click at [790, 344] on strong "Limited Time:" at bounding box center [769, 336] width 91 height 16
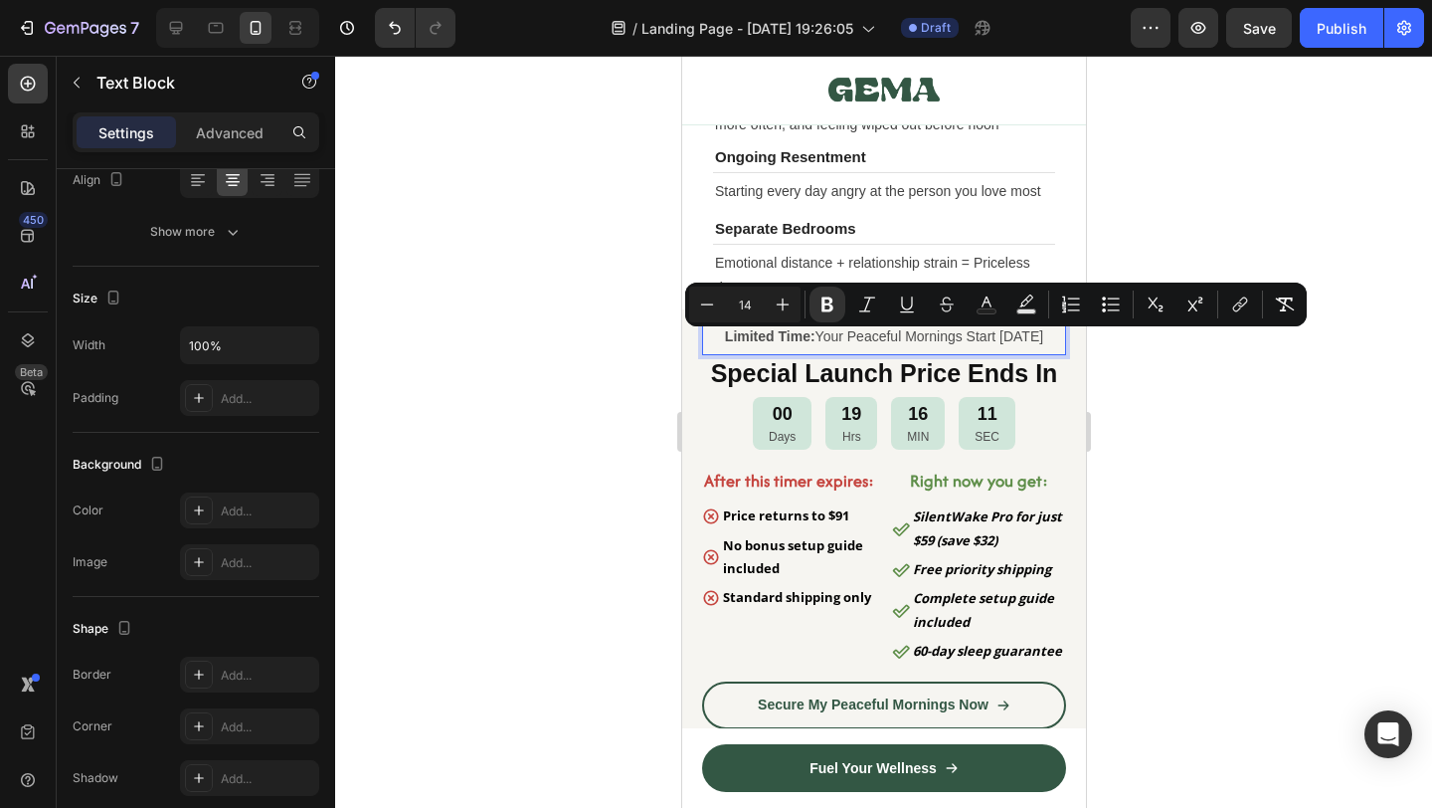
click at [796, 344] on strong "Limited Time:" at bounding box center [769, 336] width 91 height 16
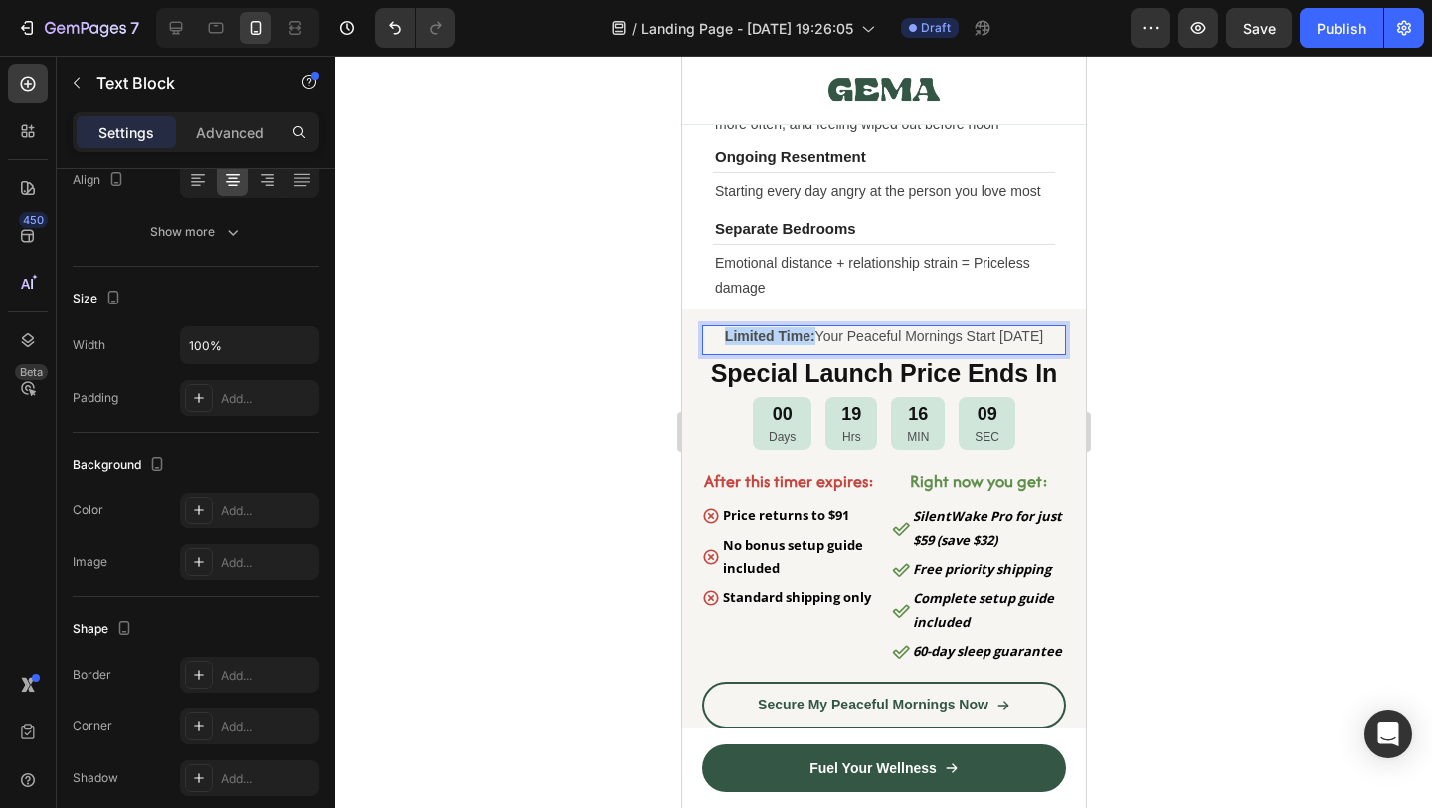
drag, startPoint x: 805, startPoint y: 342, endPoint x: 706, endPoint y: 339, distance: 98.5
click at [706, 339] on p "Limited Time: Your Peaceful Mornings Start Tomorrow" at bounding box center [883, 336] width 360 height 18
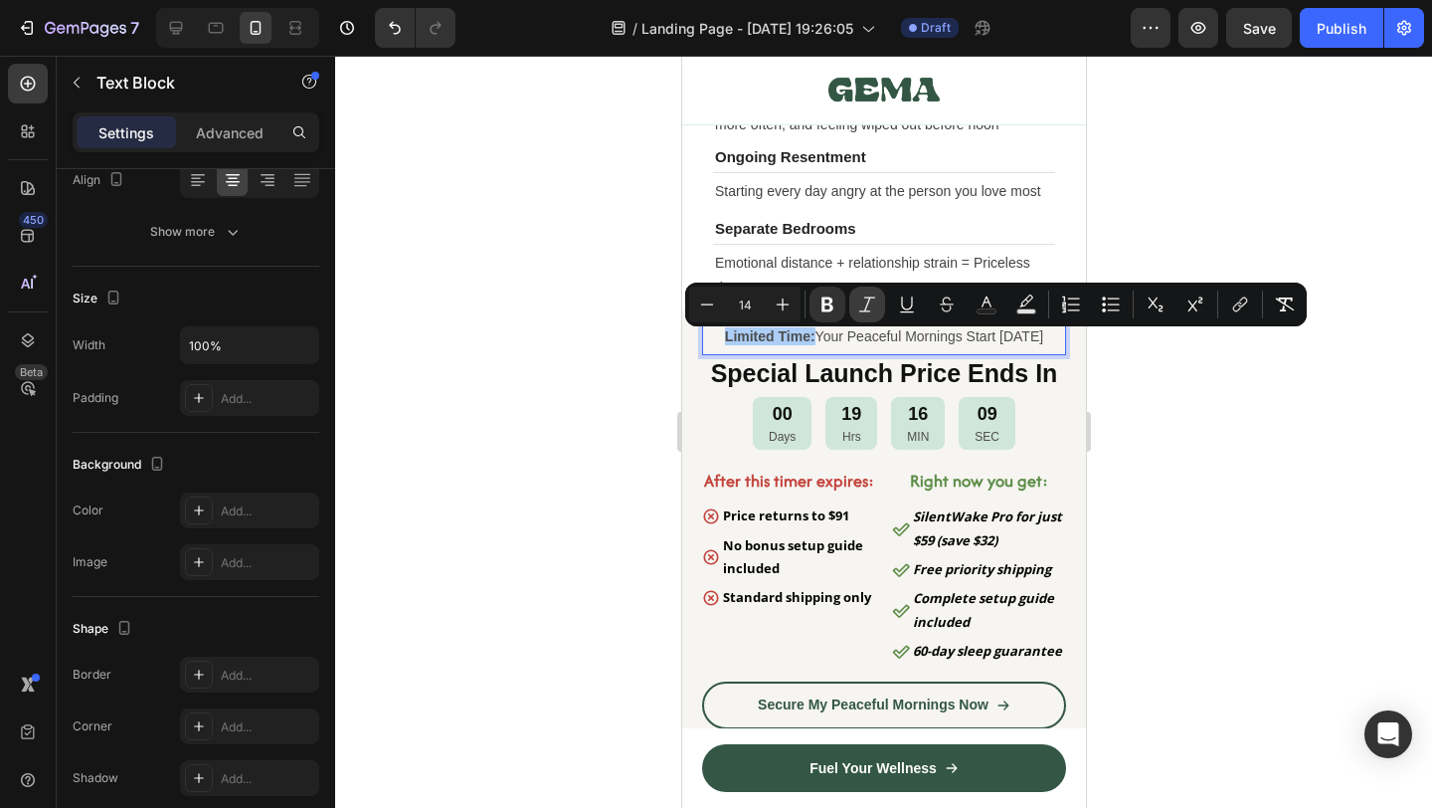
click at [866, 311] on icon "Editor contextual toolbar" at bounding box center [867, 303] width 16 height 15
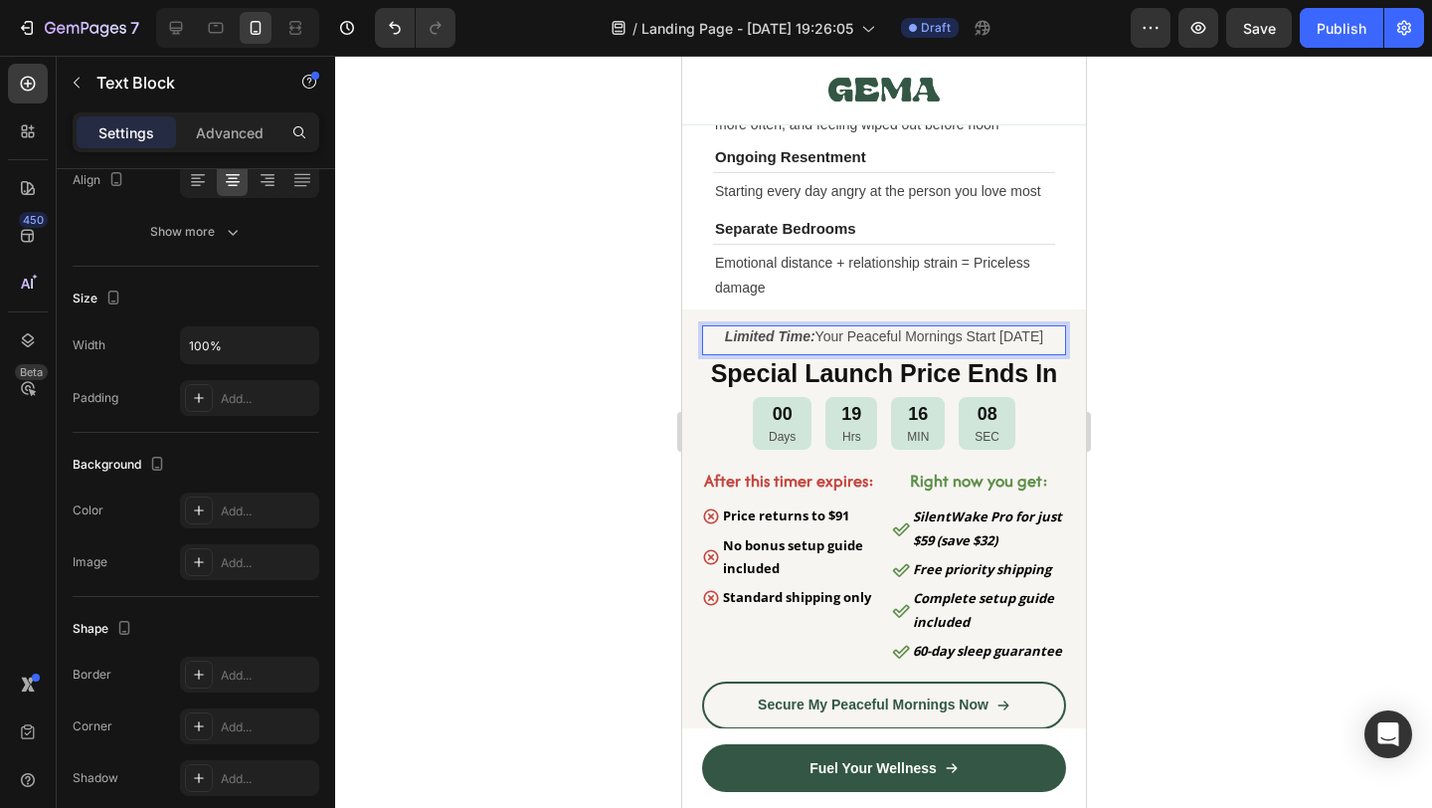
click at [858, 347] on div "Limited Time: Your Peaceful Mornings Start Tomorrow" at bounding box center [883, 336] width 364 height 22
drag, startPoint x: 812, startPoint y: 345, endPoint x: 905, endPoint y: 341, distance: 93.6
click at [905, 341] on p "Limited Time: Your Peaceful Mornings Start Tomorrow" at bounding box center [883, 336] width 360 height 18
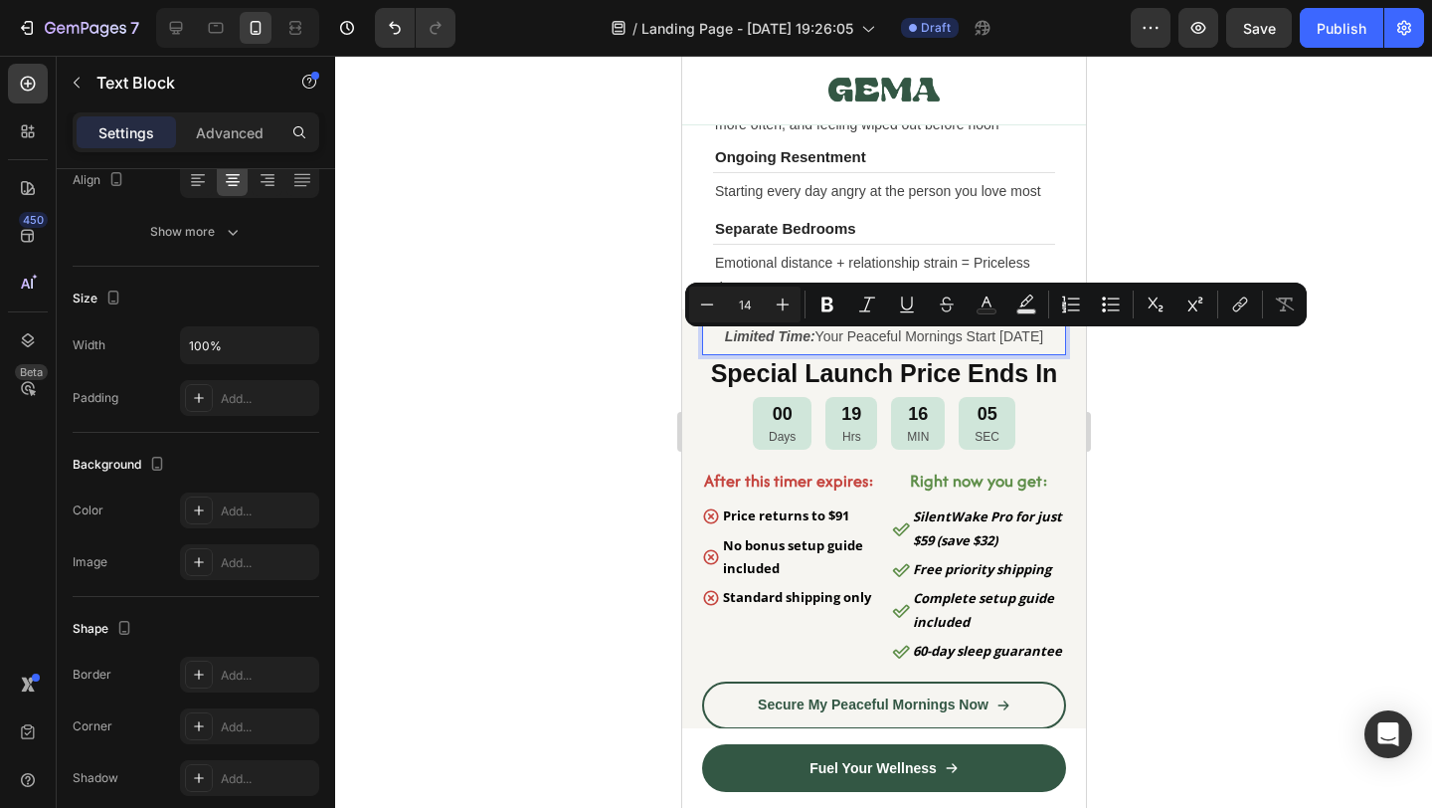
click at [966, 338] on p "Limited Time: Your Peaceful Mornings Start Tomorrow" at bounding box center [883, 336] width 360 height 18
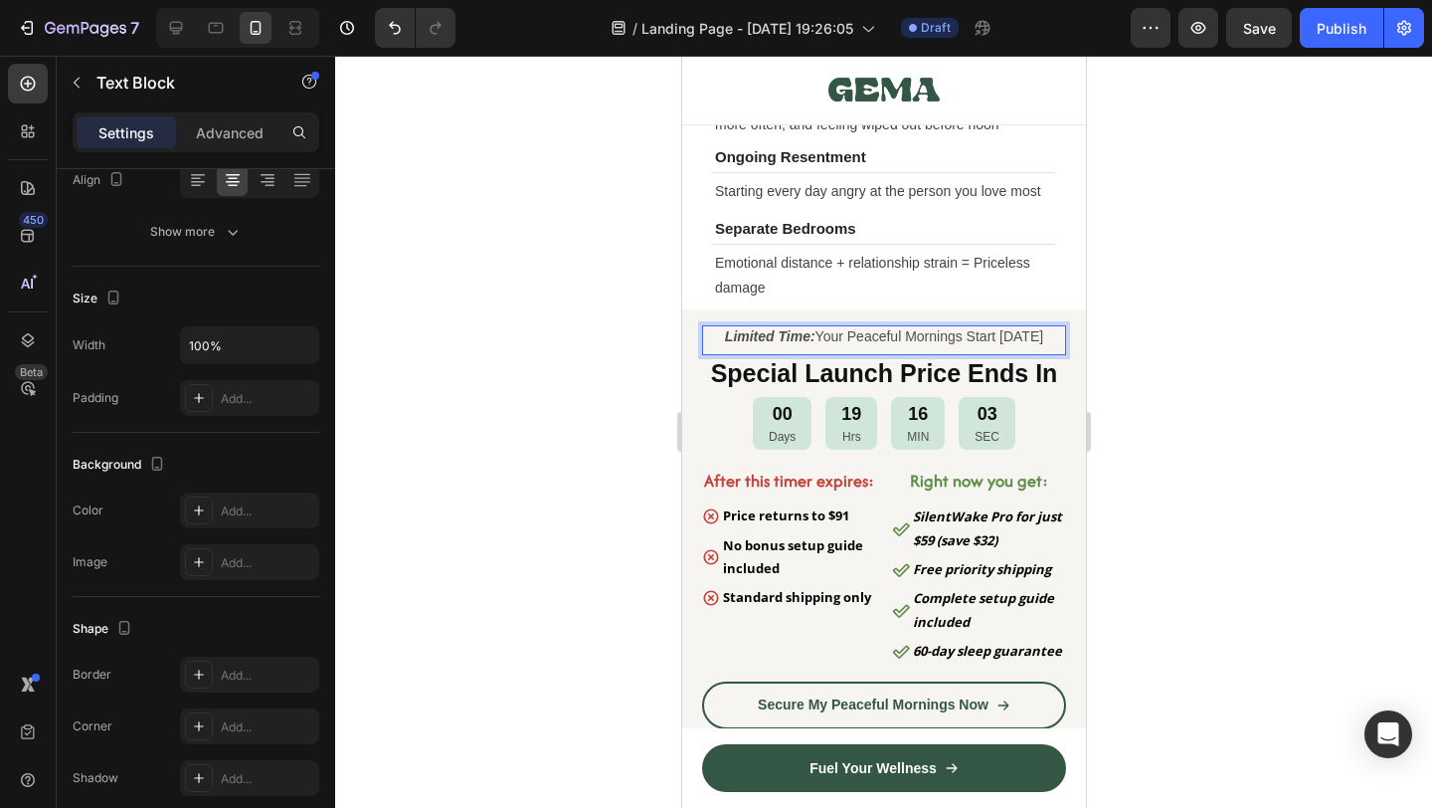
drag, startPoint x: 1054, startPoint y: 345, endPoint x: 811, endPoint y: 342, distance: 243.7
click at [811, 342] on p "Limited Time: Your Peaceful Mornings Start Tomorrow" at bounding box center [883, 336] width 360 height 18
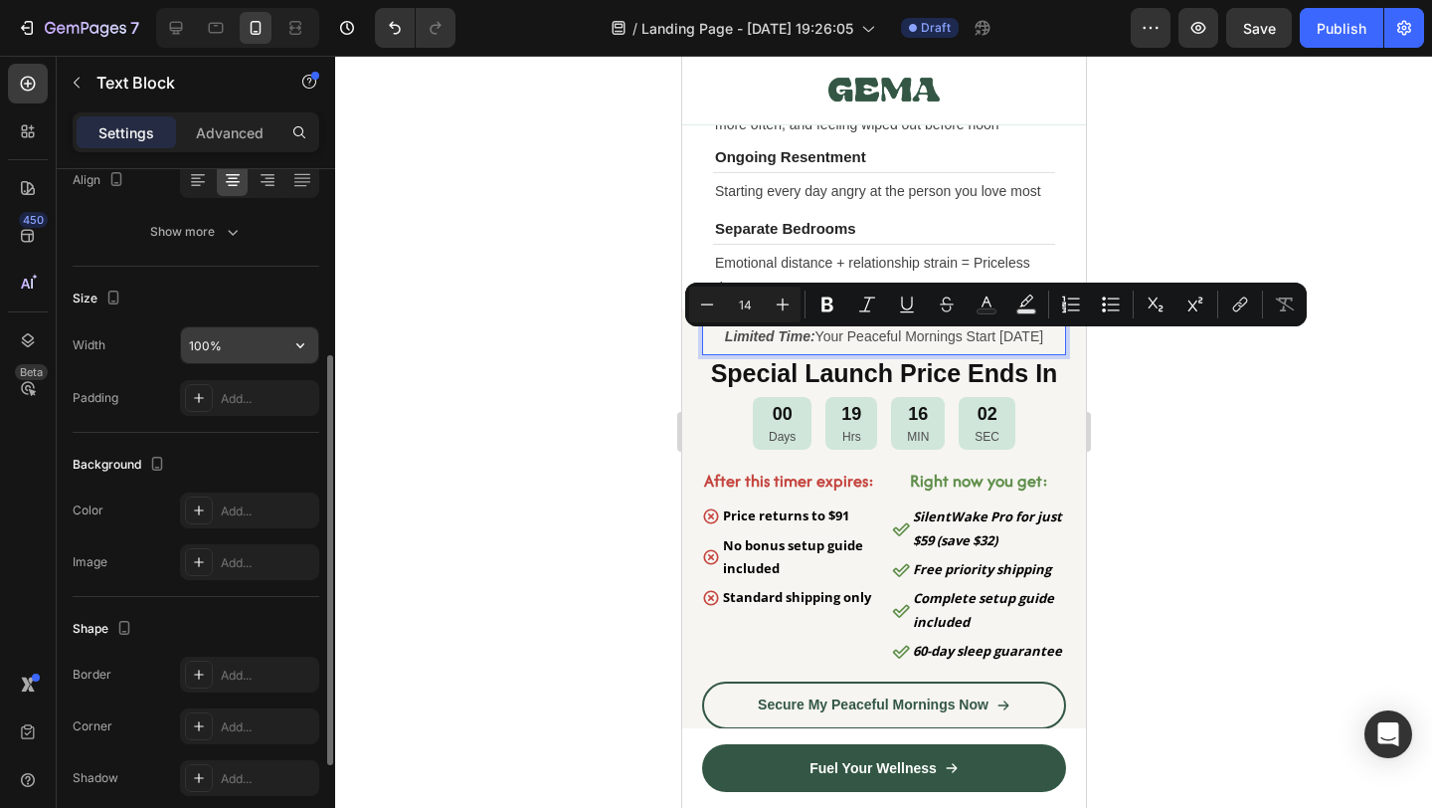
scroll to position [0, 0]
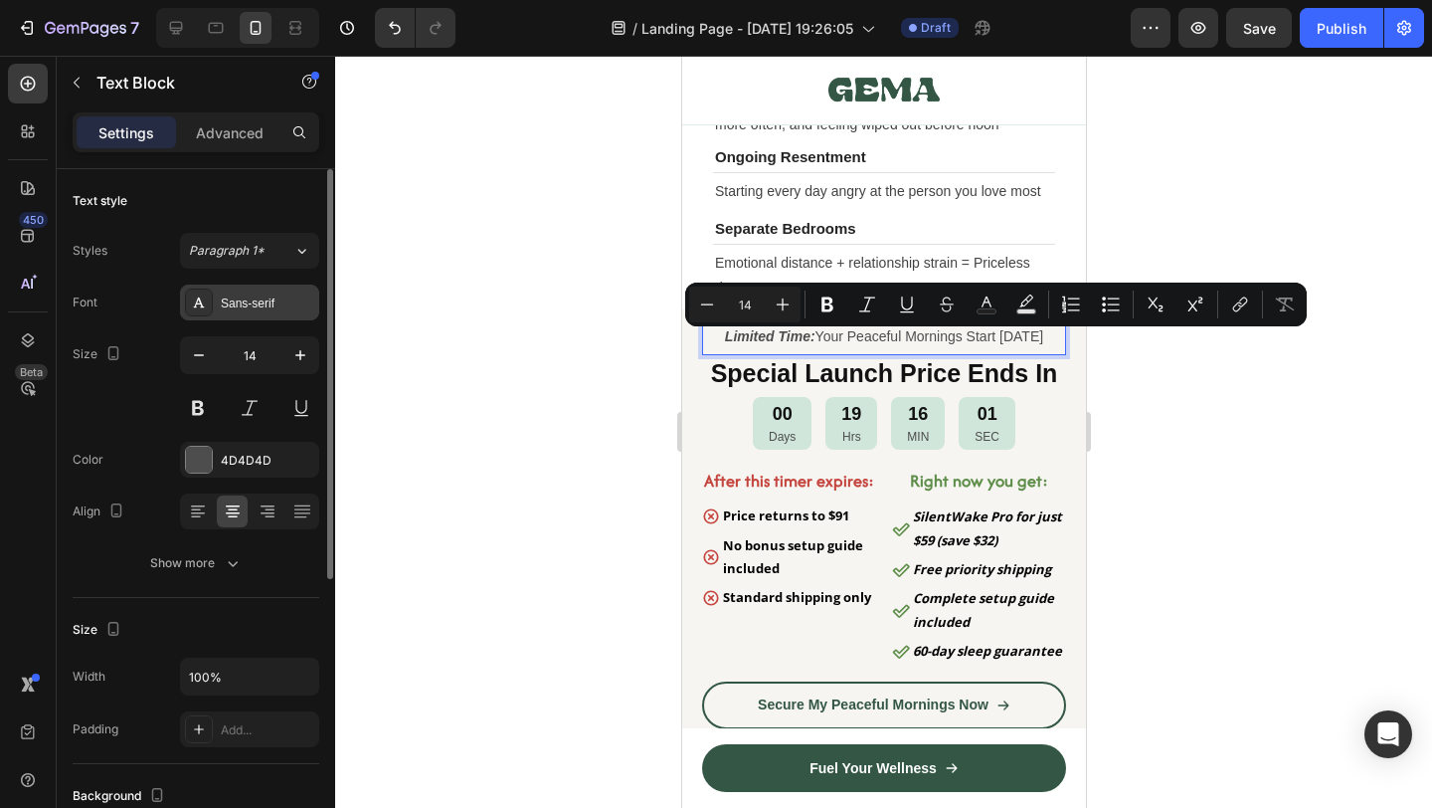
click at [267, 302] on div "Sans-serif" at bounding box center [267, 303] width 93 height 18
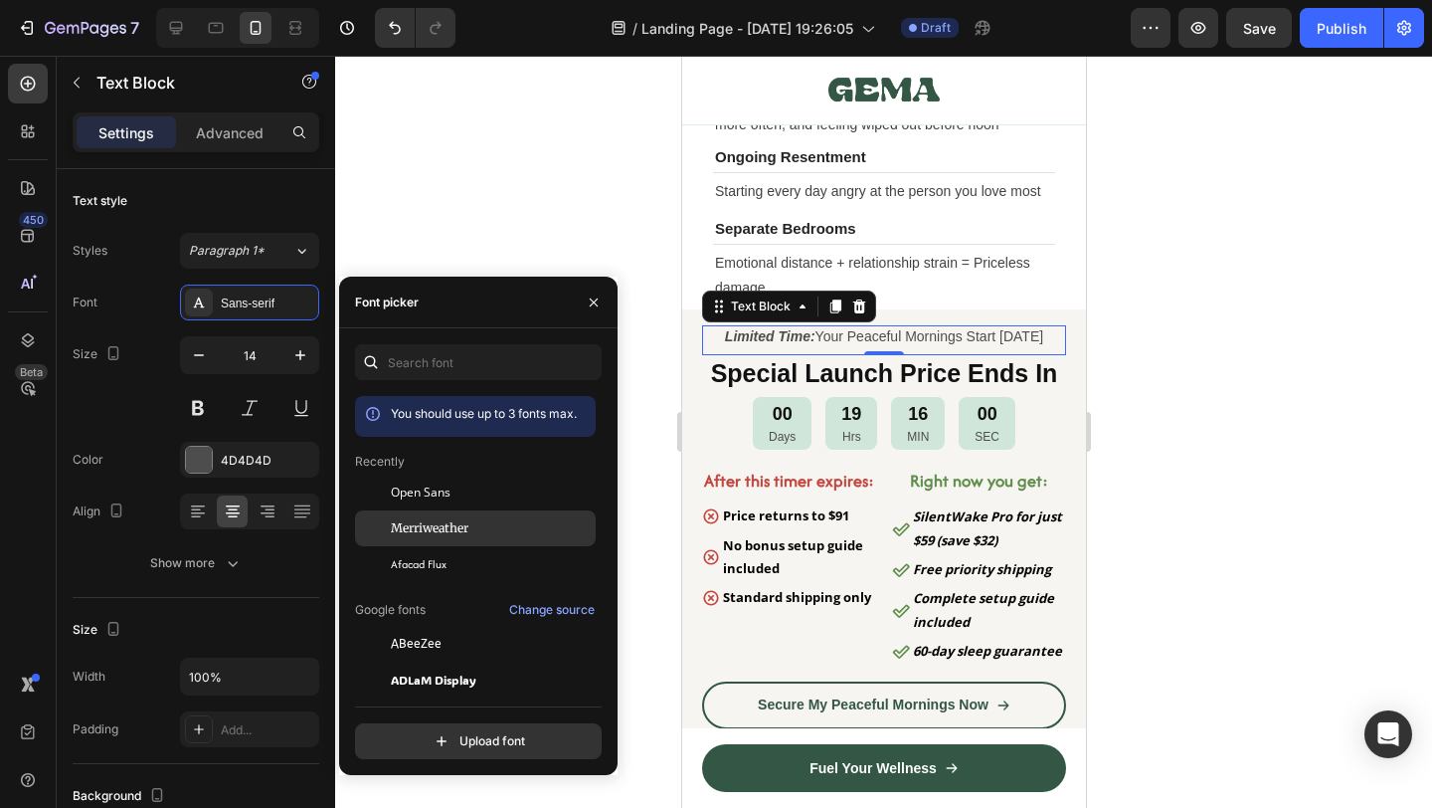
click at [457, 531] on span "Merriweather" at bounding box center [430, 528] width 78 height 18
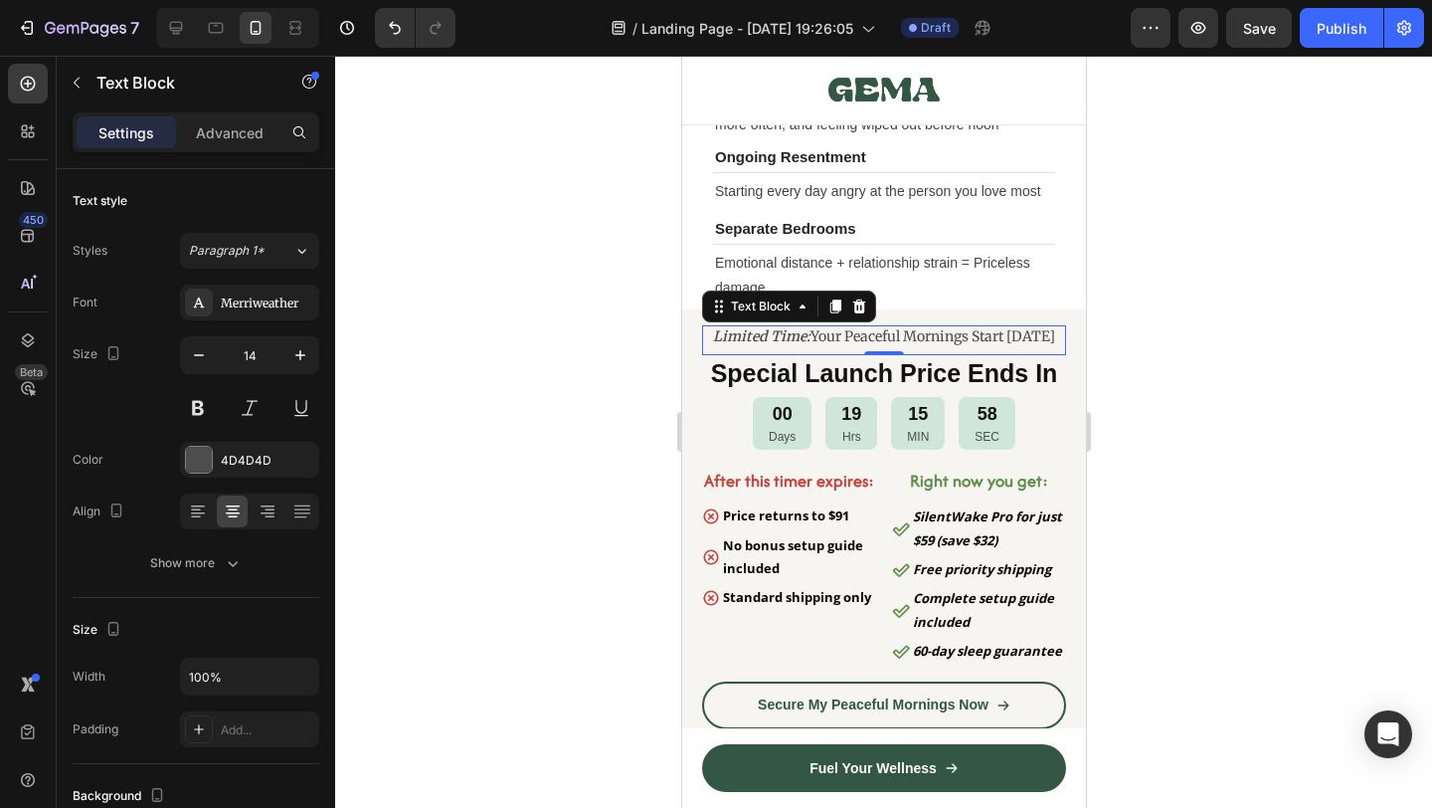
click at [1183, 434] on div at bounding box center [883, 432] width 1097 height 752
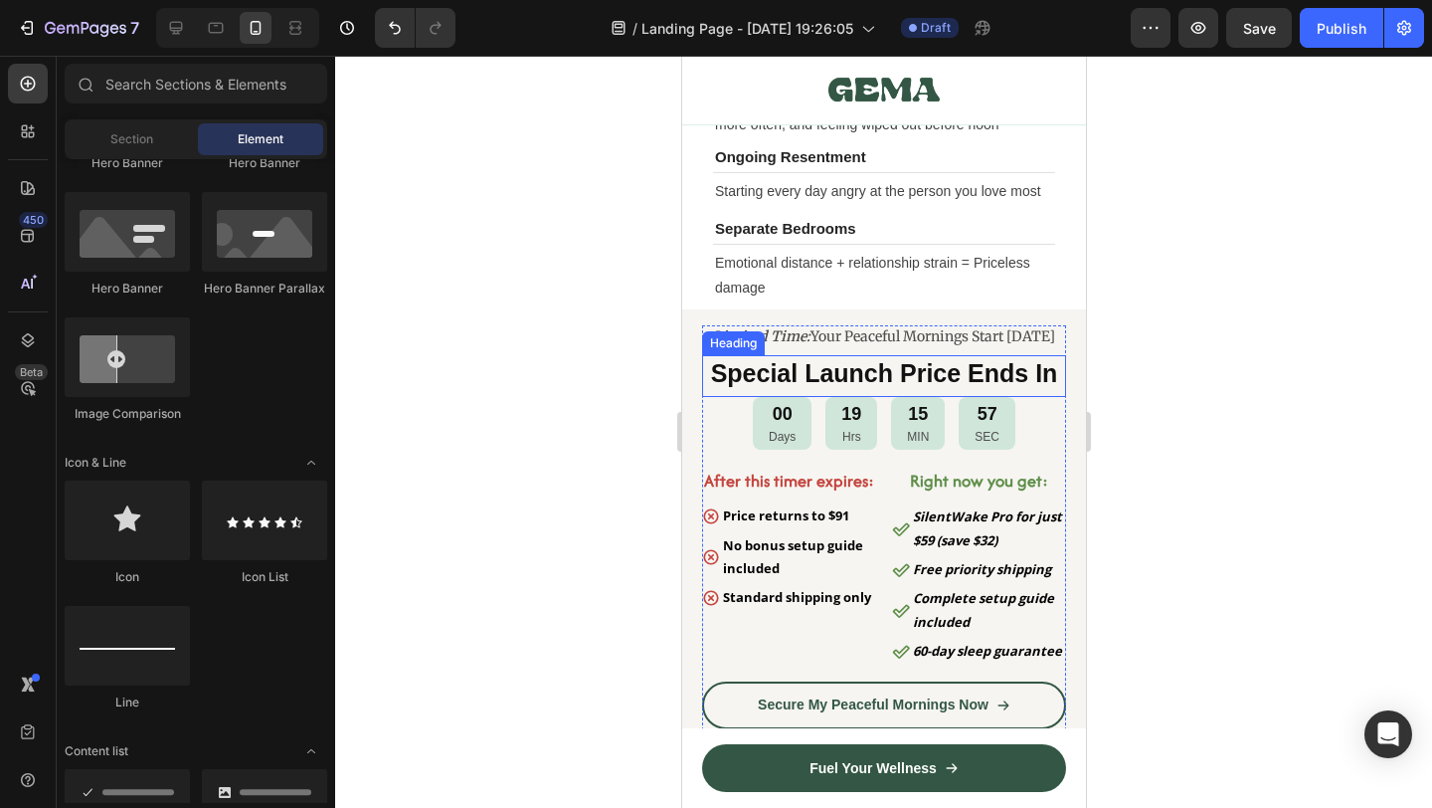
click at [962, 387] on strong "Special Launch Price Ends In" at bounding box center [883, 373] width 347 height 28
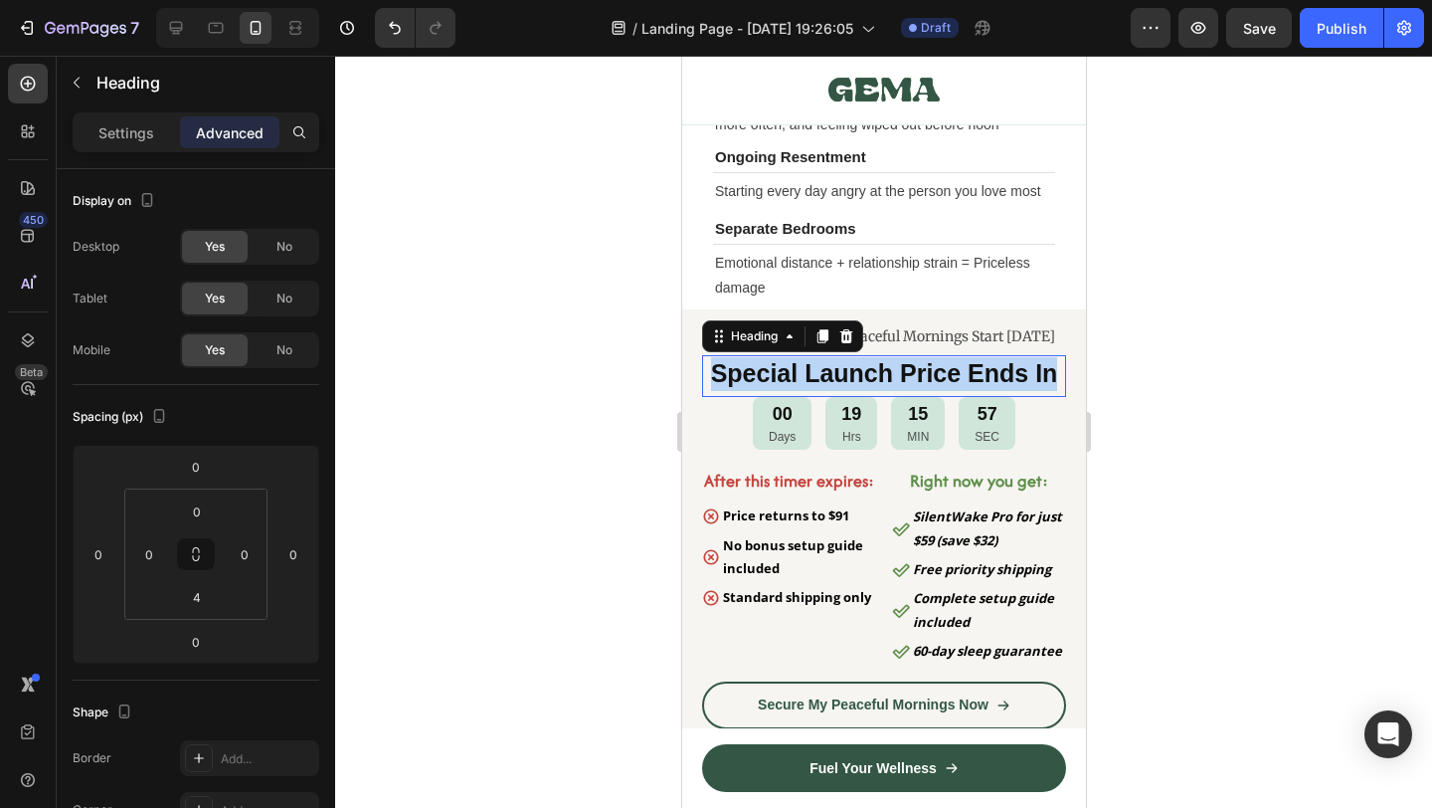
click at [962, 387] on strong "Special Launch Price Ends In" at bounding box center [883, 373] width 347 height 28
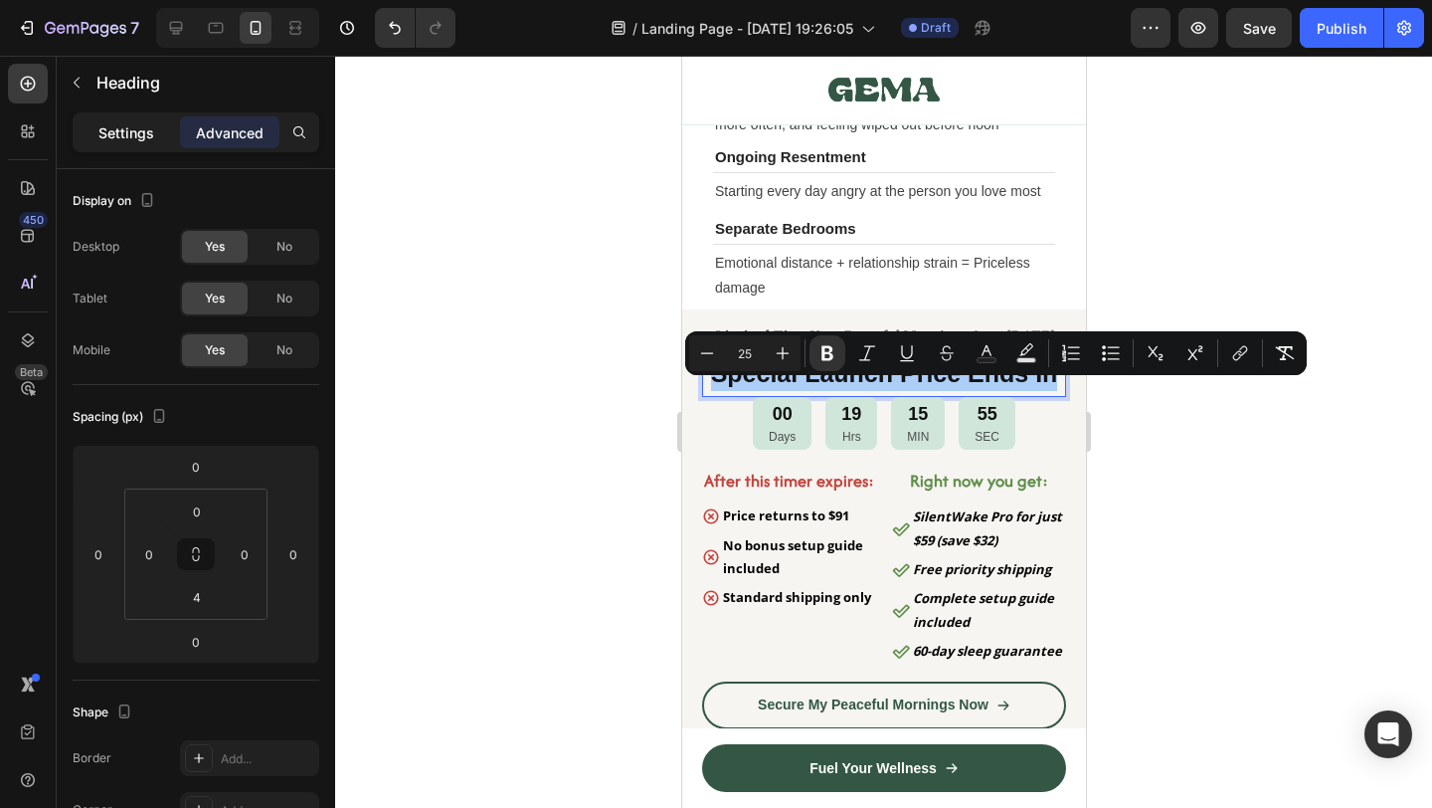
click at [117, 126] on p "Settings" at bounding box center [126, 132] width 56 height 21
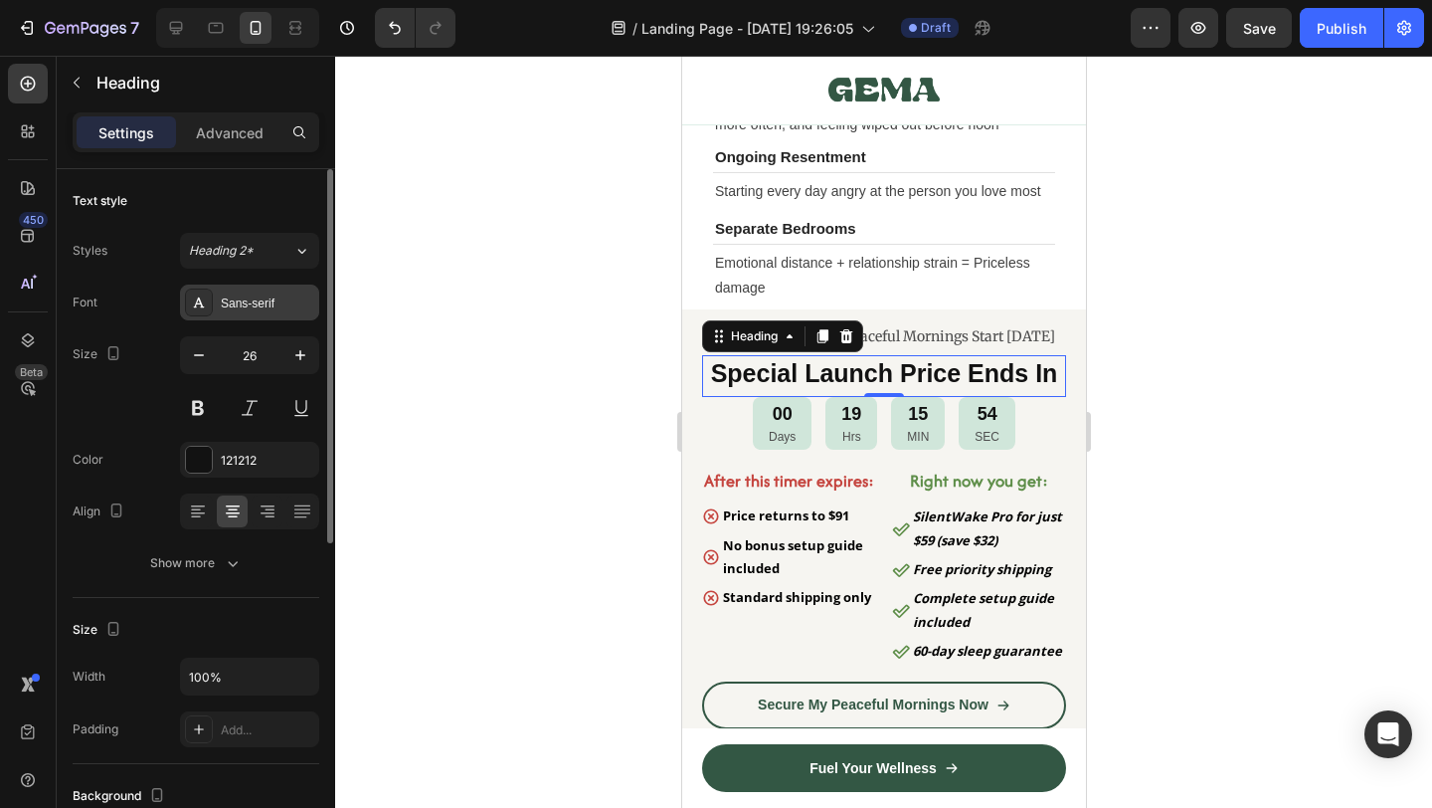
click at [258, 298] on div "Sans-serif" at bounding box center [267, 303] width 93 height 18
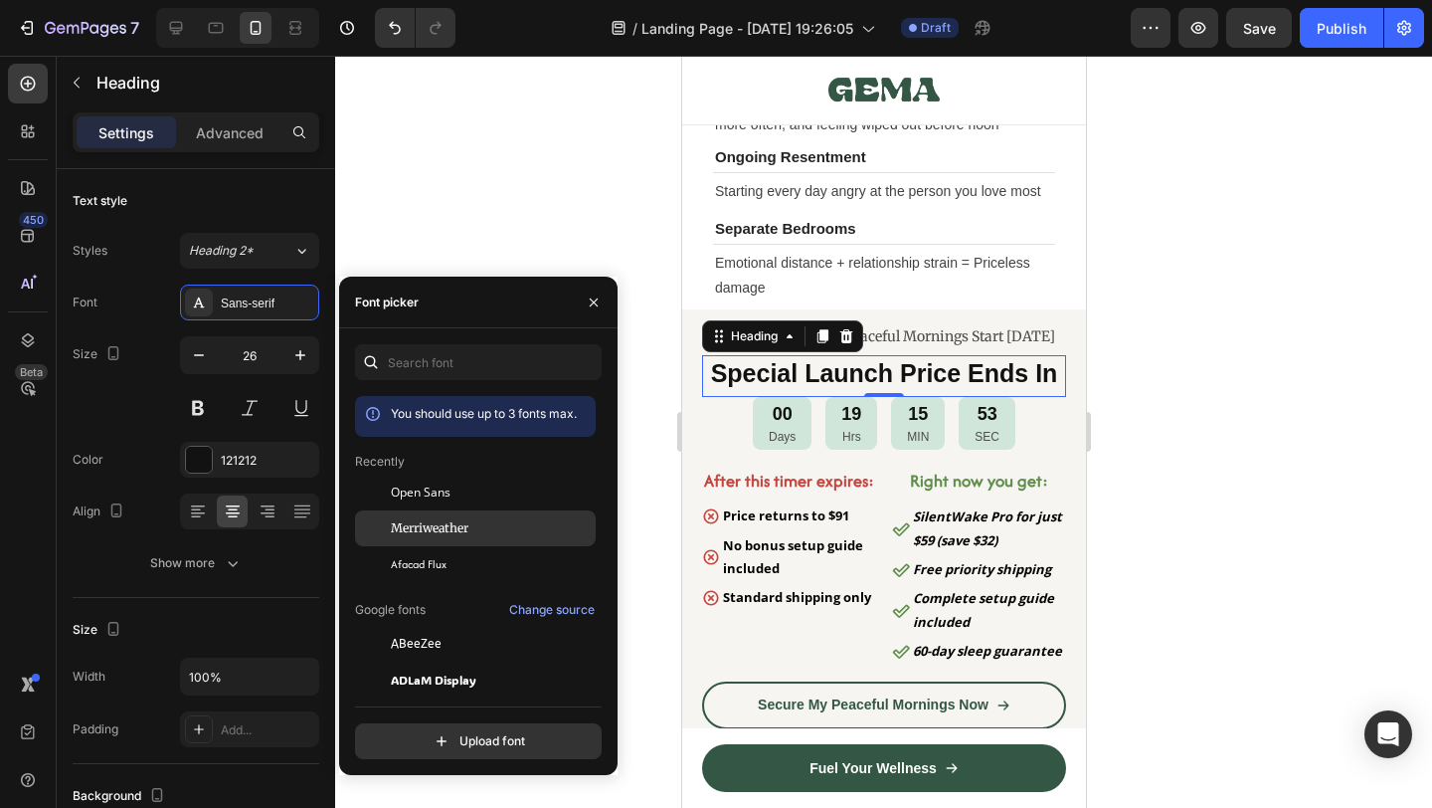
click at [436, 524] on span "Merriweather" at bounding box center [430, 528] width 78 height 18
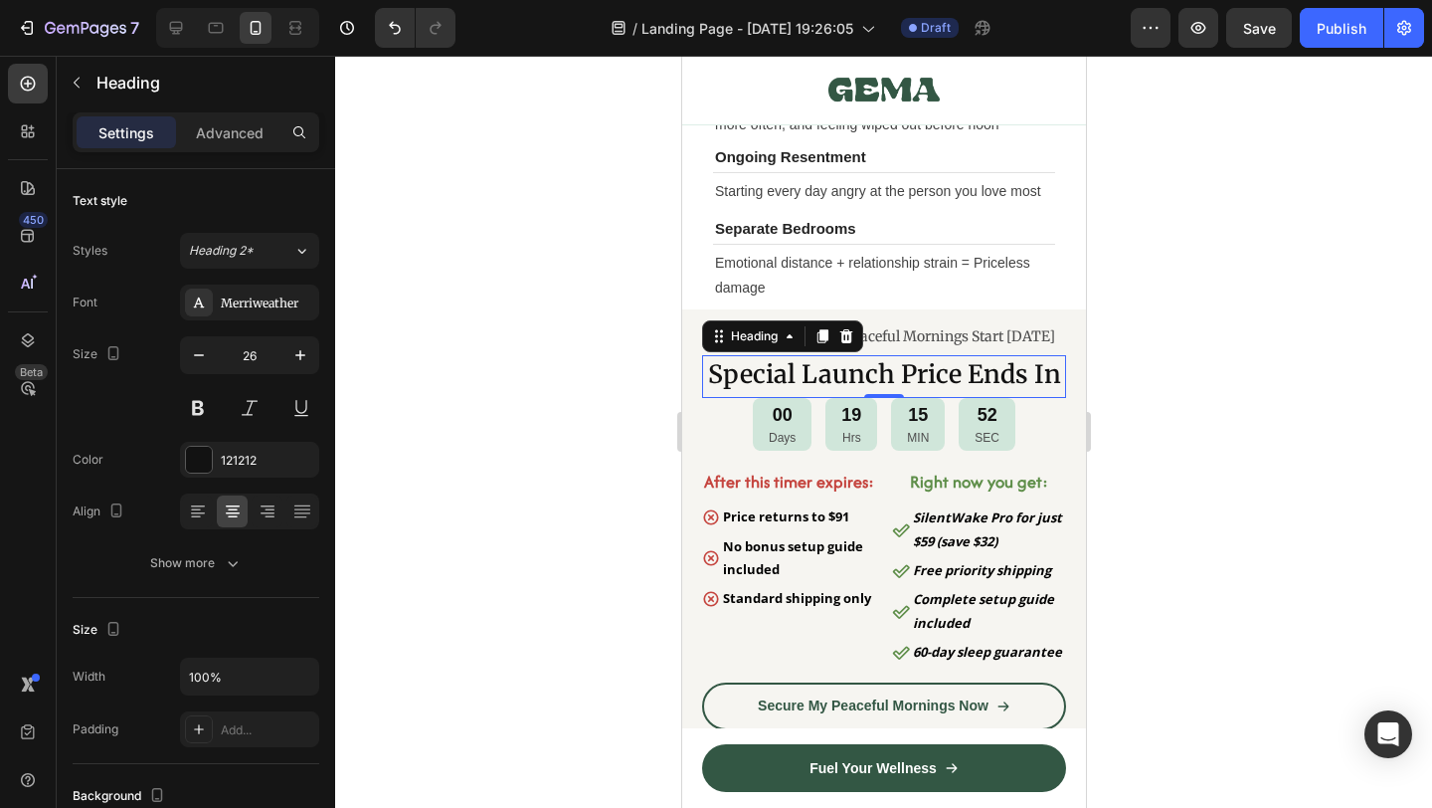
click at [1217, 506] on div at bounding box center [883, 432] width 1097 height 752
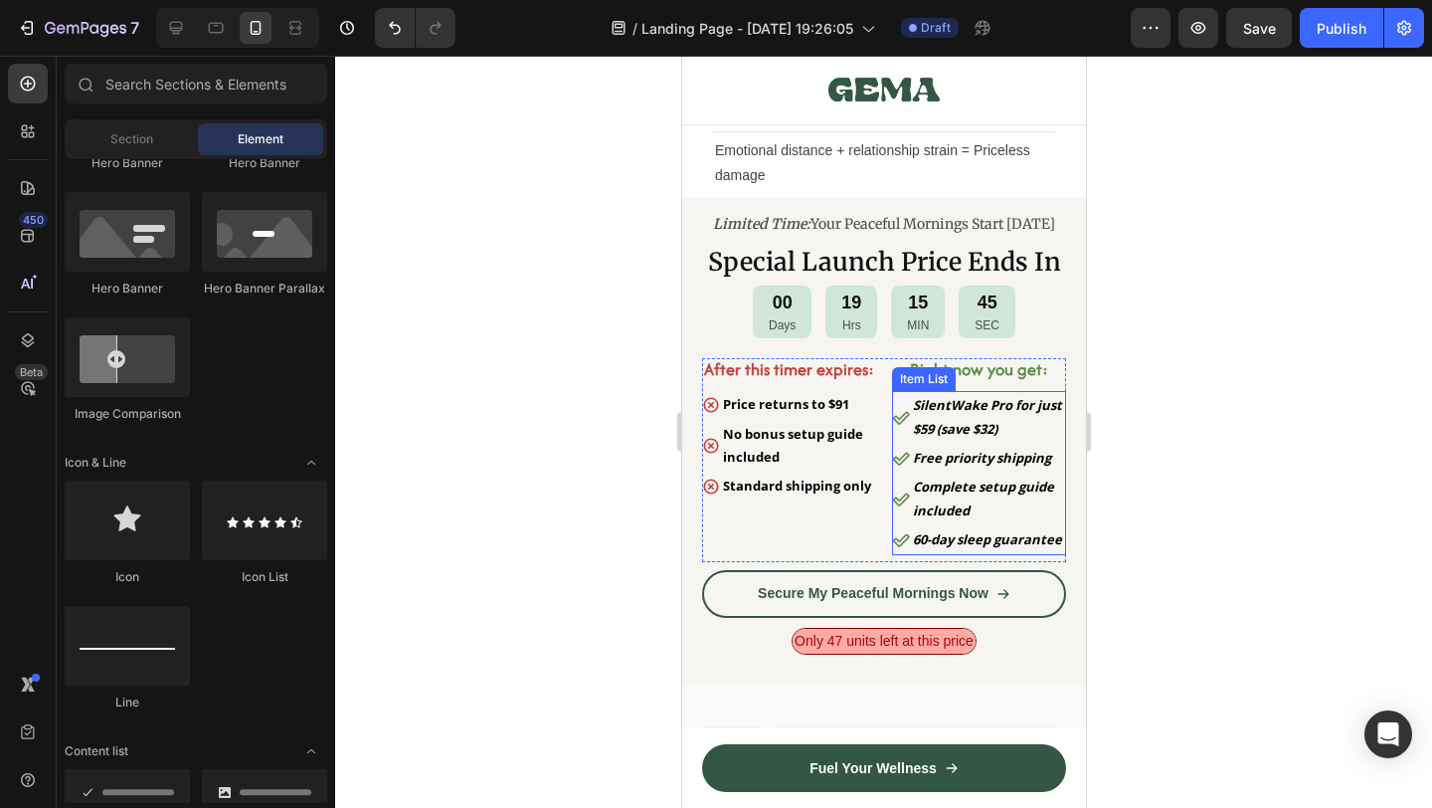
scroll to position [10137, 0]
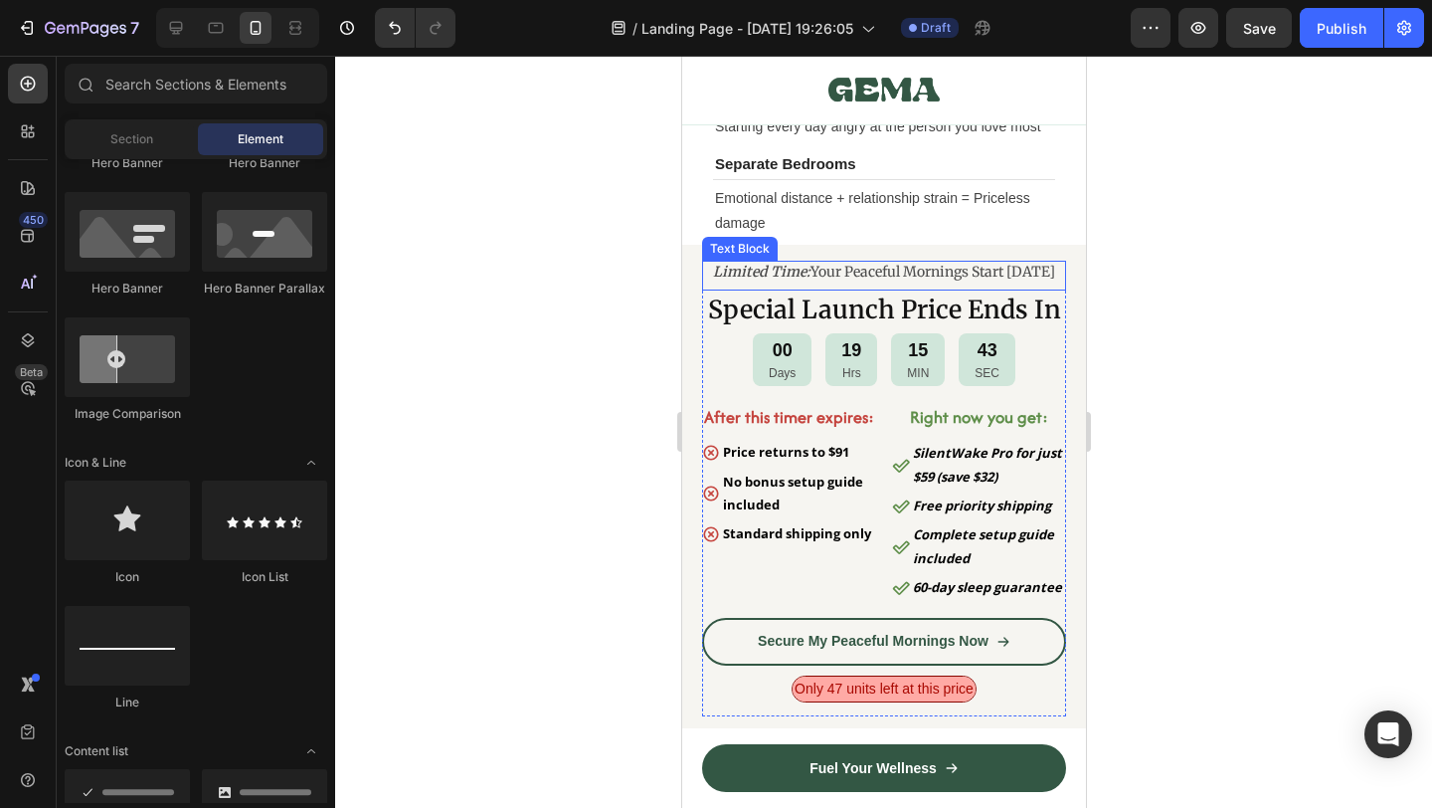
click at [836, 276] on p "Limited Time: Your Peaceful Mornings Start Tomorrow" at bounding box center [883, 272] width 360 height 18
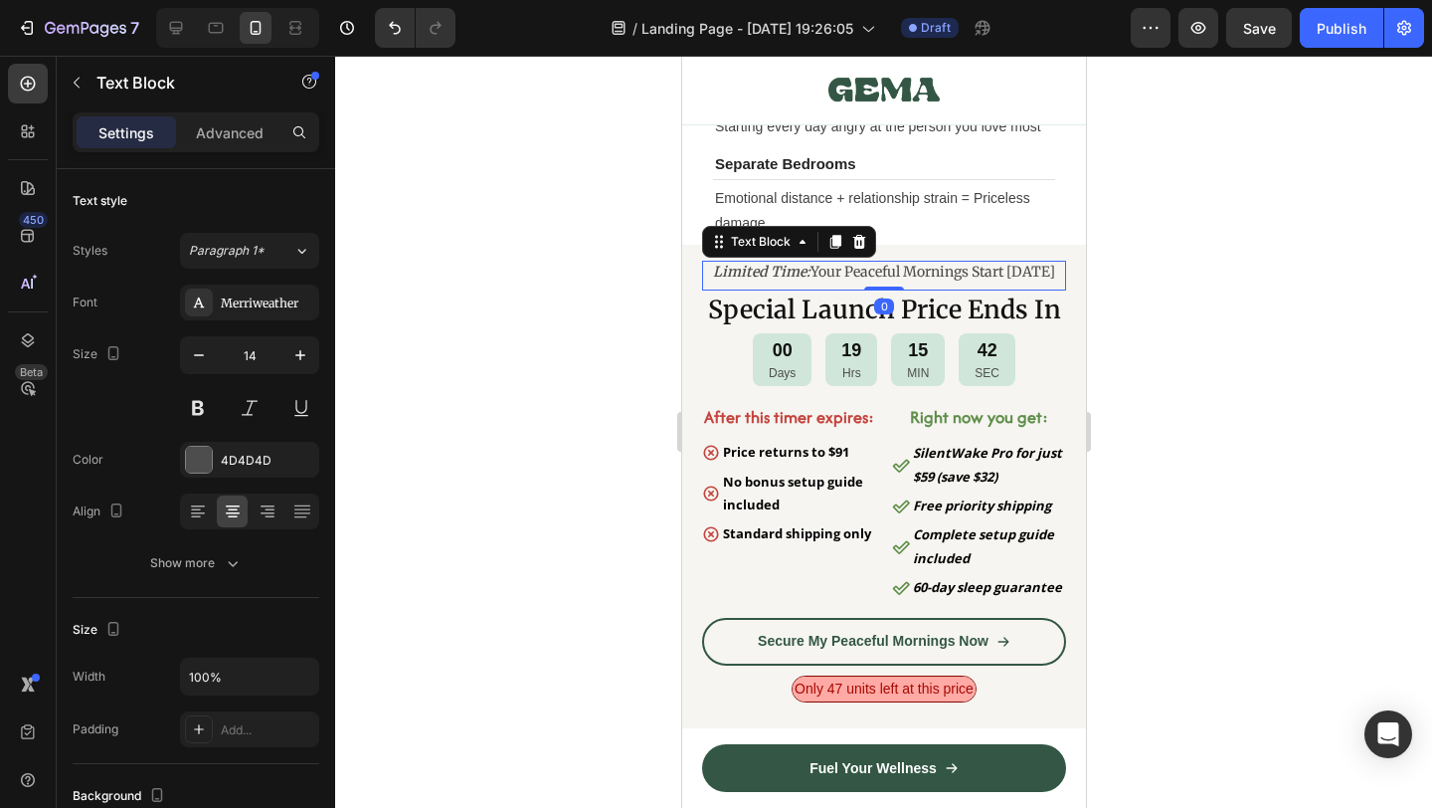
click at [836, 276] on p "Limited Time: Your Peaceful Mornings Start Tomorrow" at bounding box center [883, 272] width 360 height 18
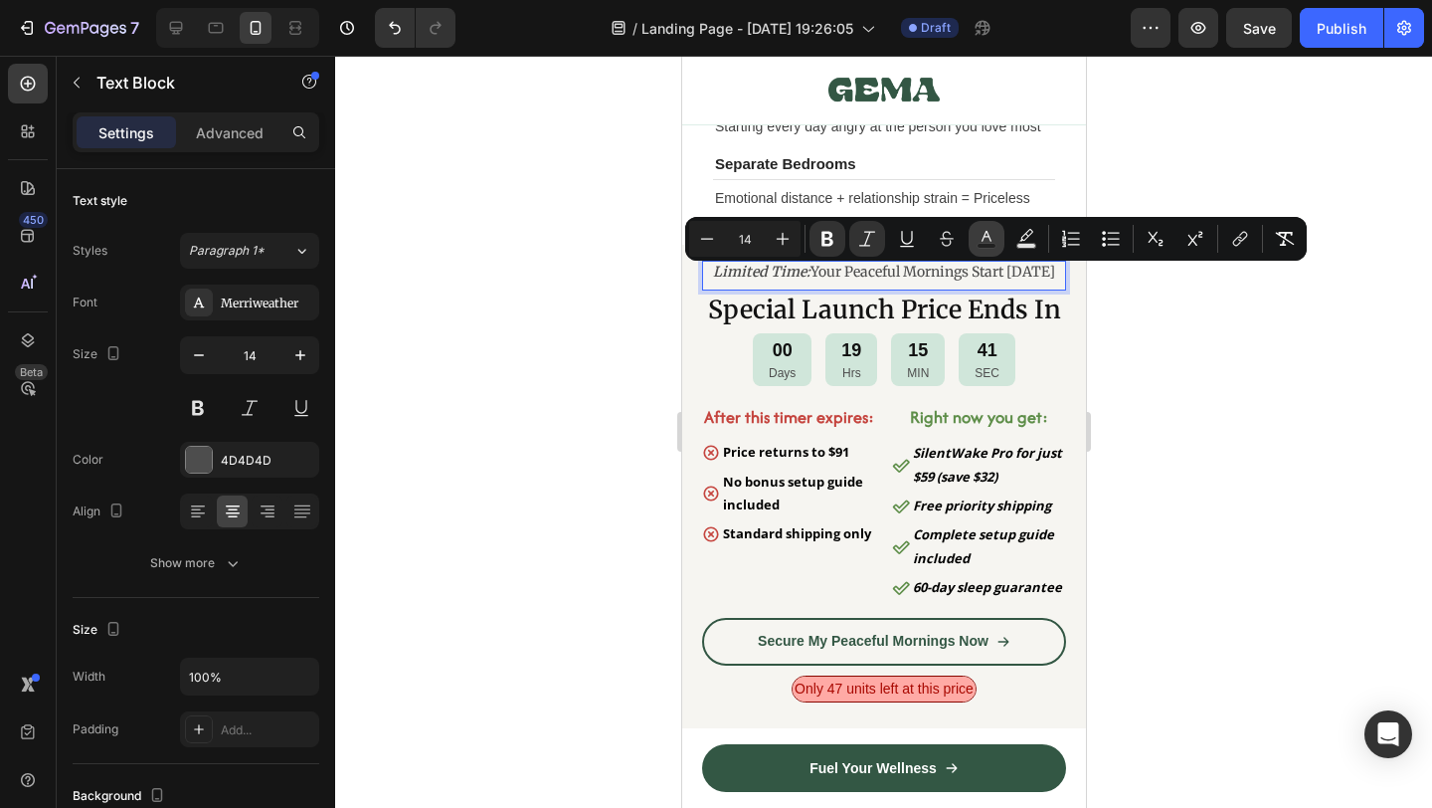
click at [986, 248] on rect "Editor contextual toolbar" at bounding box center [987, 246] width 19 height 5
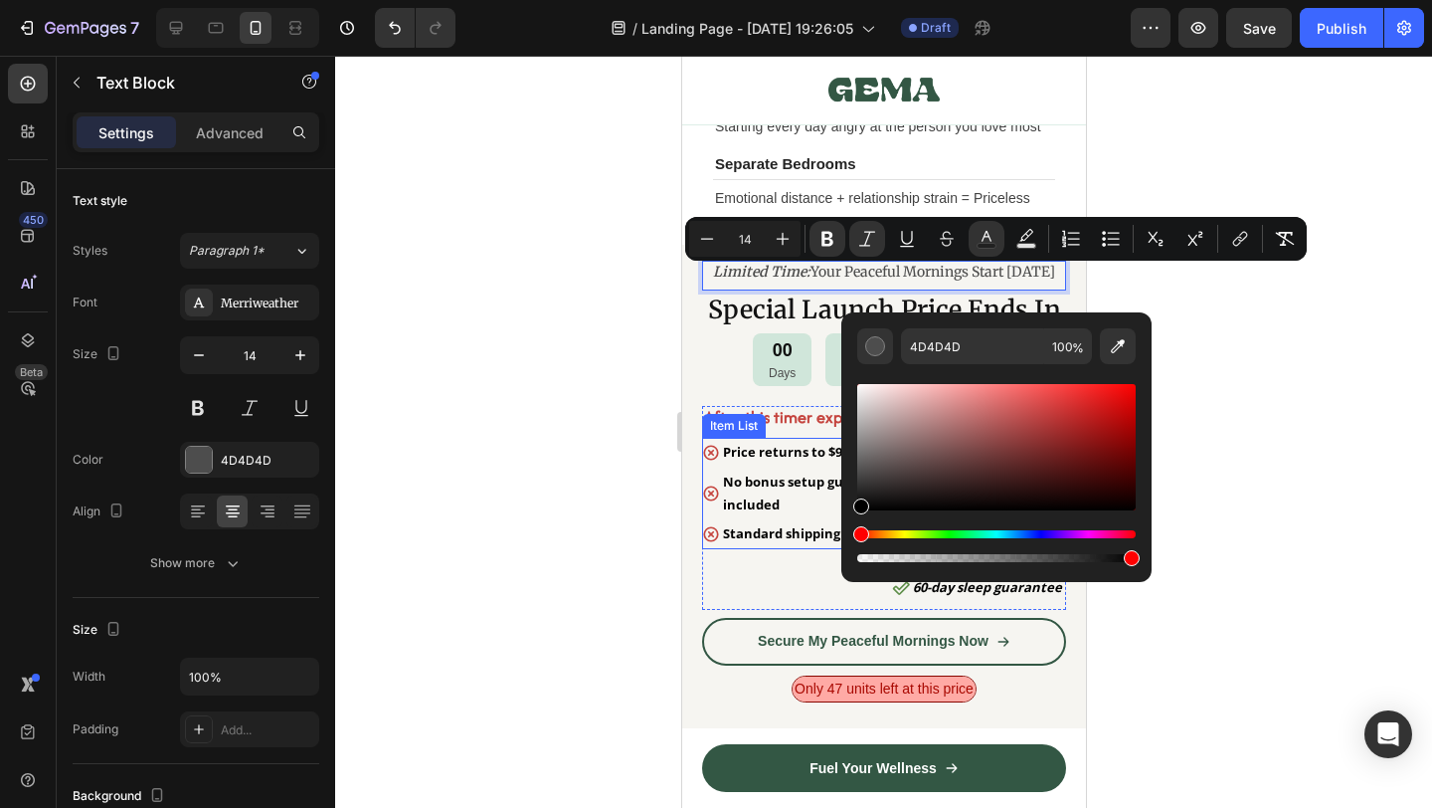
drag, startPoint x: 1585, startPoint y: 553, endPoint x: 833, endPoint y: 519, distance: 752.6
click at [1362, 428] on div at bounding box center [883, 432] width 1097 height 752
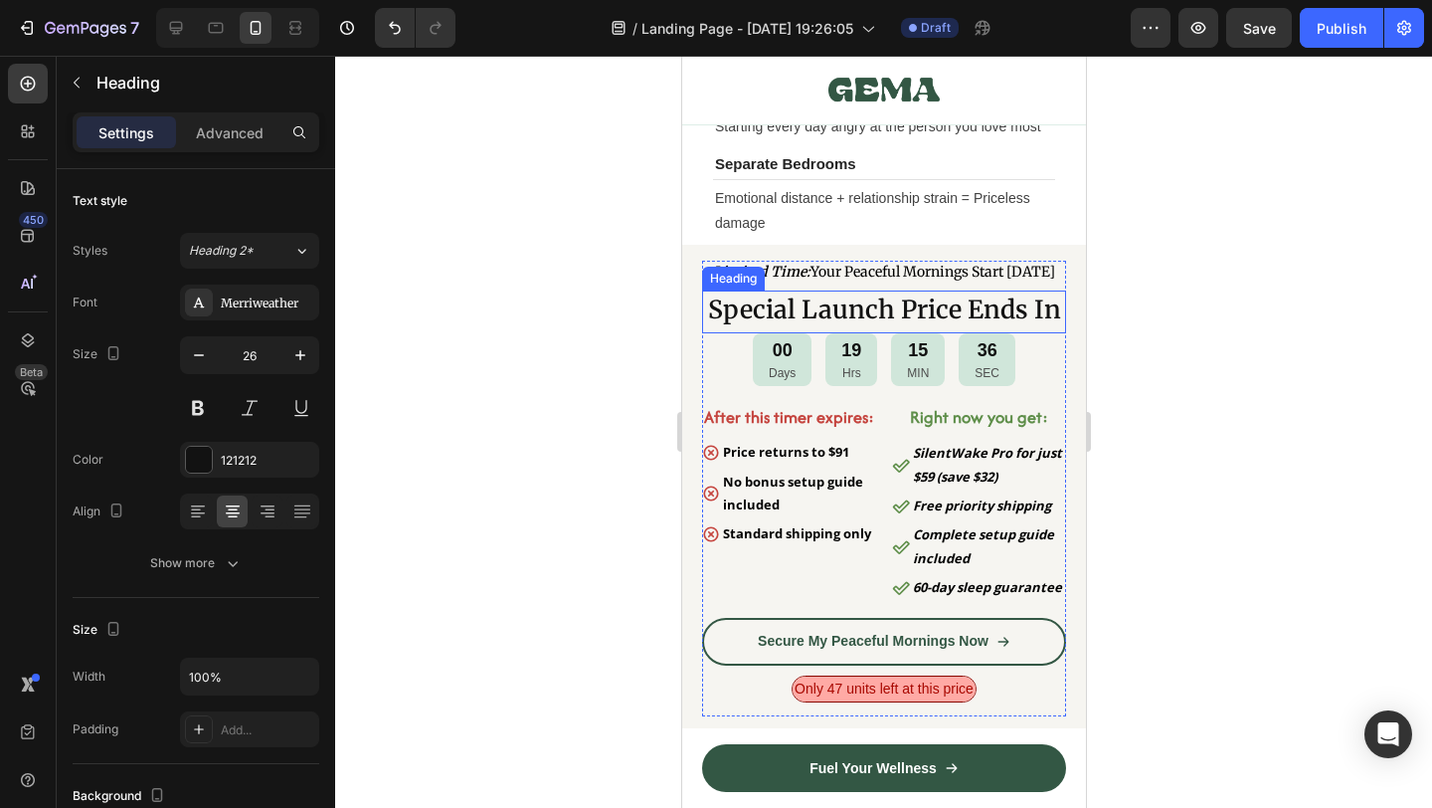
click at [1006, 325] on strong "Special Launch Price Ends In" at bounding box center [883, 309] width 353 height 32
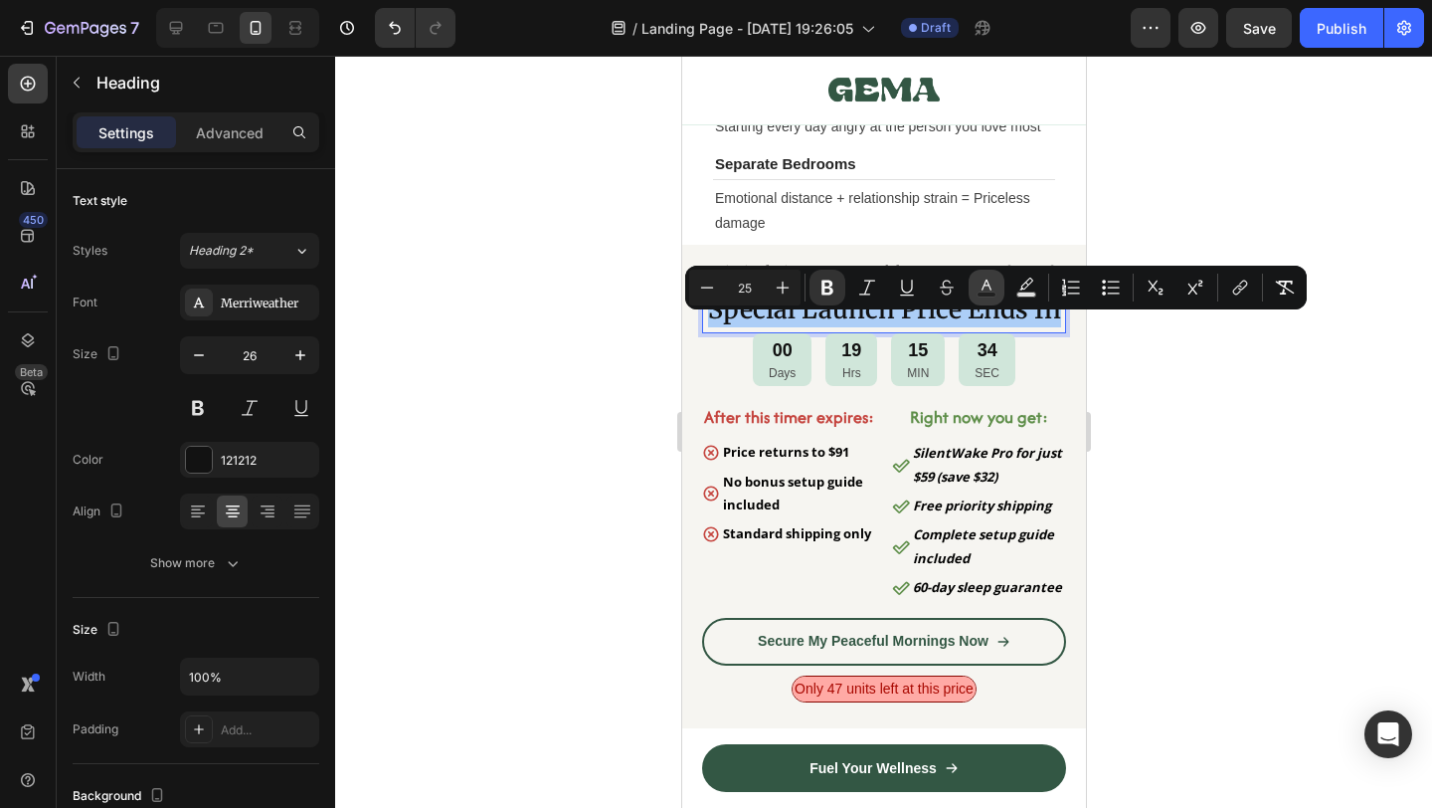
click at [1000, 290] on button "Text Color" at bounding box center [987, 288] width 36 height 36
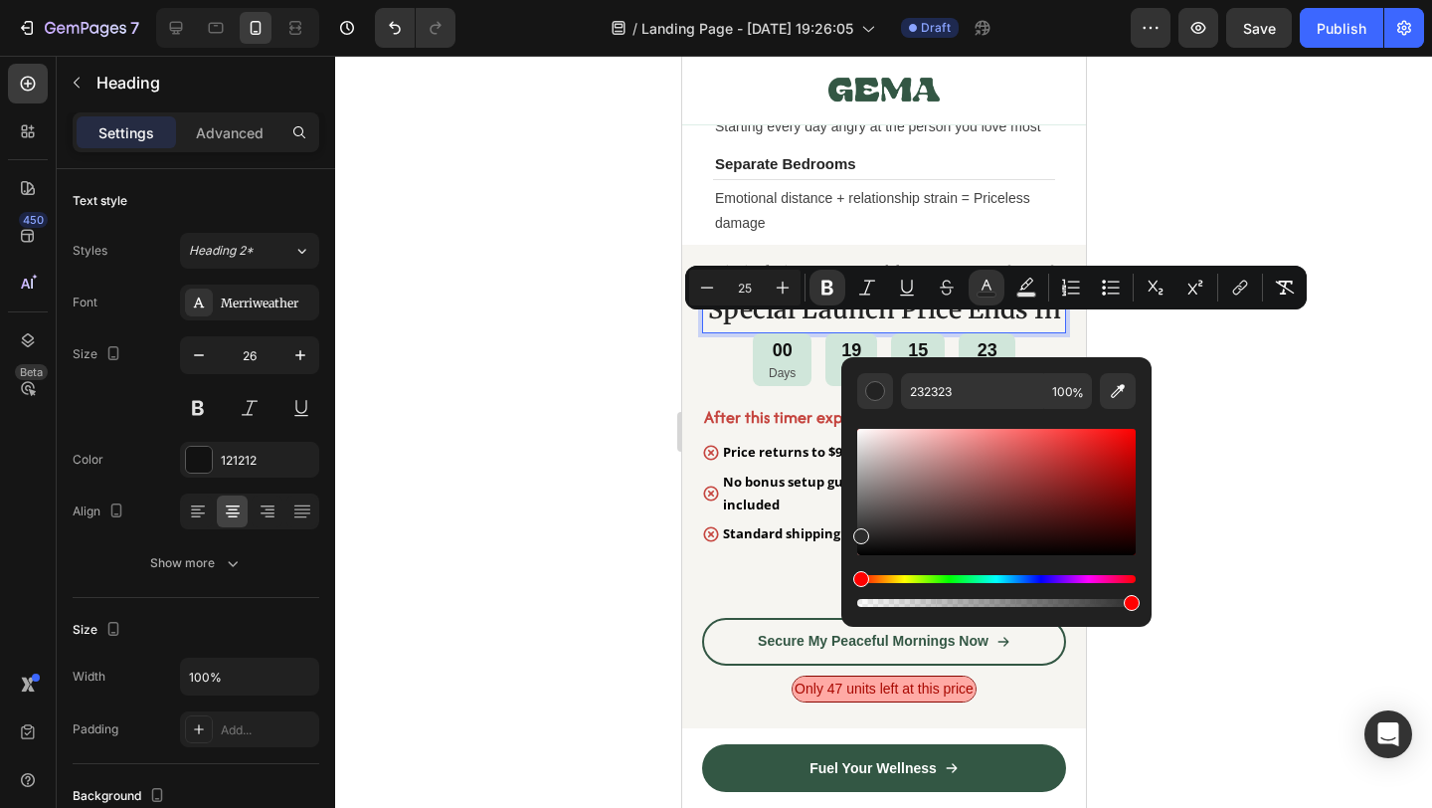
drag, startPoint x: 964, startPoint y: 517, endPoint x: 846, endPoint y: 530, distance: 118.1
click at [846, 530] on div "232323 100 %" at bounding box center [996, 484] width 310 height 254
type input "303030"
click at [1325, 498] on div at bounding box center [883, 432] width 1097 height 752
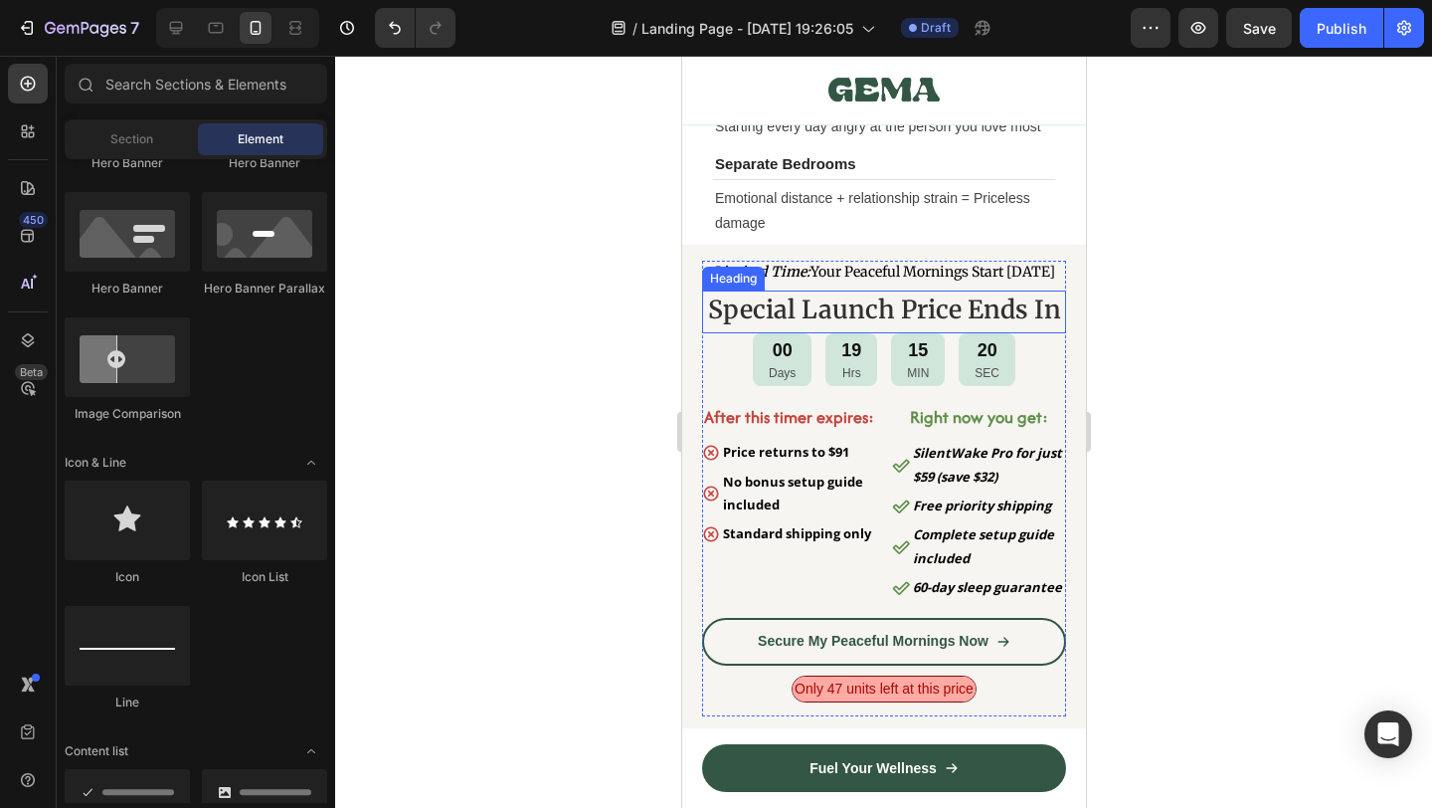
click at [1034, 324] on strong "Special Launch Price Ends In" at bounding box center [883, 309] width 353 height 32
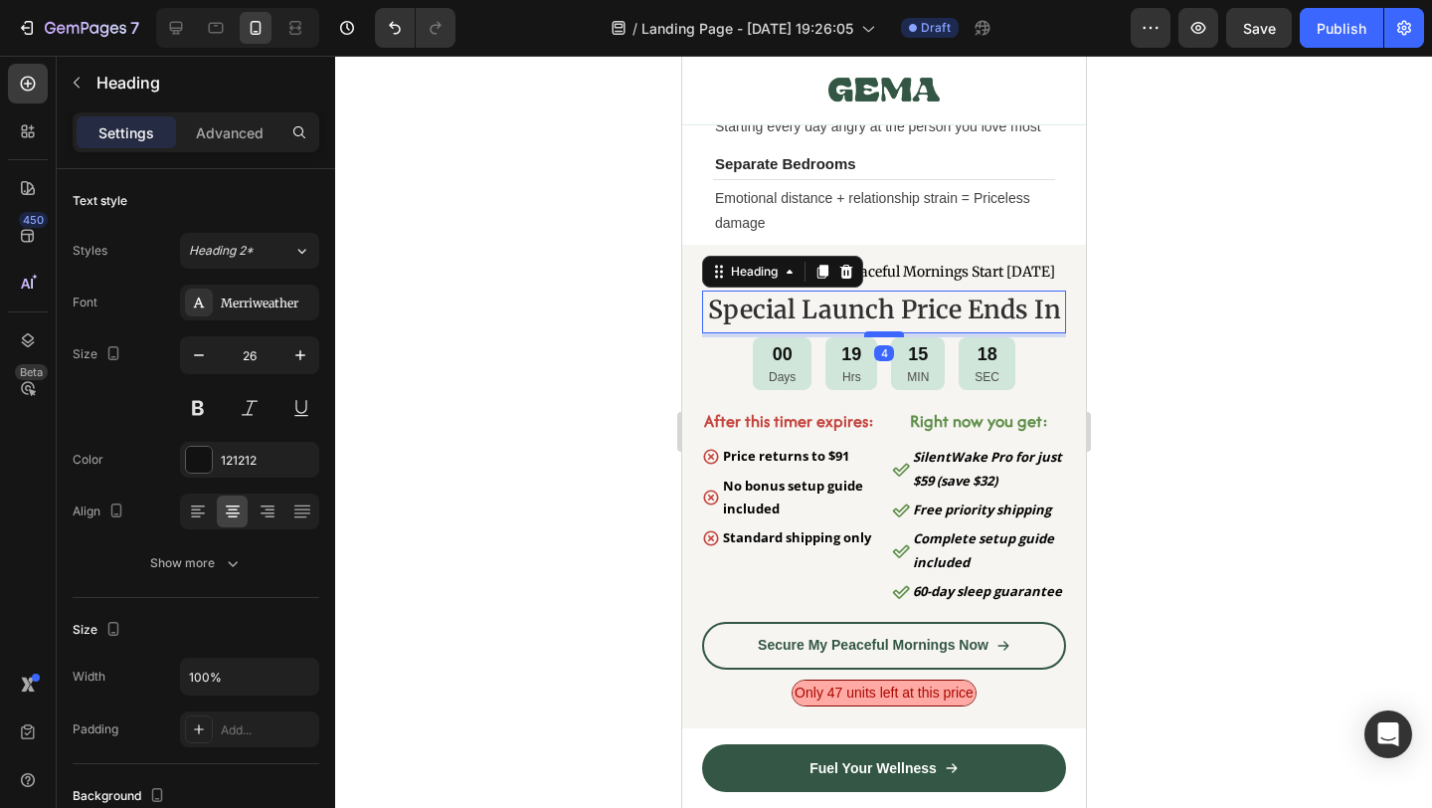
drag, startPoint x: 885, startPoint y: 352, endPoint x: 1812, endPoint y: 495, distance: 937.9
click at [885, 337] on div at bounding box center [883, 334] width 40 height 6
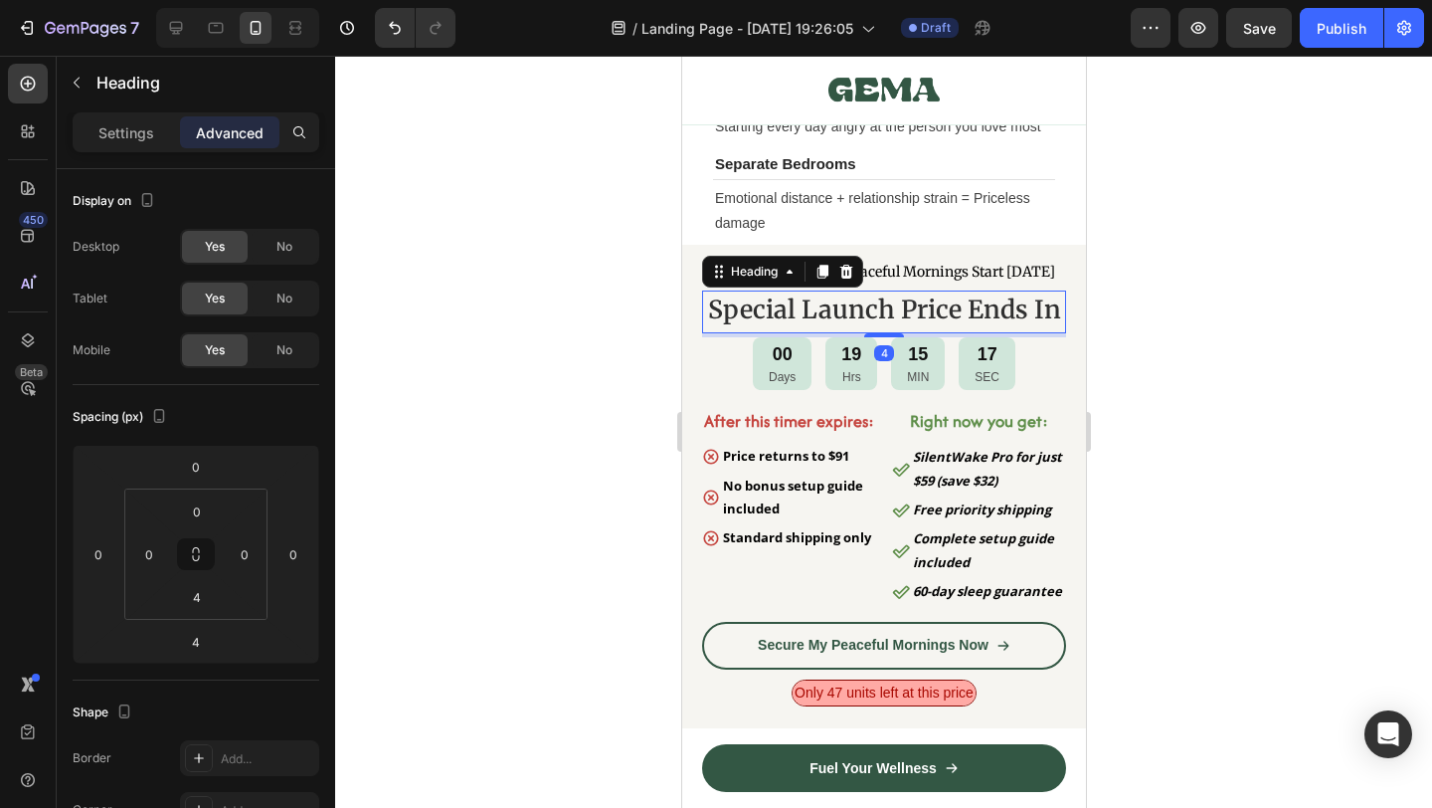
click at [1189, 485] on div at bounding box center [883, 432] width 1097 height 752
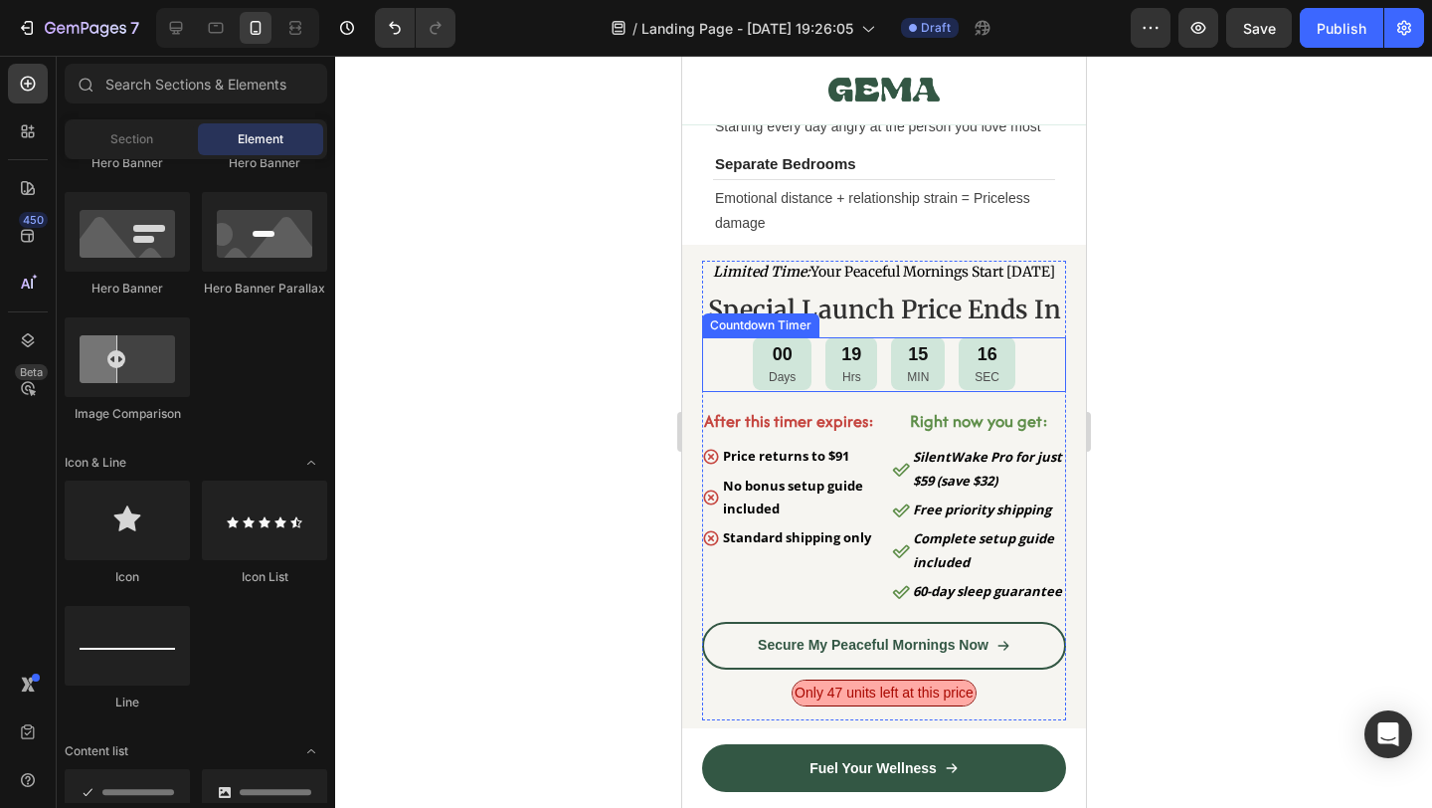
click at [1022, 390] on div "00 Days 19 Hrs 15 MIN 16 SEC" at bounding box center [883, 363] width 364 height 53
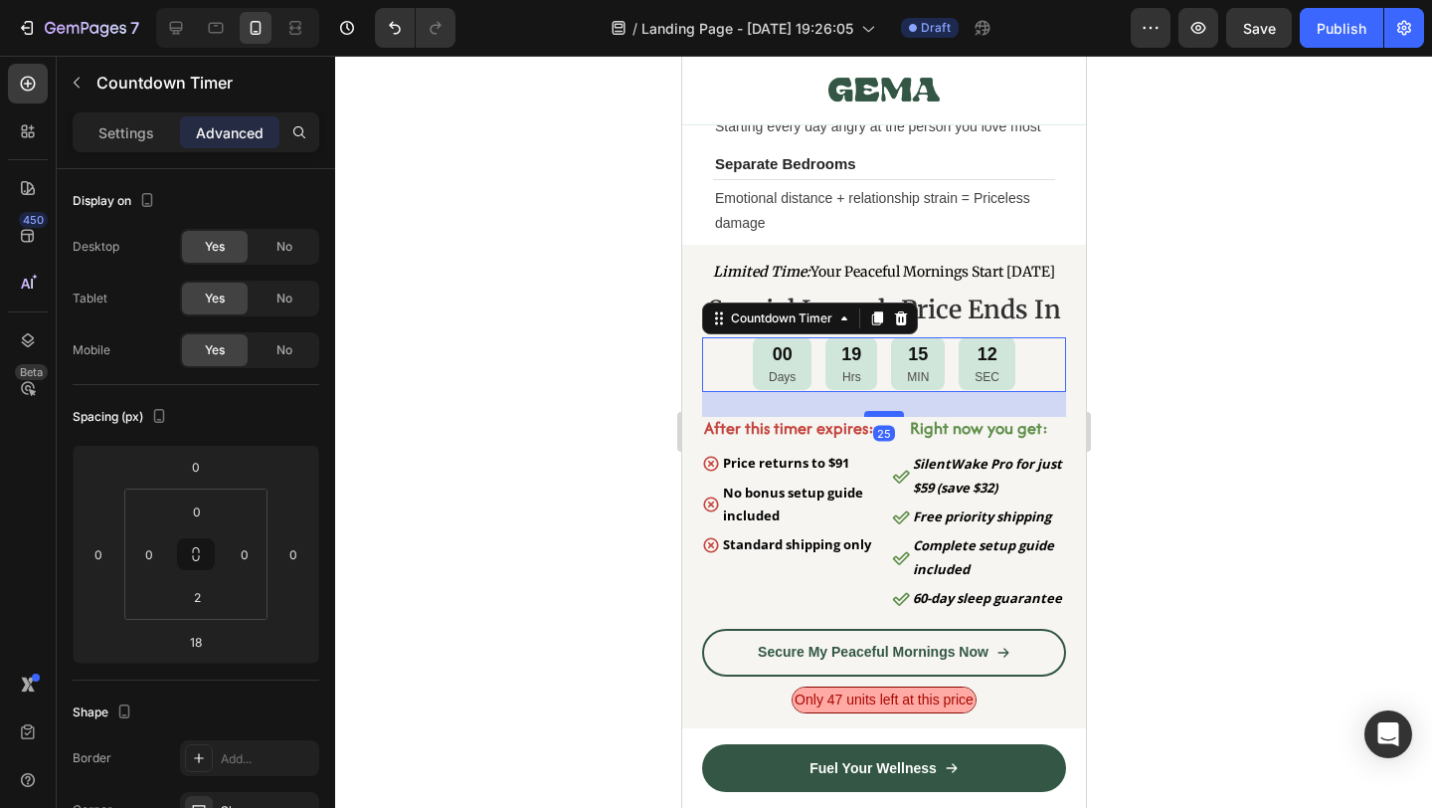
click at [879, 417] on div at bounding box center [883, 414] width 40 height 6
type input "25"
click at [1187, 550] on div at bounding box center [883, 432] width 1097 height 752
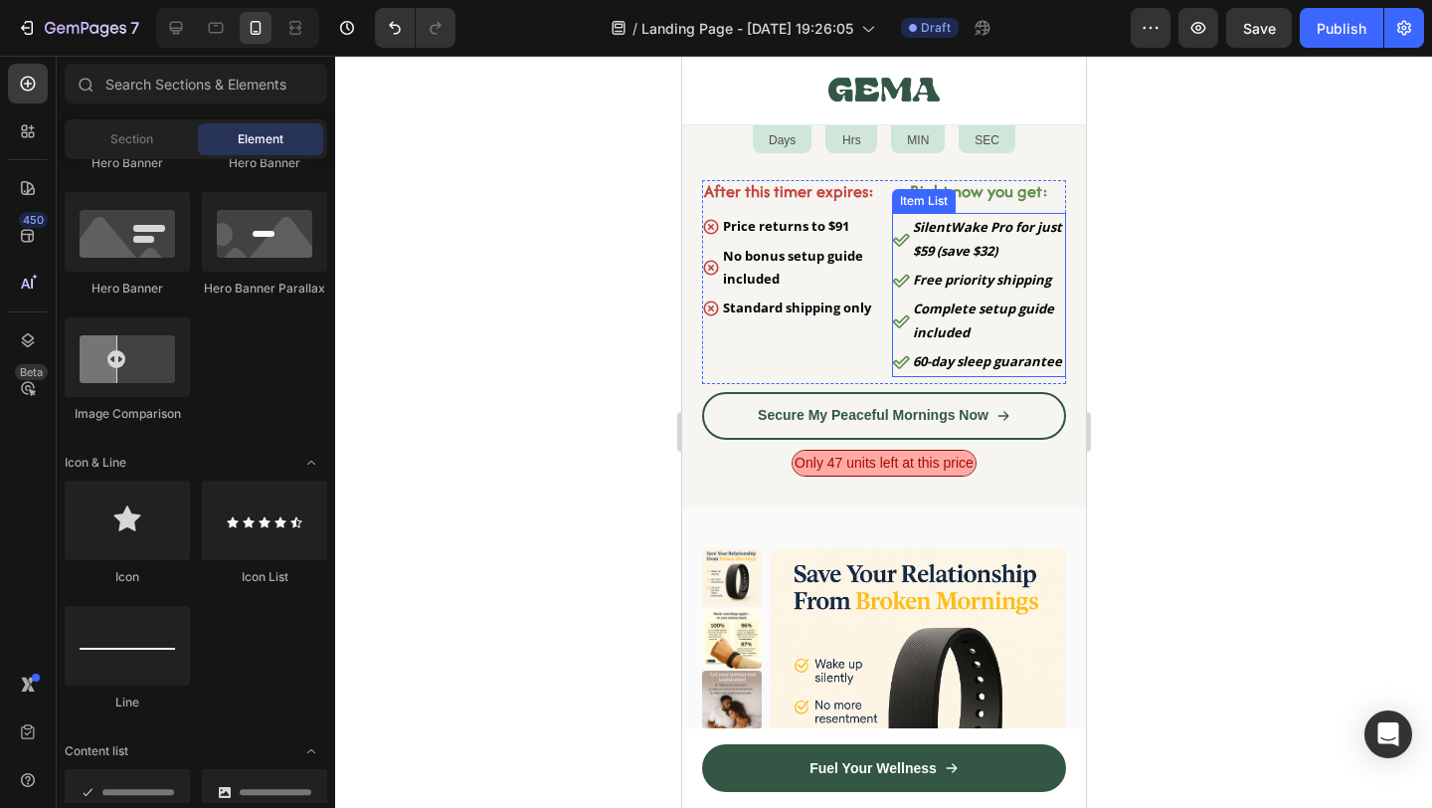
scroll to position [10454, 0]
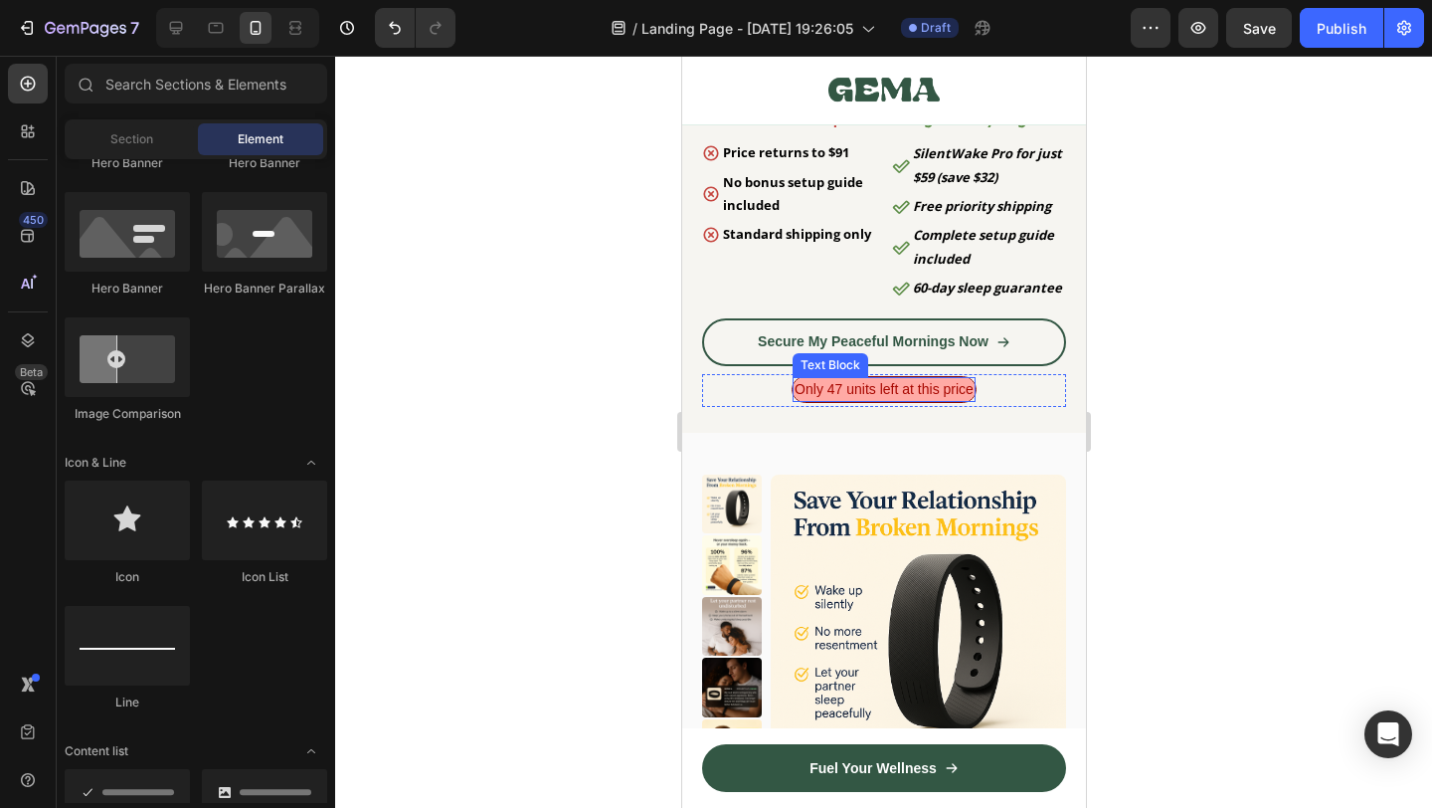
click at [955, 397] on span "Only 47 units left at this price" at bounding box center [883, 389] width 179 height 16
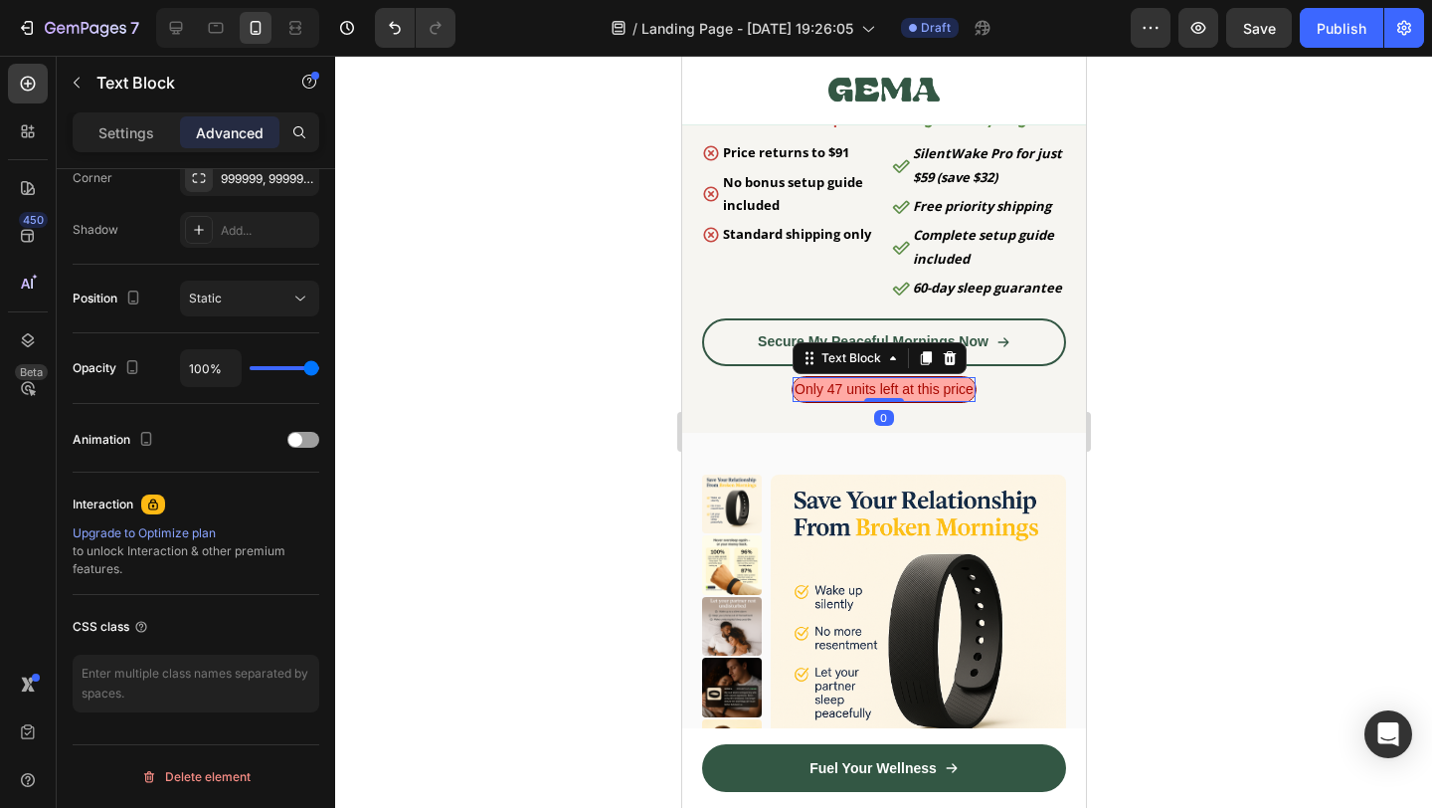
scroll to position [0, 0]
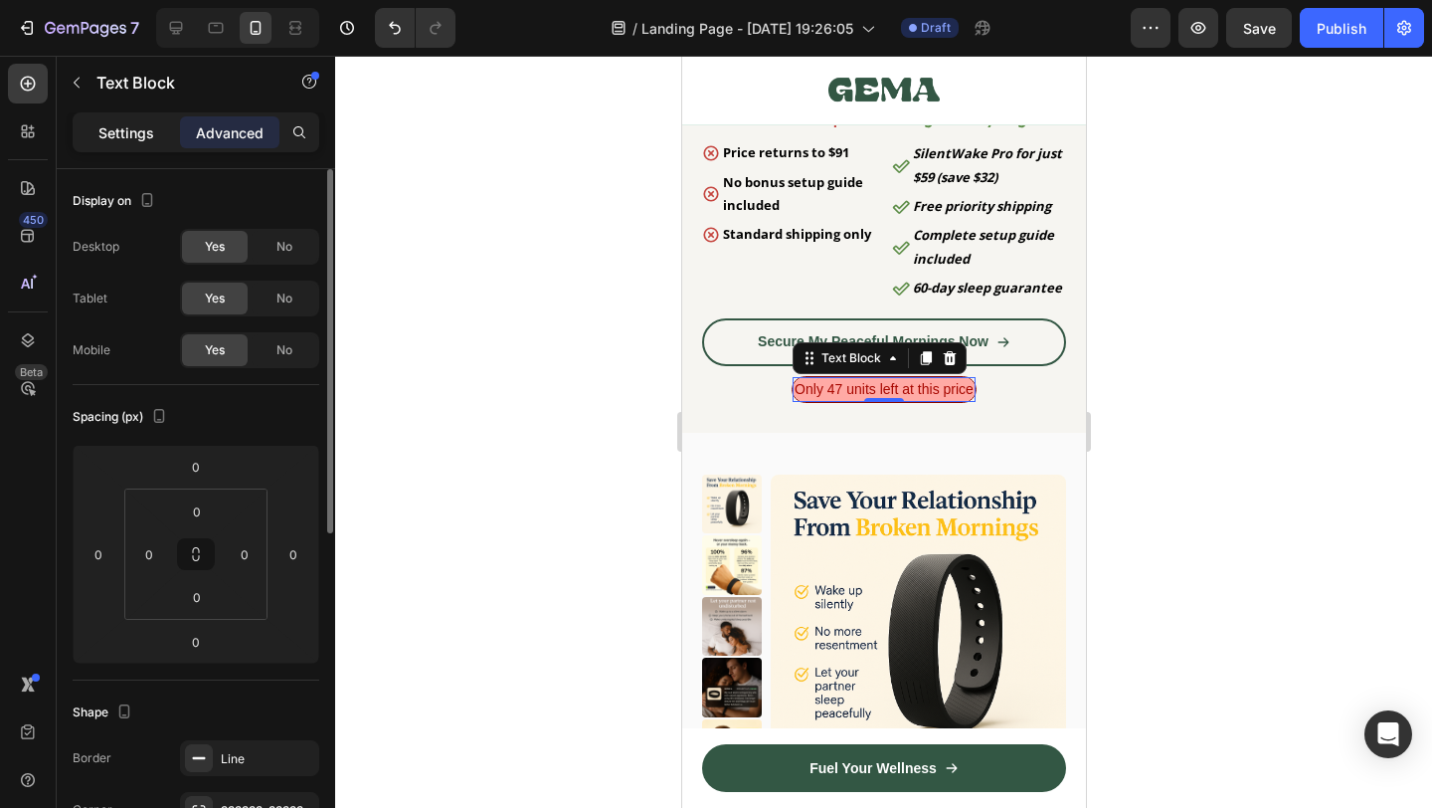
click at [129, 146] on div "Settings" at bounding box center [126, 132] width 99 height 32
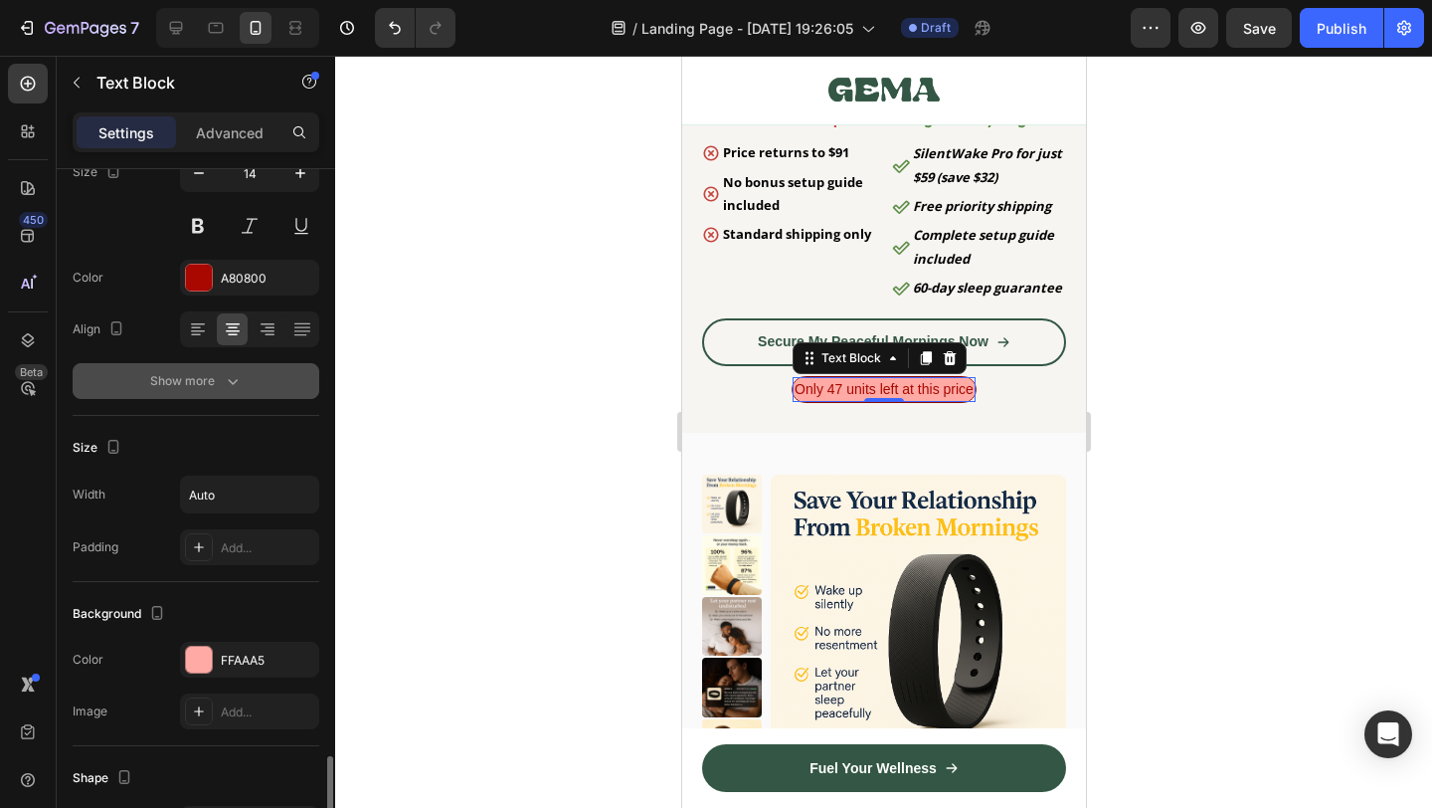
scroll to position [483, 0]
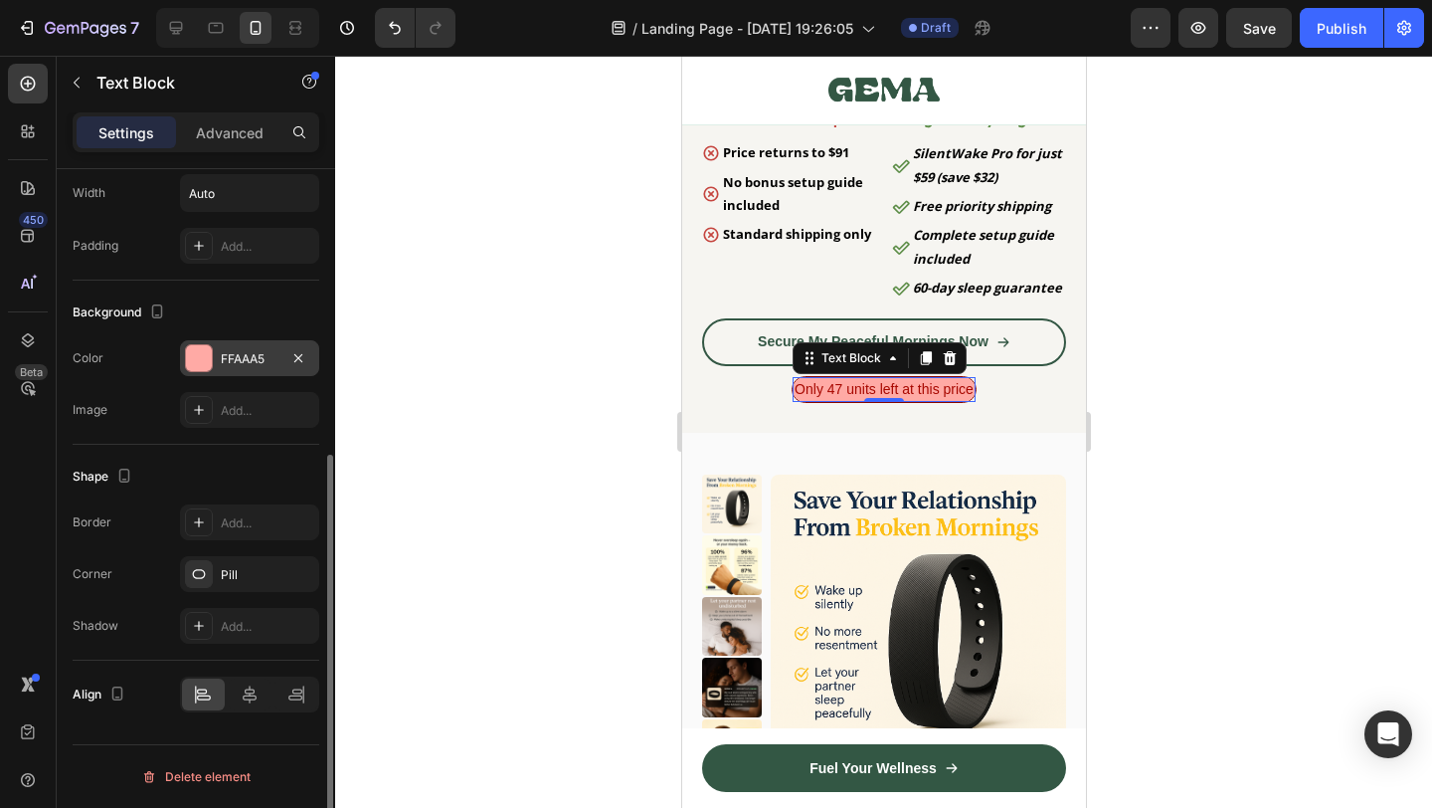
click at [202, 358] on div at bounding box center [199, 358] width 26 height 26
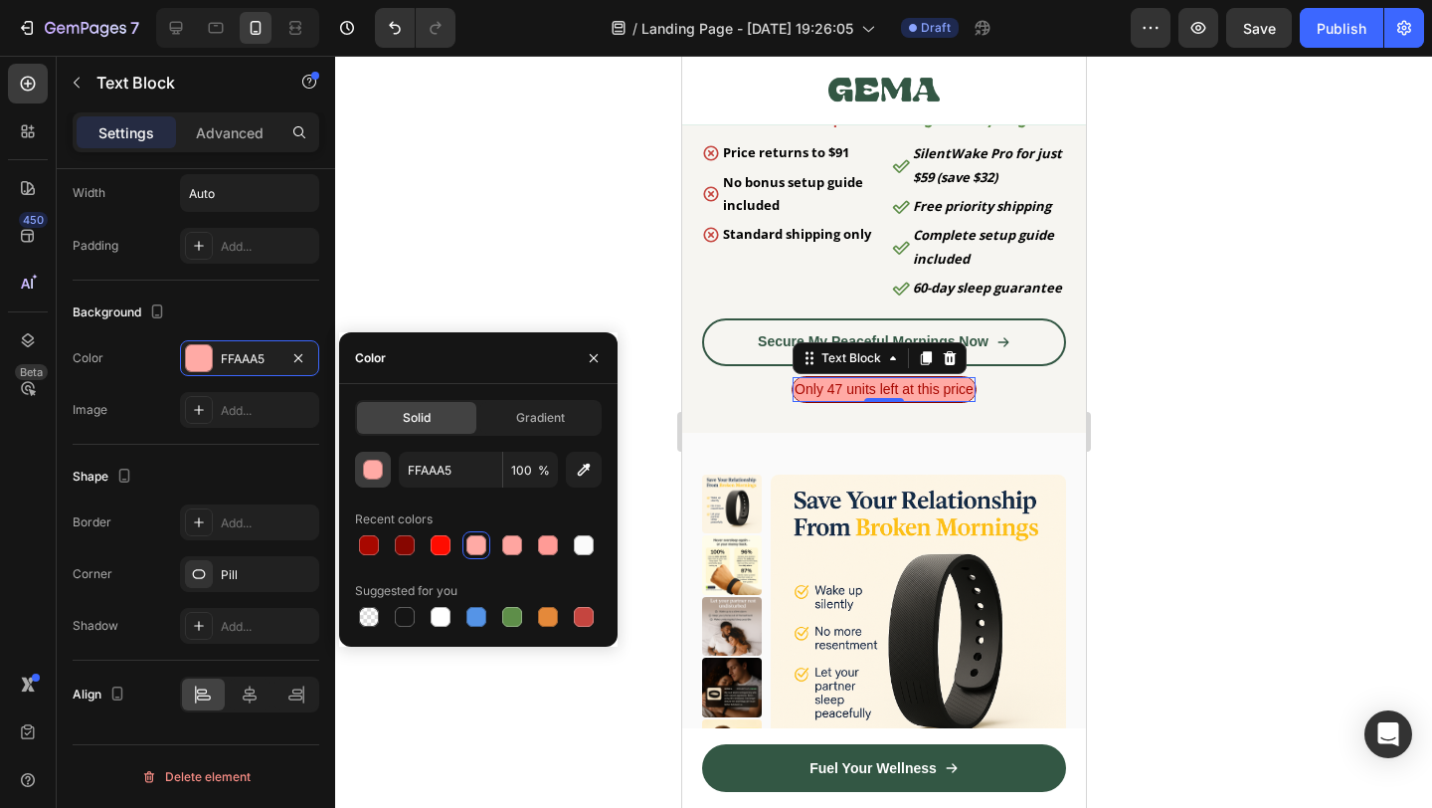
click at [375, 476] on div "button" at bounding box center [374, 470] width 20 height 20
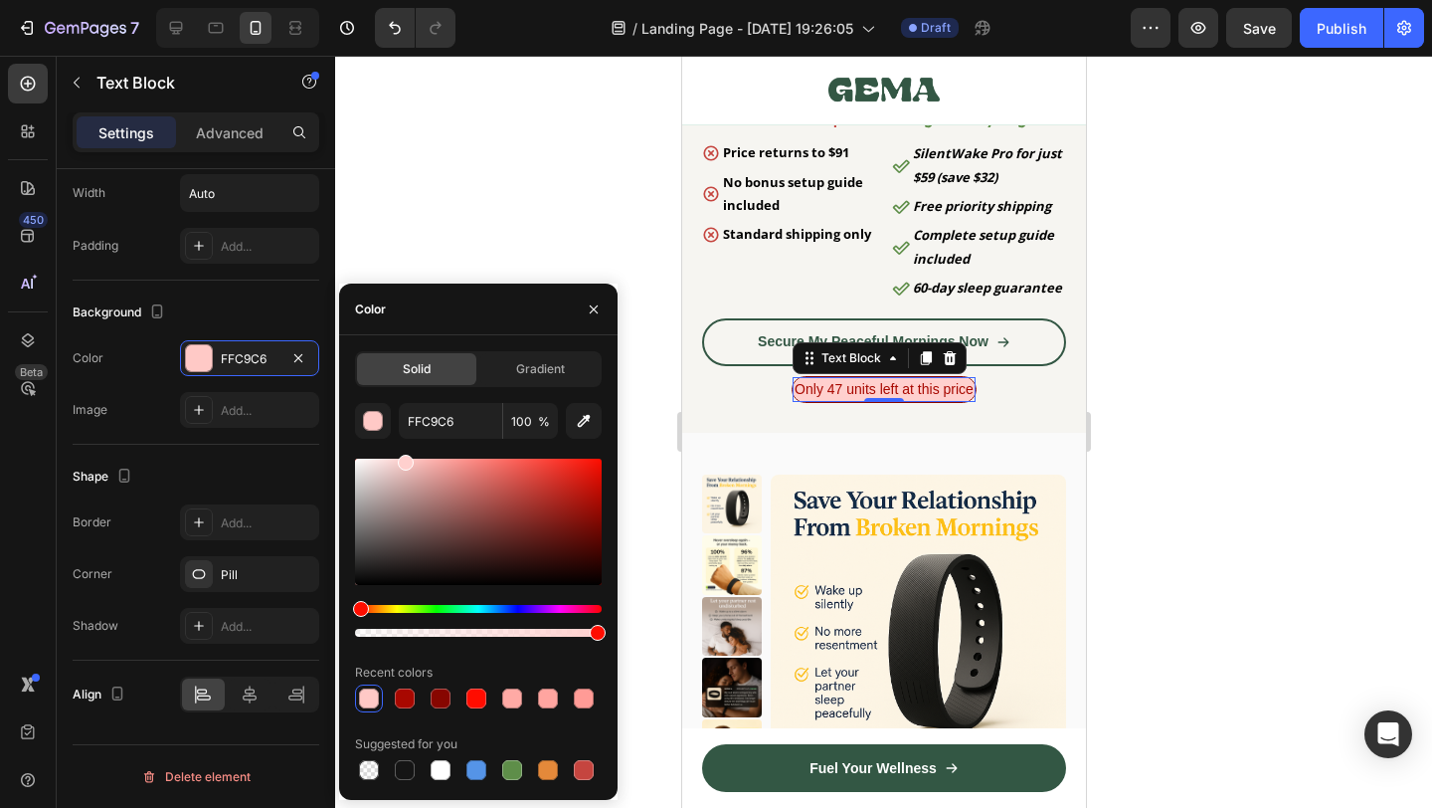
type input "FFD0CE"
drag, startPoint x: 448, startPoint y: 466, endPoint x: 404, endPoint y: 456, distance: 45.1
click at [404, 456] on div at bounding box center [406, 463] width 16 height 16
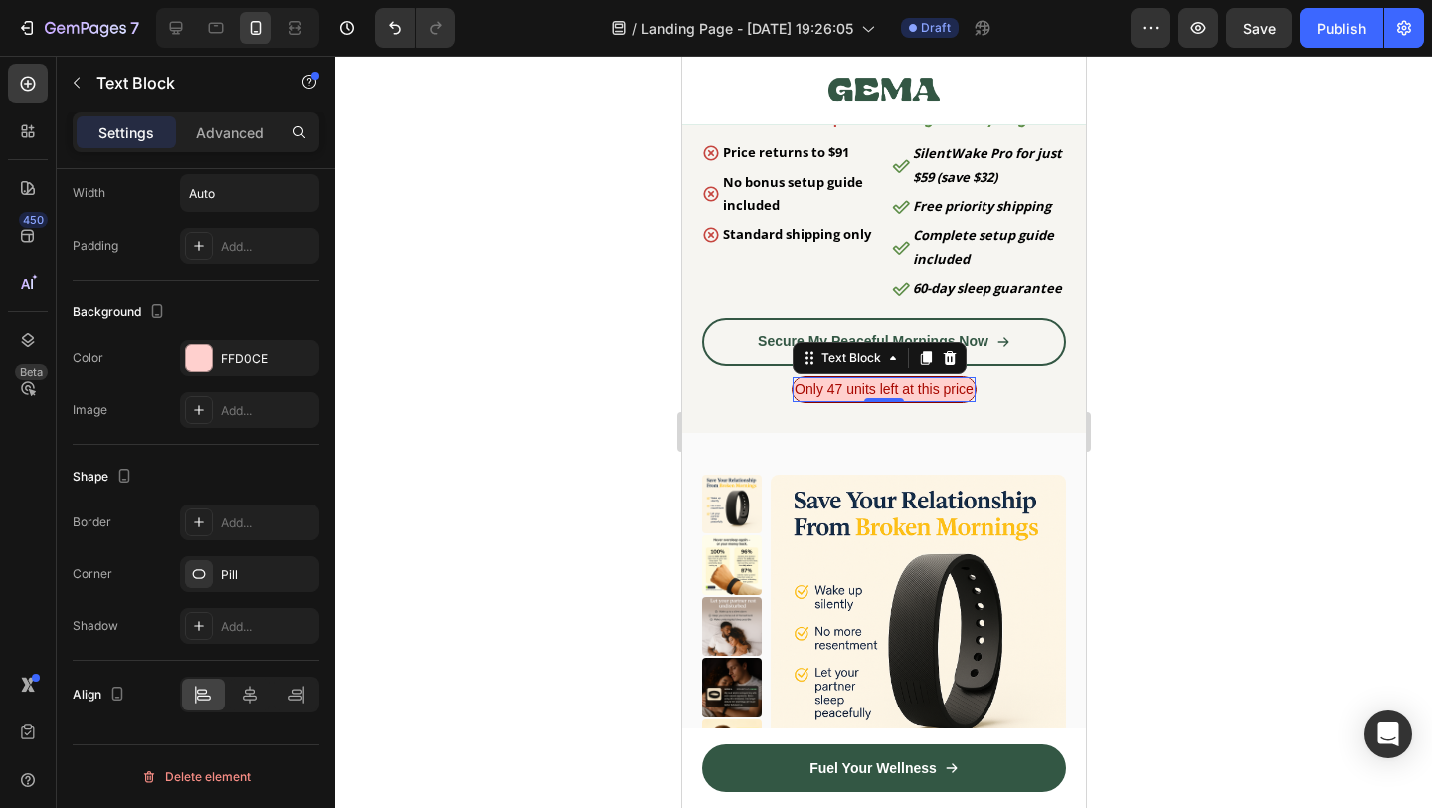
click at [1174, 477] on div at bounding box center [883, 432] width 1097 height 752
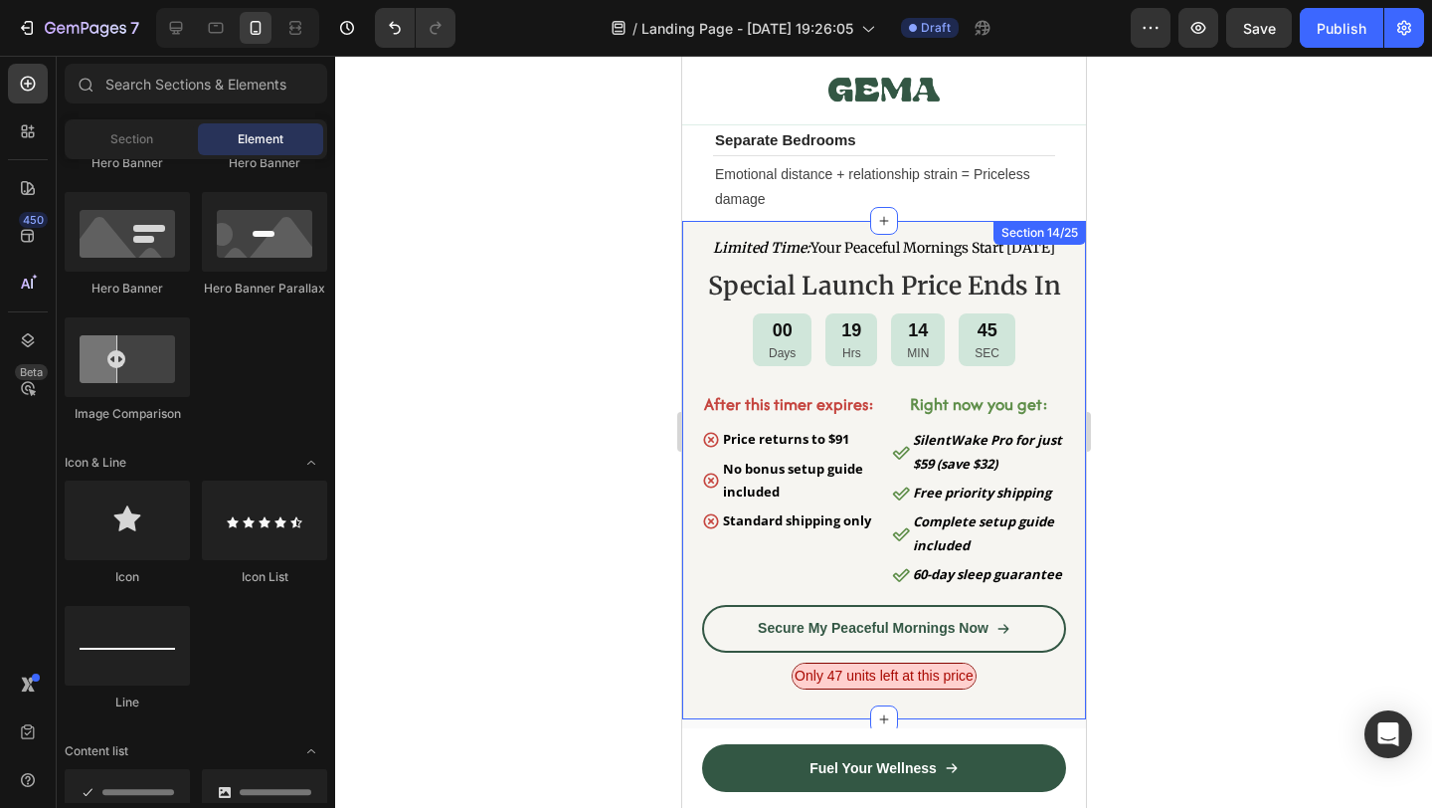
scroll to position [10318, 0]
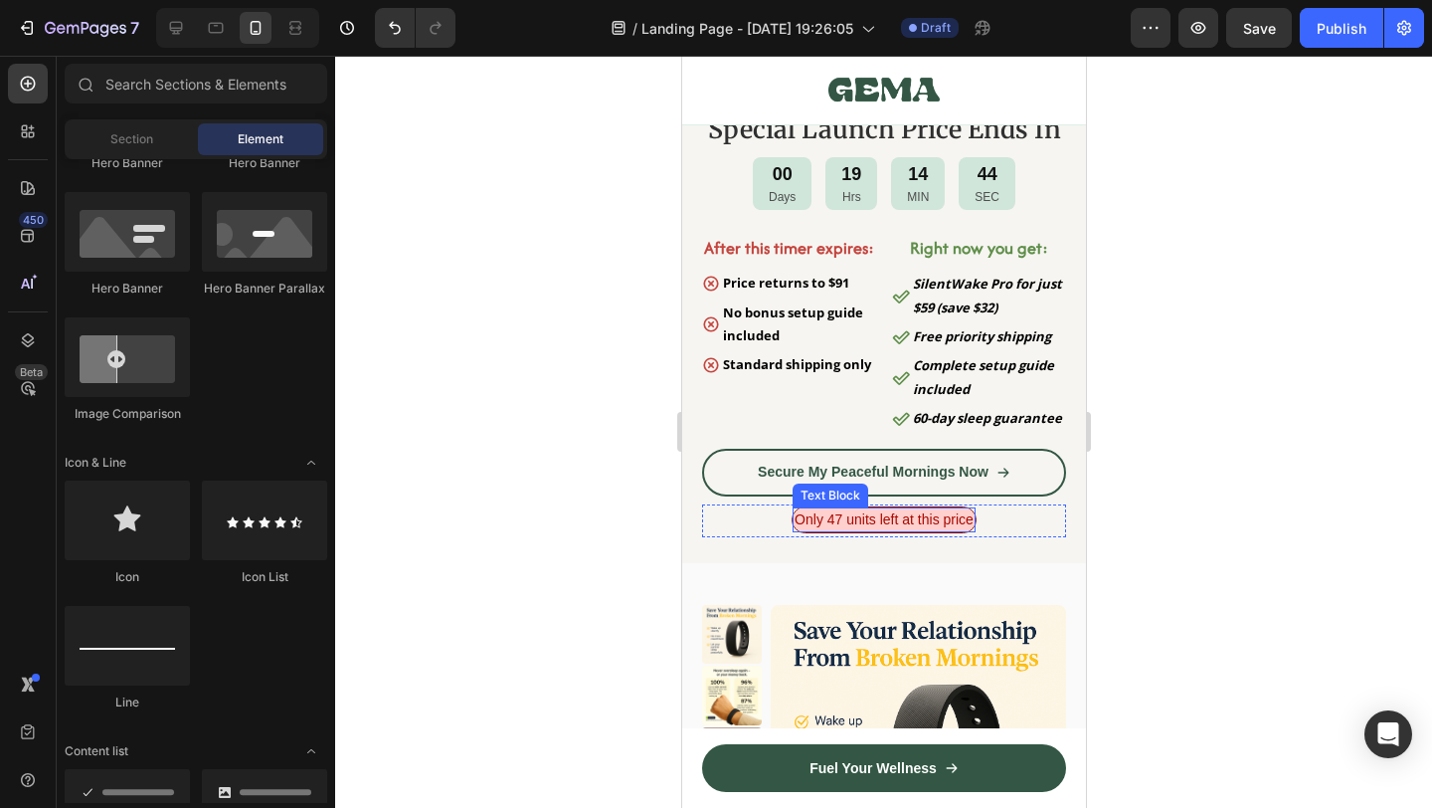
click at [957, 527] on span "Only 47 units left at this price" at bounding box center [883, 519] width 179 height 16
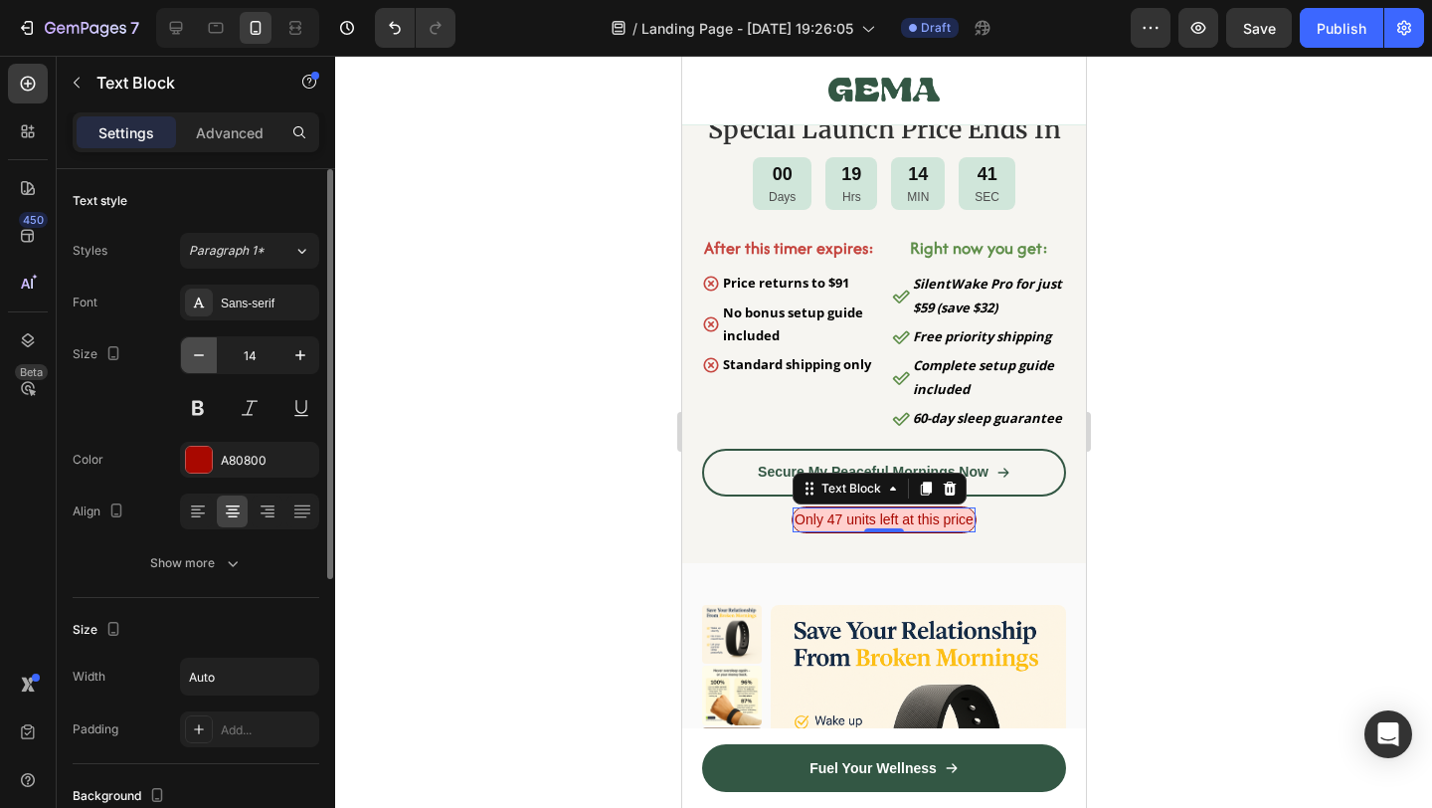
click at [200, 356] on icon "button" at bounding box center [199, 355] width 20 height 20
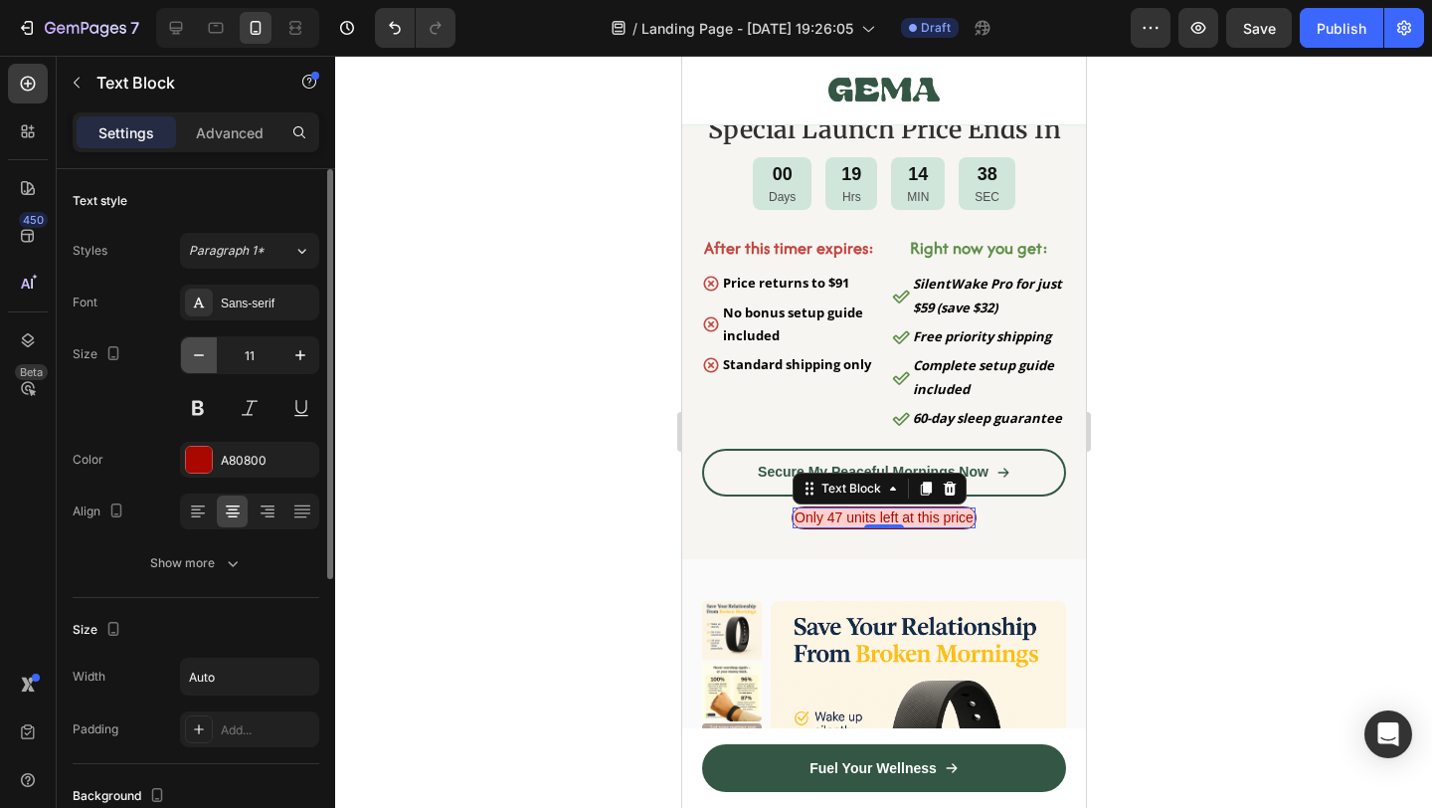
click at [200, 356] on icon "button" at bounding box center [199, 355] width 20 height 20
type input "10"
click at [487, 453] on div at bounding box center [883, 432] width 1097 height 752
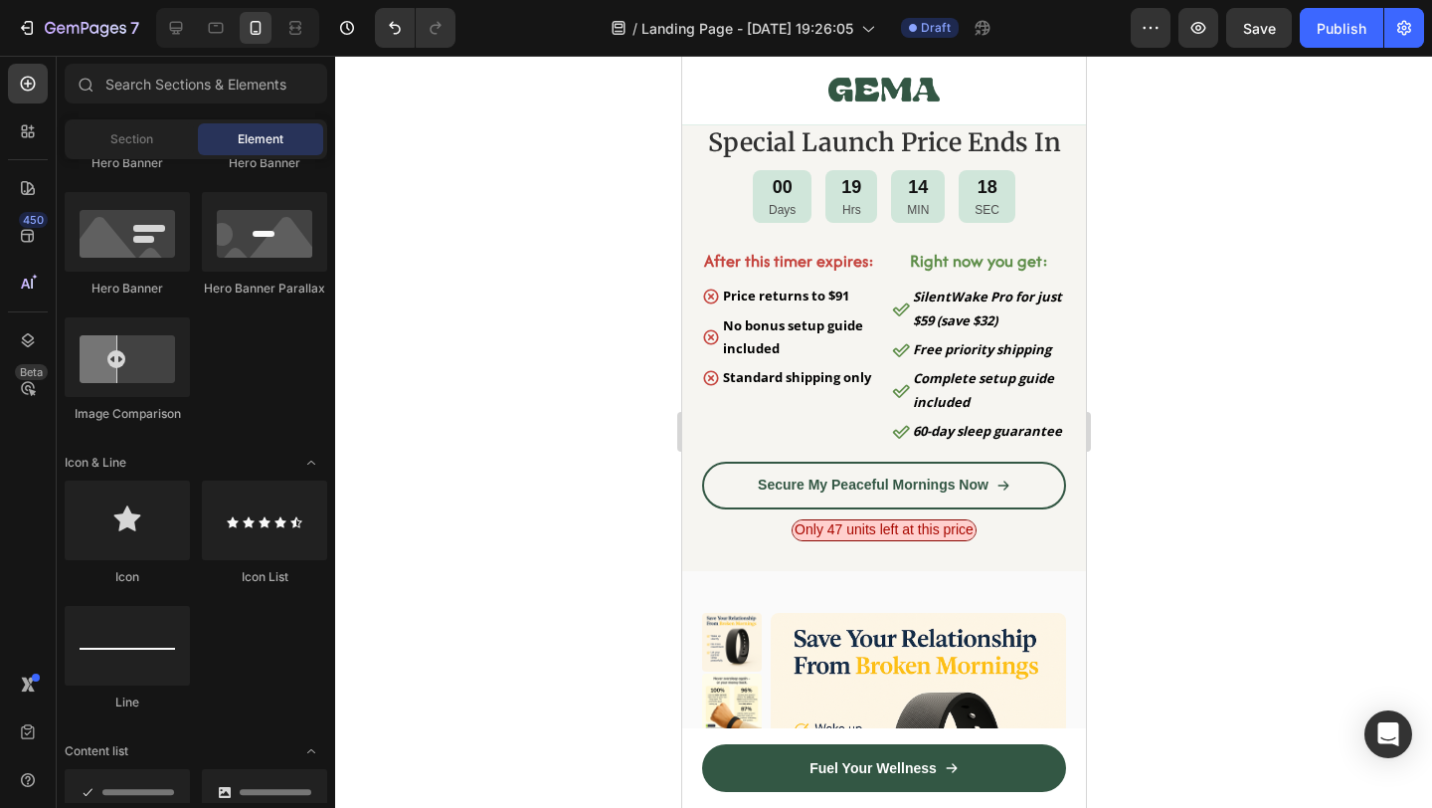
scroll to position [10264, 0]
